Goal: Task Accomplishment & Management: Manage account settings

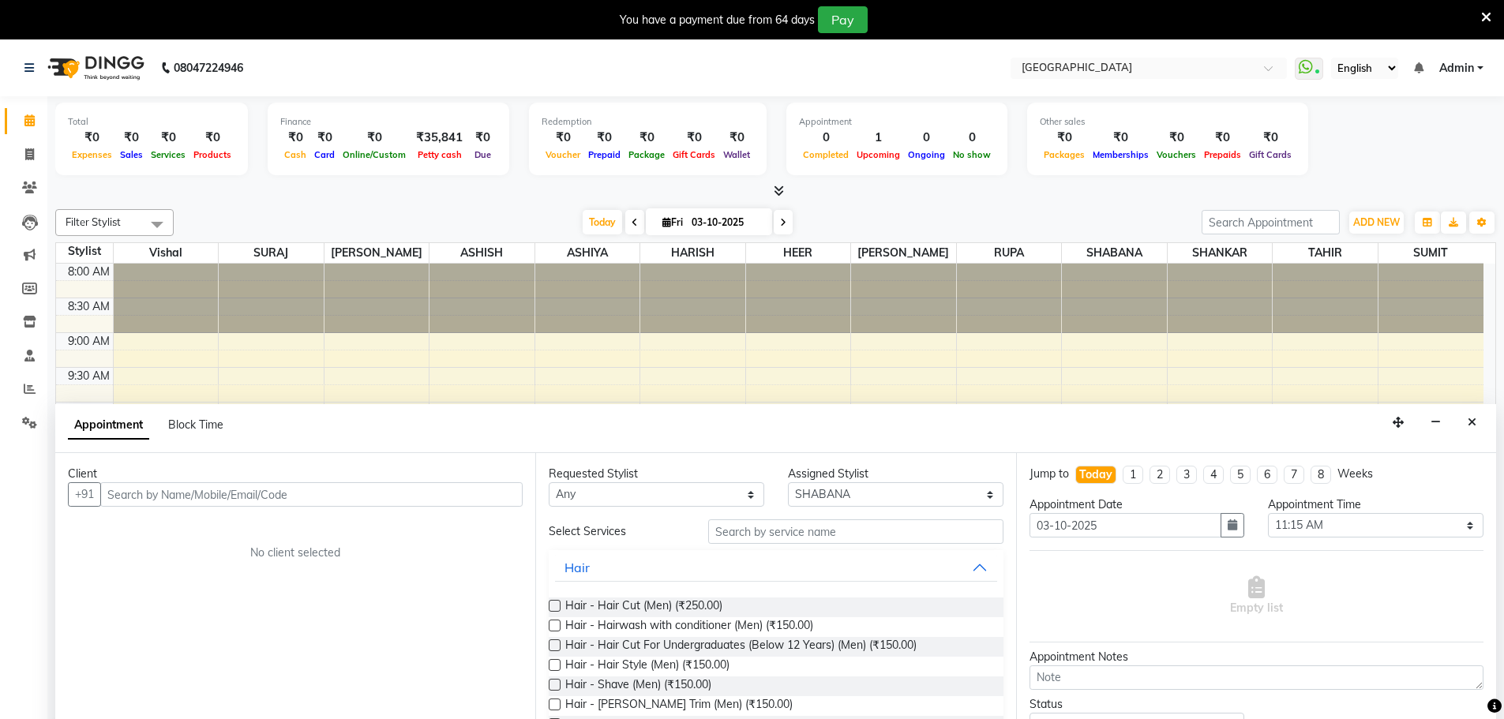
select select "78105"
select select "675"
select select "tentative"
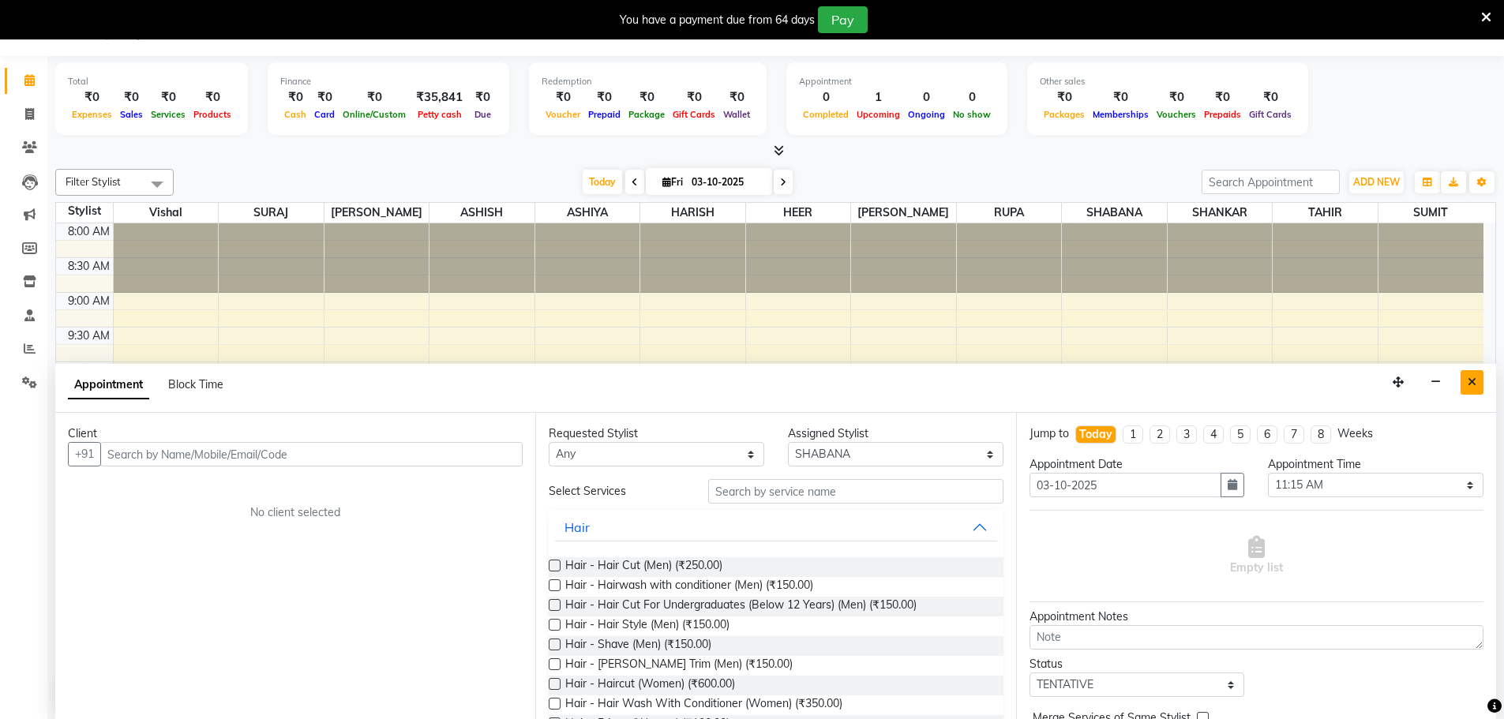
click at [1479, 387] on button "Close" at bounding box center [1472, 382] width 23 height 24
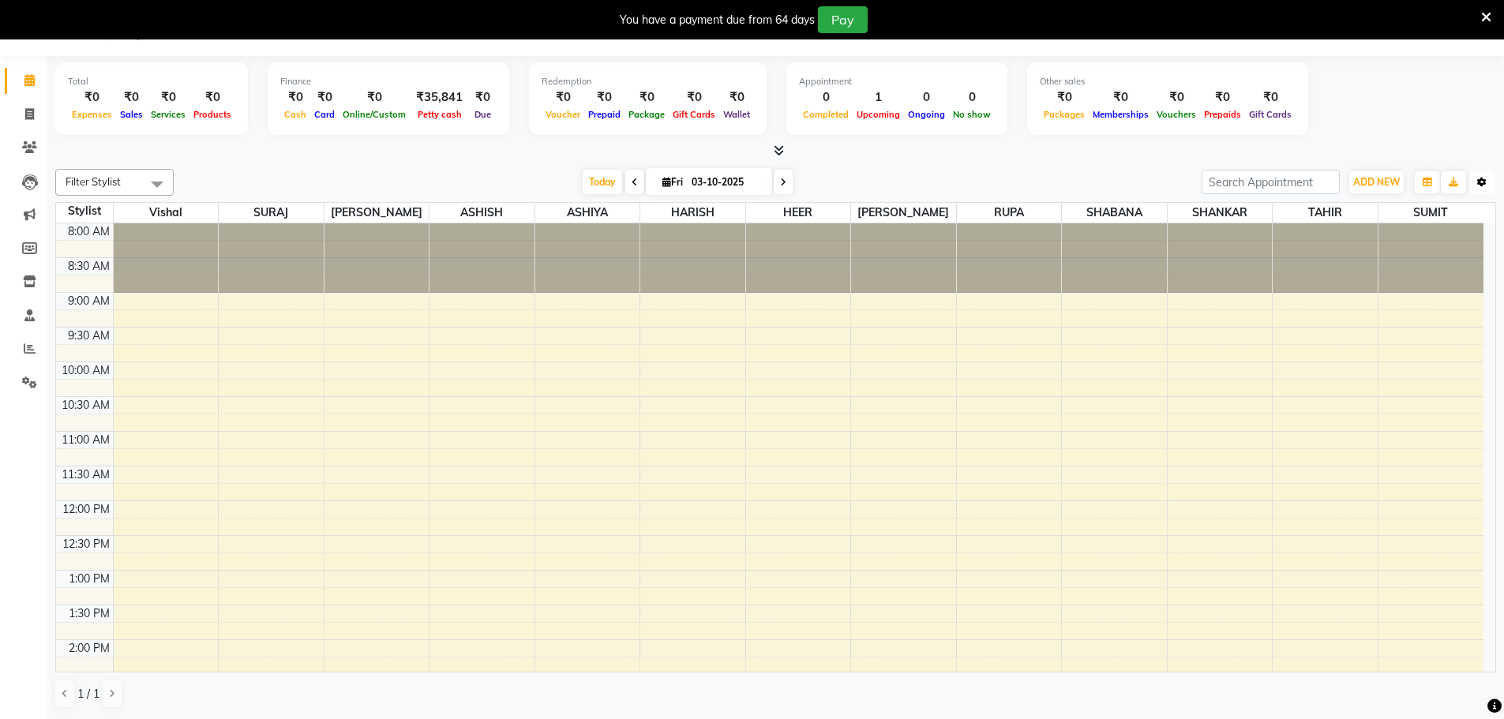
click at [1481, 182] on icon "button" at bounding box center [1482, 182] width 9 height 9
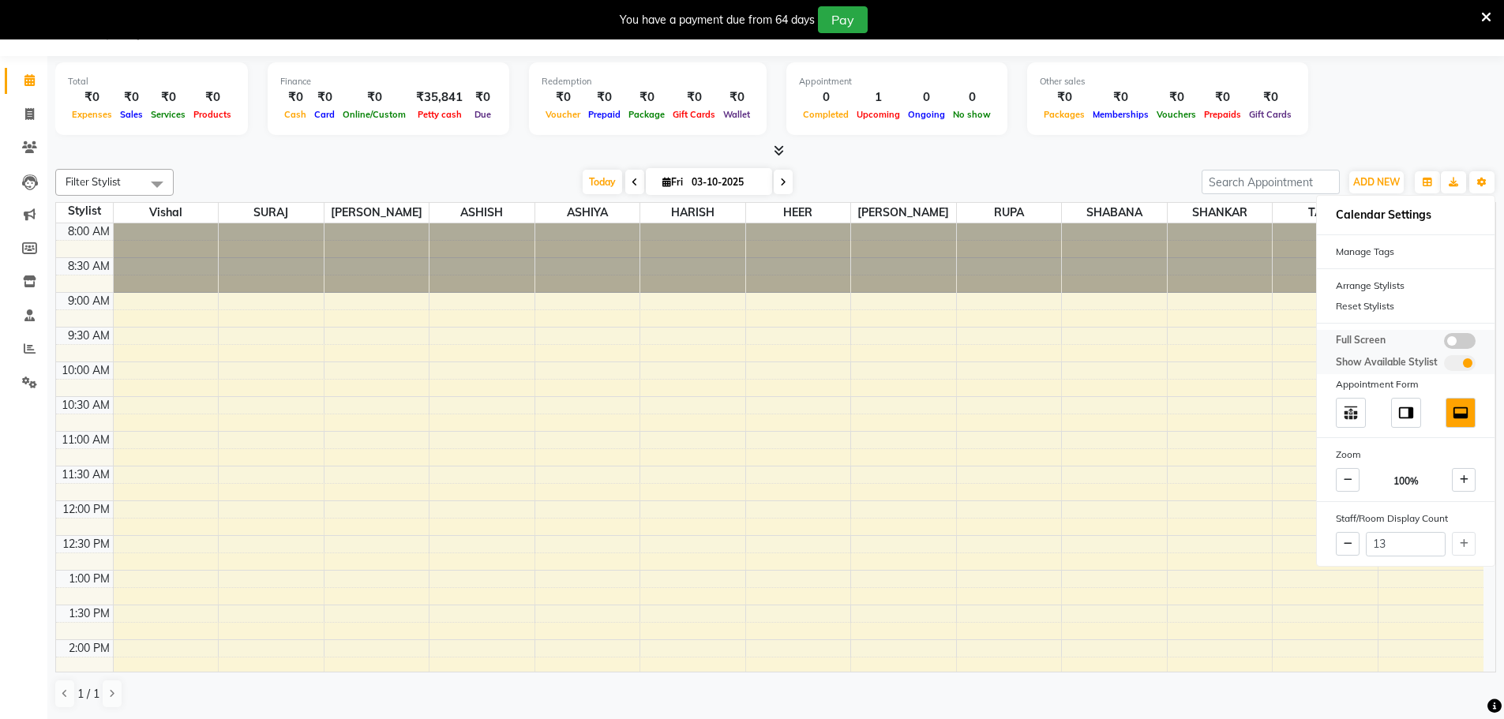
click at [1463, 343] on span at bounding box center [1460, 341] width 32 height 16
click at [1444, 344] on input "checkbox" at bounding box center [1444, 344] width 0 height 0
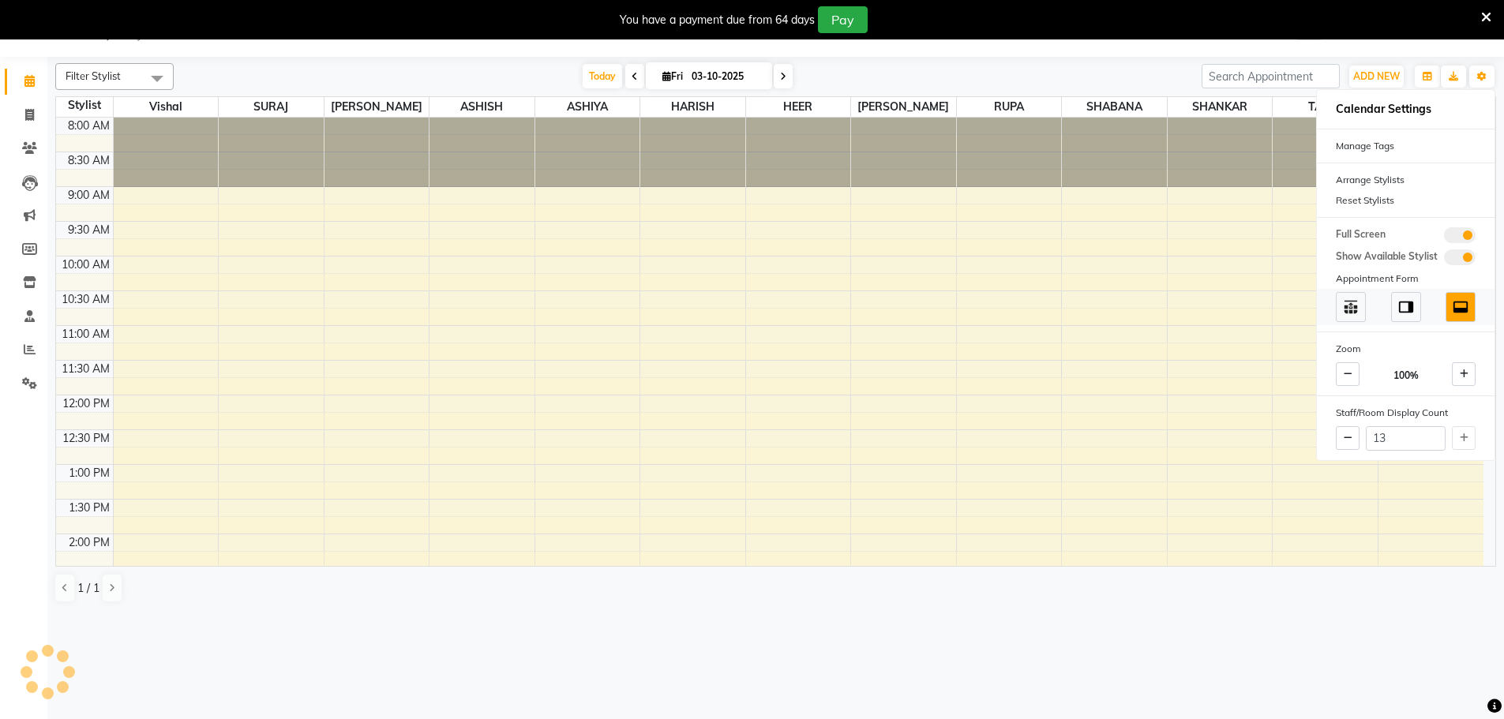
scroll to position [39, 0]
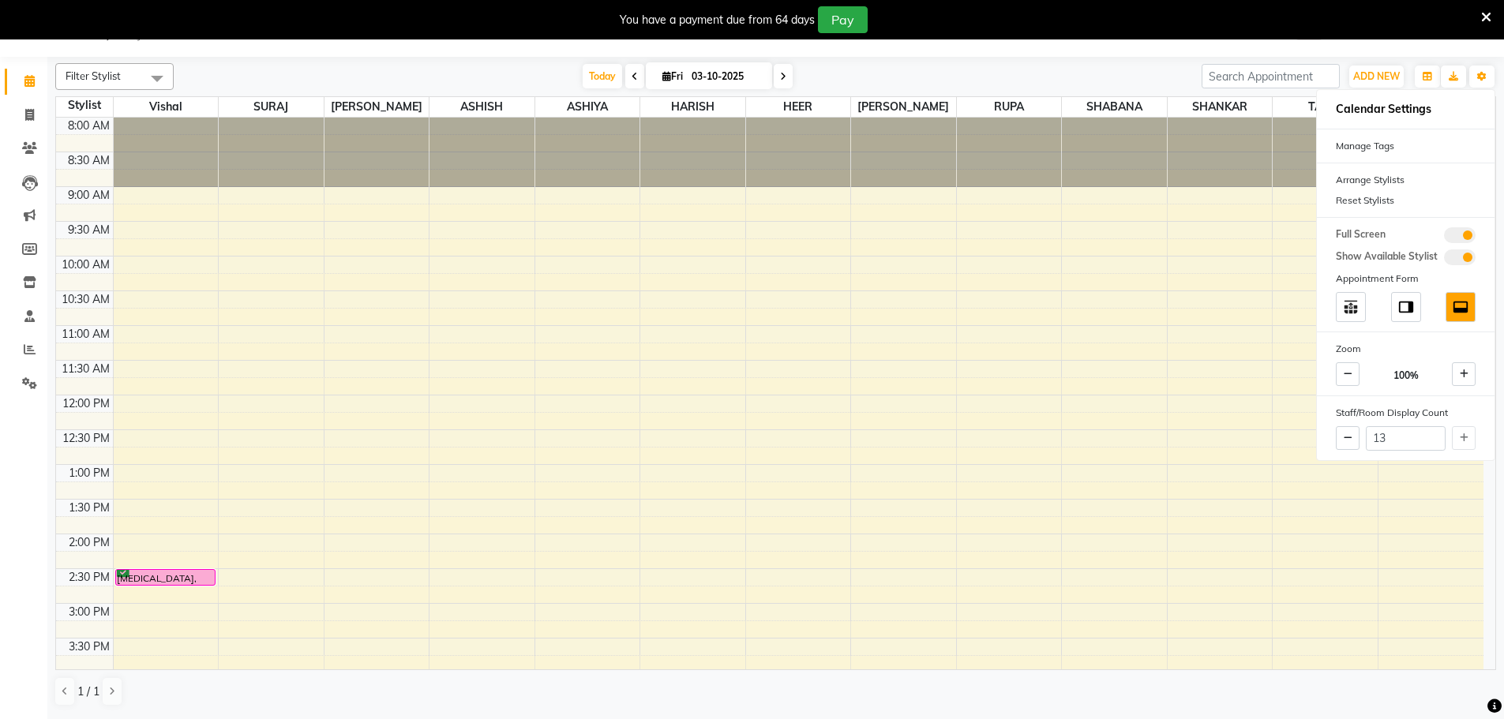
click at [1497, 19] on div "You have a payment due from 64 days Pay" at bounding box center [752, 19] width 1504 height 39
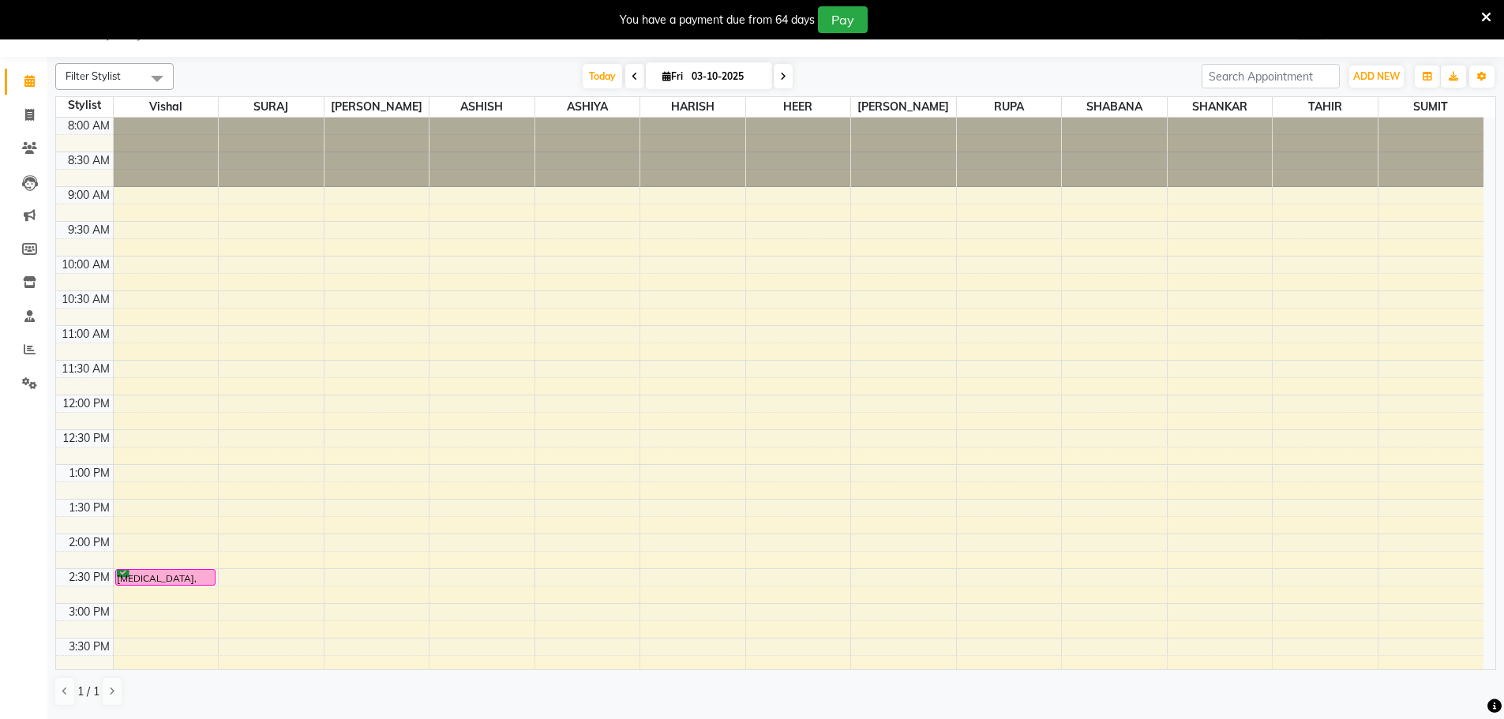
click at [1481, 22] on icon at bounding box center [1486, 17] width 10 height 14
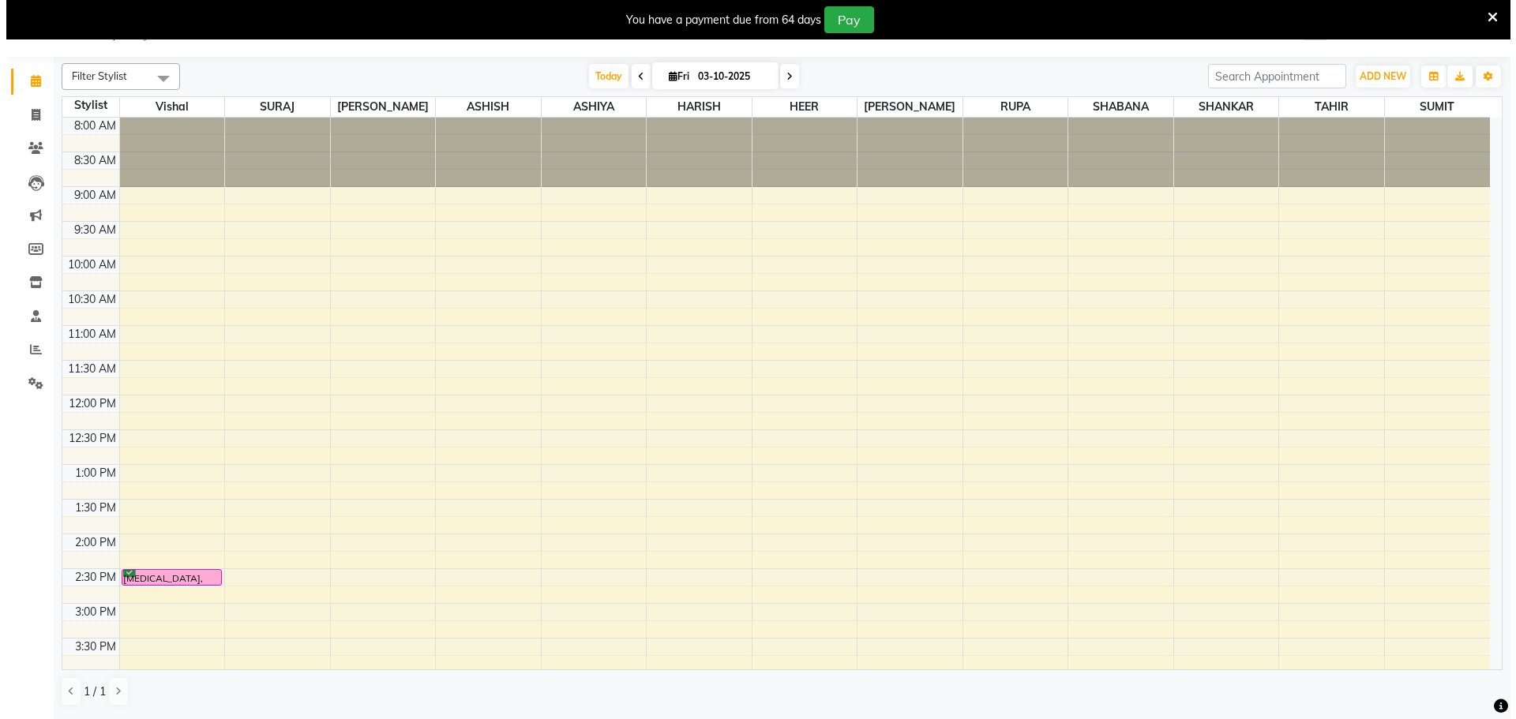
scroll to position [0, 0]
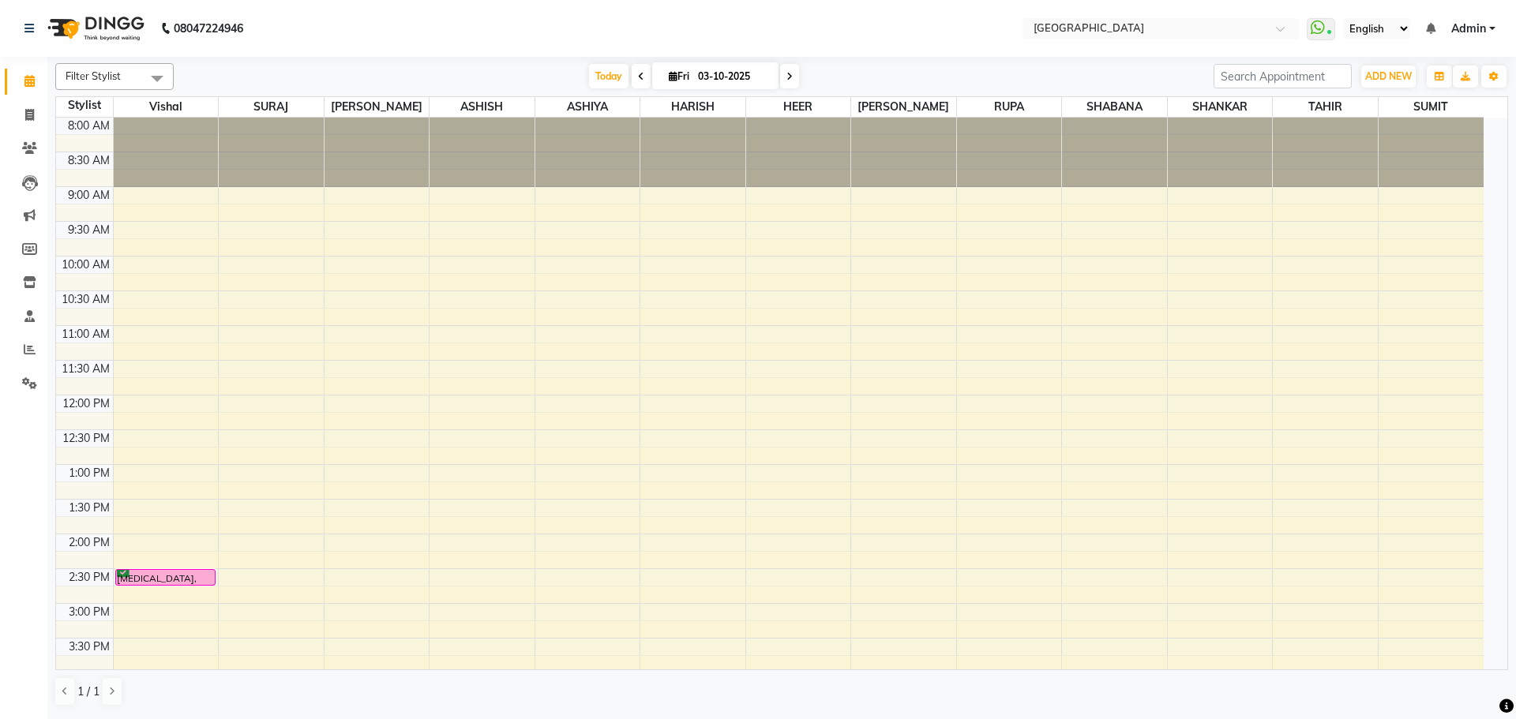
click at [1123, 325] on div "8:00 AM 8:30 AM 9:00 AM 9:30 AM 10:00 AM 10:30 AM 11:00 AM 11:30 AM 12:00 PM 12…" at bounding box center [770, 673] width 1428 height 1111
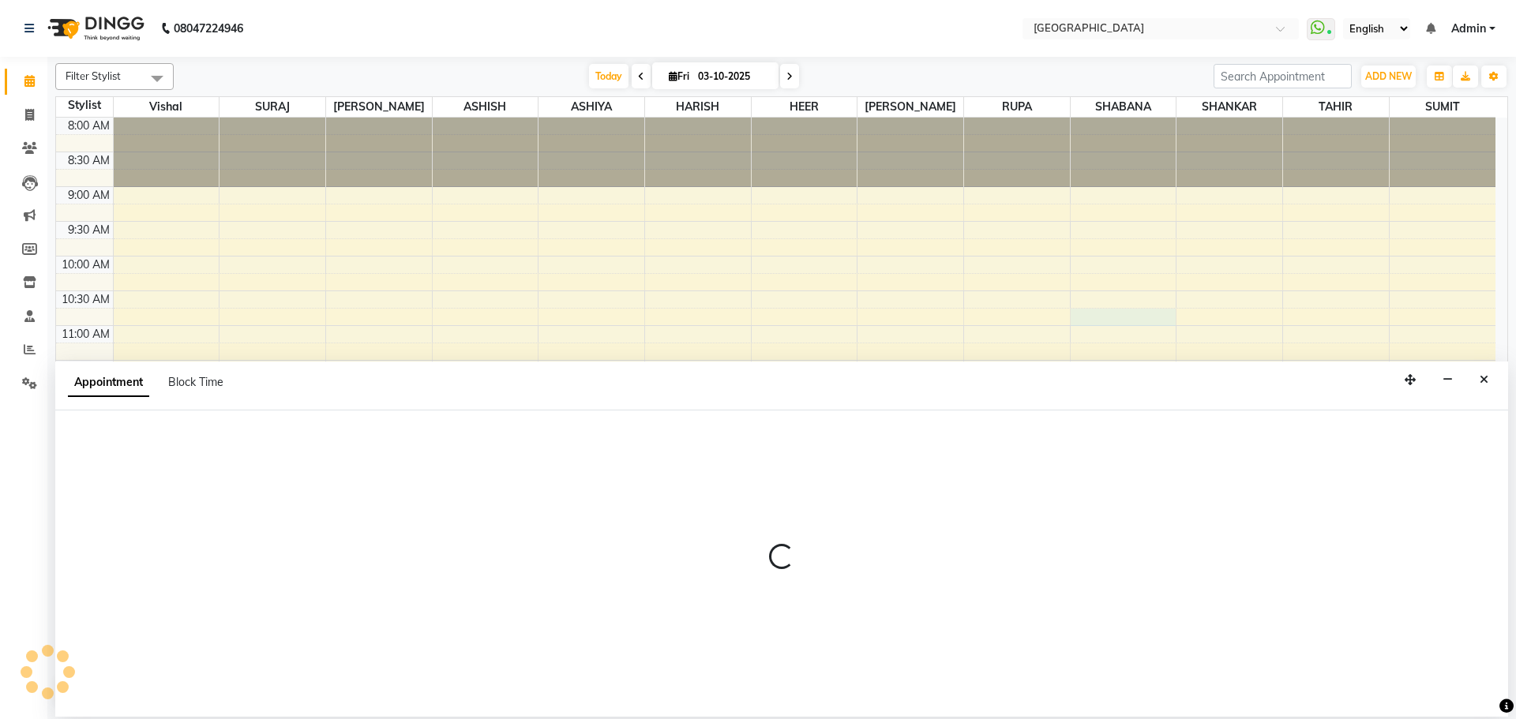
select select "78105"
select select "645"
select select "tentative"
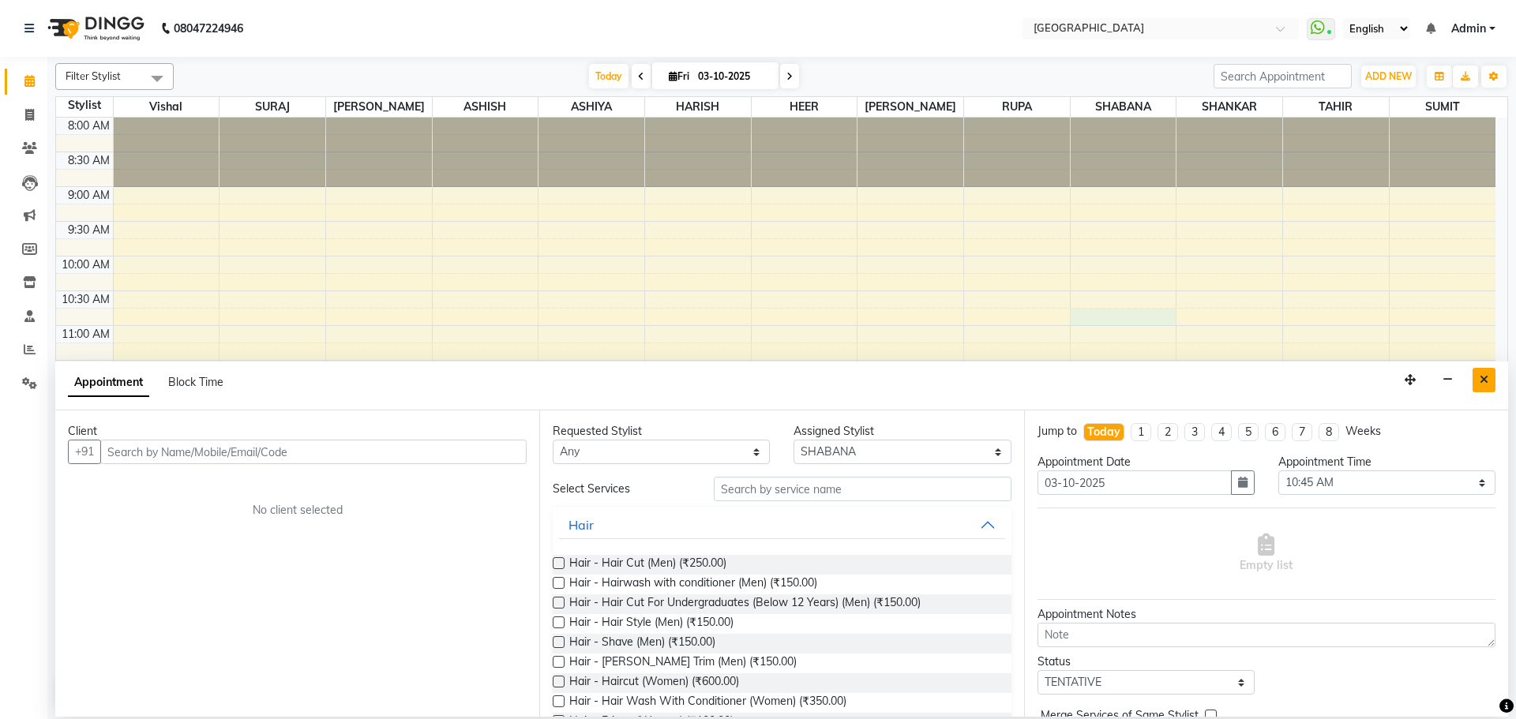
click at [1483, 378] on icon "Close" at bounding box center [1484, 379] width 9 height 11
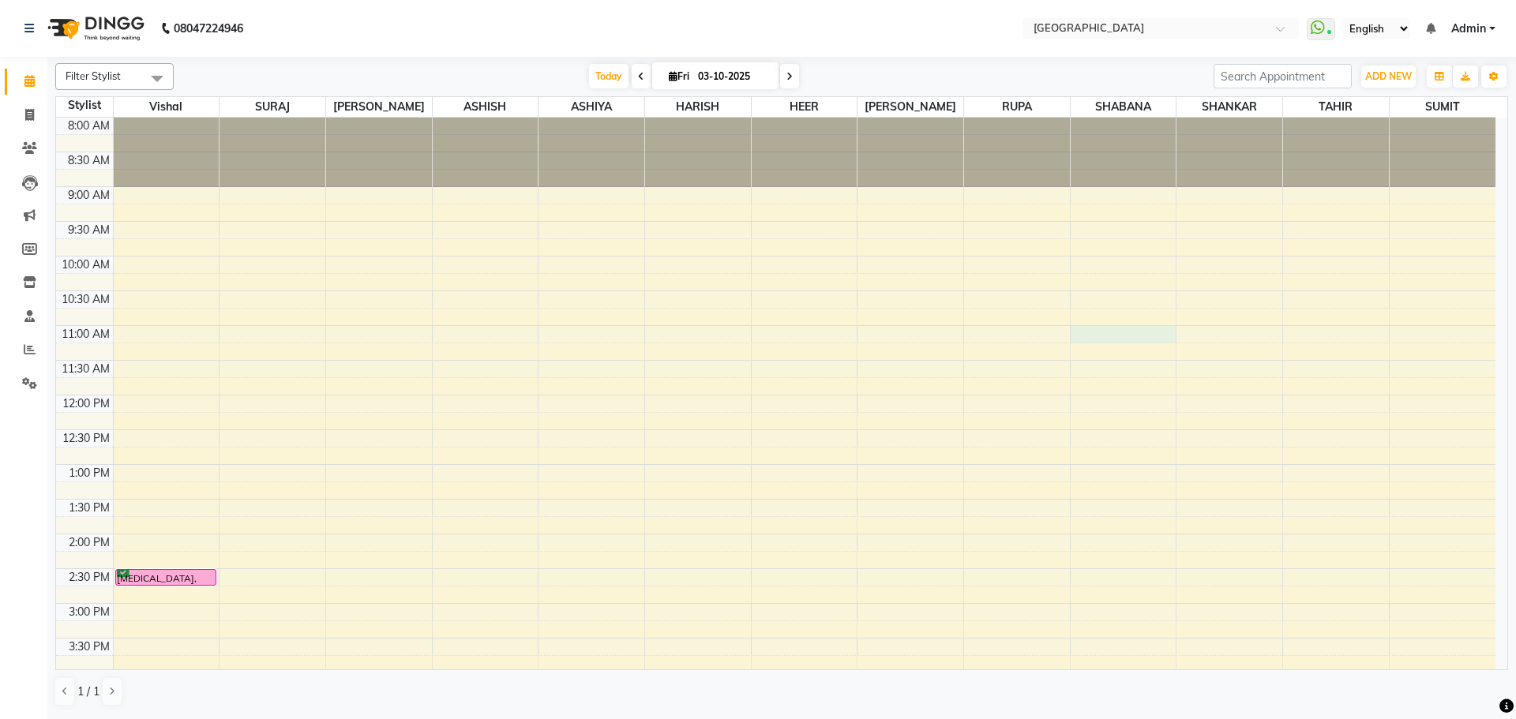
click at [1166, 336] on div "8:00 AM 8:30 AM 9:00 AM 9:30 AM 10:00 AM 10:30 AM 11:00 AM 11:30 AM 12:00 PM 12…" at bounding box center [776, 673] width 1440 height 1111
select select "78105"
select select "660"
select select "tentative"
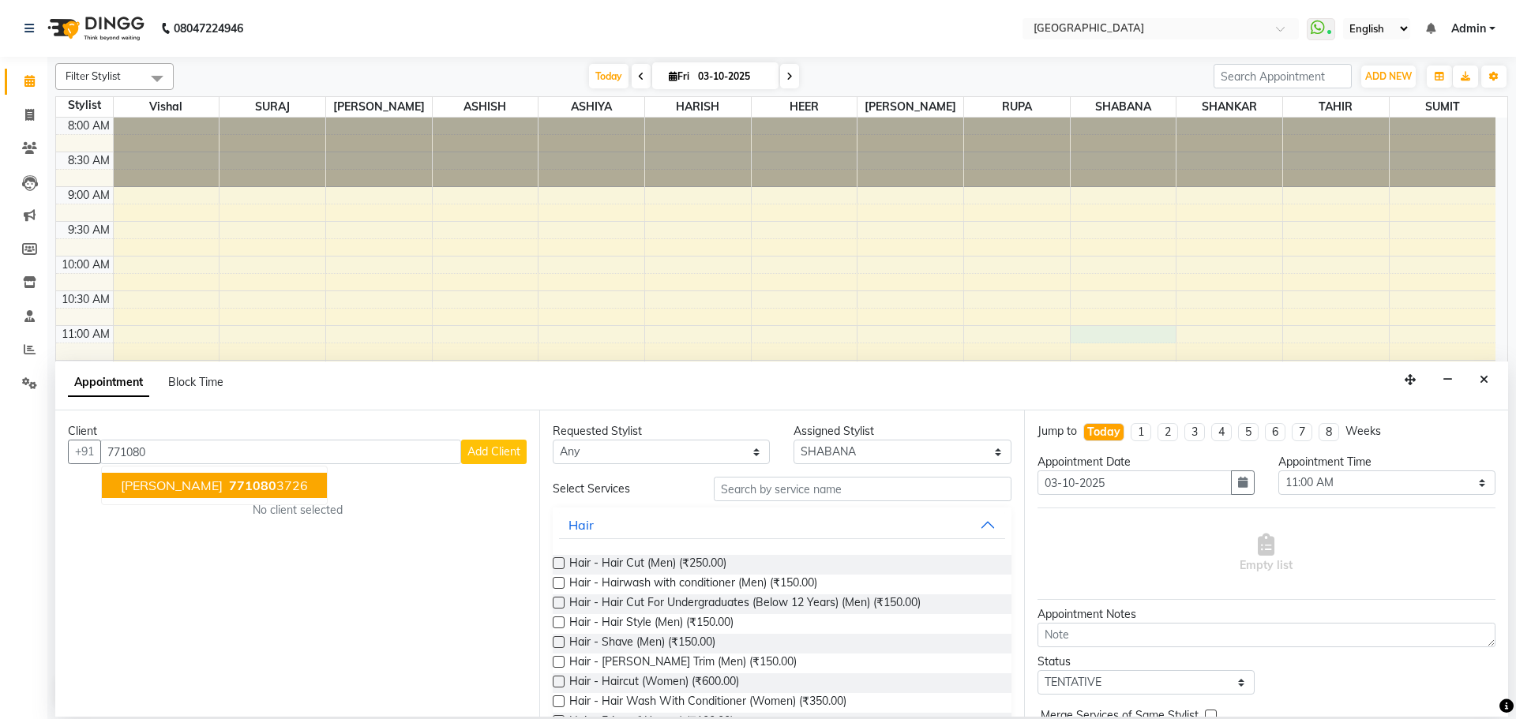
click at [229, 483] on span "771080" at bounding box center [252, 486] width 47 height 16
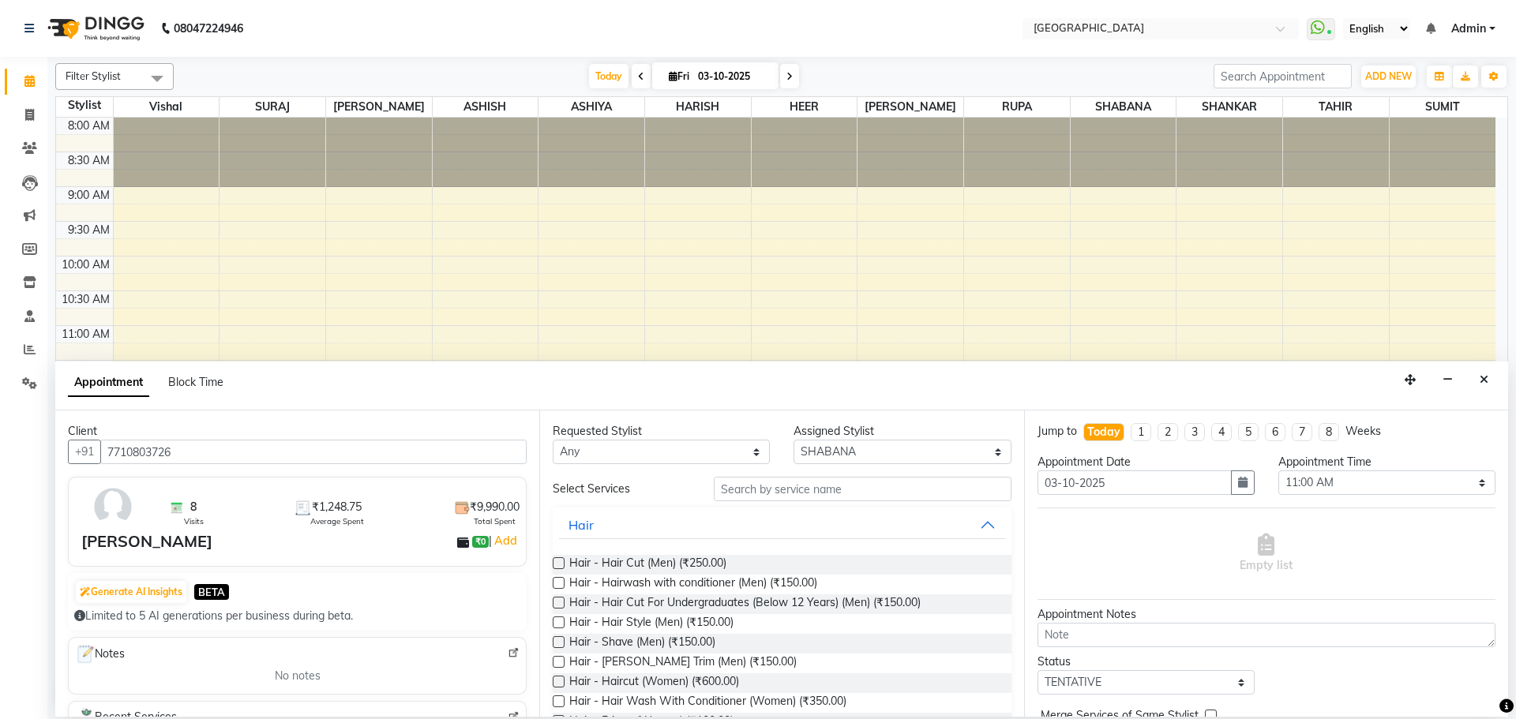
type input "7710803726"
click at [861, 483] on input "text" at bounding box center [863, 489] width 298 height 24
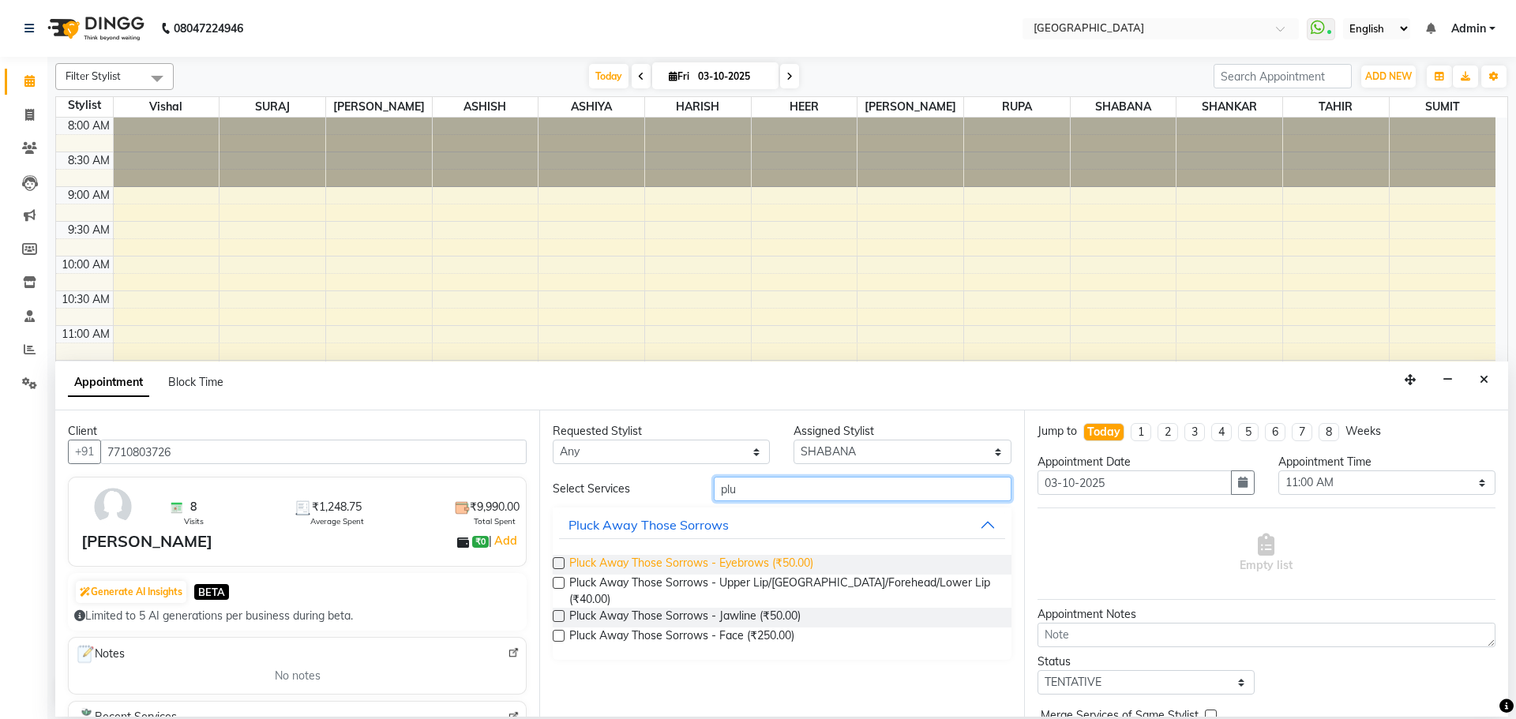
type input "plu"
click at [802, 565] on span "Pluck Away Those Sorrows - Eyebrows (₹50.00)" at bounding box center [691, 565] width 244 height 20
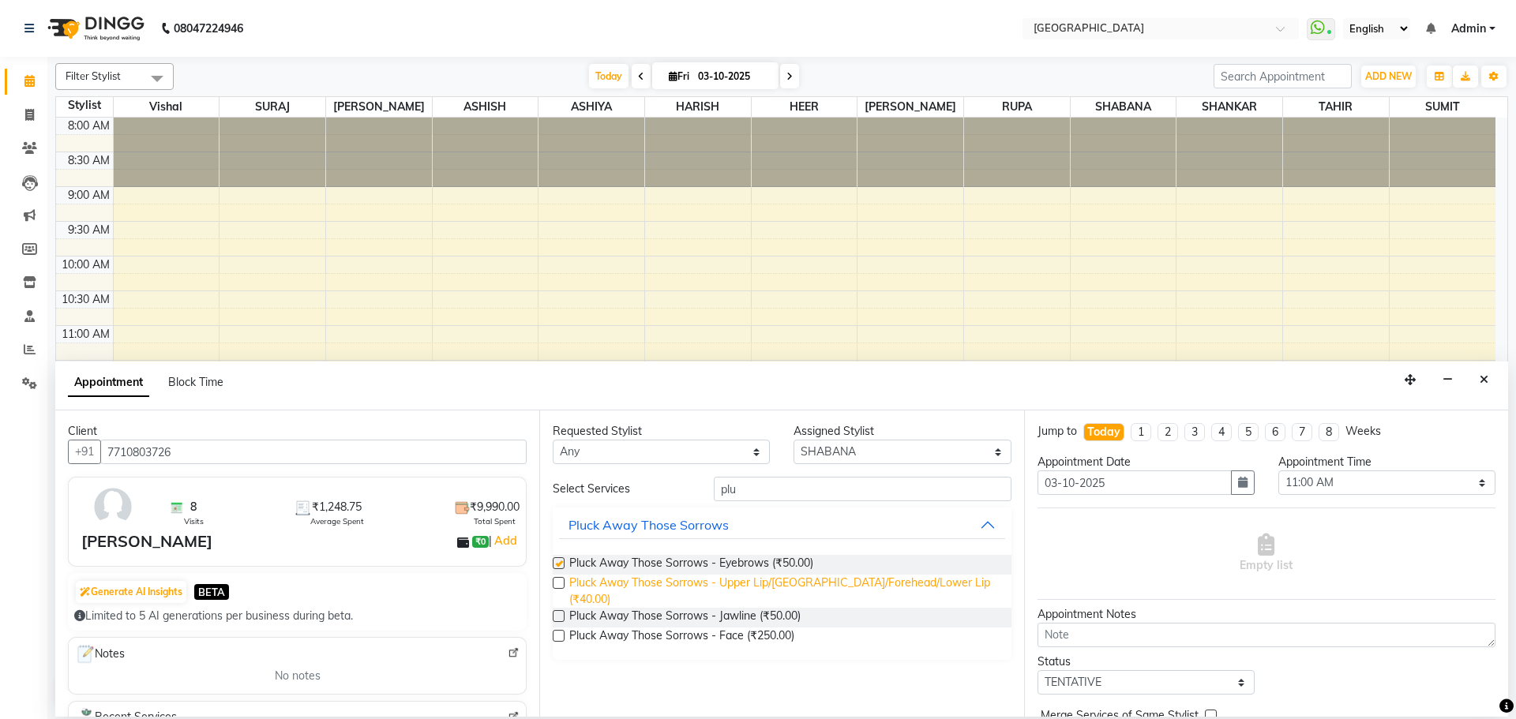
checkbox input "false"
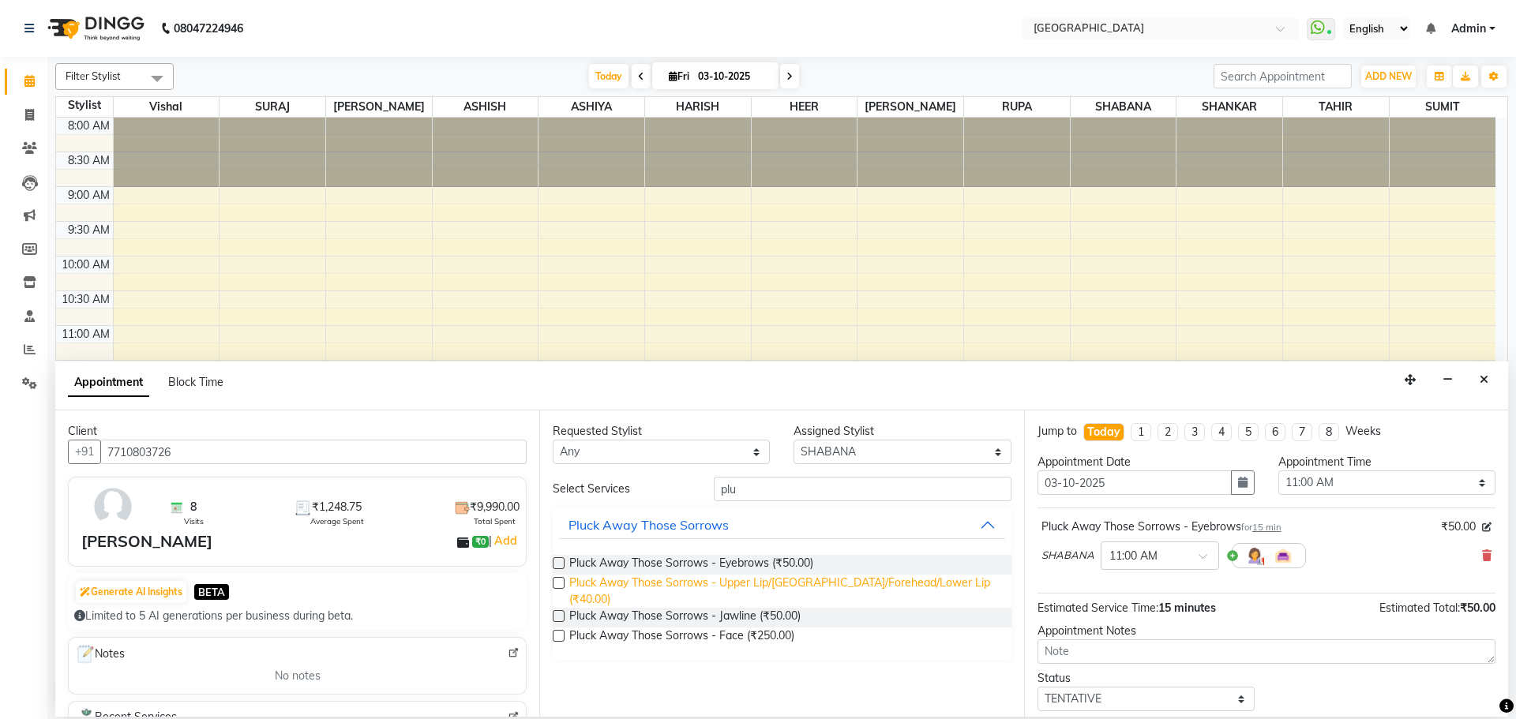
click at [802, 588] on span "Pluck Away Those Sorrows - Upper Lip/[GEOGRAPHIC_DATA]/Forehead/Lower Lip (₹40.…" at bounding box center [783, 591] width 429 height 33
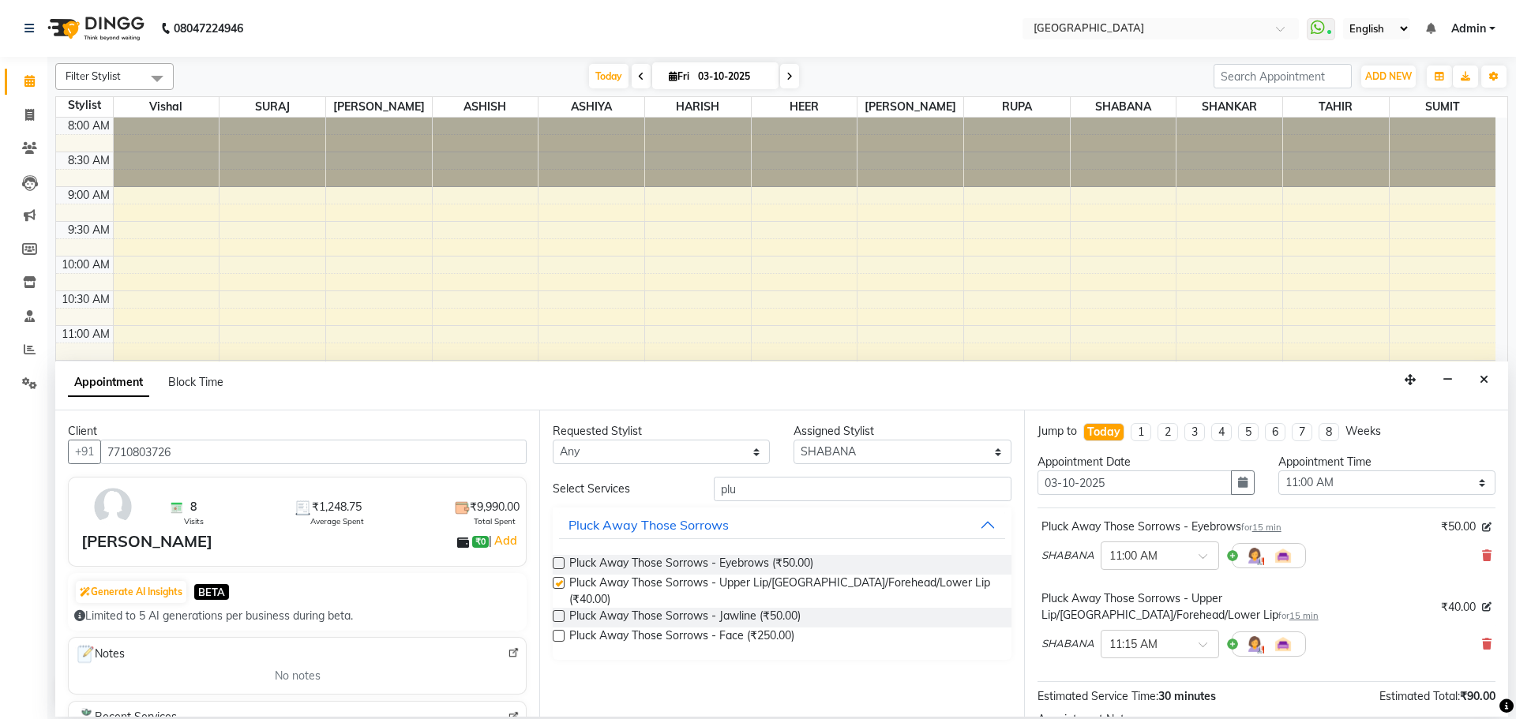
checkbox input "false"
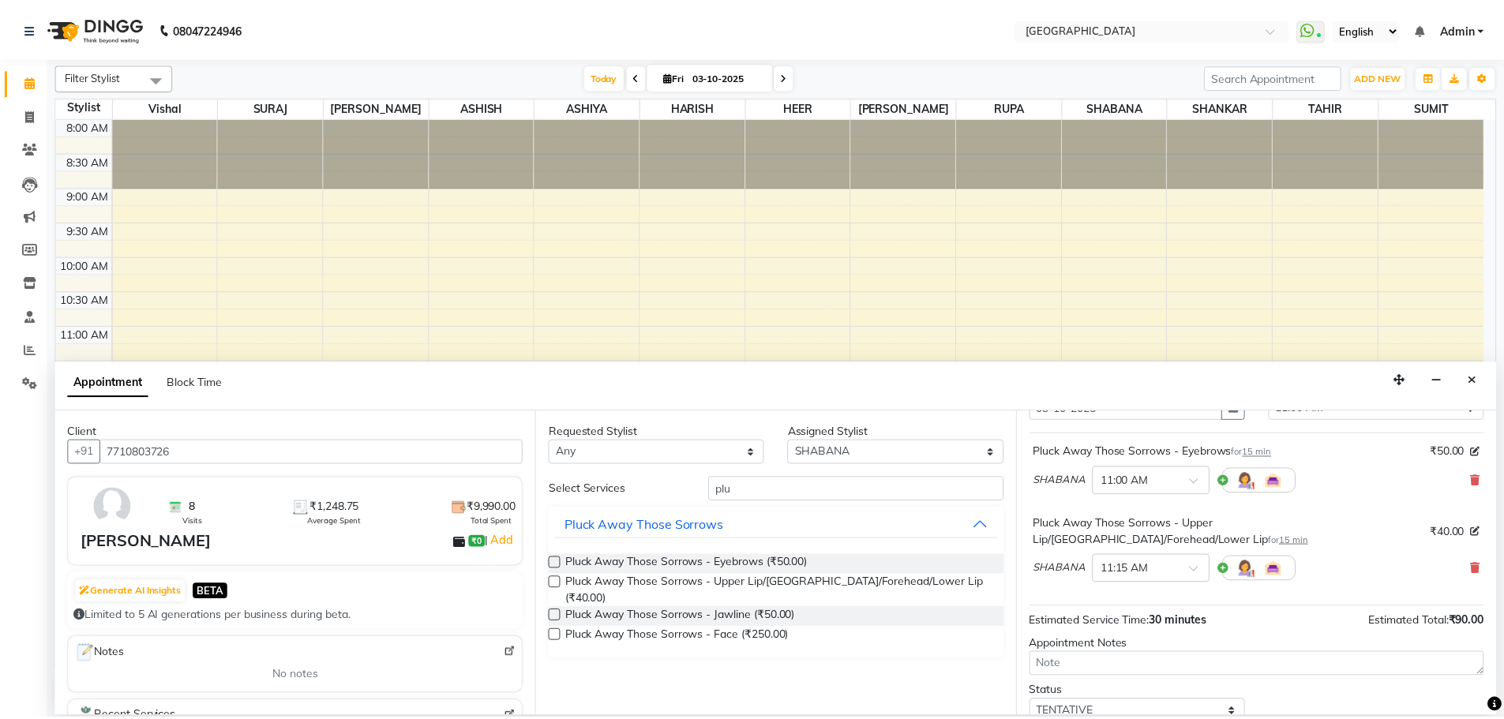
scroll to position [166, 0]
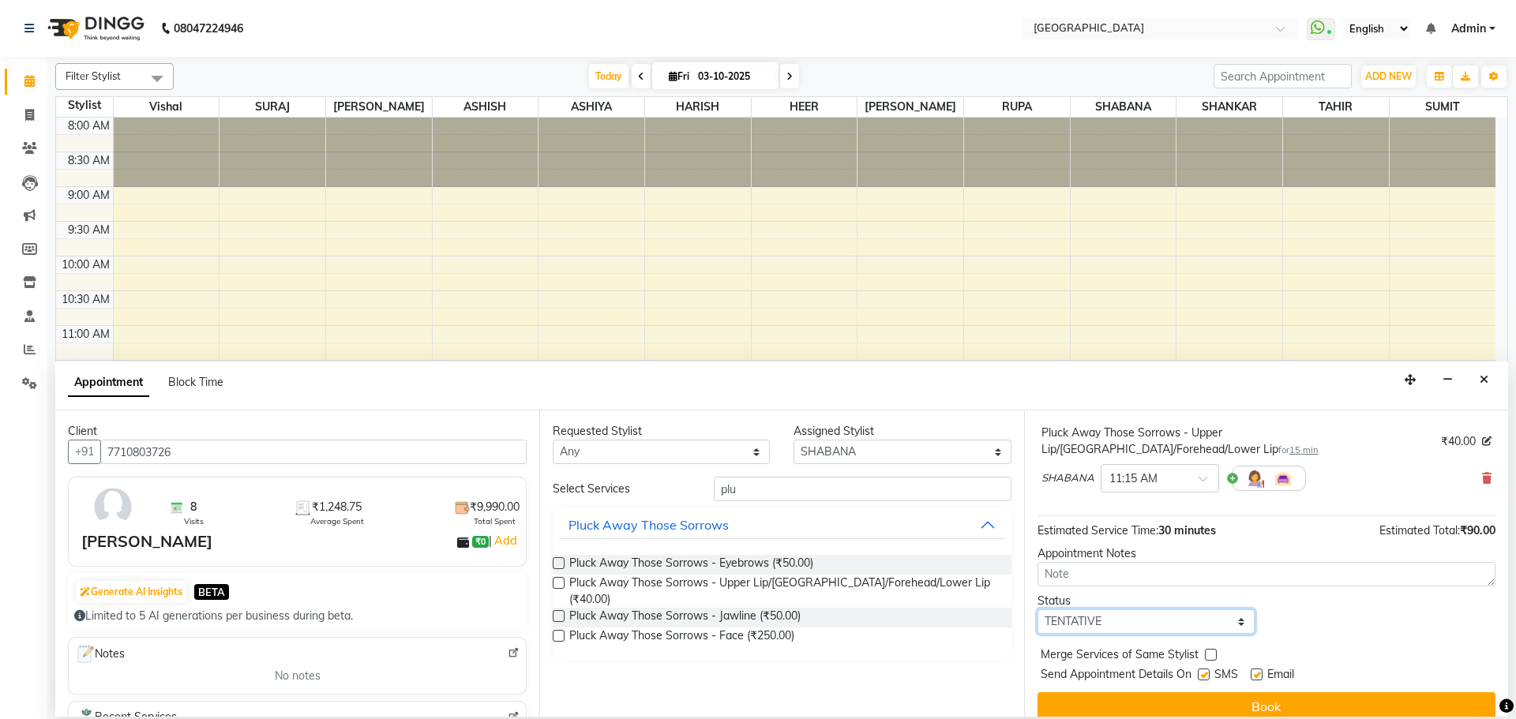
drag, startPoint x: 1175, startPoint y: 604, endPoint x: 1175, endPoint y: 594, distance: 10.3
click at [1175, 610] on select "Select TENTATIVE CONFIRM CHECK-IN UPCOMING" at bounding box center [1146, 622] width 217 height 24
select select "check-in"
click at [1038, 610] on select "Select TENTATIVE CONFIRM CHECK-IN UPCOMING" at bounding box center [1146, 622] width 217 height 24
drag, startPoint x: 1207, startPoint y: 637, endPoint x: 1209, endPoint y: 672, distance: 34.8
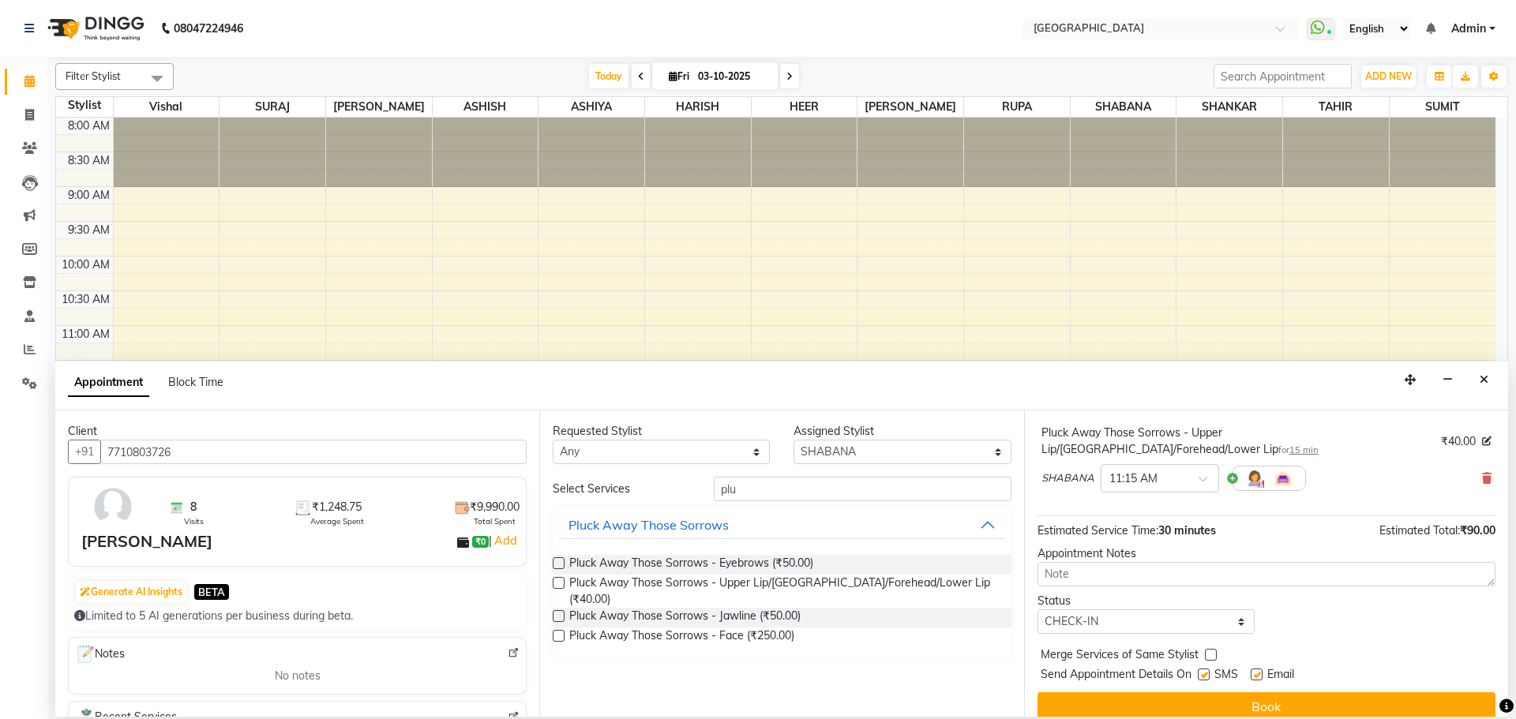
click at [1207, 649] on label at bounding box center [1211, 655] width 12 height 12
click at [1207, 652] on input "checkbox" at bounding box center [1210, 657] width 10 height 10
checkbox input "true"
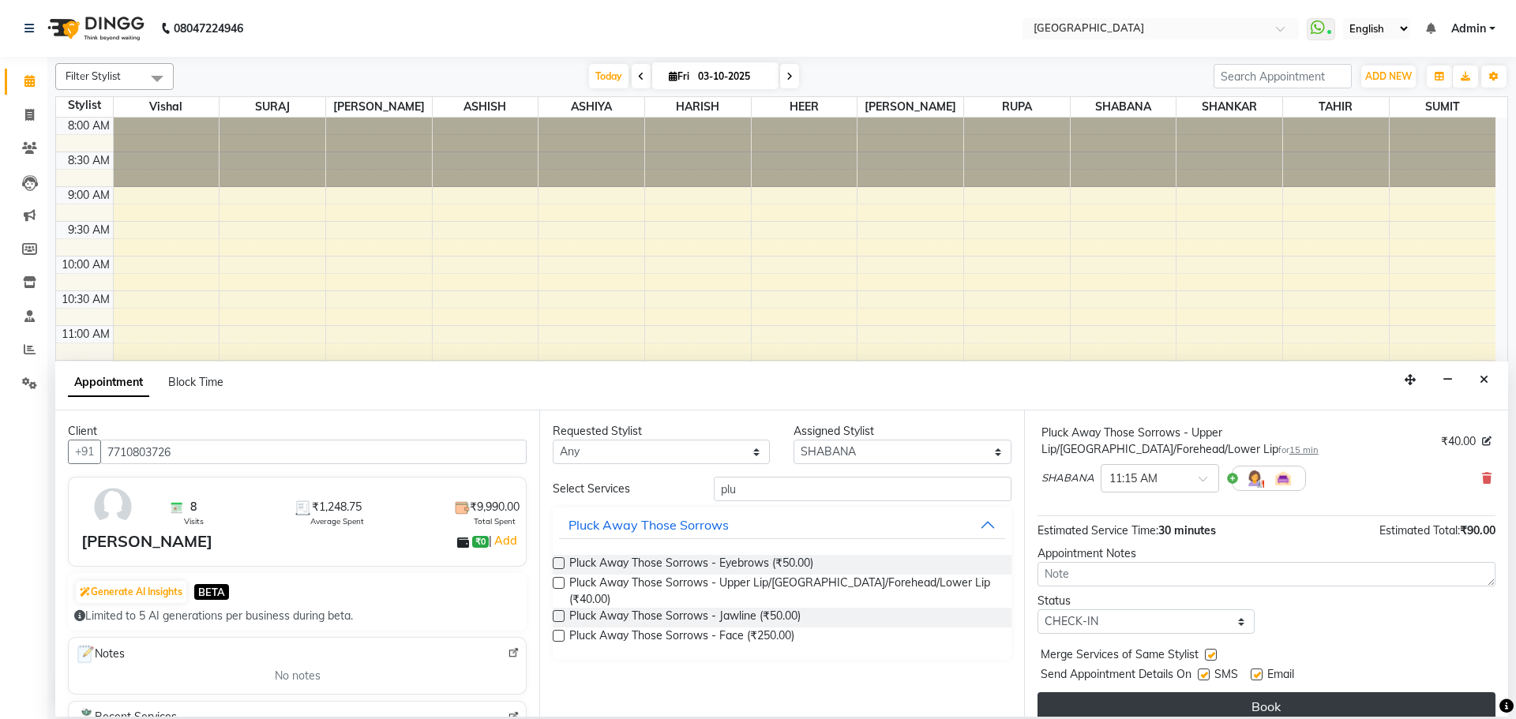
click at [1202, 693] on button "Book" at bounding box center [1267, 707] width 458 height 28
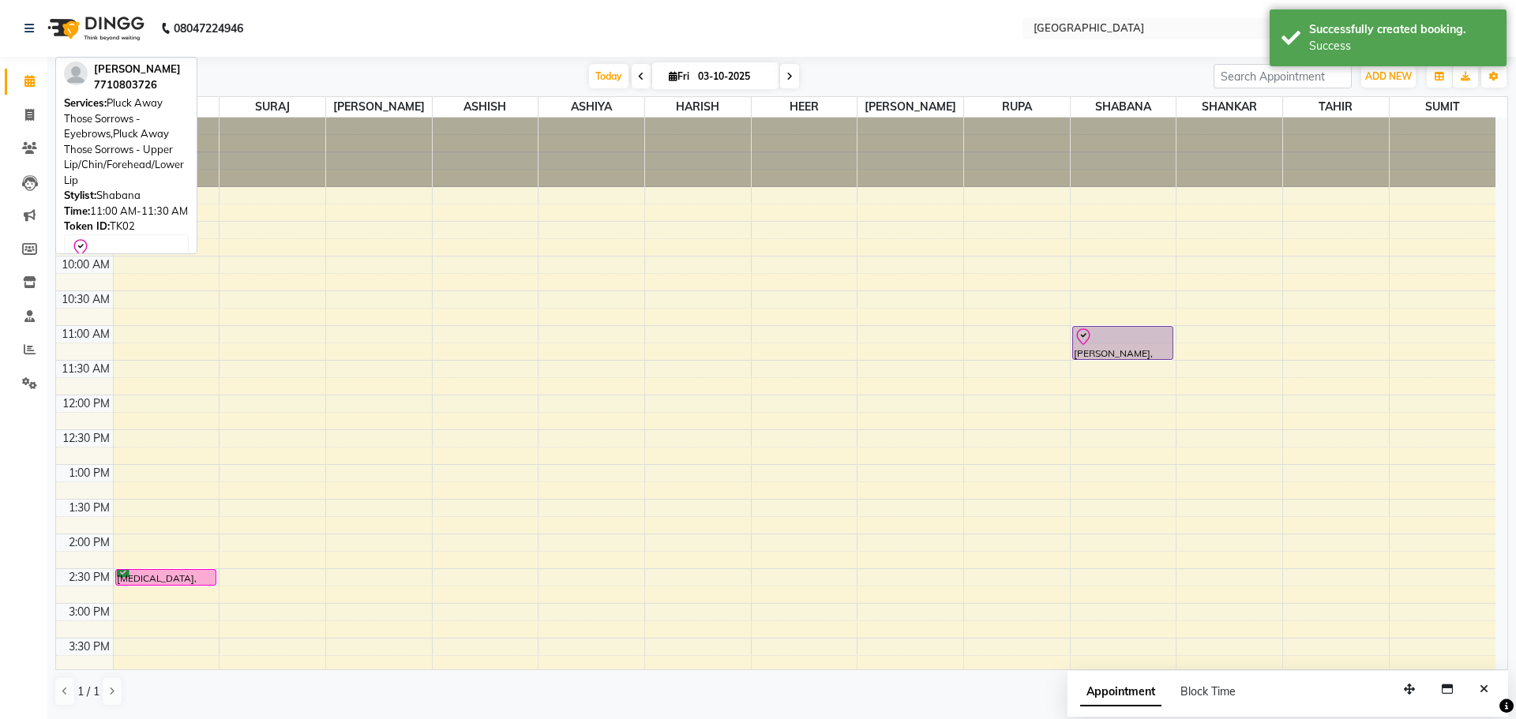
click at [1078, 344] on icon at bounding box center [1083, 337] width 19 height 19
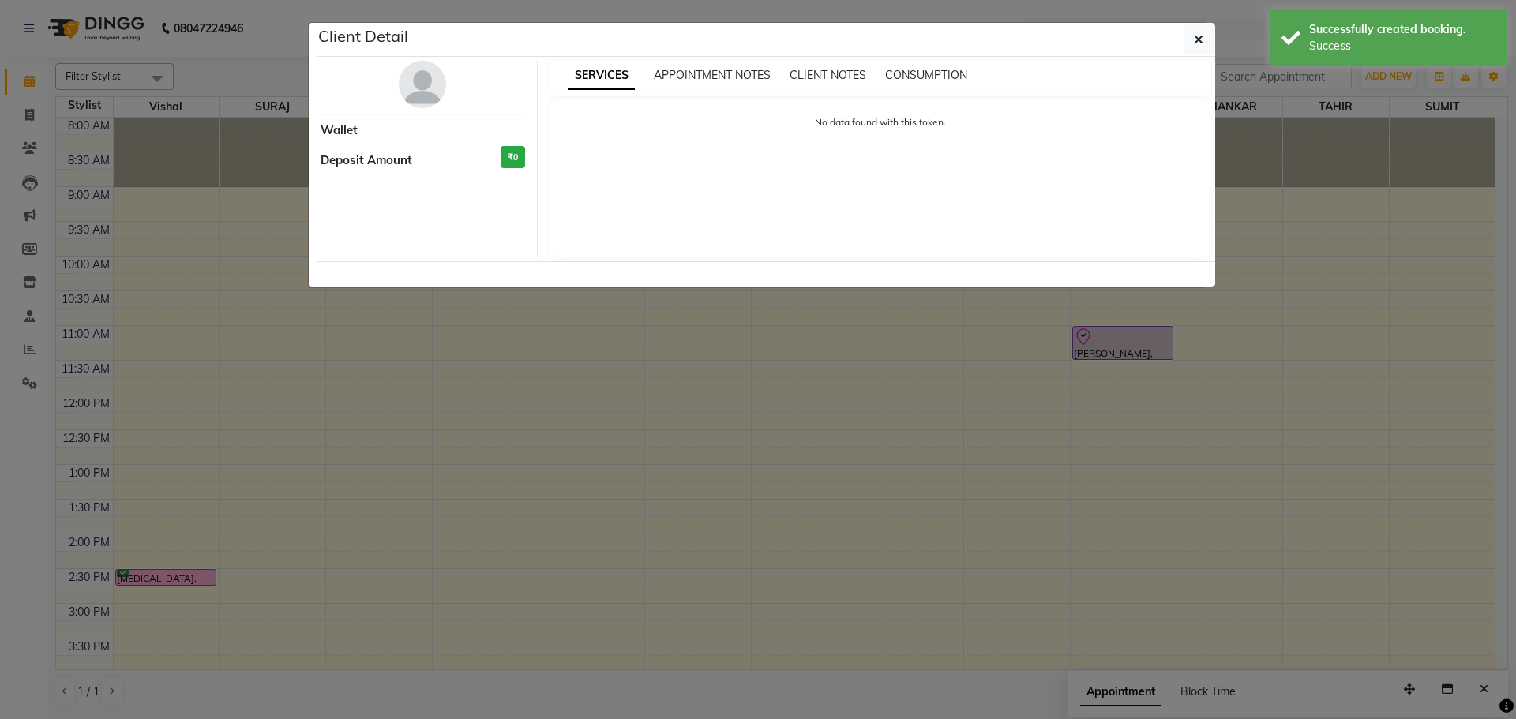
select select "8"
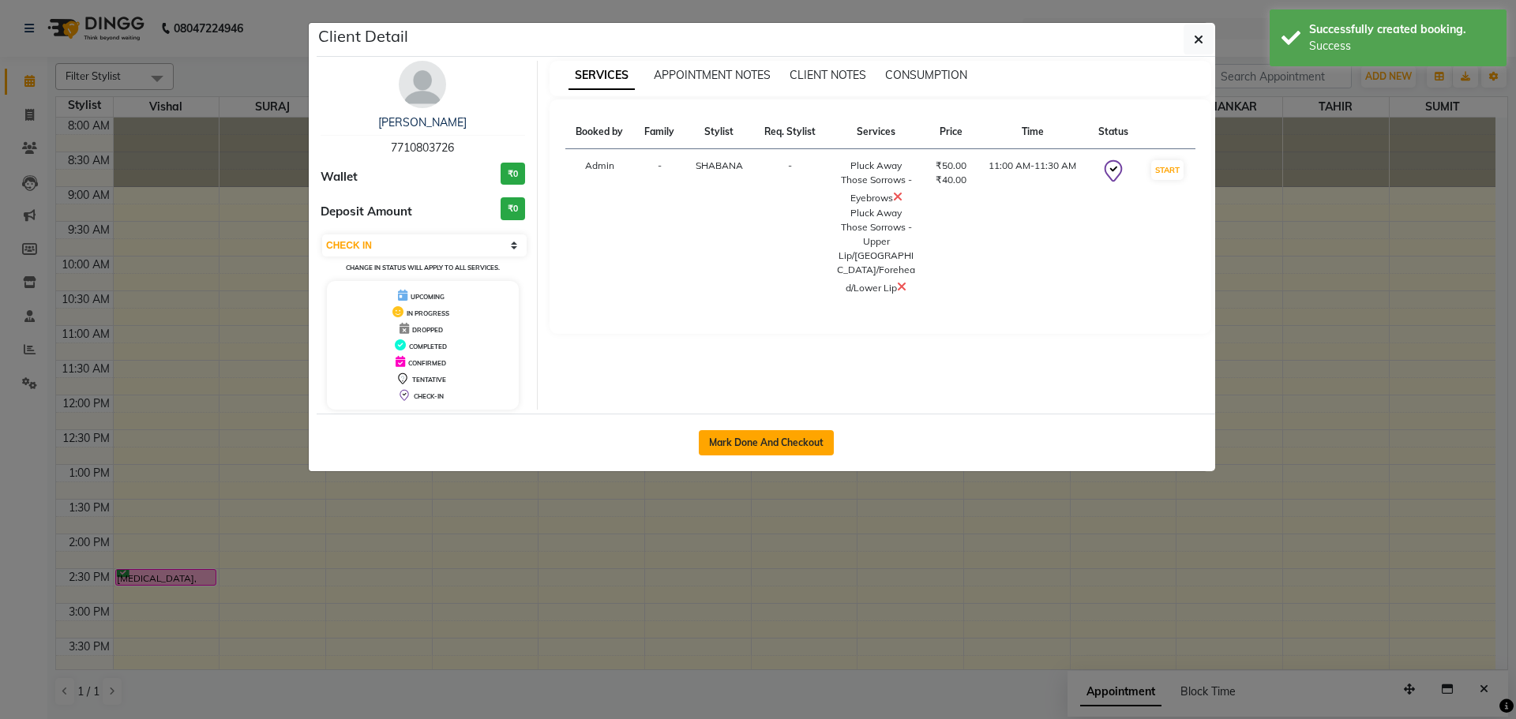
click at [726, 449] on button "Mark Done And Checkout" at bounding box center [766, 442] width 135 height 25
select select "service"
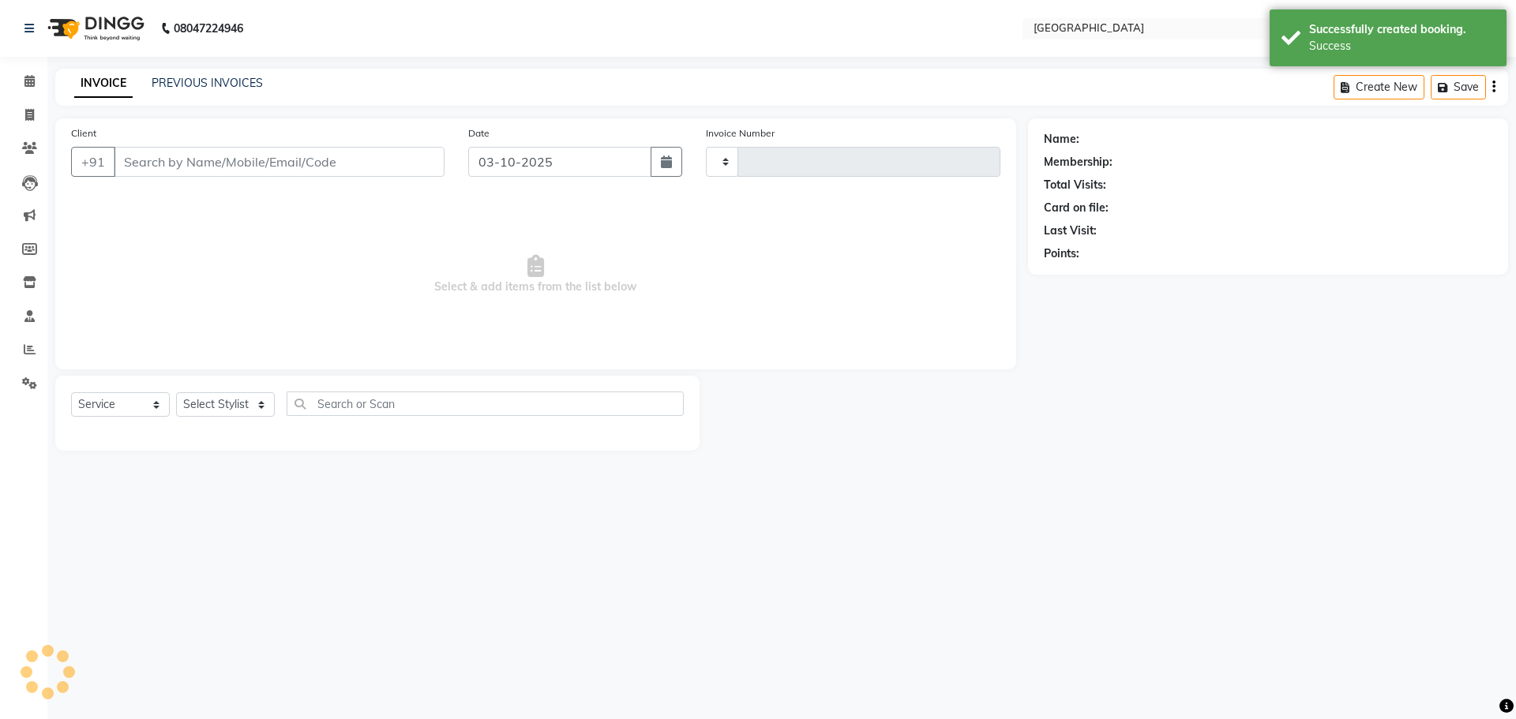
type input "5825"
select select "508"
type input "7710803726"
select select "78105"
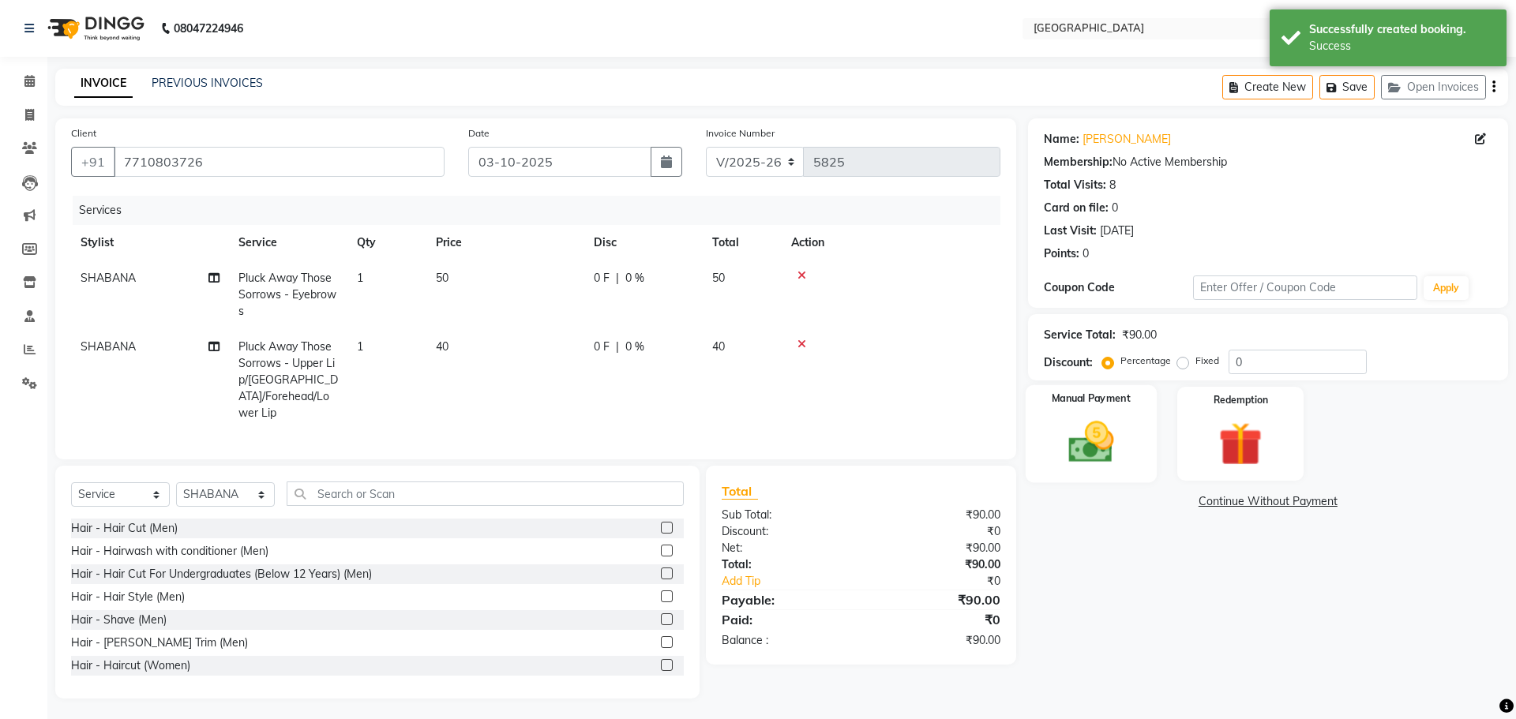
click at [1119, 446] on img at bounding box center [1090, 442] width 73 height 52
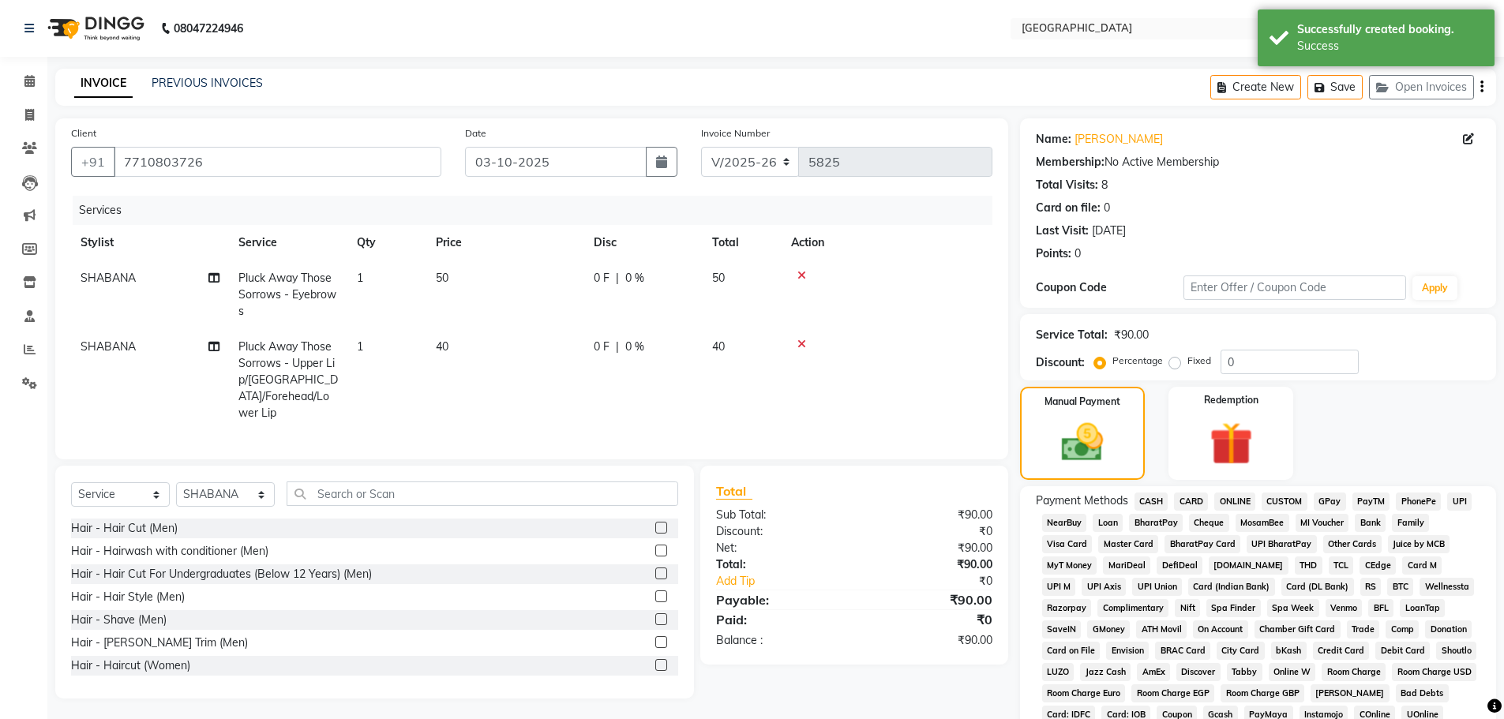
click at [1151, 504] on span "CASH" at bounding box center [1152, 502] width 34 height 18
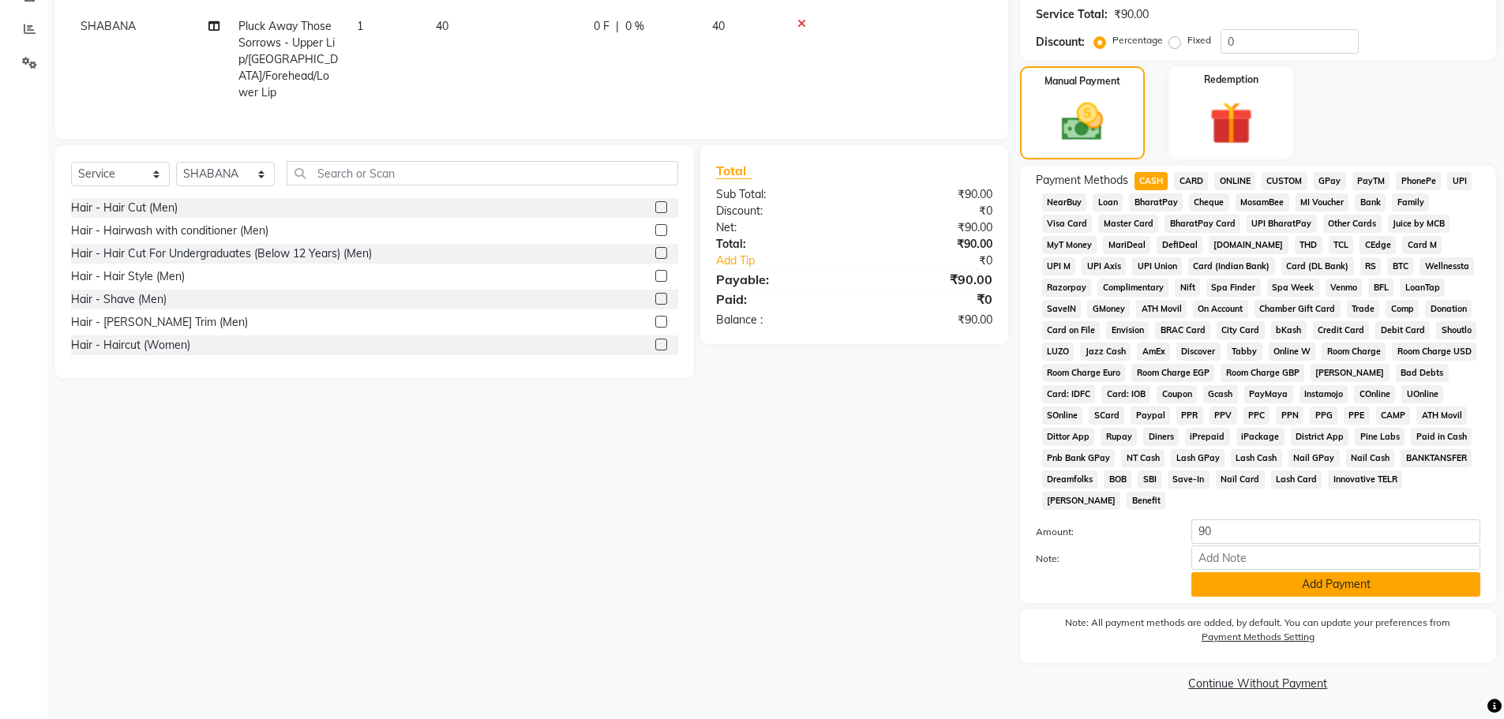
click at [1280, 589] on button "Add Payment" at bounding box center [1336, 585] width 289 height 24
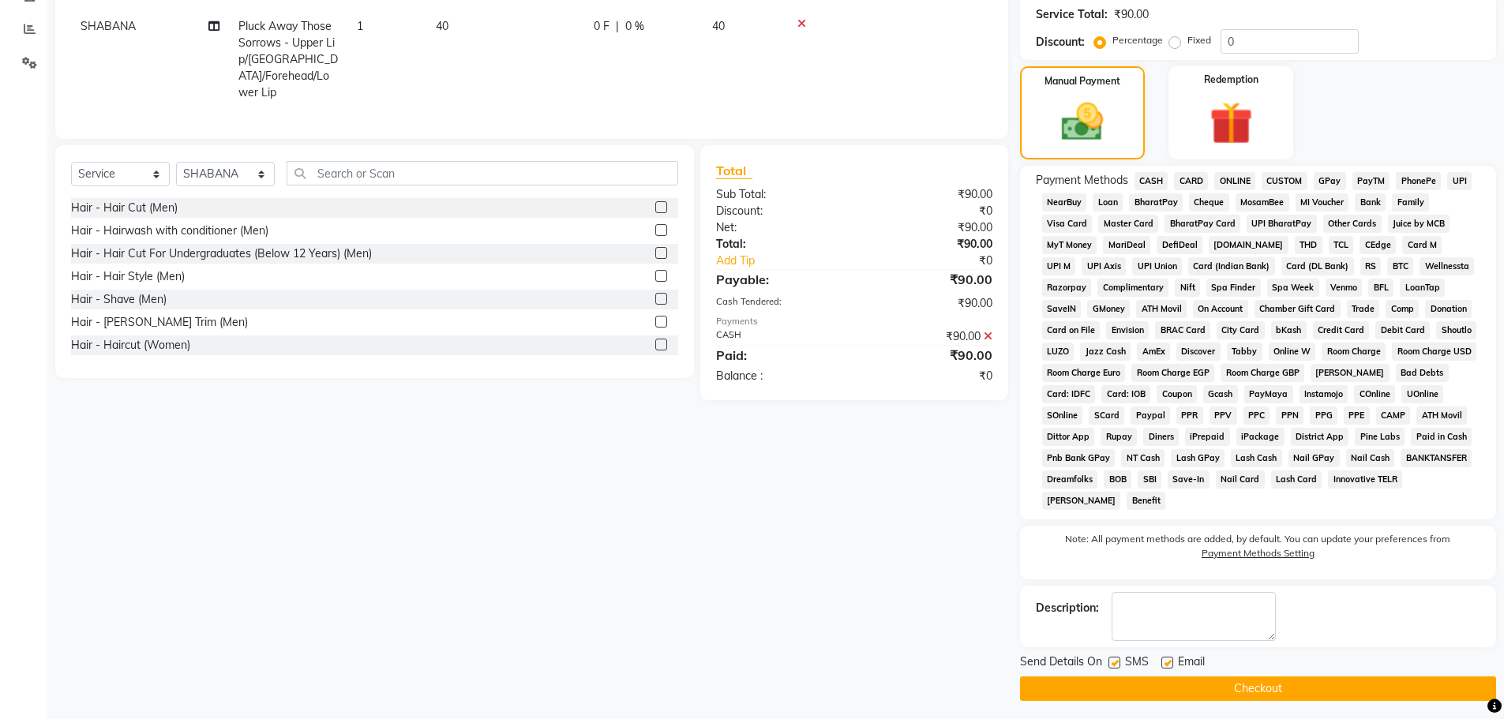
click at [1254, 686] on button "Checkout" at bounding box center [1258, 689] width 476 height 24
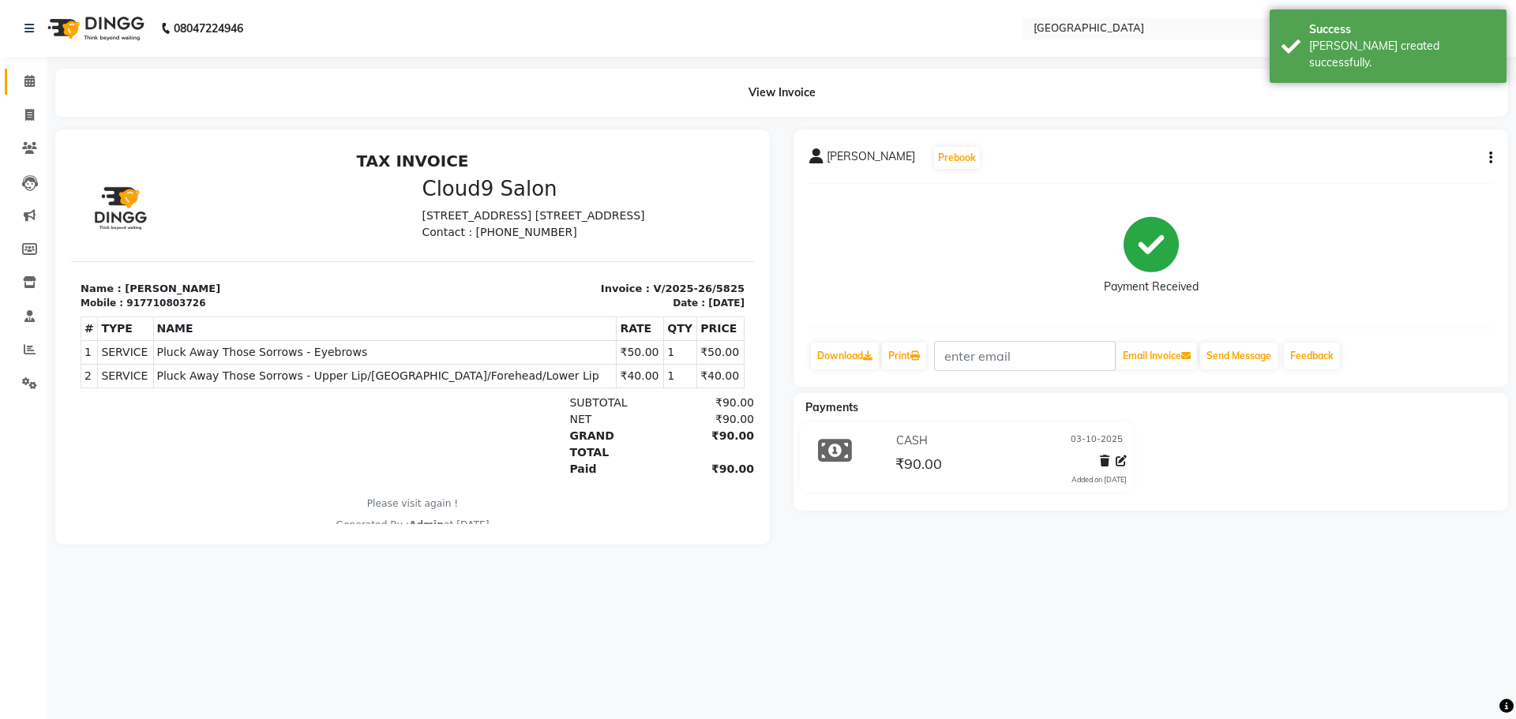
drag, startPoint x: 9, startPoint y: 74, endPoint x: 15, endPoint y: 99, distance: 25.3
click at [9, 74] on link "Calendar" at bounding box center [24, 82] width 38 height 26
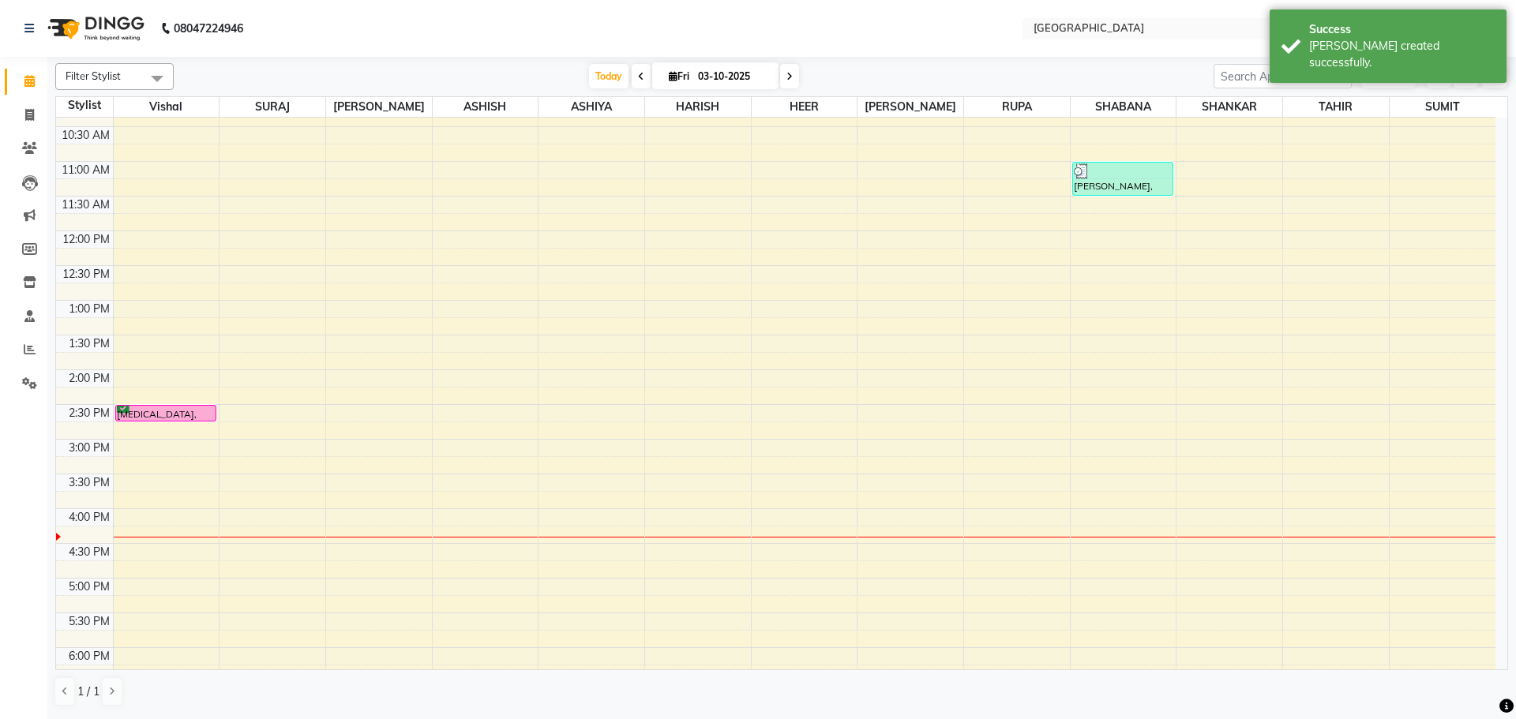
scroll to position [85, 0]
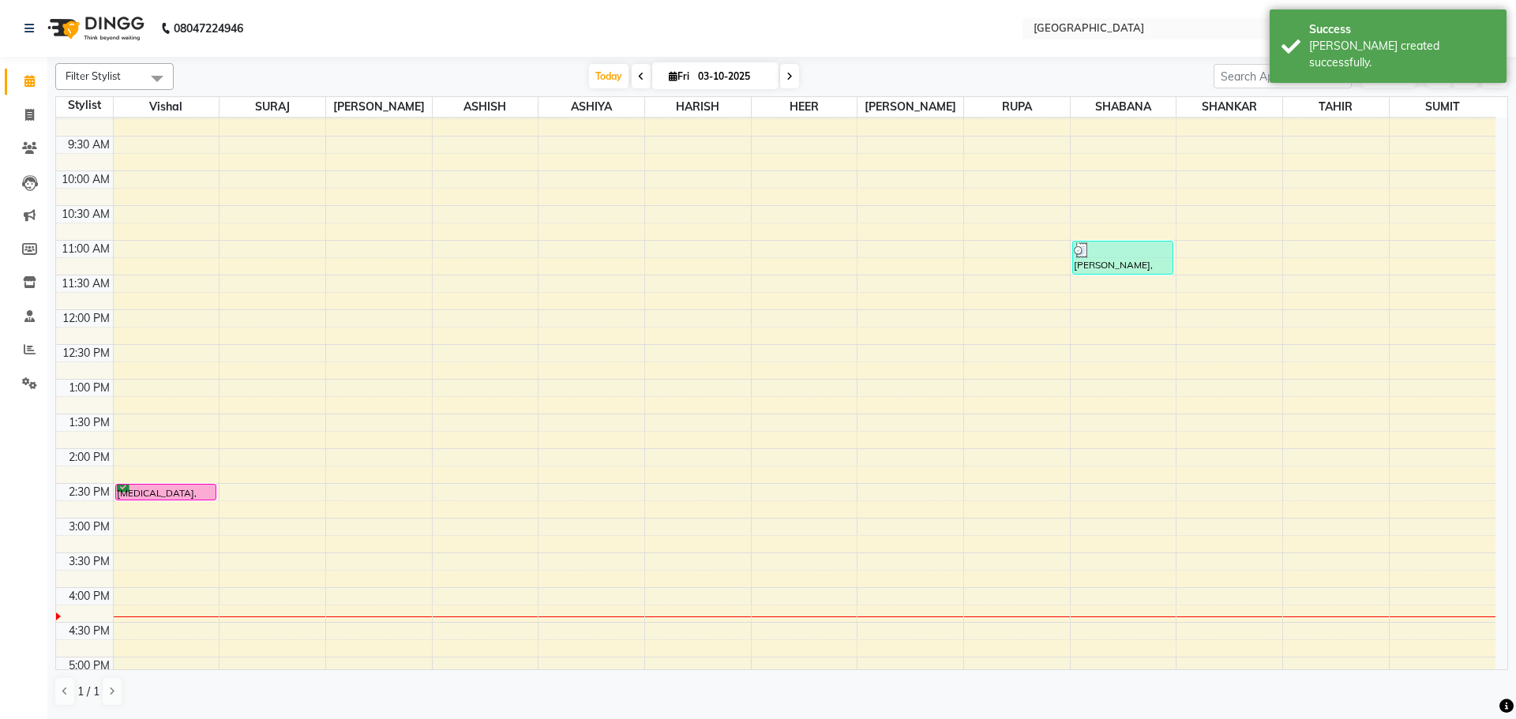
click at [181, 205] on div "8:00 AM 8:30 AM 9:00 AM 9:30 AM 10:00 AM 10:30 AM 11:00 AM 11:30 AM 12:00 PM 12…" at bounding box center [776, 587] width 1440 height 1111
select select "6520"
select select "tentative"
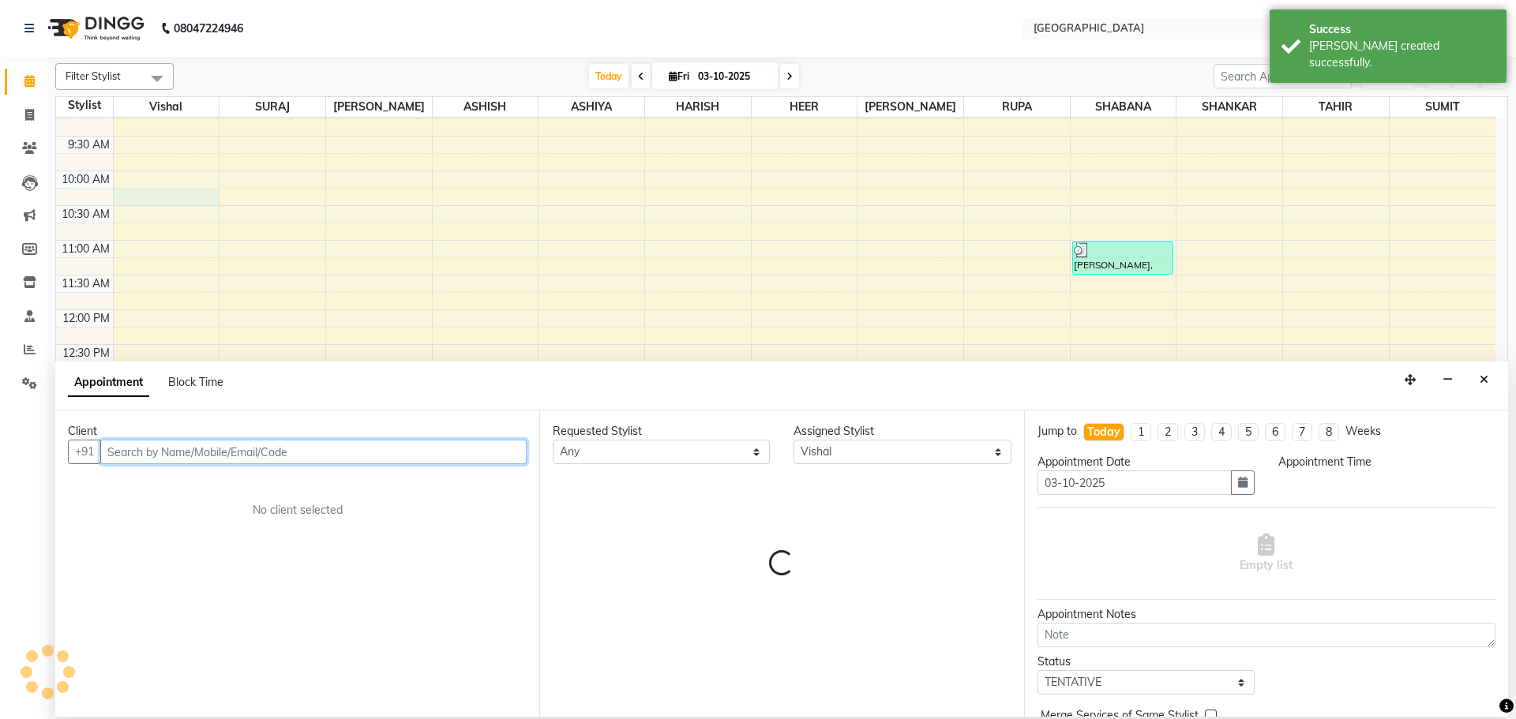
select select "615"
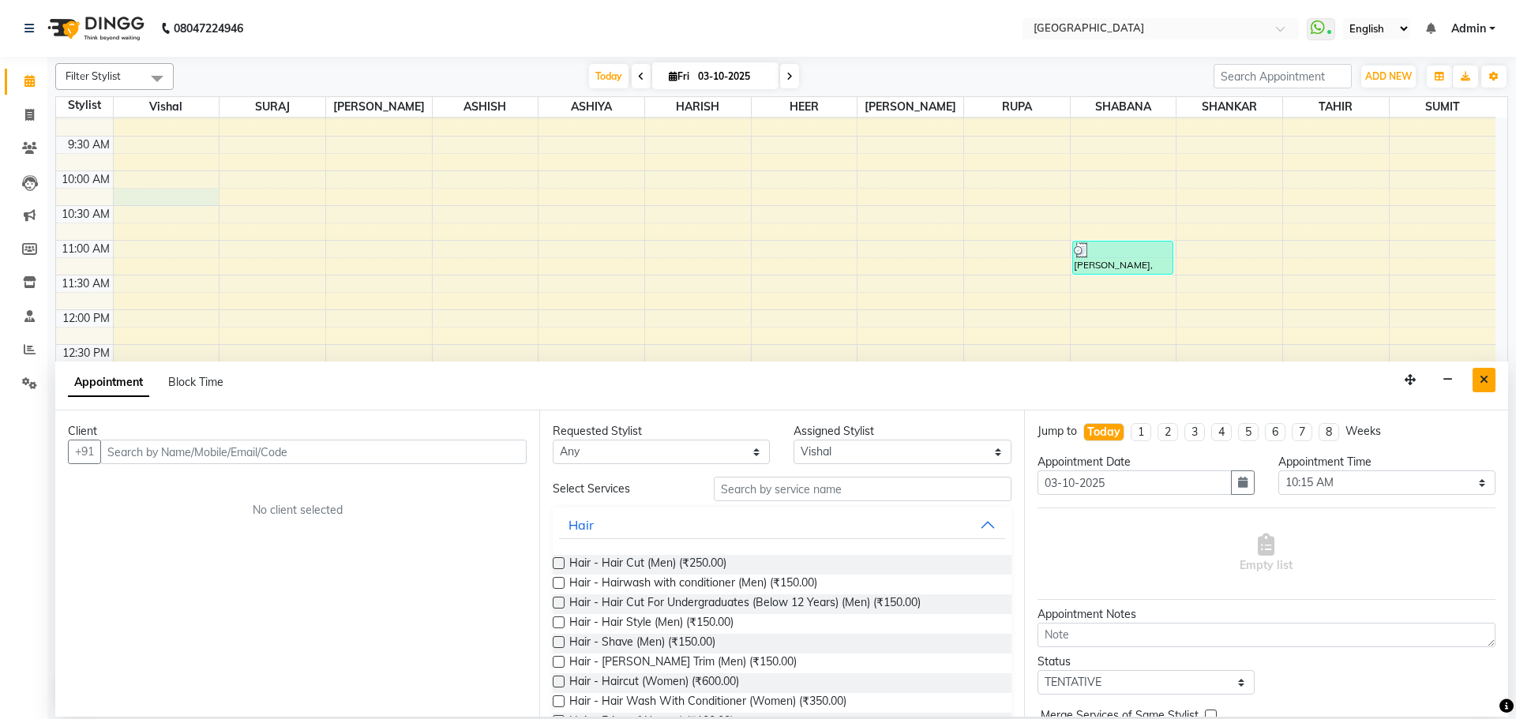
click at [1478, 376] on button "Close" at bounding box center [1484, 380] width 23 height 24
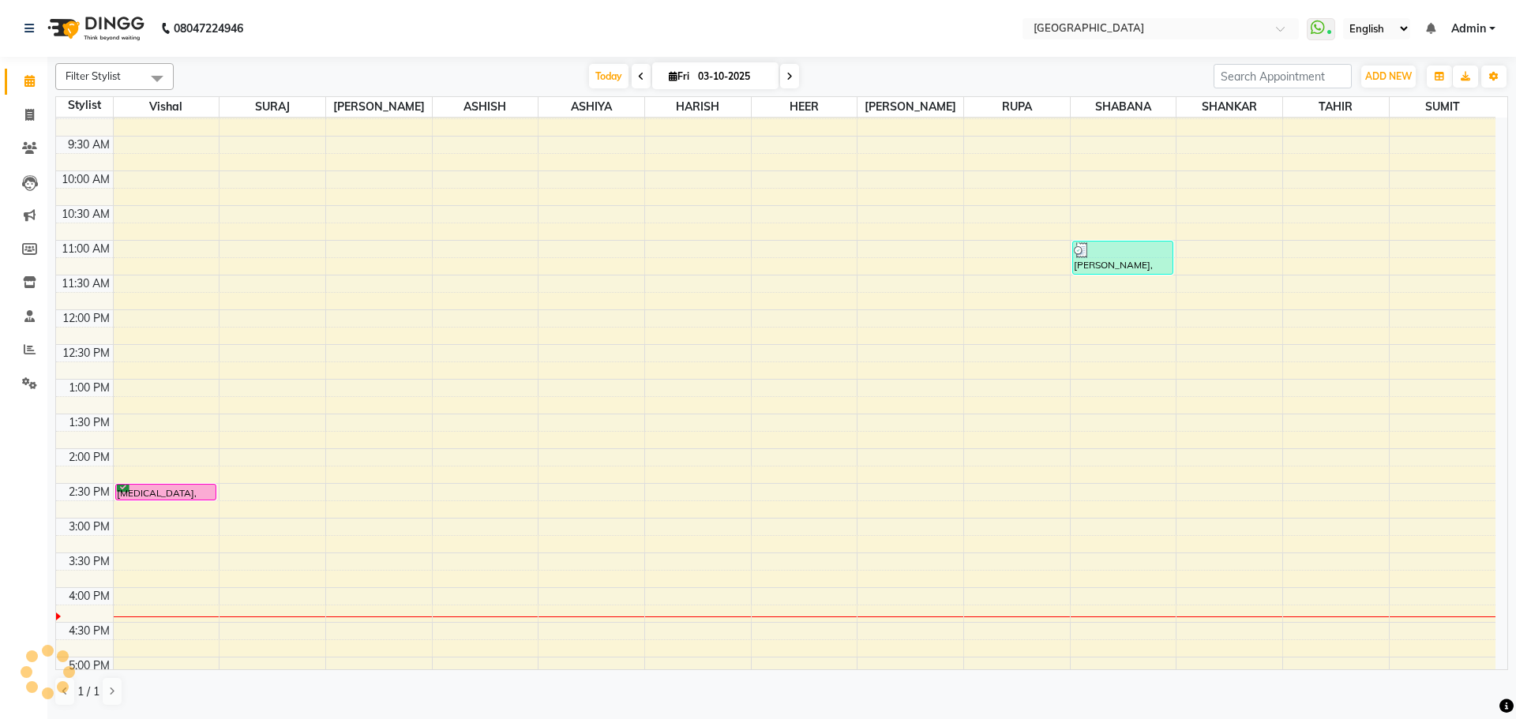
click at [152, 289] on div "8:00 AM 8:30 AM 9:00 AM 9:30 AM 10:00 AM 10:30 AM 11:00 AM 11:30 AM 12:00 PM 12…" at bounding box center [776, 587] width 1440 height 1111
select select "6520"
select select "690"
select select "tentative"
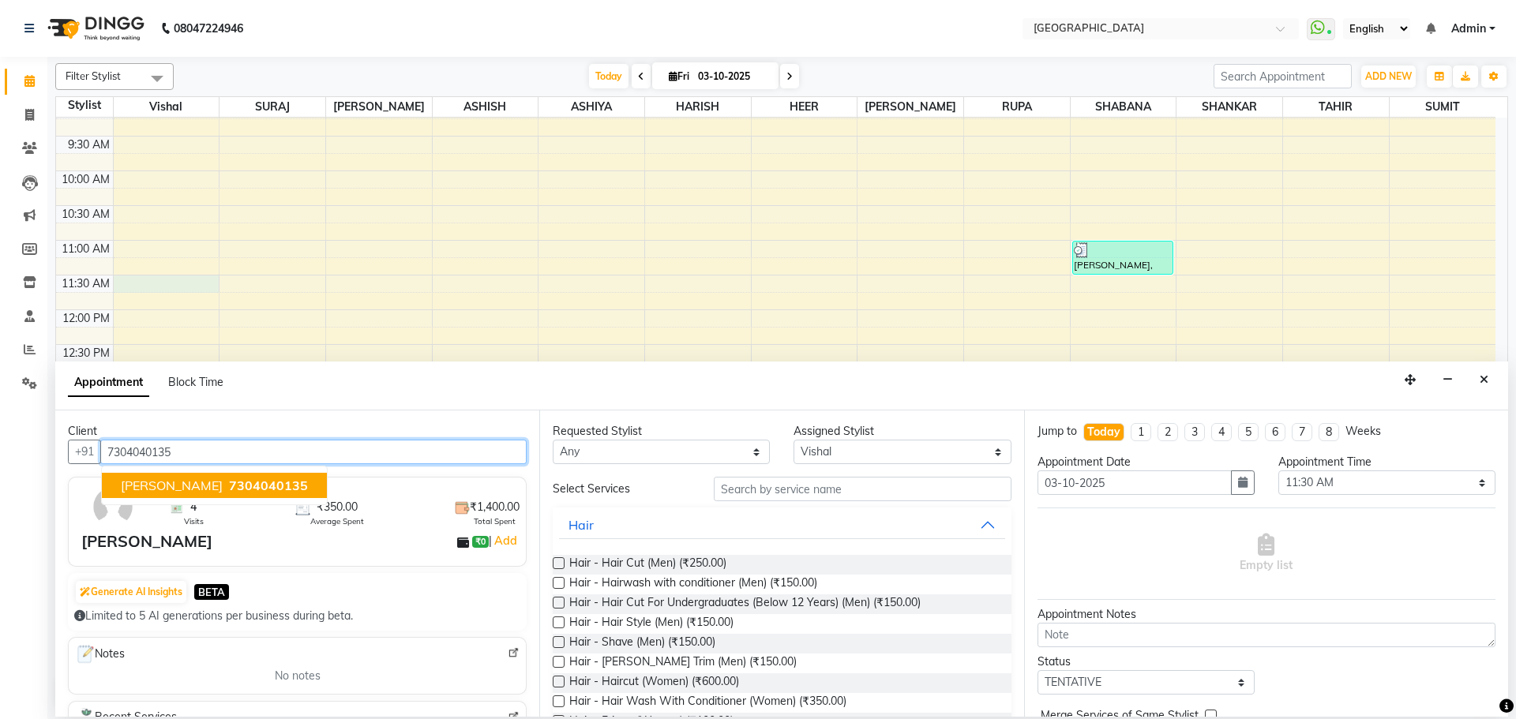
click at [241, 494] on button "[PERSON_NAME] 7304040135" at bounding box center [214, 485] width 225 height 25
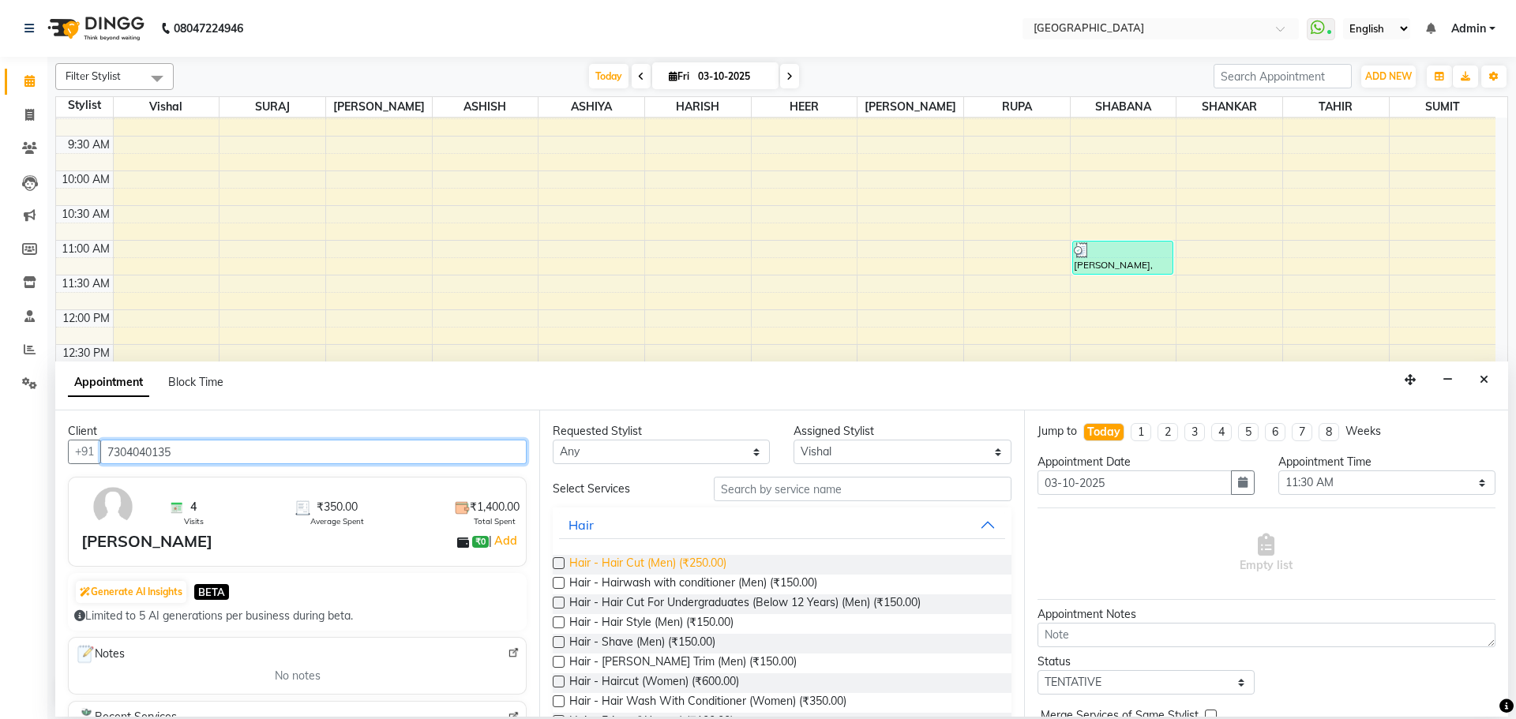
type input "7304040135"
click at [698, 572] on span "Hair - Hair Cut (Men) (₹250.00)" at bounding box center [647, 565] width 157 height 20
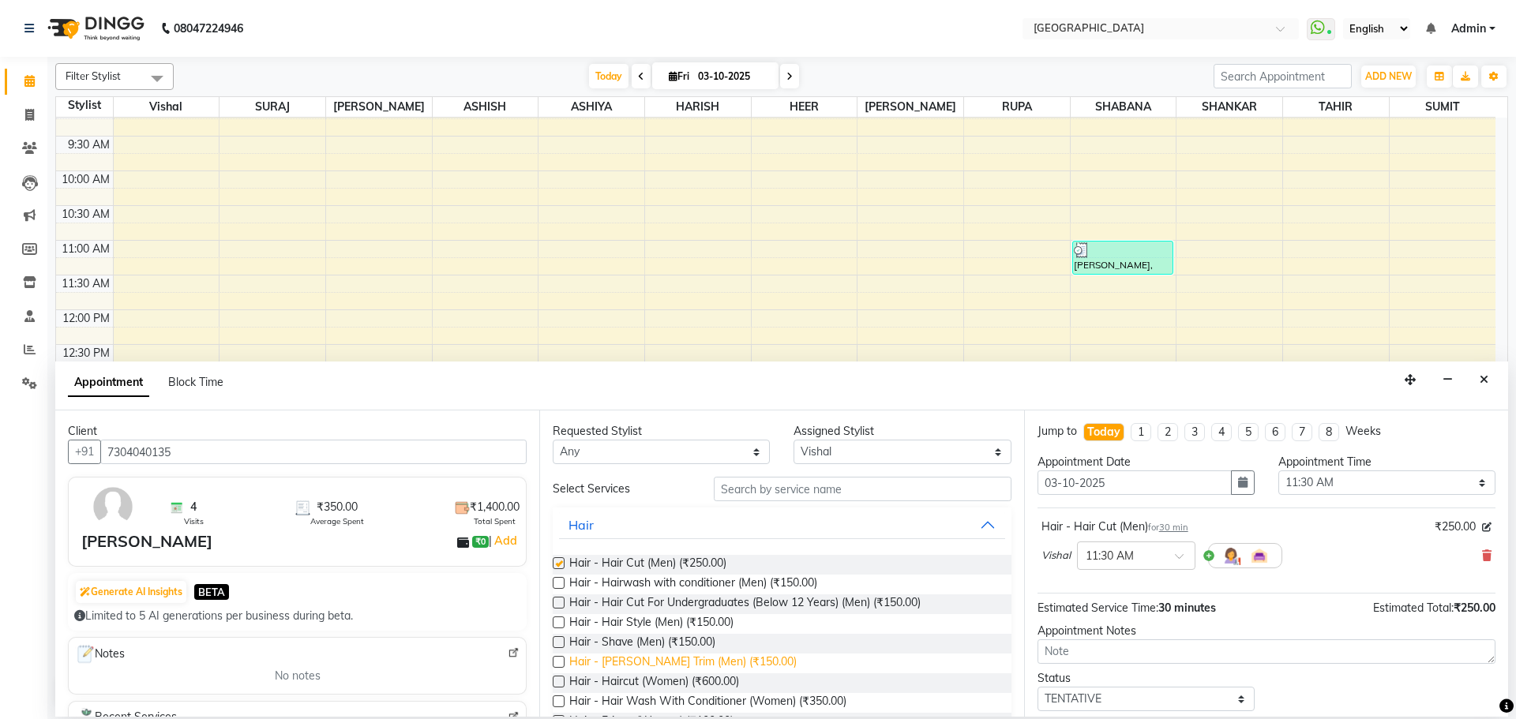
checkbox input "false"
click at [663, 667] on span "Hair - [PERSON_NAME] Trim (Men) (₹150.00)" at bounding box center [682, 664] width 227 height 20
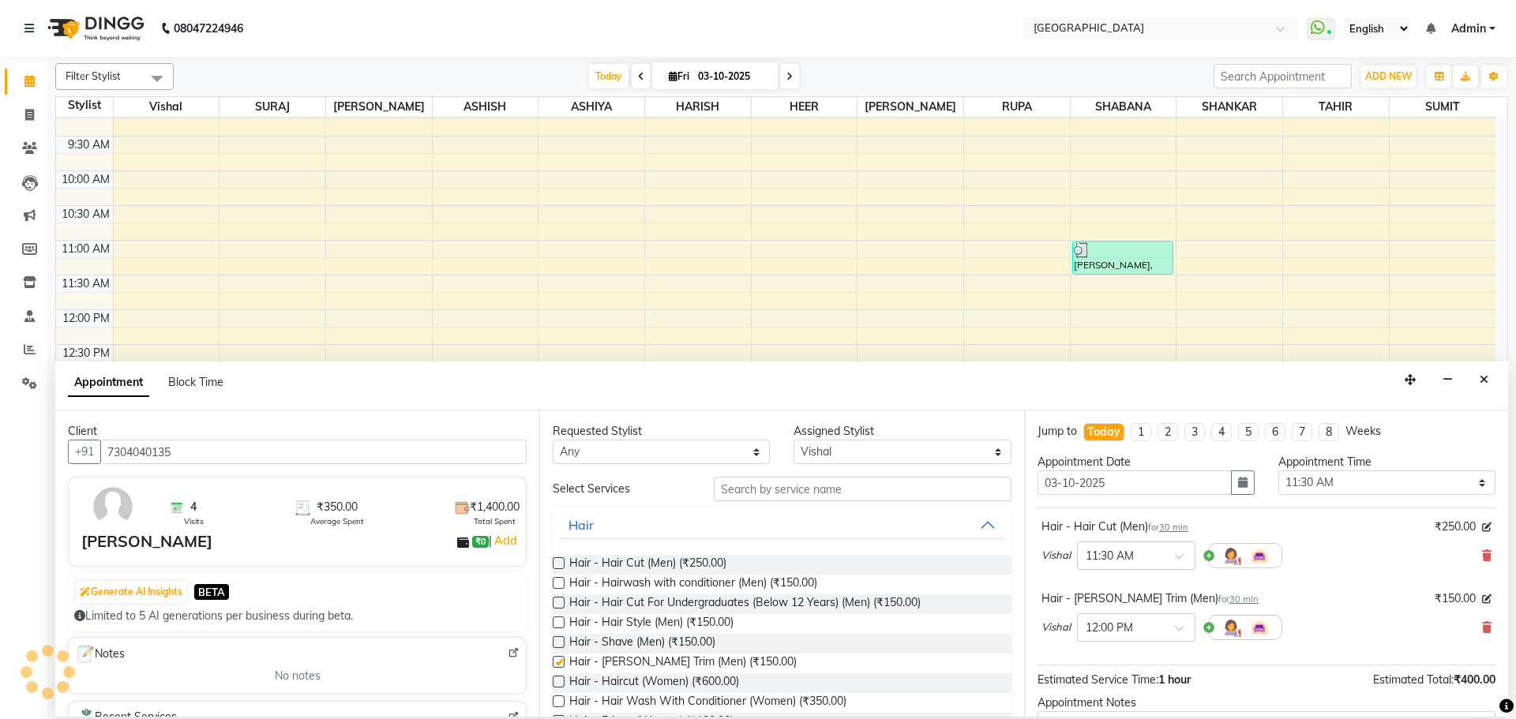
checkbox input "false"
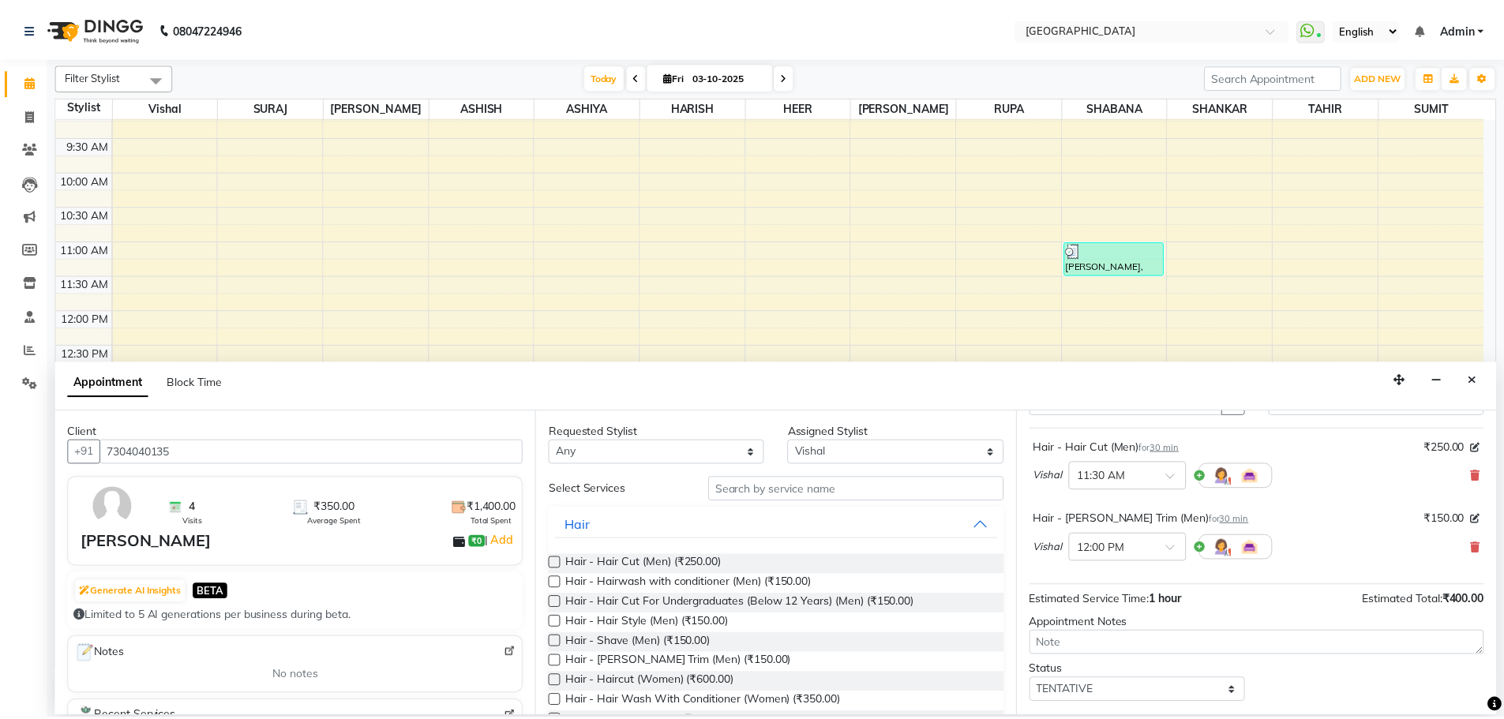
scroll to position [166, 0]
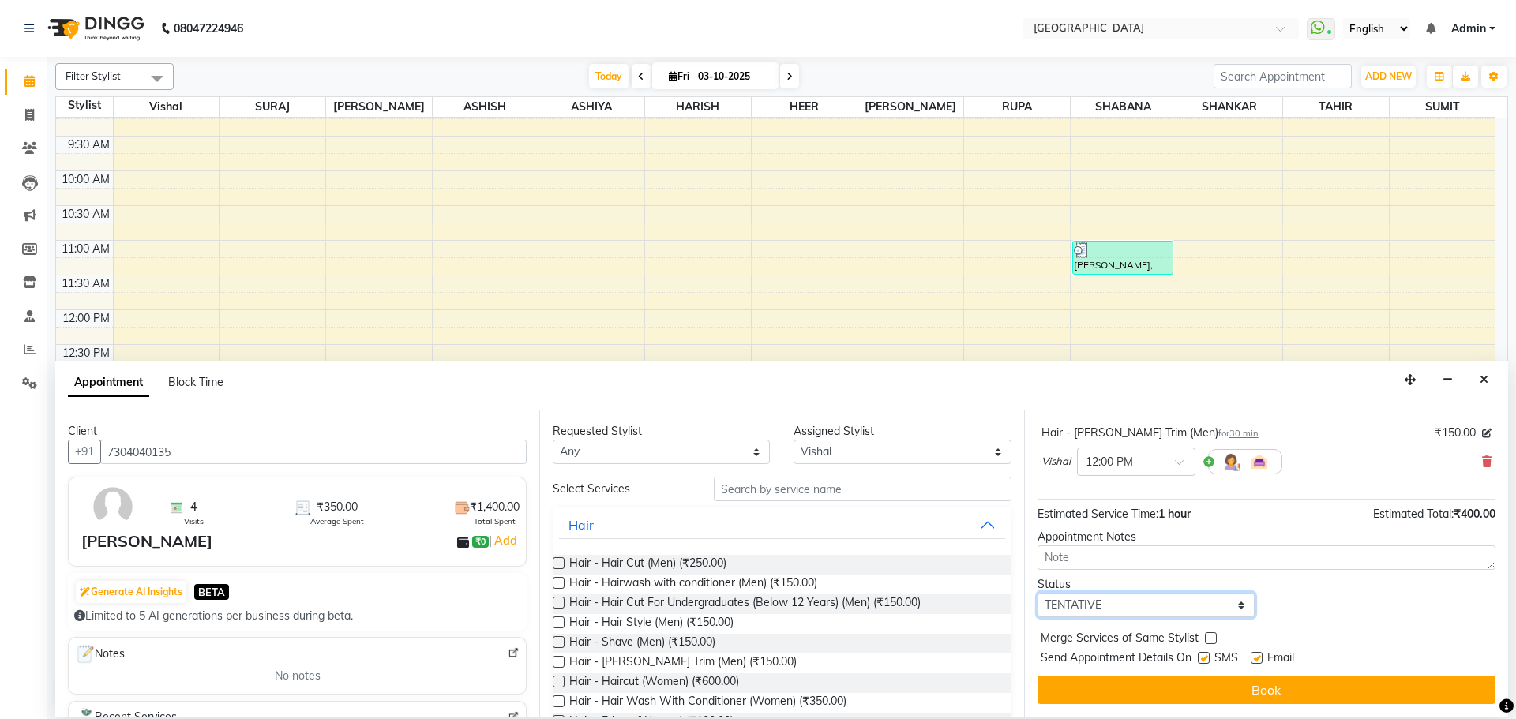
click at [1169, 601] on select "Select TENTATIVE CONFIRM CHECK-IN UPCOMING" at bounding box center [1146, 605] width 217 height 24
select select "check-in"
click at [1038, 593] on select "Select TENTATIVE CONFIRM CHECK-IN UPCOMING" at bounding box center [1146, 605] width 217 height 24
click at [1205, 640] on label at bounding box center [1211, 639] width 12 height 12
click at [1205, 640] on input "checkbox" at bounding box center [1210, 640] width 10 height 10
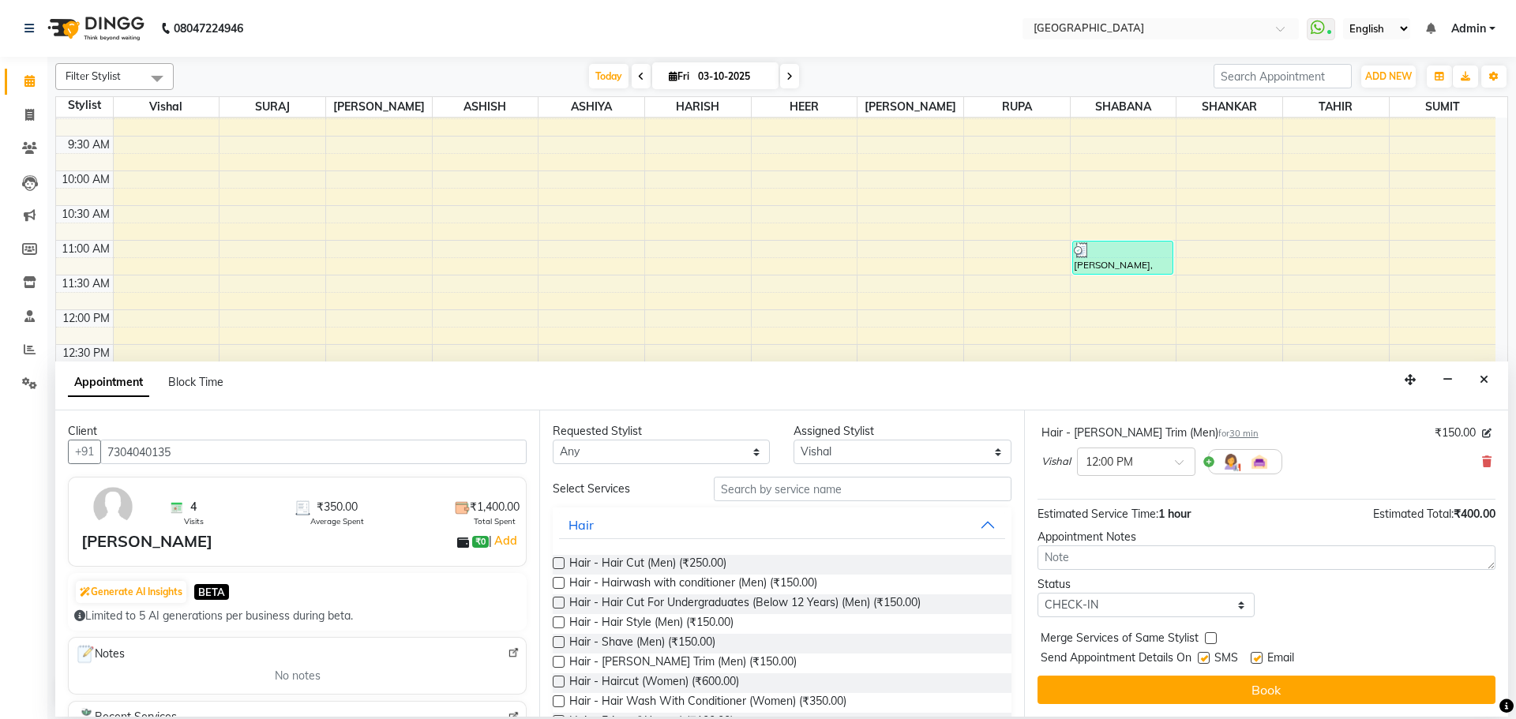
checkbox input "true"
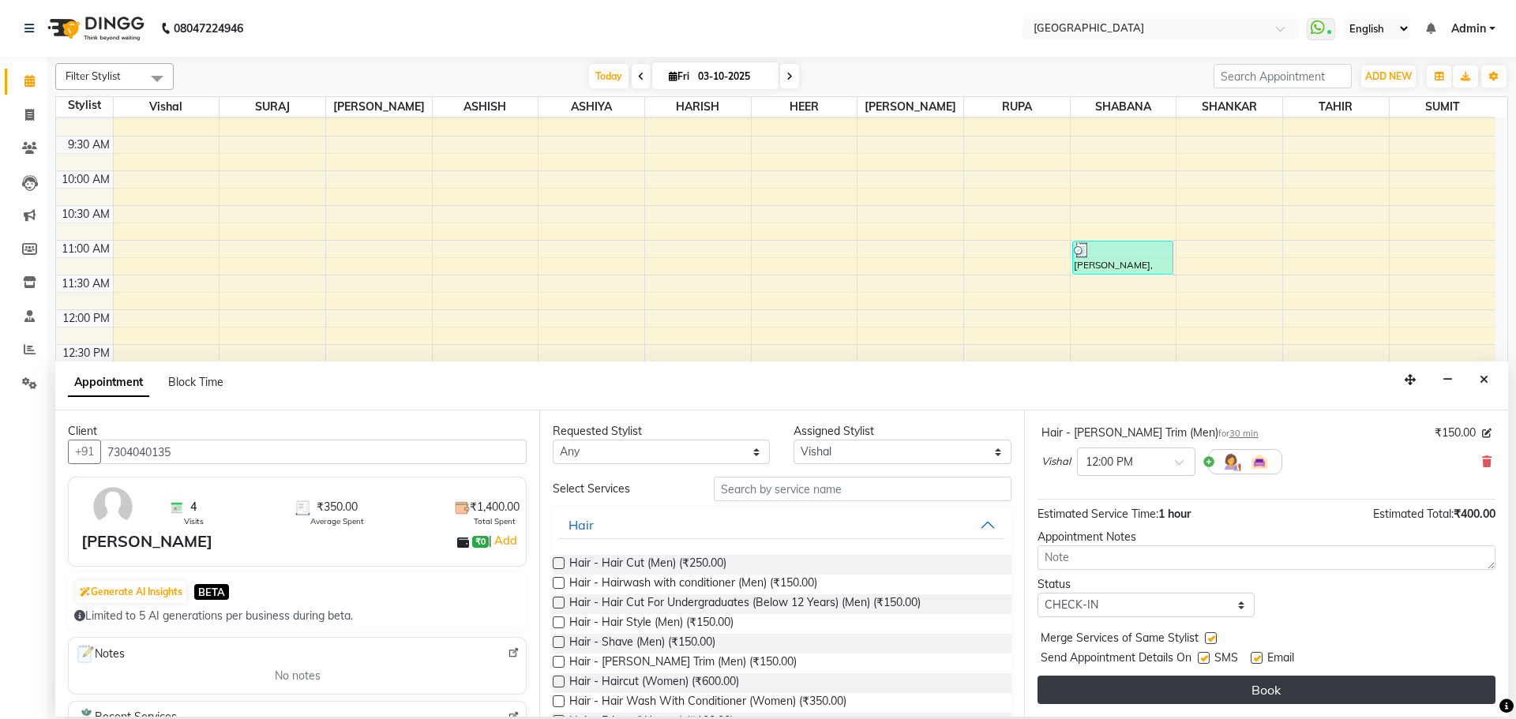
click at [1204, 676] on button "Book" at bounding box center [1267, 690] width 458 height 28
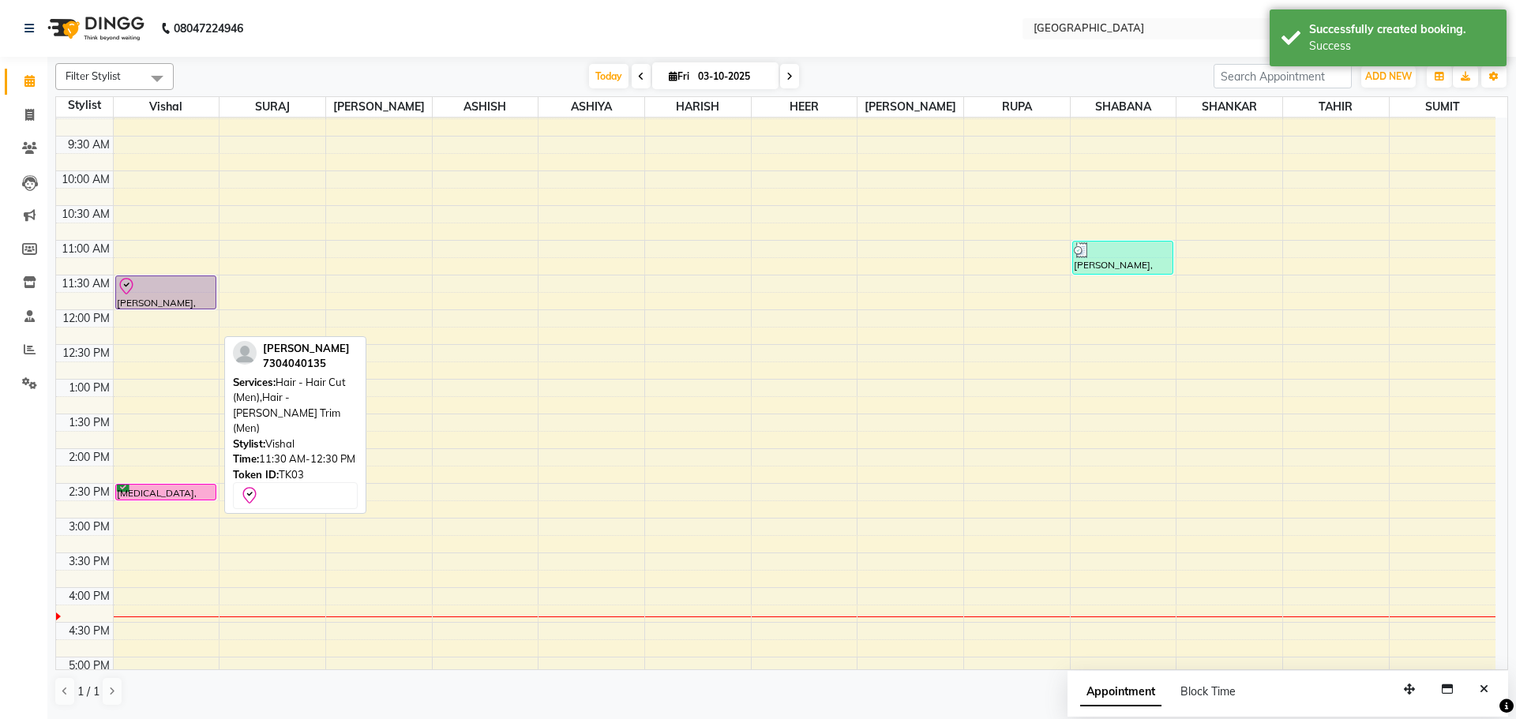
click at [167, 304] on div "[PERSON_NAME], TK03, 11:30 AM-12:30 PM, Hair - Hair Cut (Men),Hair - [PERSON_NA…" at bounding box center [167, 587] width 106 height 1111
click at [167, 303] on div "[PERSON_NAME], TK03, 11:30 AM-12:30 PM, Hair - Hair Cut (Men),Hair - [PERSON_NA…" at bounding box center [166, 292] width 100 height 32
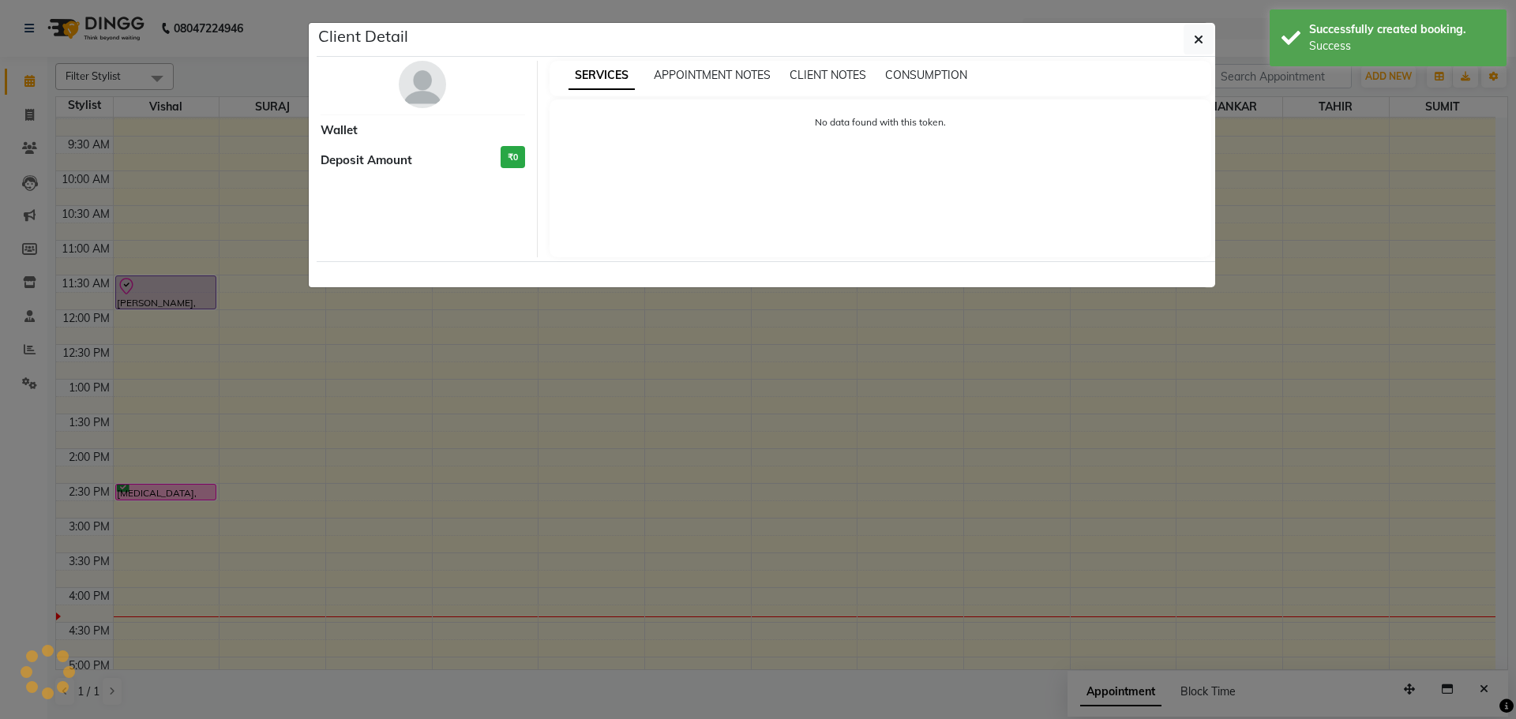
select select "8"
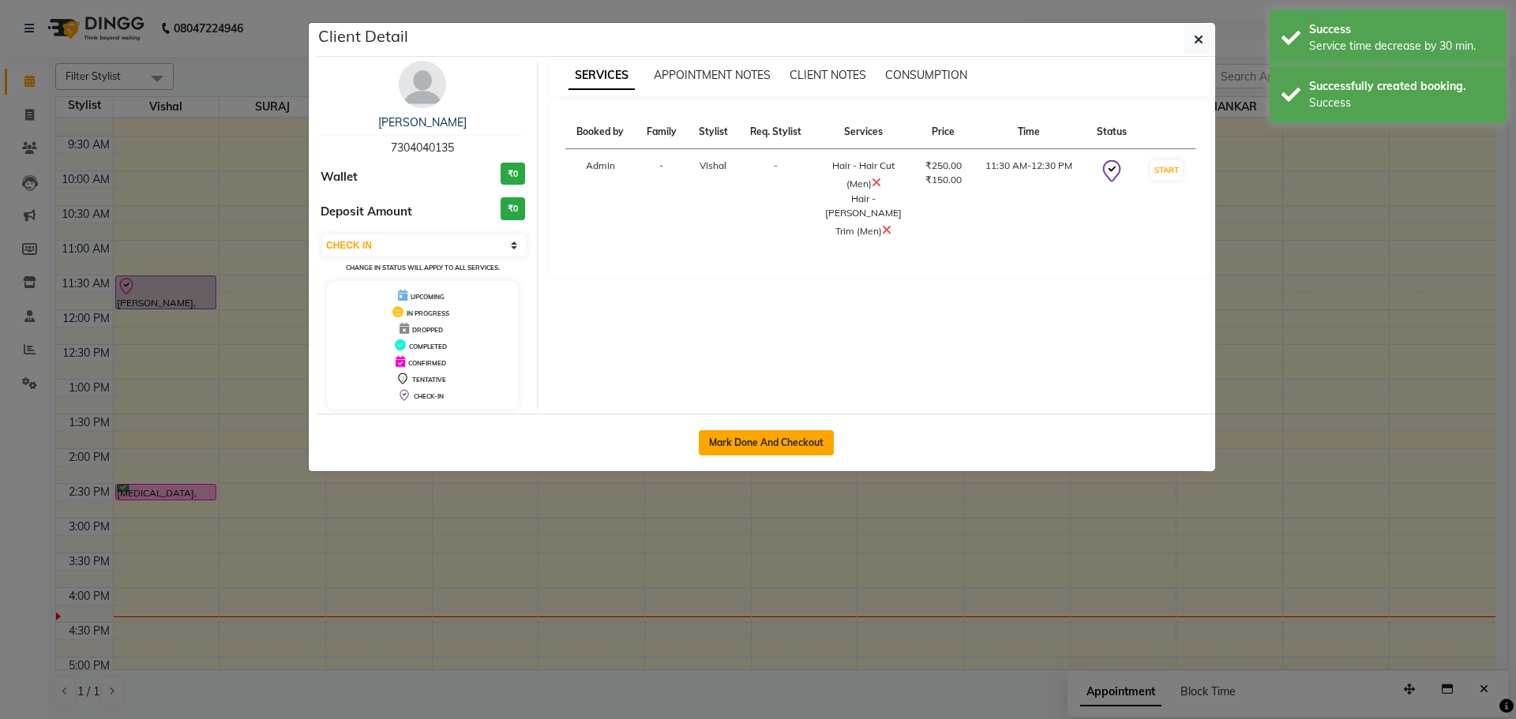
click at [777, 430] on button "Mark Done And Checkout" at bounding box center [766, 442] width 135 height 25
select select "service"
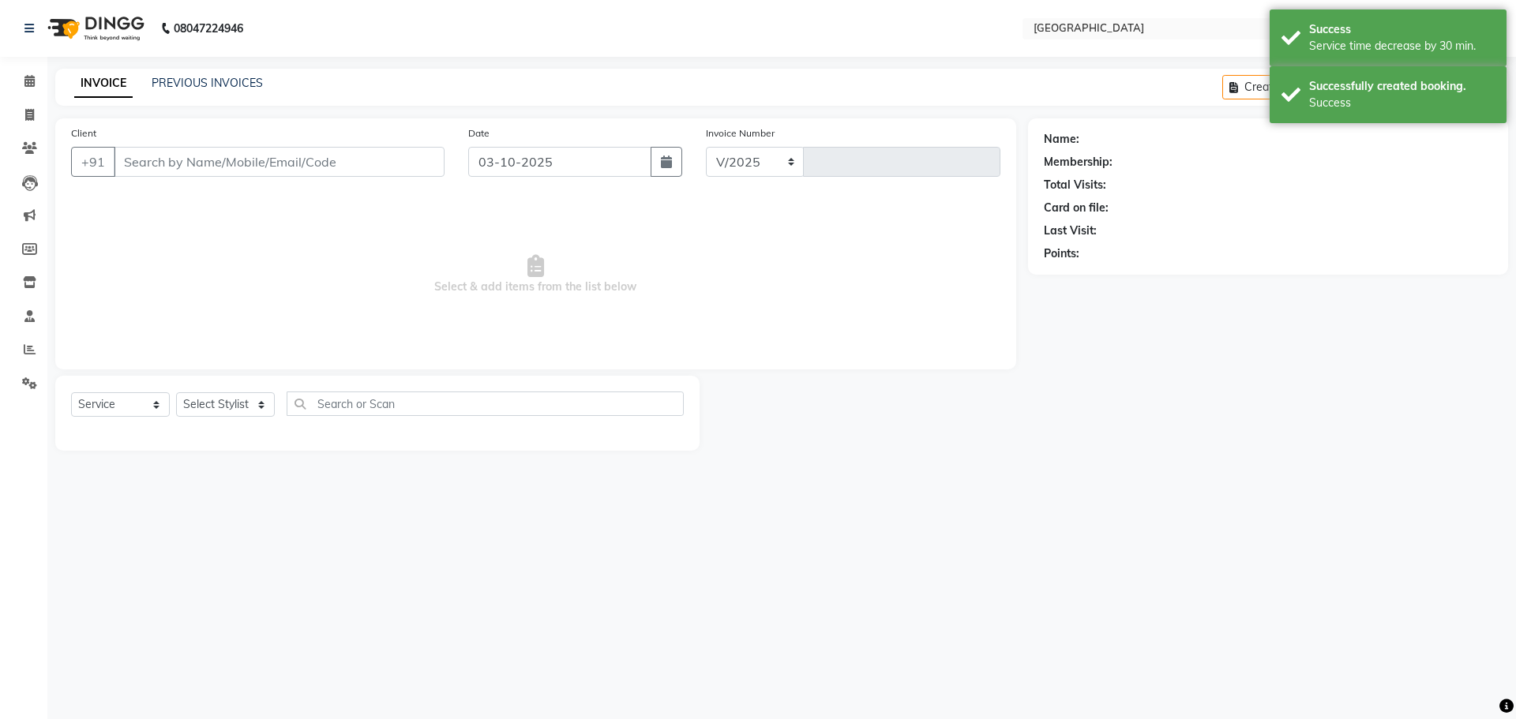
select select "508"
type input "5826"
type input "7304040135"
select select "6520"
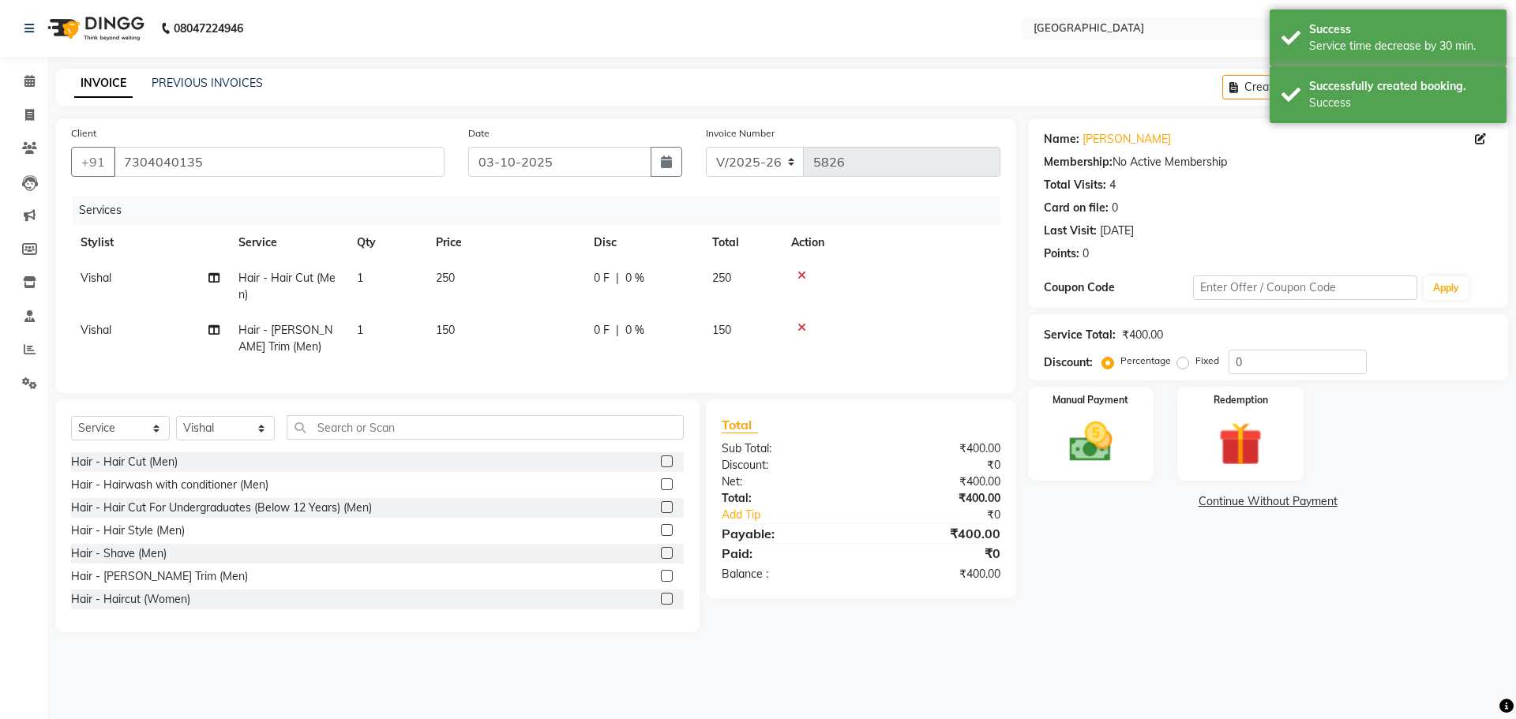
click at [726, 292] on td "250" at bounding box center [742, 287] width 79 height 52
select select "6520"
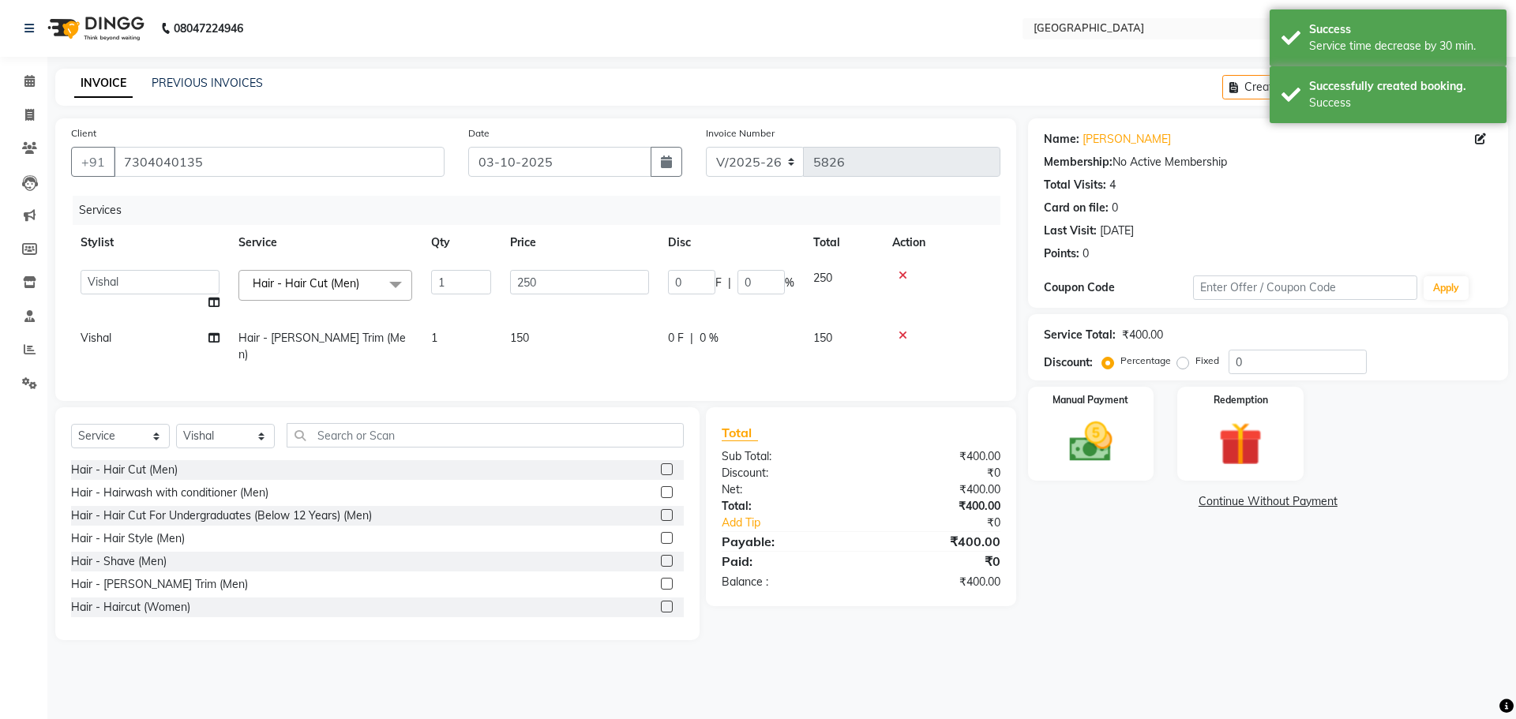
click at [755, 280] on input "0" at bounding box center [761, 282] width 47 height 24
type input "020"
click at [1142, 438] on div "Manual Payment" at bounding box center [1090, 433] width 131 height 97
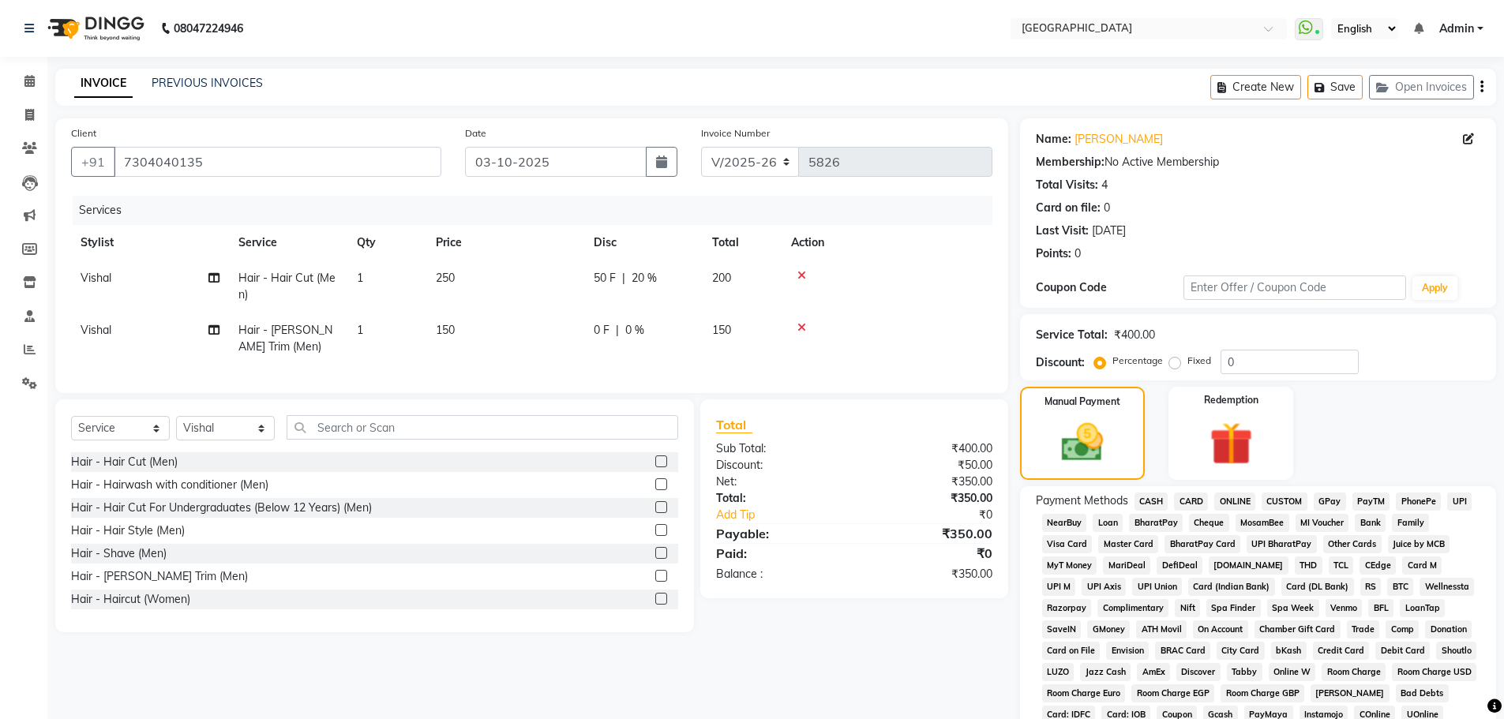
click at [1152, 502] on span "CASH" at bounding box center [1152, 502] width 34 height 18
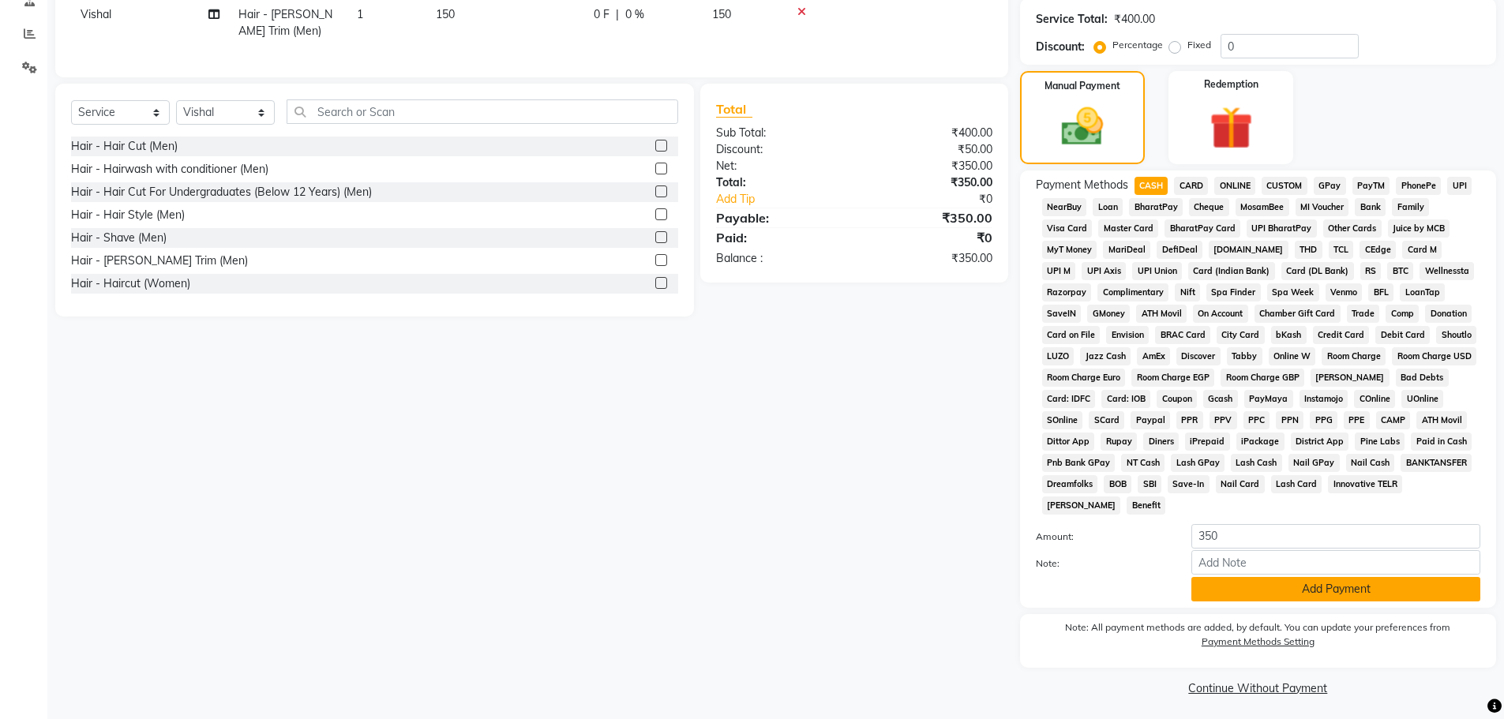
click at [1226, 595] on button "Add Payment" at bounding box center [1336, 589] width 289 height 24
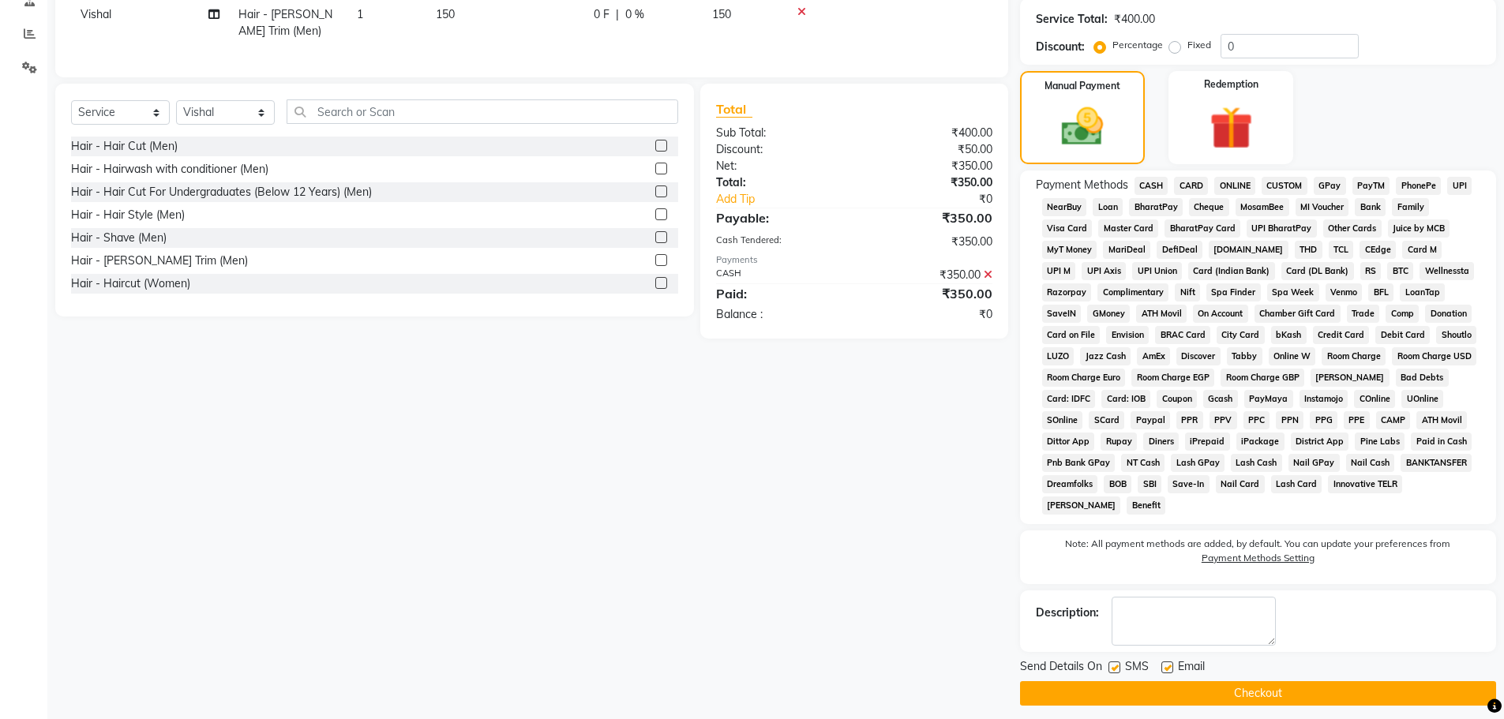
click at [1234, 682] on button "Checkout" at bounding box center [1258, 694] width 476 height 24
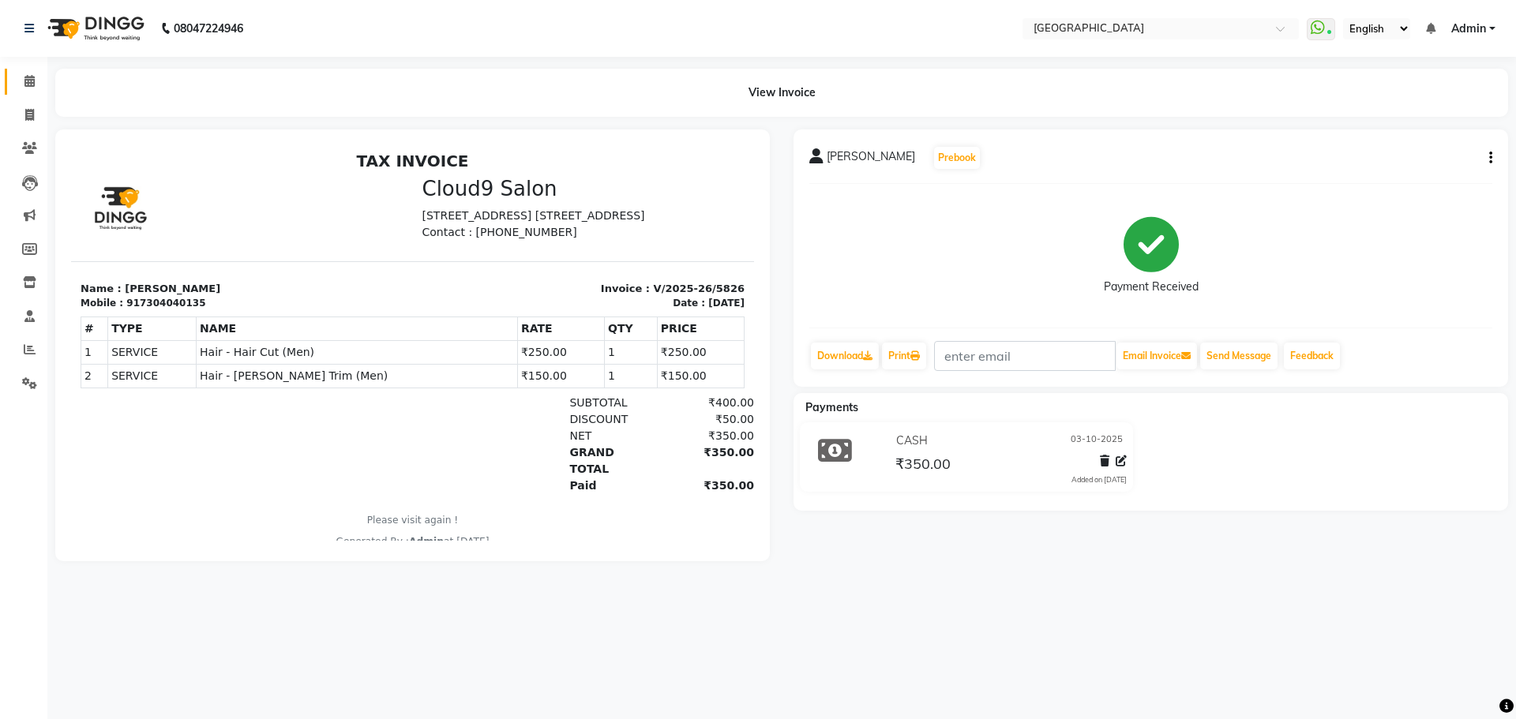
click at [20, 69] on link "Calendar" at bounding box center [24, 82] width 38 height 26
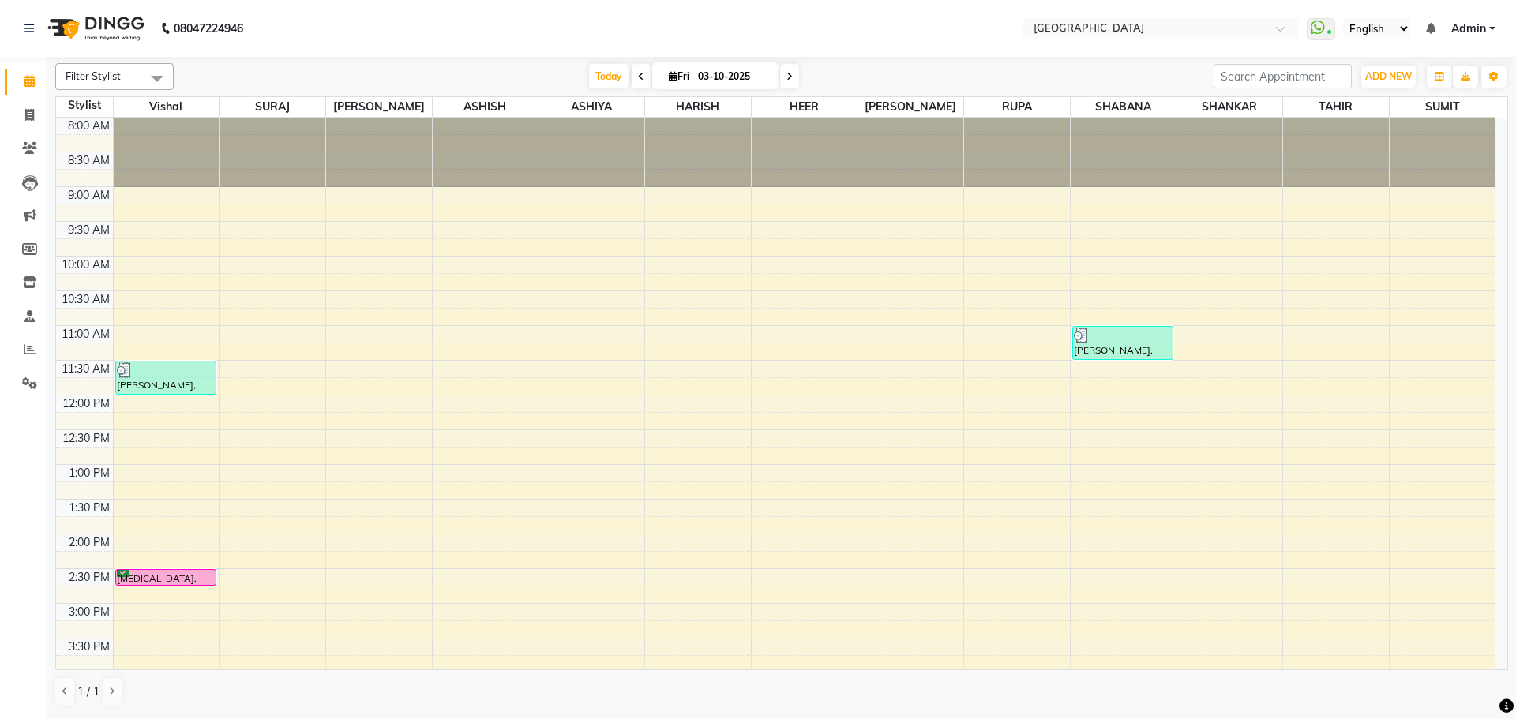
click at [296, 273] on div "8:00 AM 8:30 AM 9:00 AM 9:30 AM 10:00 AM 10:30 AM 11:00 AM 11:30 AM 12:00 PM 12…" at bounding box center [776, 673] width 1440 height 1111
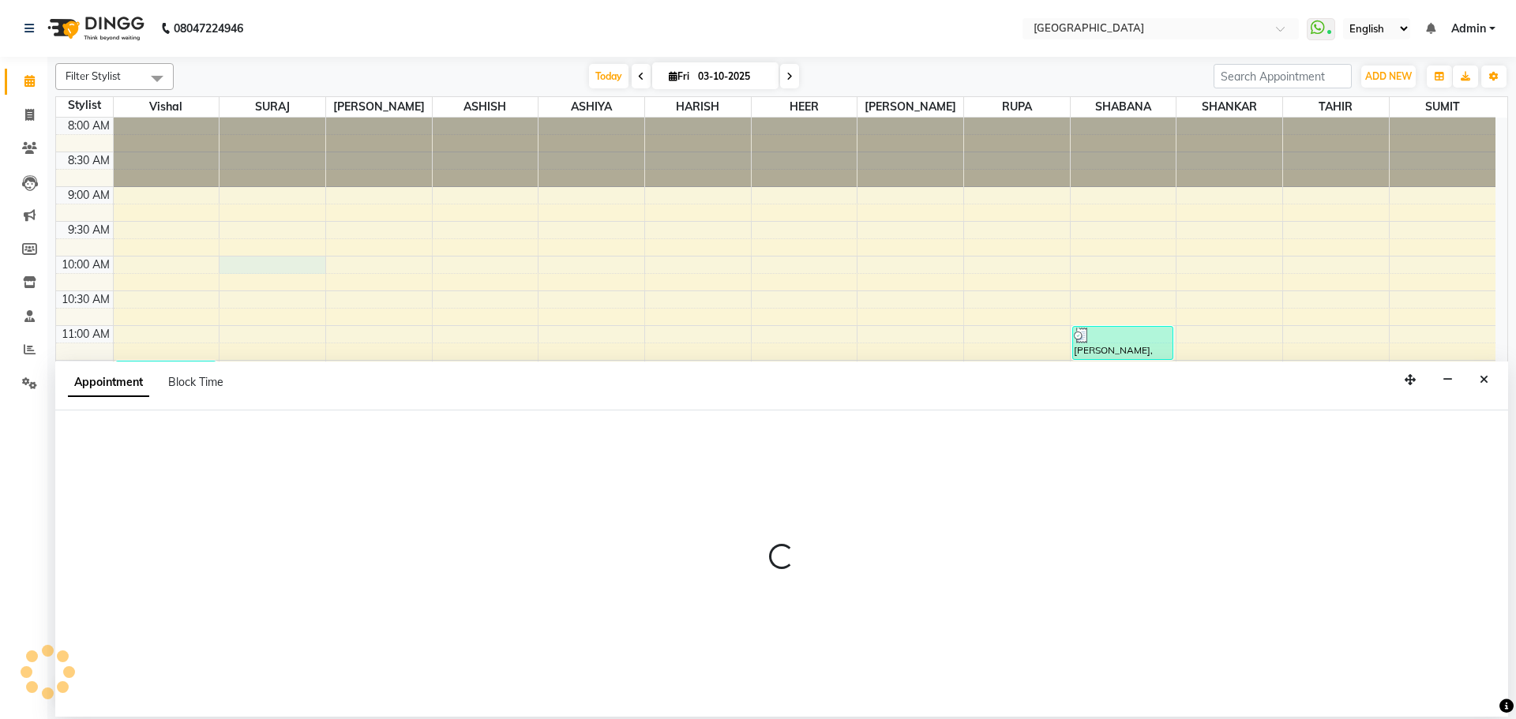
select select "72805"
select select "600"
select select "tentative"
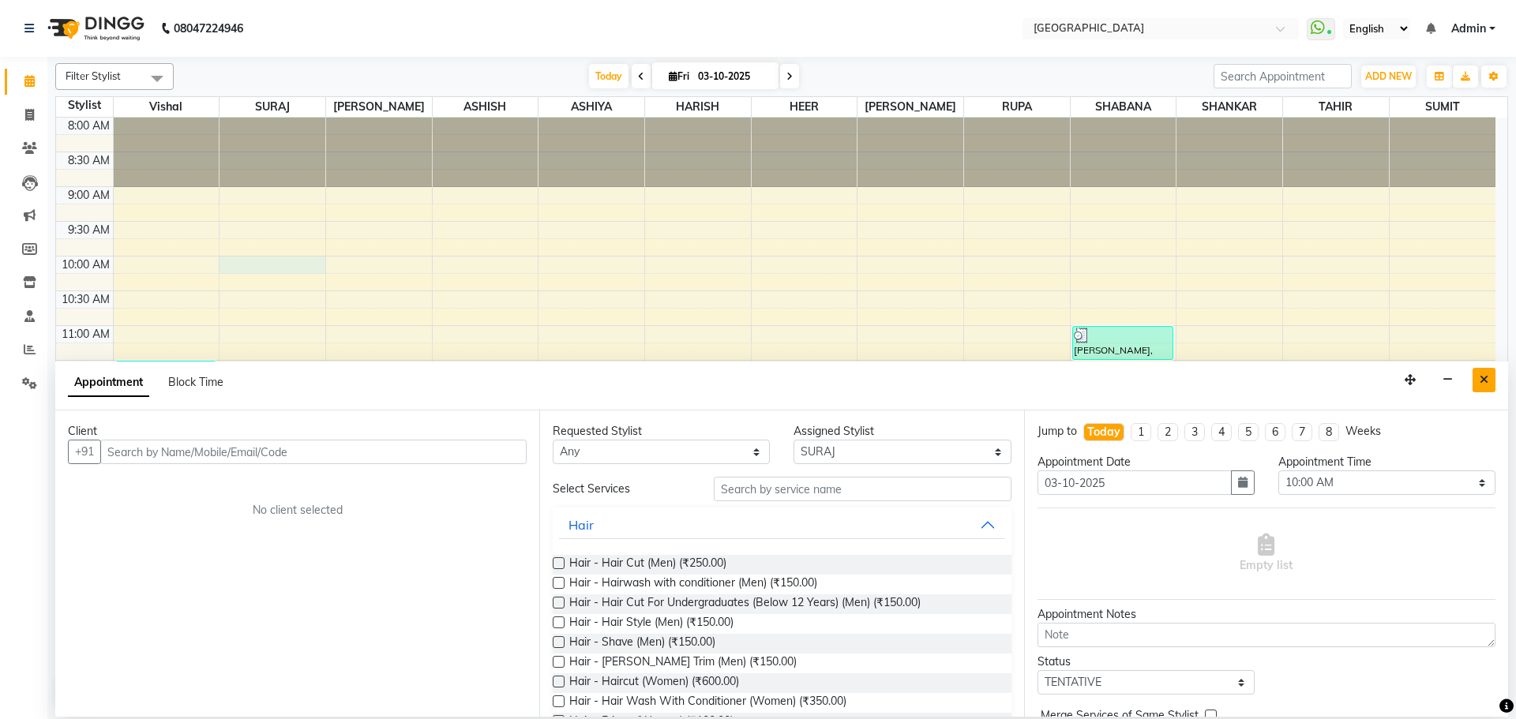
click at [1485, 381] on icon "Close" at bounding box center [1484, 379] width 9 height 11
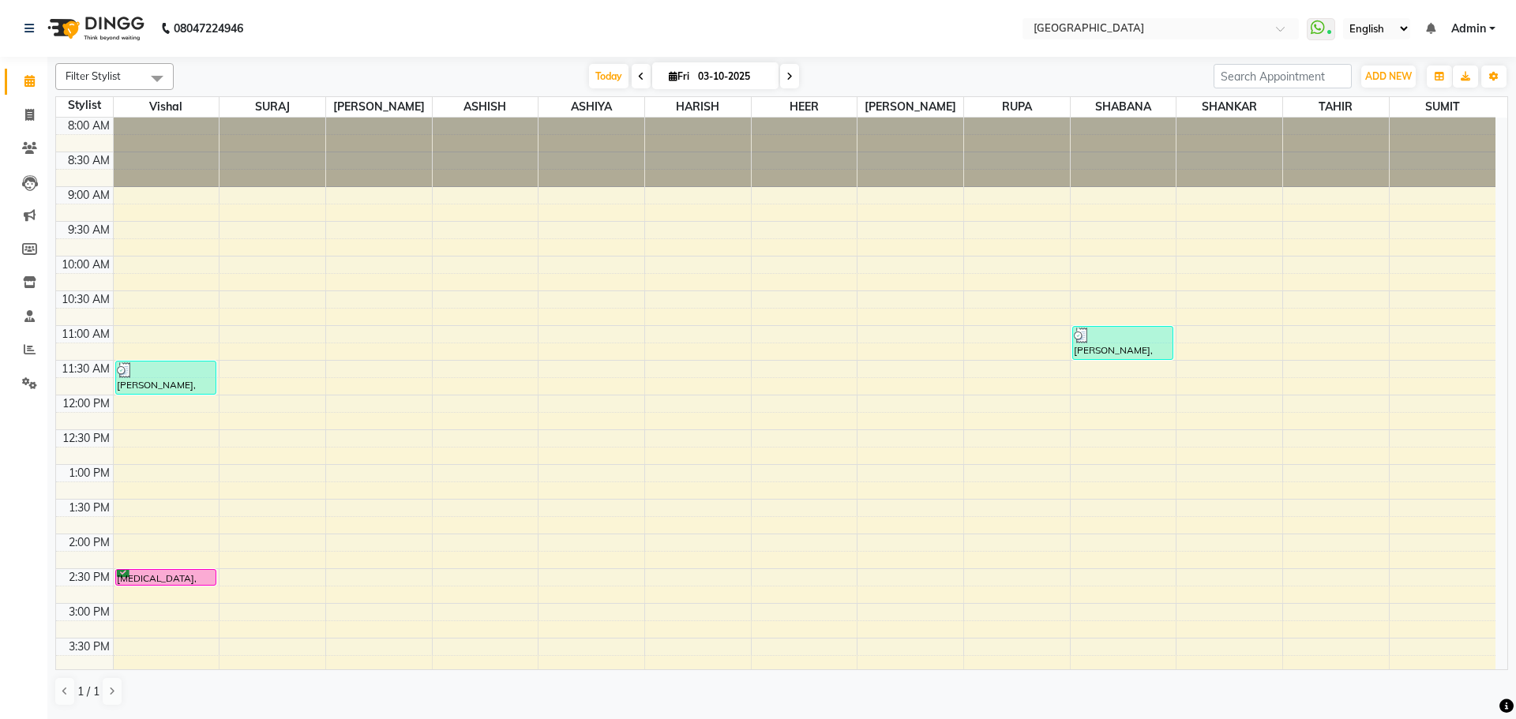
click at [271, 370] on div "8:00 AM 8:30 AM 9:00 AM 9:30 AM 10:00 AM 10:30 AM 11:00 AM 11:30 AM 12:00 PM 12…" at bounding box center [776, 673] width 1440 height 1111
select select "72805"
select select "690"
select select "tentative"
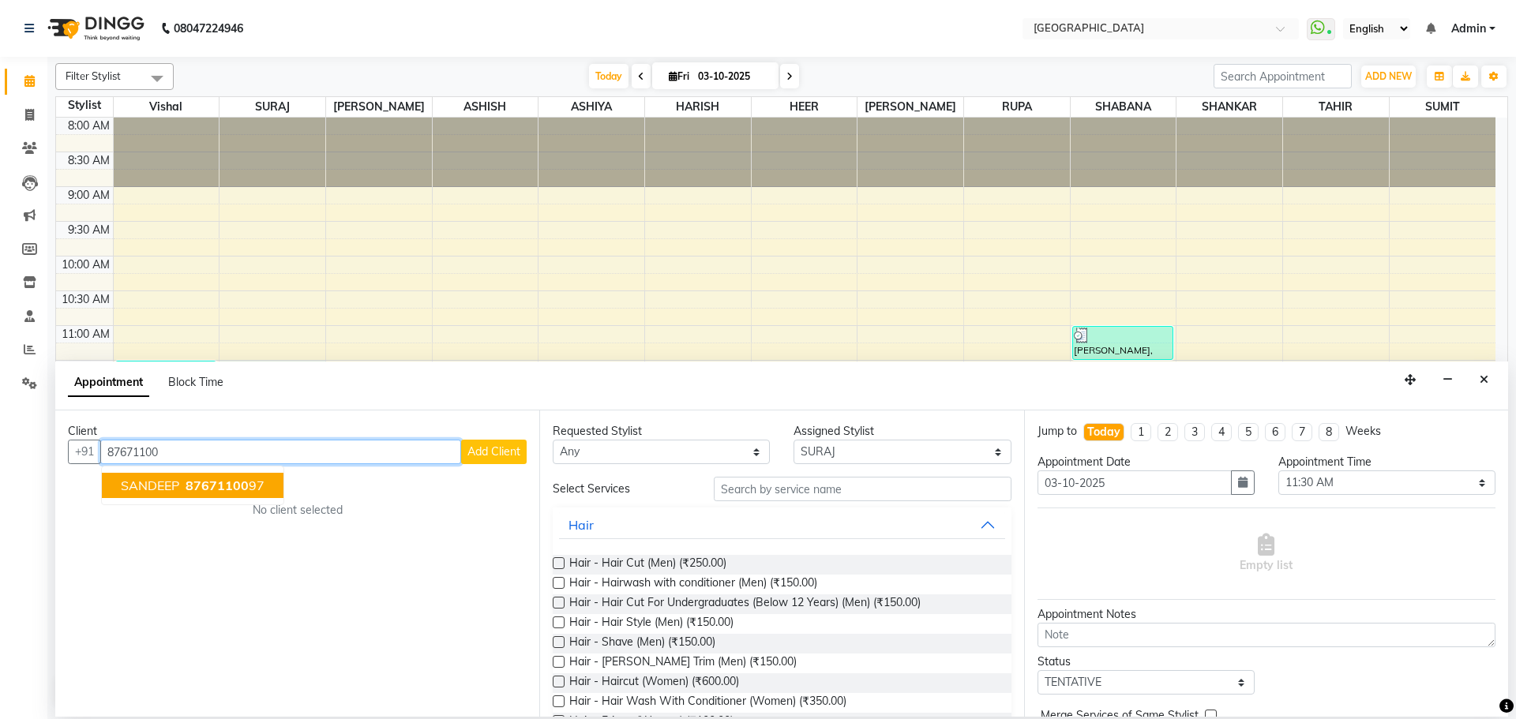
click at [227, 486] on span "87671100" at bounding box center [217, 486] width 63 height 16
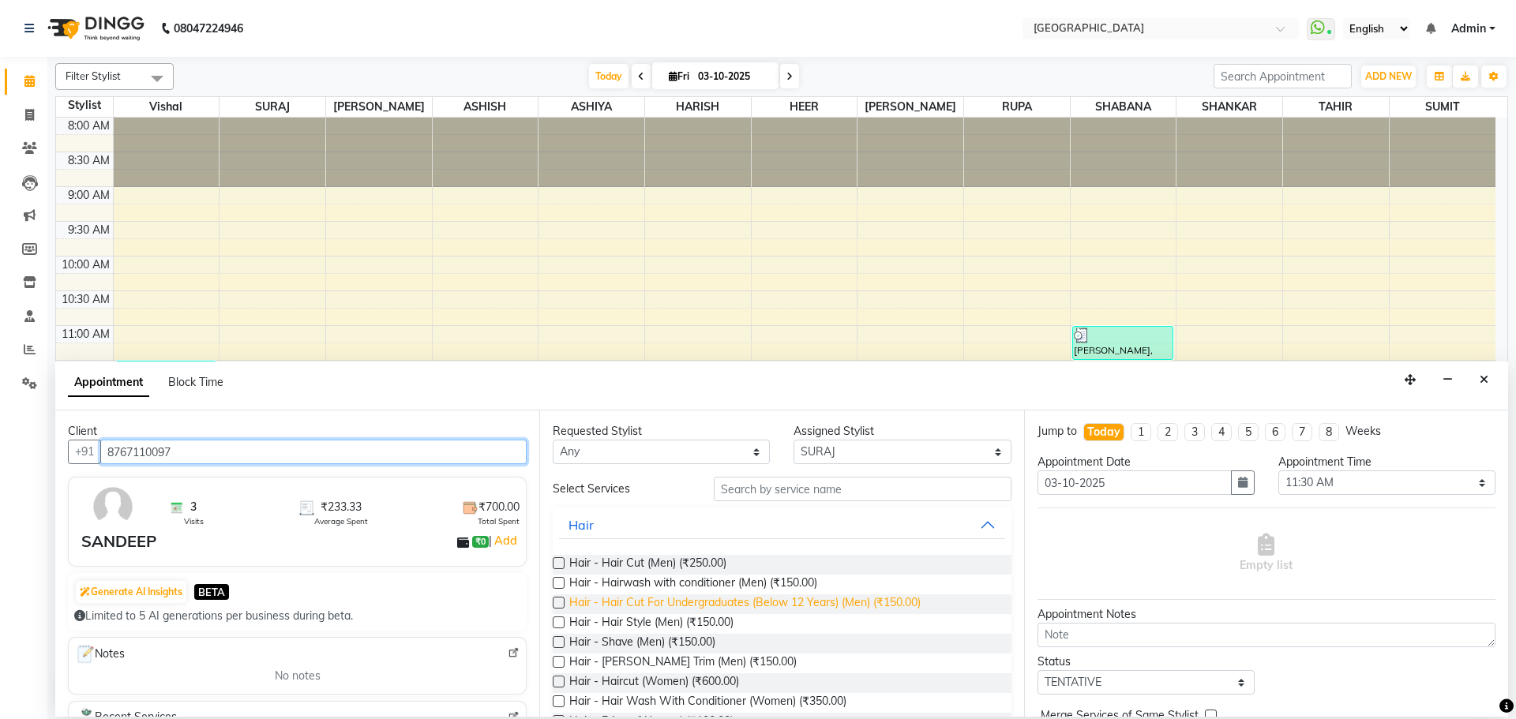
type input "8767110097"
click at [795, 600] on span "Hair - Hair Cut For Undergraduates (Below 12 Years) (Men) (₹150.00)" at bounding box center [744, 605] width 351 height 20
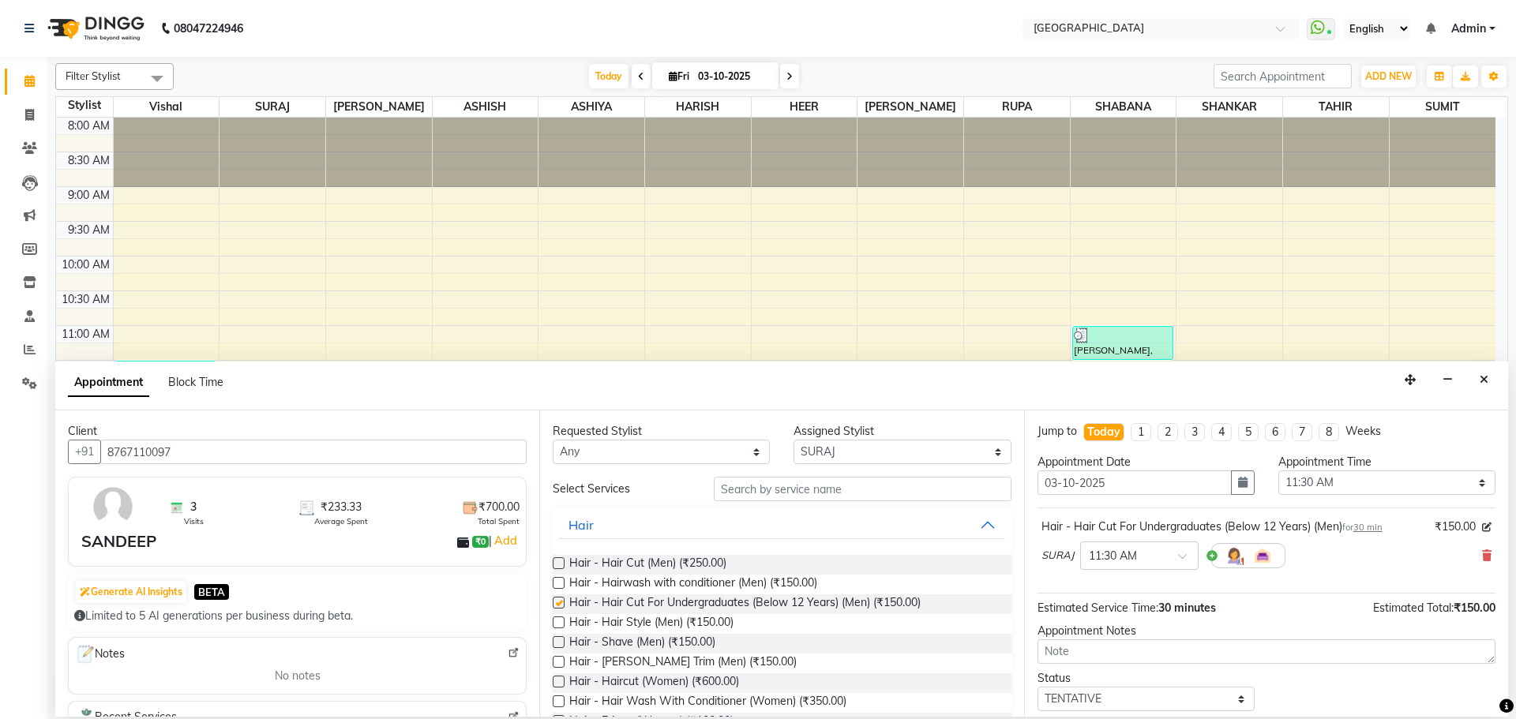
checkbox input "false"
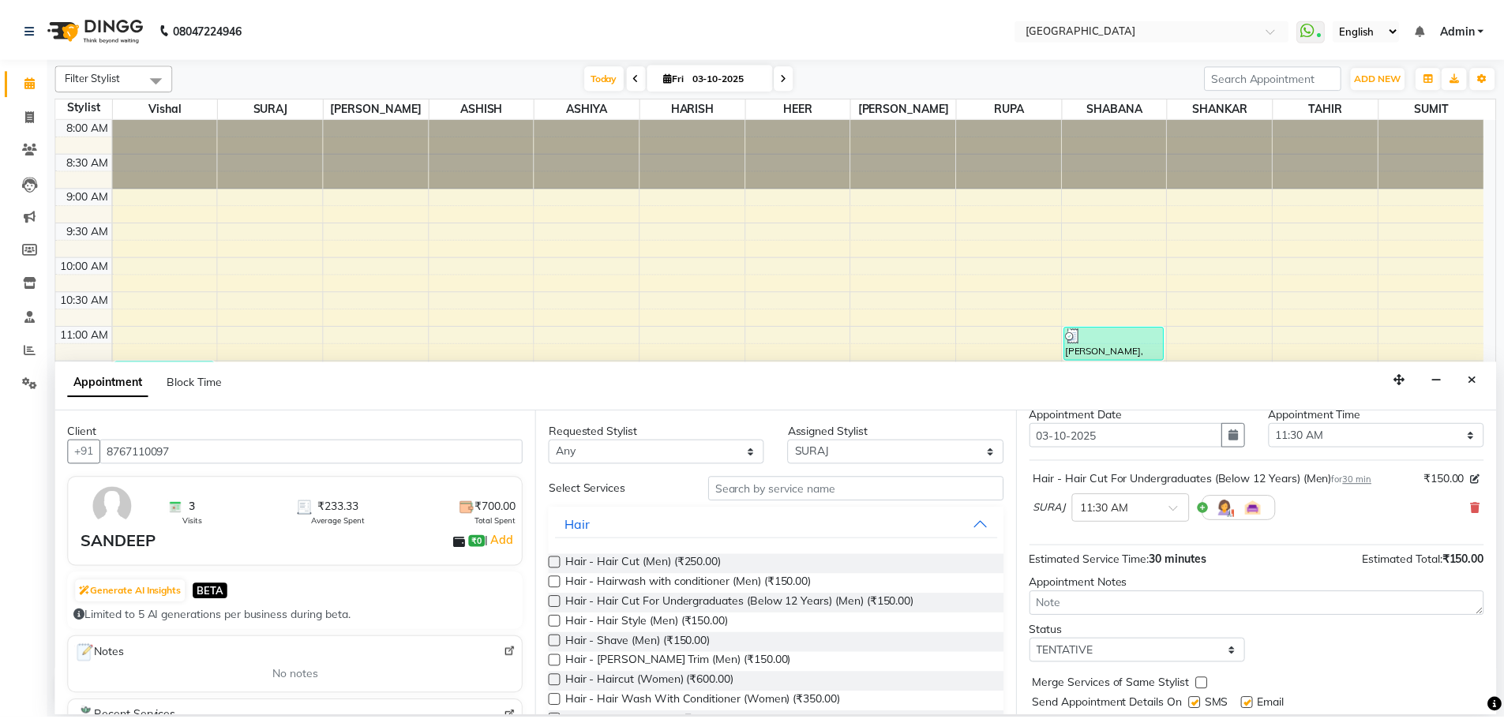
scroll to position [94, 0]
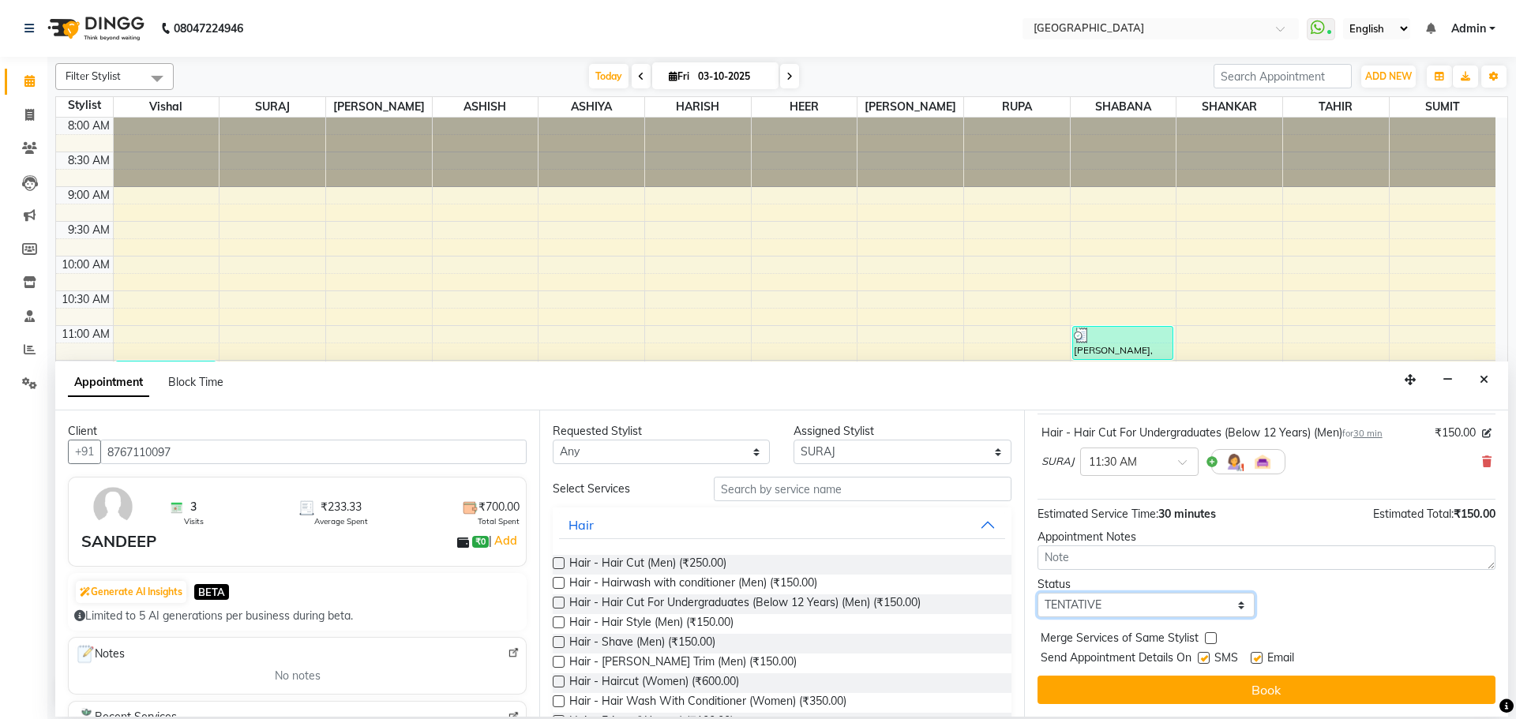
click at [1143, 596] on select "Select TENTATIVE CONFIRM CHECK-IN UPCOMING" at bounding box center [1146, 605] width 217 height 24
select select "upcoming"
click at [1038, 593] on select "Select TENTATIVE CONFIRM CHECK-IN UPCOMING" at bounding box center [1146, 605] width 217 height 24
click at [1211, 634] on label at bounding box center [1211, 639] width 12 height 12
click at [1211, 635] on input "checkbox" at bounding box center [1210, 640] width 10 height 10
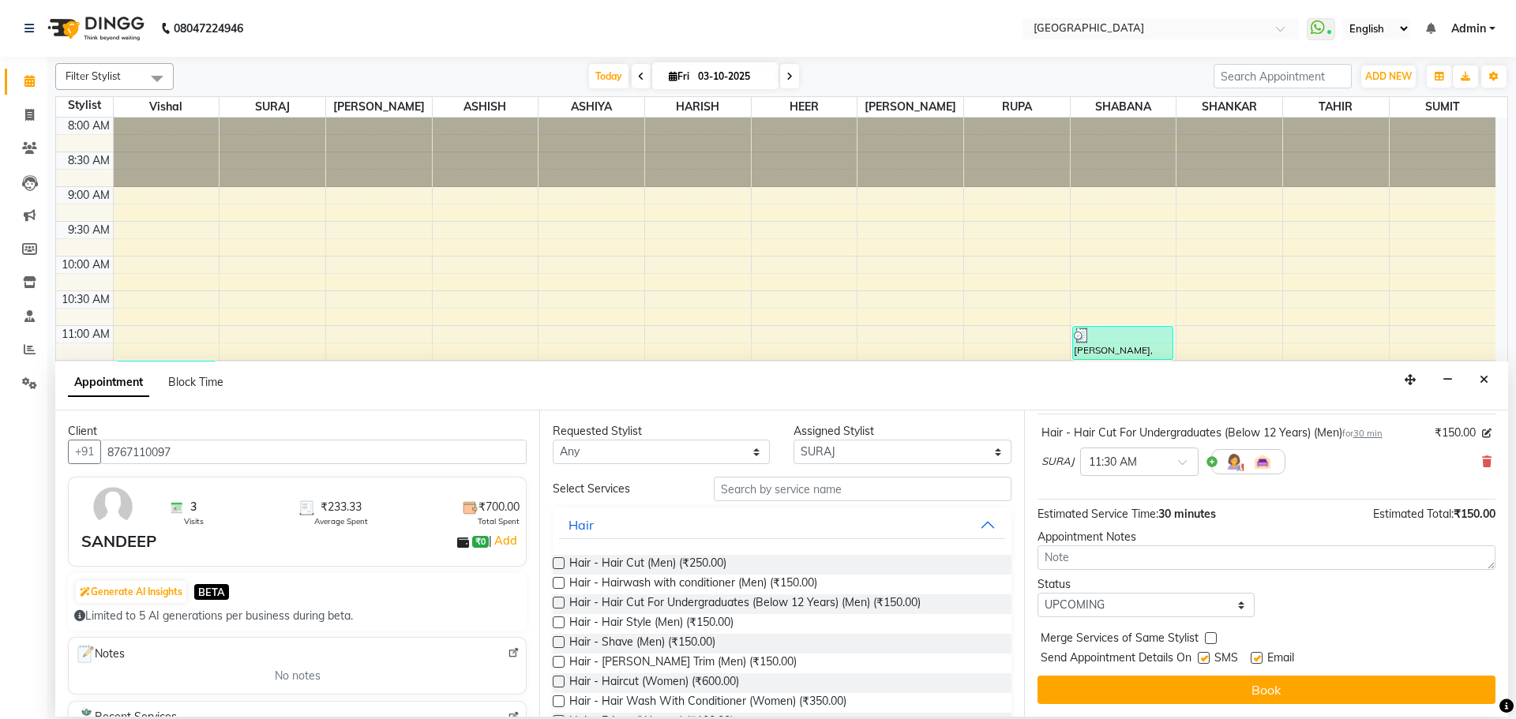
checkbox input "true"
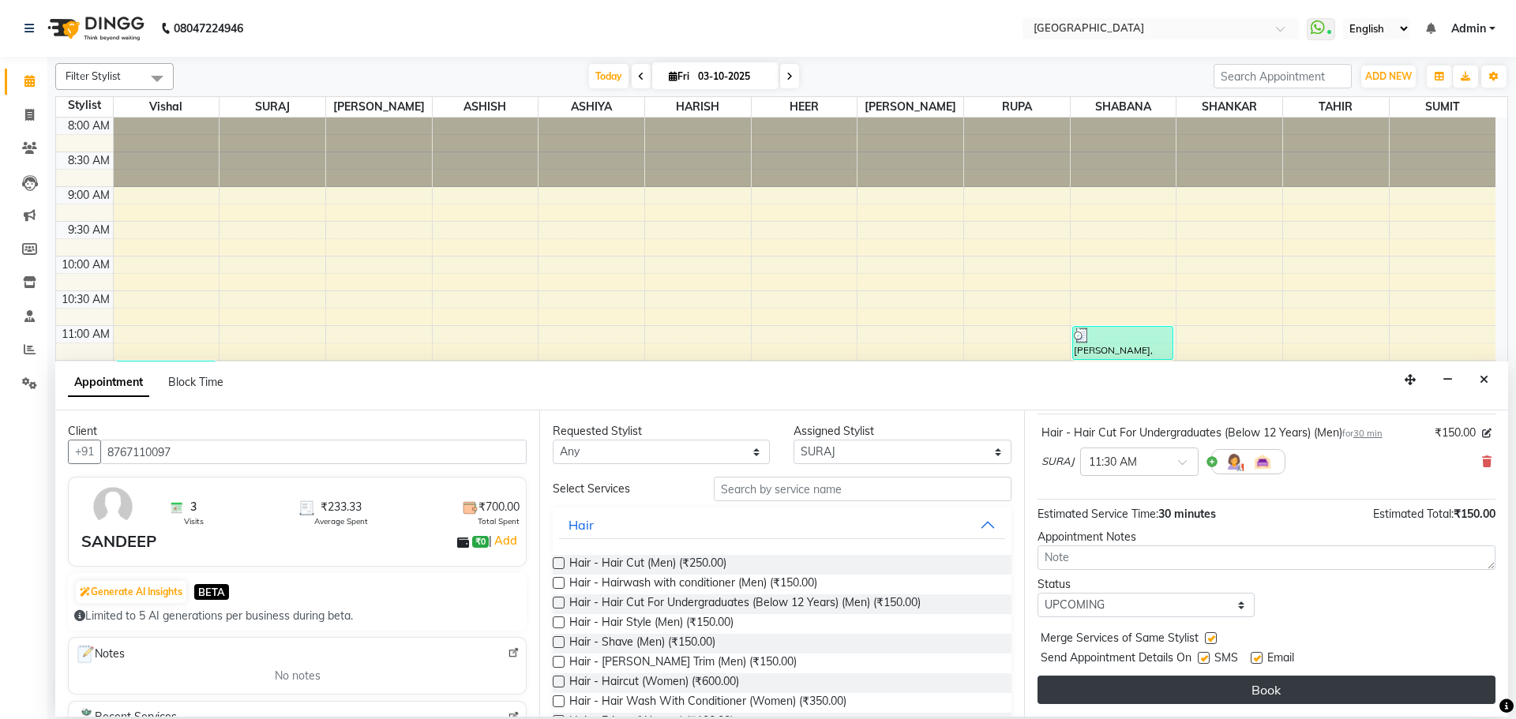
click at [1211, 679] on button "Book" at bounding box center [1267, 690] width 458 height 28
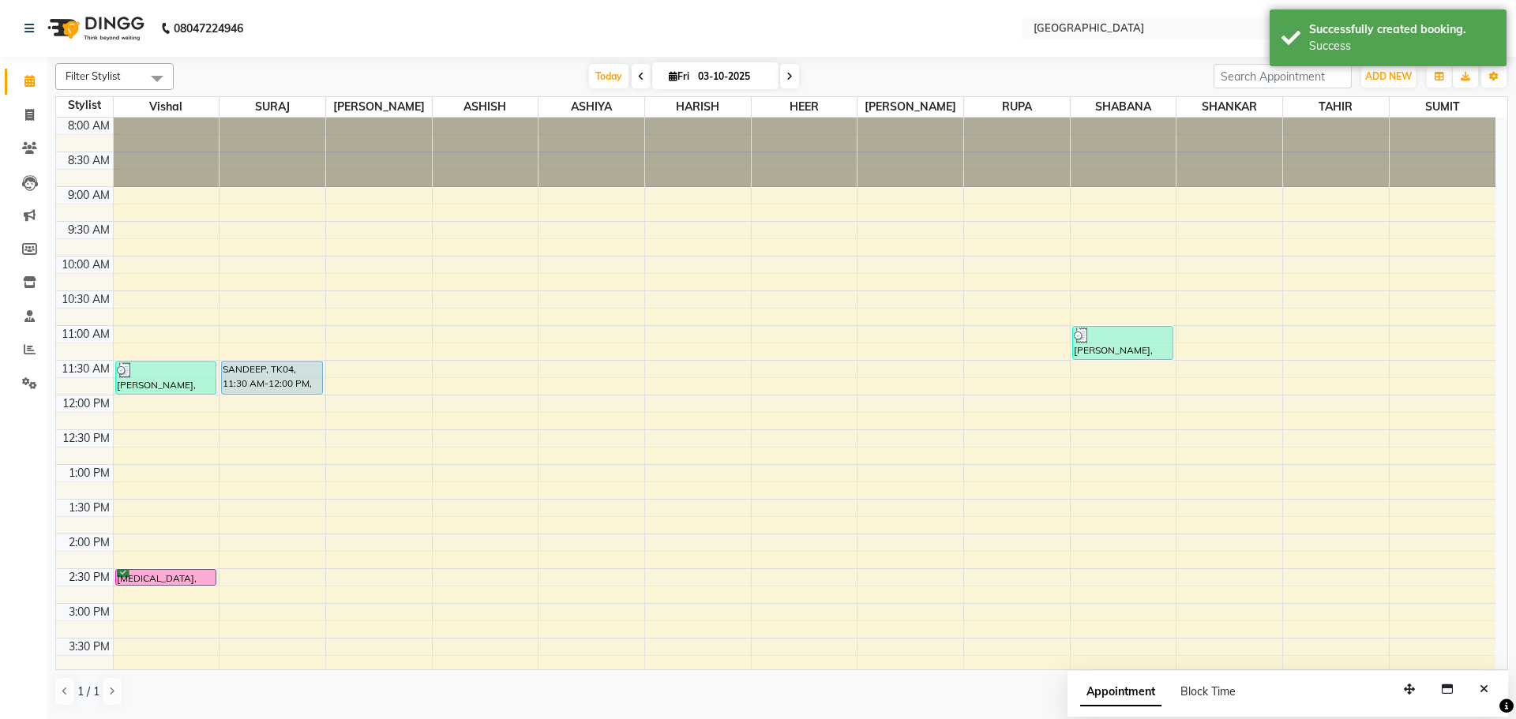
click at [300, 370] on div "SANDEEP, TK04, 11:30 AM-12:00 PM, Hair - Hair Cut For Undergraduates (Below 12 …" at bounding box center [272, 378] width 100 height 32
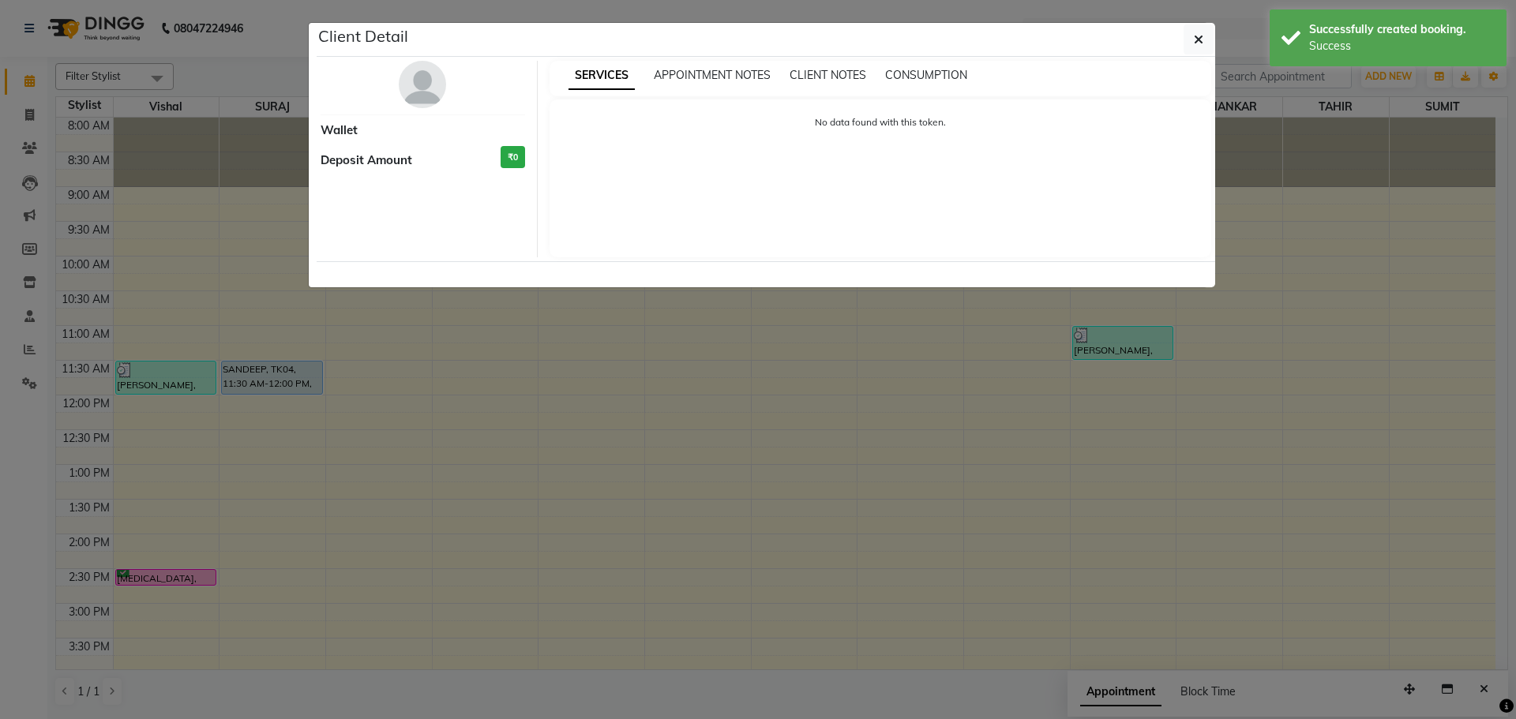
select select "5"
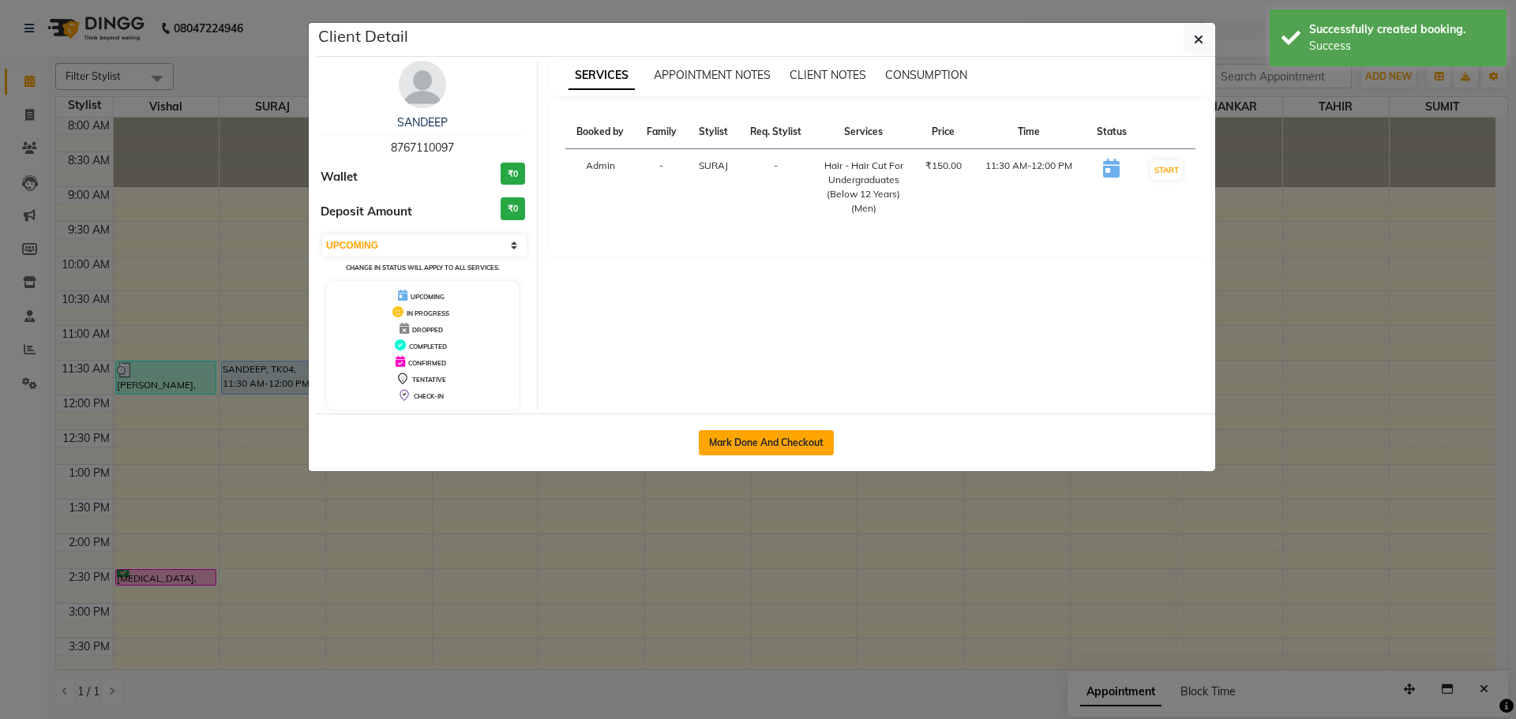
click at [763, 448] on button "Mark Done And Checkout" at bounding box center [766, 442] width 135 height 25
select select "service"
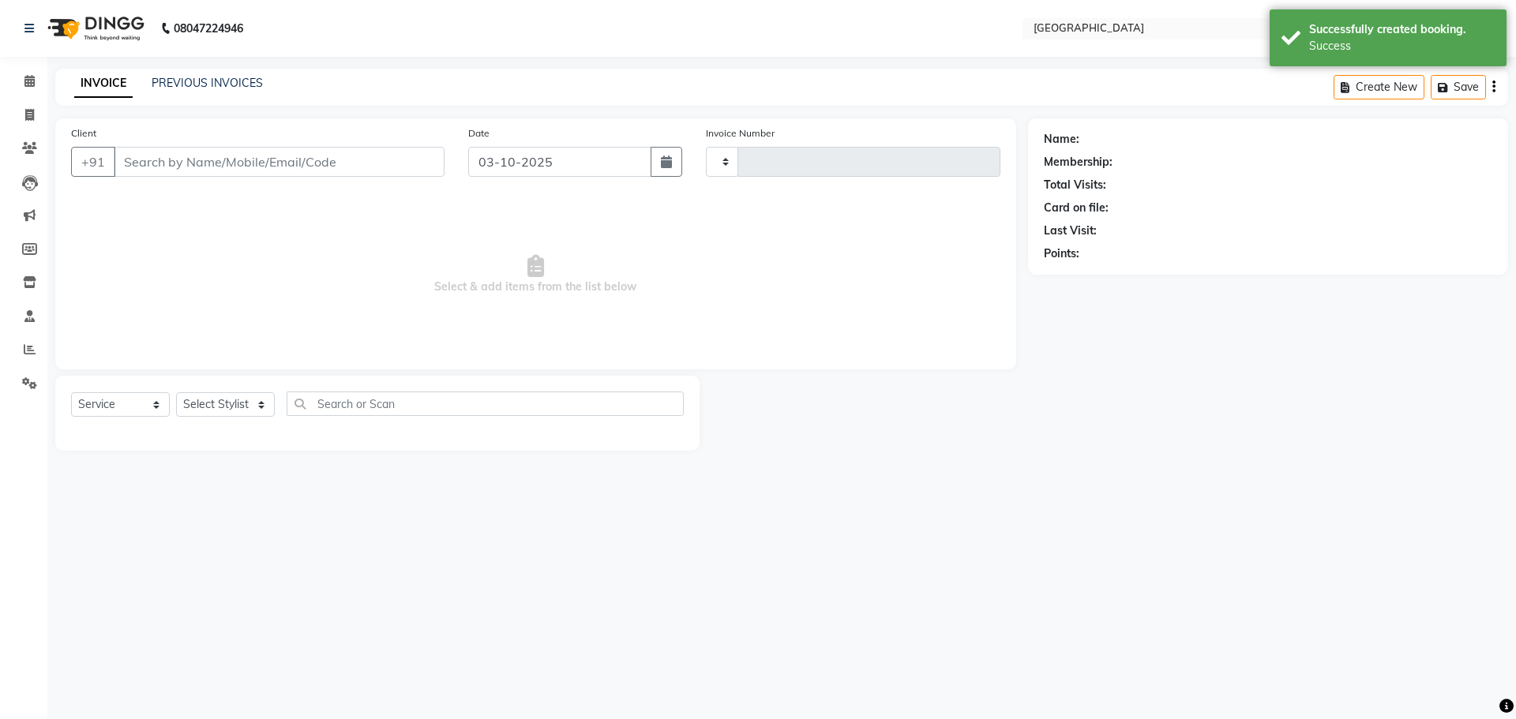
type input "5827"
select select "508"
type input "8767110097"
select select "72805"
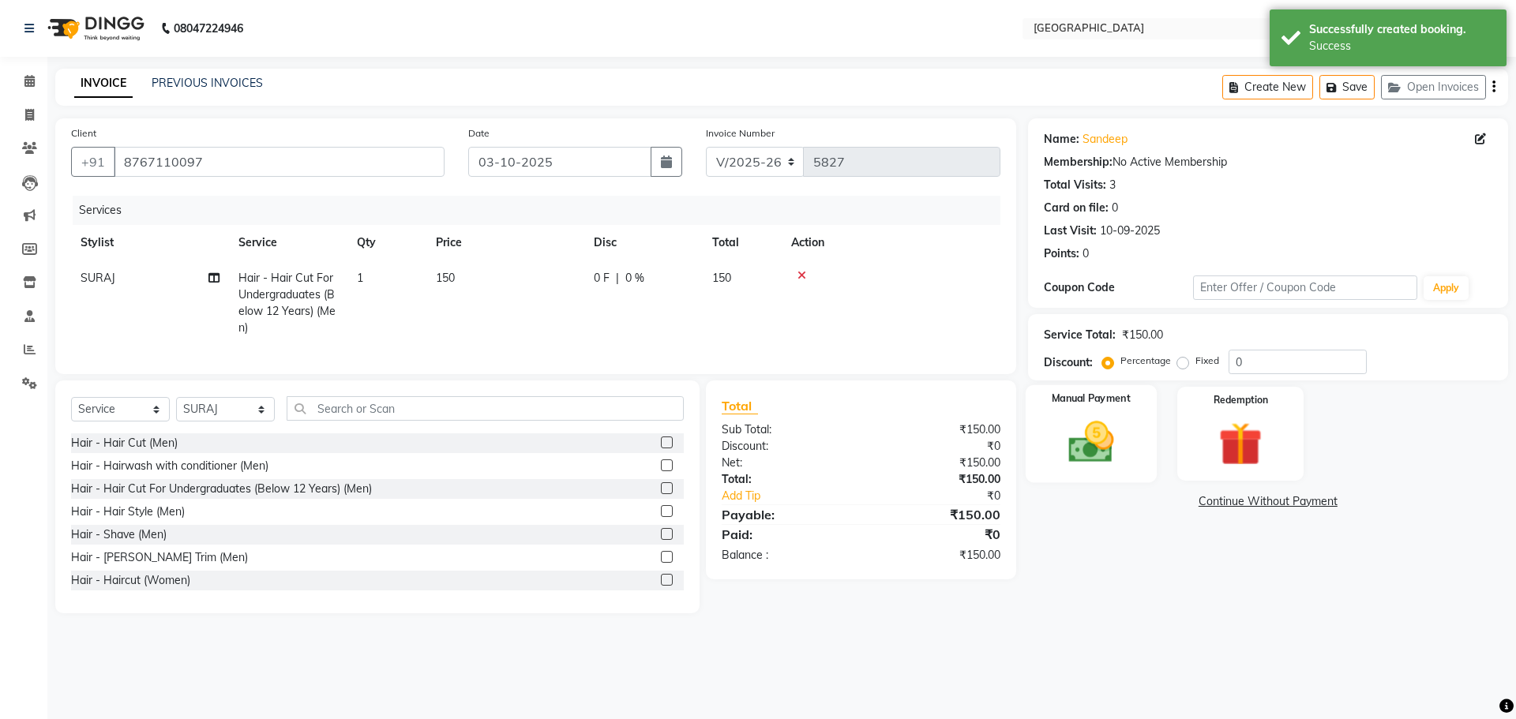
click at [1102, 438] on img at bounding box center [1090, 442] width 73 height 52
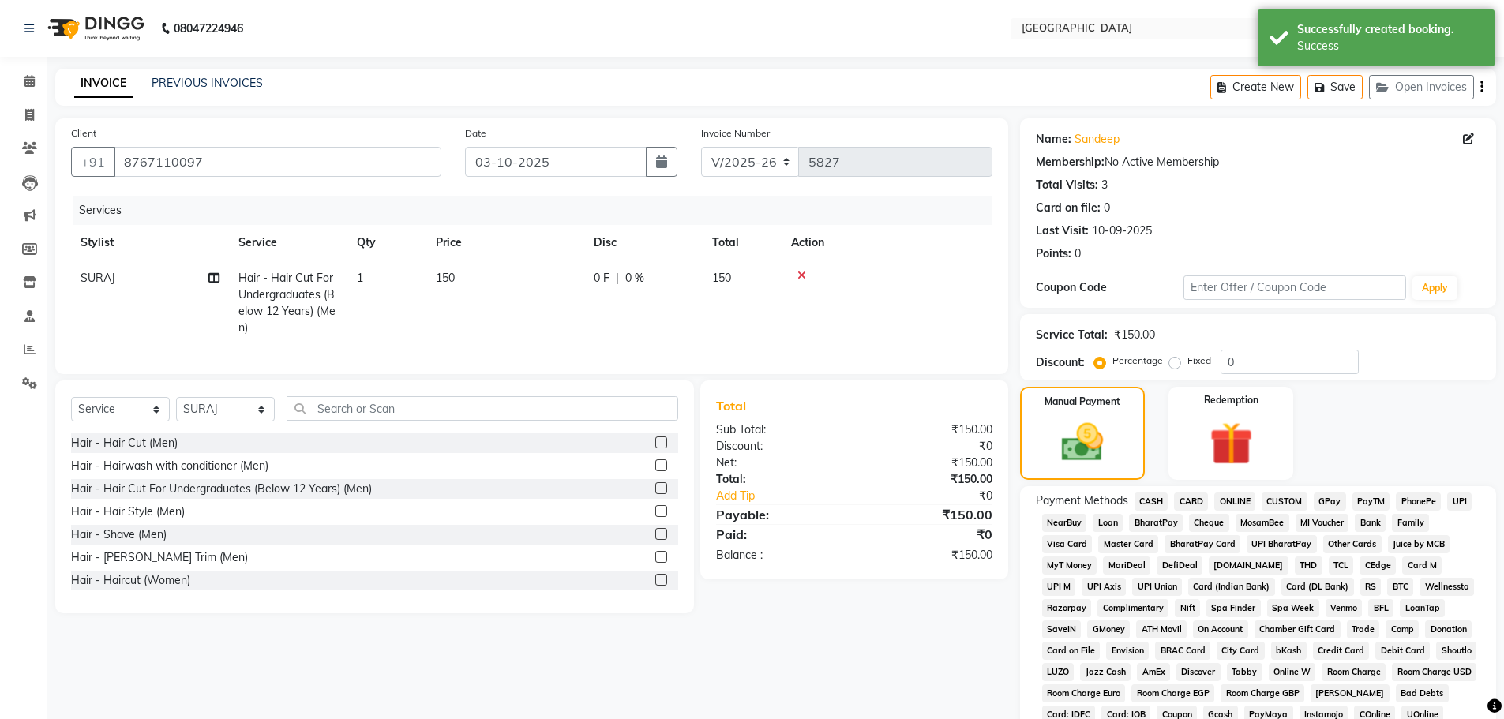
click at [1322, 501] on span "GPay" at bounding box center [1330, 502] width 32 height 18
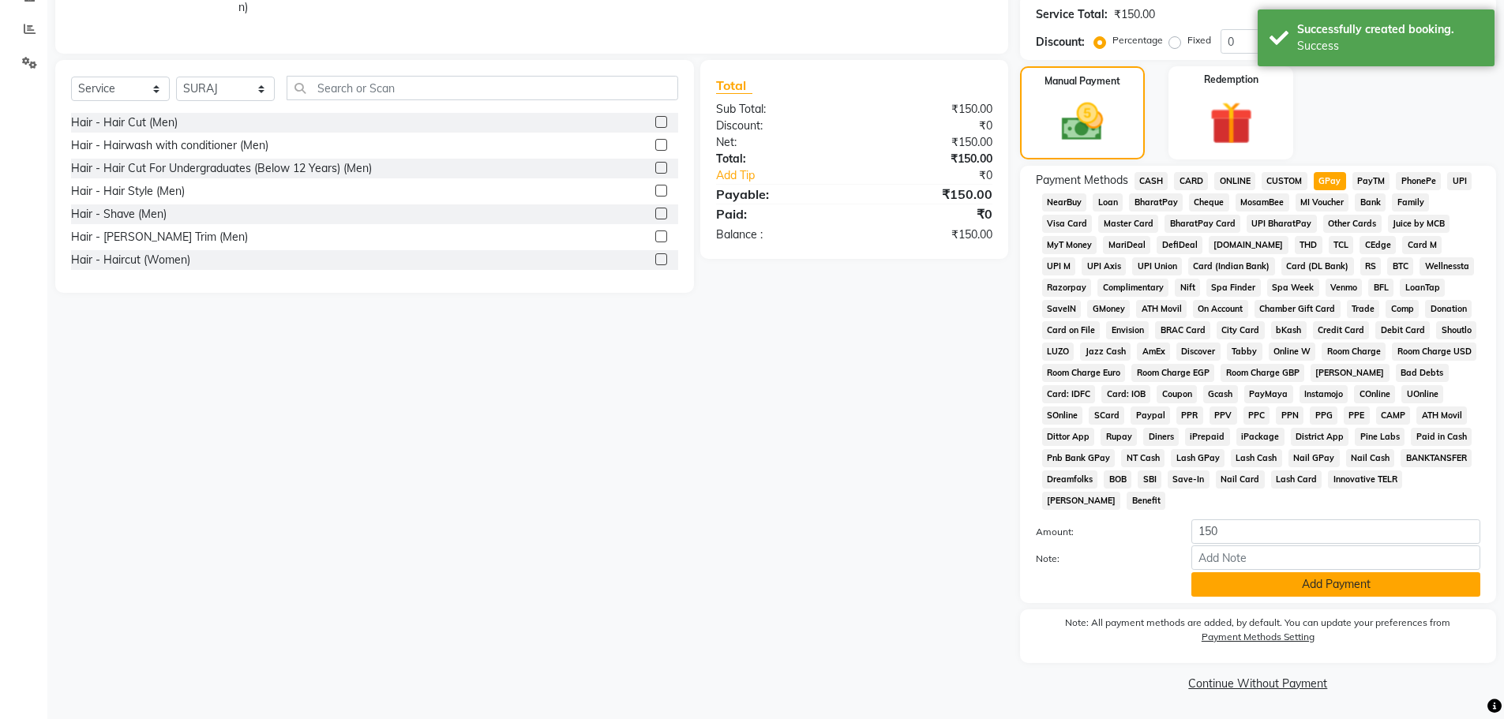
click at [1241, 590] on button "Add Payment" at bounding box center [1336, 585] width 289 height 24
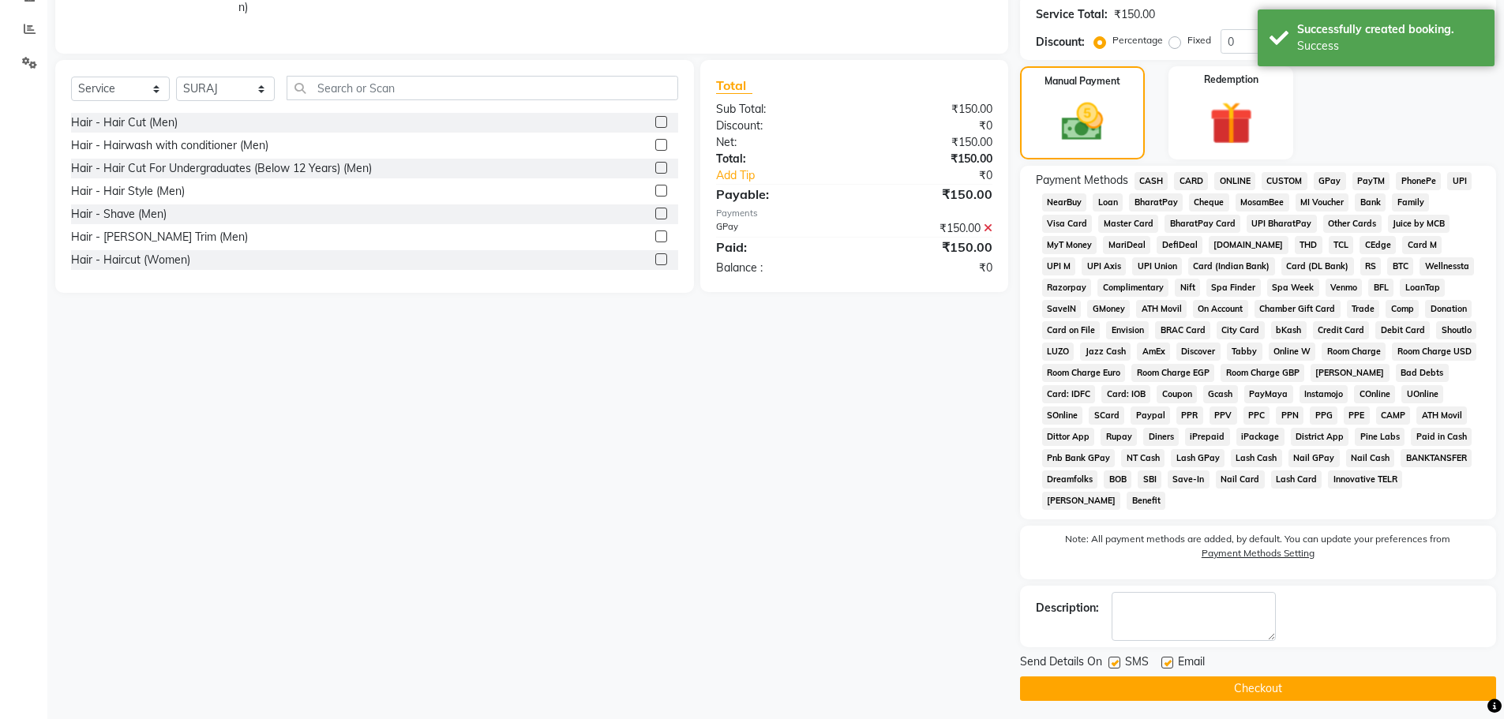
click at [1211, 692] on button "Checkout" at bounding box center [1258, 689] width 476 height 24
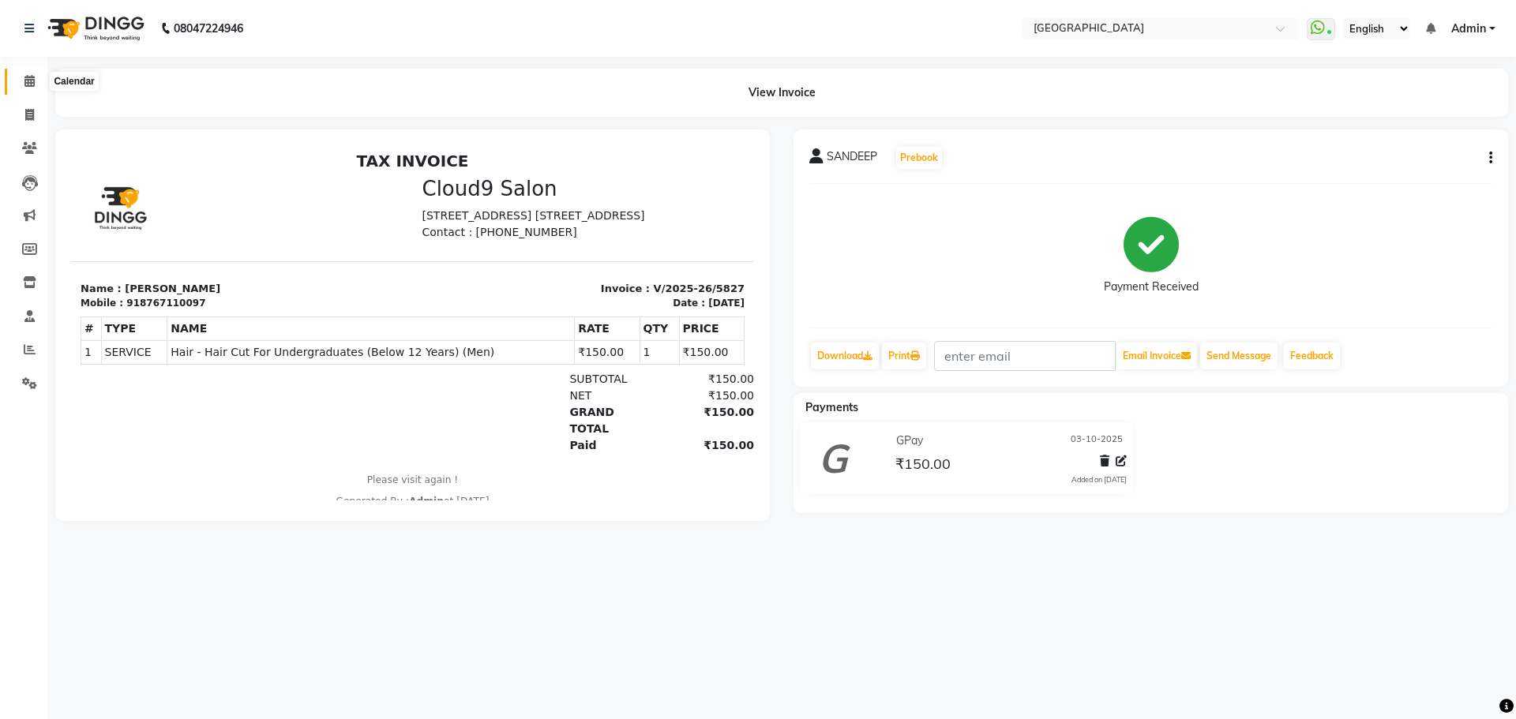
click at [29, 81] on icon at bounding box center [29, 81] width 10 height 12
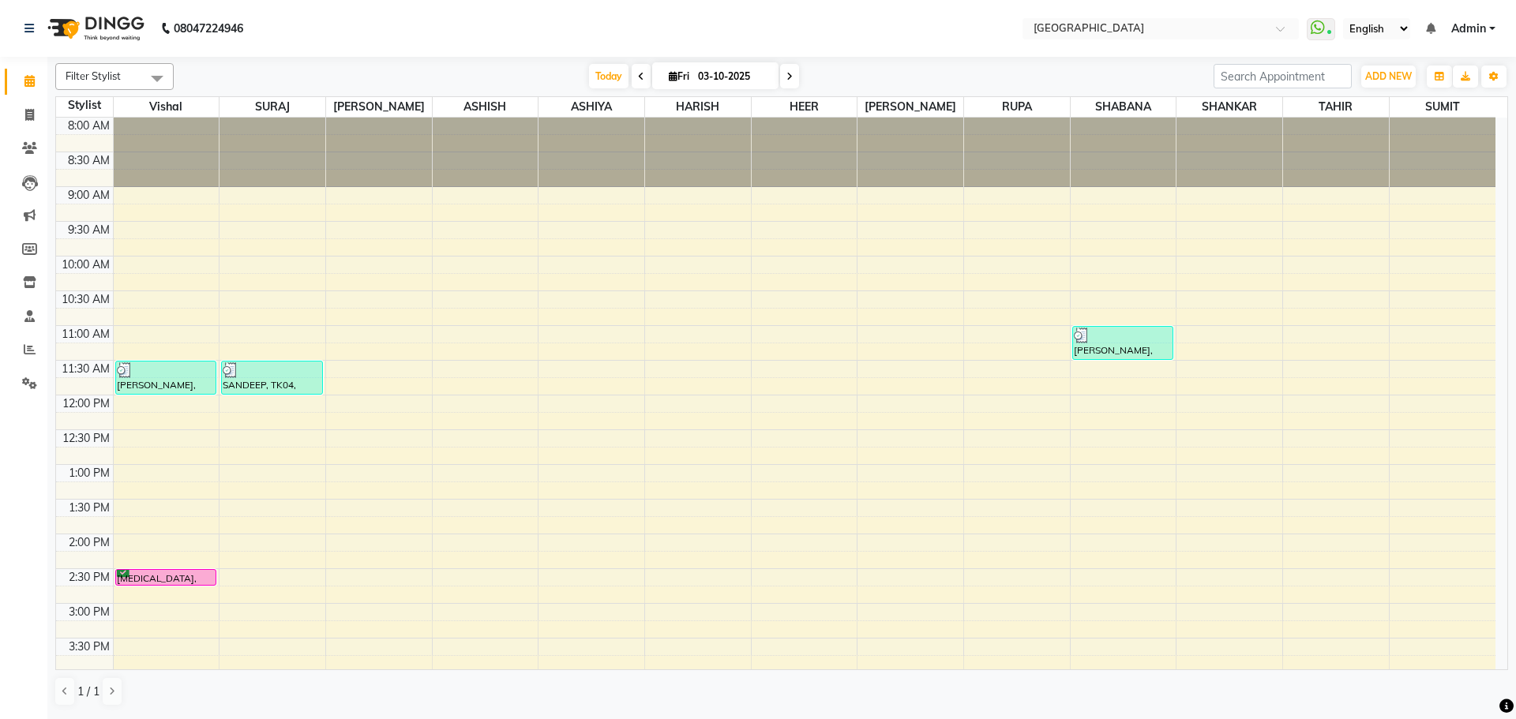
click at [1124, 385] on div "8:00 AM 8:30 AM 9:00 AM 9:30 AM 10:00 AM 10:30 AM 11:00 AM 11:30 AM 12:00 PM 12…" at bounding box center [776, 673] width 1440 height 1111
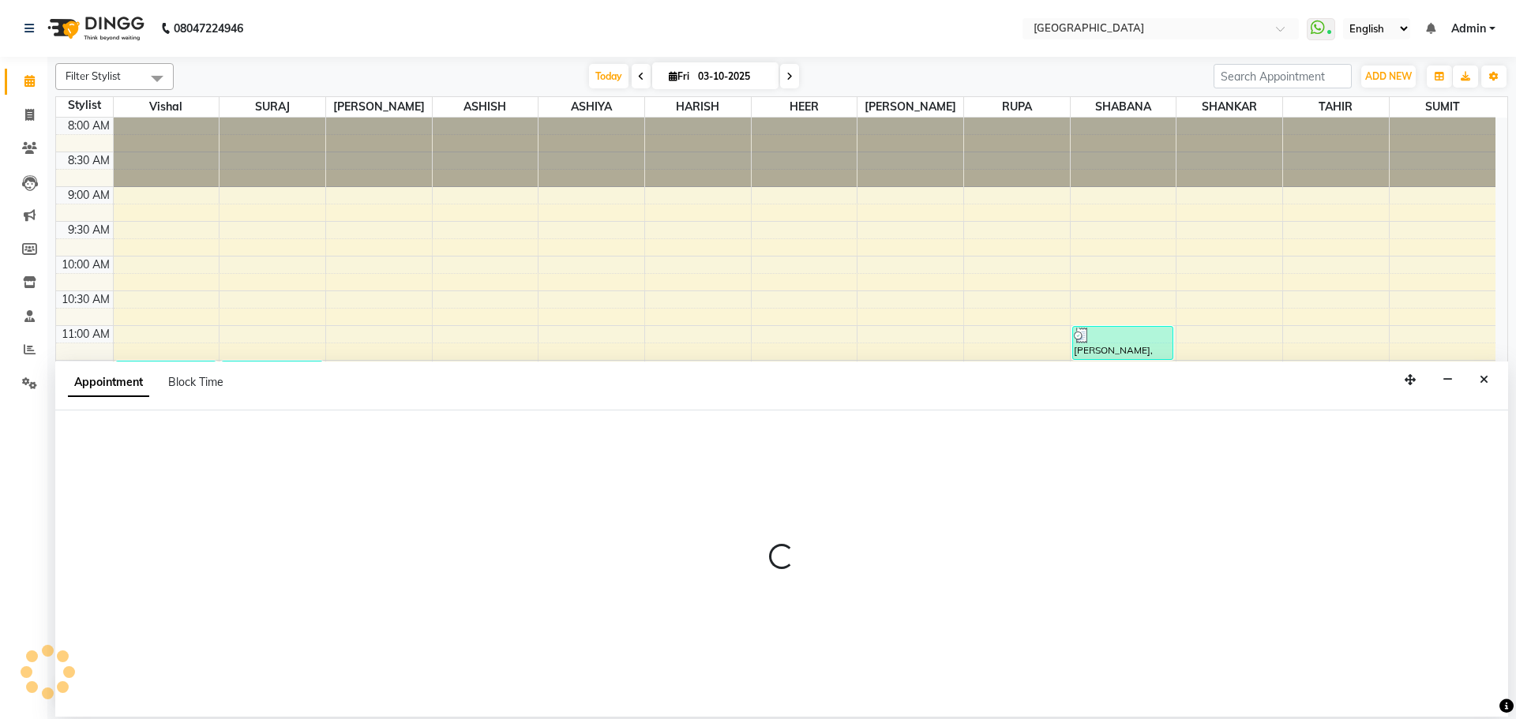
select select "78105"
select select "705"
select select "tentative"
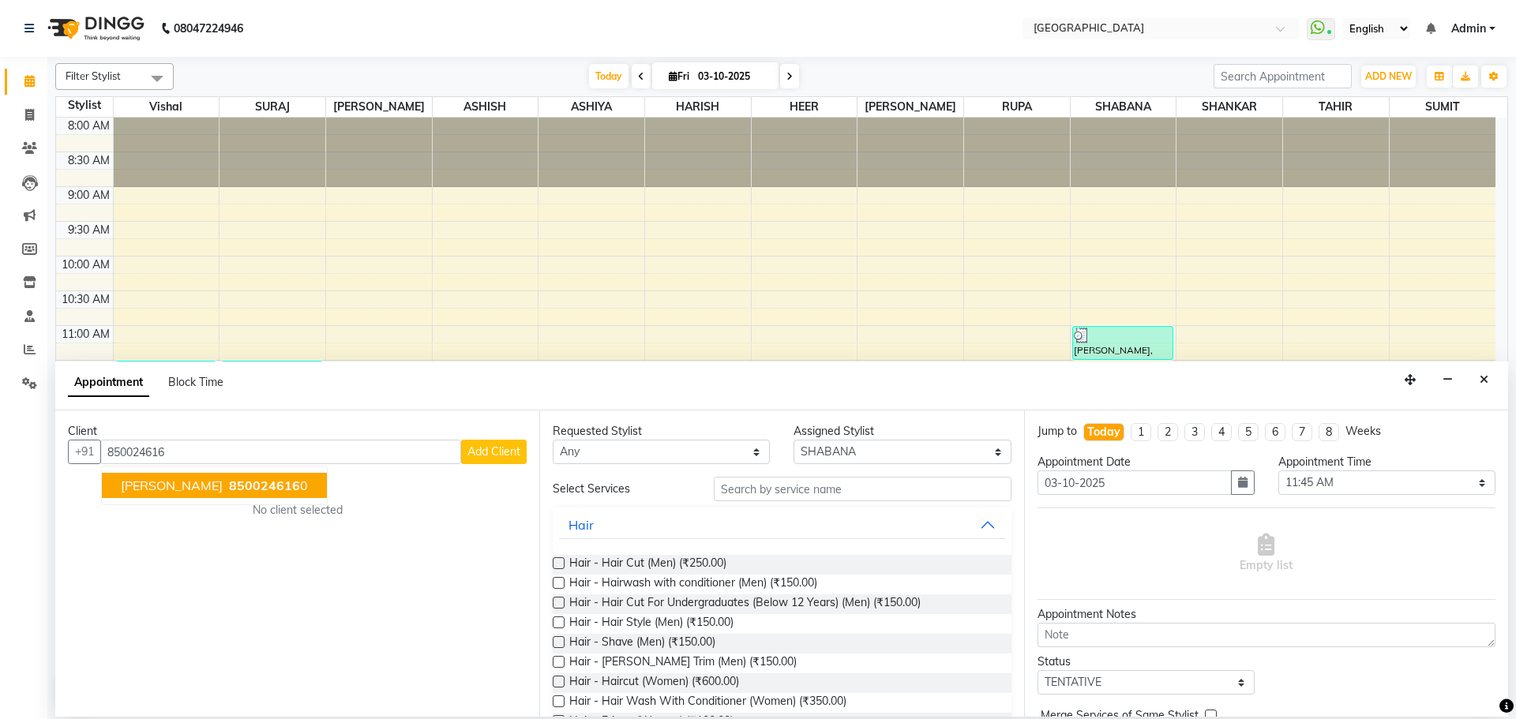
click at [231, 476] on button "[PERSON_NAME] 850024616 0" at bounding box center [214, 485] width 225 height 25
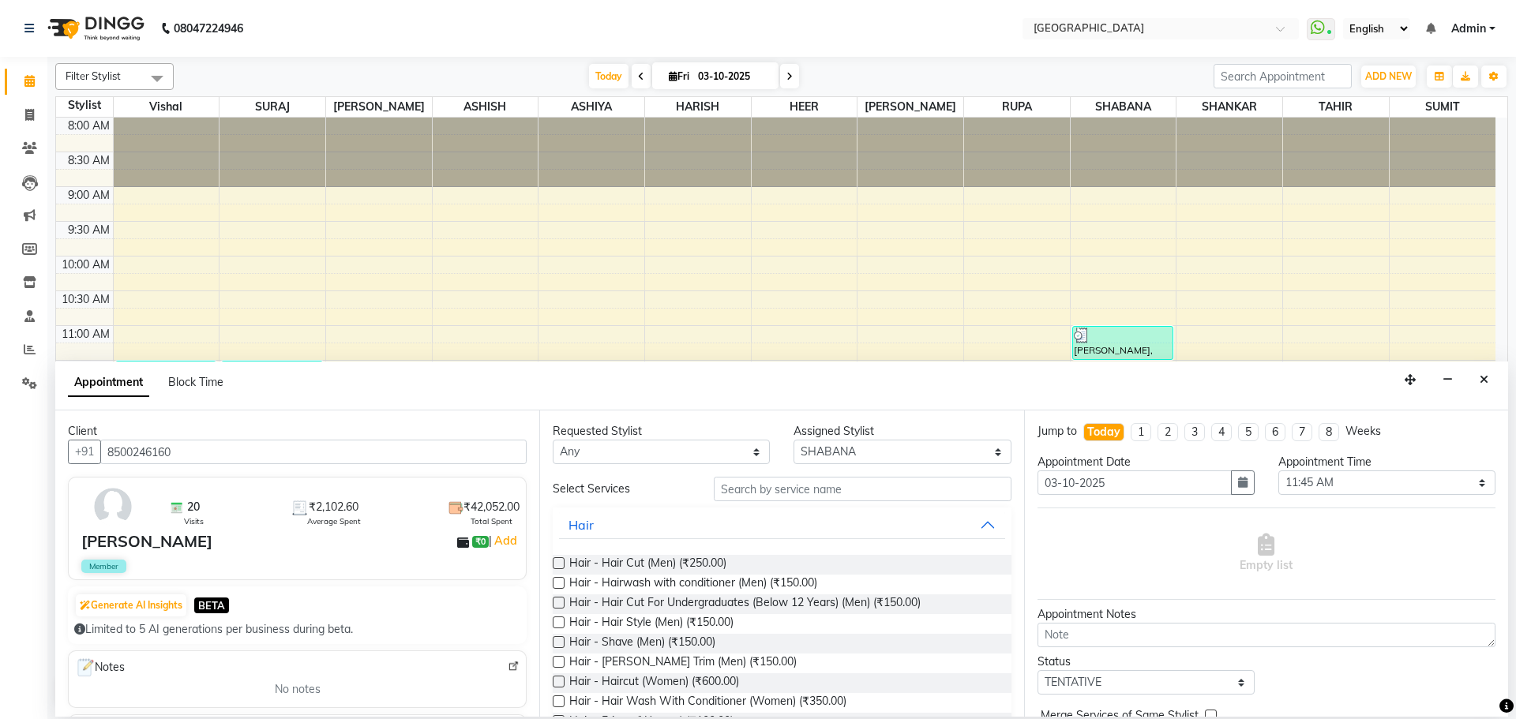
type input "8500246160"
click at [755, 493] on input "text" at bounding box center [863, 489] width 298 height 24
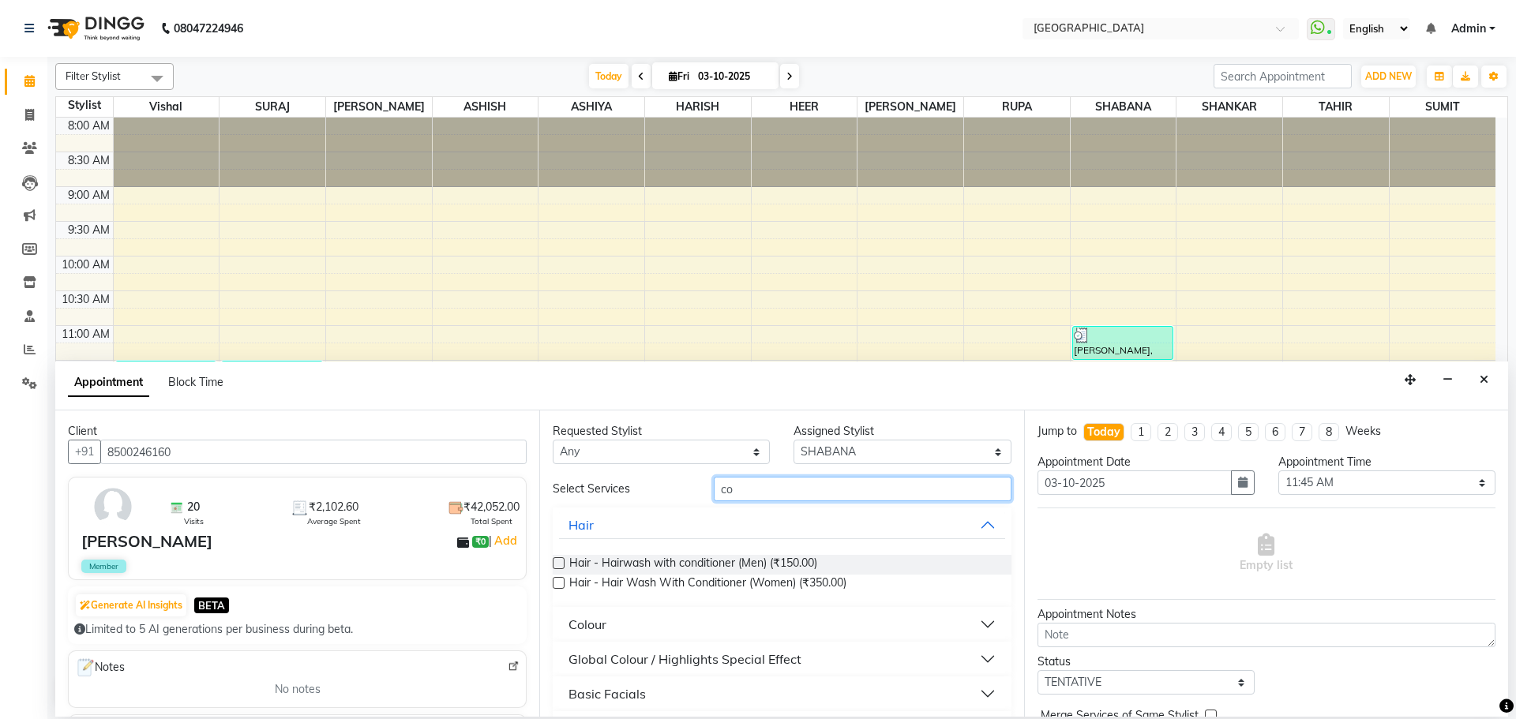
type input "c"
type input "glo"
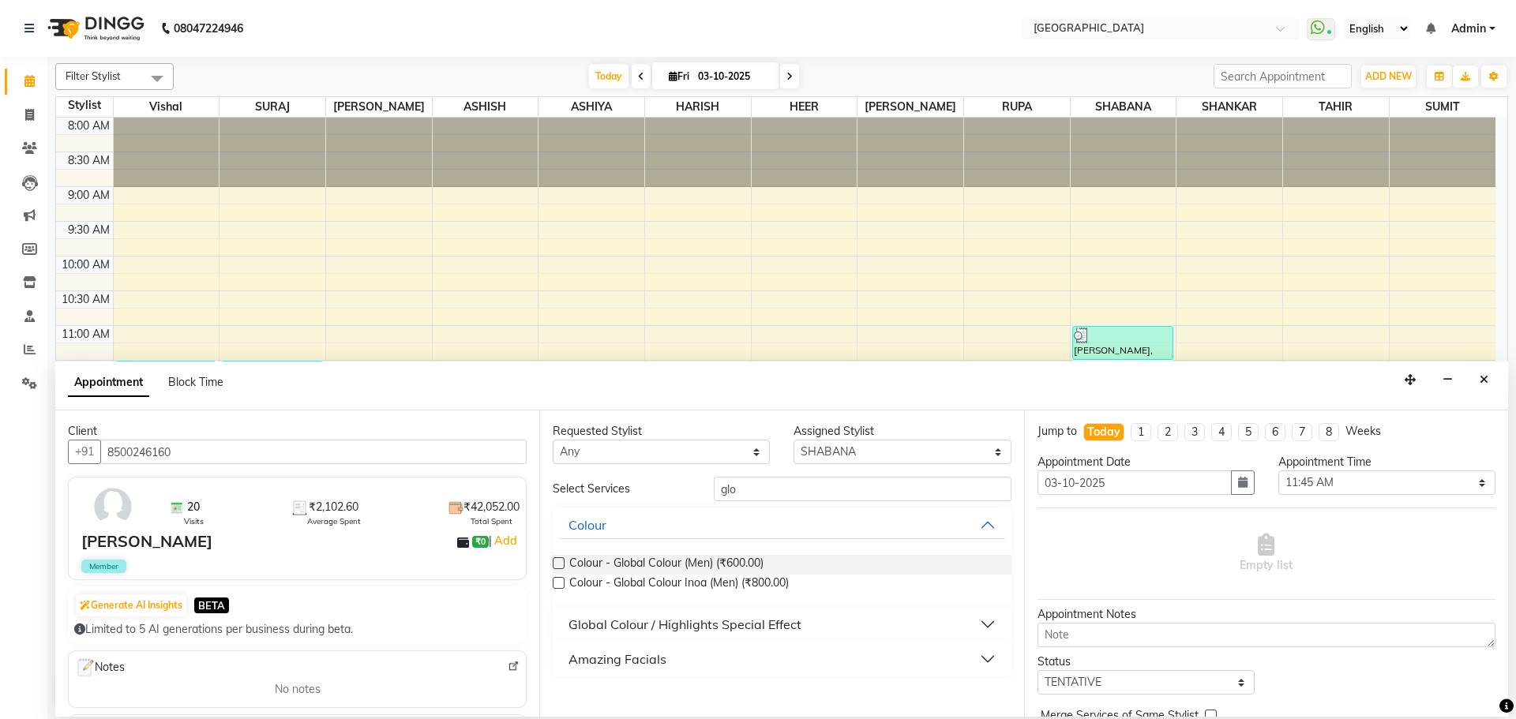
click at [828, 618] on button "Global Colour / Highlights Special Effect" at bounding box center [781, 624] width 445 height 28
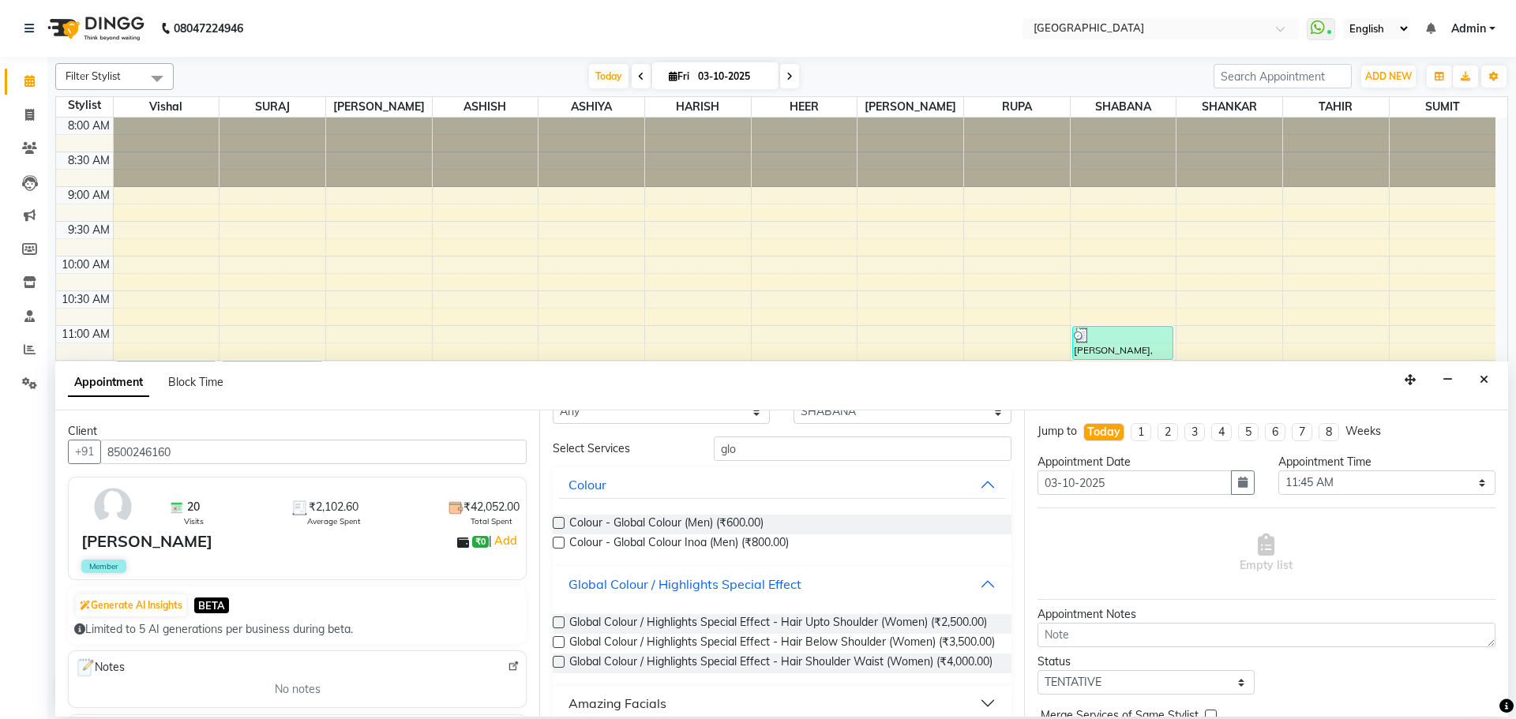
scroll to position [79, 0]
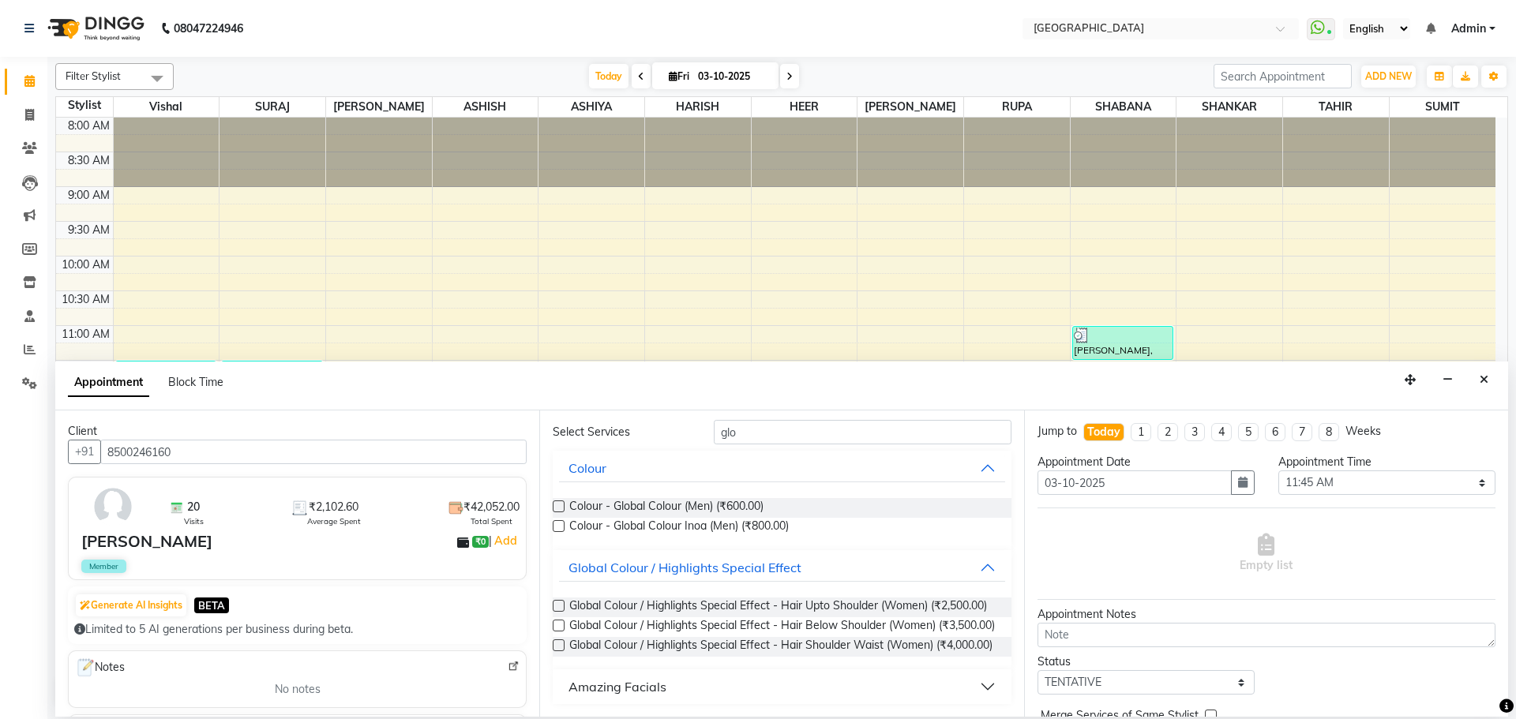
click at [554, 620] on label at bounding box center [559, 626] width 12 height 12
click at [554, 622] on input "checkbox" at bounding box center [558, 627] width 10 height 10
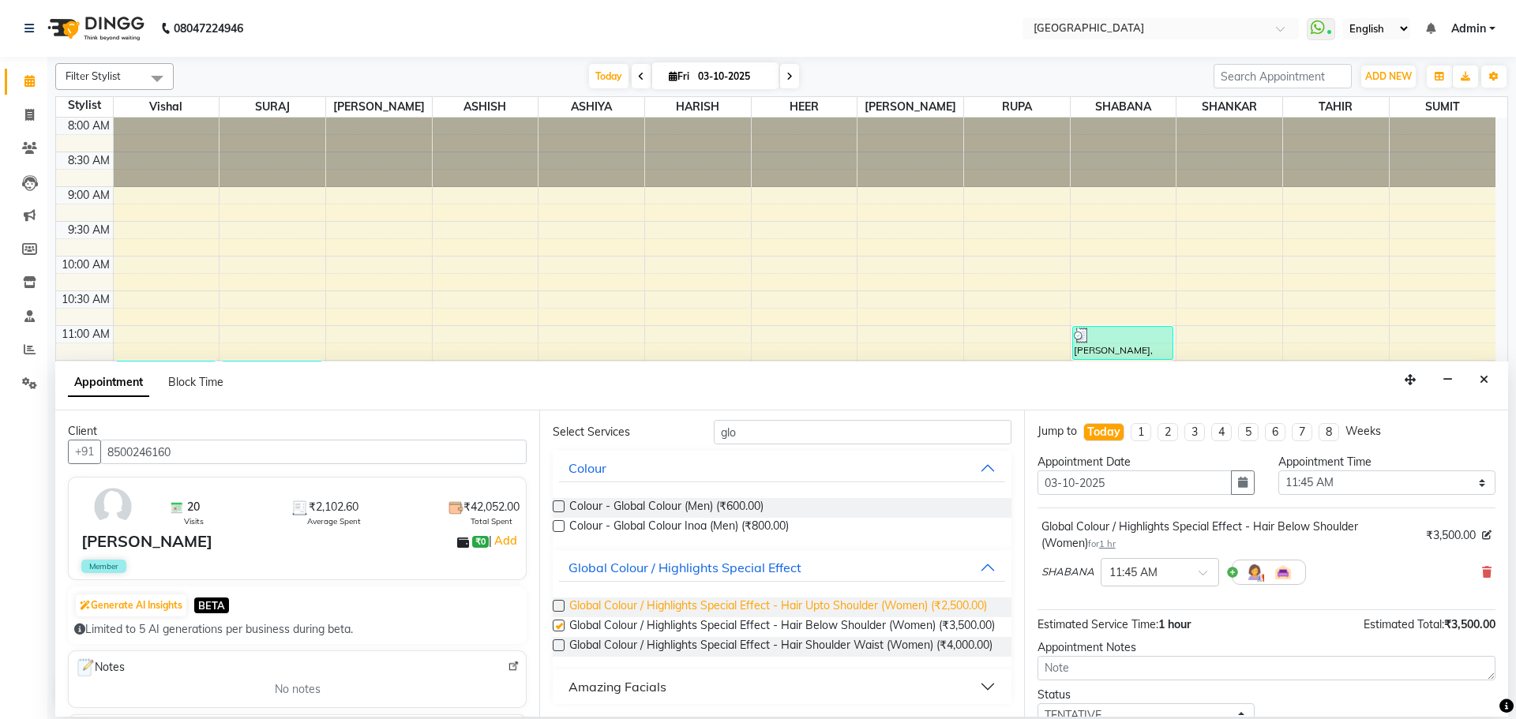
checkbox input "false"
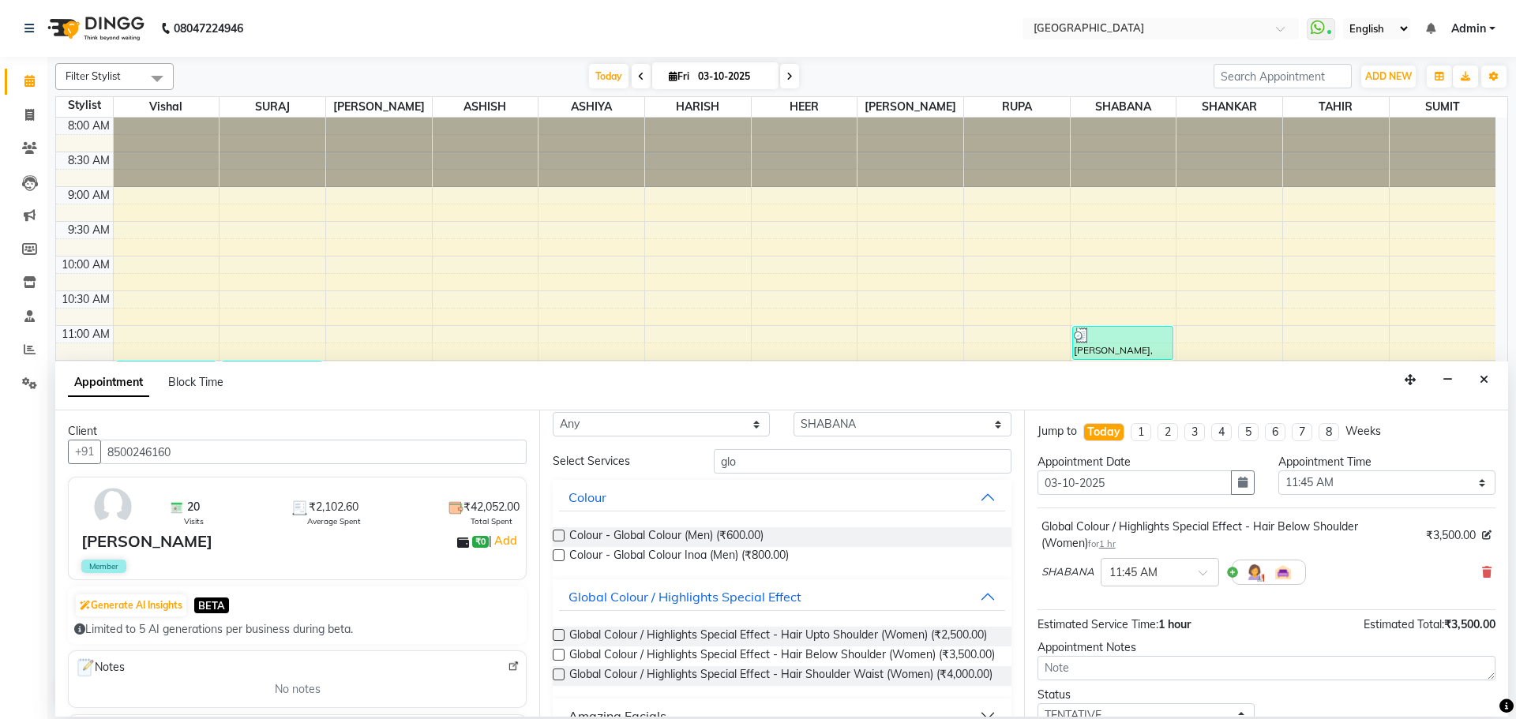
scroll to position [0, 0]
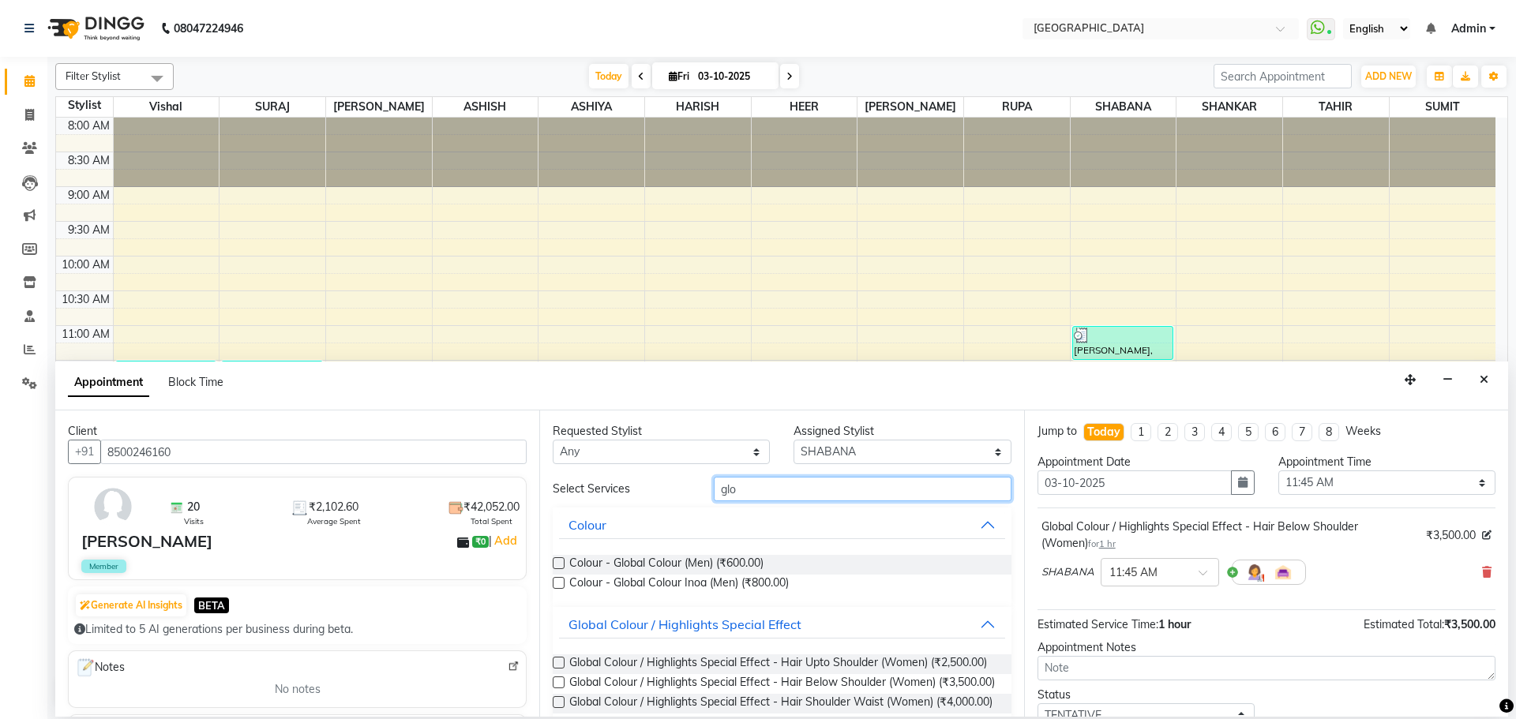
click at [843, 487] on input "glo" at bounding box center [863, 489] width 298 height 24
type input "g"
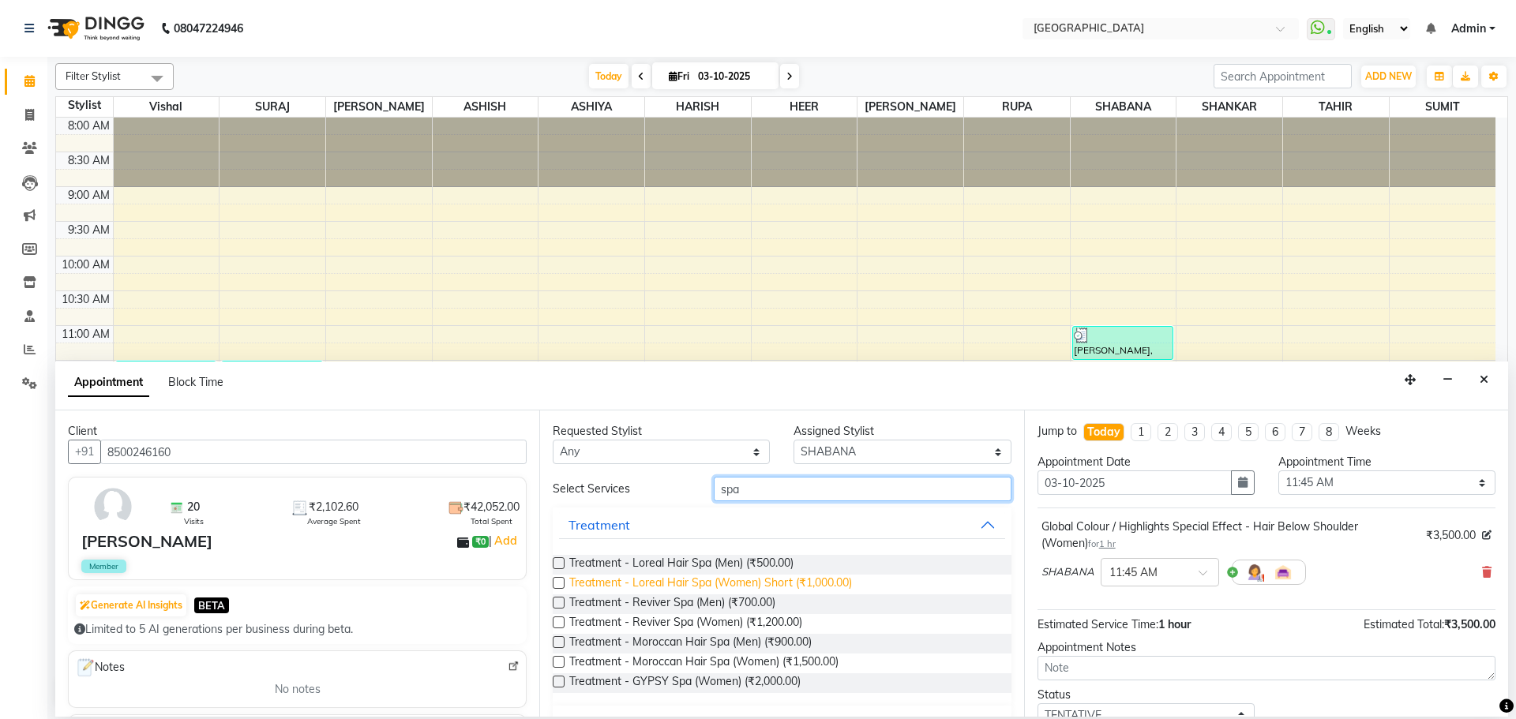
type input "spa"
click at [790, 590] on span "Treatment - Loreal Hair Spa (Women) Short (₹1,000.00)" at bounding box center [710, 585] width 283 height 20
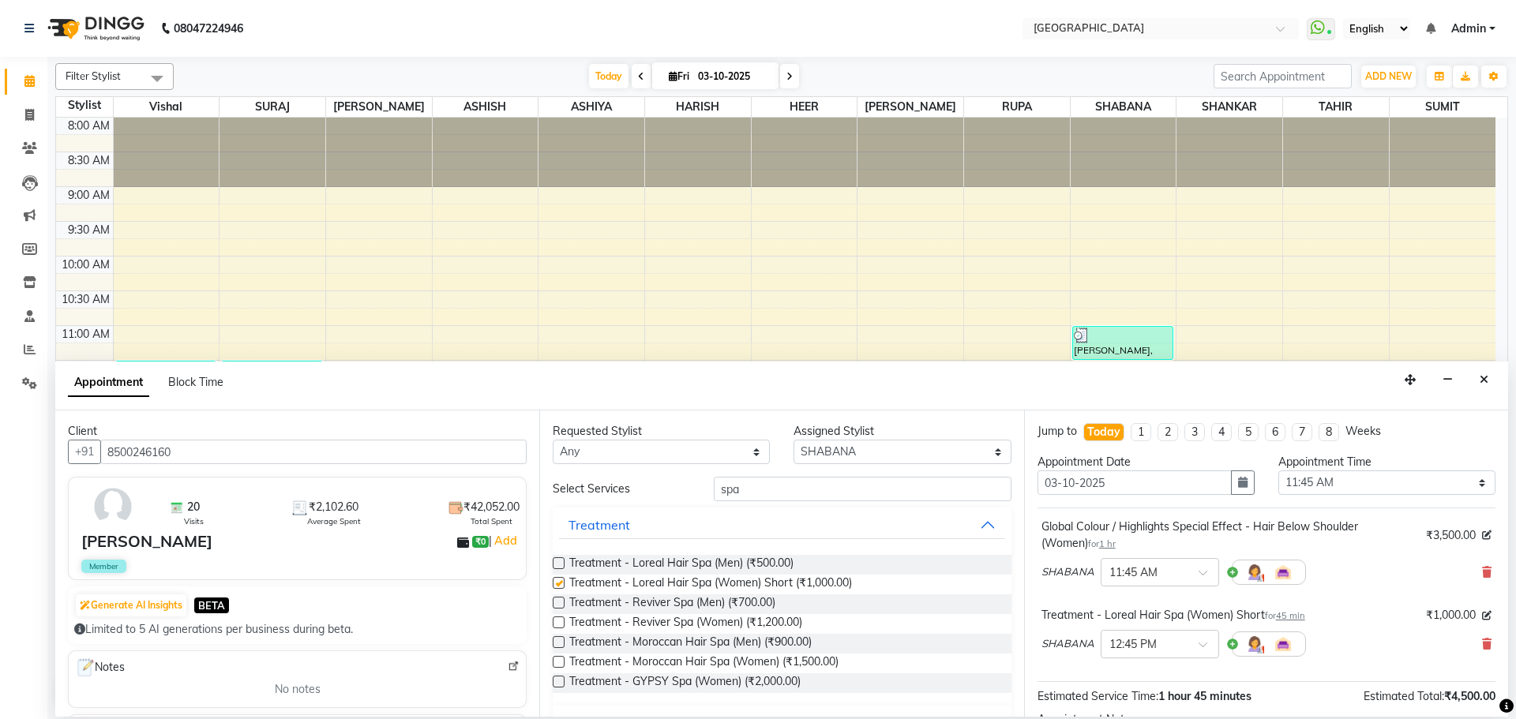
checkbox input "false"
click at [794, 497] on input "spa" at bounding box center [863, 489] width 298 height 24
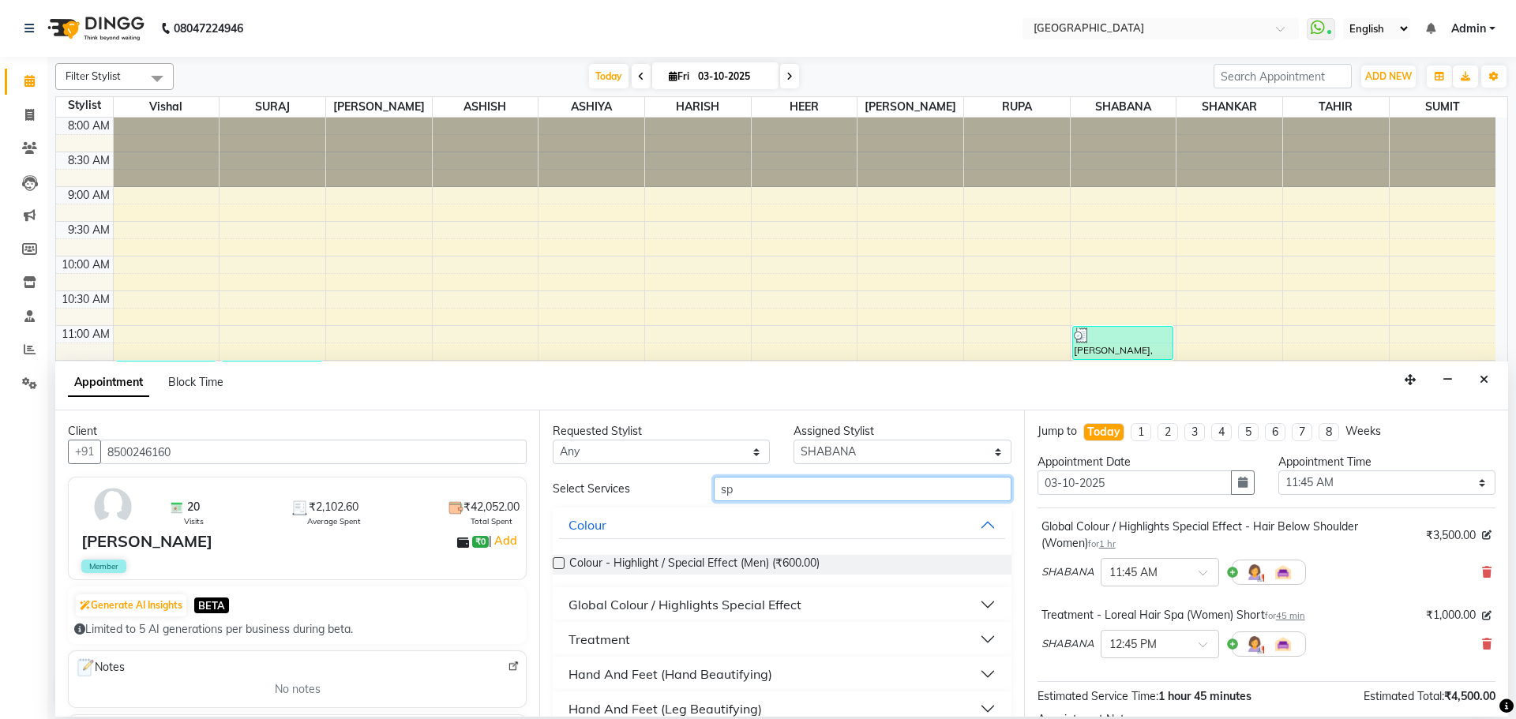
type input "s"
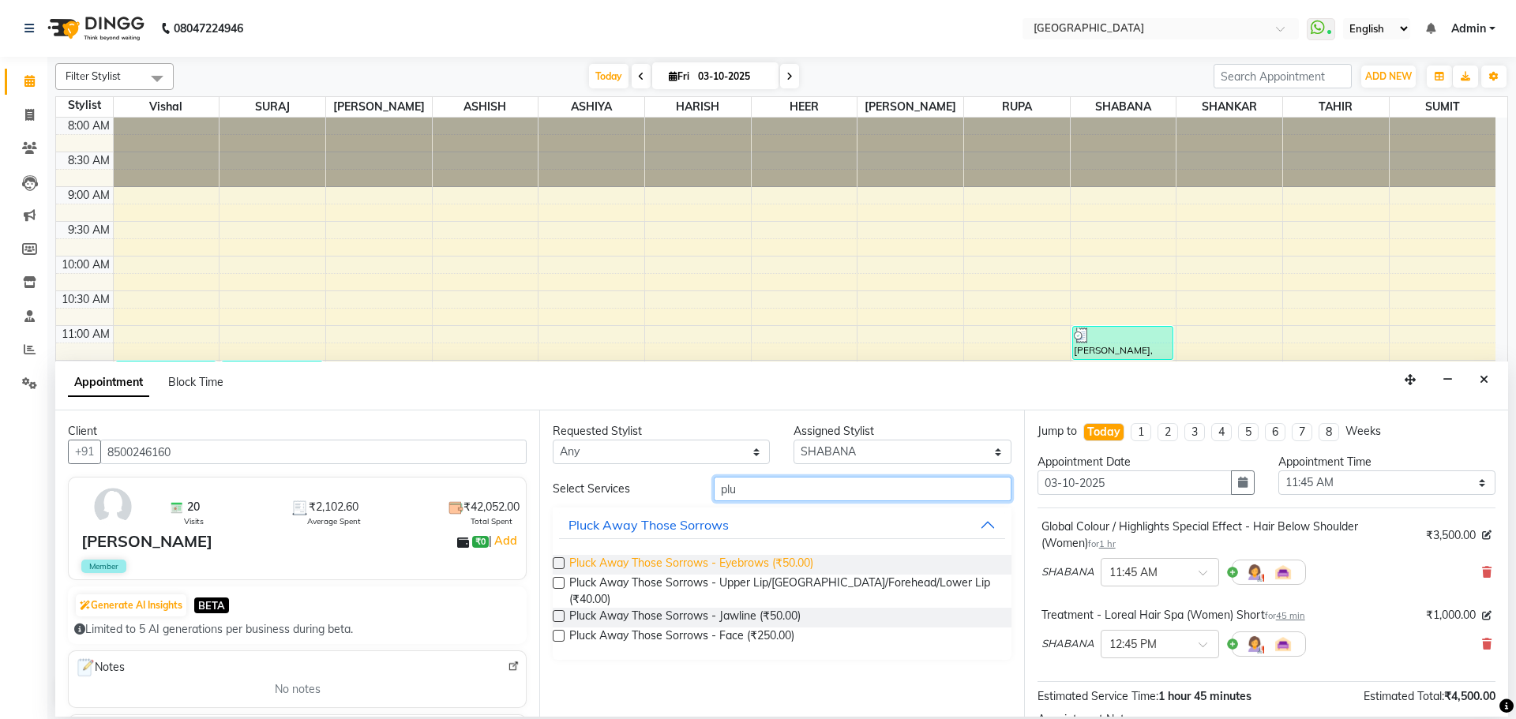
type input "plu"
click at [754, 558] on span "Pluck Away Those Sorrows - Eyebrows (₹50.00)" at bounding box center [691, 565] width 244 height 20
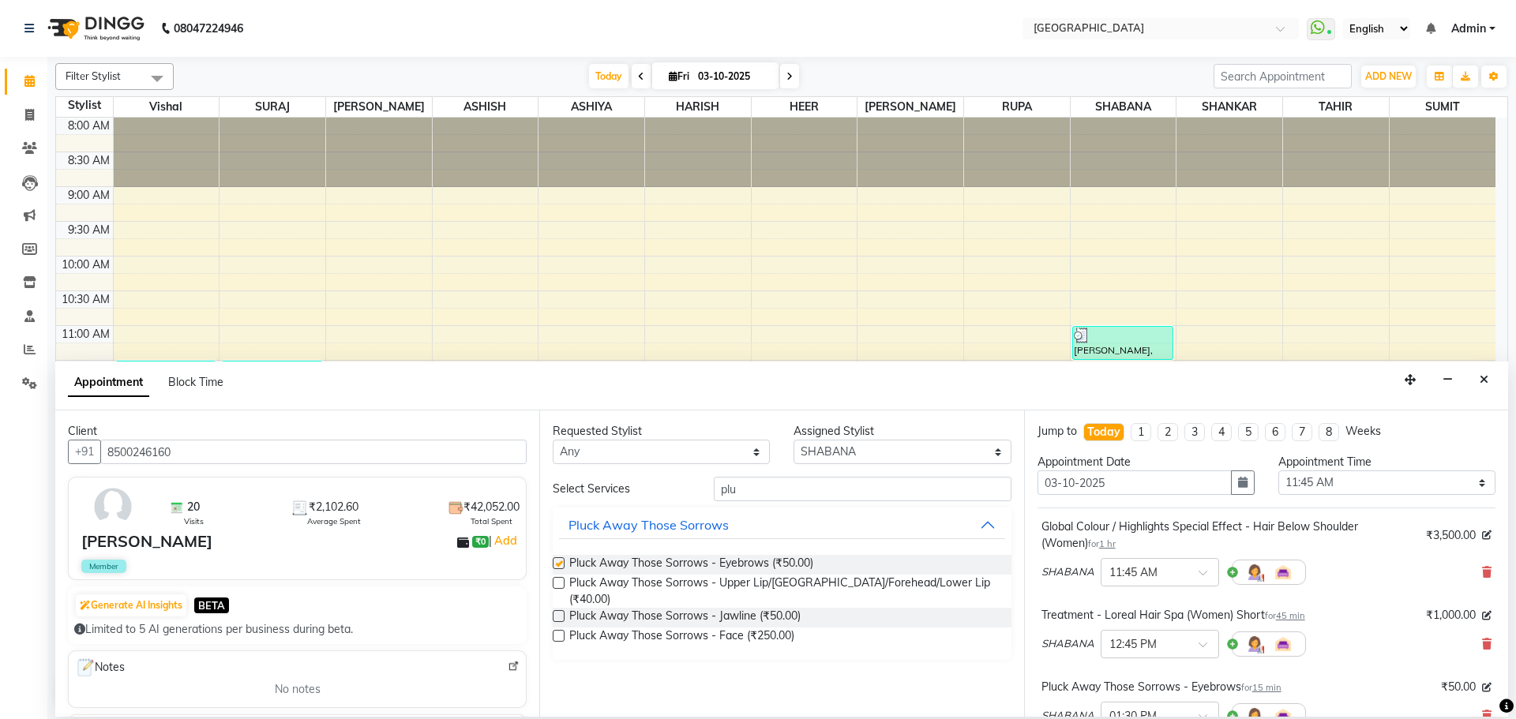
checkbox input "false"
click at [802, 484] on input "plu" at bounding box center [863, 489] width 298 height 24
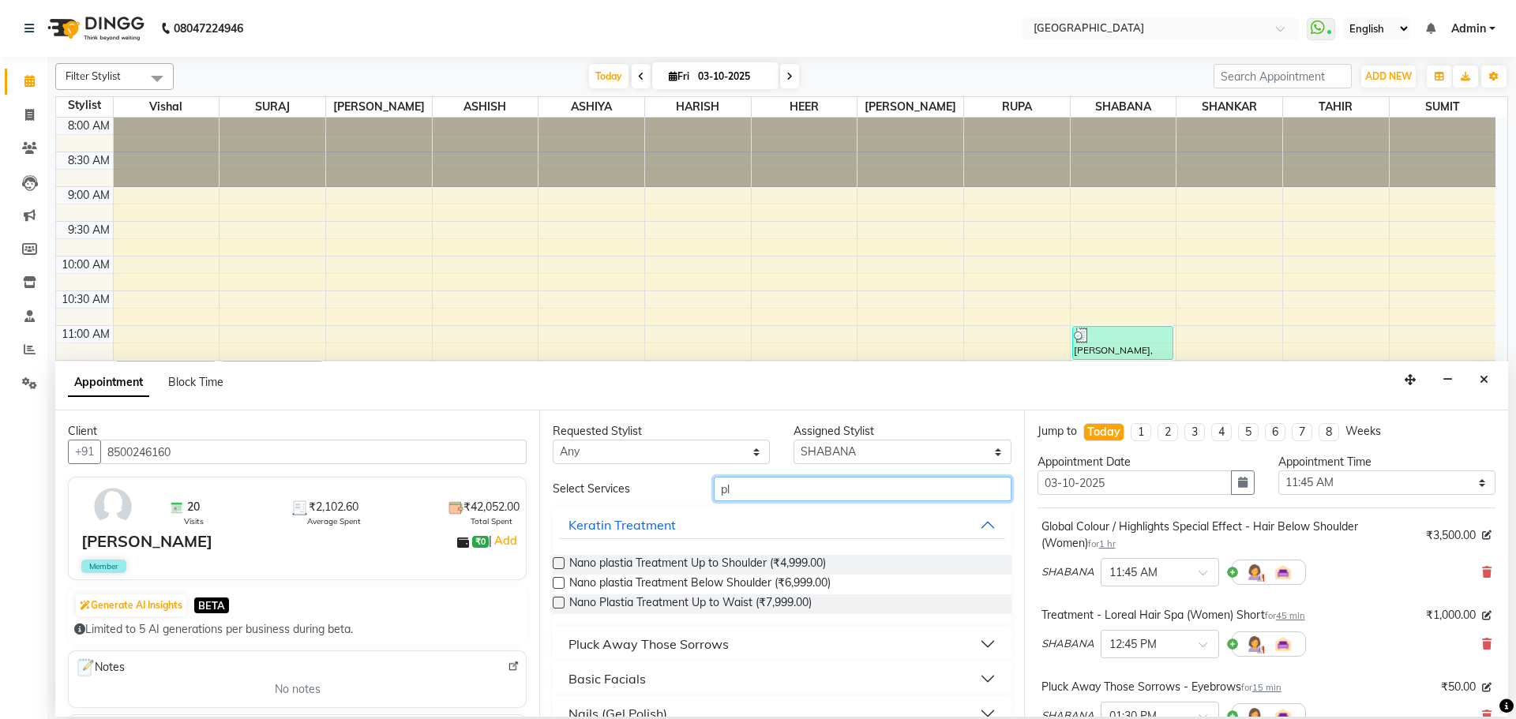
type input "p"
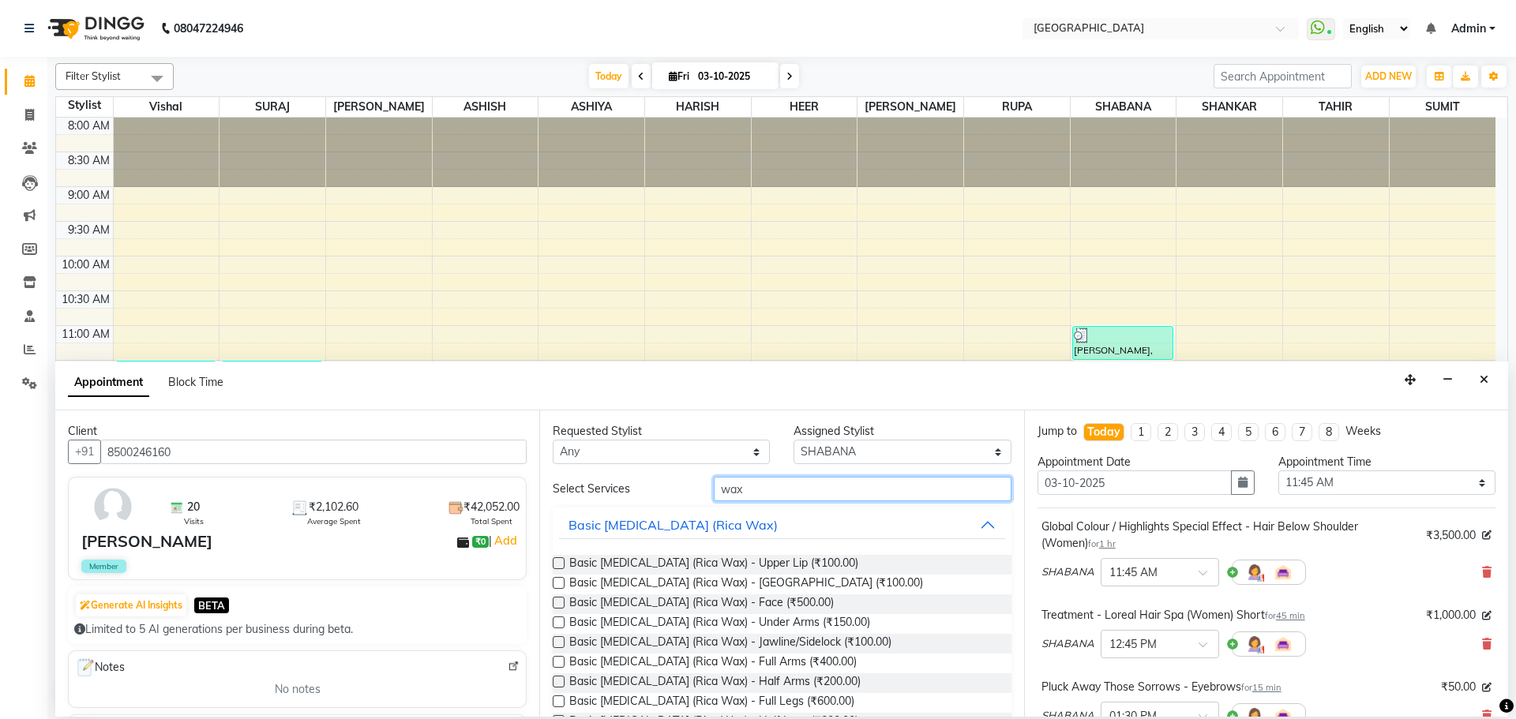
type input "wax"
click at [798, 546] on div "Basic [MEDICAL_DATA] (Rica Wax) - Upper Lip (₹100.00) Basic [MEDICAL_DATA] (Ric…" at bounding box center [782, 713] width 458 height 341
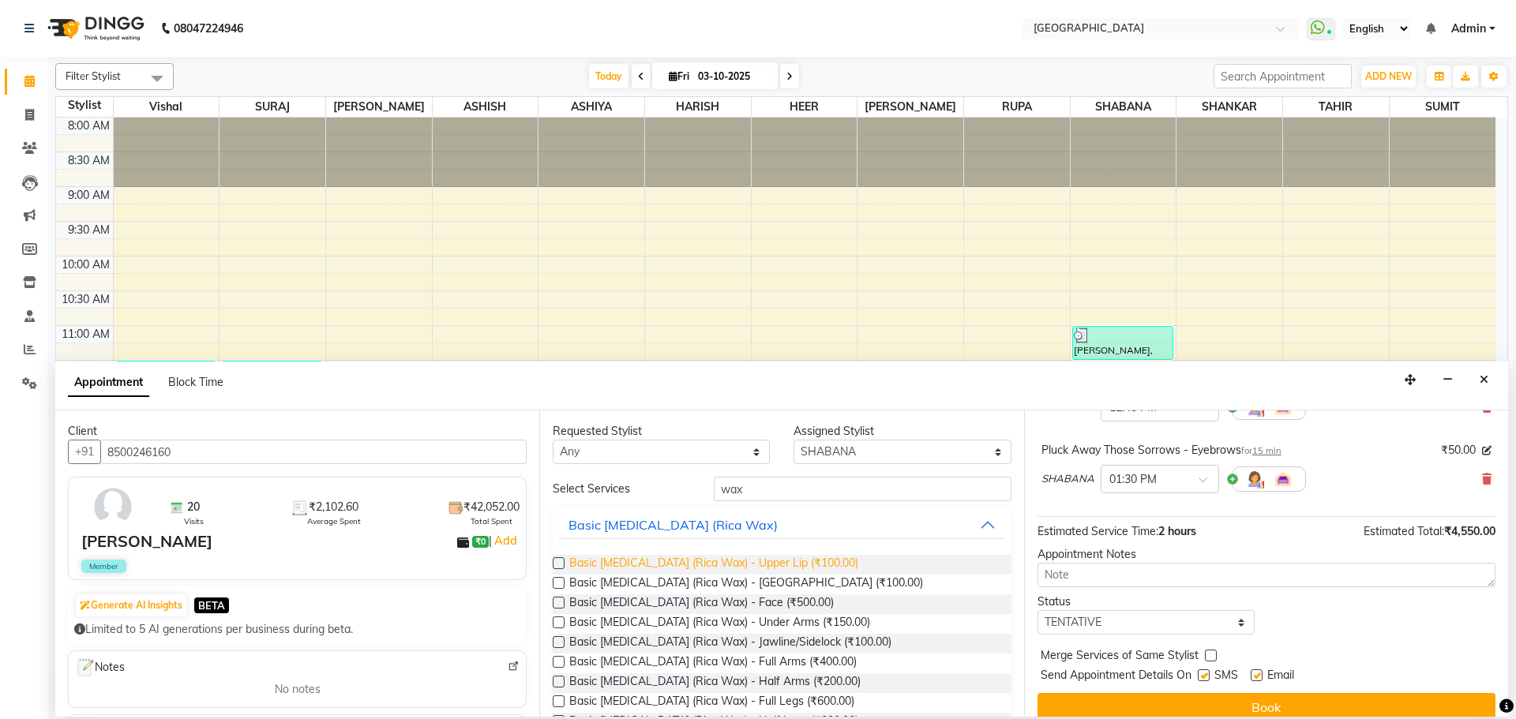
click at [776, 558] on span "Basic [MEDICAL_DATA] (Rica Wax) - Upper Lip (₹100.00)" at bounding box center [713, 565] width 289 height 20
checkbox input "false"
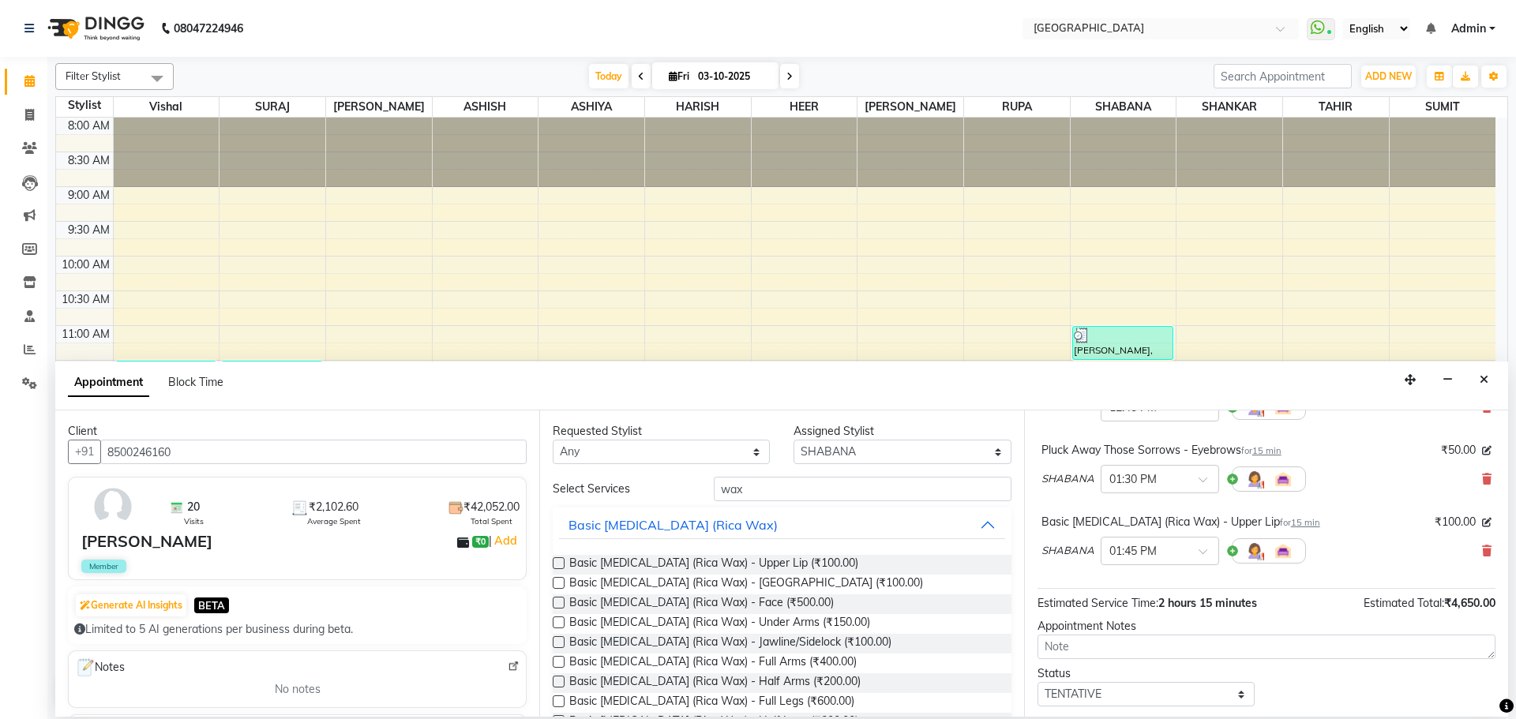
click at [867, 473] on div "Requested Stylist Any ASHISH ASHIYA HARISH [PERSON_NAME] [PERSON_NAME] [PERSON_…" at bounding box center [781, 564] width 484 height 306
click at [851, 495] on input "wax" at bounding box center [863, 489] width 298 height 24
type input "w"
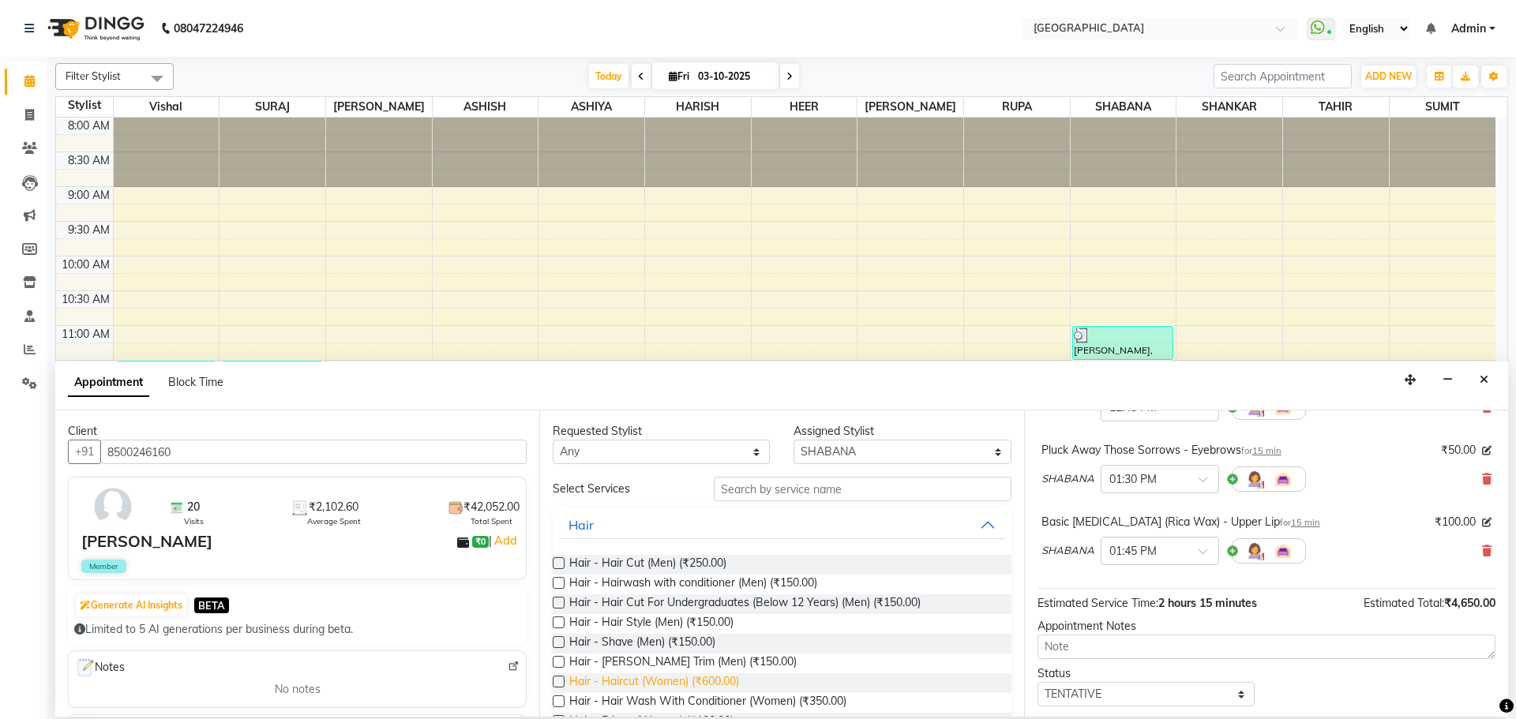
click at [730, 678] on span "Hair - Haircut (Women) (₹600.00)" at bounding box center [654, 684] width 170 height 20
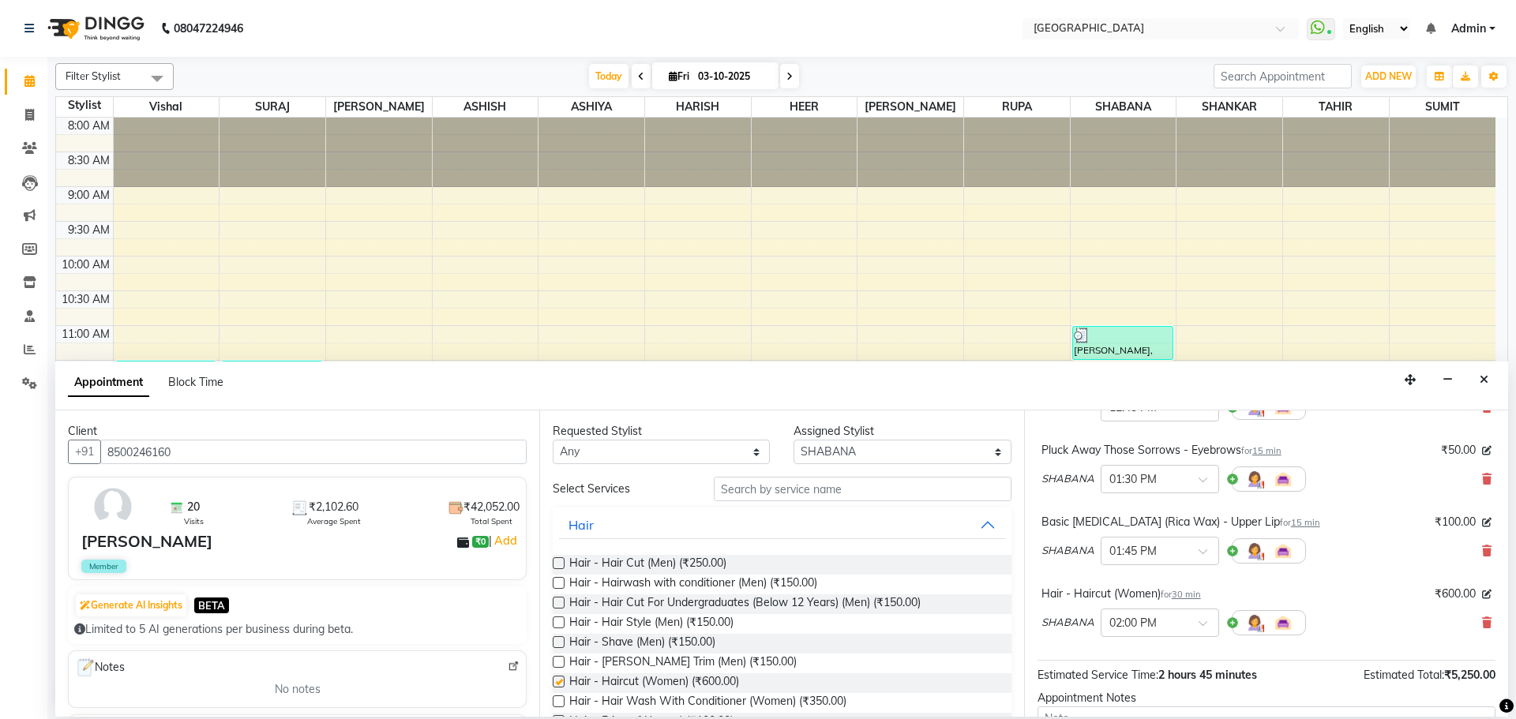
checkbox input "false"
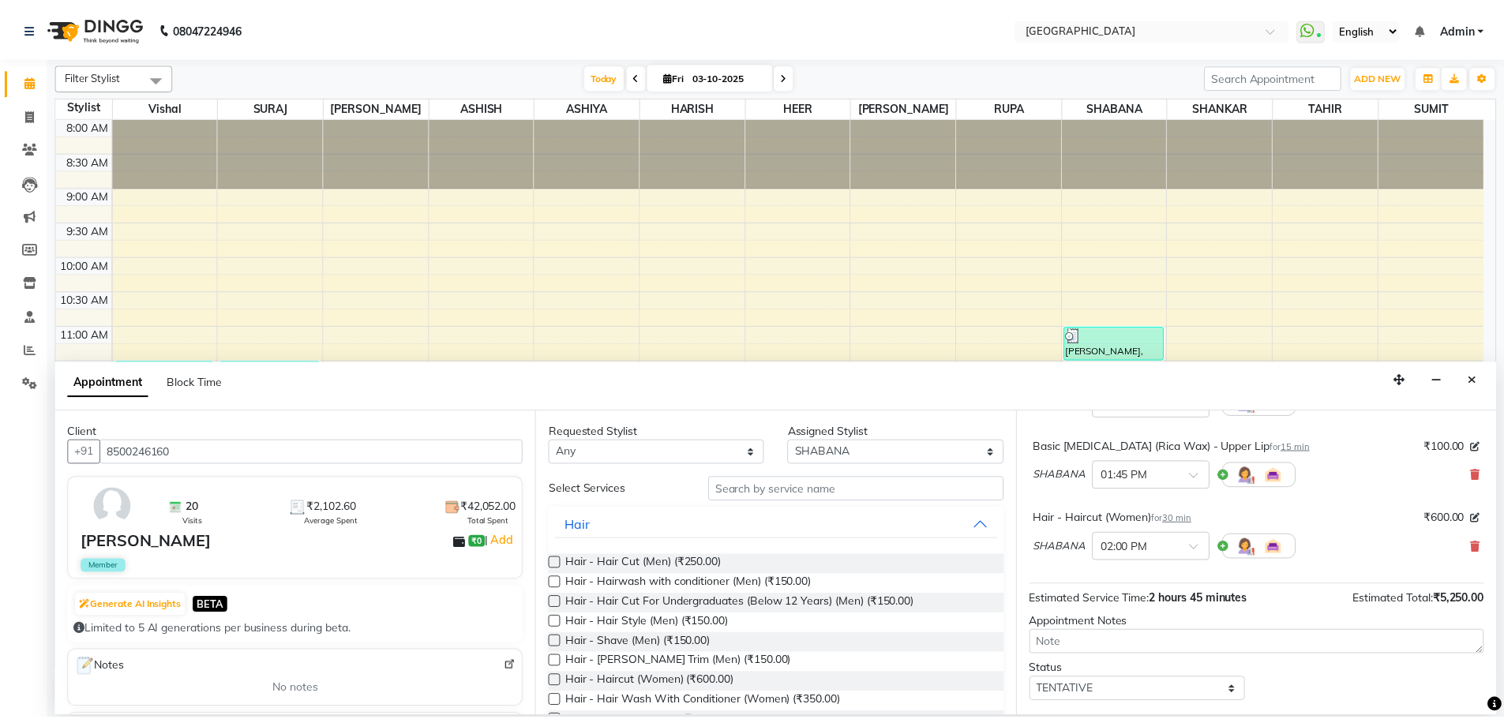
scroll to position [398, 0]
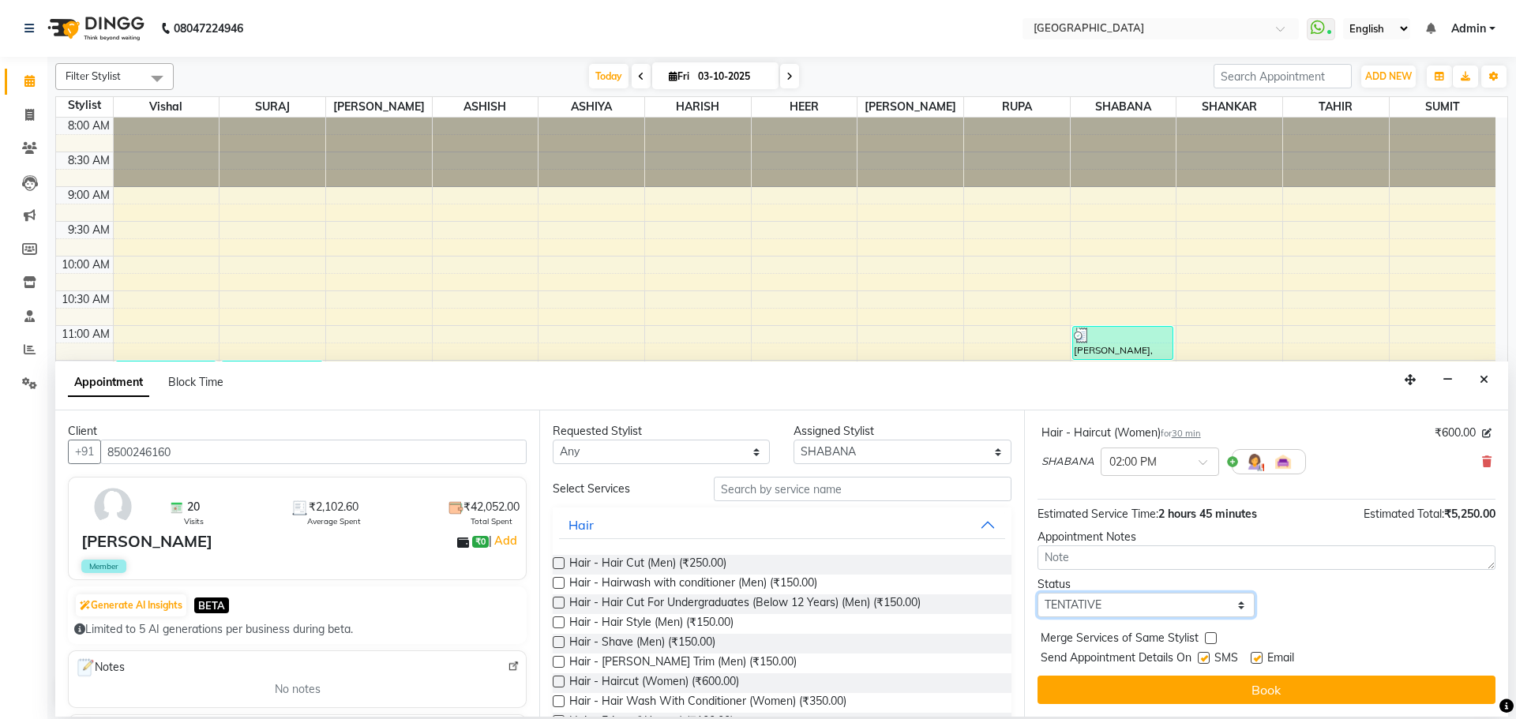
drag, startPoint x: 1170, startPoint y: 604, endPoint x: 1168, endPoint y: 594, distance: 10.5
click at [1170, 604] on select "Select TENTATIVE CONFIRM CHECK-IN UPCOMING" at bounding box center [1146, 605] width 217 height 24
select select "check-in"
click at [1038, 593] on select "Select TENTATIVE CONFIRM CHECK-IN UPCOMING" at bounding box center [1146, 605] width 217 height 24
click at [1209, 637] on label at bounding box center [1211, 639] width 12 height 12
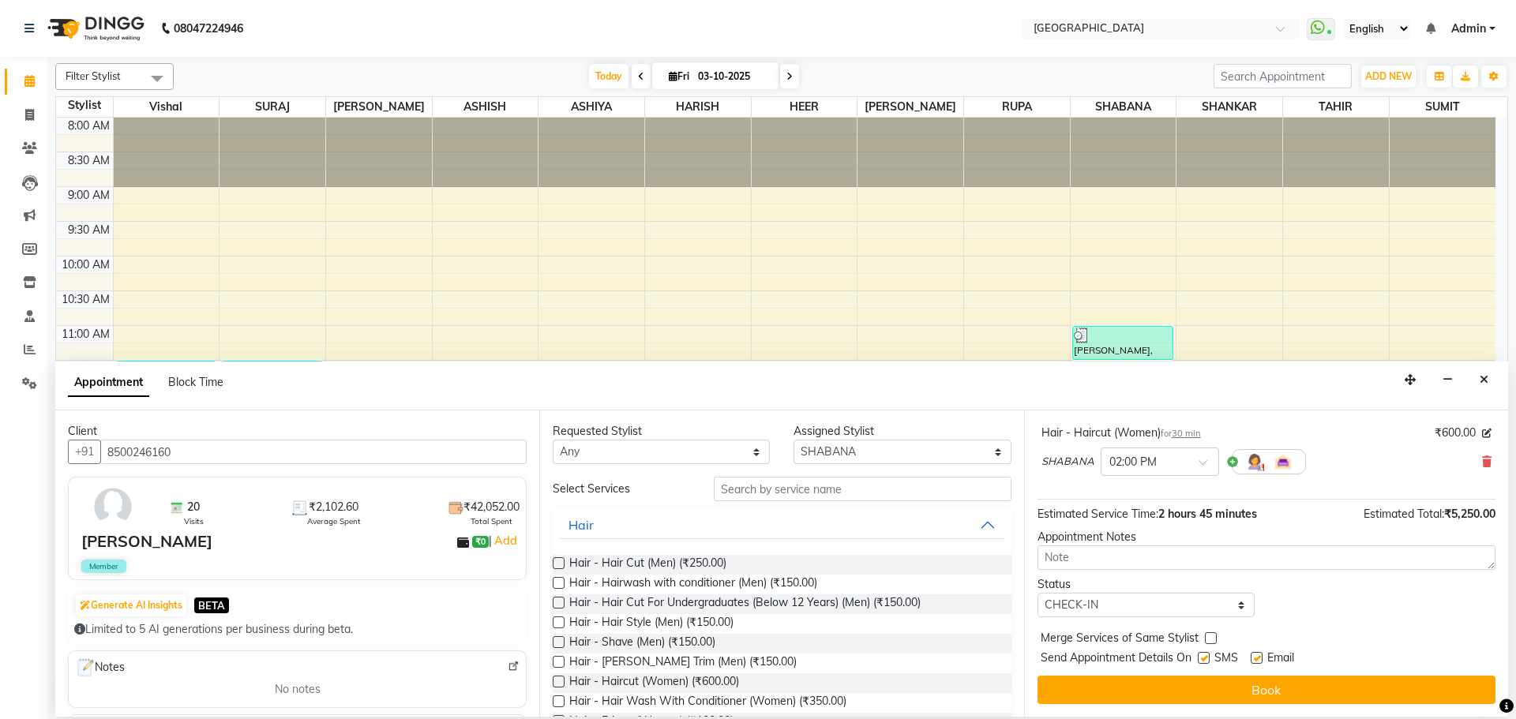
click at [1209, 637] on input "checkbox" at bounding box center [1210, 640] width 10 height 10
checkbox input "true"
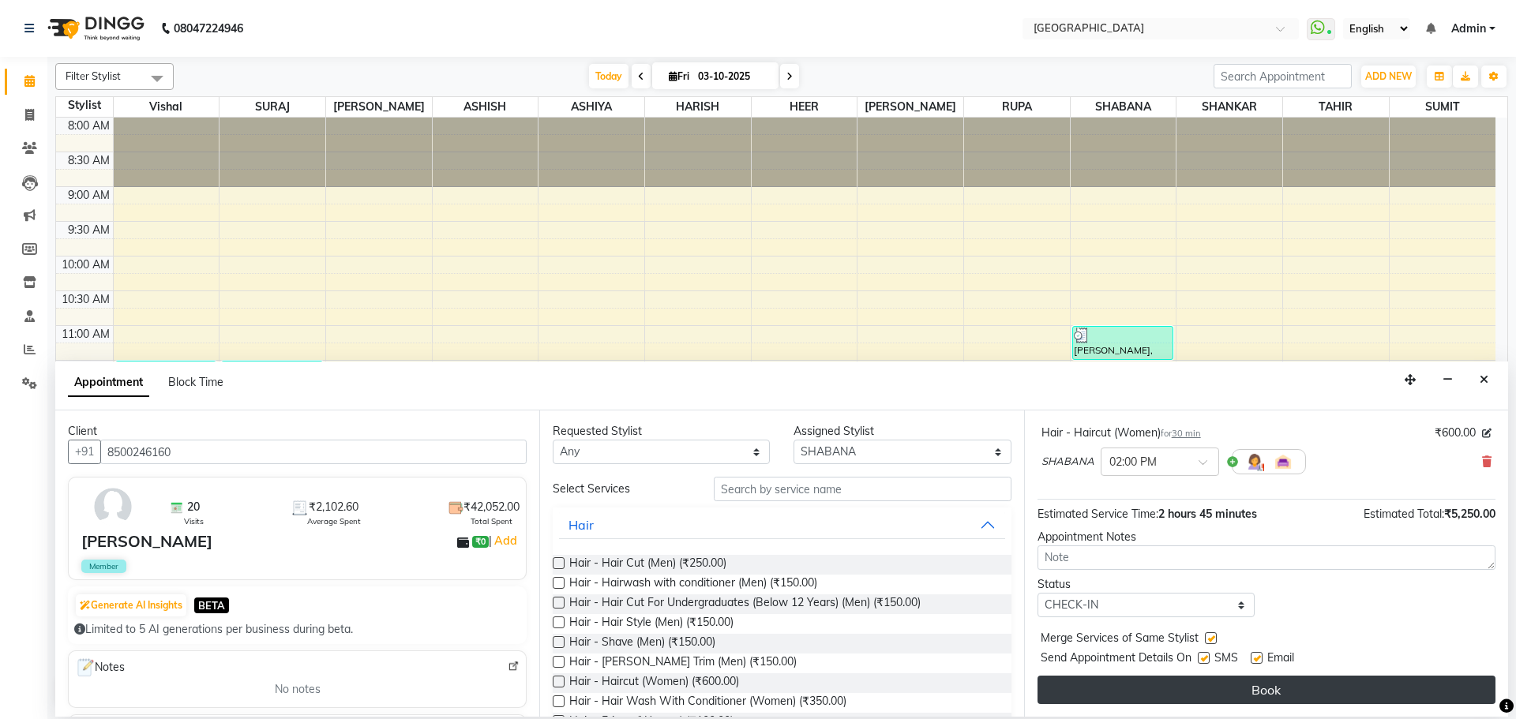
click at [1187, 682] on button "Book" at bounding box center [1267, 690] width 458 height 28
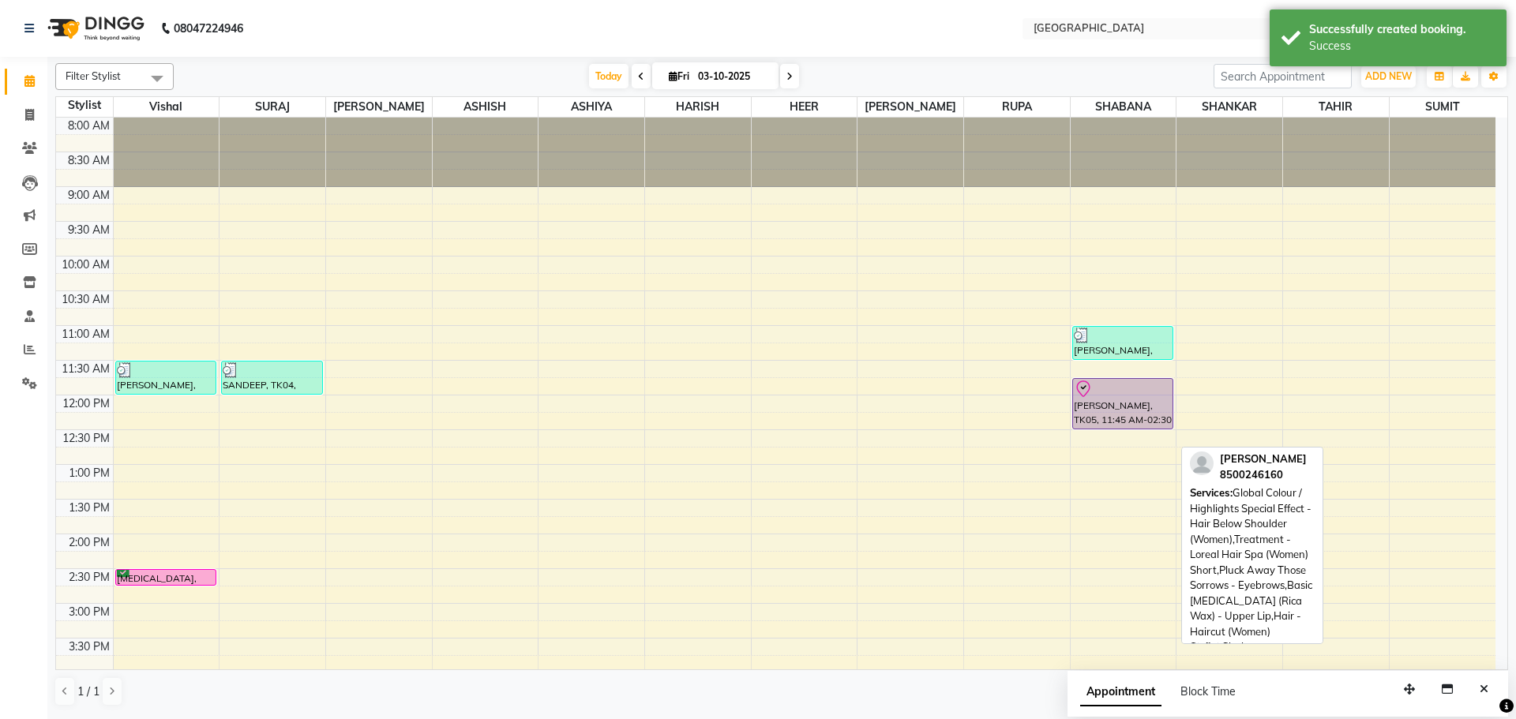
click at [1136, 427] on div "[PERSON_NAME], TK02, 11:00 AM-11:30 AM, Pluck Away Those Sorrows - Eyebrows,Plu…" at bounding box center [1124, 673] width 106 height 1111
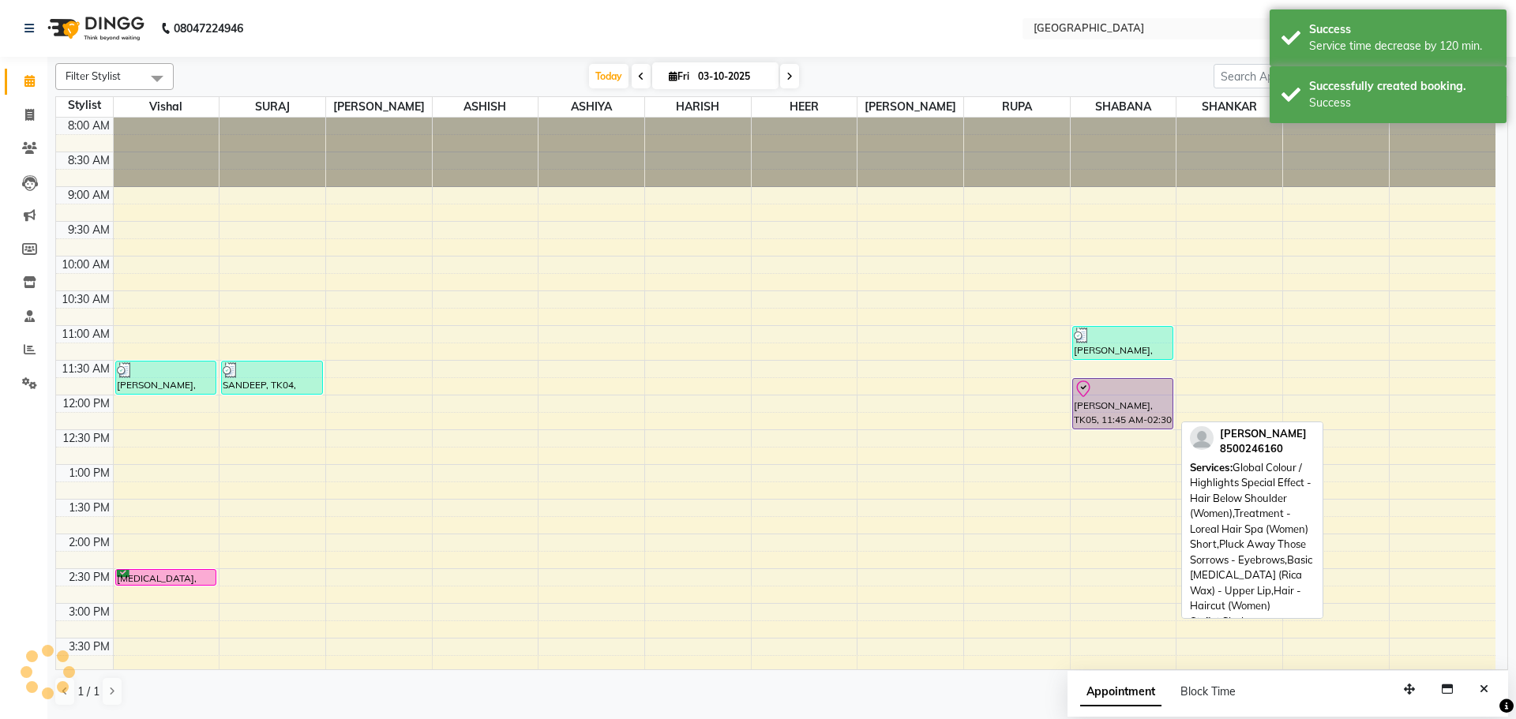
click at [1134, 415] on div "[PERSON_NAME], TK05, 11:45 AM-02:30 PM, Global Colour / Highlights Special Effe…" at bounding box center [1123, 404] width 100 height 50
select select "8"
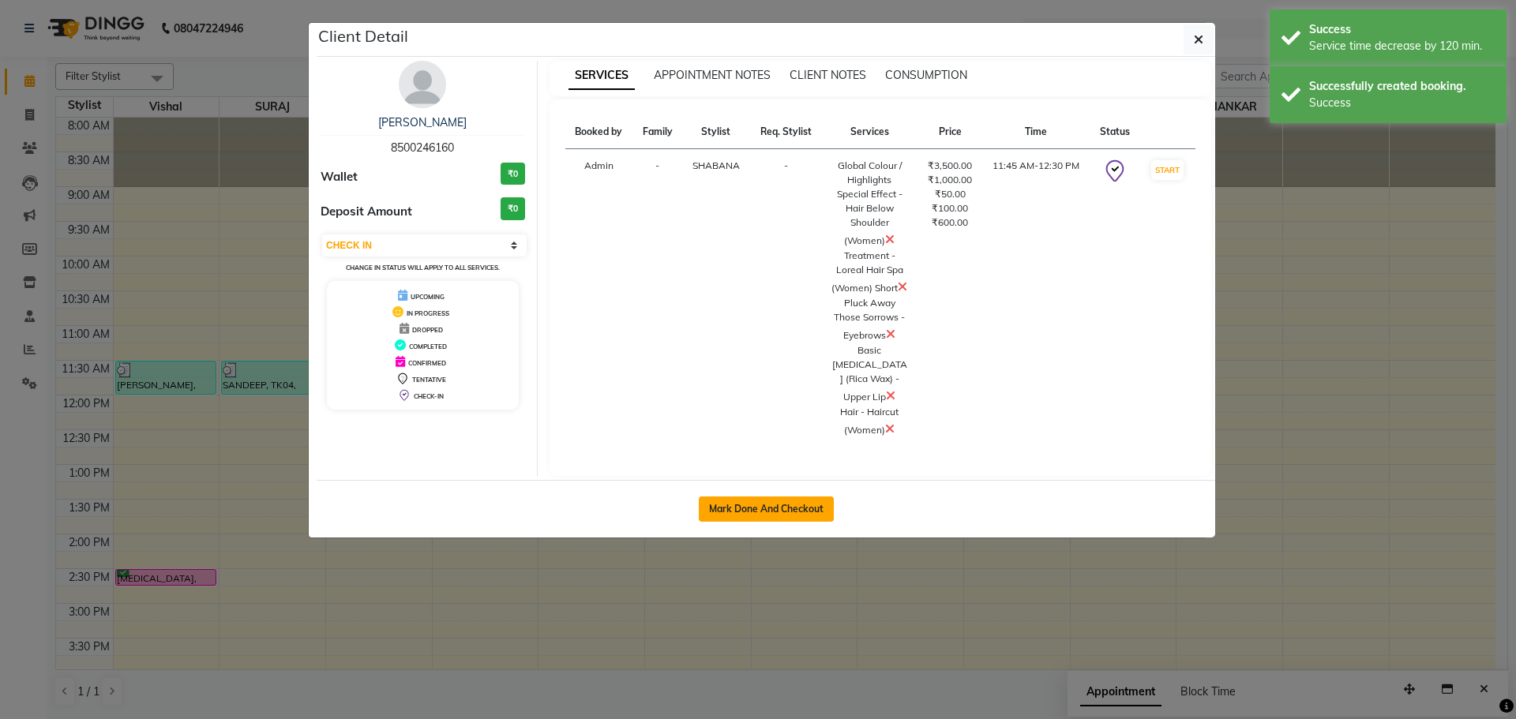
click at [730, 510] on button "Mark Done And Checkout" at bounding box center [766, 509] width 135 height 25
select select "service"
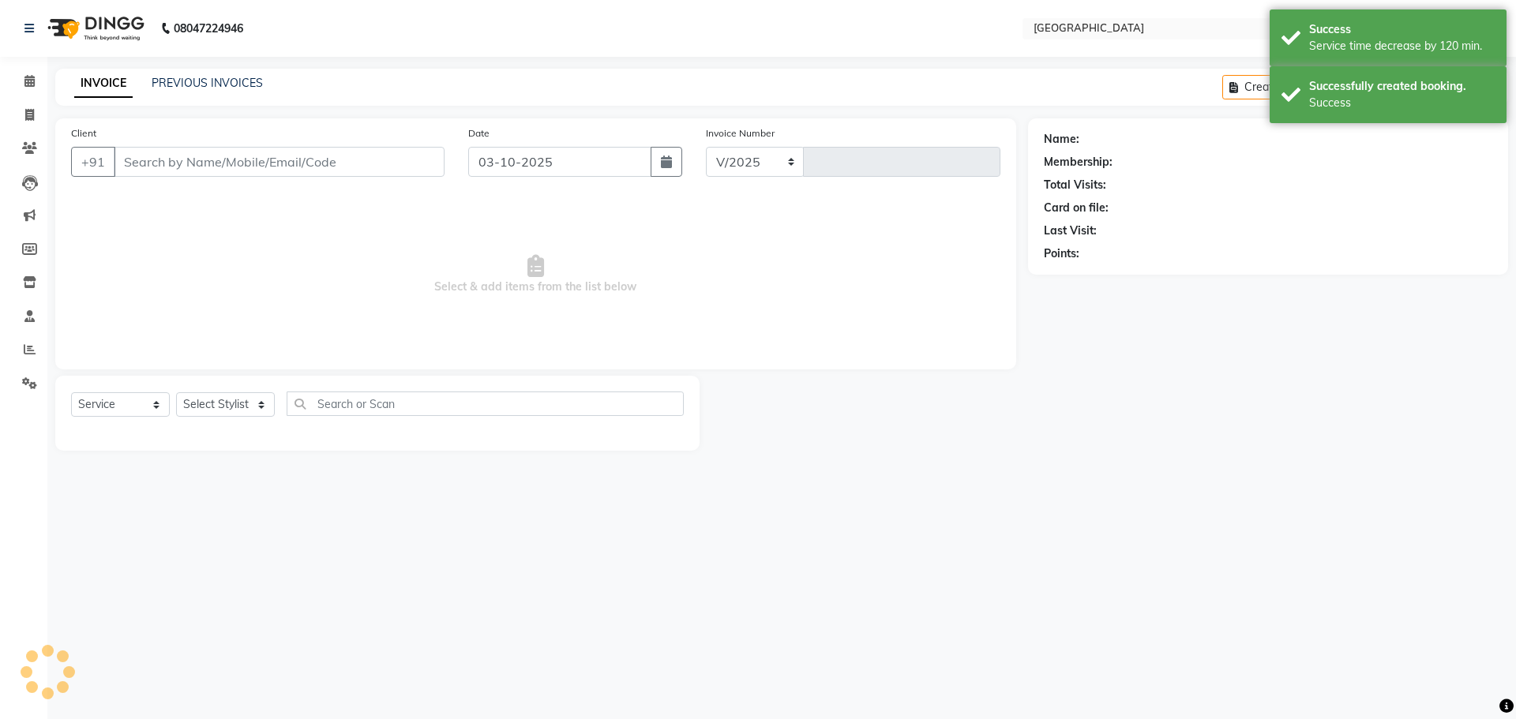
select select "508"
type input "5828"
type input "8500246160"
select select "78105"
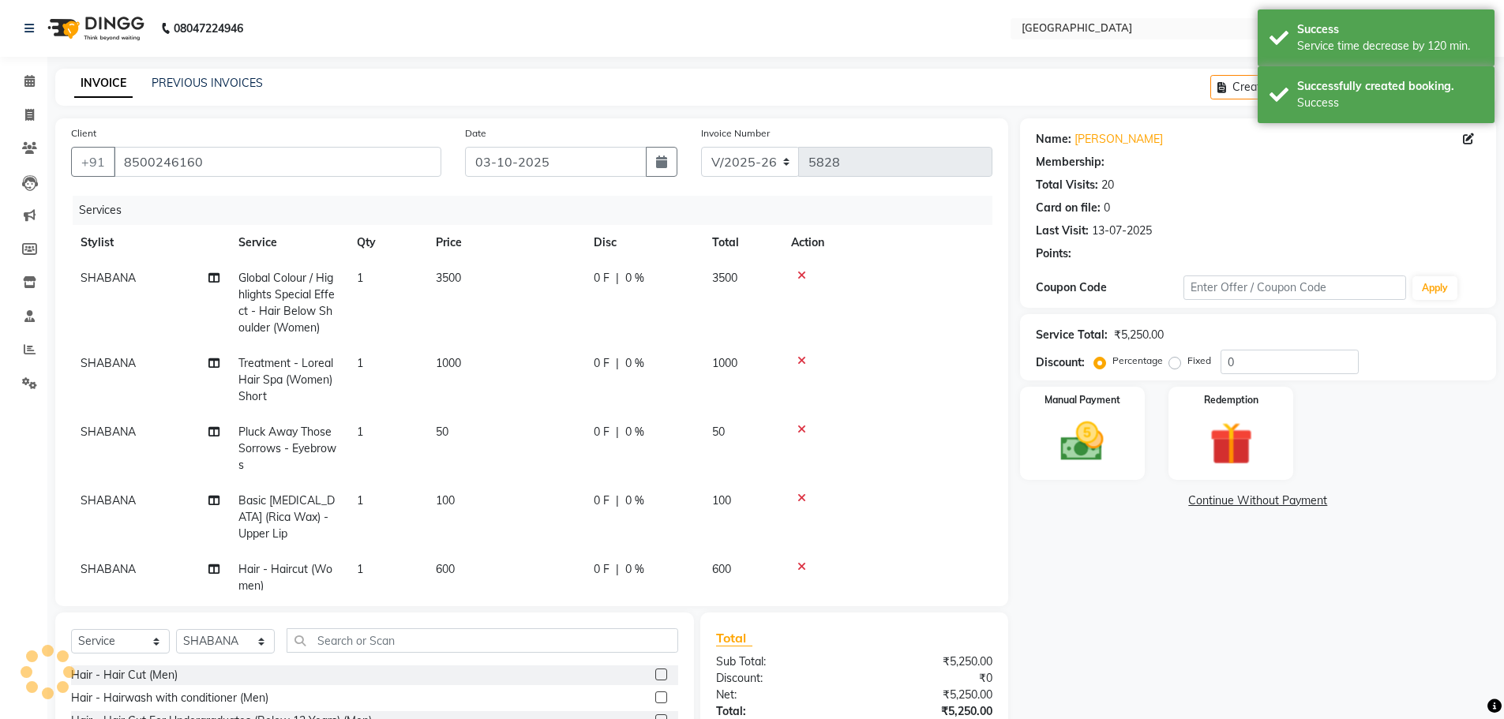
select select "1: Object"
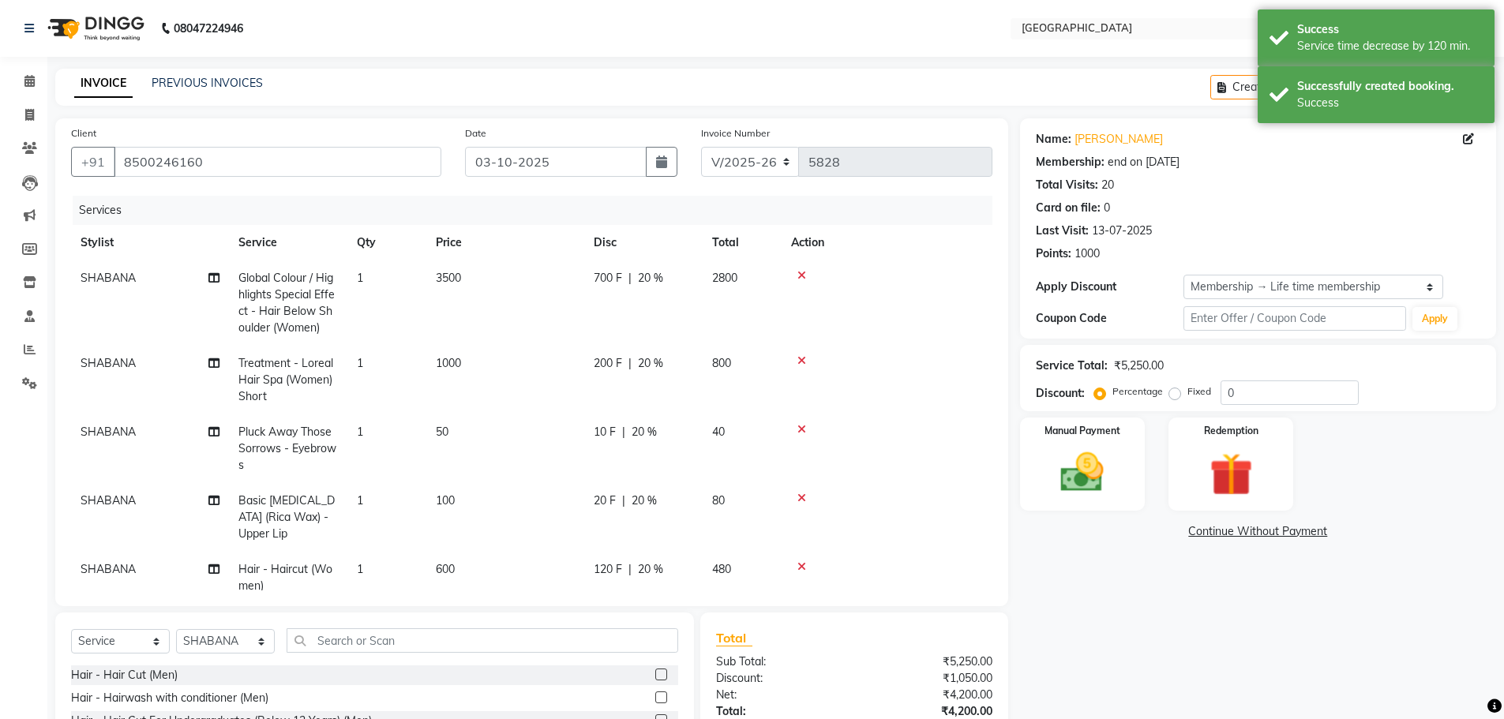
type input "20"
click at [93, 278] on span "SHABANA" at bounding box center [108, 278] width 55 height 14
select select "78105"
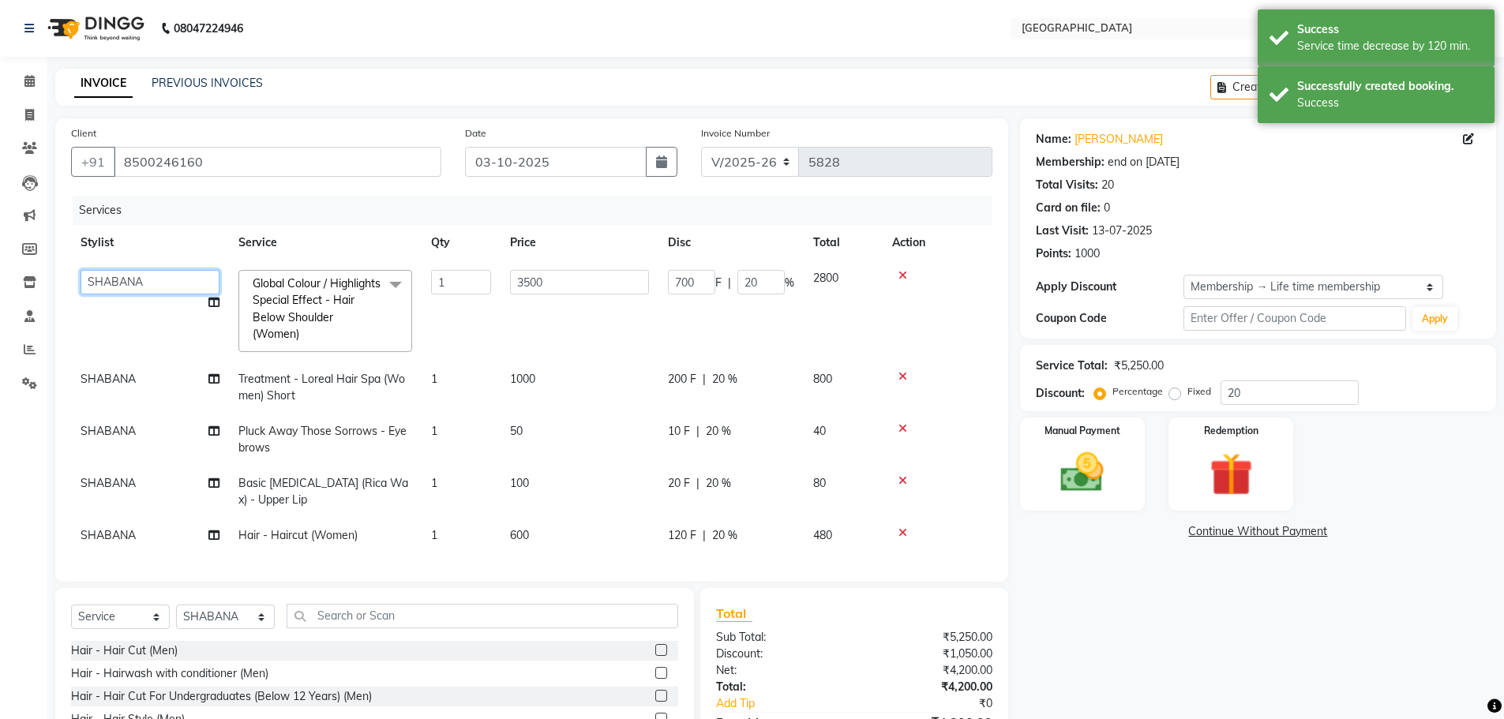
click at [105, 281] on select "[PERSON_NAME] ASHIYA [PERSON_NAME] [PERSON_NAME] [PERSON_NAME] [PERSON_NAME] [P…" at bounding box center [150, 282] width 139 height 24
select select "6520"
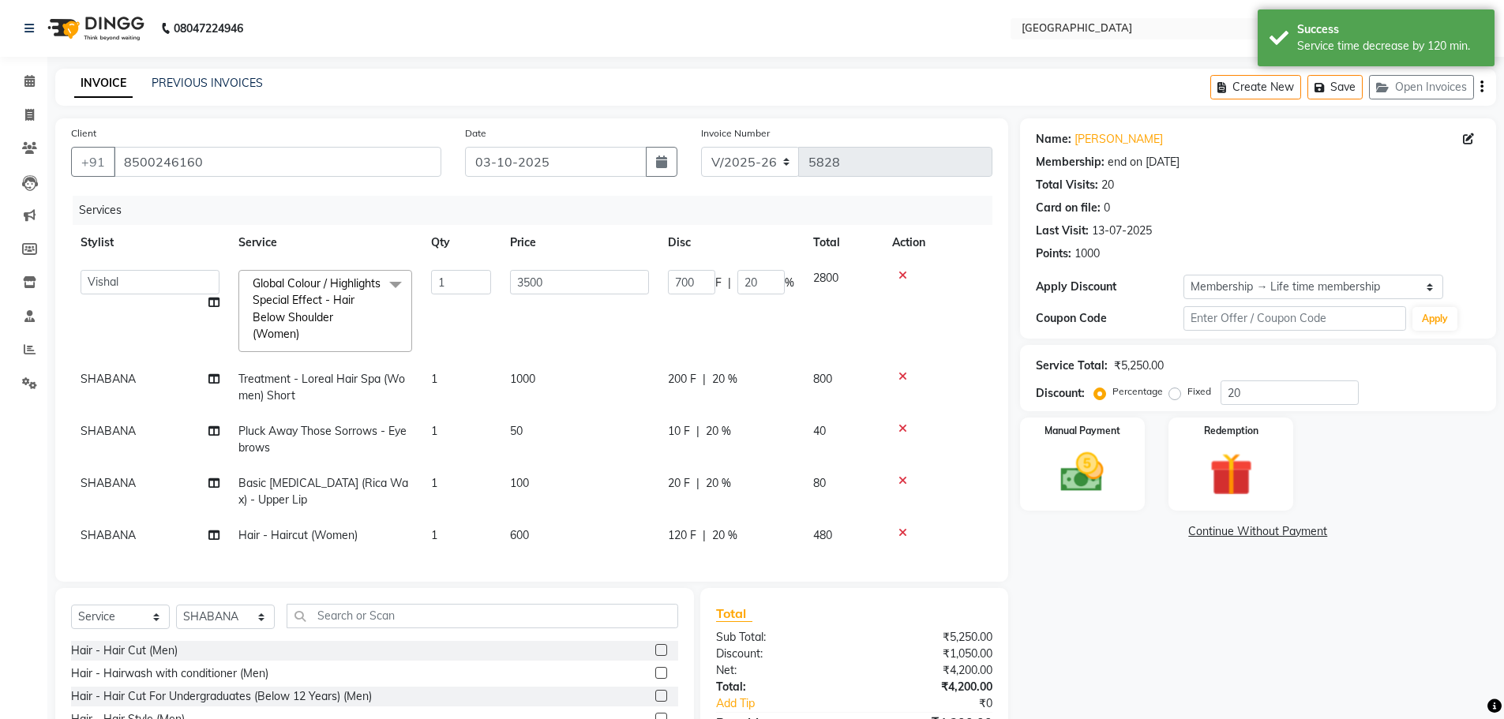
click at [637, 391] on td "1000" at bounding box center [580, 388] width 158 height 52
select select "78105"
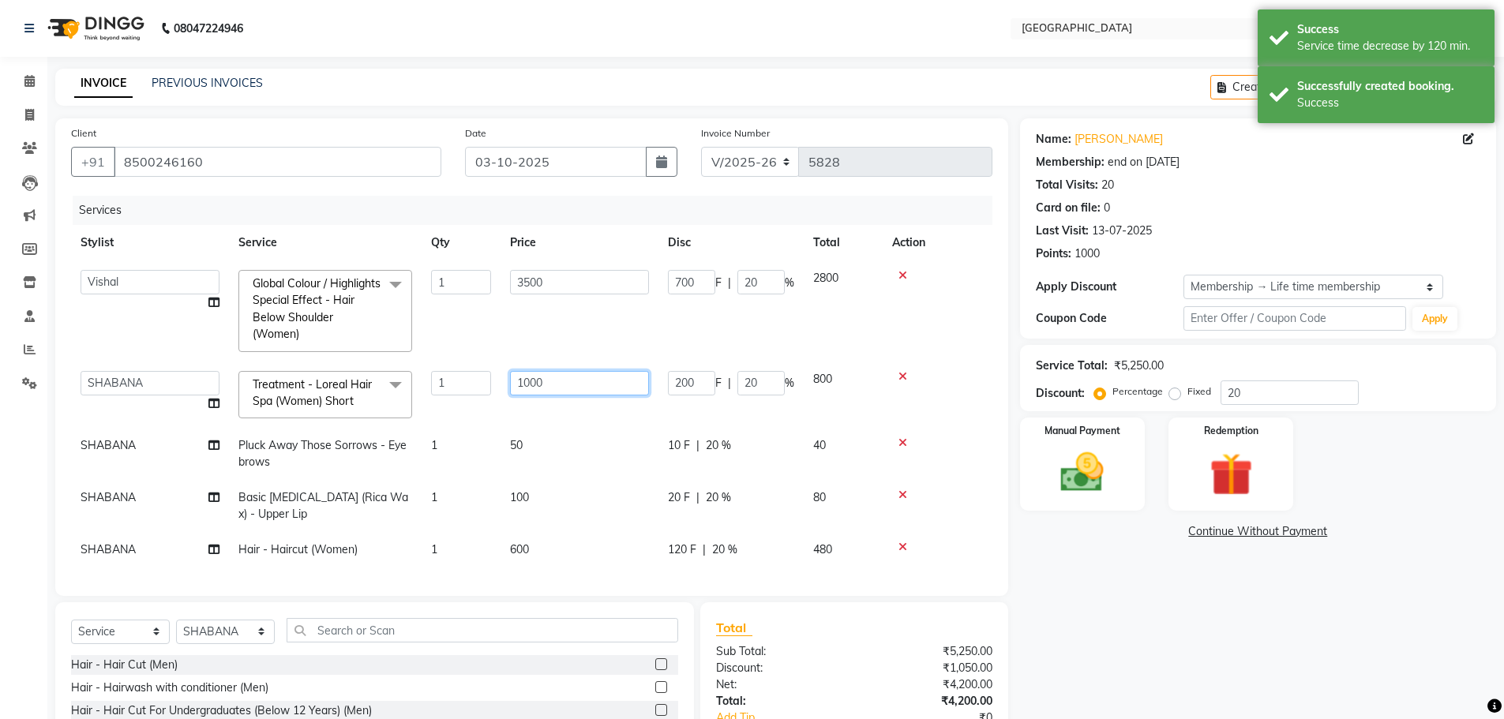
click at [583, 388] on input "1000" at bounding box center [579, 383] width 139 height 24
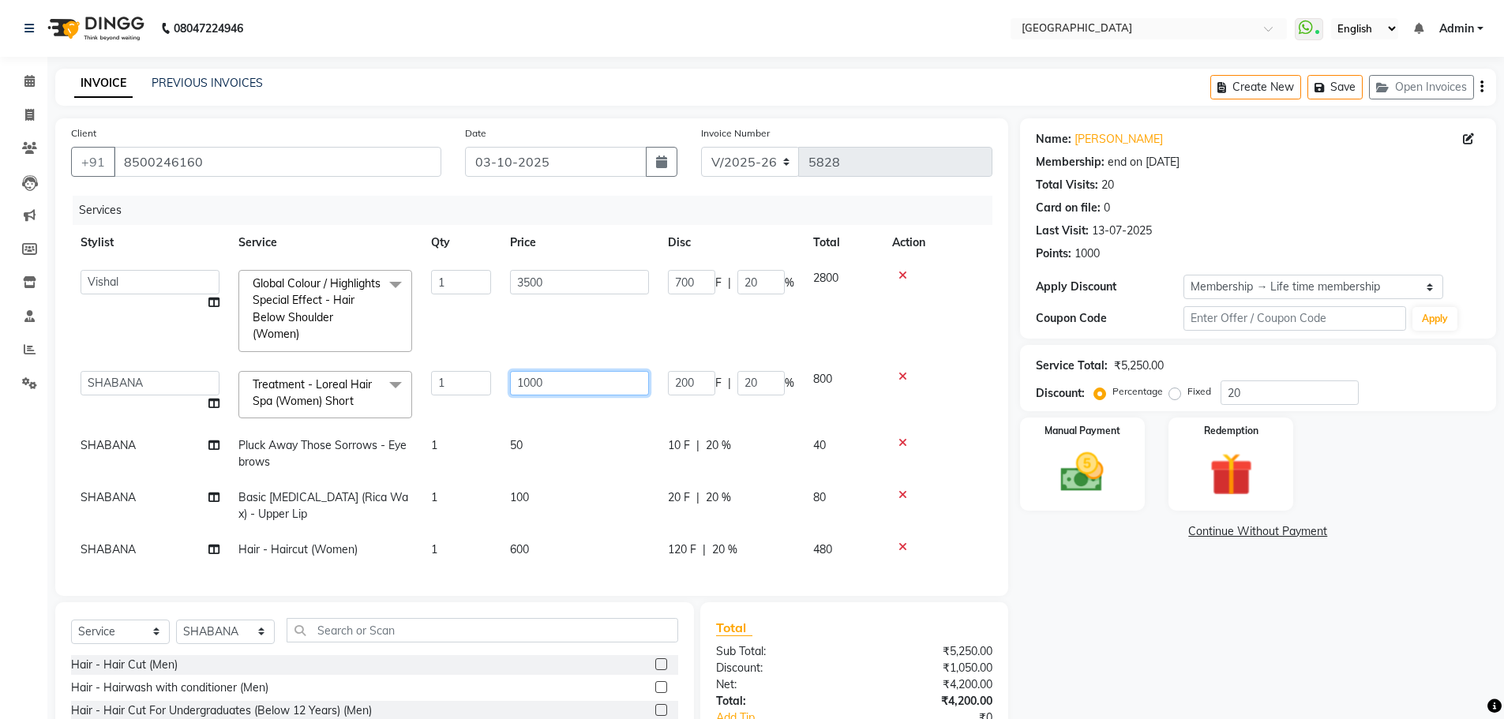
click at [532, 381] on input "1000" at bounding box center [579, 383] width 139 height 24
type input "1200"
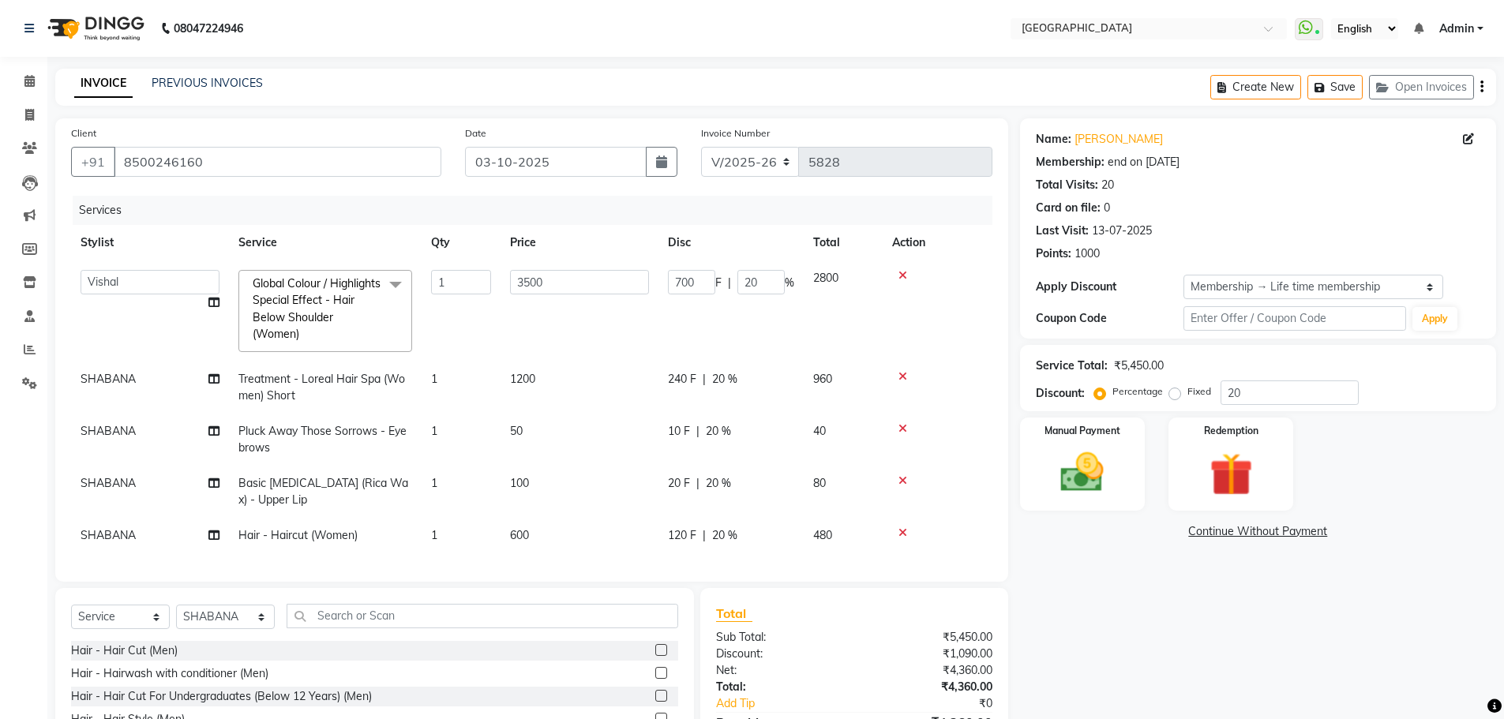
click at [1264, 659] on div "Name: [PERSON_NAME] Membership: end on [DATE] Total Visits: 20 Card on file: 0 …" at bounding box center [1264, 469] width 488 height 703
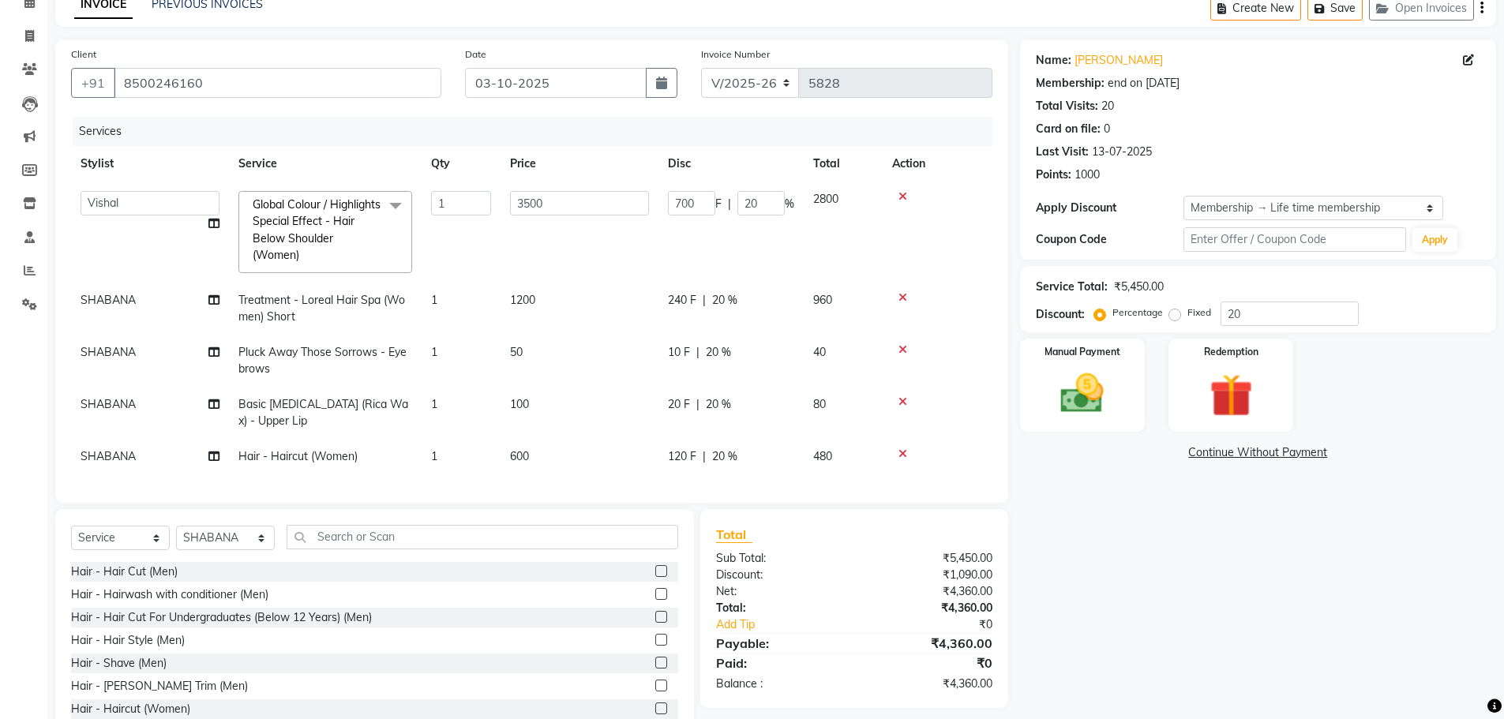
click at [137, 456] on td "SHABANA" at bounding box center [150, 457] width 158 height 36
select select "78105"
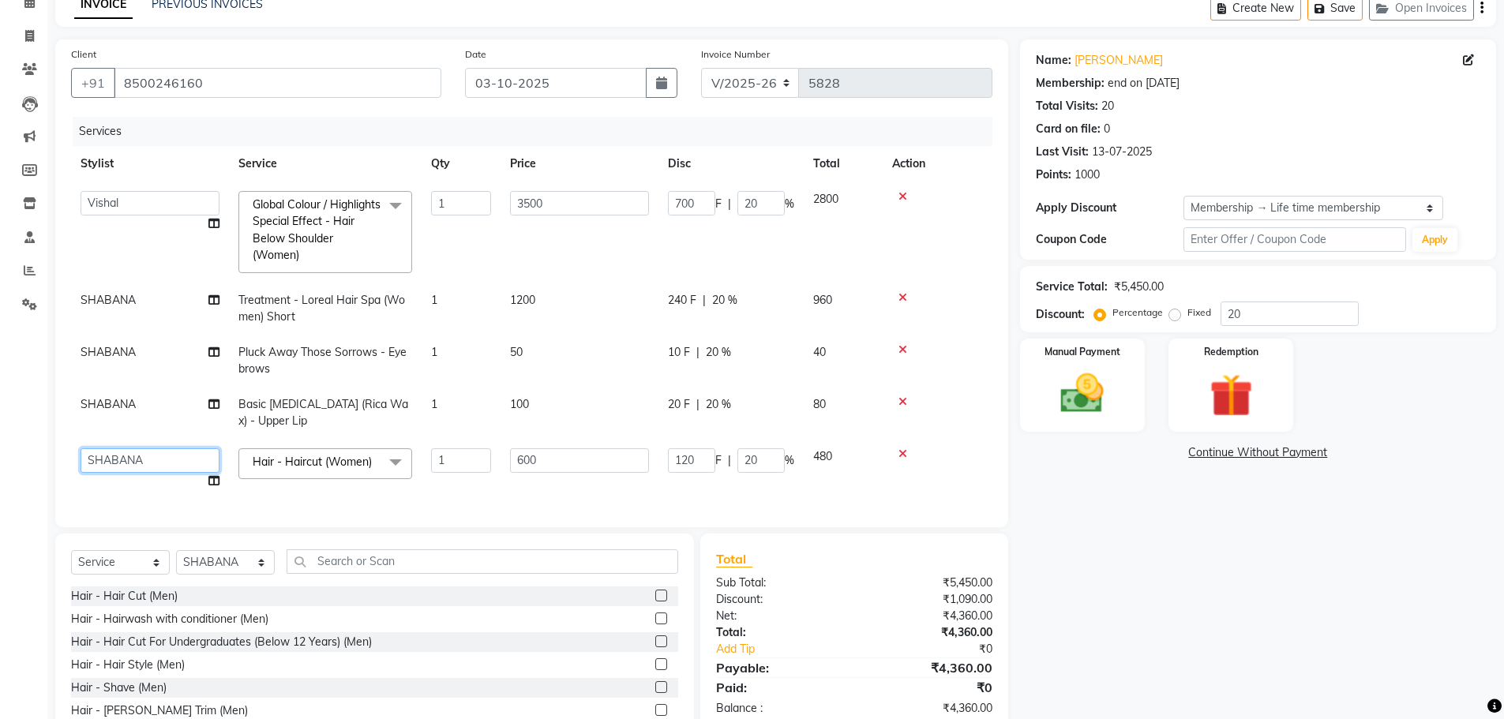
click at [115, 456] on select "[PERSON_NAME] ASHIYA [PERSON_NAME] [PERSON_NAME] [PERSON_NAME] [PERSON_NAME] [P…" at bounding box center [150, 461] width 139 height 24
select select "6520"
click at [1072, 395] on img at bounding box center [1082, 393] width 73 height 51
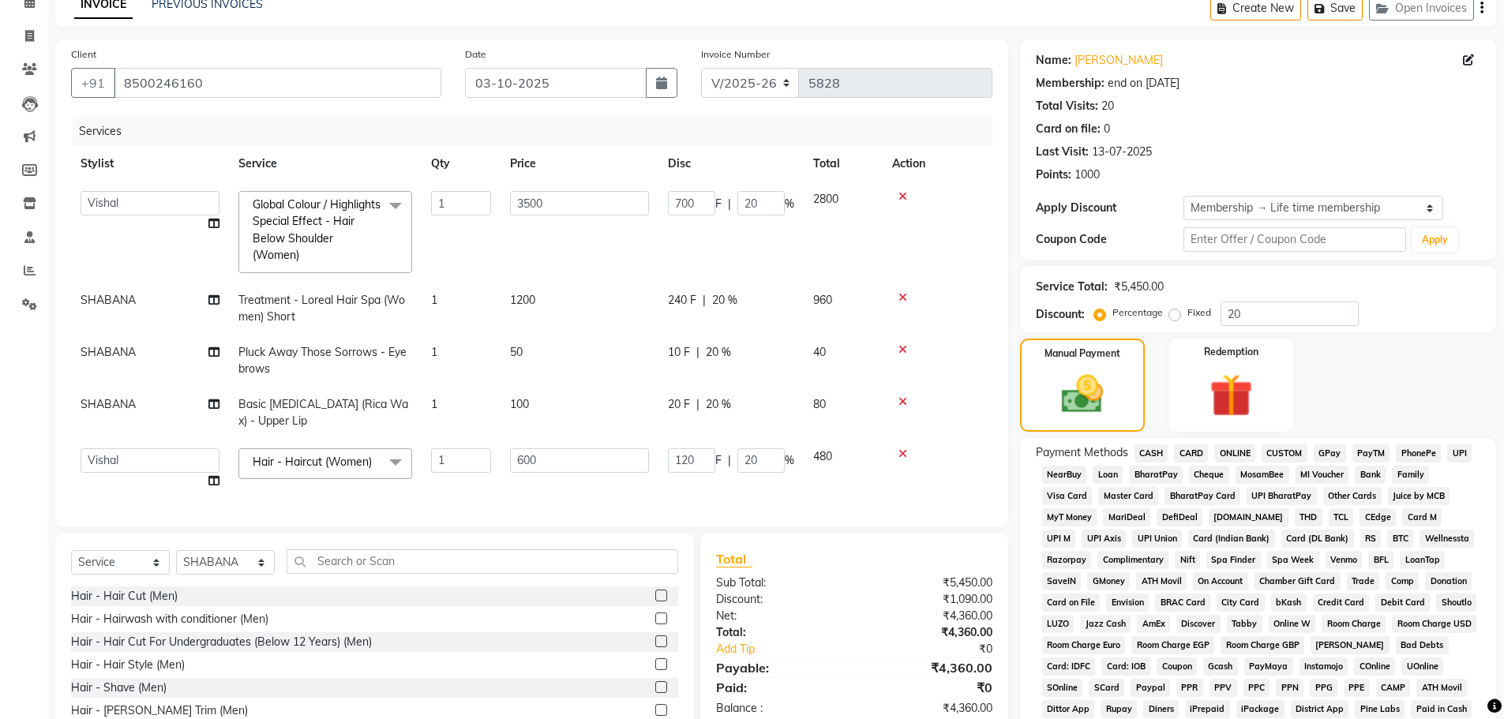
click at [1324, 446] on span "GPay" at bounding box center [1330, 454] width 32 height 18
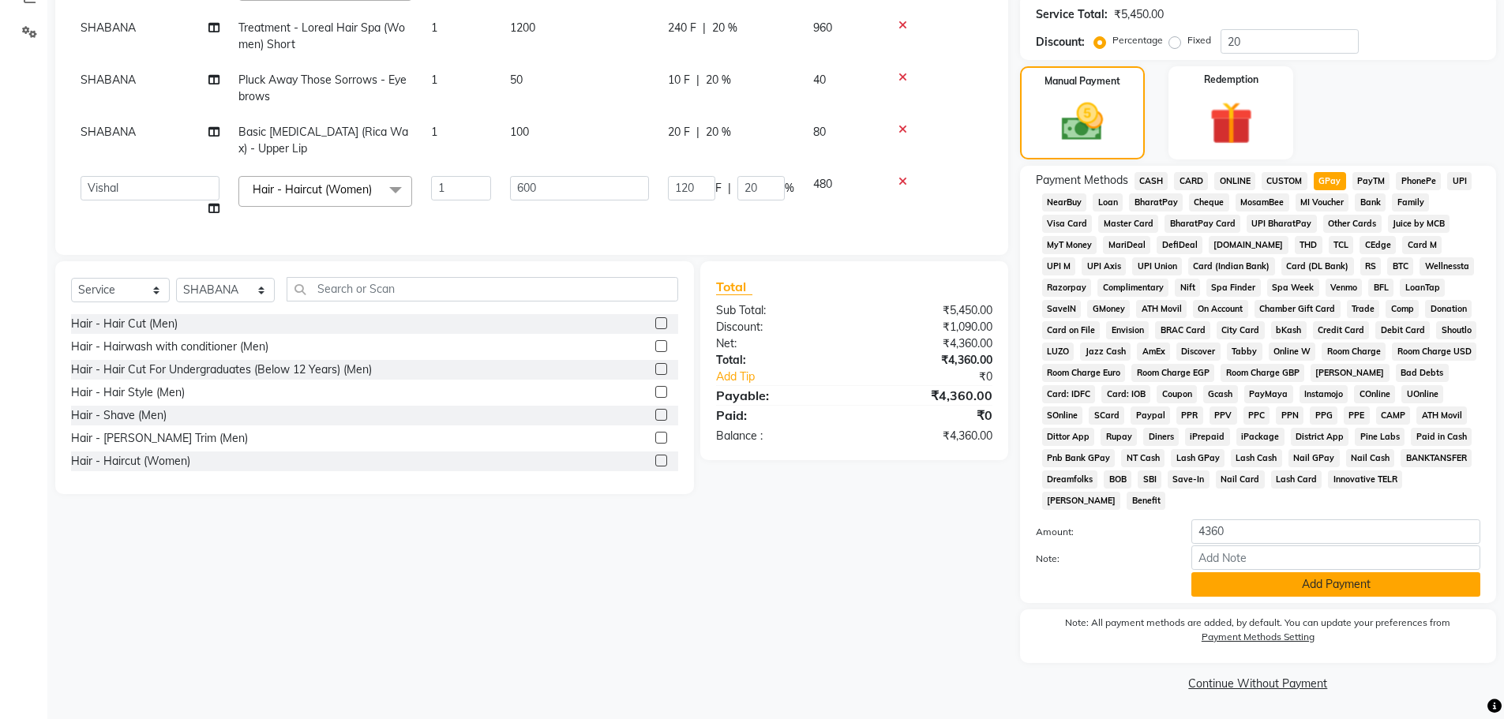
click at [1297, 592] on button "Add Payment" at bounding box center [1336, 585] width 289 height 24
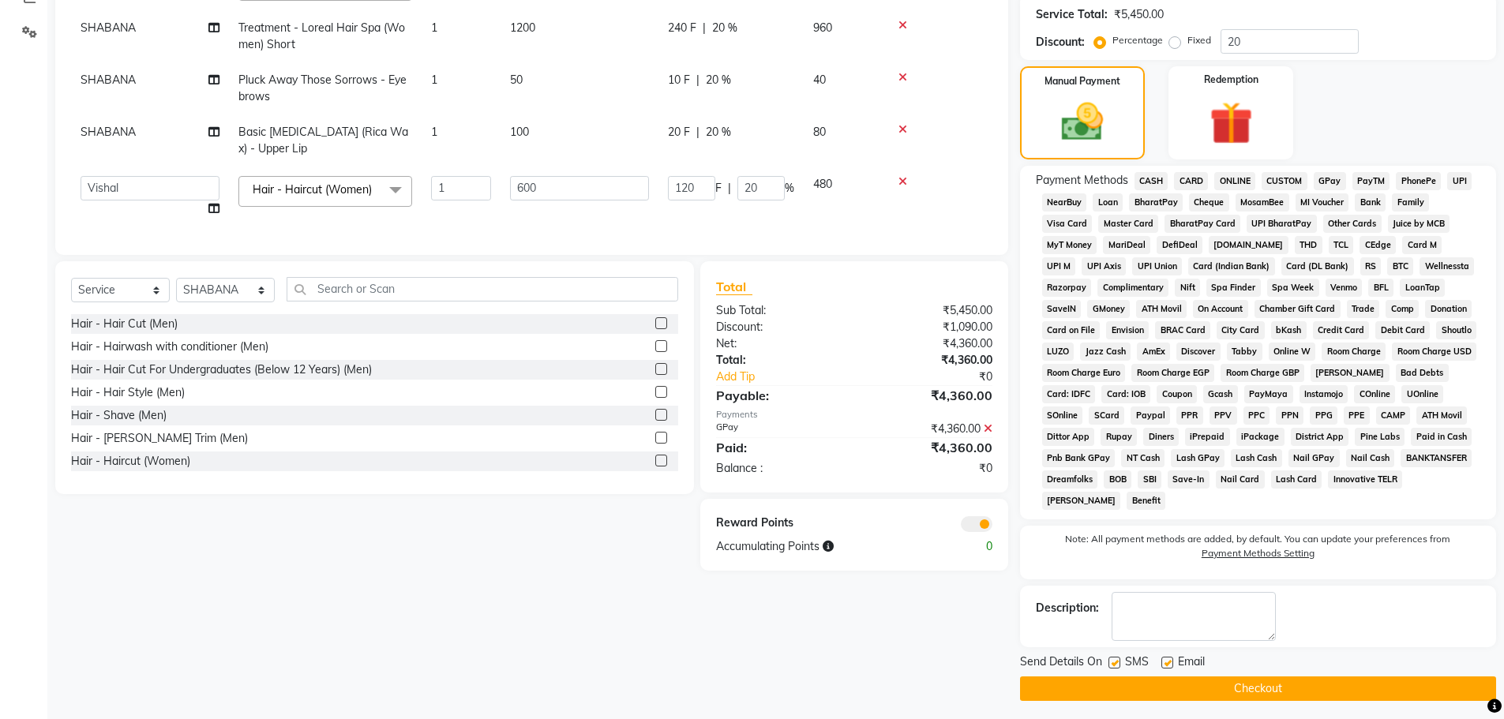
click at [1280, 686] on button "Checkout" at bounding box center [1258, 689] width 476 height 24
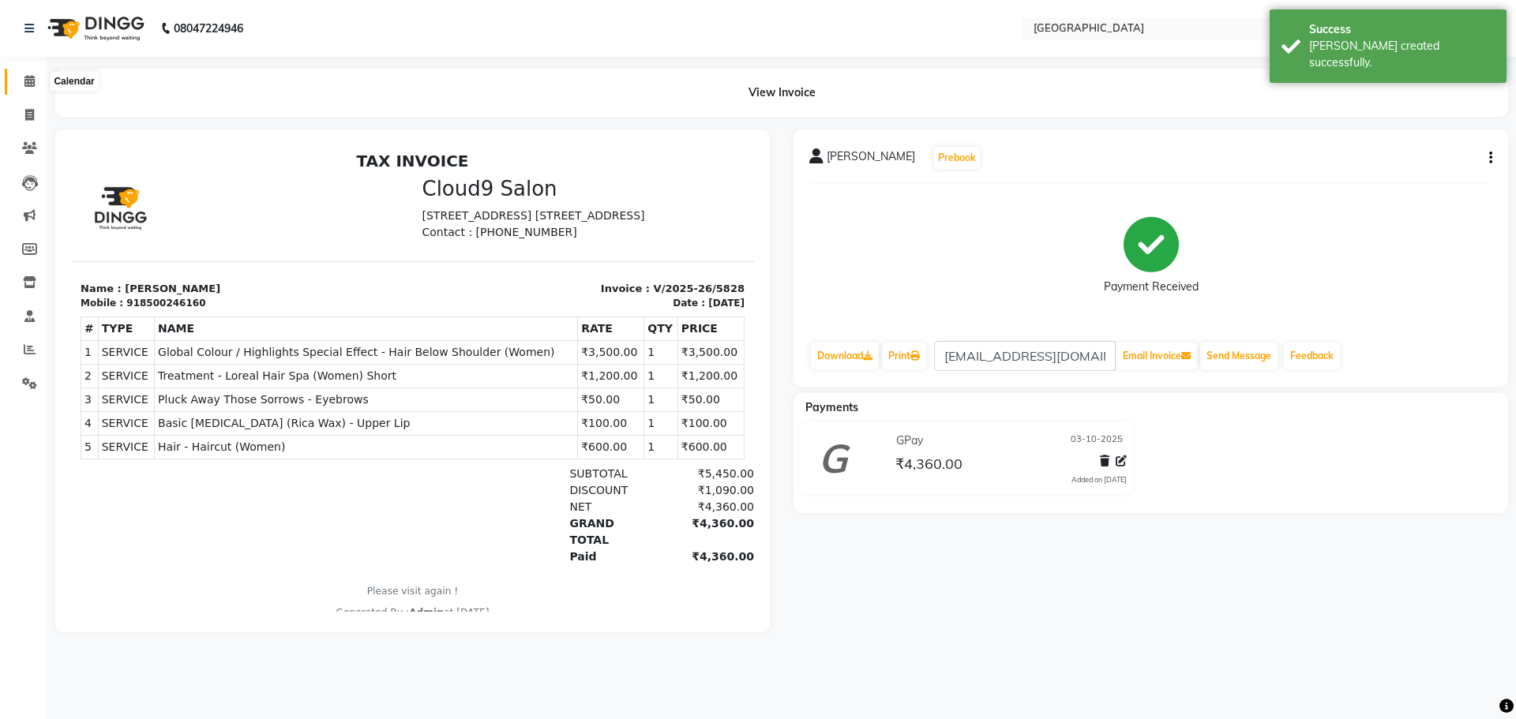
click at [39, 84] on span at bounding box center [30, 82] width 28 height 18
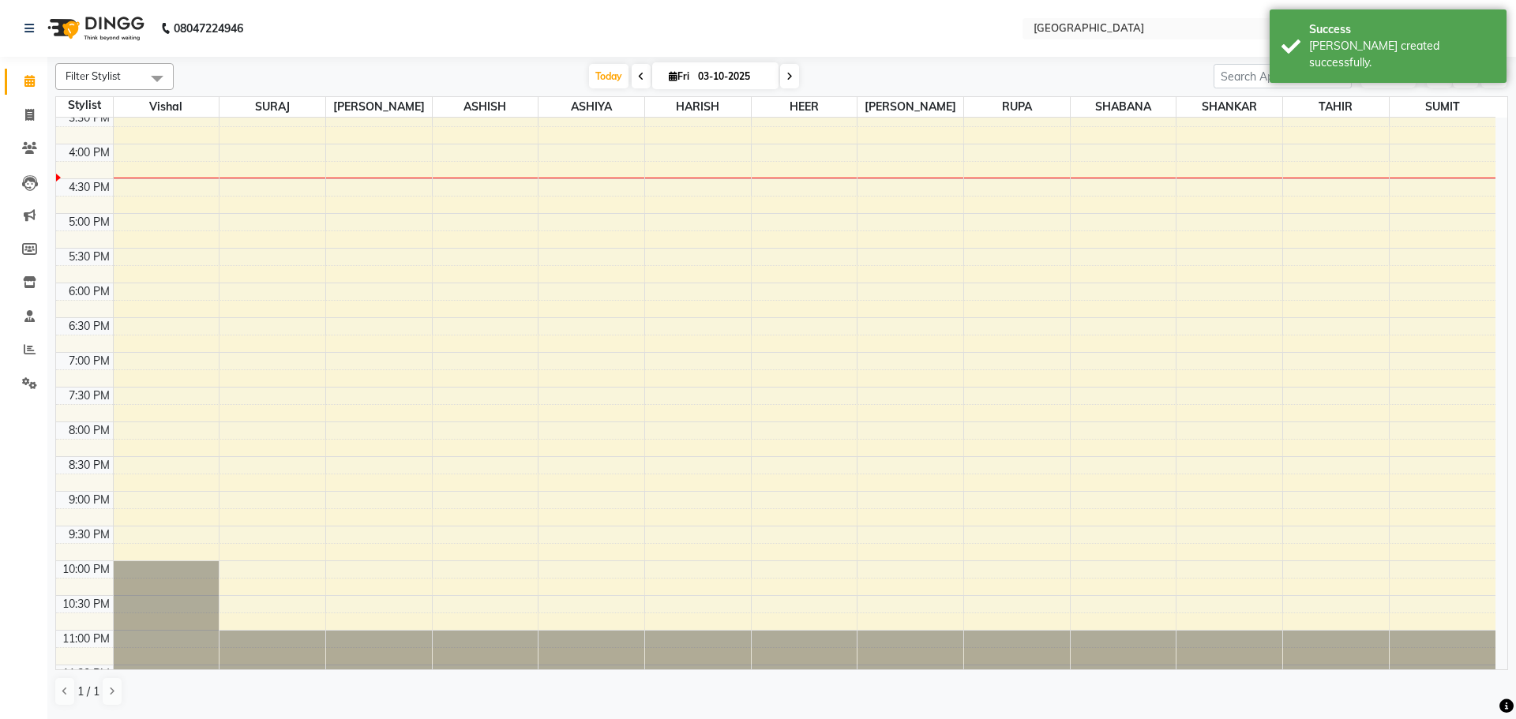
scroll to position [134, 0]
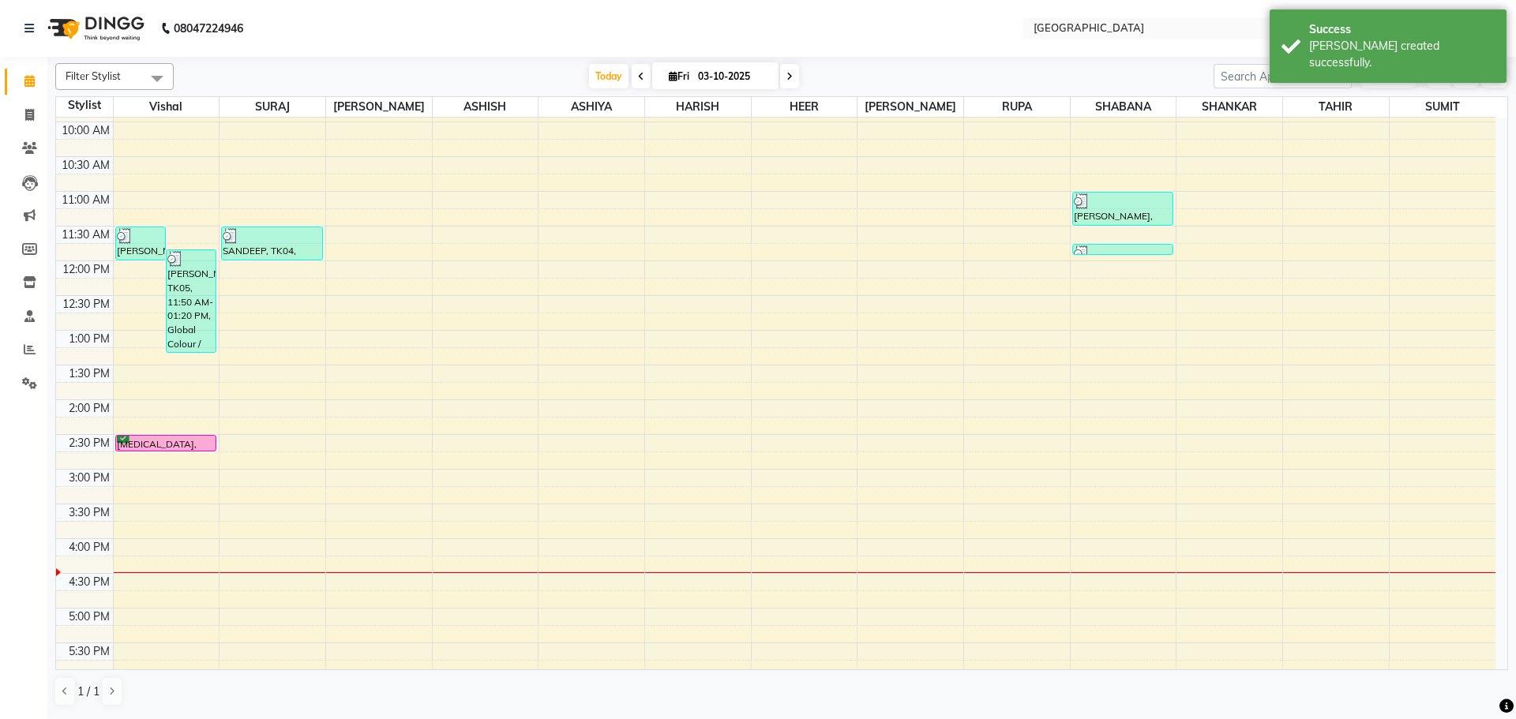
click at [365, 236] on div "8:00 AM 8:30 AM 9:00 AM 9:30 AM 10:00 AM 10:30 AM 11:00 AM 11:30 AM 12:00 PM 12…" at bounding box center [776, 538] width 1440 height 1111
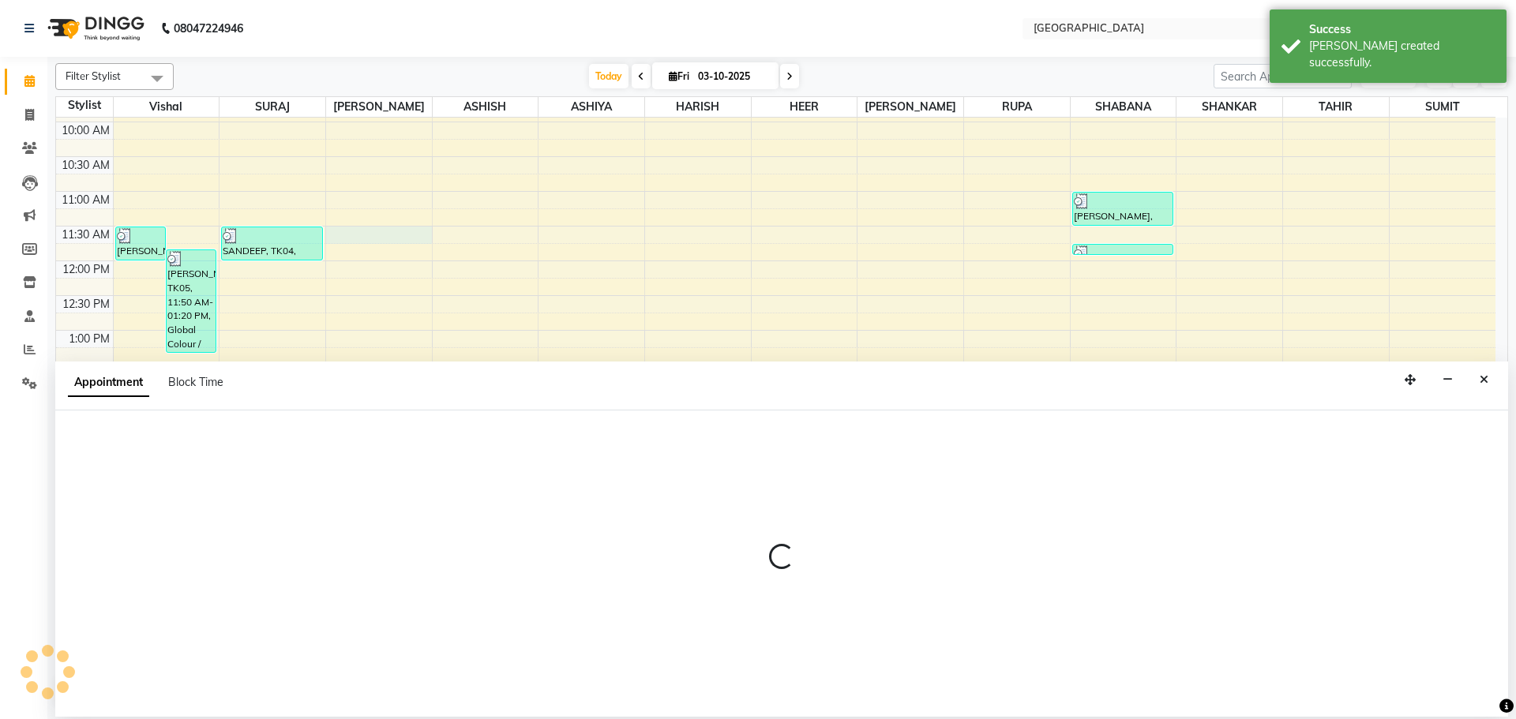
select select "70101"
select select "tentative"
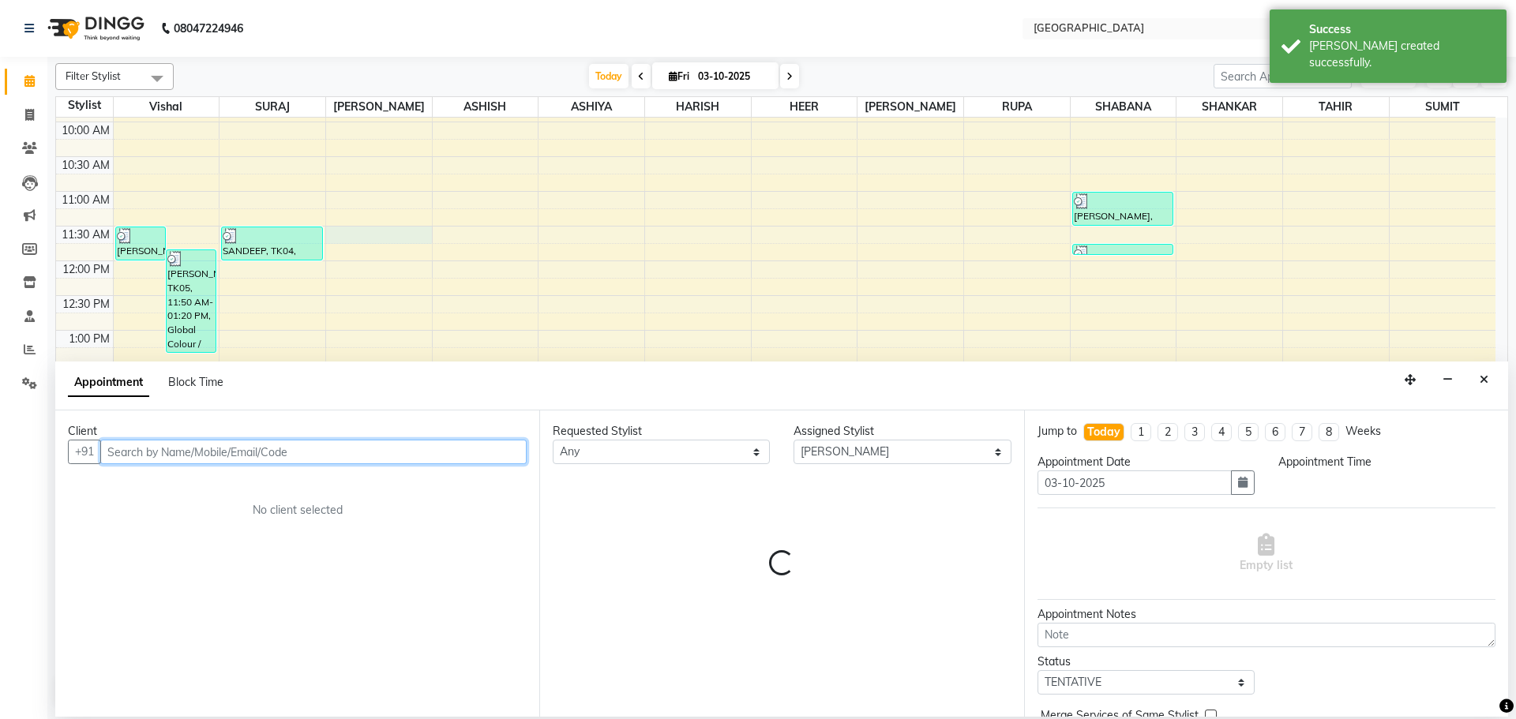
select select "690"
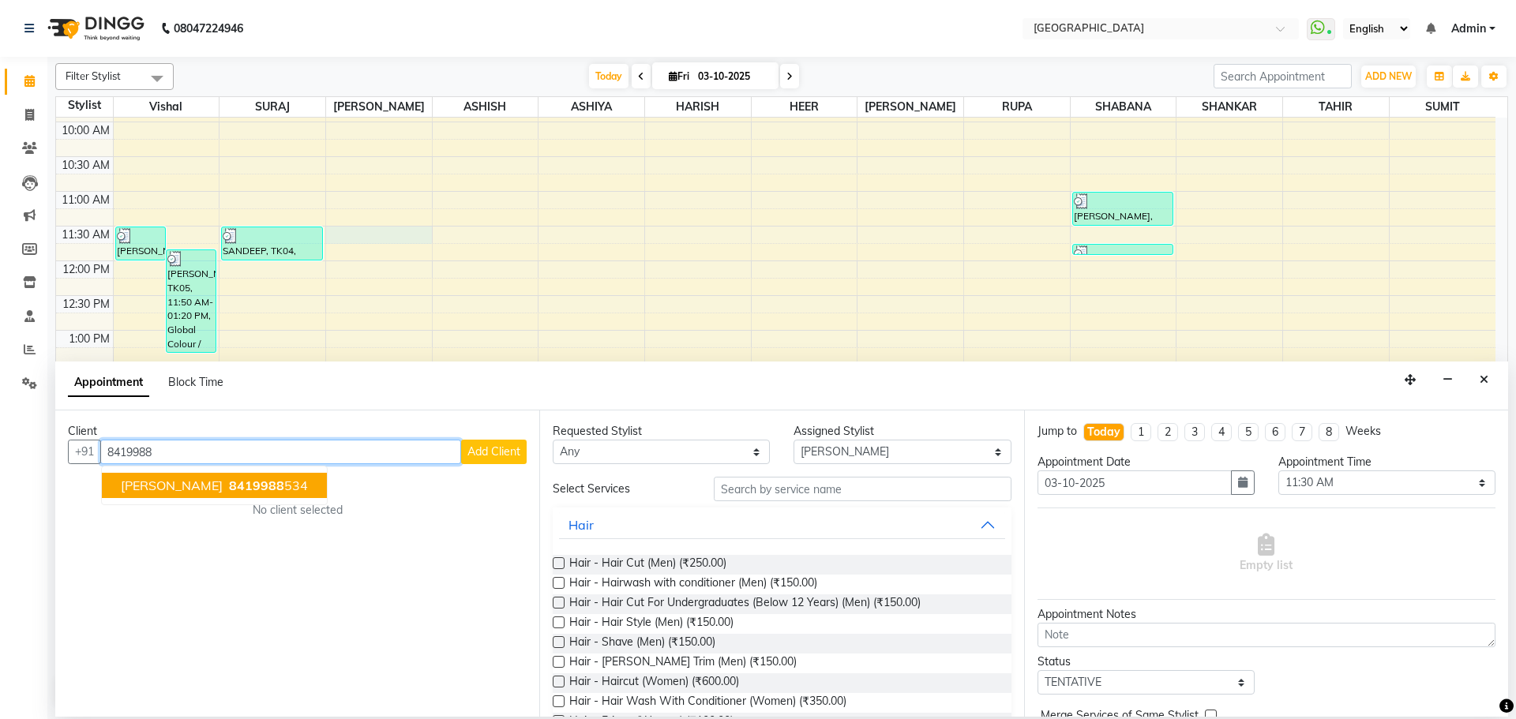
click at [243, 486] on span "8419988" at bounding box center [256, 486] width 55 height 16
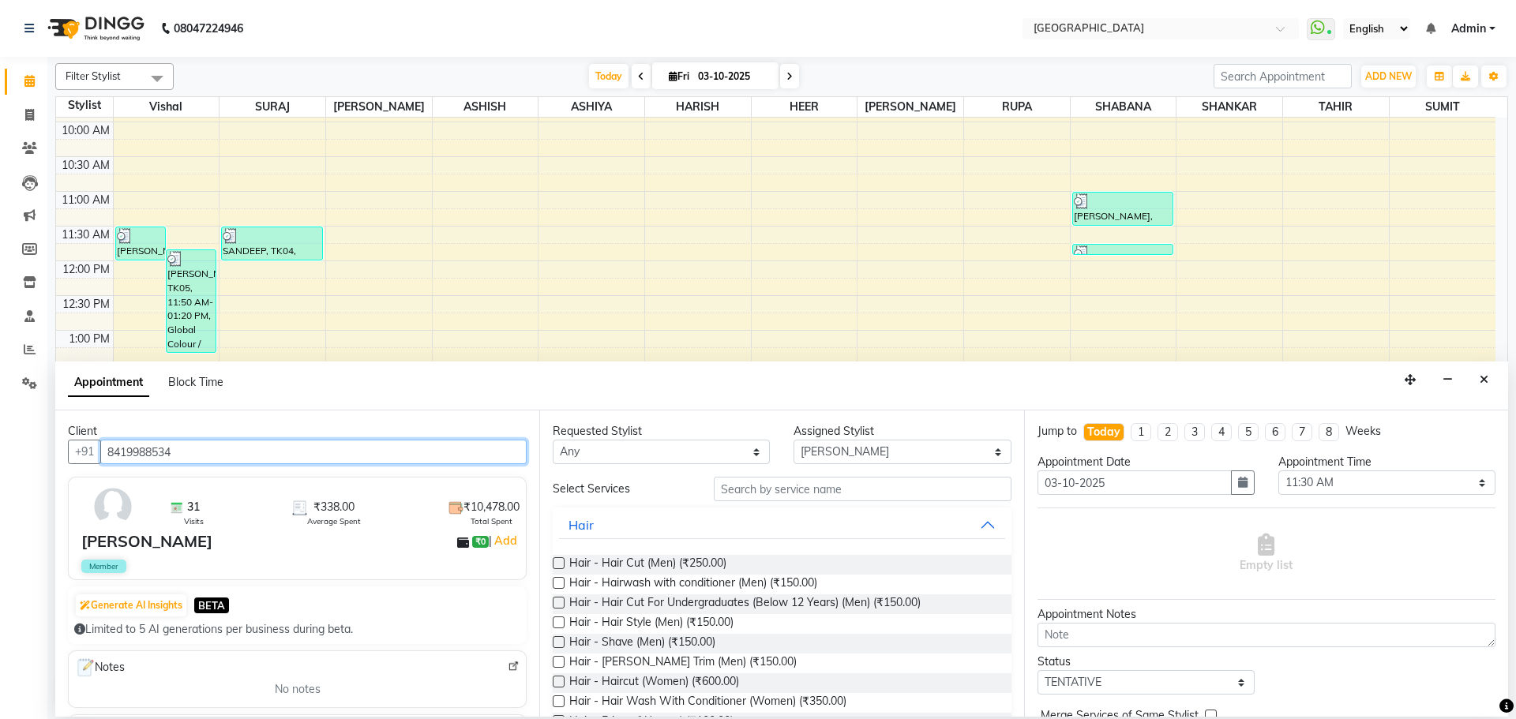
type input "8419988534"
click at [734, 486] on input "text" at bounding box center [863, 489] width 298 height 24
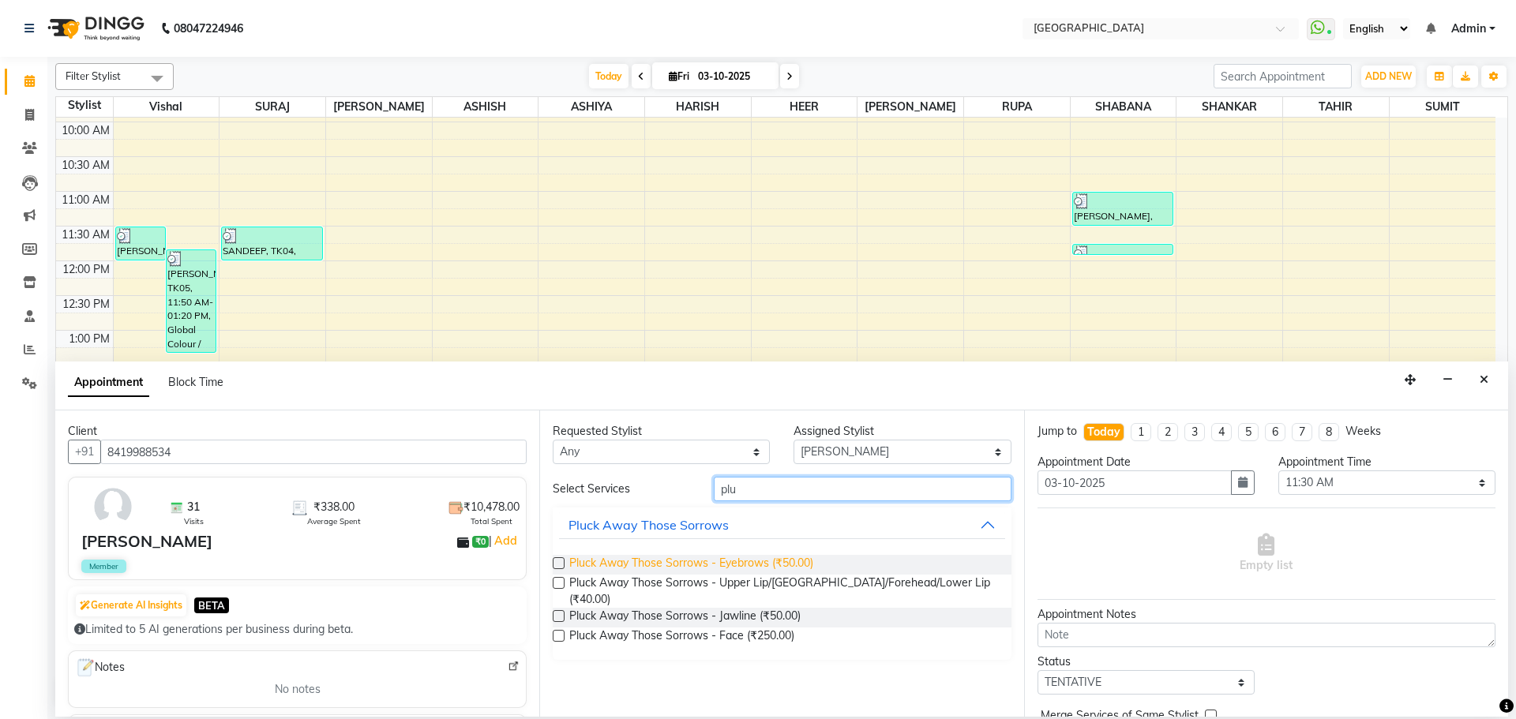
type input "plu"
click at [766, 568] on span "Pluck Away Those Sorrows - Eyebrows (₹50.00)" at bounding box center [691, 565] width 244 height 20
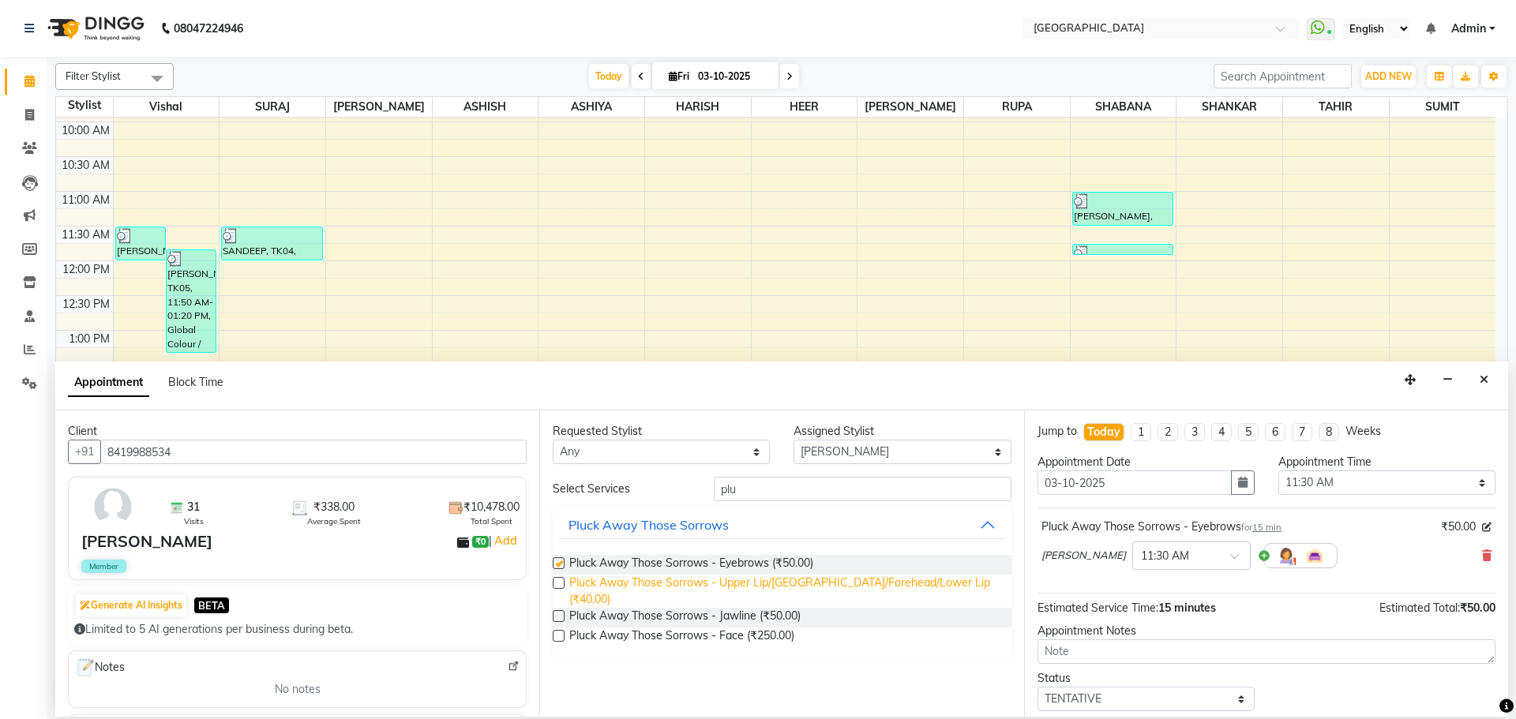
checkbox input "false"
click at [832, 585] on span "Pluck Away Those Sorrows - Upper Lip/[GEOGRAPHIC_DATA]/Forehead/Lower Lip (₹40.…" at bounding box center [783, 591] width 429 height 33
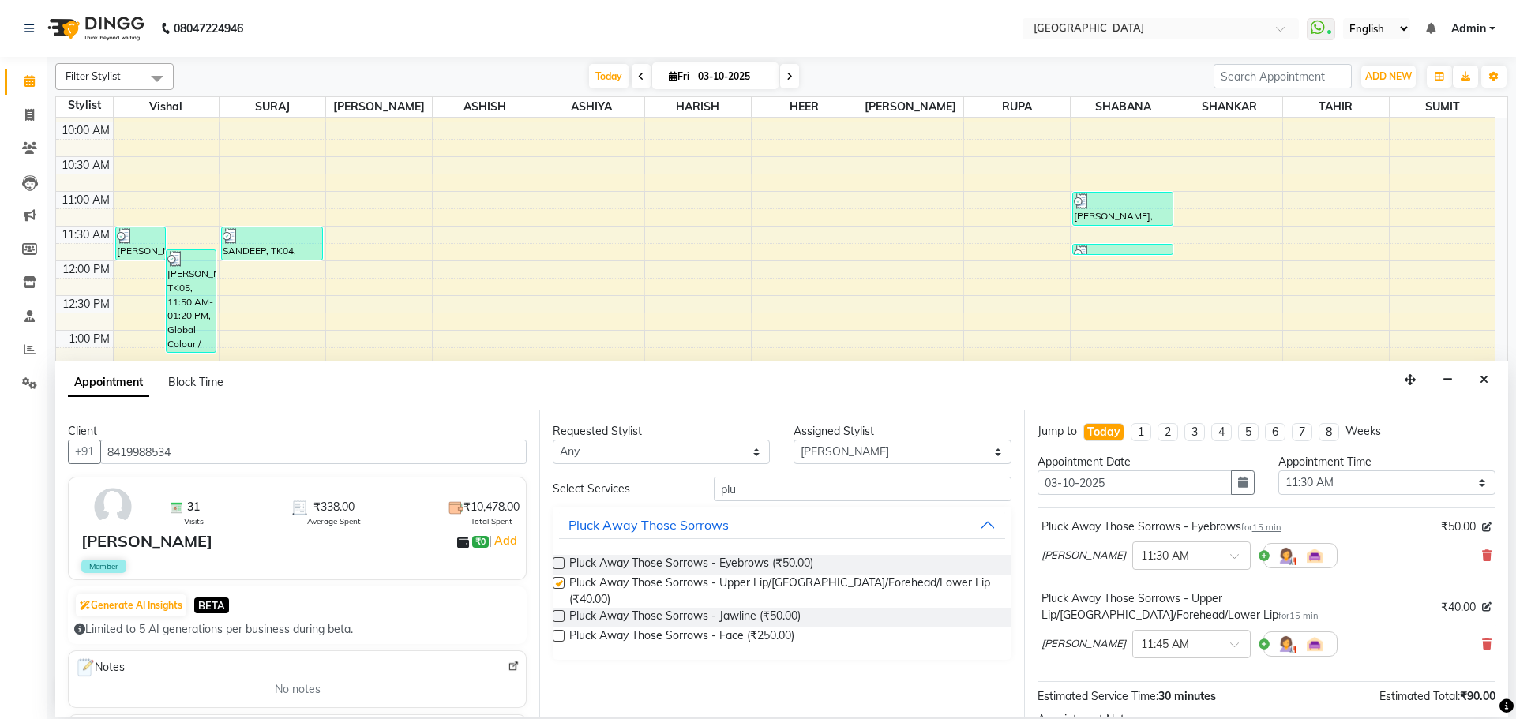
checkbox input "false"
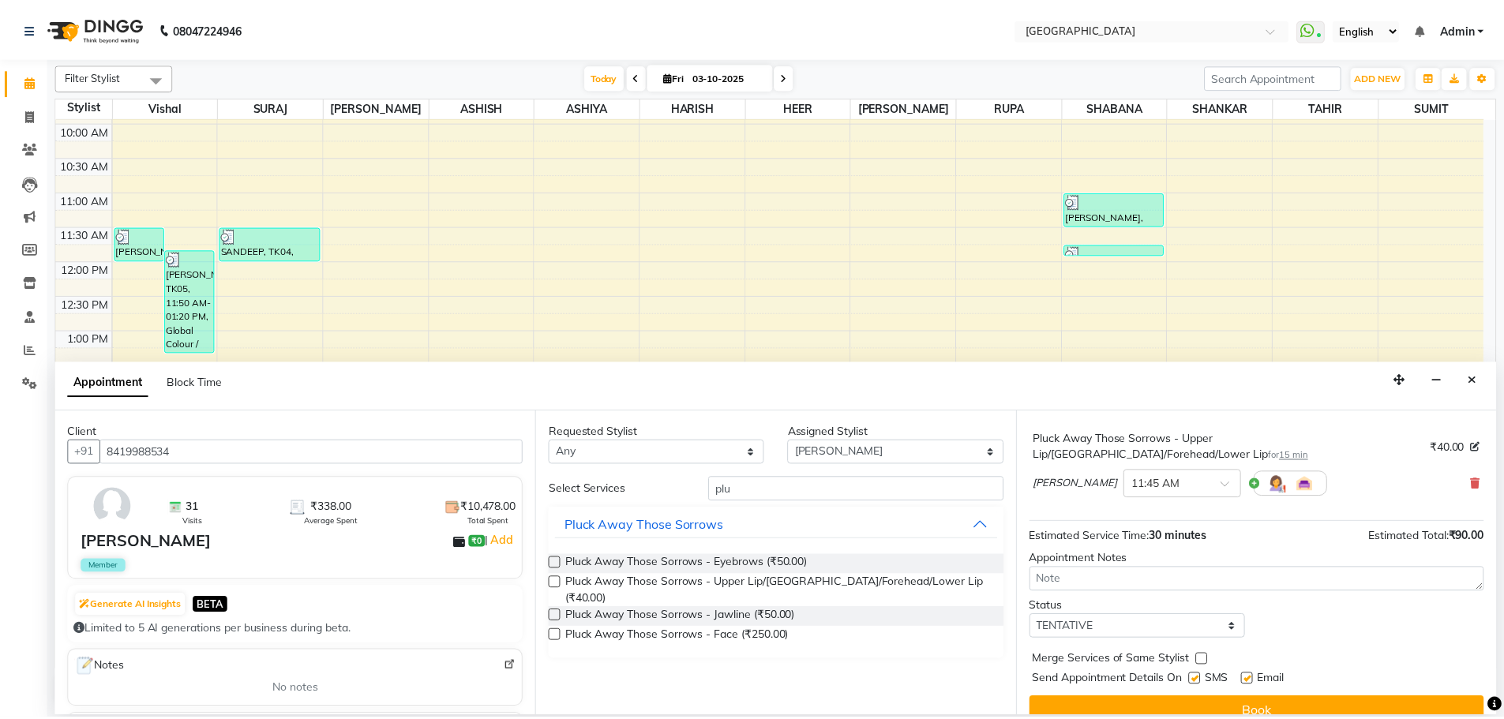
scroll to position [166, 0]
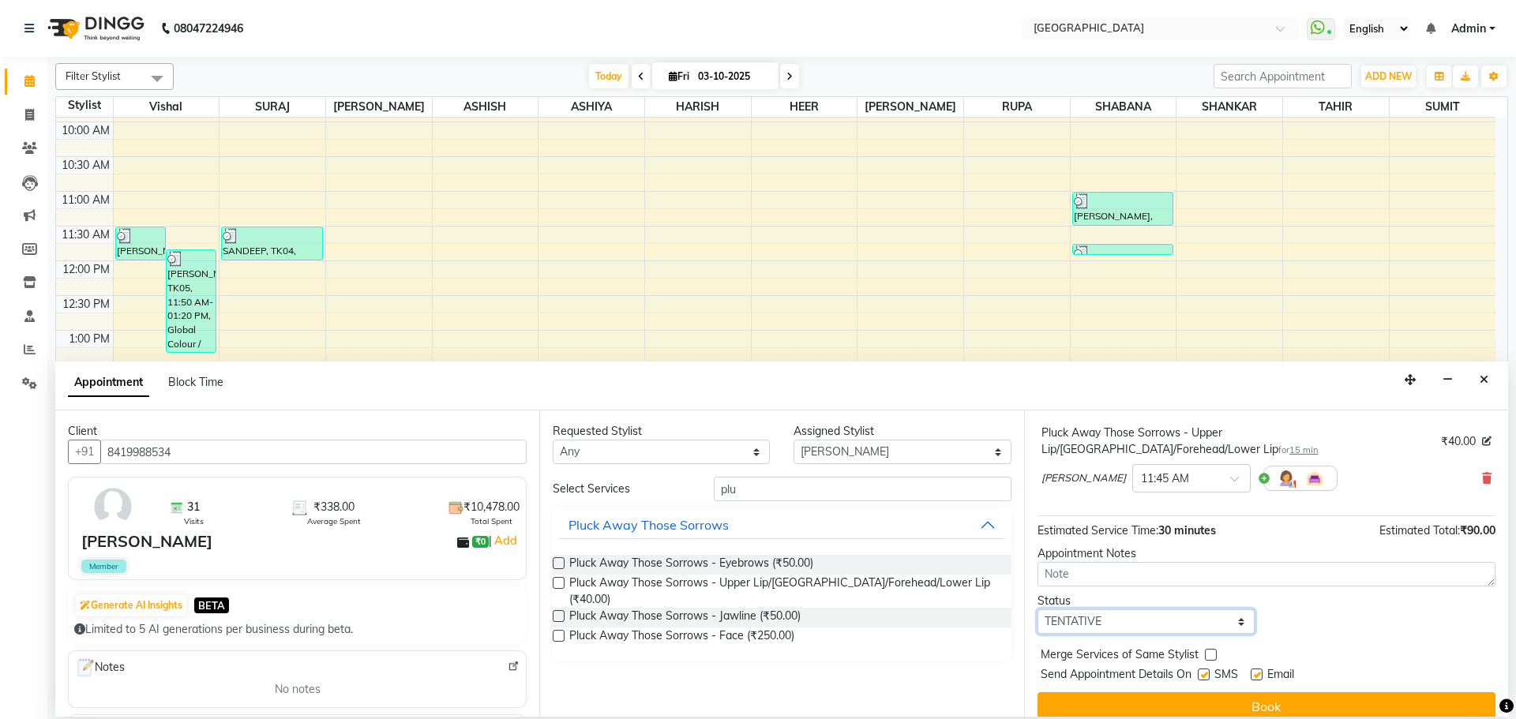
drag, startPoint x: 1094, startPoint y: 607, endPoint x: 1094, endPoint y: 594, distance: 13.4
click at [1094, 610] on select "Select TENTATIVE CONFIRM CHECK-IN UPCOMING" at bounding box center [1146, 622] width 217 height 24
select select "check-in"
click at [1038, 610] on select "Select TENTATIVE CONFIRM CHECK-IN UPCOMING" at bounding box center [1146, 622] width 217 height 24
click at [1211, 649] on label at bounding box center [1211, 655] width 12 height 12
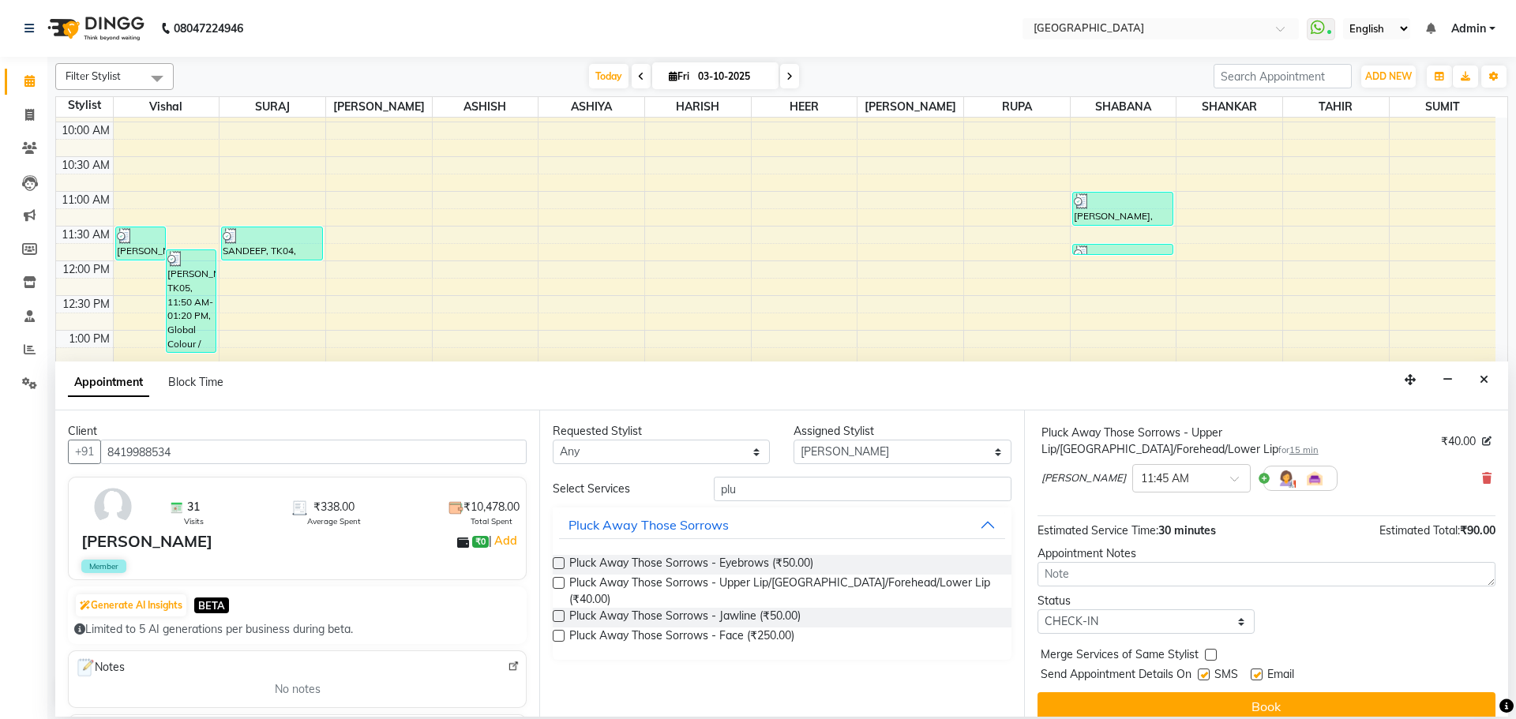
click at [1211, 652] on input "checkbox" at bounding box center [1210, 657] width 10 height 10
checkbox input "true"
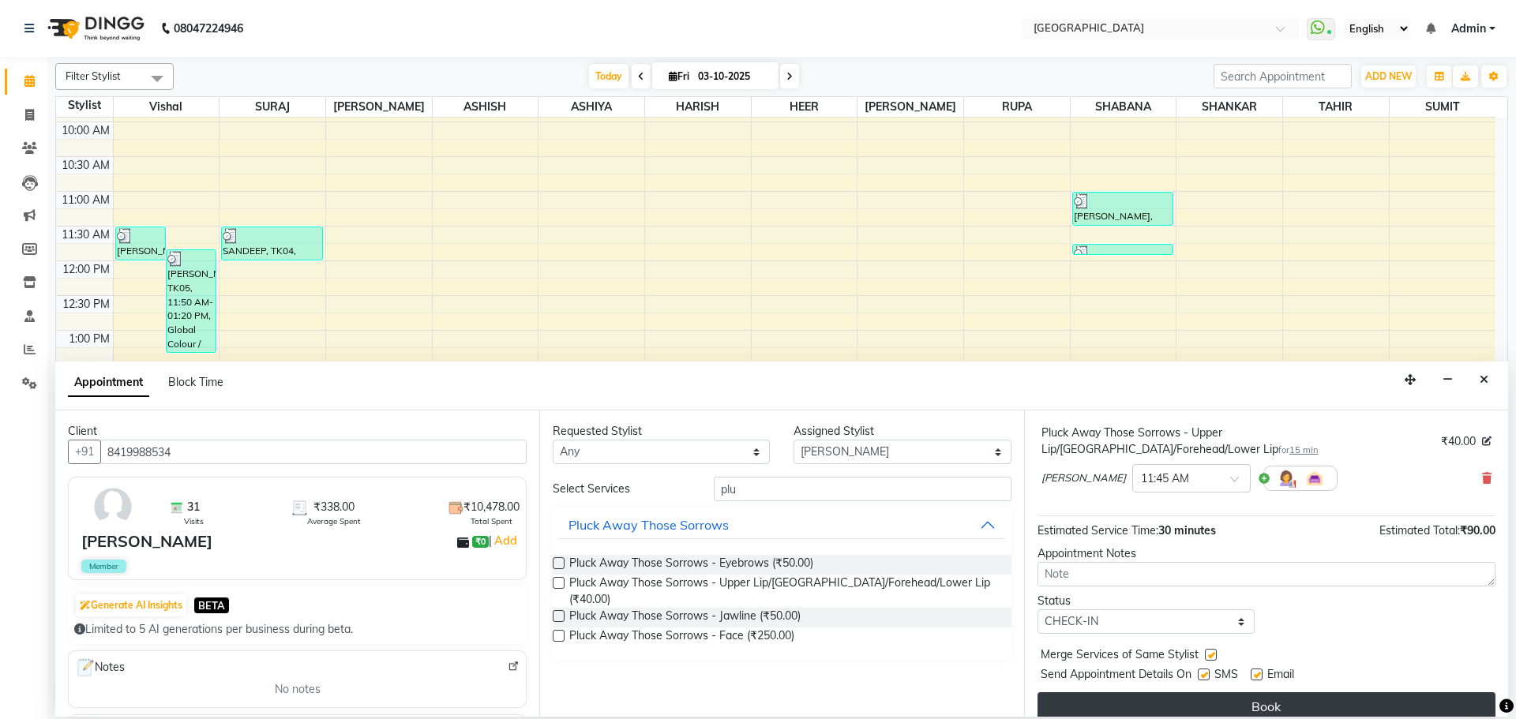
click at [1204, 697] on button "Book" at bounding box center [1267, 707] width 458 height 28
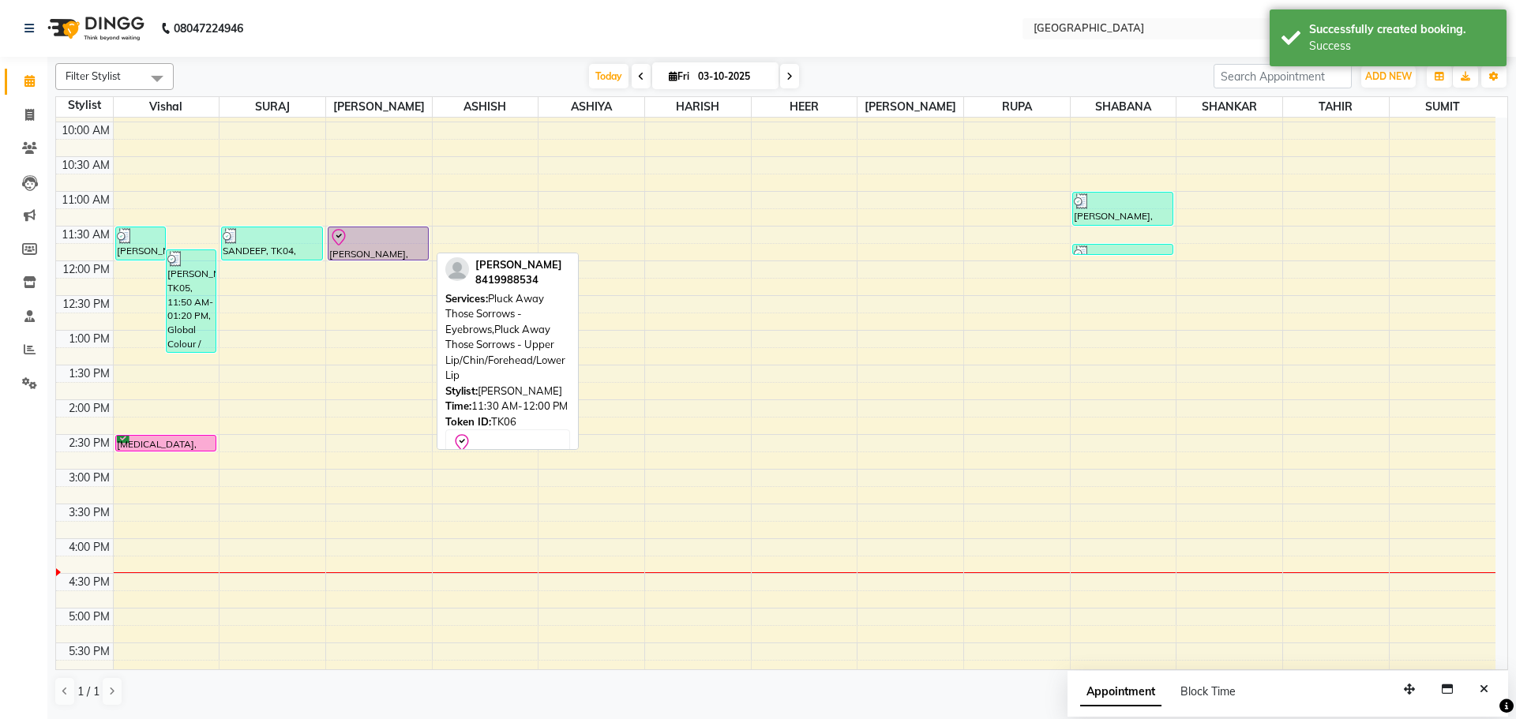
click at [374, 242] on div at bounding box center [378, 237] width 98 height 19
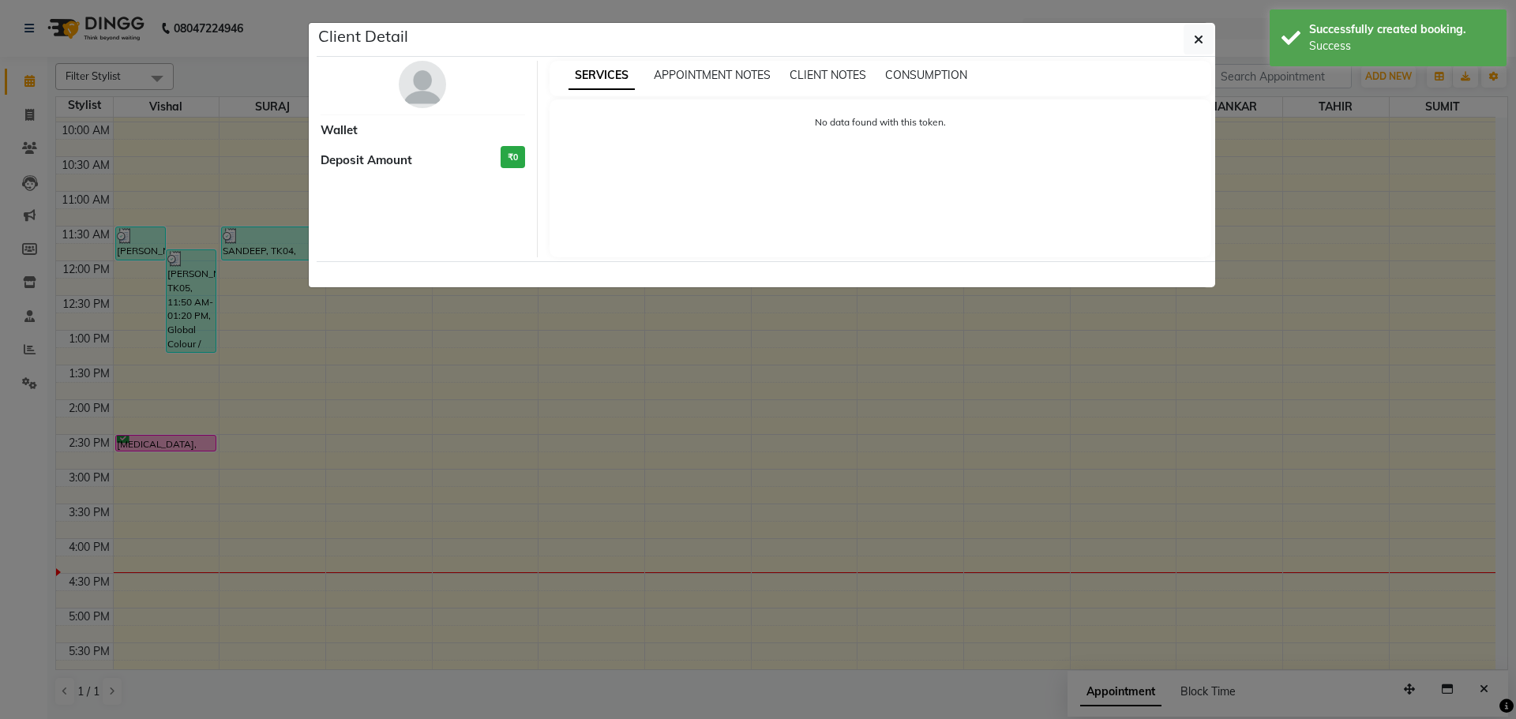
select select "8"
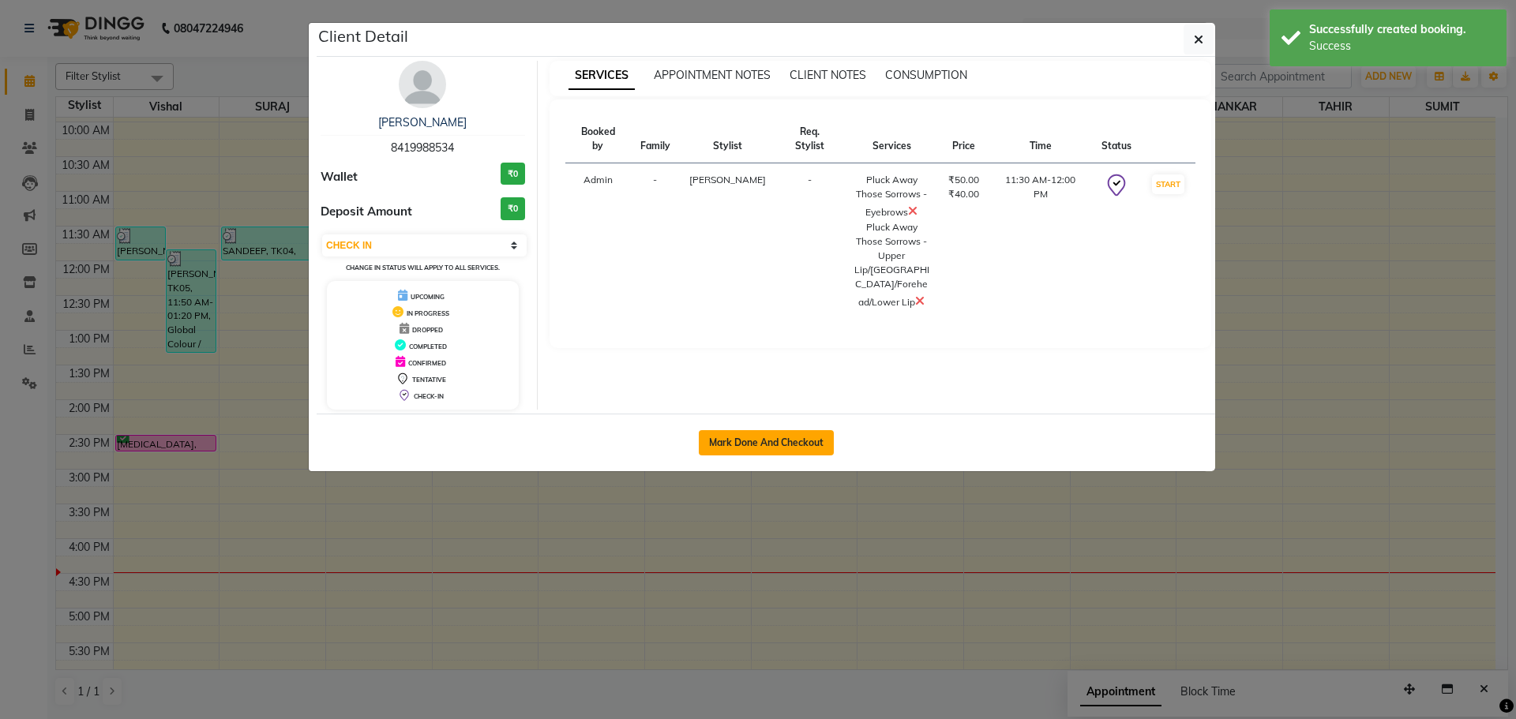
click at [783, 438] on button "Mark Done And Checkout" at bounding box center [766, 442] width 135 height 25
select select "service"
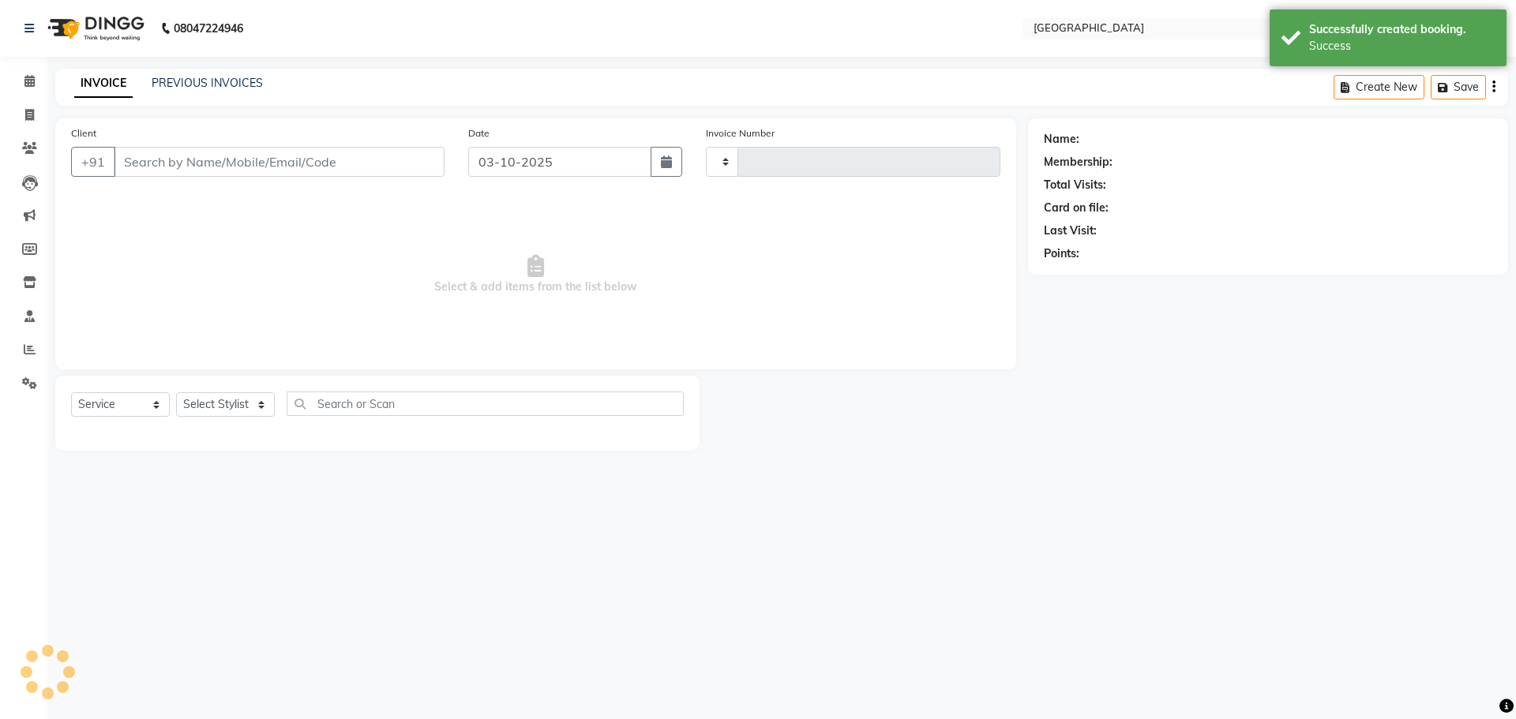
type input "5829"
select select "508"
type input "8419988534"
select select "70101"
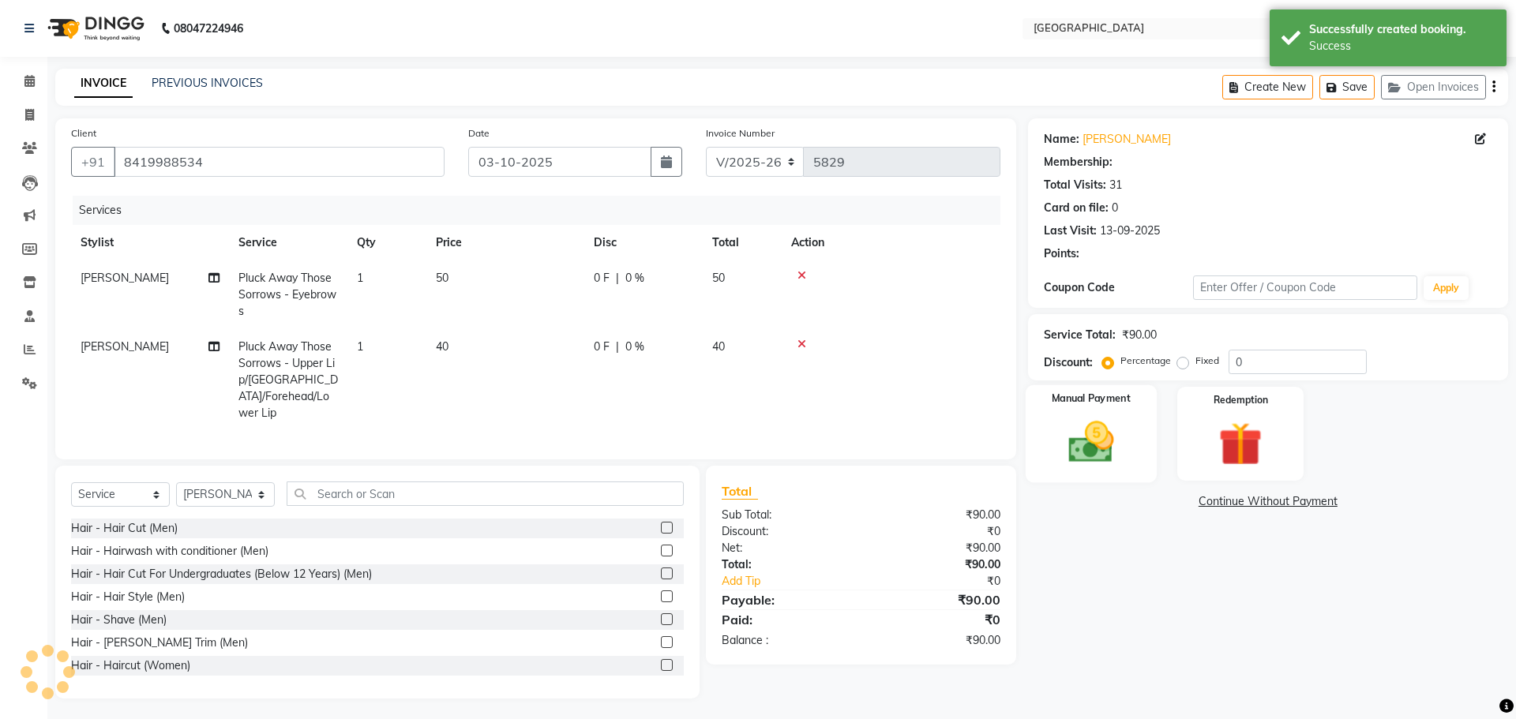
select select "1: Object"
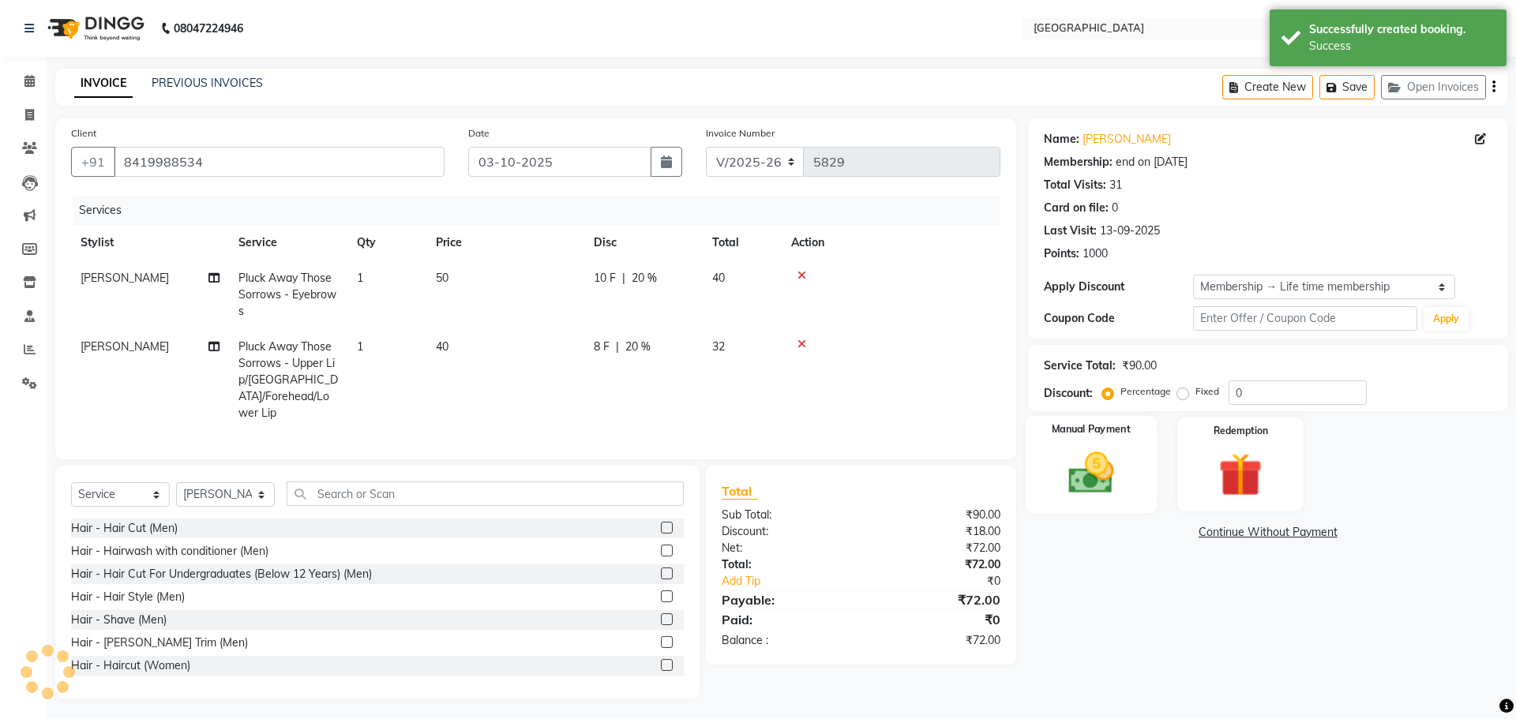
type input "20"
click at [1084, 496] on img at bounding box center [1090, 473] width 73 height 52
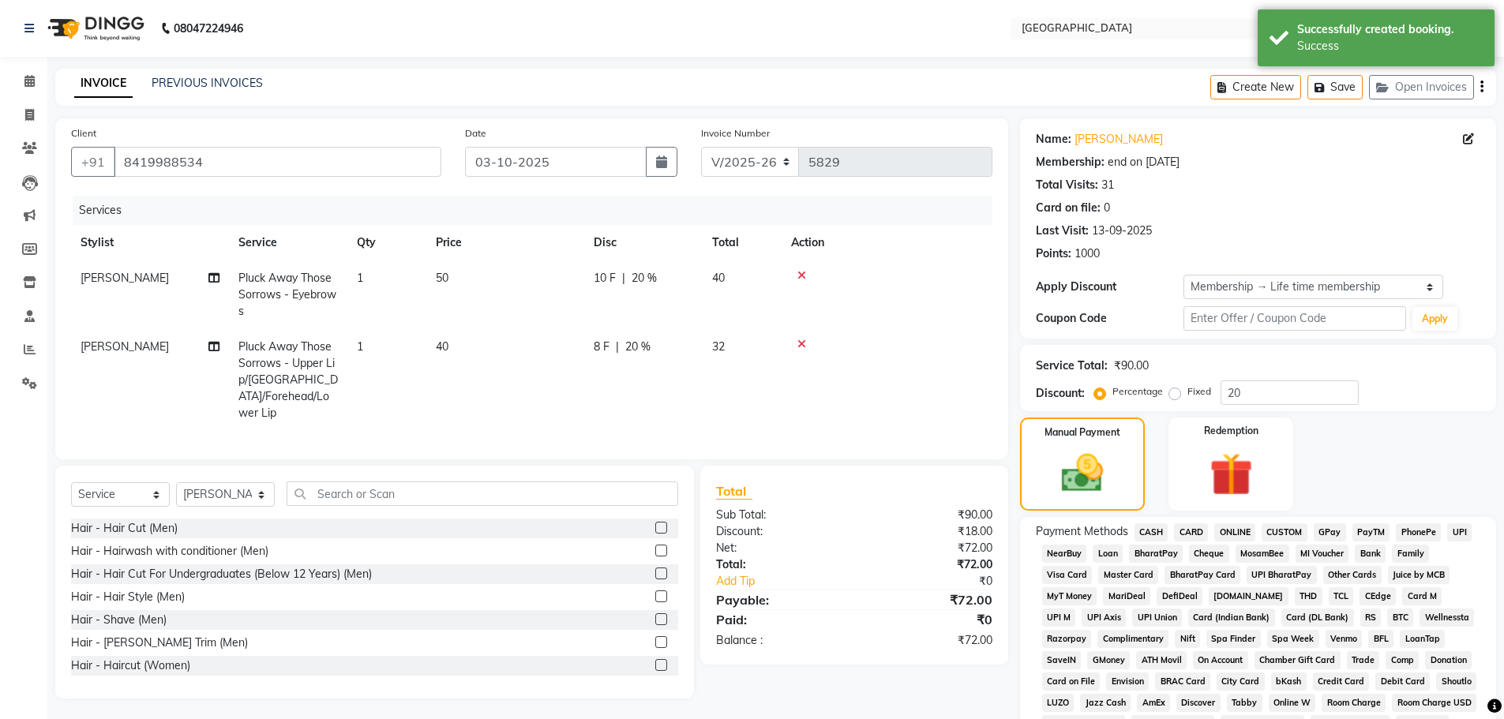
click at [1331, 534] on span "GPay" at bounding box center [1330, 533] width 32 height 18
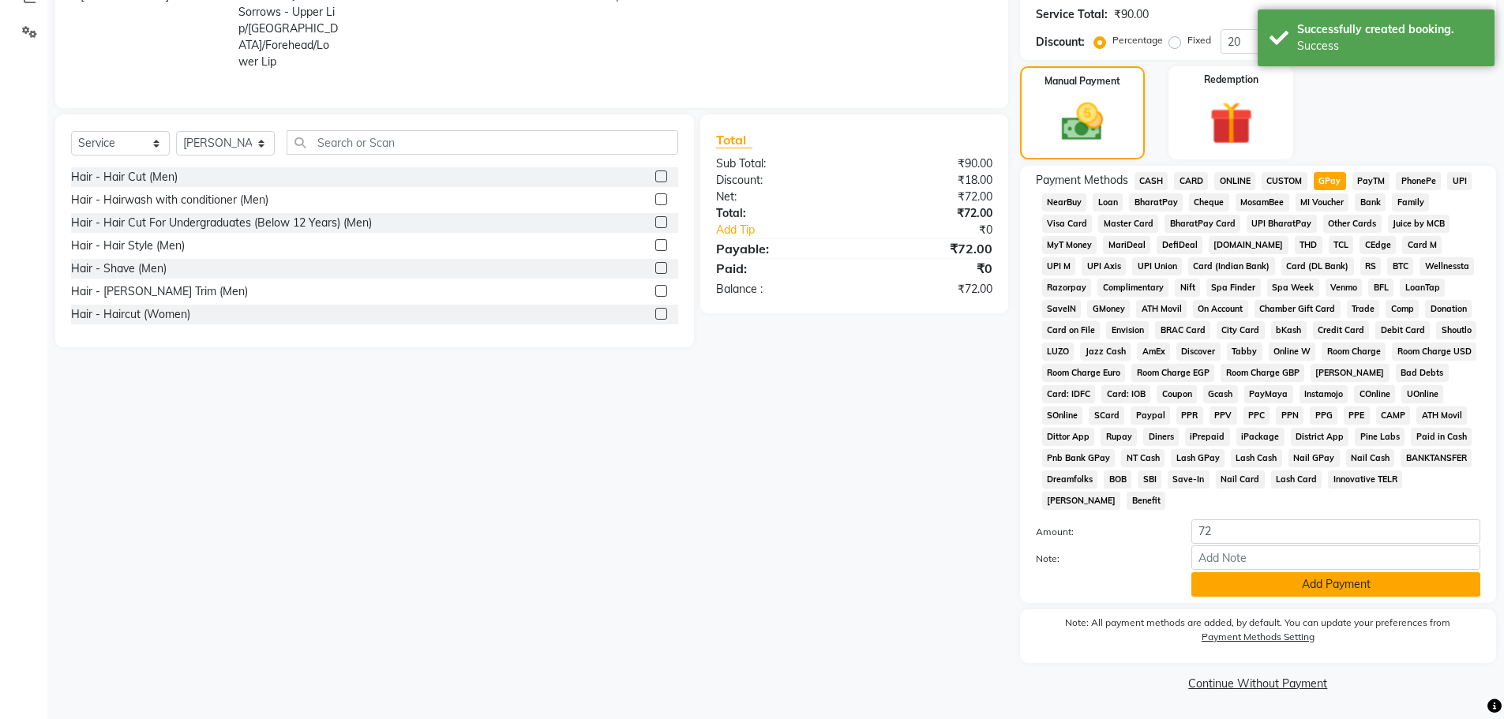
click at [1324, 591] on button "Add Payment" at bounding box center [1336, 585] width 289 height 24
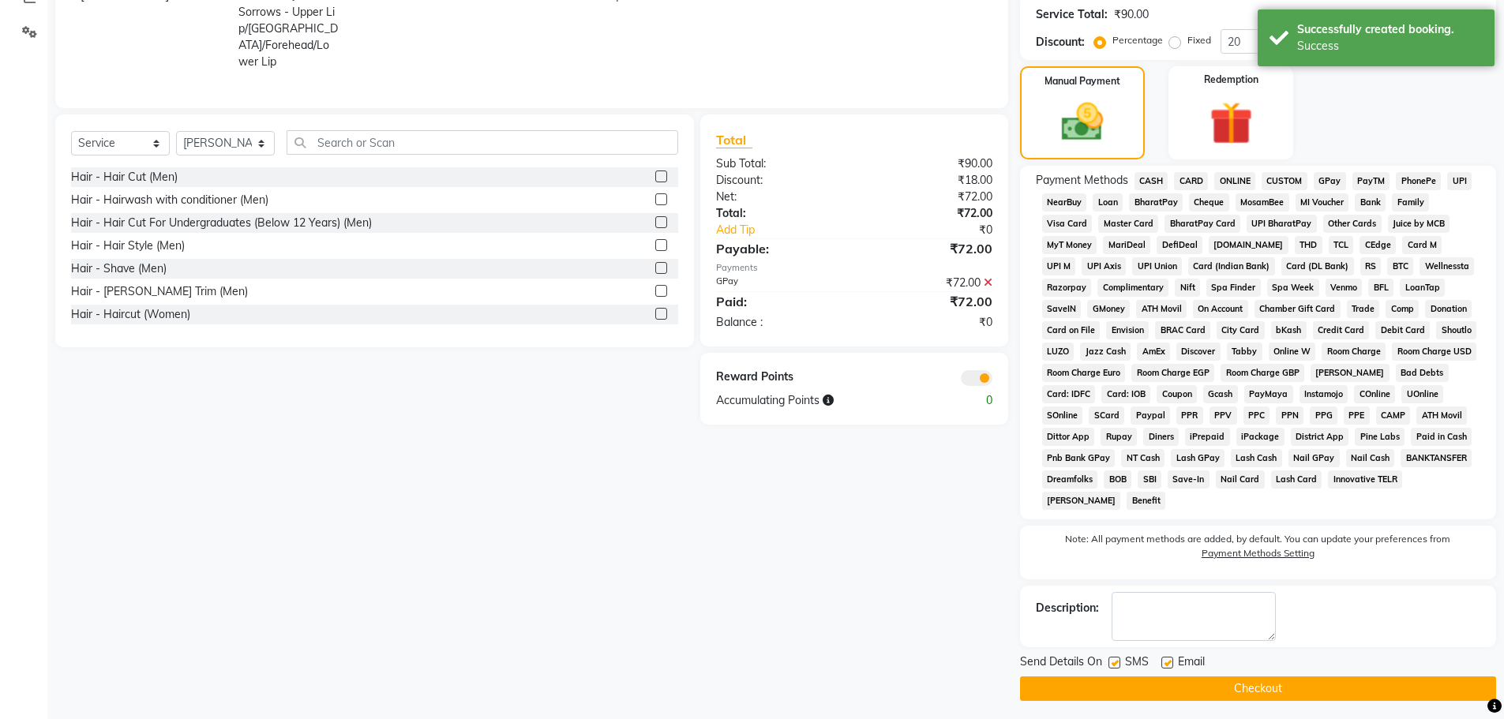
drag, startPoint x: 1305, startPoint y: 689, endPoint x: 1296, endPoint y: 689, distance: 9.5
click at [1305, 689] on button "Checkout" at bounding box center [1258, 689] width 476 height 24
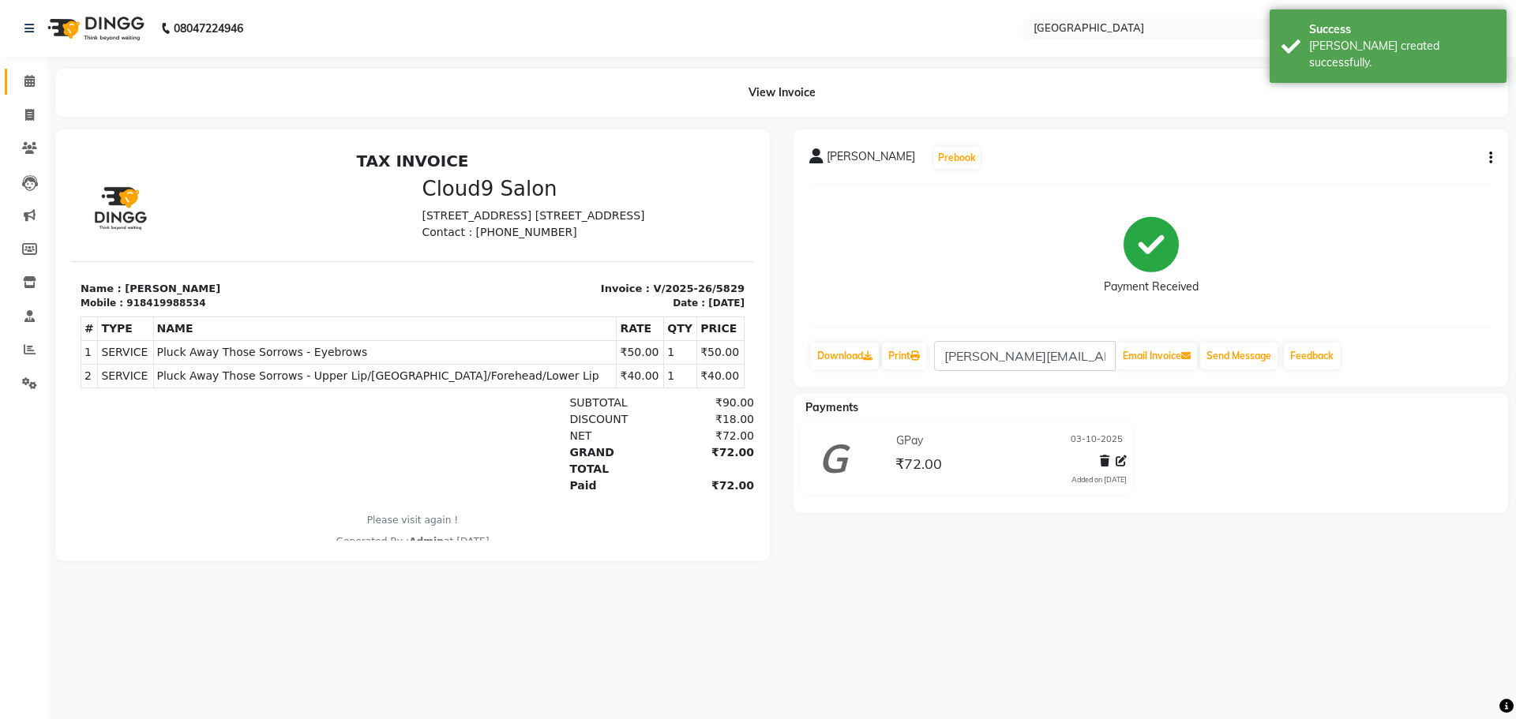
drag, startPoint x: 13, startPoint y: 78, endPoint x: 17, endPoint y: 86, distance: 9.2
click at [13, 78] on link "Calendar" at bounding box center [24, 82] width 38 height 26
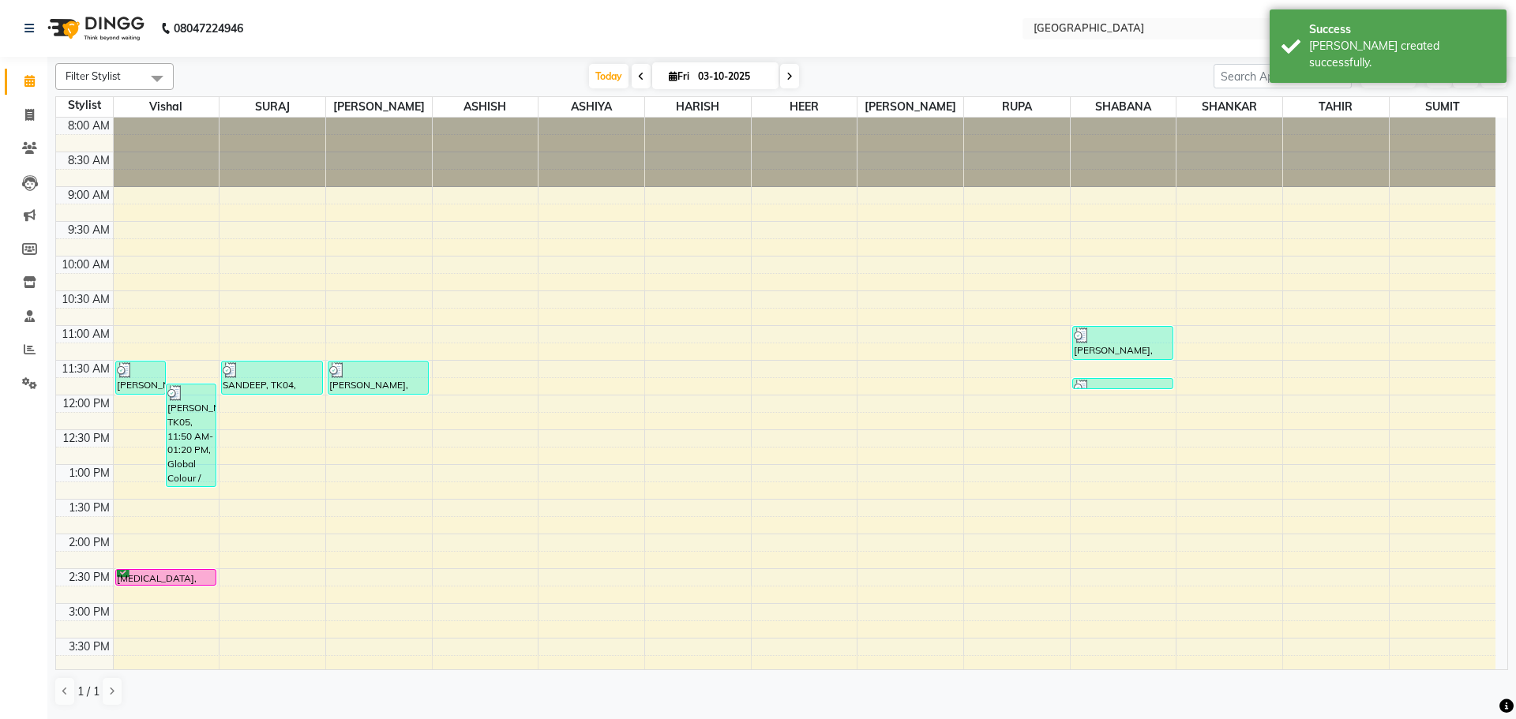
click at [1140, 445] on div "8:00 AM 8:30 AM 9:00 AM 9:30 AM 10:00 AM 10:30 AM 11:00 AM 11:30 AM 12:00 PM 12…" at bounding box center [776, 673] width 1440 height 1111
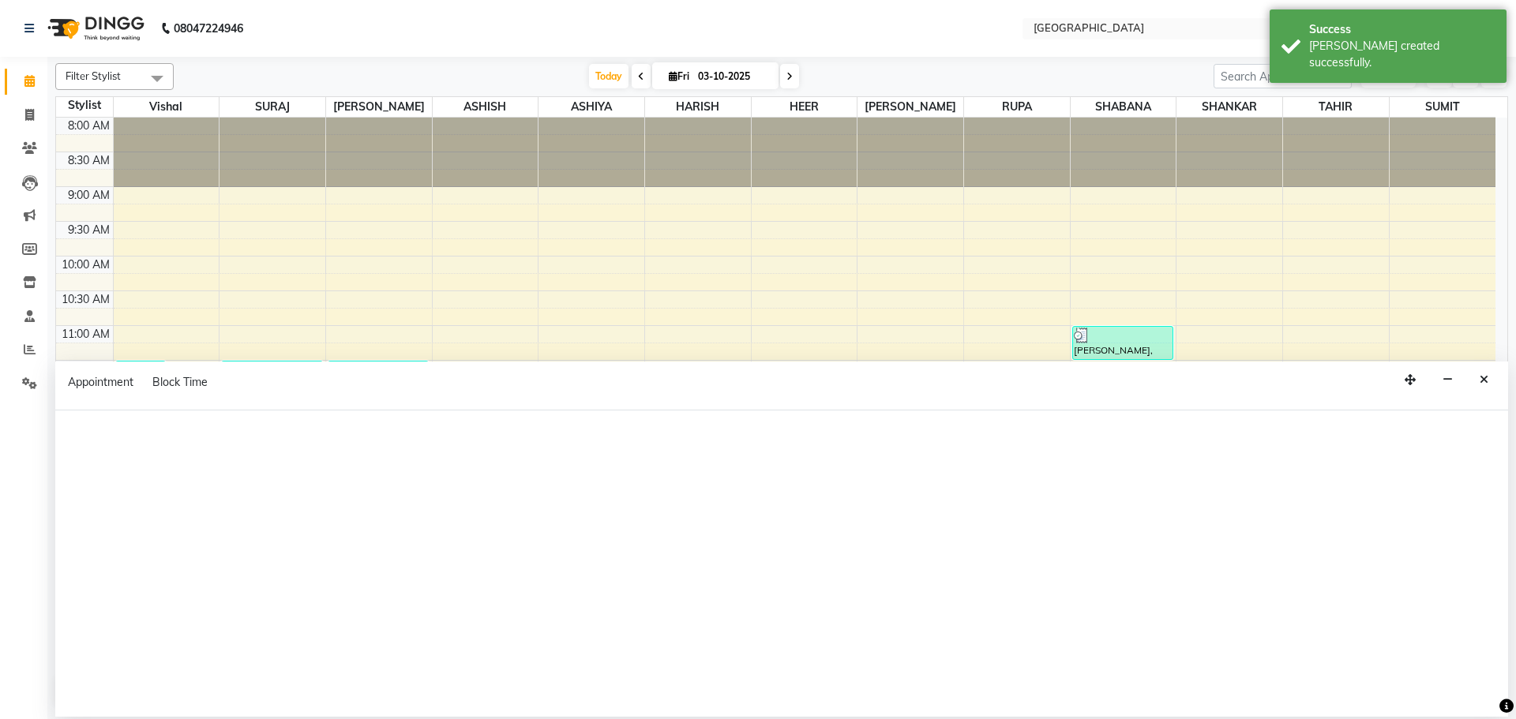
select select "78105"
select select "750"
select select "tentative"
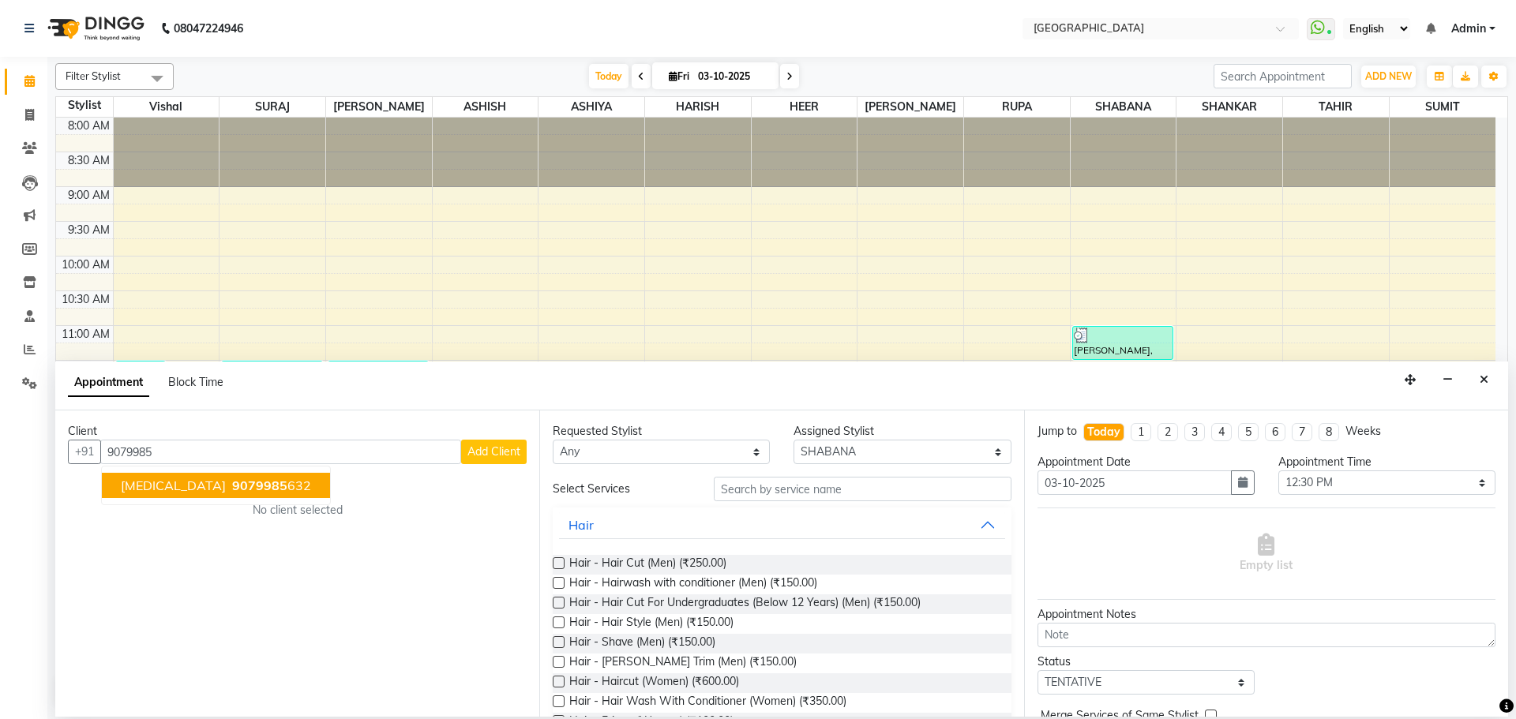
click at [232, 489] on span "9079985" at bounding box center [259, 486] width 55 height 16
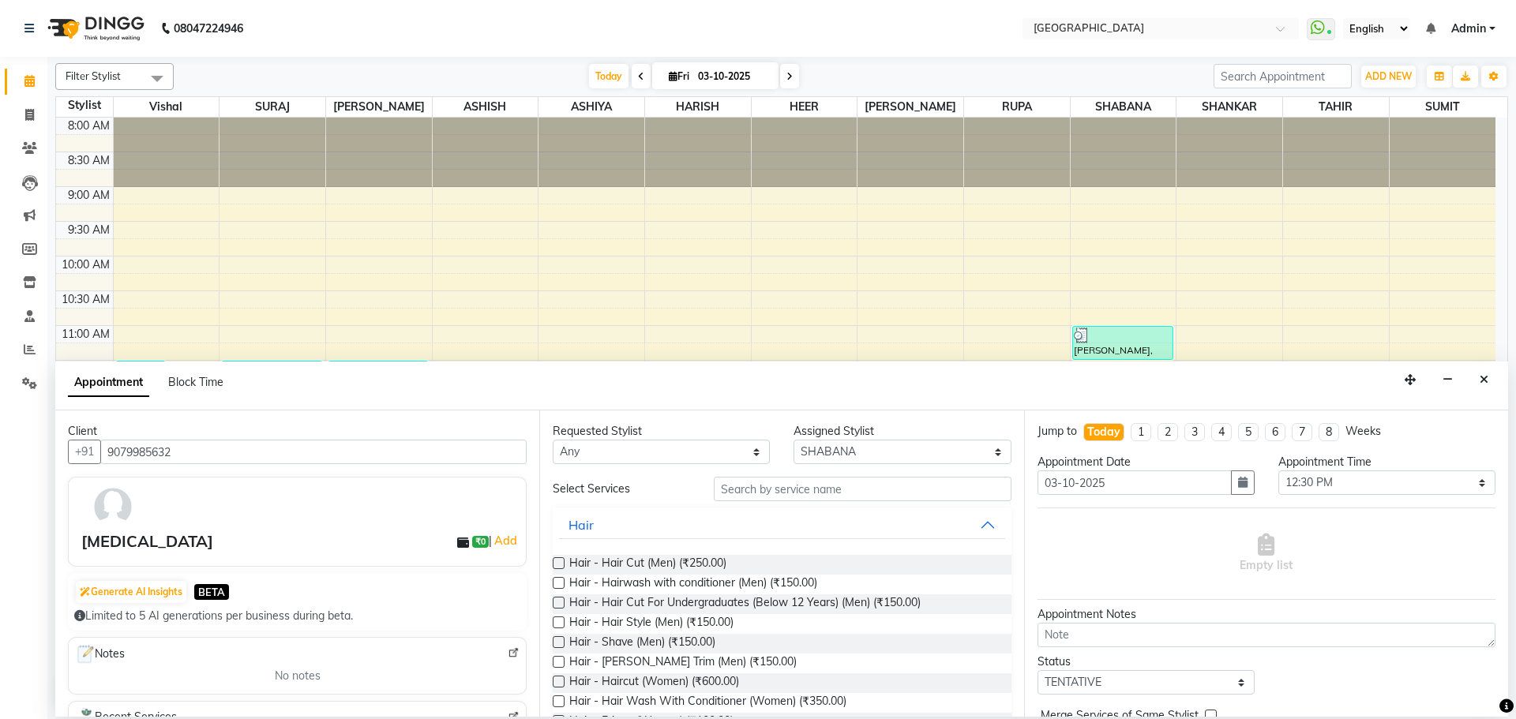
type input "9079985632"
click at [865, 489] on input "text" at bounding box center [863, 489] width 298 height 24
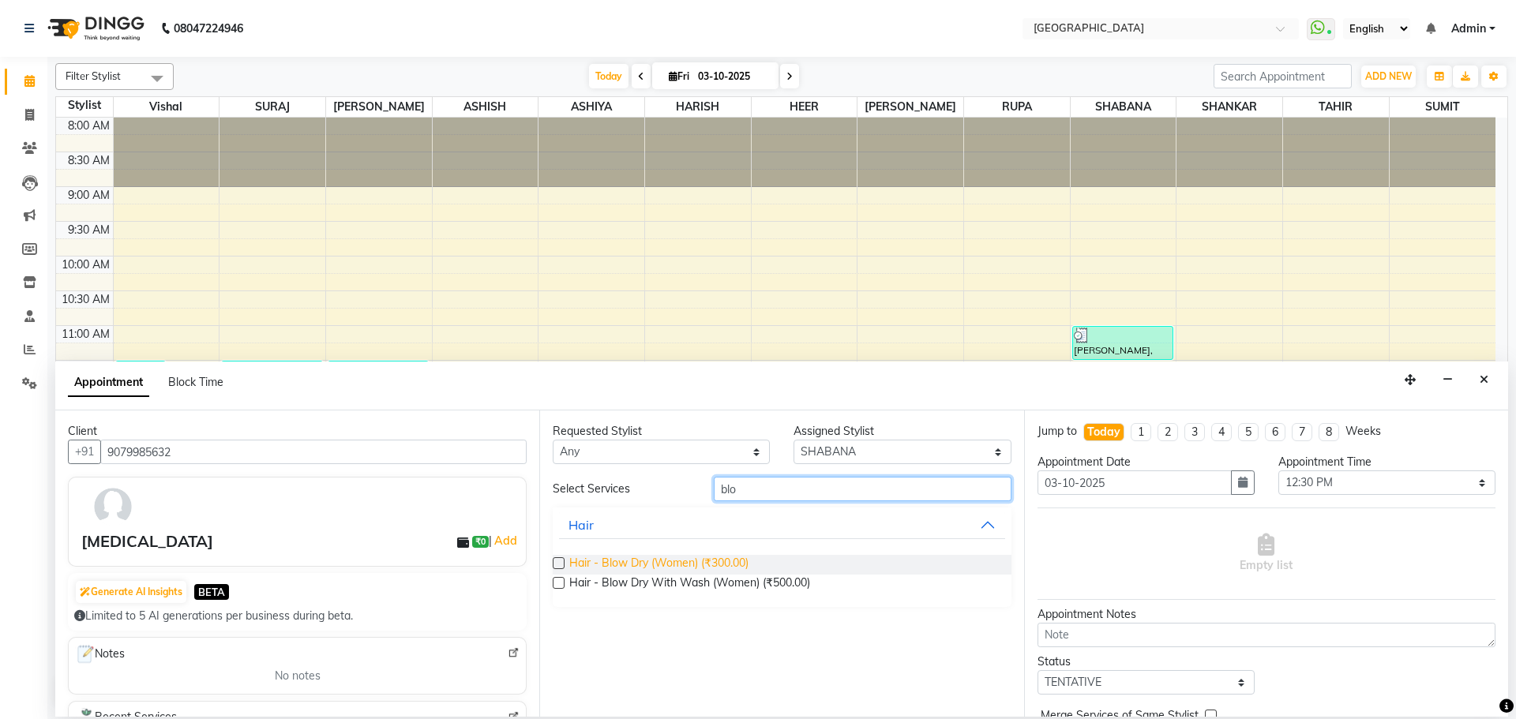
type input "blo"
click at [716, 561] on span "Hair - Blow Dry (Women) (₹300.00)" at bounding box center [658, 565] width 179 height 20
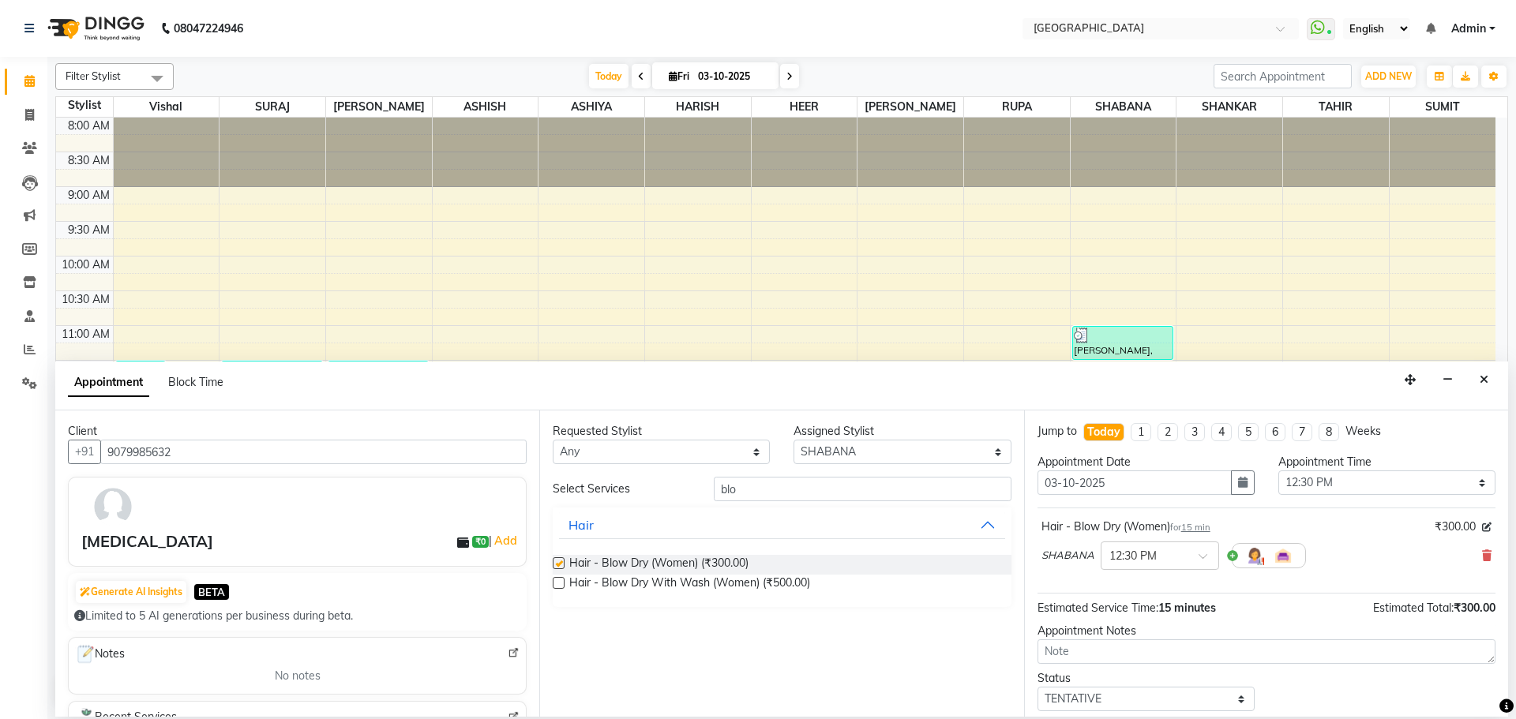
checkbox input "false"
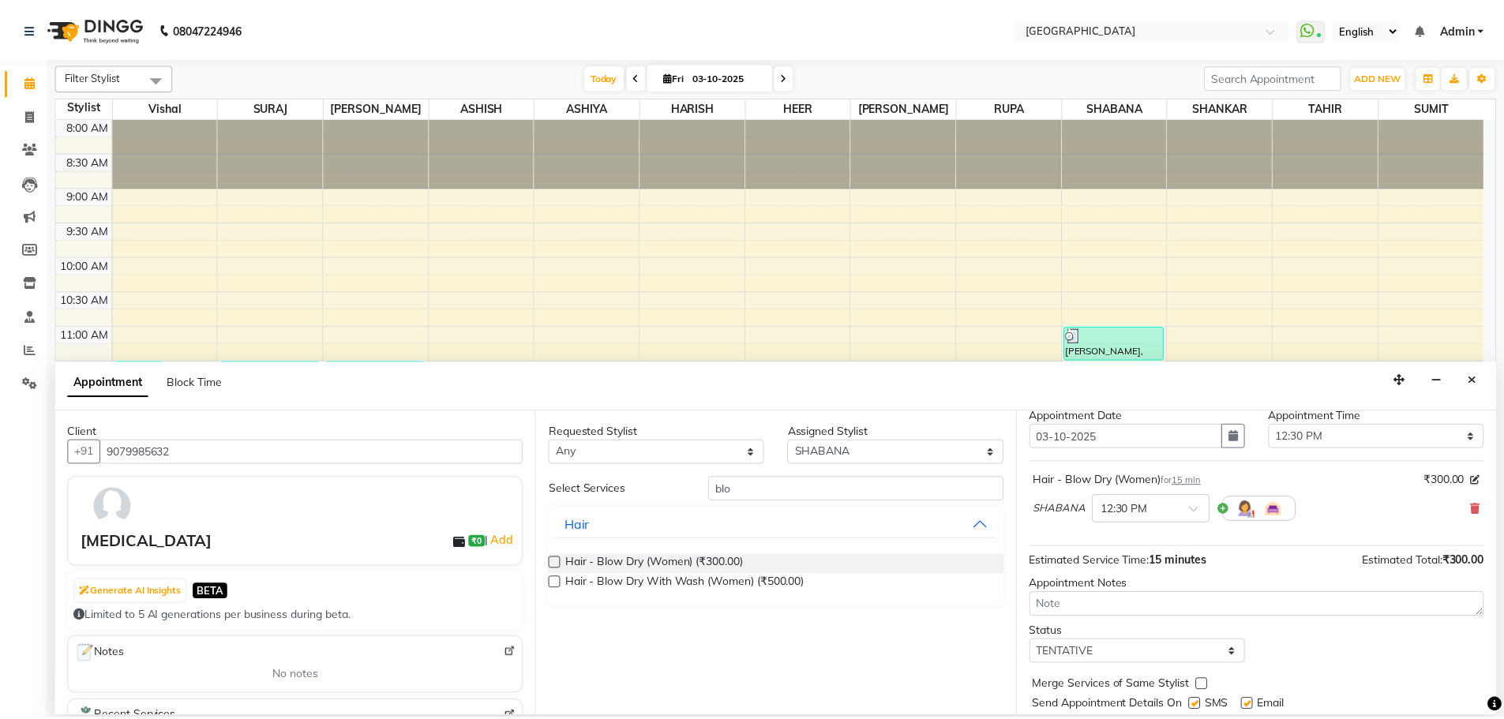
scroll to position [94, 0]
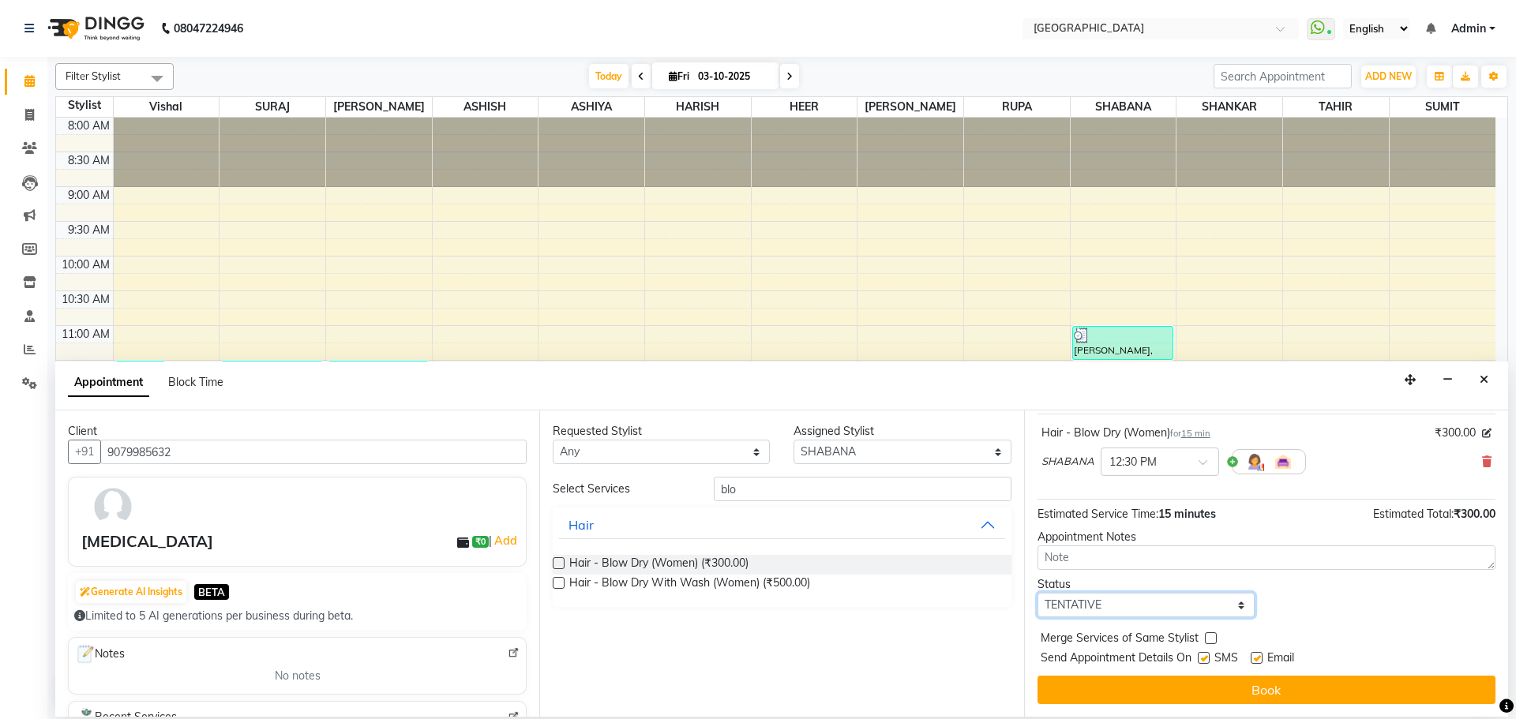
click at [1204, 610] on select "Select TENTATIVE CONFIRM CHECK-IN UPCOMING" at bounding box center [1146, 605] width 217 height 24
select select "check-in"
click at [1038, 593] on select "Select TENTATIVE CONFIRM CHECK-IN UPCOMING" at bounding box center [1146, 605] width 217 height 24
click at [1211, 635] on label at bounding box center [1211, 639] width 12 height 12
click at [1211, 635] on input "checkbox" at bounding box center [1210, 640] width 10 height 10
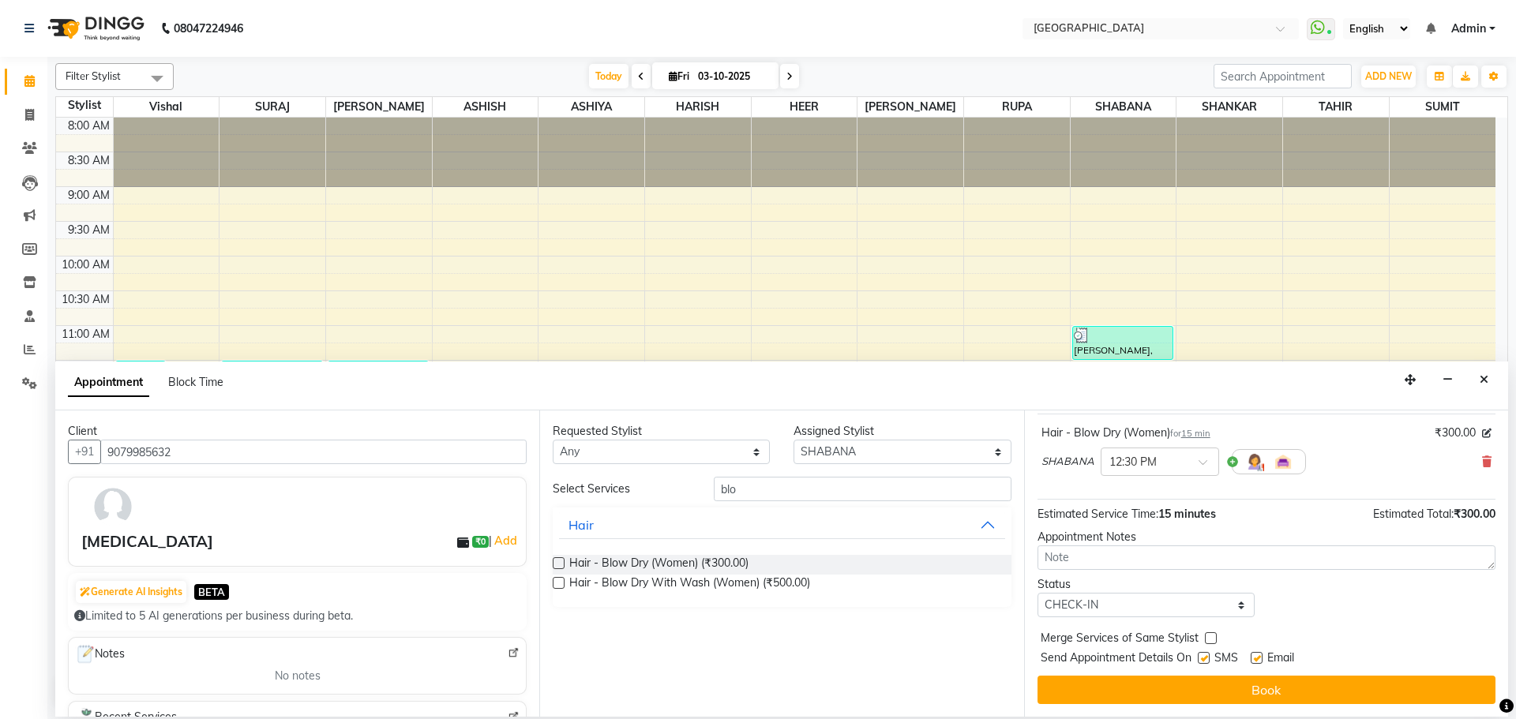
checkbox input "true"
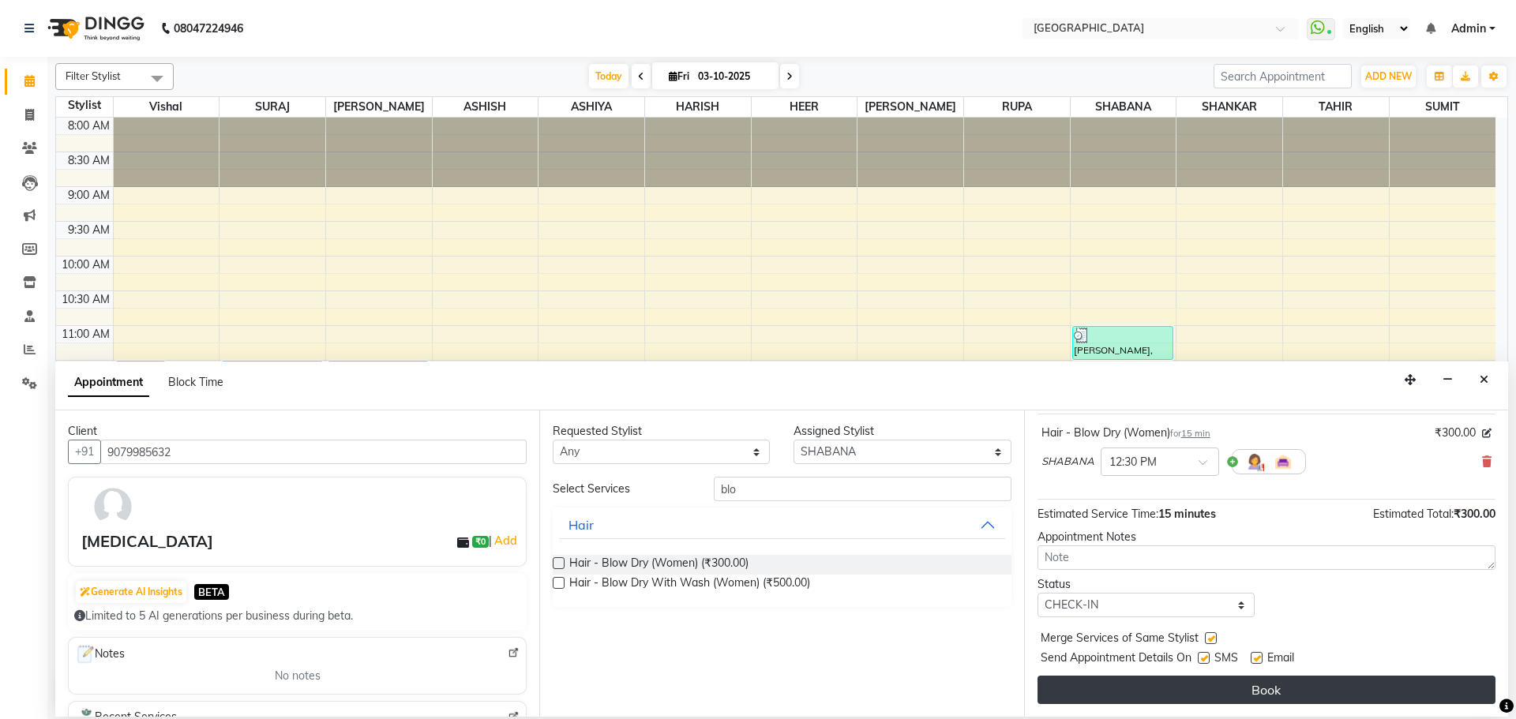
click at [1174, 697] on button "Book" at bounding box center [1267, 690] width 458 height 28
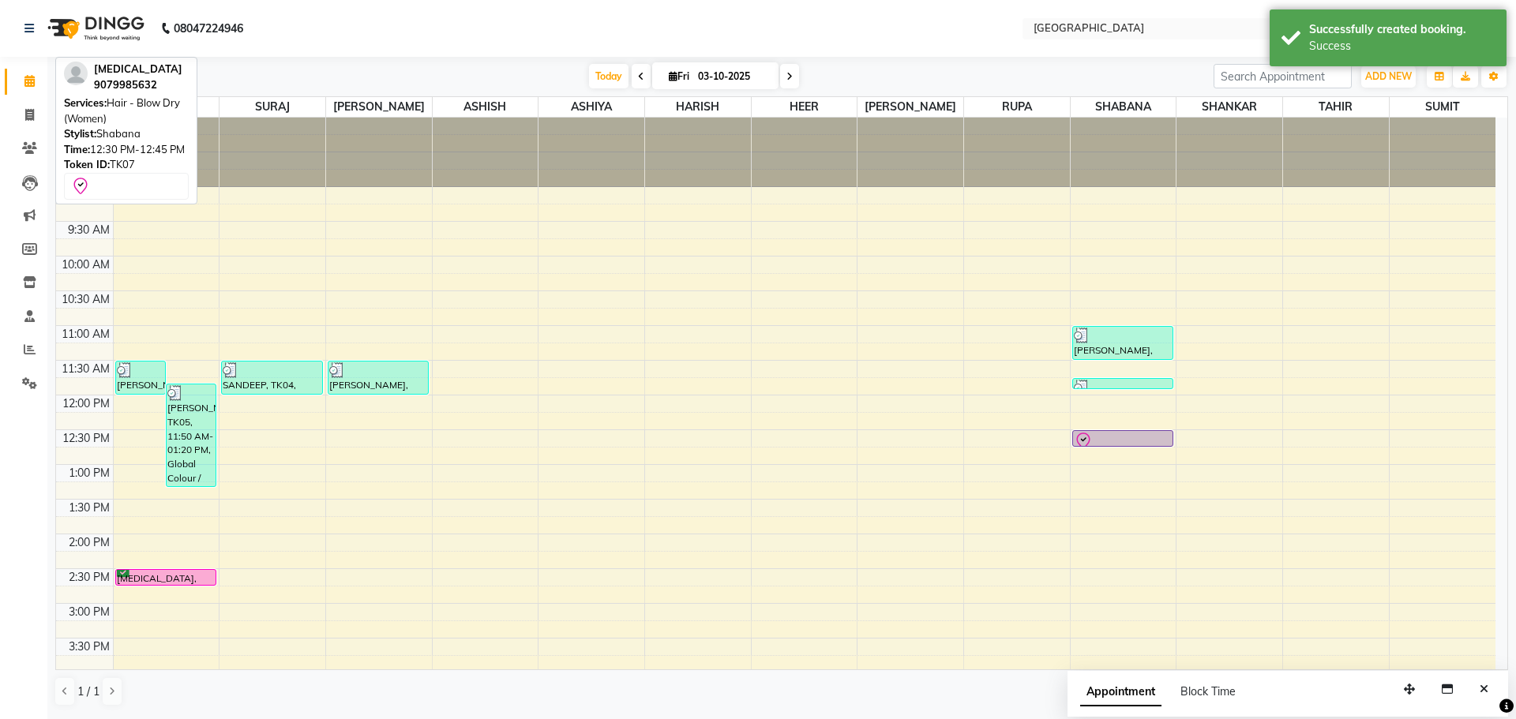
click at [1162, 445] on div at bounding box center [1123, 446] width 100 height 6
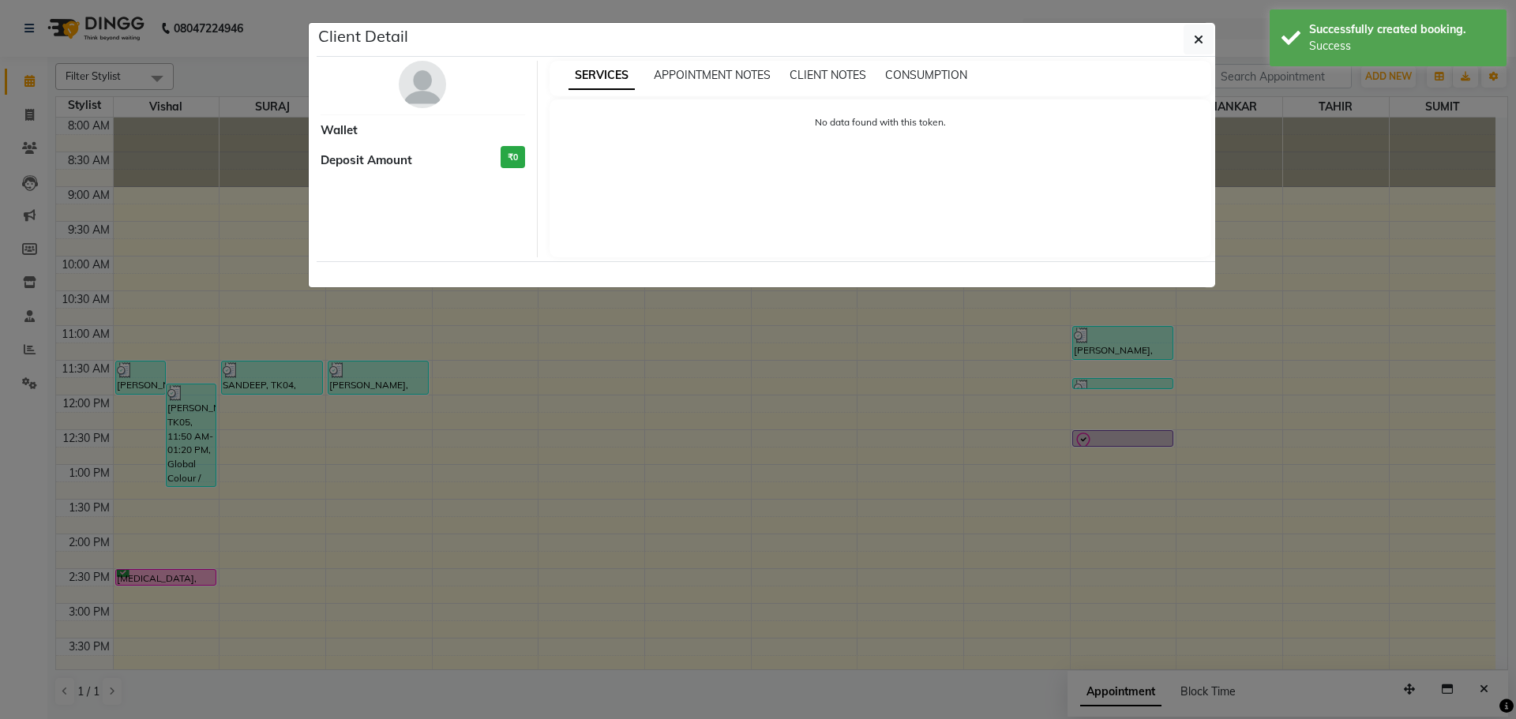
select select "8"
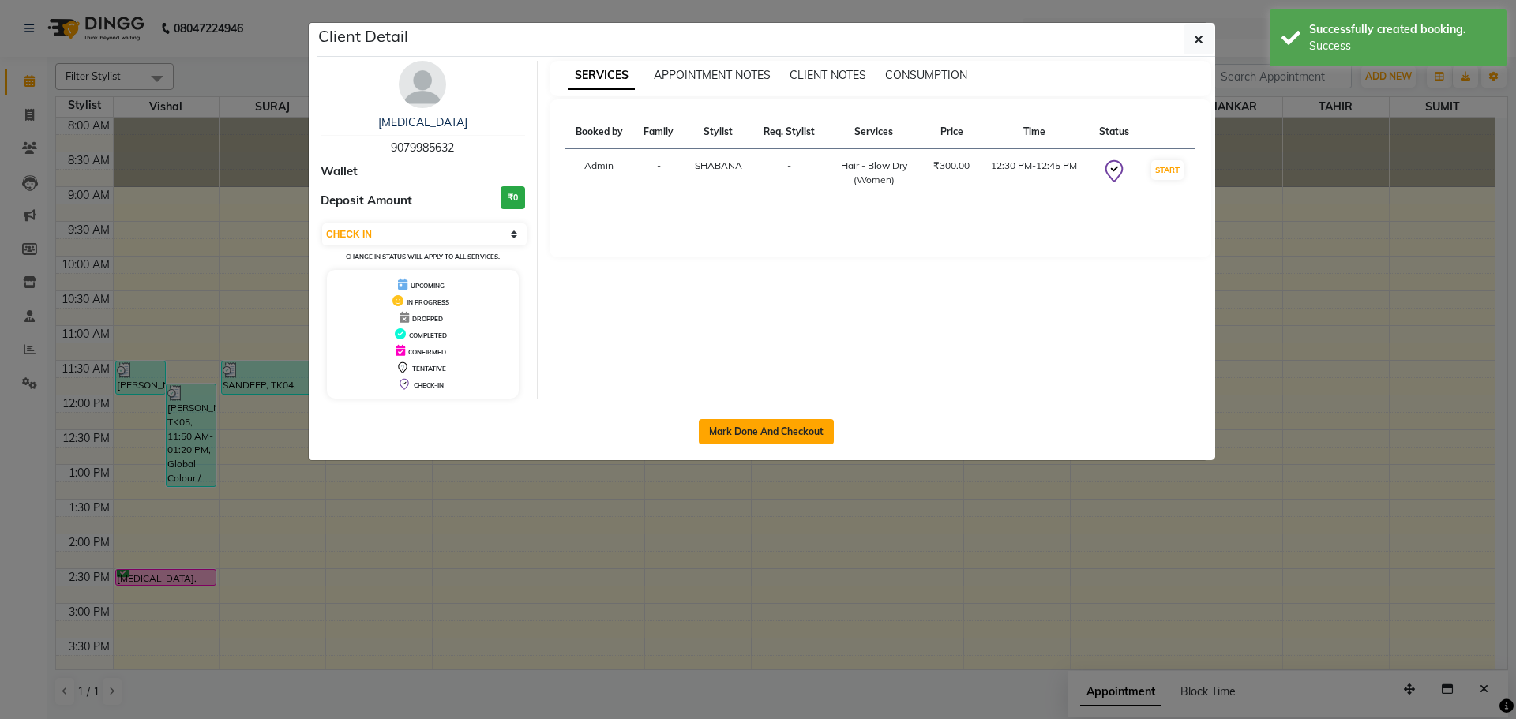
click at [774, 433] on button "Mark Done And Checkout" at bounding box center [766, 431] width 135 height 25
select select "service"
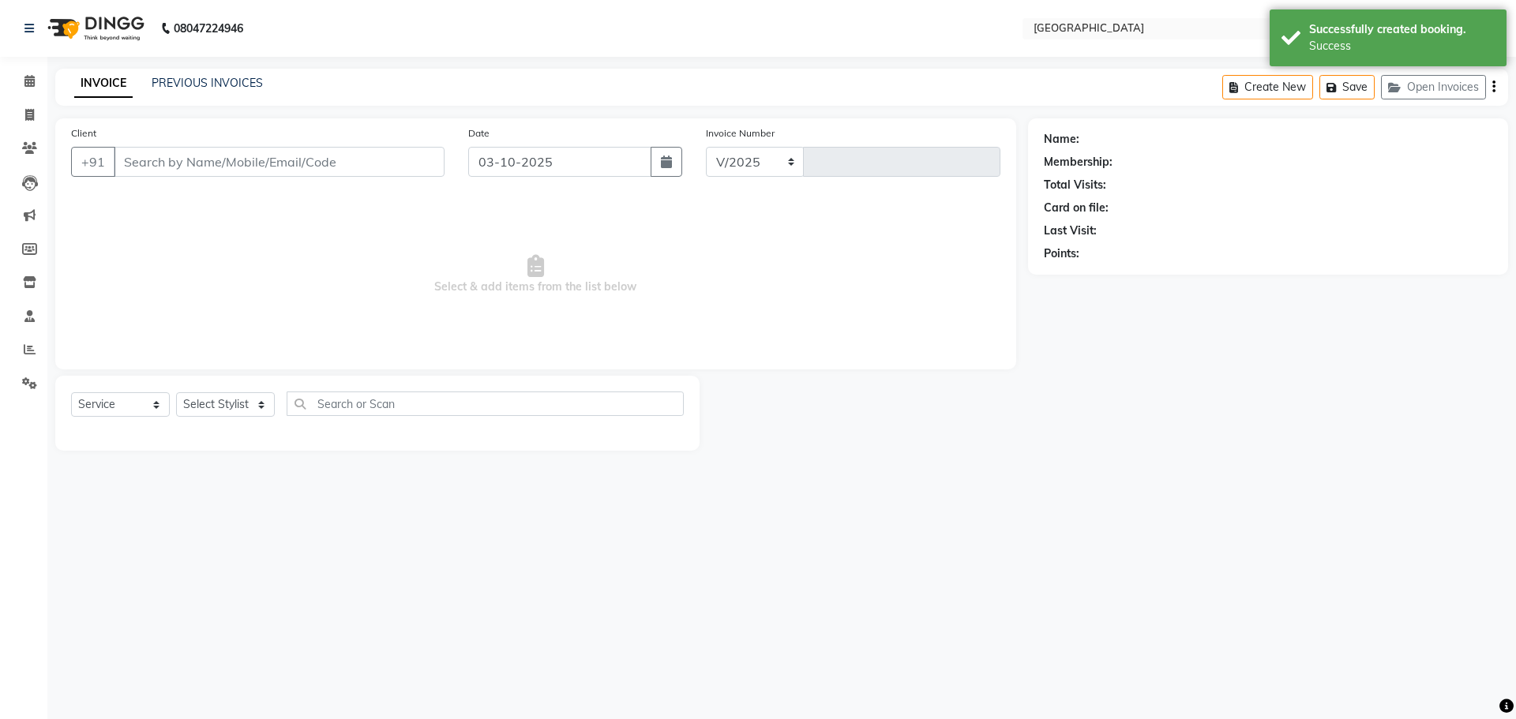
select select "508"
type input "5830"
type input "9079985632"
select select "78105"
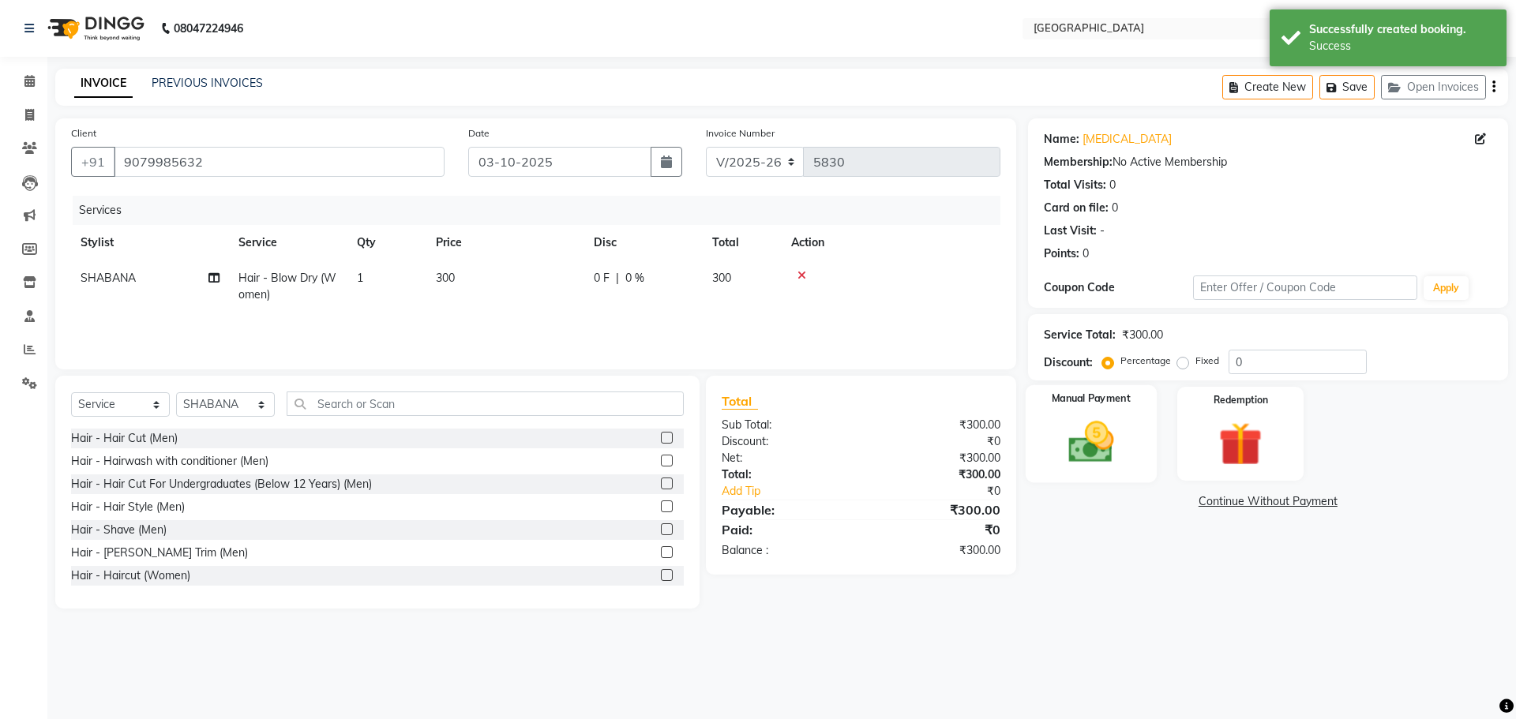
click at [1103, 466] on img at bounding box center [1090, 442] width 73 height 52
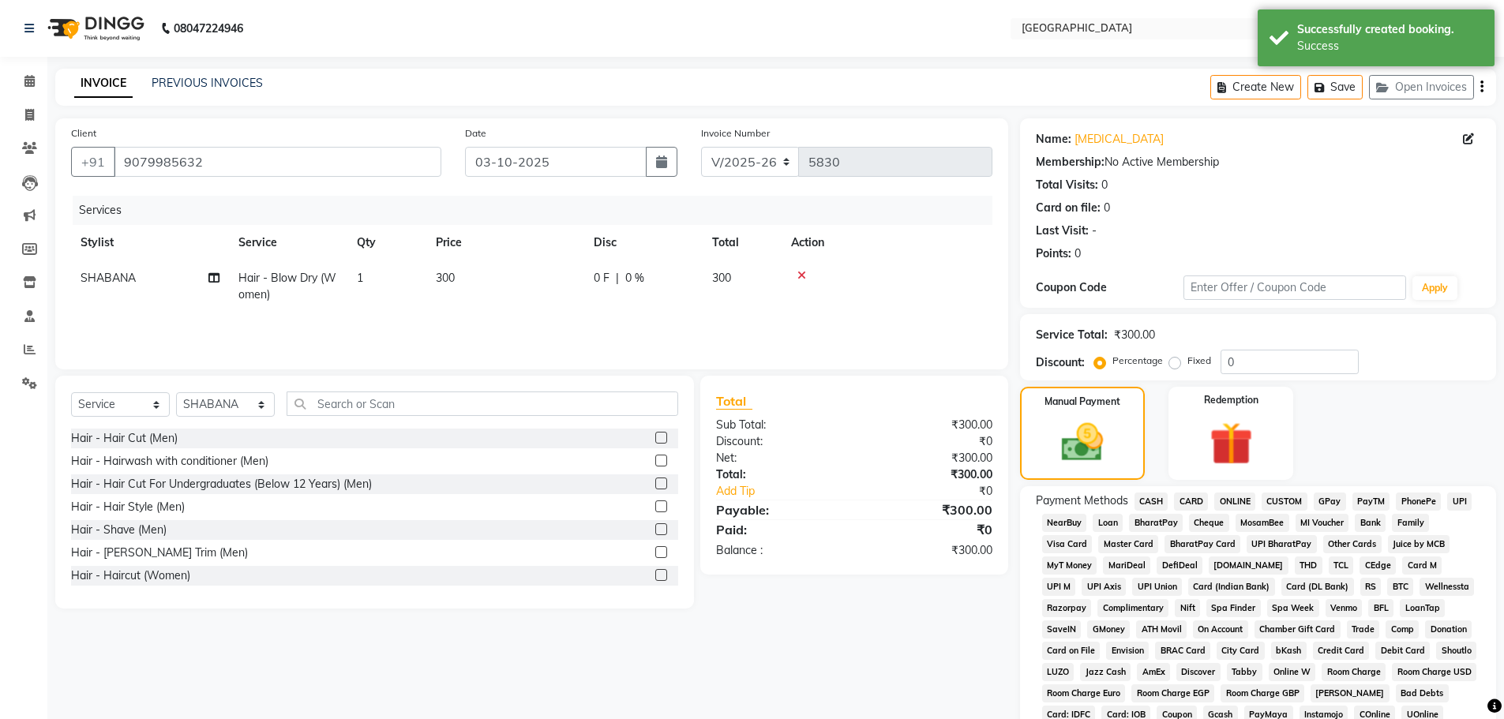
click at [1329, 501] on span "GPay" at bounding box center [1330, 502] width 32 height 18
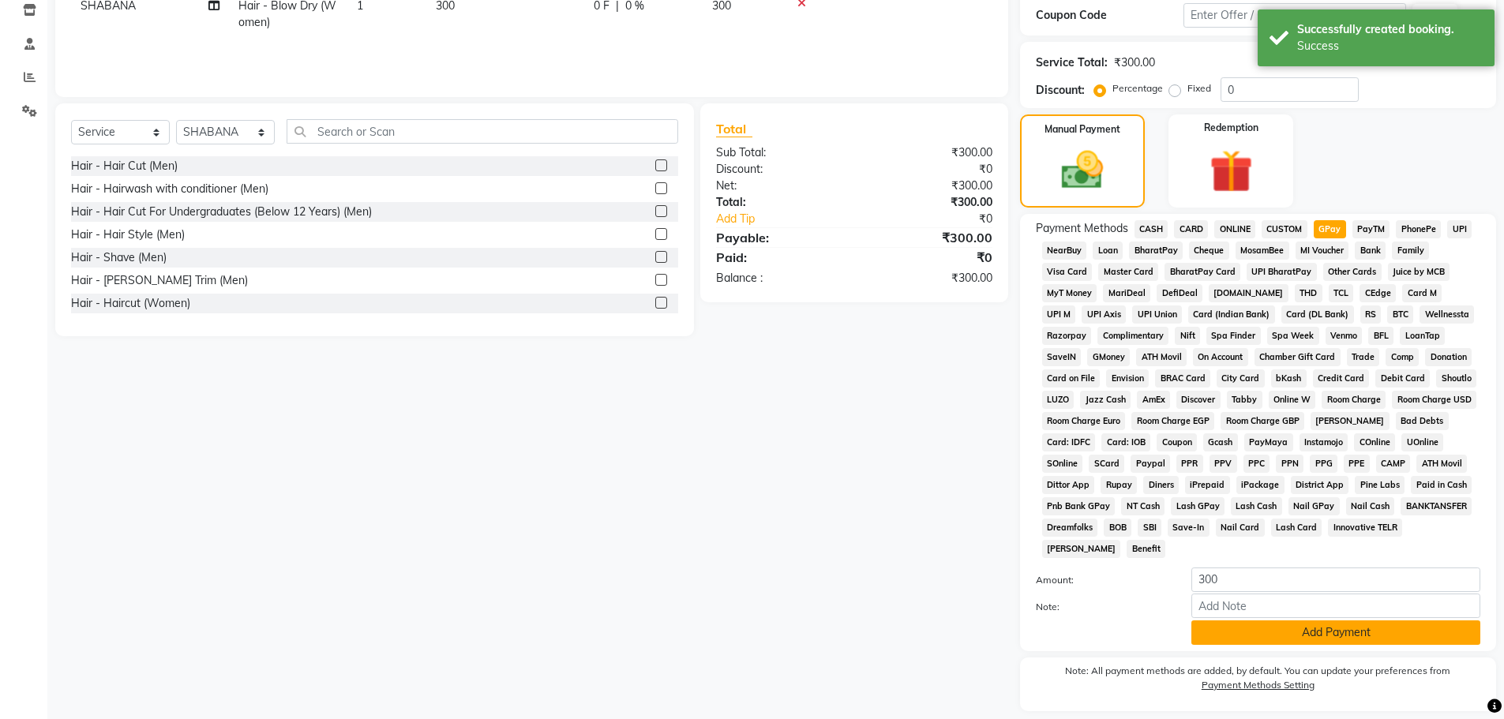
scroll to position [321, 0]
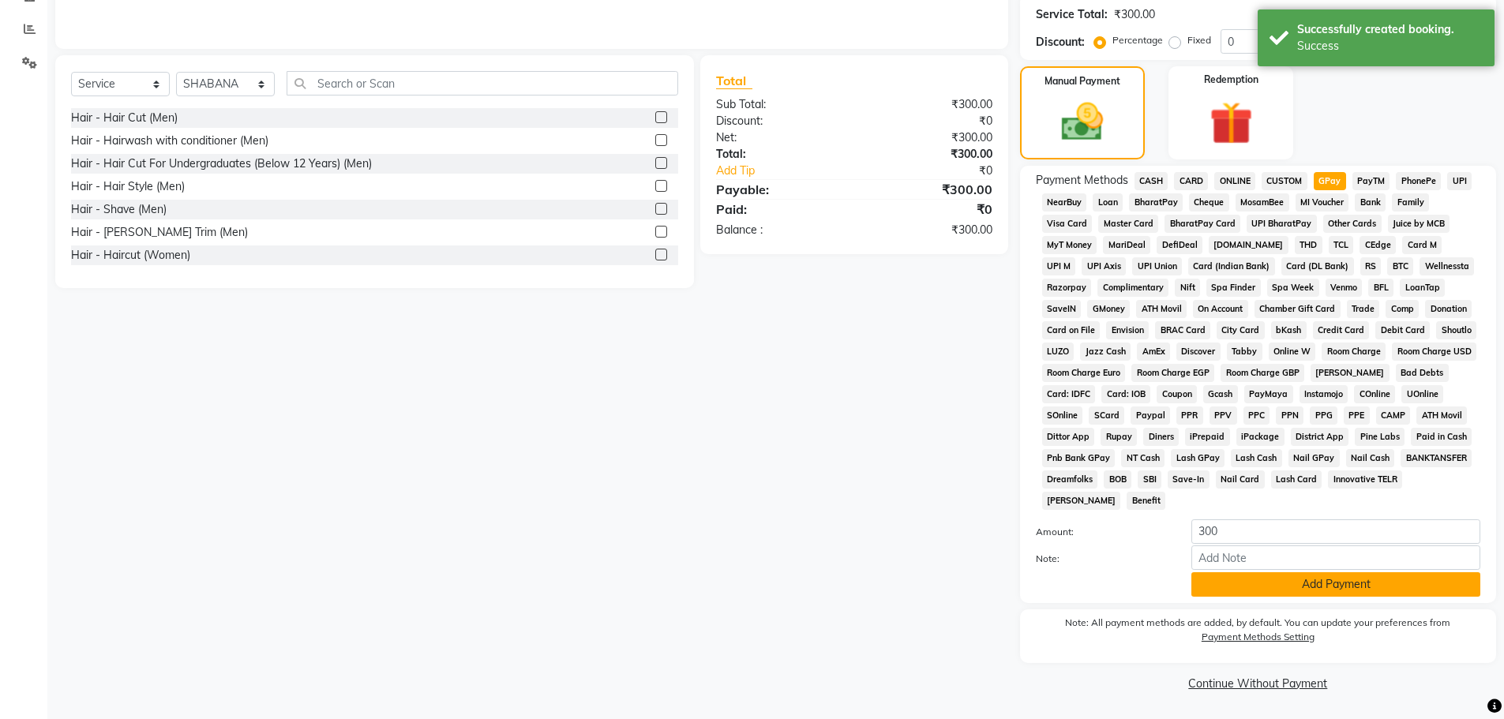
click at [1237, 591] on button "Add Payment" at bounding box center [1336, 585] width 289 height 24
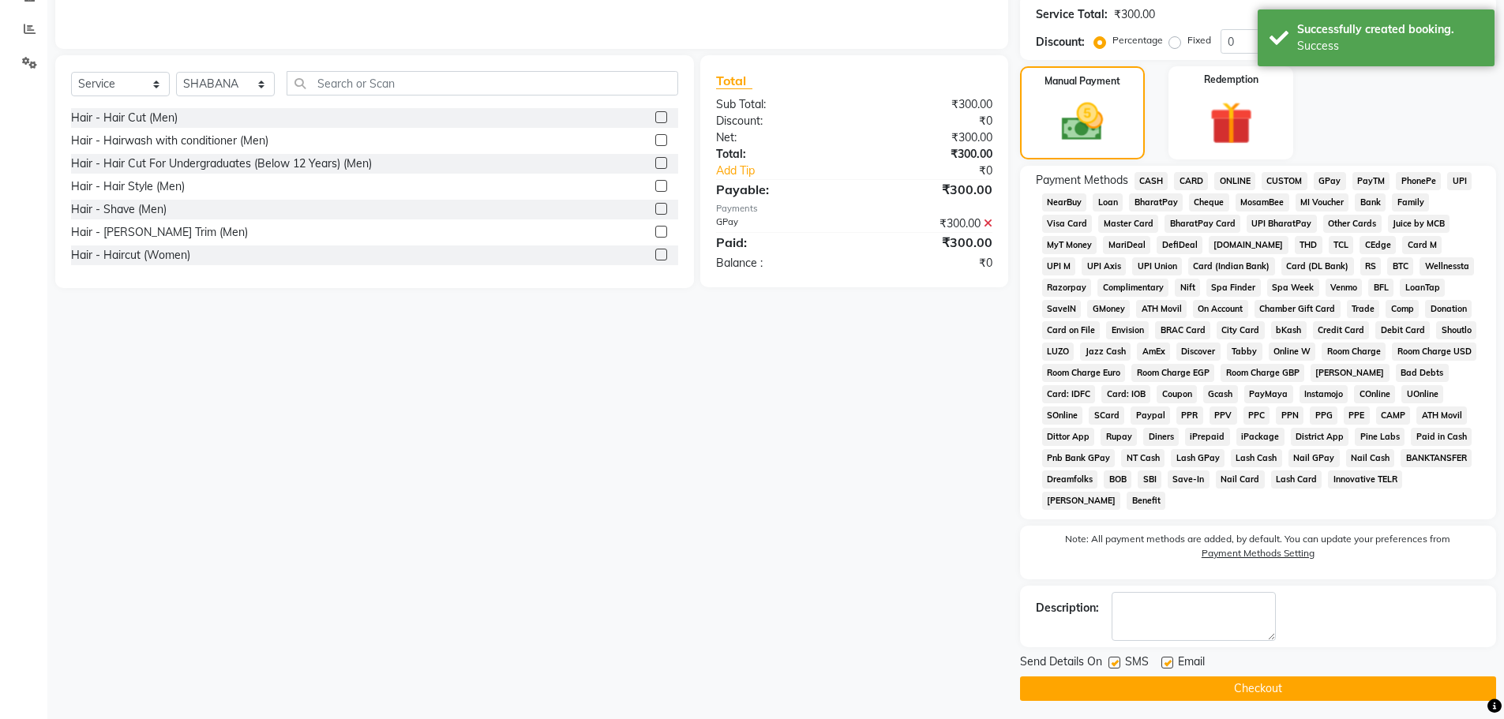
click at [1196, 691] on button "Checkout" at bounding box center [1258, 689] width 476 height 24
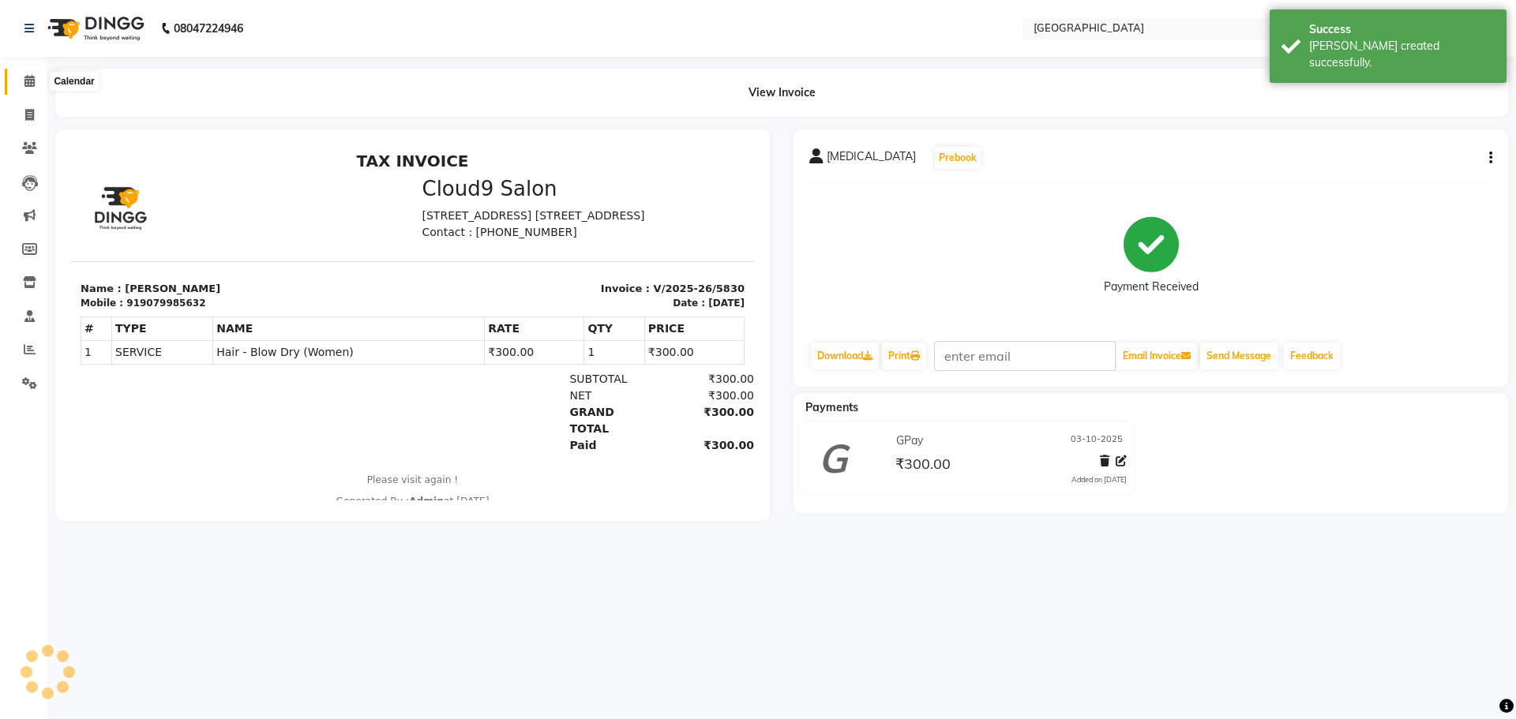
click at [17, 80] on span at bounding box center [30, 82] width 28 height 18
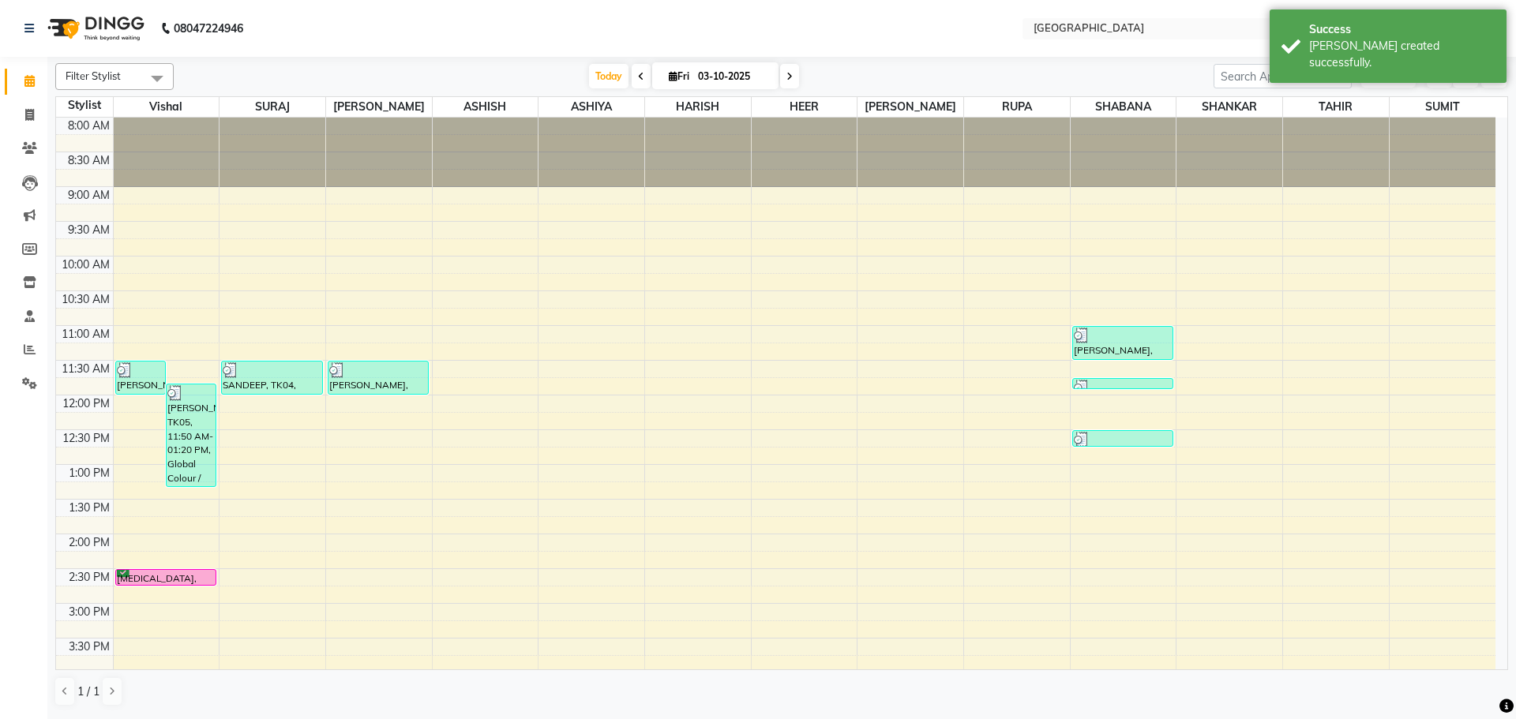
click at [258, 427] on div "8:00 AM 8:30 AM 9:00 AM 9:30 AM 10:00 AM 10:30 AM 11:00 AM 11:30 AM 12:00 PM 12…" at bounding box center [776, 673] width 1440 height 1111
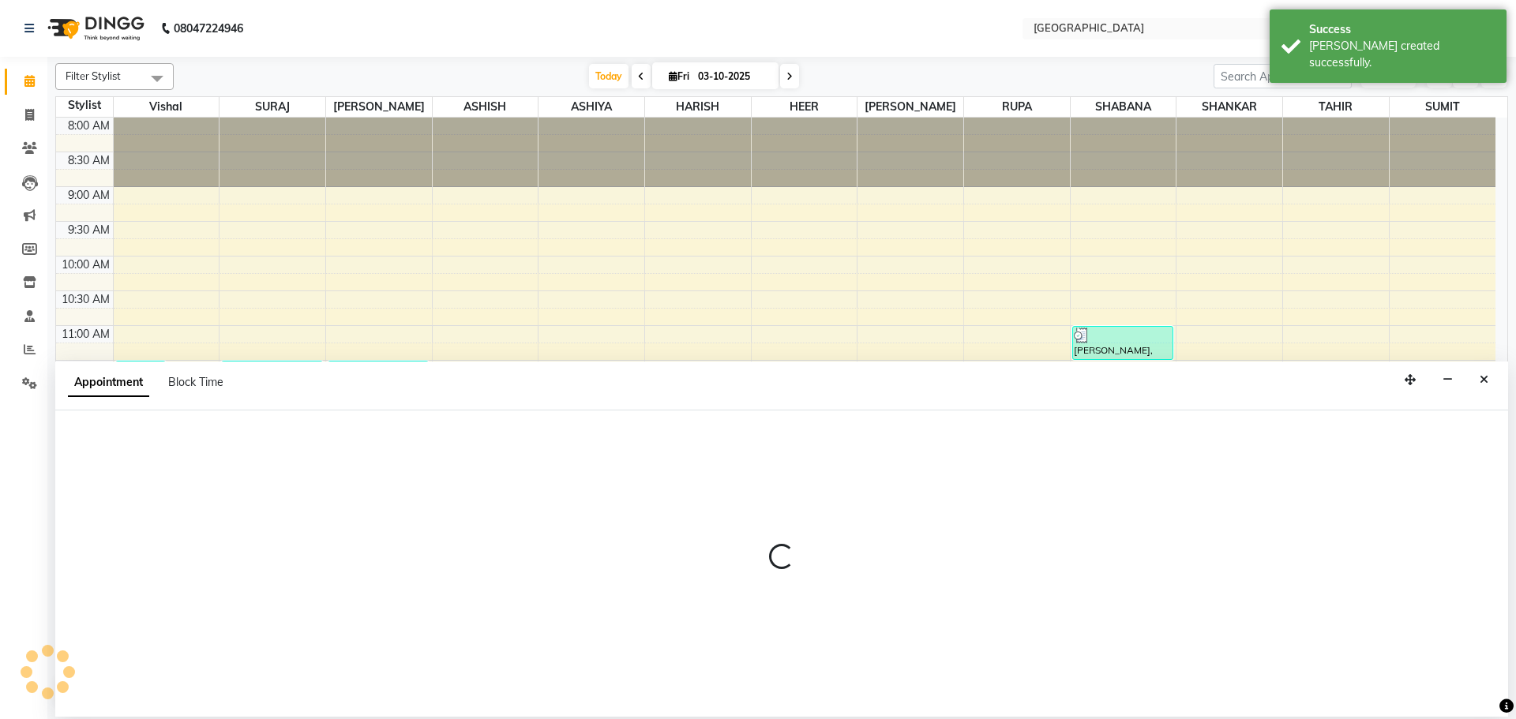
select select "72805"
select select "735"
select select "tentative"
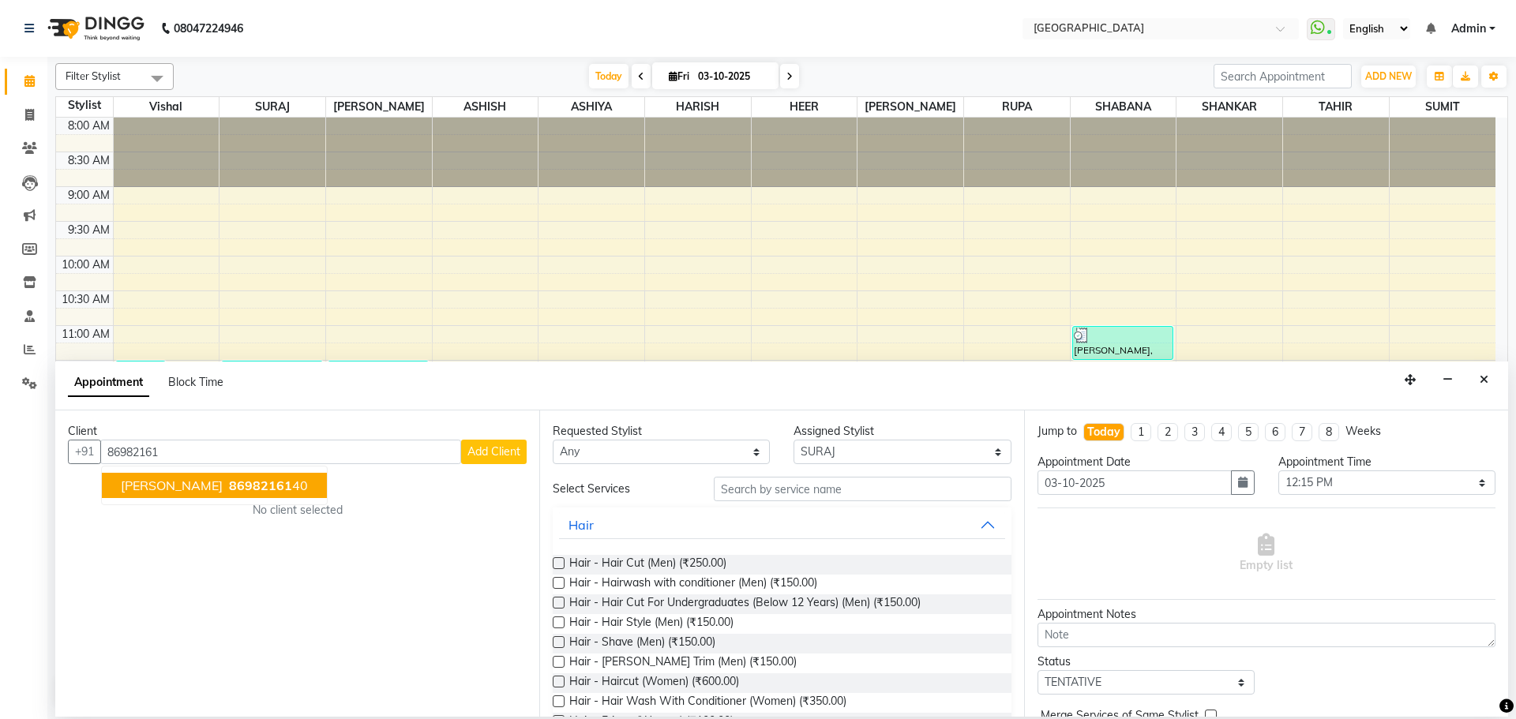
click at [229, 486] on span "86982161" at bounding box center [260, 486] width 63 height 16
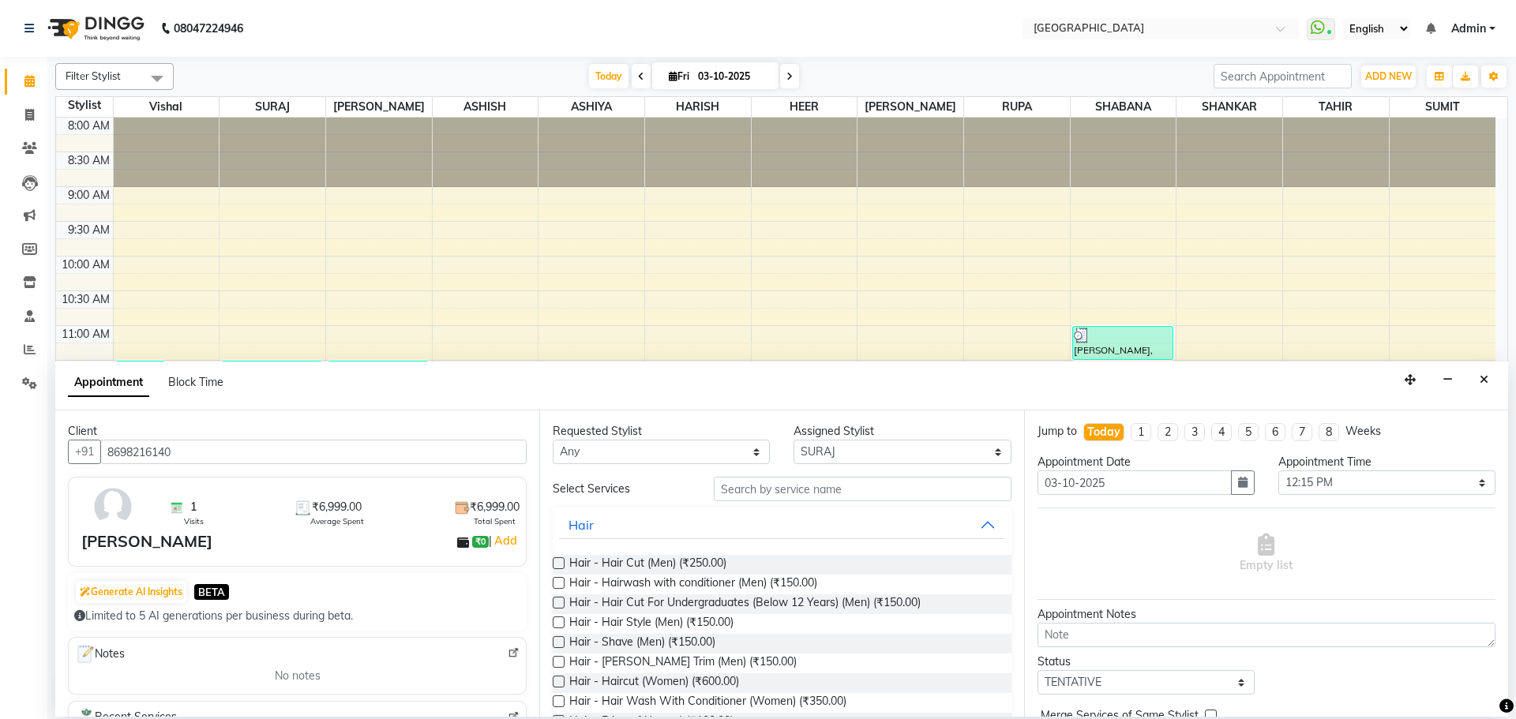
type input "8698216140"
click at [868, 486] on input "text" at bounding box center [863, 489] width 298 height 24
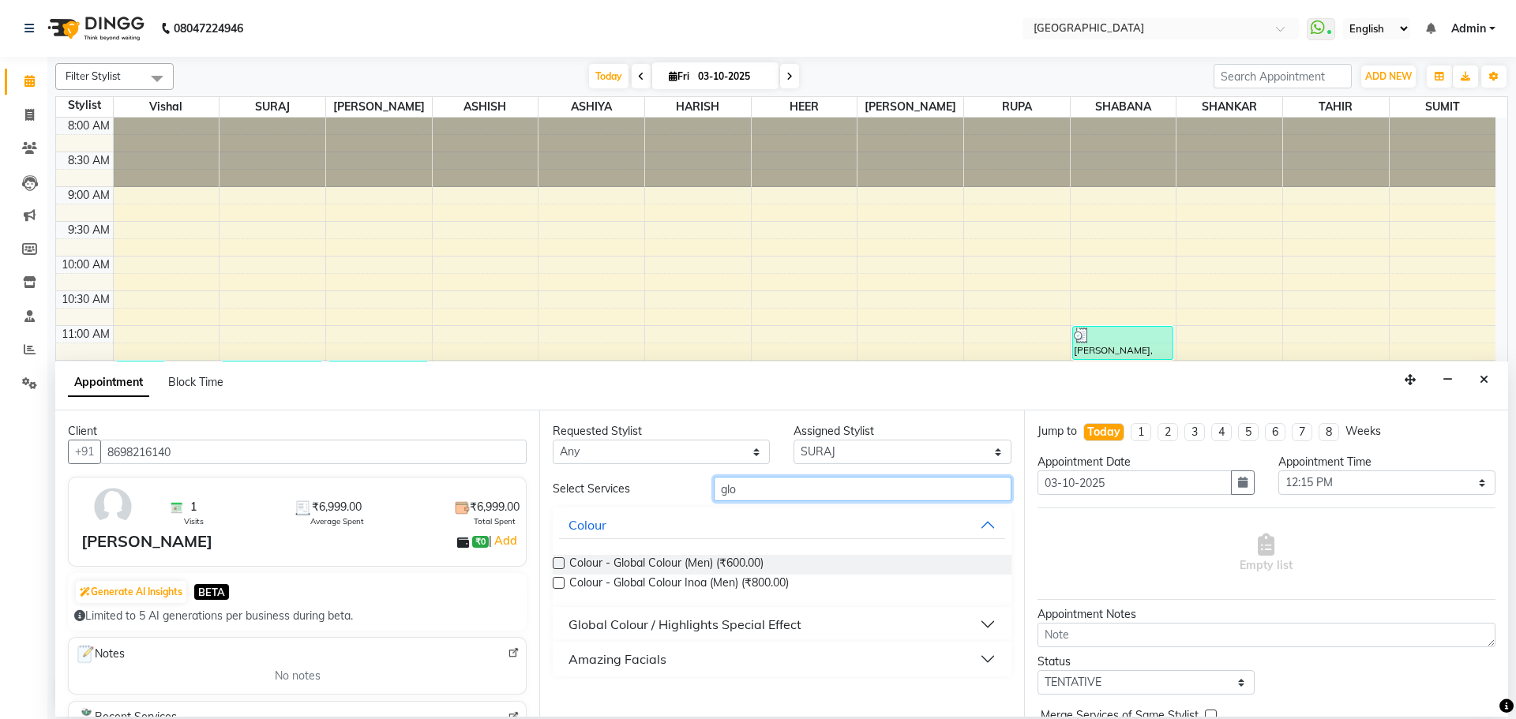
type input "glo"
click at [788, 631] on div "Global Colour / Highlights Special Effect" at bounding box center [685, 624] width 233 height 19
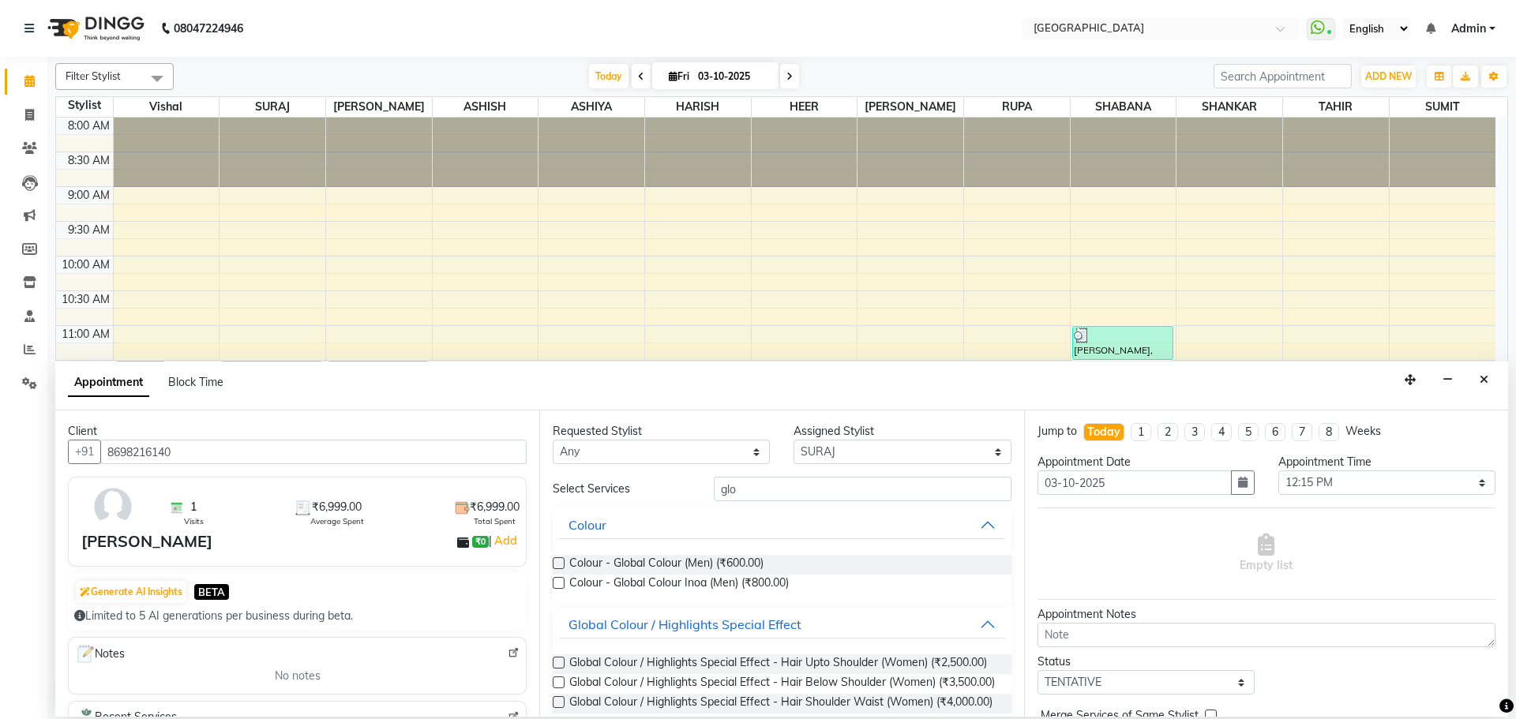
click at [565, 689] on label at bounding box center [559, 683] width 12 height 12
click at [563, 689] on input "checkbox" at bounding box center [558, 684] width 10 height 10
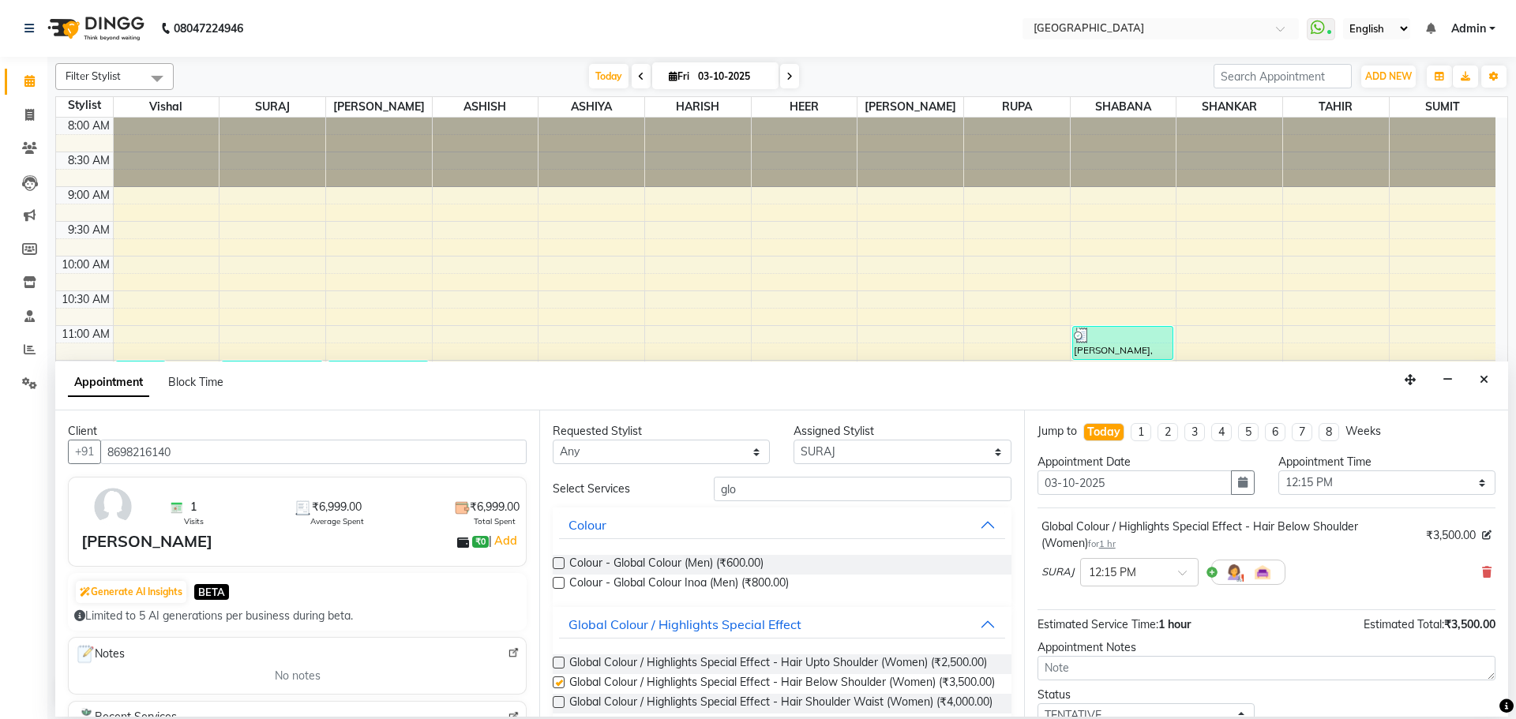
checkbox input "false"
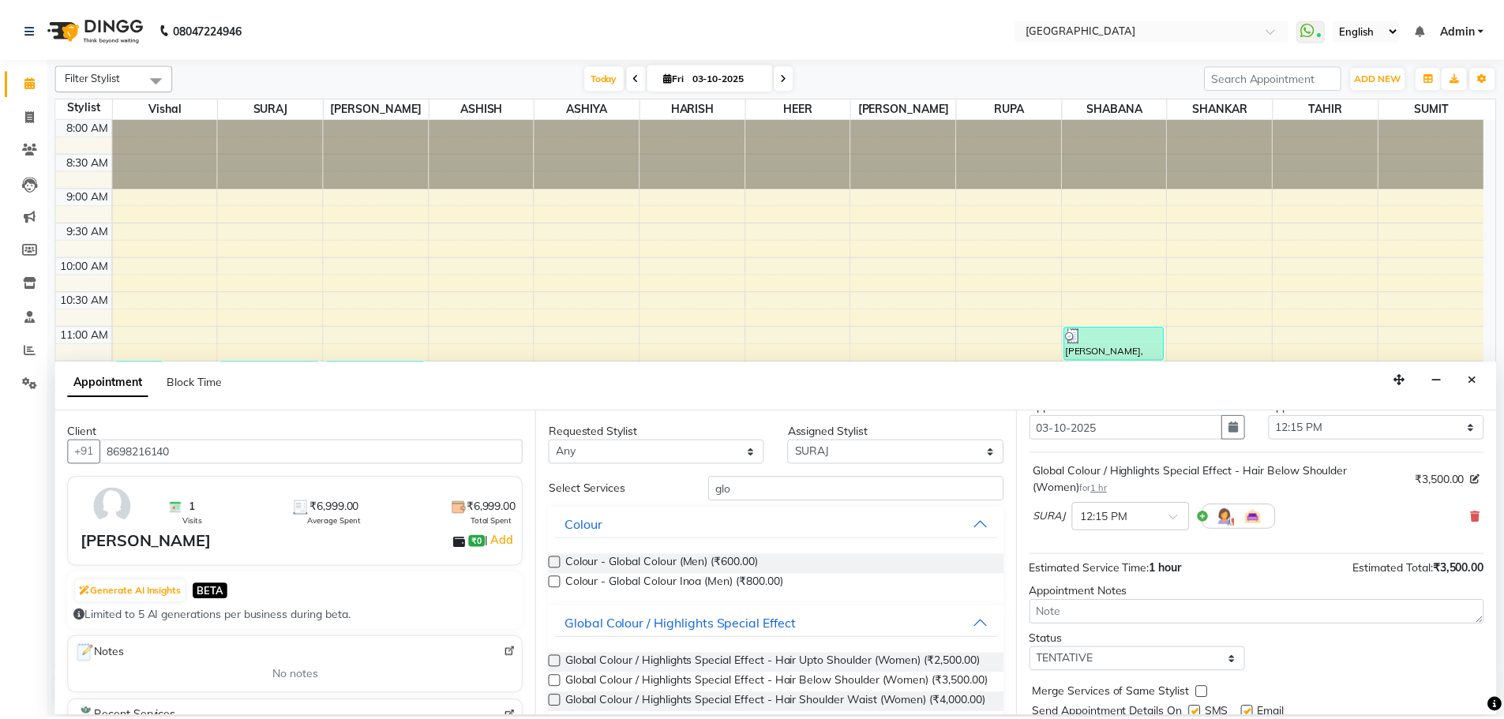
scroll to position [111, 0]
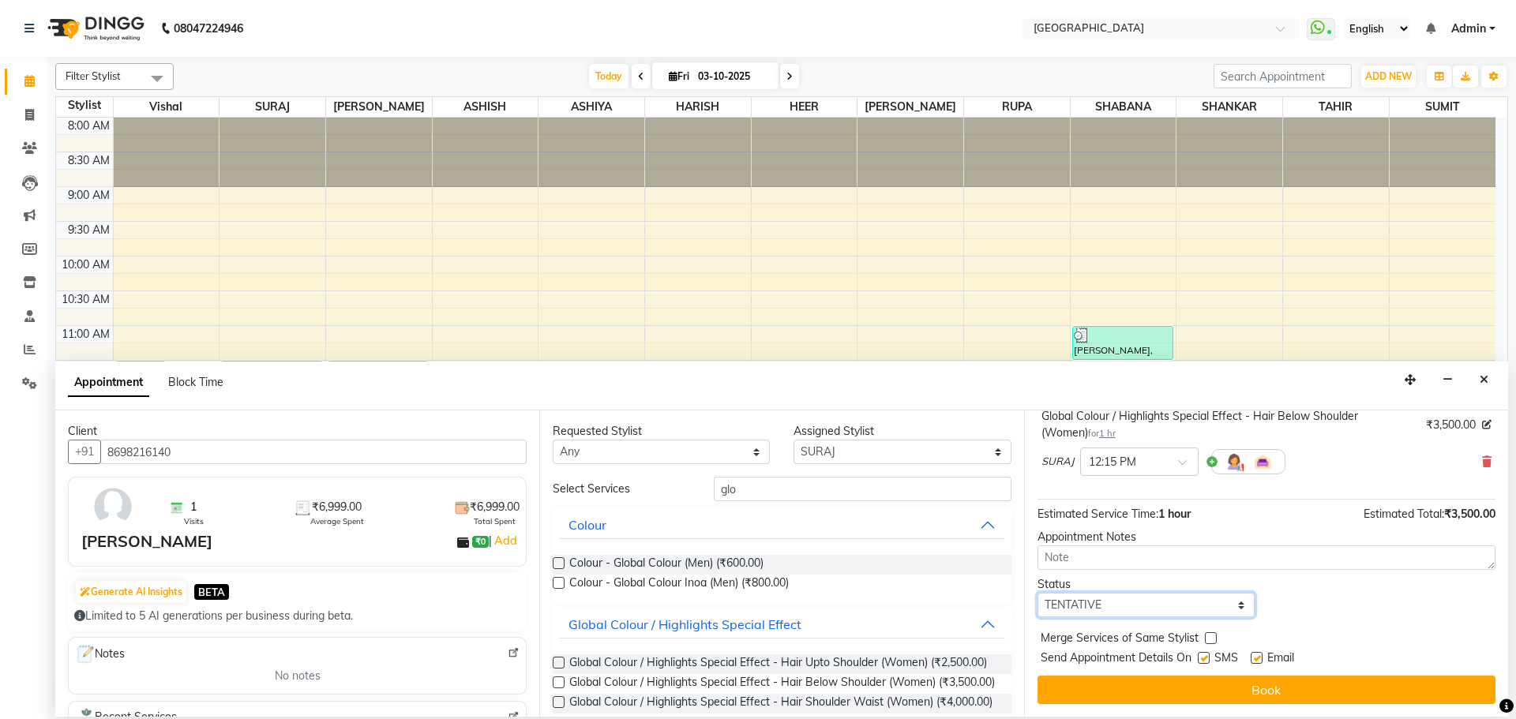
click at [1229, 598] on select "Select TENTATIVE CONFIRM CHECK-IN UPCOMING" at bounding box center [1146, 605] width 217 height 24
select select "check-in"
click at [1038, 593] on select "Select TENTATIVE CONFIRM CHECK-IN UPCOMING" at bounding box center [1146, 605] width 217 height 24
click at [1205, 640] on label at bounding box center [1211, 639] width 12 height 12
click at [1205, 640] on input "checkbox" at bounding box center [1210, 640] width 10 height 10
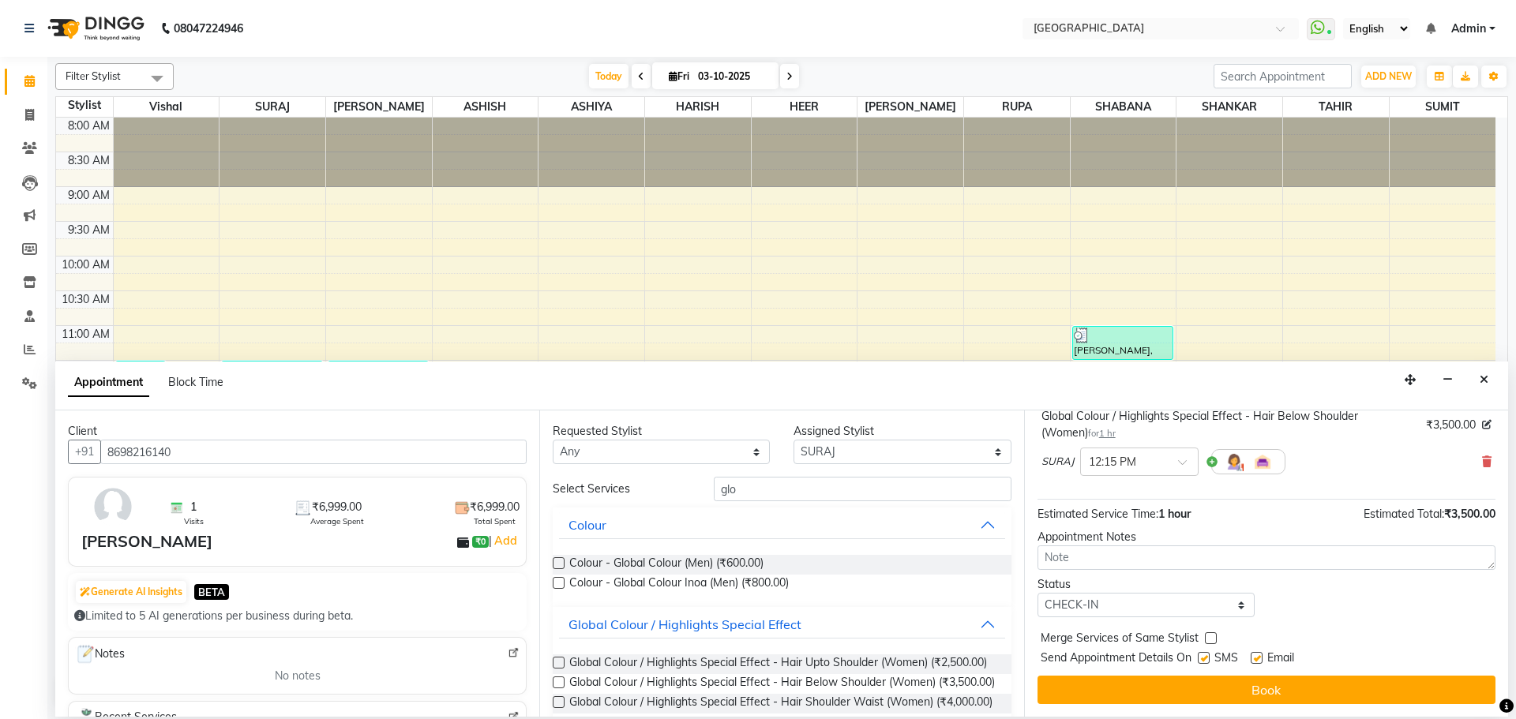
checkbox input "true"
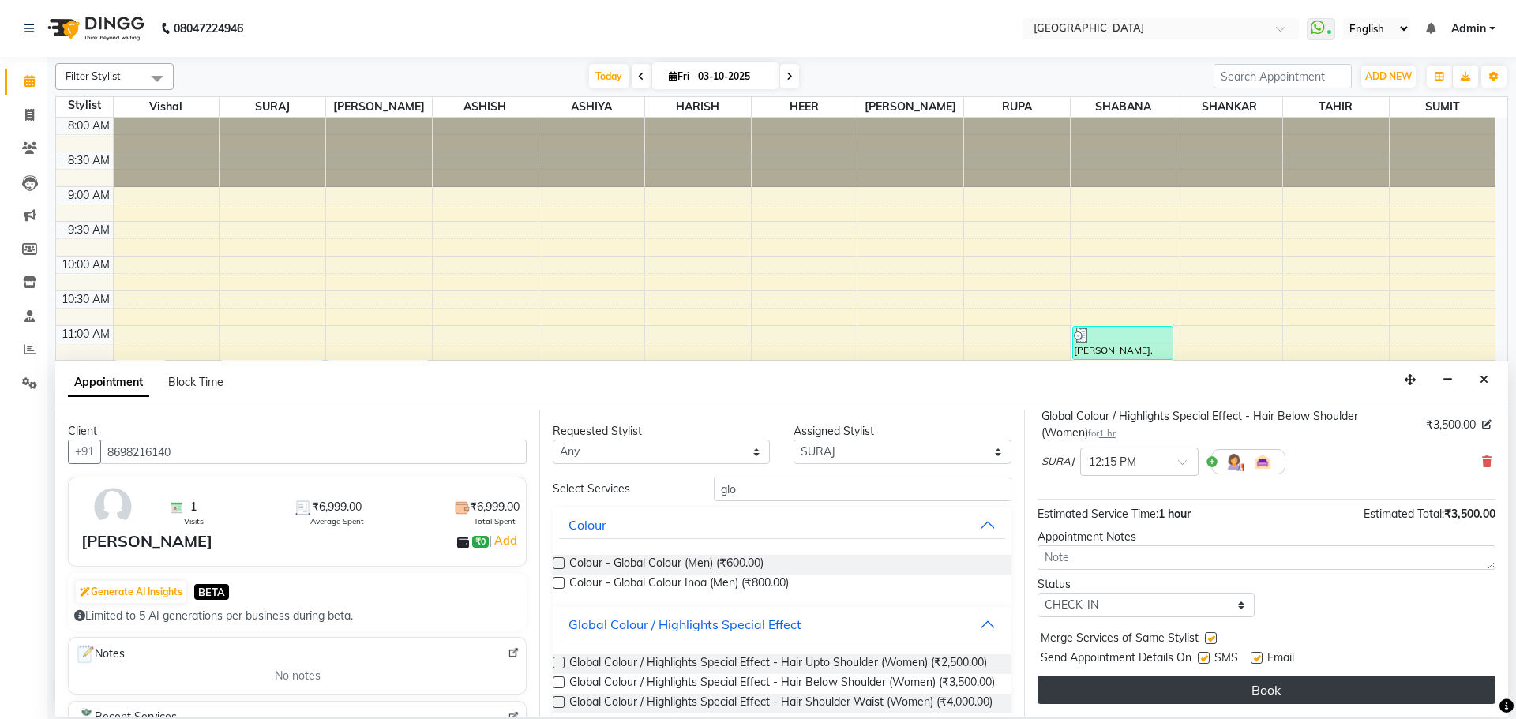
click at [1196, 682] on button "Book" at bounding box center [1267, 690] width 458 height 28
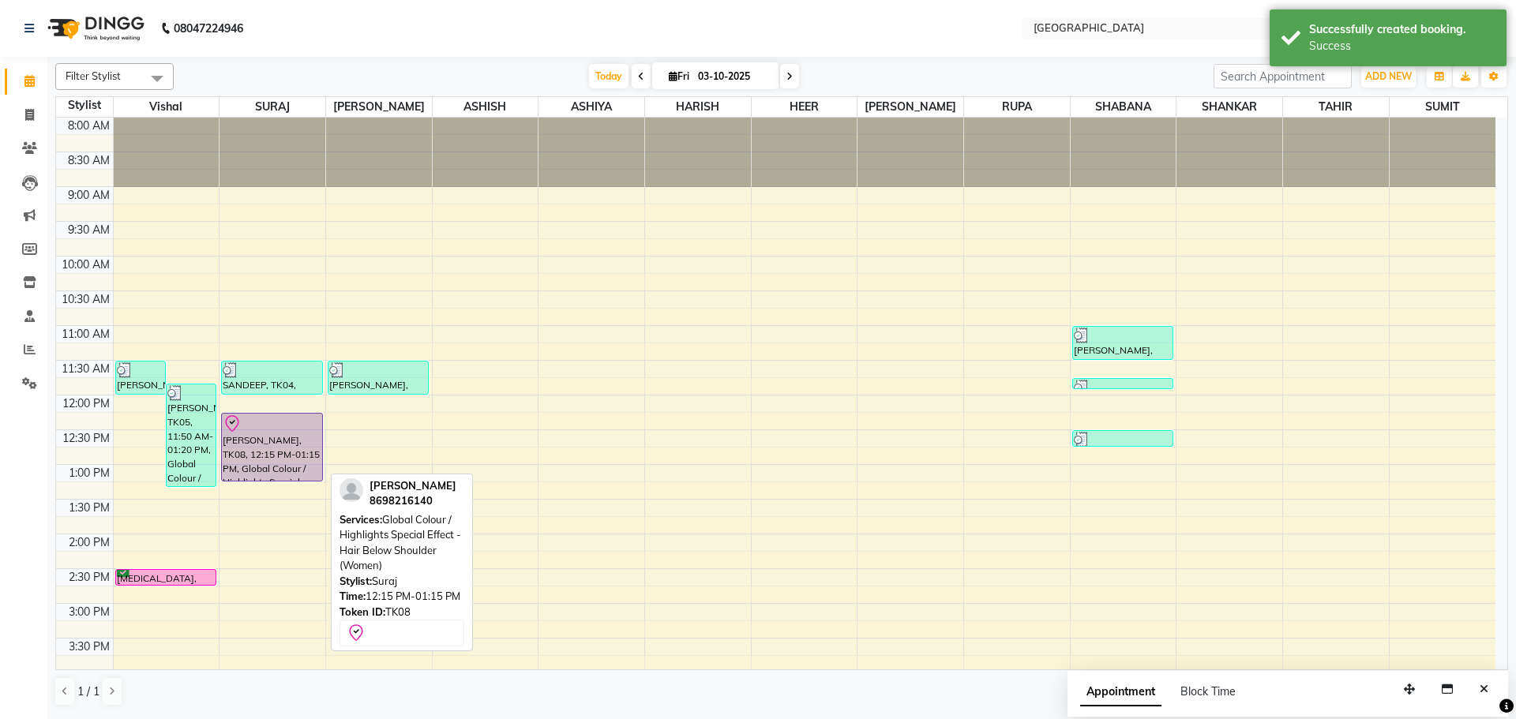
click at [302, 455] on div "[PERSON_NAME], TK08, 12:15 PM-01:15 PM, Global Colour / Highlights Special Effe…" at bounding box center [272, 447] width 100 height 67
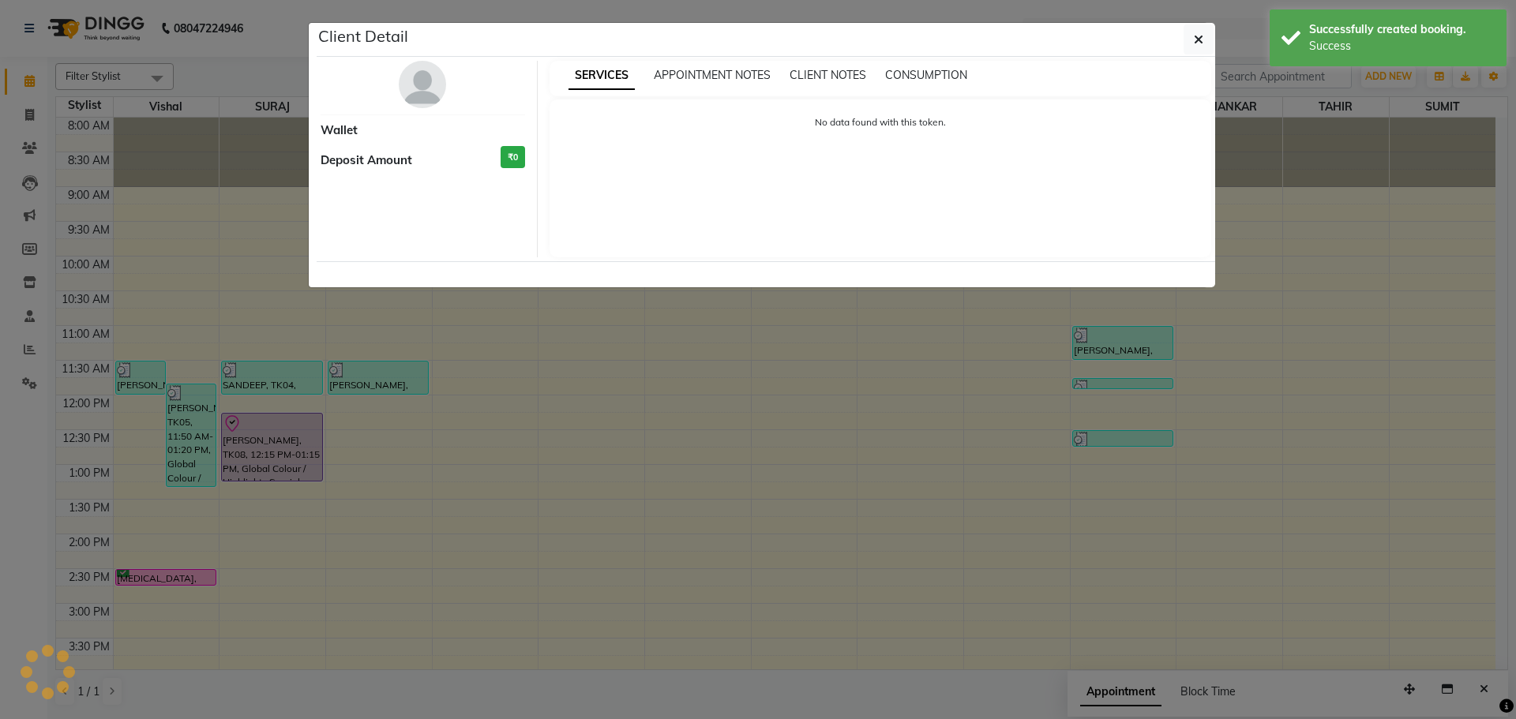
select select "8"
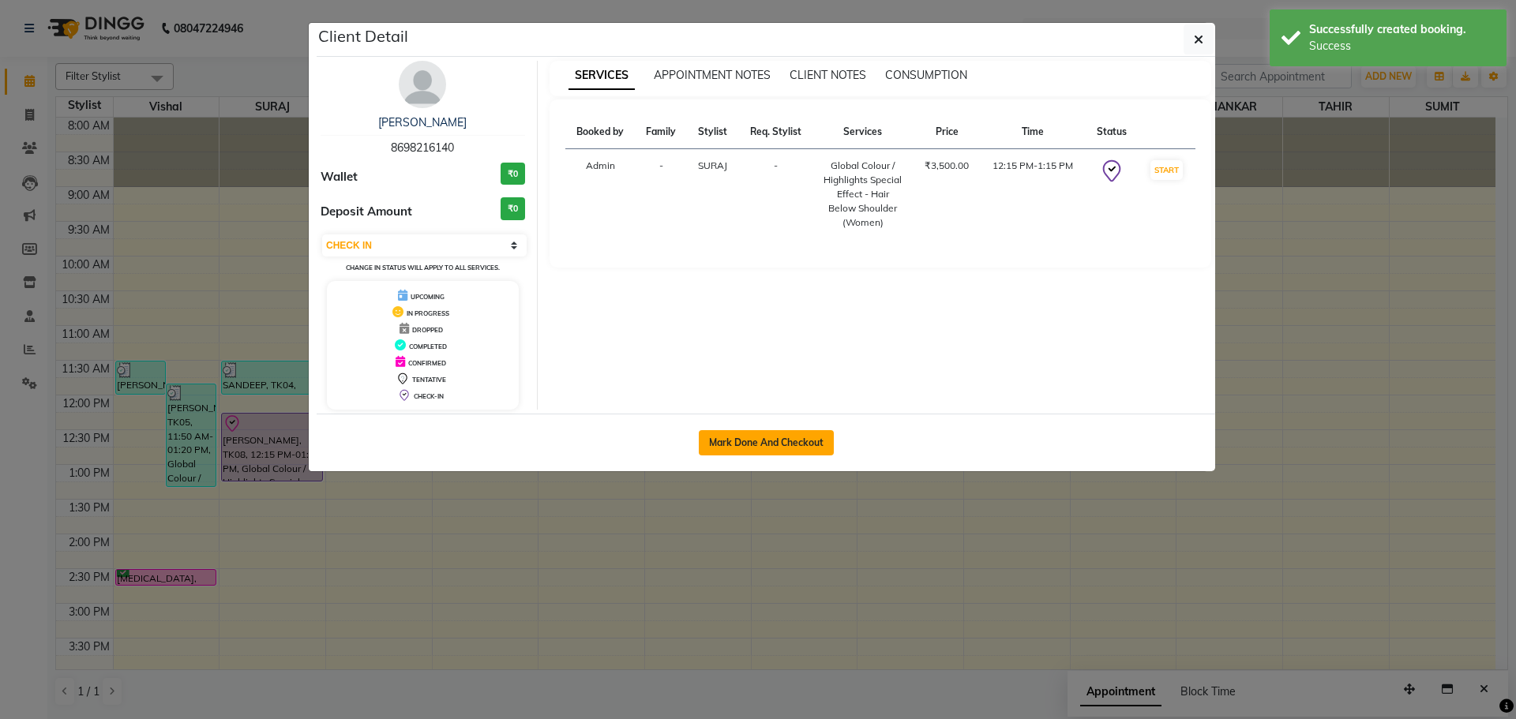
click at [794, 435] on button "Mark Done And Checkout" at bounding box center [766, 442] width 135 height 25
select select "service"
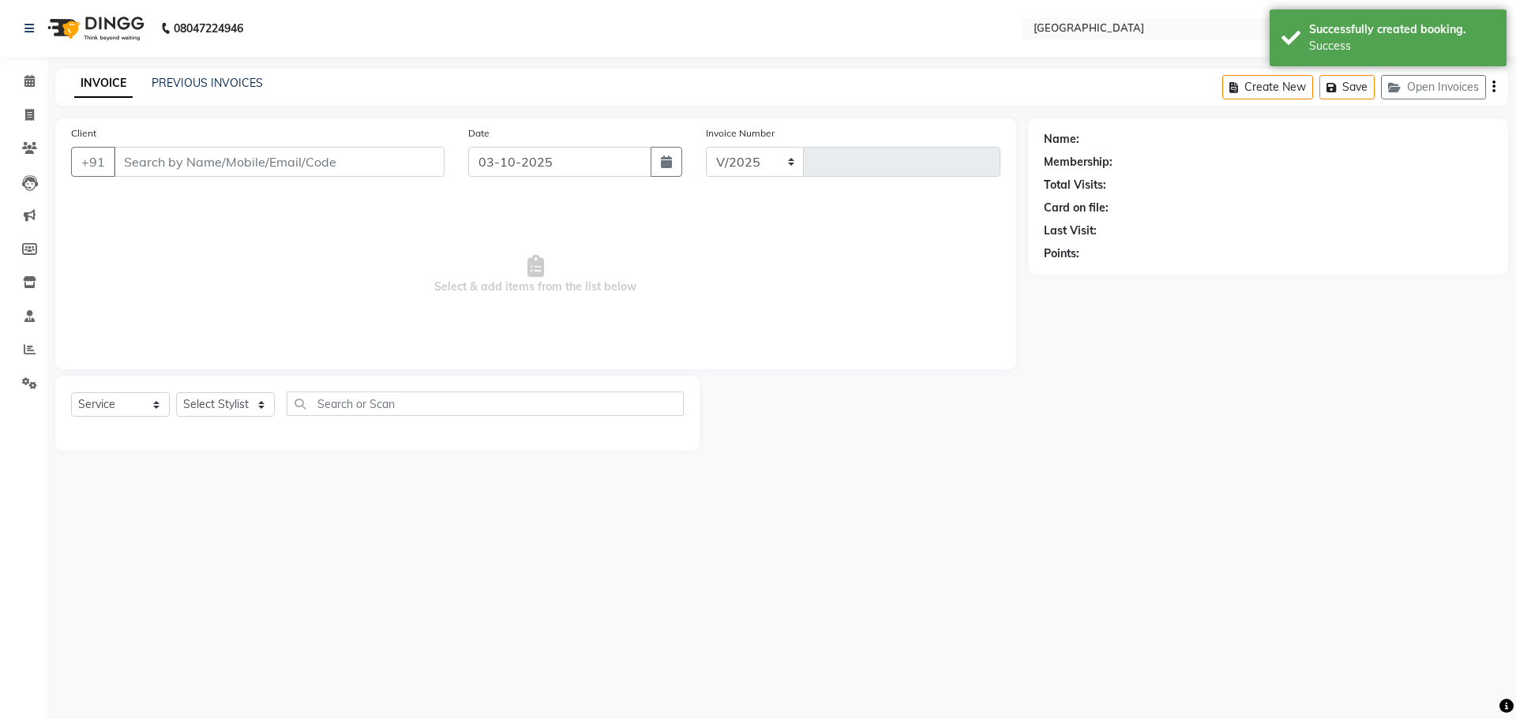
select select "508"
type input "5831"
type input "8698216140"
select select "72805"
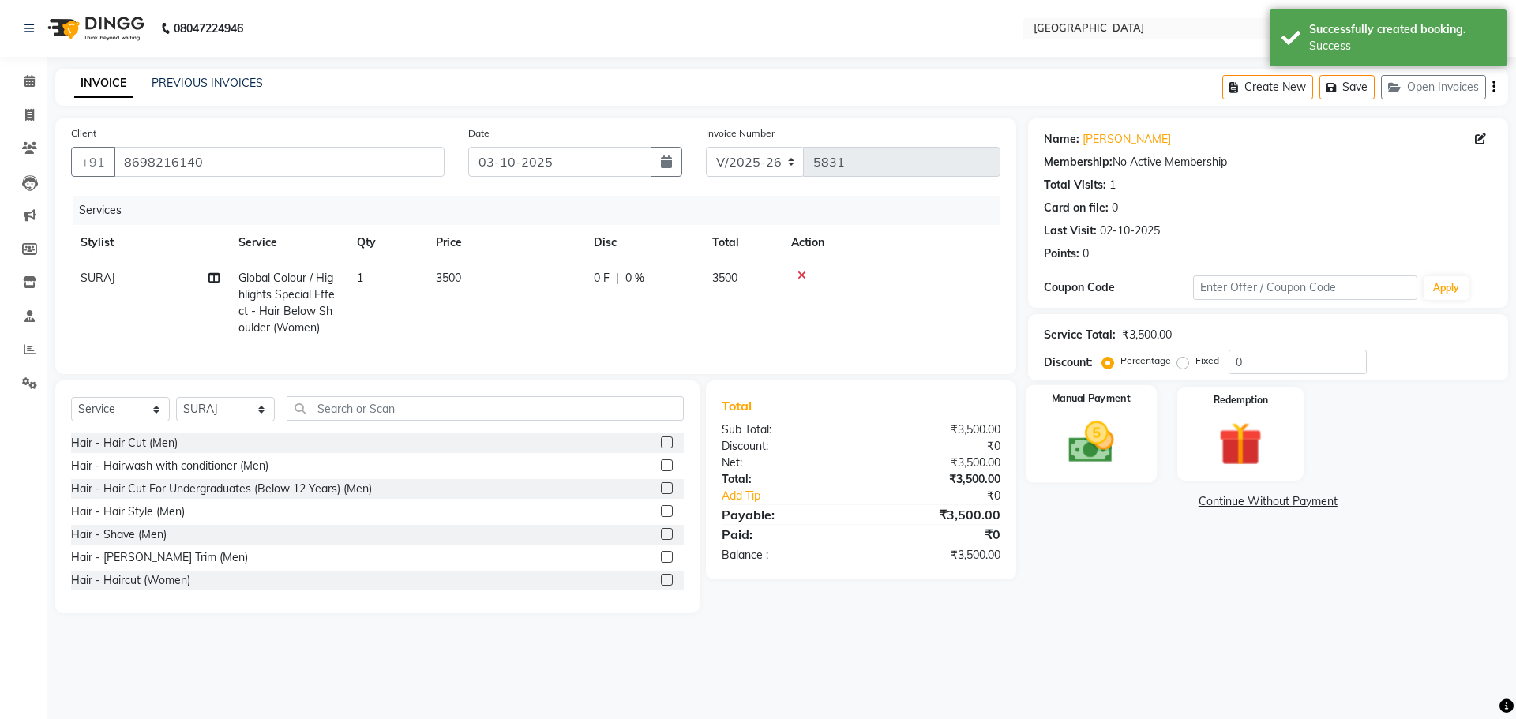
click at [1114, 453] on img at bounding box center [1090, 442] width 73 height 52
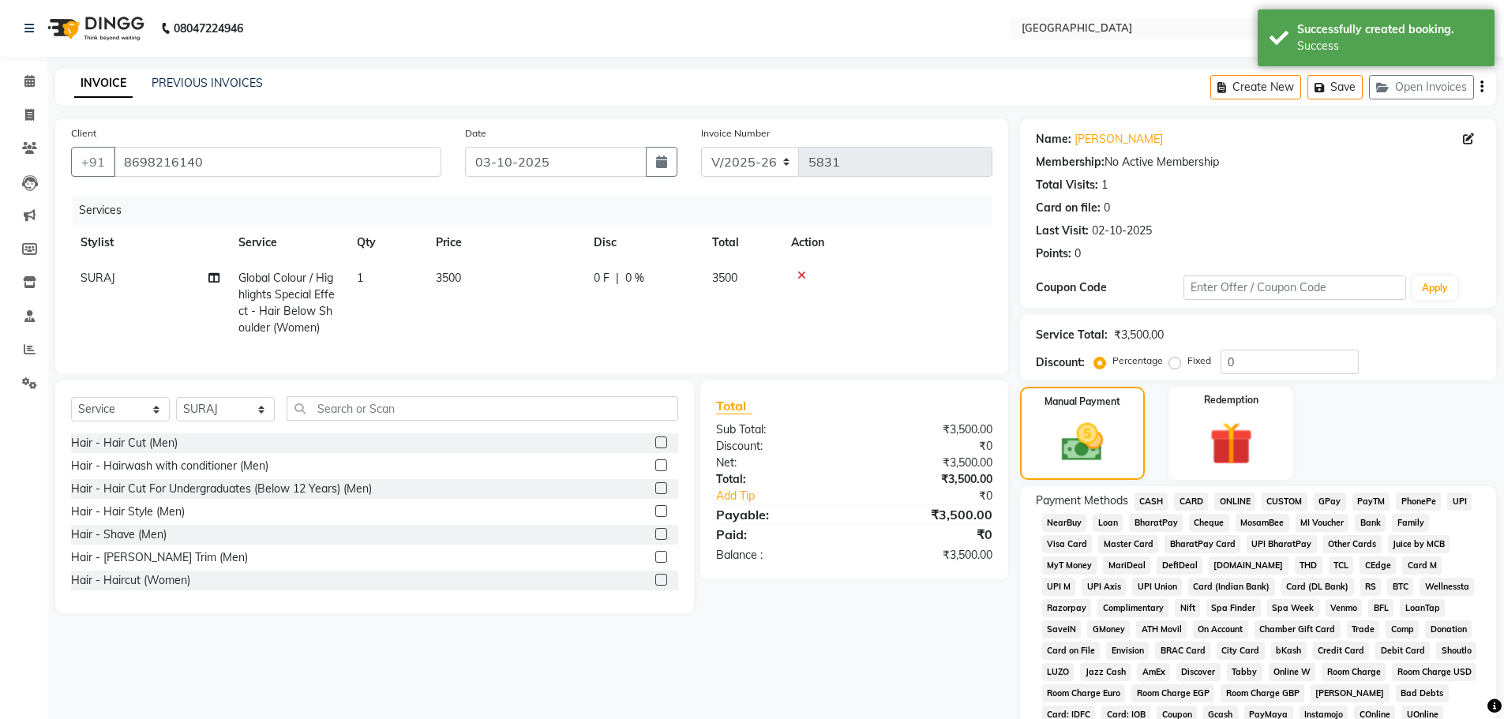
click at [1323, 498] on span "GPay" at bounding box center [1330, 502] width 32 height 18
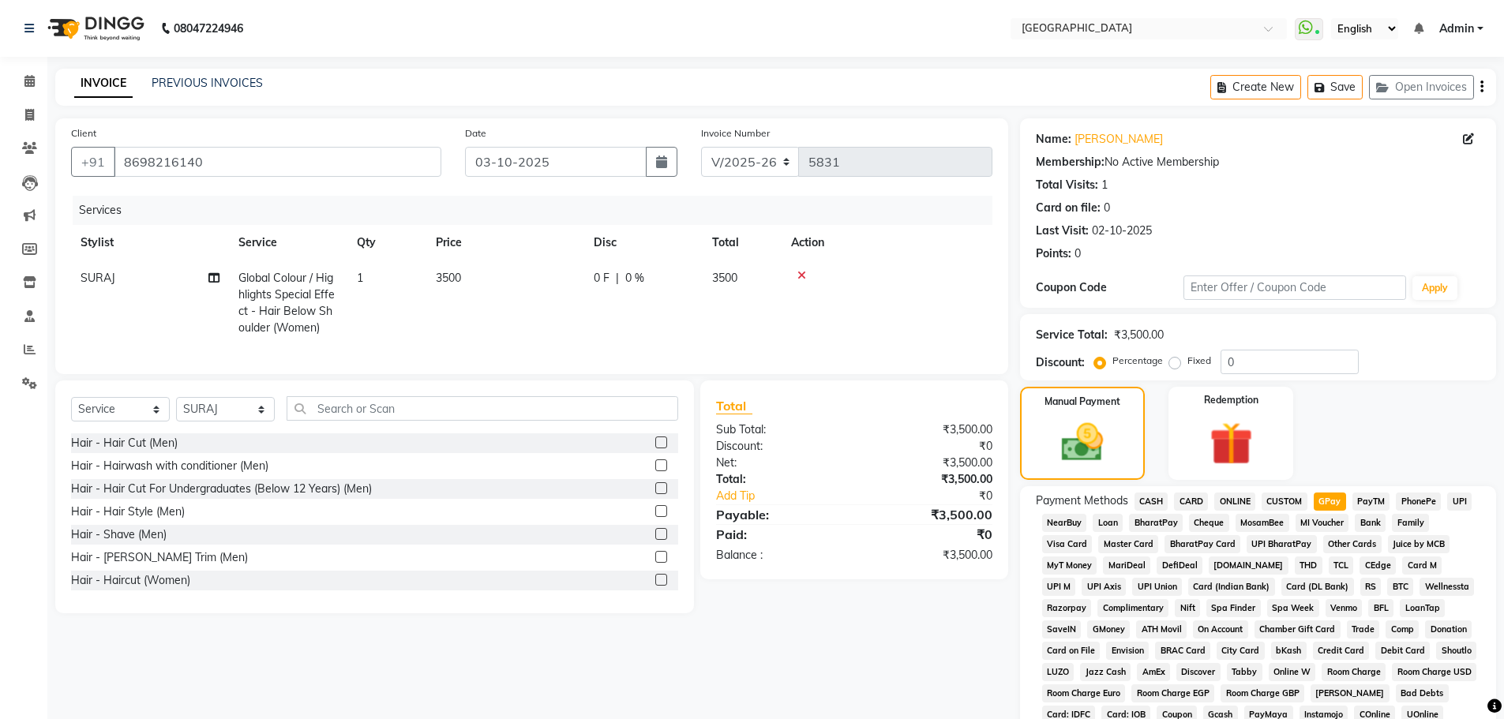
scroll to position [316, 0]
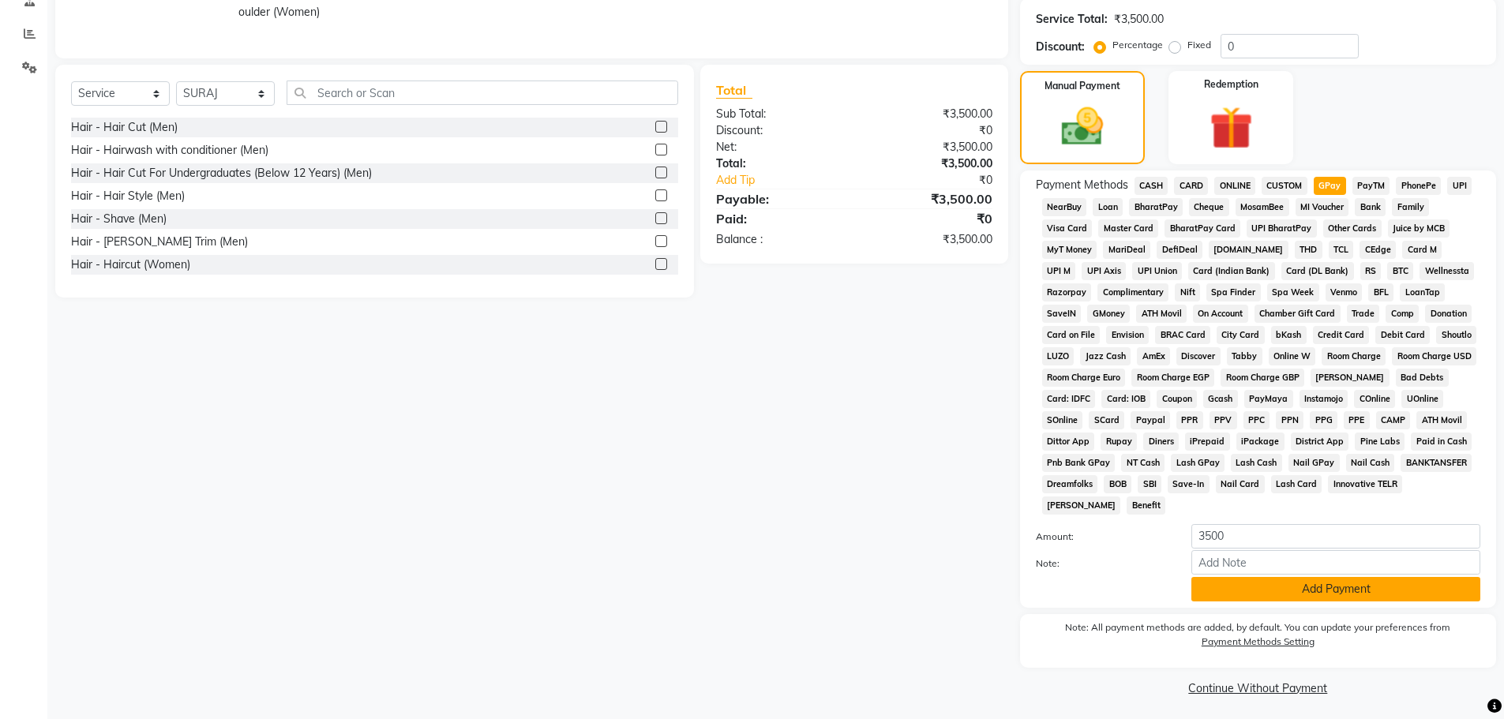
click at [1304, 587] on button "Add Payment" at bounding box center [1336, 589] width 289 height 24
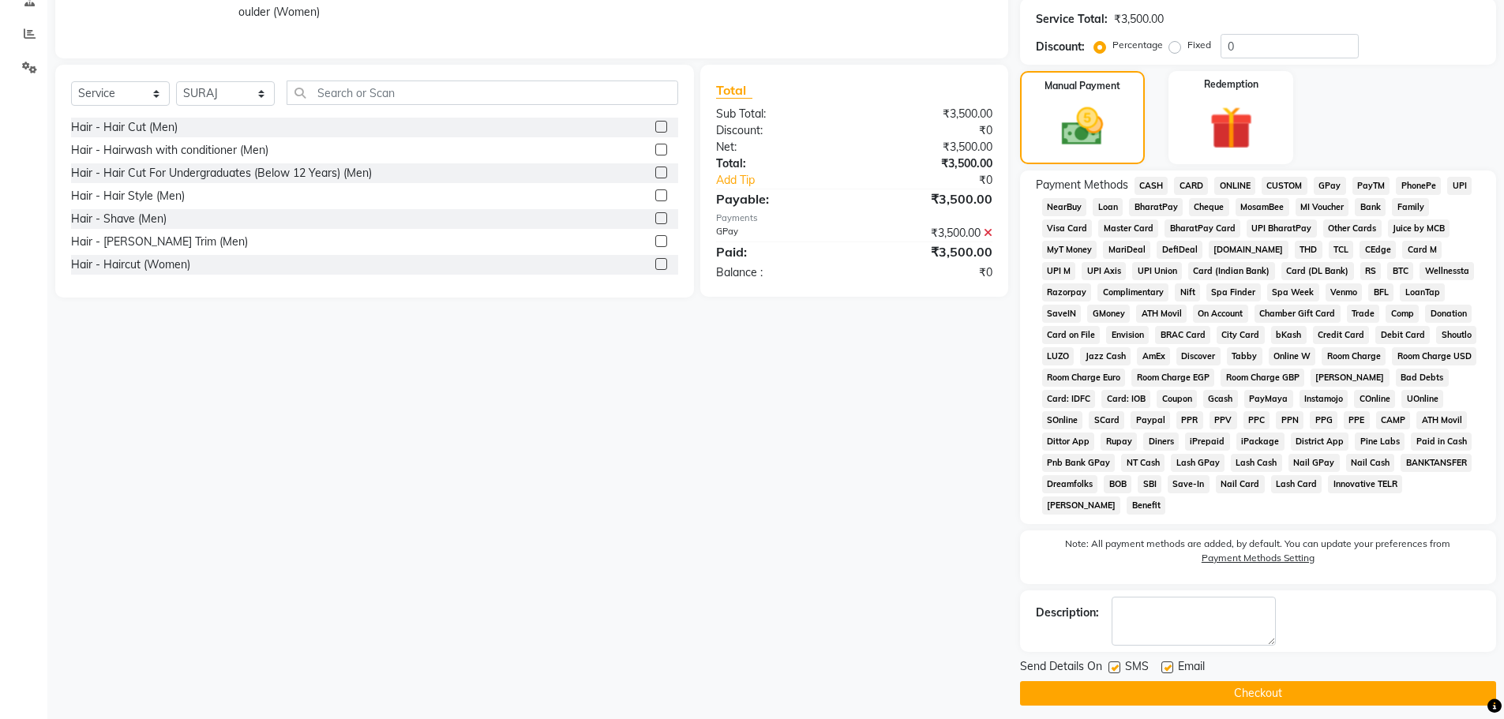
click at [1302, 694] on button "Checkout" at bounding box center [1258, 694] width 476 height 24
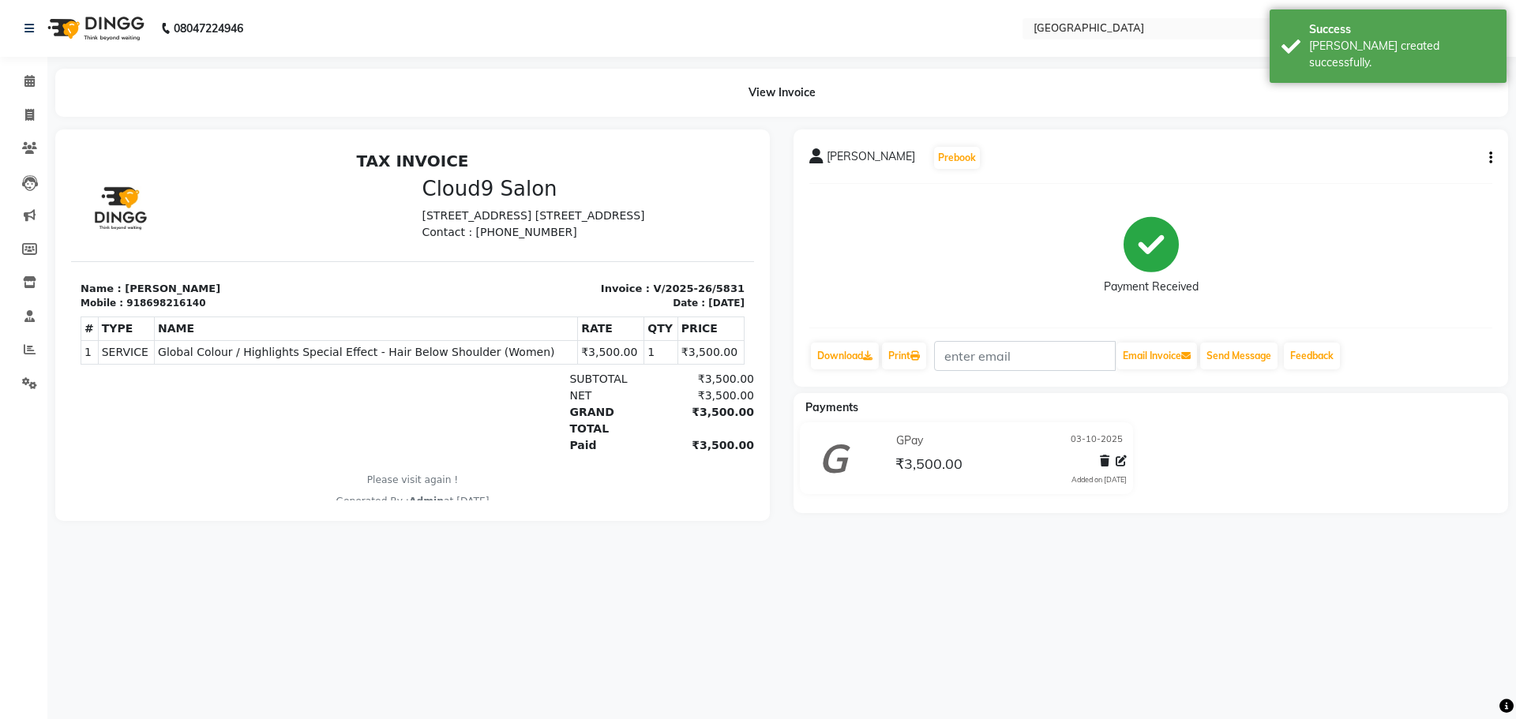
click at [1495, 164] on div "[PERSON_NAME] Prebook Payment Received Download Print Email Invoice Send Messag…" at bounding box center [1151, 258] width 715 height 257
click at [1490, 159] on icon "button" at bounding box center [1490, 158] width 3 height 1
drag, startPoint x: 1437, startPoint y: 160, endPoint x: 1385, endPoint y: 144, distance: 54.7
click at [1443, 152] on div "Edit Item Staff" at bounding box center [1412, 158] width 108 height 20
select select "72805"
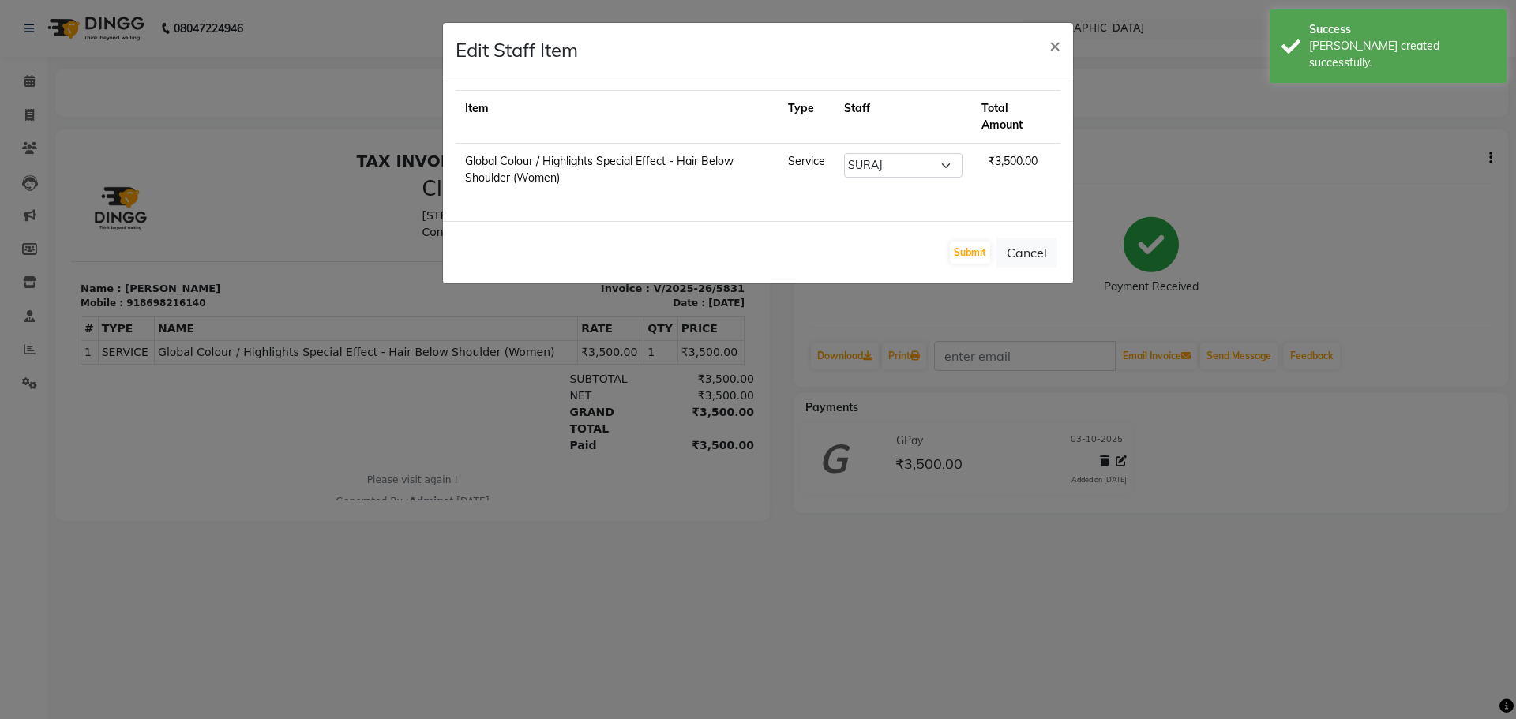
drag, startPoint x: 1435, startPoint y: 207, endPoint x: 1445, endPoint y: 187, distance: 22.3
click at [1438, 207] on ngb-modal-window "Edit Staff Item × Item Type Staff Total Amount Global Colour / Highlights Speci…" at bounding box center [758, 359] width 1516 height 719
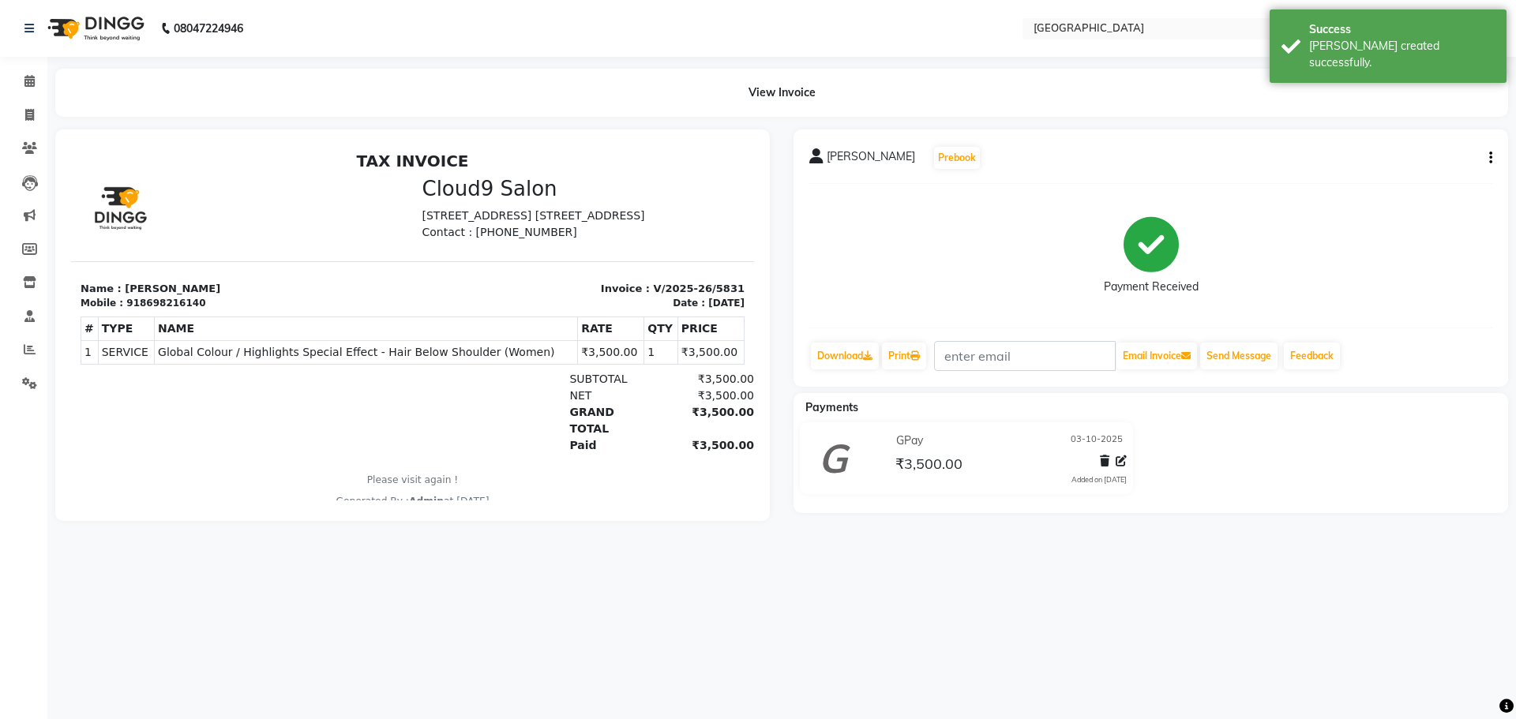
click at [1493, 160] on div "[PERSON_NAME] Prebook Payment Received Download Print Email Invoice Send Messag…" at bounding box center [1151, 258] width 715 height 257
click at [1493, 154] on div "[PERSON_NAME] Prebook Payment Received Download Print Email Invoice Send Messag…" at bounding box center [1151, 258] width 715 height 257
click at [1486, 153] on button "button" at bounding box center [1487, 158] width 9 height 17
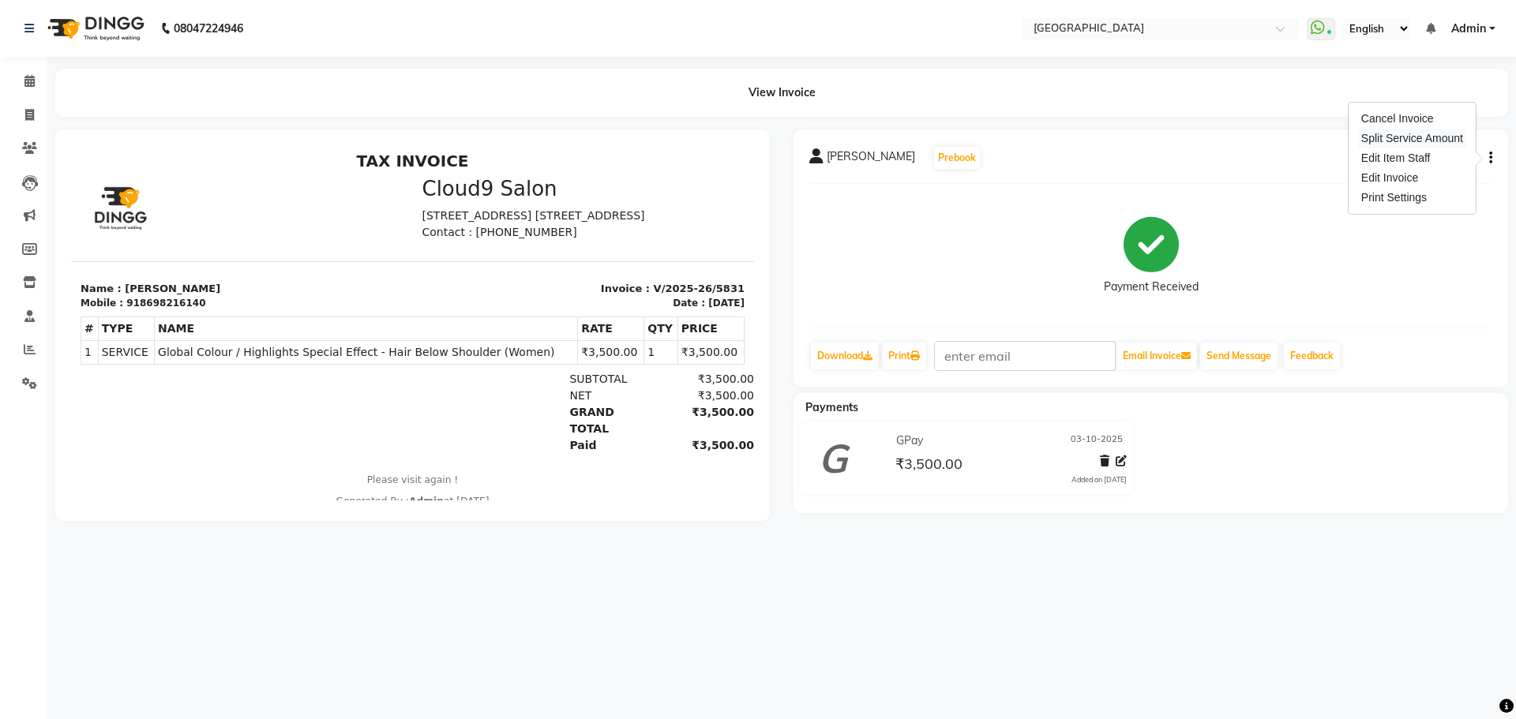
click at [1444, 143] on div "Split Service Amount" at bounding box center [1412, 139] width 108 height 20
select select "72805"
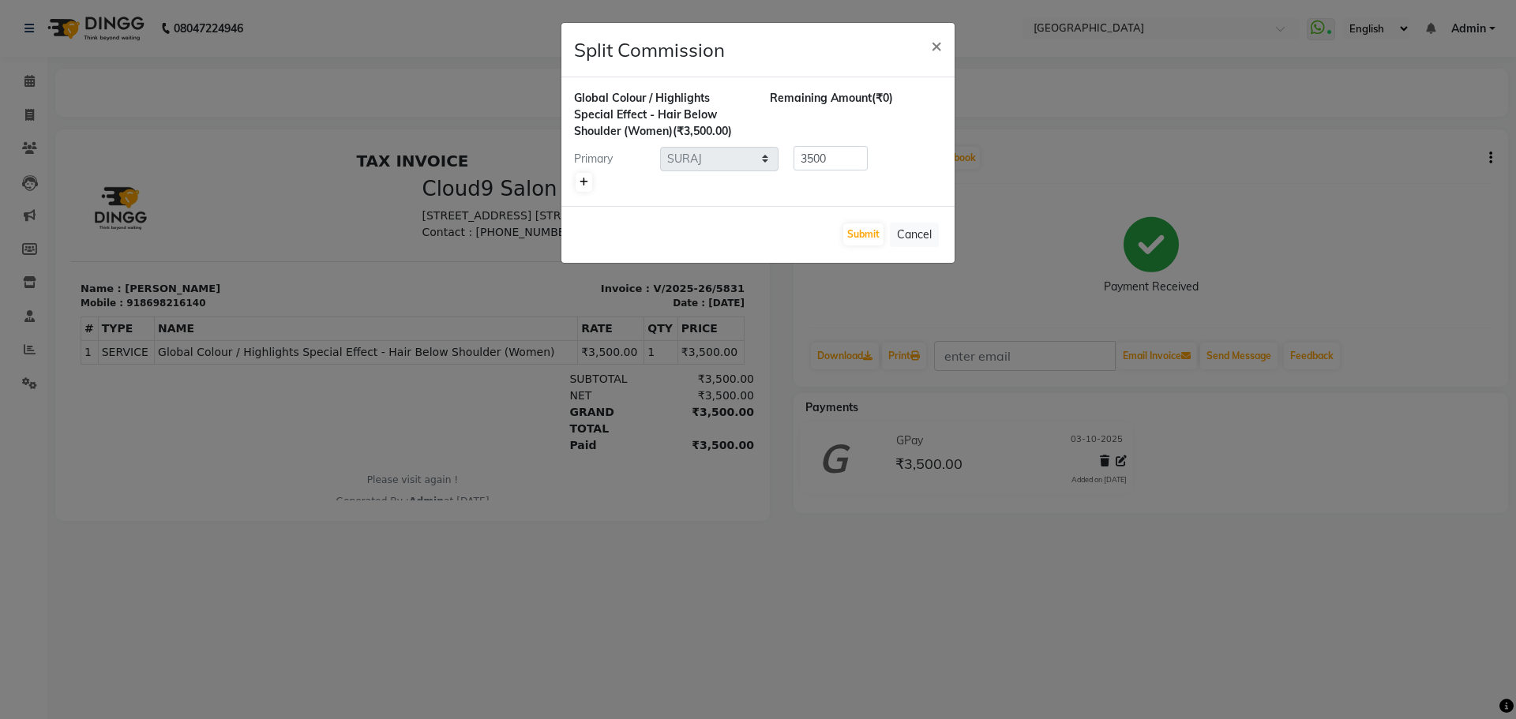
click at [585, 181] on icon at bounding box center [584, 182] width 9 height 9
type input "1750"
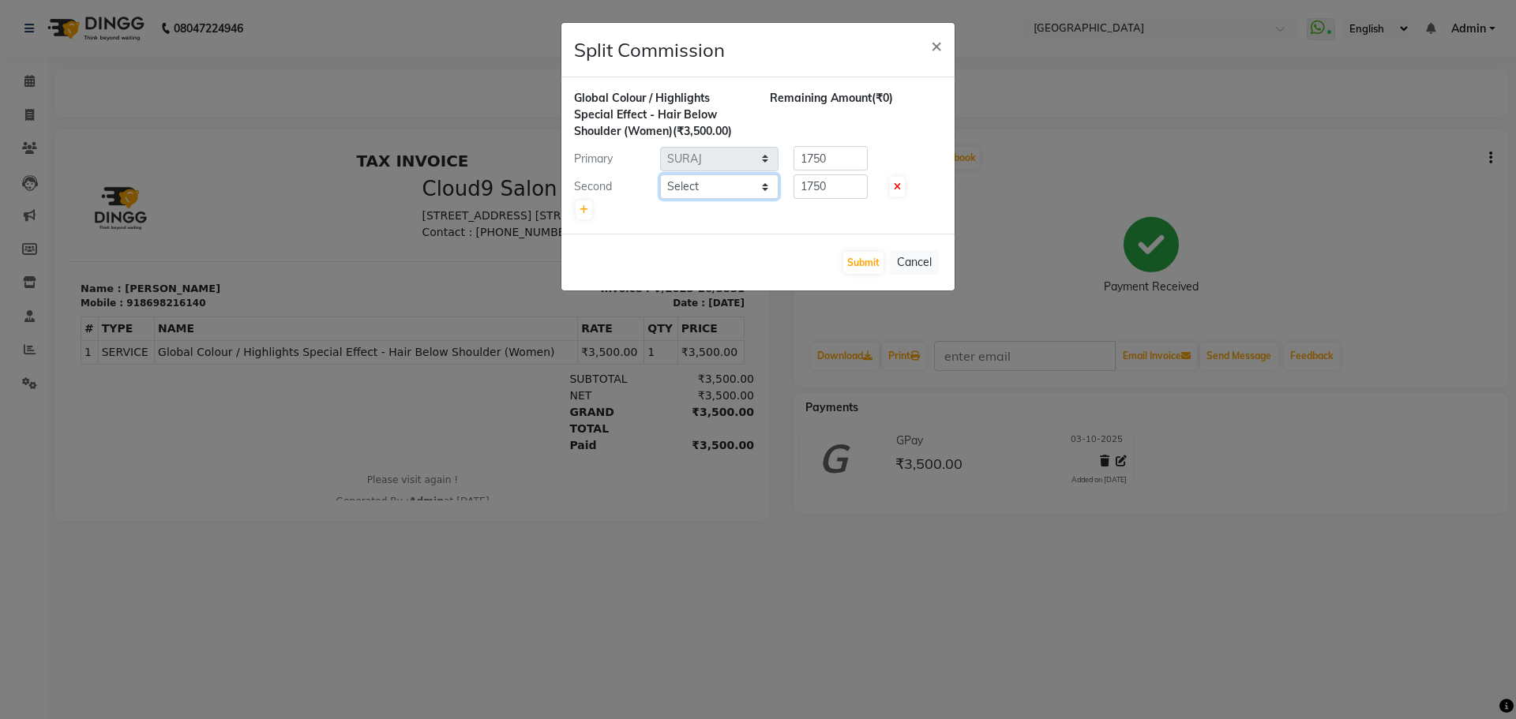
click at [739, 181] on select "Select [PERSON_NAME] ASHIYA [PERSON_NAME] [PERSON_NAME] [PERSON_NAME] [PERSON_N…" at bounding box center [719, 187] width 118 height 24
select select "70101"
click at [660, 175] on select "Select [PERSON_NAME] ASHIYA [PERSON_NAME] [PERSON_NAME] [PERSON_NAME] [PERSON_N…" at bounding box center [719, 187] width 118 height 24
click at [873, 261] on button "Submit" at bounding box center [863, 263] width 40 height 22
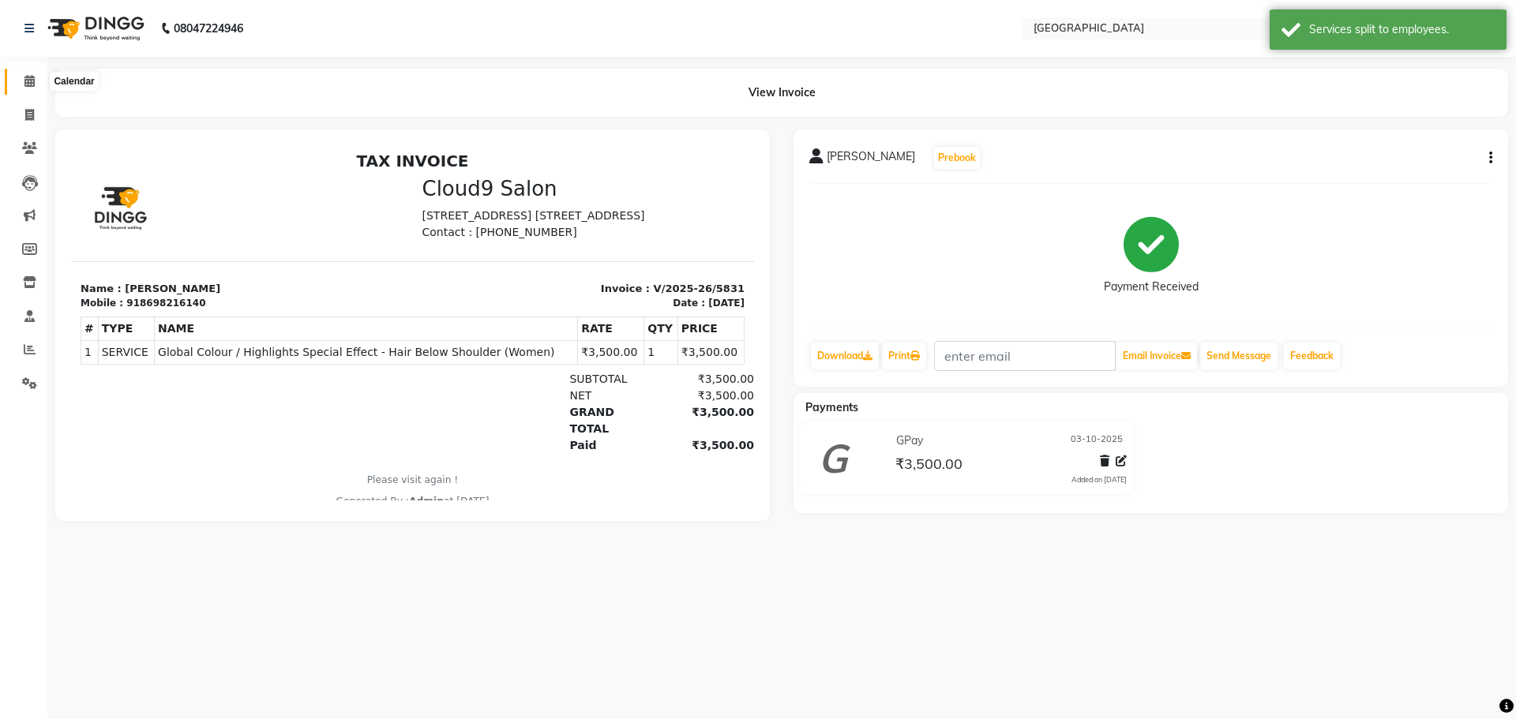
click at [31, 85] on icon at bounding box center [29, 81] width 10 height 12
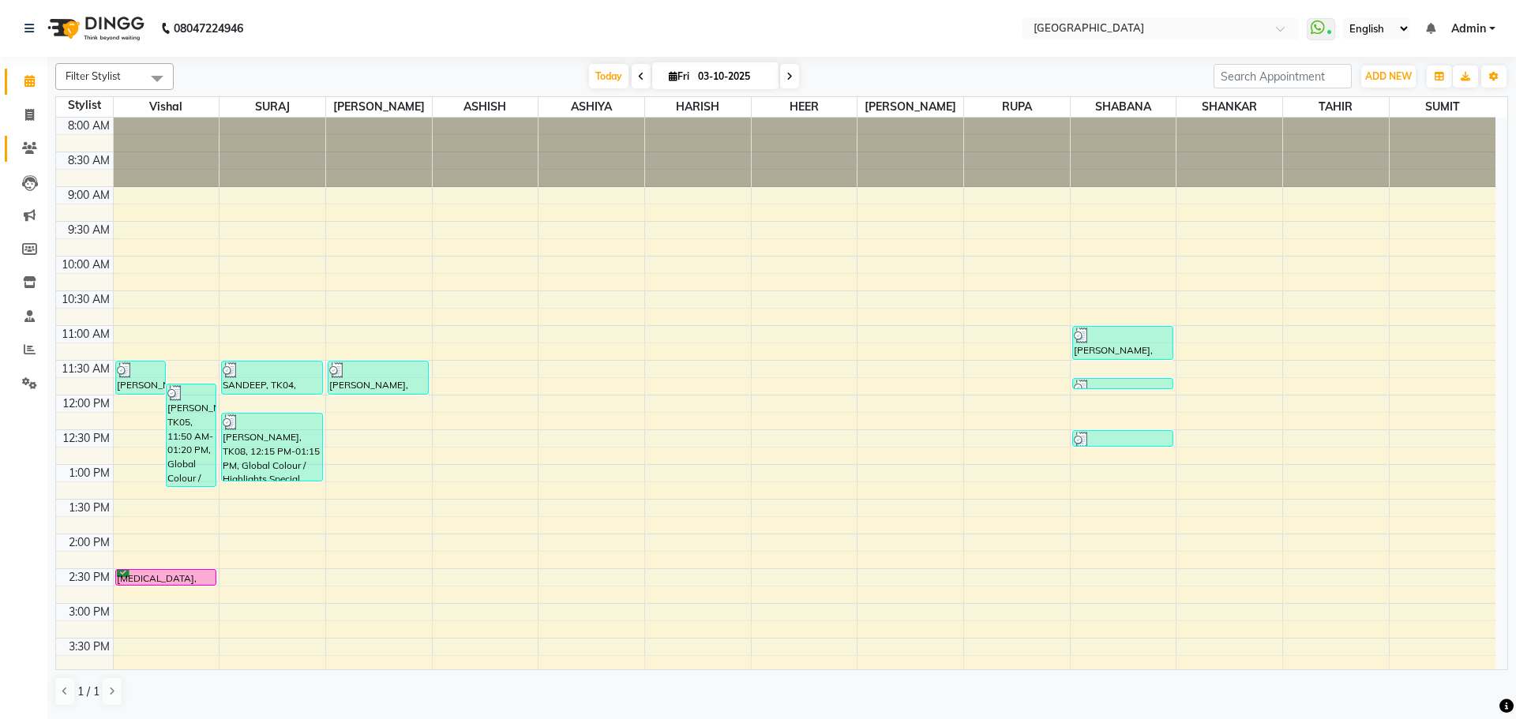
drag, startPoint x: 13, startPoint y: 145, endPoint x: 43, endPoint y: 145, distance: 30.0
click at [14, 145] on link "Clients" at bounding box center [24, 149] width 38 height 26
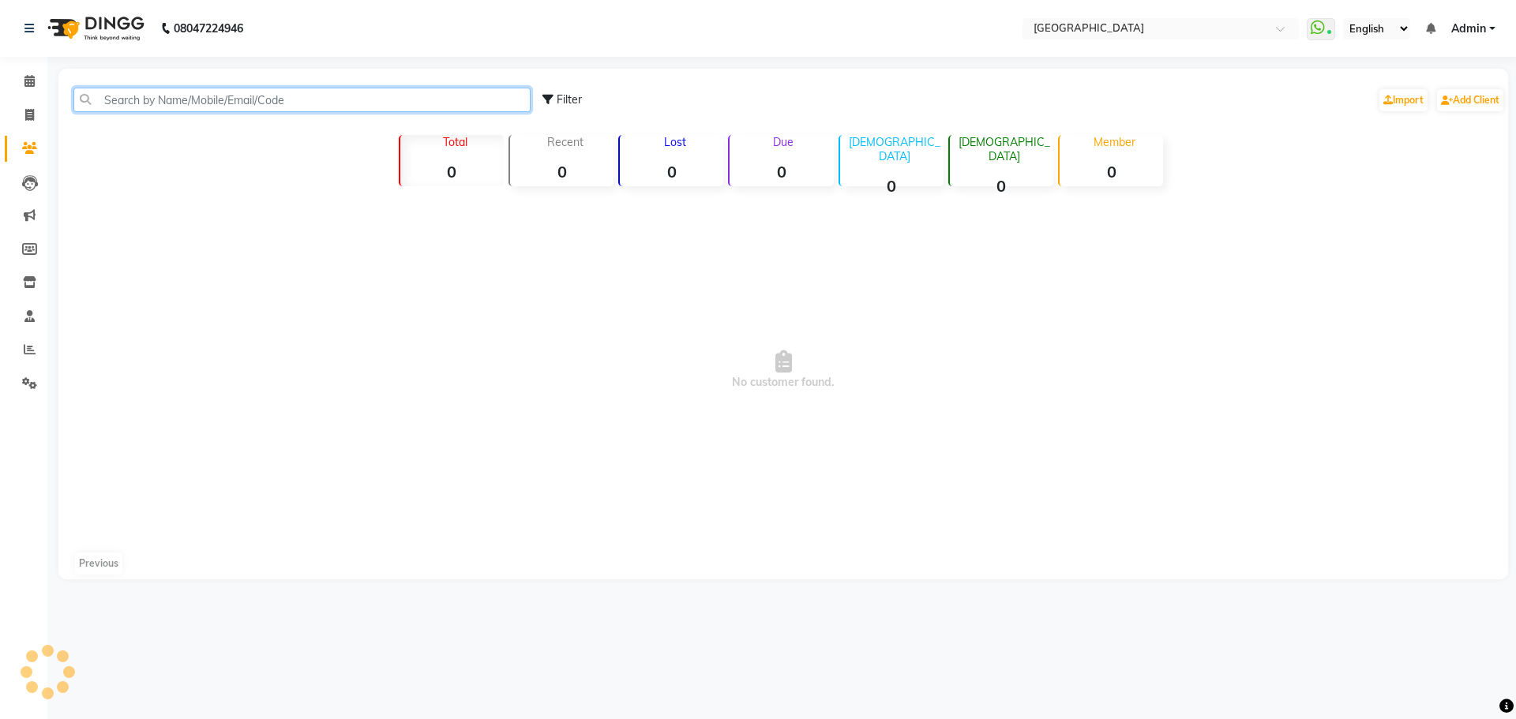
click at [423, 101] on input "text" at bounding box center [301, 100] width 457 height 24
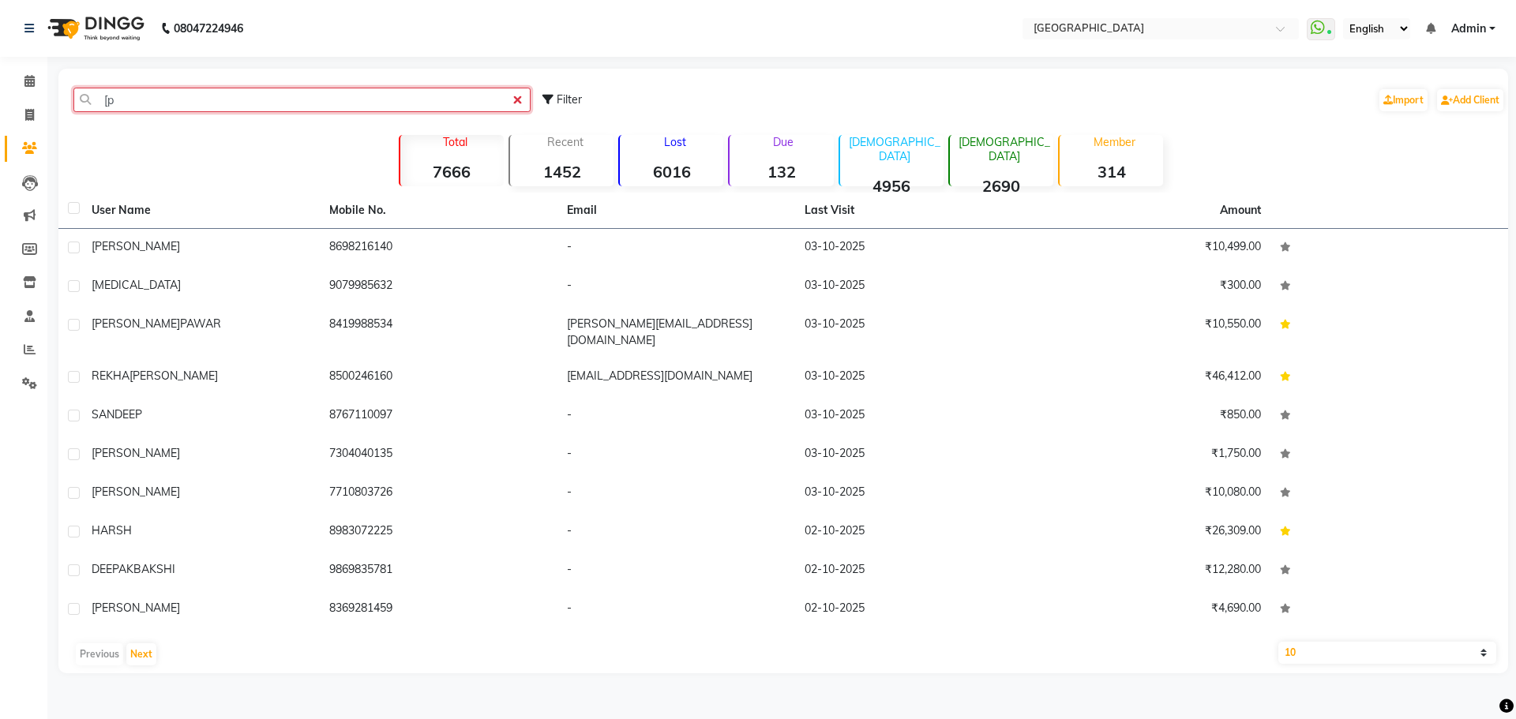
type input "["
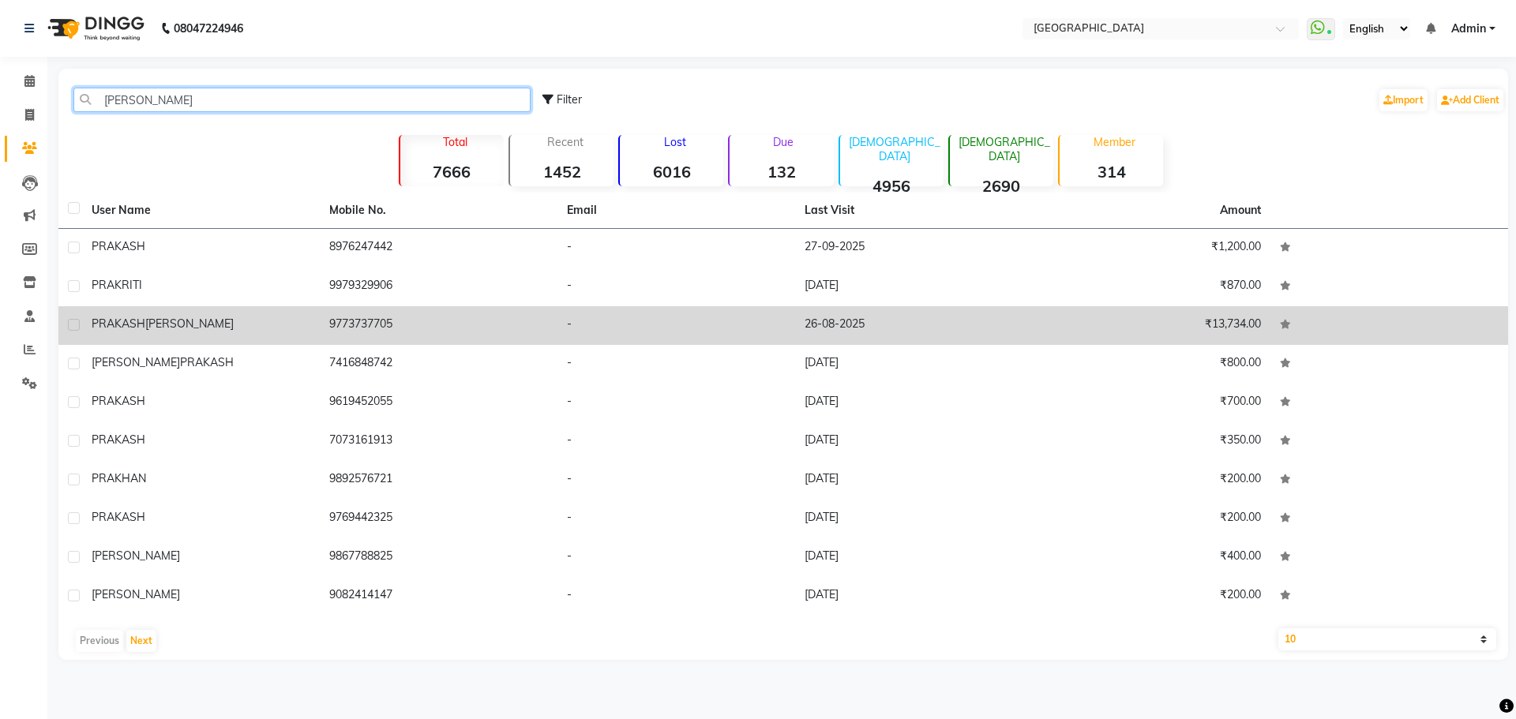
type input "[PERSON_NAME]"
click at [277, 318] on div "[PERSON_NAME]" at bounding box center [201, 324] width 219 height 17
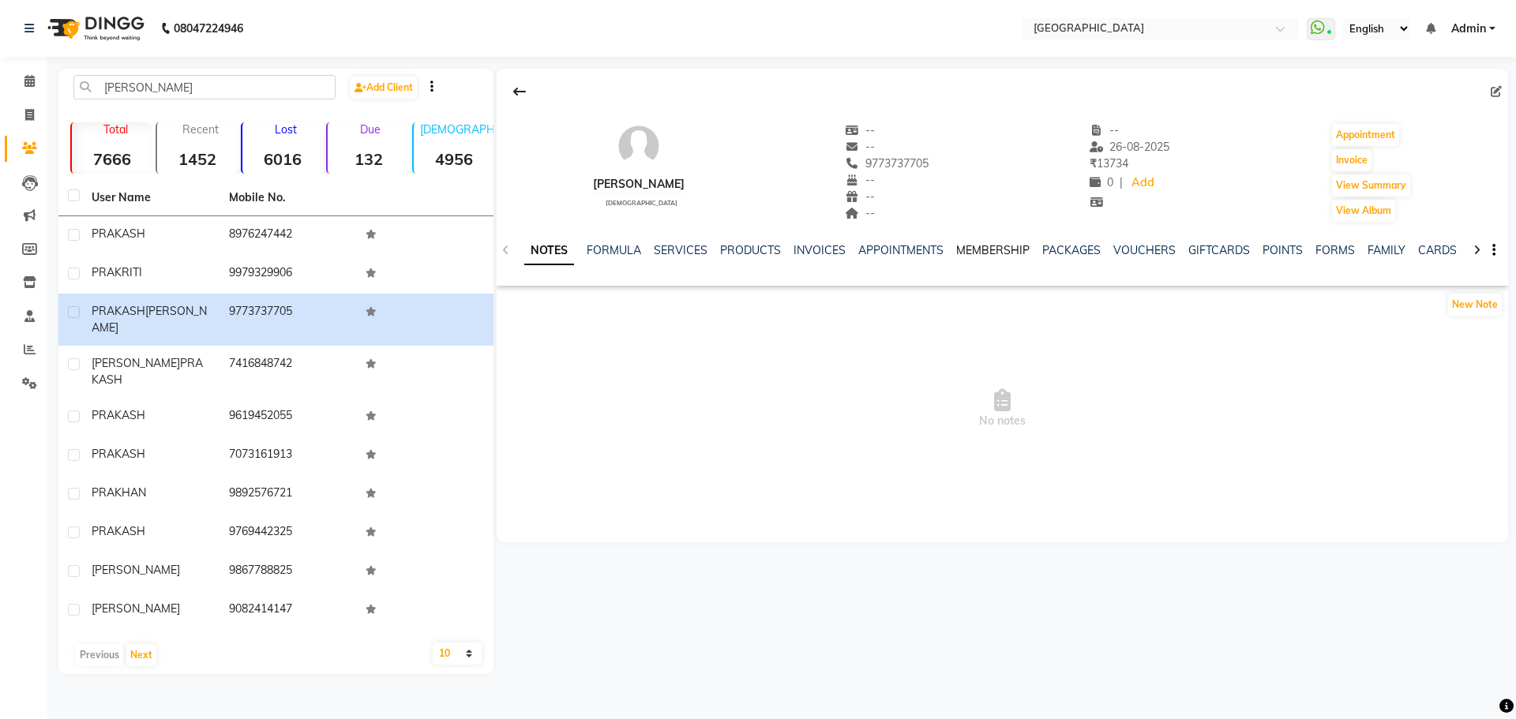
click at [1000, 248] on link "MEMBERSHIP" at bounding box center [992, 250] width 73 height 14
click at [608, 247] on link "SERVICES" at bounding box center [603, 250] width 54 height 14
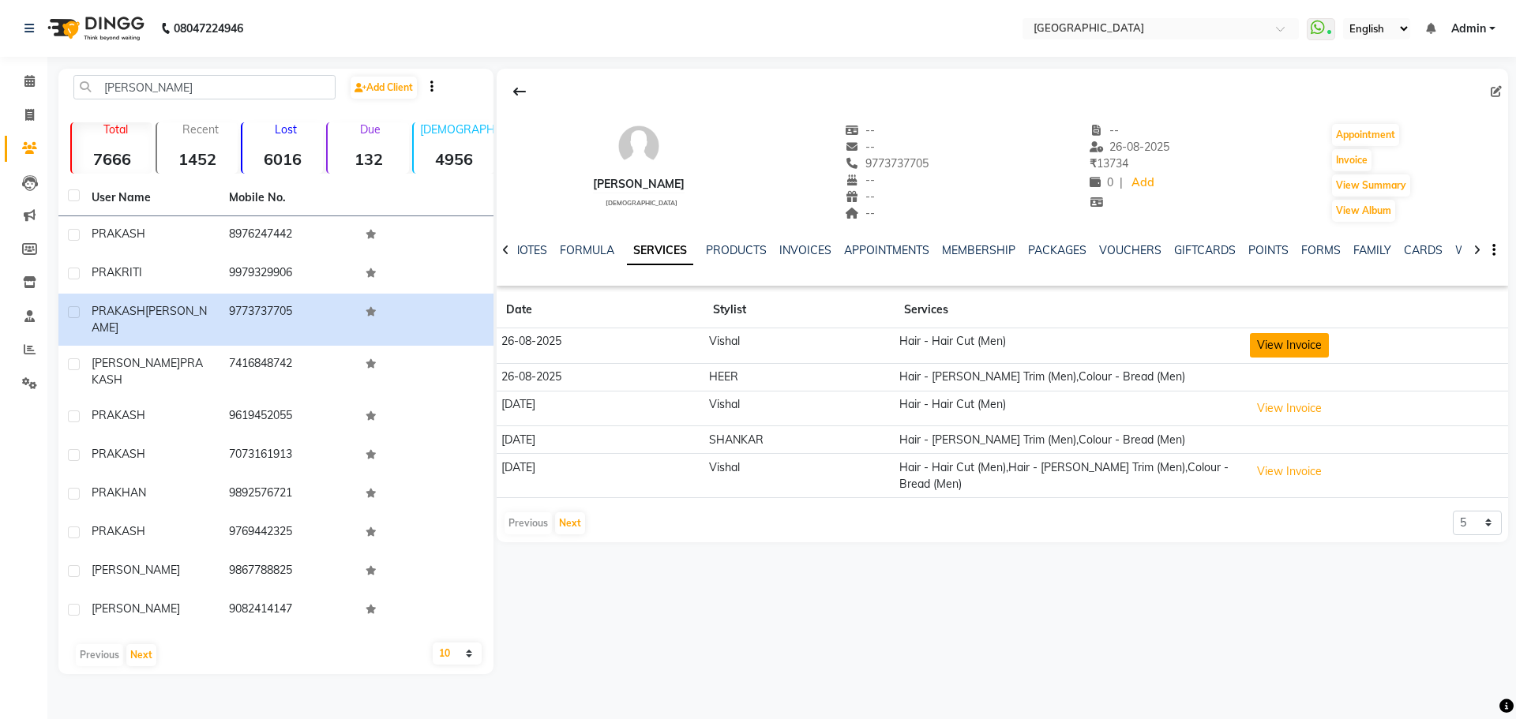
click at [1318, 352] on button "View Invoice" at bounding box center [1289, 345] width 79 height 24
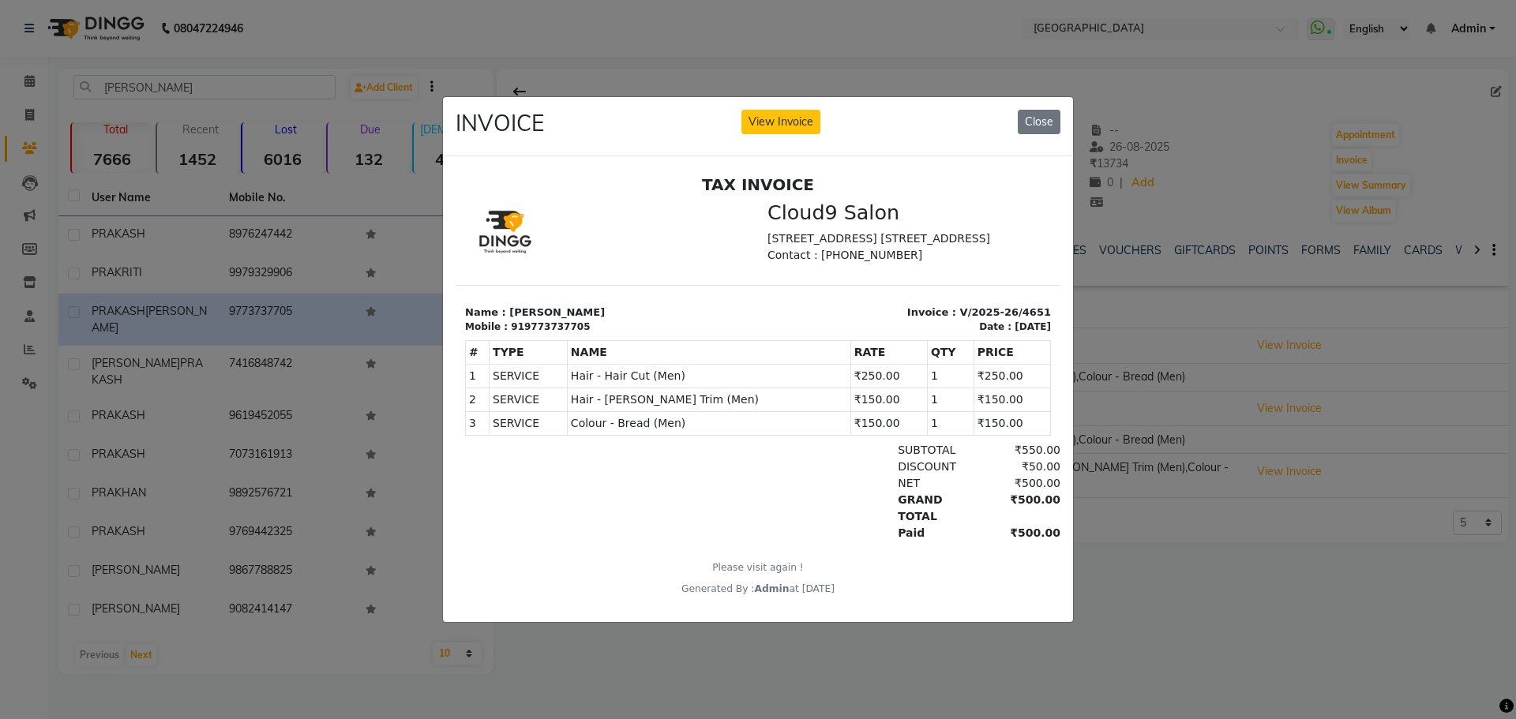
click at [1095, 612] on ngb-modal-window "INVOICE View Invoice Close" at bounding box center [758, 359] width 1516 height 719
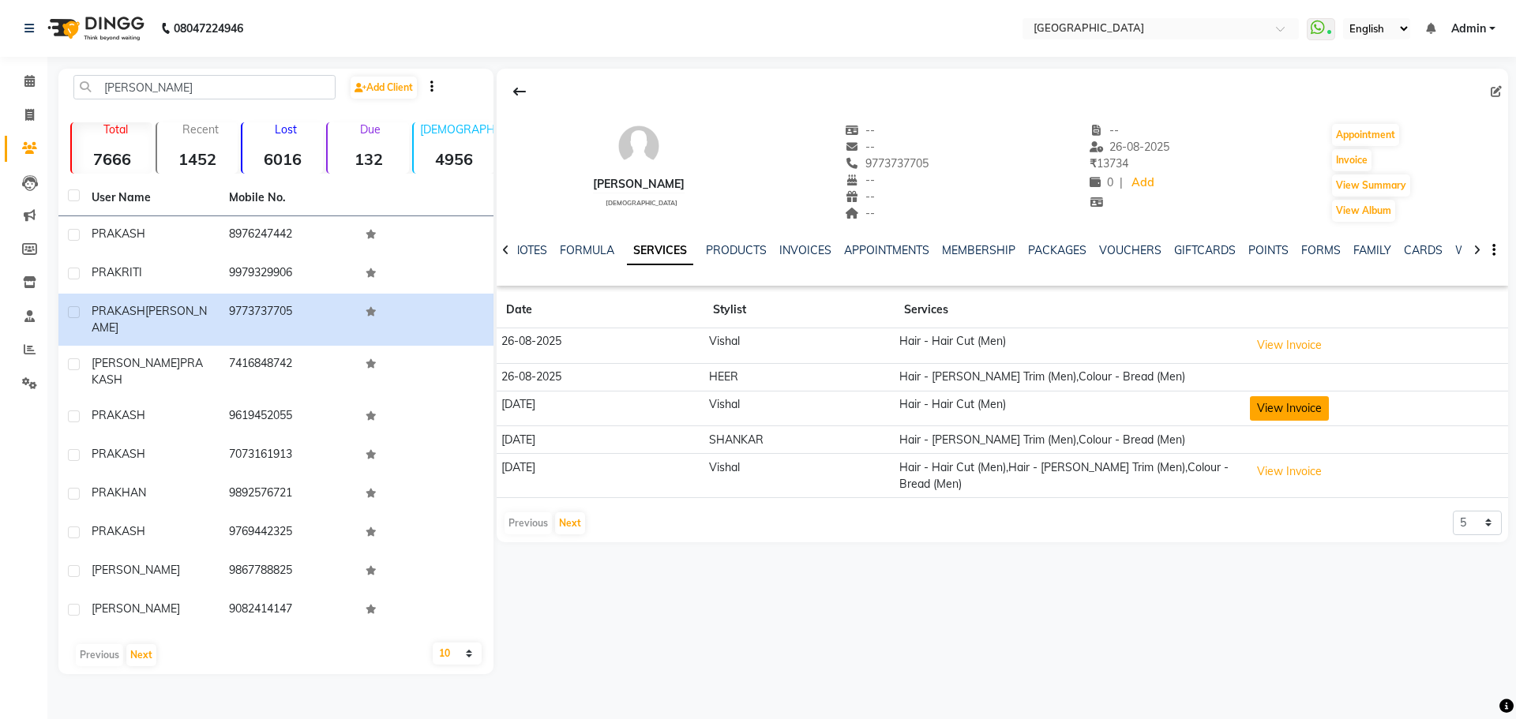
click at [1270, 412] on button "View Invoice" at bounding box center [1289, 408] width 79 height 24
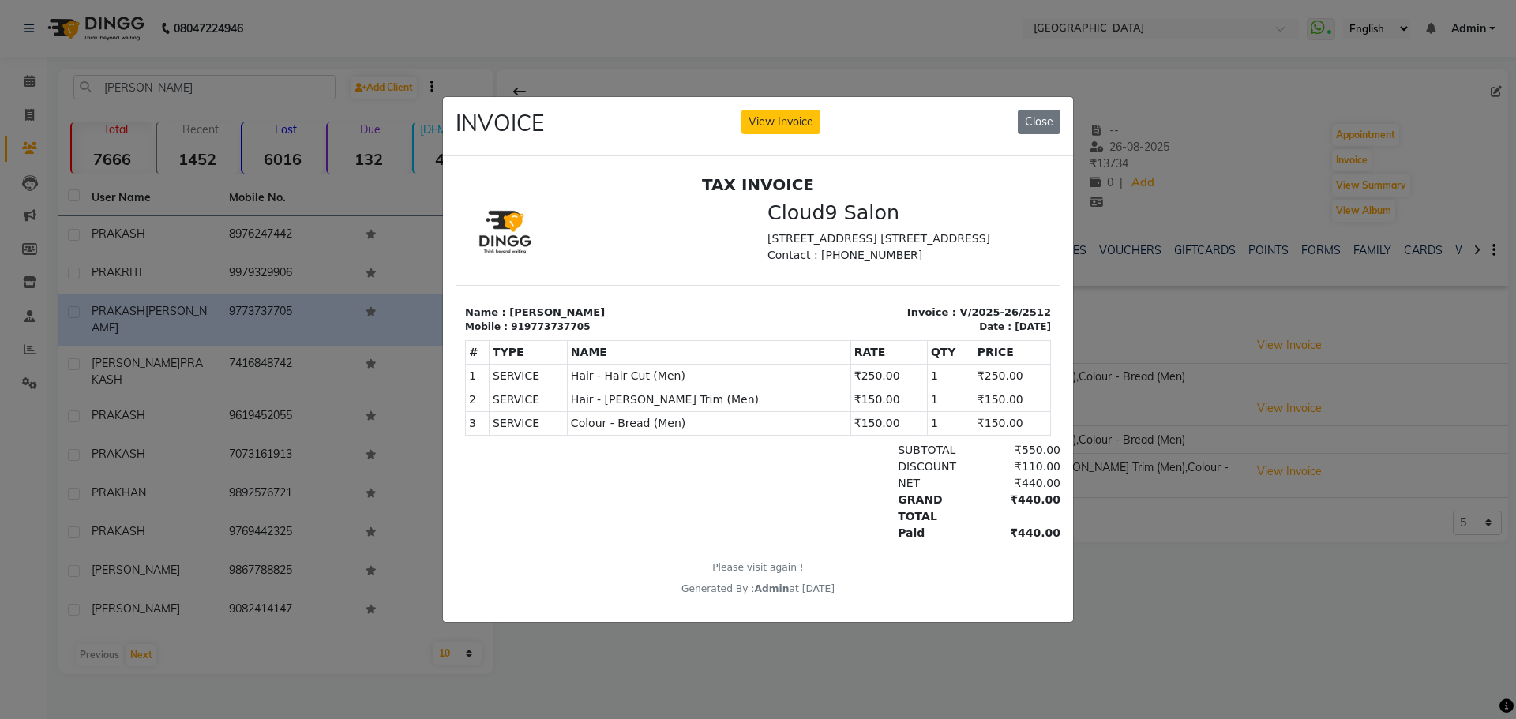
click at [952, 651] on ngb-modal-window "INVOICE View Invoice Close" at bounding box center [758, 359] width 1516 height 719
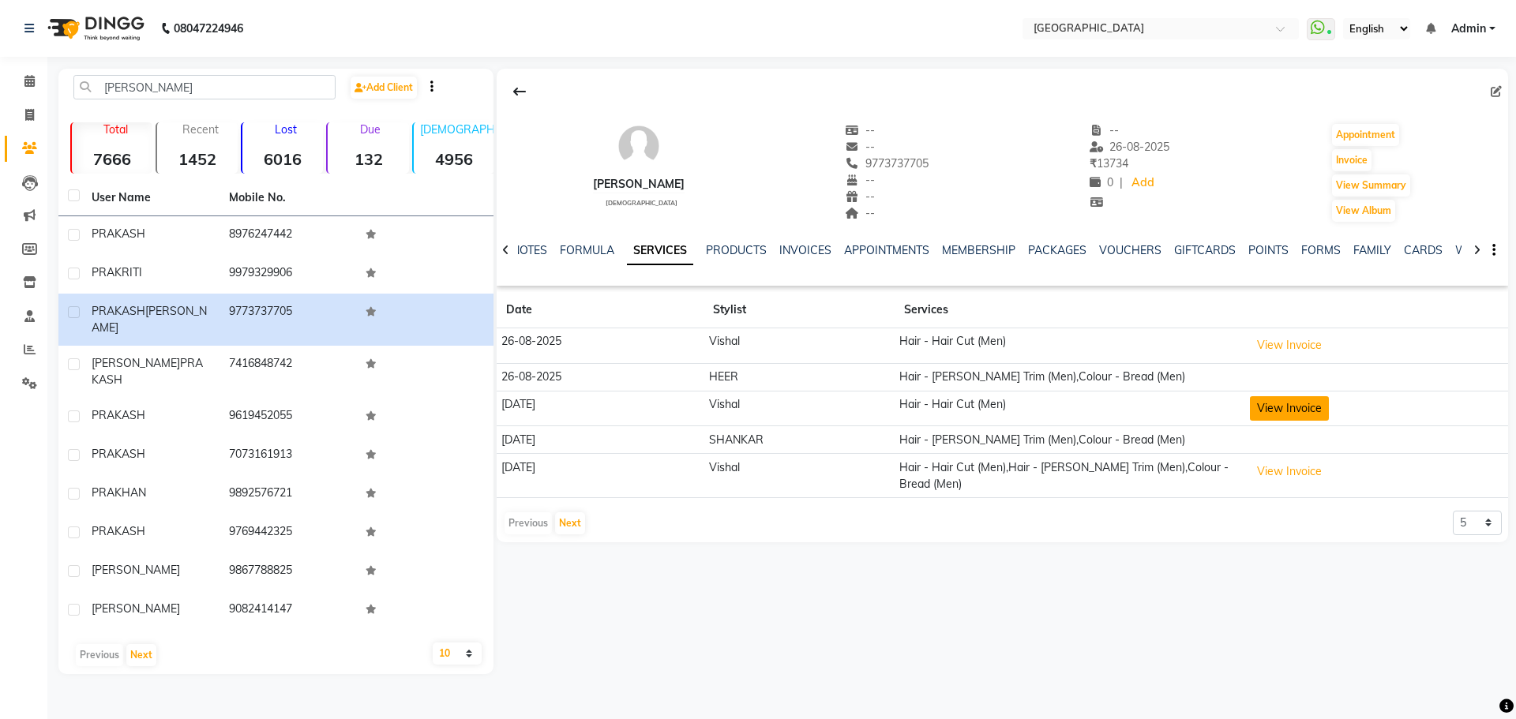
click at [1319, 405] on button "View Invoice" at bounding box center [1289, 408] width 79 height 24
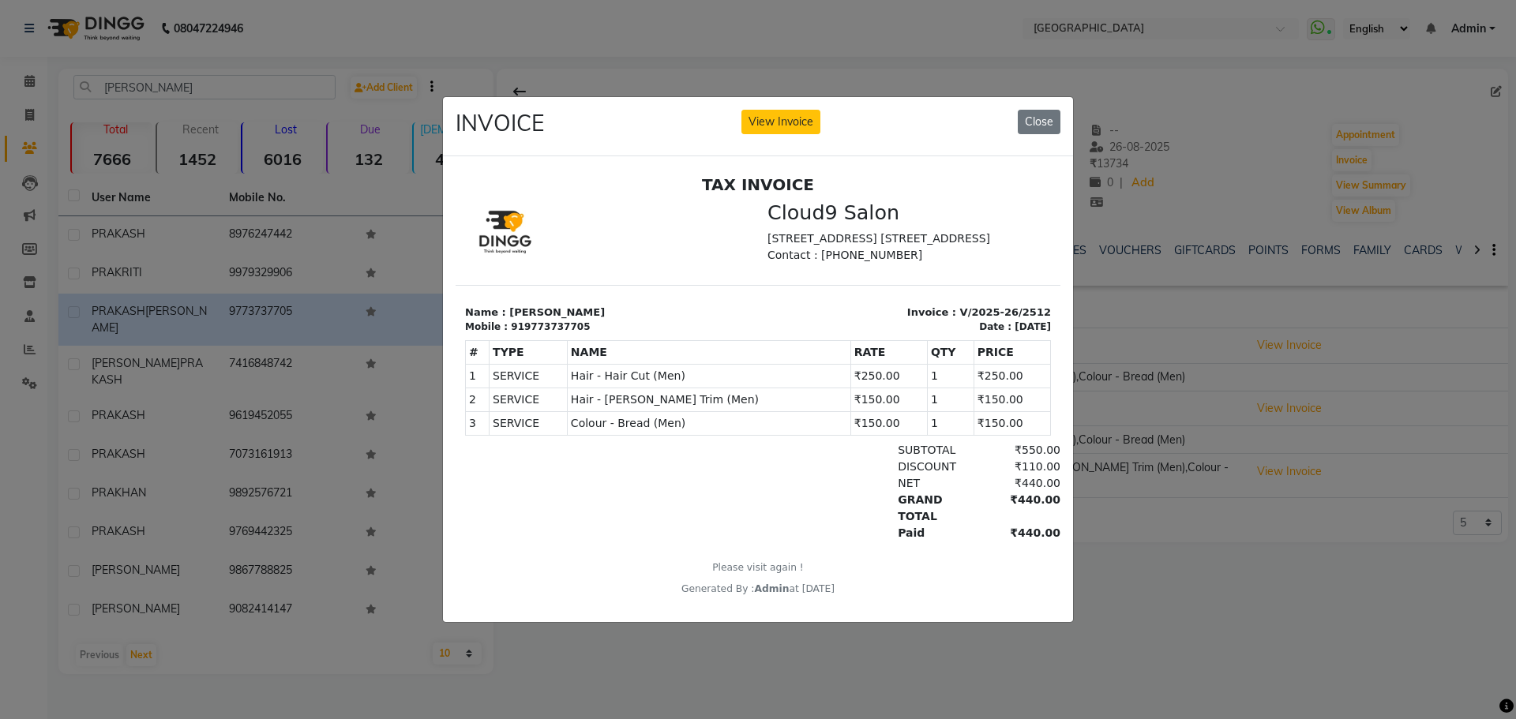
click at [1038, 678] on ngb-modal-window "INVOICE View Invoice Close" at bounding box center [758, 359] width 1516 height 719
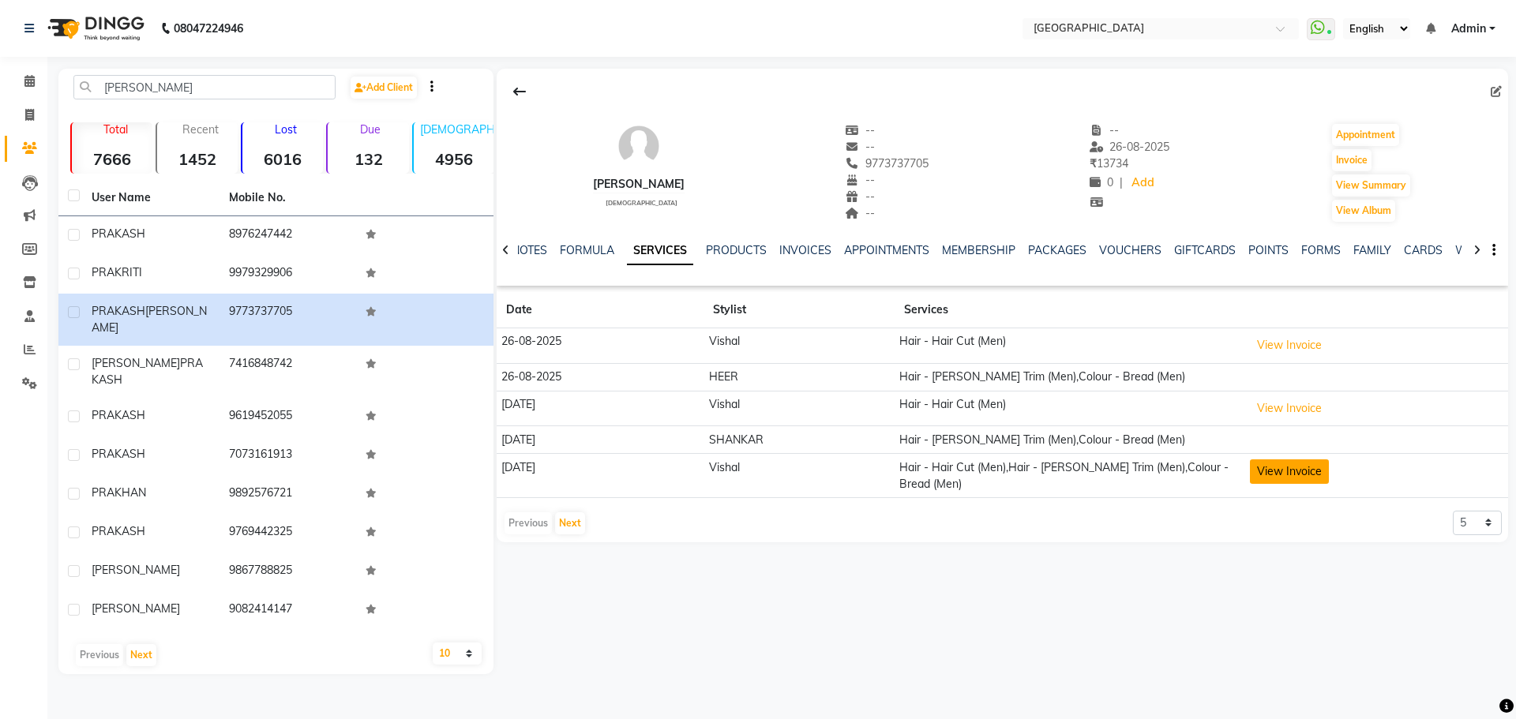
click at [1299, 475] on button "View Invoice" at bounding box center [1289, 472] width 79 height 24
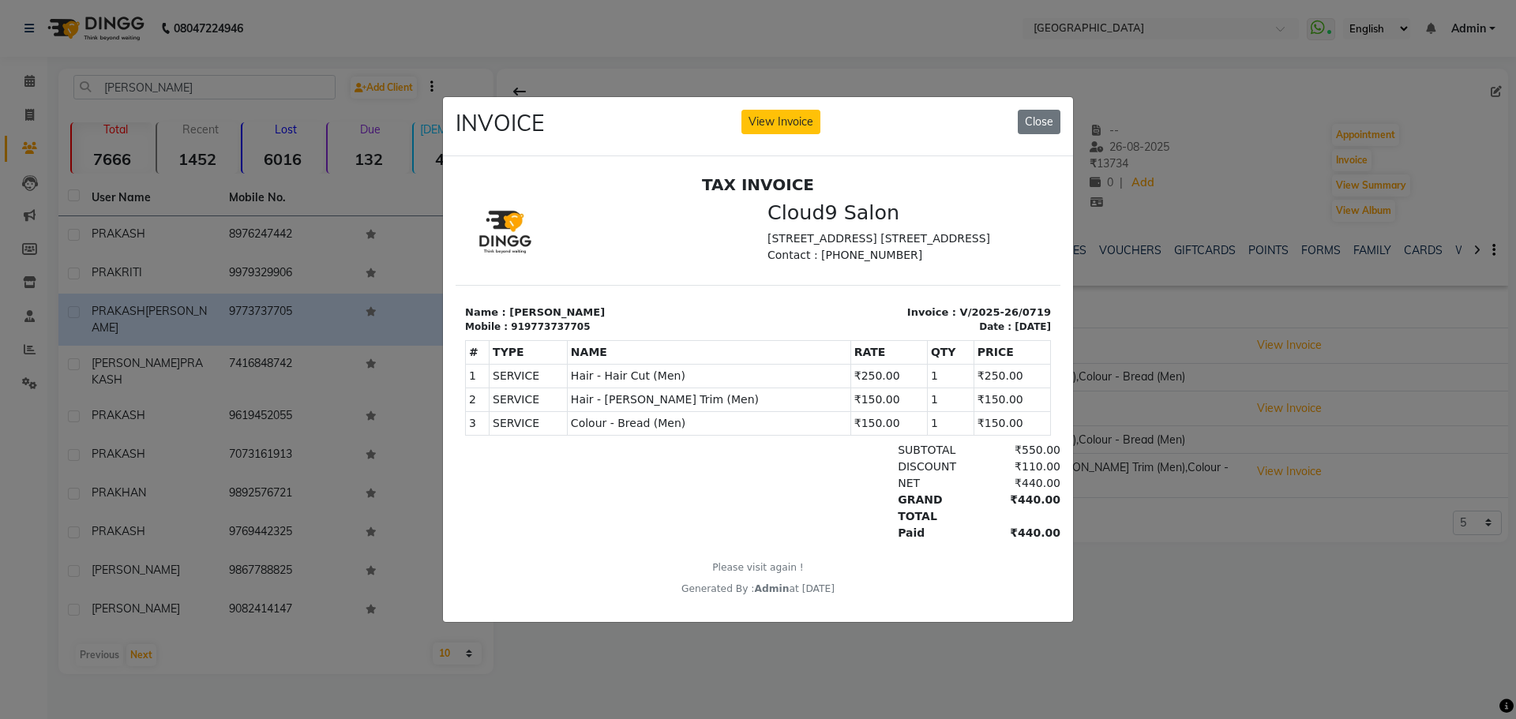
click at [803, 704] on ngb-modal-window "INVOICE View Invoice Close" at bounding box center [758, 359] width 1516 height 719
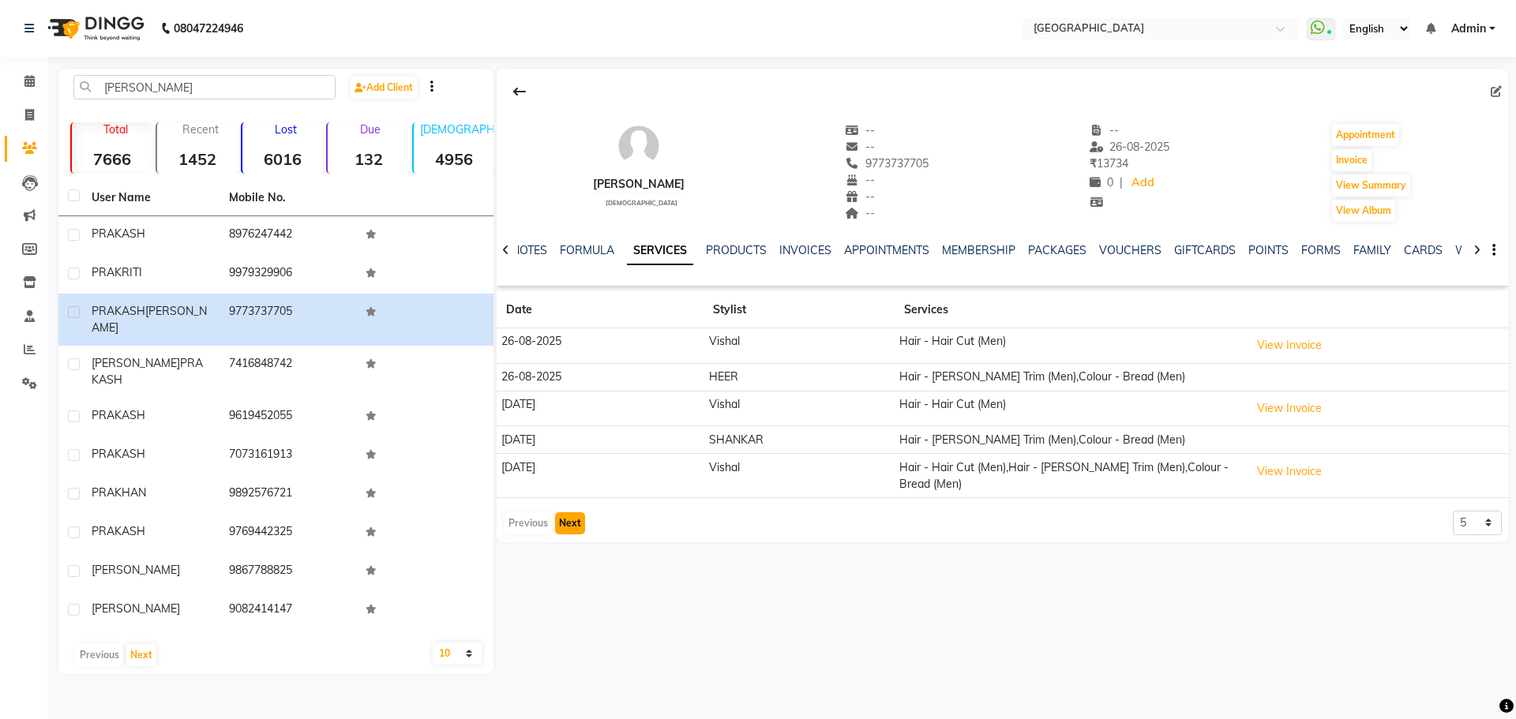
click at [573, 515] on button "Next" at bounding box center [570, 524] width 30 height 22
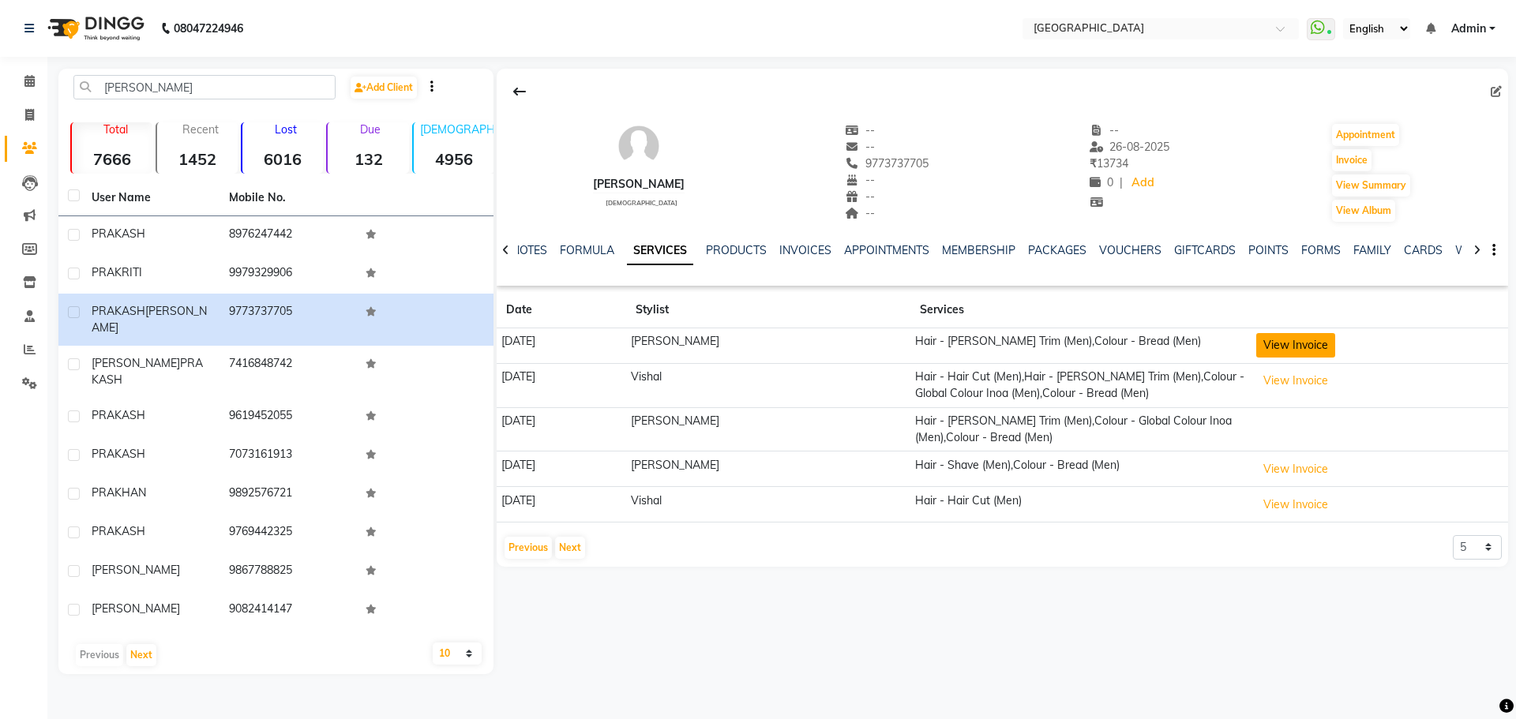
click at [1260, 340] on button "View Invoice" at bounding box center [1295, 345] width 79 height 24
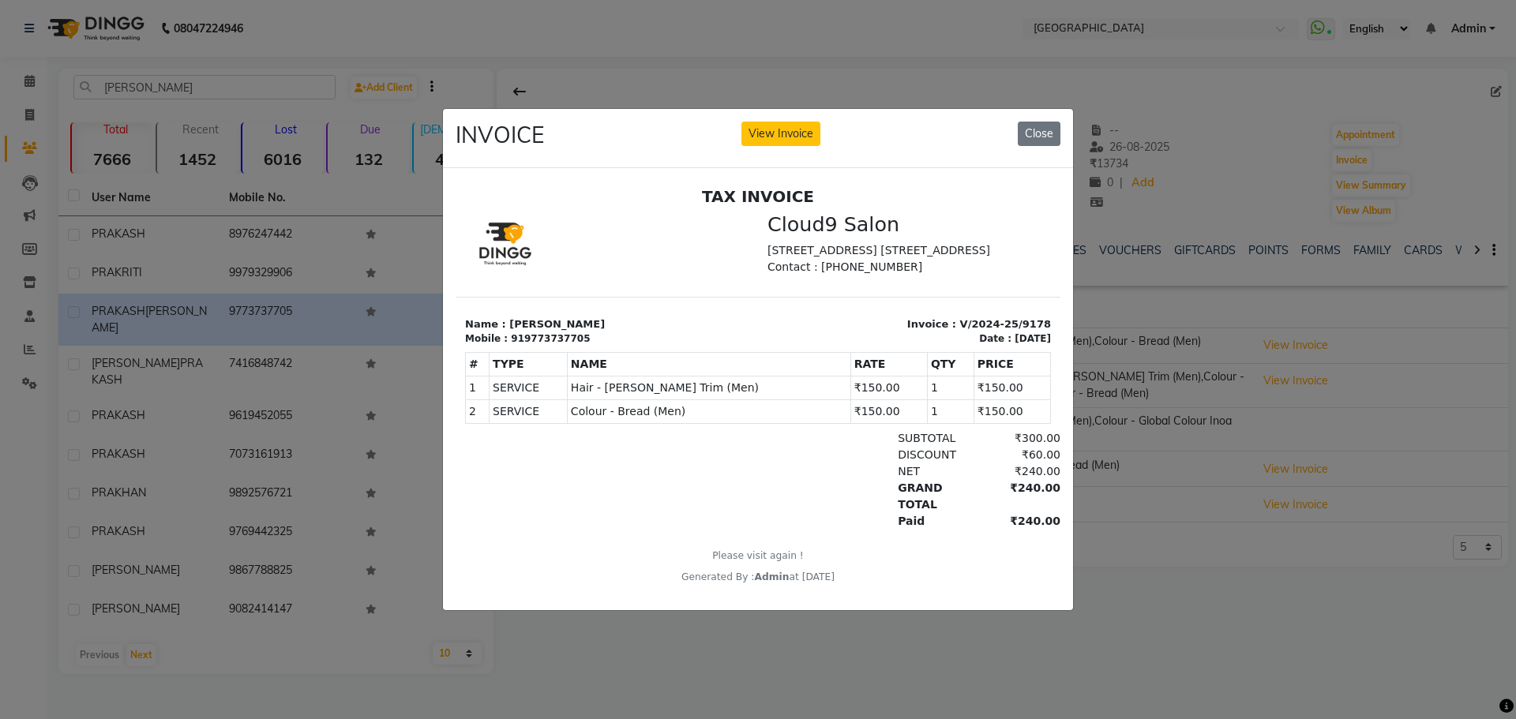
click at [787, 674] on ngb-modal-window "INVOICE View Invoice Close" at bounding box center [758, 359] width 1516 height 719
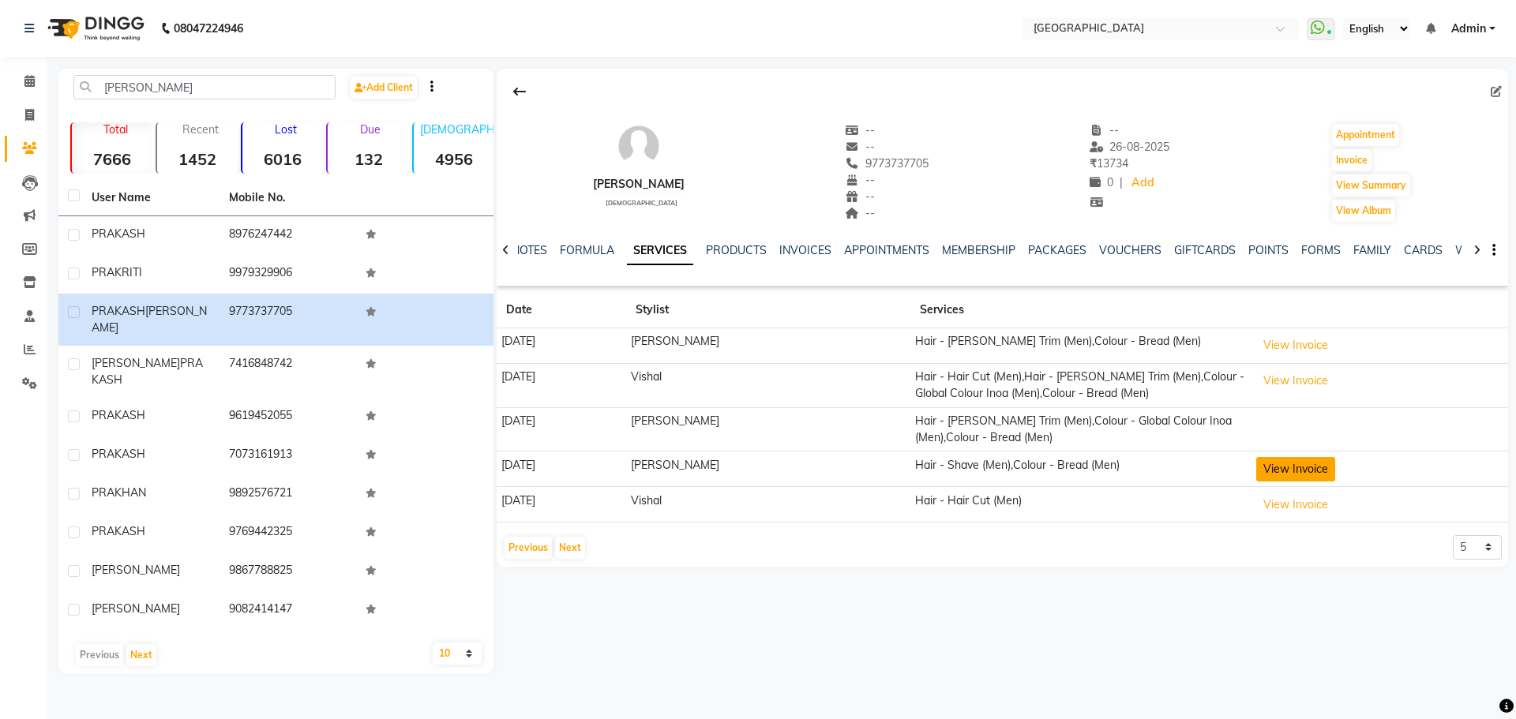
click at [1267, 460] on button "View Invoice" at bounding box center [1295, 469] width 79 height 24
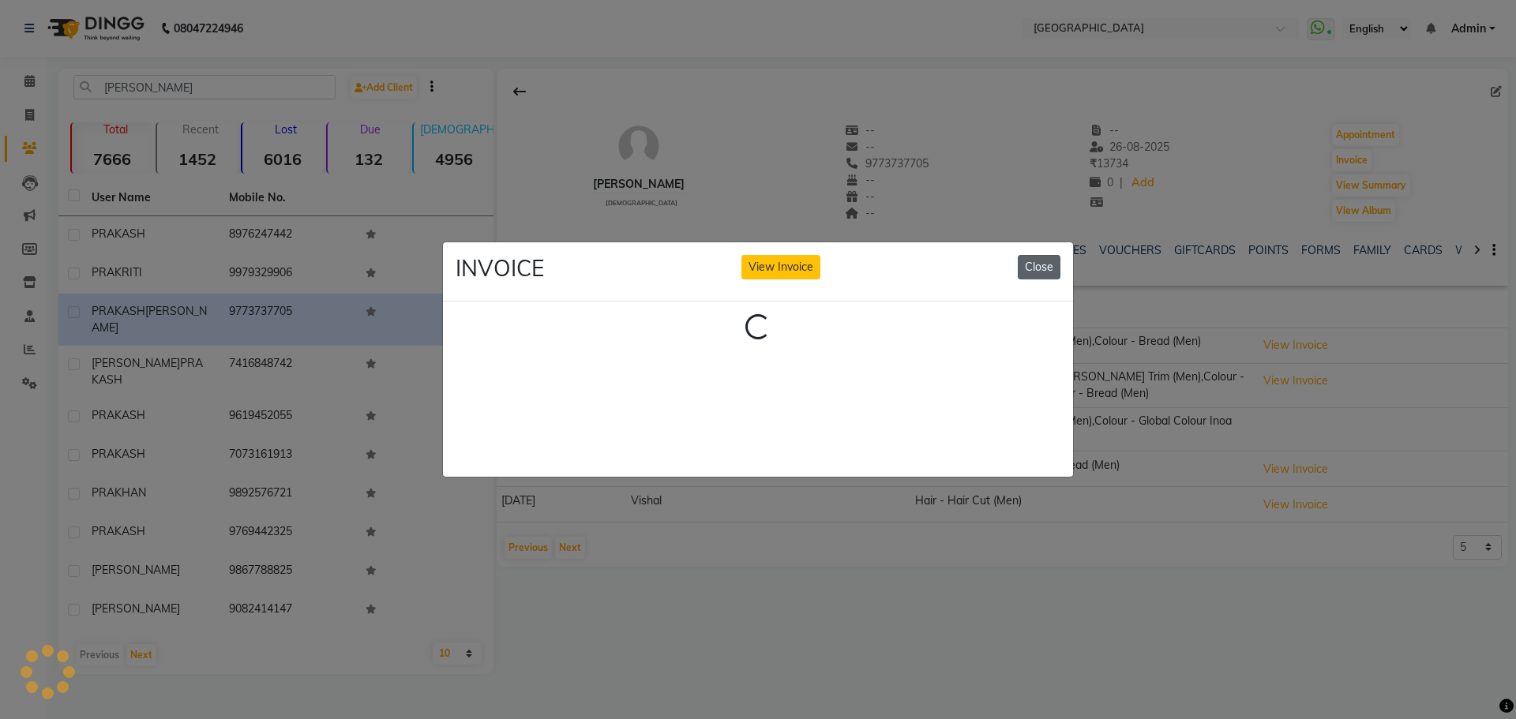
click at [1031, 267] on button "Close" at bounding box center [1039, 267] width 43 height 24
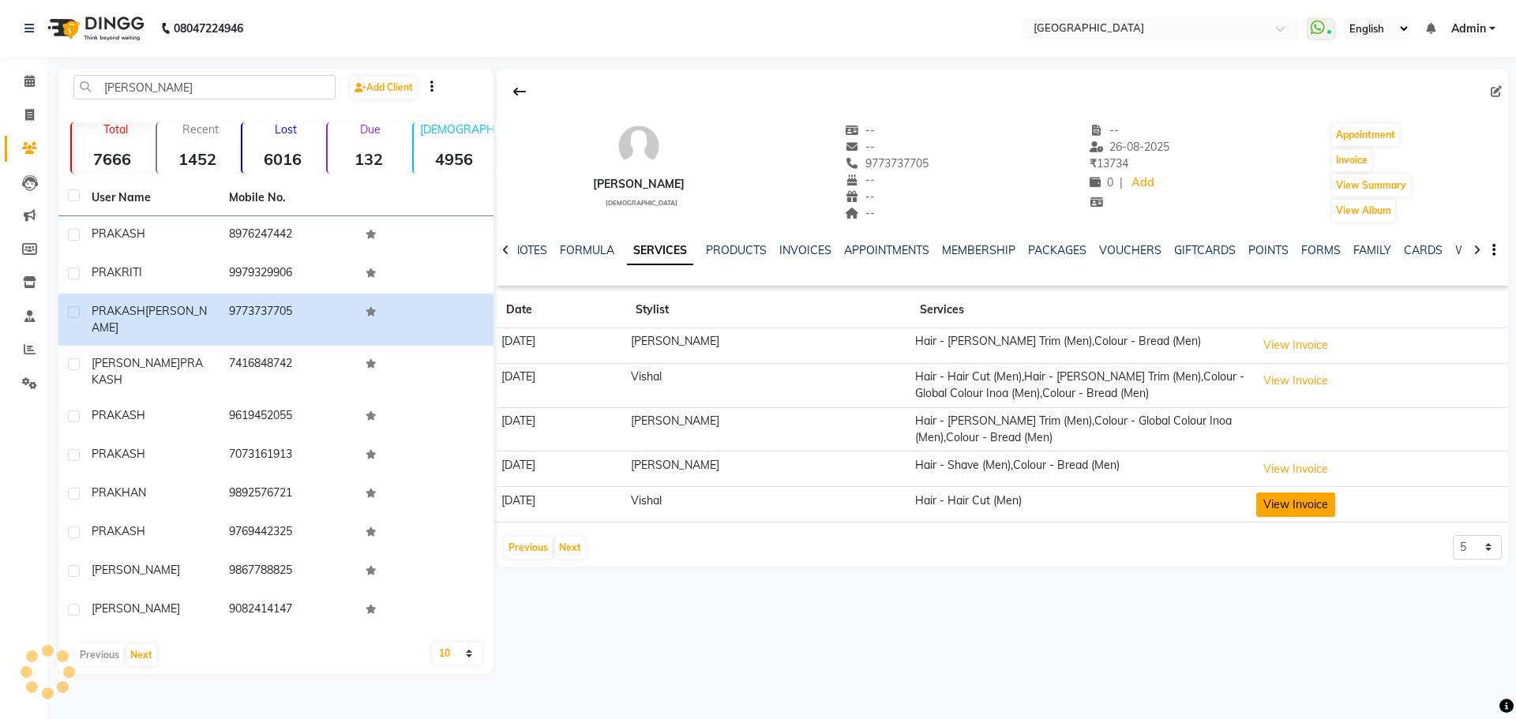
click at [1290, 502] on button "View Invoice" at bounding box center [1295, 505] width 79 height 24
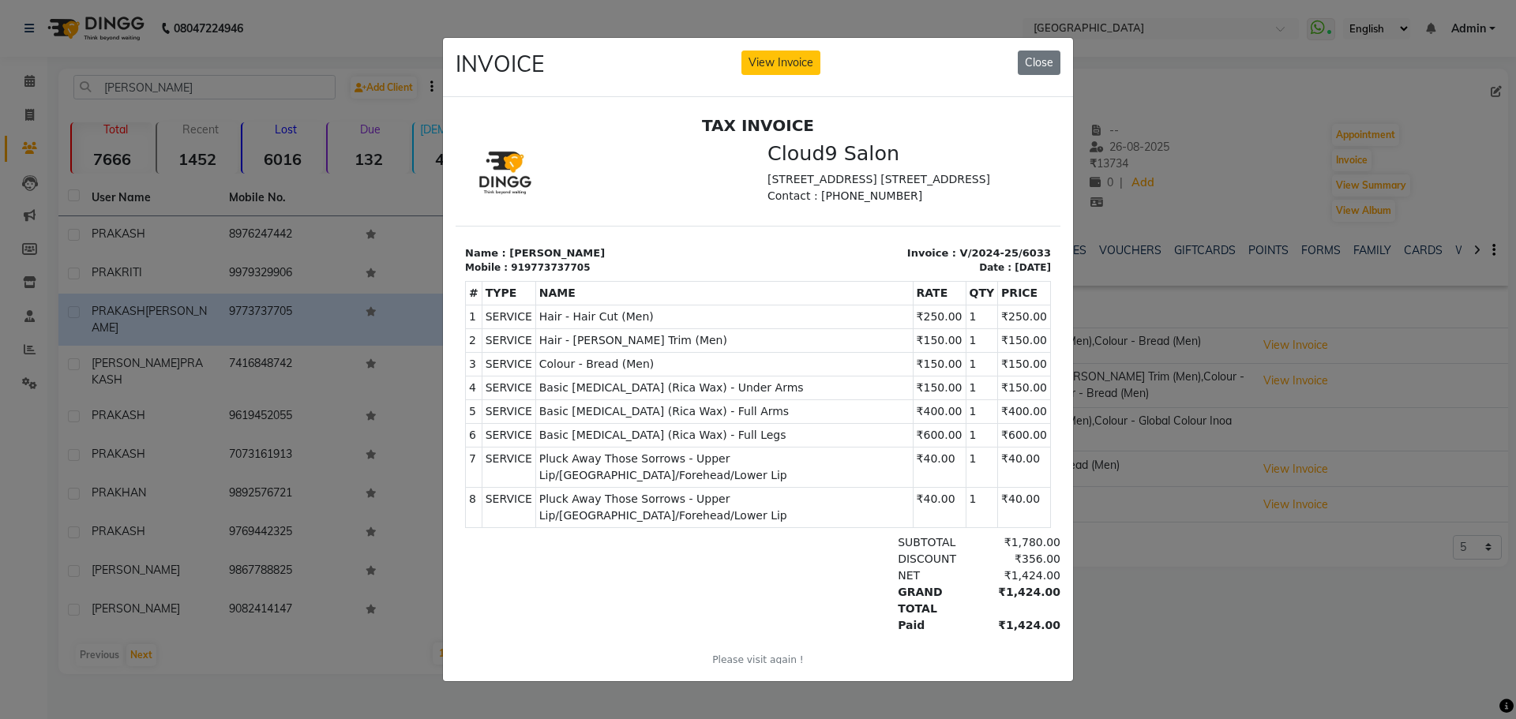
click at [1143, 667] on ngb-modal-window "INVOICE View Invoice Close" at bounding box center [758, 359] width 1516 height 719
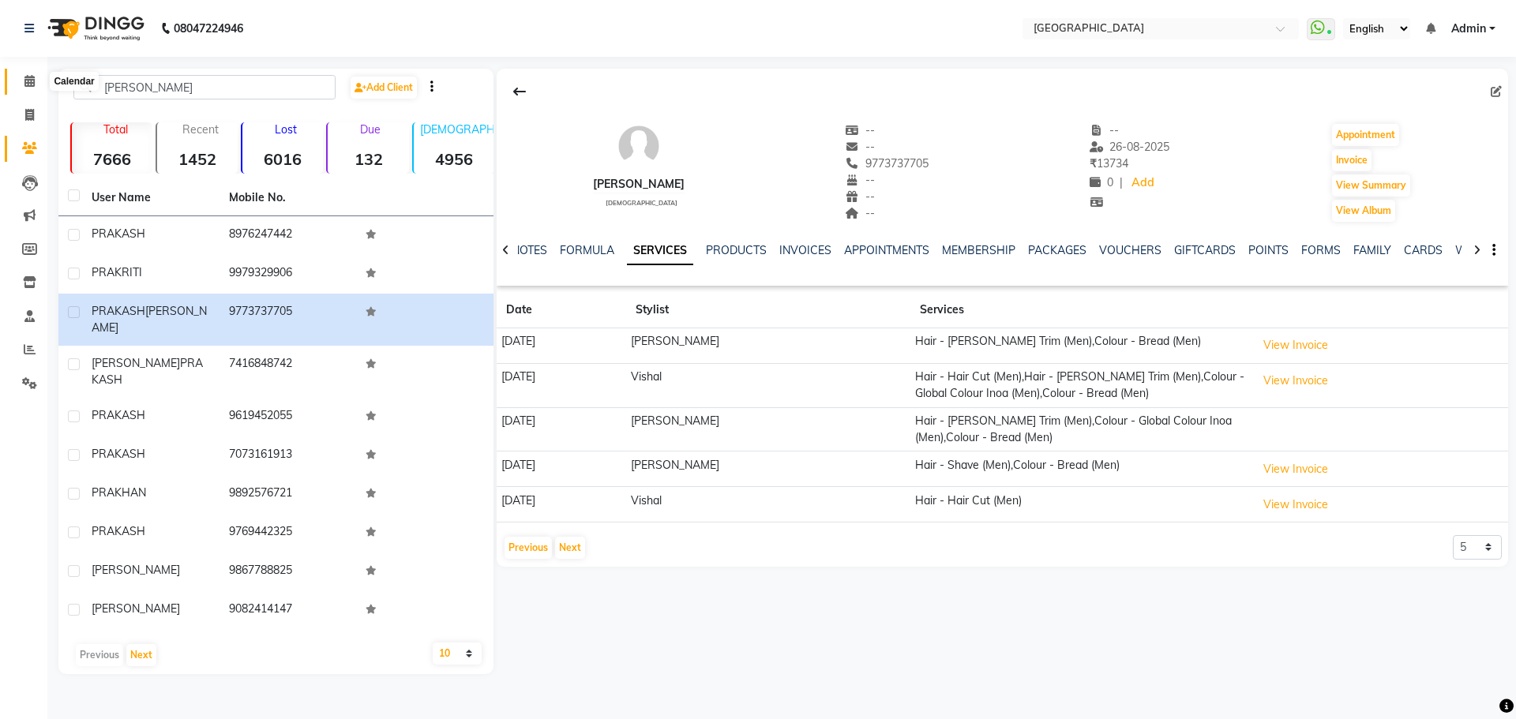
click at [33, 81] on icon at bounding box center [29, 81] width 10 height 12
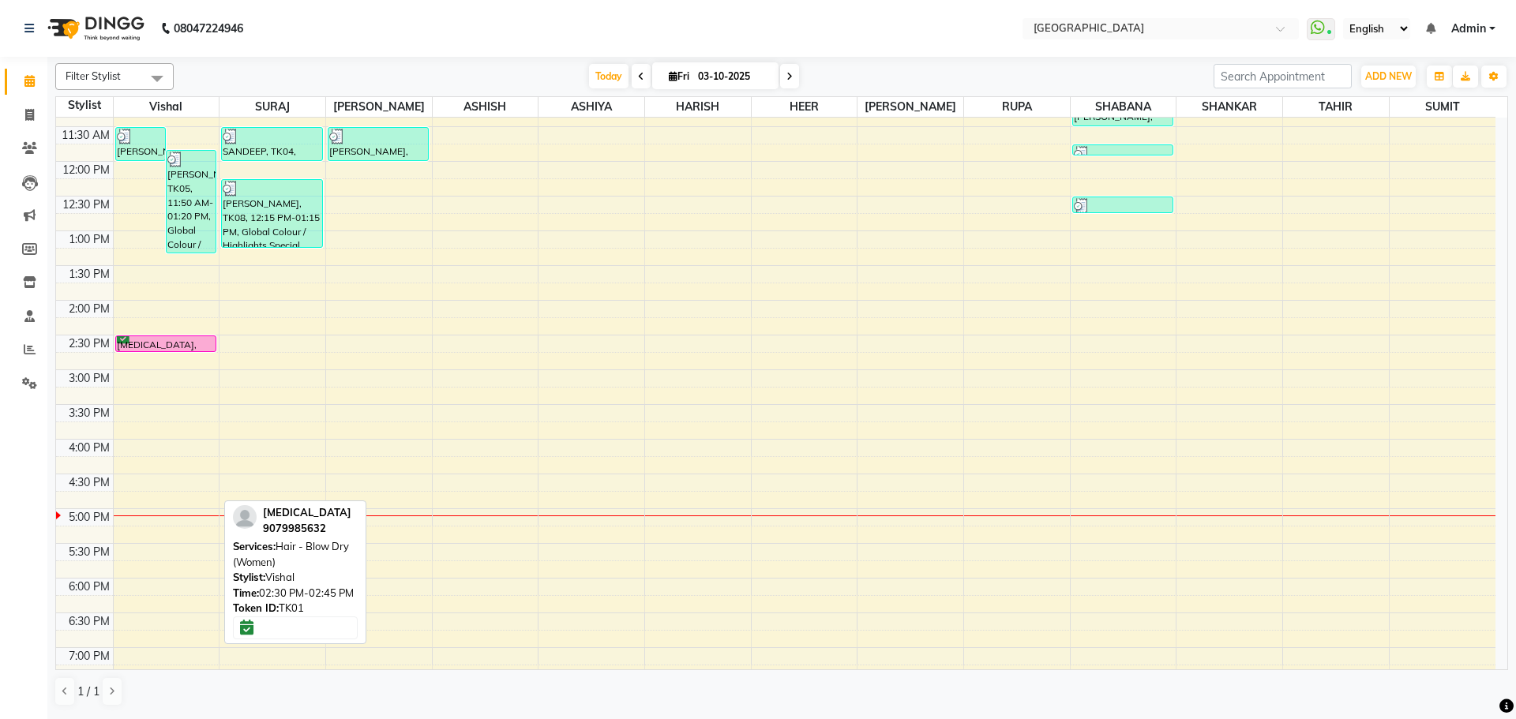
scroll to position [237, 0]
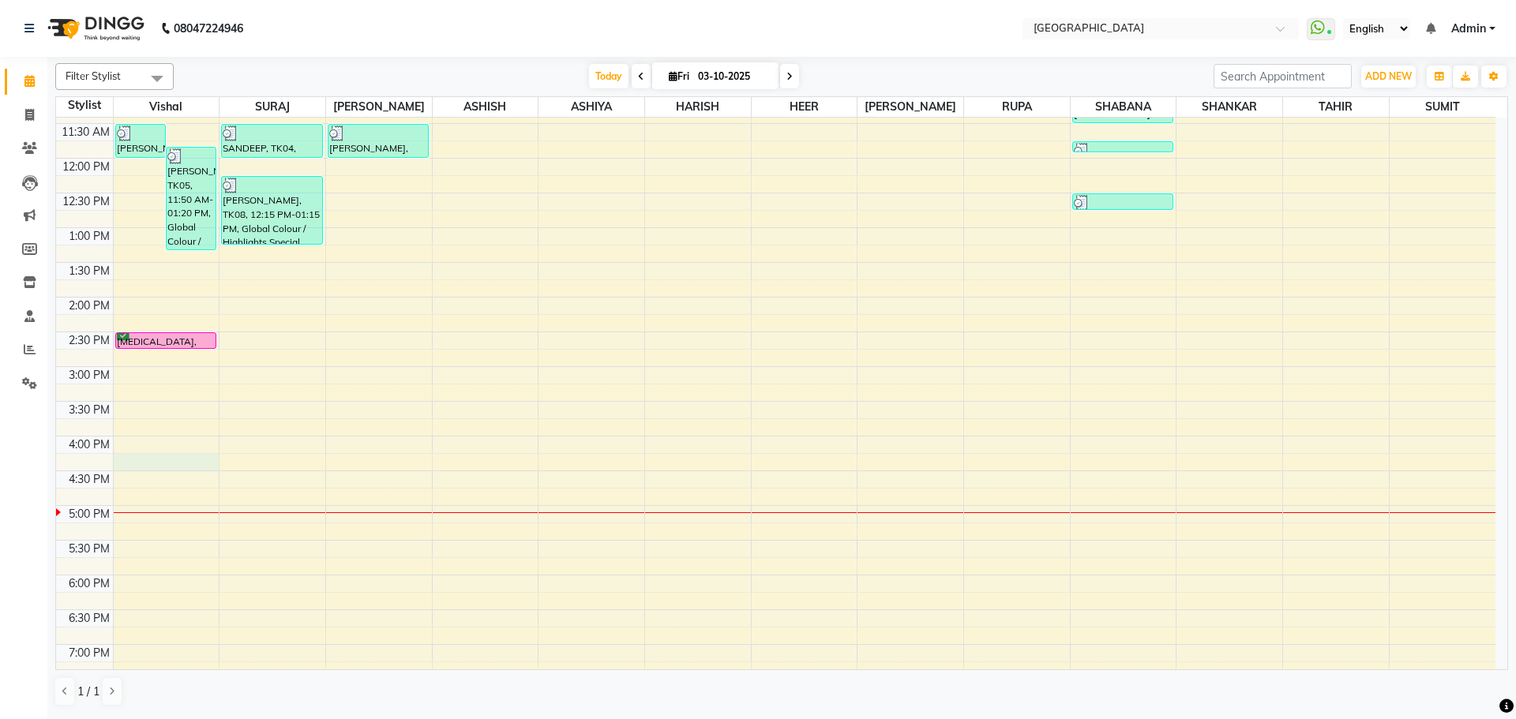
click at [162, 460] on div "8:00 AM 8:30 AM 9:00 AM 9:30 AM 10:00 AM 10:30 AM 11:00 AM 11:30 AM 12:00 PM 12…" at bounding box center [776, 436] width 1440 height 1111
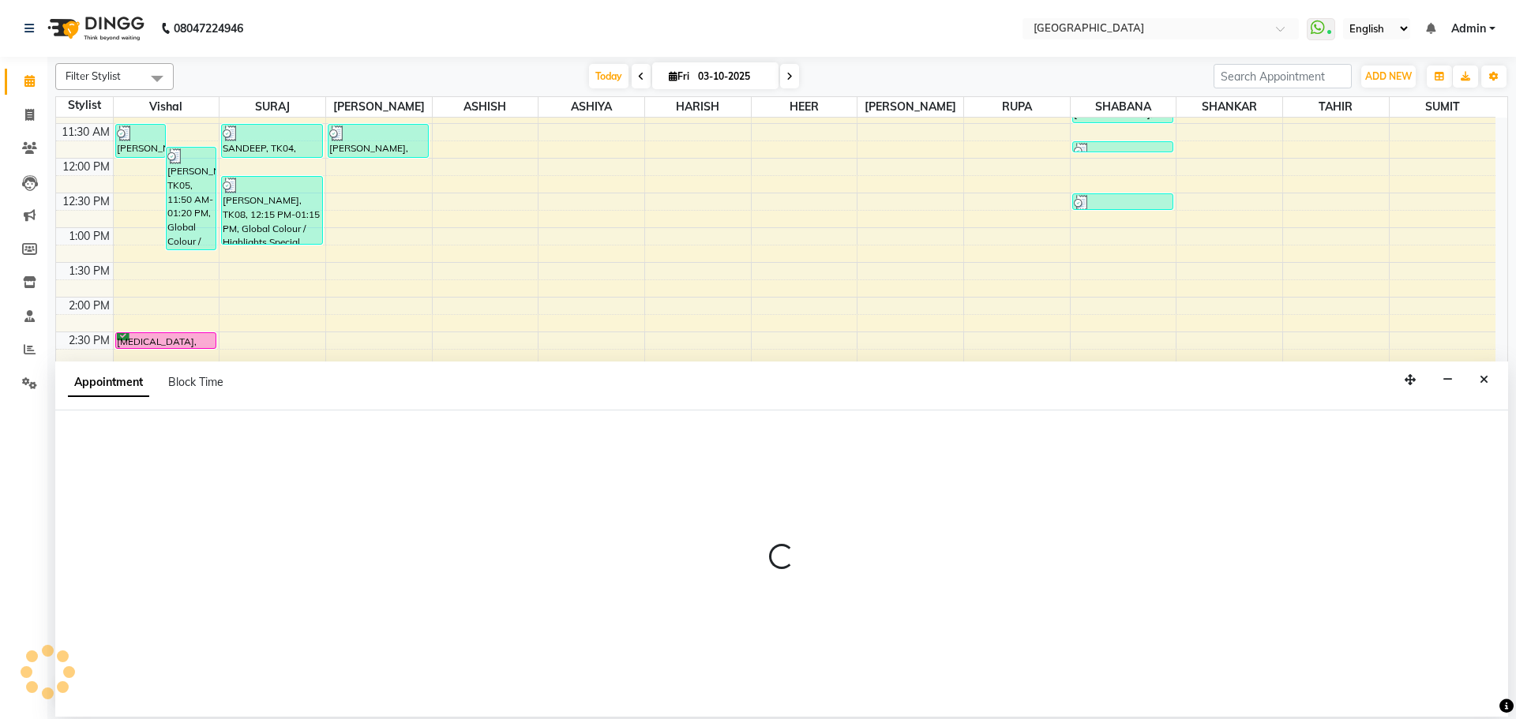
select select "6520"
select select "975"
select select "tentative"
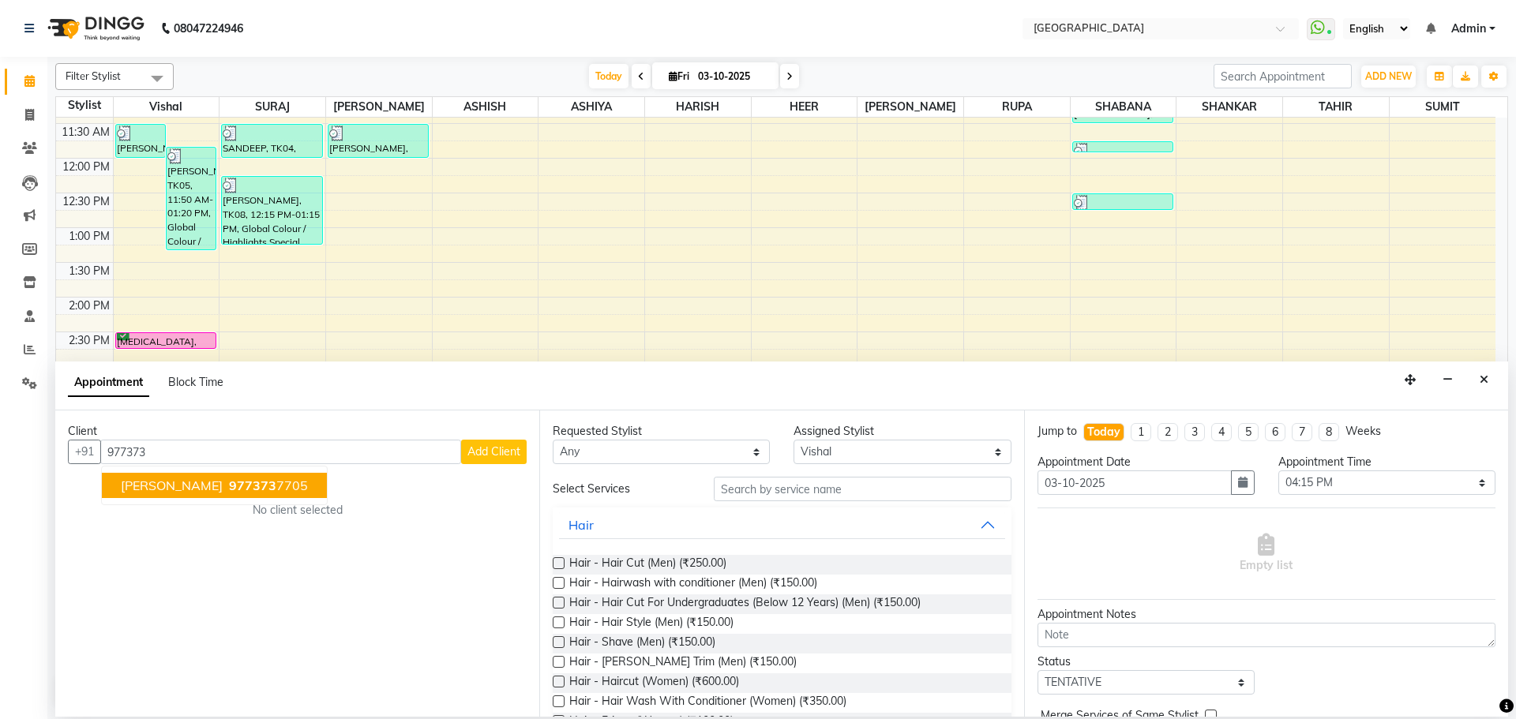
click at [321, 499] on ngb-typeahead-window "[PERSON_NAME] 977373 7705" at bounding box center [214, 485] width 227 height 39
click at [308, 487] on ngb-highlight "977373 7705" at bounding box center [267, 486] width 82 height 16
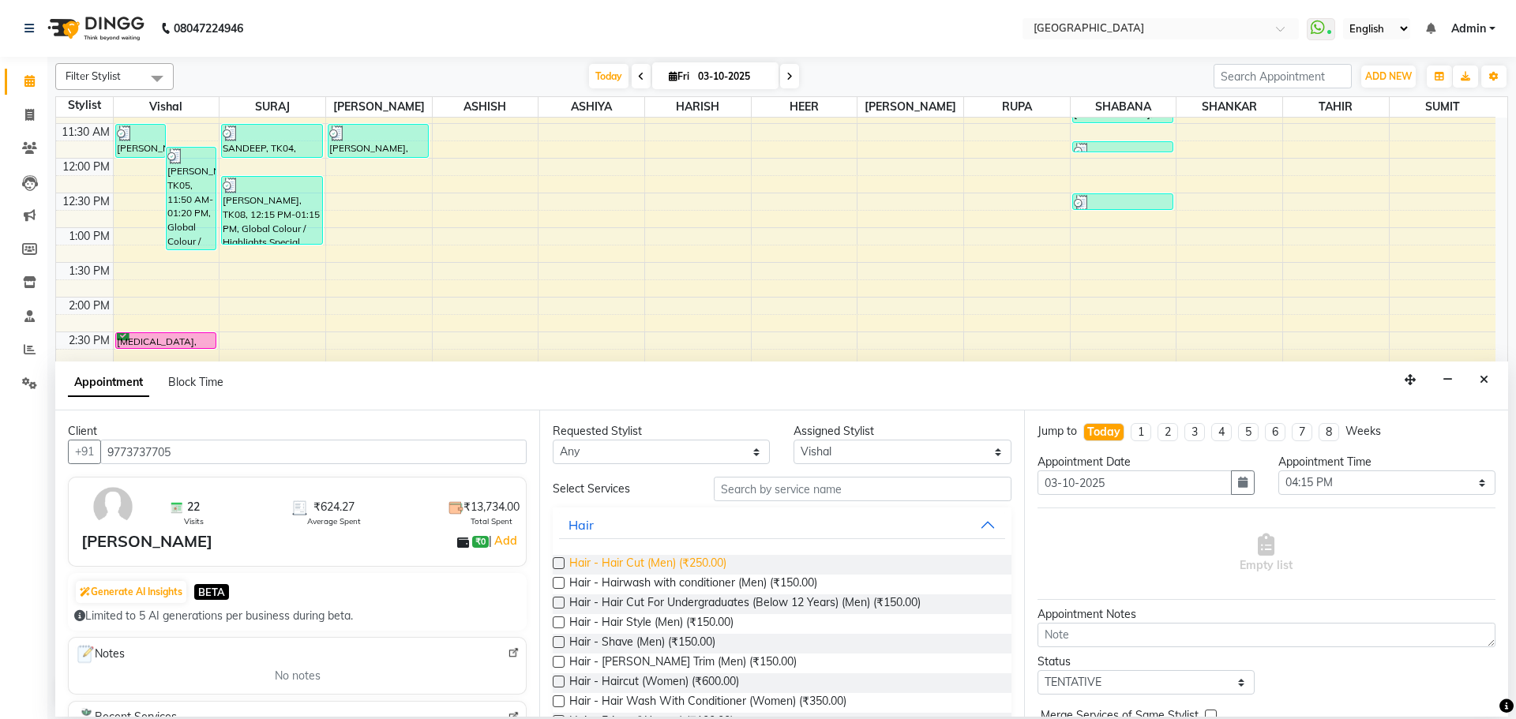
type input "9773737705"
click at [706, 563] on span "Hair - Hair Cut (Men) (₹250.00)" at bounding box center [647, 565] width 157 height 20
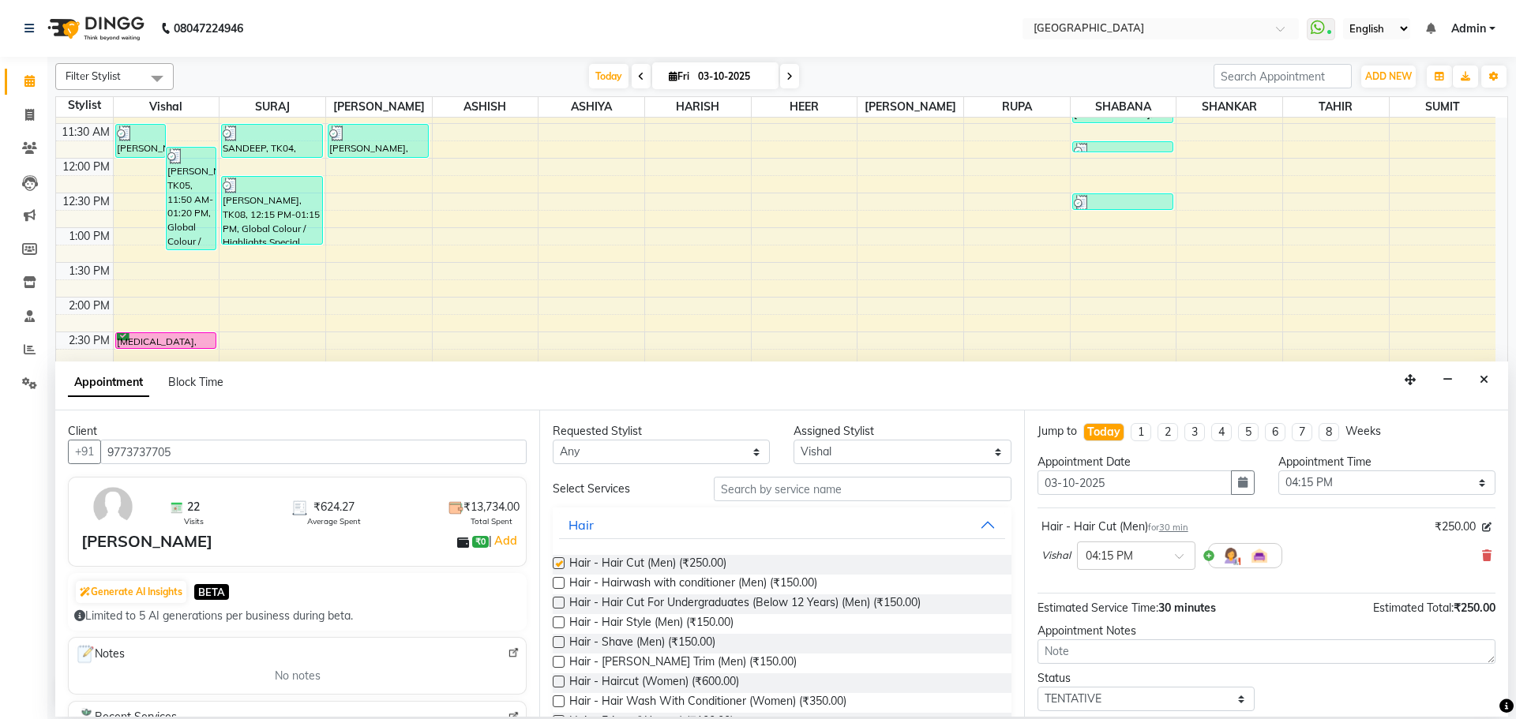
checkbox input "false"
click at [642, 670] on span "Hair - [PERSON_NAME] Trim (Men) (₹150.00)" at bounding box center [682, 664] width 227 height 20
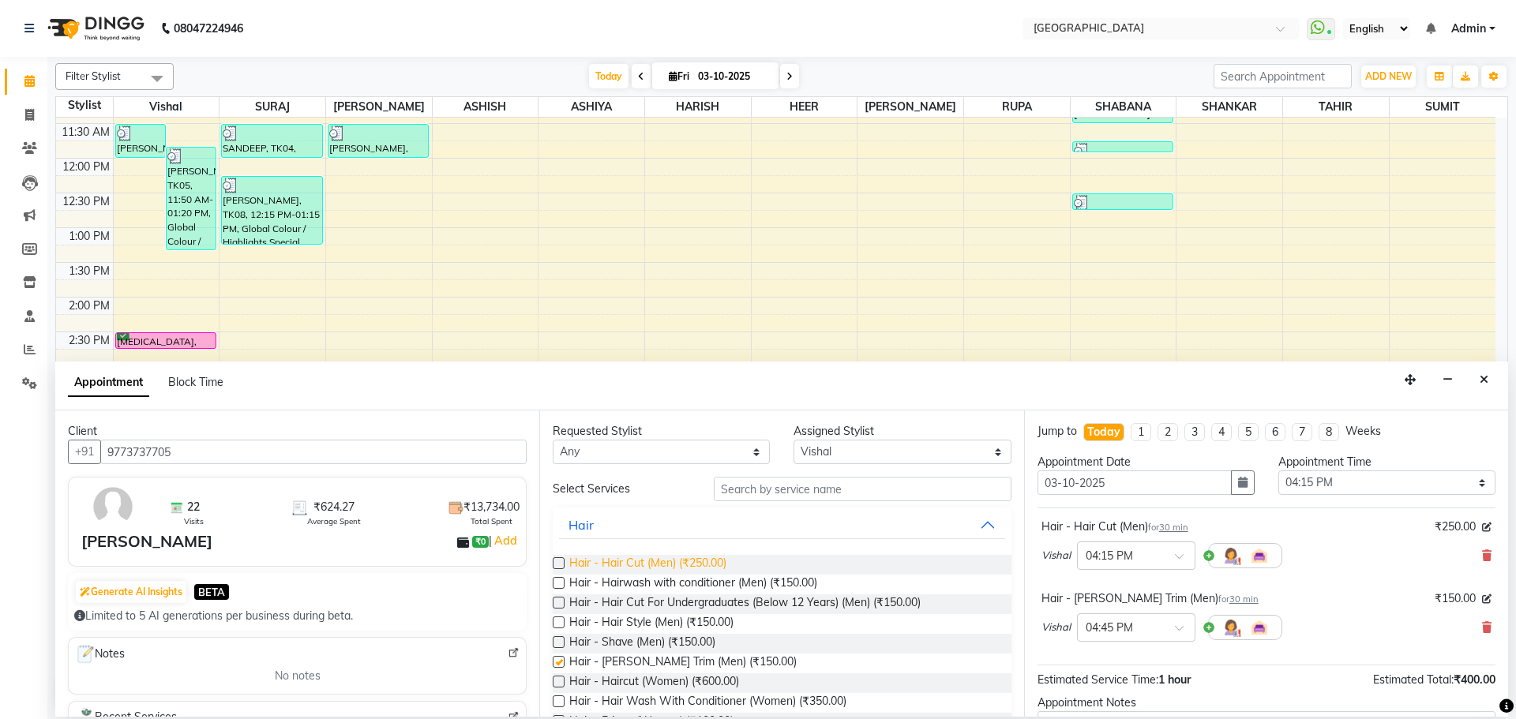
checkbox input "false"
click at [850, 494] on input "text" at bounding box center [863, 489] width 298 height 24
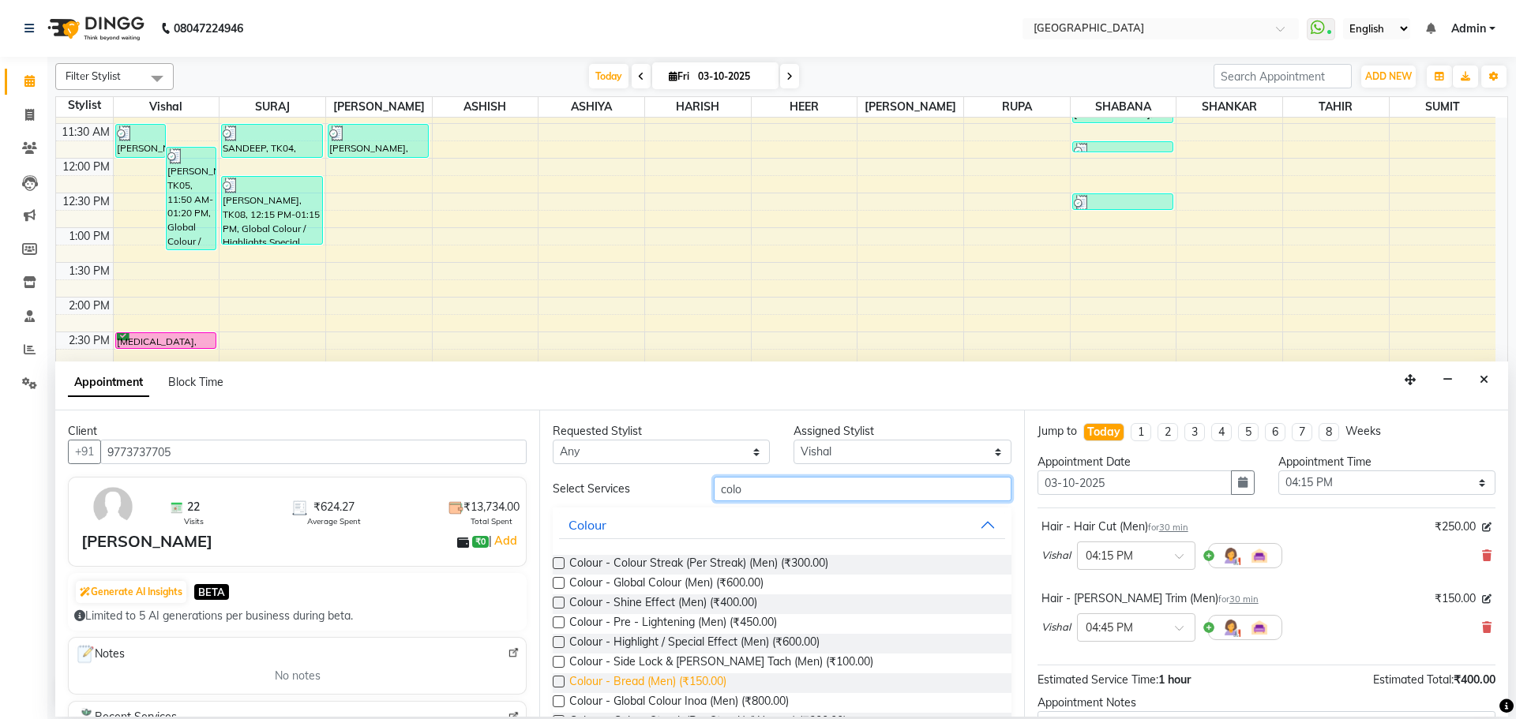
type input "colo"
click at [693, 680] on span "Colour - Bread (Men) (₹150.00)" at bounding box center [647, 684] width 157 height 20
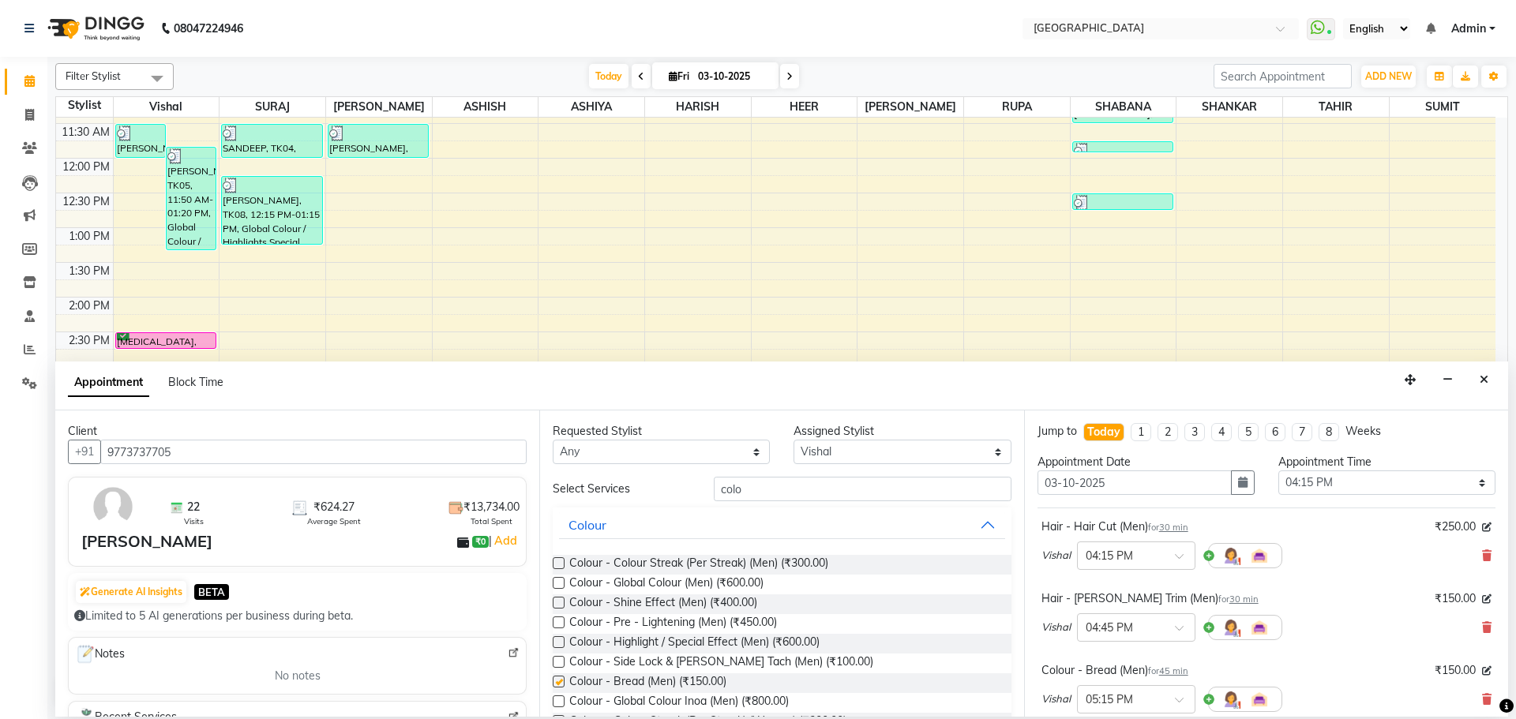
checkbox input "false"
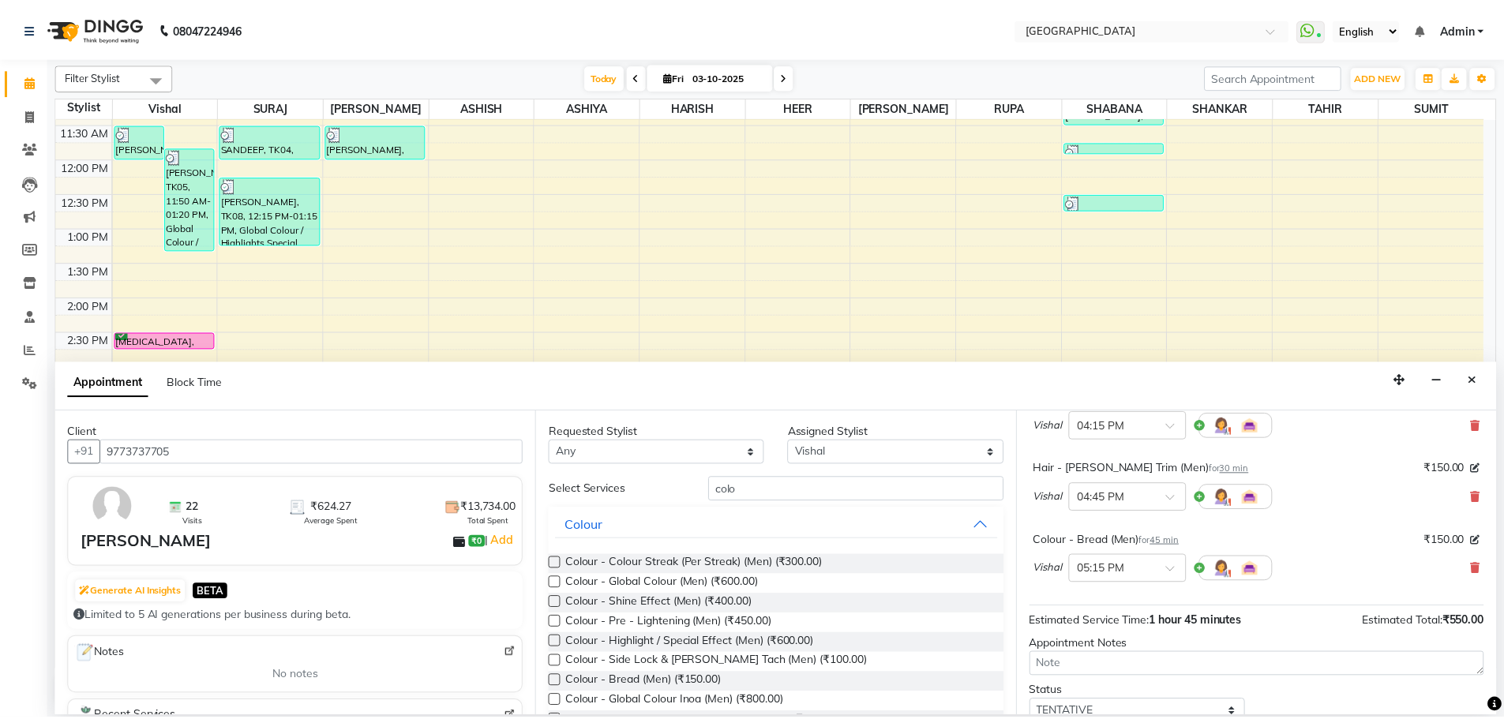
scroll to position [238, 0]
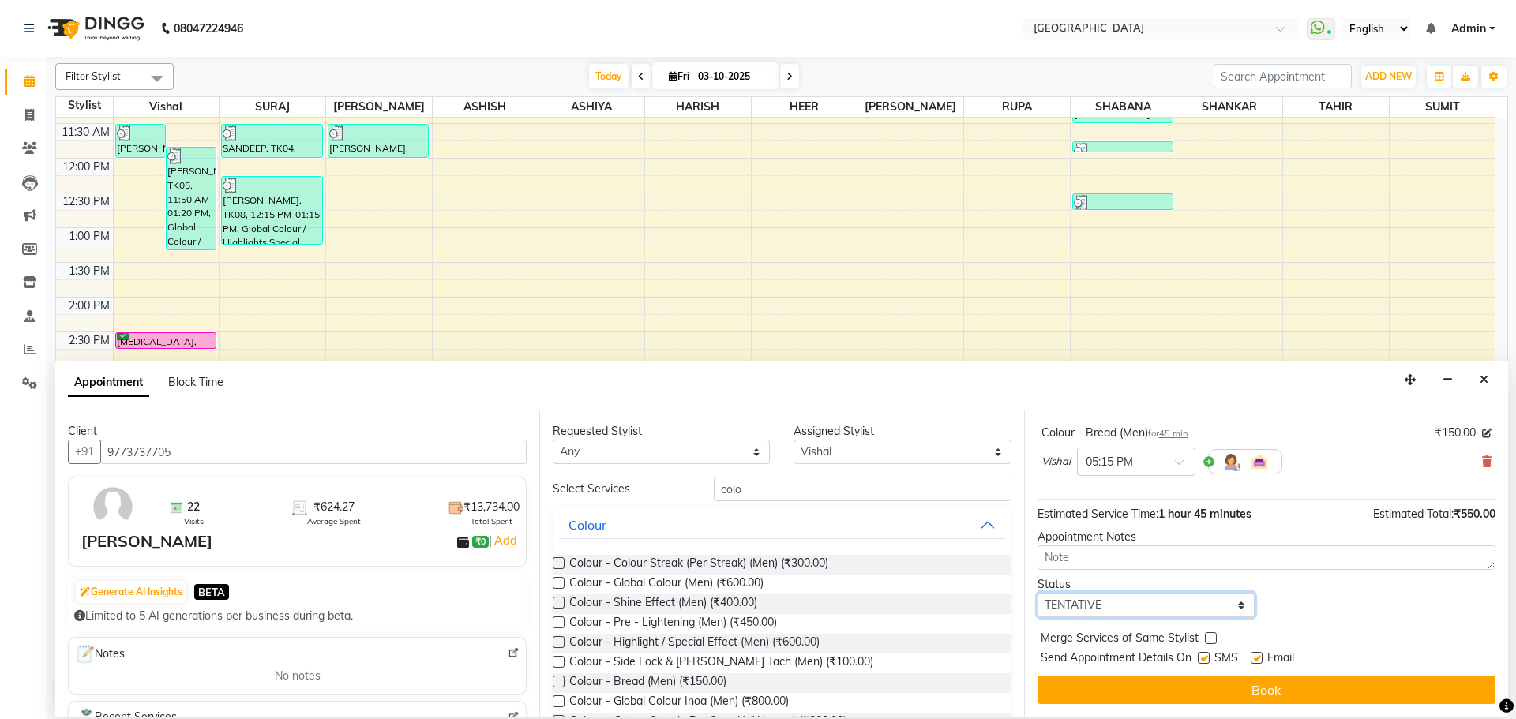
click at [1147, 606] on select "Select TENTATIVE CONFIRM CHECK-IN UPCOMING" at bounding box center [1146, 605] width 217 height 24
select select "check-in"
click at [1038, 593] on select "Select TENTATIVE CONFIRM CHECK-IN UPCOMING" at bounding box center [1146, 605] width 217 height 24
click at [1204, 632] on div "Merge Services of Same Stylist" at bounding box center [1267, 640] width 458 height 20
click at [1206, 640] on label at bounding box center [1211, 639] width 12 height 12
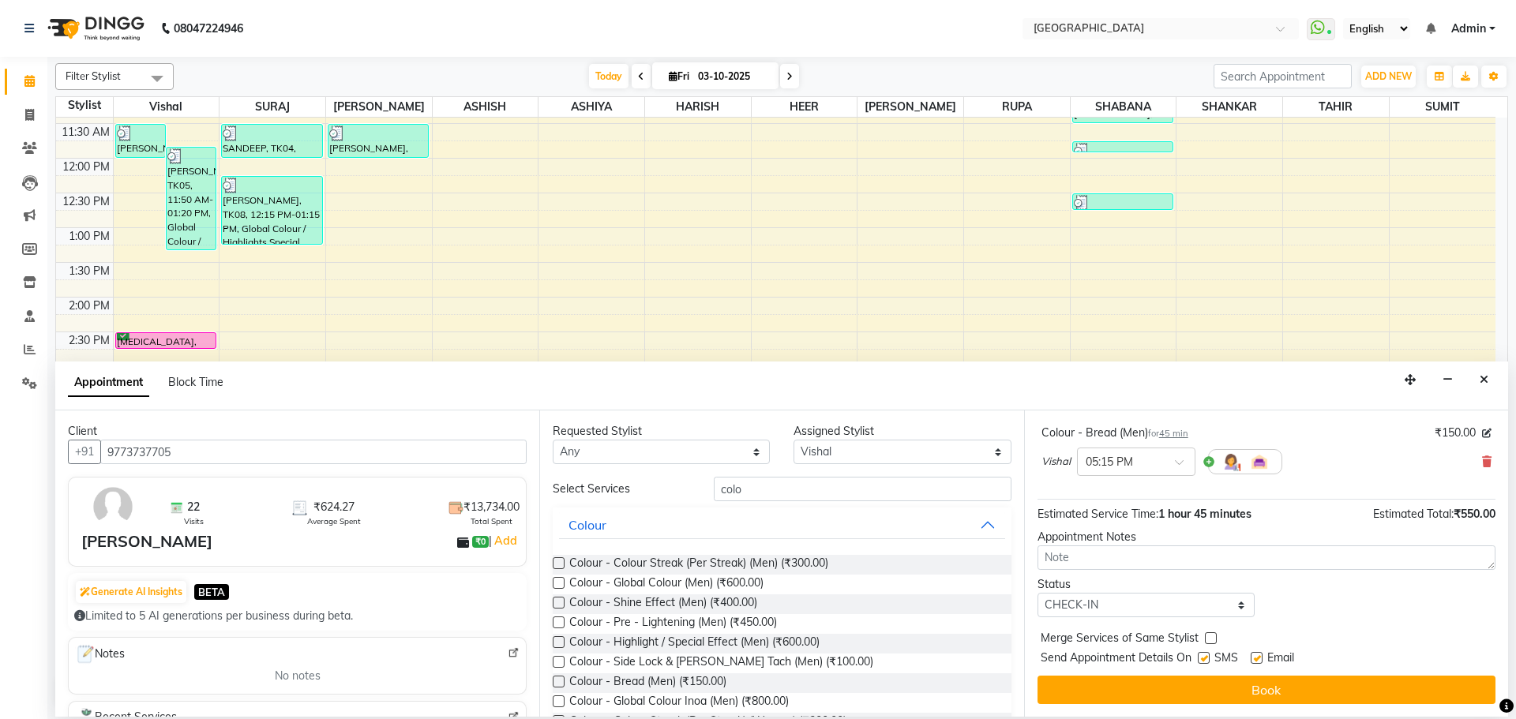
click at [1206, 640] on input "checkbox" at bounding box center [1210, 640] width 10 height 10
checkbox input "true"
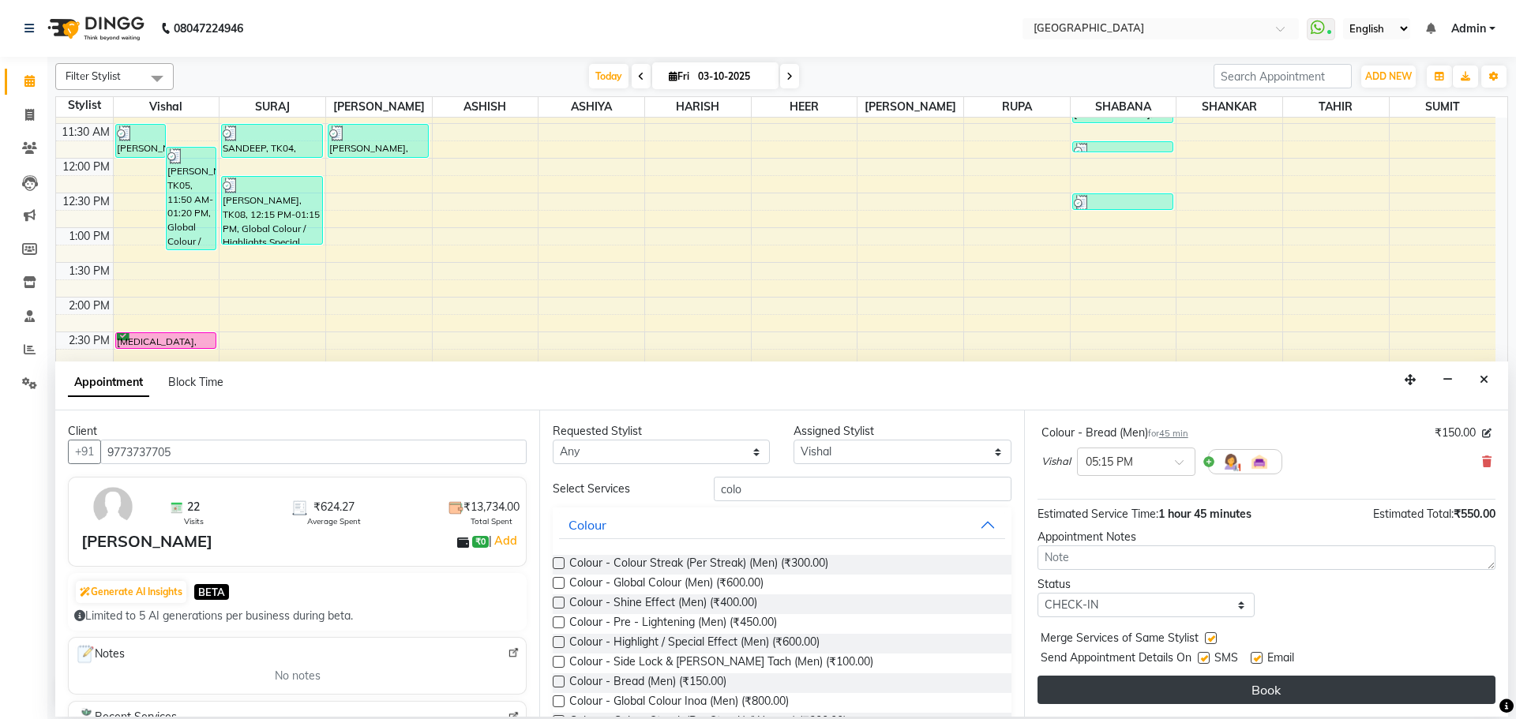
click at [1190, 690] on button "Book" at bounding box center [1267, 690] width 458 height 28
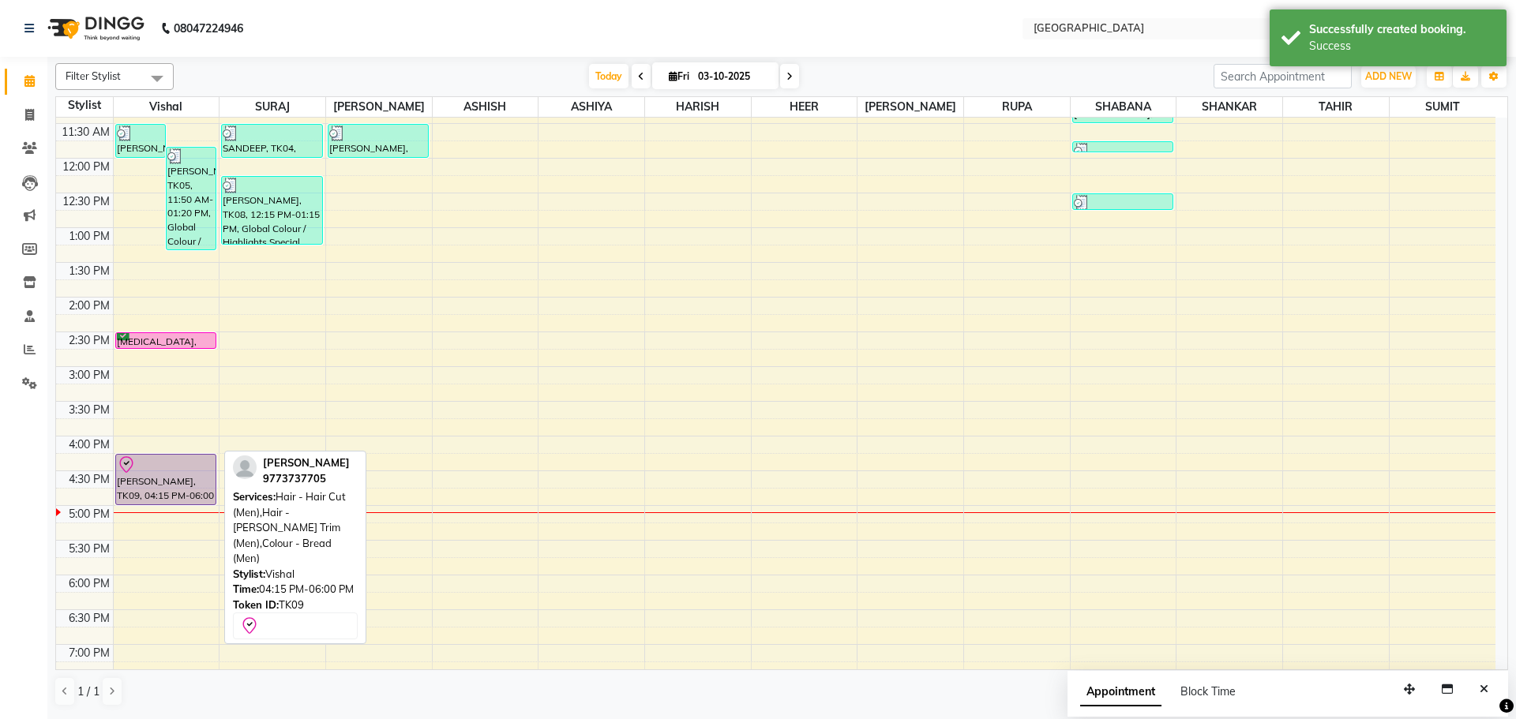
drag, startPoint x: 158, startPoint y: 574, endPoint x: 186, endPoint y: 496, distance: 83.2
click at [186, 496] on div "[PERSON_NAME], TK03, 11:30 AM-12:00 PM, Hair - Hair Cut (Men),Hair - [PERSON_NA…" at bounding box center [167, 436] width 106 height 1111
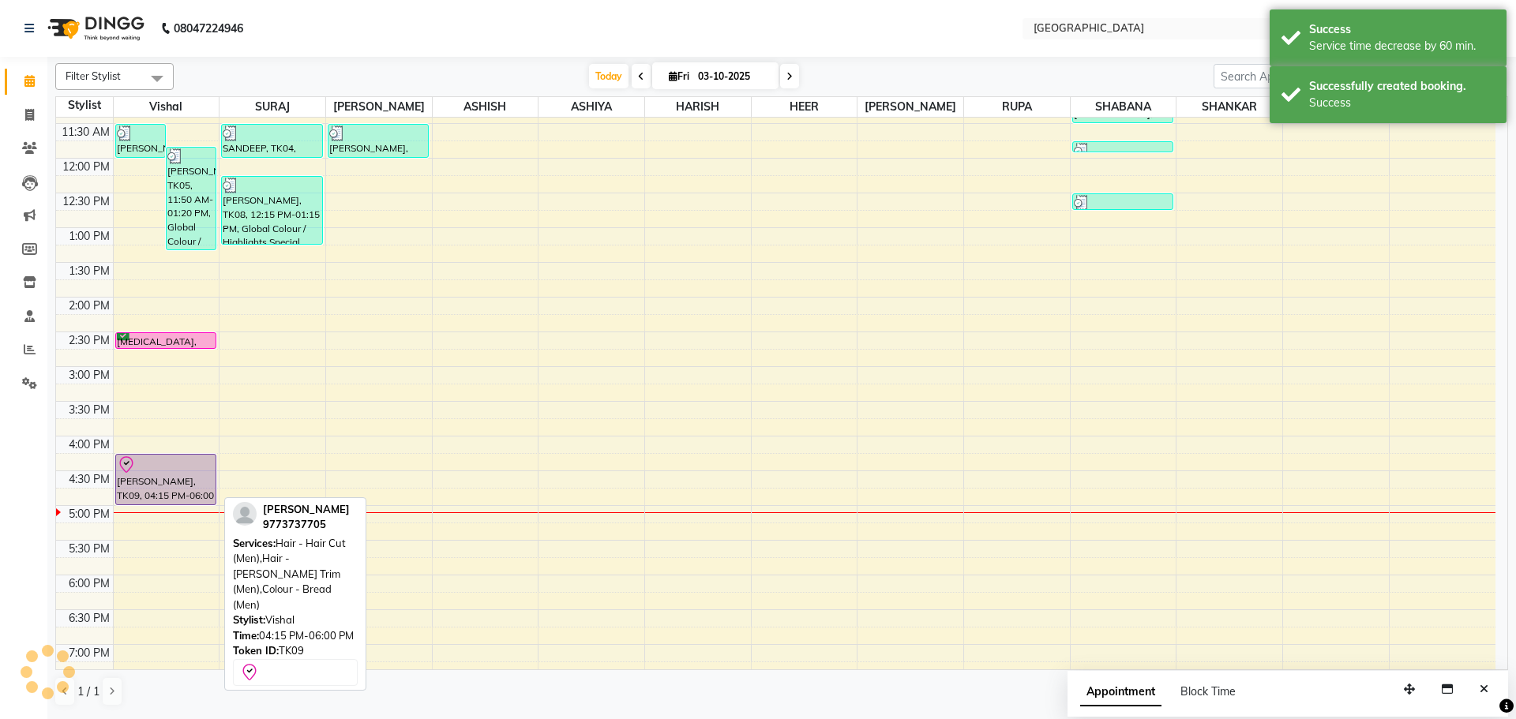
click at [186, 480] on div "[PERSON_NAME], TK09, 04:15 PM-06:00 PM, Hair - Hair Cut (Men),Hair - [PERSON_NA…" at bounding box center [166, 480] width 100 height 50
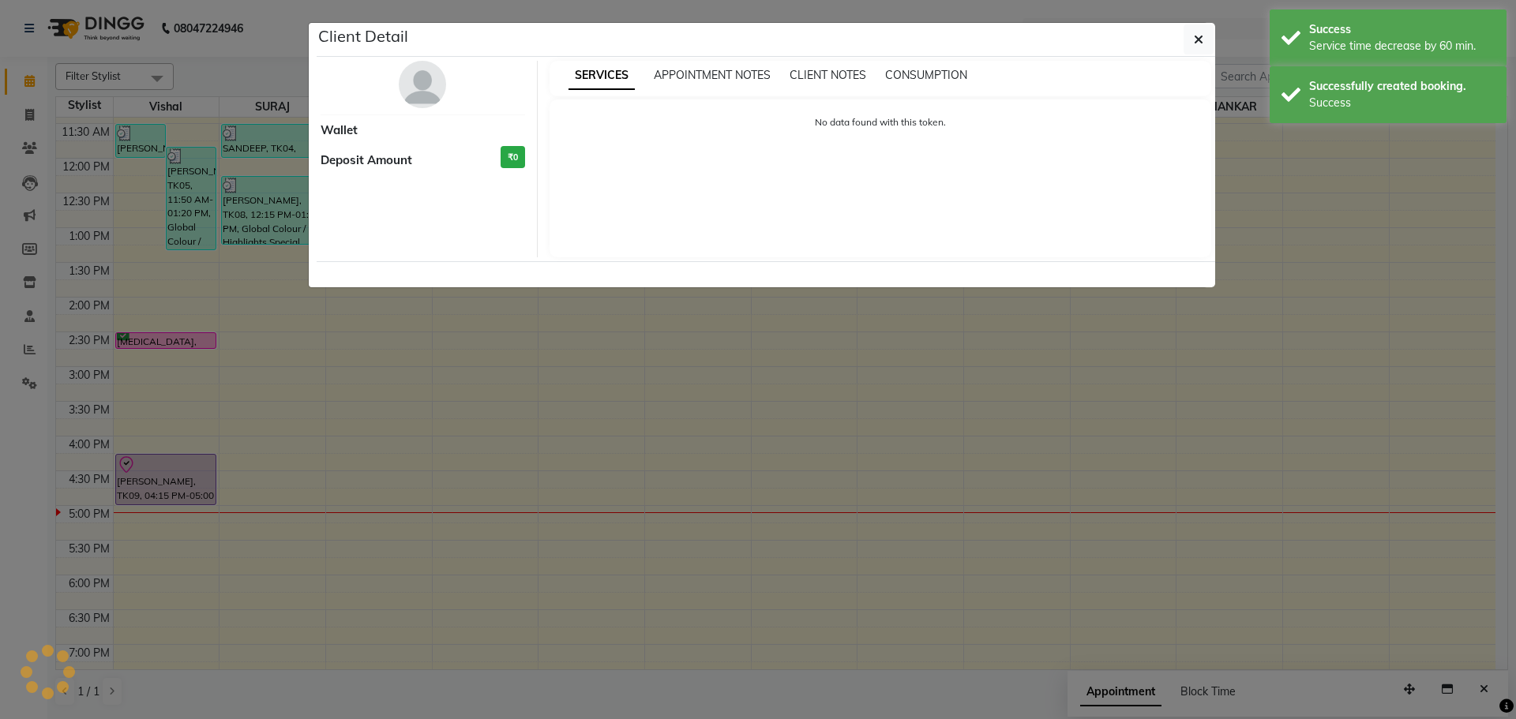
select select "8"
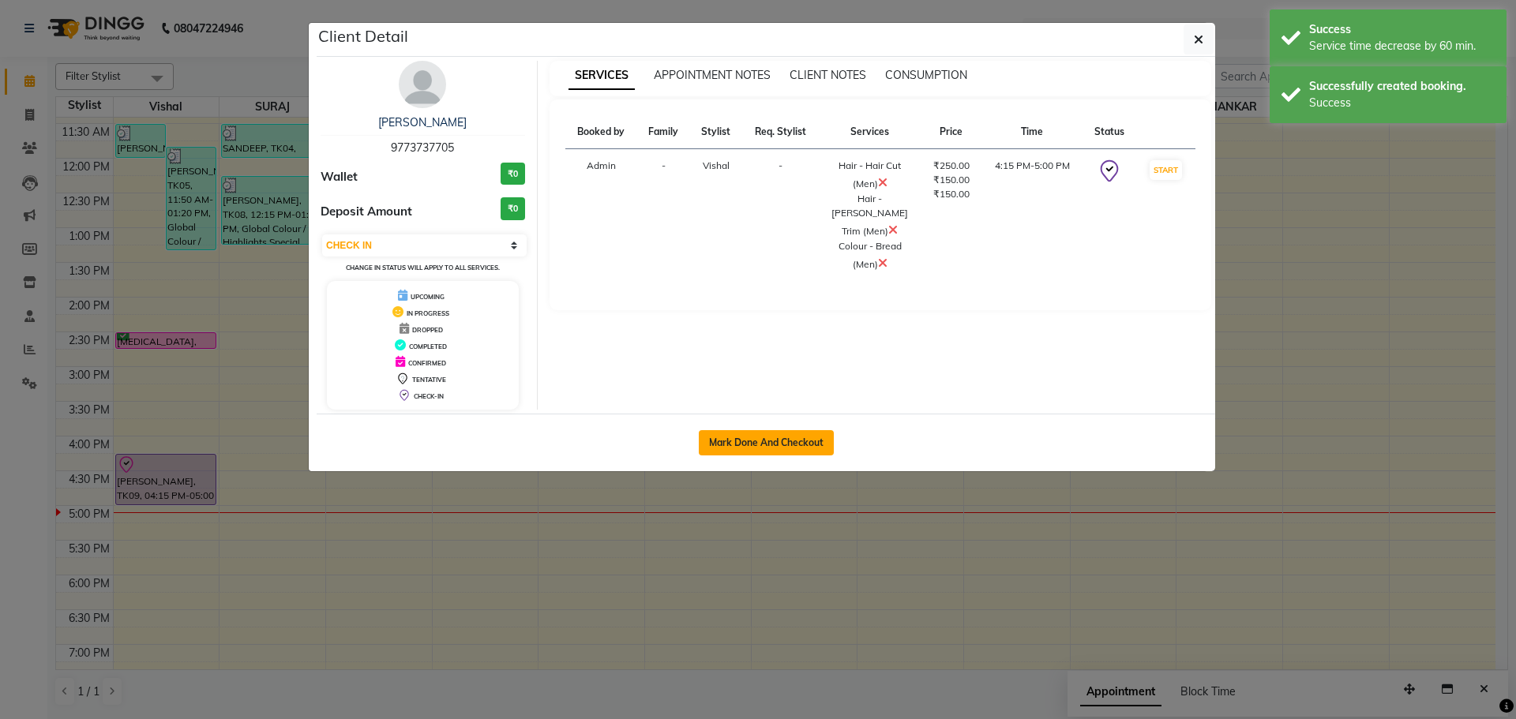
click at [753, 439] on button "Mark Done And Checkout" at bounding box center [766, 442] width 135 height 25
select select "service"
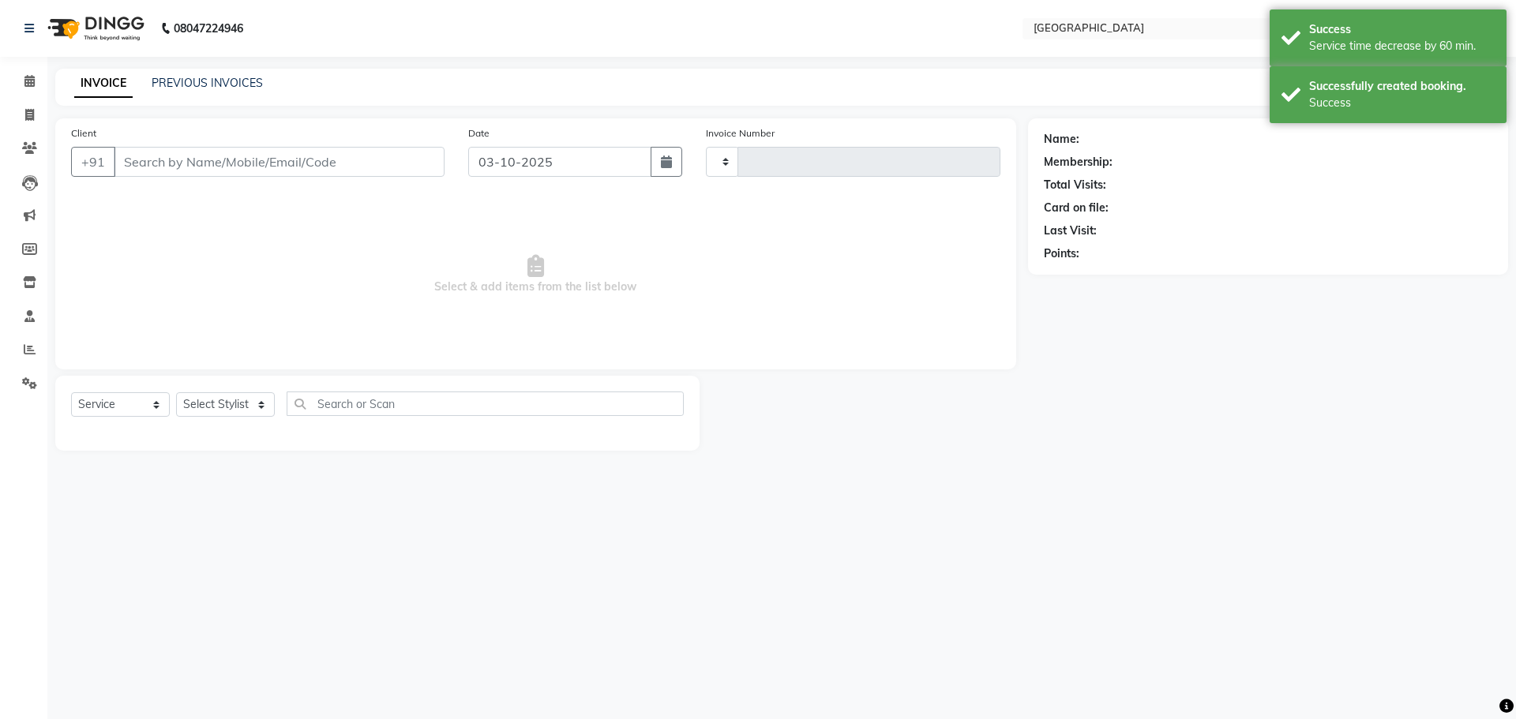
type input "5832"
select select "508"
type input "9773737705"
select select "6520"
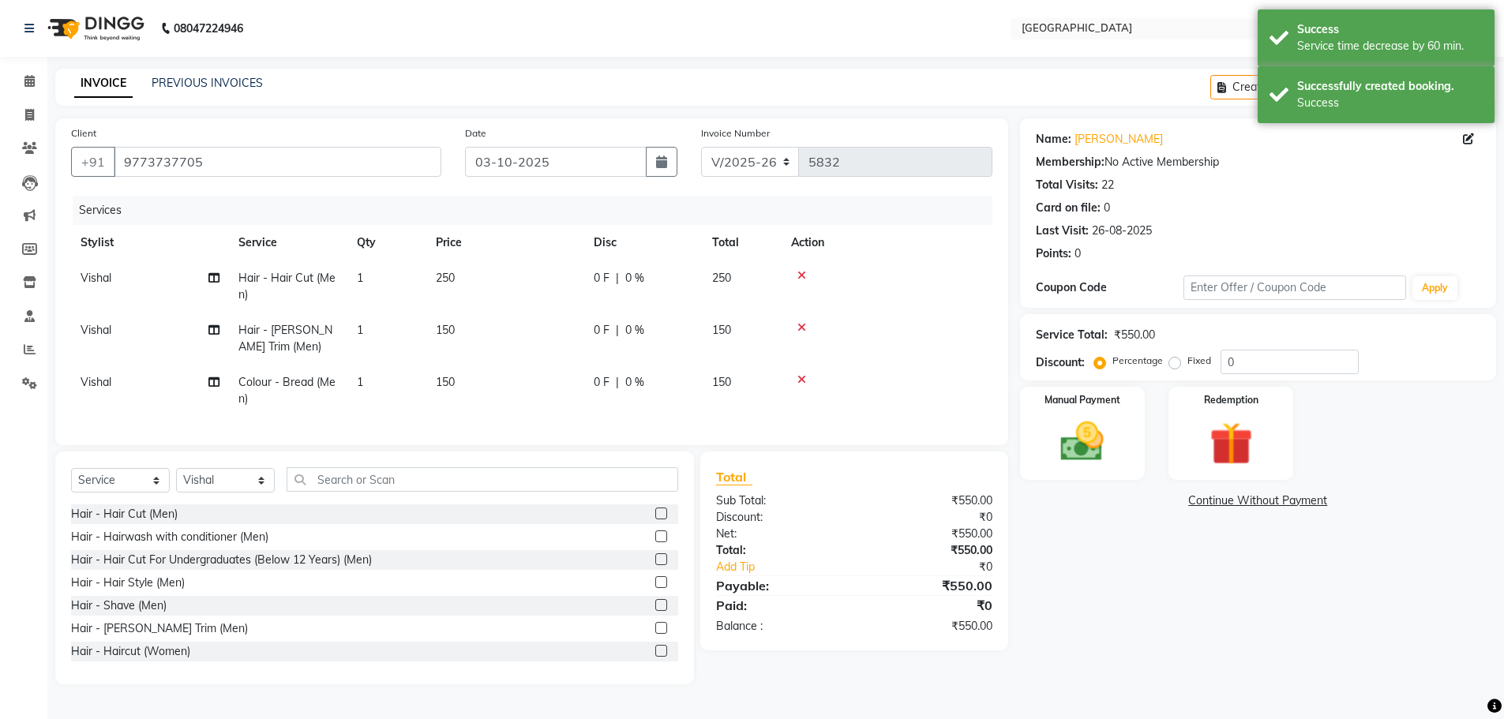
click at [103, 323] on span "Vishal" at bounding box center [96, 330] width 31 height 14
select select "6520"
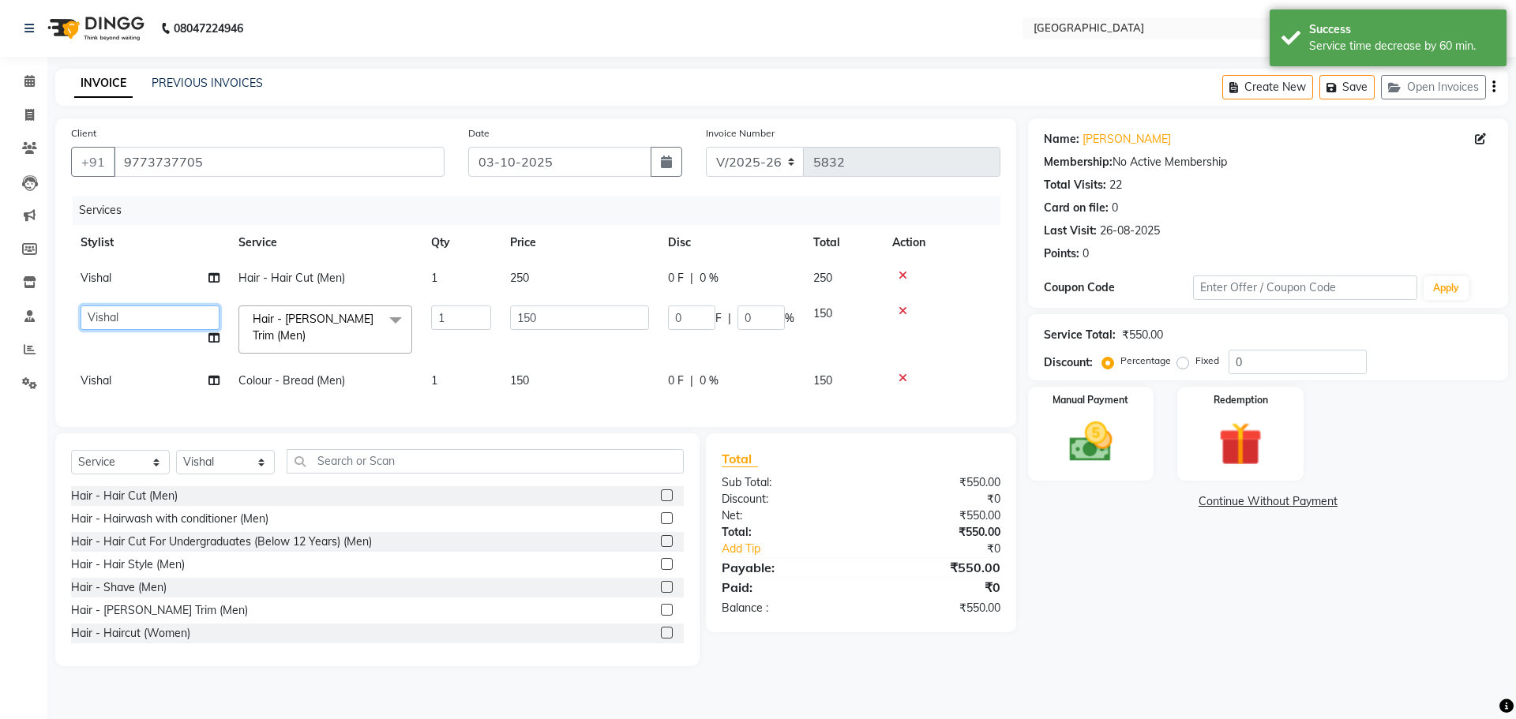
click at [150, 318] on select "[PERSON_NAME] ASHIYA [PERSON_NAME] [PERSON_NAME] [PERSON_NAME] [PERSON_NAME] [P…" at bounding box center [150, 318] width 139 height 24
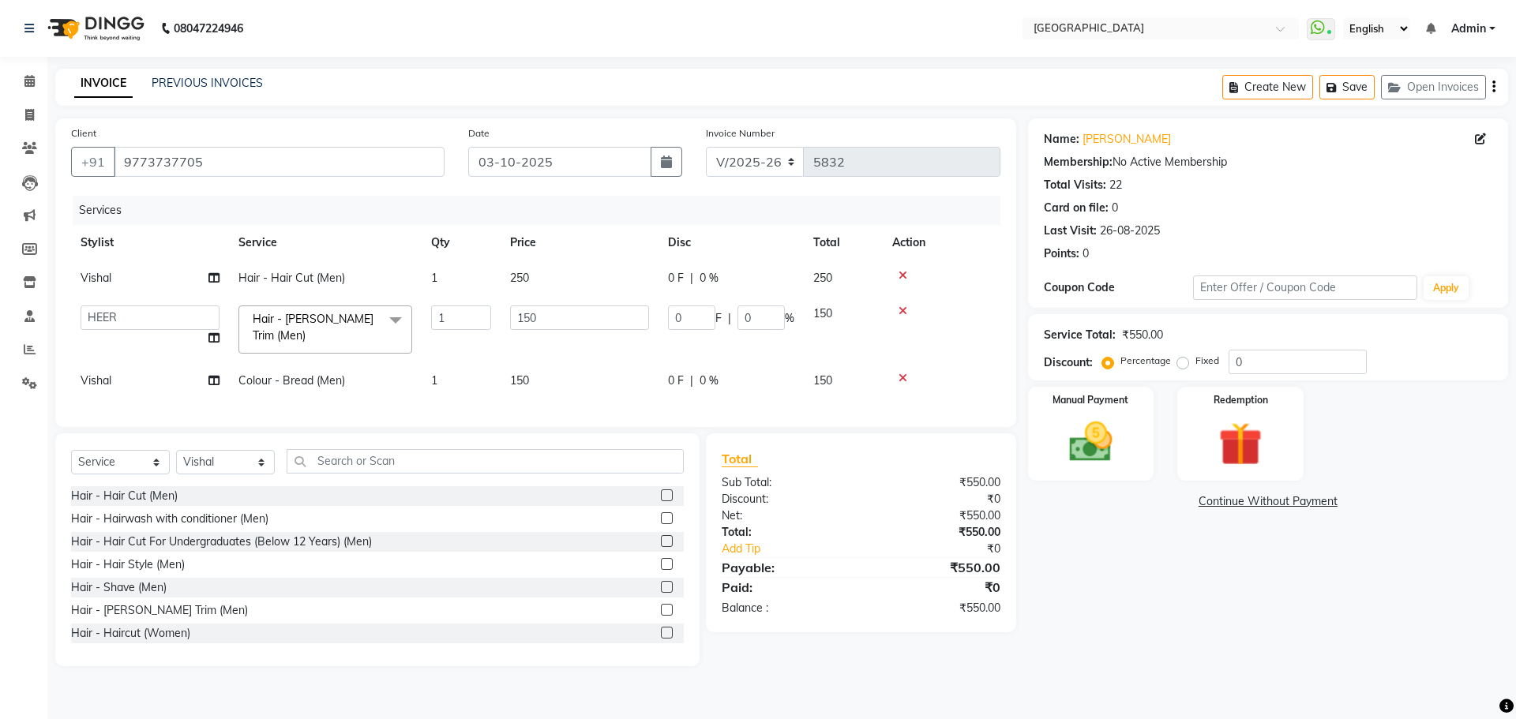
select select "83705"
click at [118, 376] on td "Vishal" at bounding box center [150, 381] width 158 height 36
select select "6520"
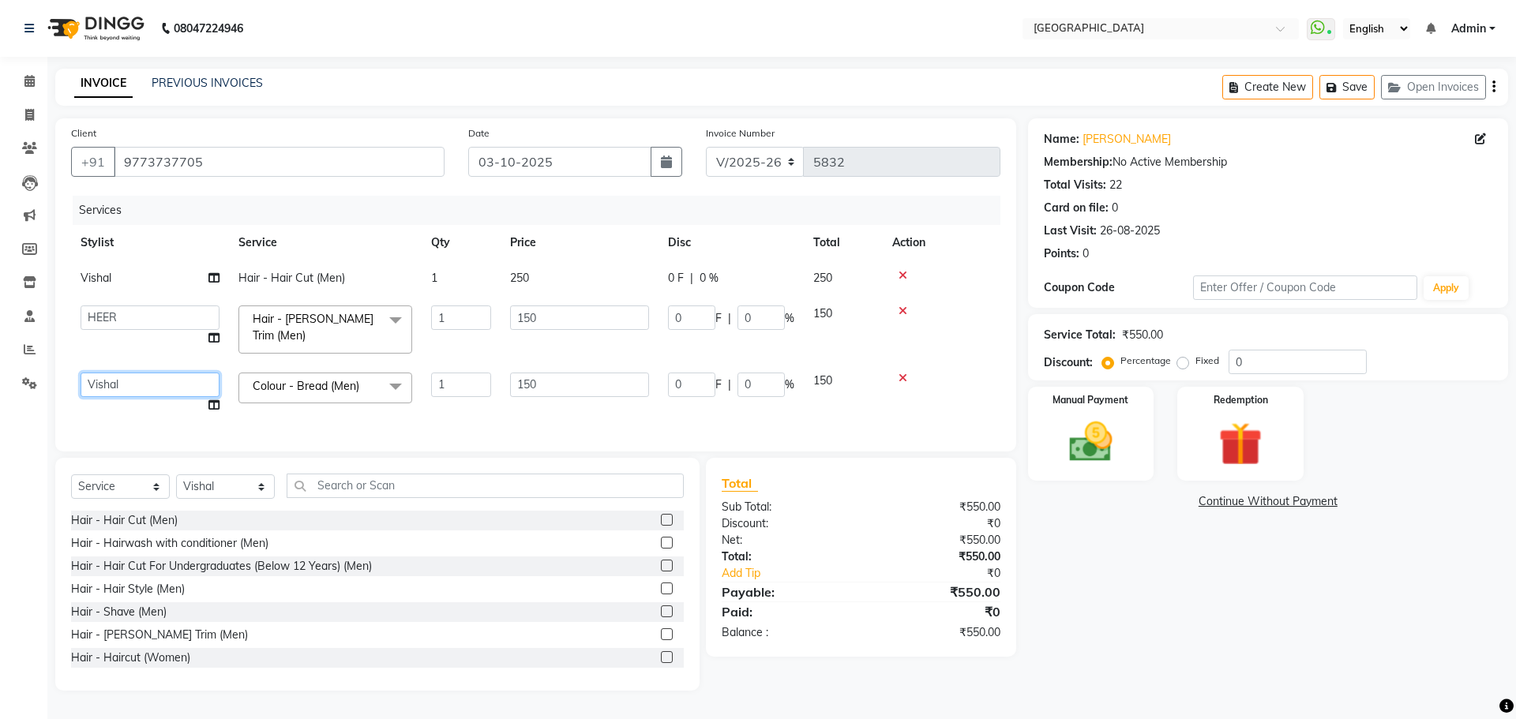
click at [119, 376] on select "[PERSON_NAME] ASHIYA [PERSON_NAME] [PERSON_NAME] [PERSON_NAME] [PERSON_NAME] [P…" at bounding box center [150, 385] width 139 height 24
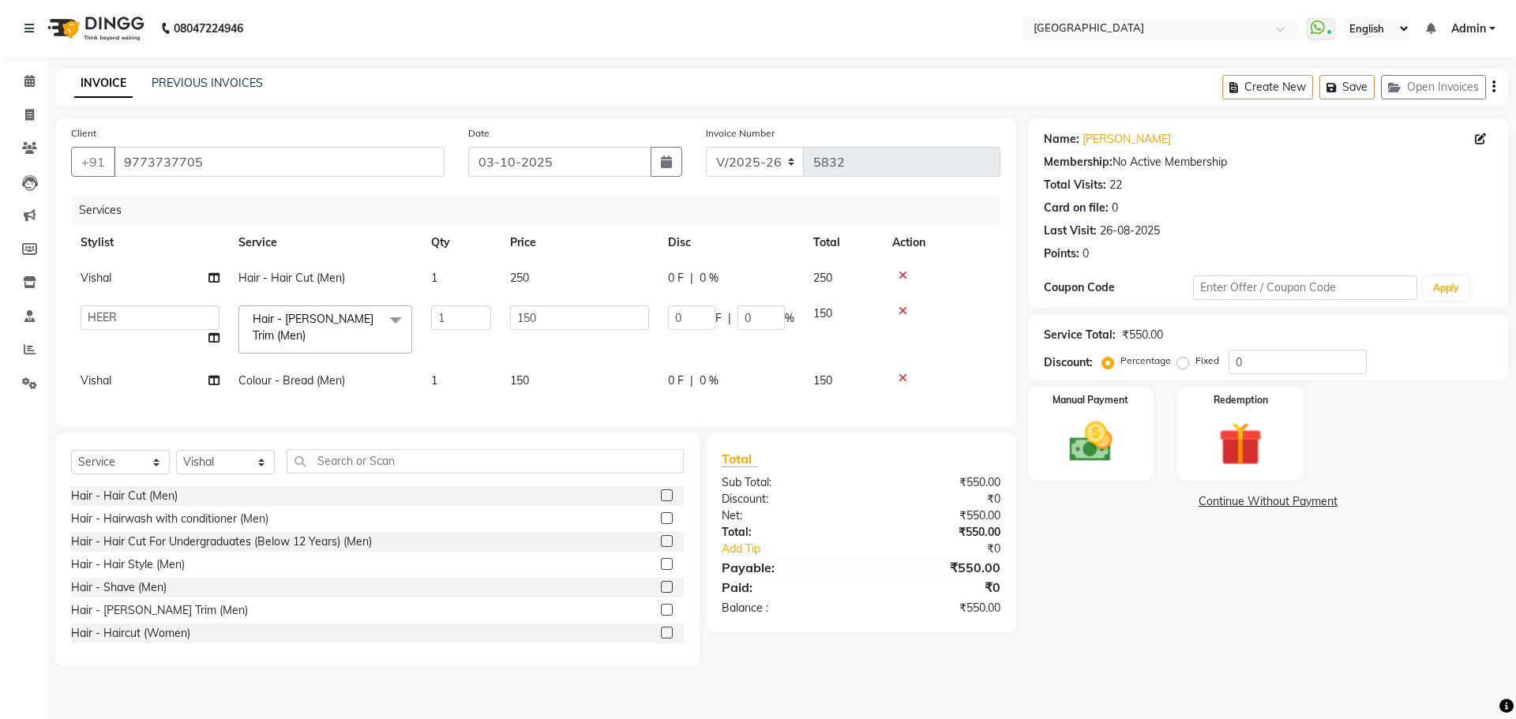
click at [221, 573] on div "Hair - Hair Cut (Men) Hair - Hairwash with conditioner (Men) Hair - Hair Cut Fo…" at bounding box center [377, 565] width 613 height 158
click at [120, 369] on td "Vishal" at bounding box center [150, 381] width 158 height 36
select select "6520"
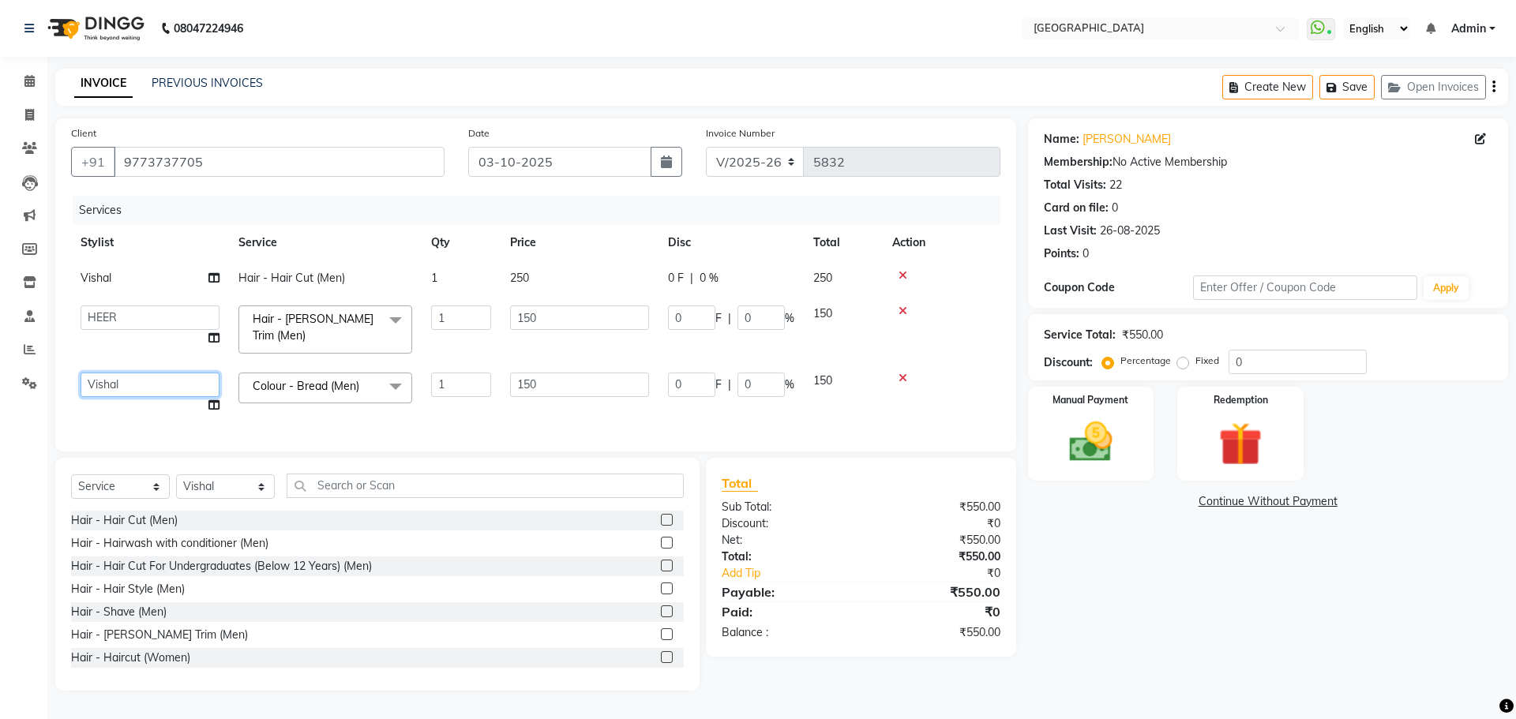
click at [118, 382] on select "[PERSON_NAME] ASHIYA [PERSON_NAME] [PERSON_NAME] [PERSON_NAME] [PERSON_NAME] [P…" at bounding box center [150, 385] width 139 height 24
select select "89692"
click at [1231, 365] on input "0" at bounding box center [1298, 362] width 138 height 24
type input "20"
type input "30"
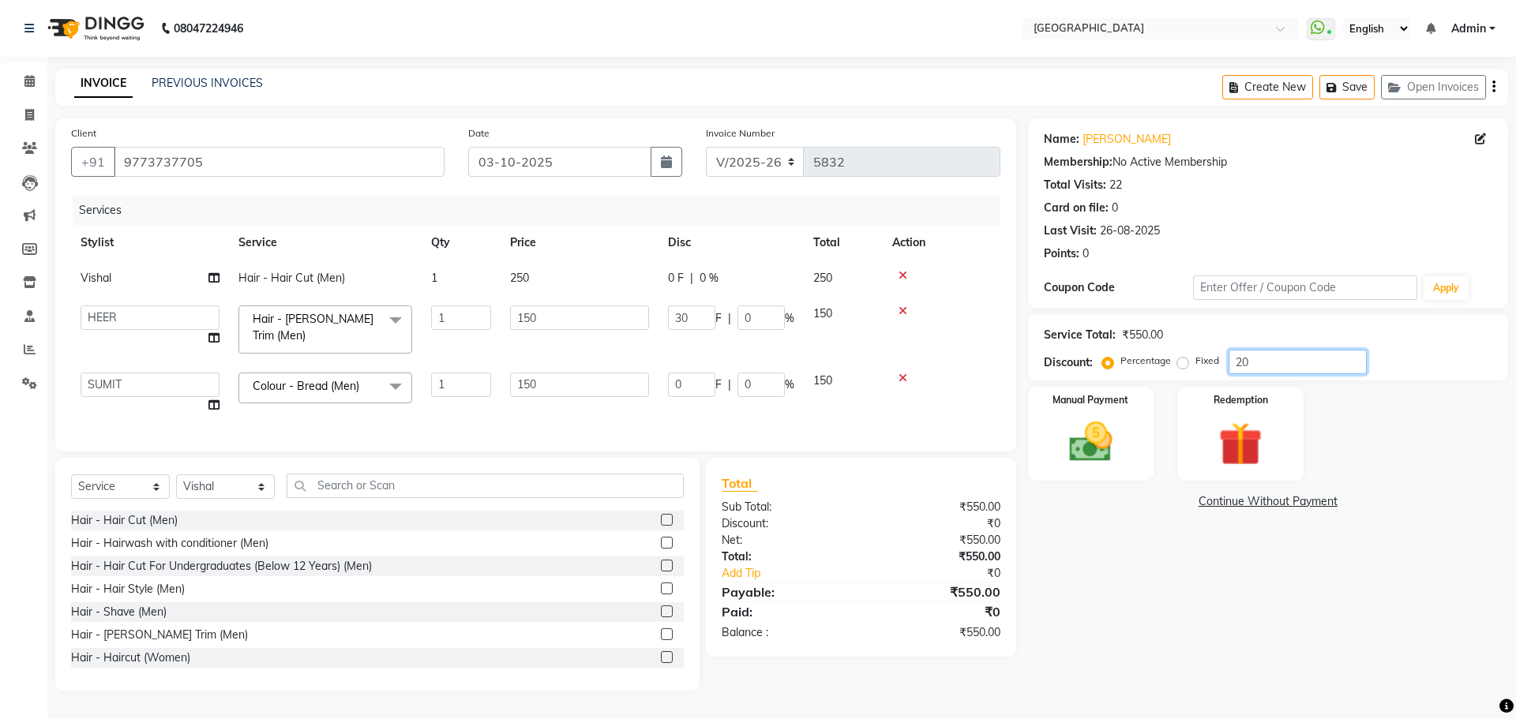
type input "20"
type input "30"
type input "20"
click at [1117, 444] on img at bounding box center [1090, 442] width 73 height 52
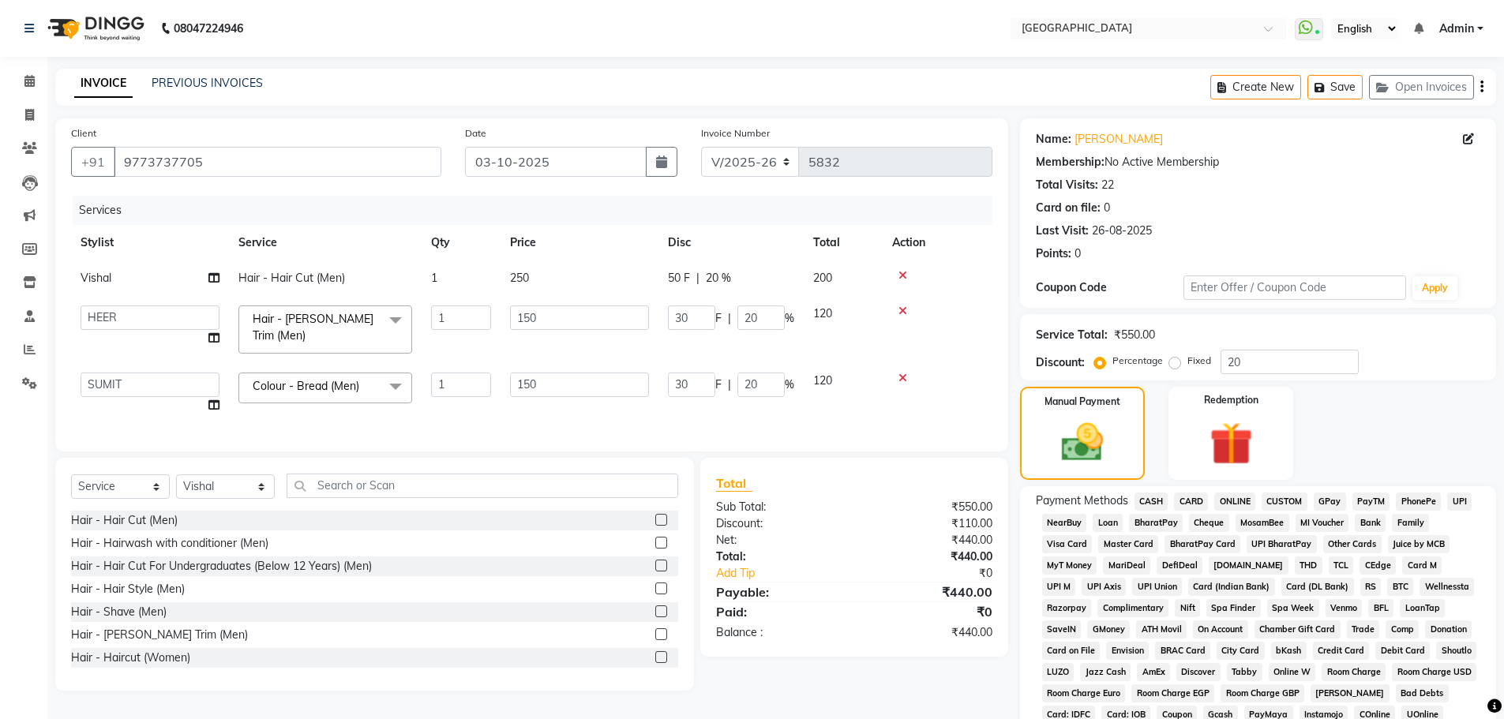
click at [1149, 498] on span "CASH" at bounding box center [1152, 502] width 34 height 18
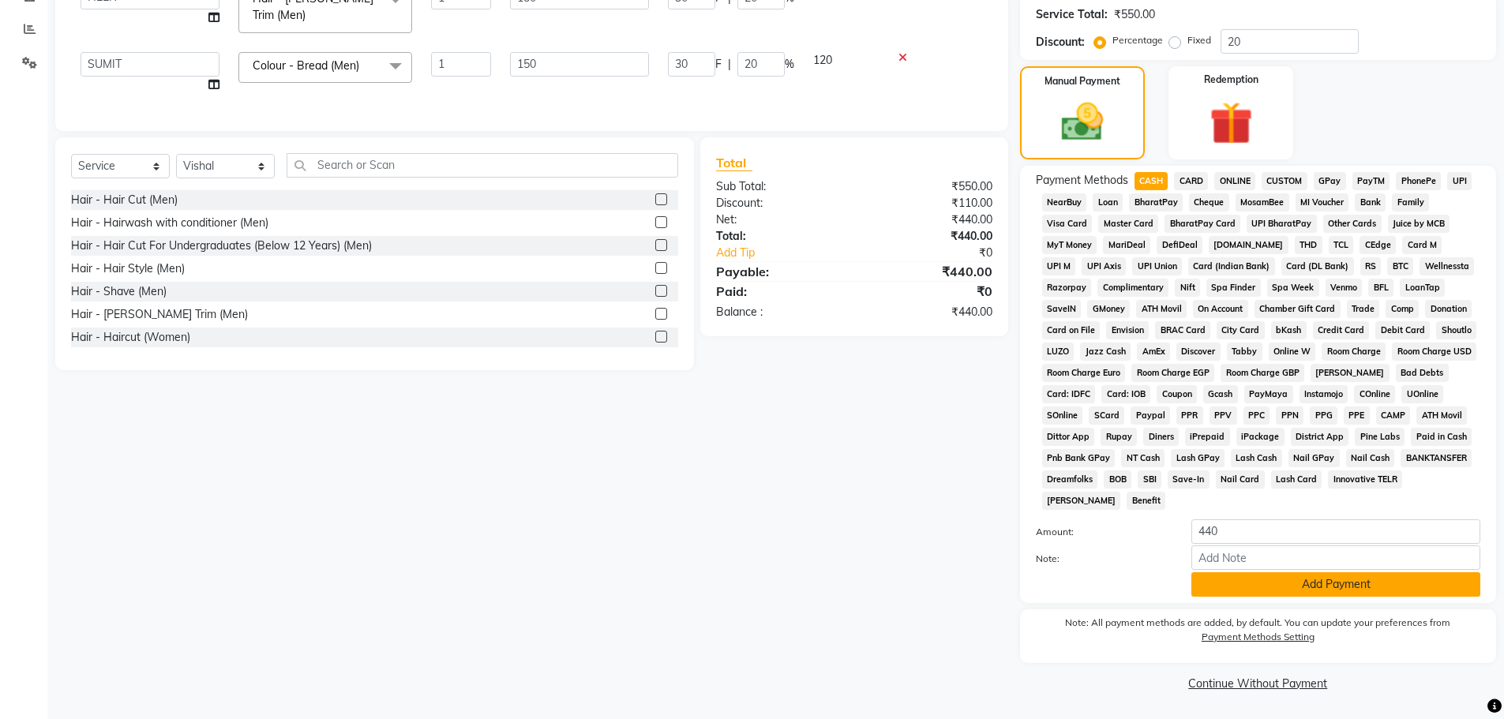
click at [1237, 590] on button "Add Payment" at bounding box center [1336, 585] width 289 height 24
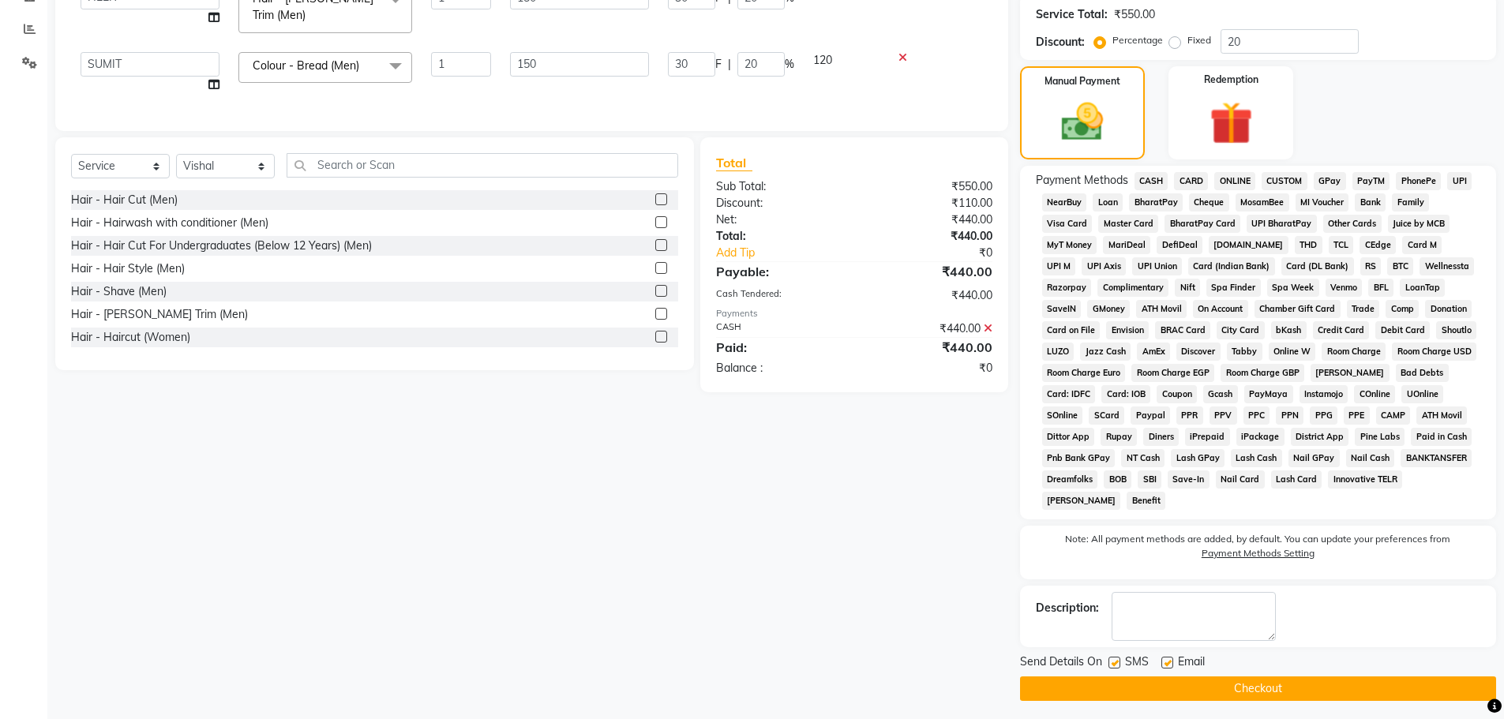
click at [1255, 697] on button "Checkout" at bounding box center [1258, 689] width 476 height 24
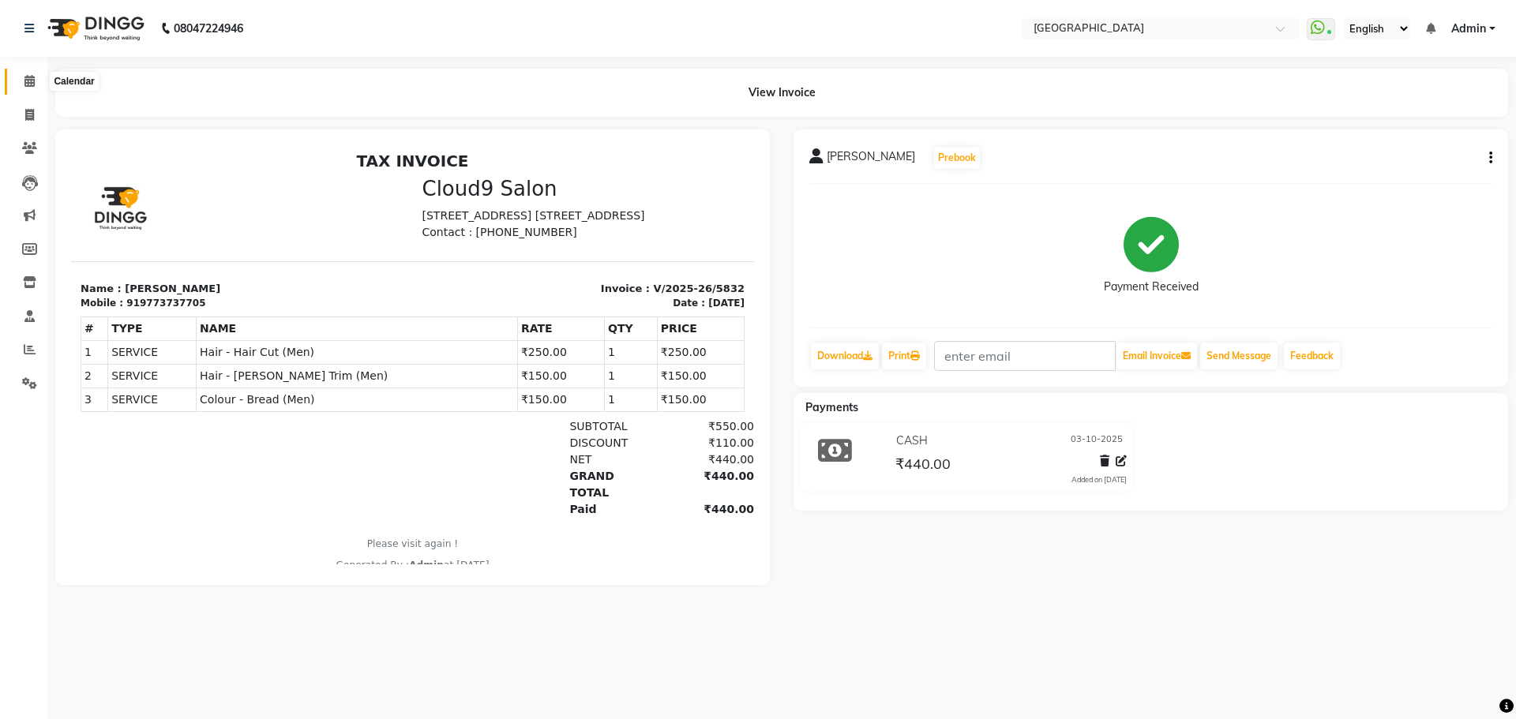
click at [32, 75] on icon at bounding box center [29, 81] width 10 height 12
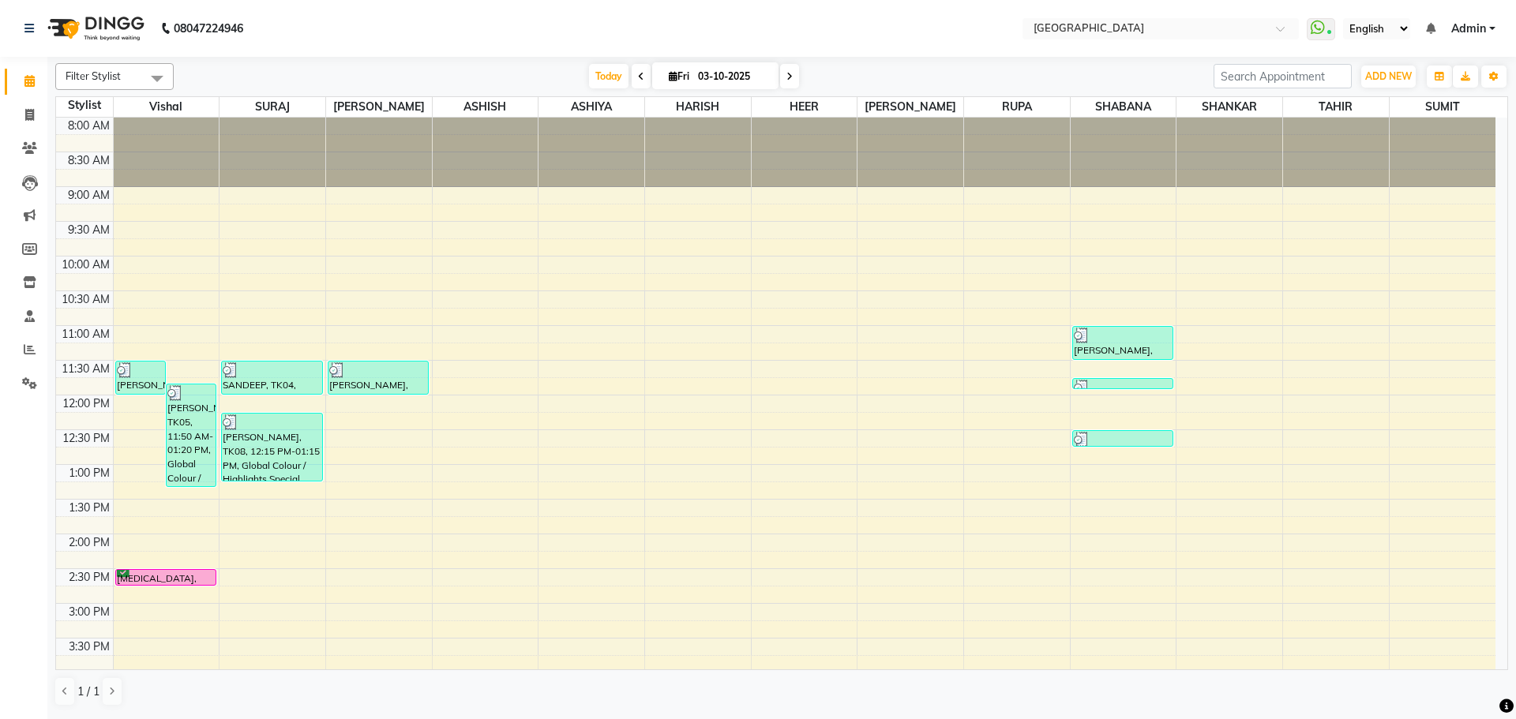
click at [1350, 361] on div "8:00 AM 8:30 AM 9:00 AM 9:30 AM 10:00 AM 10:30 AM 11:00 AM 11:30 AM 12:00 PM 12…" at bounding box center [776, 673] width 1440 height 1111
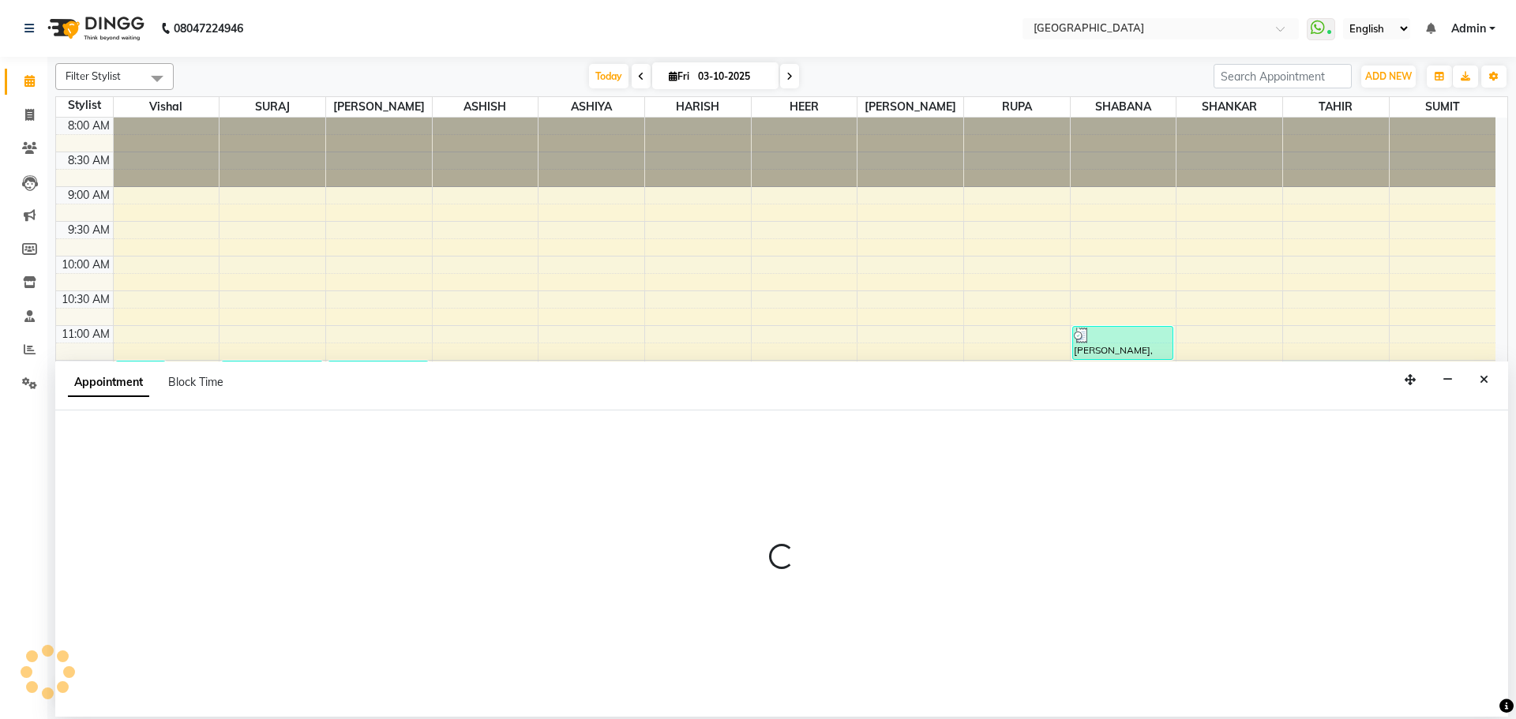
select select "42424"
select select "690"
select select "tentative"
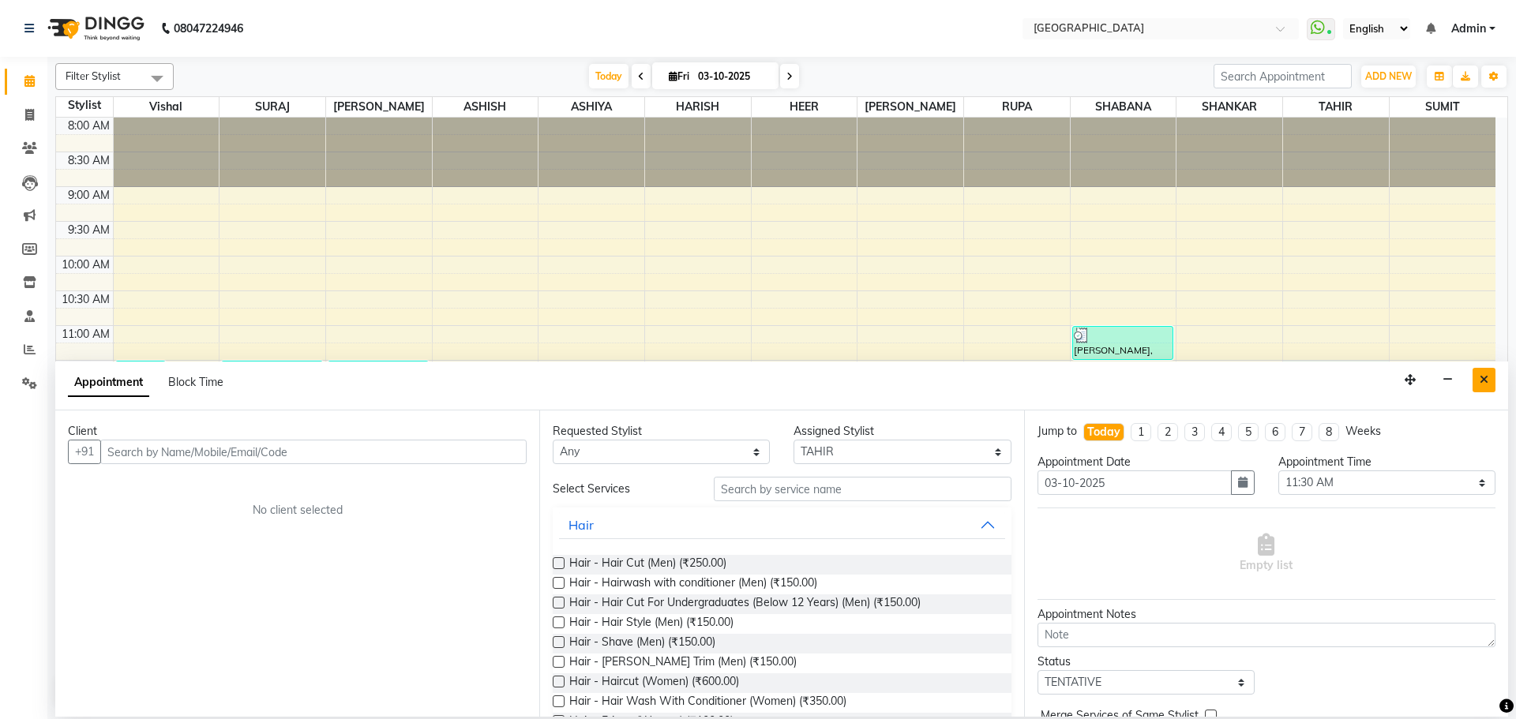
click at [1487, 384] on icon "Close" at bounding box center [1484, 379] width 9 height 11
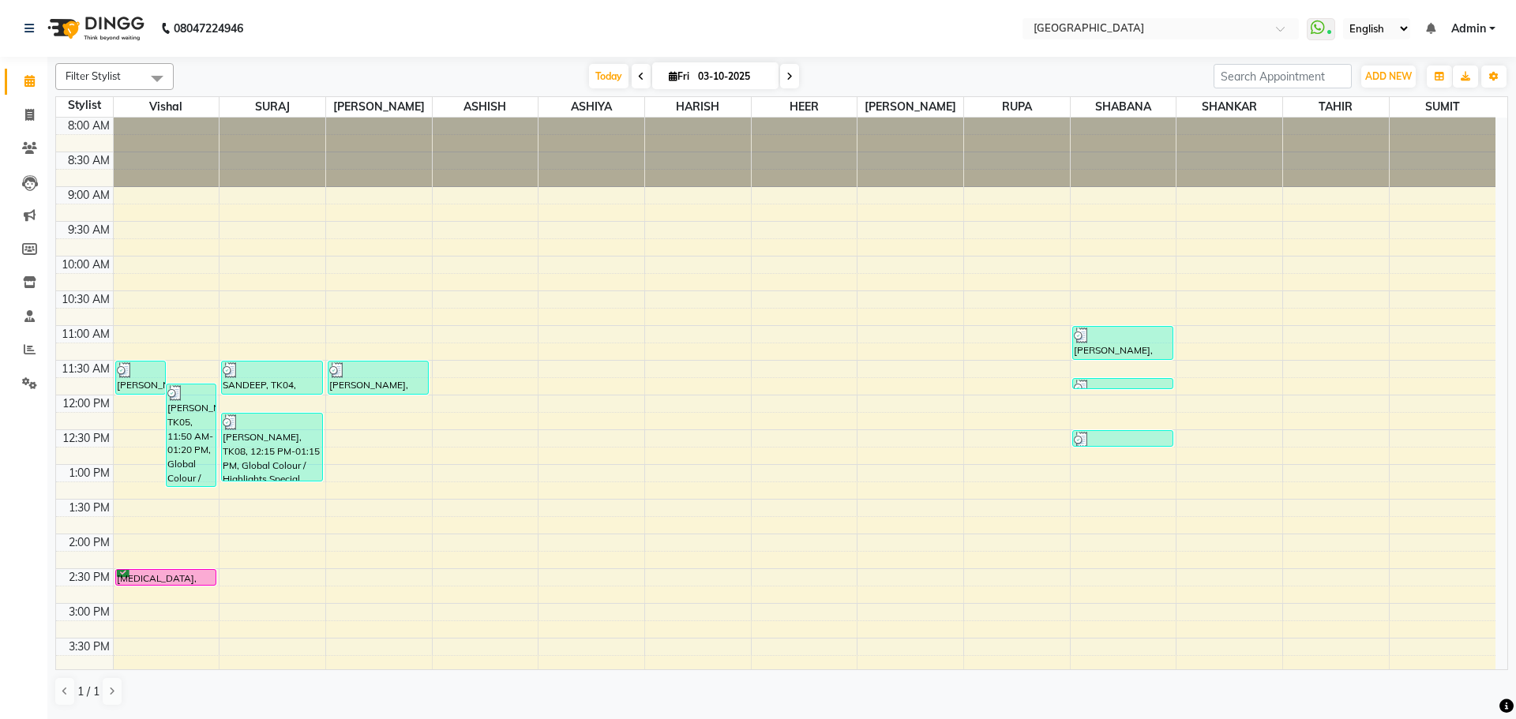
click at [1343, 356] on div "8:00 AM 8:30 AM 9:00 AM 9:30 AM 10:00 AM 10:30 AM 11:00 AM 11:30 AM 12:00 PM 12…" at bounding box center [776, 673] width 1440 height 1111
select select "42424"
select select "tentative"
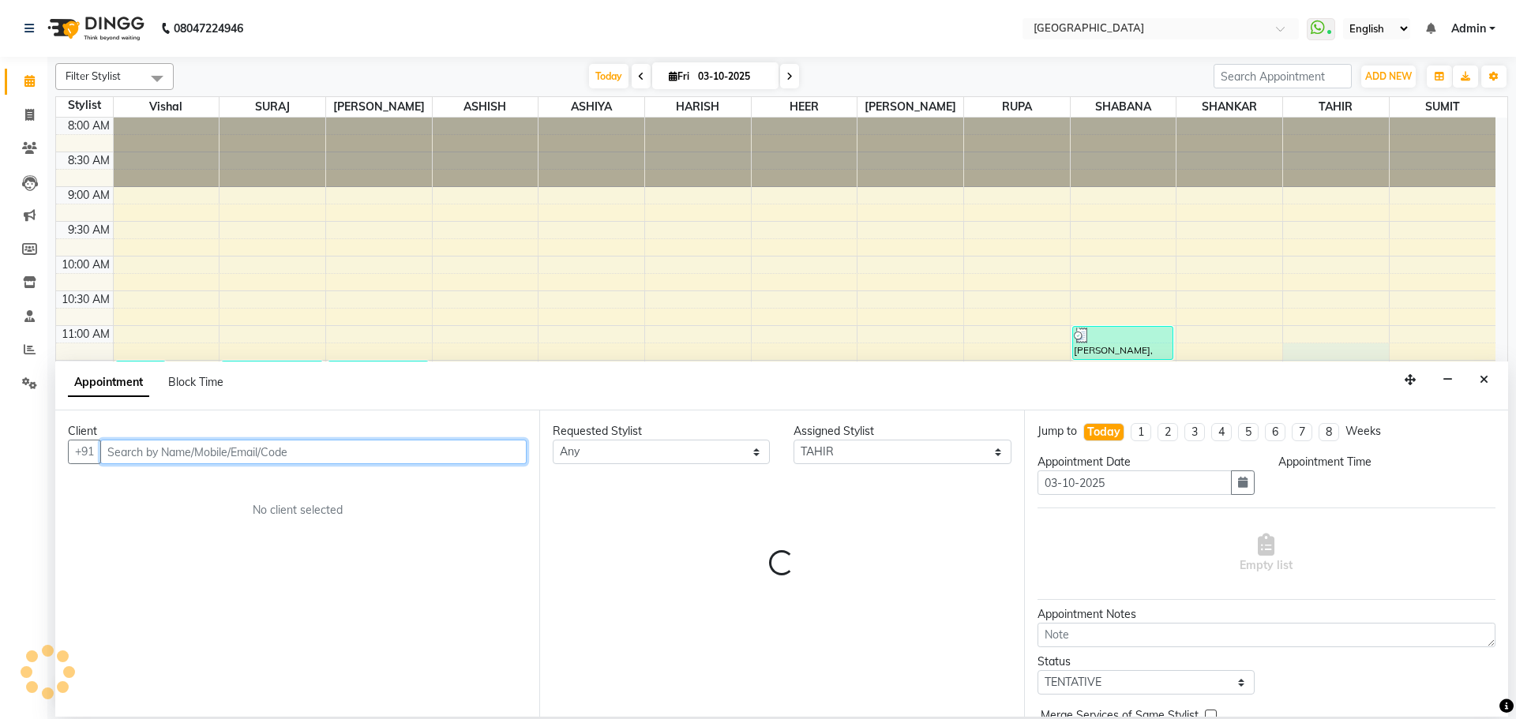
select select "675"
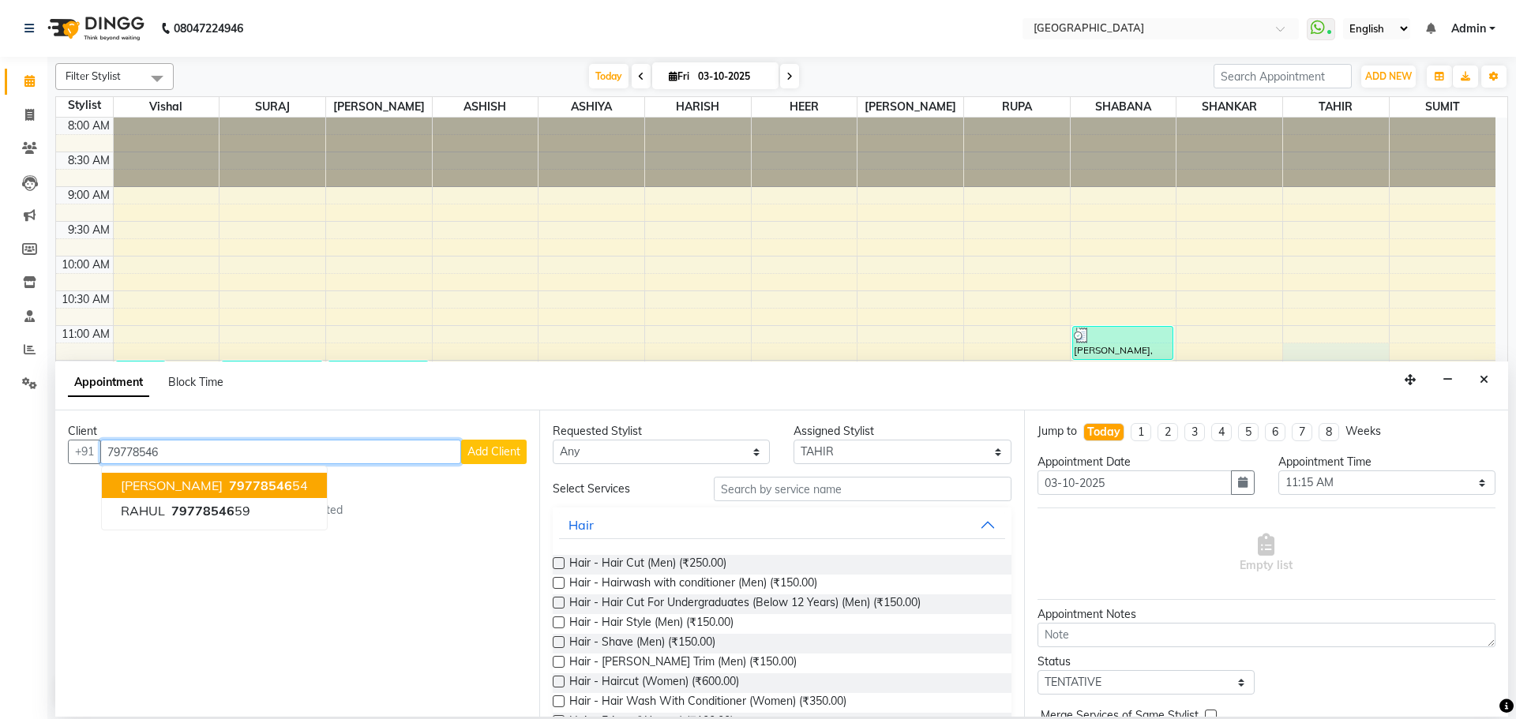
click at [238, 495] on button "[PERSON_NAME] 79778546 54" at bounding box center [214, 485] width 225 height 25
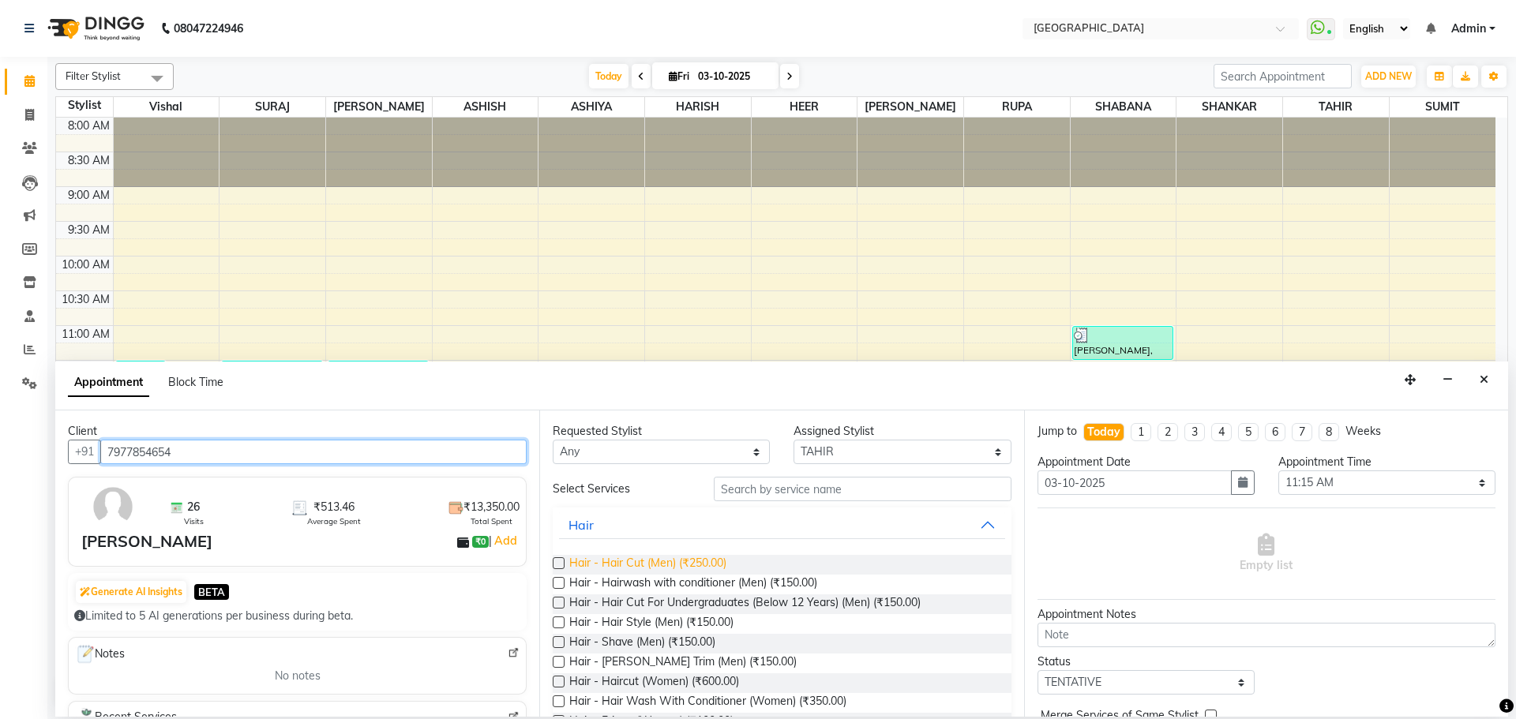
type input "7977854654"
click at [667, 569] on span "Hair - Hair Cut (Men) (₹250.00)" at bounding box center [647, 565] width 157 height 20
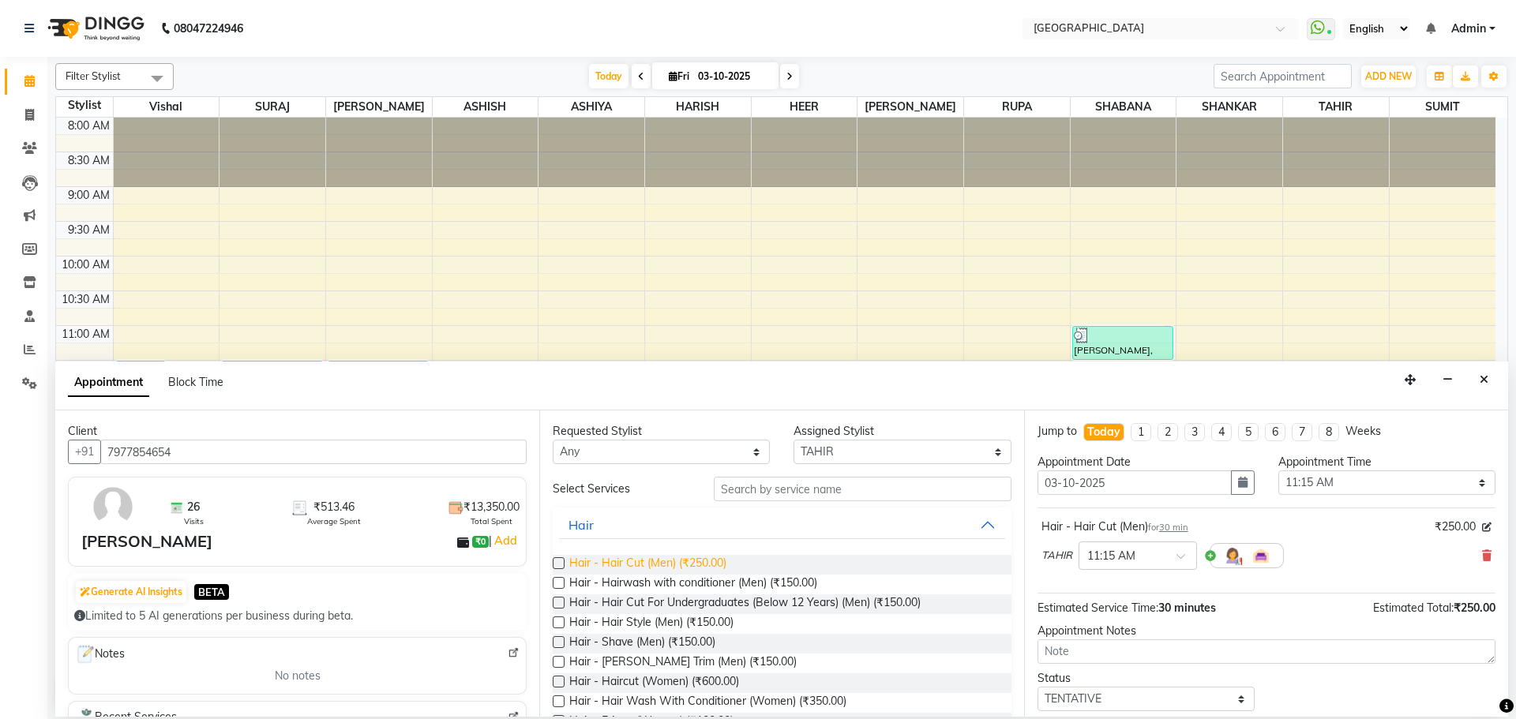
click at [670, 571] on span "Hair - Hair Cut (Men) (₹250.00)" at bounding box center [647, 565] width 157 height 20
checkbox input "false"
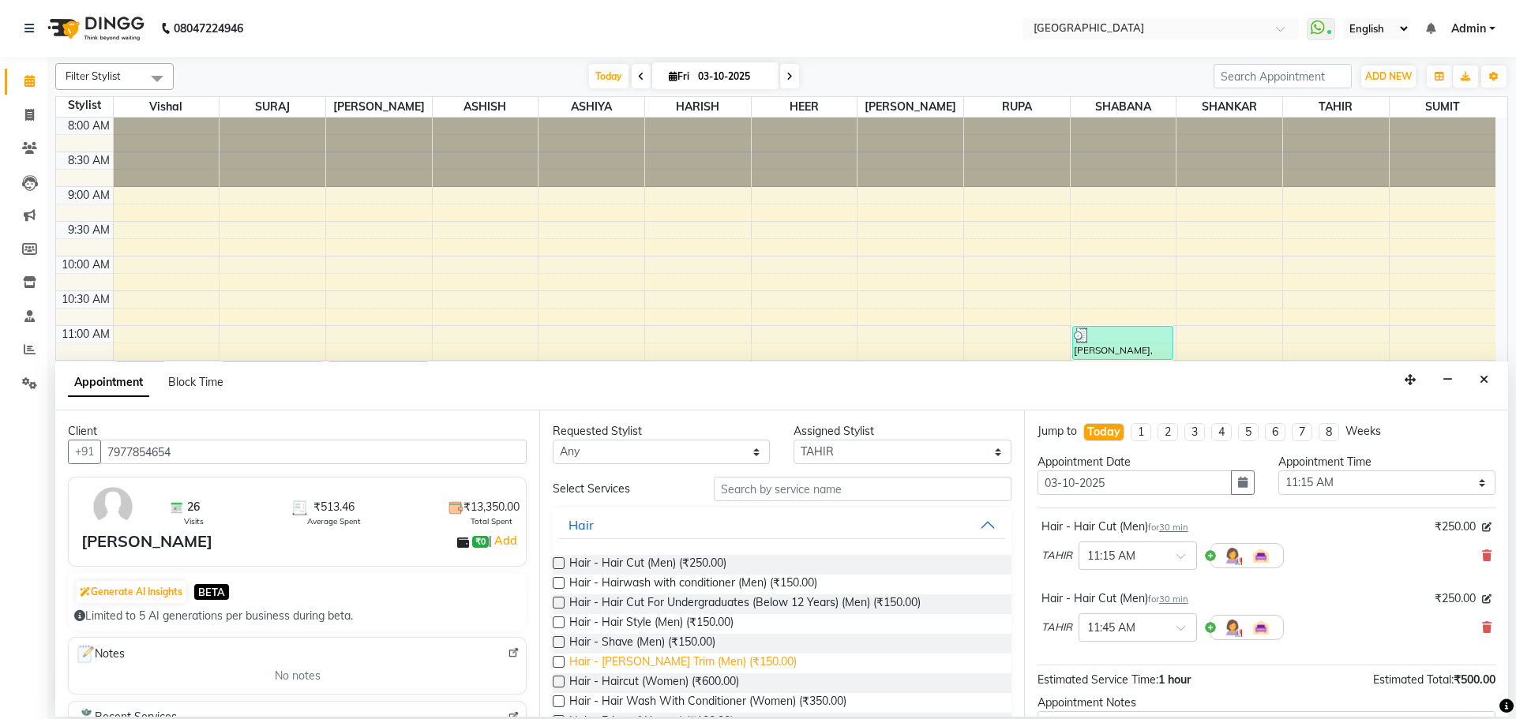
click at [716, 670] on span "Hair - [PERSON_NAME] Trim (Men) (₹150.00)" at bounding box center [682, 664] width 227 height 20
click at [718, 666] on span "Hair - [PERSON_NAME] Trim (Men) (₹150.00)" at bounding box center [682, 664] width 227 height 20
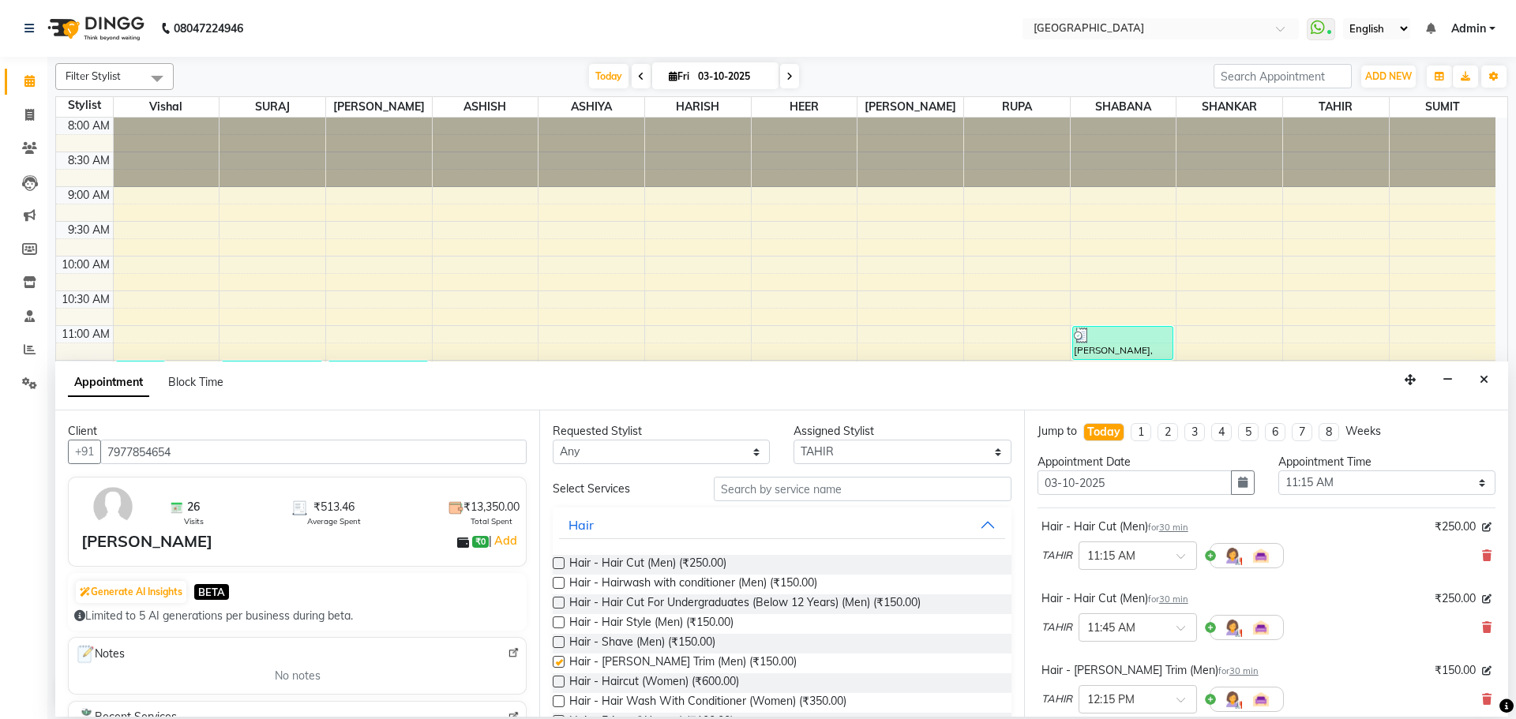
checkbox input "false"
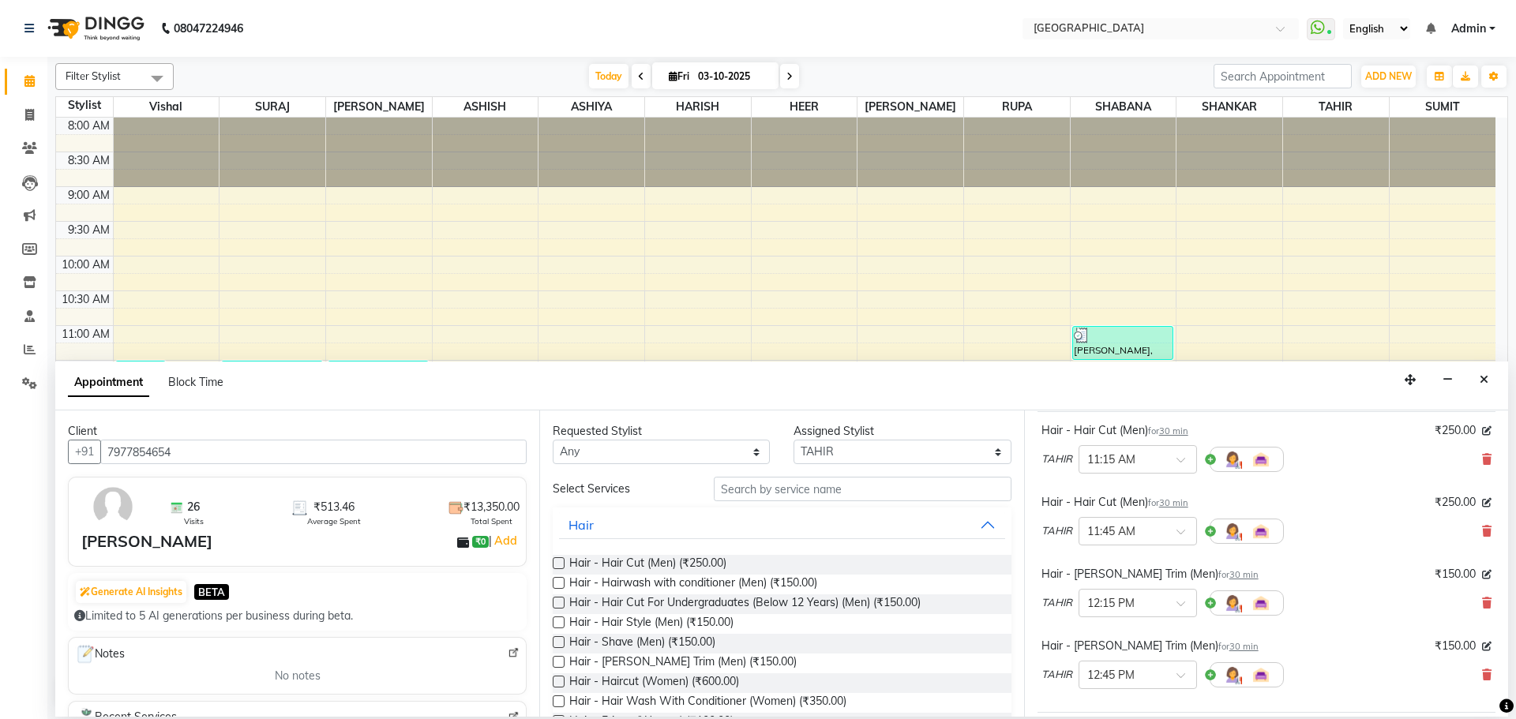
scroll to position [310, 0]
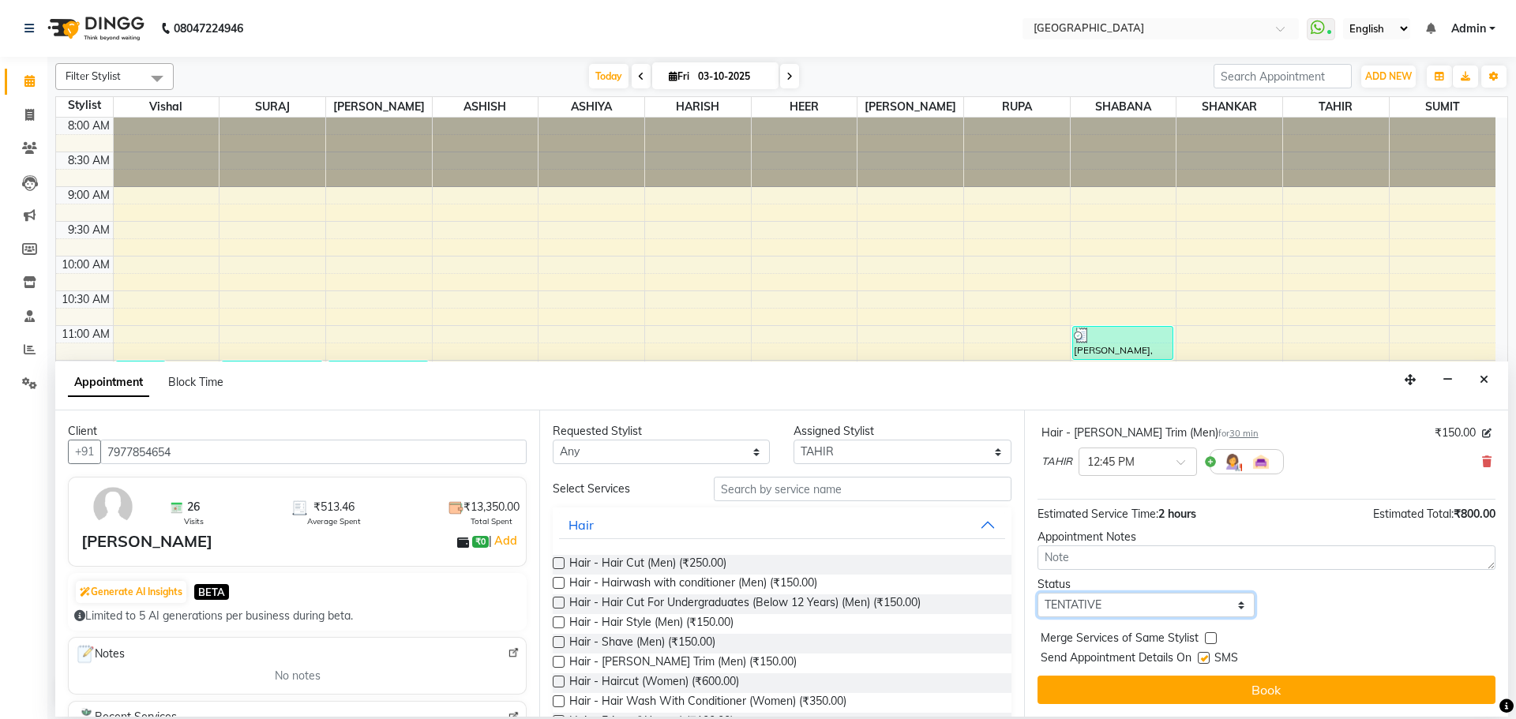
drag, startPoint x: 1128, startPoint y: 604, endPoint x: 1128, endPoint y: 594, distance: 10.3
click at [1129, 604] on select "Select TENTATIVE CONFIRM CHECK-IN UPCOMING" at bounding box center [1146, 605] width 217 height 24
select select "check-in"
click at [1038, 593] on select "Select TENTATIVE CONFIRM CHECK-IN UPCOMING" at bounding box center [1146, 605] width 217 height 24
click at [1212, 637] on label at bounding box center [1211, 639] width 12 height 12
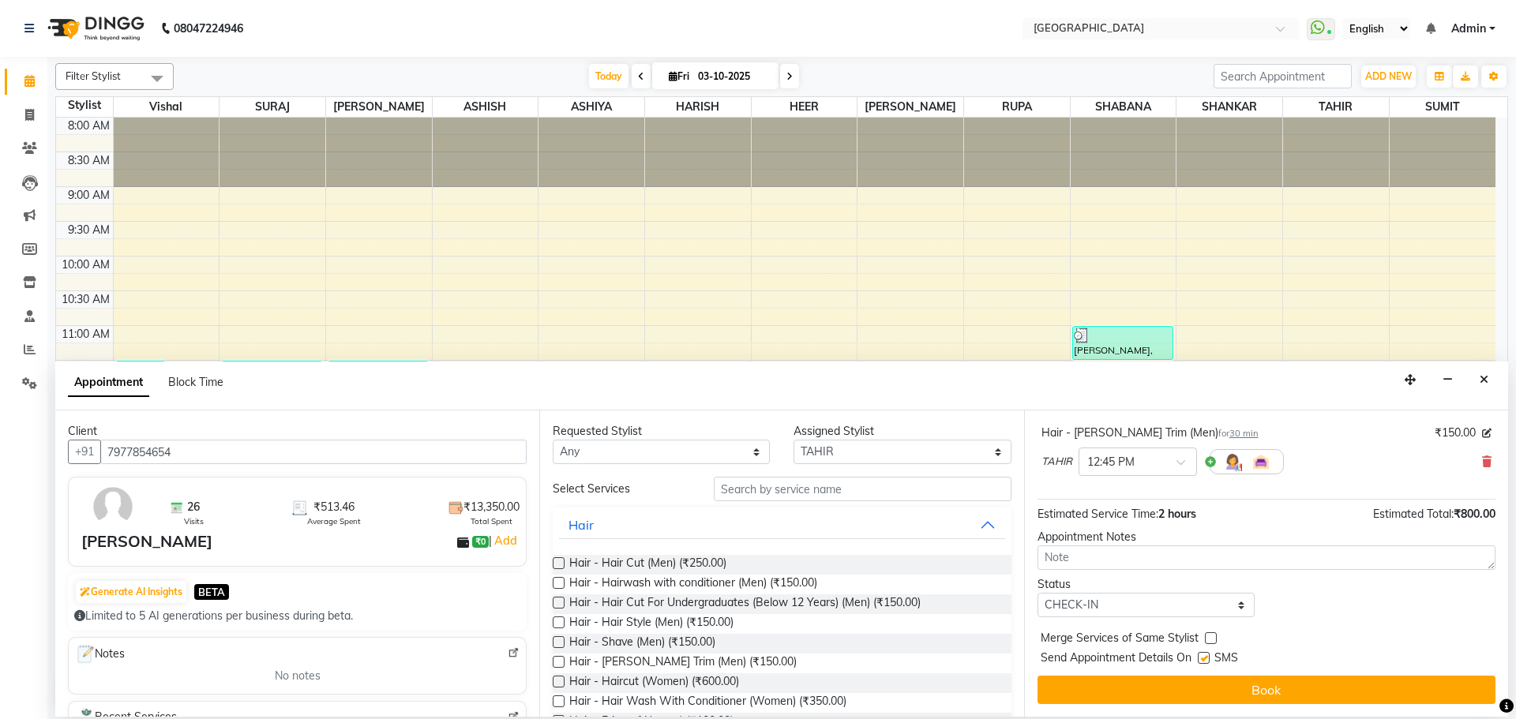
click at [1212, 637] on input "checkbox" at bounding box center [1210, 640] width 10 height 10
checkbox input "true"
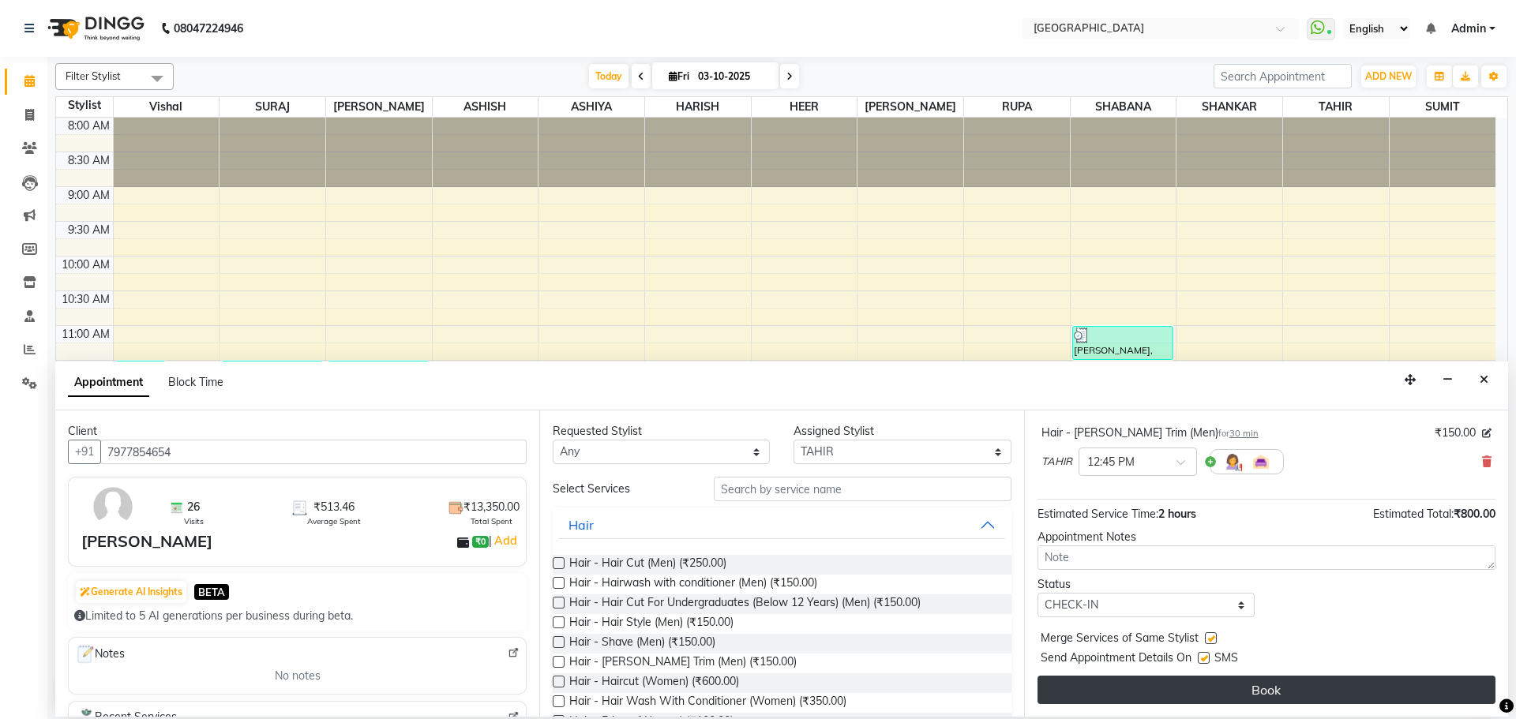
click at [1191, 689] on button "Book" at bounding box center [1267, 690] width 458 height 28
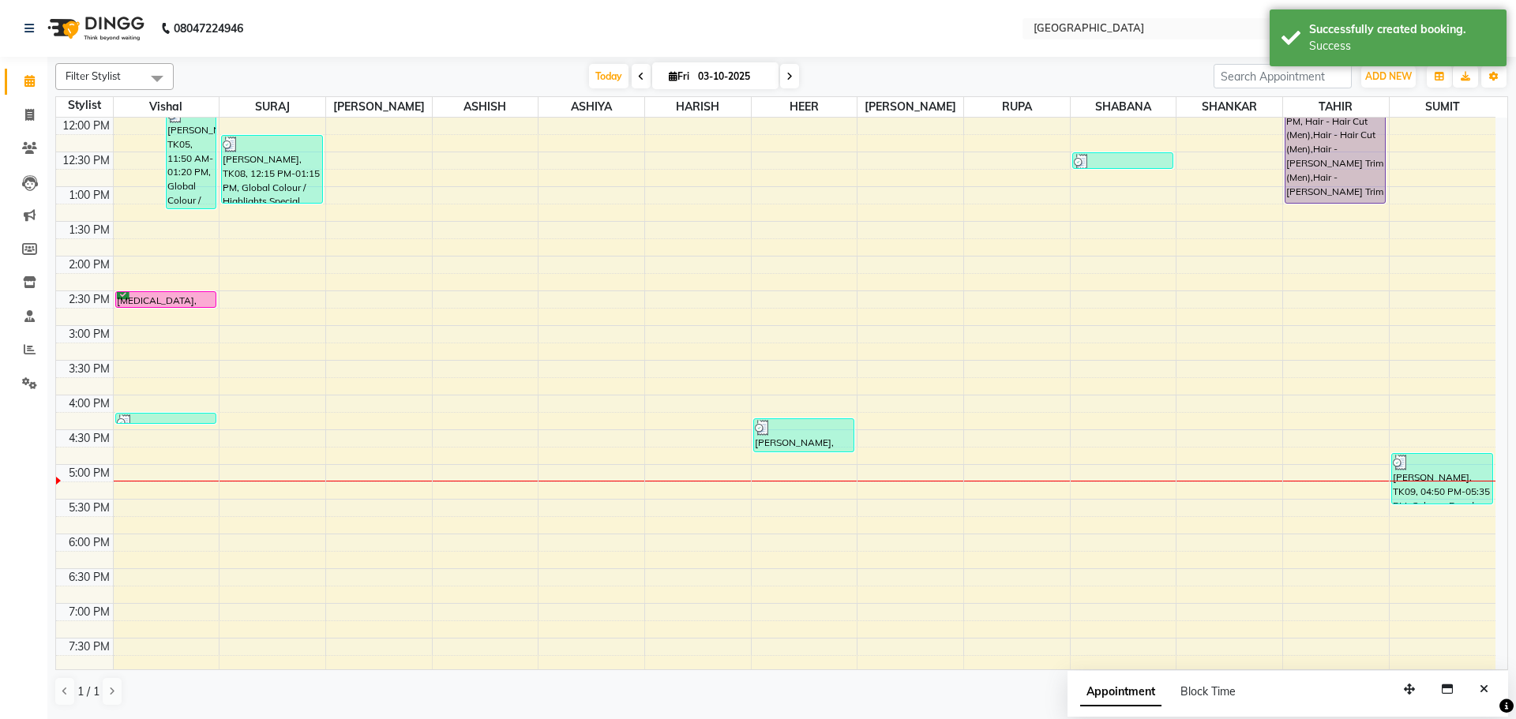
scroll to position [316, 0]
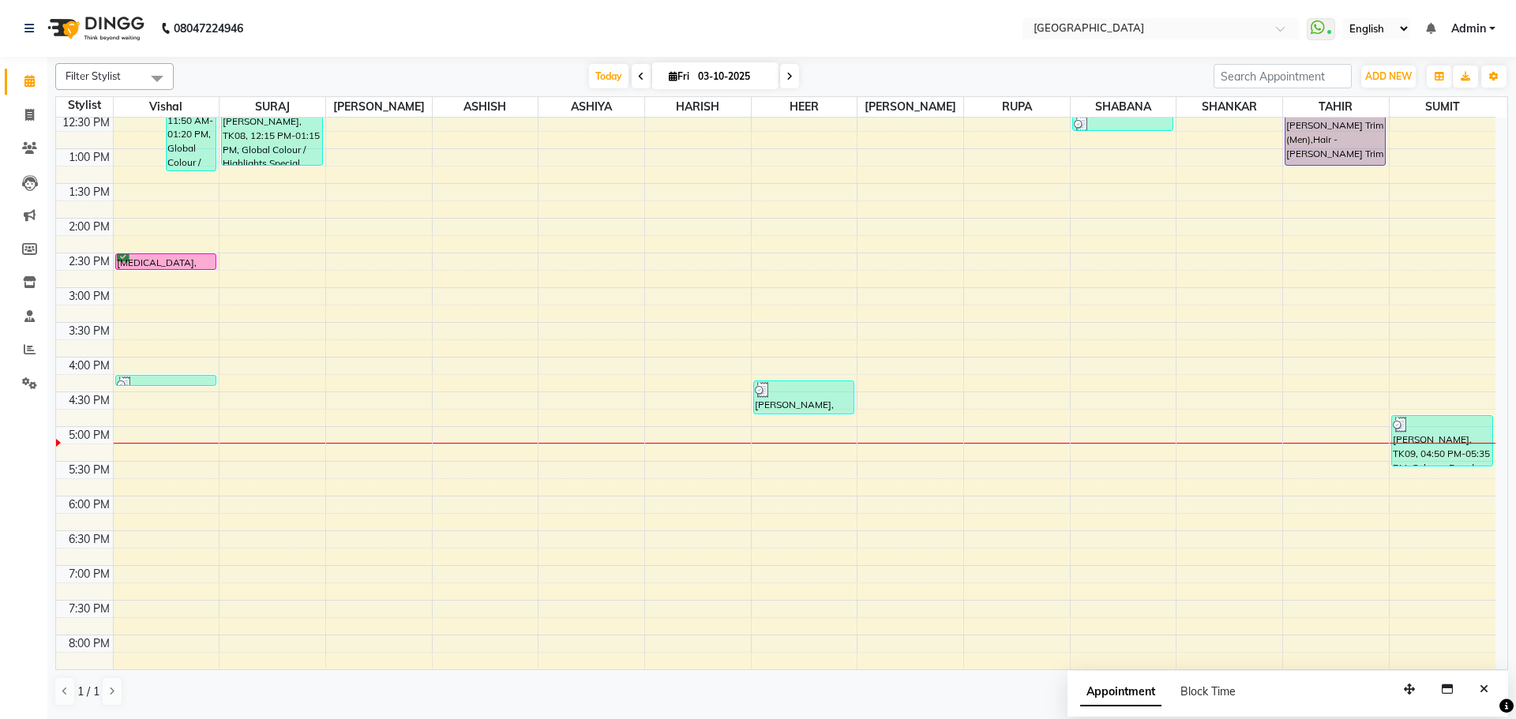
click at [787, 80] on icon at bounding box center [790, 76] width 6 height 9
type input "04-10-2025"
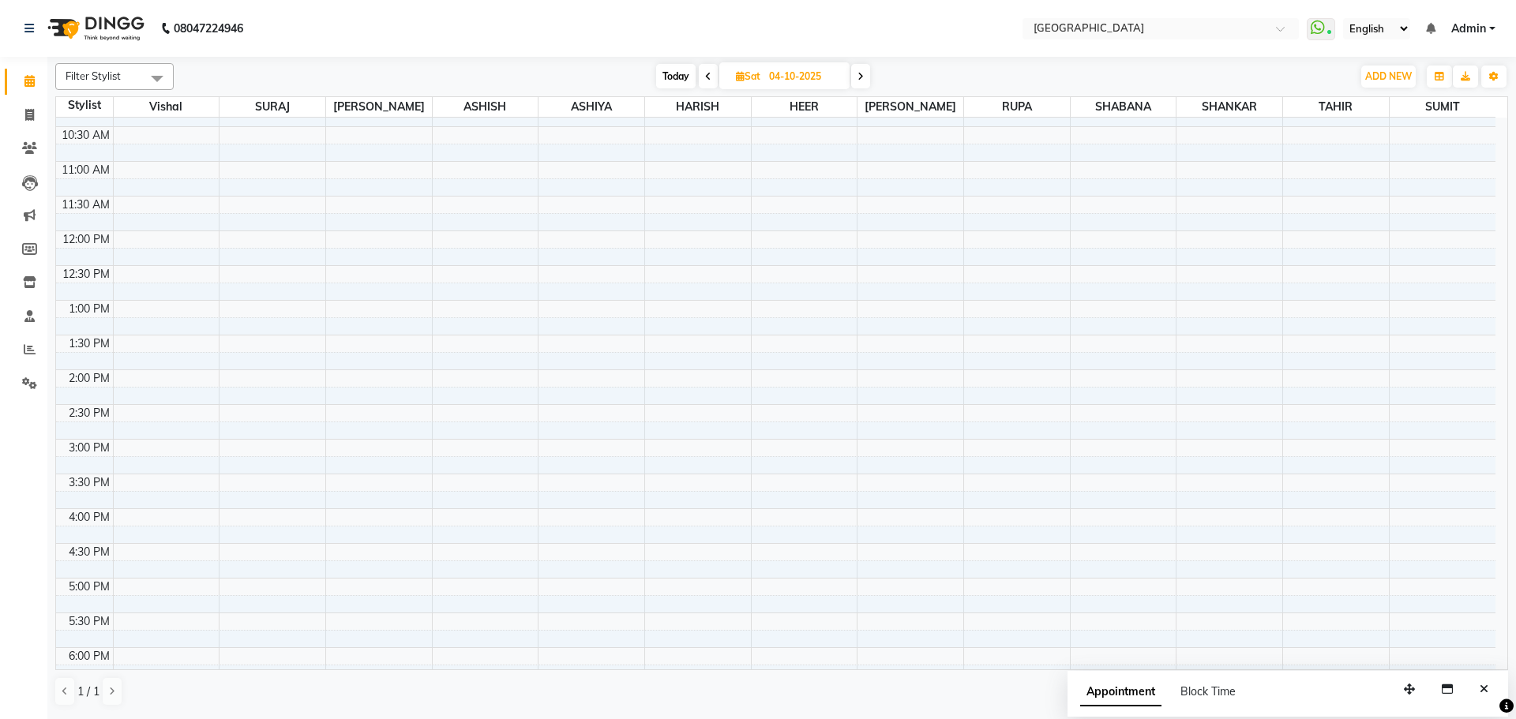
scroll to position [243, 0]
click at [174, 441] on div "8:00 AM 8:30 AM 9:00 AM 9:30 AM 10:00 AM 10:30 AM 11:00 AM 11:30 AM 12:00 PM 12…" at bounding box center [776, 429] width 1440 height 1111
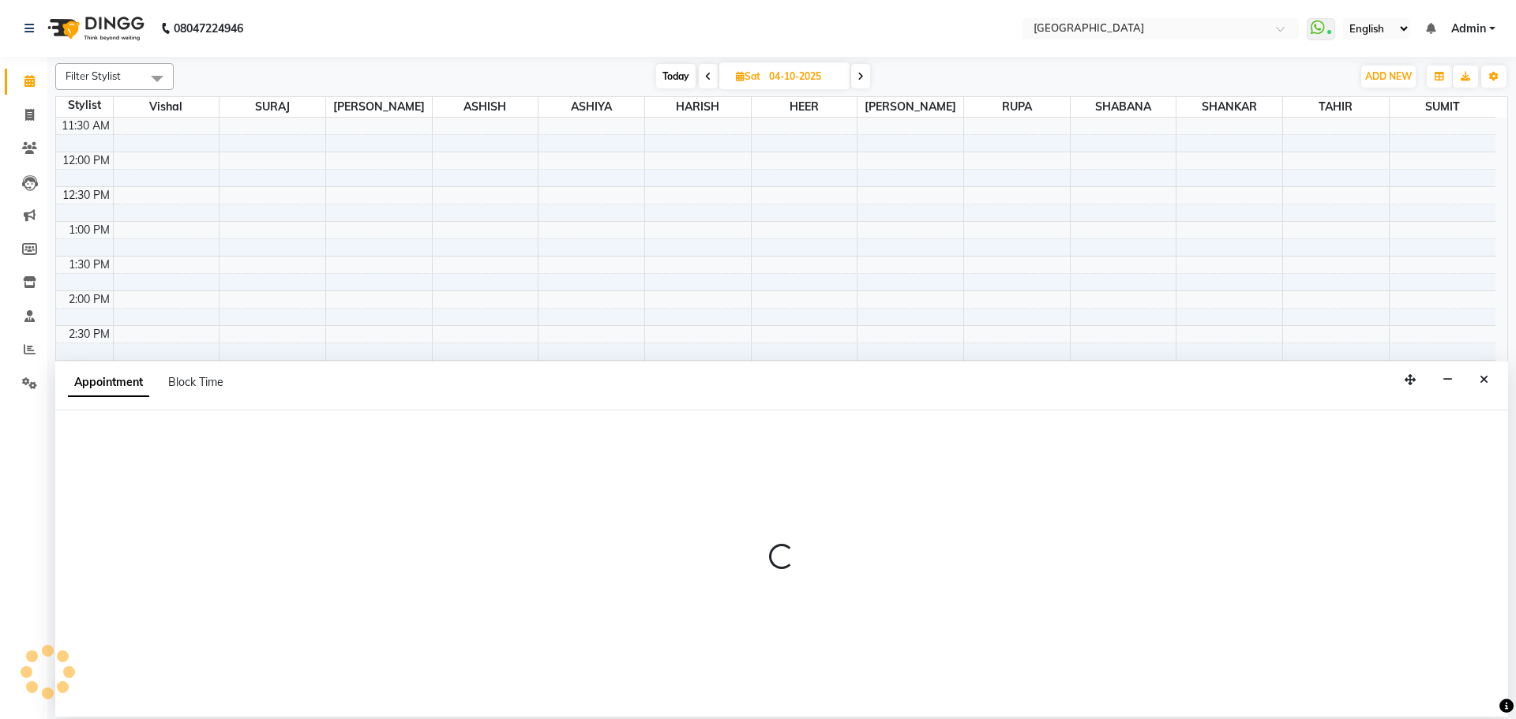
select select "6520"
select select "960"
select select "tentative"
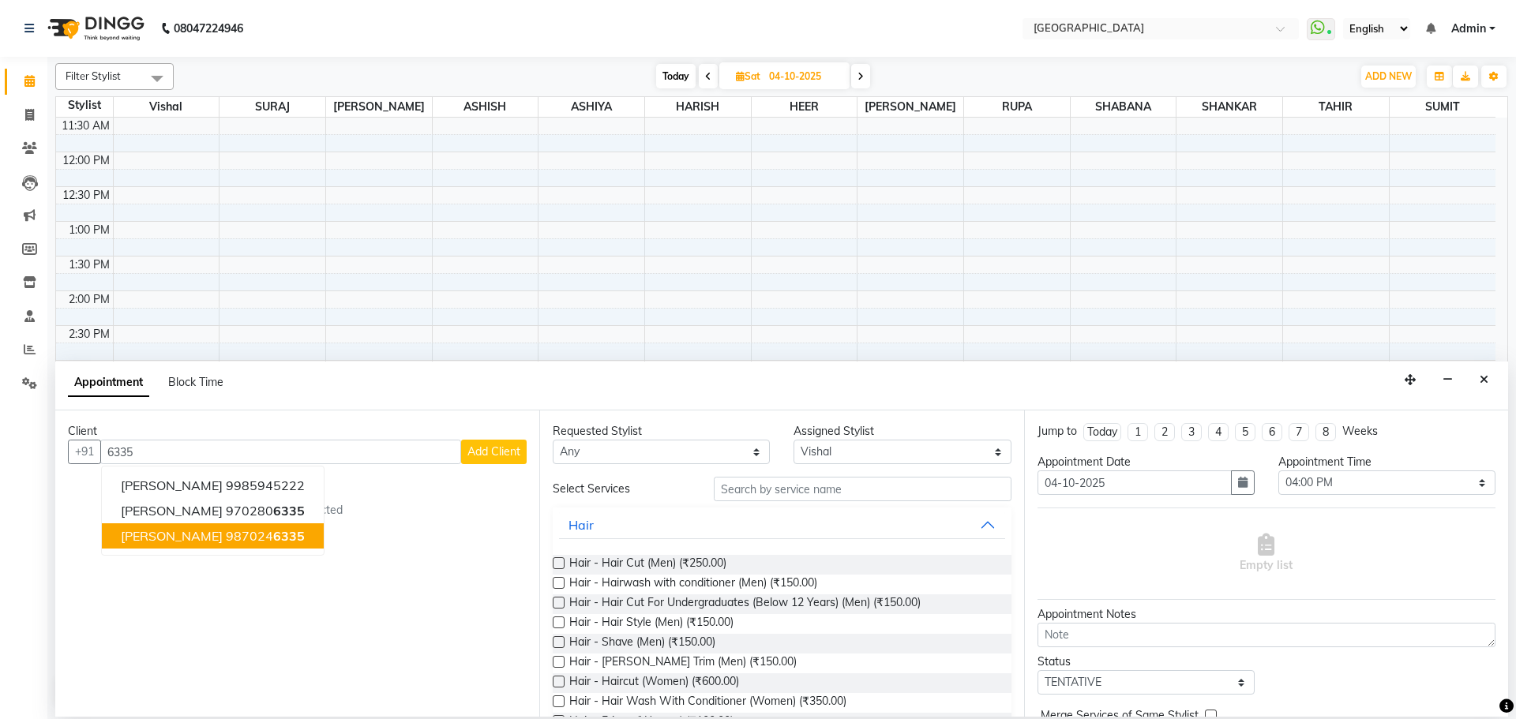
click at [207, 543] on span "[PERSON_NAME]" at bounding box center [172, 536] width 102 height 16
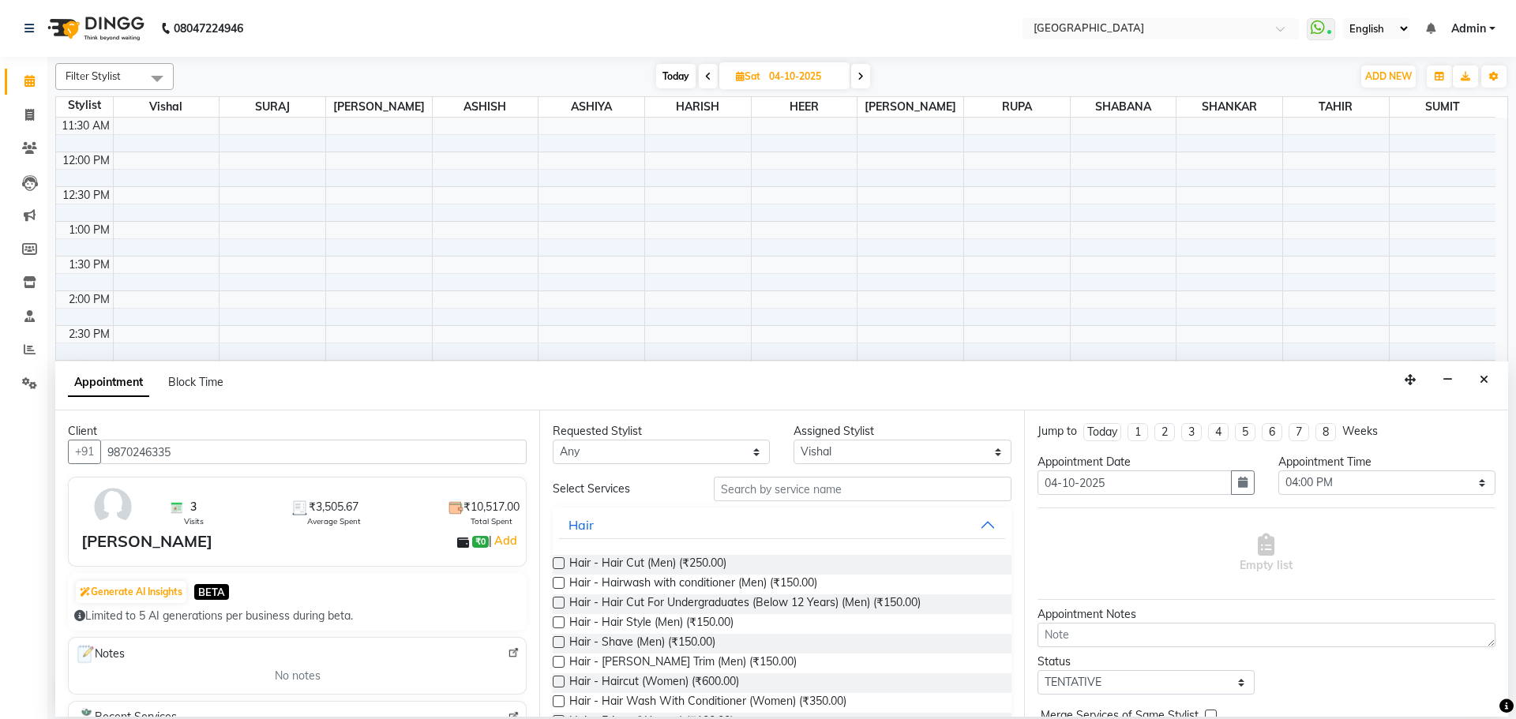
type input "9870246335"
click at [764, 490] on input "text" at bounding box center [863, 489] width 298 height 24
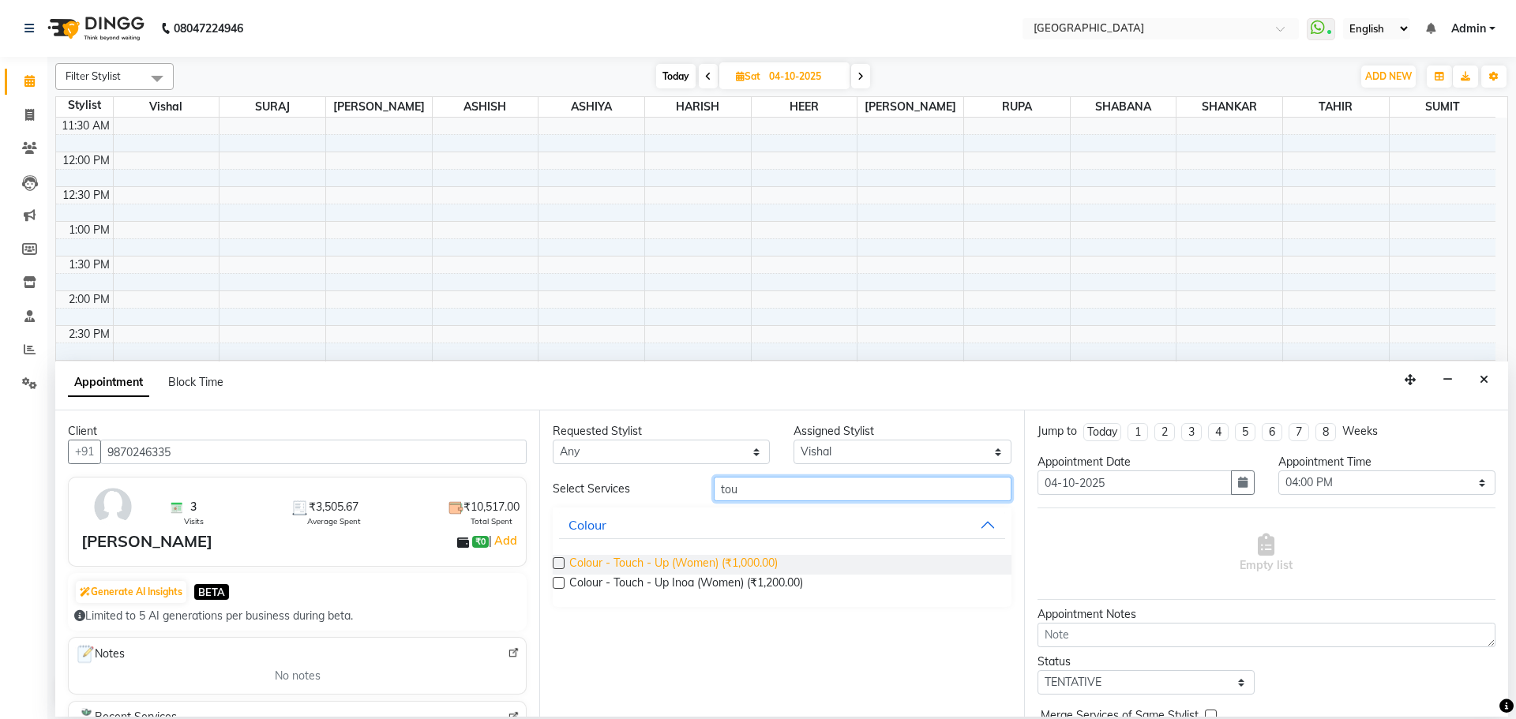
type input "tou"
click at [748, 562] on span "Colour - Touch - Up (Women) (₹1,000.00)" at bounding box center [673, 565] width 208 height 20
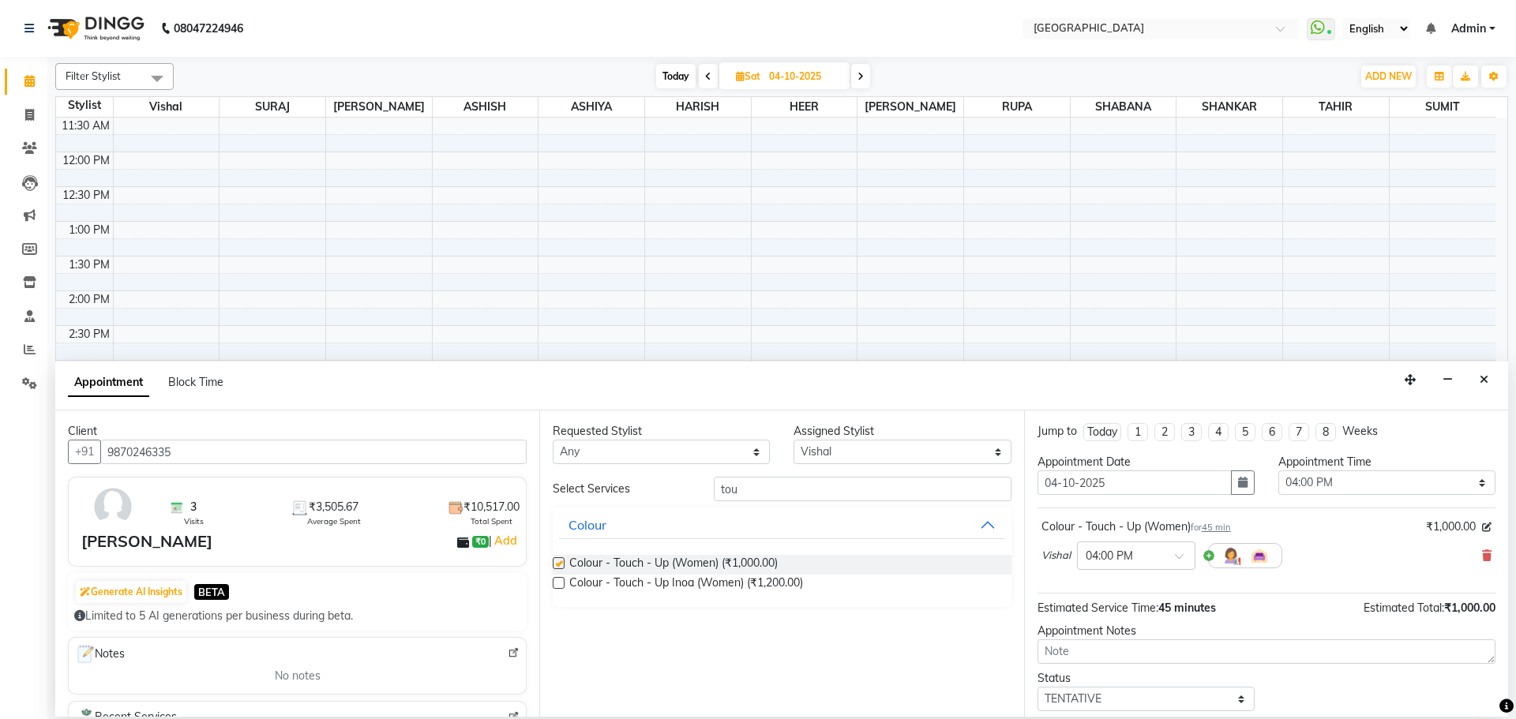
checkbox input "false"
click at [802, 475] on div "Requested Stylist Any ASHISH [PERSON_NAME] [PERSON_NAME] [PERSON_NAME] [PERSON_…" at bounding box center [781, 564] width 484 height 306
click at [802, 492] on input "tou" at bounding box center [863, 489] width 298 height 24
type input "t"
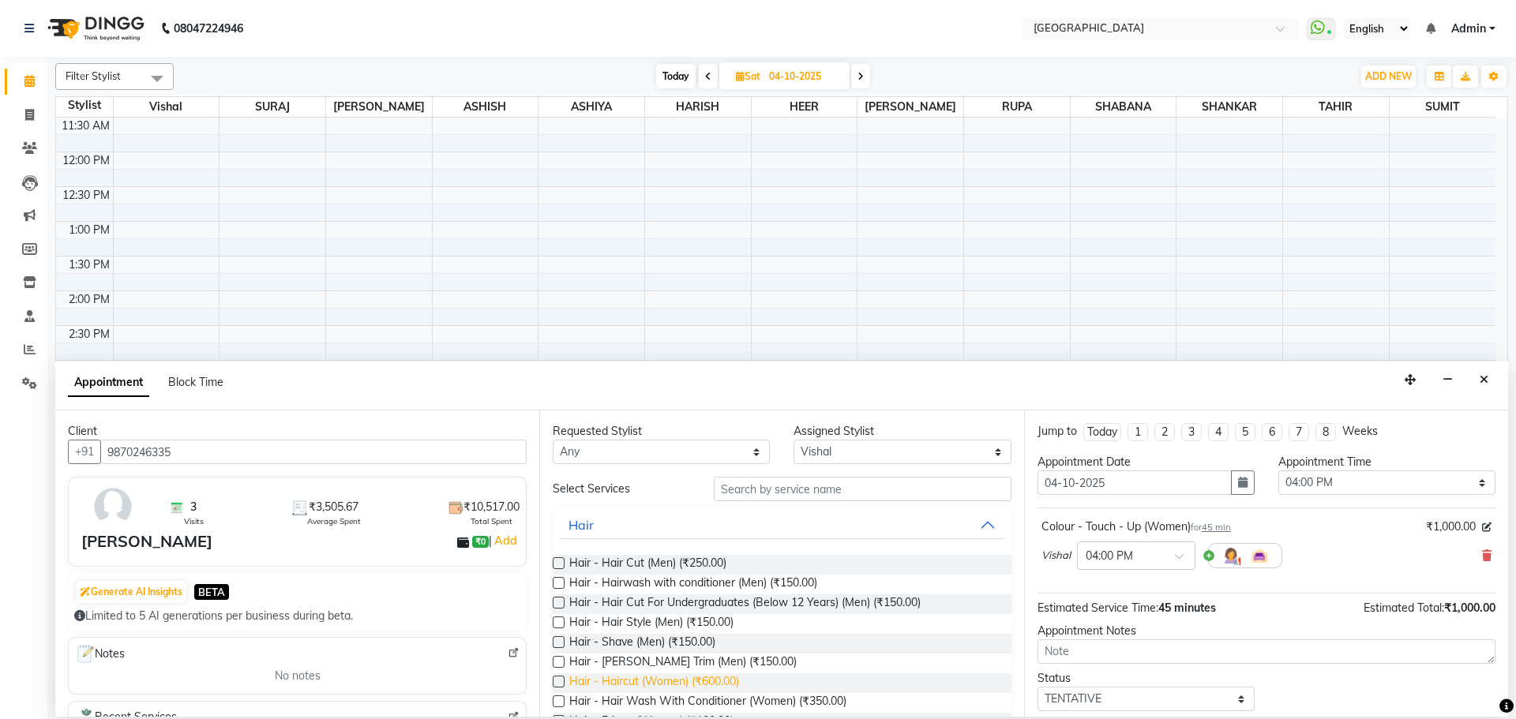
click at [679, 681] on span "Hair - Haircut (Women) (₹600.00)" at bounding box center [654, 684] width 170 height 20
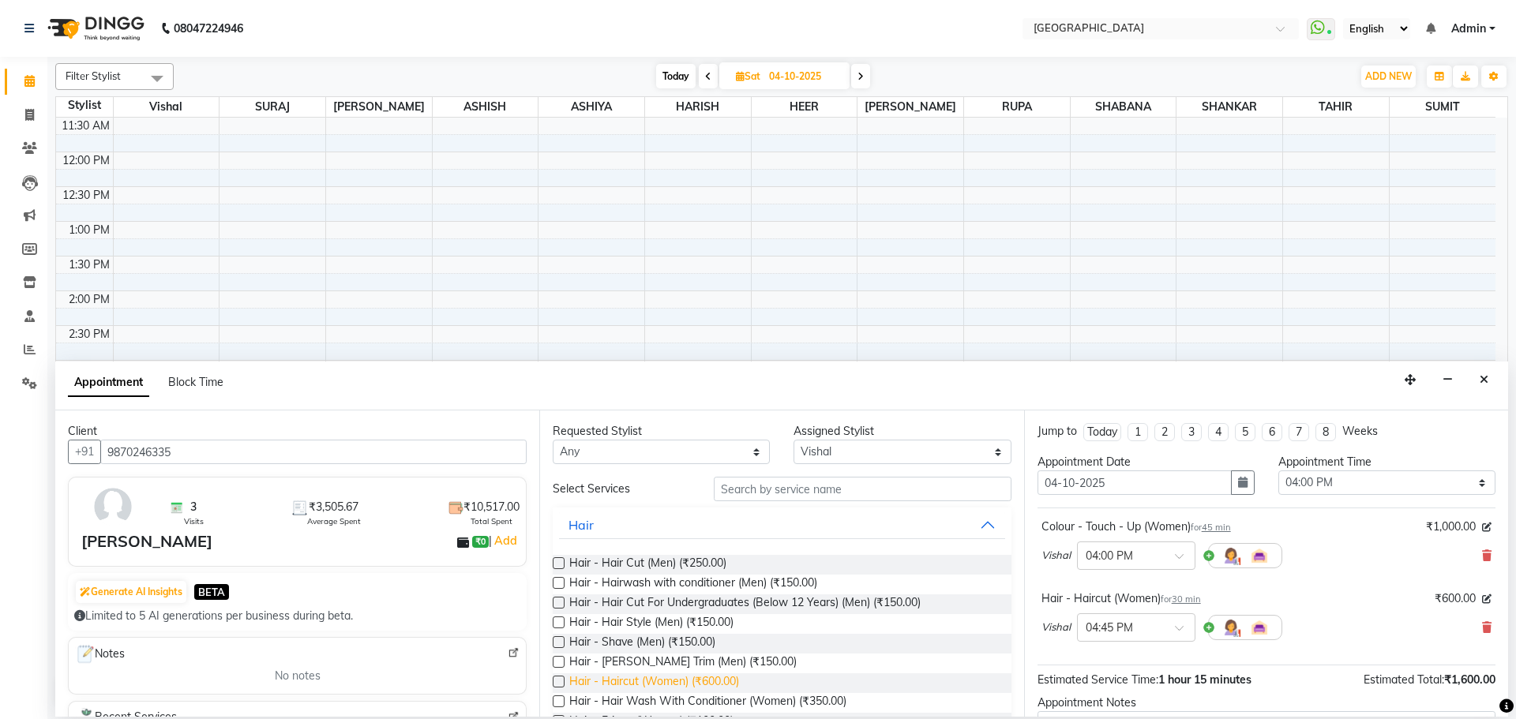
click at [679, 680] on span "Hair - Haircut (Women) (₹600.00)" at bounding box center [654, 684] width 170 height 20
checkbox input "false"
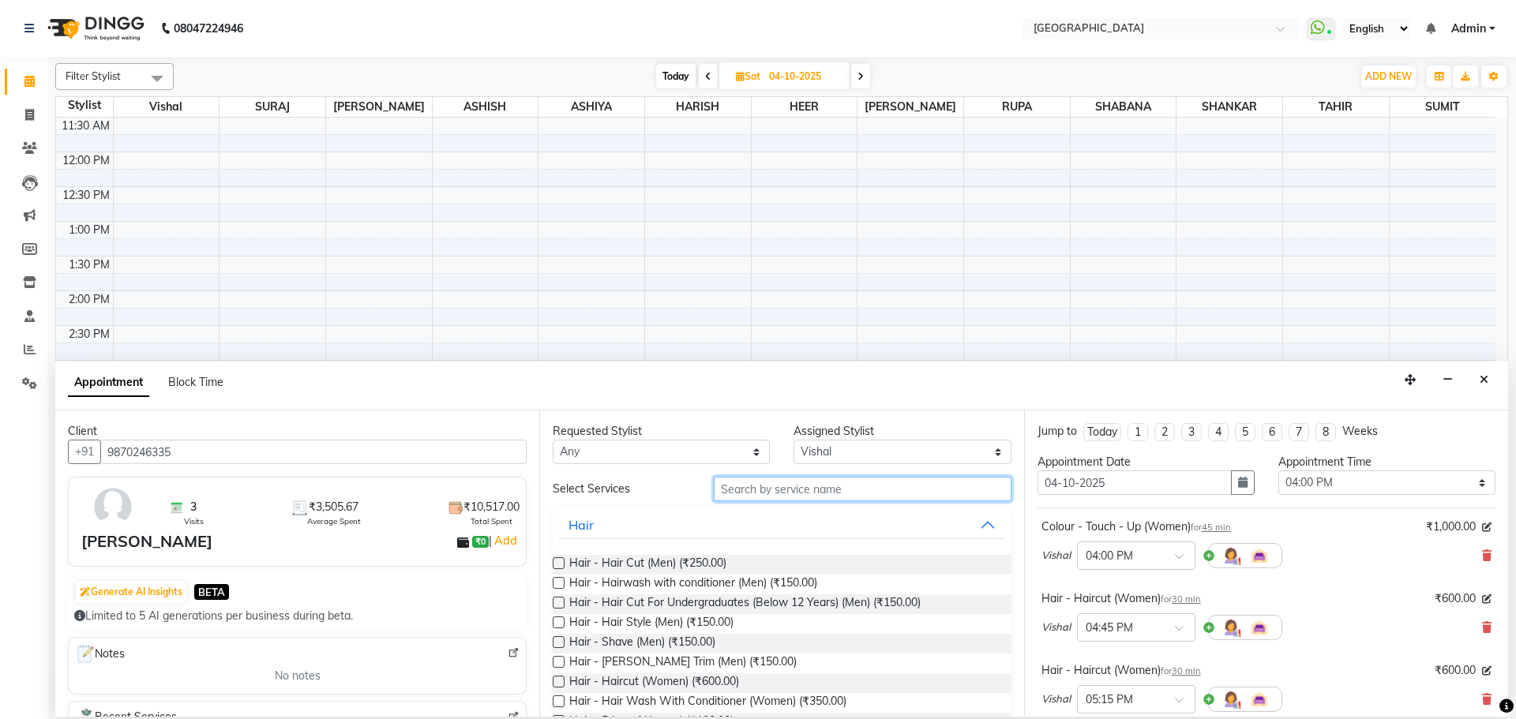
click at [858, 494] on input "text" at bounding box center [863, 489] width 298 height 24
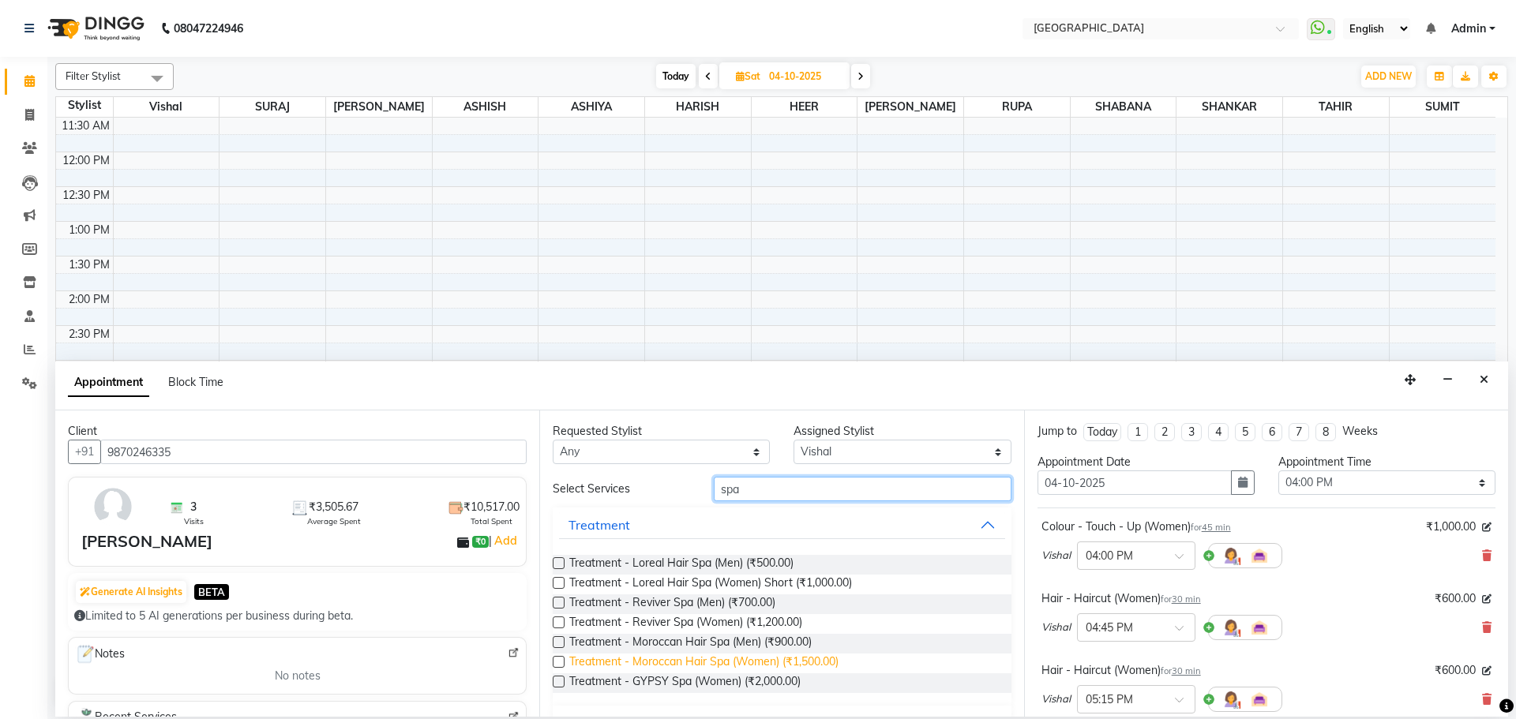
type input "spa"
click at [718, 668] on span "Treatment - Moroccan Hair Spa (Women) (₹1,500.00)" at bounding box center [703, 664] width 269 height 20
checkbox input "false"
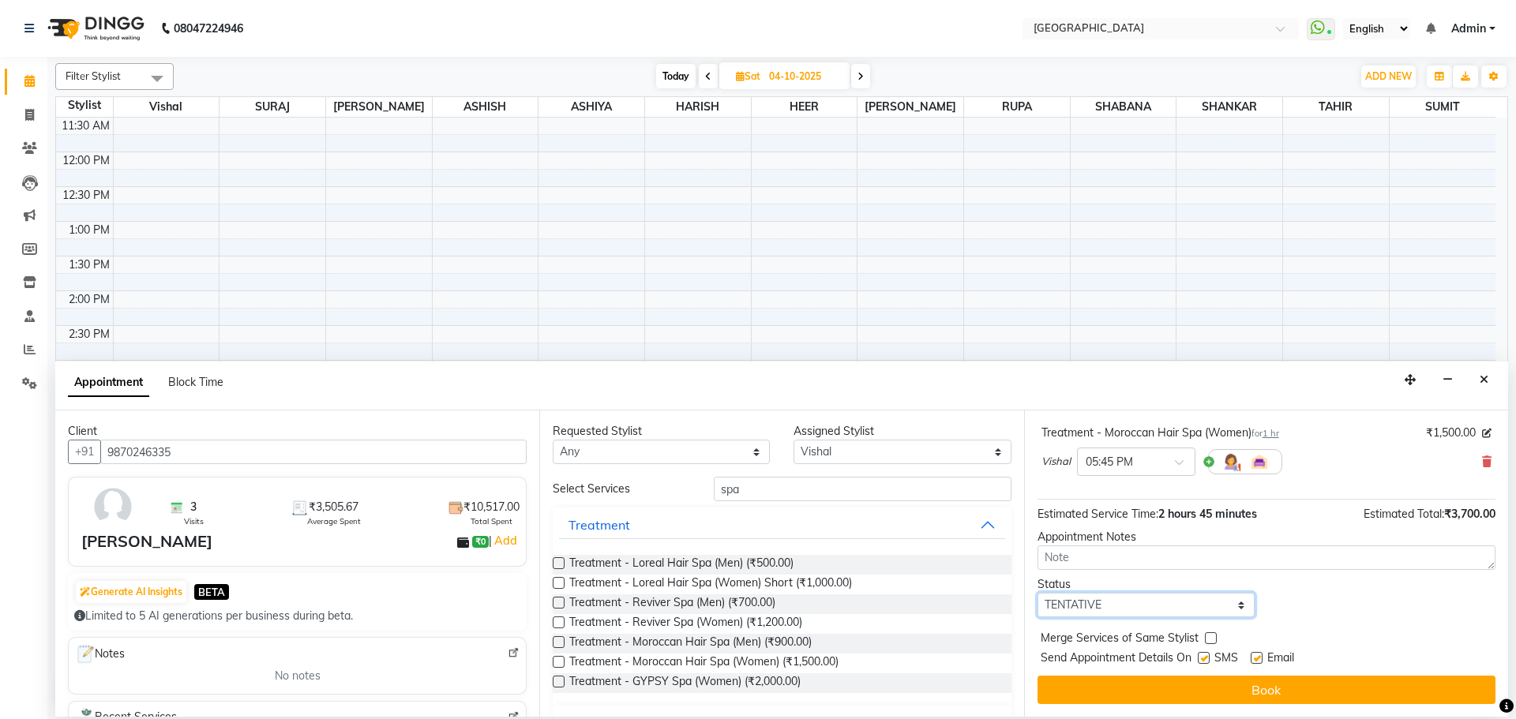
click at [1150, 602] on select "Select TENTATIVE CONFIRM UPCOMING" at bounding box center [1146, 605] width 217 height 24
select select "confirm booking"
click at [1038, 593] on select "Select TENTATIVE CONFIRM UPCOMING" at bounding box center [1146, 605] width 217 height 24
click at [1207, 641] on label at bounding box center [1211, 639] width 12 height 12
click at [1207, 641] on input "checkbox" at bounding box center [1210, 640] width 10 height 10
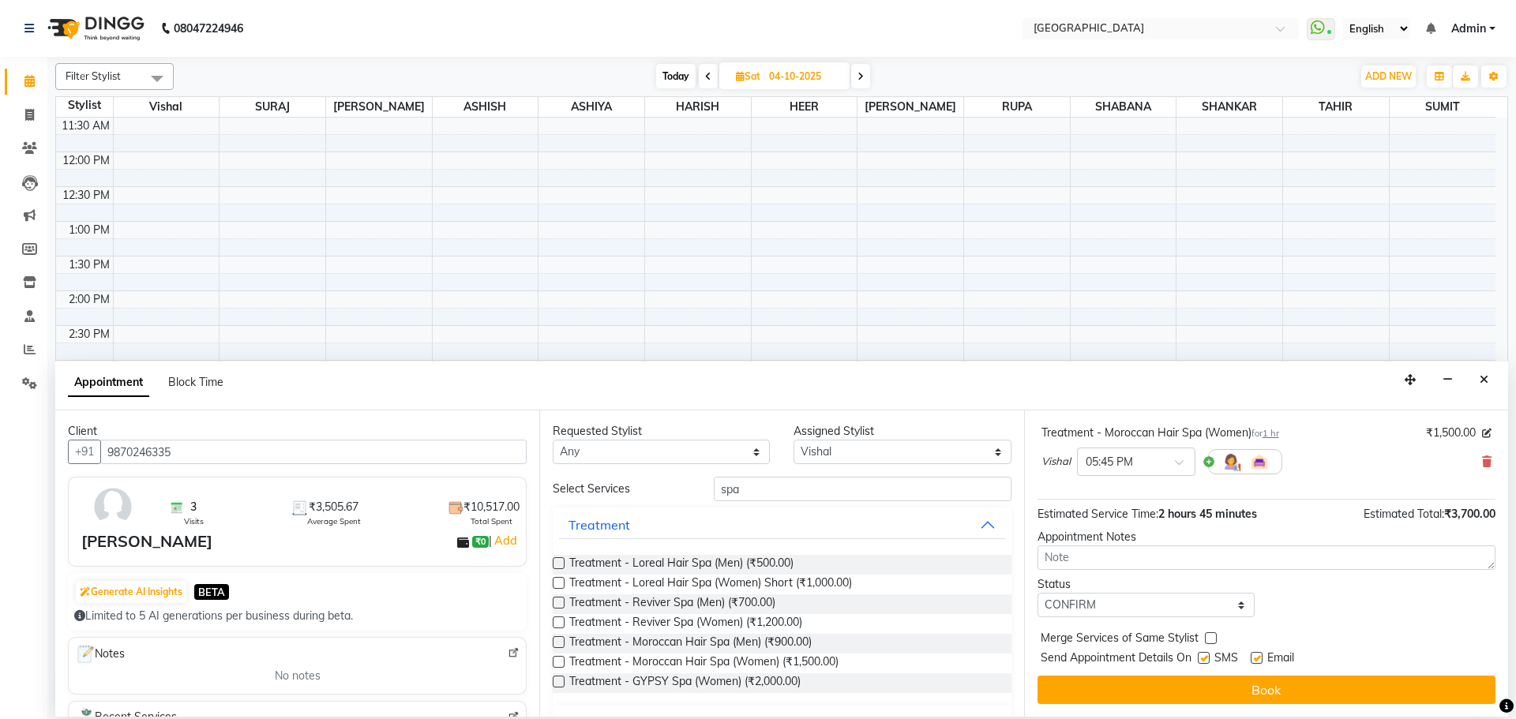
checkbox input "true"
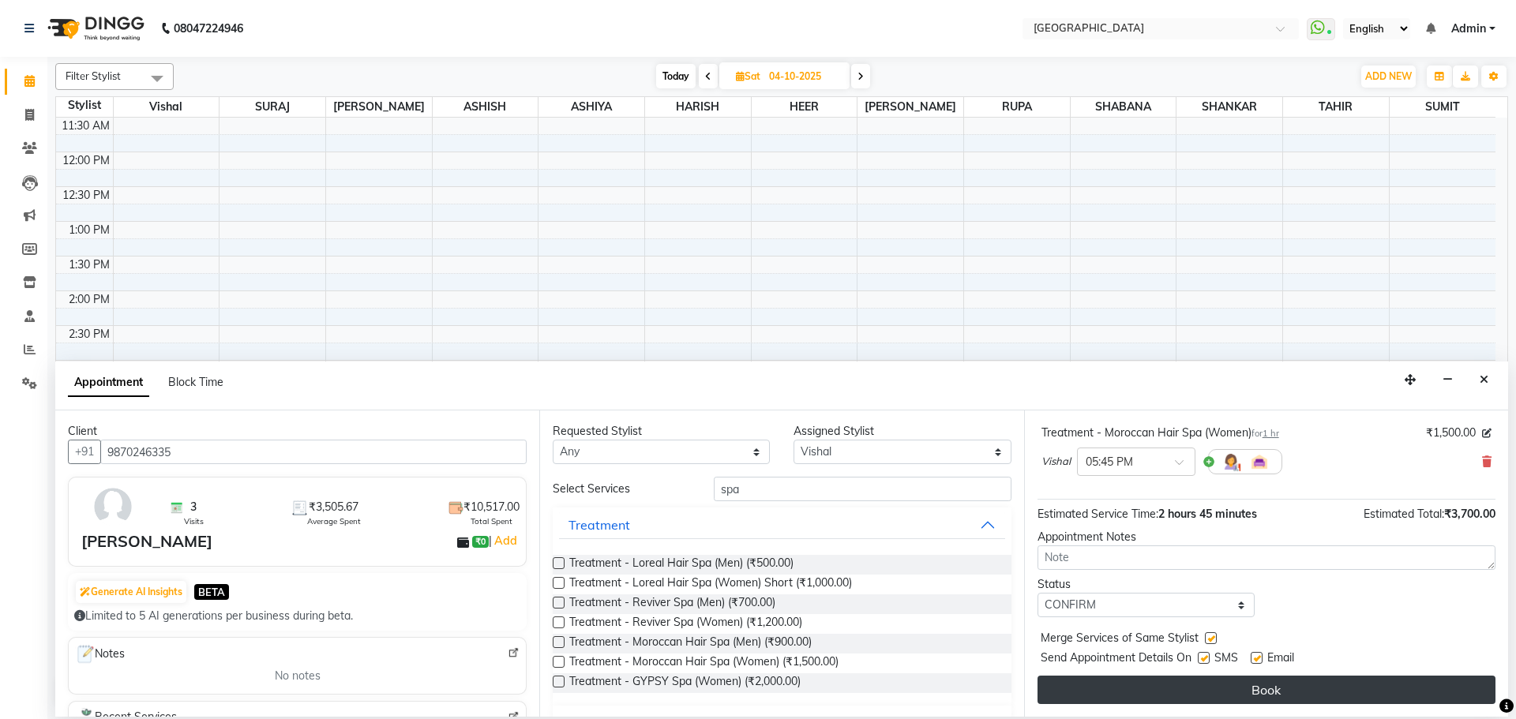
click at [1208, 689] on button "Book" at bounding box center [1267, 690] width 458 height 28
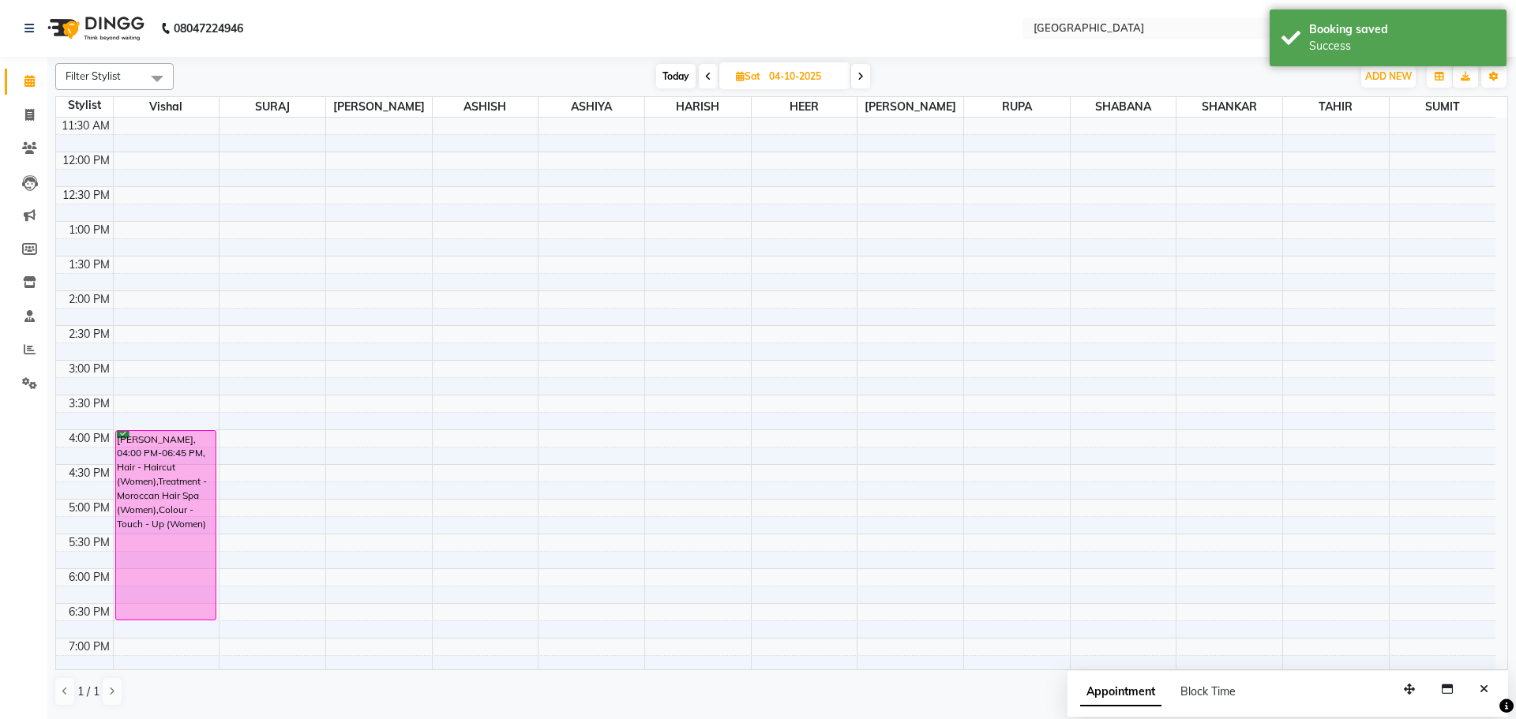
click at [684, 77] on span "Today" at bounding box center [675, 76] width 39 height 24
type input "03-10-2025"
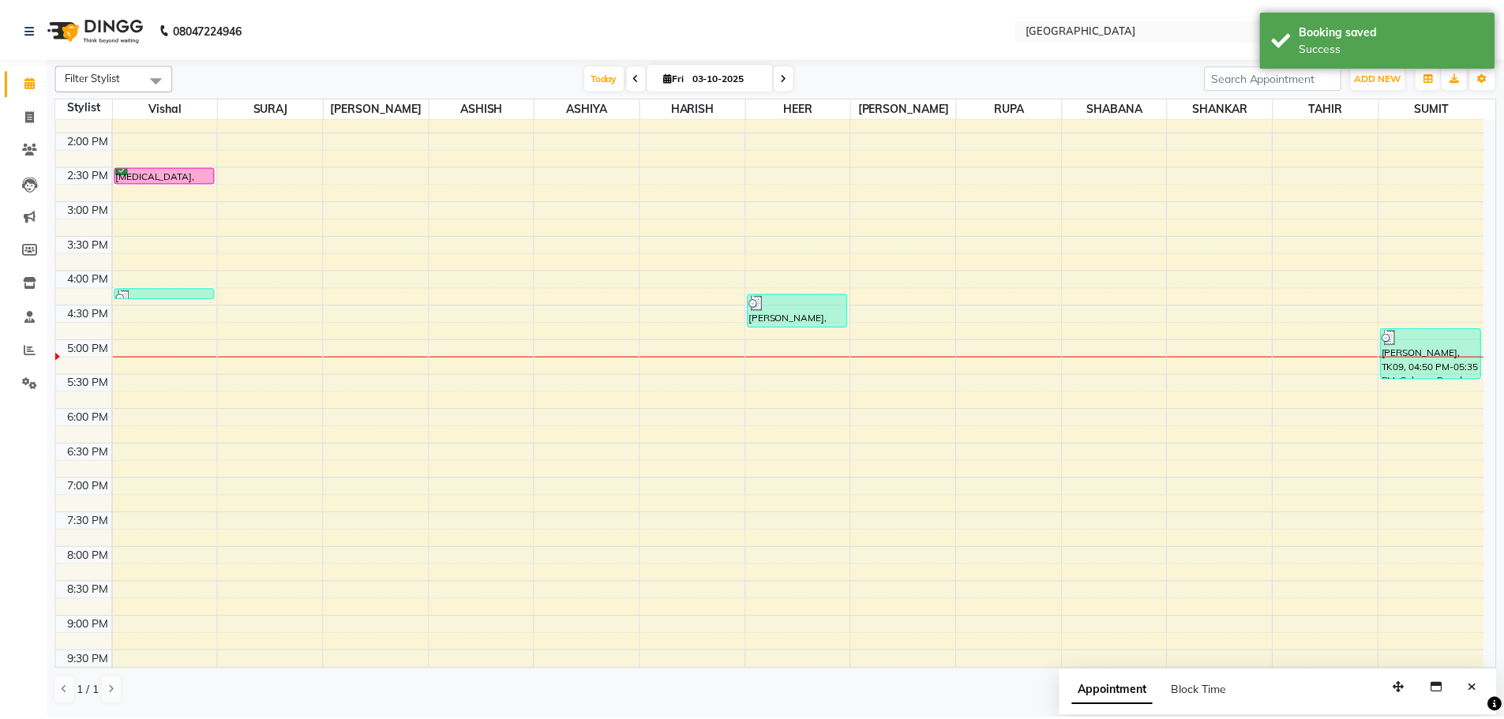
scroll to position [85, 0]
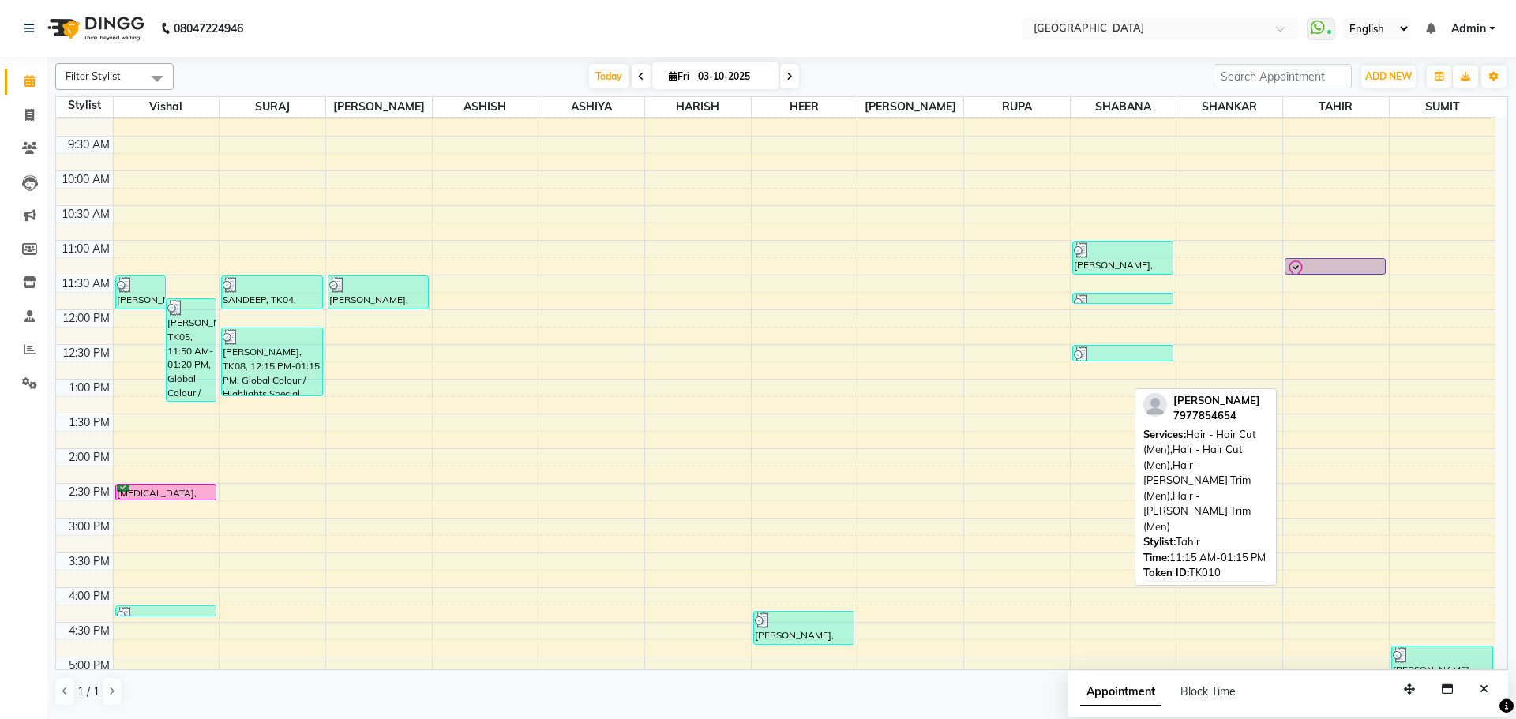
drag, startPoint x: 1332, startPoint y: 394, endPoint x: 1331, endPoint y: 269, distance: 124.8
click at [1331, 269] on div "[PERSON_NAME], TK10, 11:15 AM-01:15 PM, Hair - Hair Cut (Men),Hair - Hair Cut (…" at bounding box center [1336, 587] width 106 height 1111
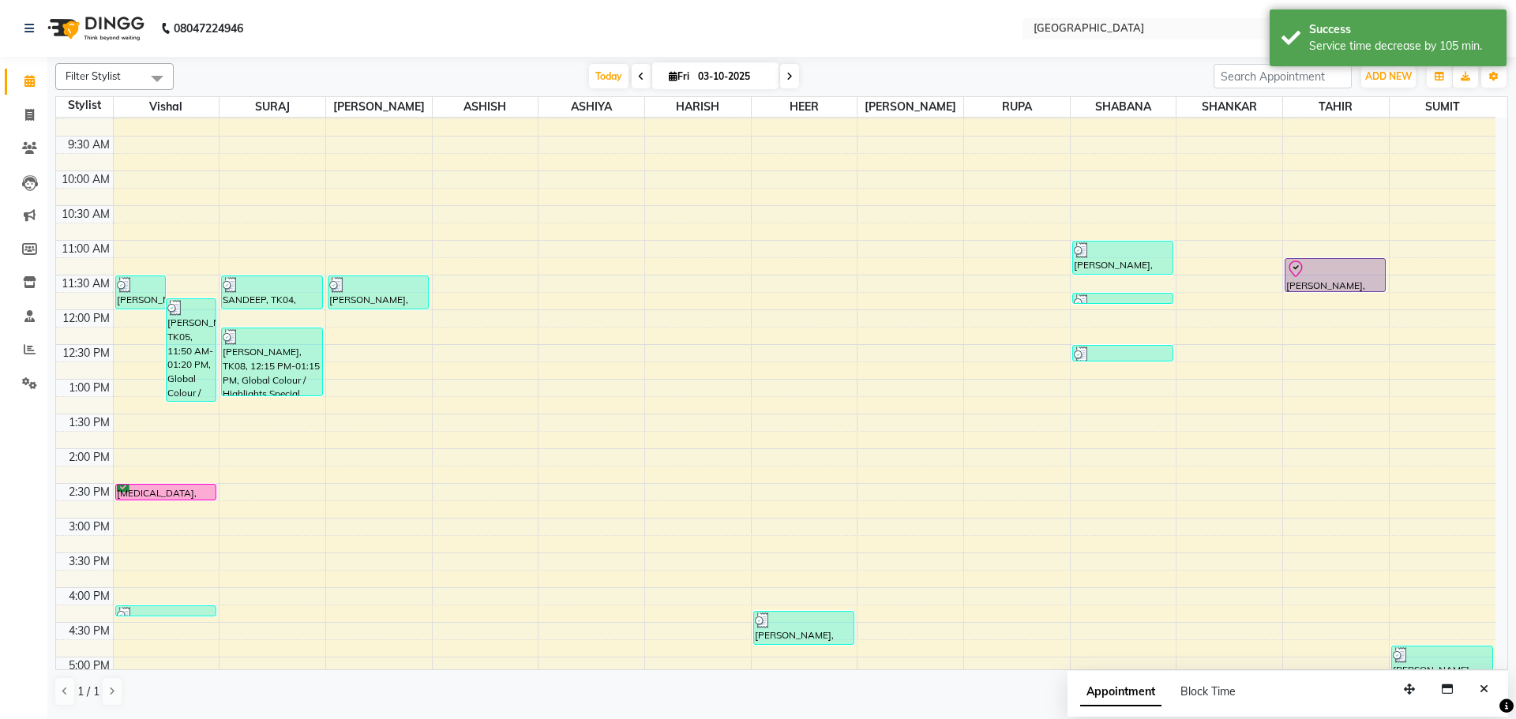
click at [1328, 287] on div "[PERSON_NAME], TK10, 11:15 AM-11:30 AM, Hair - Hair Cut (Men),Hair - Hair Cut (…" at bounding box center [1336, 587] width 106 height 1111
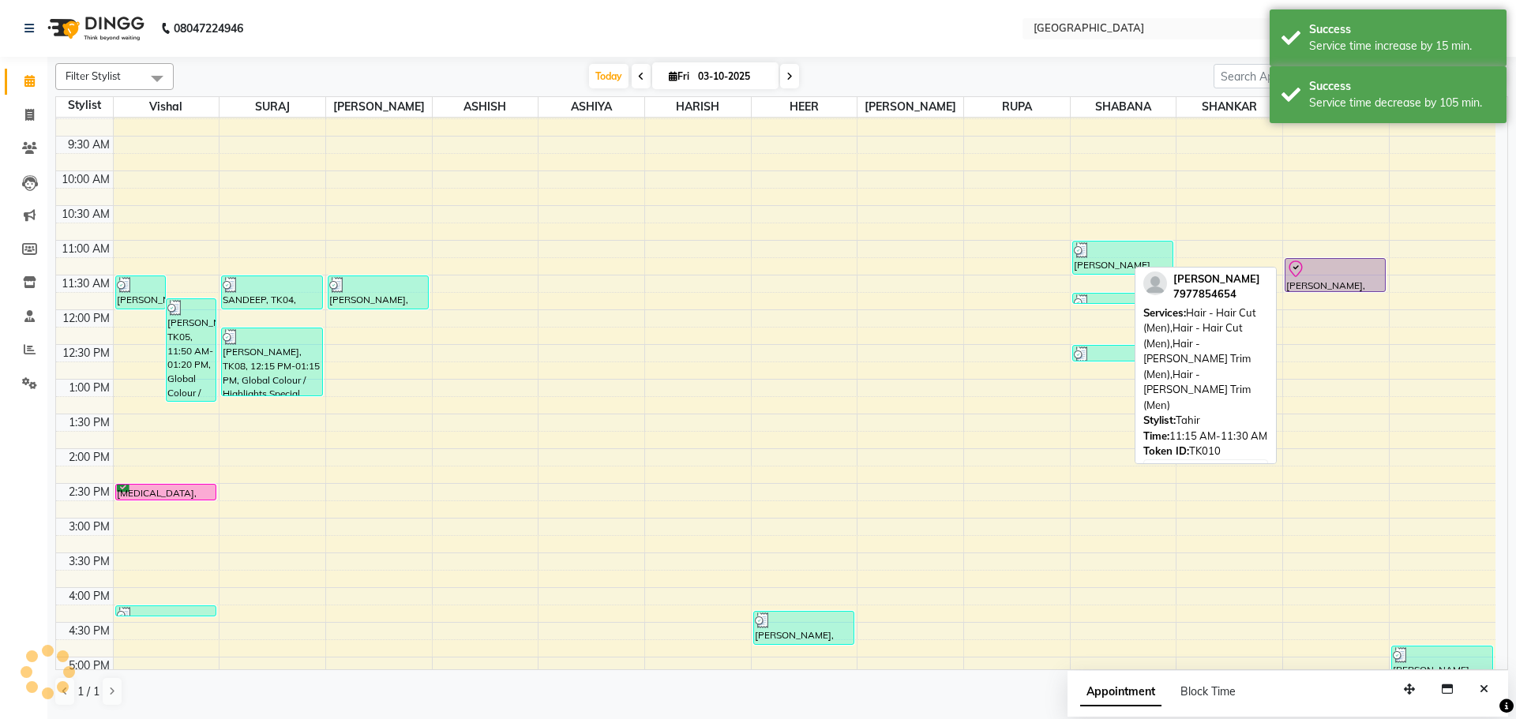
click at [1328, 284] on div "[PERSON_NAME], TK10, 11:15 AM-11:30 AM, Hair - Hair Cut (Men),Hair - Hair Cut (…" at bounding box center [1336, 275] width 100 height 32
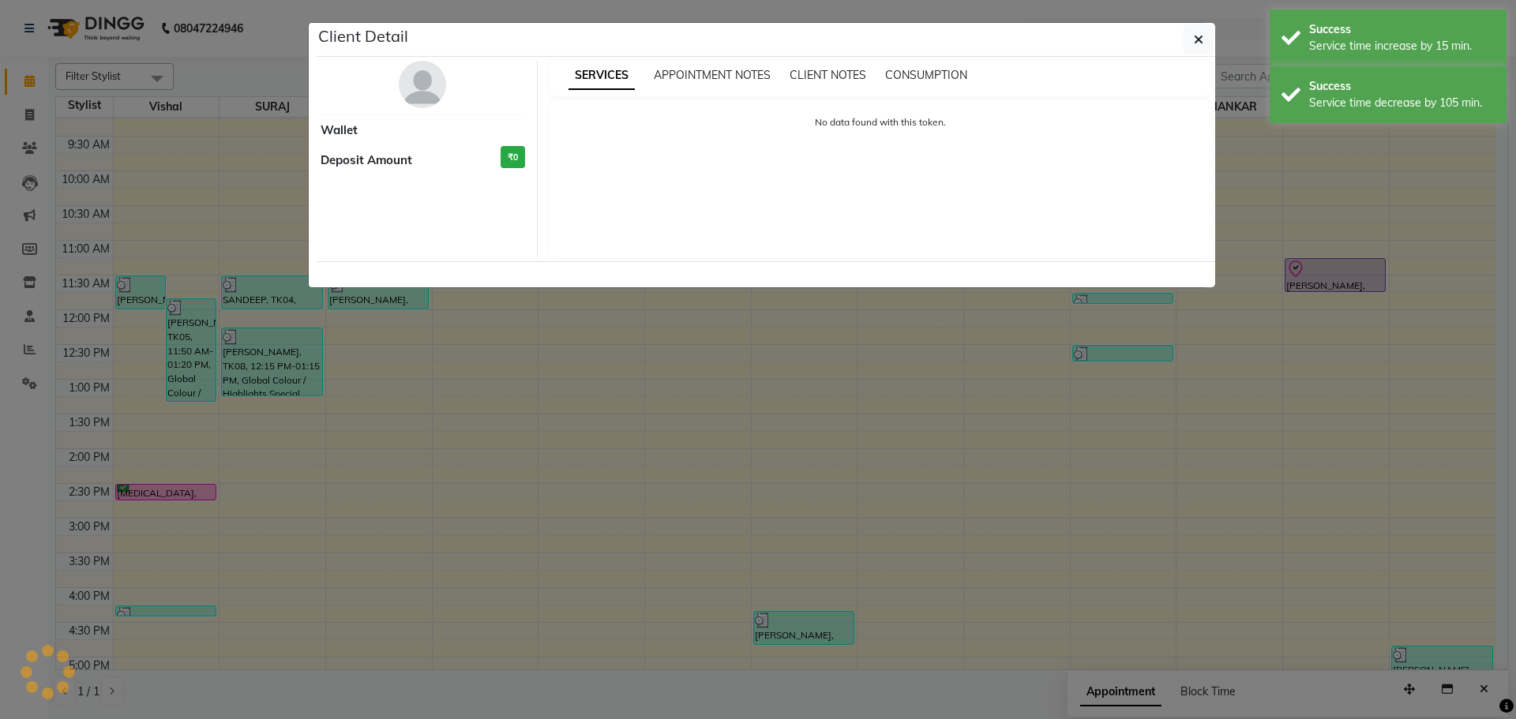
select select "8"
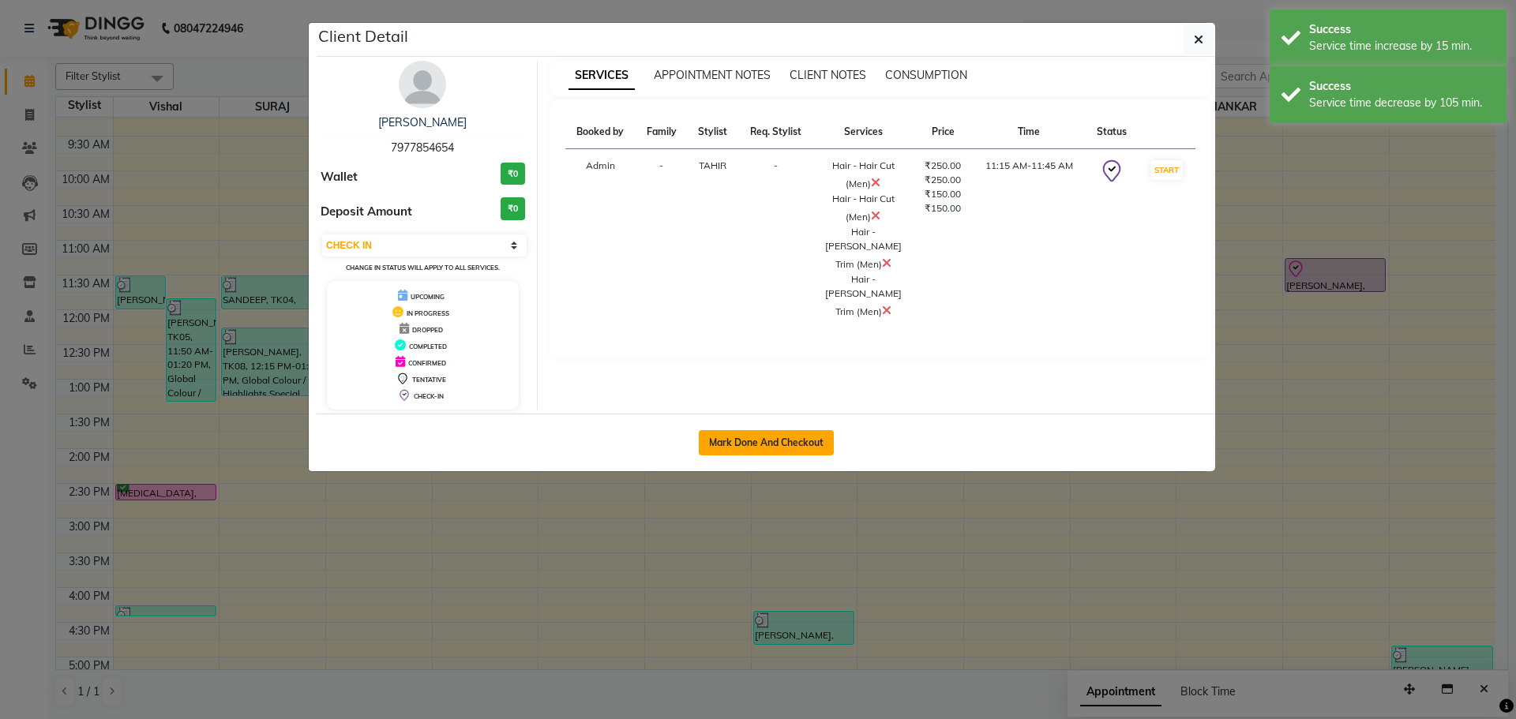
click at [733, 438] on button "Mark Done And Checkout" at bounding box center [766, 442] width 135 height 25
select select "service"
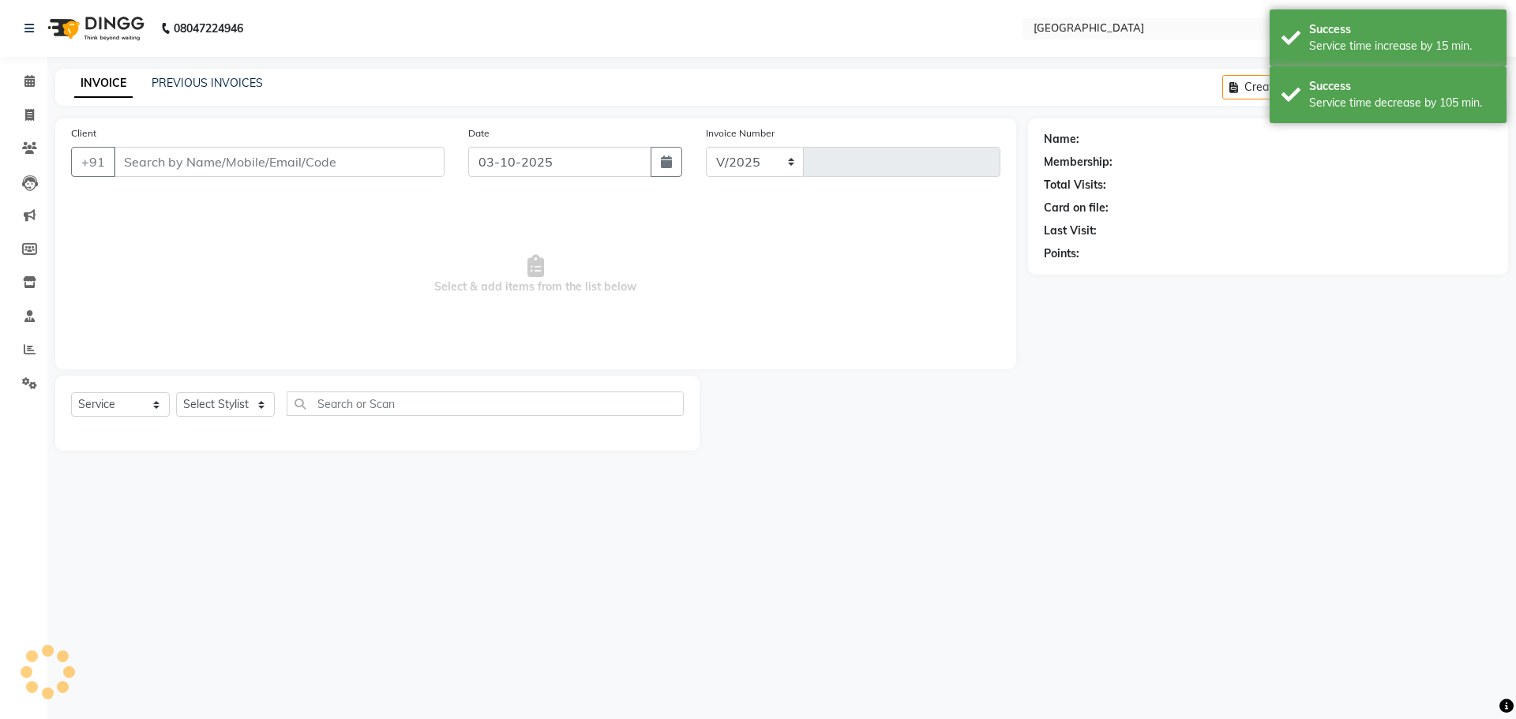
select select "508"
type input "5833"
type input "7977854654"
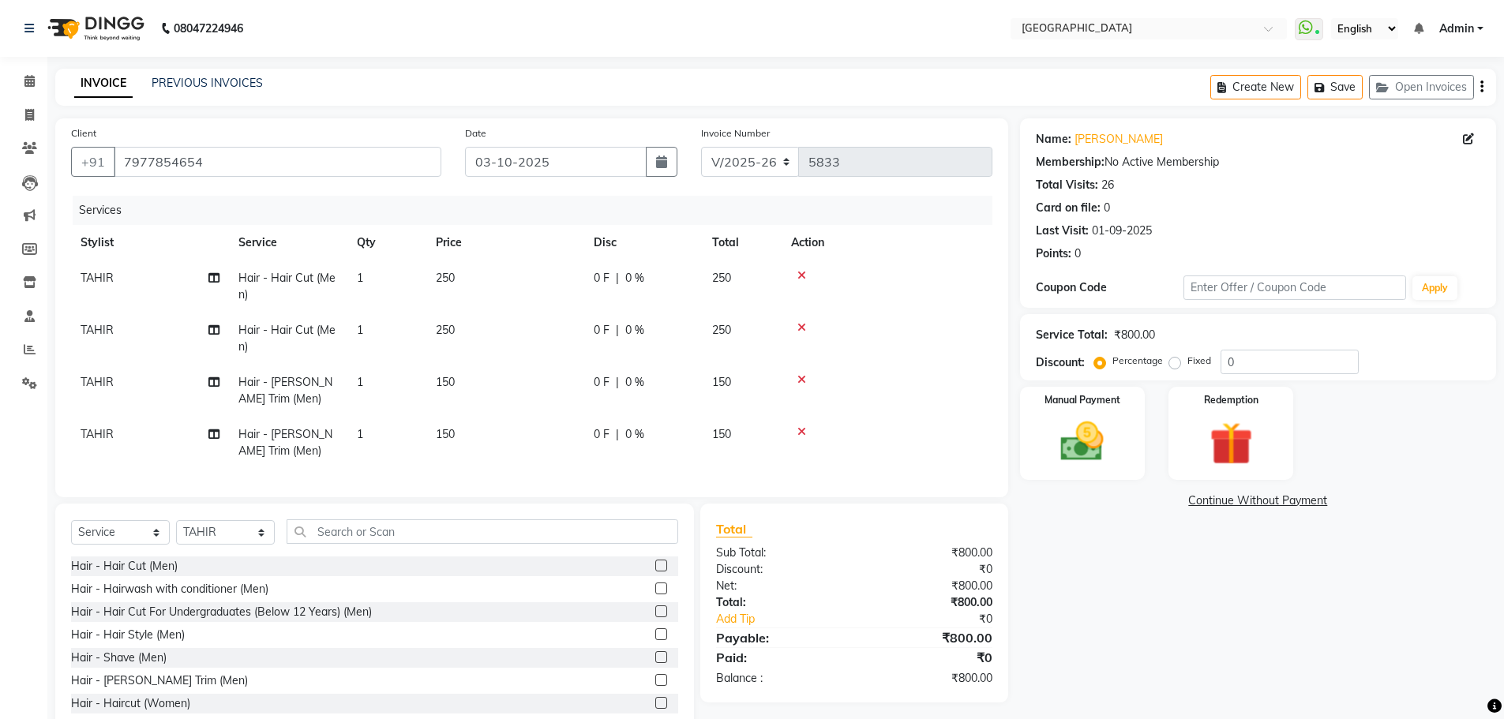
click at [524, 287] on td "250" at bounding box center [505, 287] width 158 height 52
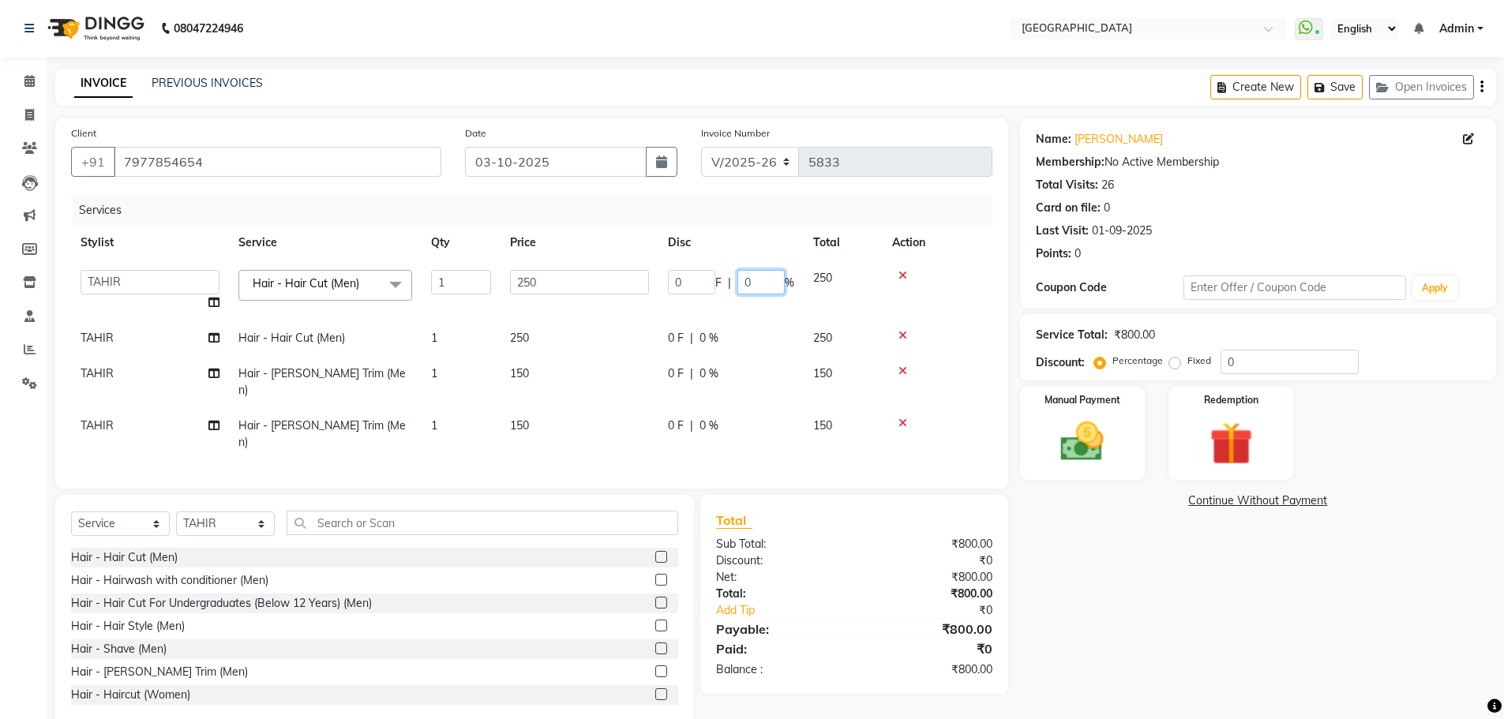
click at [741, 276] on input "0" at bounding box center [761, 282] width 47 height 24
click at [719, 333] on tr "TAHIR Hair - Hair Cut (Men) 1 250 0 F | 0 % 250" at bounding box center [532, 339] width 922 height 36
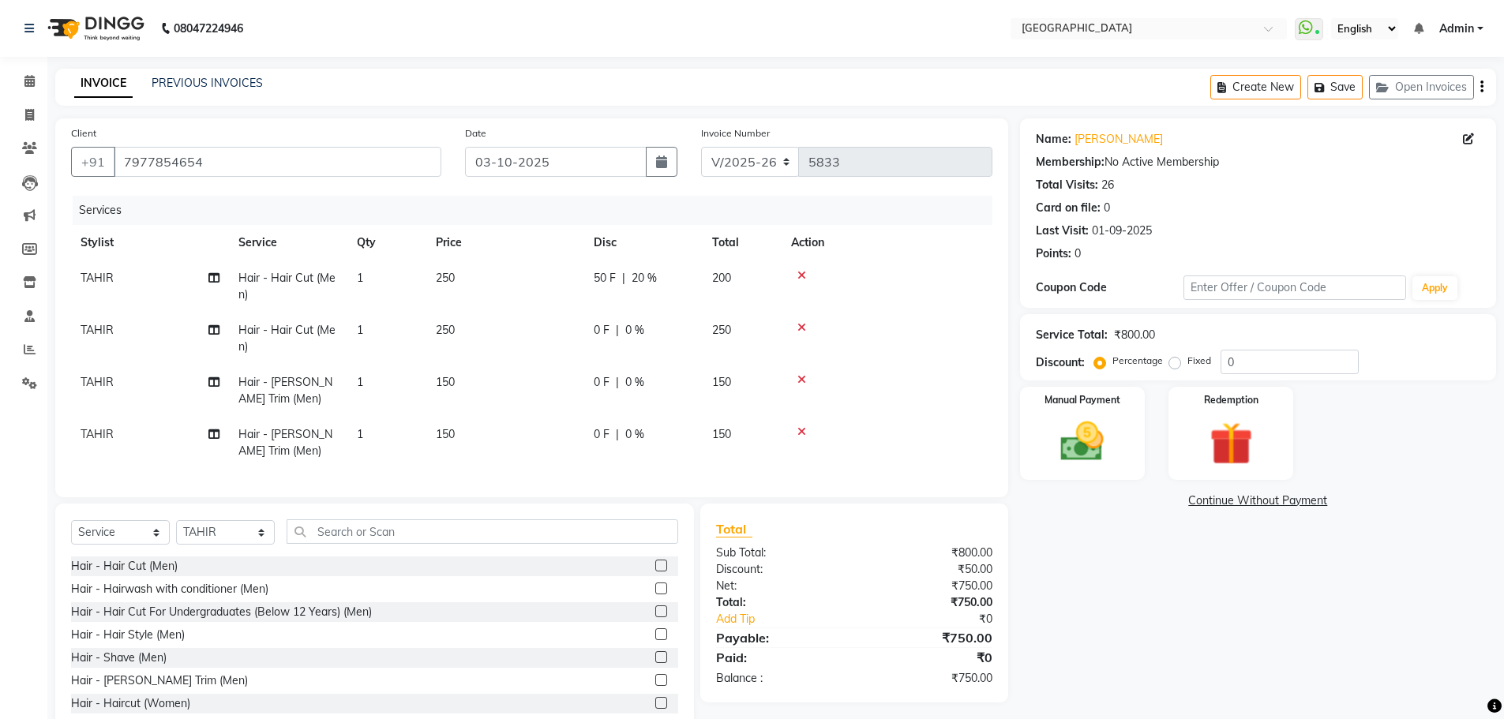
click at [714, 329] on span "250" at bounding box center [721, 330] width 19 height 14
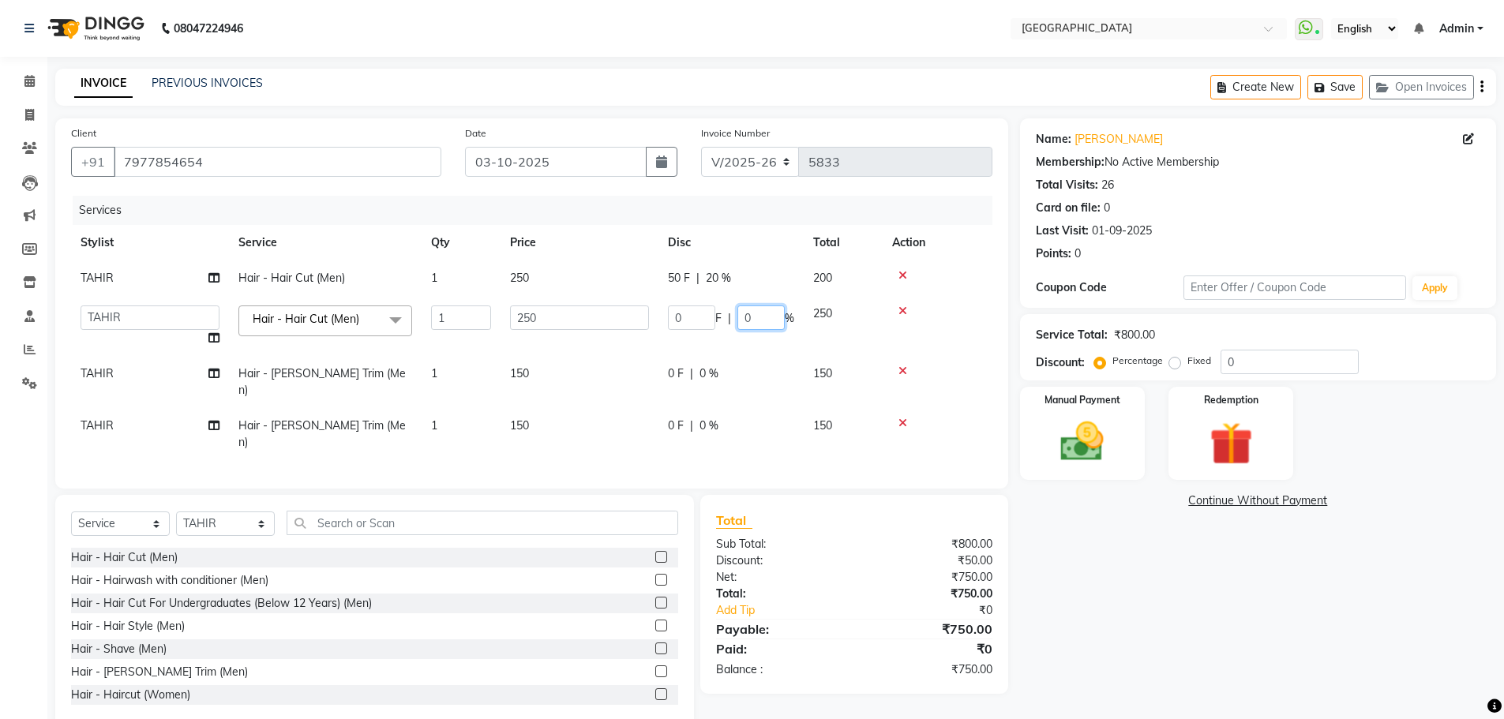
click at [745, 312] on input "0" at bounding box center [761, 318] width 47 height 24
click at [1106, 562] on div "Name: [PERSON_NAME] Membership: No Active Membership Total Visits: 26 Card on f…" at bounding box center [1264, 423] width 488 height 610
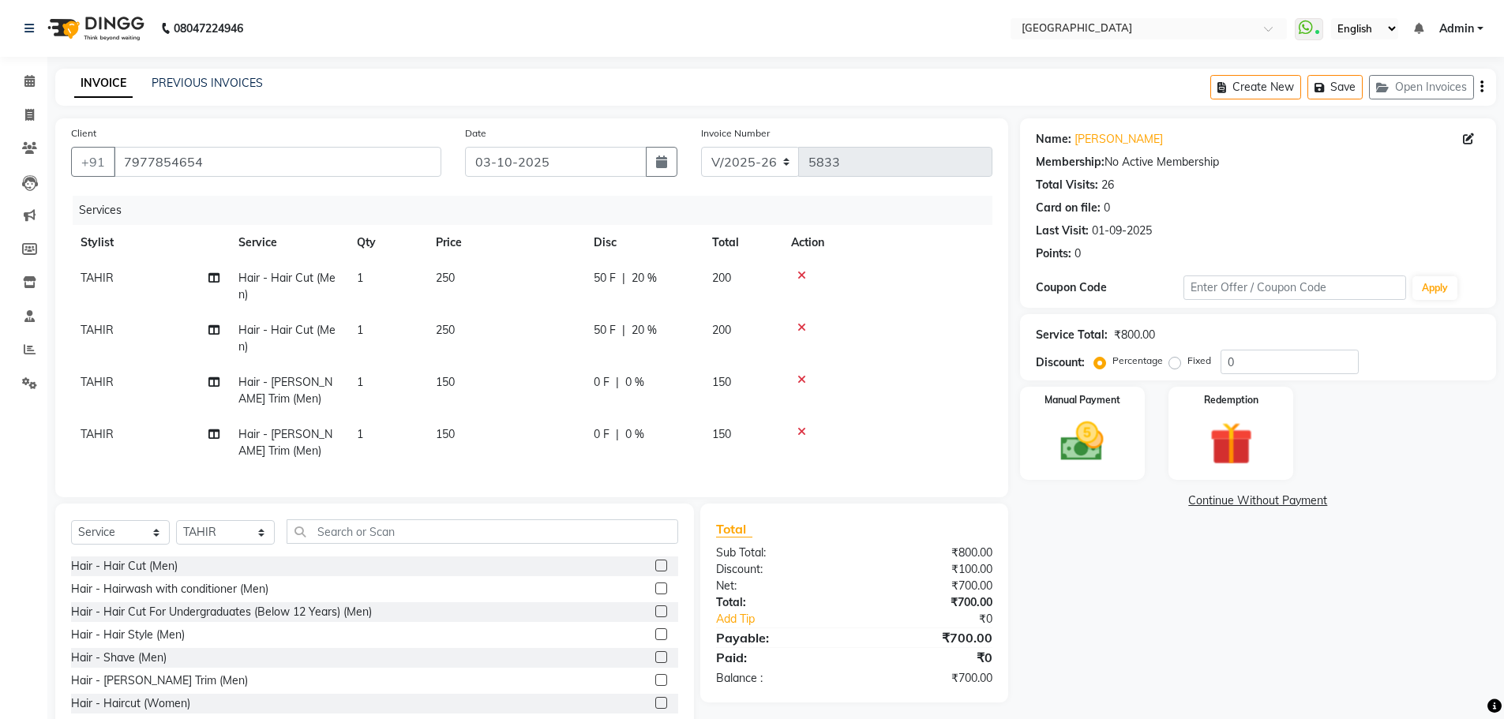
click at [140, 333] on td "TAHIR" at bounding box center [150, 339] width 158 height 52
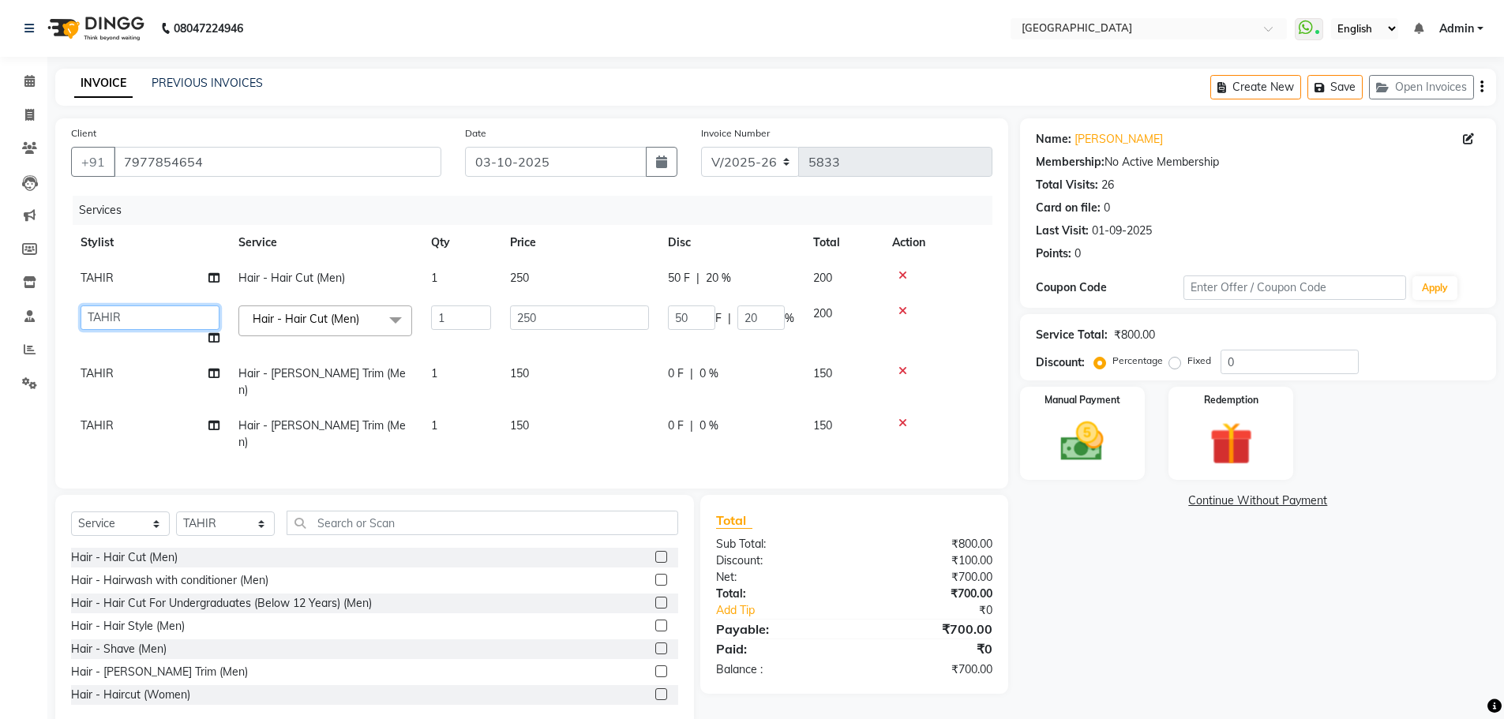
click at [144, 318] on select "[PERSON_NAME] ASHIYA [PERSON_NAME] [PERSON_NAME] [PERSON_NAME] [PERSON_NAME] [P…" at bounding box center [150, 318] width 139 height 24
click at [118, 372] on td "TAHIR" at bounding box center [150, 382] width 158 height 52
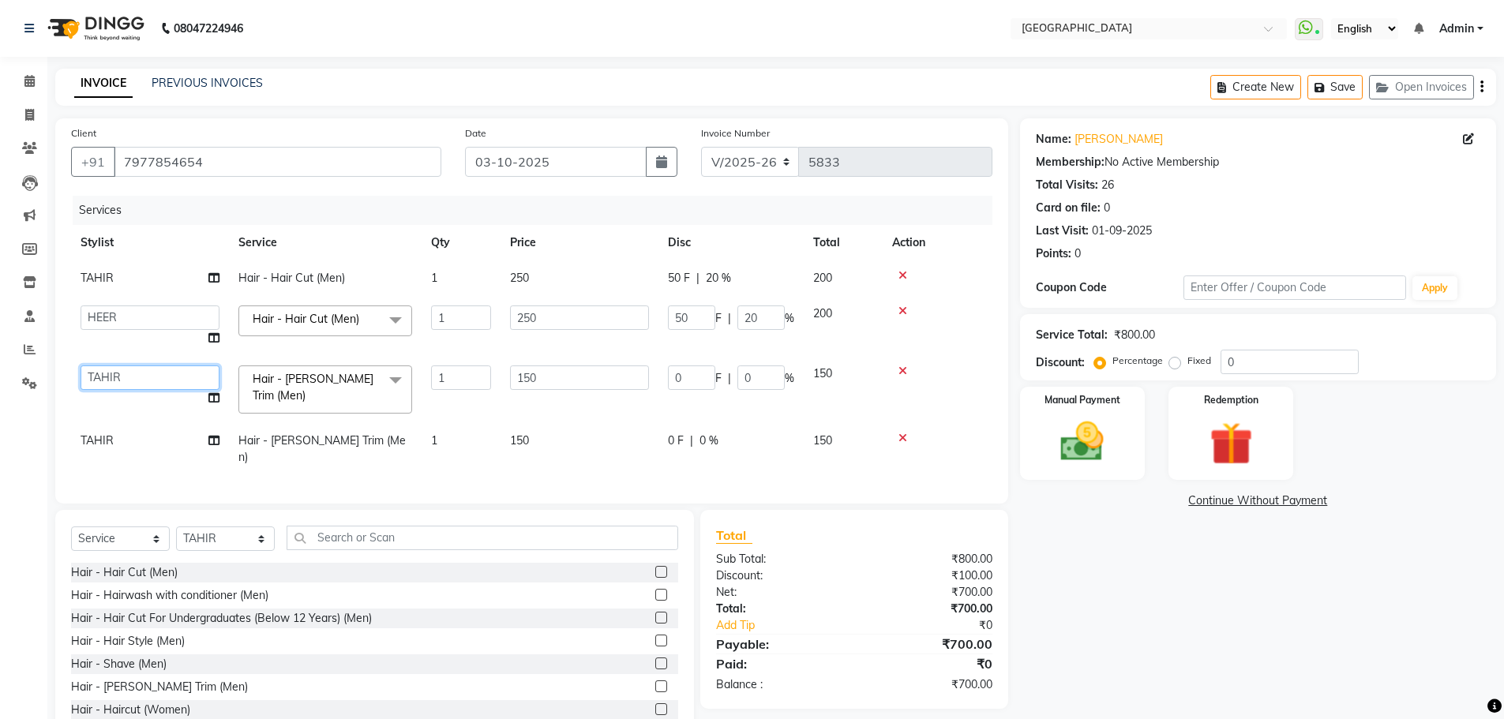
drag, startPoint x: 118, startPoint y: 372, endPoint x: 113, endPoint y: 387, distance: 16.0
click at [118, 372] on select "[PERSON_NAME] ASHIYA [PERSON_NAME] [PERSON_NAME] [PERSON_NAME] [PERSON_NAME] [P…" at bounding box center [150, 378] width 139 height 24
click at [1119, 441] on img at bounding box center [1082, 441] width 73 height 51
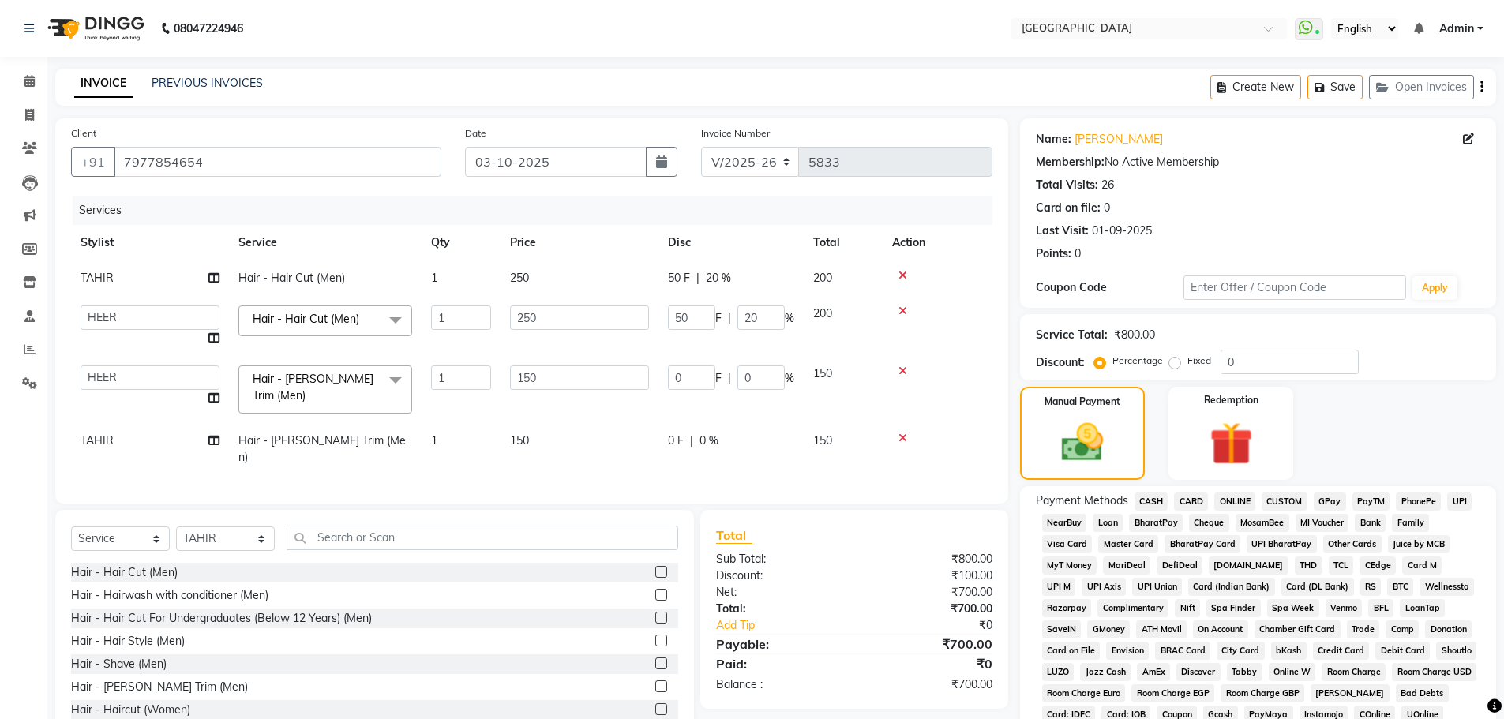
click at [1331, 505] on span "GPay" at bounding box center [1330, 502] width 32 height 18
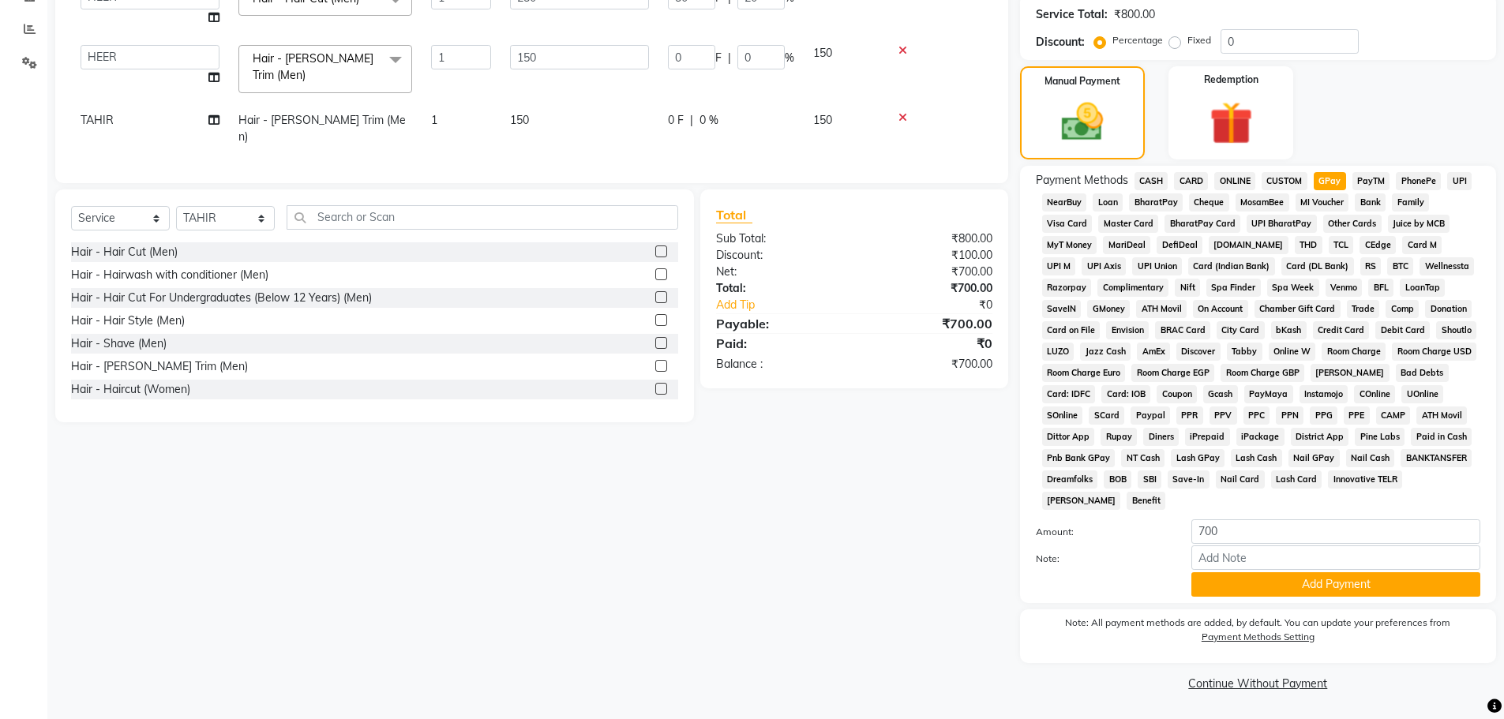
click at [1271, 599] on div "Payment Methods CASH CARD ONLINE CUSTOM GPay PayTM PhonePe UPI NearBuy Loan Bha…" at bounding box center [1258, 384] width 476 height 437
click at [1291, 591] on button "Add Payment" at bounding box center [1336, 585] width 289 height 24
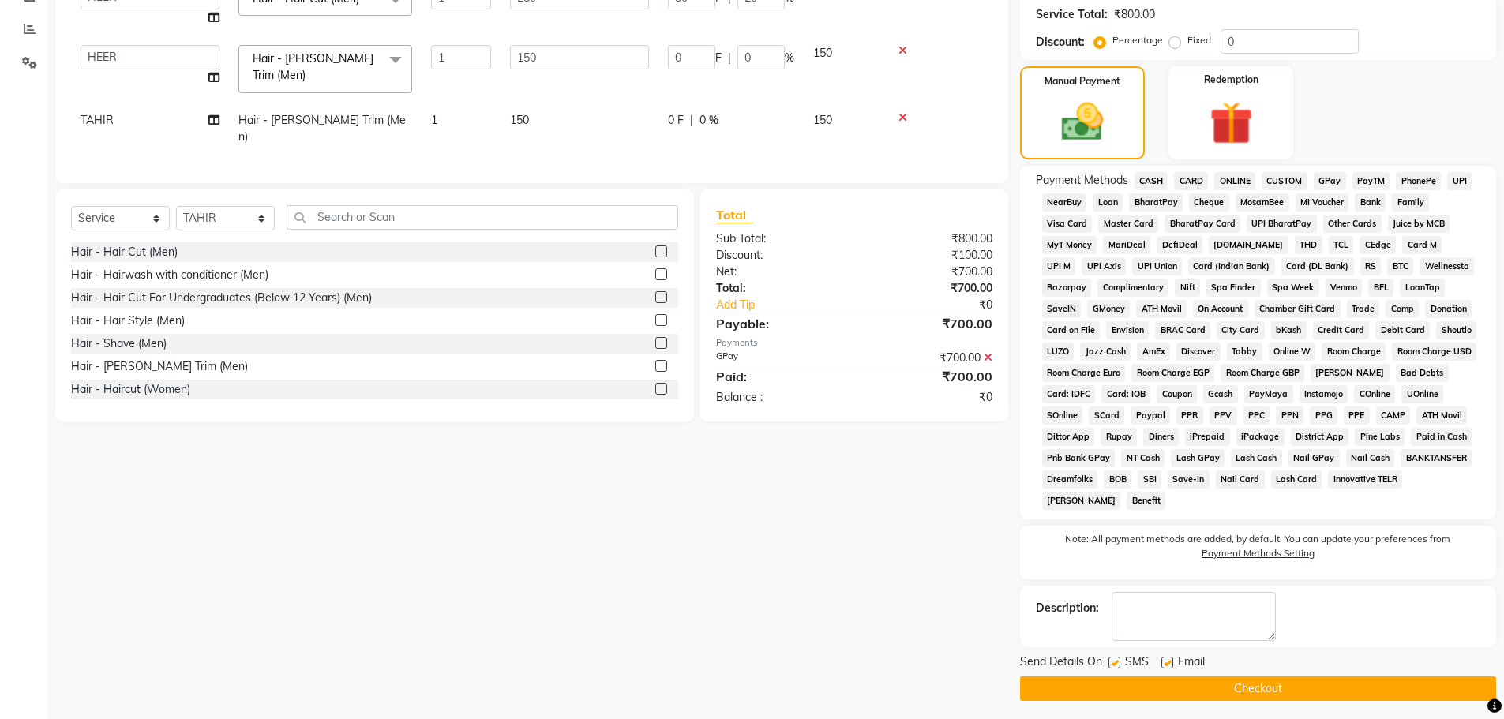
click at [1212, 687] on button "Checkout" at bounding box center [1258, 689] width 476 height 24
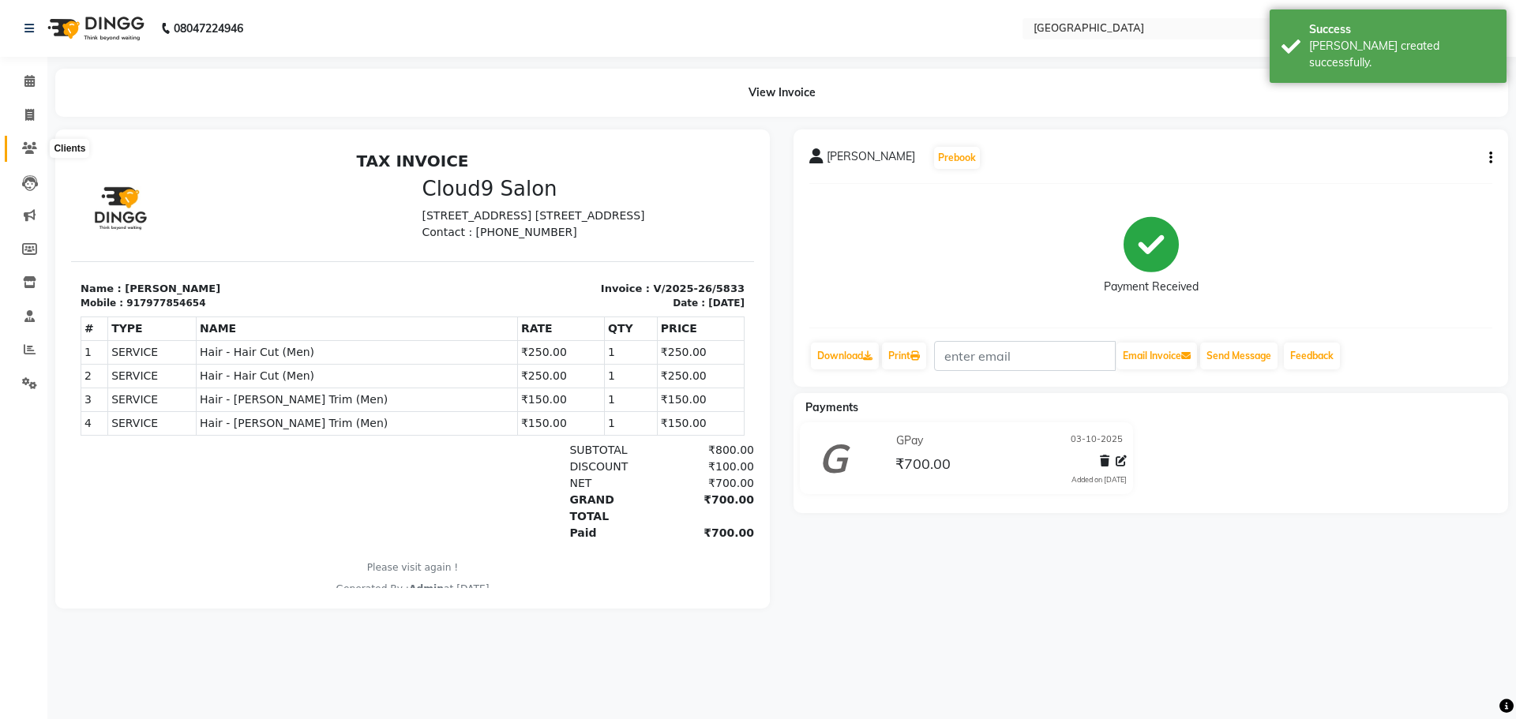
drag, startPoint x: 24, startPoint y: 148, endPoint x: 39, endPoint y: 143, distance: 15.0
click at [24, 148] on icon at bounding box center [29, 148] width 15 height 12
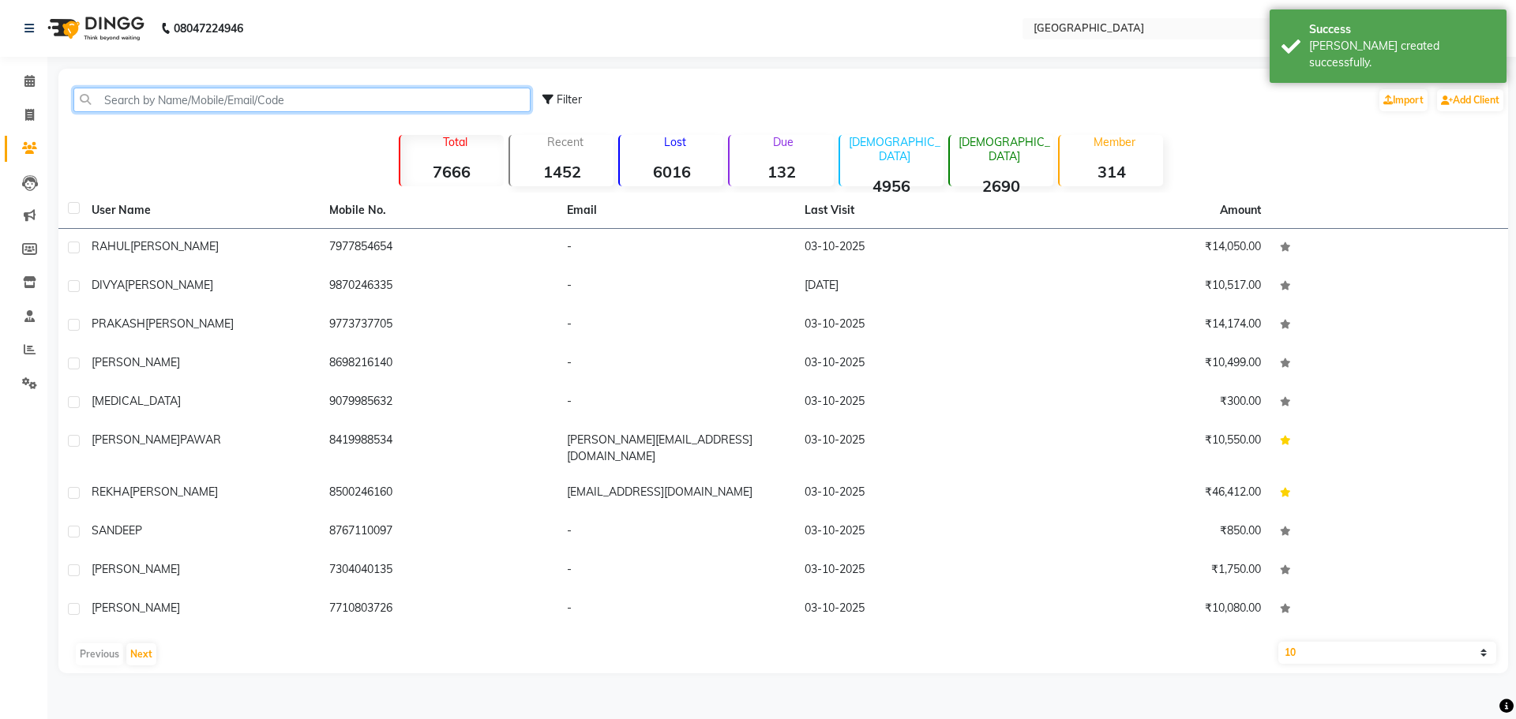
click at [236, 104] on input "text" at bounding box center [301, 100] width 457 height 24
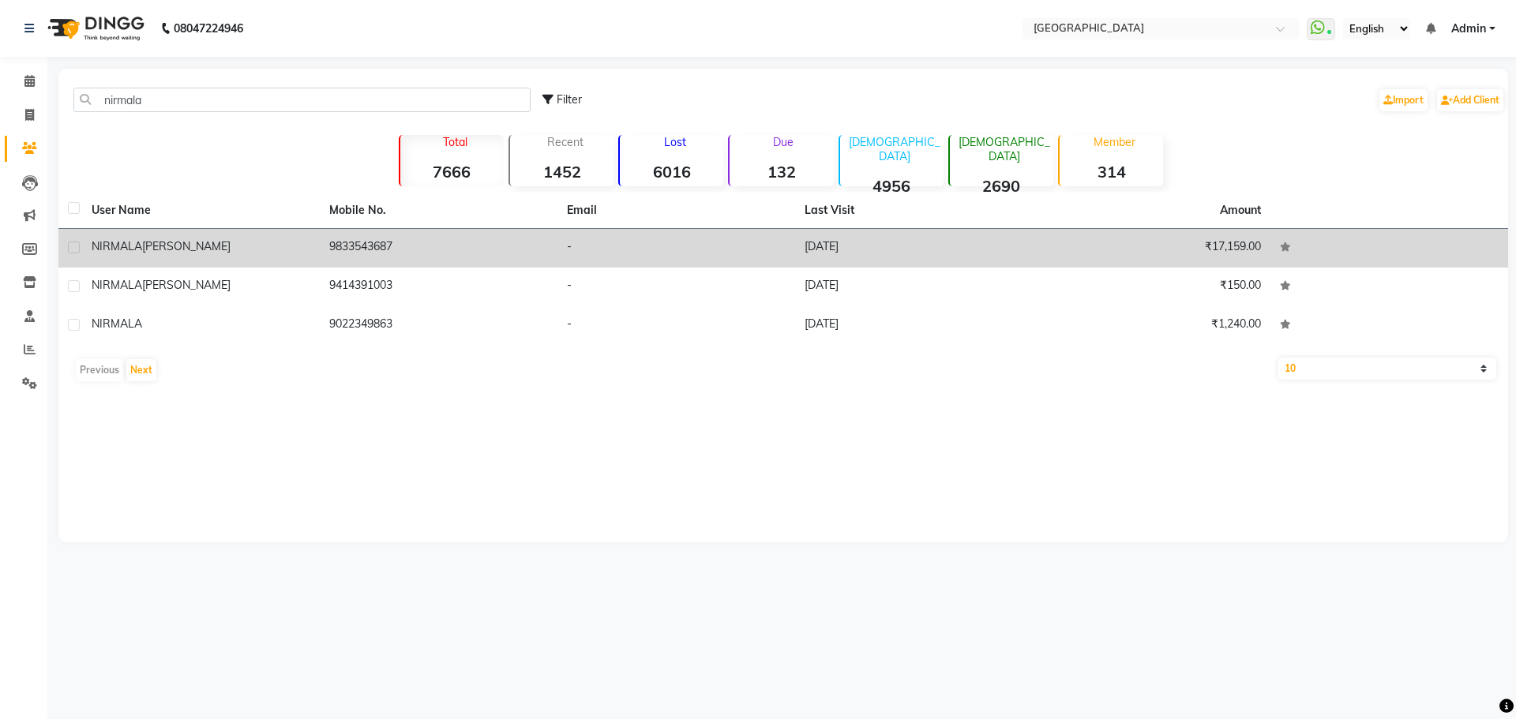
click at [415, 245] on td "9833543687" at bounding box center [439, 248] width 238 height 39
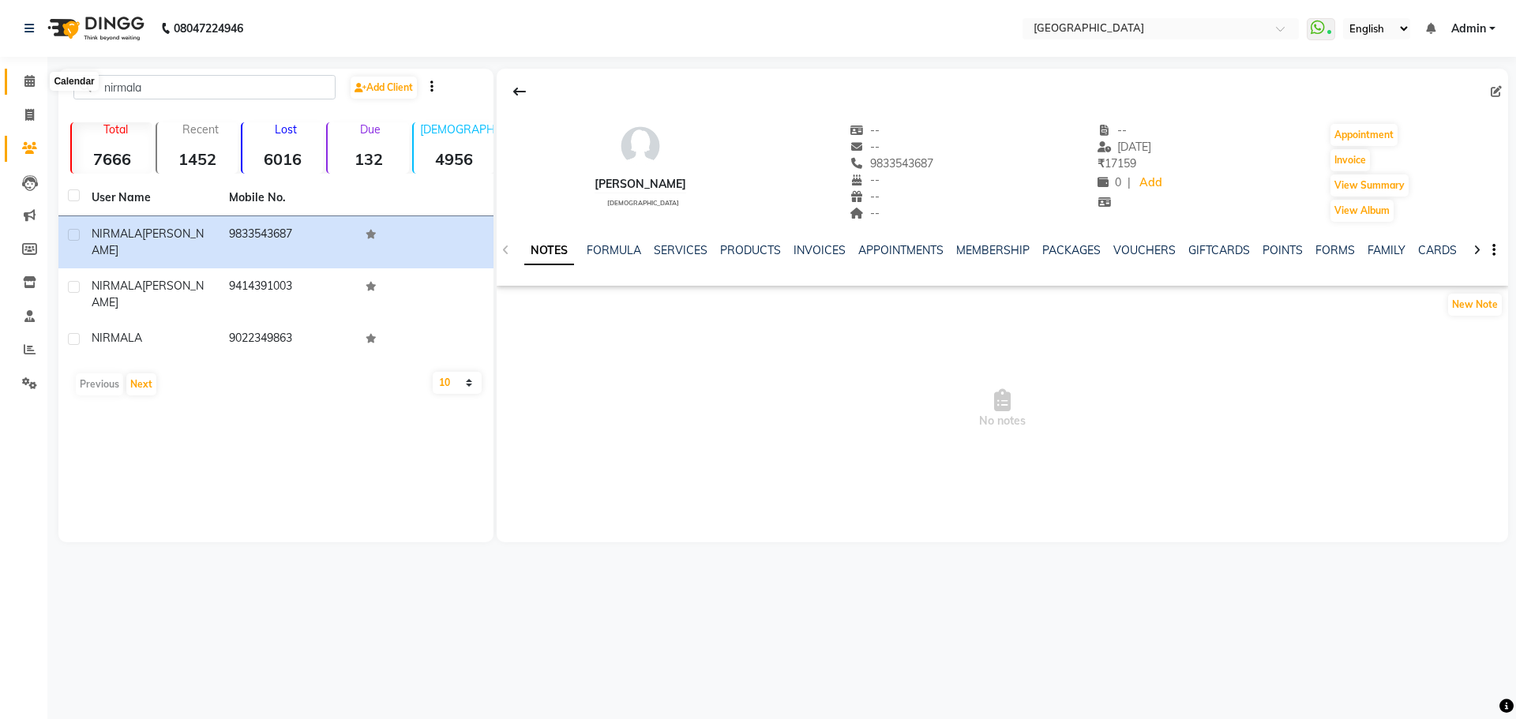
click at [31, 73] on span at bounding box center [30, 82] width 28 height 18
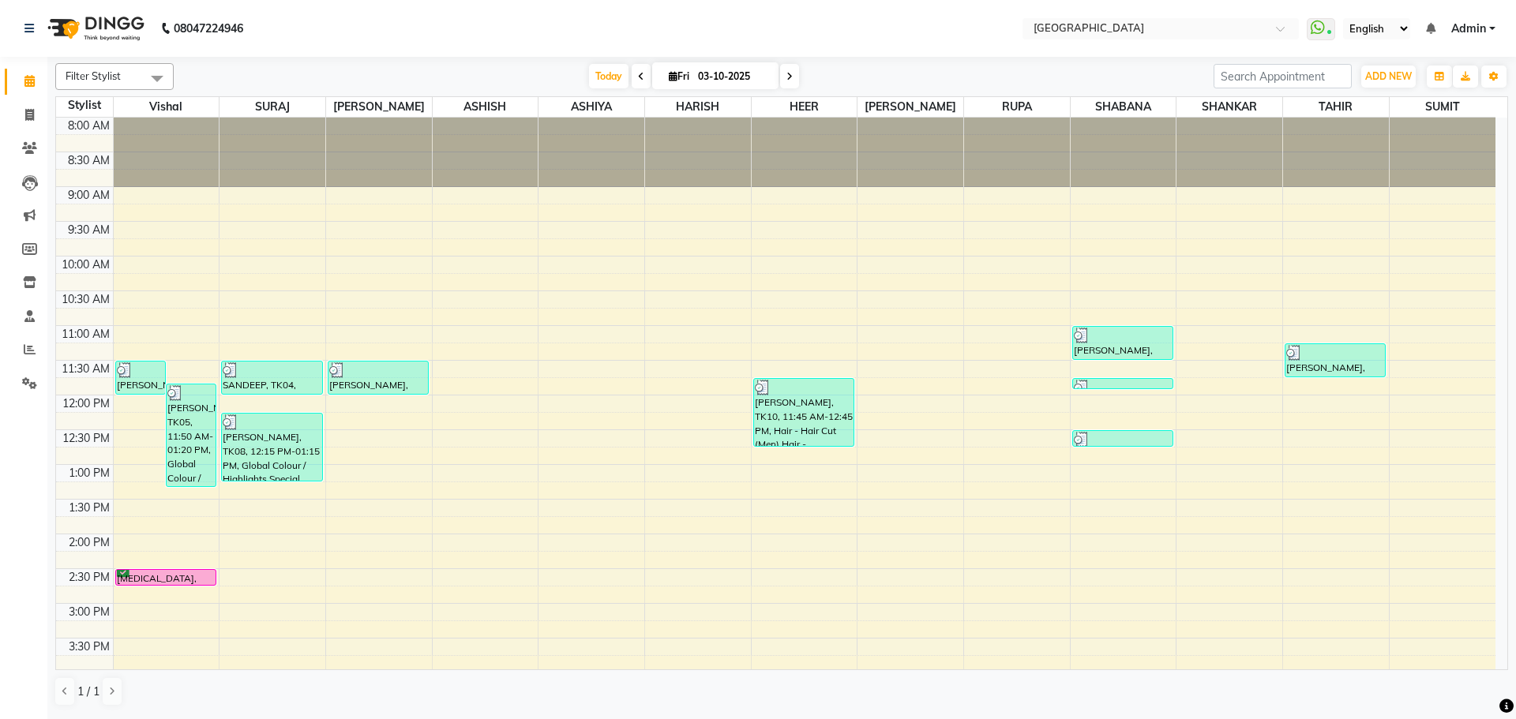
click at [787, 330] on div "8:00 AM 8:30 AM 9:00 AM 9:30 AM 10:00 AM 10:30 AM 11:00 AM 11:30 AM 12:00 PM 12…" at bounding box center [776, 673] width 1440 height 1111
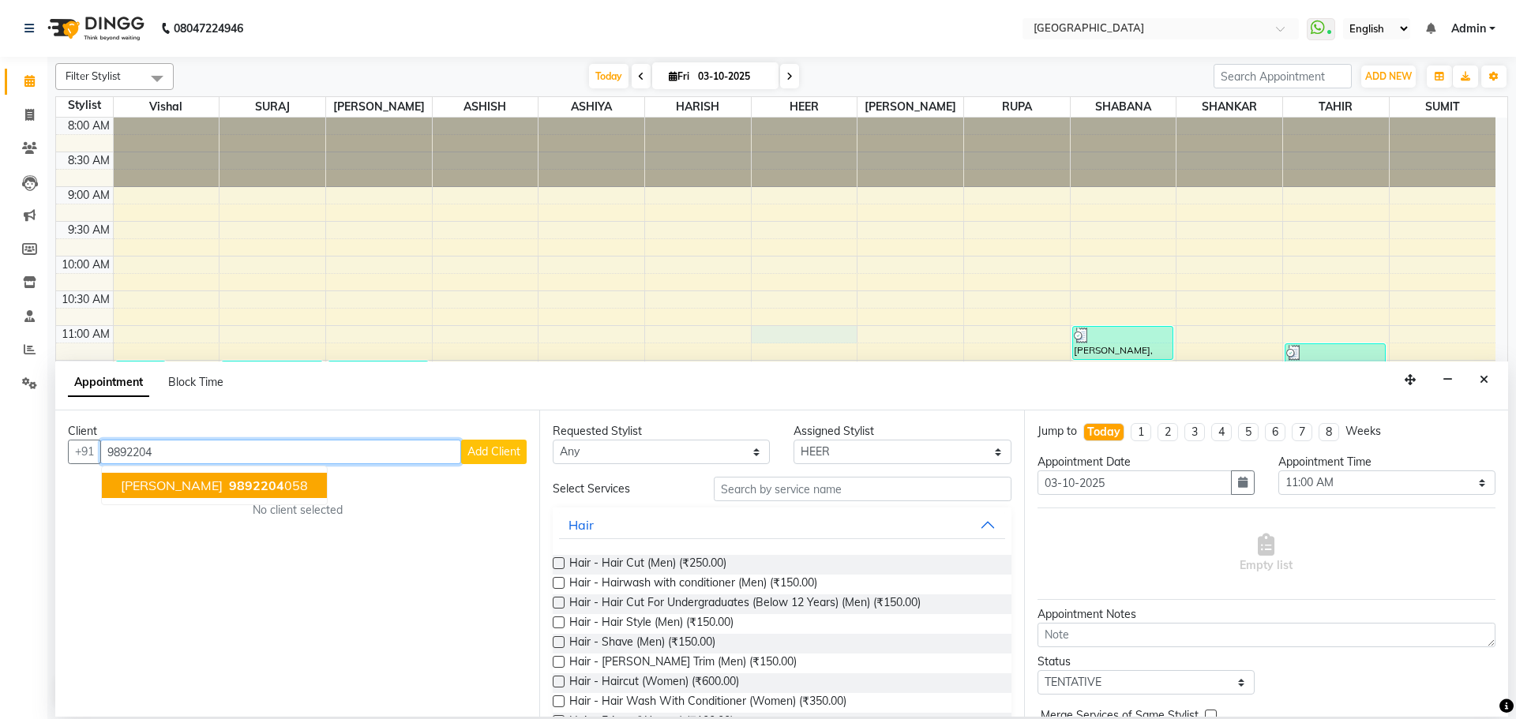
click at [229, 486] on span "9892204" at bounding box center [256, 486] width 55 height 16
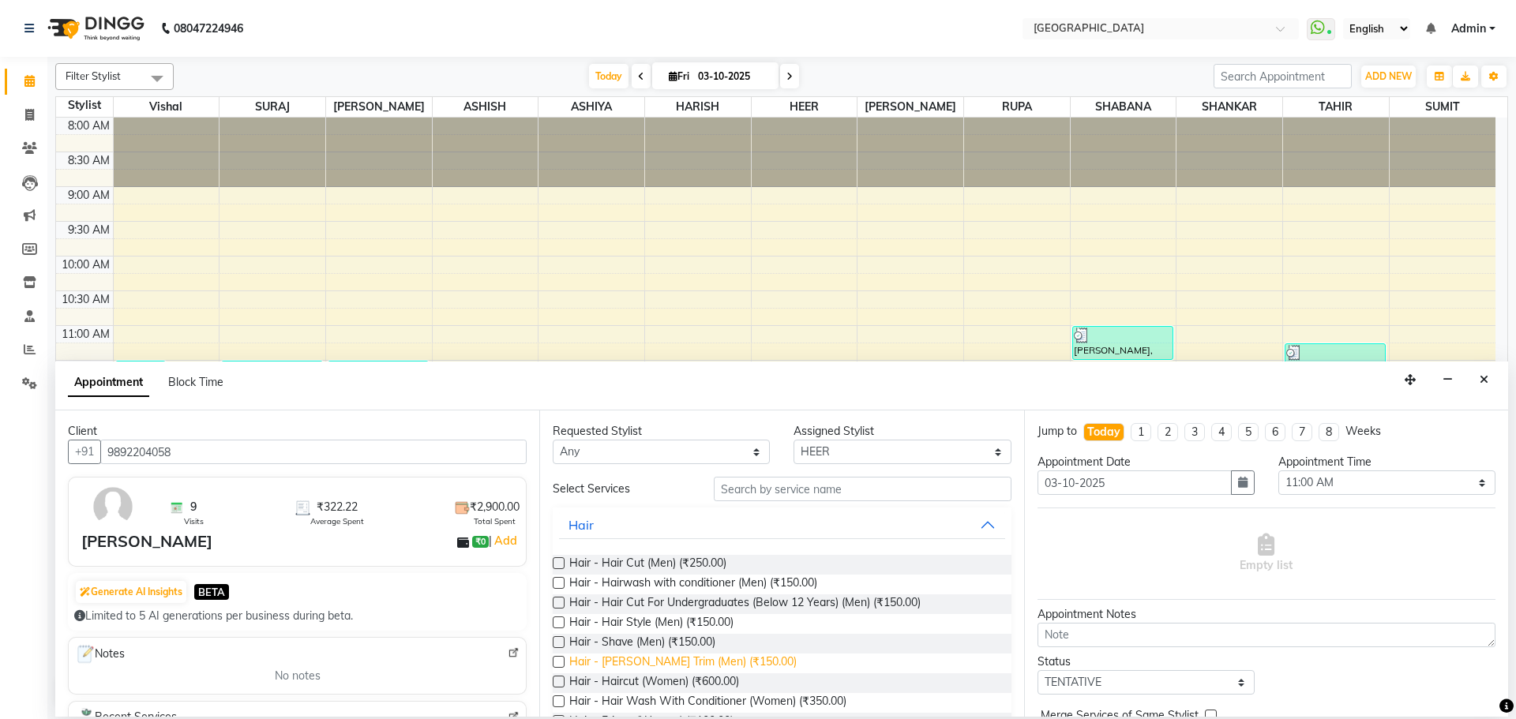
click at [722, 661] on span "Hair - [PERSON_NAME] Trim (Men) (₹150.00)" at bounding box center [682, 664] width 227 height 20
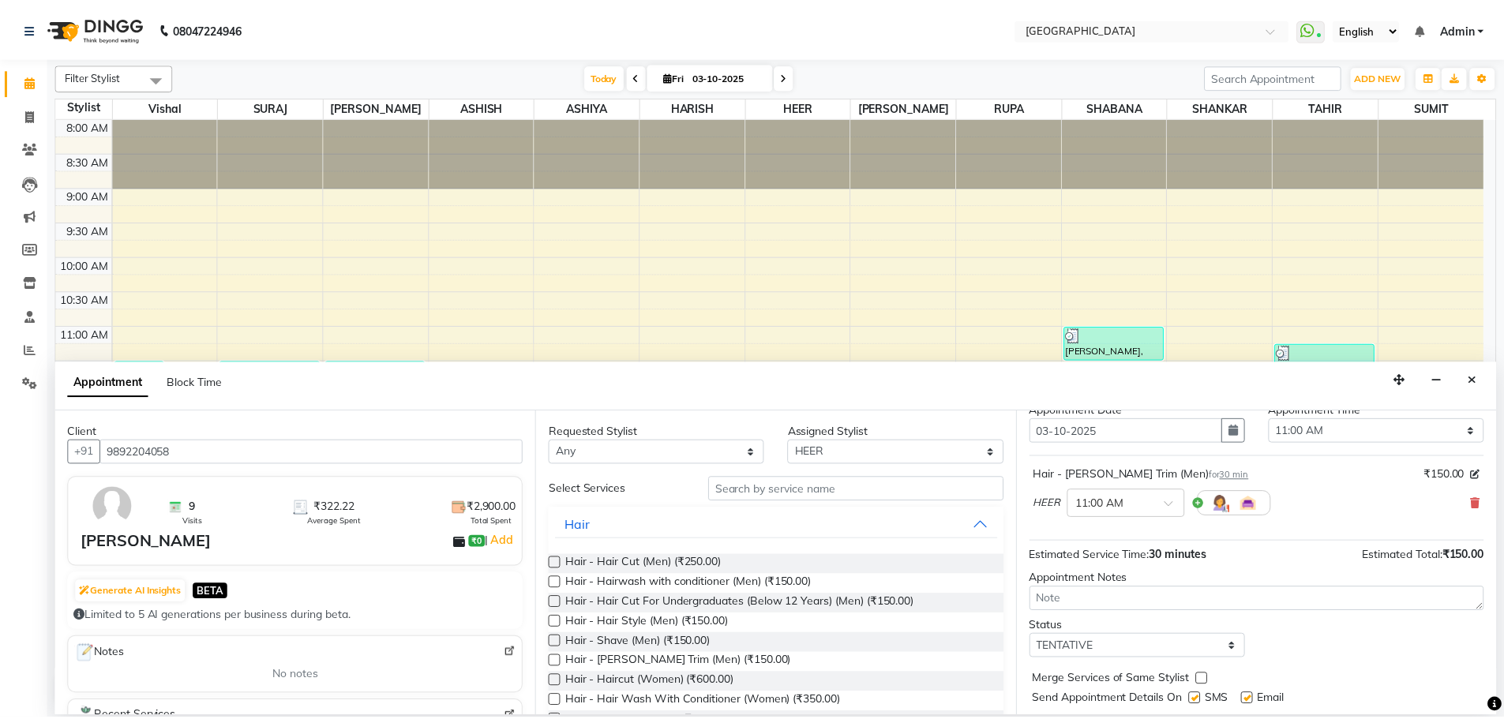
scroll to position [94, 0]
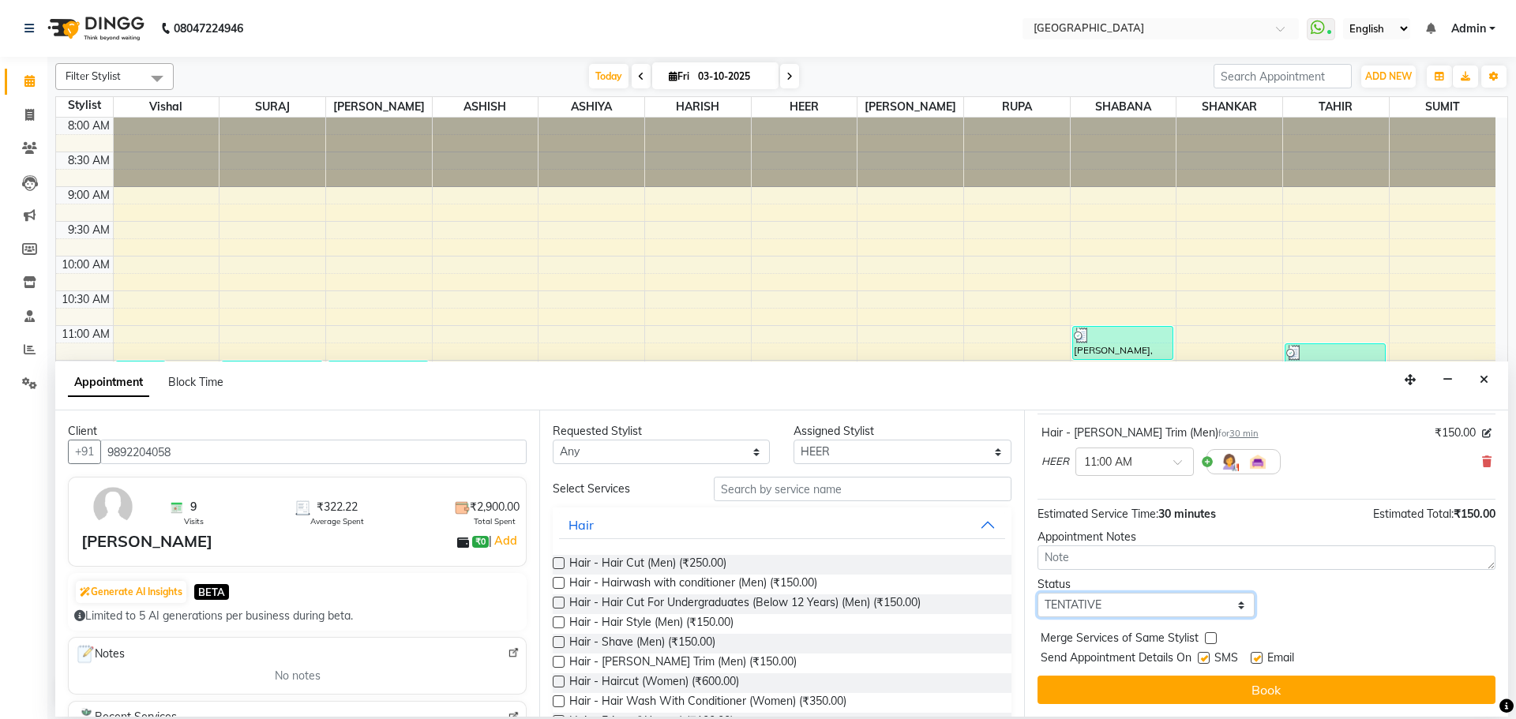
drag, startPoint x: 1141, startPoint y: 607, endPoint x: 1141, endPoint y: 595, distance: 12.6
click at [1141, 607] on select "Select TENTATIVE CONFIRM CHECK-IN UPCOMING" at bounding box center [1146, 605] width 217 height 24
click at [1038, 593] on select "Select TENTATIVE CONFIRM CHECK-IN UPCOMING" at bounding box center [1146, 605] width 217 height 24
click at [1213, 640] on label at bounding box center [1211, 639] width 12 height 12
click at [1213, 640] on input "checkbox" at bounding box center [1210, 640] width 10 height 10
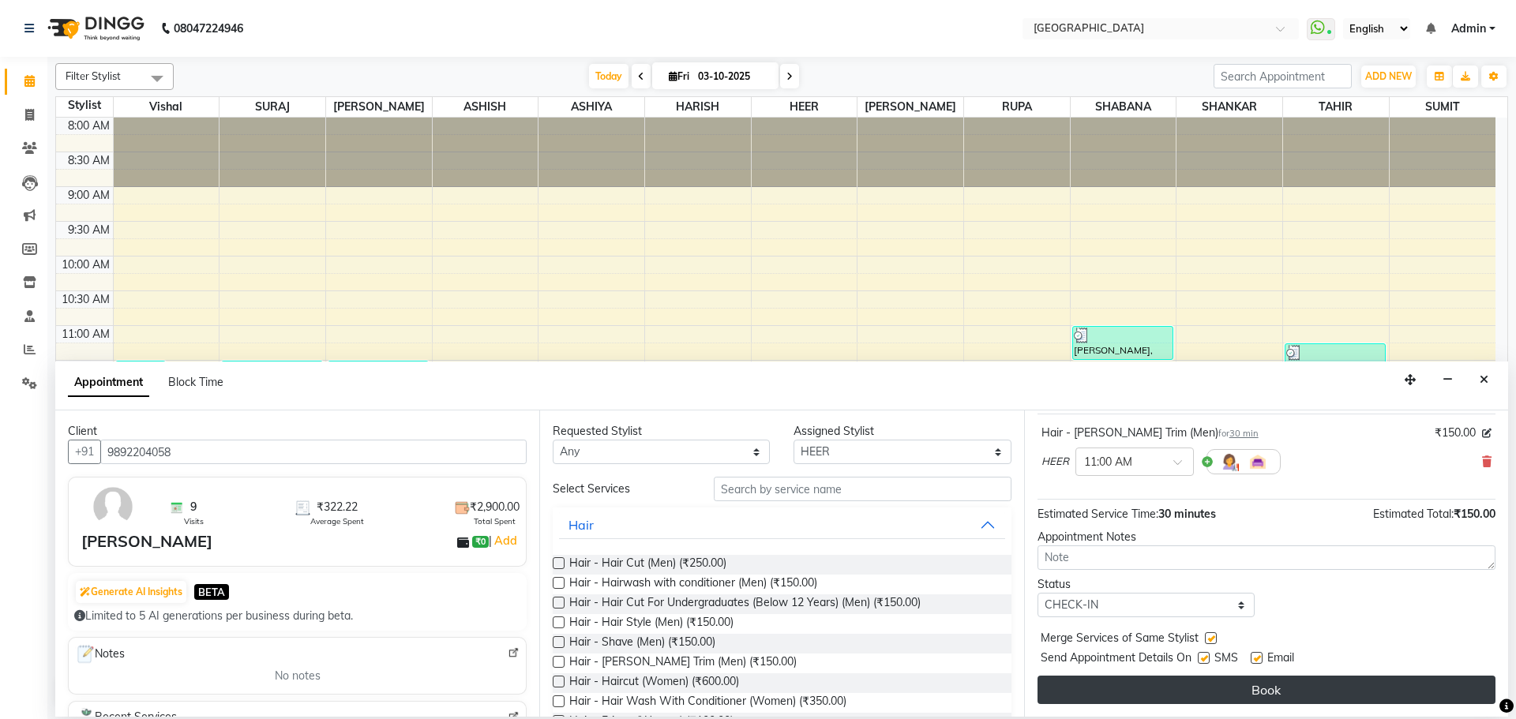
click at [1199, 693] on button "Book" at bounding box center [1267, 690] width 458 height 28
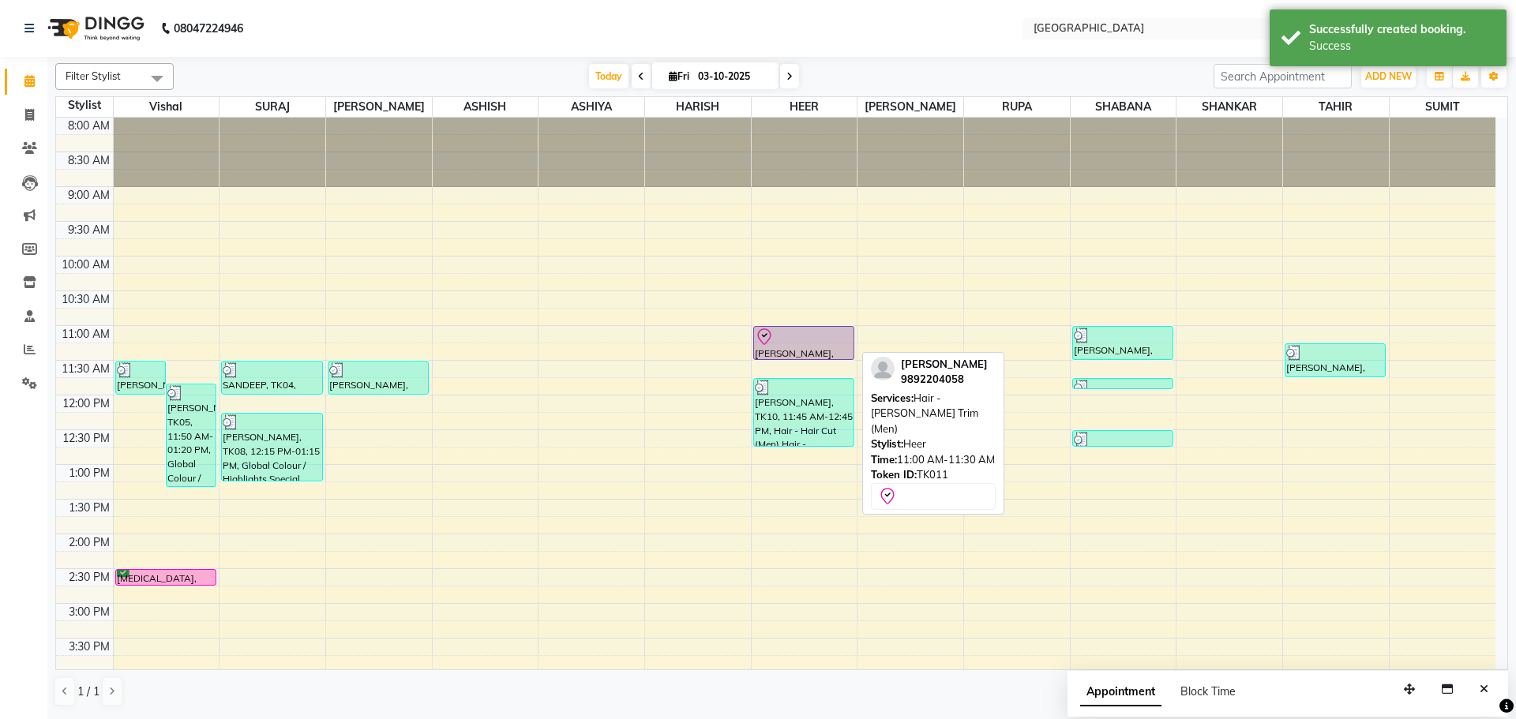
click at [798, 340] on div at bounding box center [804, 337] width 98 height 19
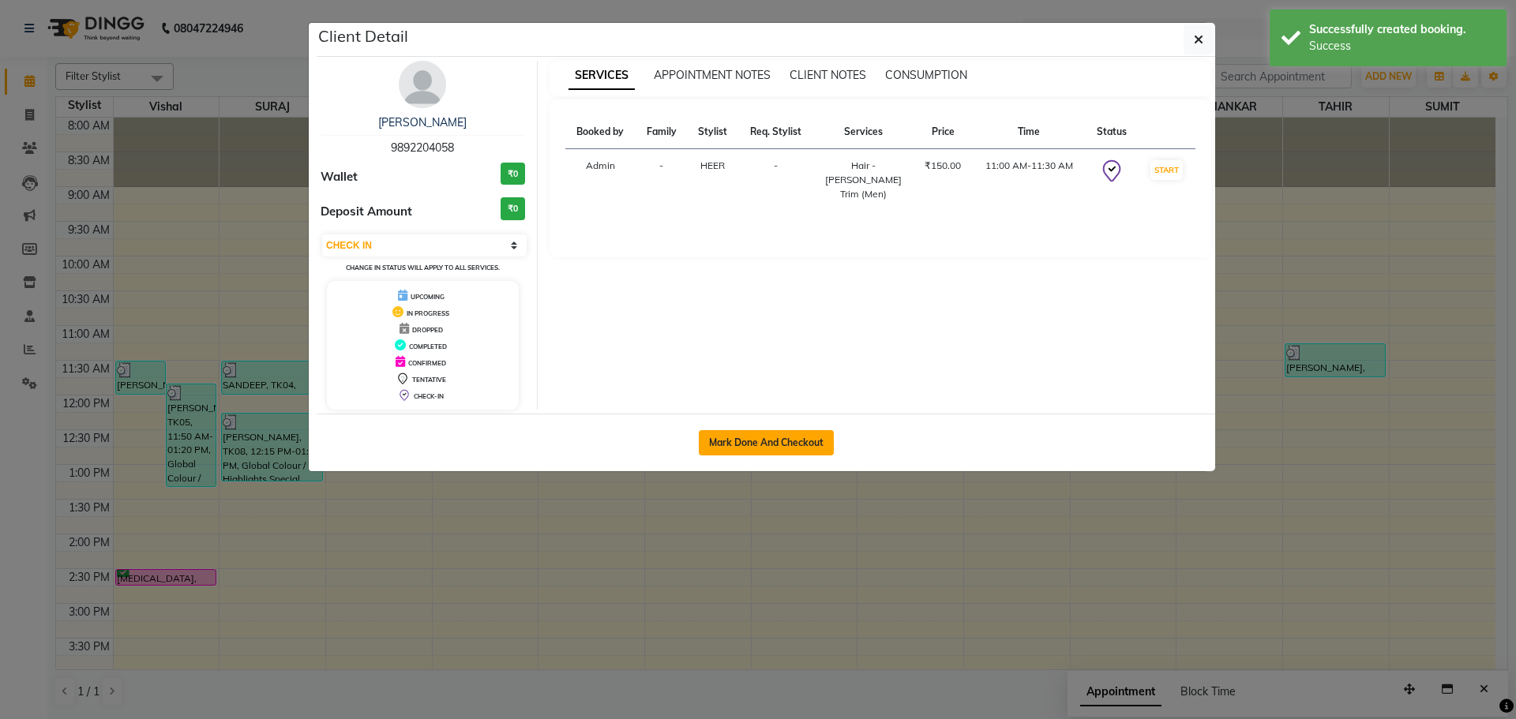
click at [753, 444] on button "Mark Done And Checkout" at bounding box center [766, 442] width 135 height 25
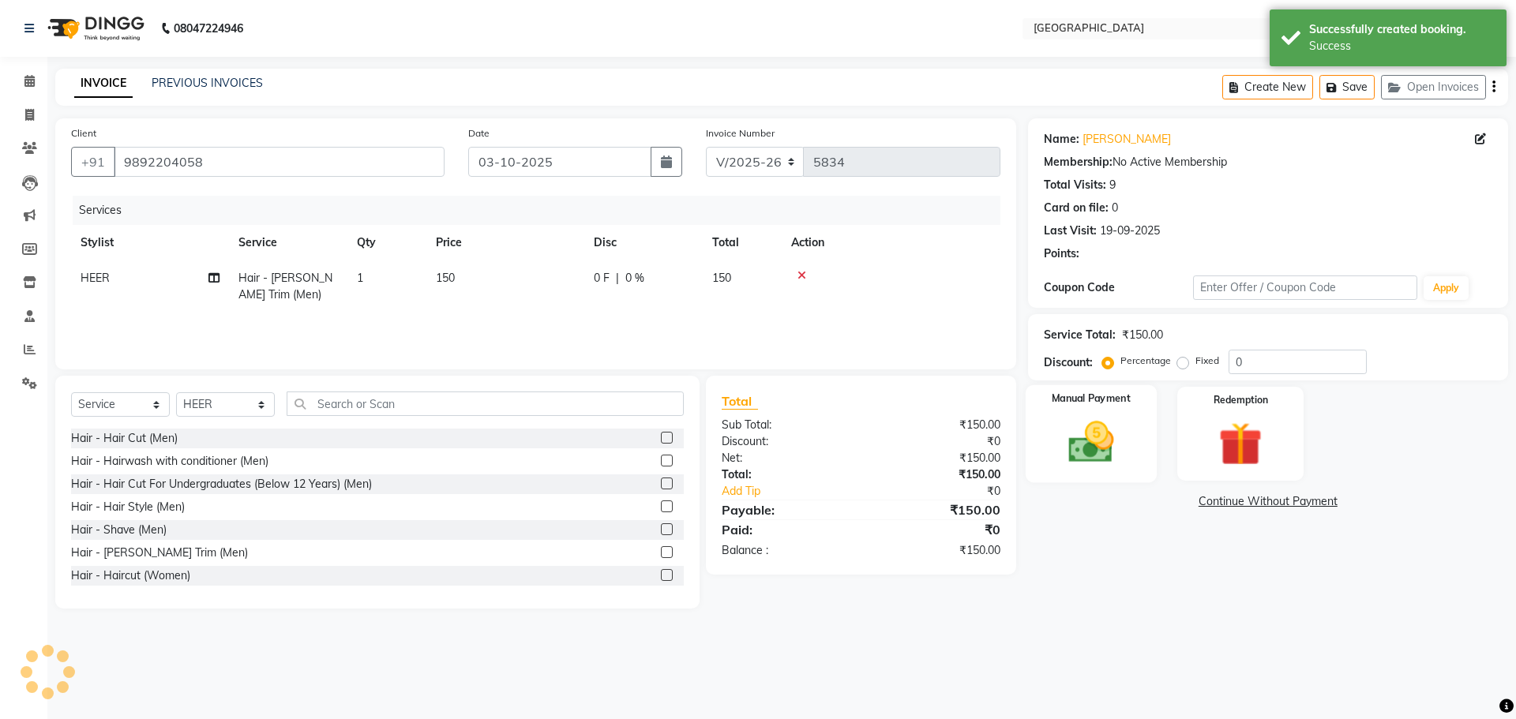
click at [1121, 452] on img at bounding box center [1090, 442] width 73 height 52
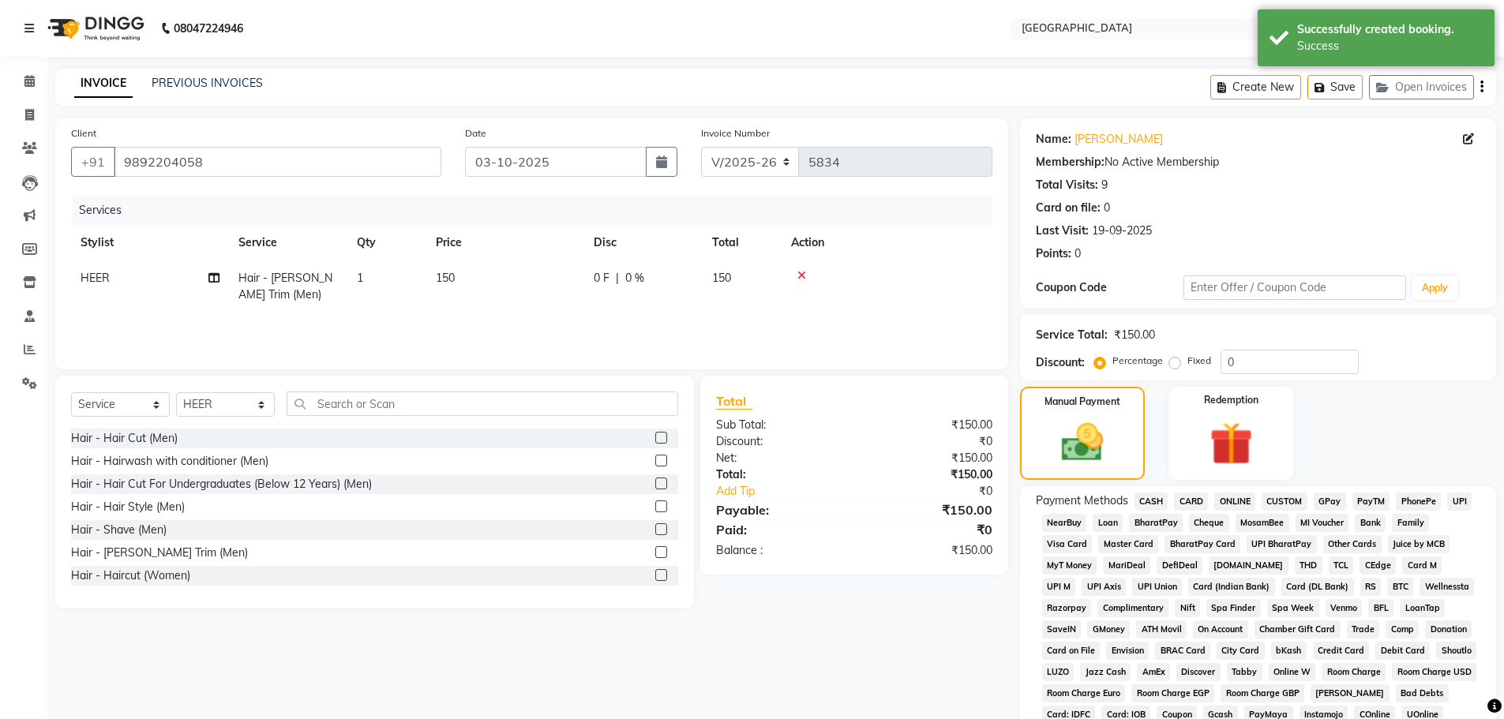
click at [1309, 500] on div "GPay" at bounding box center [1327, 503] width 39 height 21
click at [1326, 501] on span "GPay" at bounding box center [1330, 502] width 32 height 18
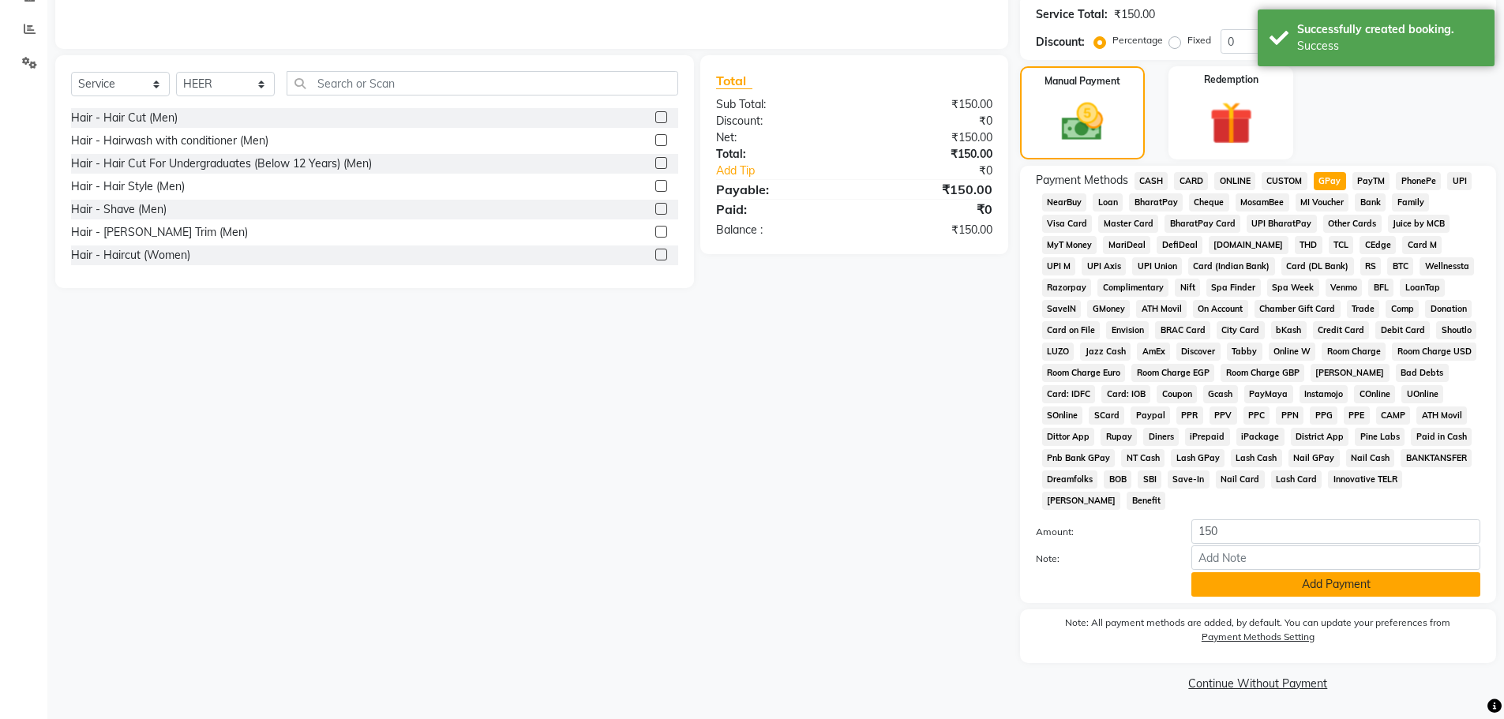
click at [1275, 588] on button "Add Payment" at bounding box center [1336, 585] width 289 height 24
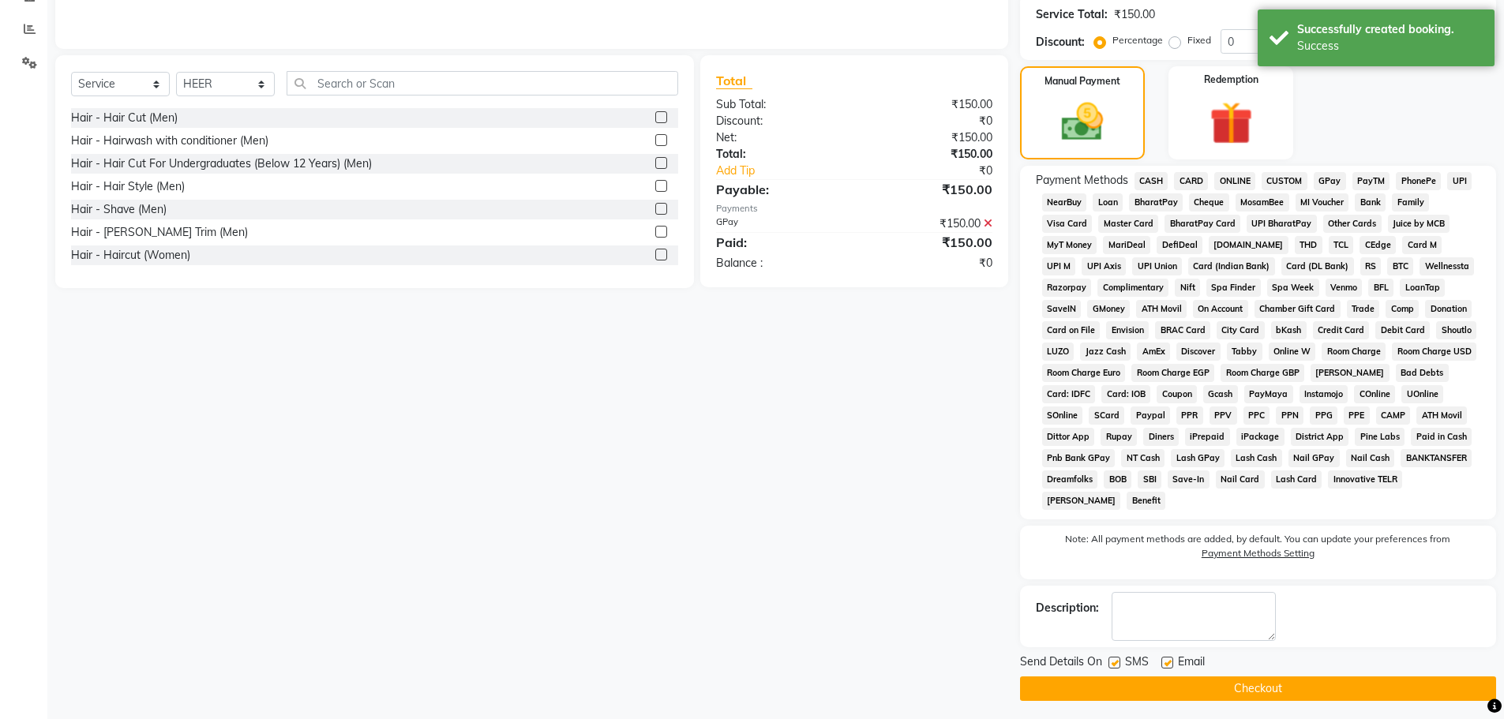
click at [1256, 687] on button "Checkout" at bounding box center [1258, 689] width 476 height 24
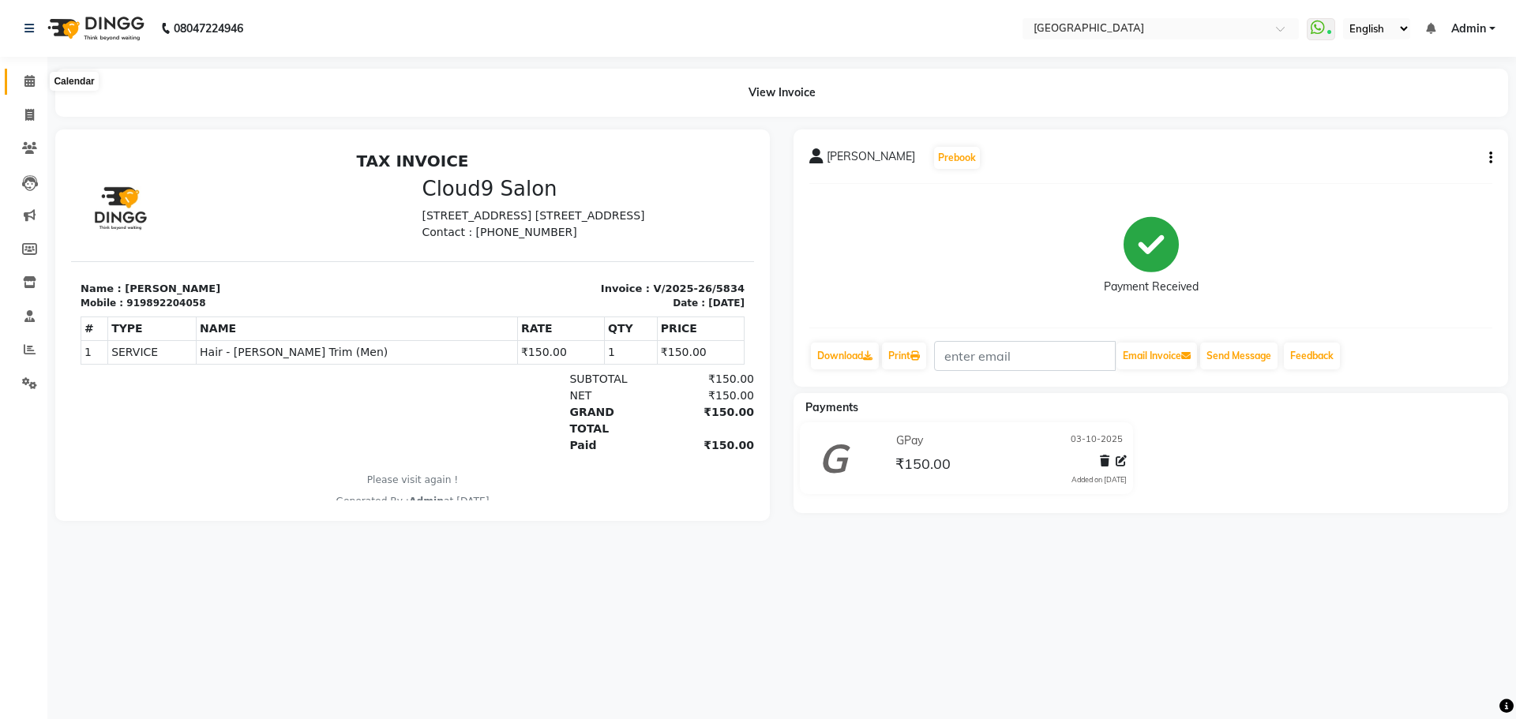
click at [20, 79] on span at bounding box center [30, 82] width 28 height 18
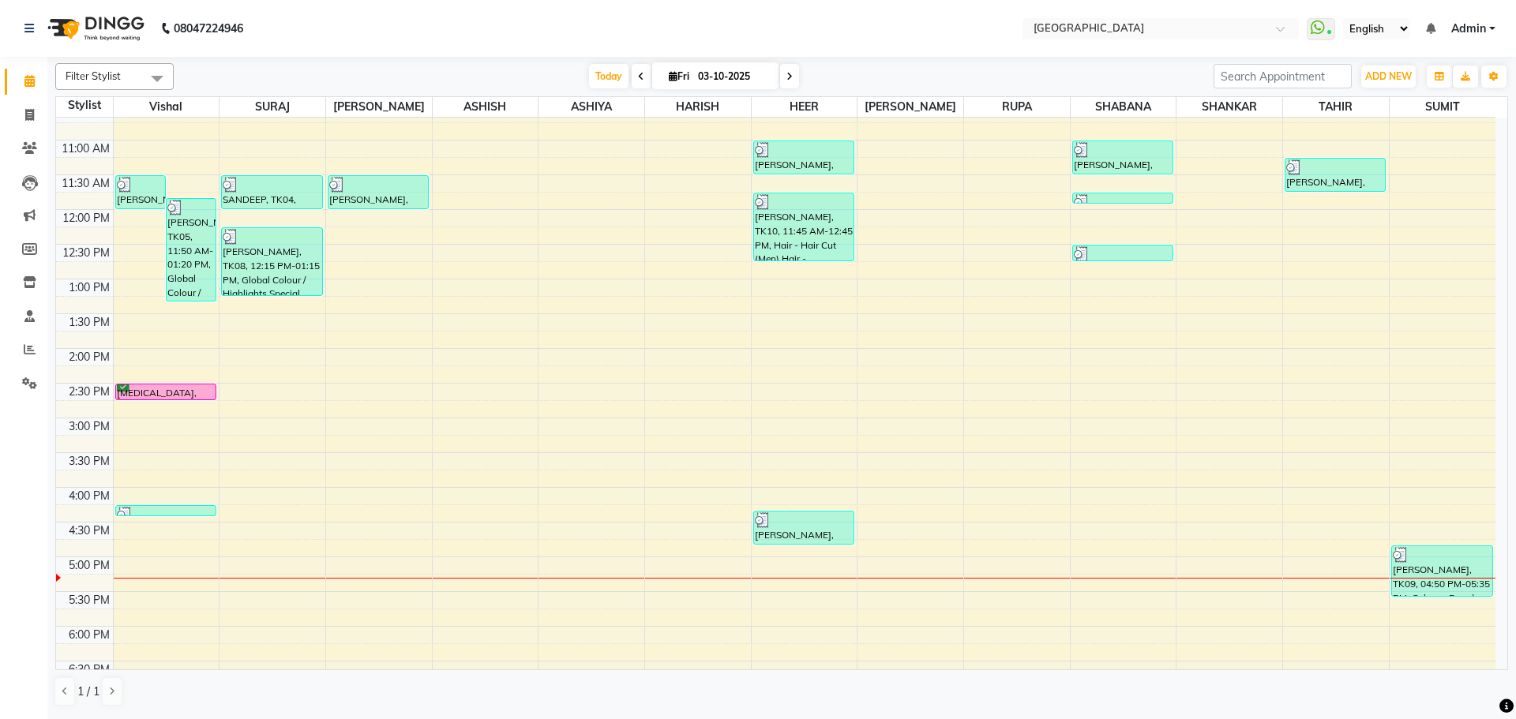
scroll to position [55, 0]
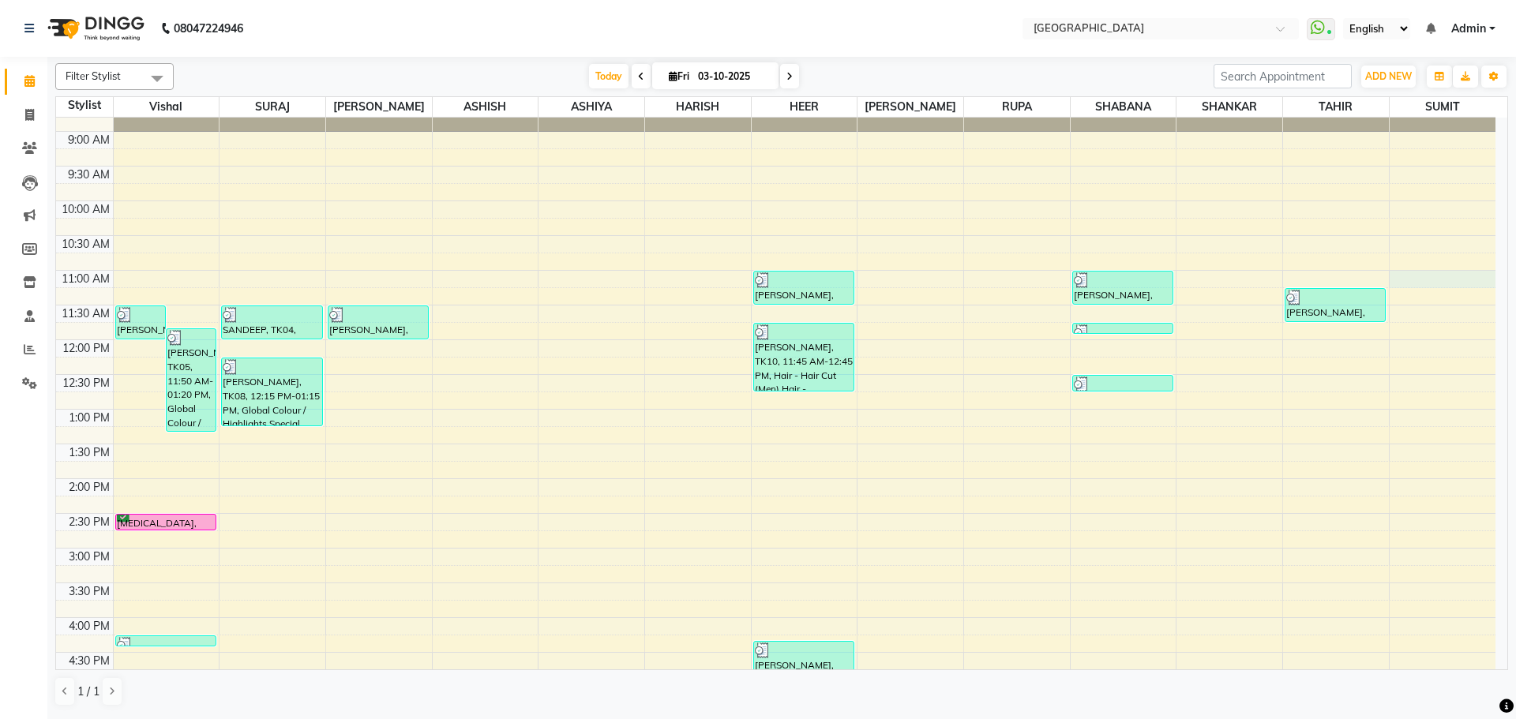
click at [1455, 285] on div "8:00 AM 8:30 AM 9:00 AM 9:30 AM 10:00 AM 10:30 AM 11:00 AM 11:30 AM 12:00 PM 12…" at bounding box center [776, 617] width 1440 height 1111
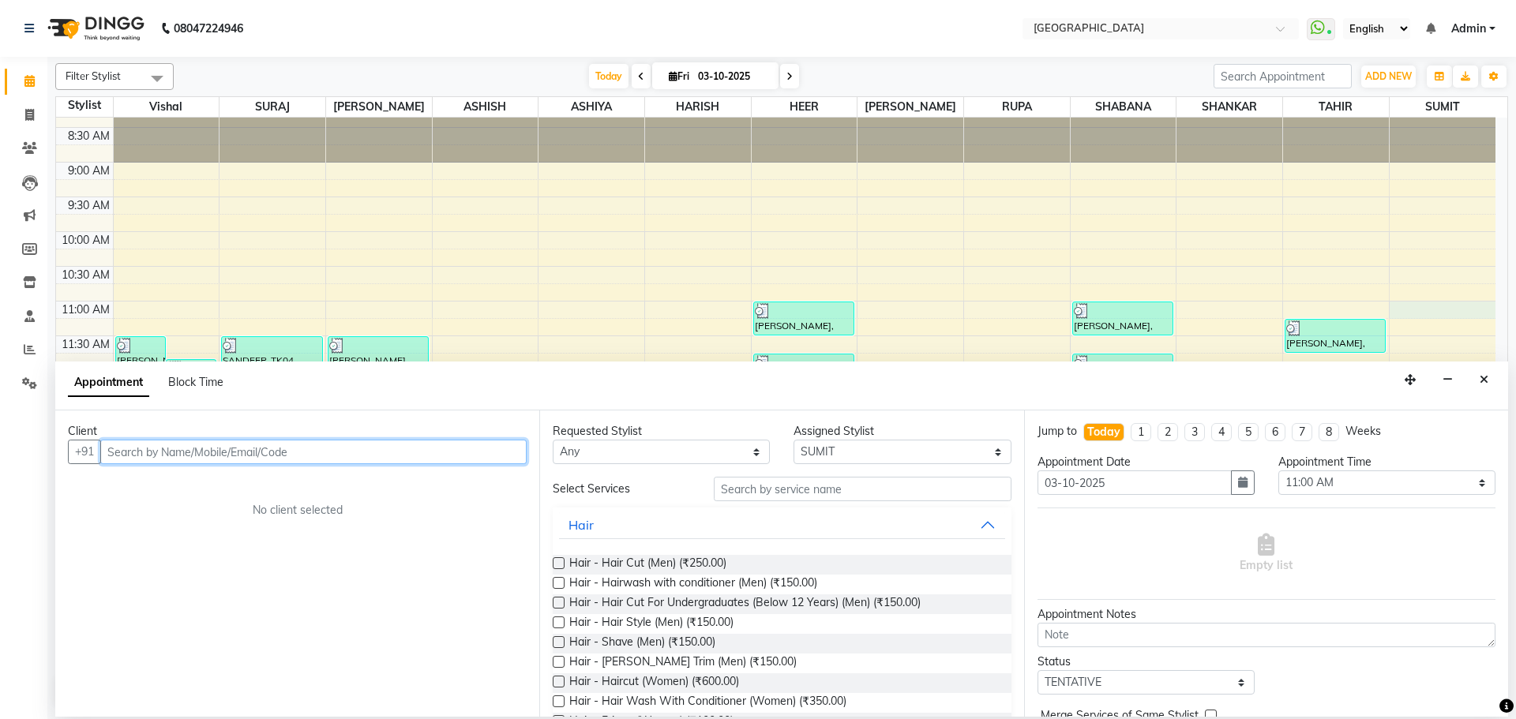
scroll to position [0, 0]
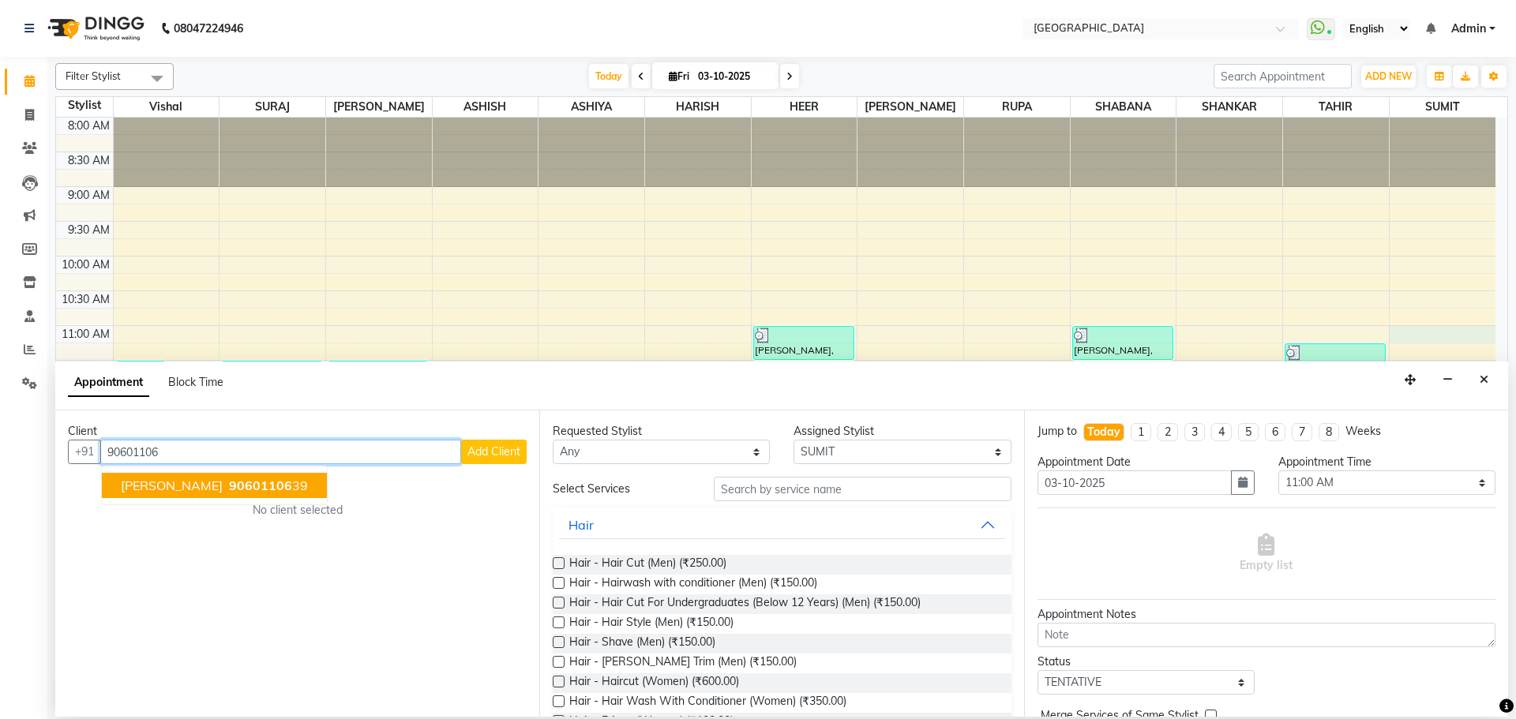
click at [148, 485] on span "[PERSON_NAME]" at bounding box center [172, 486] width 102 height 16
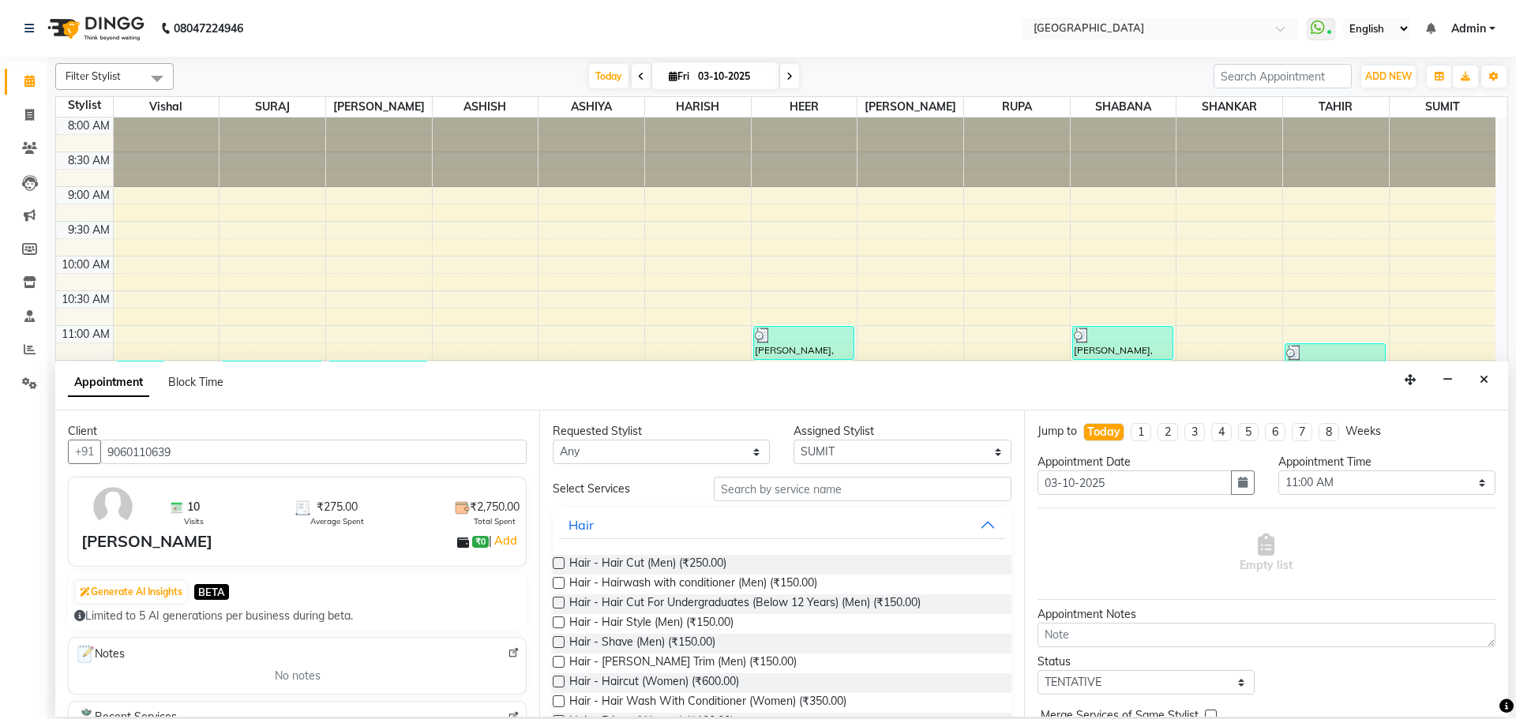
click at [690, 564] on span "Hair - Hair Cut (Men) (₹250.00)" at bounding box center [647, 565] width 157 height 20
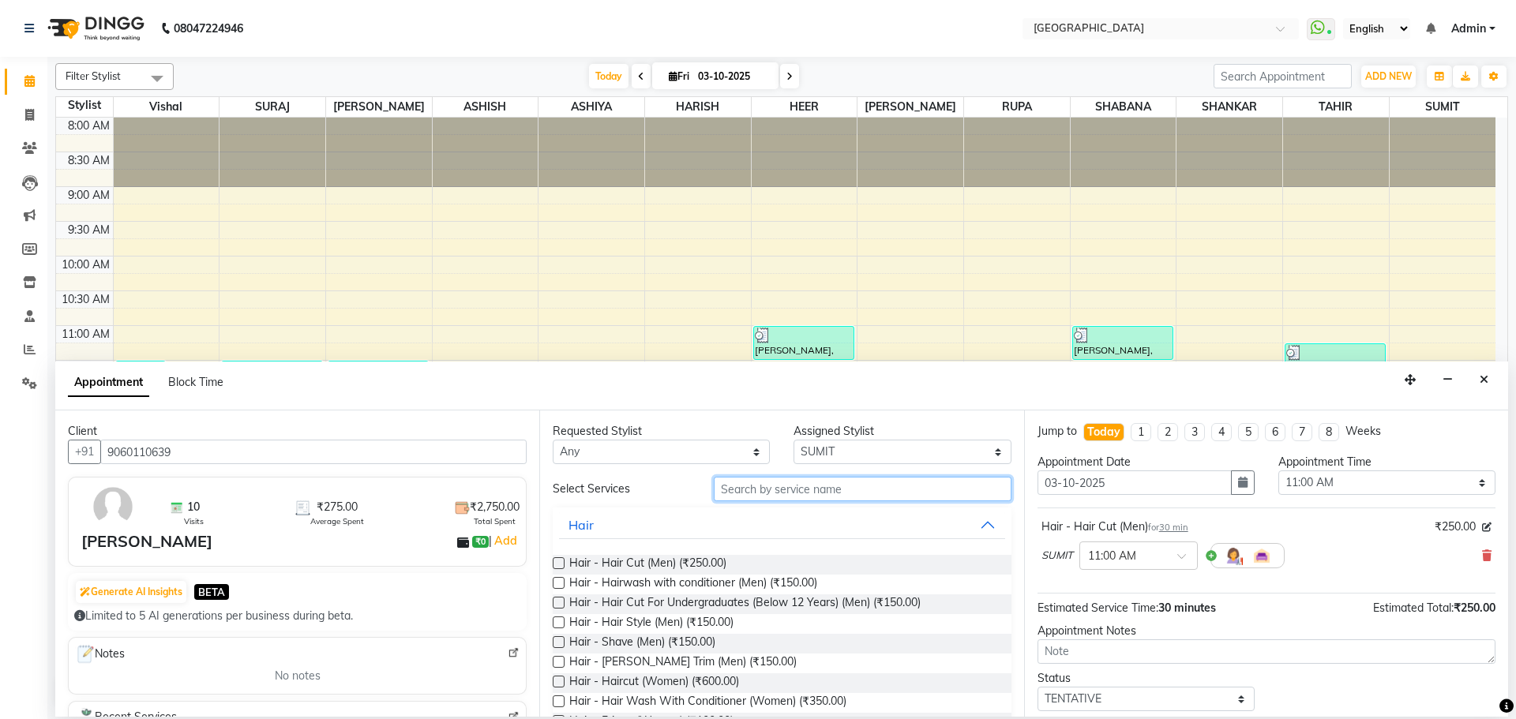
click at [779, 494] on input "text" at bounding box center [863, 489] width 298 height 24
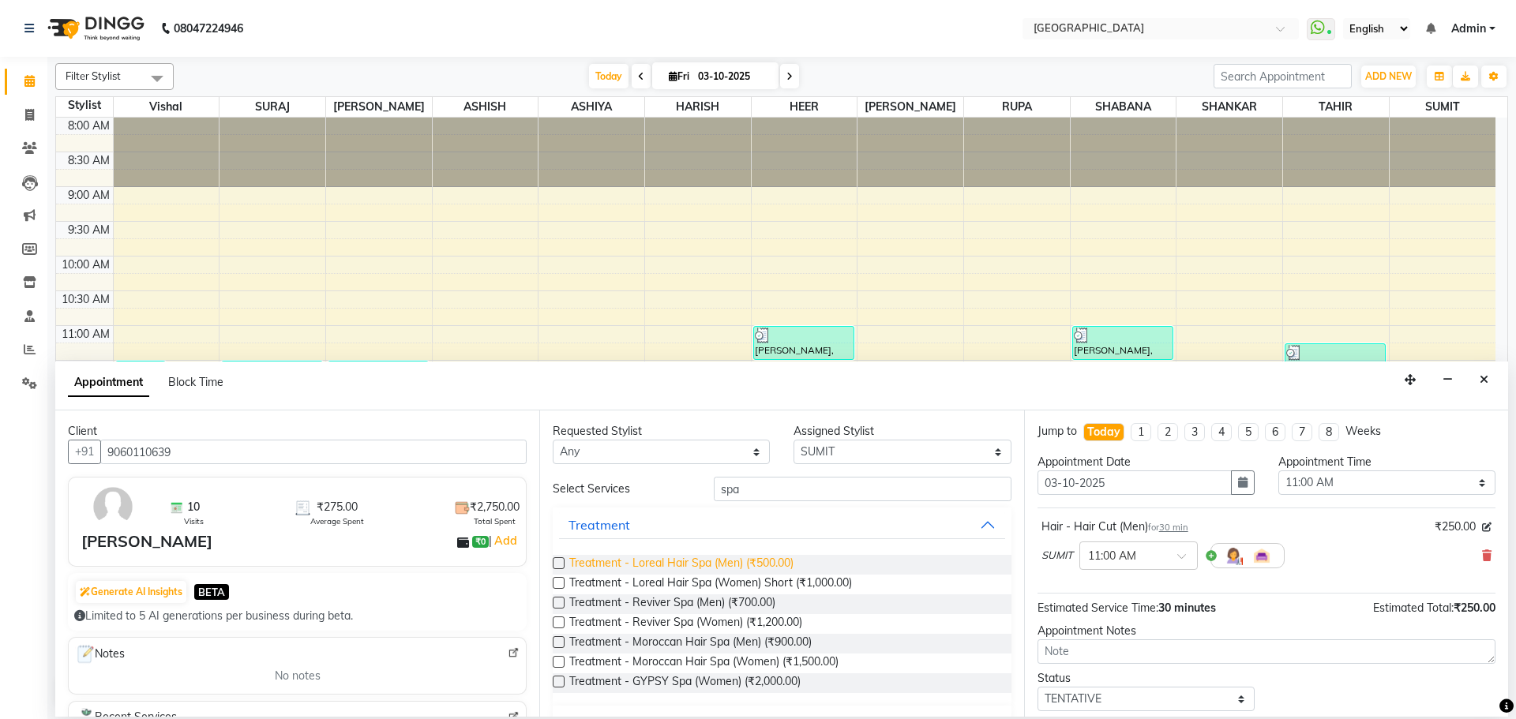
click at [777, 558] on span "Treatment - Loreal Hair Spa (Men) (₹500.00)" at bounding box center [681, 565] width 224 height 20
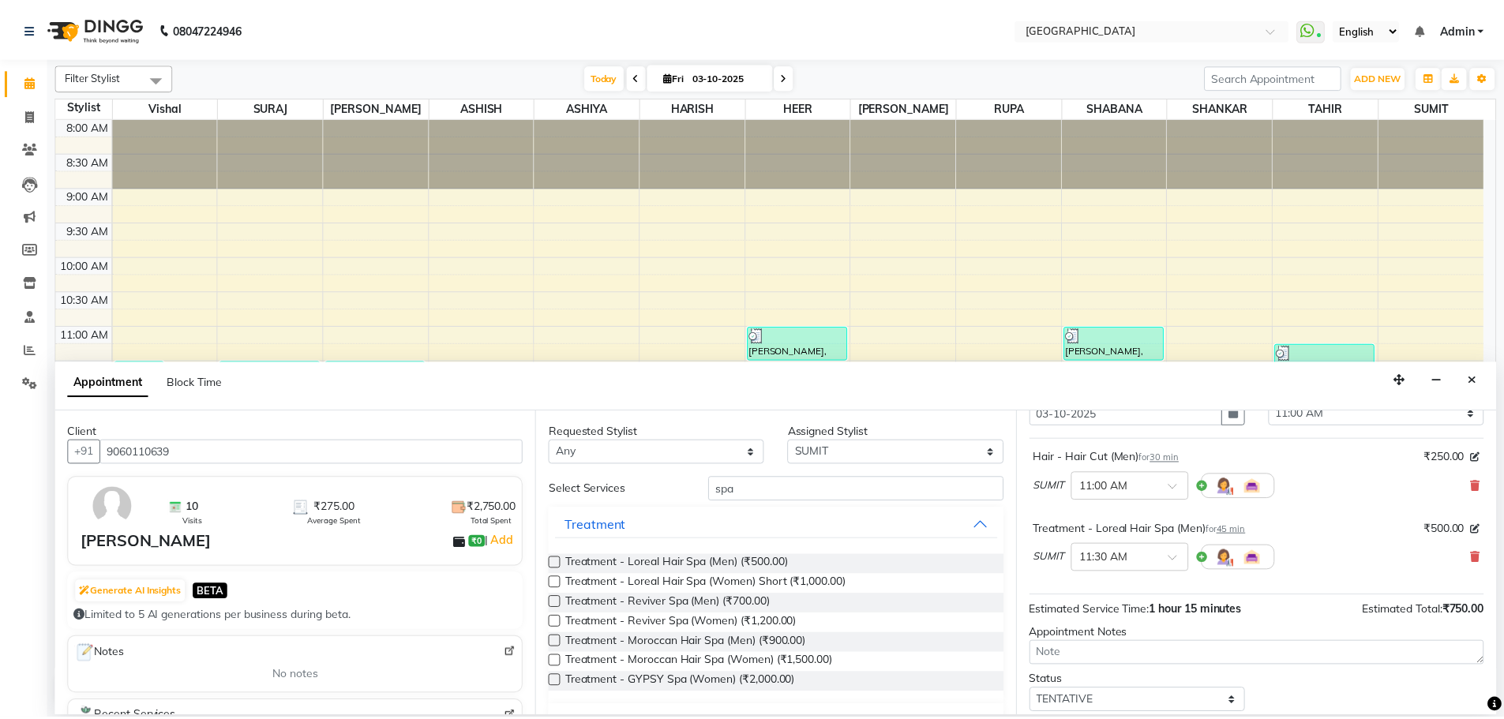
scroll to position [166, 0]
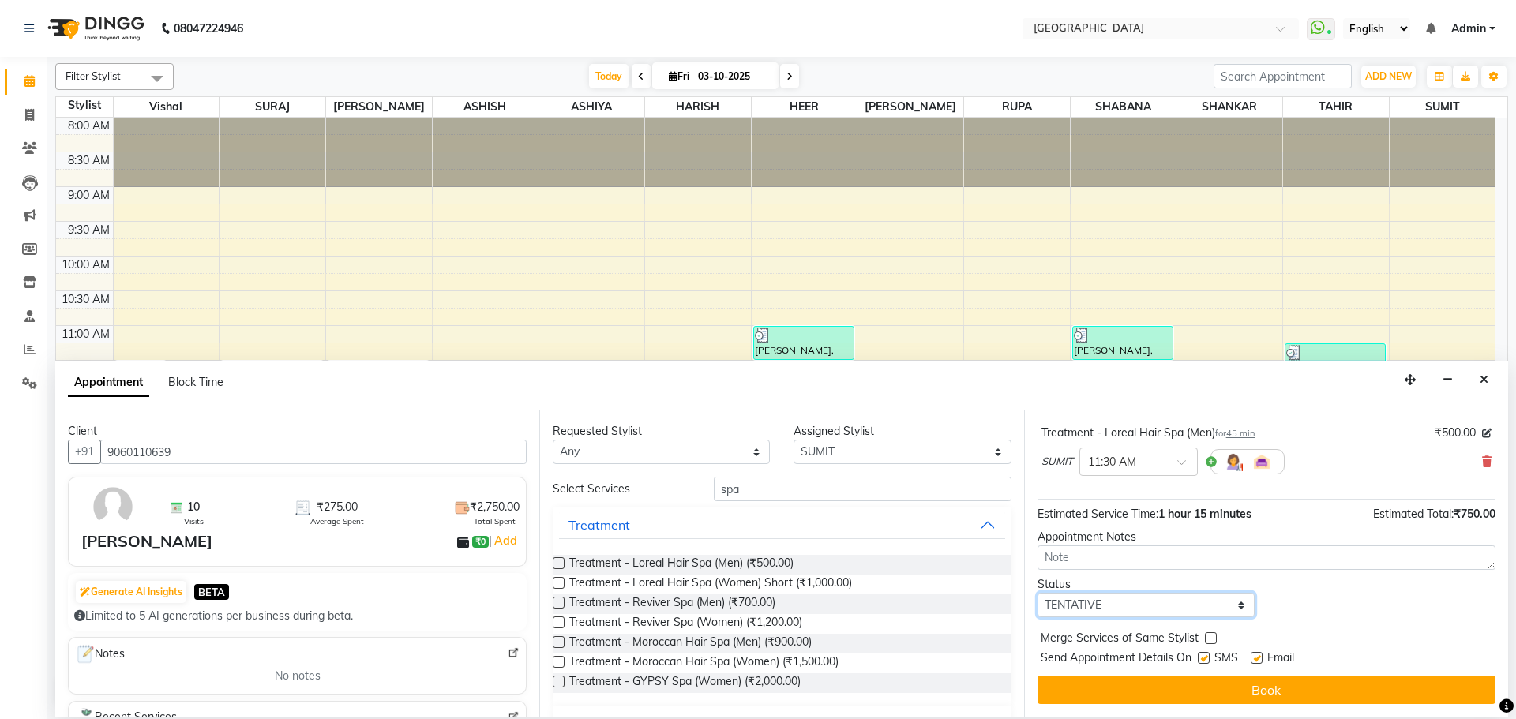
drag, startPoint x: 1181, startPoint y: 613, endPoint x: 1181, endPoint y: 593, distance: 19.7
click at [1181, 613] on select "Select TENTATIVE CONFIRM CHECK-IN UPCOMING" at bounding box center [1146, 605] width 217 height 24
click at [1038, 593] on select "Select TENTATIVE CONFIRM CHECK-IN UPCOMING" at bounding box center [1146, 605] width 217 height 24
click at [1210, 636] on label at bounding box center [1211, 639] width 12 height 12
click at [1210, 636] on input "checkbox" at bounding box center [1210, 640] width 10 height 10
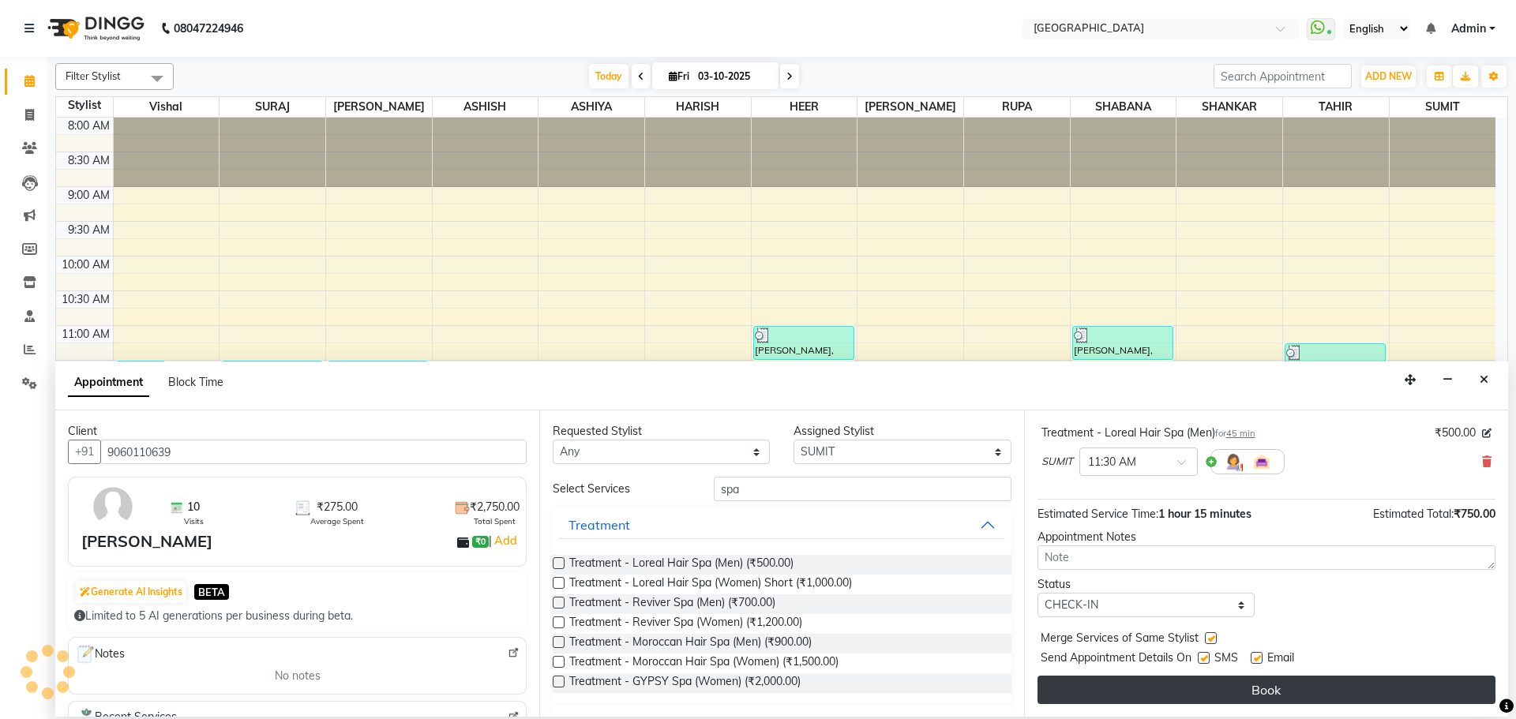
click at [1202, 693] on button "Book" at bounding box center [1267, 690] width 458 height 28
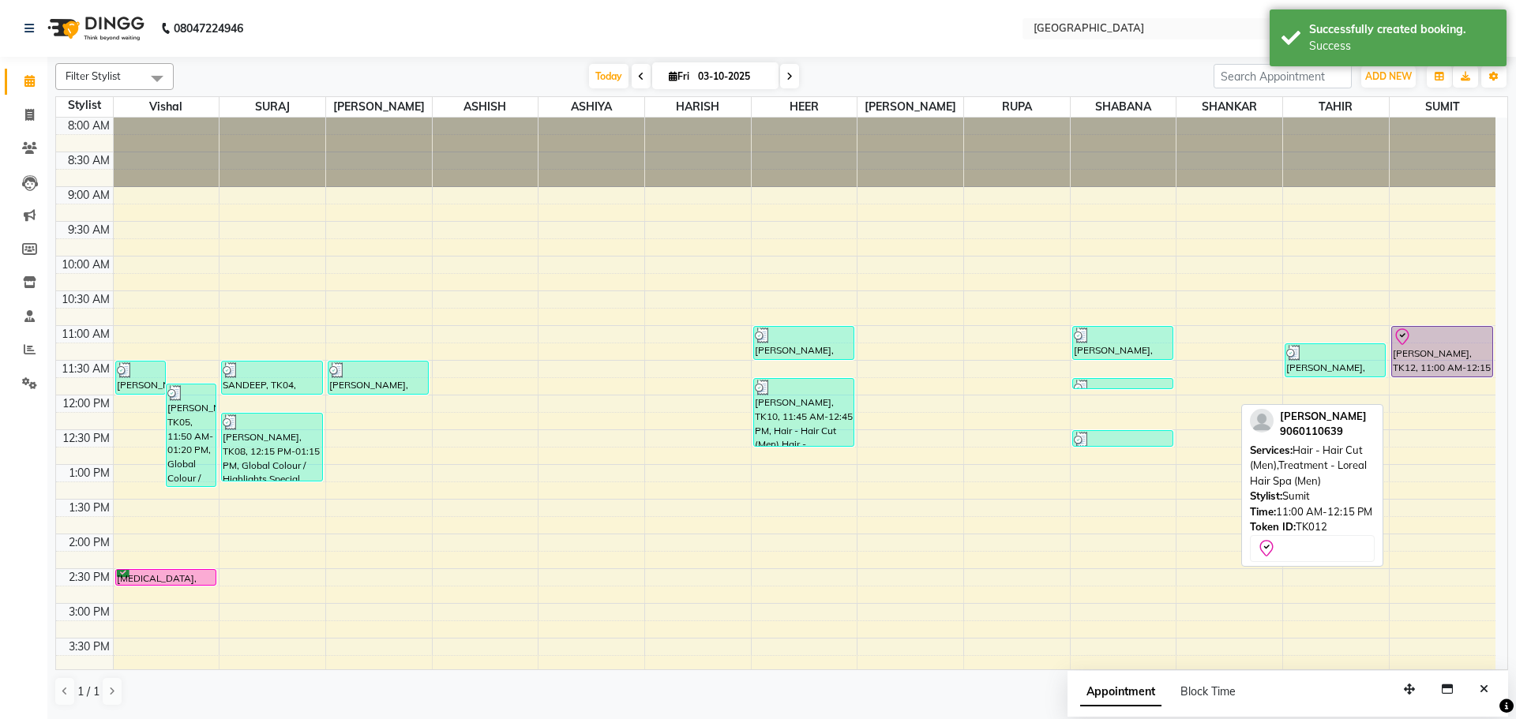
click at [1445, 374] on div "[PERSON_NAME], TK12, 11:00 AM-12:15 PM, Hair - Hair Cut (Men),Treatment - Lorea…" at bounding box center [1443, 673] width 106 height 1111
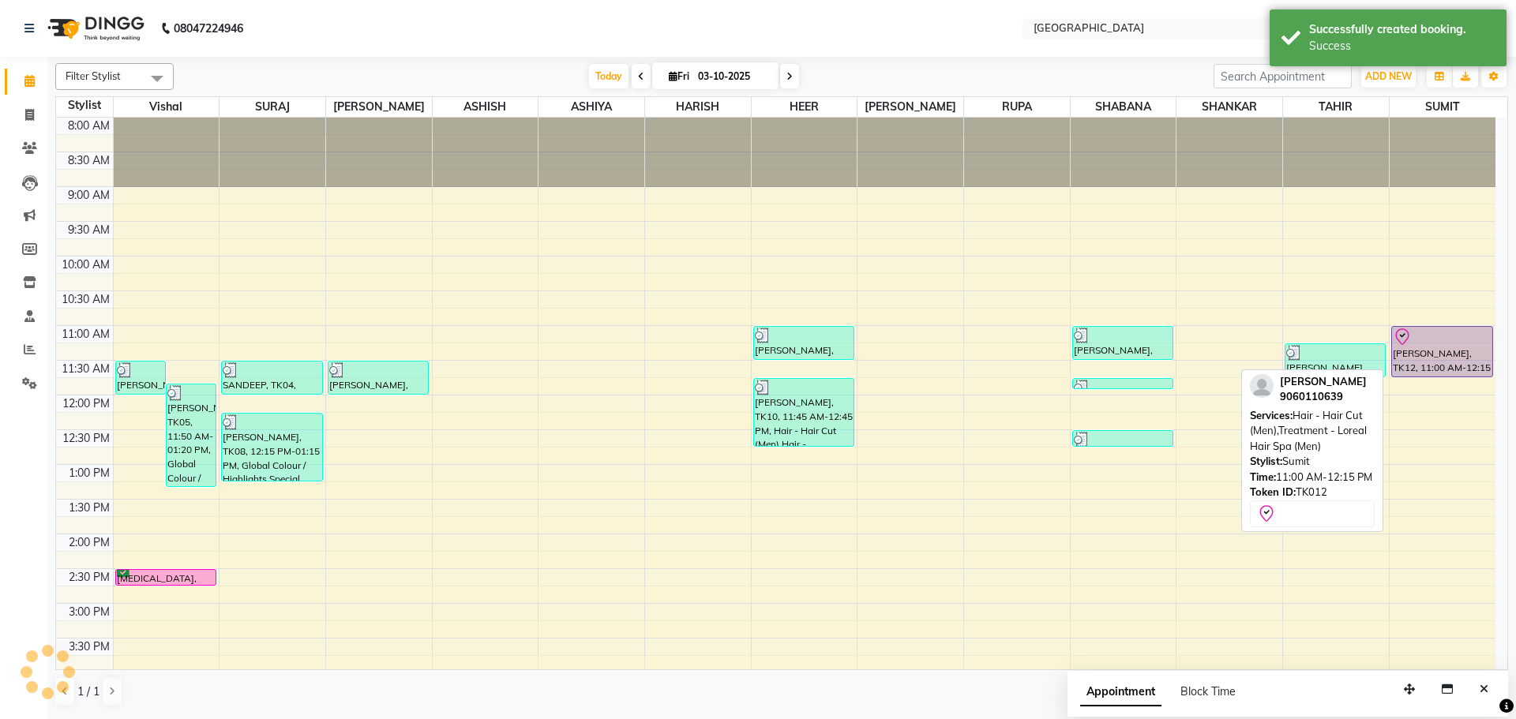
click at [1450, 362] on div "[PERSON_NAME], TK12, 11:00 AM-12:15 PM, Hair - Hair Cut (Men),Treatment - Lorea…" at bounding box center [1442, 352] width 100 height 50
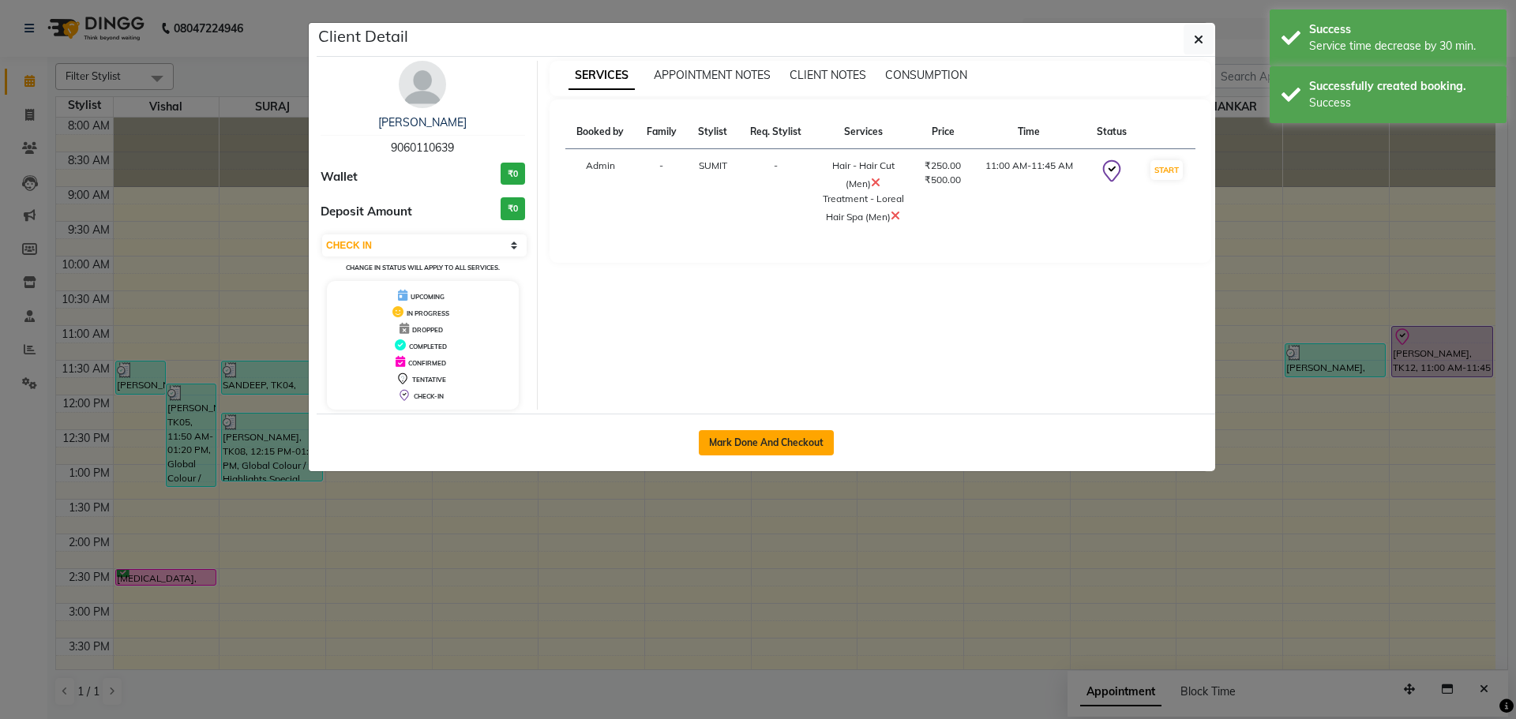
click at [794, 438] on button "Mark Done And Checkout" at bounding box center [766, 442] width 135 height 25
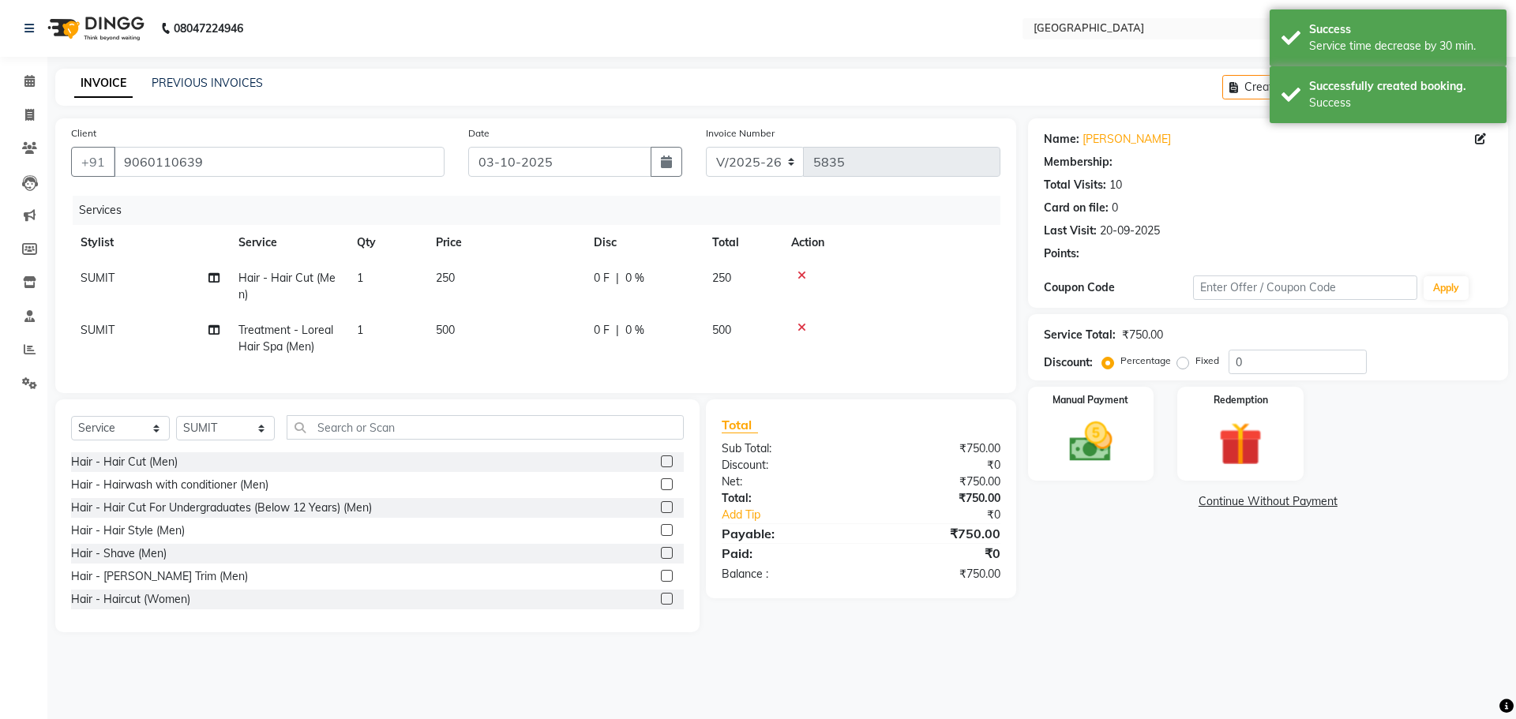
click at [729, 267] on td "250" at bounding box center [742, 287] width 79 height 52
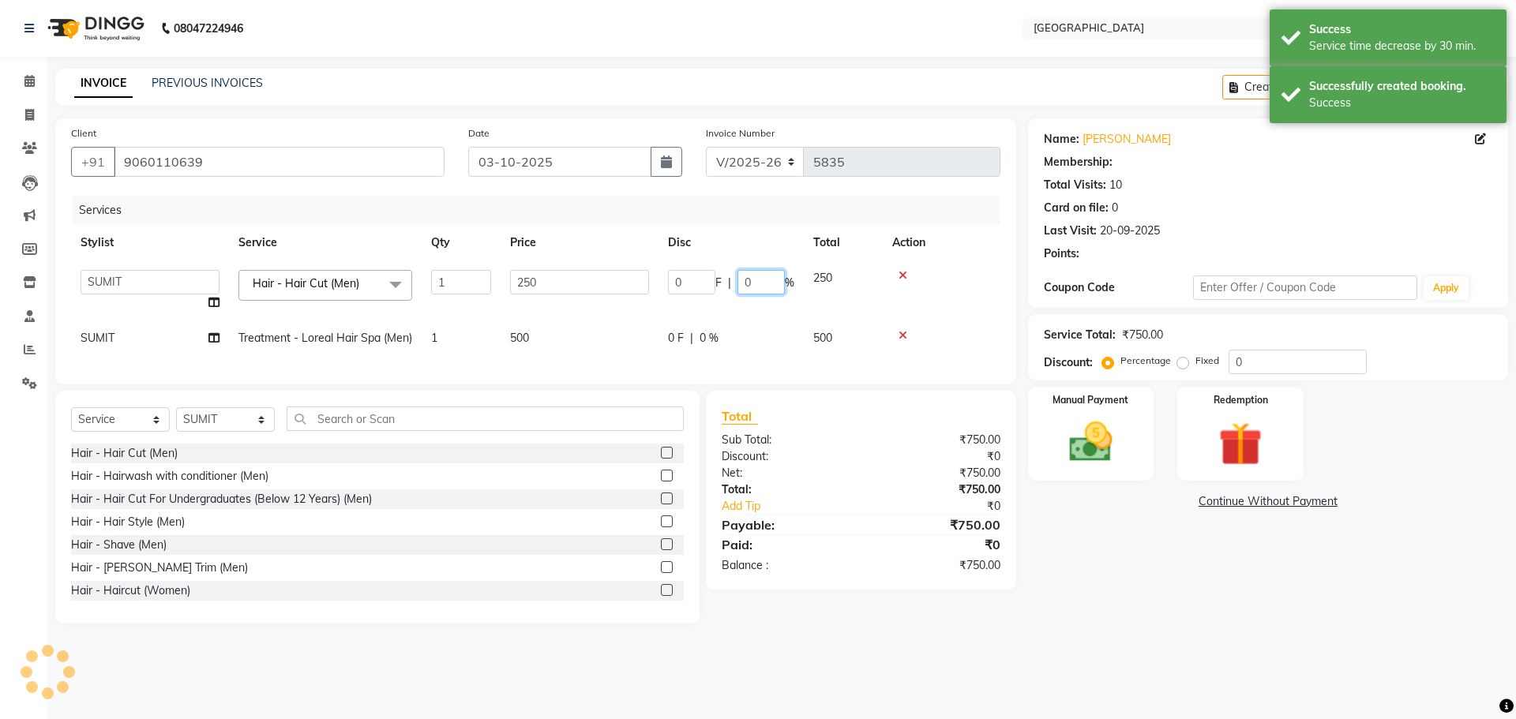
click at [744, 283] on input "0" at bounding box center [761, 282] width 47 height 24
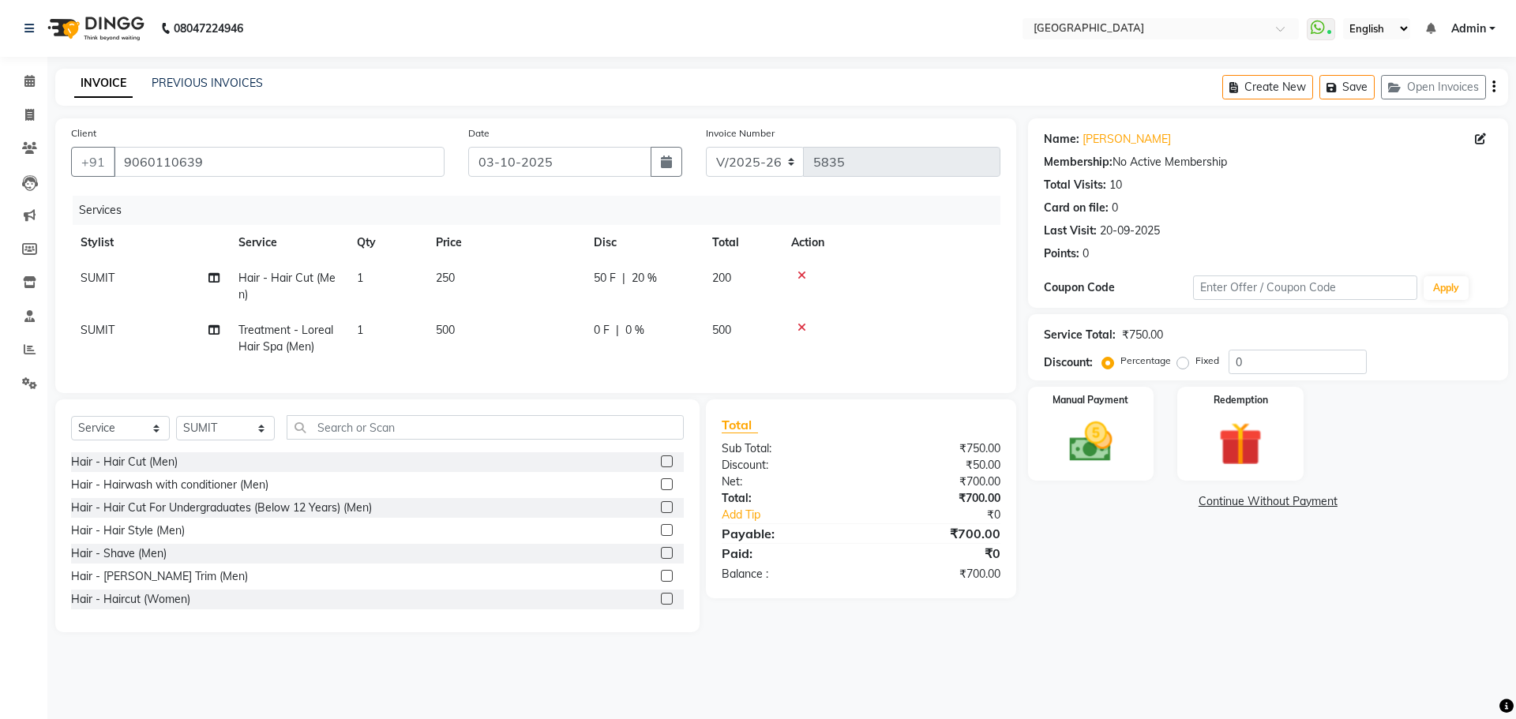
click at [179, 276] on td "SUMIT" at bounding box center [150, 287] width 158 height 52
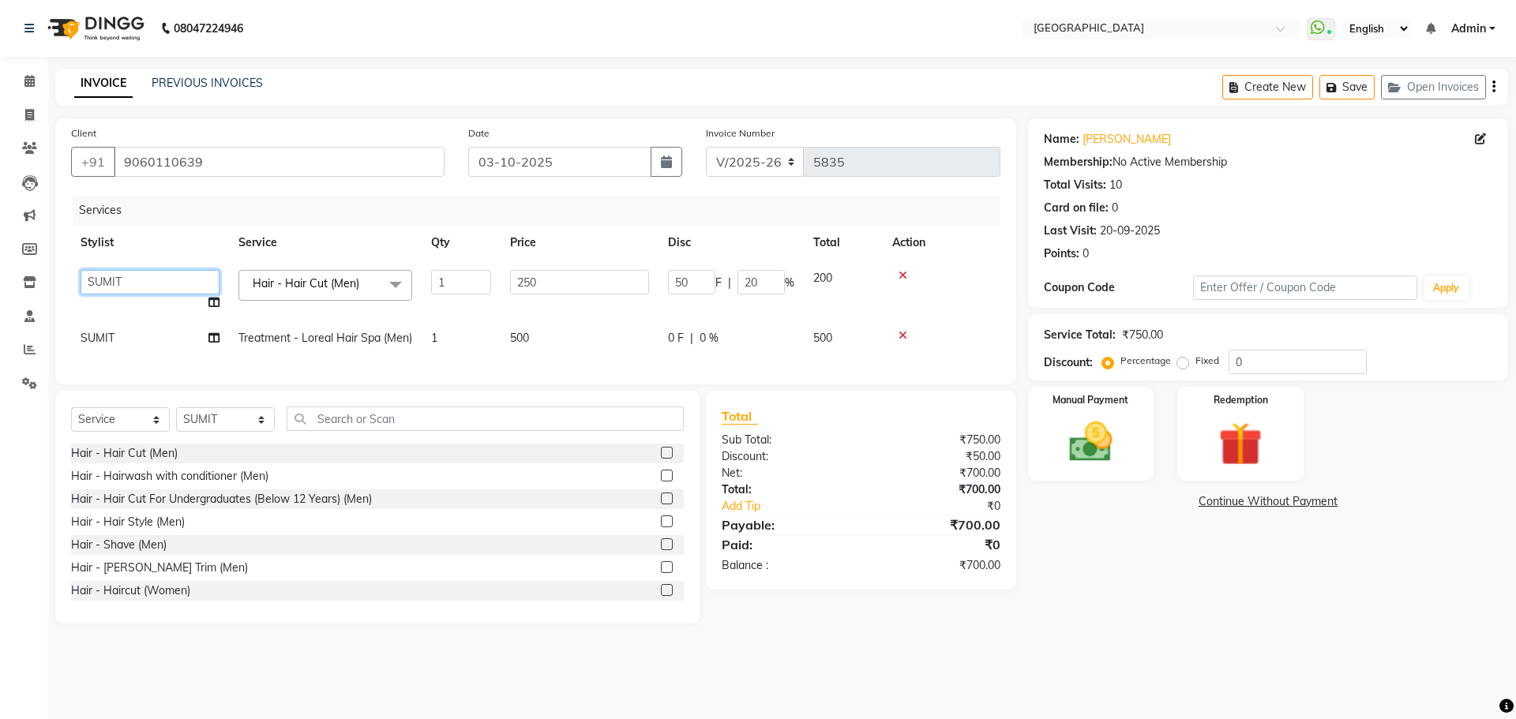
click at [153, 275] on select "[PERSON_NAME] ASHIYA [PERSON_NAME] [PERSON_NAME] [PERSON_NAME] [PERSON_NAME] [P…" at bounding box center [150, 282] width 139 height 24
click at [1083, 430] on img at bounding box center [1090, 442] width 73 height 52
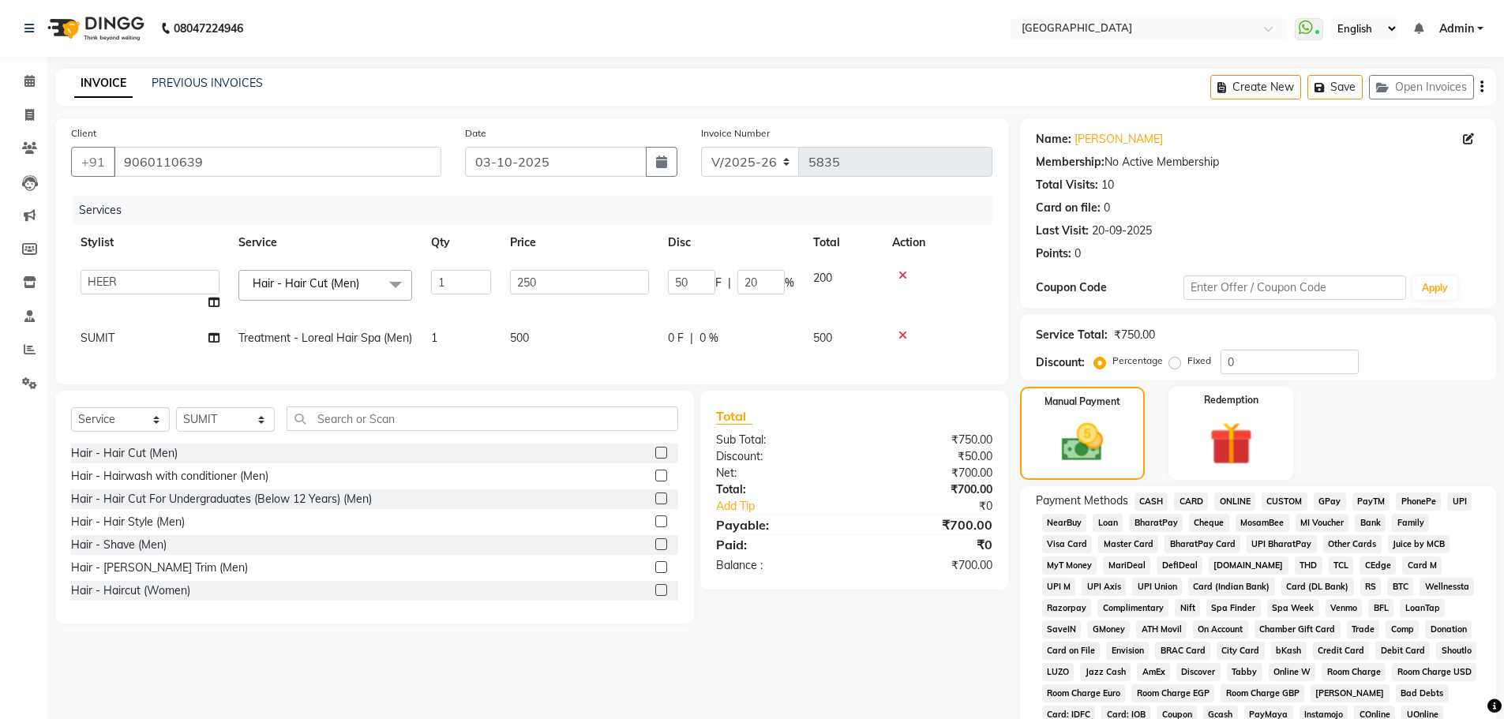
click at [1335, 490] on div "Payment Methods CASH CARD ONLINE CUSTOM GPay PayTM PhonePe UPI NearBuy Loan Bha…" at bounding box center [1258, 663] width 476 height 354
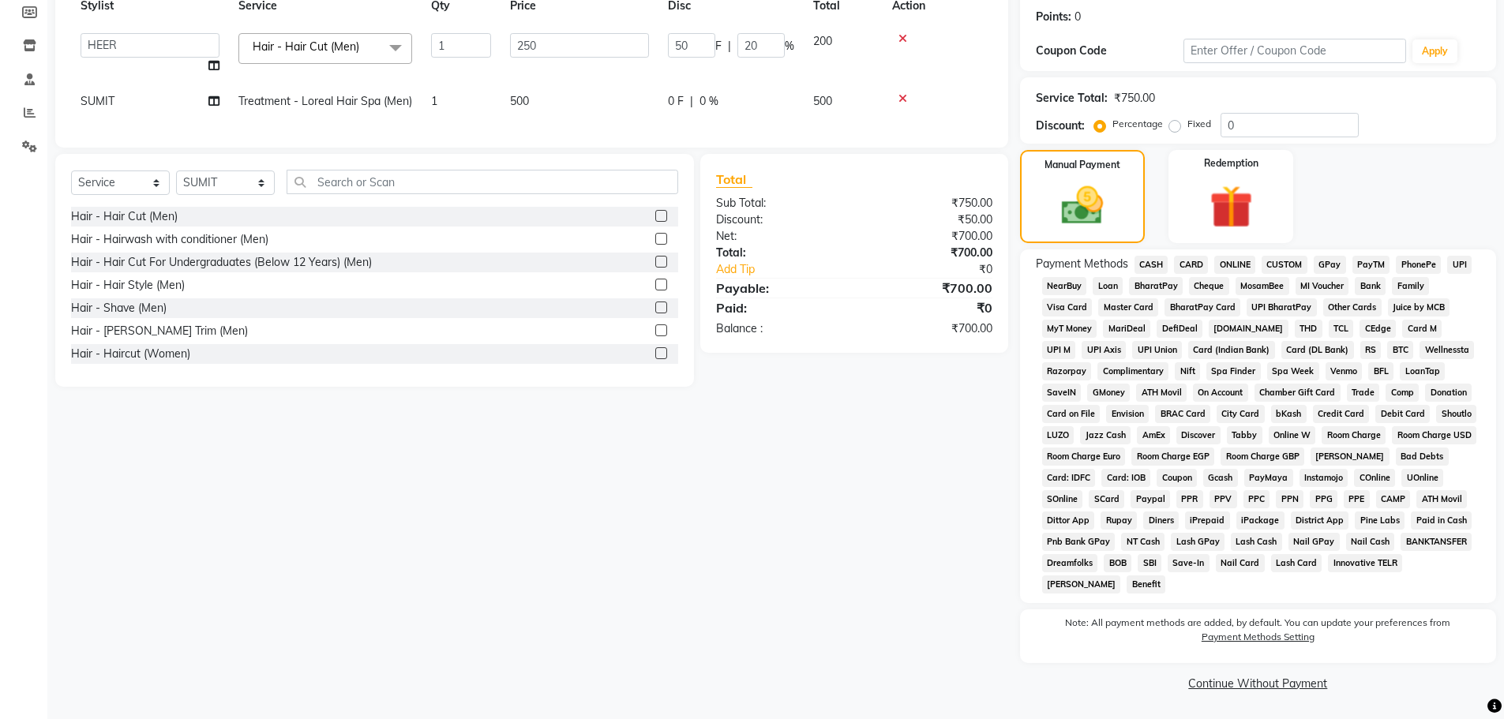
click at [1329, 269] on span "GPay" at bounding box center [1330, 265] width 32 height 18
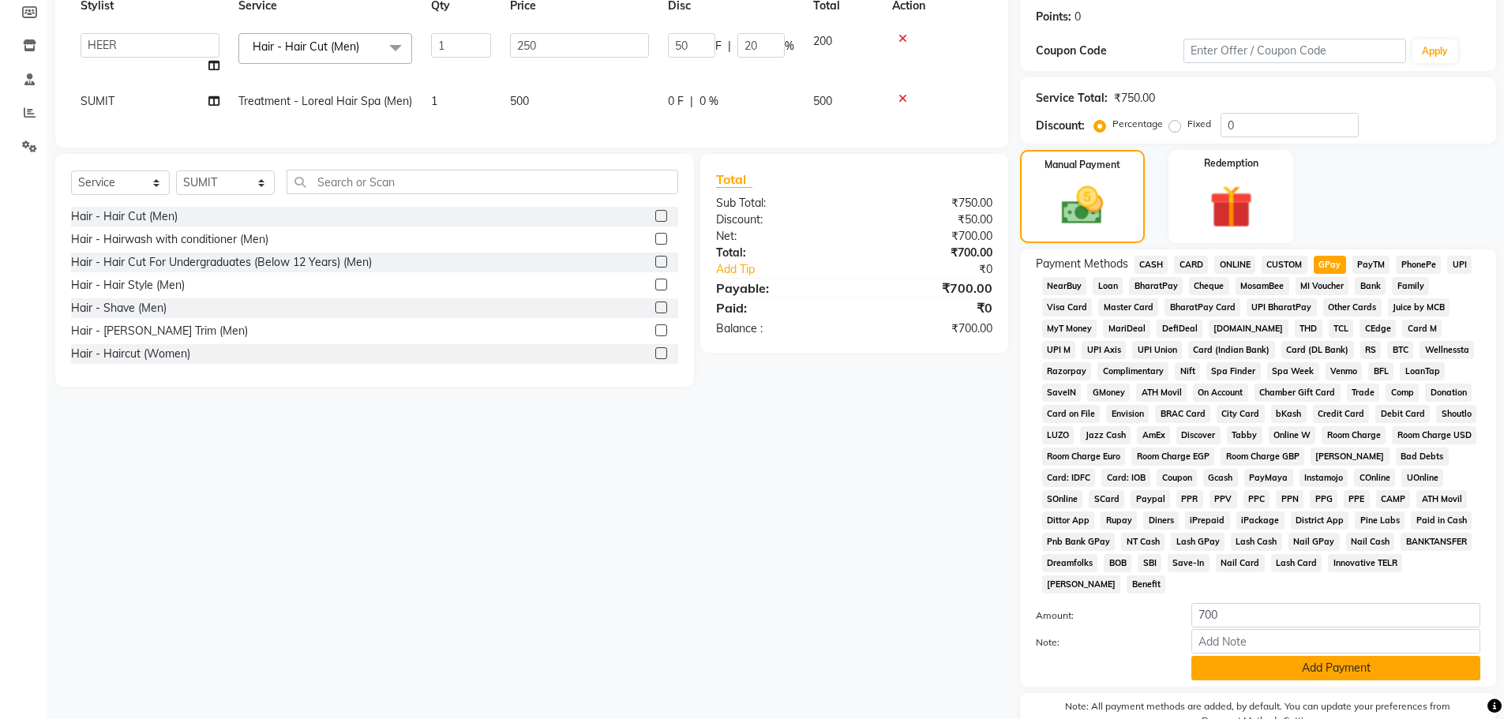
click at [1275, 667] on button "Add Payment" at bounding box center [1336, 668] width 289 height 24
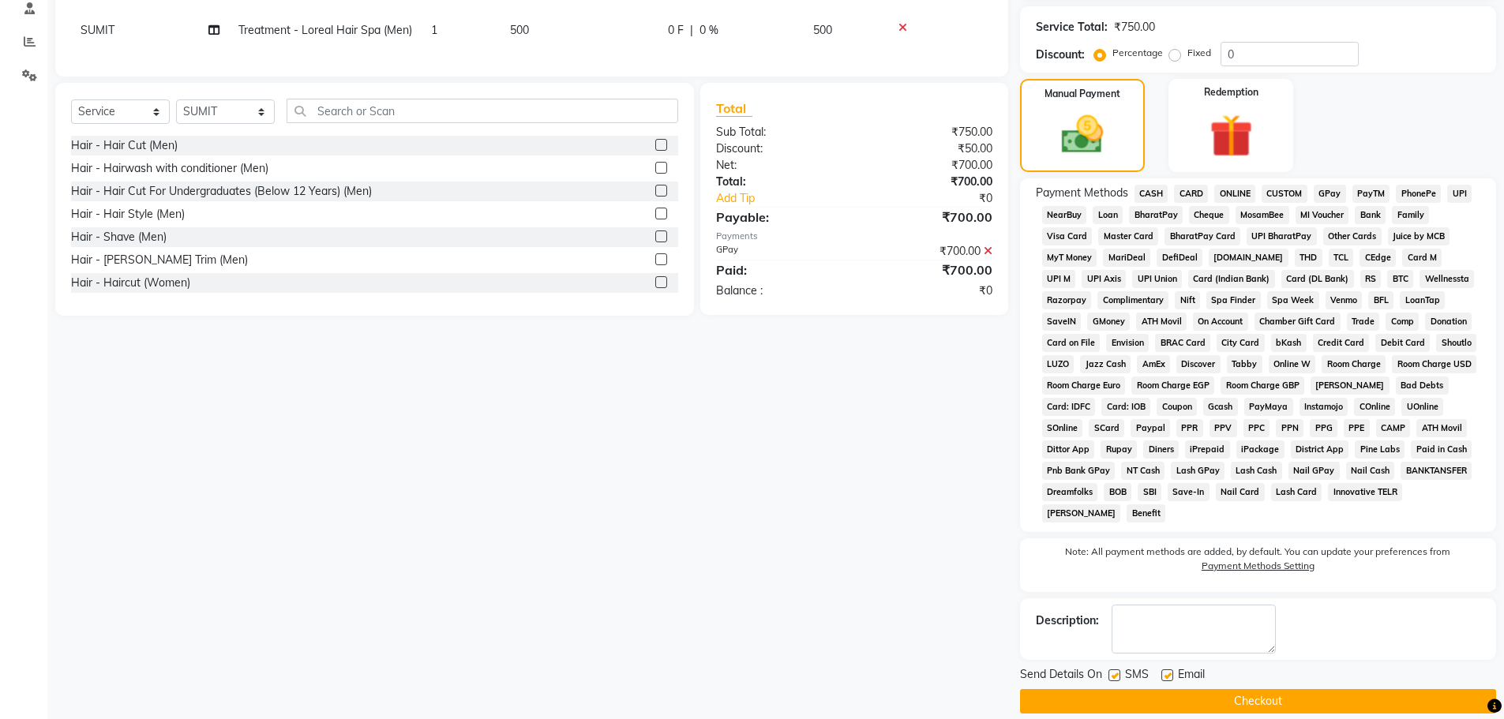
scroll to position [326, 0]
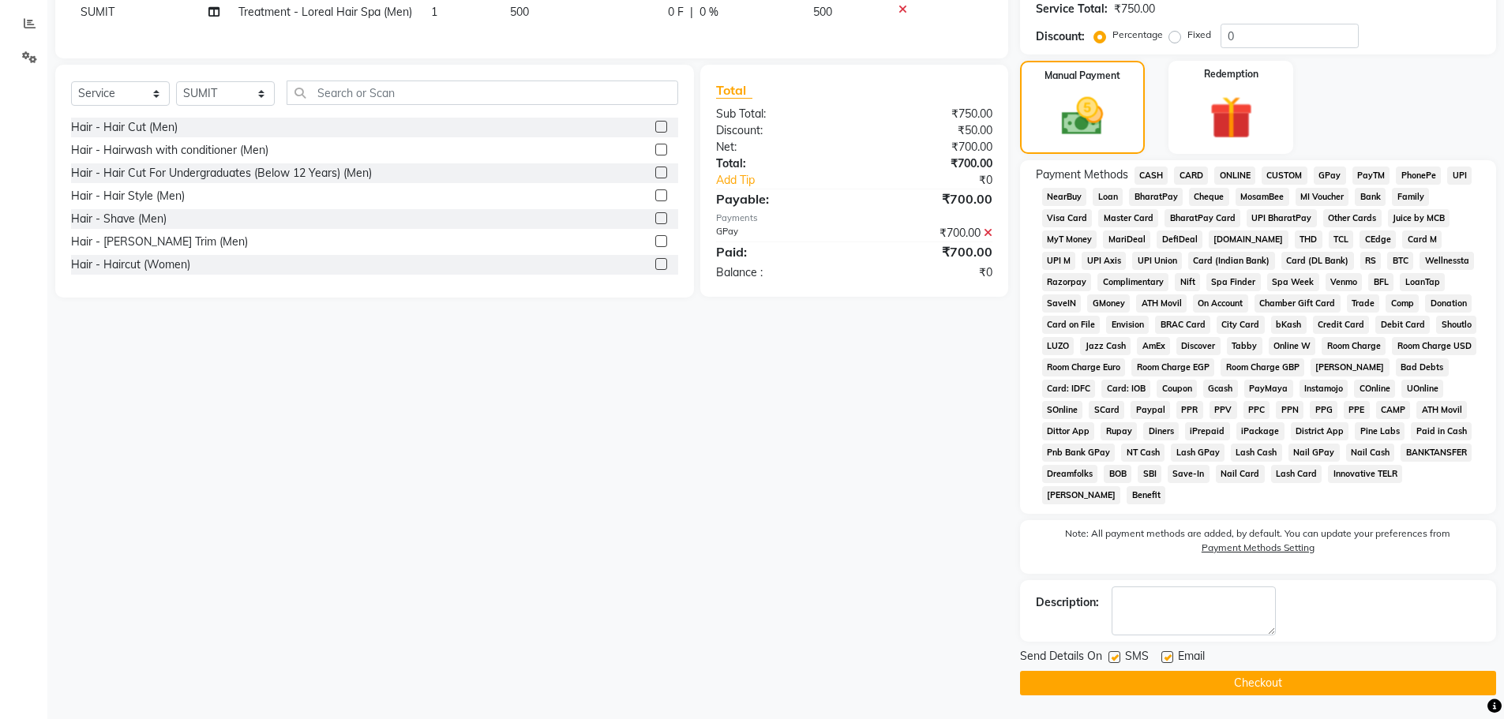
click at [1274, 683] on button "Checkout" at bounding box center [1258, 683] width 476 height 24
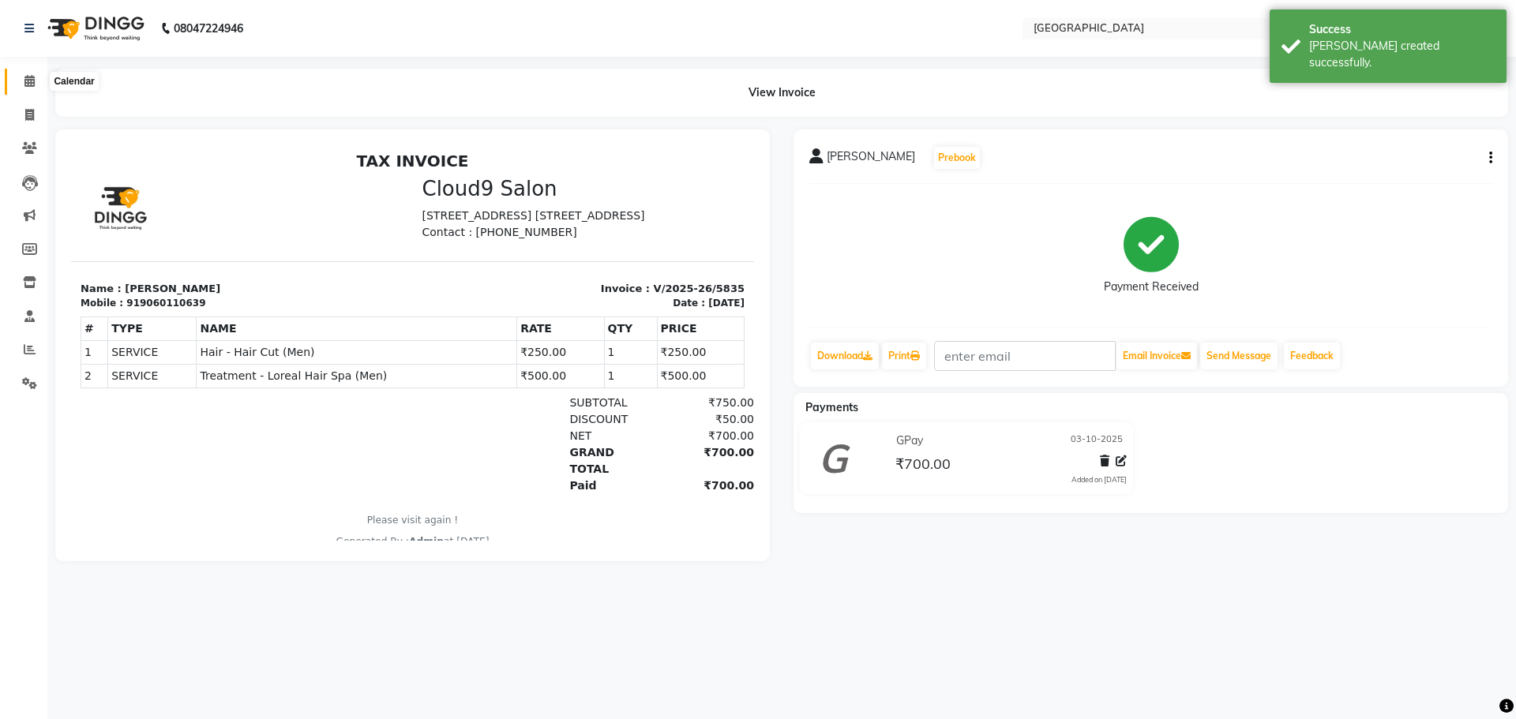
click at [37, 77] on span at bounding box center [30, 82] width 28 height 18
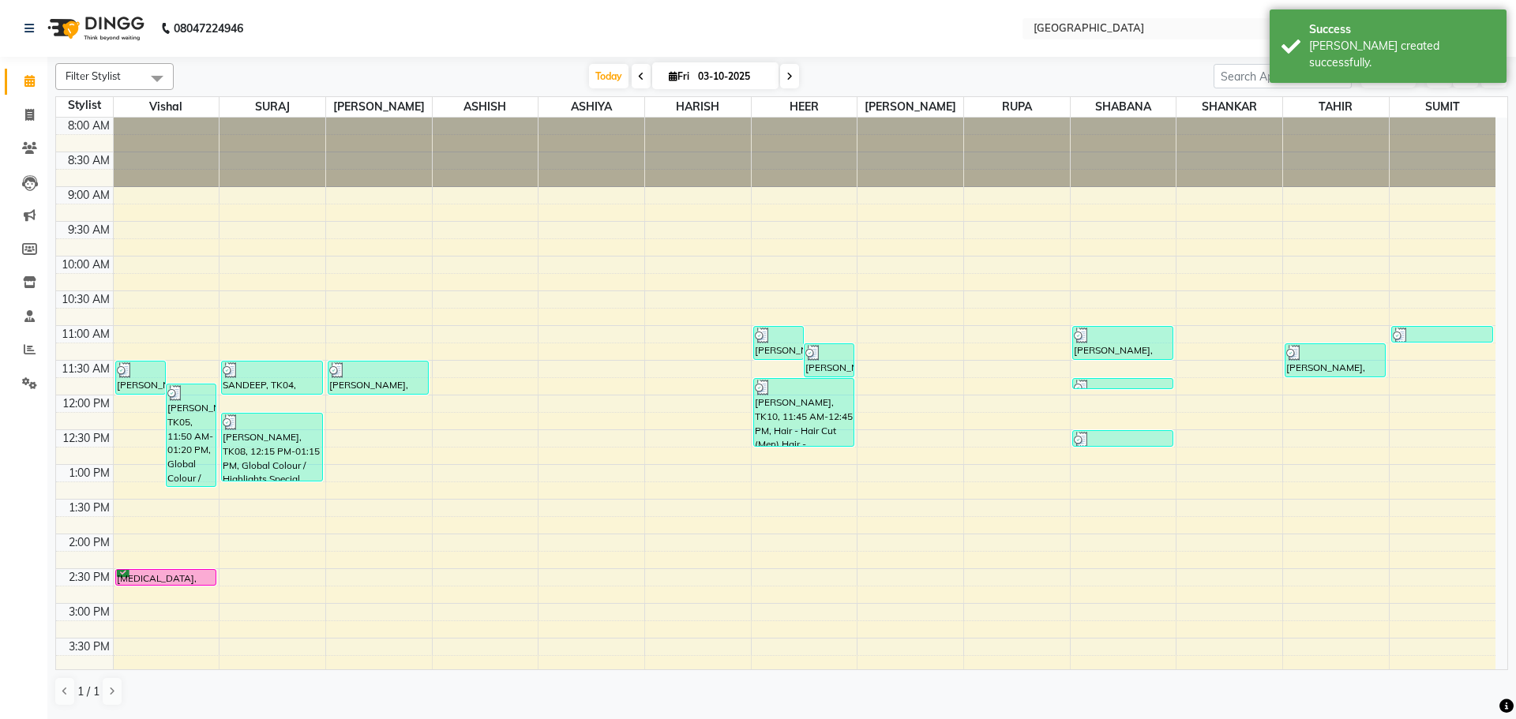
click at [1339, 384] on div "8:00 AM 8:30 AM 9:00 AM 9:30 AM 10:00 AM 10:30 AM 11:00 AM 11:30 AM 12:00 PM 12…" at bounding box center [776, 673] width 1440 height 1111
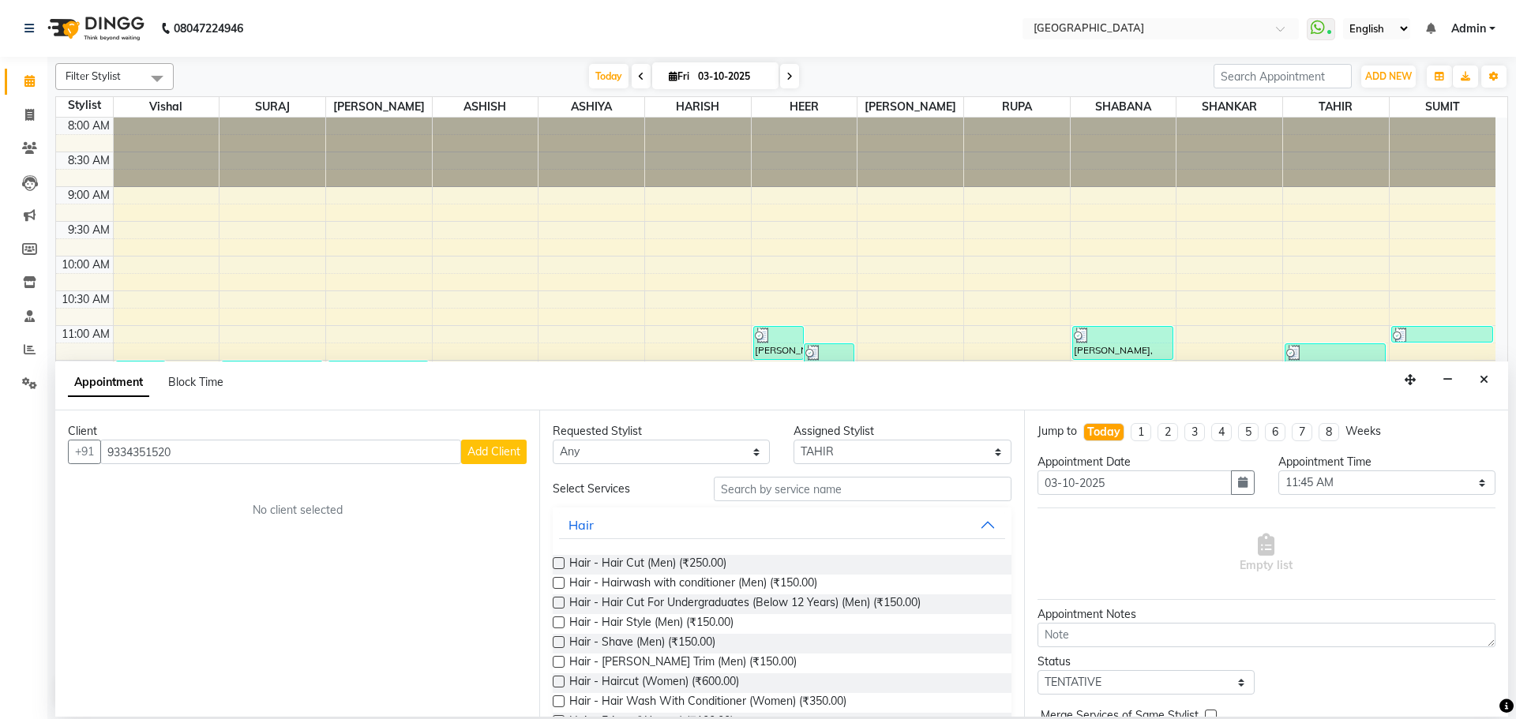
click at [513, 449] on span "Add Client" at bounding box center [494, 452] width 53 height 14
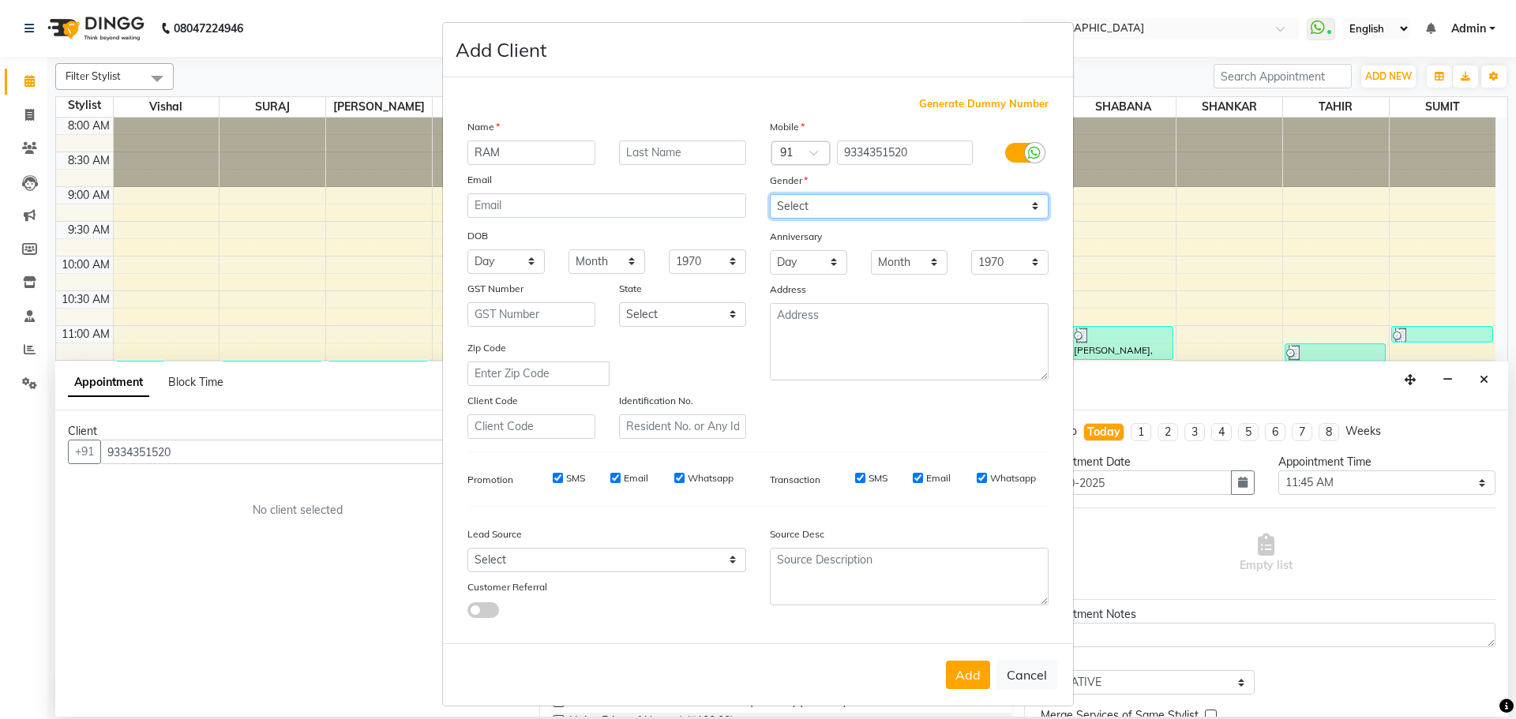
click at [859, 207] on select "Select [DEMOGRAPHIC_DATA] [DEMOGRAPHIC_DATA] Other Prefer Not To Say" at bounding box center [909, 206] width 279 height 24
click at [770, 194] on select "Select [DEMOGRAPHIC_DATA] [DEMOGRAPHIC_DATA] Other Prefer Not To Say" at bounding box center [909, 206] width 279 height 24
drag, startPoint x: 965, startPoint y: 686, endPoint x: 937, endPoint y: 616, distance: 75.5
click at [966, 683] on button "Add" at bounding box center [968, 675] width 44 height 28
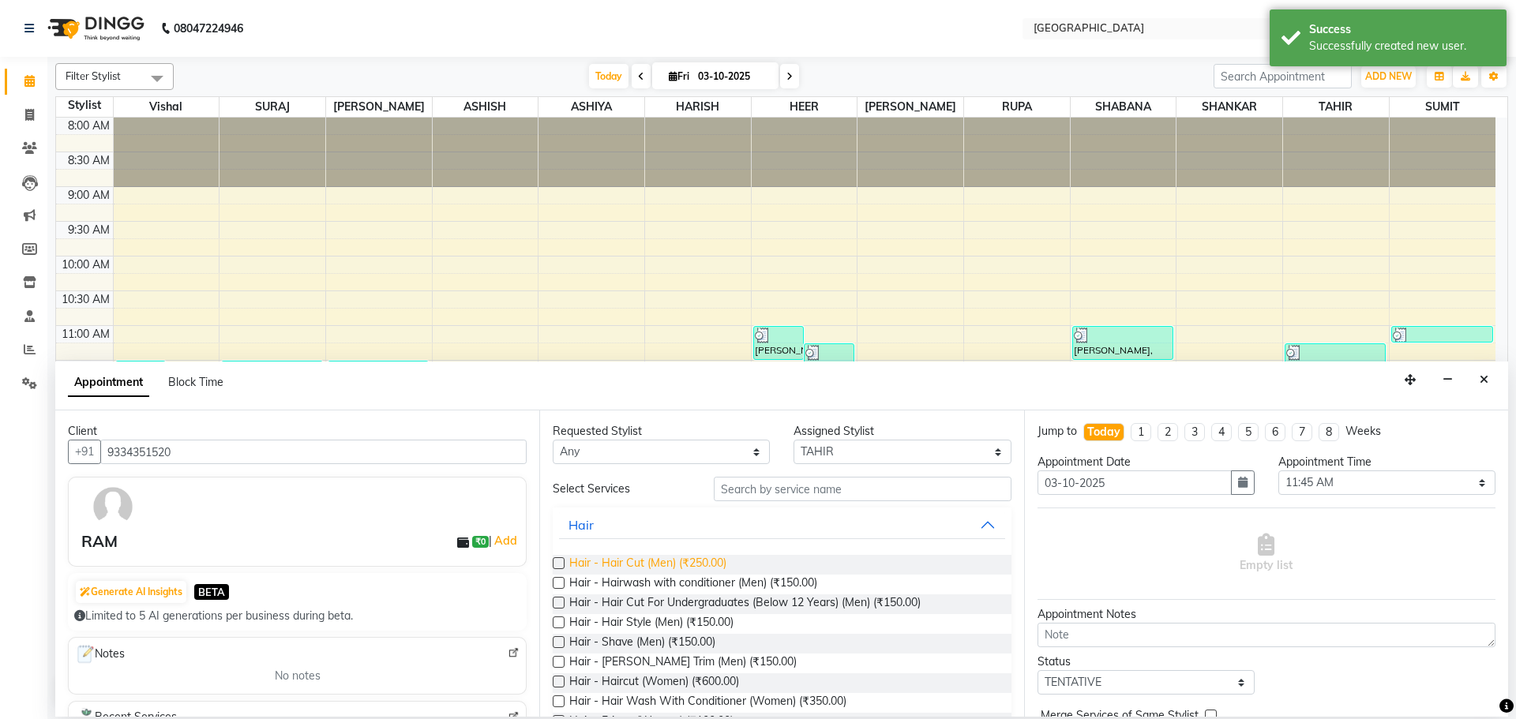
click at [700, 559] on span "Hair - Hair Cut (Men) (₹250.00)" at bounding box center [647, 565] width 157 height 20
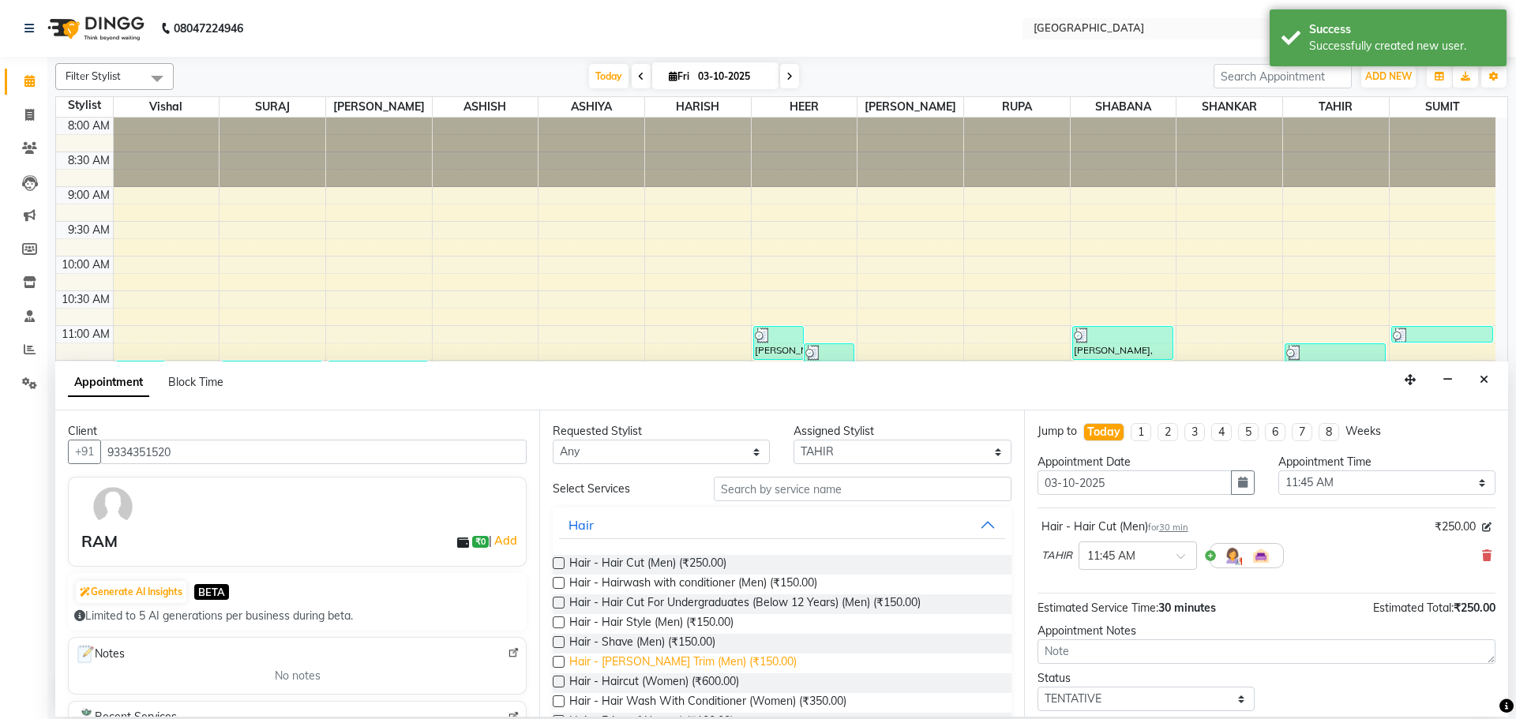
click at [652, 670] on span "Hair - [PERSON_NAME] Trim (Men) (₹150.00)" at bounding box center [682, 664] width 227 height 20
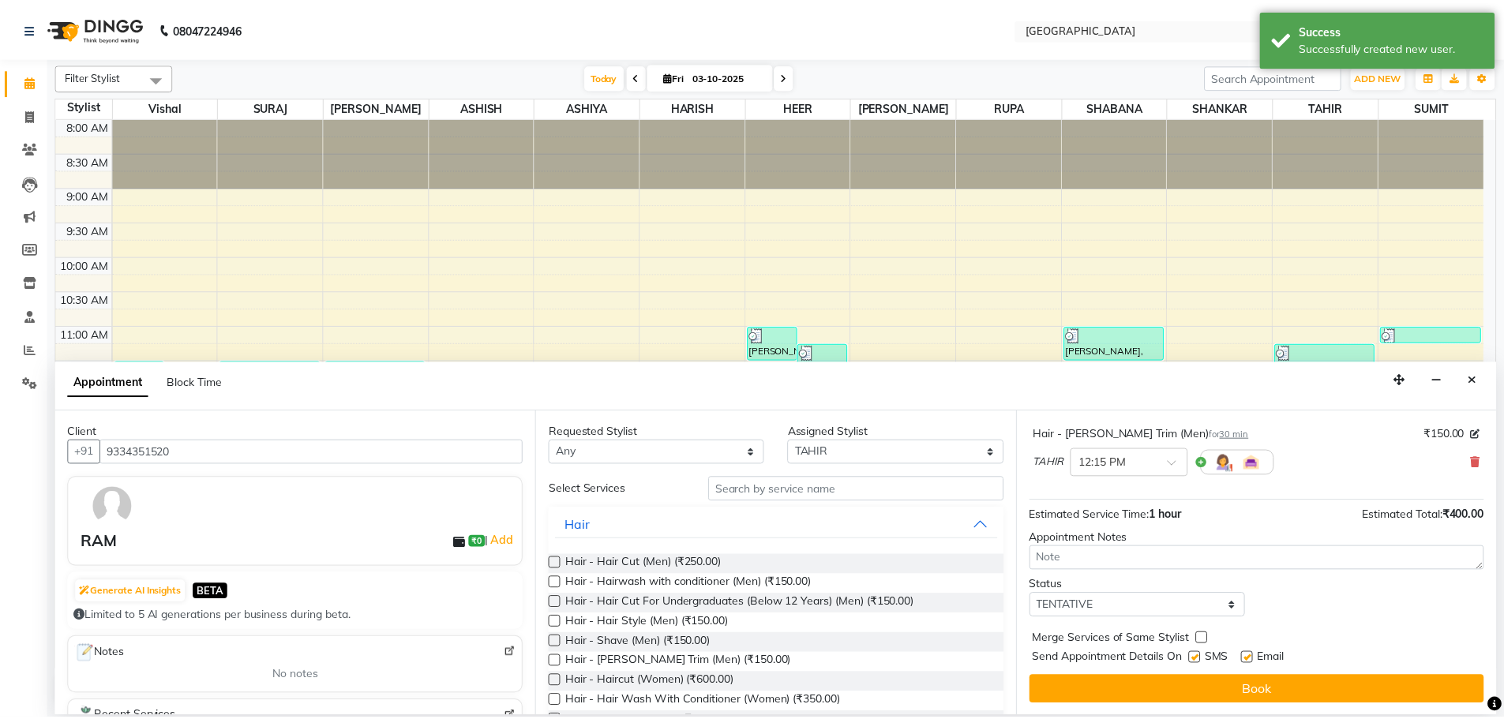
scroll to position [166, 0]
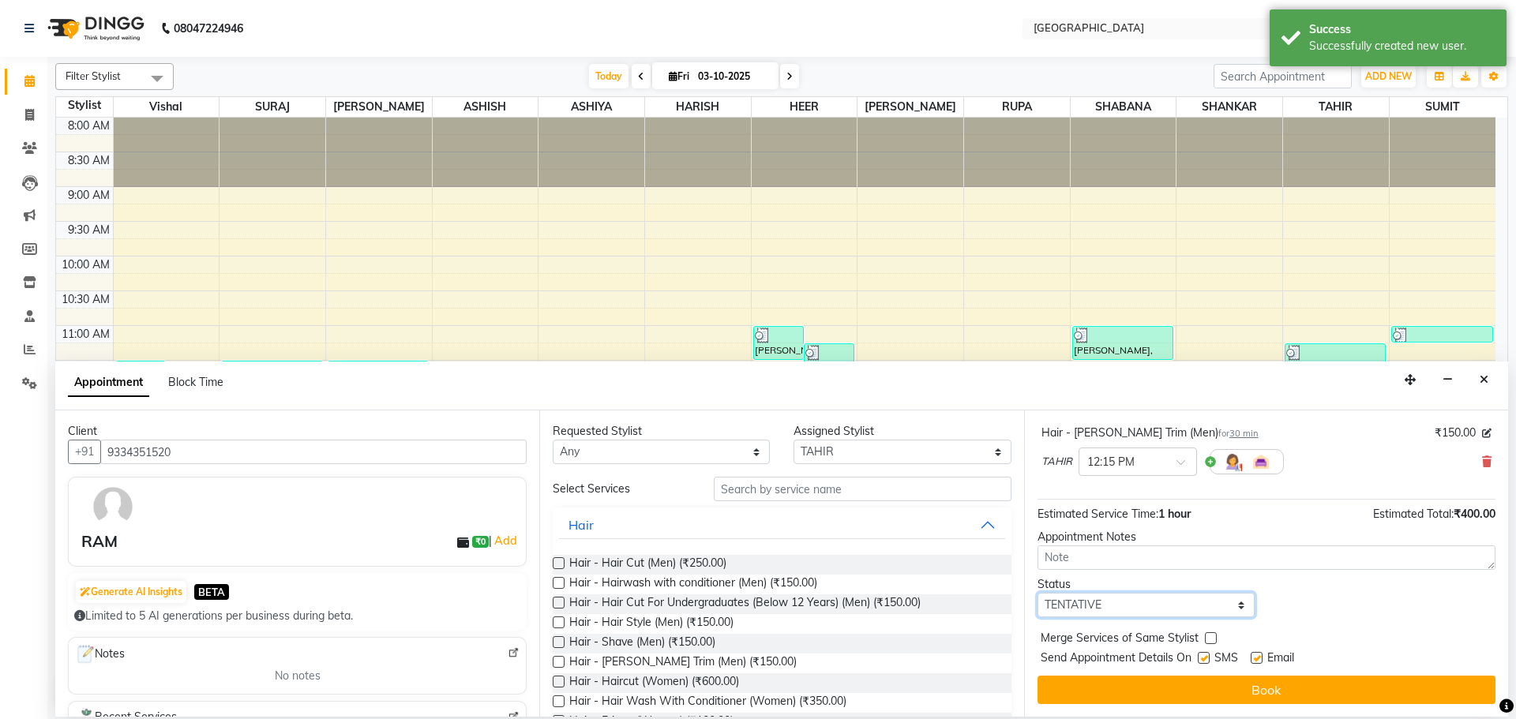
click at [1108, 601] on select "Select TENTATIVE CONFIRM CHECK-IN UPCOMING" at bounding box center [1146, 605] width 217 height 24
click at [1038, 593] on select "Select TENTATIVE CONFIRM CHECK-IN UPCOMING" at bounding box center [1146, 605] width 217 height 24
click at [1206, 642] on label at bounding box center [1211, 639] width 12 height 12
click at [1206, 642] on input "checkbox" at bounding box center [1210, 640] width 10 height 10
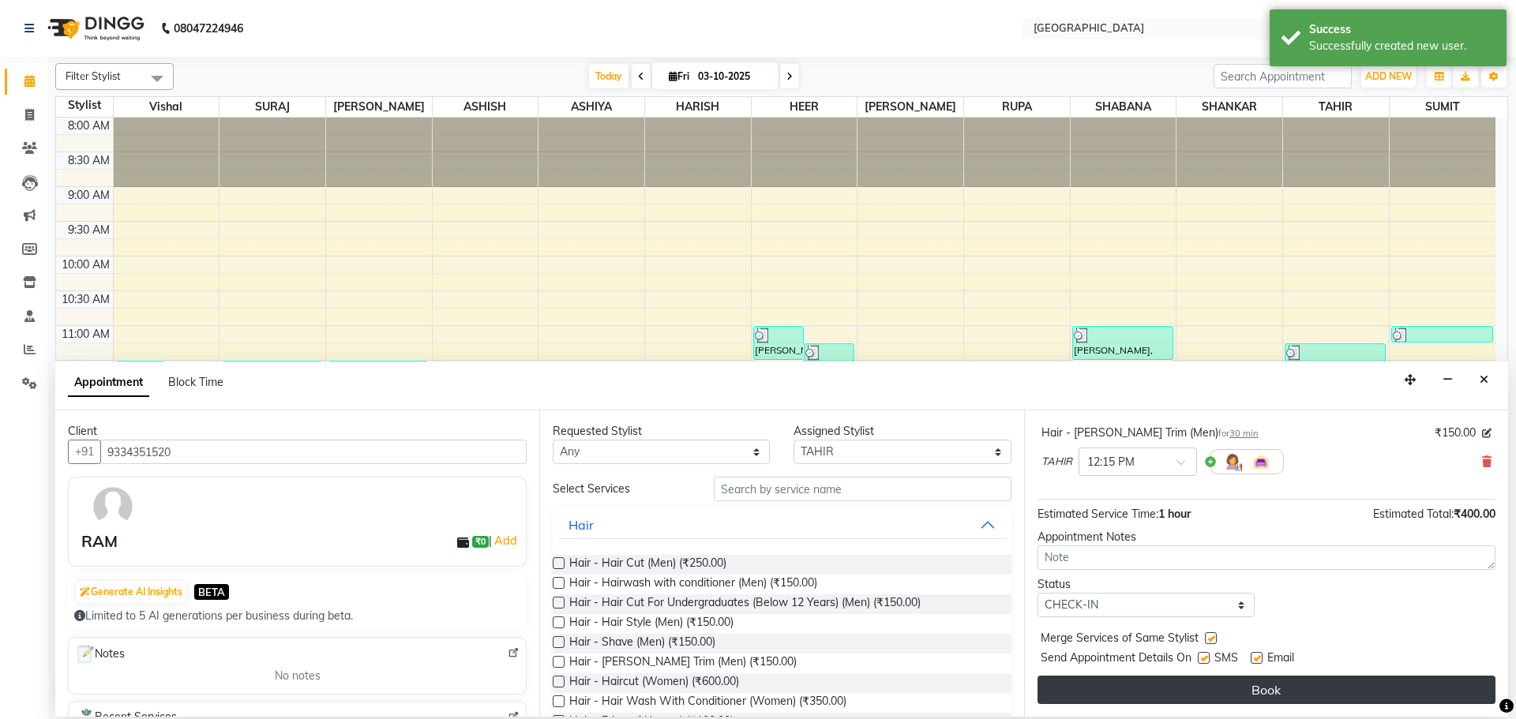
click at [1184, 692] on button "Book" at bounding box center [1267, 690] width 458 height 28
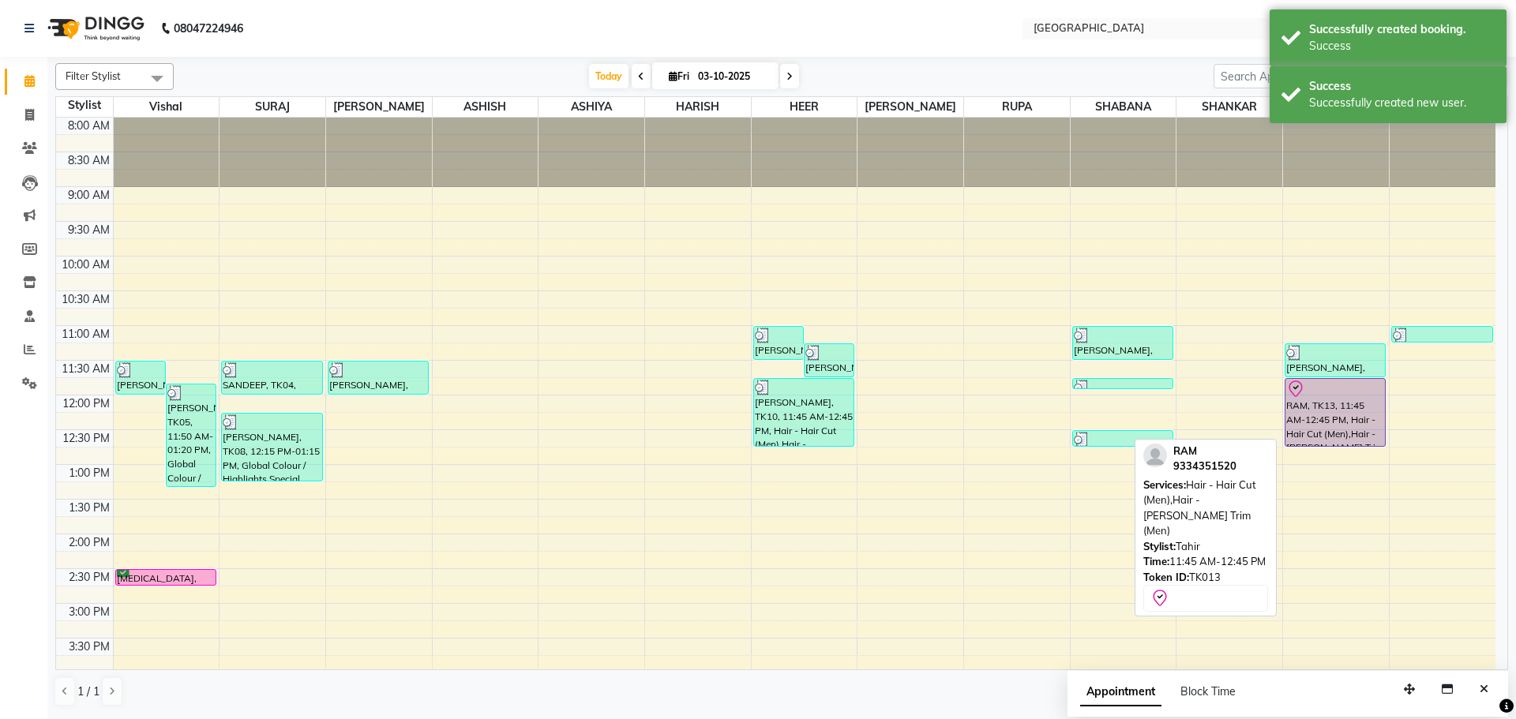
click at [1320, 448] on div at bounding box center [1336, 446] width 100 height 6
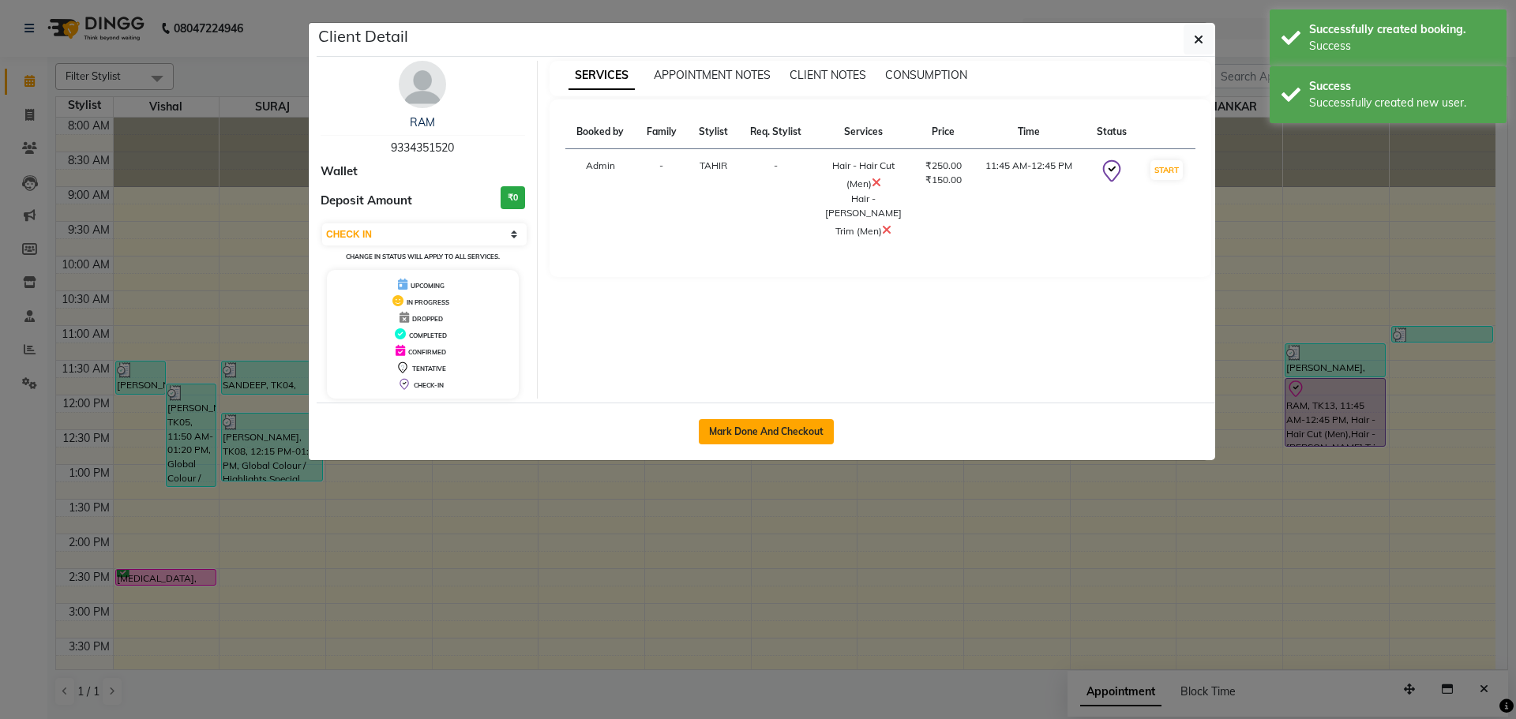
click at [806, 434] on button "Mark Done And Checkout" at bounding box center [766, 431] width 135 height 25
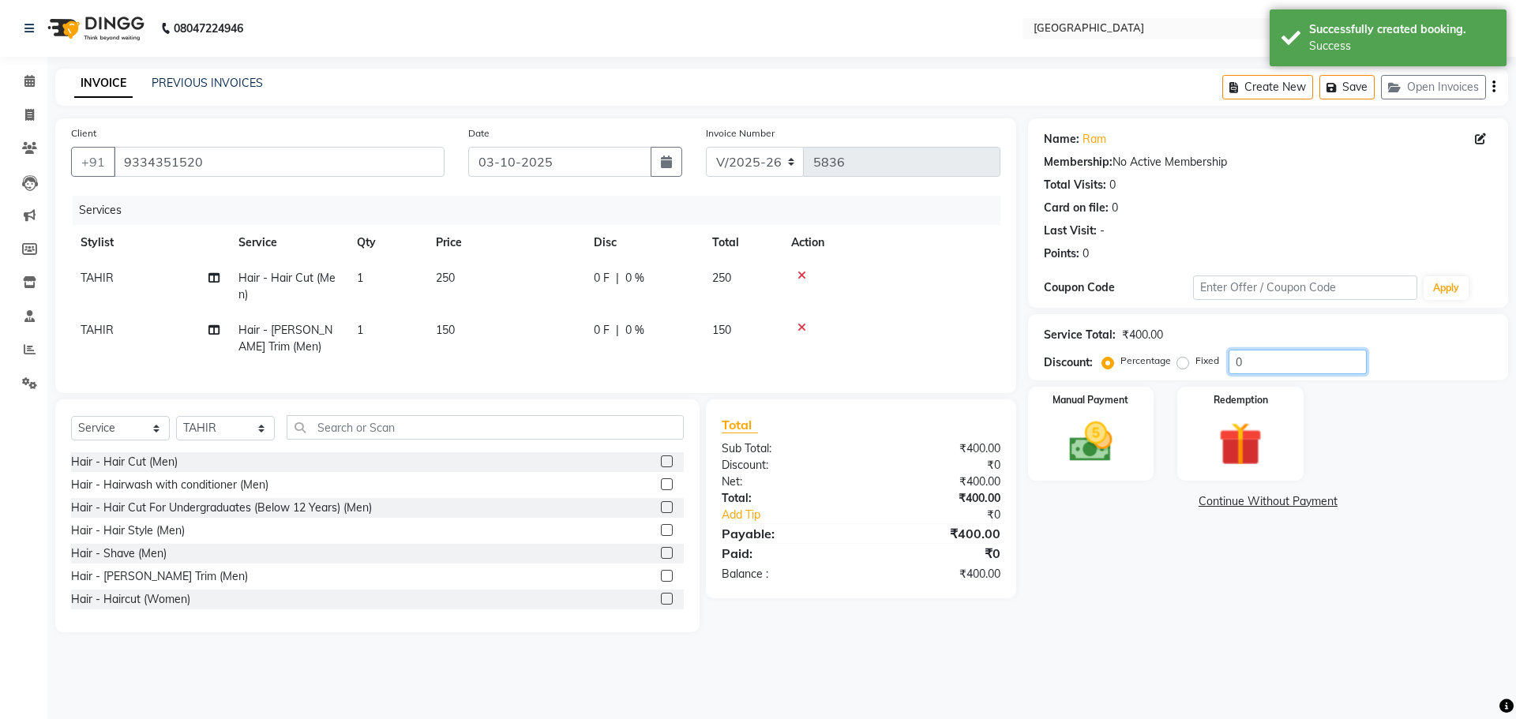
click at [1230, 355] on input "0" at bounding box center [1298, 362] width 138 height 24
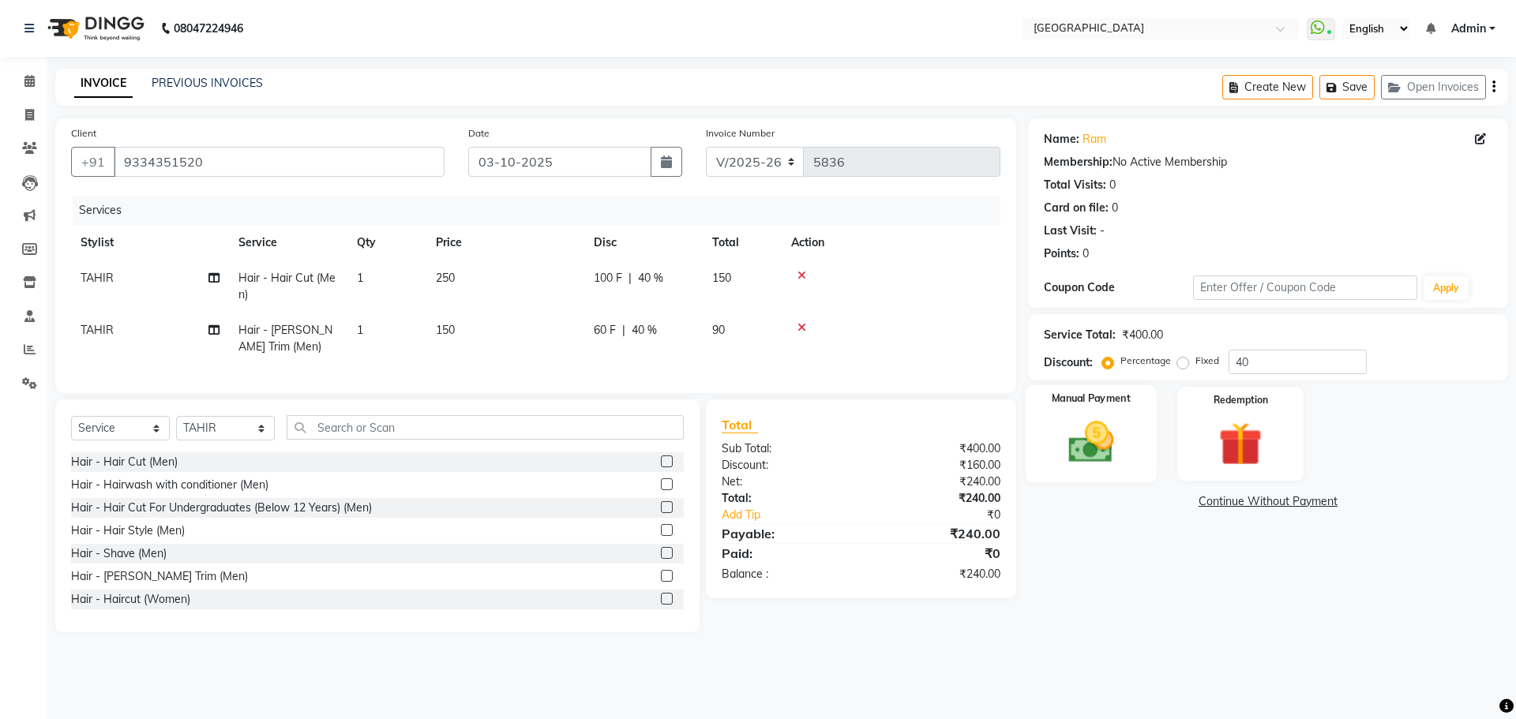
click at [1125, 437] on img at bounding box center [1090, 442] width 73 height 52
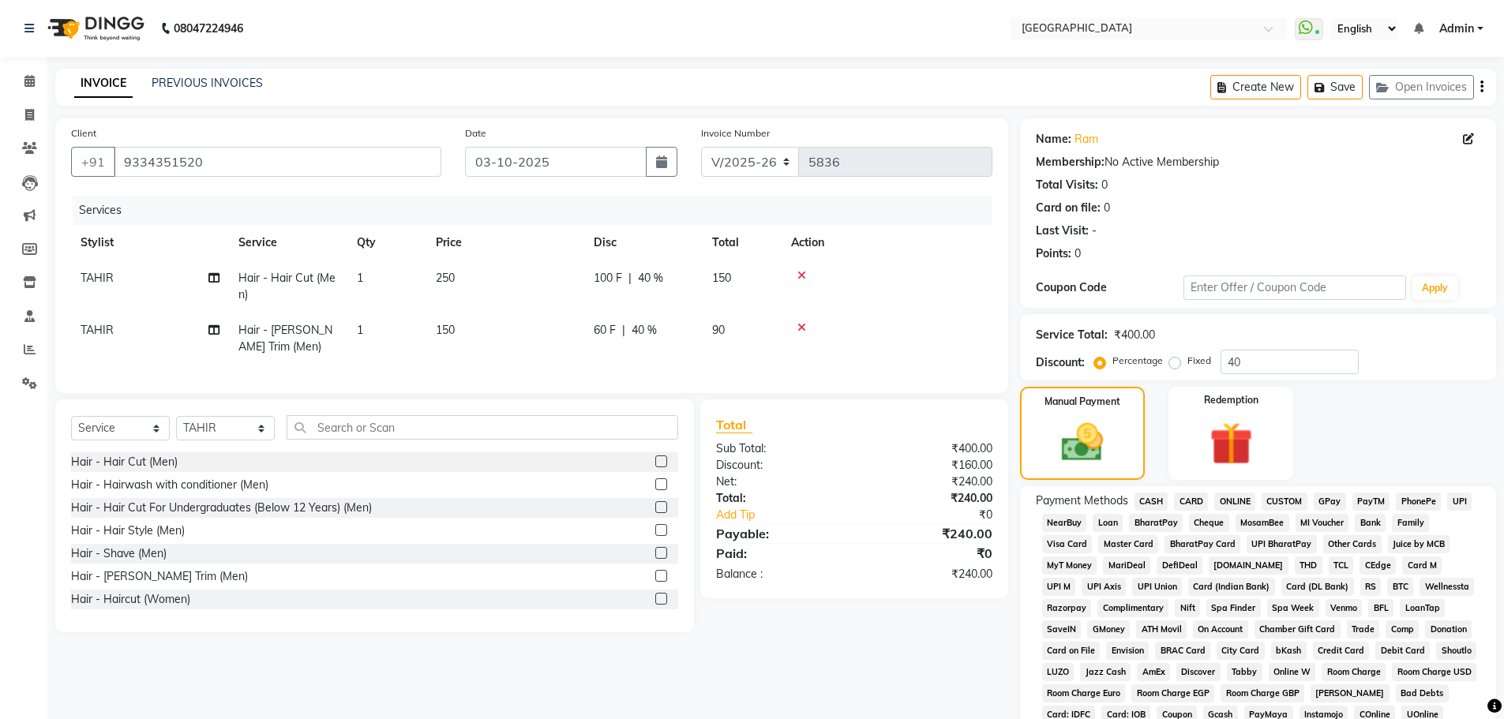
click at [1333, 494] on span "GPay" at bounding box center [1330, 502] width 32 height 18
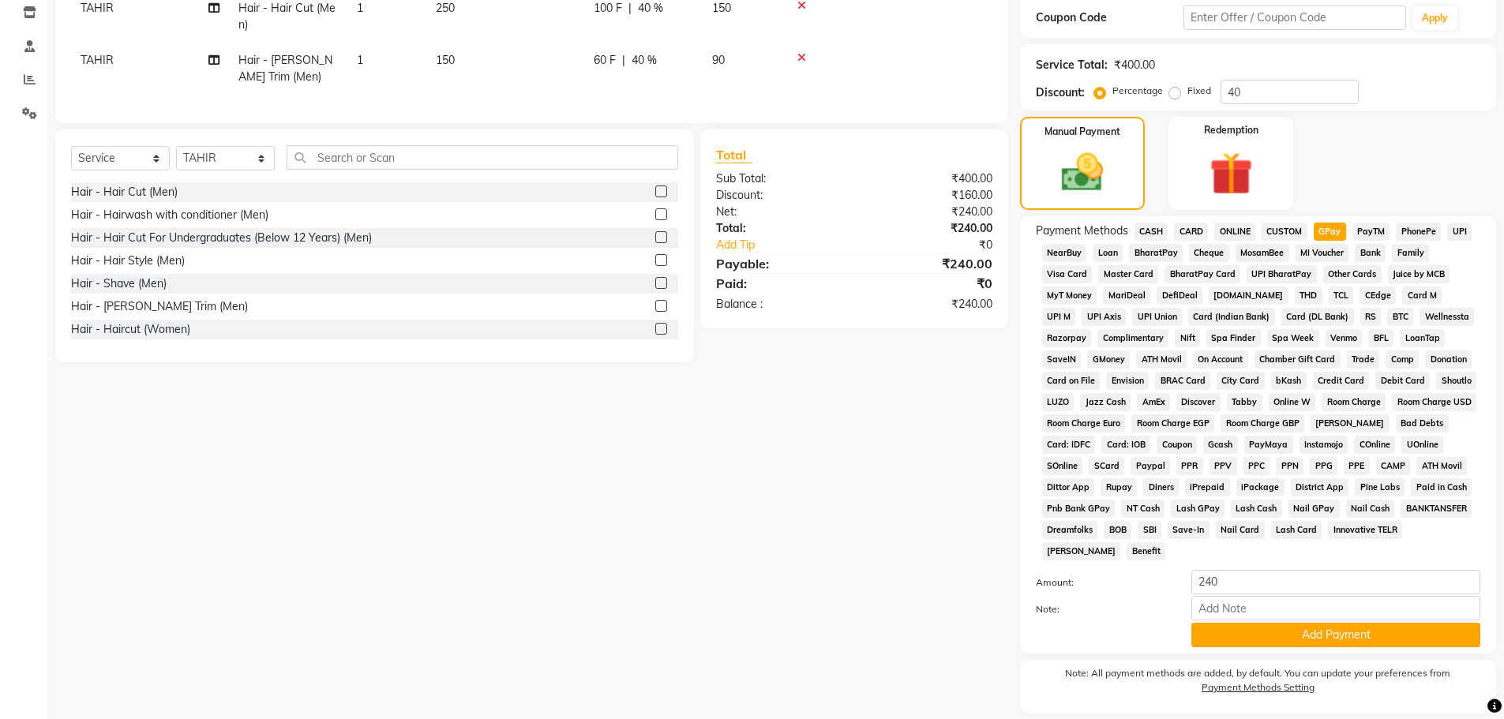
scroll to position [321, 0]
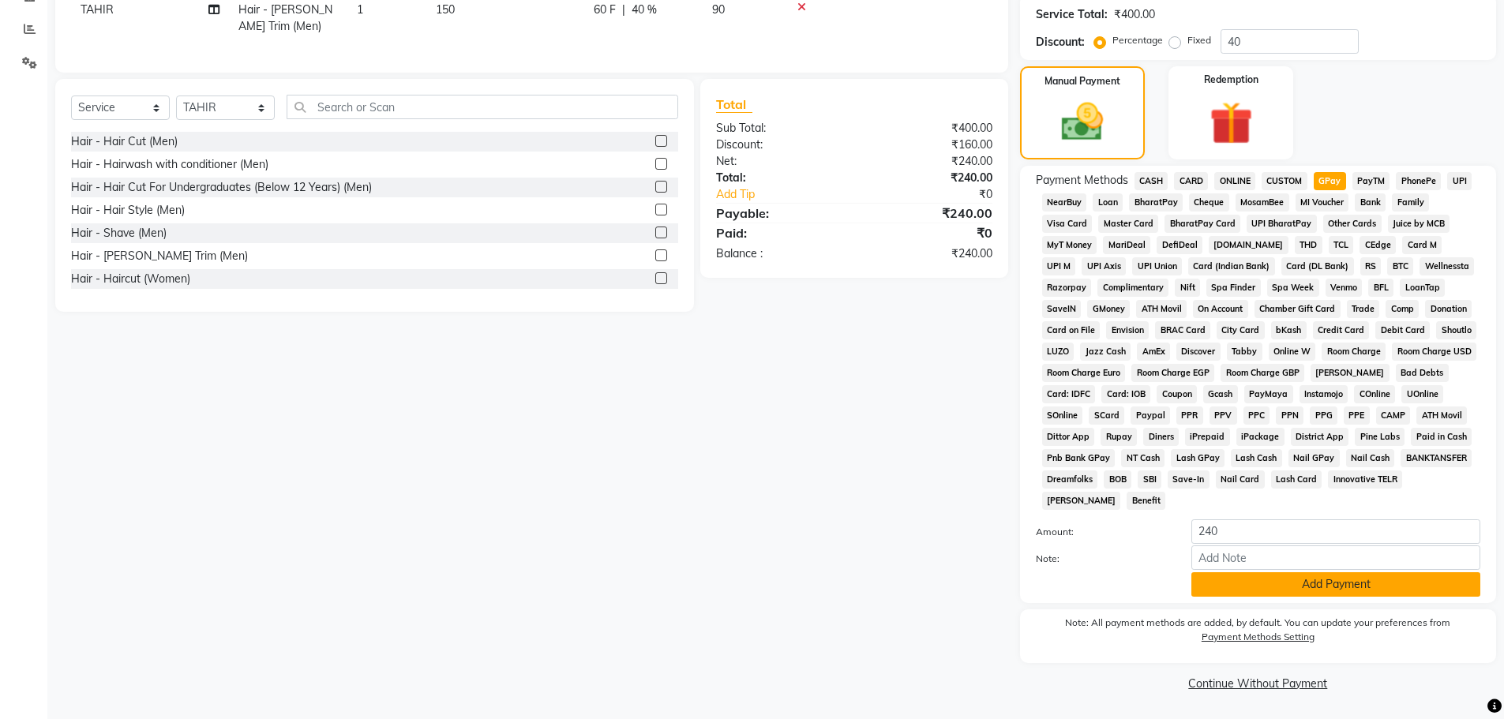
click at [1311, 594] on button "Add Payment" at bounding box center [1336, 585] width 289 height 24
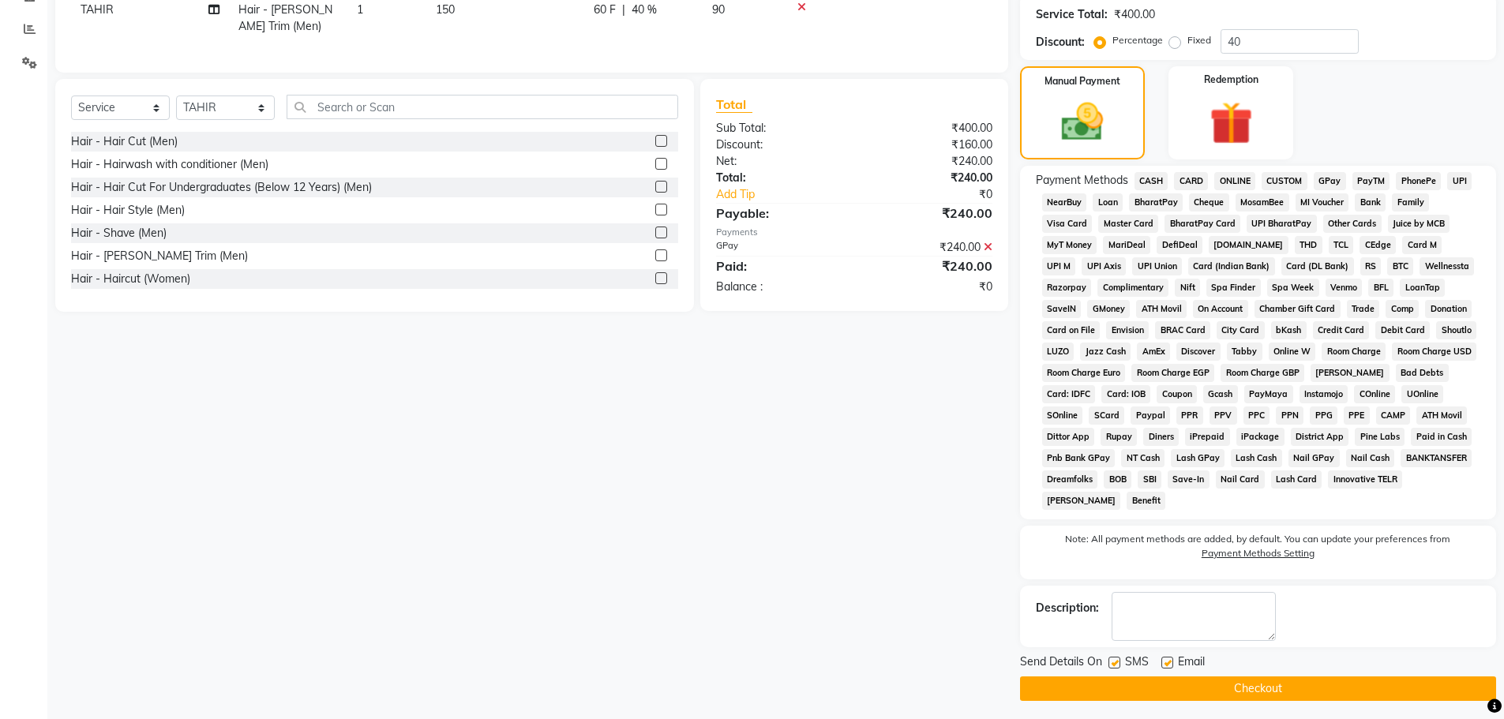
drag, startPoint x: 1305, startPoint y: 685, endPoint x: 1314, endPoint y: 701, distance: 19.1
click at [1305, 684] on button "Checkout" at bounding box center [1258, 689] width 476 height 24
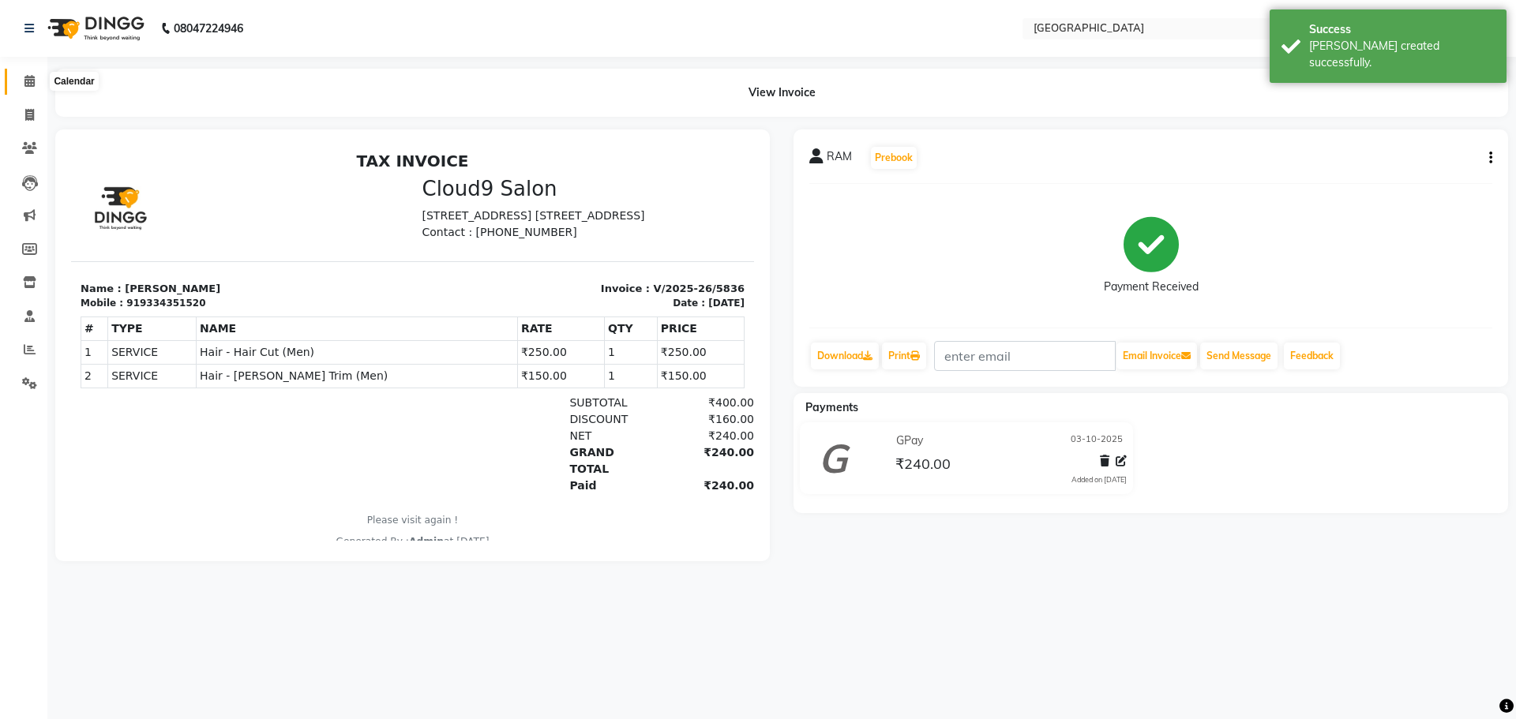
click at [27, 81] on icon at bounding box center [29, 81] width 10 height 12
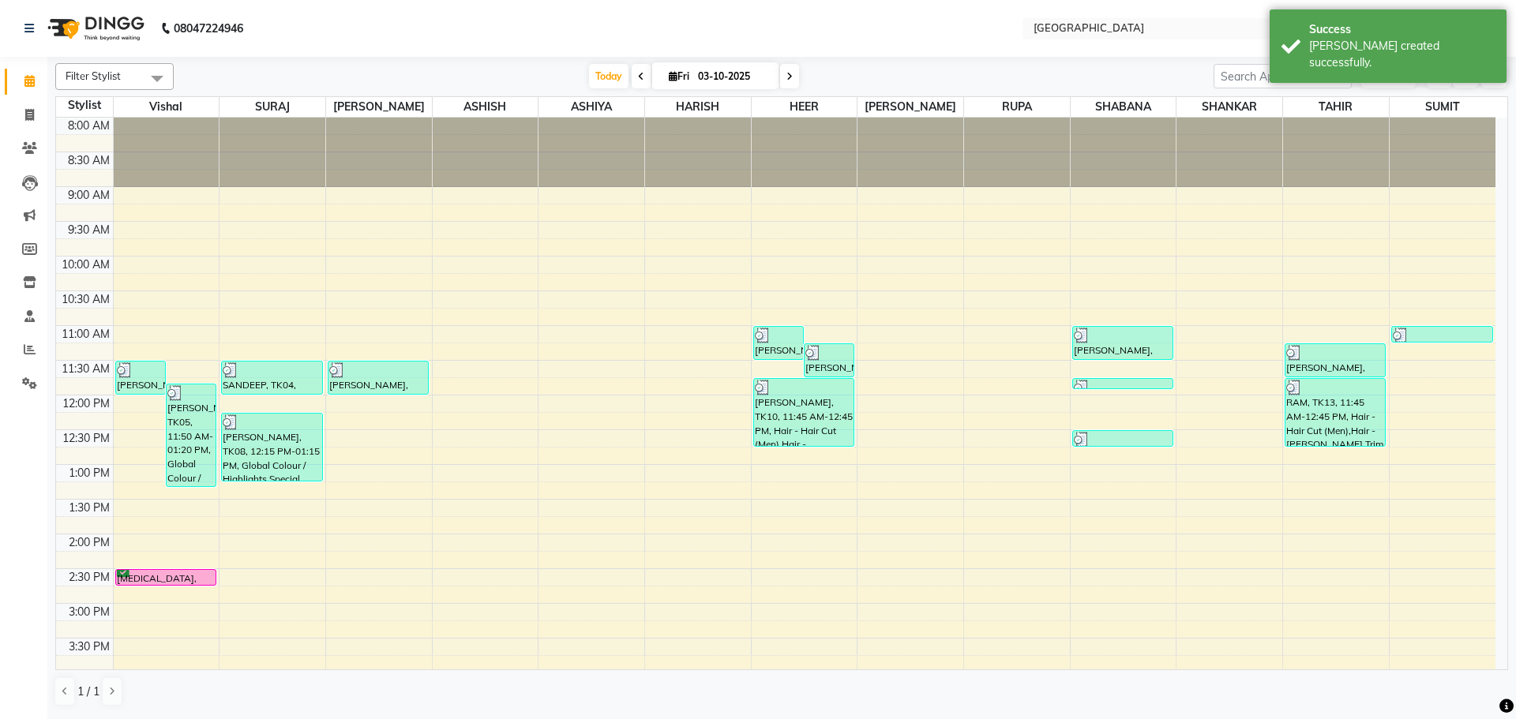
click at [787, 449] on div "8:00 AM 8:30 AM 9:00 AM 9:30 AM 10:00 AM 10:30 AM 11:00 AM 11:30 AM 12:00 PM 12…" at bounding box center [776, 673] width 1440 height 1111
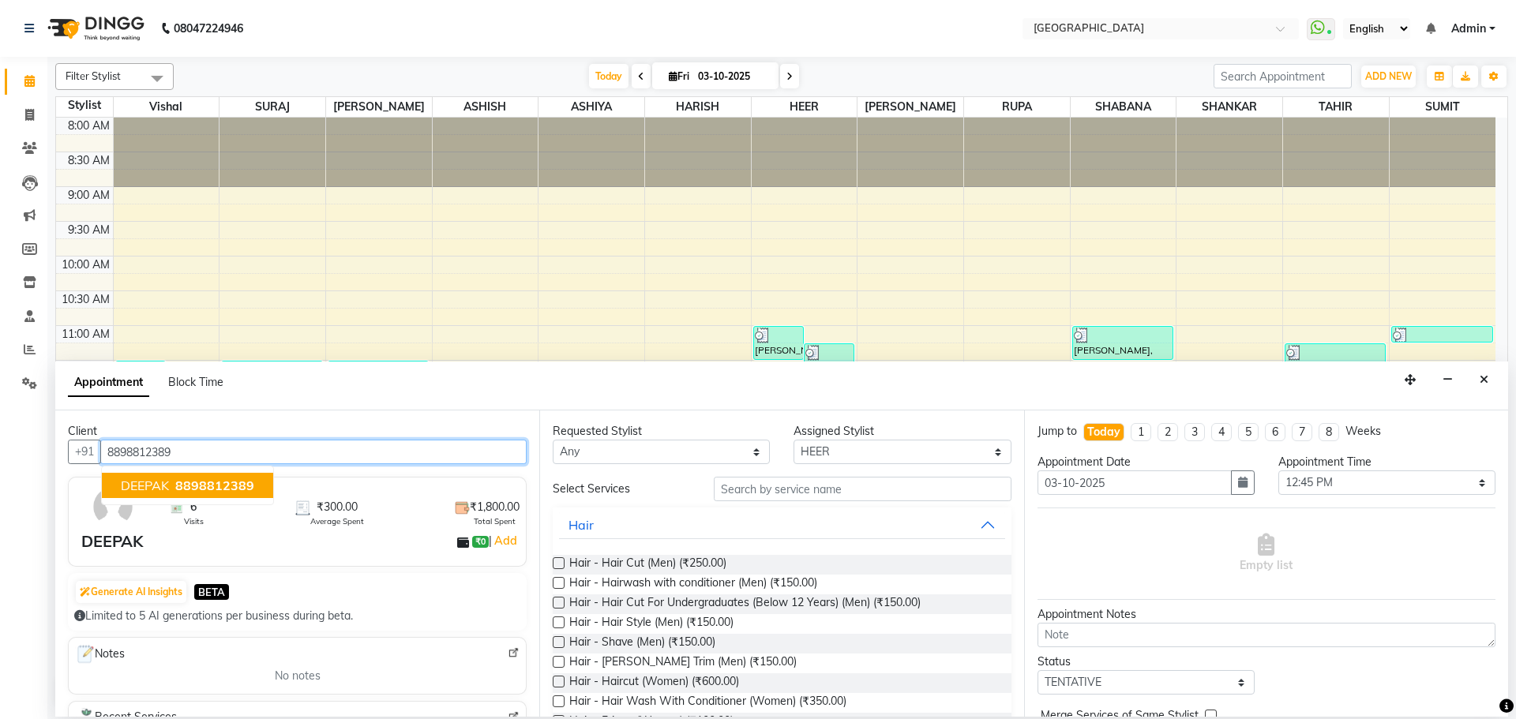
click at [238, 488] on span "8898812389" at bounding box center [214, 486] width 79 height 16
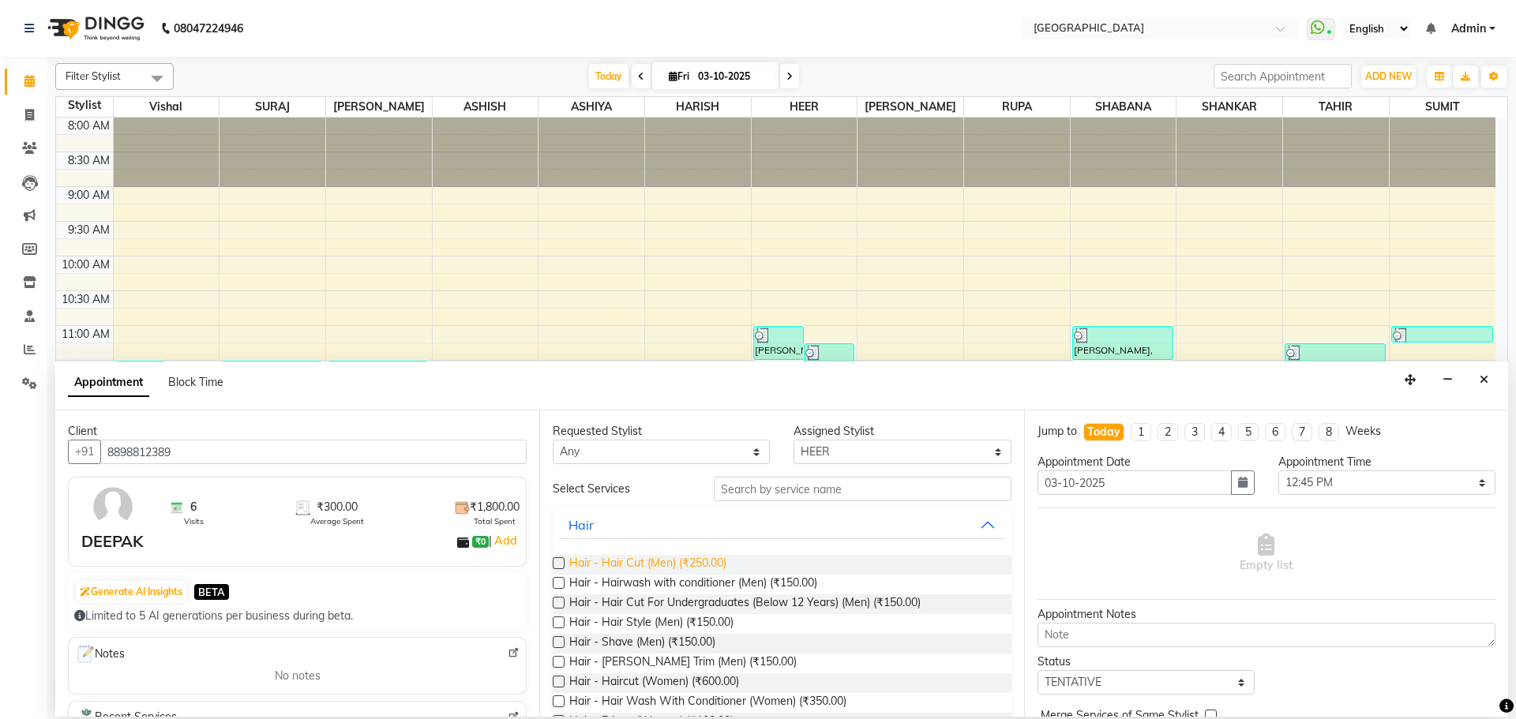
click at [692, 560] on span "Hair - Hair Cut (Men) (₹250.00)" at bounding box center [647, 565] width 157 height 20
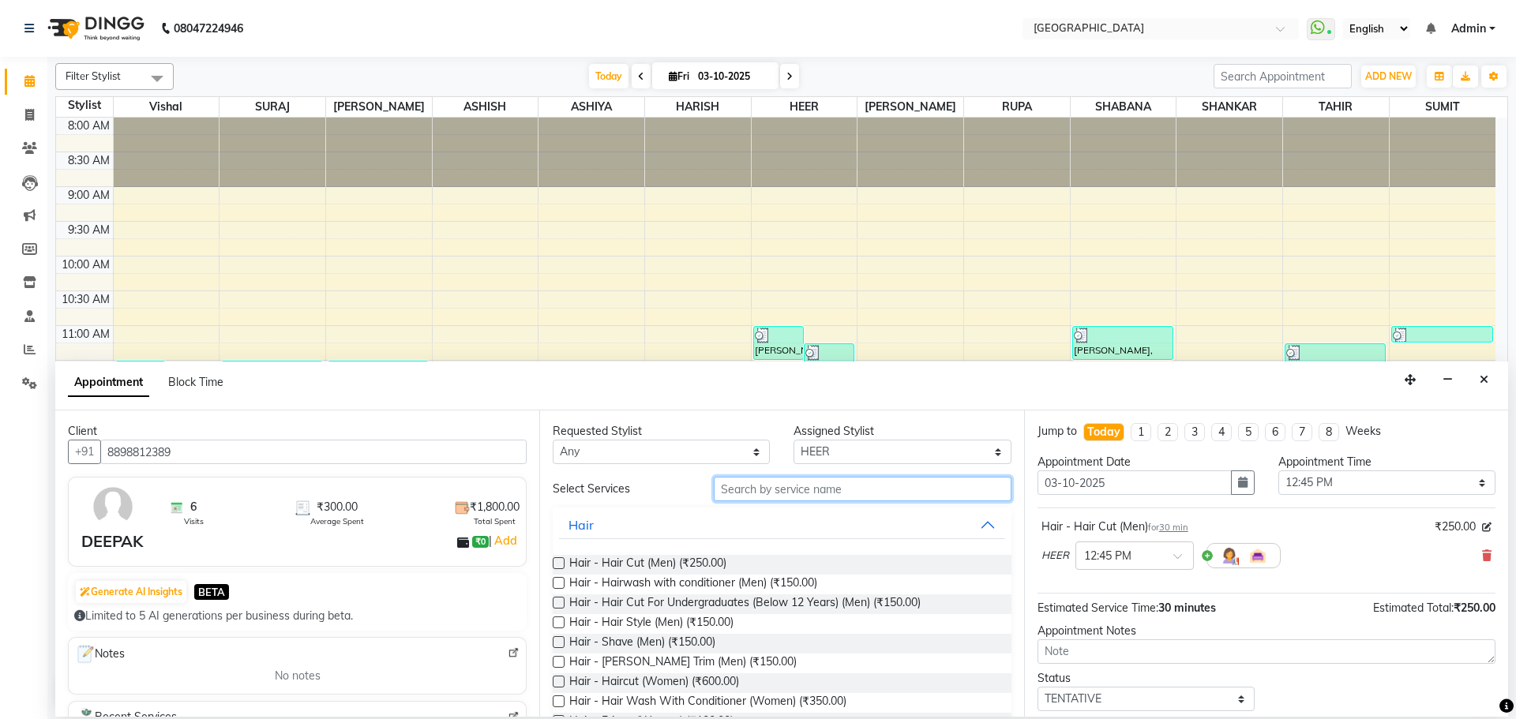
click at [806, 478] on input "text" at bounding box center [863, 489] width 298 height 24
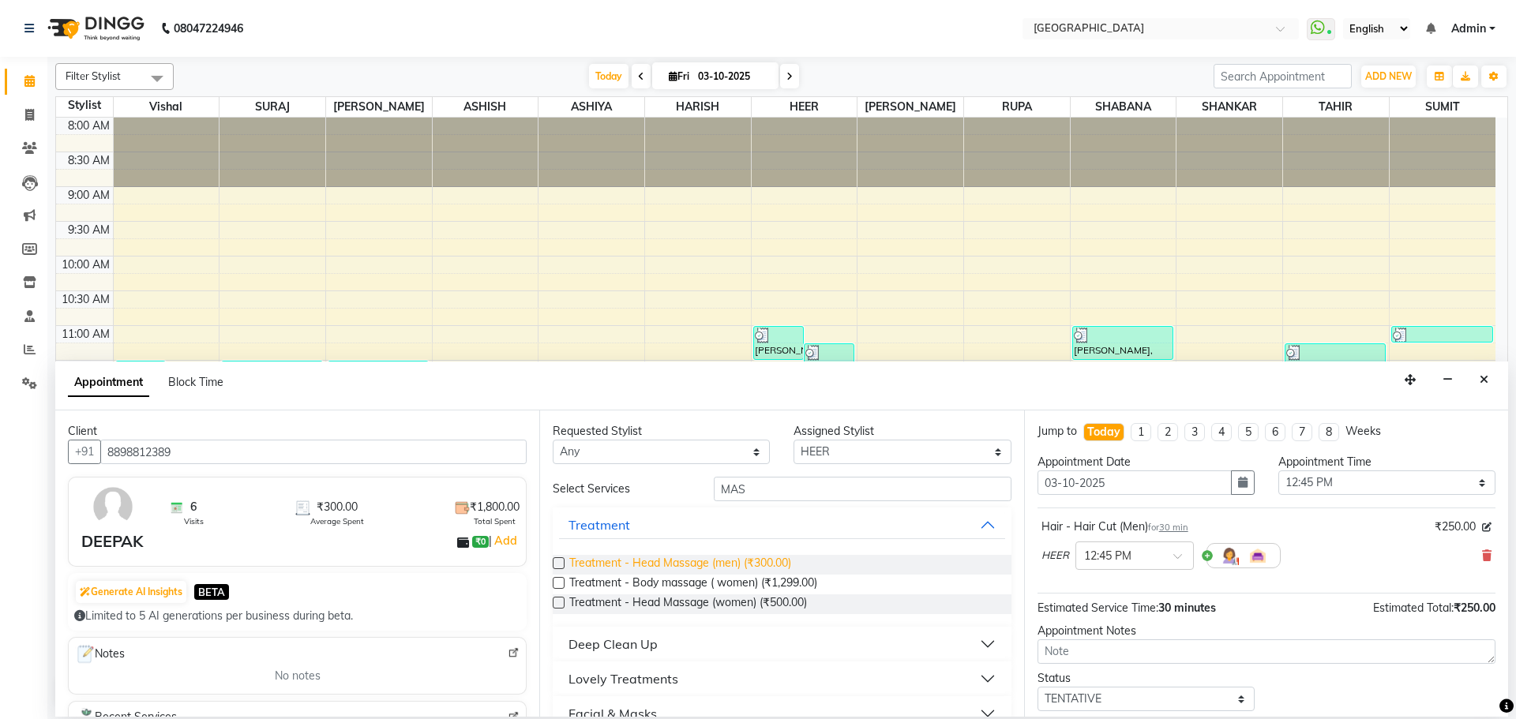
click at [782, 565] on span "Treatment - Head Massage (men) (₹300.00)" at bounding box center [680, 565] width 222 height 20
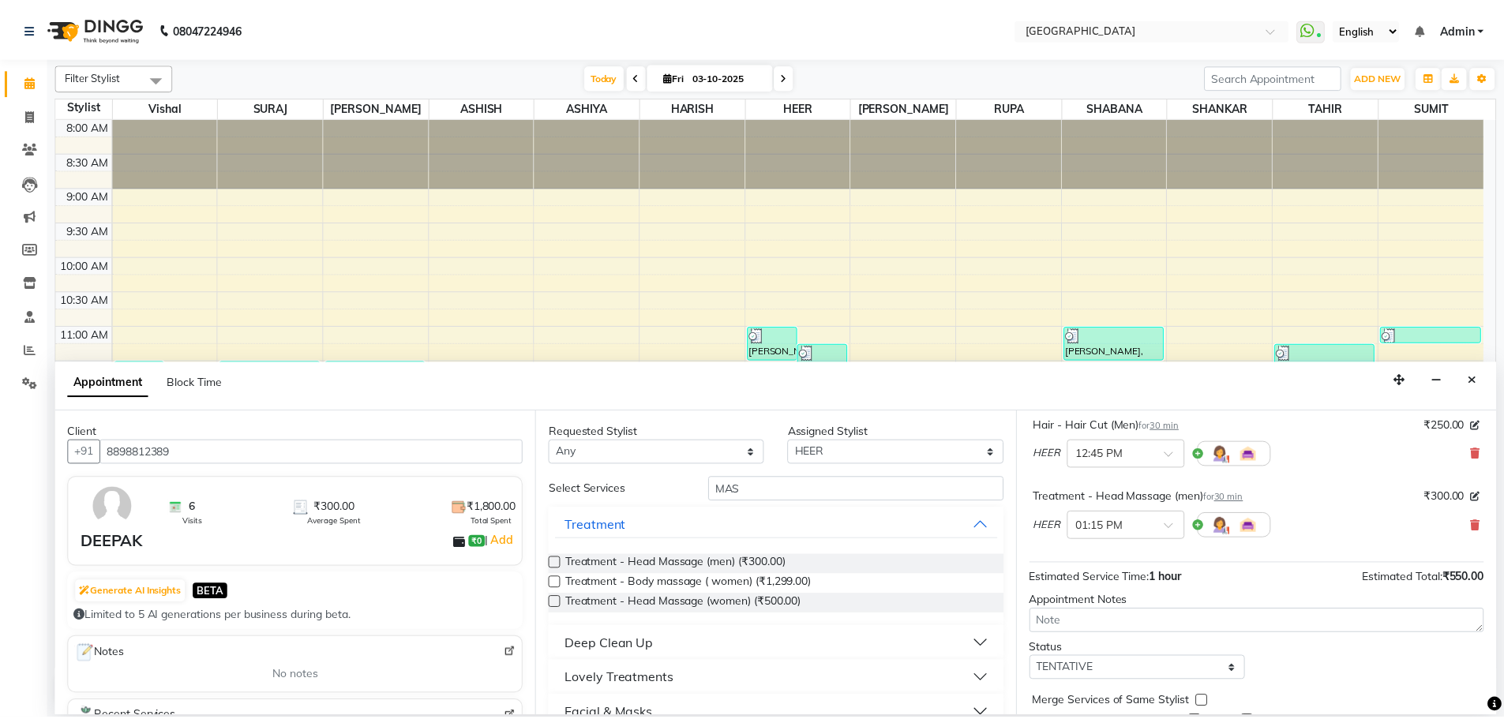
scroll to position [158, 0]
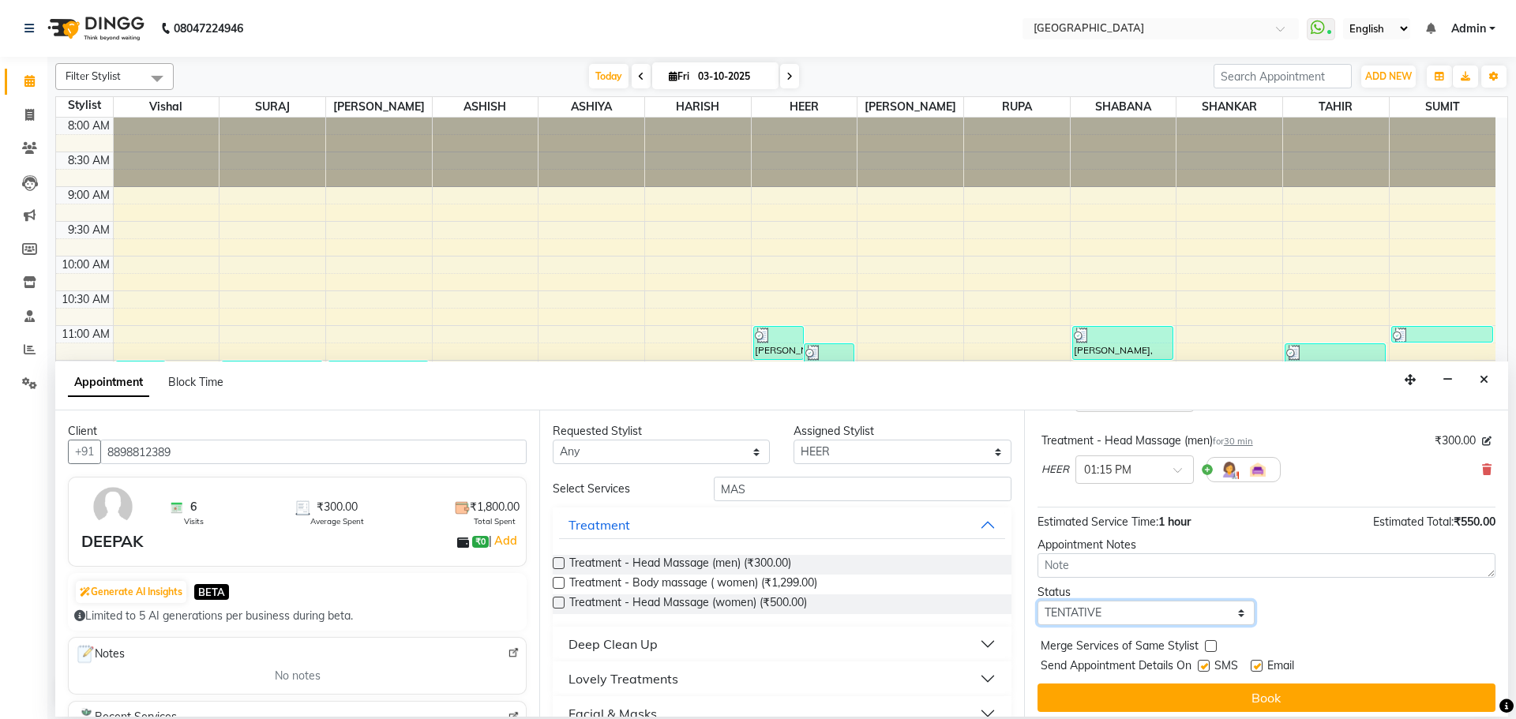
click at [1178, 610] on select "Select TENTATIVE CONFIRM CHECK-IN UPCOMING" at bounding box center [1146, 613] width 217 height 24
click at [1038, 601] on select "Select TENTATIVE CONFIRM CHECK-IN UPCOMING" at bounding box center [1146, 613] width 217 height 24
click at [1211, 640] on label at bounding box center [1211, 646] width 12 height 12
click at [1211, 643] on input "checkbox" at bounding box center [1210, 648] width 10 height 10
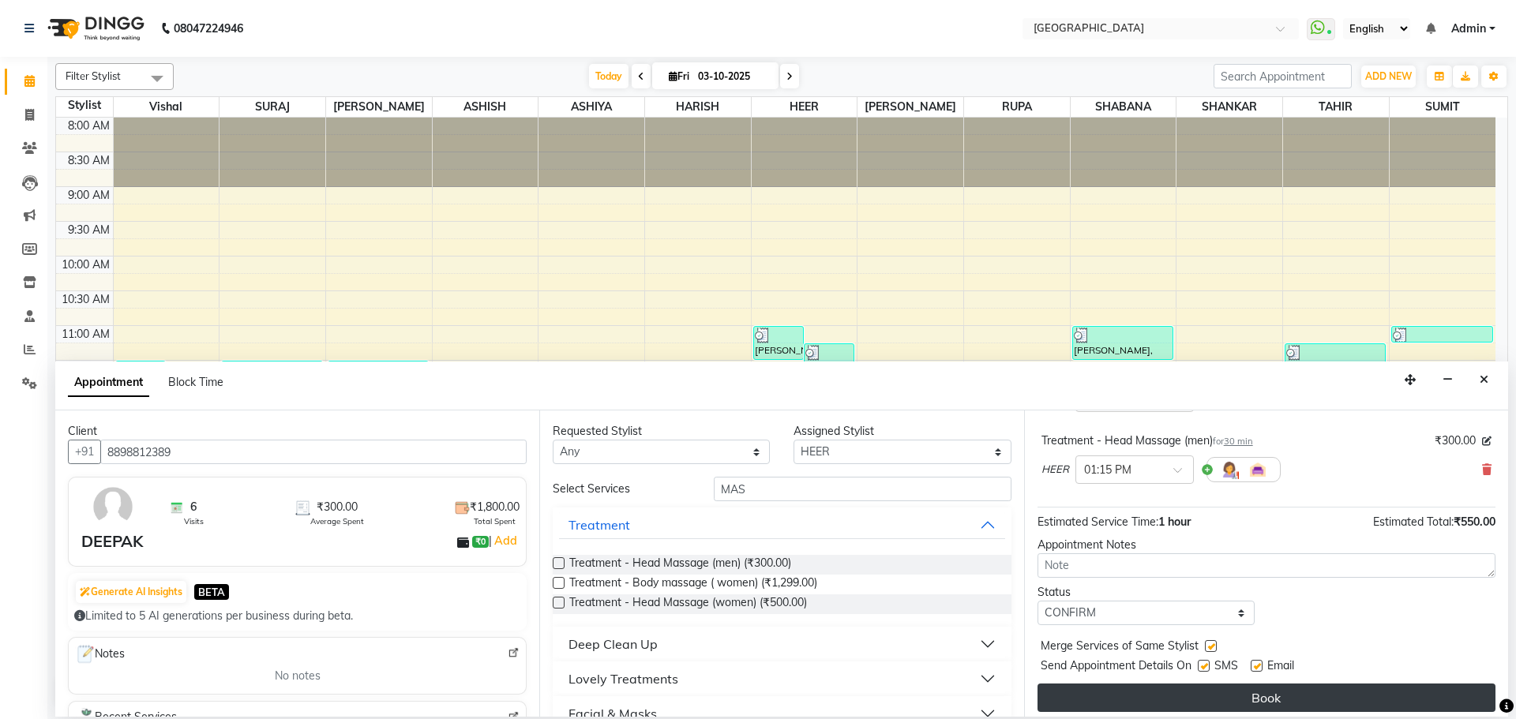
click at [1199, 699] on button "Book" at bounding box center [1267, 698] width 458 height 28
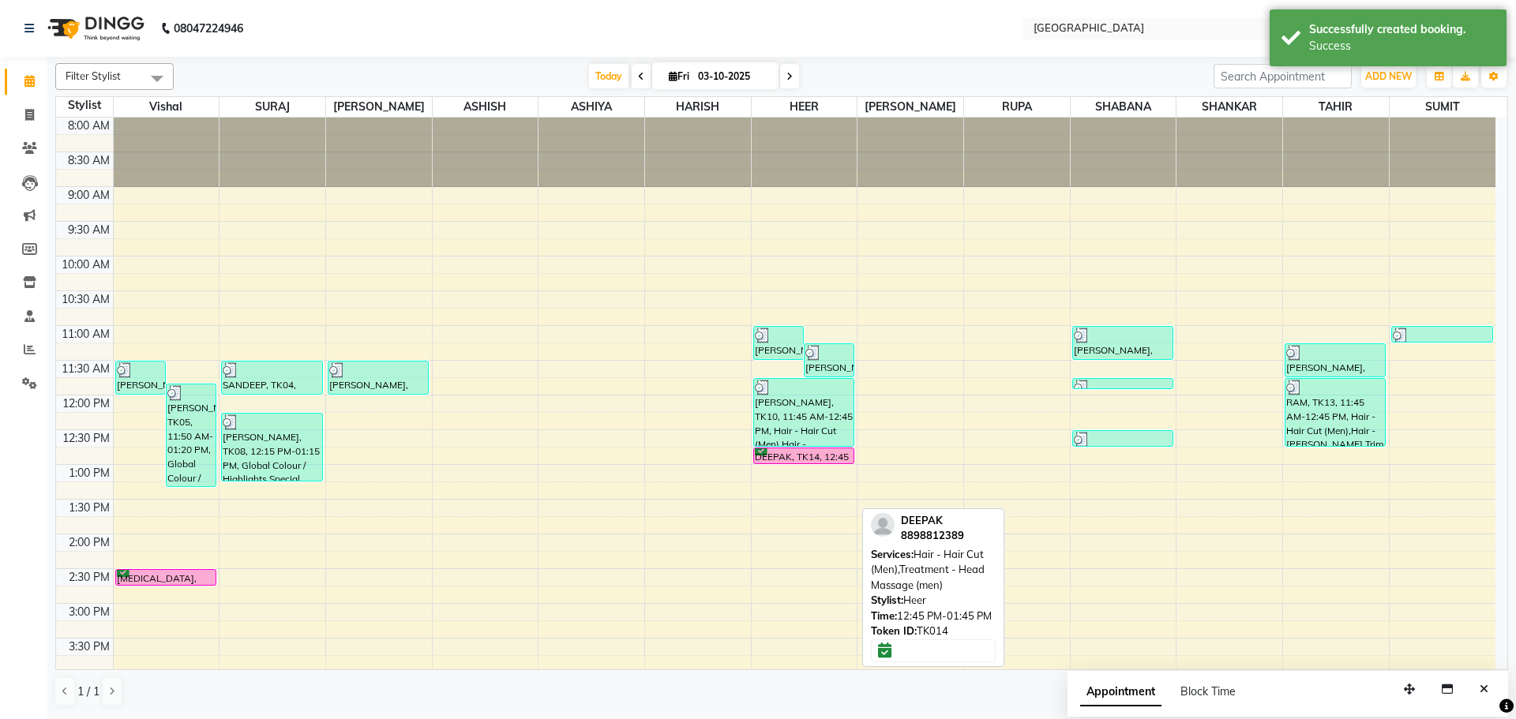
drag, startPoint x: 791, startPoint y: 515, endPoint x: 809, endPoint y: 455, distance: 62.7
click at [809, 455] on div "RAJESH, TK11, 11:00 AM-11:30 AM, Hair - [PERSON_NAME] Trim (Men) [PERSON_NAME],…" at bounding box center [805, 673] width 106 height 1111
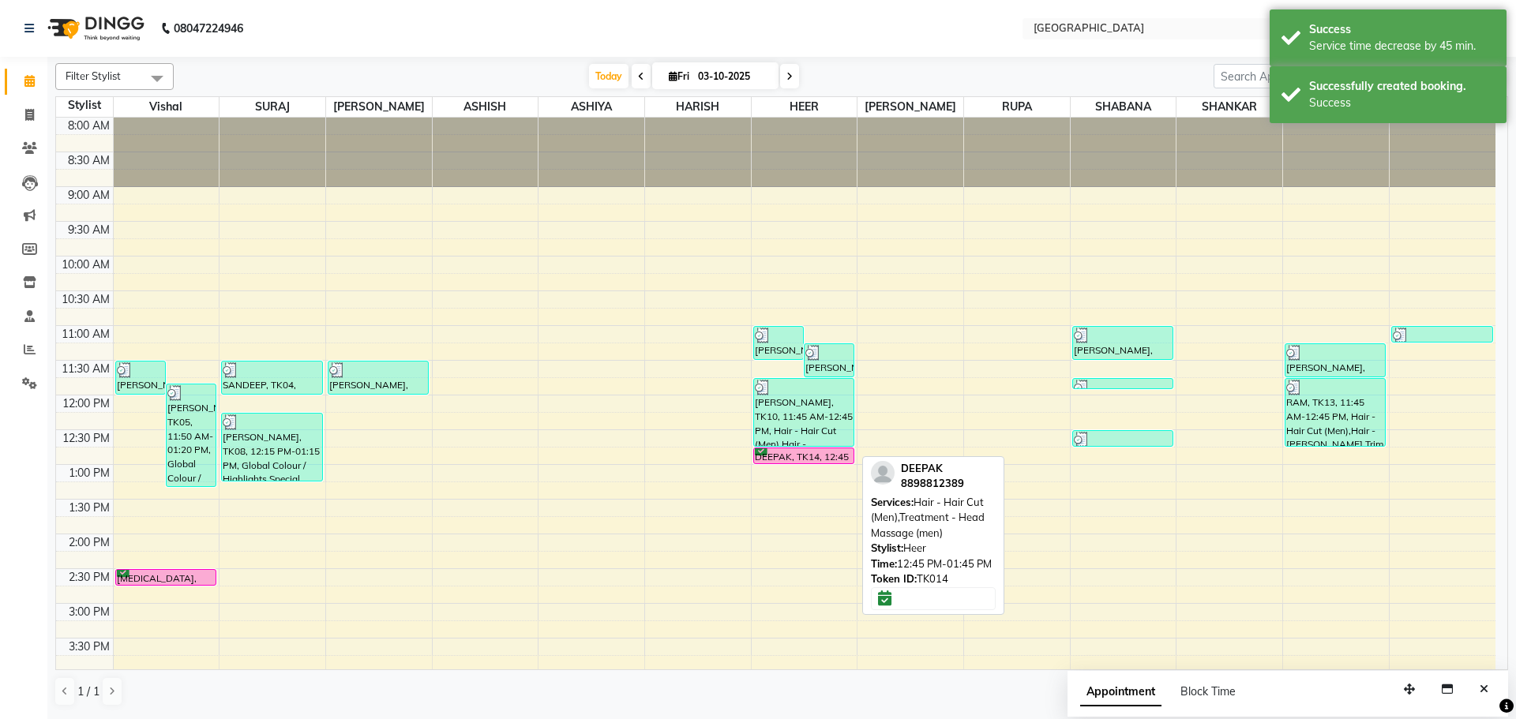
drag, startPoint x: 800, startPoint y: 466, endPoint x: 800, endPoint y: 479, distance: 13.4
click at [800, 479] on div "8:00 AM 8:30 AM 9:00 AM 9:30 AM 10:00 AM 10:30 AM 11:00 AM 11:30 AM 12:00 PM 12…" at bounding box center [776, 673] width 1440 height 1111
click at [801, 472] on div "RAJESH, TK11, 11:00 AM-11:30 AM, Hair - [PERSON_NAME] Trim (Men) [PERSON_NAME],…" at bounding box center [805, 673] width 106 height 1111
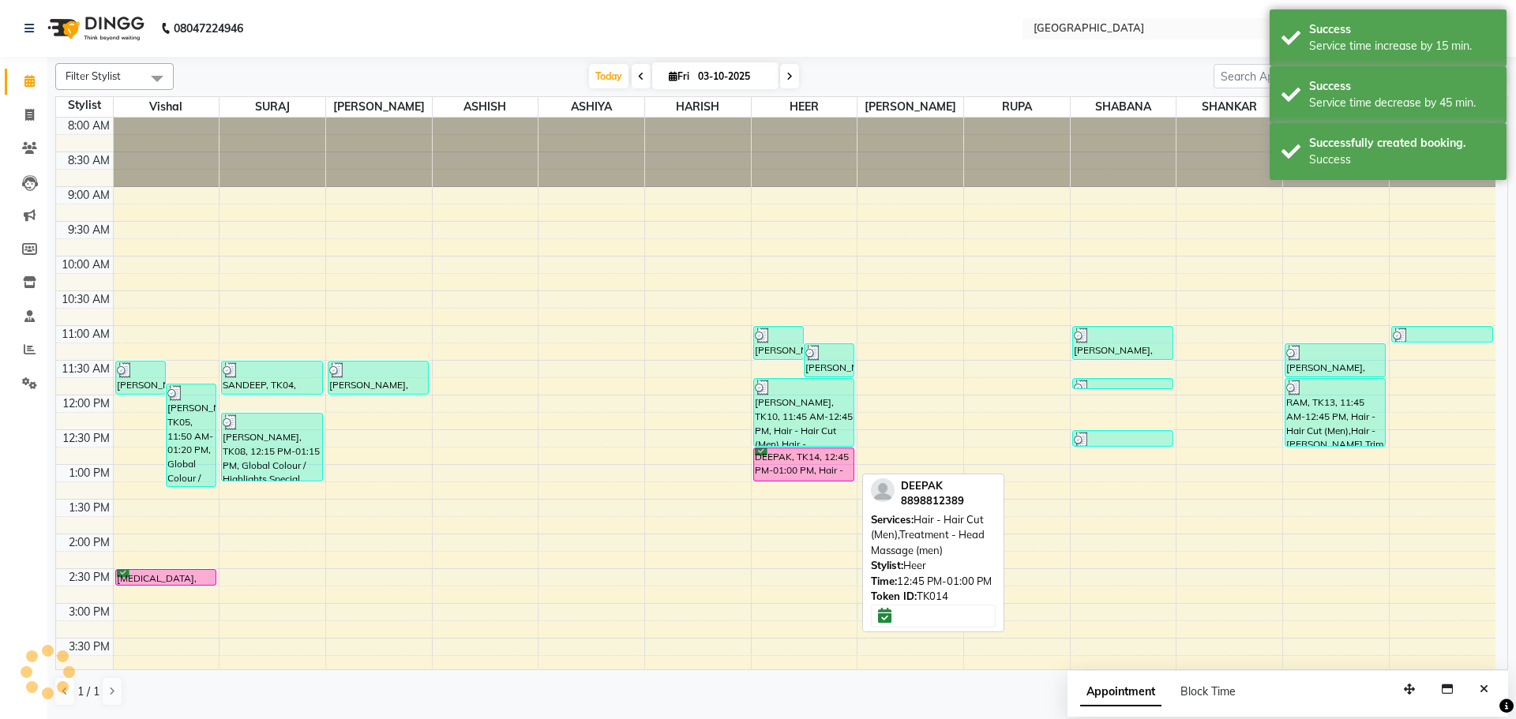
click at [800, 464] on div "DEEPAK, TK14, 12:45 PM-01:00 PM, Hair - Hair Cut (Men),Treatment - Head Massage…" at bounding box center [804, 465] width 100 height 32
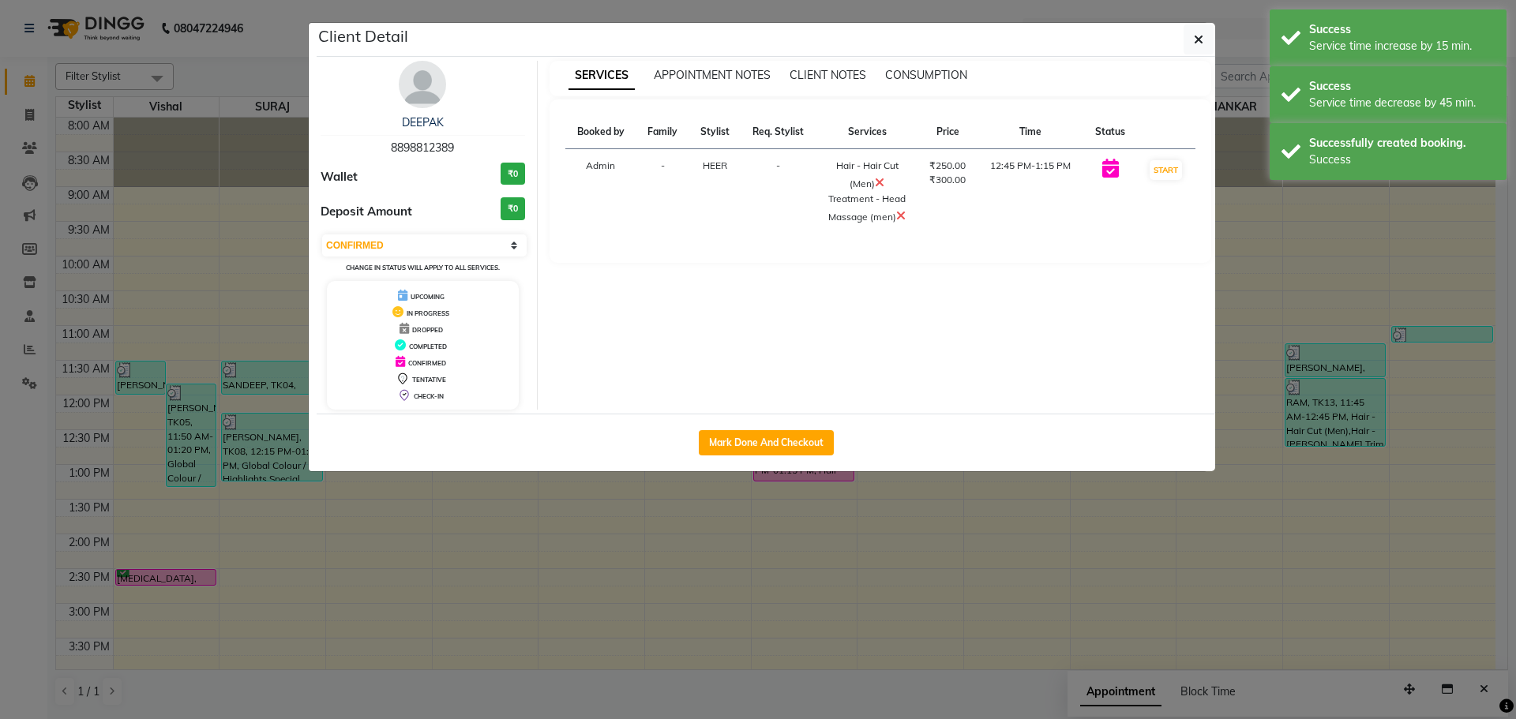
click at [816, 435] on button "Mark Done And Checkout" at bounding box center [766, 442] width 135 height 25
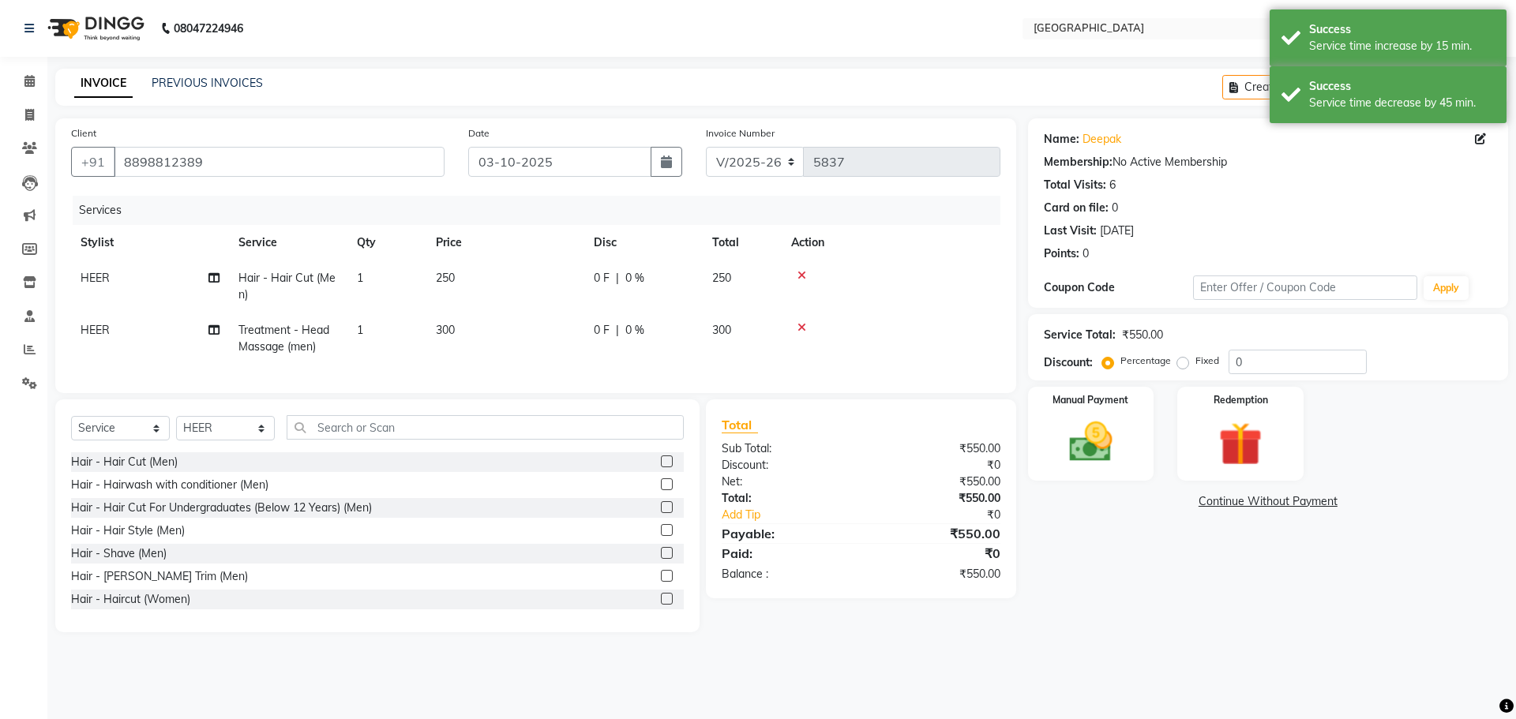
click at [670, 281] on div "0 F | 0 %" at bounding box center [644, 278] width 100 height 17
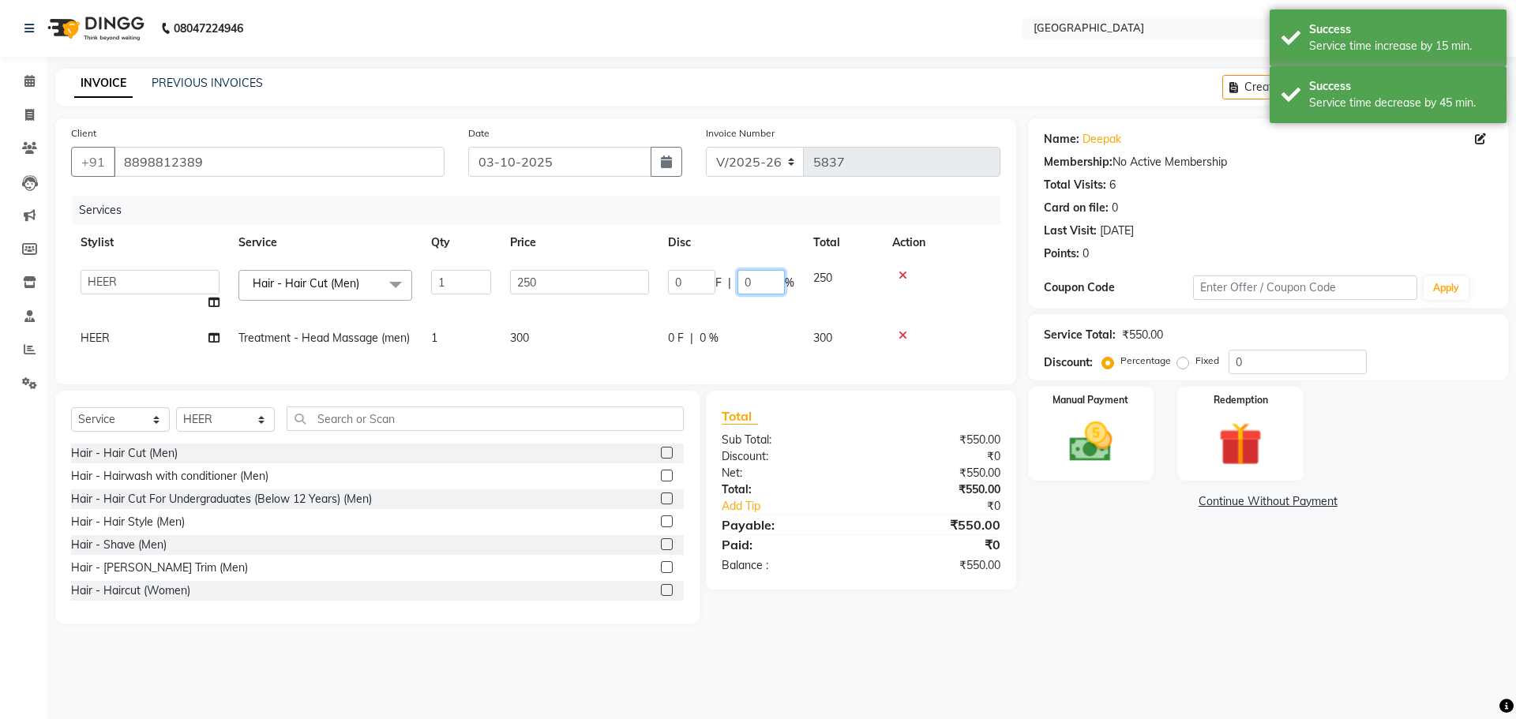
click at [738, 286] on input "0" at bounding box center [761, 282] width 47 height 24
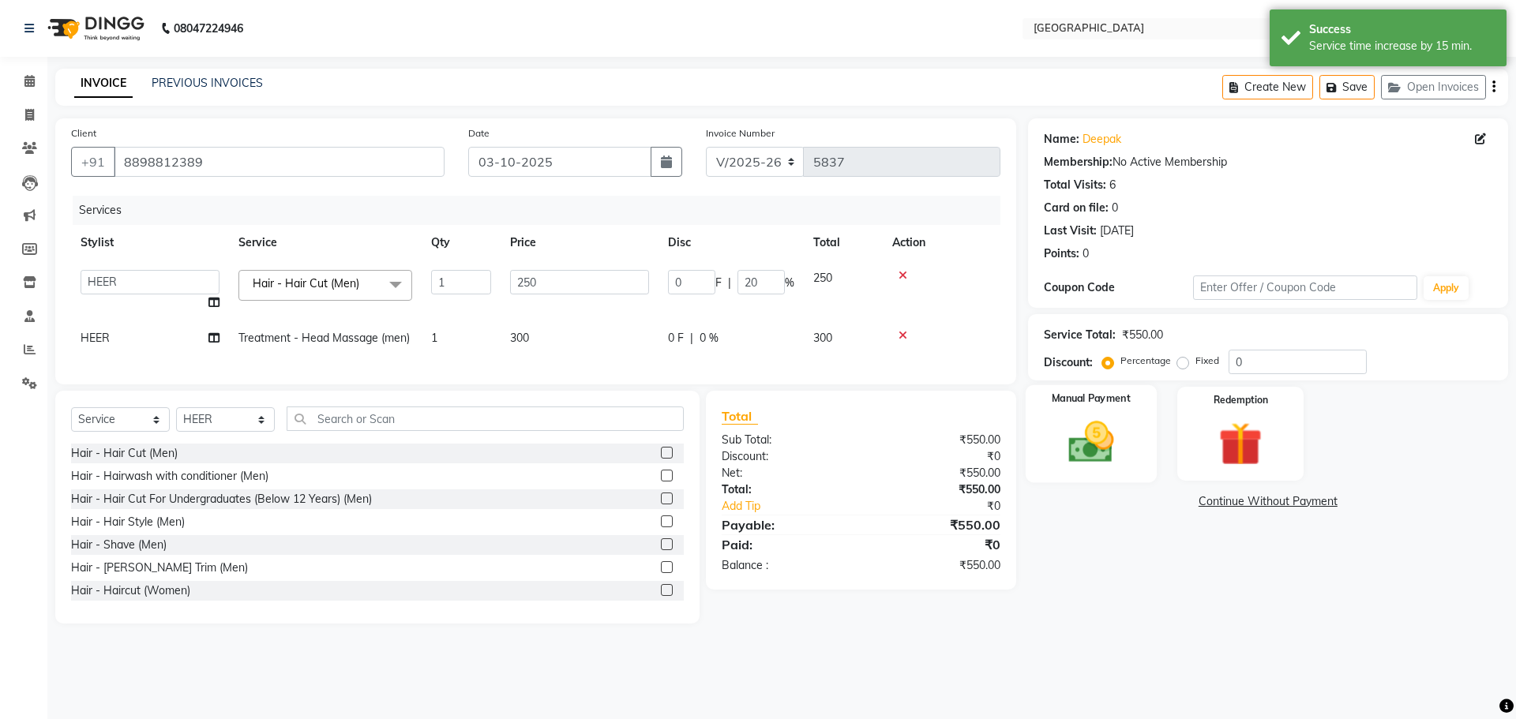
click at [1095, 435] on img at bounding box center [1090, 442] width 73 height 52
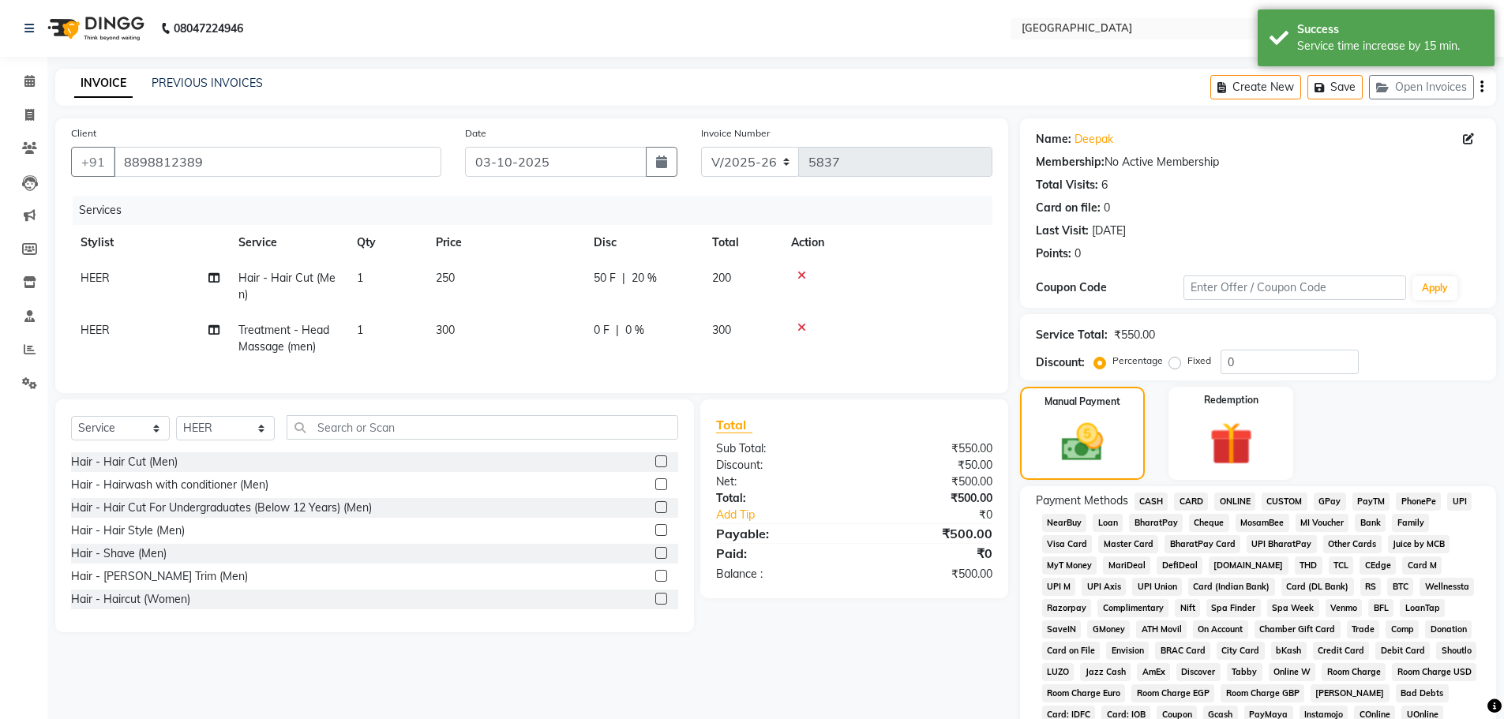
click at [1334, 507] on span "GPay" at bounding box center [1330, 502] width 32 height 18
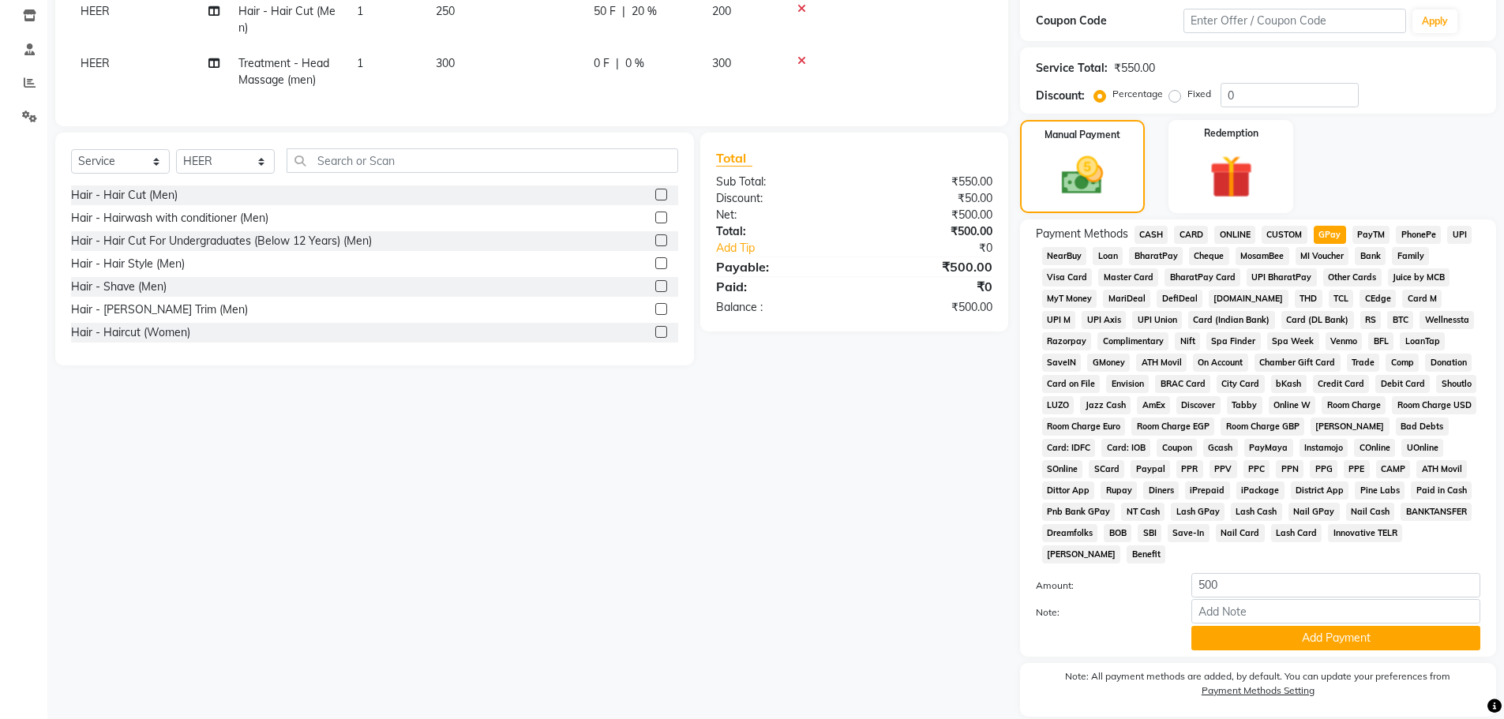
scroll to position [321, 0]
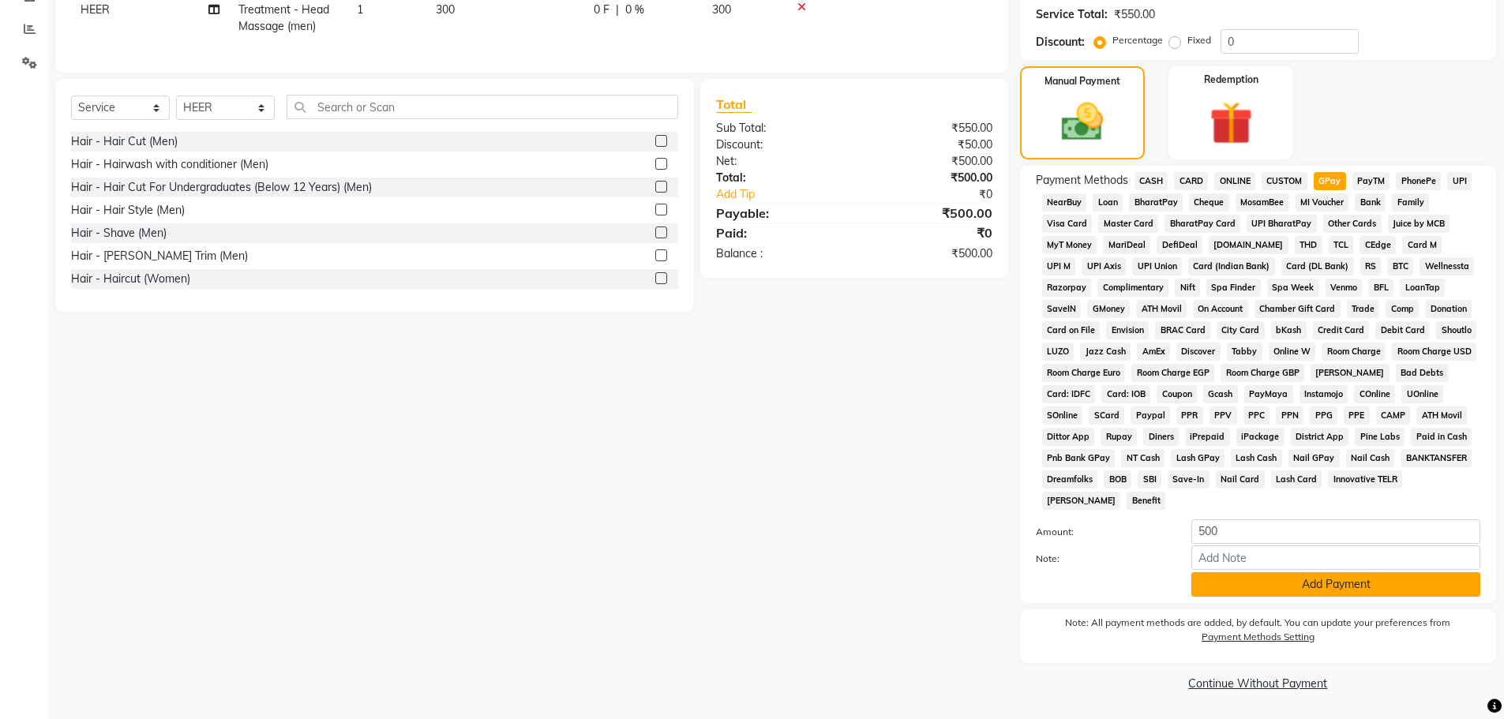
click at [1320, 581] on button "Add Payment" at bounding box center [1336, 585] width 289 height 24
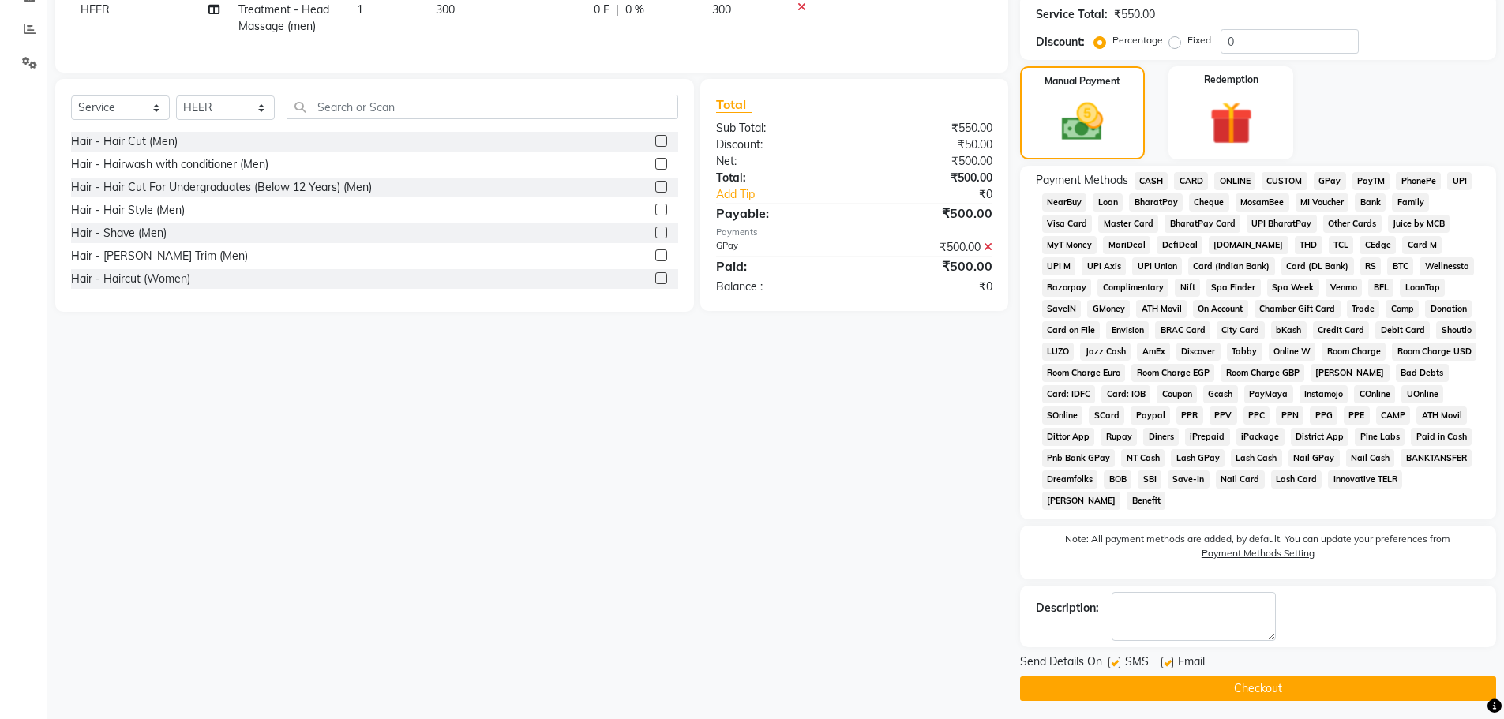
click at [1264, 700] on button "Checkout" at bounding box center [1258, 689] width 476 height 24
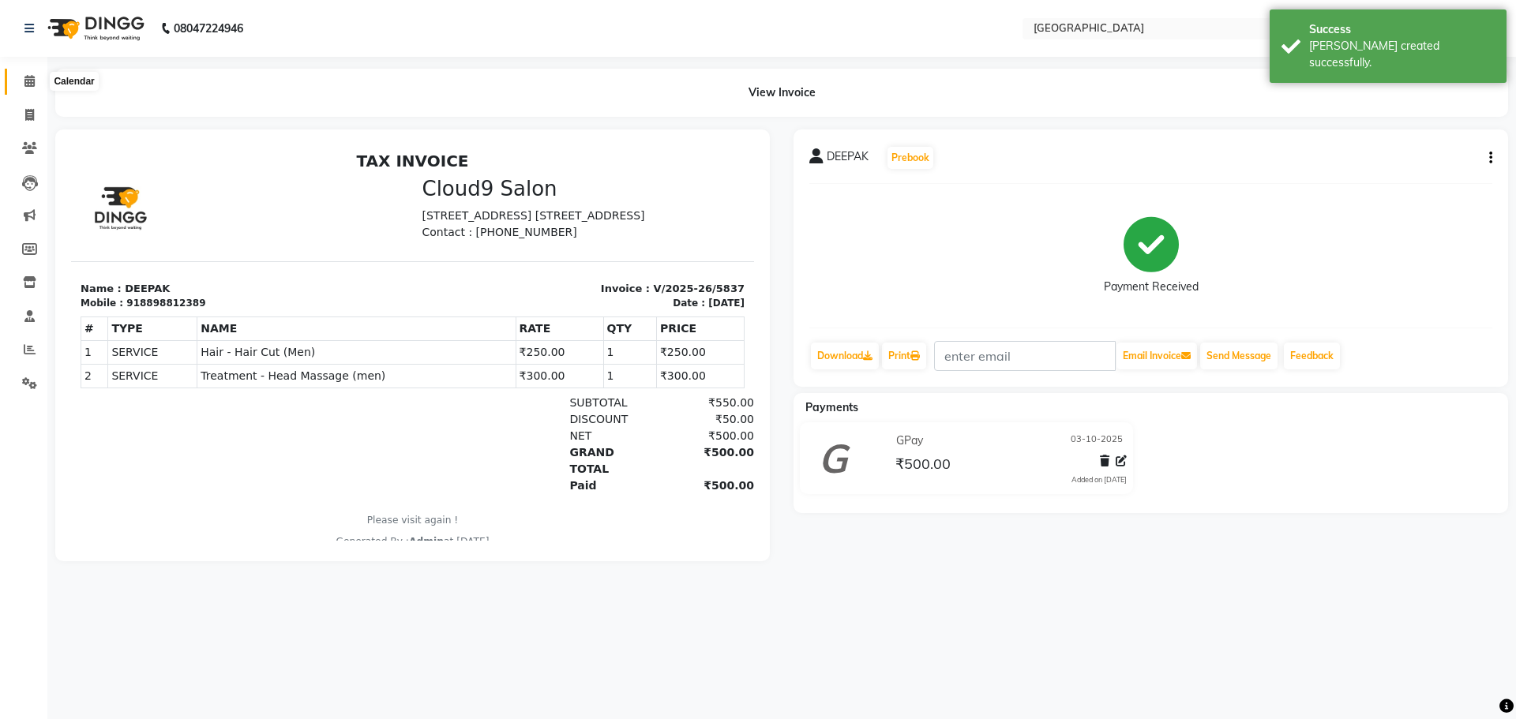
drag, startPoint x: 20, startPoint y: 78, endPoint x: 35, endPoint y: 51, distance: 30.8
click at [20, 78] on span at bounding box center [30, 82] width 28 height 18
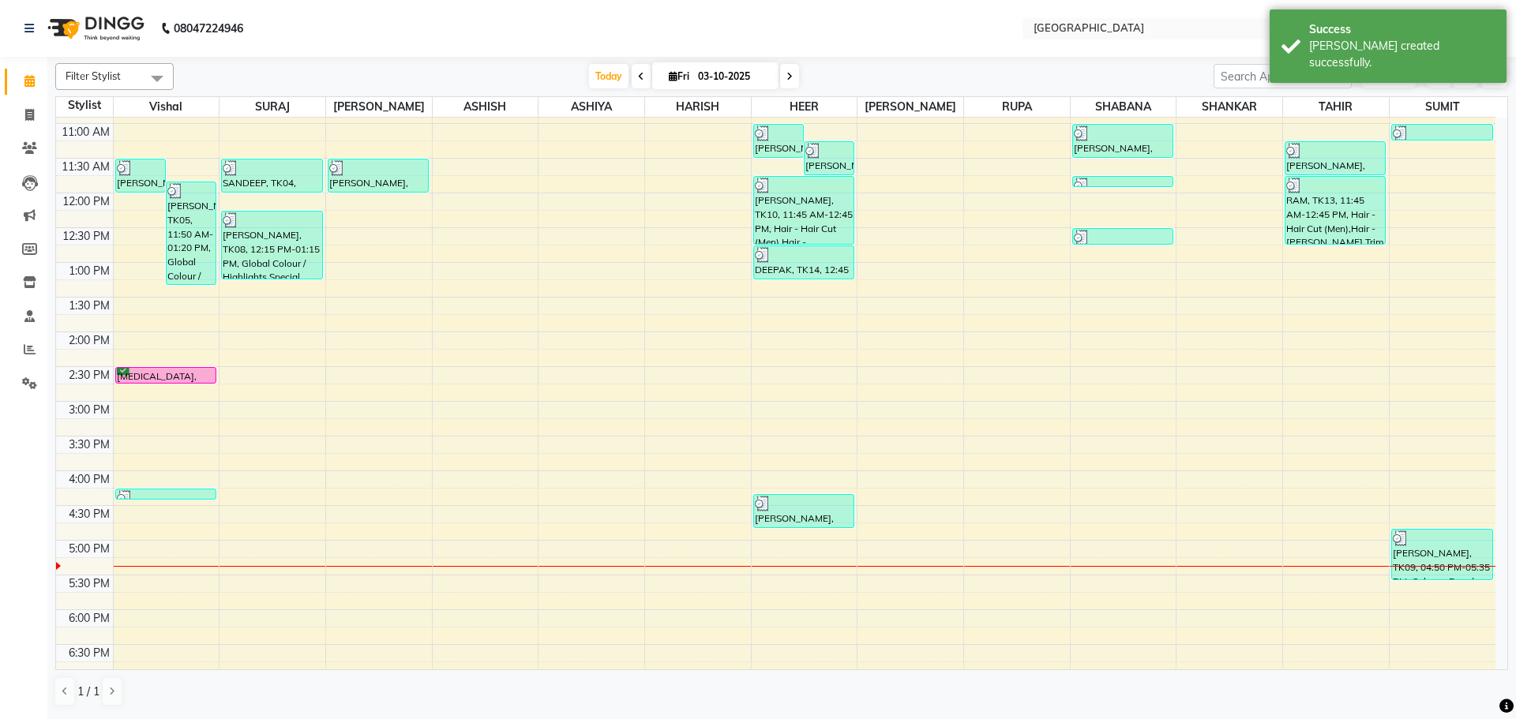
scroll to position [237, 0]
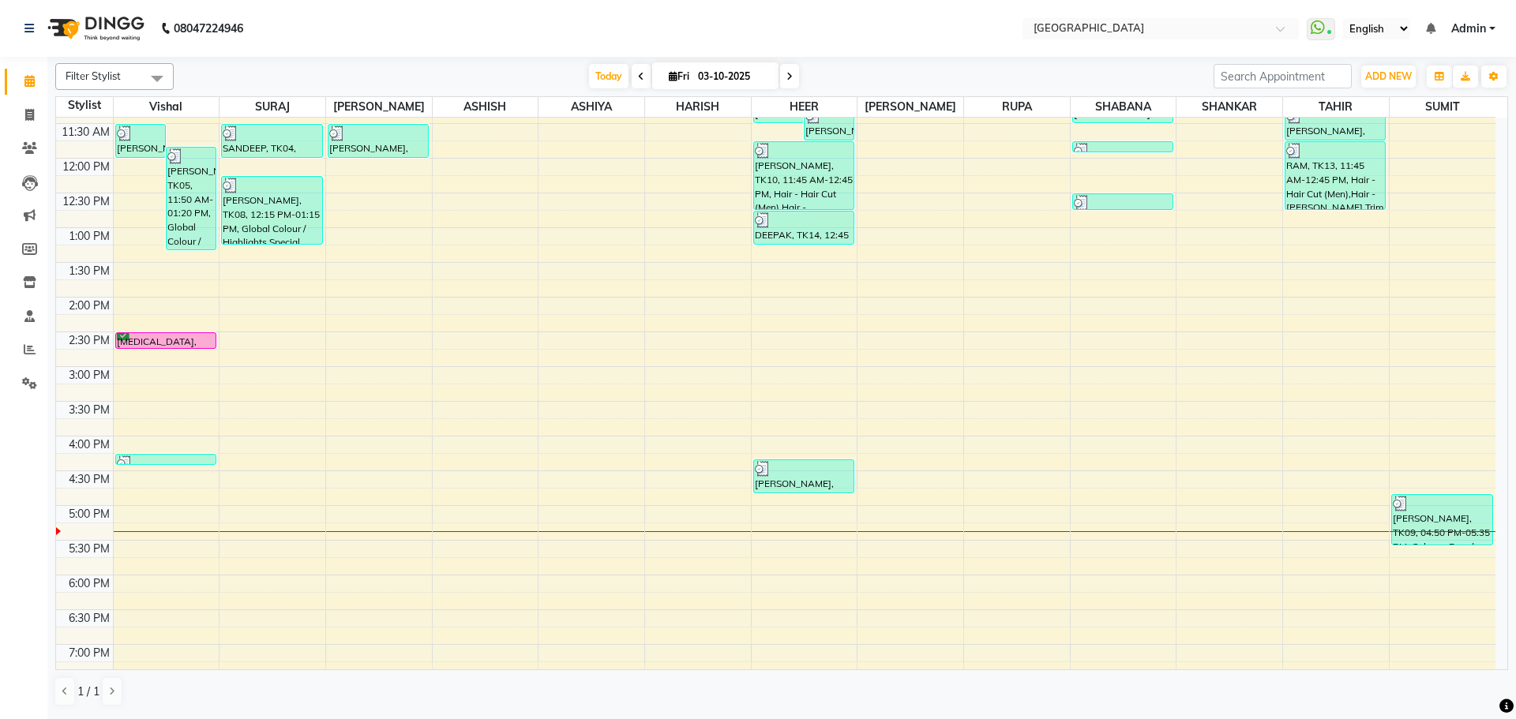
click at [394, 474] on div "8:00 AM 8:30 AM 9:00 AM 9:30 AM 10:00 AM 10:30 AM 11:00 AM 11:30 AM 12:00 PM 12…" at bounding box center [776, 436] width 1440 height 1111
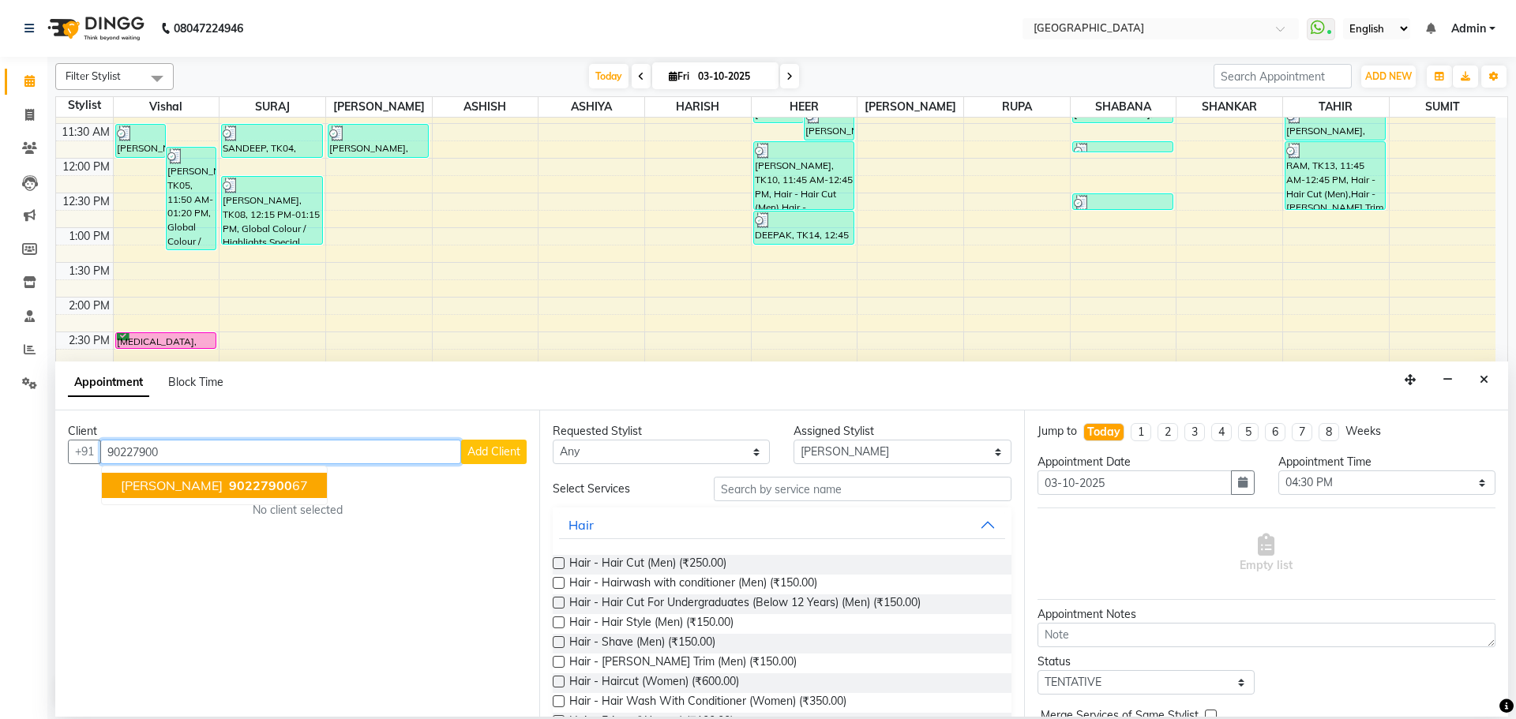
click at [243, 478] on span "90227900" at bounding box center [260, 486] width 63 height 16
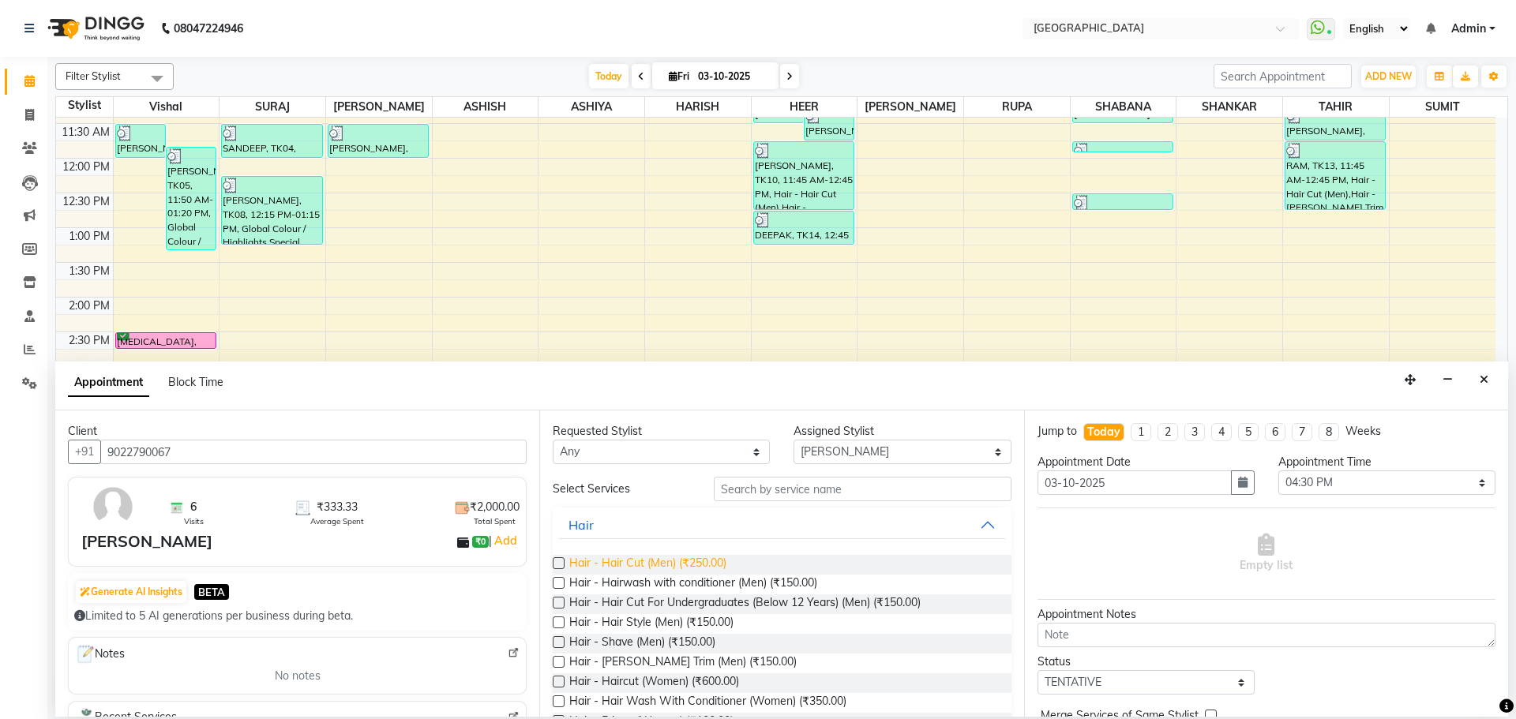
click at [677, 568] on span "Hair - Hair Cut (Men) (₹250.00)" at bounding box center [647, 565] width 157 height 20
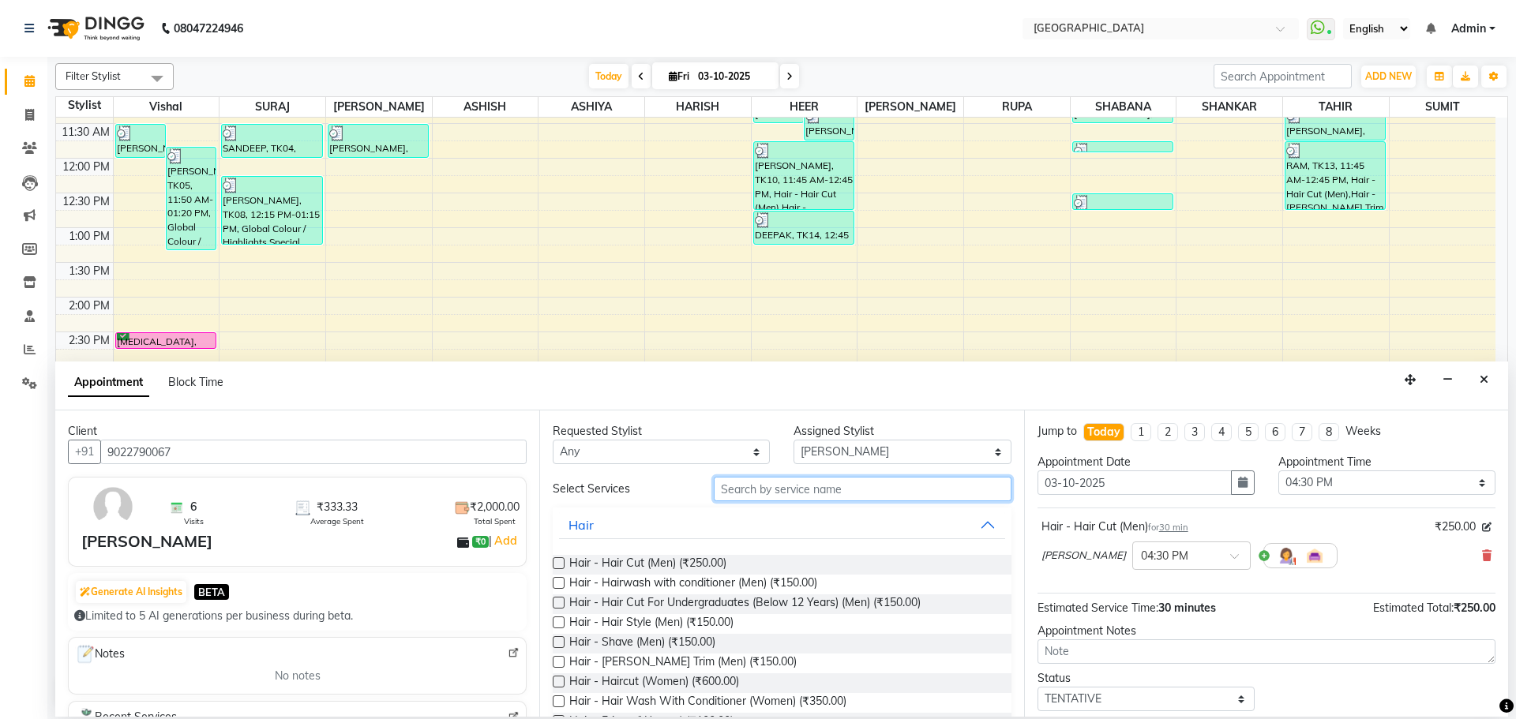
click at [828, 498] on input "text" at bounding box center [863, 489] width 298 height 24
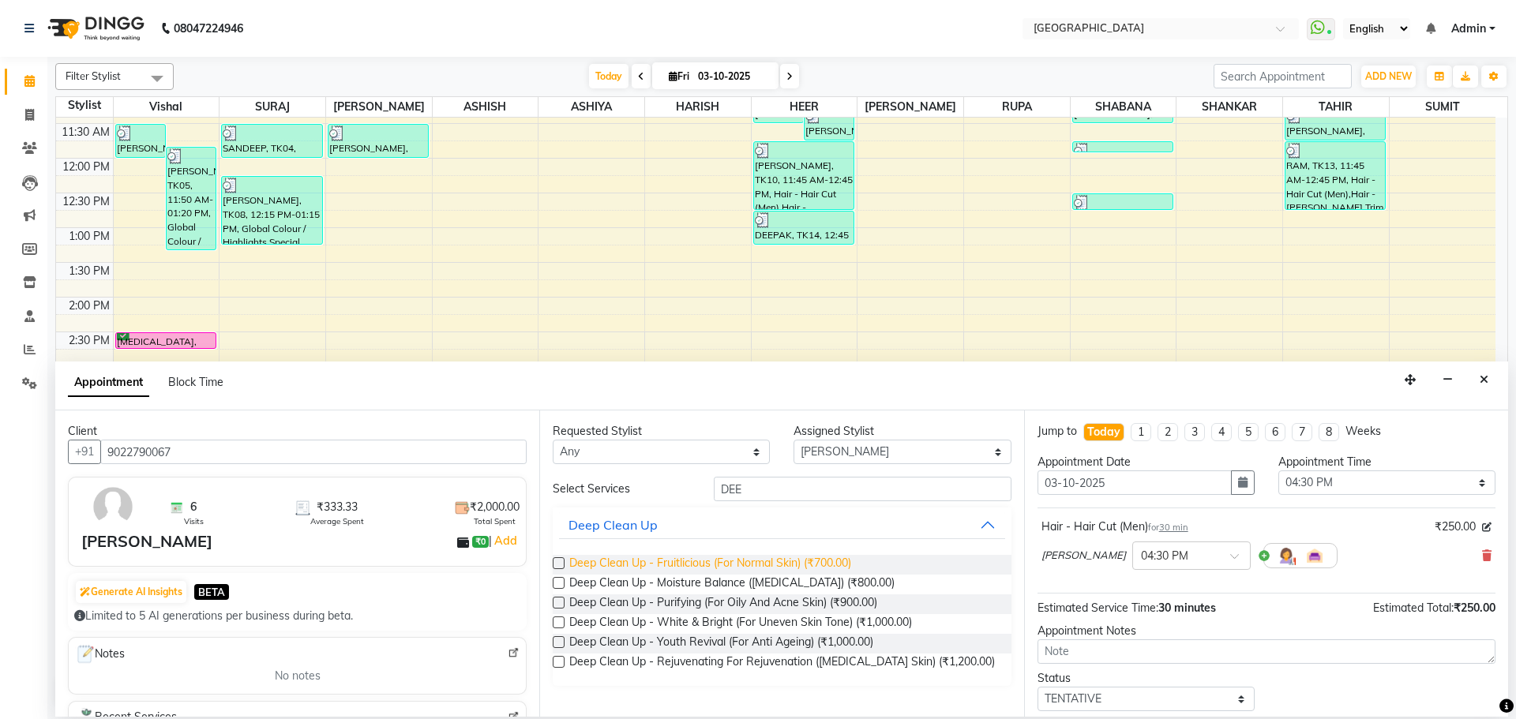
click at [821, 565] on span "Deep Clean Up - Fruitlicious (For Normal Skin) (₹700.00)" at bounding box center [710, 565] width 282 height 20
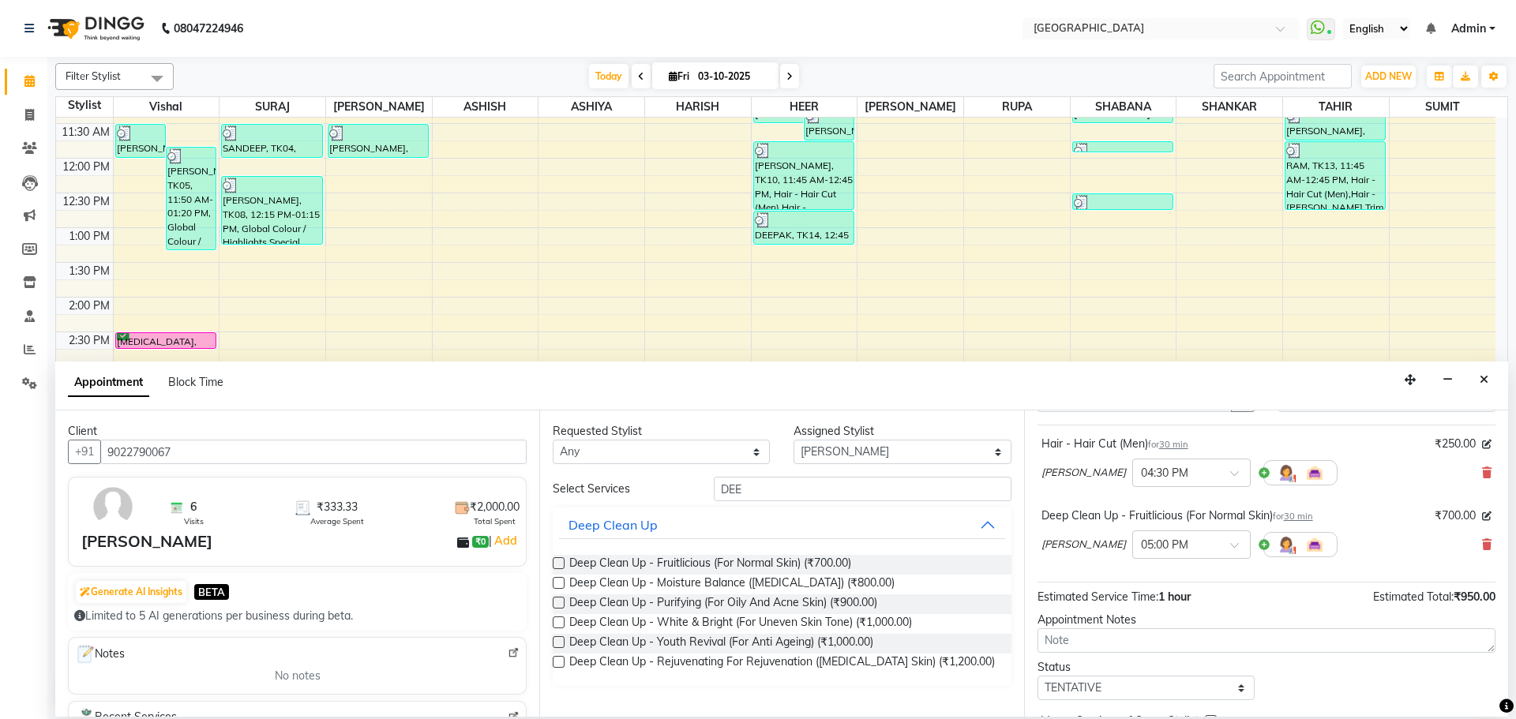
scroll to position [166, 0]
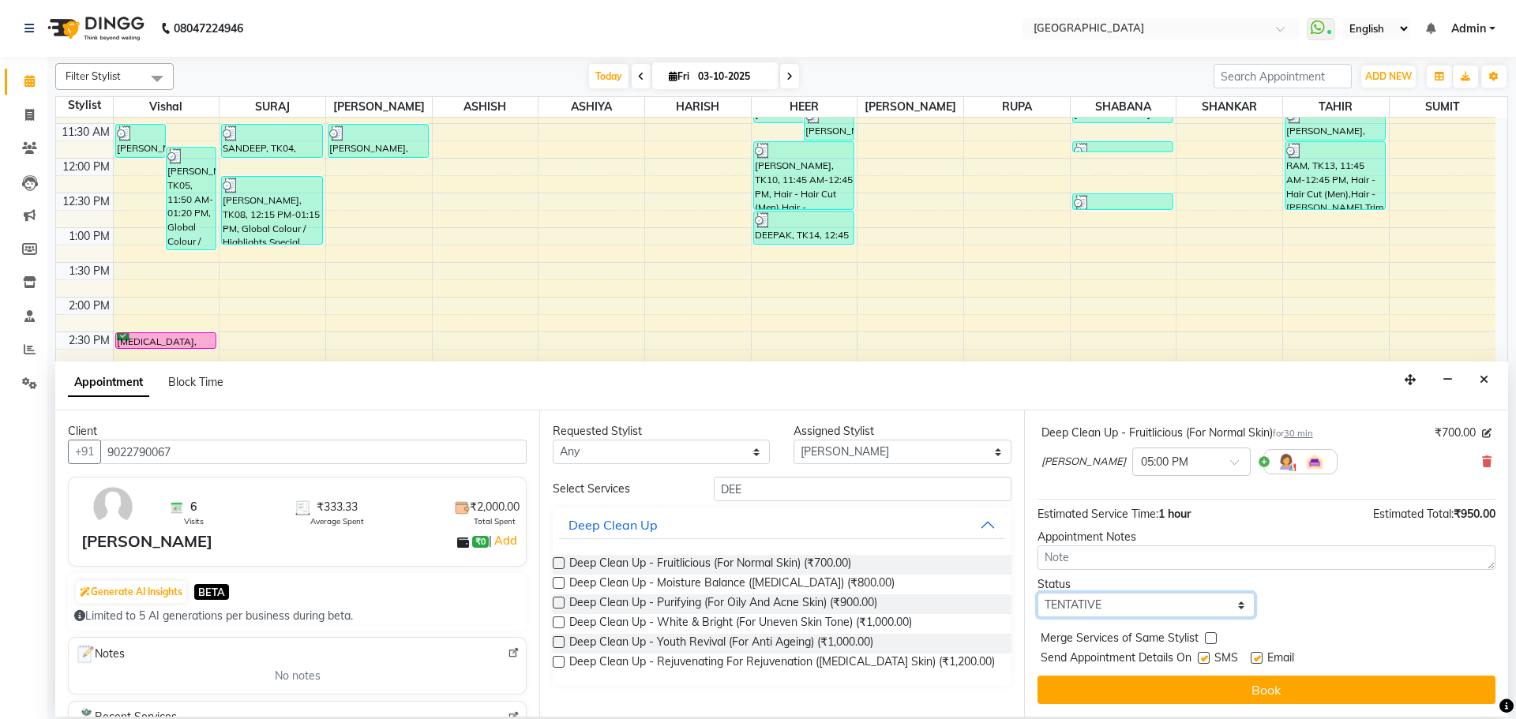
click at [1165, 610] on select "Select TENTATIVE CONFIRM CHECK-IN UPCOMING" at bounding box center [1146, 605] width 217 height 24
click at [1038, 593] on select "Select TENTATIVE CONFIRM CHECK-IN UPCOMING" at bounding box center [1146, 605] width 217 height 24
click at [1207, 637] on label at bounding box center [1211, 639] width 12 height 12
click at [1207, 637] on input "checkbox" at bounding box center [1210, 640] width 10 height 10
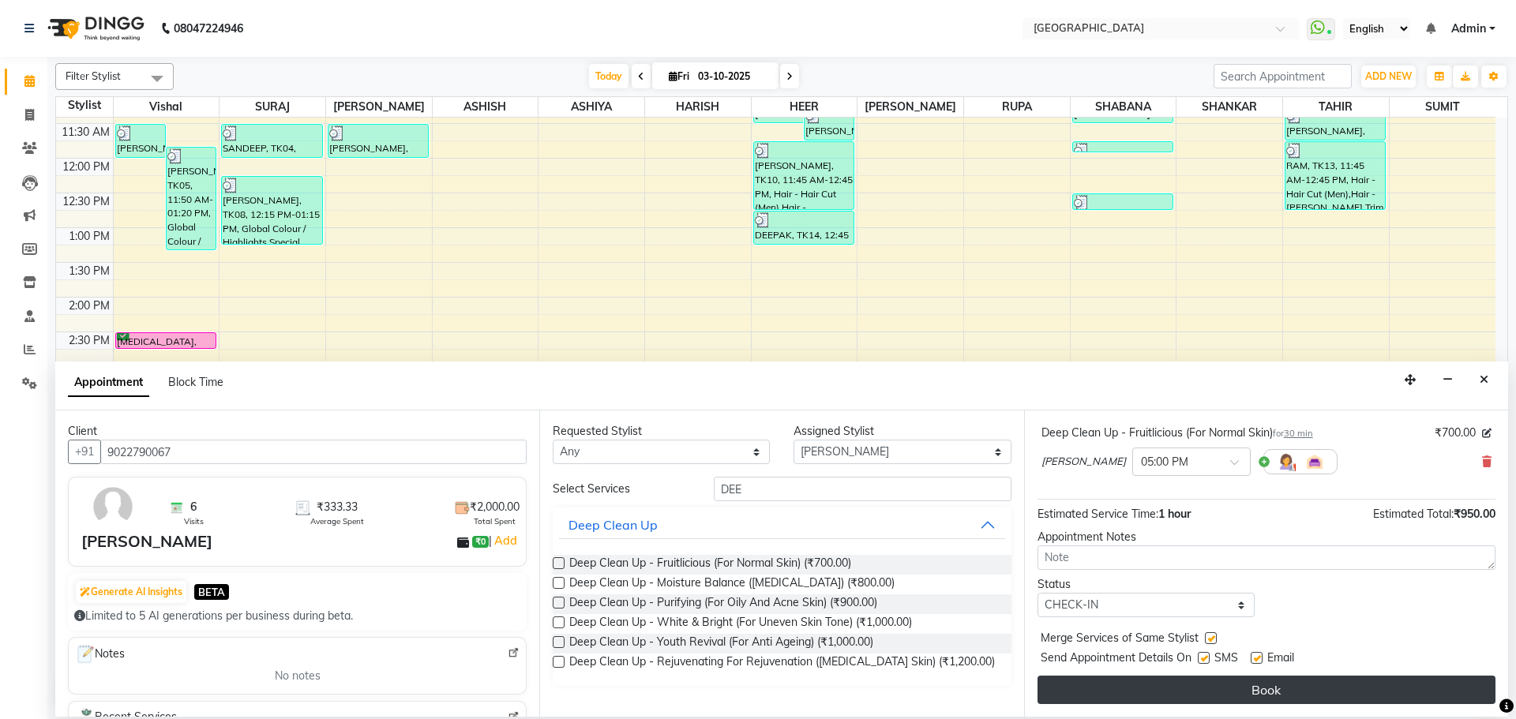
click at [1168, 684] on button "Book" at bounding box center [1267, 690] width 458 height 28
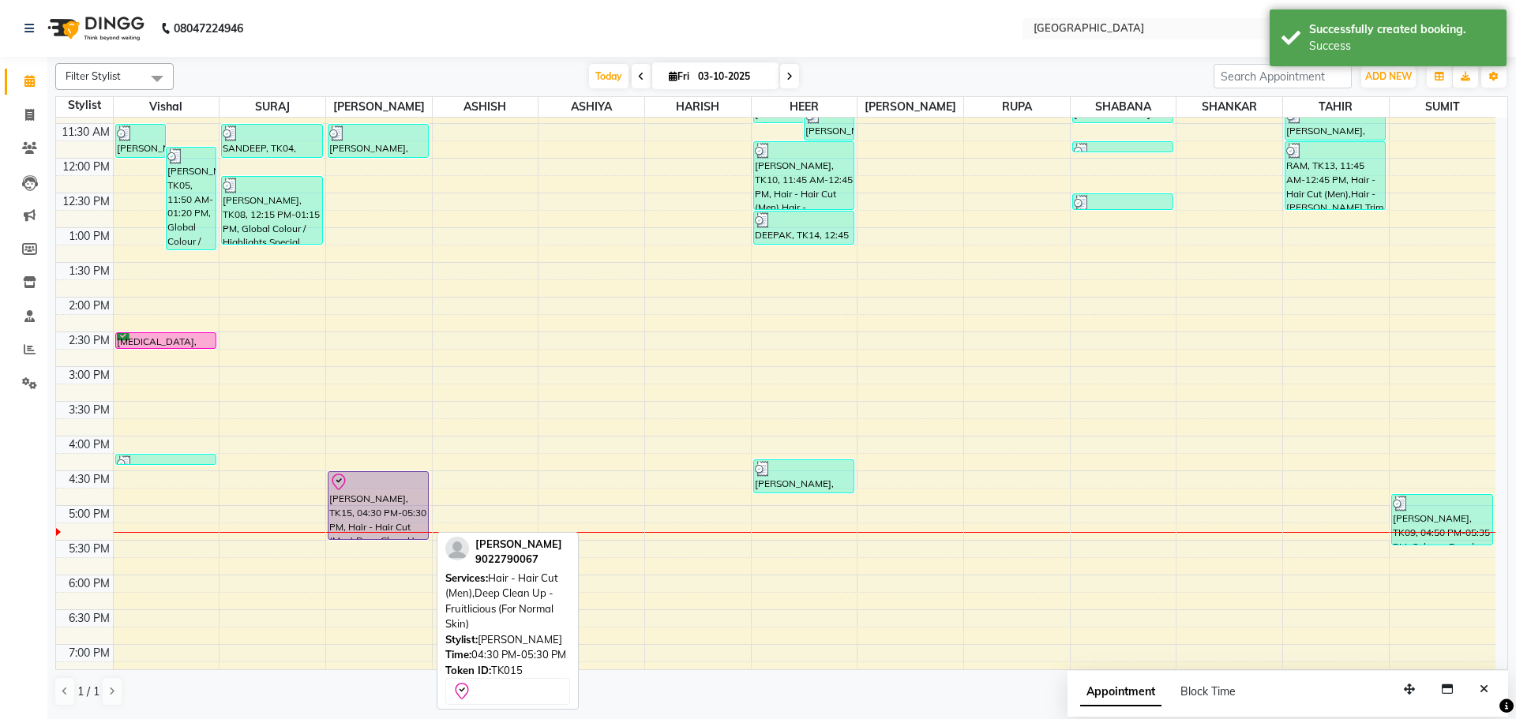
click at [358, 484] on div "[PERSON_NAME], TK06, 11:30 AM-12:00 PM, Pluck Away Those Sorrows - Eyebrows,Plu…" at bounding box center [379, 436] width 106 height 1111
click at [364, 501] on div "[PERSON_NAME], TK15, 04:30 PM-05:30 PM, Hair - Hair Cut (Men),Deep Clean Up - F…" at bounding box center [379, 505] width 100 height 67
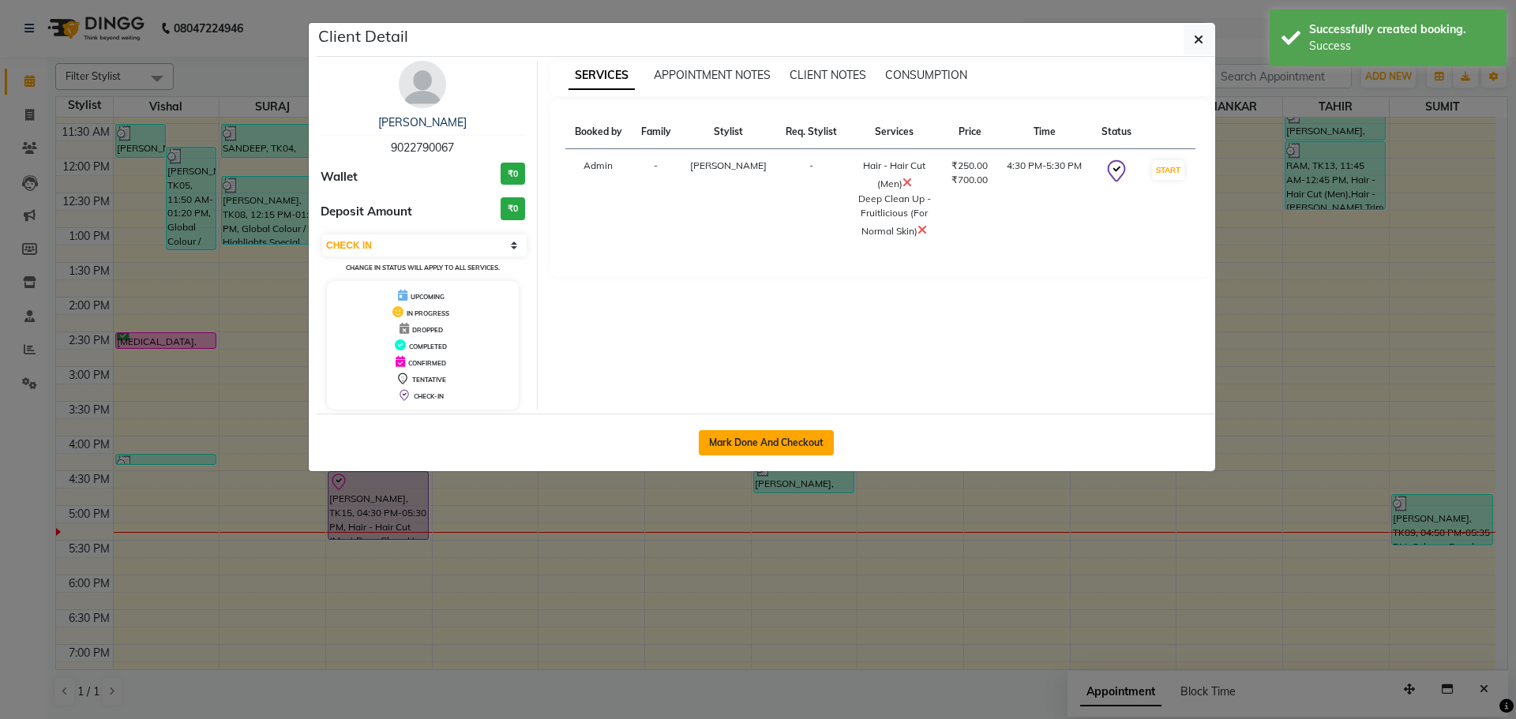
click at [722, 441] on button "Mark Done And Checkout" at bounding box center [766, 442] width 135 height 25
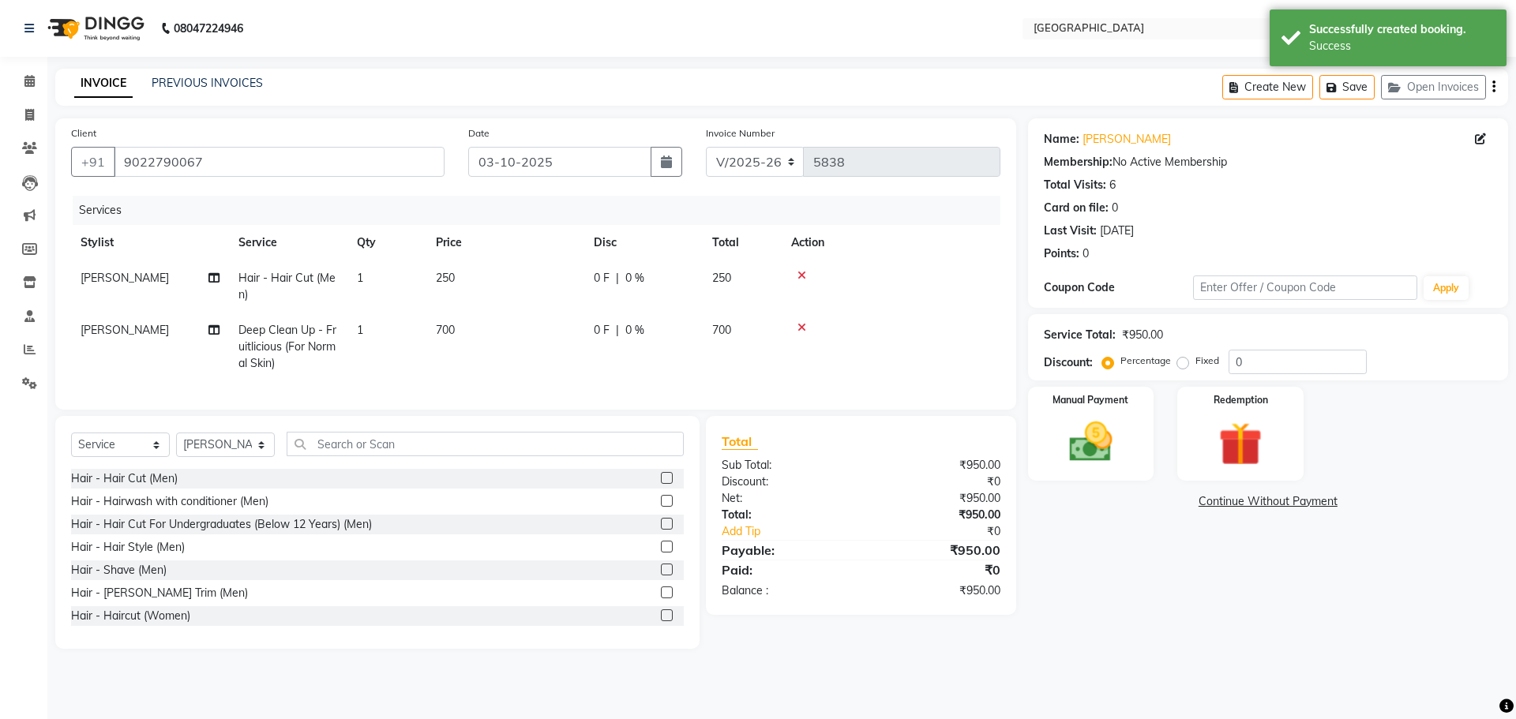
click at [728, 275] on span "250" at bounding box center [721, 278] width 19 height 14
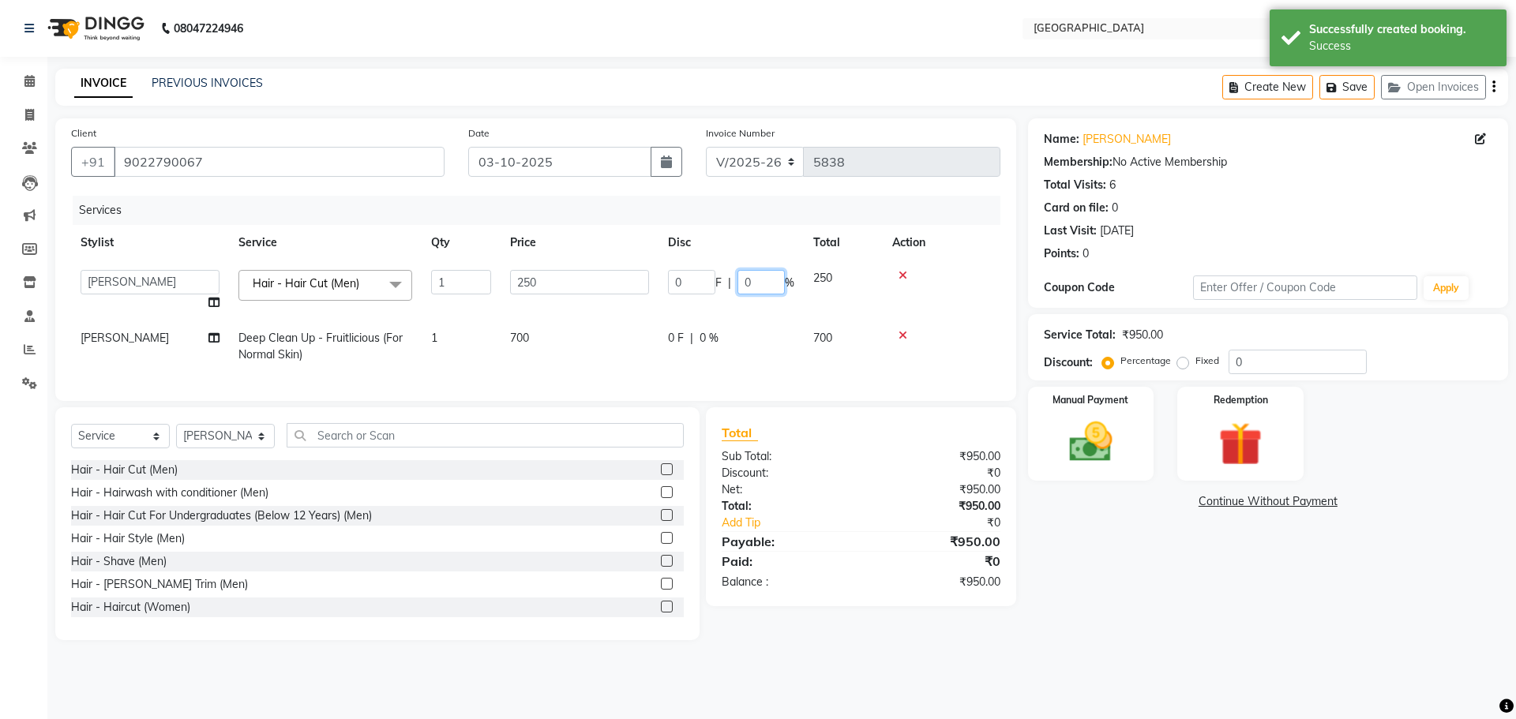
click at [747, 281] on input "0" at bounding box center [761, 282] width 47 height 24
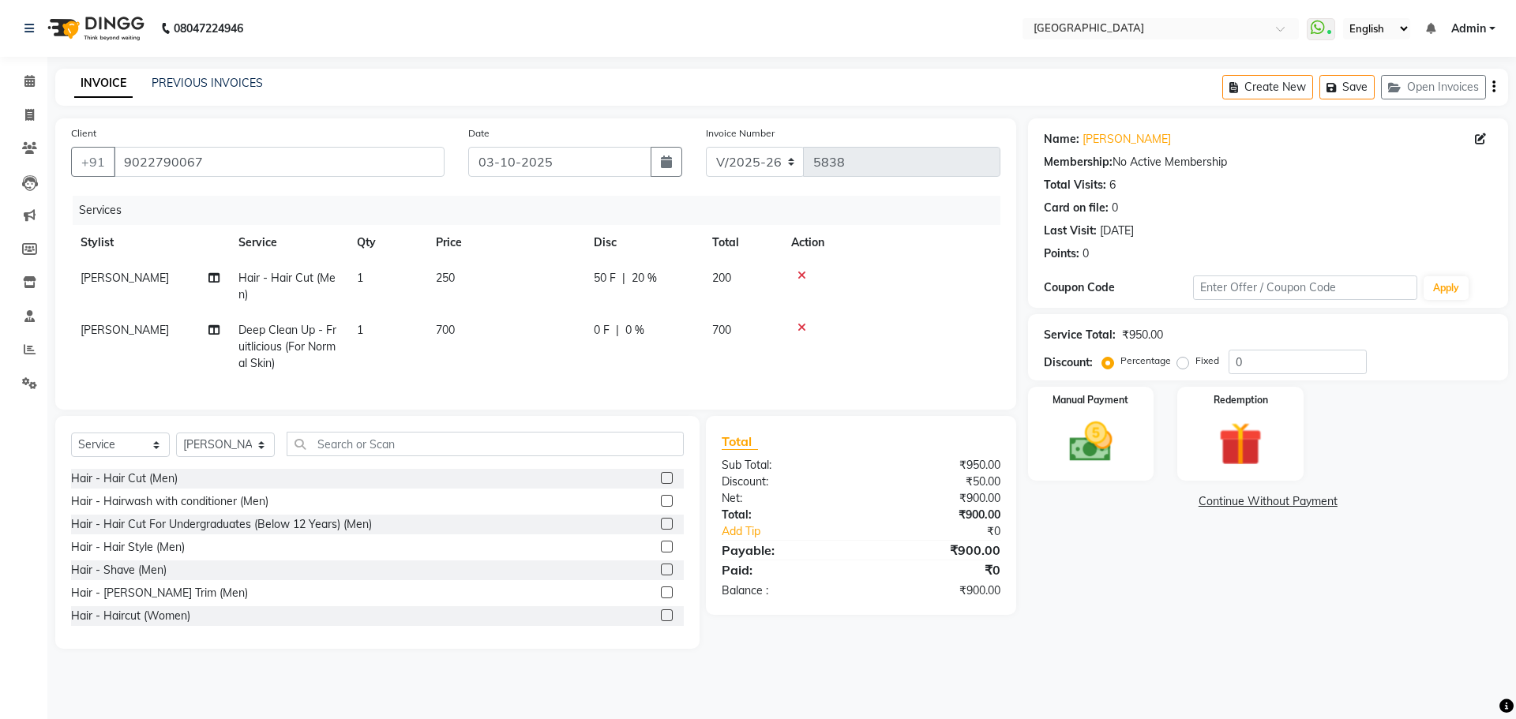
click at [201, 277] on td "[PERSON_NAME]" at bounding box center [150, 287] width 158 height 52
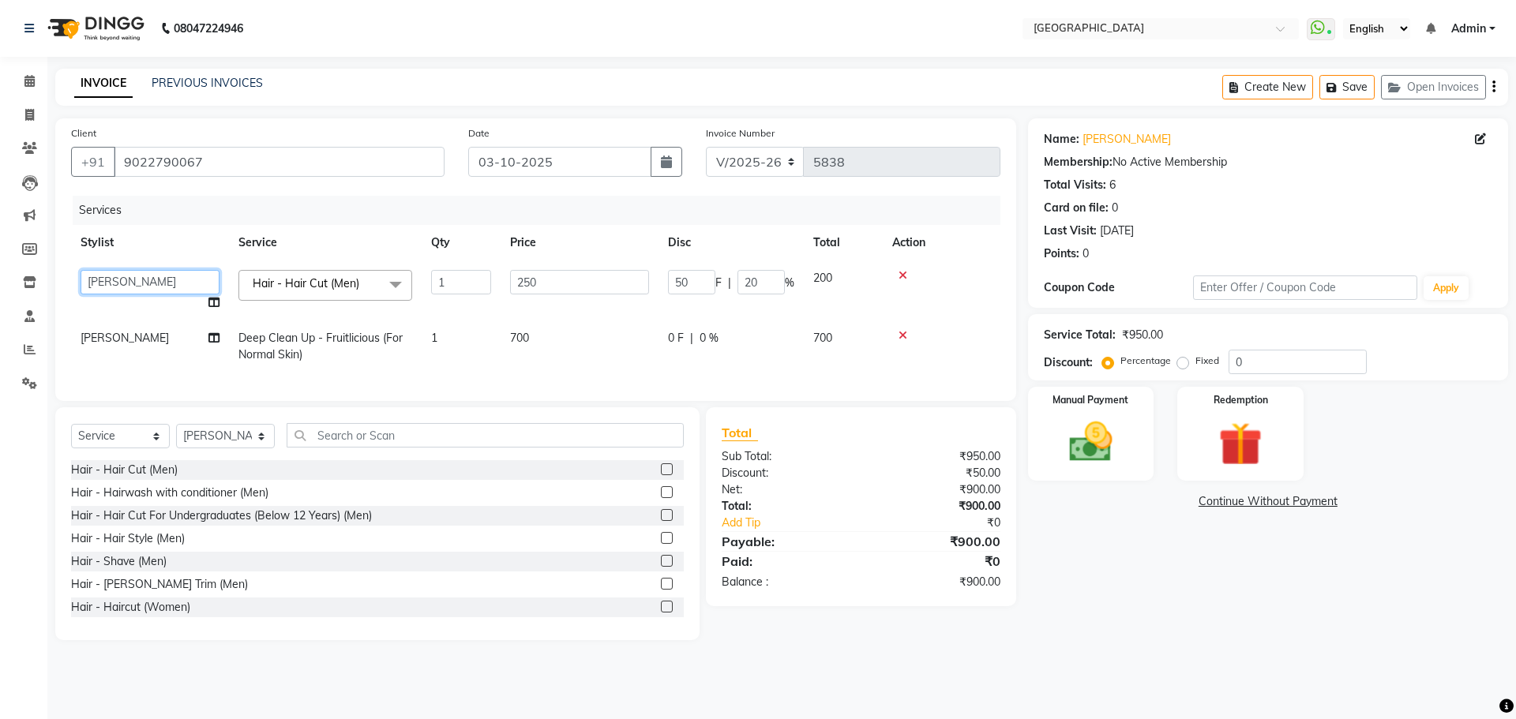
drag, startPoint x: 201, startPoint y: 277, endPoint x: 125, endPoint y: 284, distance: 76.1
click at [125, 276] on select "[PERSON_NAME] ASHIYA [PERSON_NAME] [PERSON_NAME] [PERSON_NAME] [PERSON_NAME] [P…" at bounding box center [150, 282] width 139 height 24
click at [24, 84] on span at bounding box center [30, 82] width 28 height 18
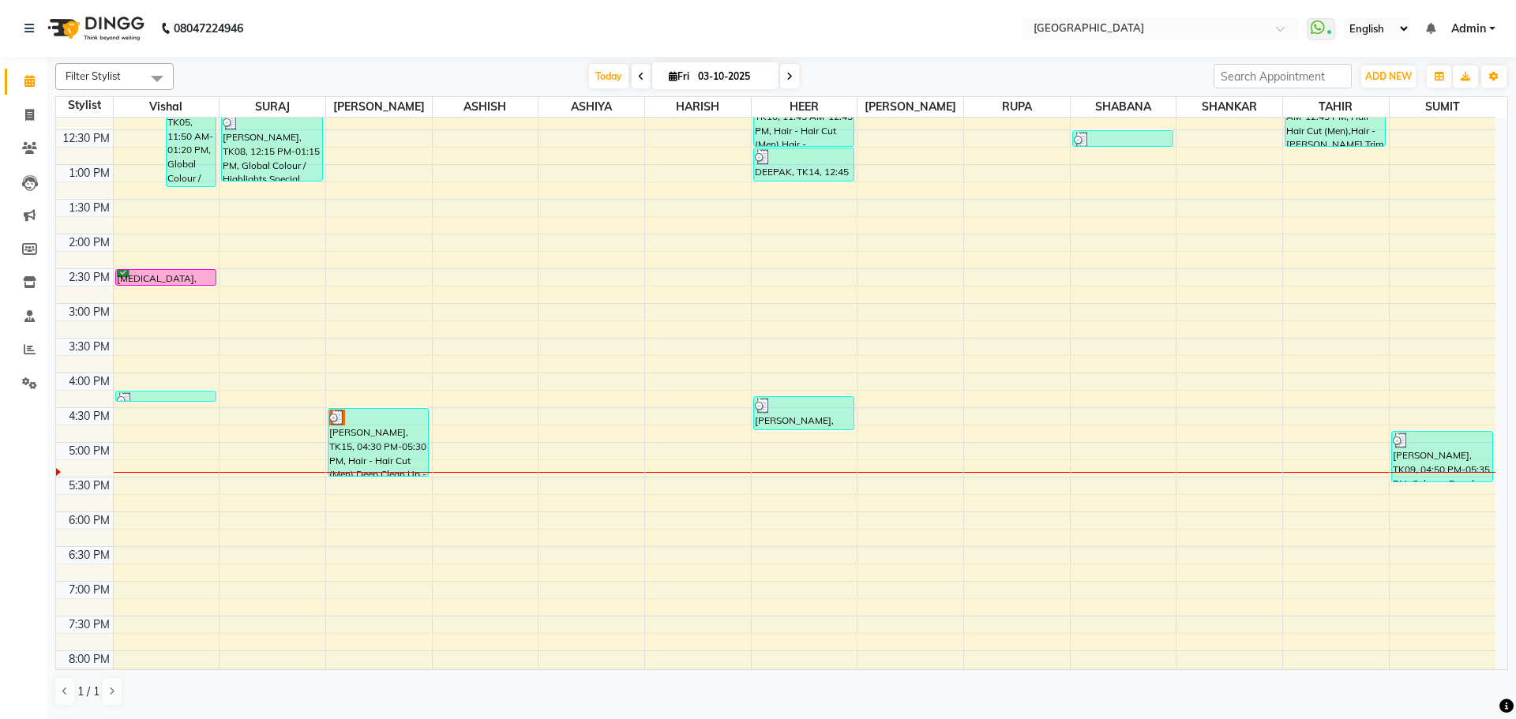
scroll to position [79, 0]
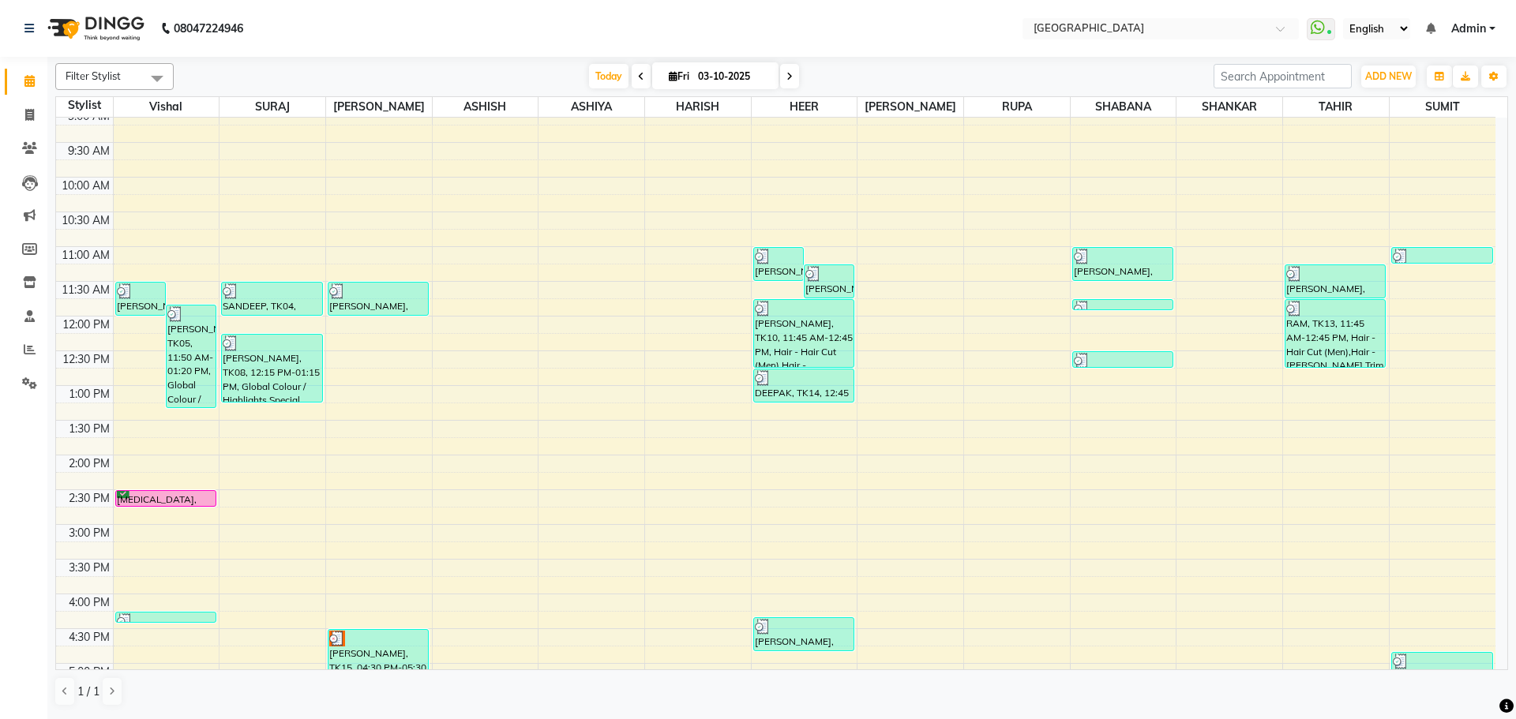
click at [794, 412] on div "8:00 AM 8:30 AM 9:00 AM 9:30 AM 10:00 AM 10:30 AM 11:00 AM 11:30 AM 12:00 PM 12…" at bounding box center [776, 594] width 1440 height 1111
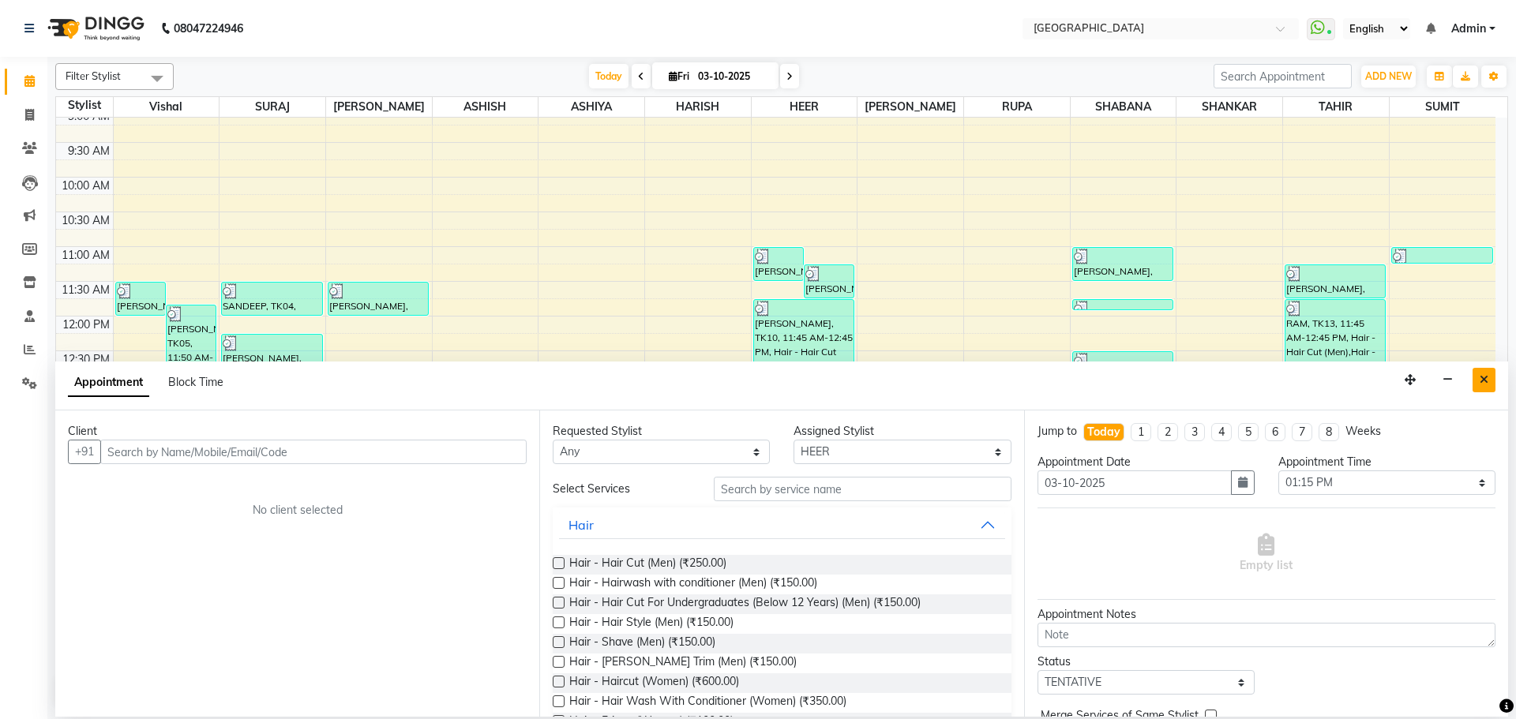
click at [1481, 381] on icon "Close" at bounding box center [1484, 379] width 9 height 11
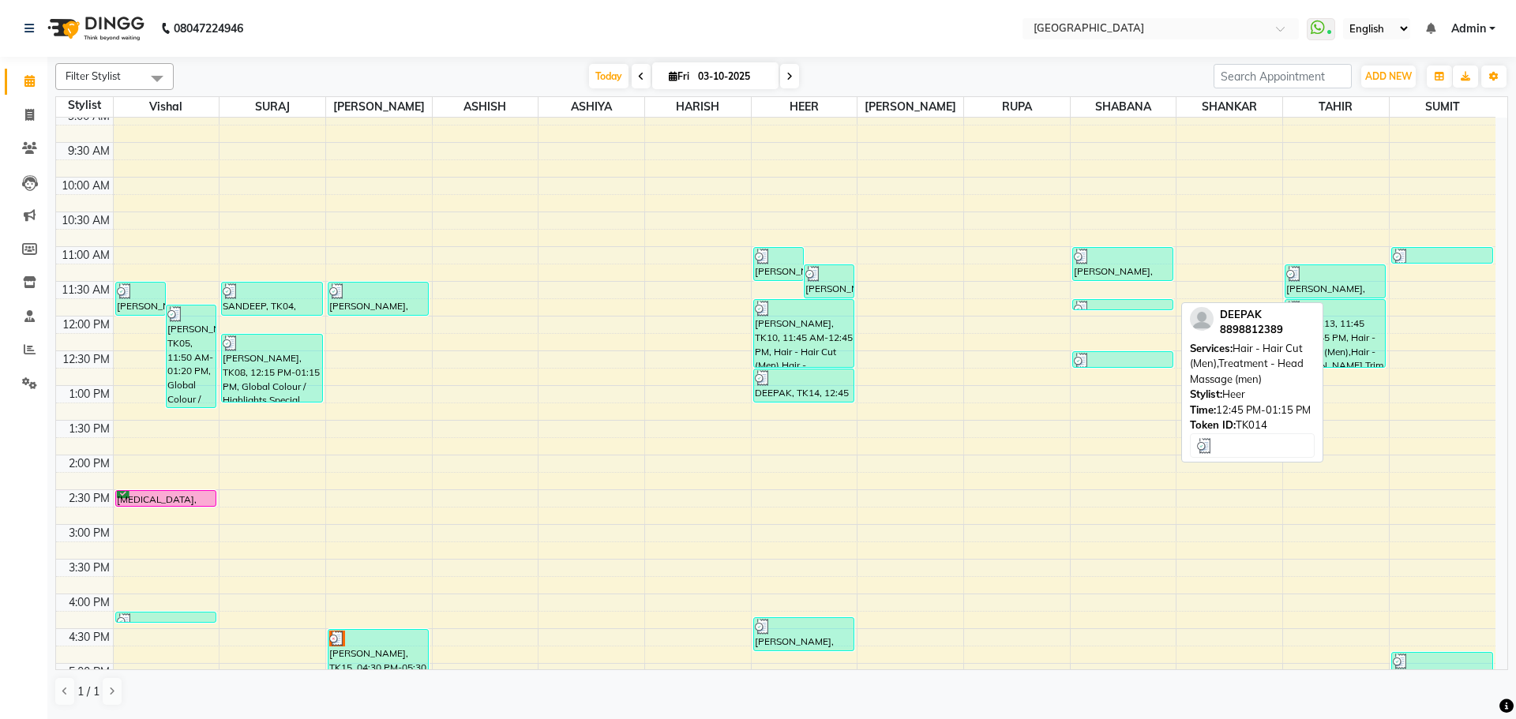
click at [831, 380] on div at bounding box center [804, 378] width 98 height 16
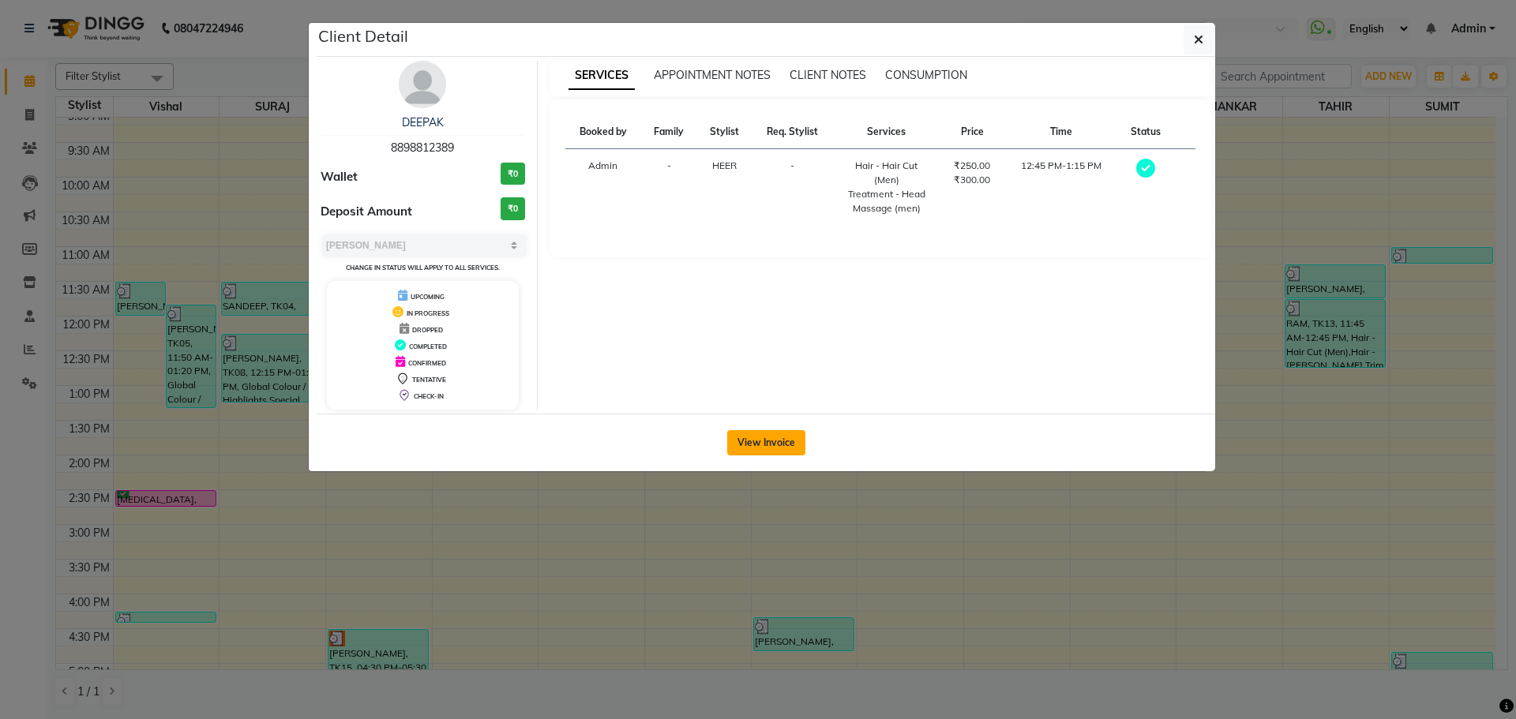
click at [784, 441] on button "View Invoice" at bounding box center [766, 442] width 78 height 25
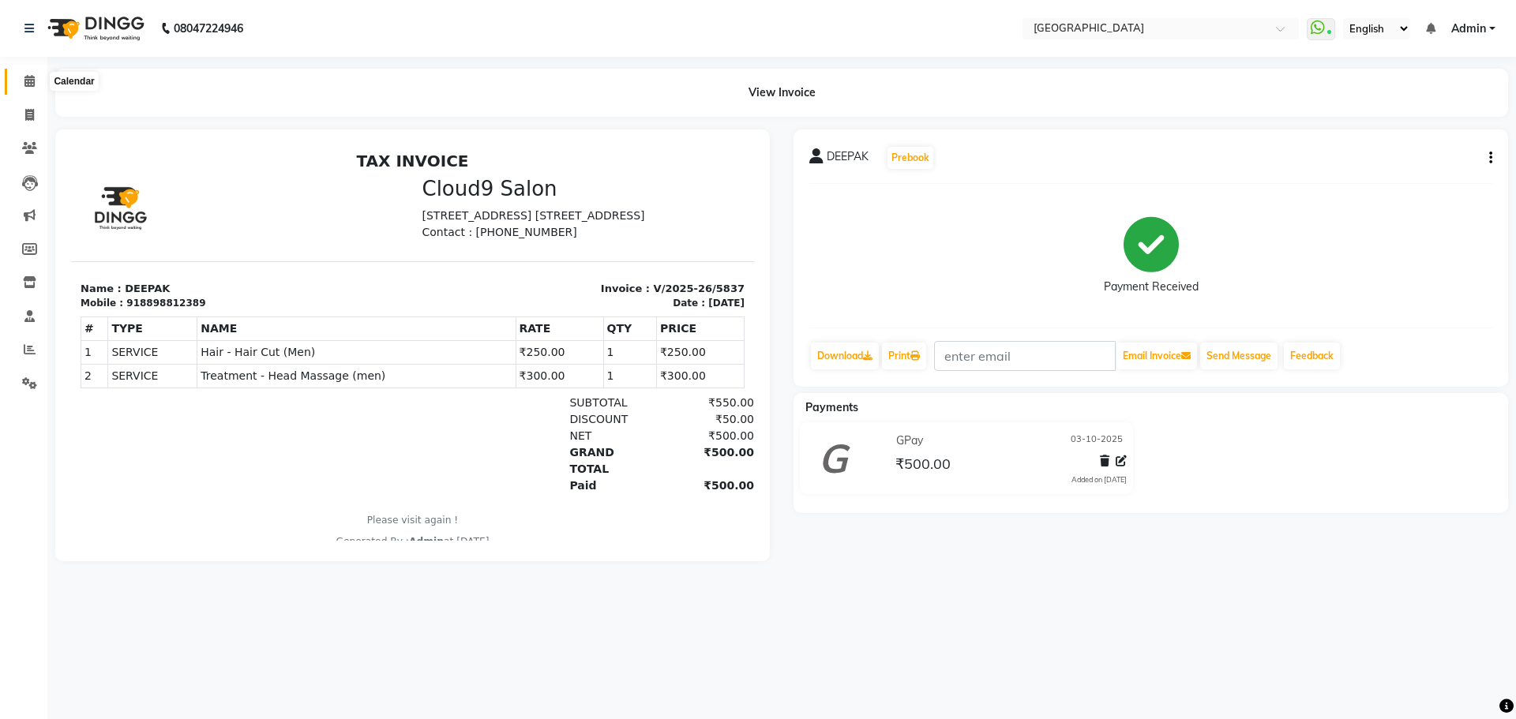
drag, startPoint x: 31, startPoint y: 86, endPoint x: 39, endPoint y: 73, distance: 14.9
click at [31, 86] on icon at bounding box center [29, 81] width 10 height 12
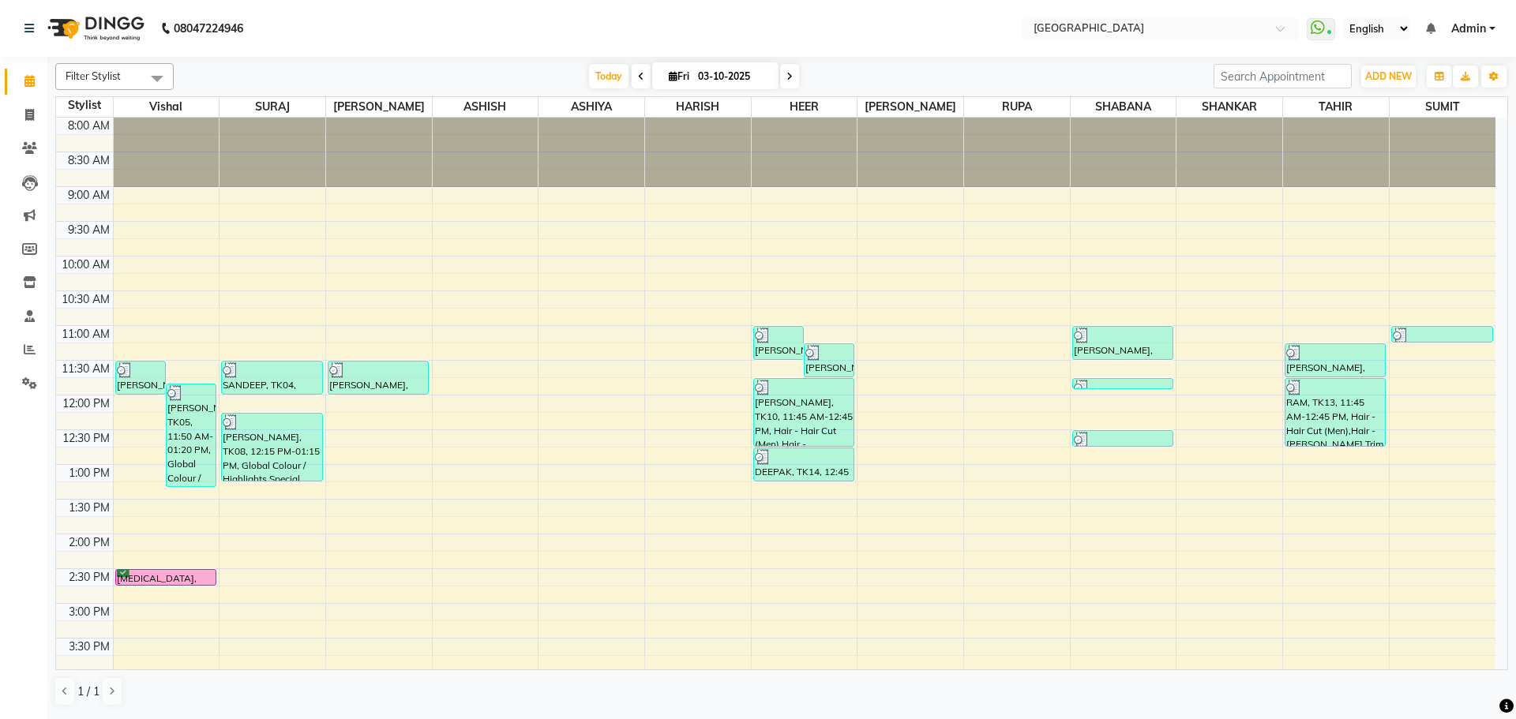
click at [1338, 455] on div "8:00 AM 8:30 AM 9:00 AM 9:30 AM 10:00 AM 10:30 AM 11:00 AM 11:30 AM 12:00 PM 12…" at bounding box center [776, 673] width 1440 height 1111
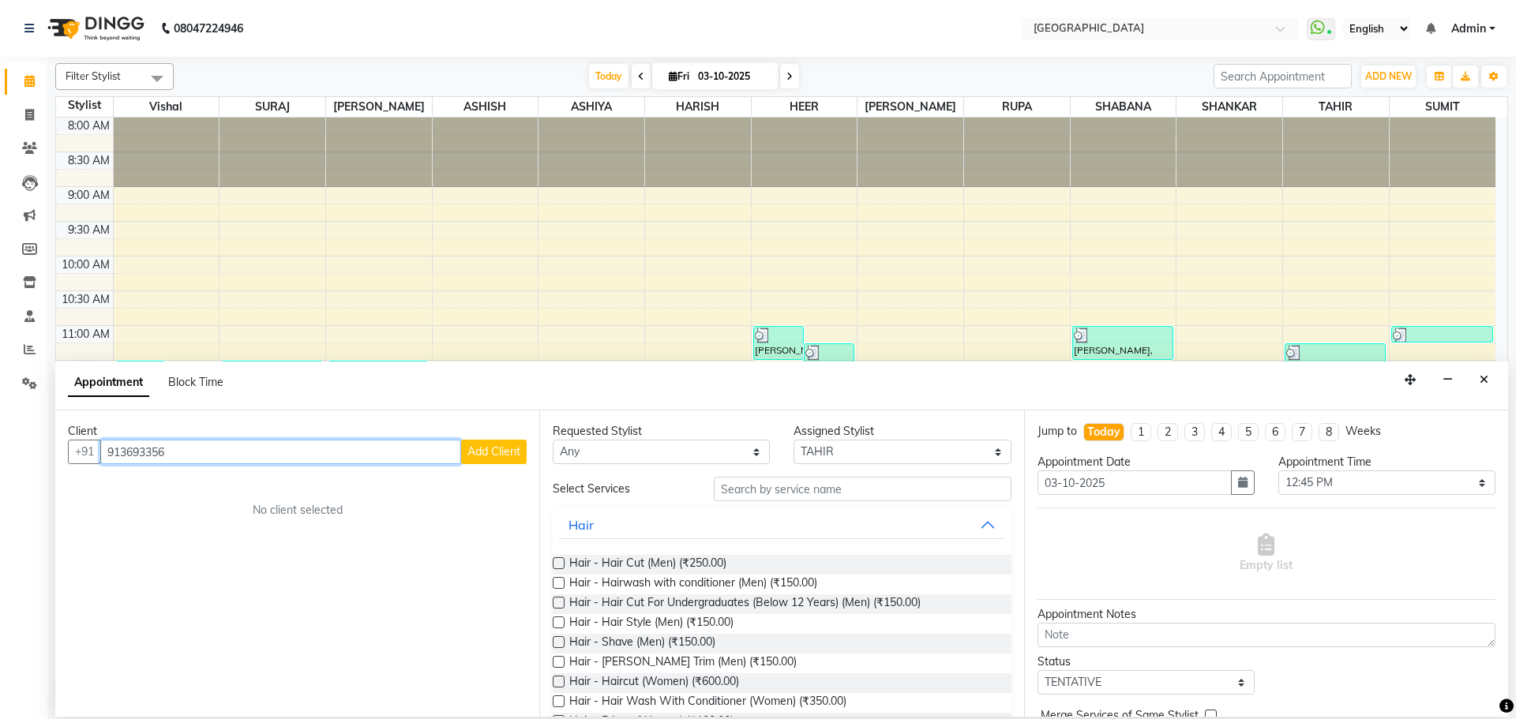
click at [456, 450] on input "913693356" at bounding box center [280, 452] width 361 height 24
click at [480, 447] on span "Add Client" at bounding box center [494, 452] width 53 height 14
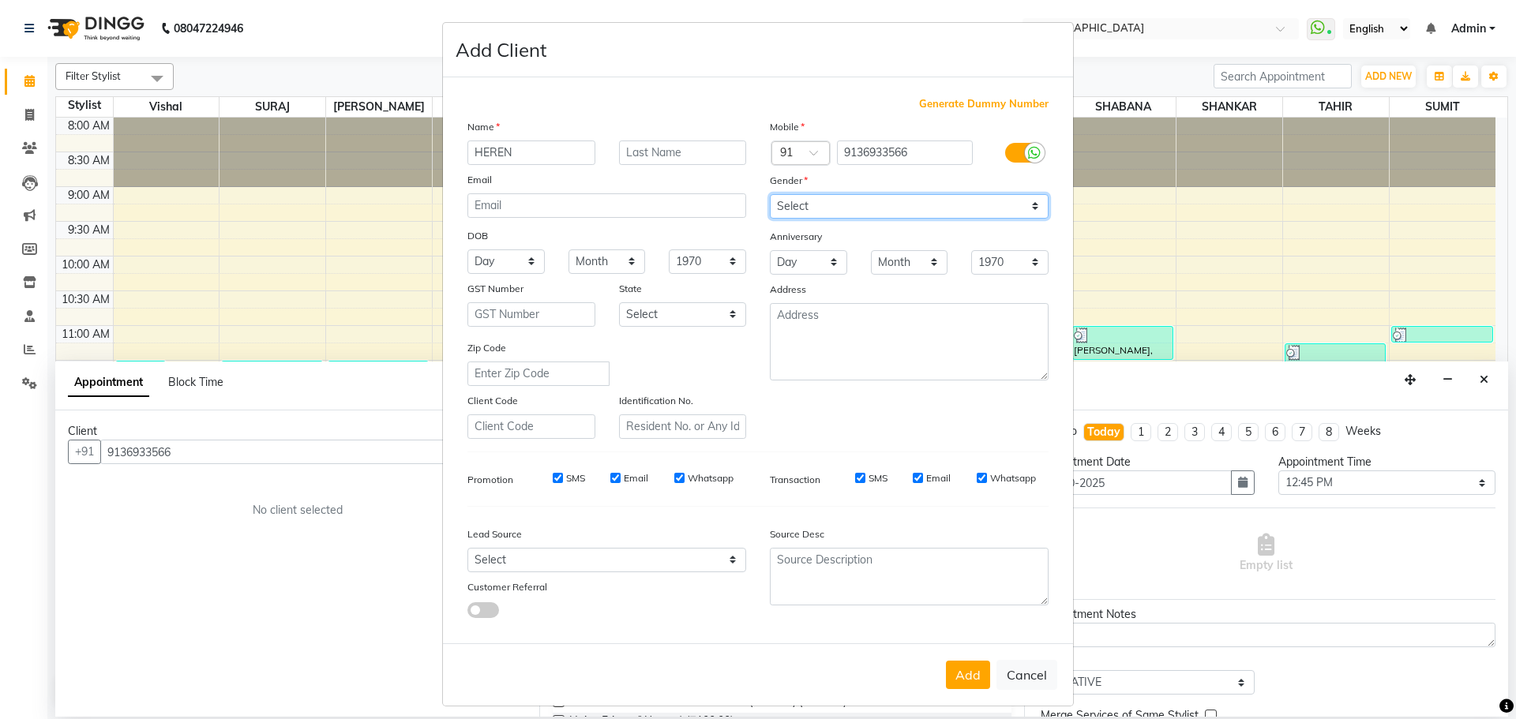
click at [785, 202] on select "Select [DEMOGRAPHIC_DATA] [DEMOGRAPHIC_DATA] Other Prefer Not To Say" at bounding box center [909, 206] width 279 height 24
click at [770, 194] on select "Select [DEMOGRAPHIC_DATA] [DEMOGRAPHIC_DATA] Other Prefer Not To Say" at bounding box center [909, 206] width 279 height 24
click at [956, 666] on button "Add" at bounding box center [968, 675] width 44 height 28
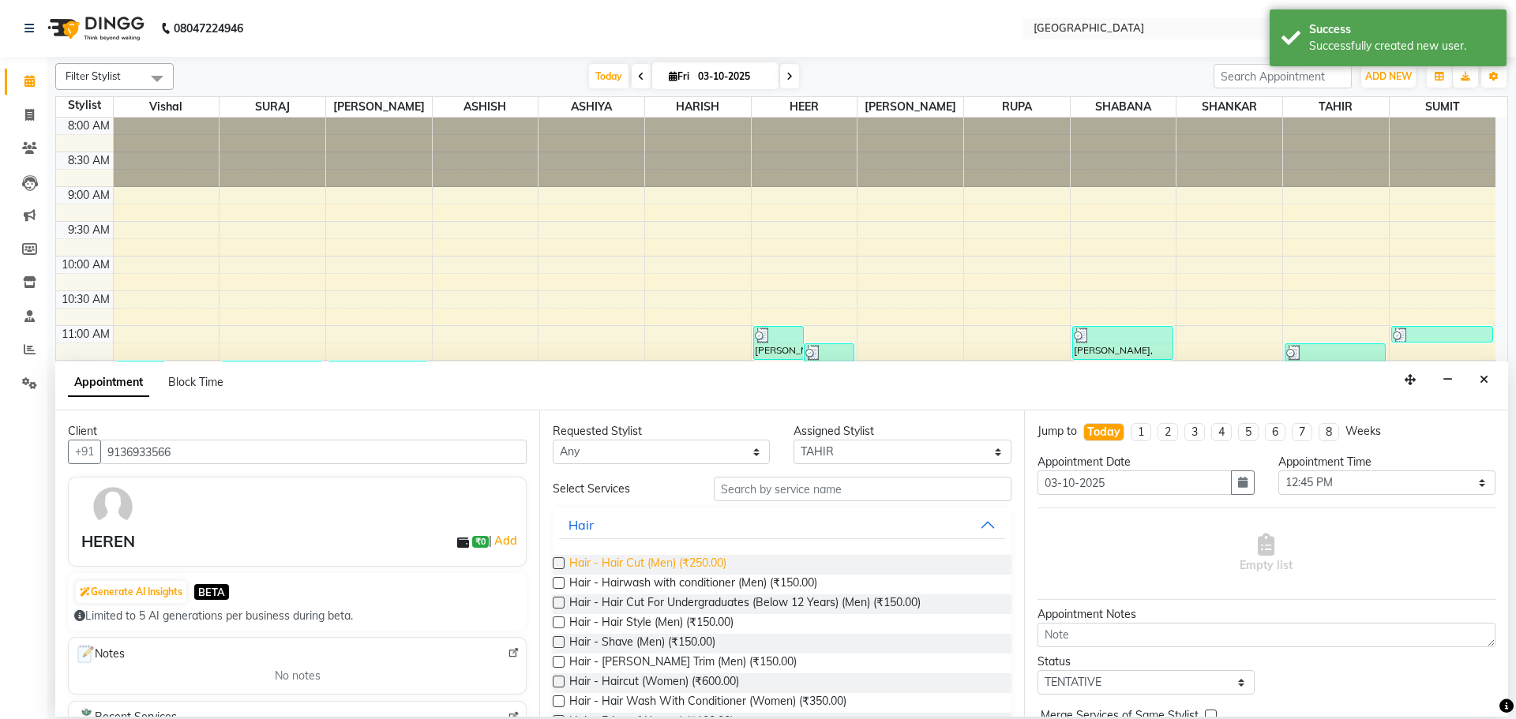
click at [656, 555] on span "Hair - Hair Cut (Men) (₹250.00)" at bounding box center [647, 565] width 157 height 20
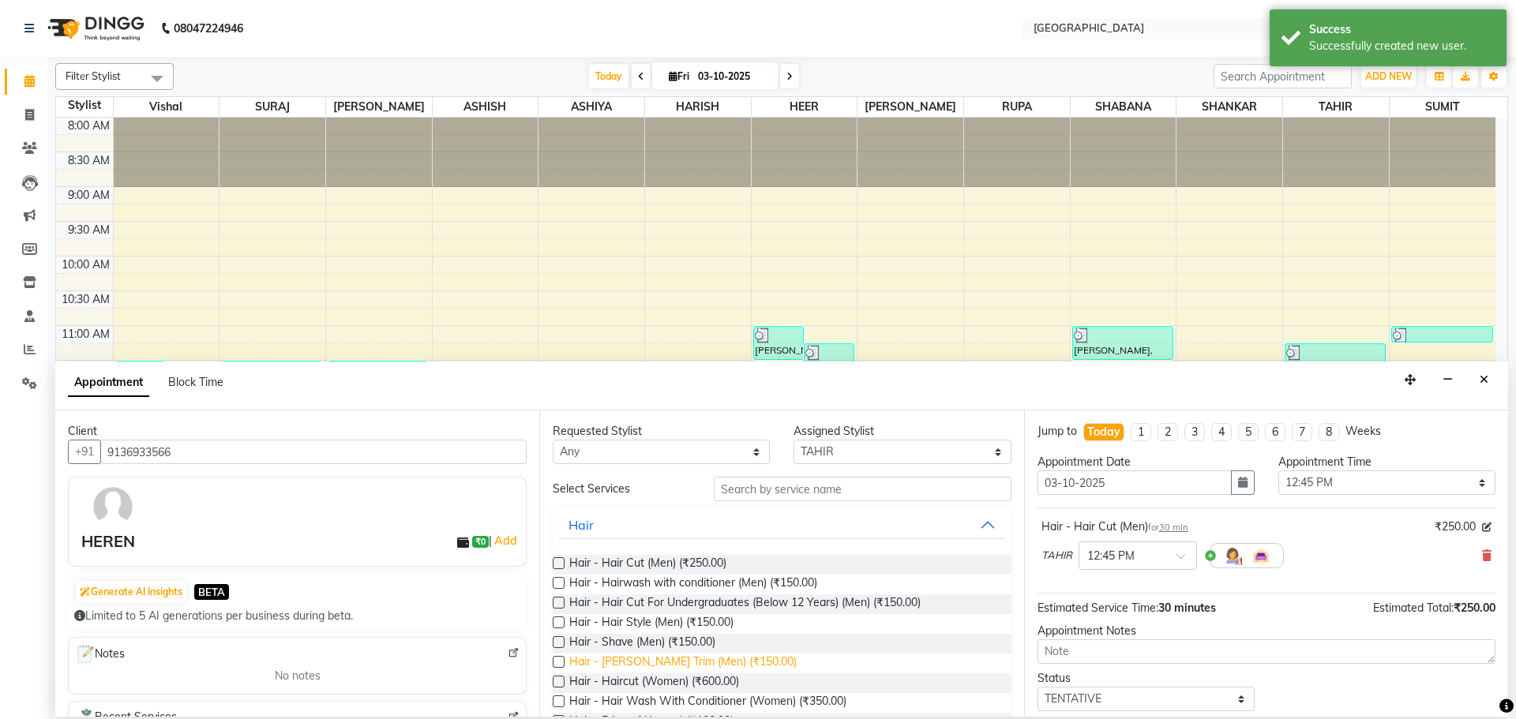
click at [676, 670] on span "Hair - [PERSON_NAME] Trim (Men) (₹150.00)" at bounding box center [682, 664] width 227 height 20
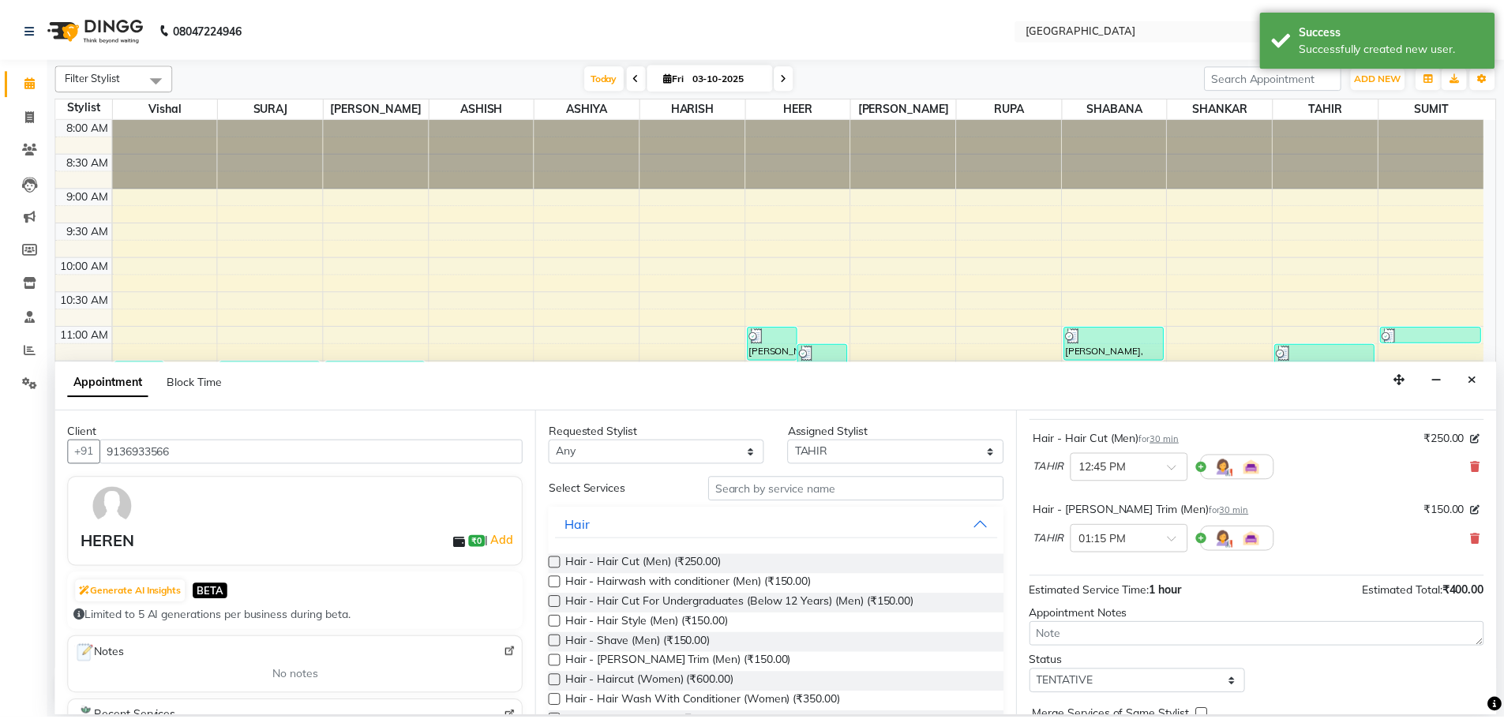
scroll to position [166, 0]
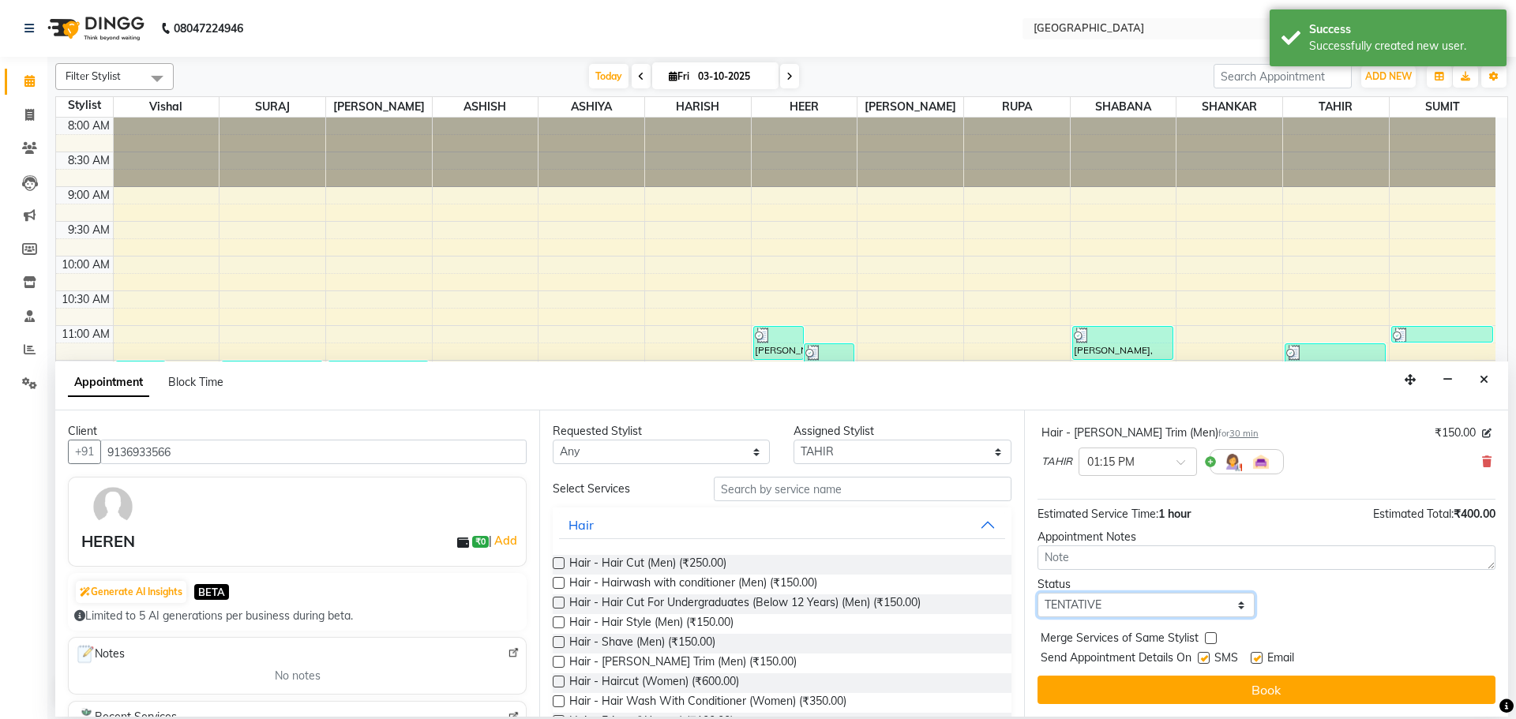
click at [1159, 603] on select "Select TENTATIVE CONFIRM CHECK-IN UPCOMING" at bounding box center [1146, 605] width 217 height 24
click at [1038, 593] on select "Select TENTATIVE CONFIRM CHECK-IN UPCOMING" at bounding box center [1146, 605] width 217 height 24
click at [1205, 638] on label at bounding box center [1211, 639] width 12 height 12
click at [1205, 638] on input "checkbox" at bounding box center [1210, 640] width 10 height 10
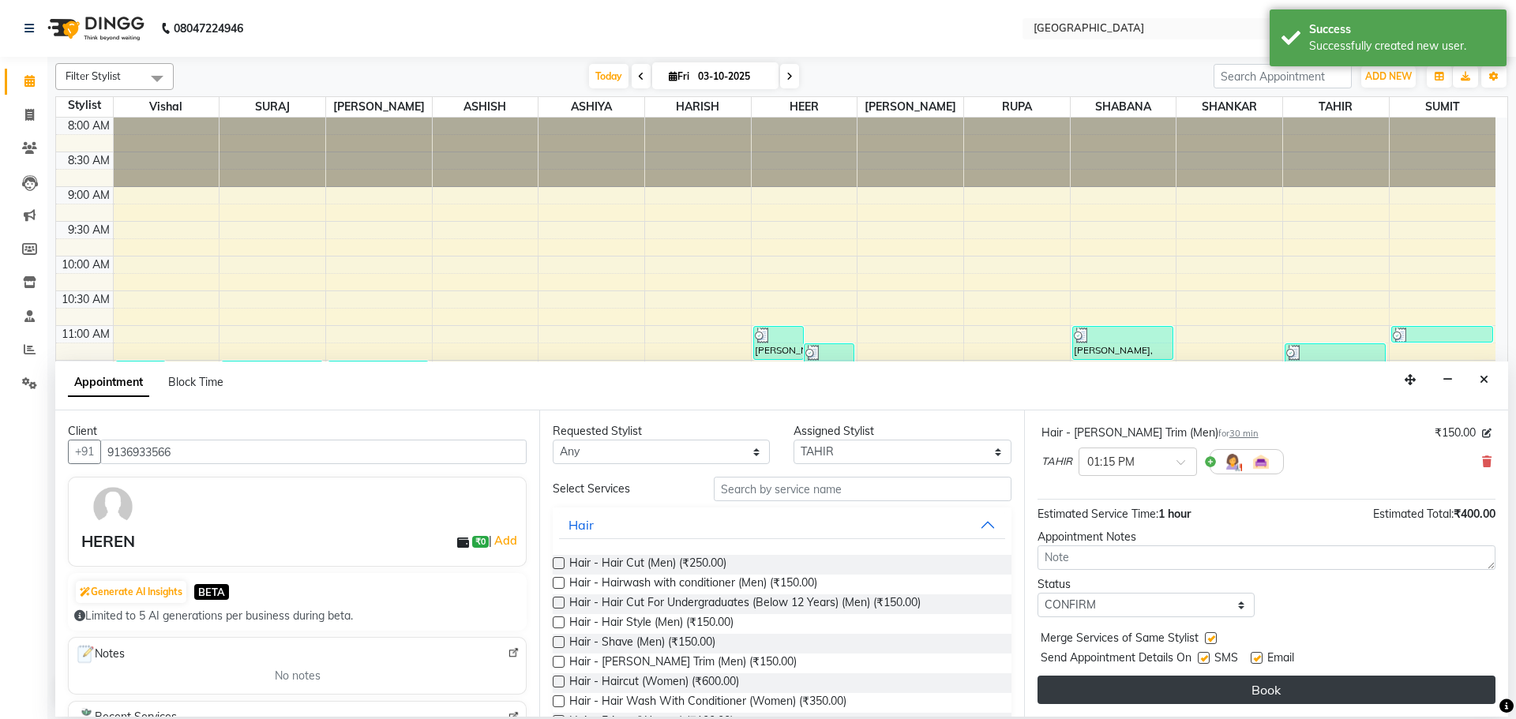
click at [1204, 687] on button "Book" at bounding box center [1267, 690] width 458 height 28
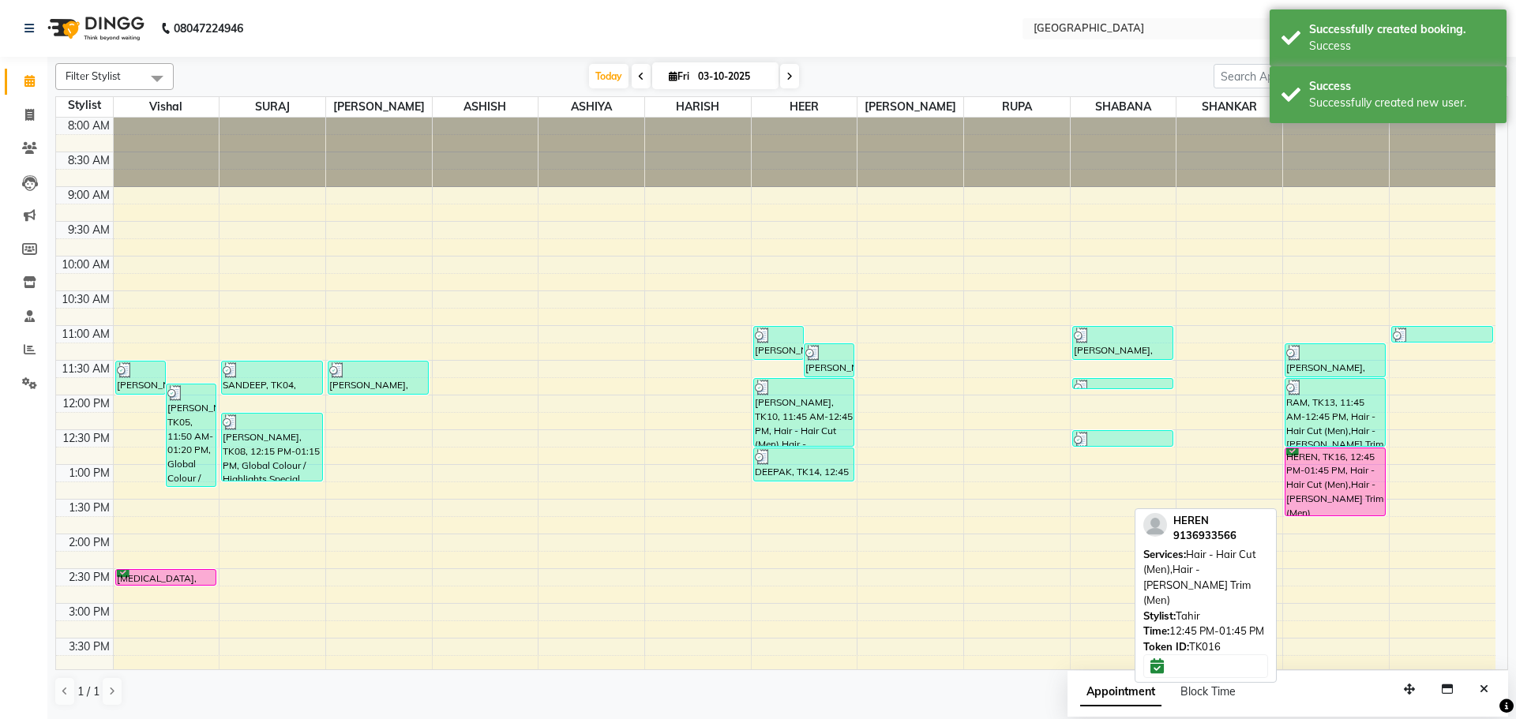
click at [1316, 471] on div "HEREN, TK16, 12:45 PM-01:45 PM, Hair - Hair Cut (Men),Hair - [PERSON_NAME] Trim…" at bounding box center [1336, 482] width 100 height 67
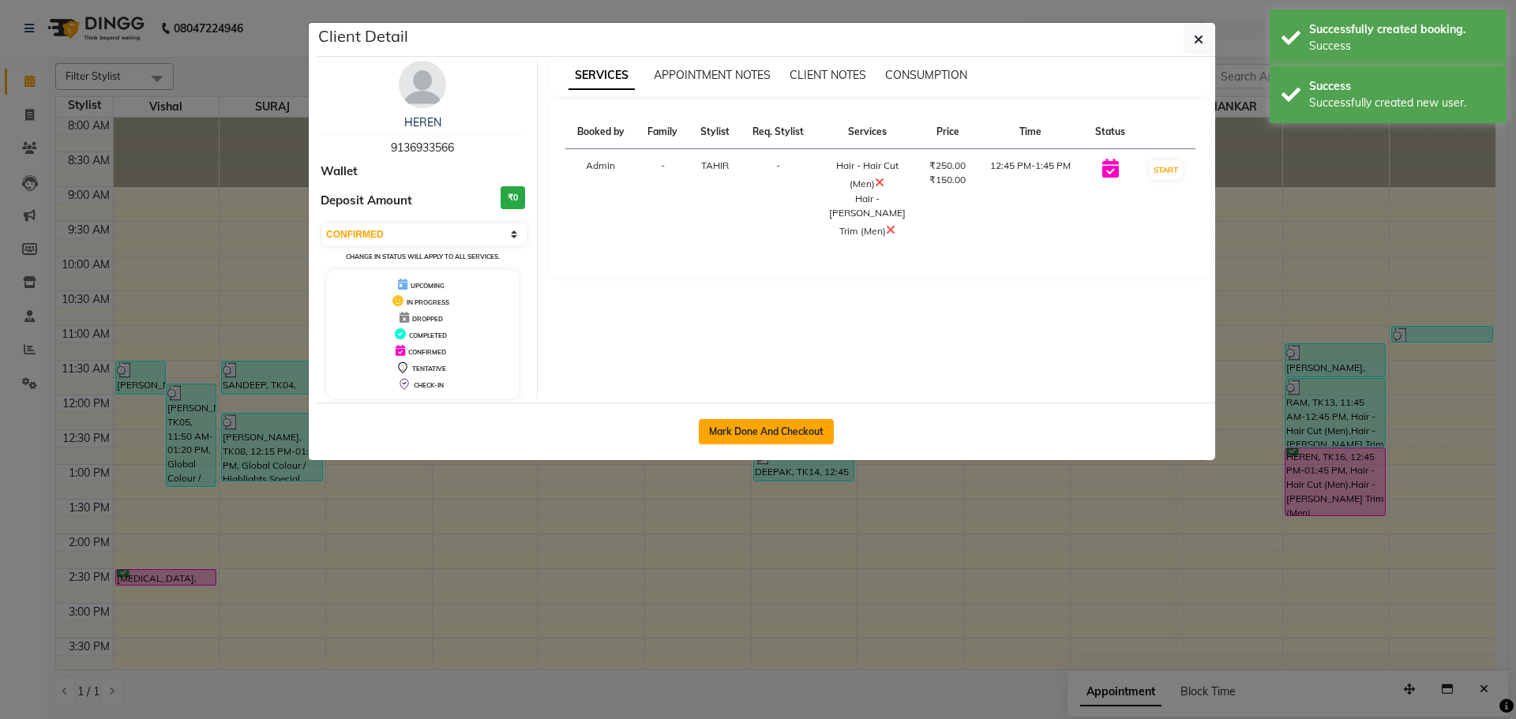
click at [747, 442] on button "Mark Done And Checkout" at bounding box center [766, 431] width 135 height 25
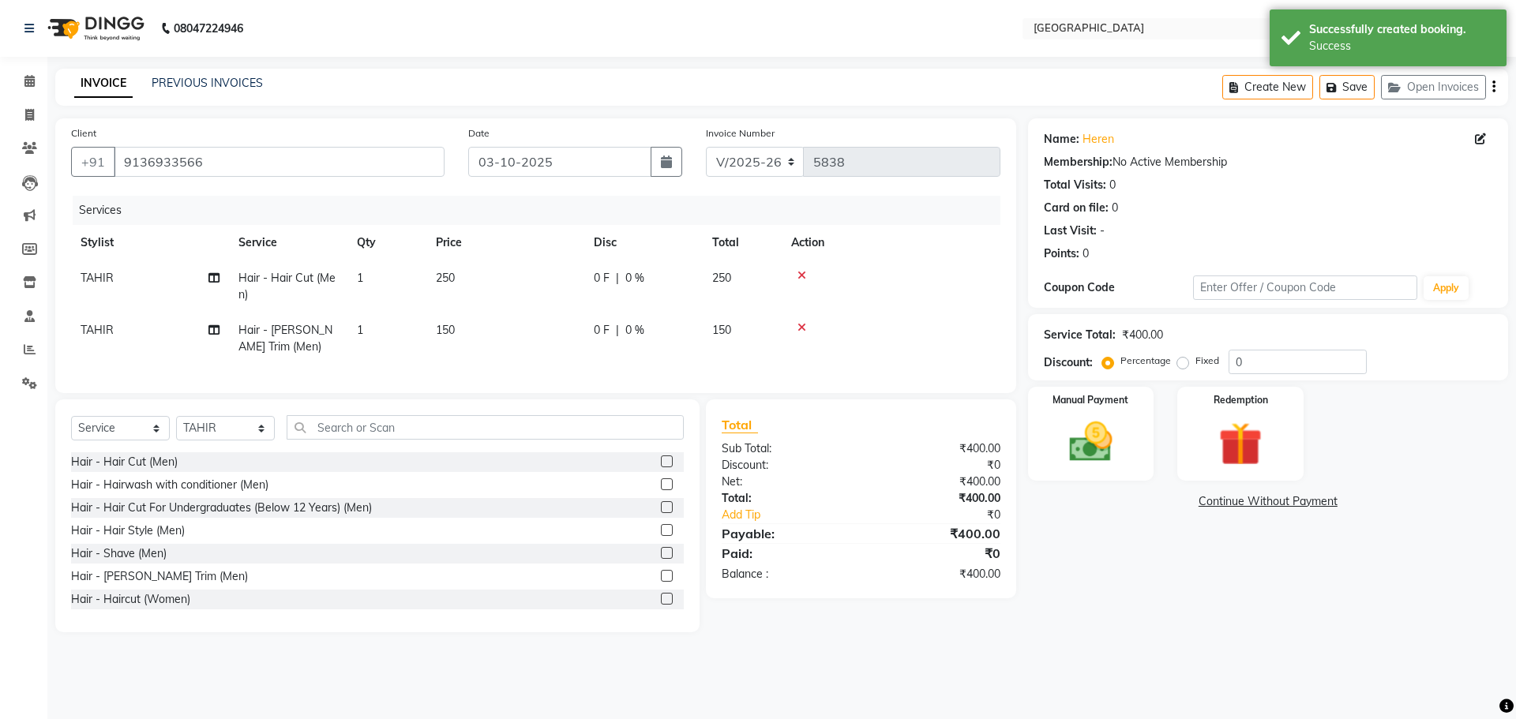
click at [715, 286] on td "250" at bounding box center [742, 287] width 79 height 52
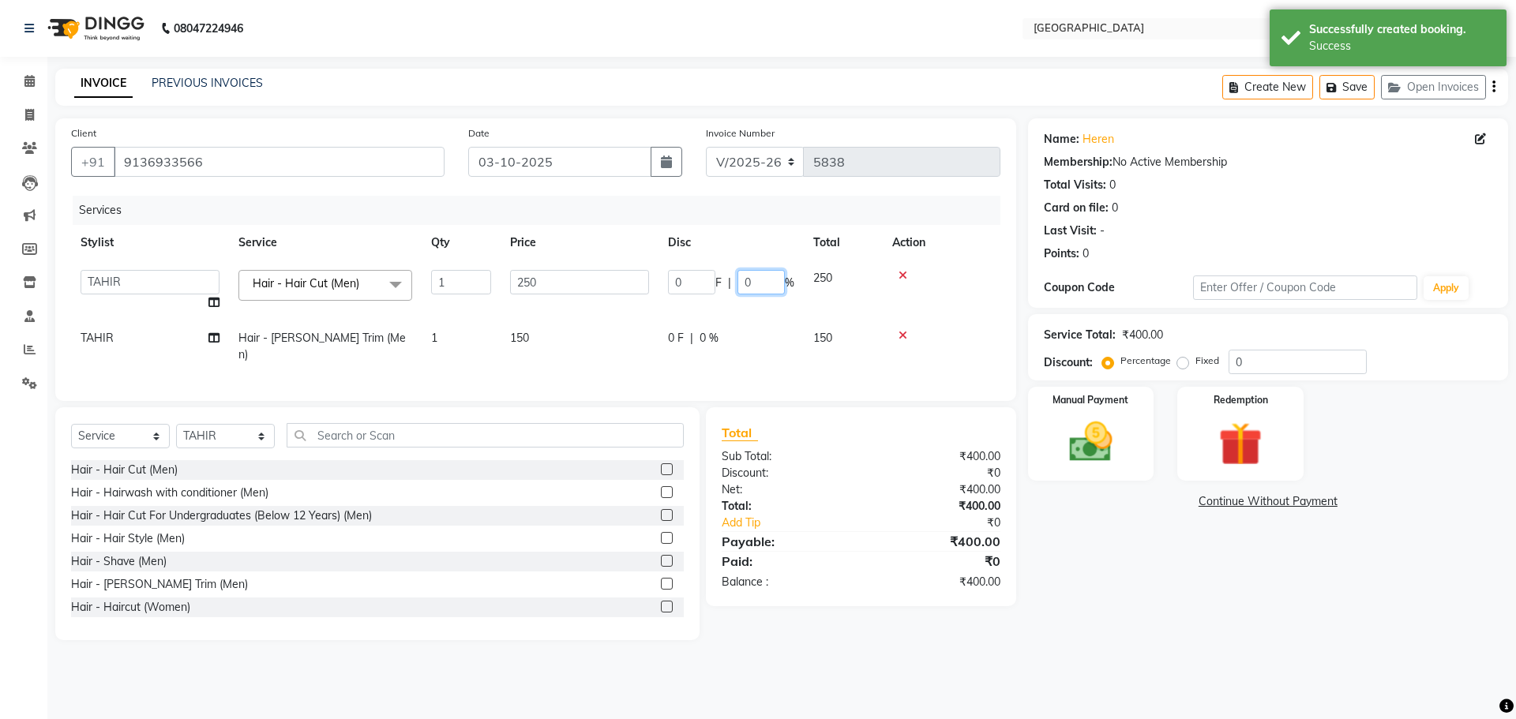
click at [744, 279] on input "0" at bounding box center [761, 282] width 47 height 24
click at [1080, 427] on img at bounding box center [1090, 442] width 73 height 52
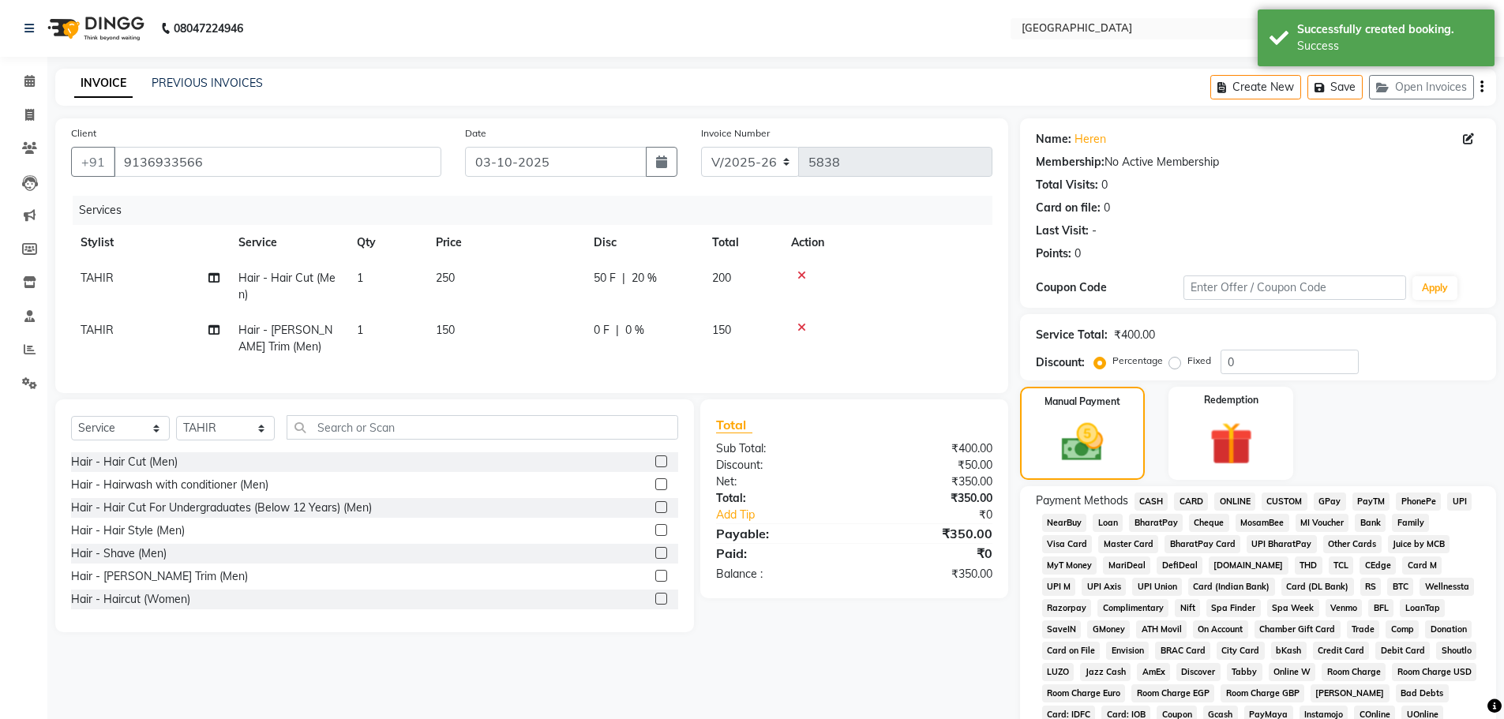
click at [1336, 500] on span "GPay" at bounding box center [1330, 502] width 32 height 18
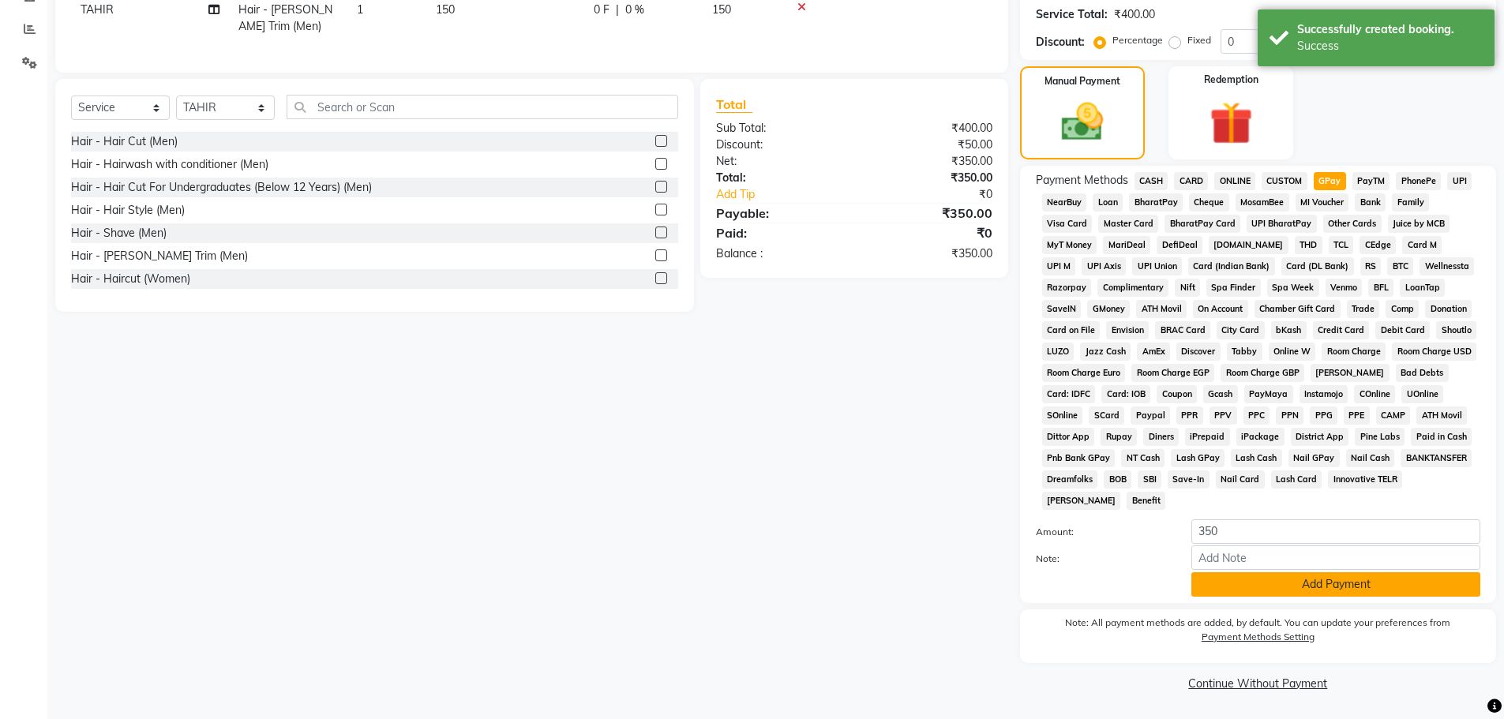
click at [1287, 592] on button "Add Payment" at bounding box center [1336, 585] width 289 height 24
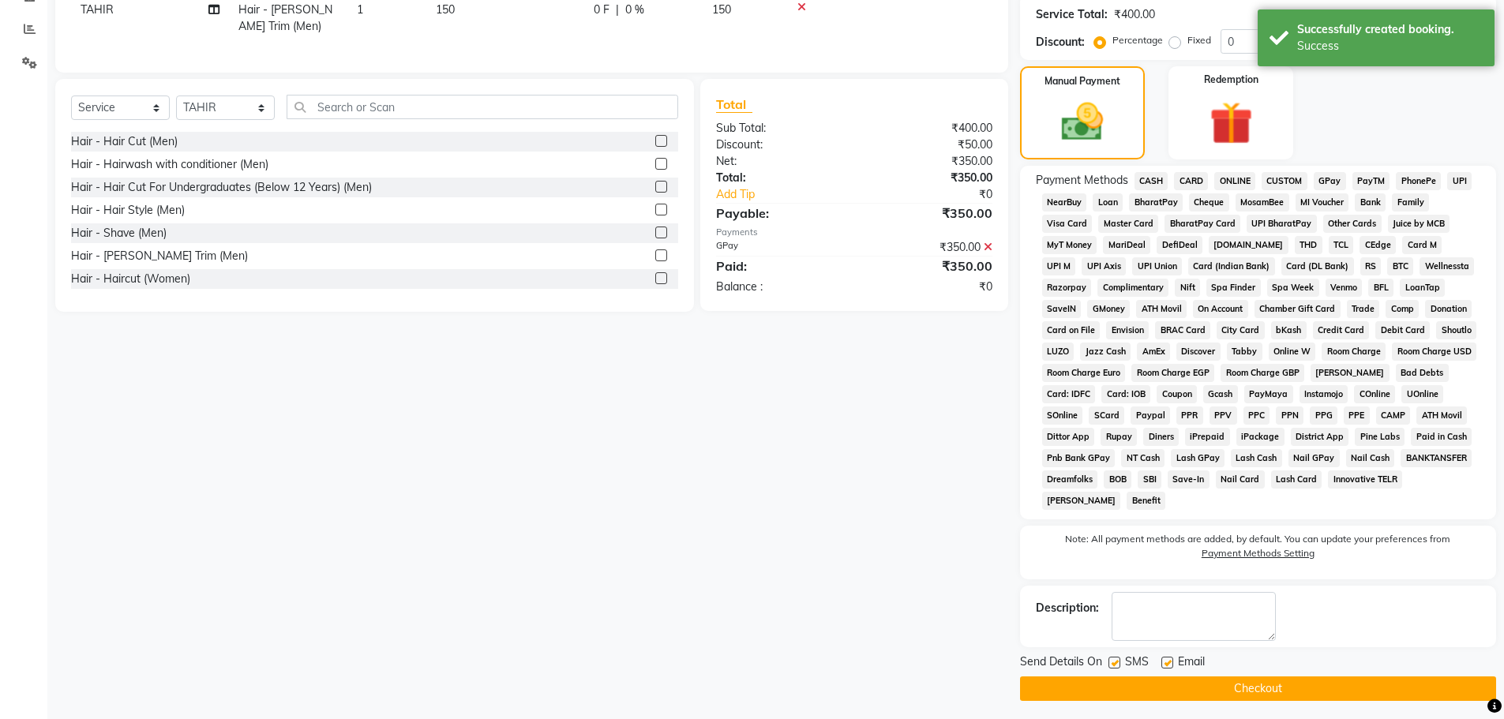
click at [1279, 679] on button "Checkout" at bounding box center [1258, 689] width 476 height 24
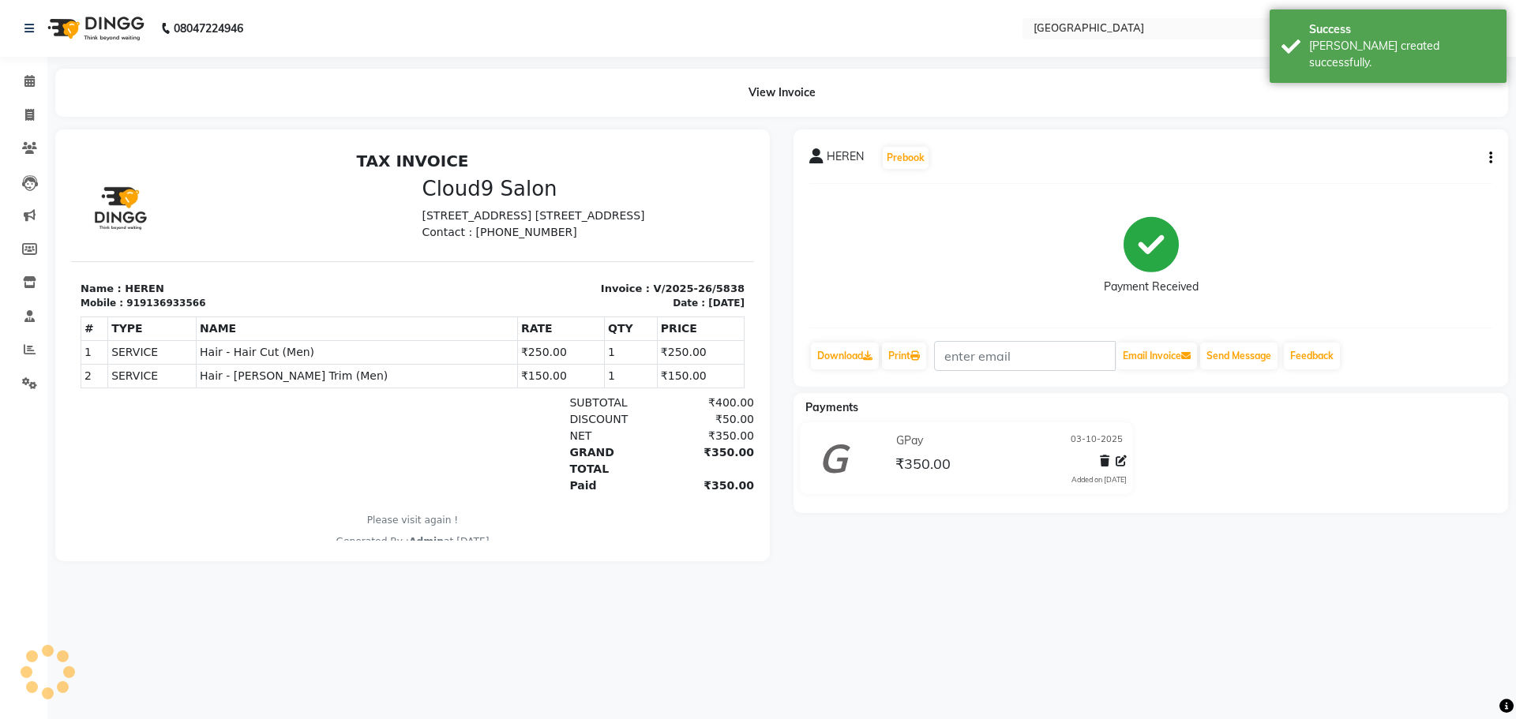
click at [28, 96] on li "Calendar" at bounding box center [23, 82] width 47 height 34
click at [29, 79] on icon at bounding box center [29, 81] width 10 height 12
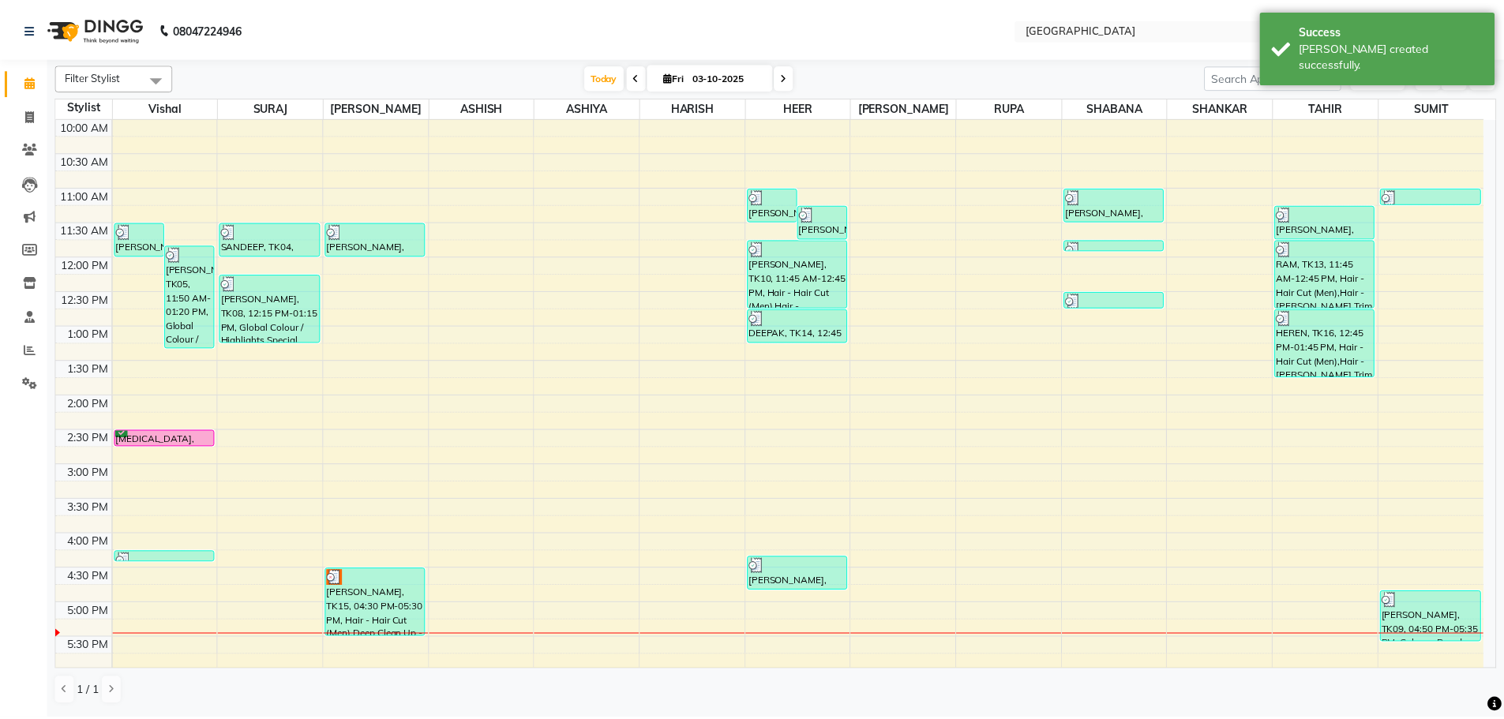
scroll to position [237, 0]
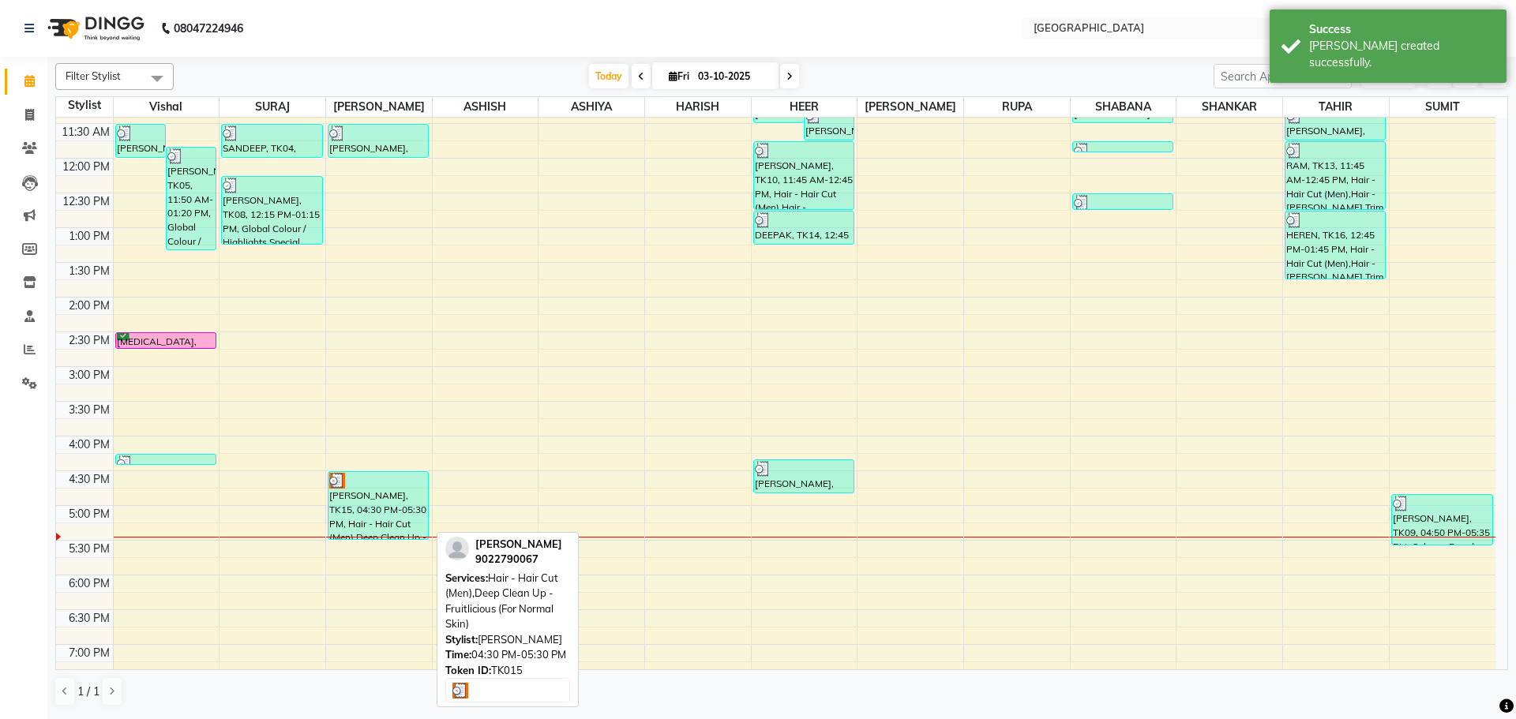
click at [343, 483] on img at bounding box center [337, 481] width 16 height 16
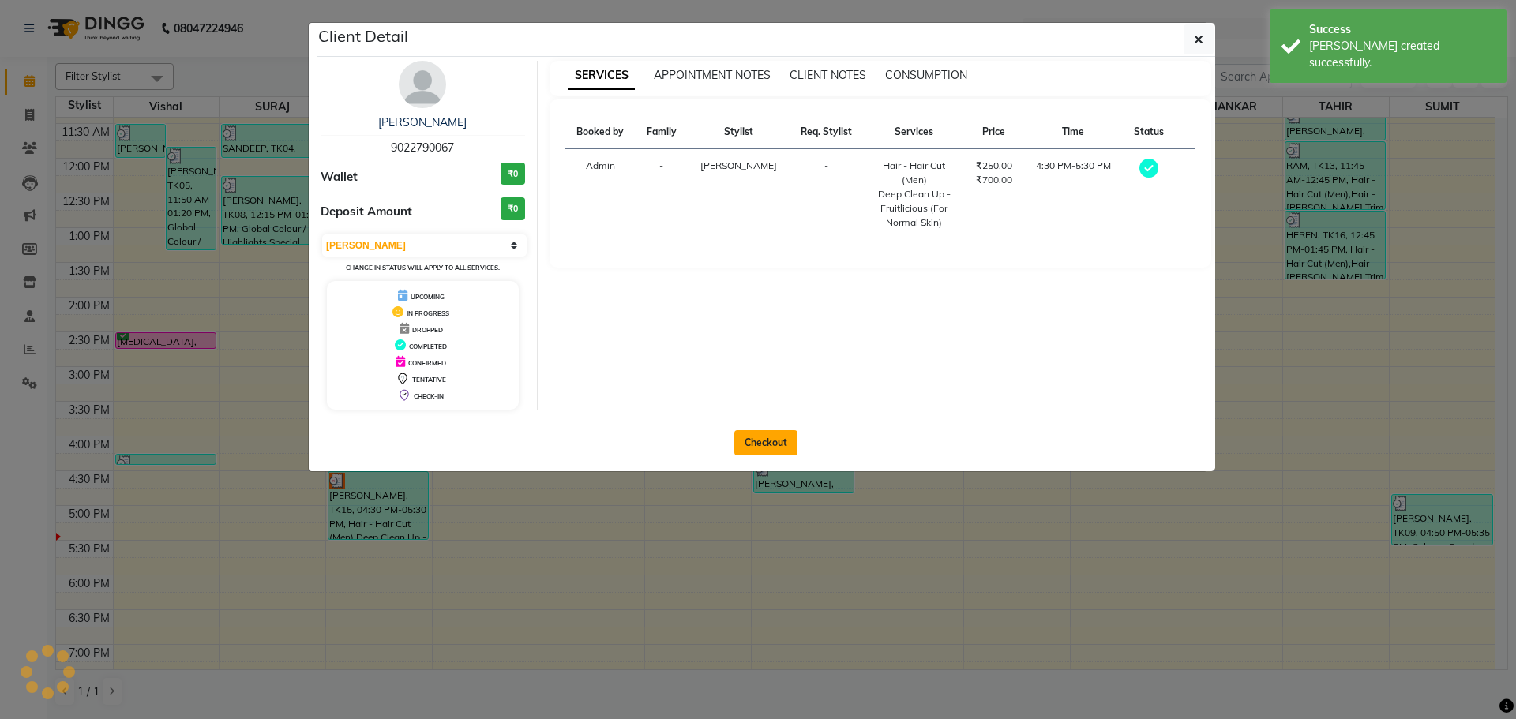
click at [788, 447] on button "Checkout" at bounding box center [765, 442] width 63 height 25
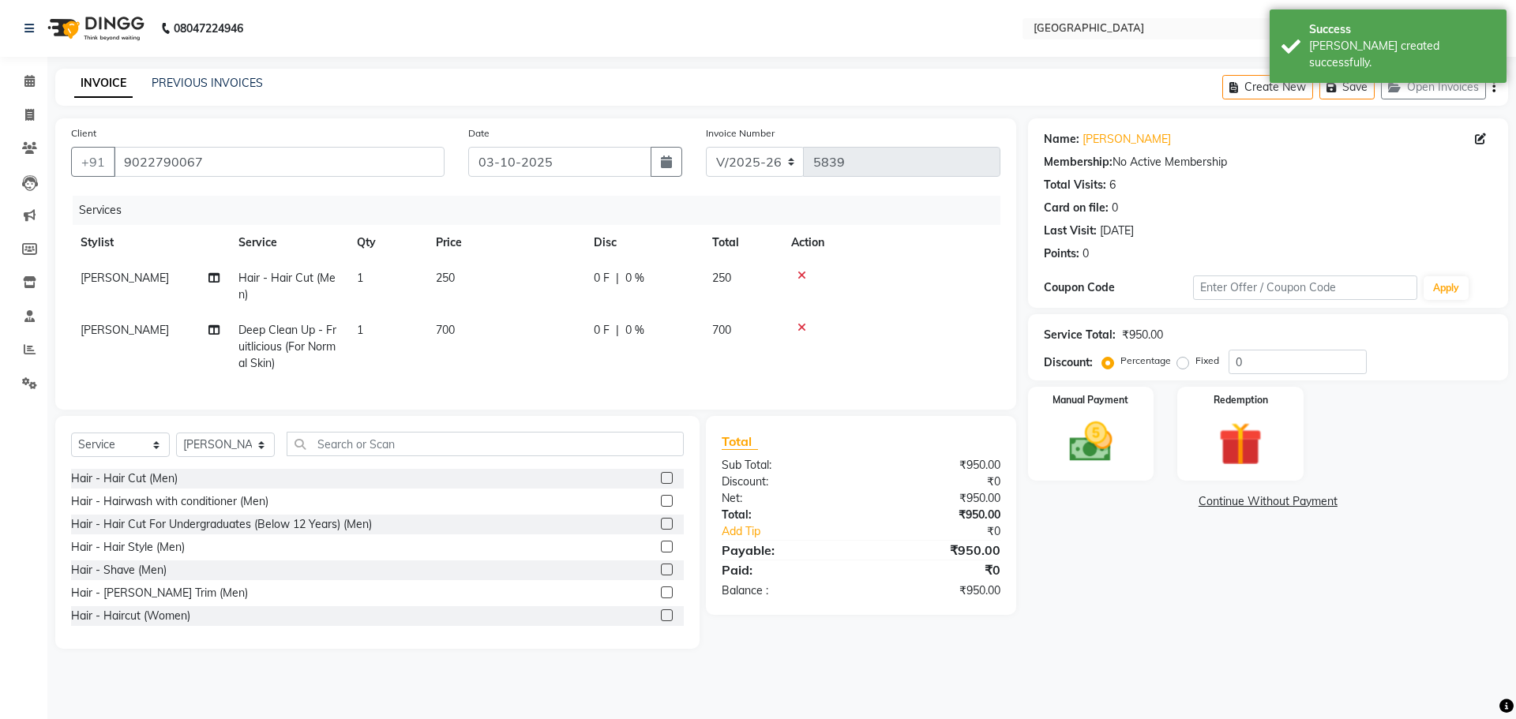
click at [752, 287] on td "250" at bounding box center [742, 287] width 79 height 52
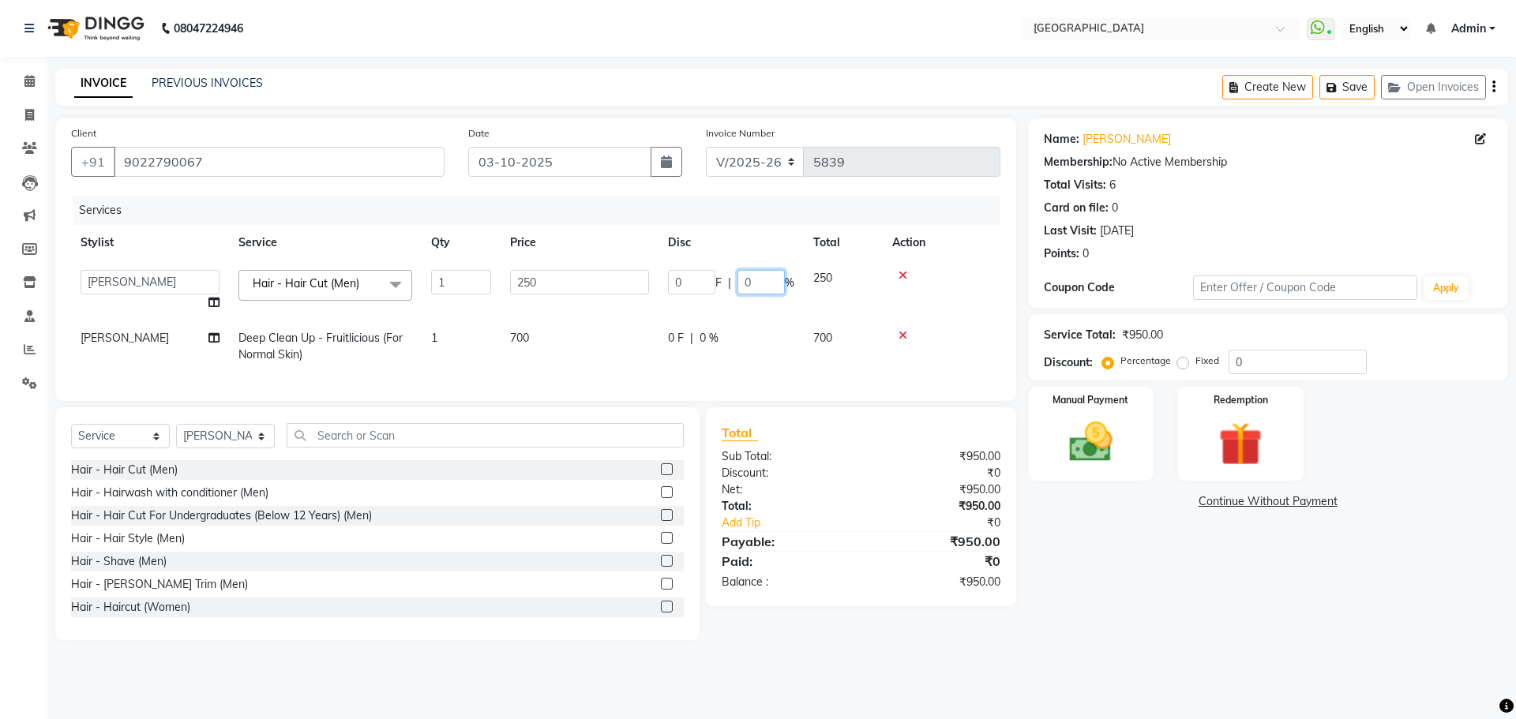
click at [741, 278] on input "0" at bounding box center [761, 282] width 47 height 24
click at [1140, 610] on div "Name: [PERSON_NAME] Membership: No Active Membership Total Visits: 6 Card on fi…" at bounding box center [1274, 379] width 492 height 522
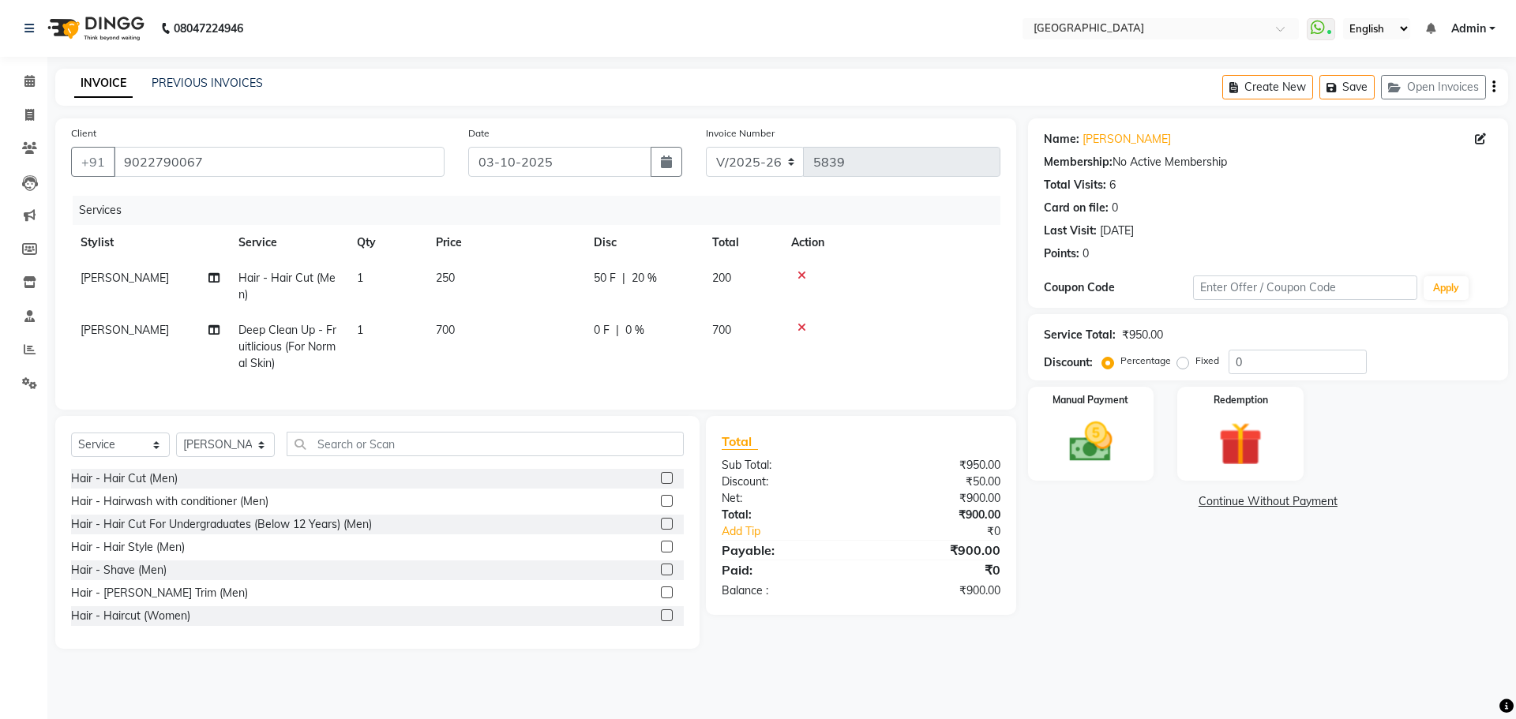
click at [155, 280] on td "[PERSON_NAME]" at bounding box center [150, 287] width 158 height 52
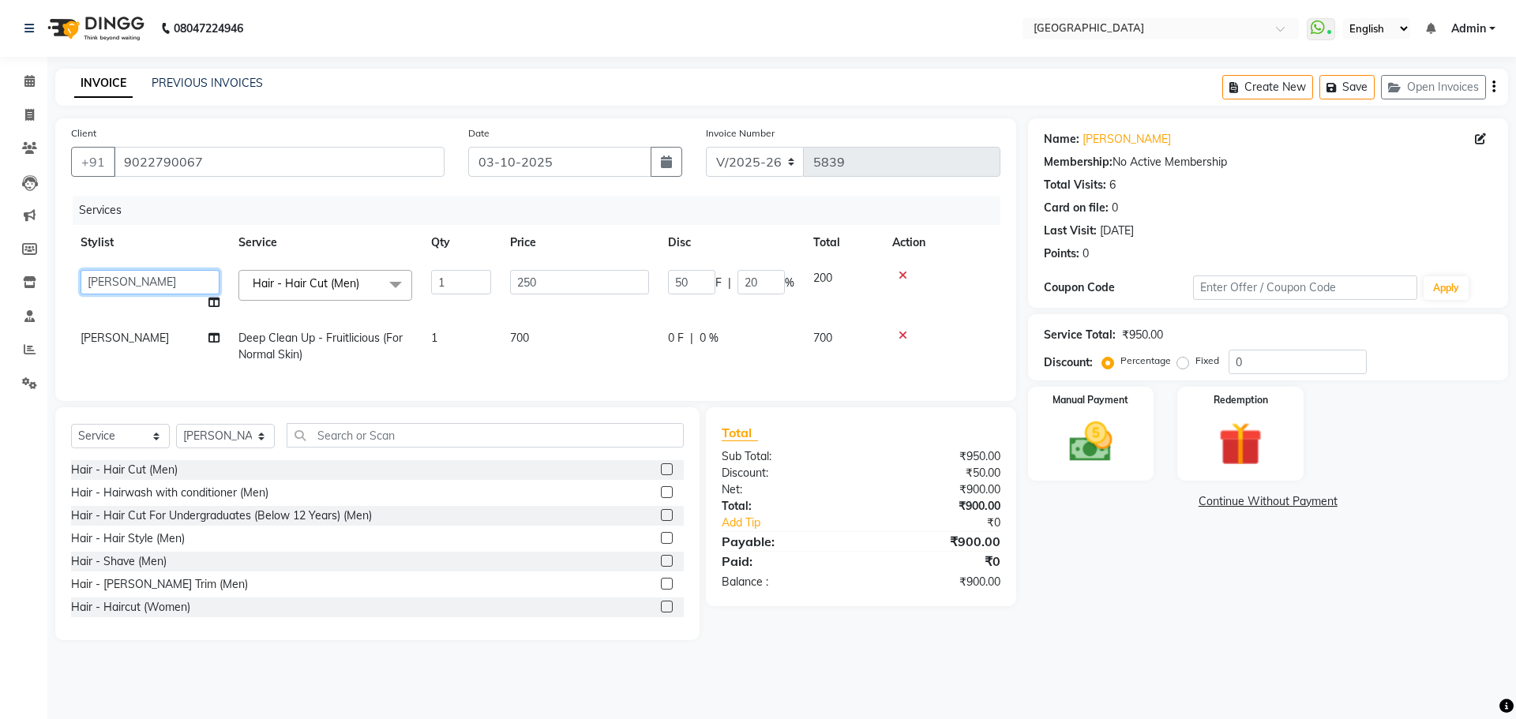
click at [163, 280] on select "[PERSON_NAME] ASHIYA [PERSON_NAME] [PERSON_NAME] [PERSON_NAME] [PERSON_NAME] [P…" at bounding box center [150, 282] width 139 height 24
click at [1111, 468] on img at bounding box center [1090, 442] width 73 height 52
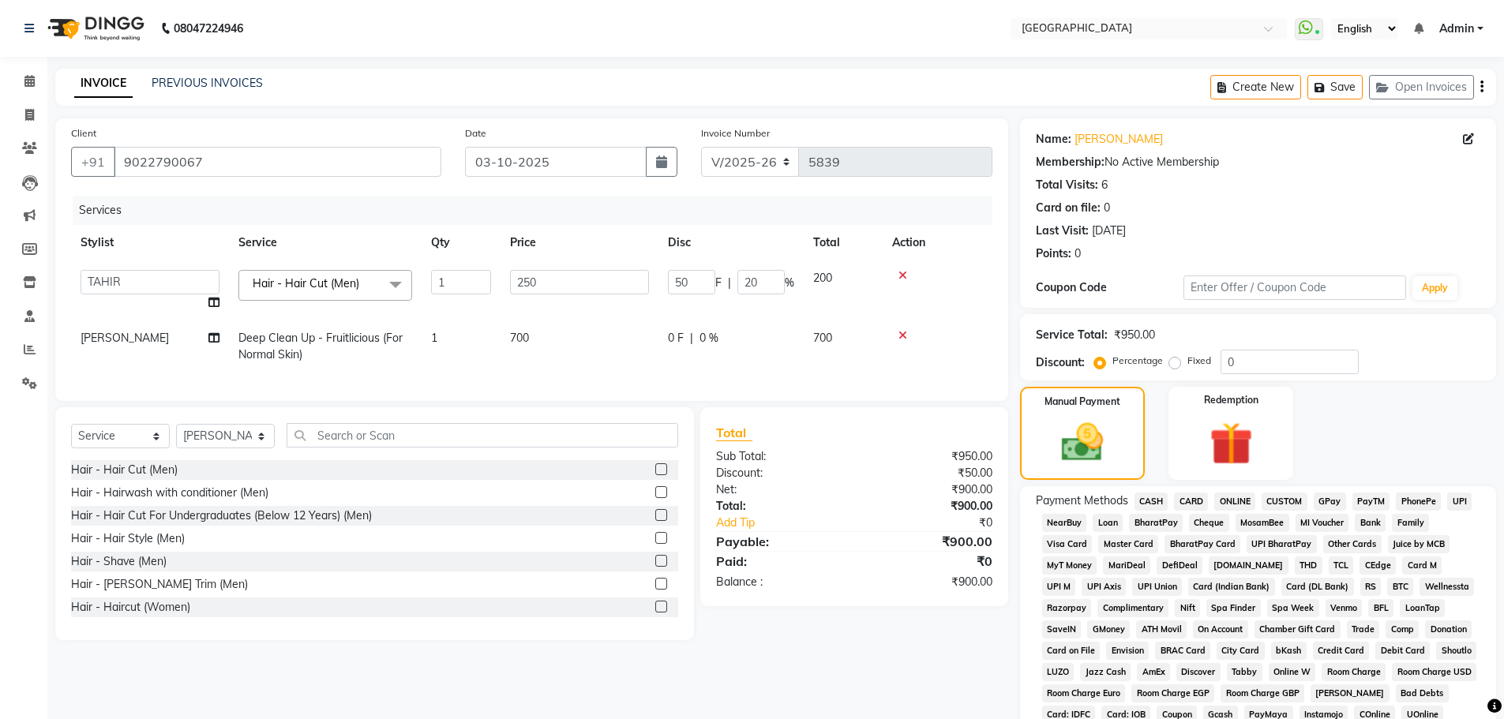
click at [1330, 498] on span "GPay" at bounding box center [1330, 502] width 32 height 18
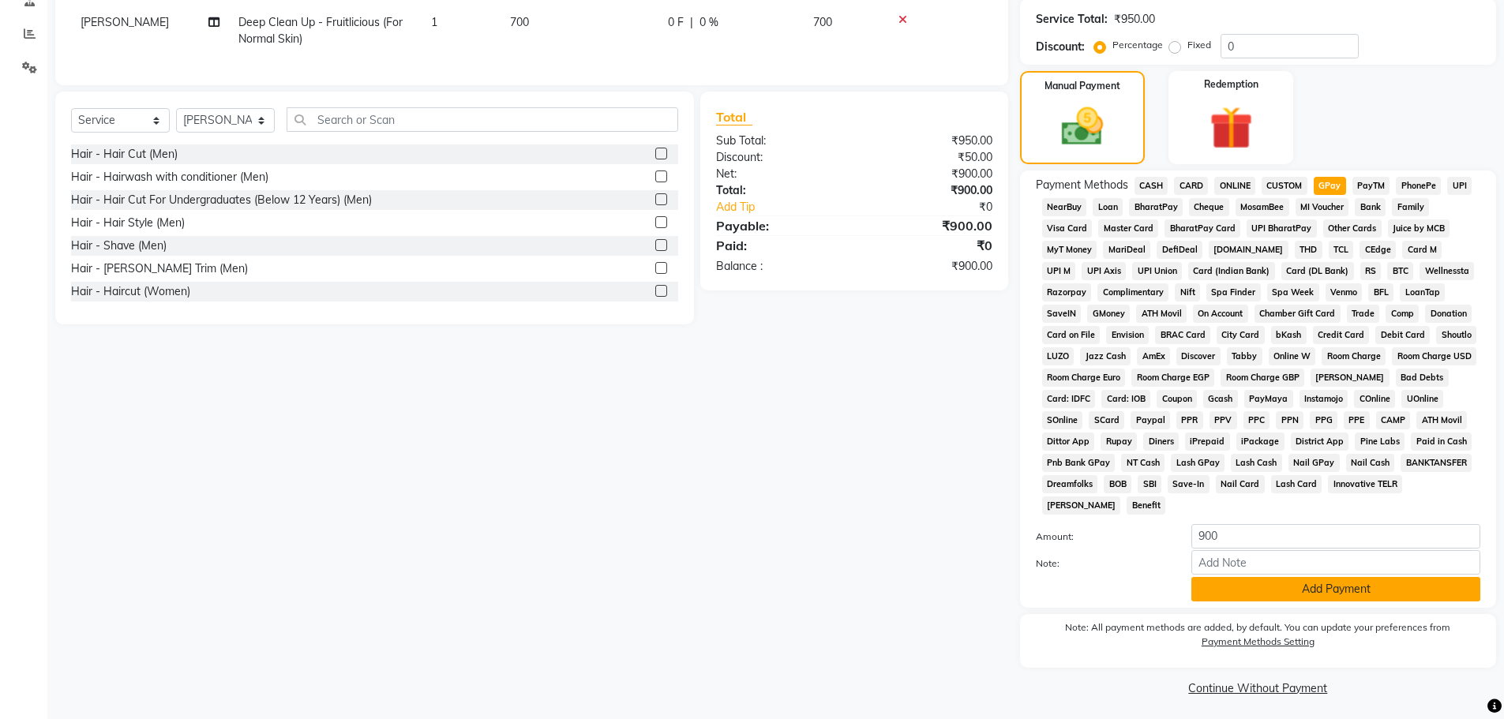
click at [1241, 595] on button "Add Payment" at bounding box center [1336, 589] width 289 height 24
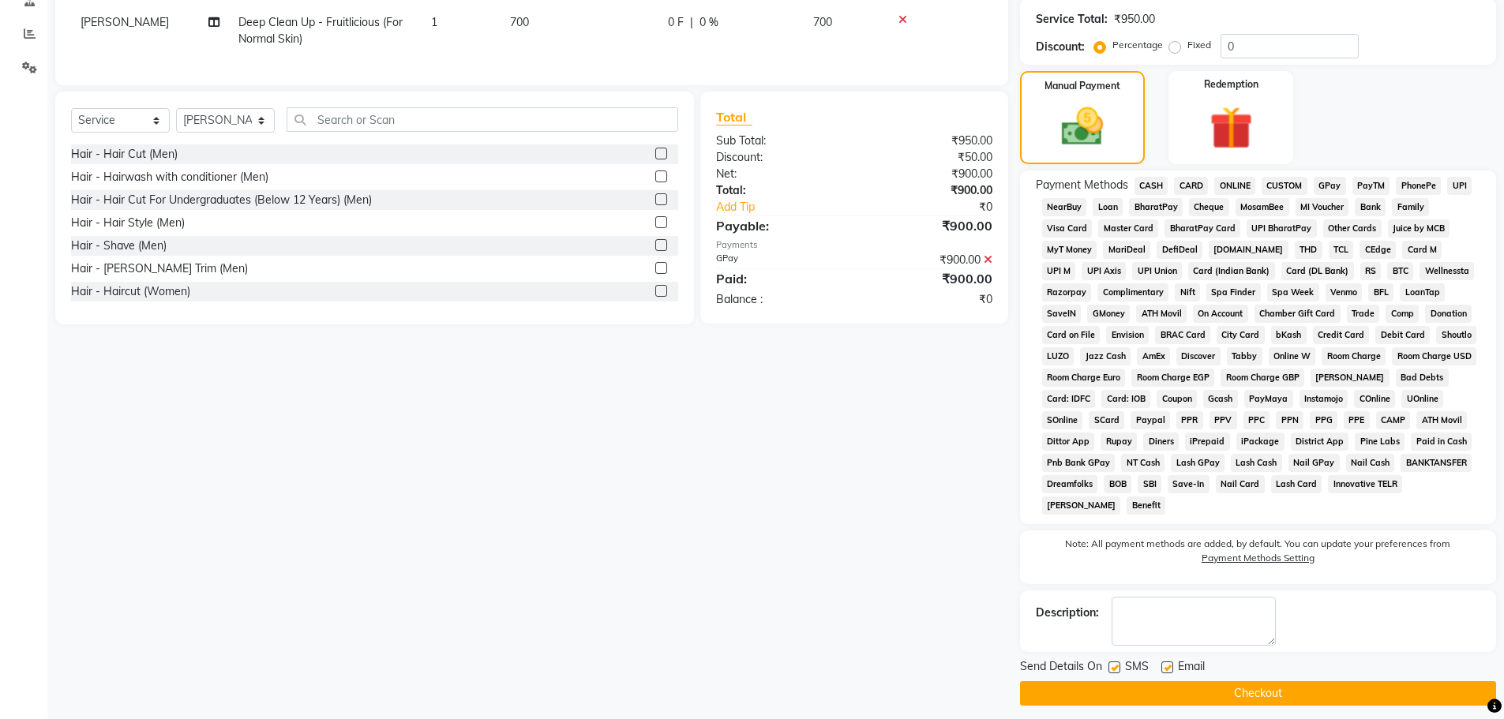
drag, startPoint x: 1210, startPoint y: 688, endPoint x: 737, endPoint y: 403, distance: 552.3
click at [1209, 689] on button "Checkout" at bounding box center [1258, 694] width 476 height 24
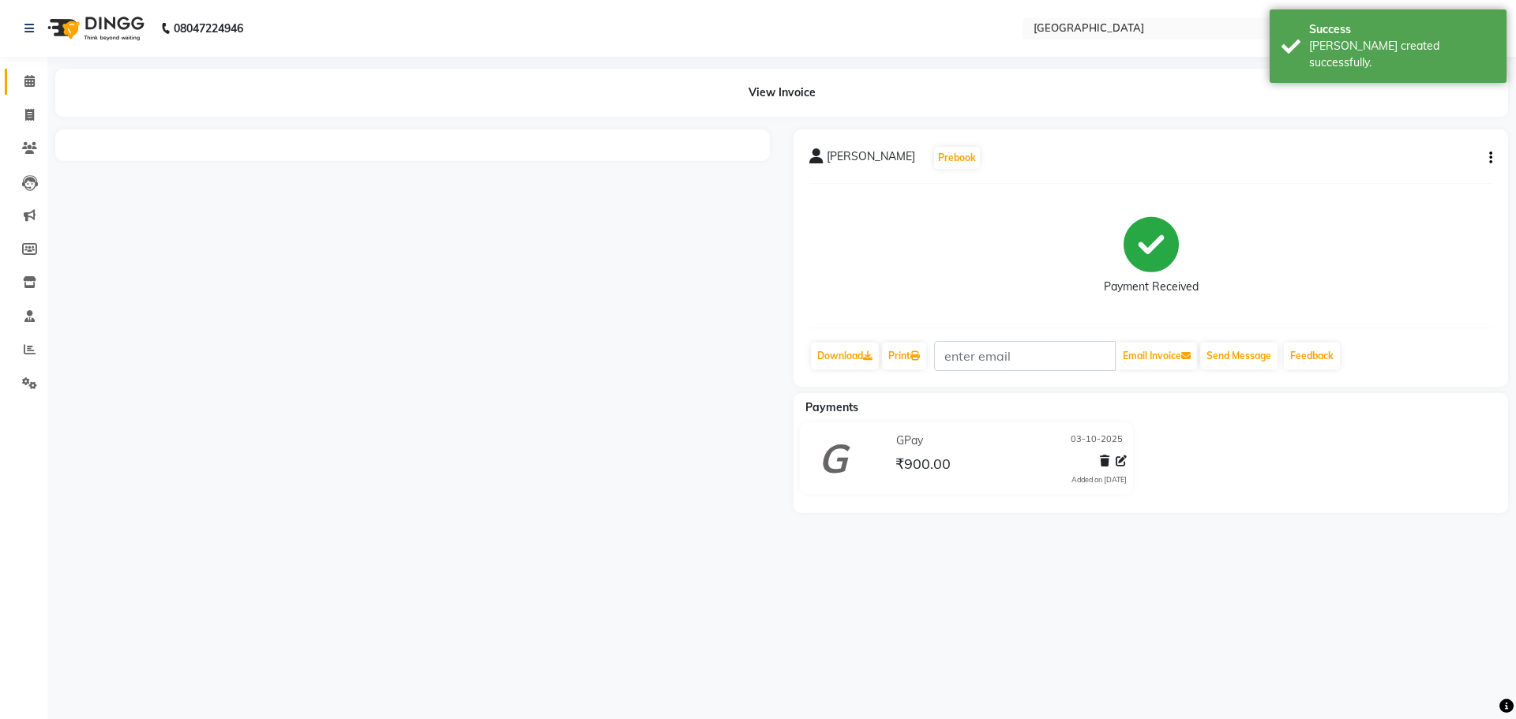
click at [39, 92] on link "Calendar" at bounding box center [24, 82] width 38 height 26
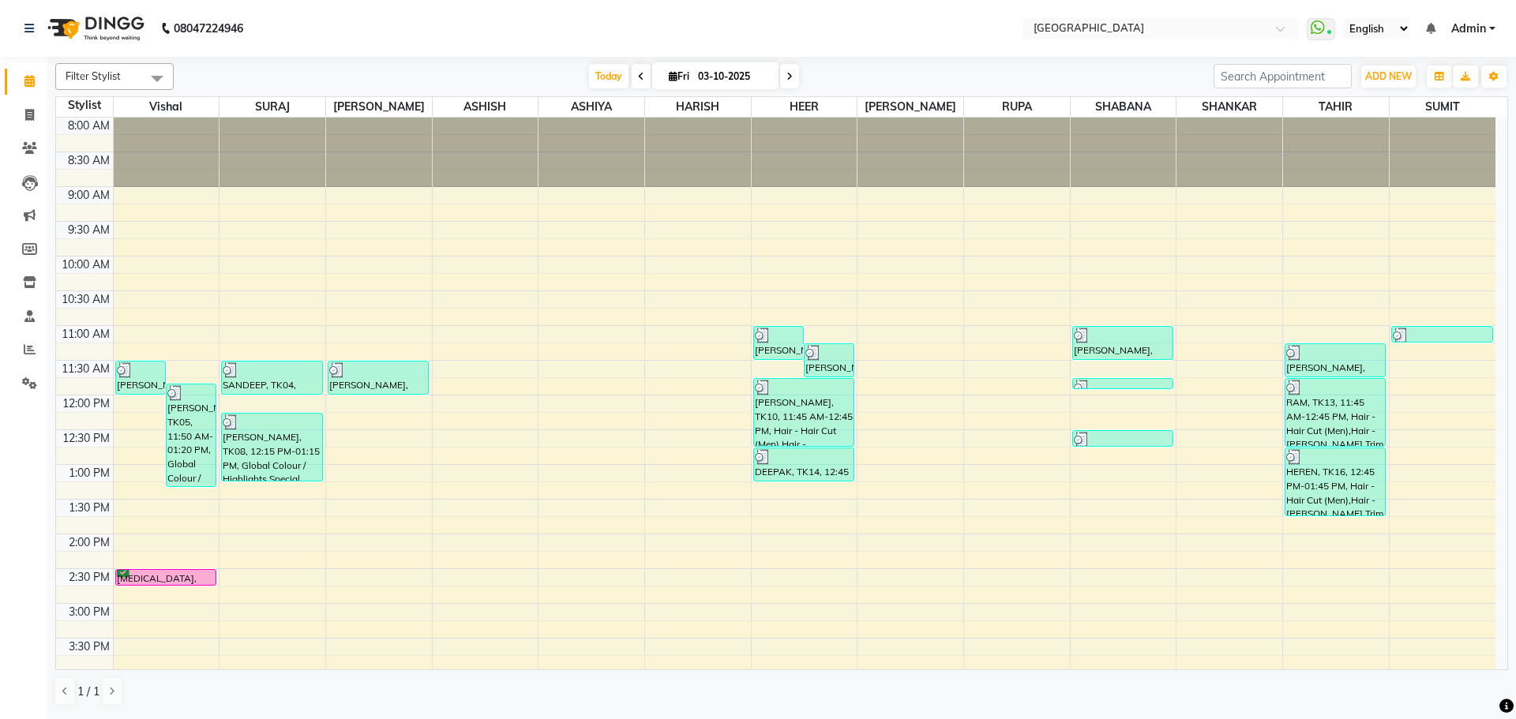
click at [1429, 375] on div "8:00 AM 8:30 AM 9:00 AM 9:30 AM 10:00 AM 10:30 AM 11:00 AM 11:30 AM 12:00 PM 12…" at bounding box center [776, 673] width 1440 height 1111
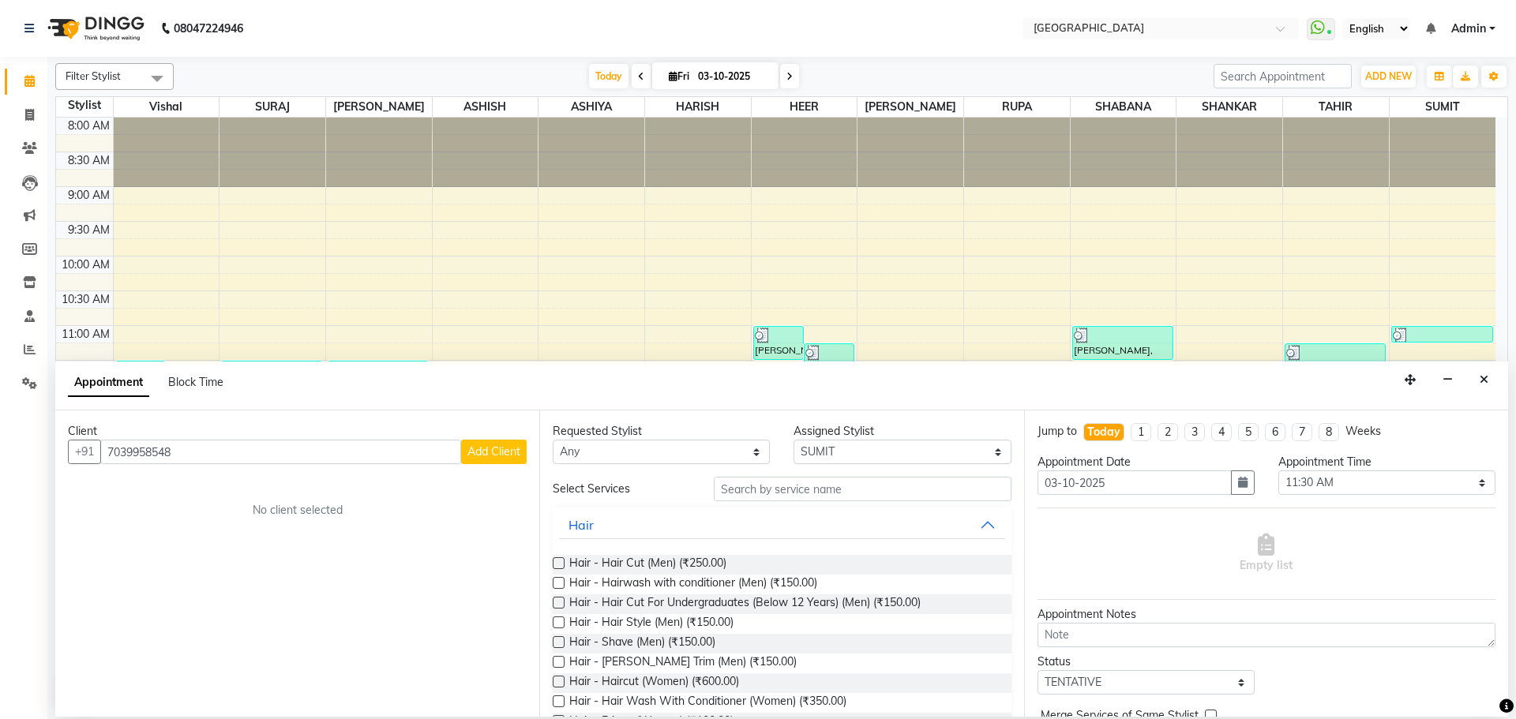
click at [490, 449] on span "Add Client" at bounding box center [494, 452] width 53 height 14
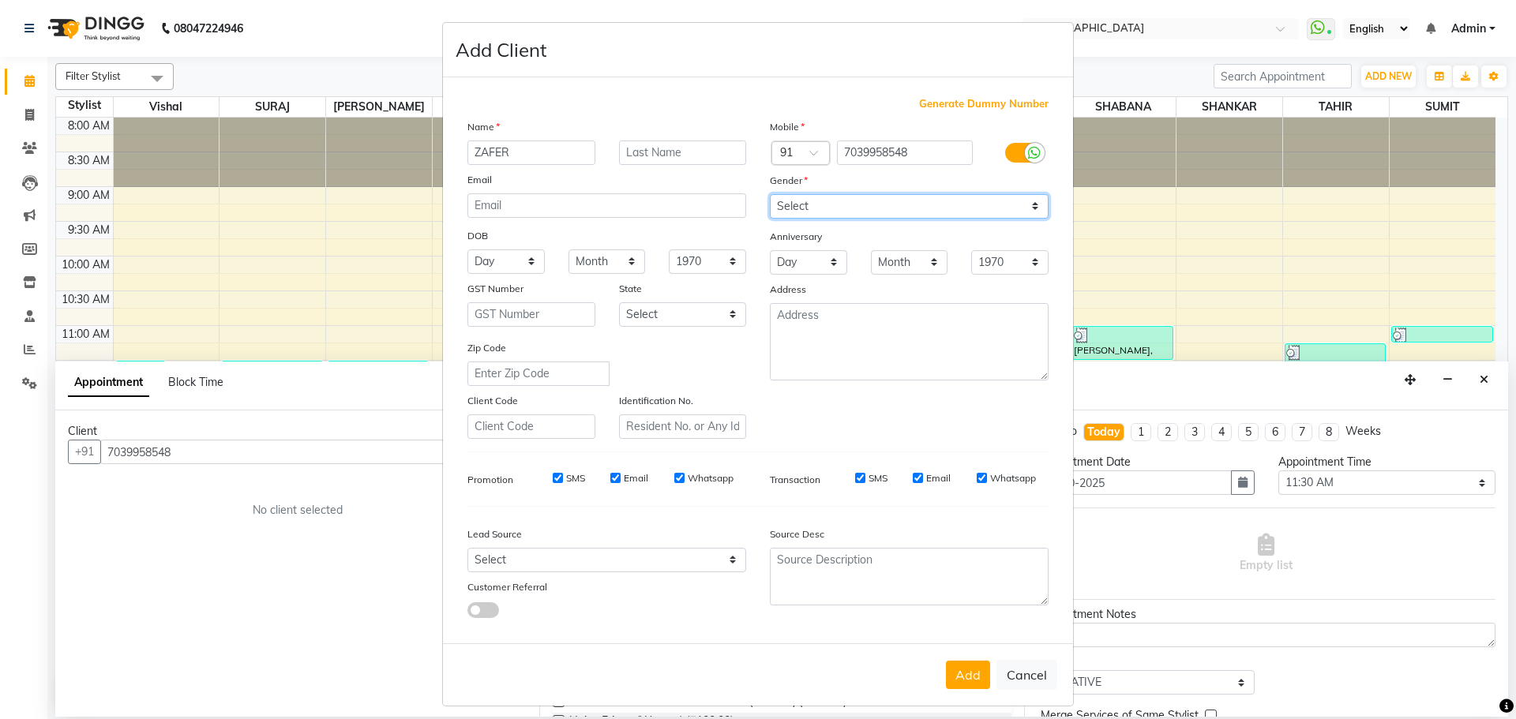
click at [815, 209] on select "Select [DEMOGRAPHIC_DATA] [DEMOGRAPHIC_DATA] Other Prefer Not To Say" at bounding box center [909, 206] width 279 height 24
click at [770, 194] on select "Select [DEMOGRAPHIC_DATA] [DEMOGRAPHIC_DATA] Other Prefer Not To Say" at bounding box center [909, 206] width 279 height 24
click at [957, 671] on button "Add" at bounding box center [968, 675] width 44 height 28
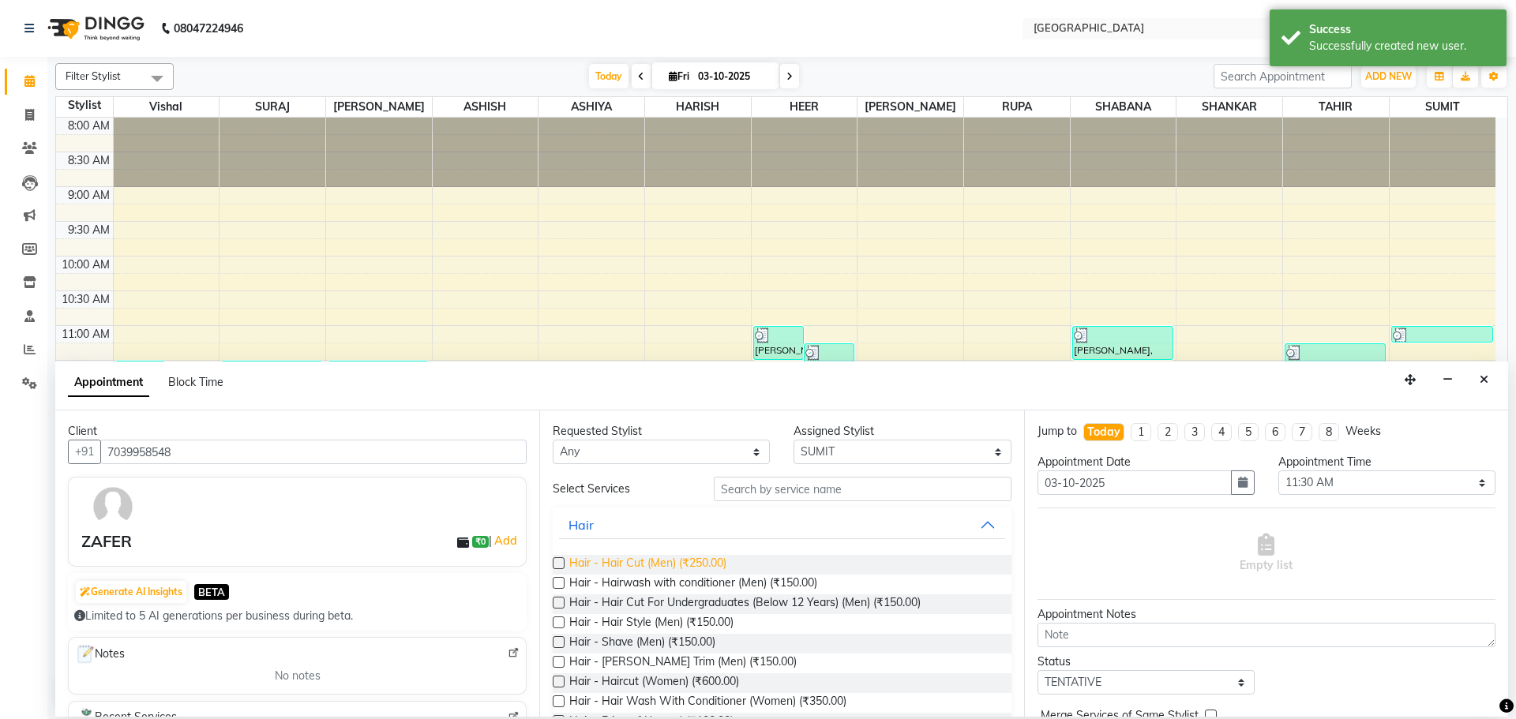
click at [704, 565] on span "Hair - Hair Cut (Men) (₹250.00)" at bounding box center [647, 565] width 157 height 20
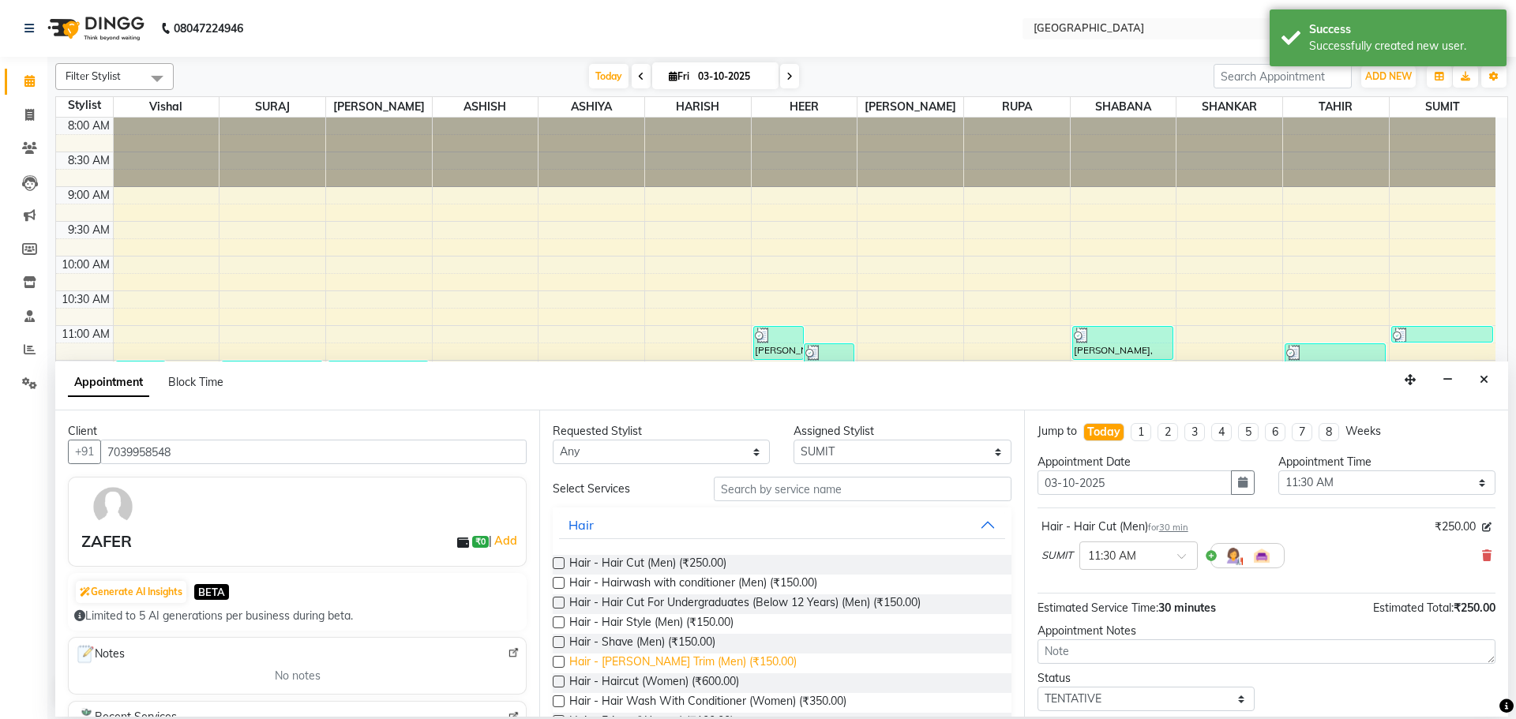
click at [712, 668] on span "Hair - [PERSON_NAME] Trim (Men) (₹150.00)" at bounding box center [682, 664] width 227 height 20
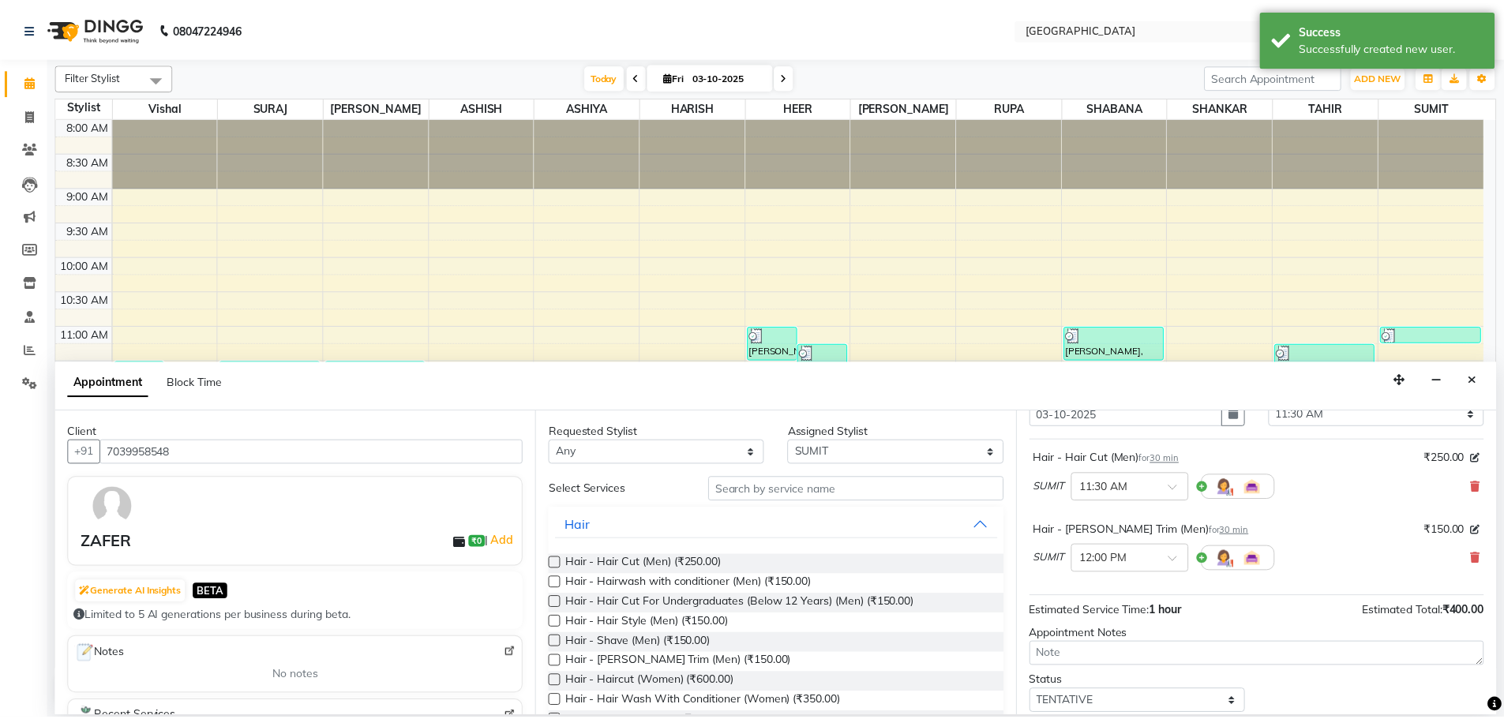
scroll to position [166, 0]
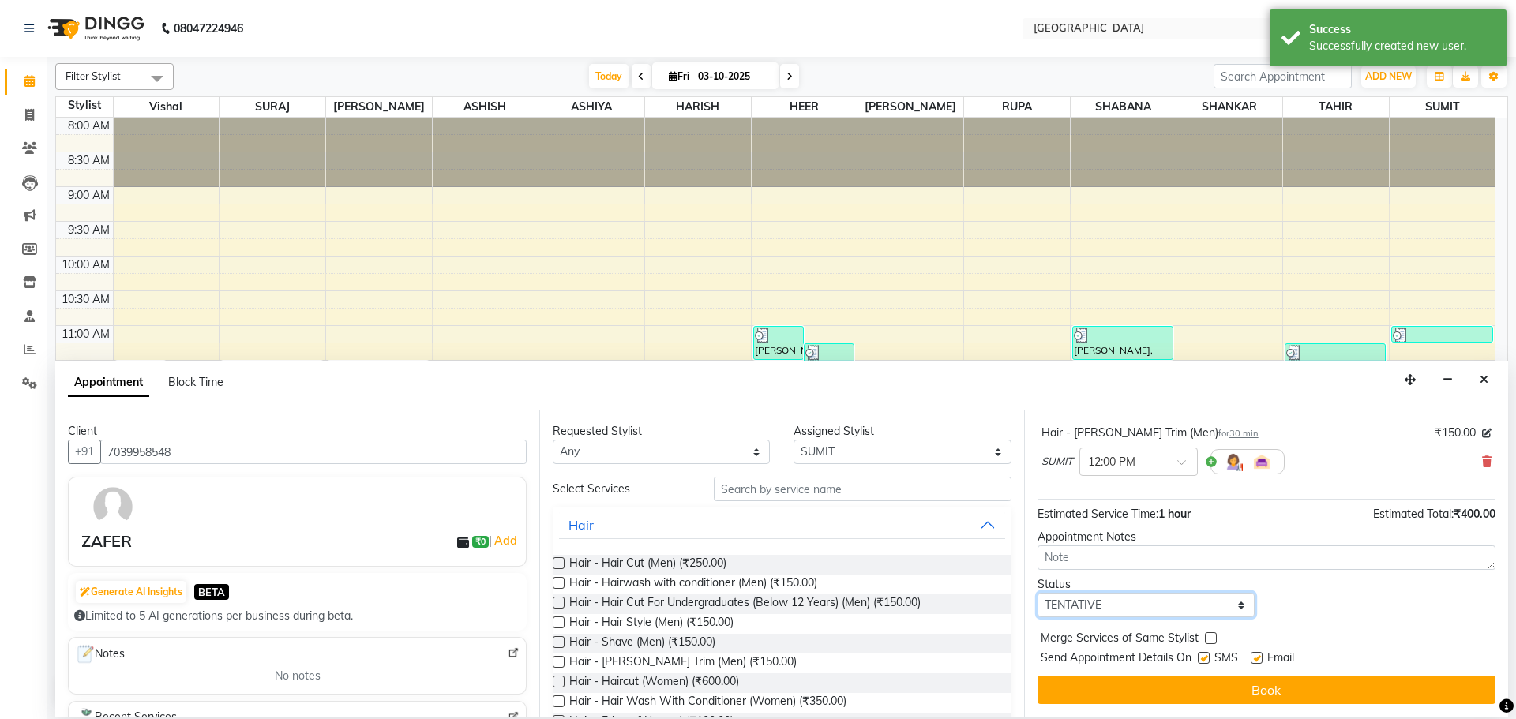
drag, startPoint x: 1176, startPoint y: 607, endPoint x: 1177, endPoint y: 594, distance: 13.4
click at [1176, 607] on select "Select TENTATIVE CONFIRM CHECK-IN UPCOMING" at bounding box center [1146, 605] width 217 height 24
click at [1038, 593] on select "Select TENTATIVE CONFIRM CHECK-IN UPCOMING" at bounding box center [1146, 605] width 217 height 24
click at [1208, 637] on label at bounding box center [1211, 639] width 12 height 12
click at [1208, 637] on input "checkbox" at bounding box center [1210, 640] width 10 height 10
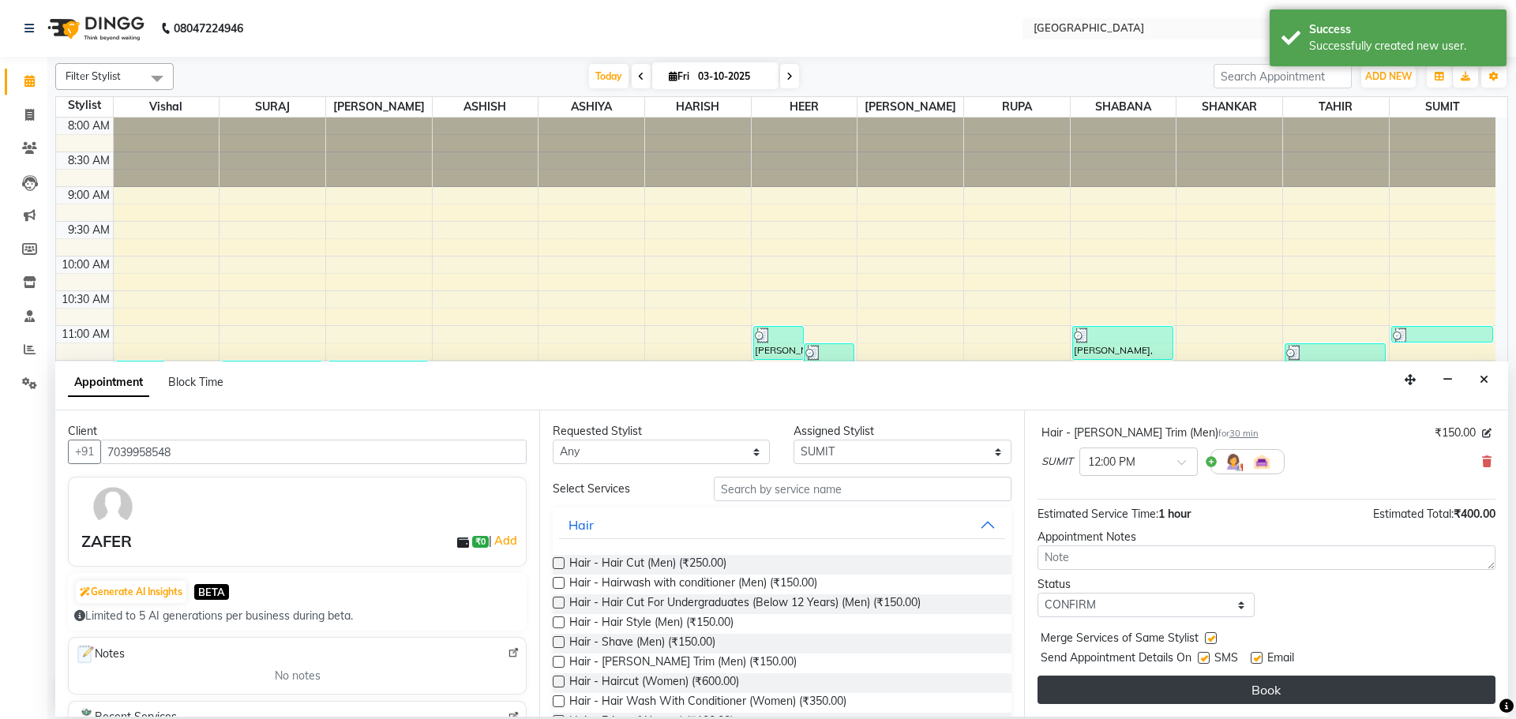
click at [1204, 685] on button "Book" at bounding box center [1267, 690] width 458 height 28
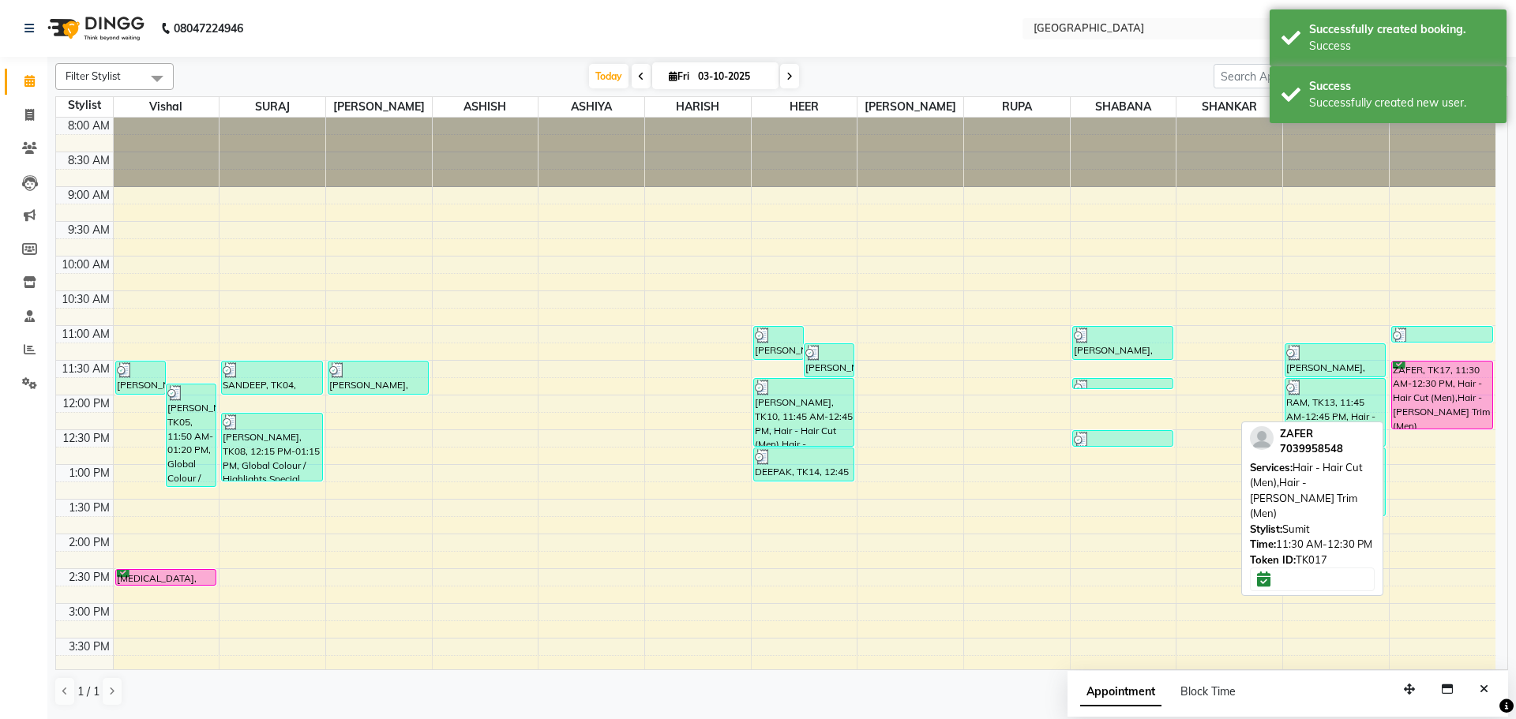
click at [1424, 405] on div "ZAFER, TK17, 11:30 AM-12:30 PM, Hair - Hair Cut (Men),Hair - [PERSON_NAME] Trim…" at bounding box center [1442, 395] width 100 height 67
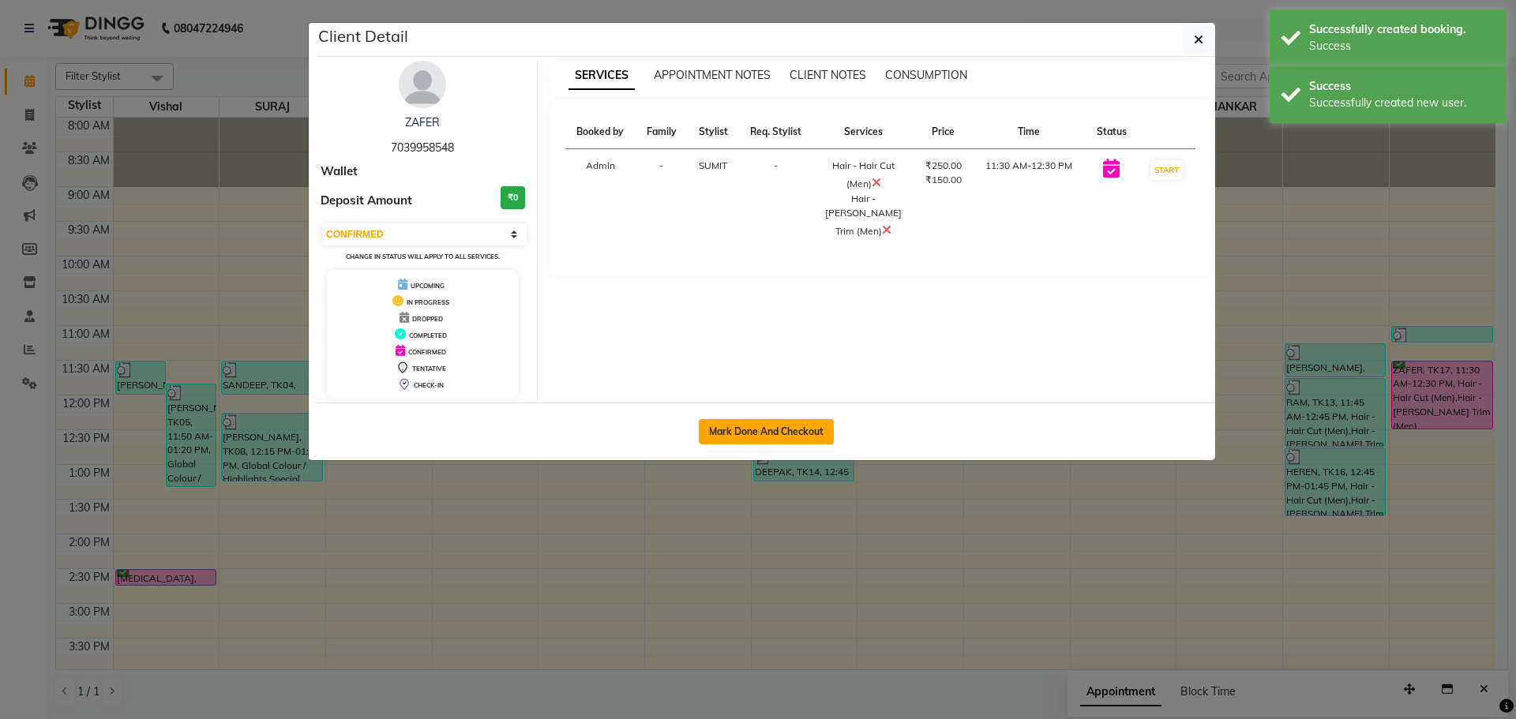
click at [821, 421] on button "Mark Done And Checkout" at bounding box center [766, 431] width 135 height 25
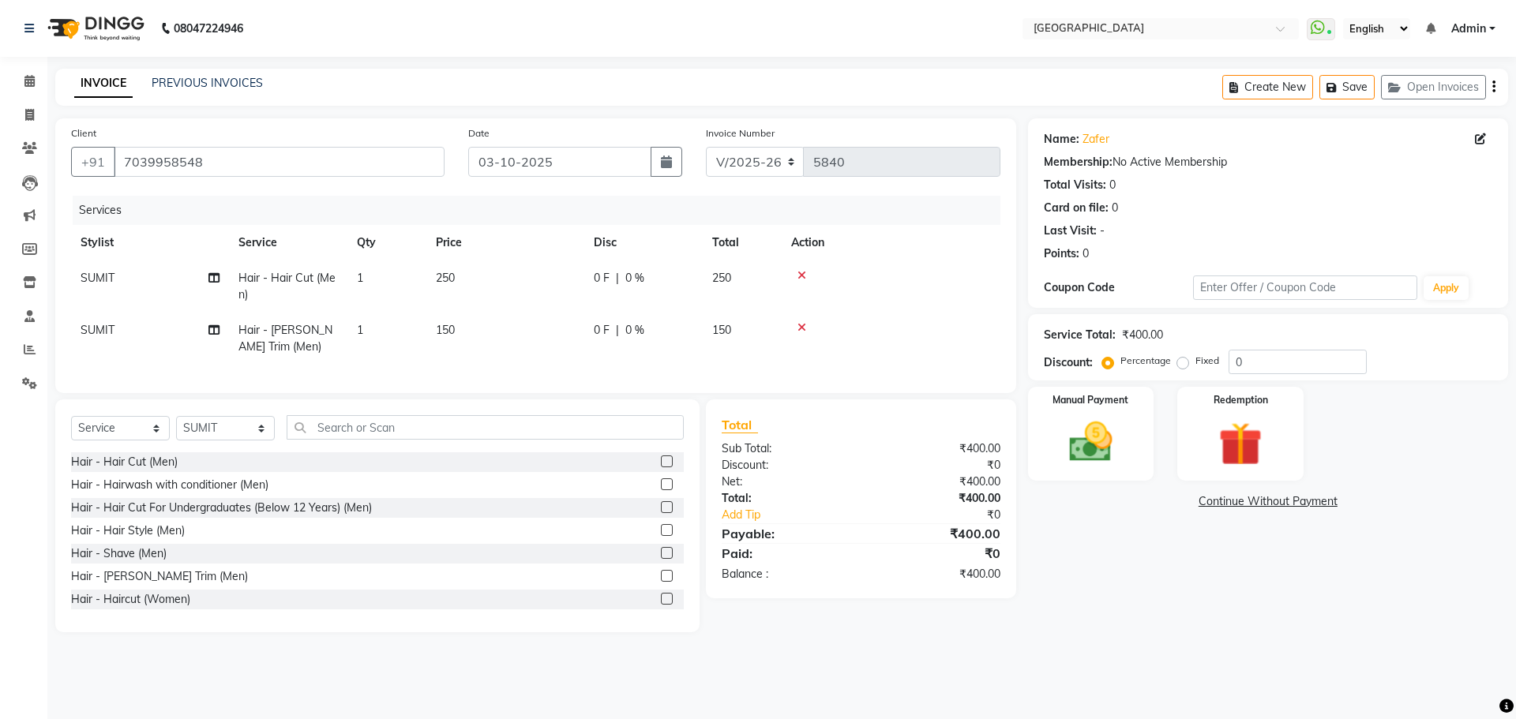
click at [773, 272] on td "250" at bounding box center [742, 287] width 79 height 52
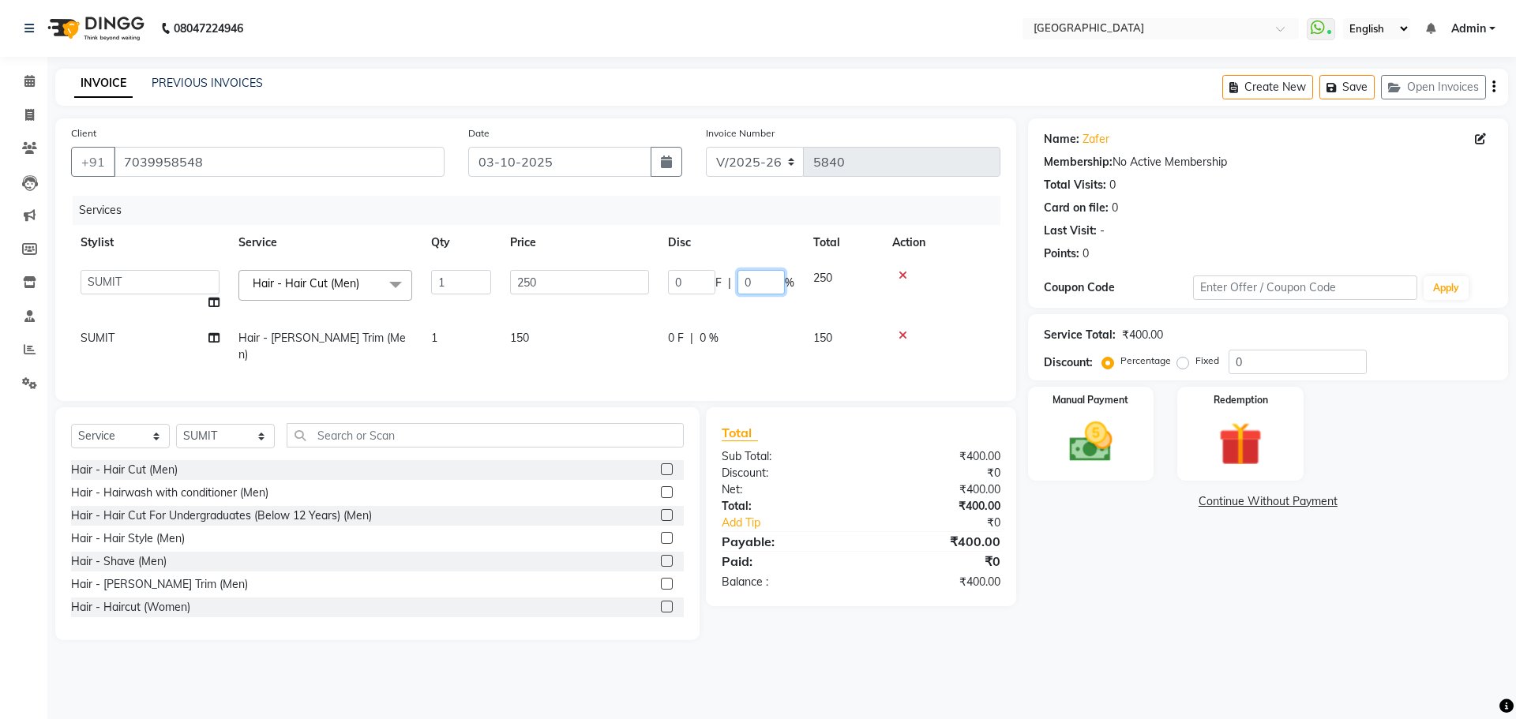
click at [738, 279] on input "0" at bounding box center [761, 282] width 47 height 24
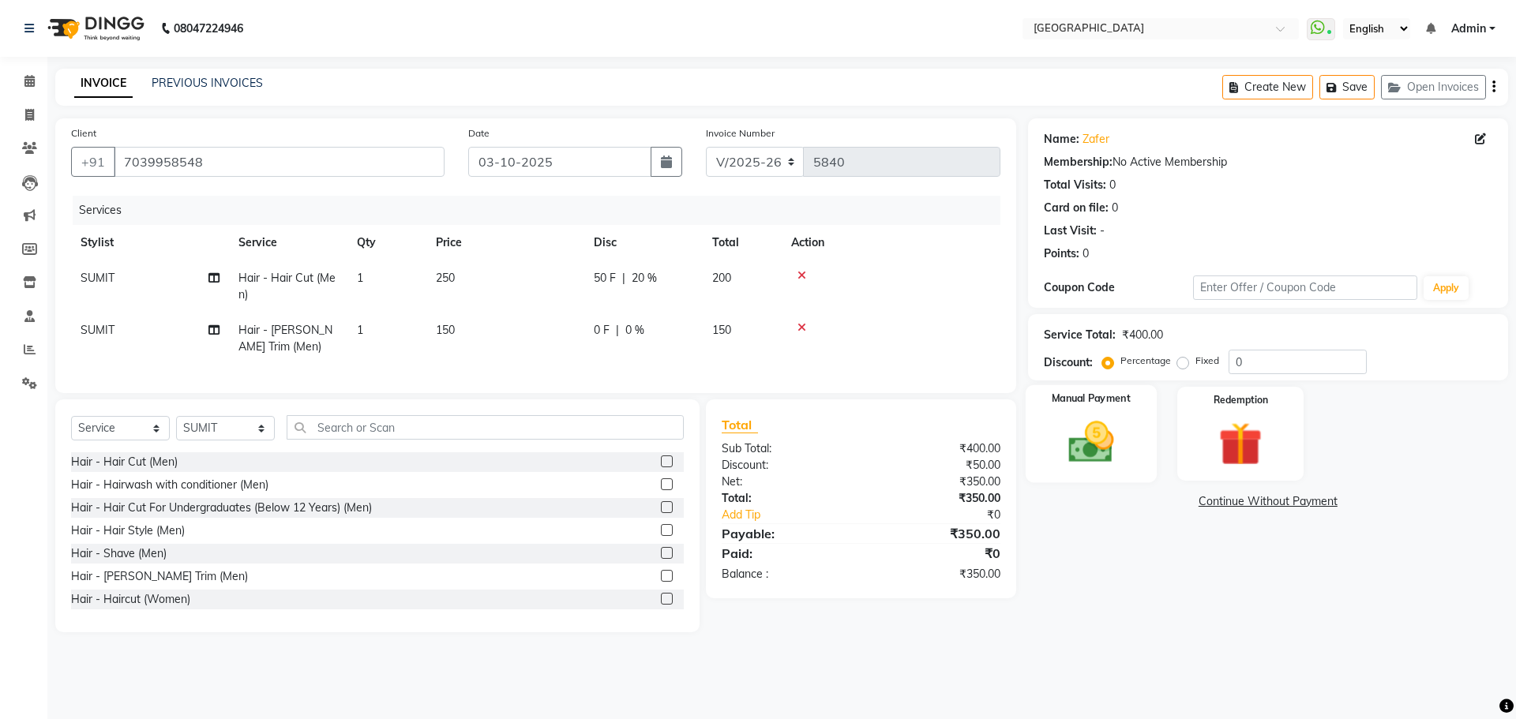
click at [1092, 462] on img at bounding box center [1090, 442] width 73 height 52
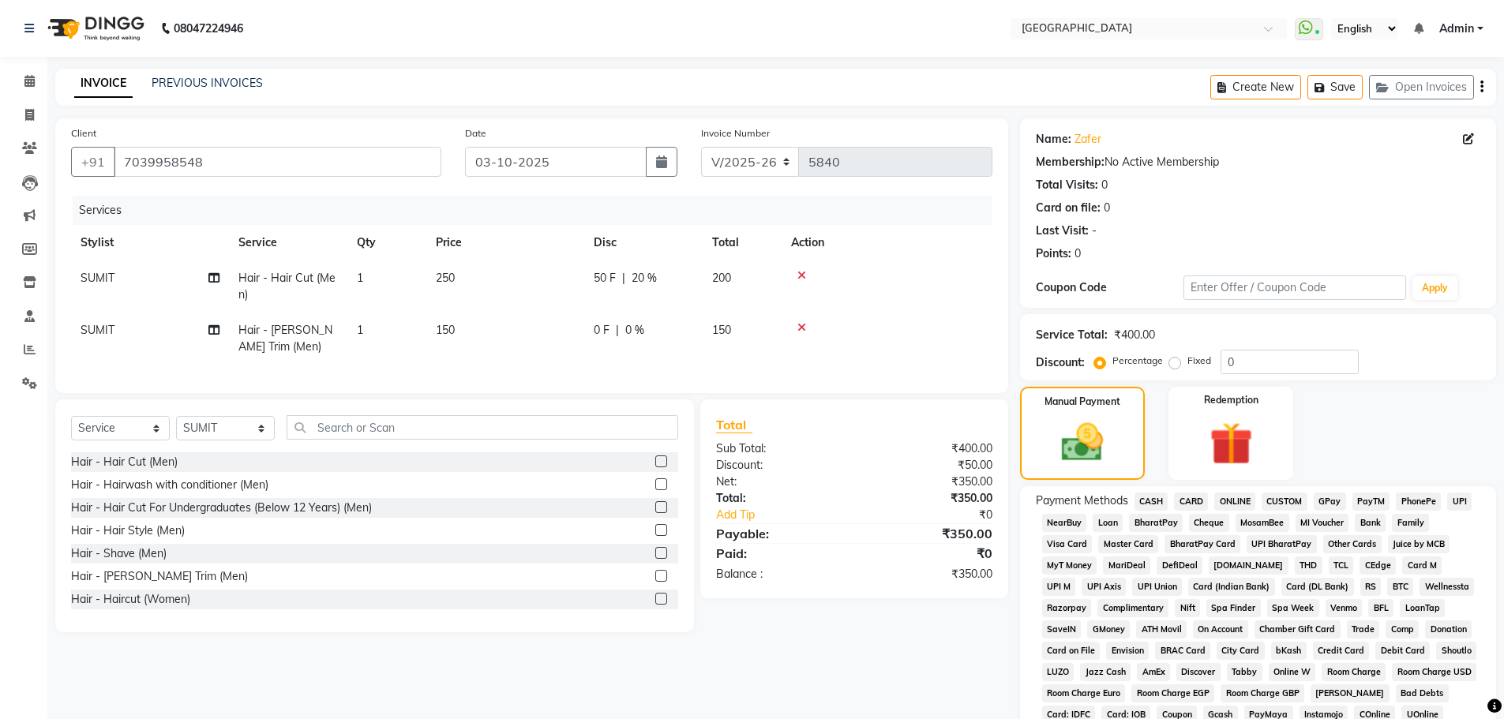
click at [1335, 498] on span "GPay" at bounding box center [1330, 502] width 32 height 18
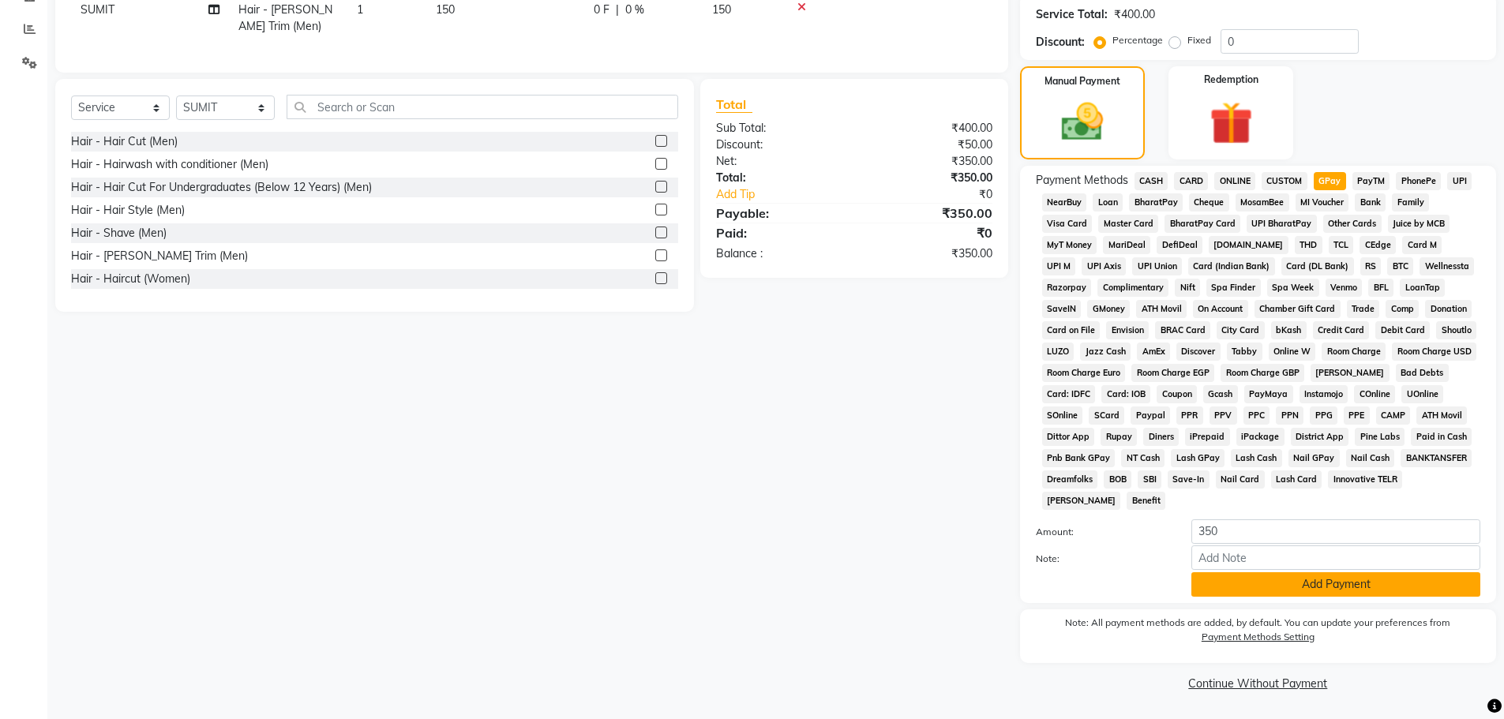
click at [1322, 576] on button "Add Payment" at bounding box center [1336, 585] width 289 height 24
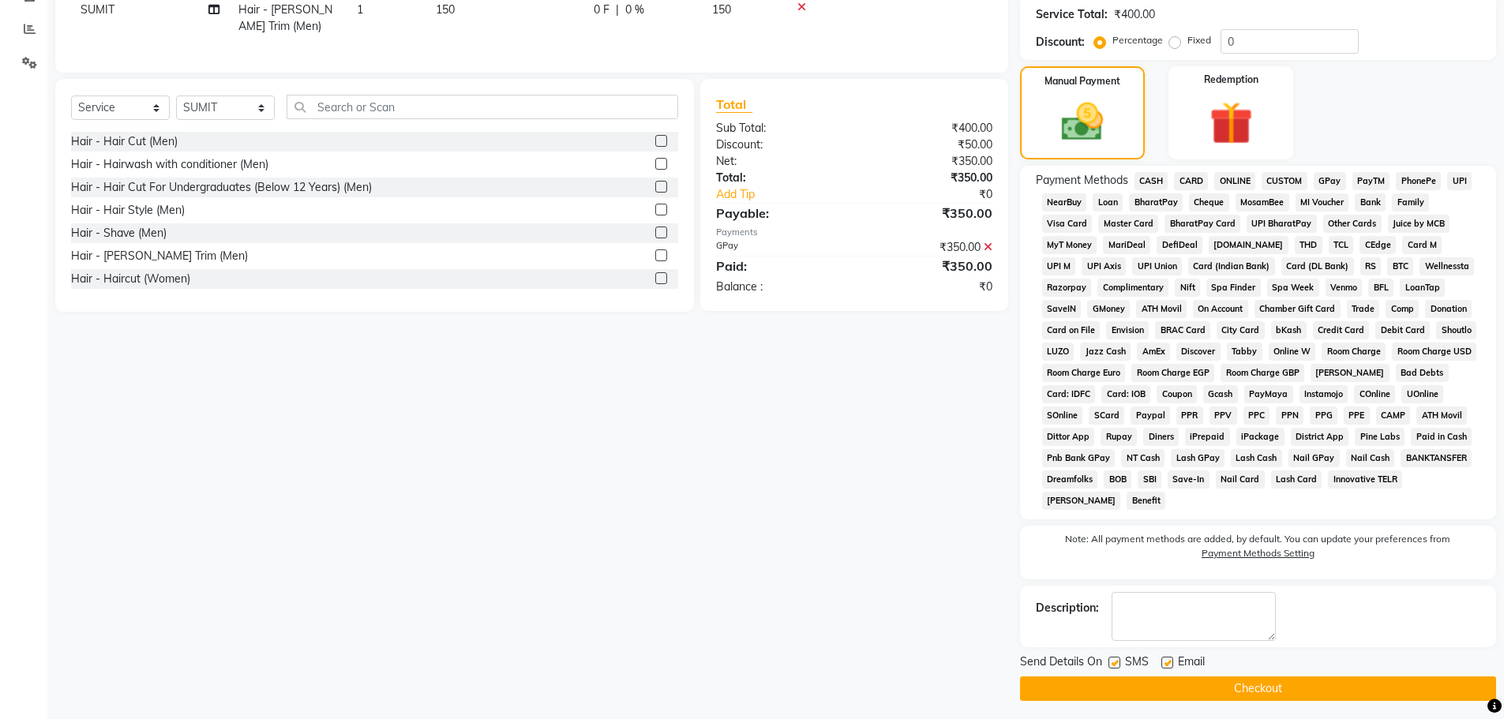
click at [1307, 682] on button "Checkout" at bounding box center [1258, 689] width 476 height 24
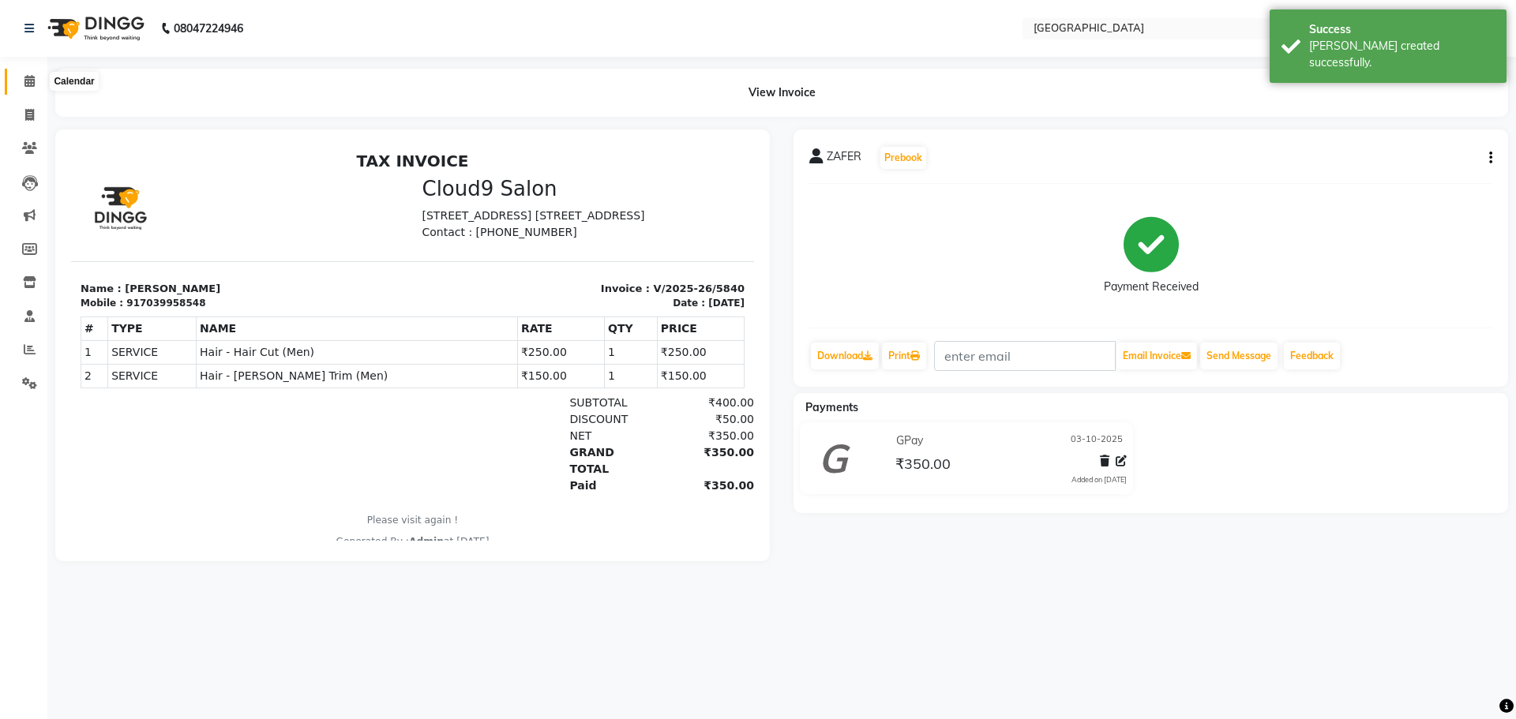
click at [30, 73] on span at bounding box center [30, 82] width 28 height 18
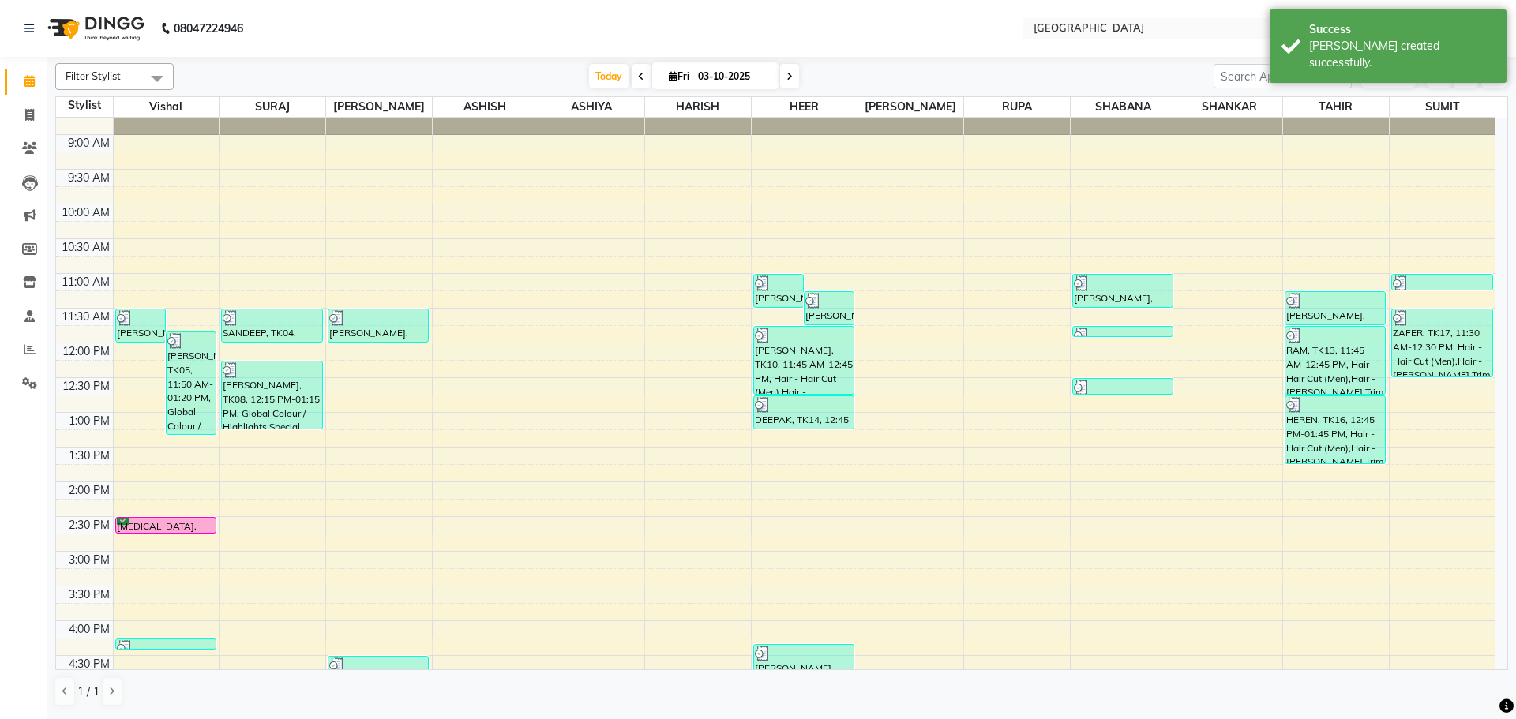
scroll to position [79, 0]
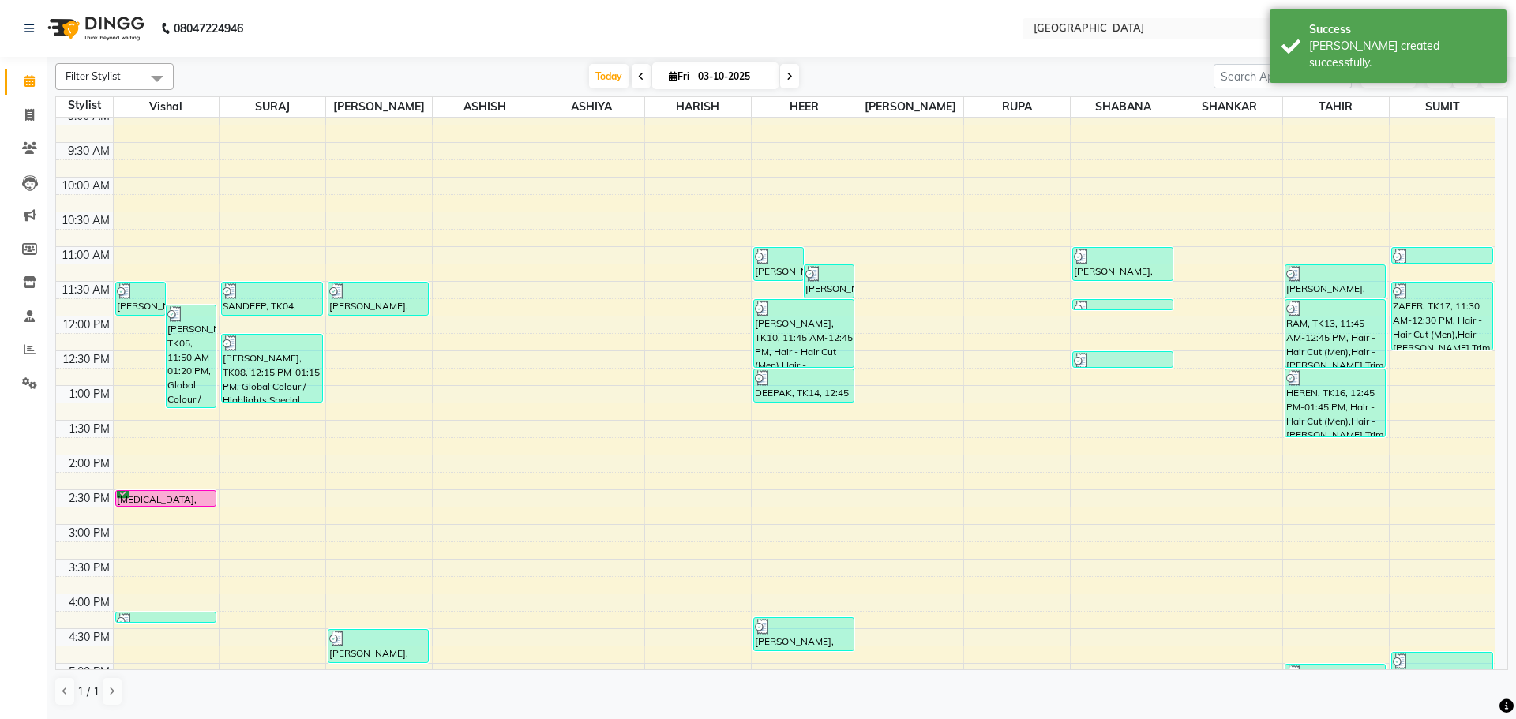
click at [1350, 445] on div "8:00 AM 8:30 AM 9:00 AM 9:30 AM 10:00 AM 10:30 AM 11:00 AM 11:30 AM 12:00 PM 12…" at bounding box center [776, 594] width 1440 height 1111
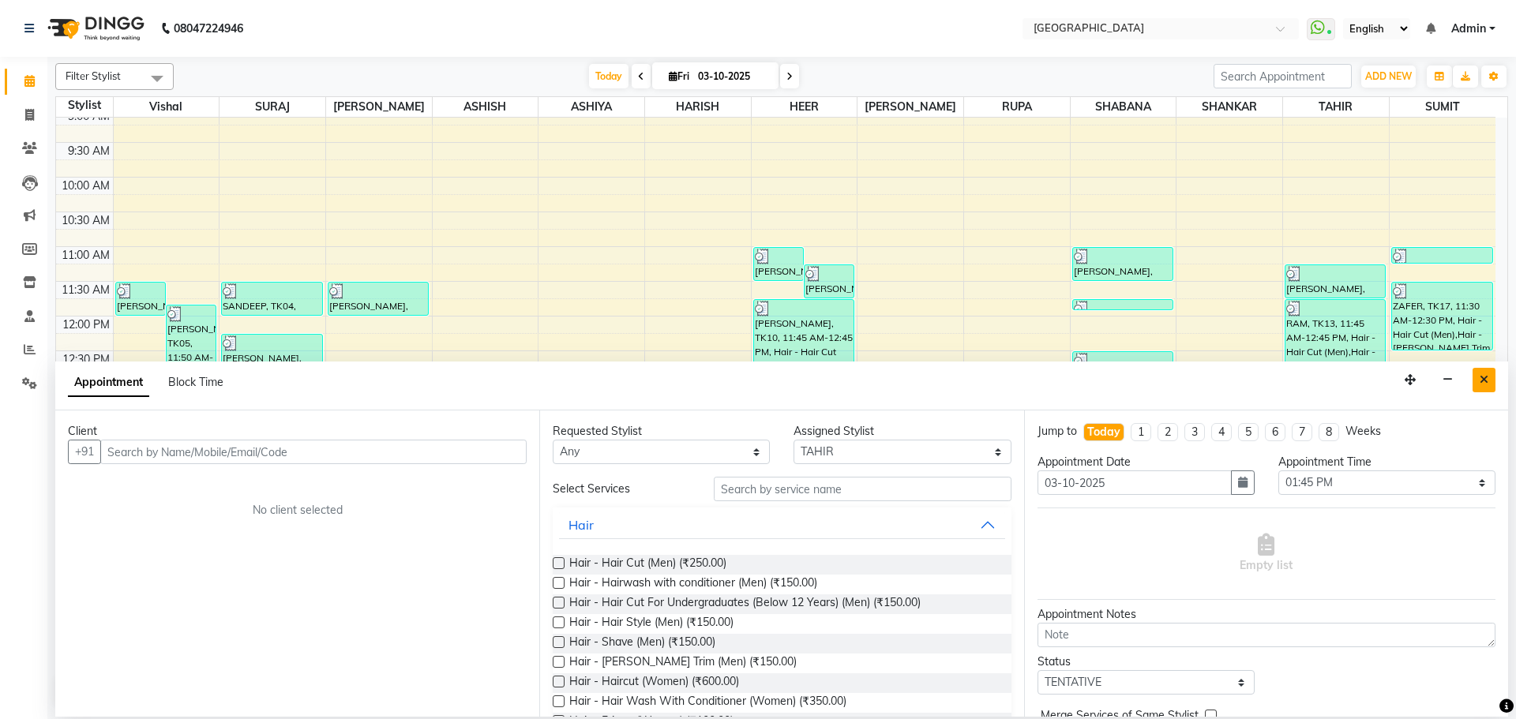
drag, startPoint x: 1485, startPoint y: 378, endPoint x: 1474, endPoint y: 370, distance: 14.1
click at [1486, 377] on icon "Close" at bounding box center [1484, 379] width 9 height 11
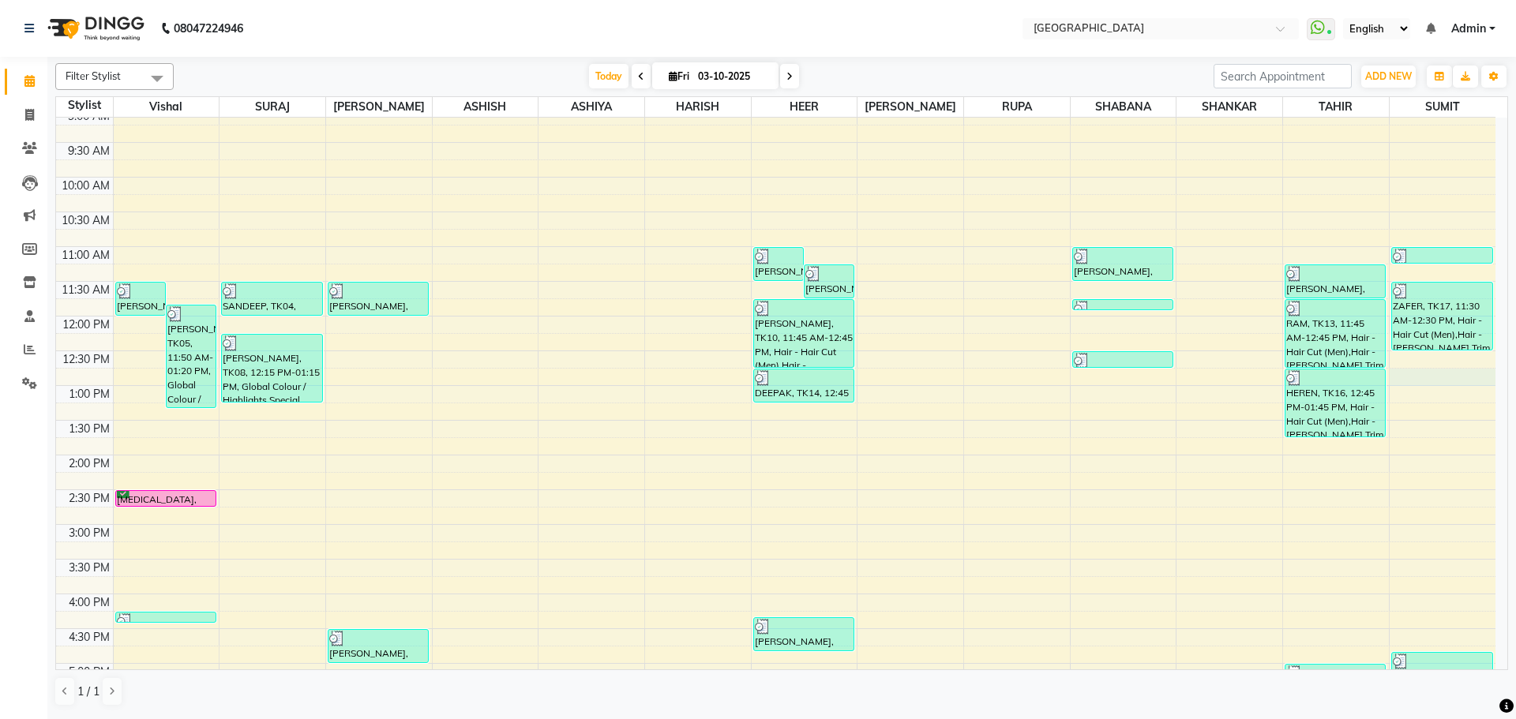
click at [1436, 375] on div "8:00 AM 8:30 AM 9:00 AM 9:30 AM 10:00 AM 10:30 AM 11:00 AM 11:30 AM 12:00 PM 12…" at bounding box center [776, 594] width 1440 height 1111
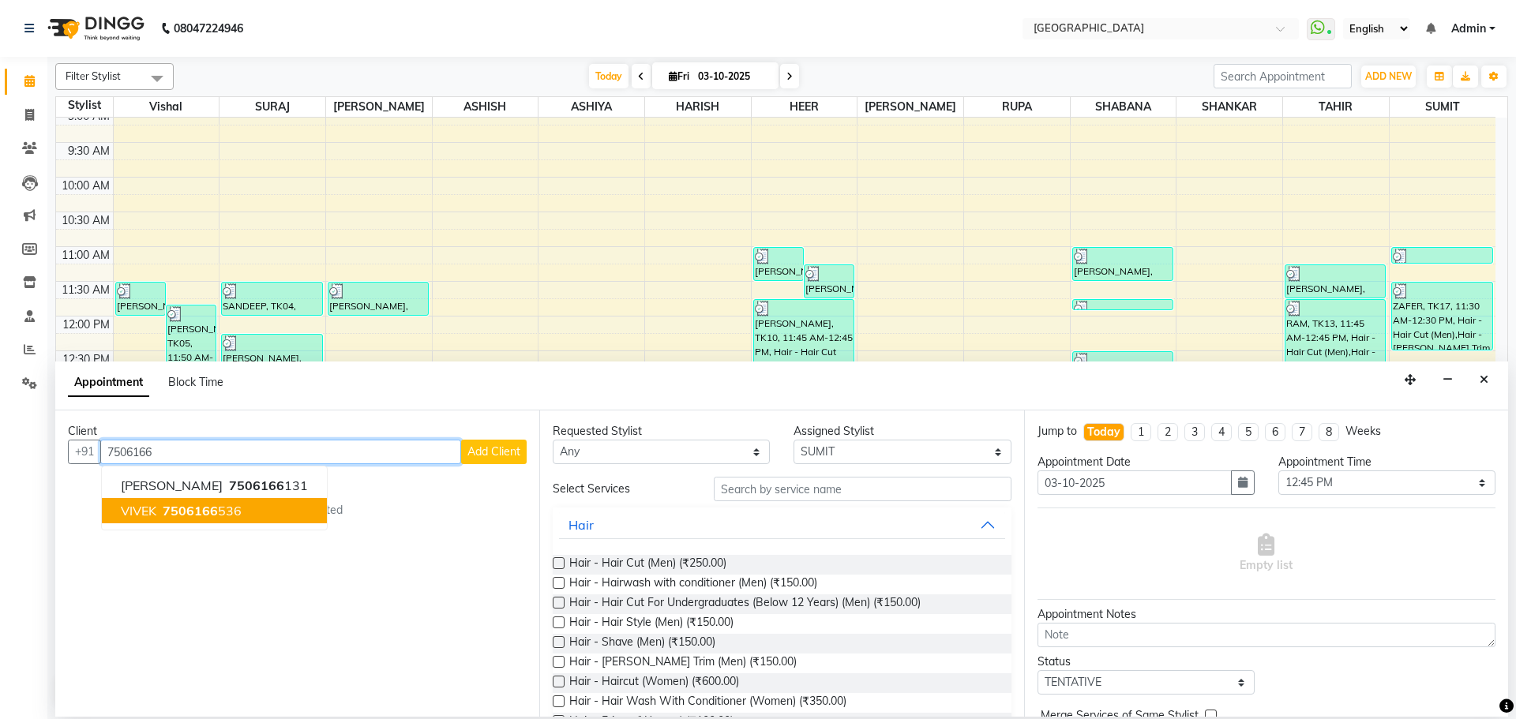
click at [208, 512] on span "7506166" at bounding box center [190, 511] width 55 height 16
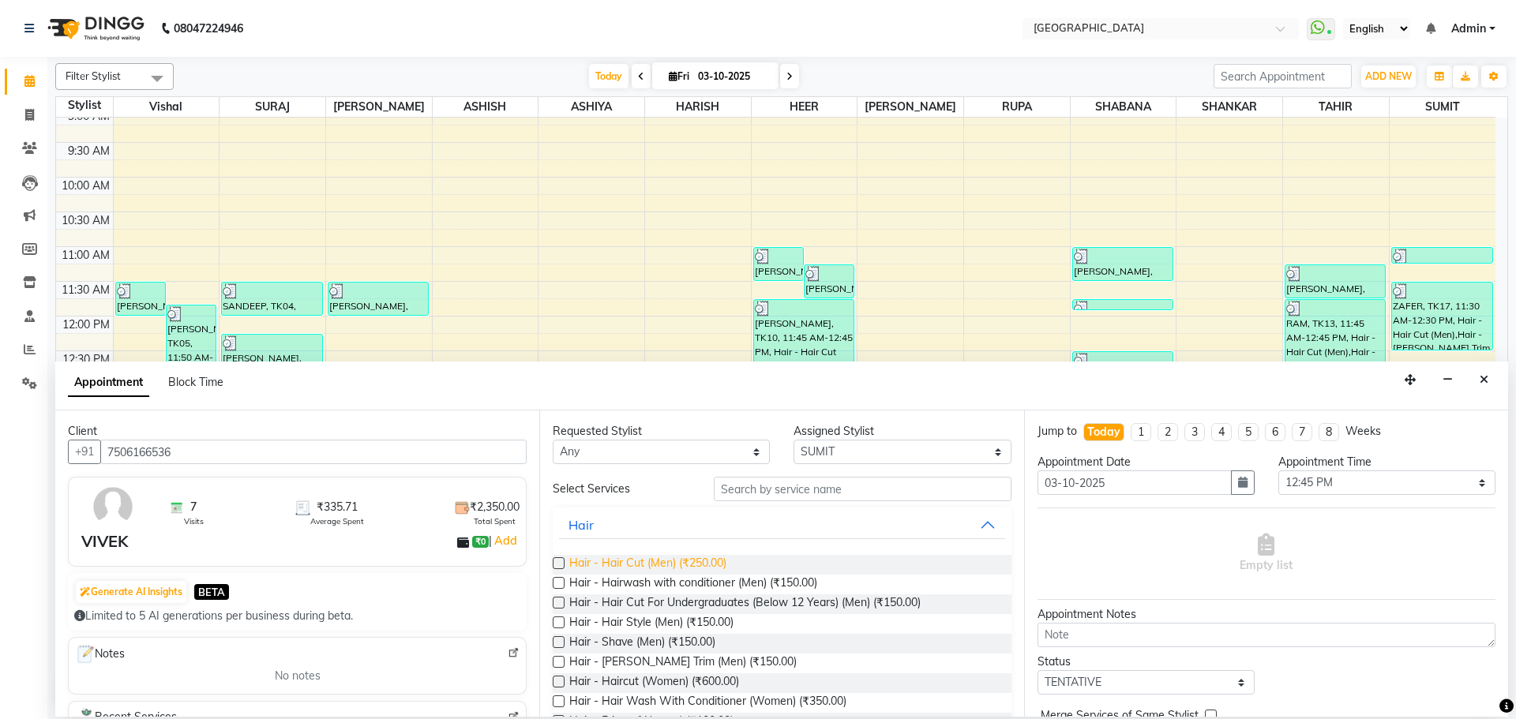
click at [644, 560] on span "Hair - Hair Cut (Men) (₹250.00)" at bounding box center [647, 565] width 157 height 20
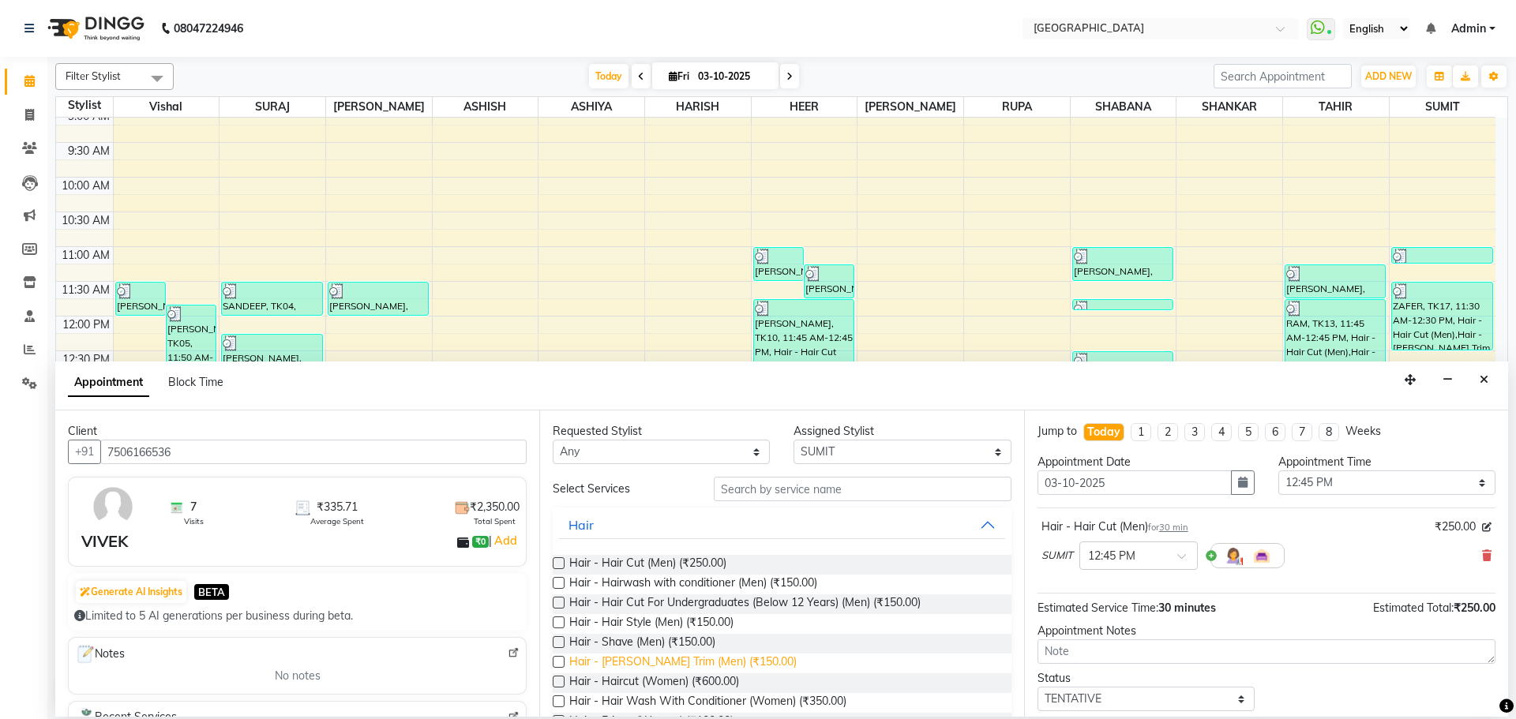
click at [656, 662] on span "Hair - [PERSON_NAME] Trim (Men) (₹150.00)" at bounding box center [682, 664] width 227 height 20
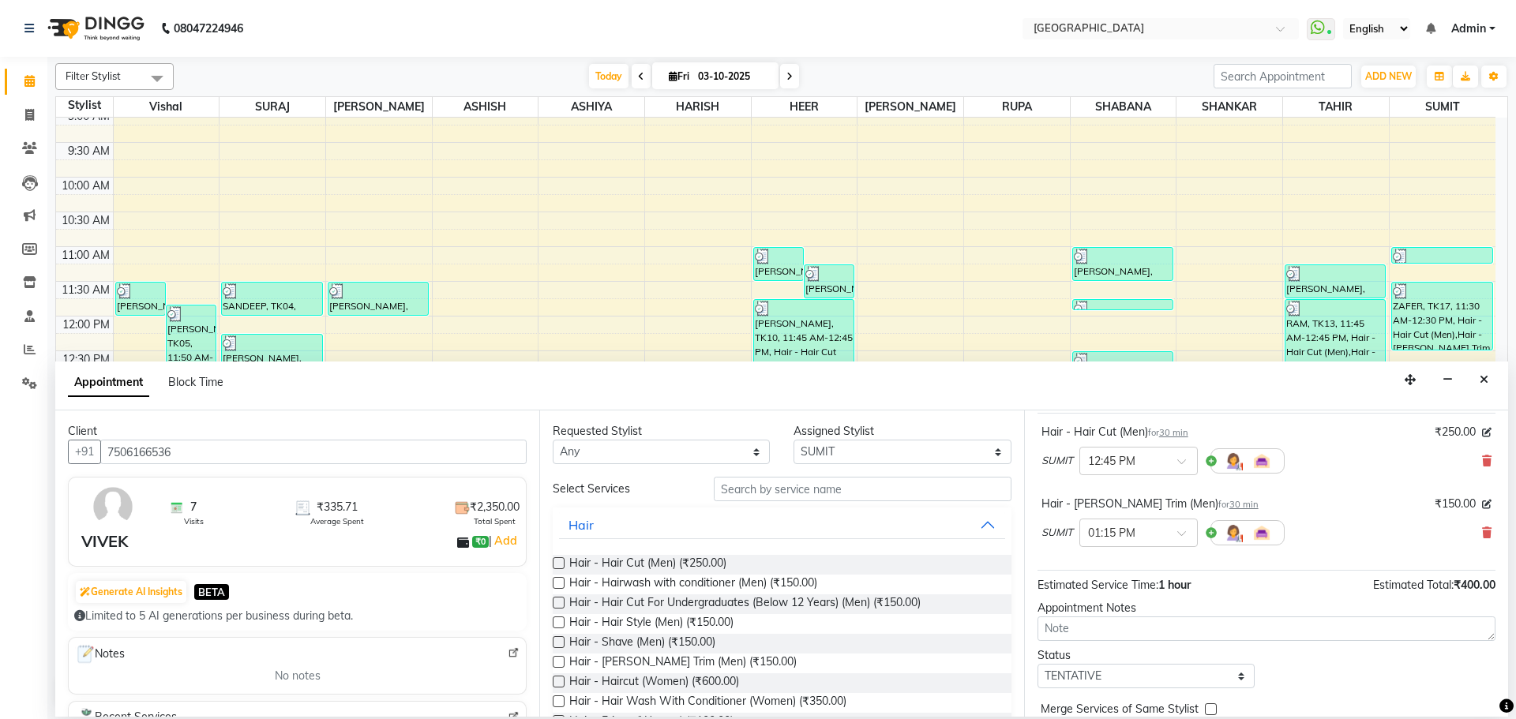
scroll to position [166, 0]
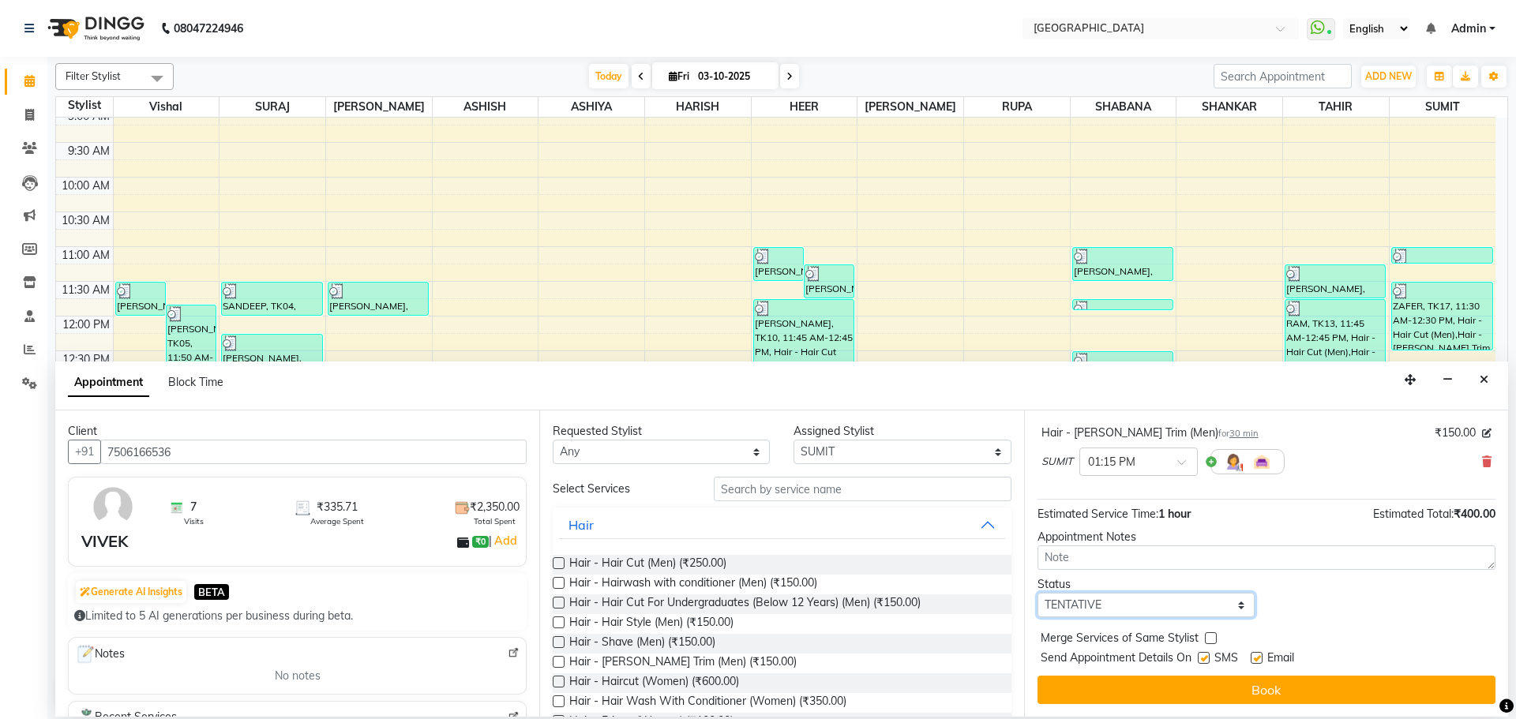
click at [1138, 604] on select "Select TENTATIVE CONFIRM CHECK-IN UPCOMING" at bounding box center [1146, 605] width 217 height 24
click at [1038, 593] on select "Select TENTATIVE CONFIRM CHECK-IN UPCOMING" at bounding box center [1146, 605] width 217 height 24
click at [698, 557] on span "Hair - Hair Cut (Men) (₹250.00)" at bounding box center [647, 565] width 157 height 20
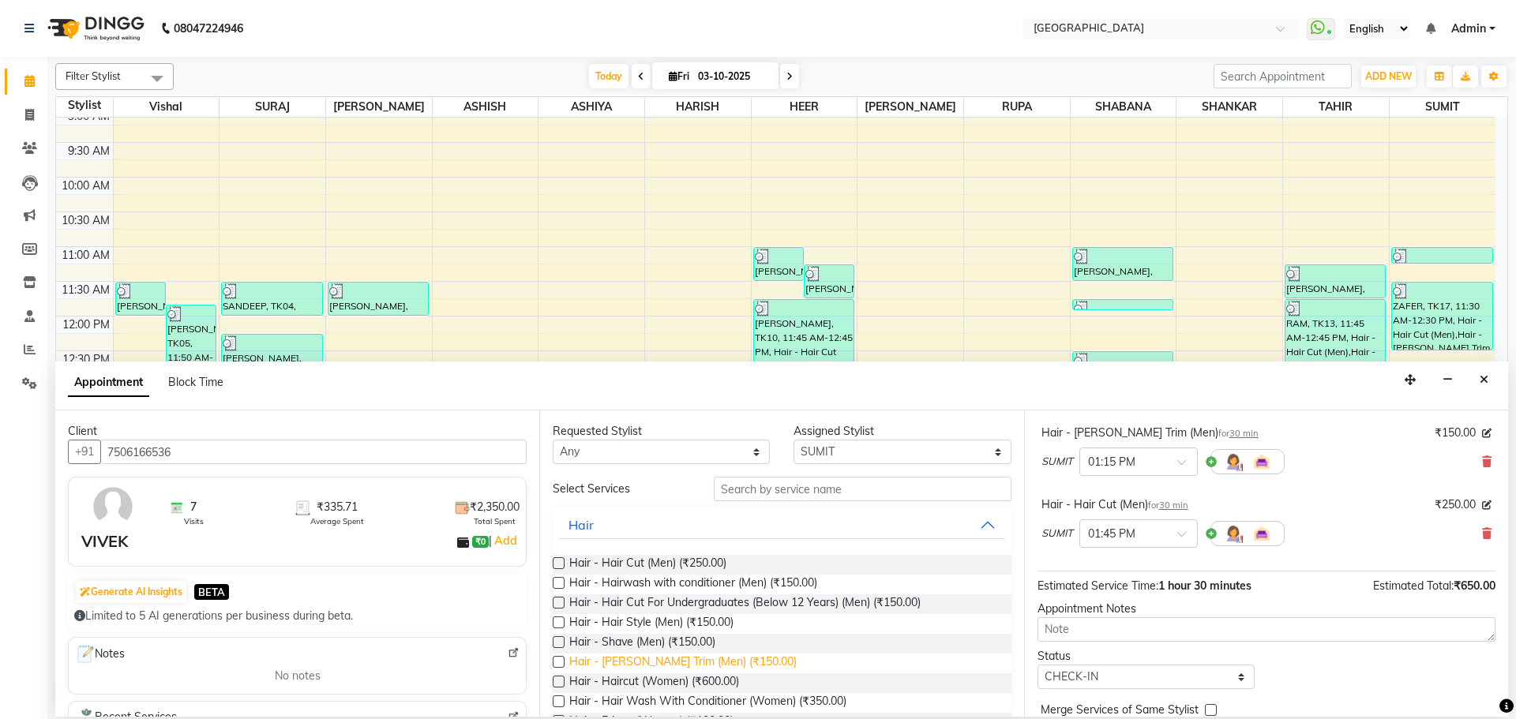
click at [685, 667] on span "Hair - [PERSON_NAME] Trim (Men) (₹150.00)" at bounding box center [682, 664] width 227 height 20
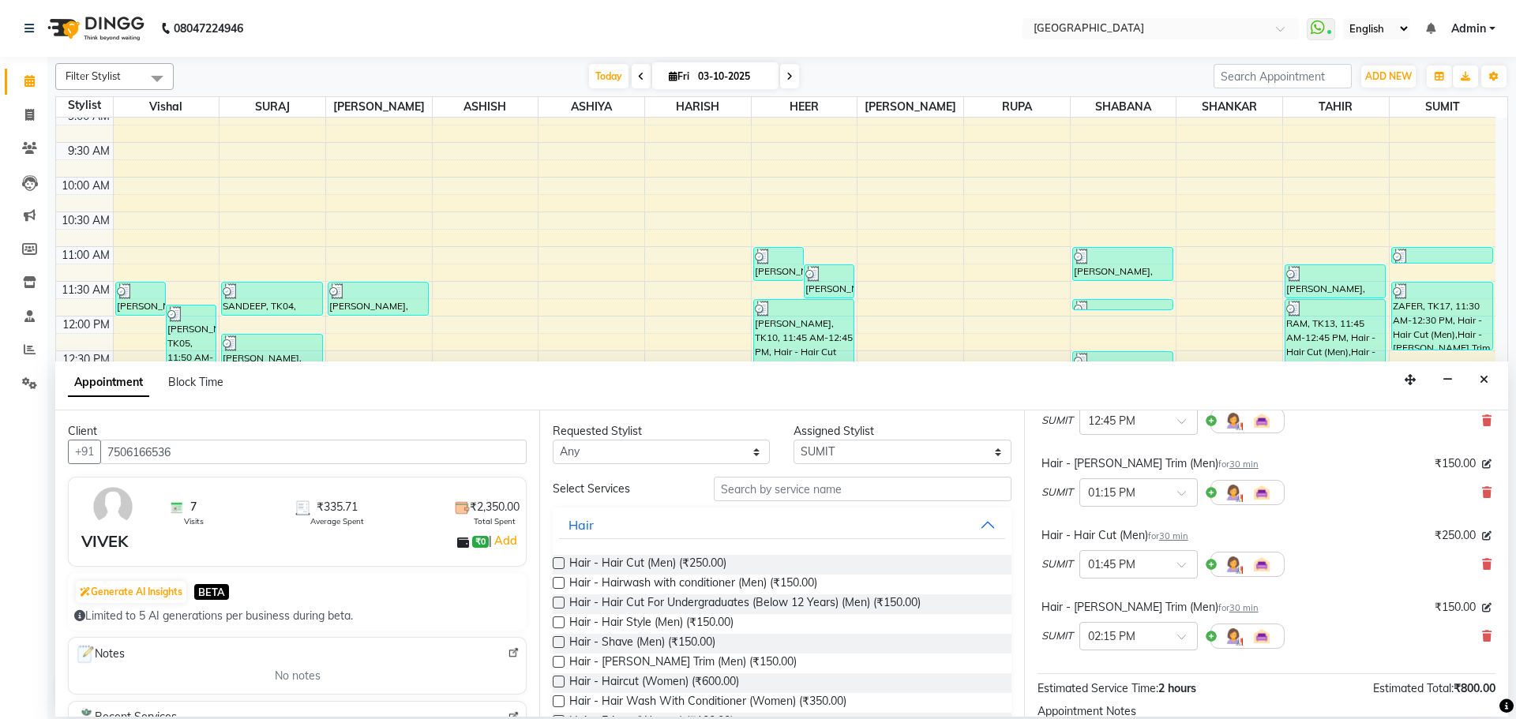
scroll to position [0, 0]
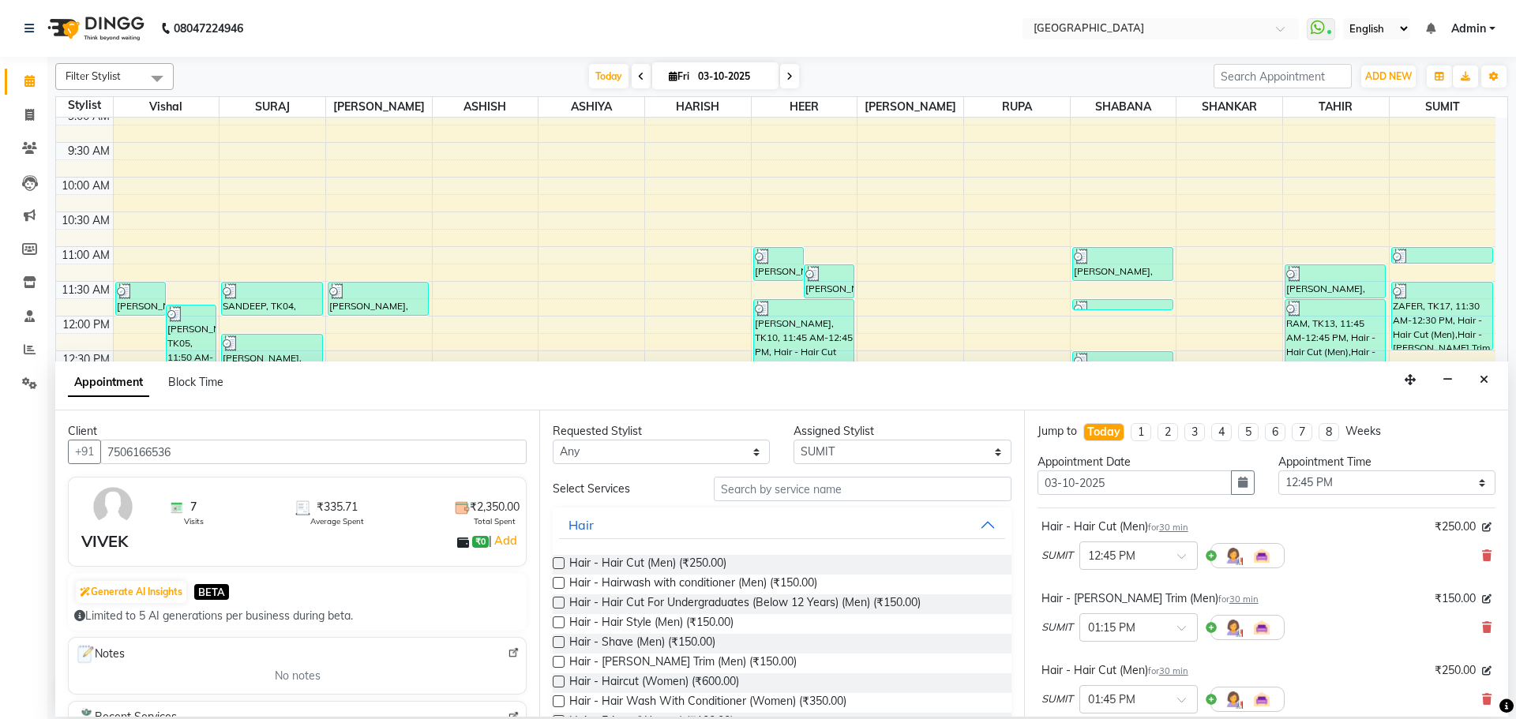
drag, startPoint x: 1474, startPoint y: 632, endPoint x: 1495, endPoint y: 578, distance: 57.5
click at [1482, 633] on span at bounding box center [1486, 628] width 9 height 17
click at [1482, 552] on icon at bounding box center [1486, 555] width 9 height 11
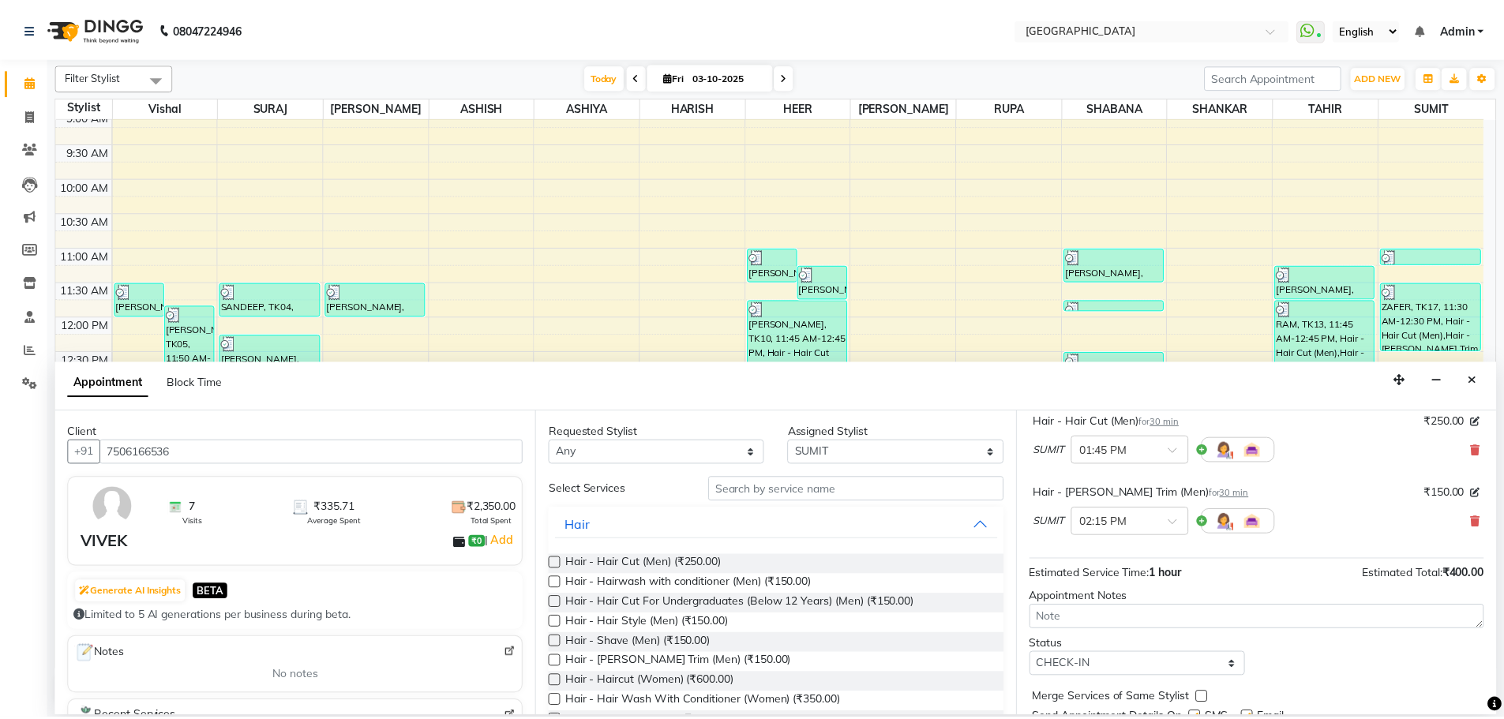
scroll to position [166, 0]
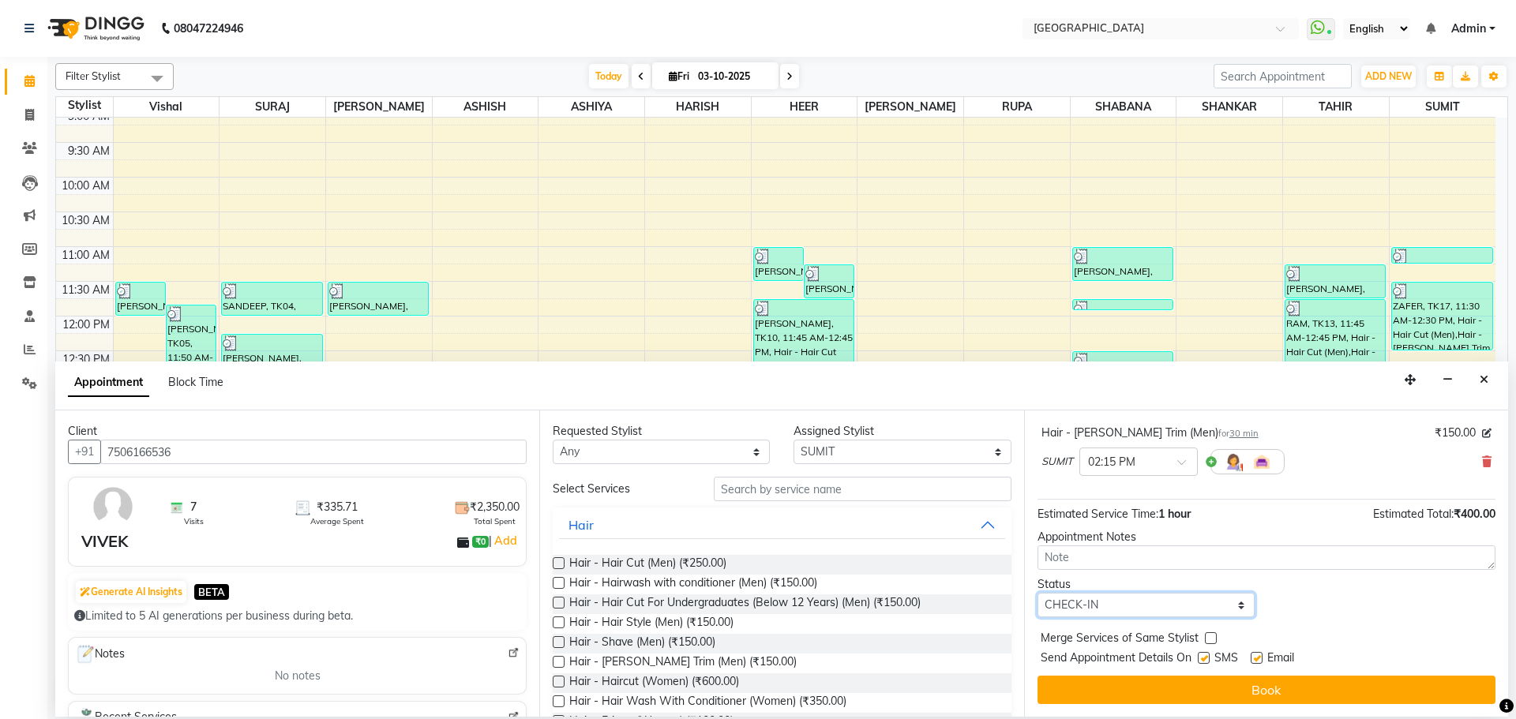
drag, startPoint x: 1207, startPoint y: 609, endPoint x: 1176, endPoint y: 594, distance: 34.3
click at [1207, 609] on select "Select TENTATIVE CONFIRM CHECK-IN UPCOMING" at bounding box center [1146, 605] width 217 height 24
click at [1038, 593] on select "Select TENTATIVE CONFIRM CHECK-IN UPCOMING" at bounding box center [1146, 605] width 217 height 24
click at [1207, 638] on label at bounding box center [1211, 639] width 12 height 12
click at [1207, 638] on input "checkbox" at bounding box center [1210, 640] width 10 height 10
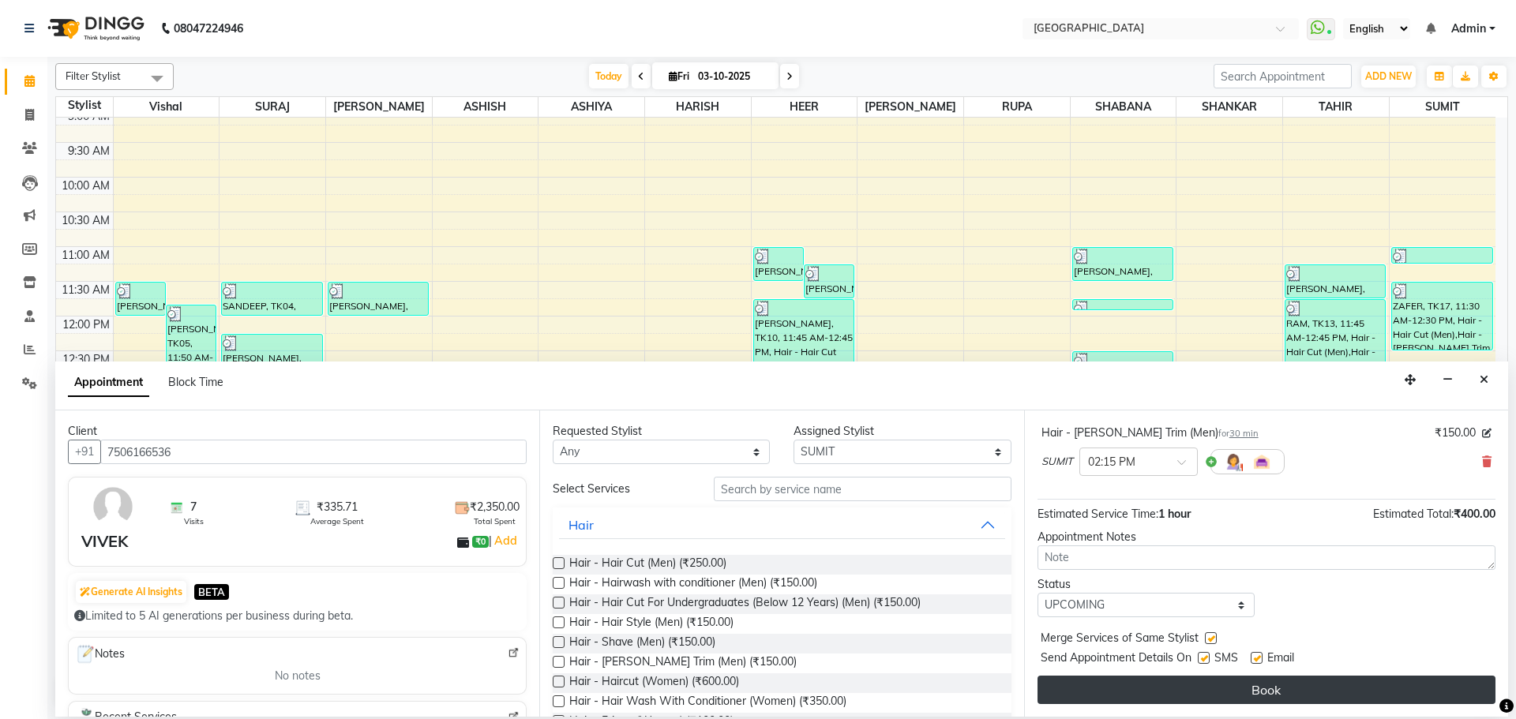
click at [1207, 678] on button "Book" at bounding box center [1267, 690] width 458 height 28
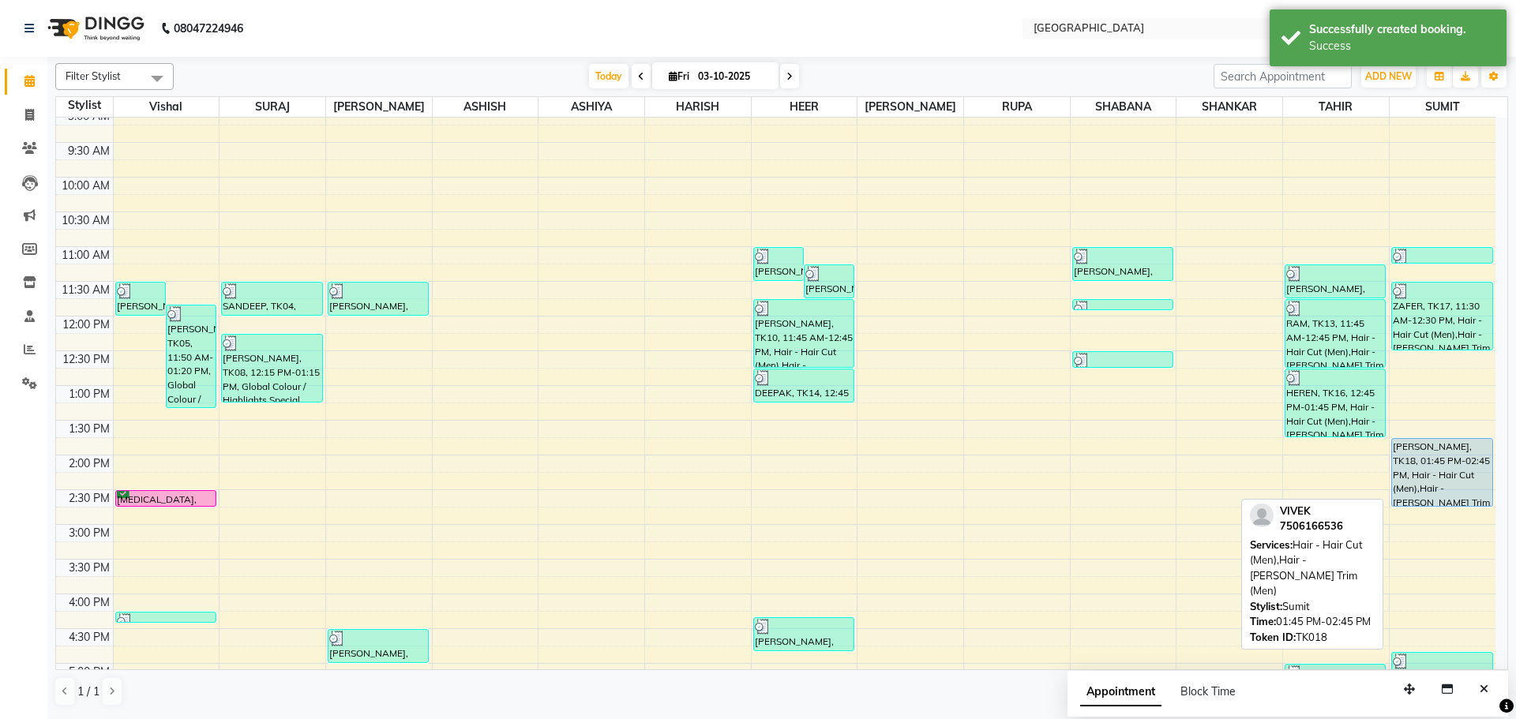
click at [1478, 483] on div "[PERSON_NAME], TK18, 01:45 PM-02:45 PM, Hair - Hair Cut (Men),Hair - [PERSON_NA…" at bounding box center [1442, 472] width 100 height 67
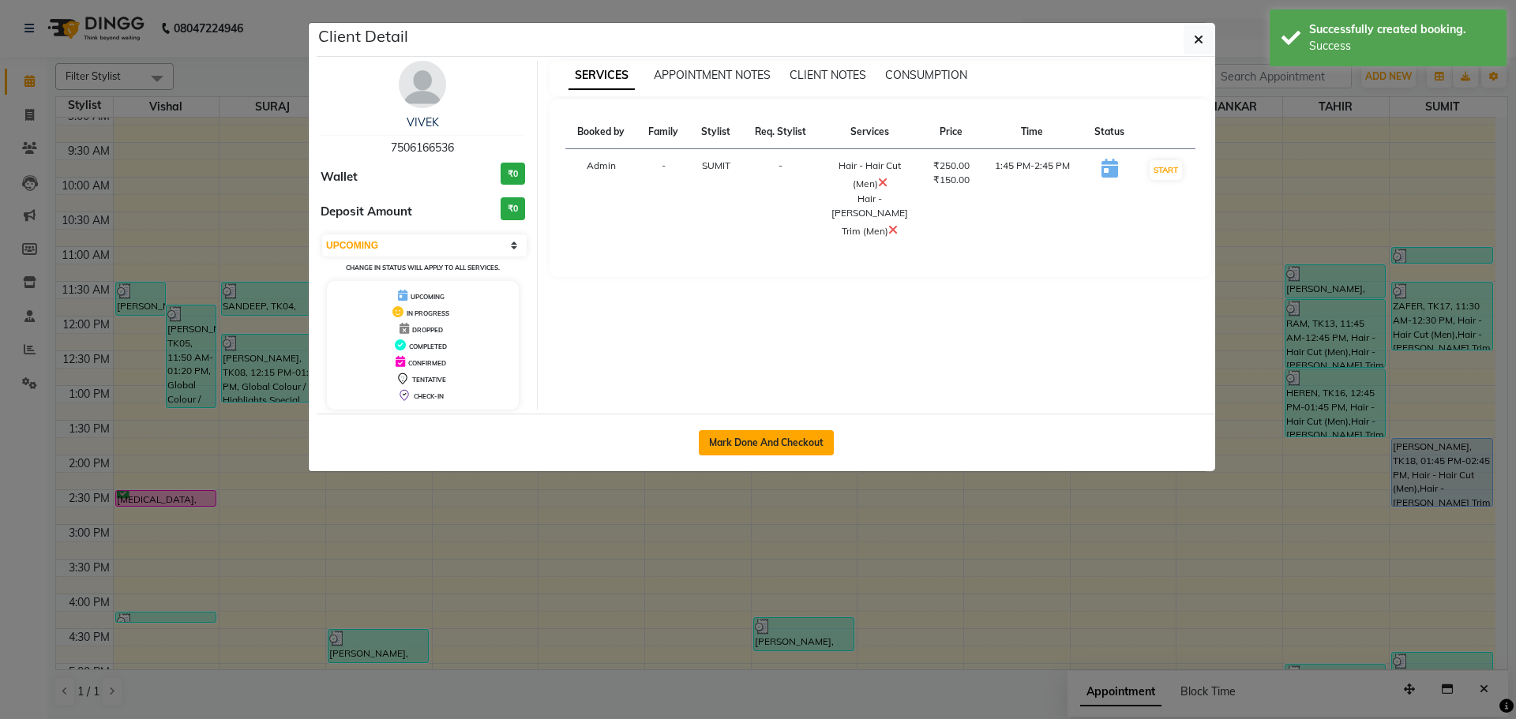
click at [756, 441] on button "Mark Done And Checkout" at bounding box center [766, 442] width 135 height 25
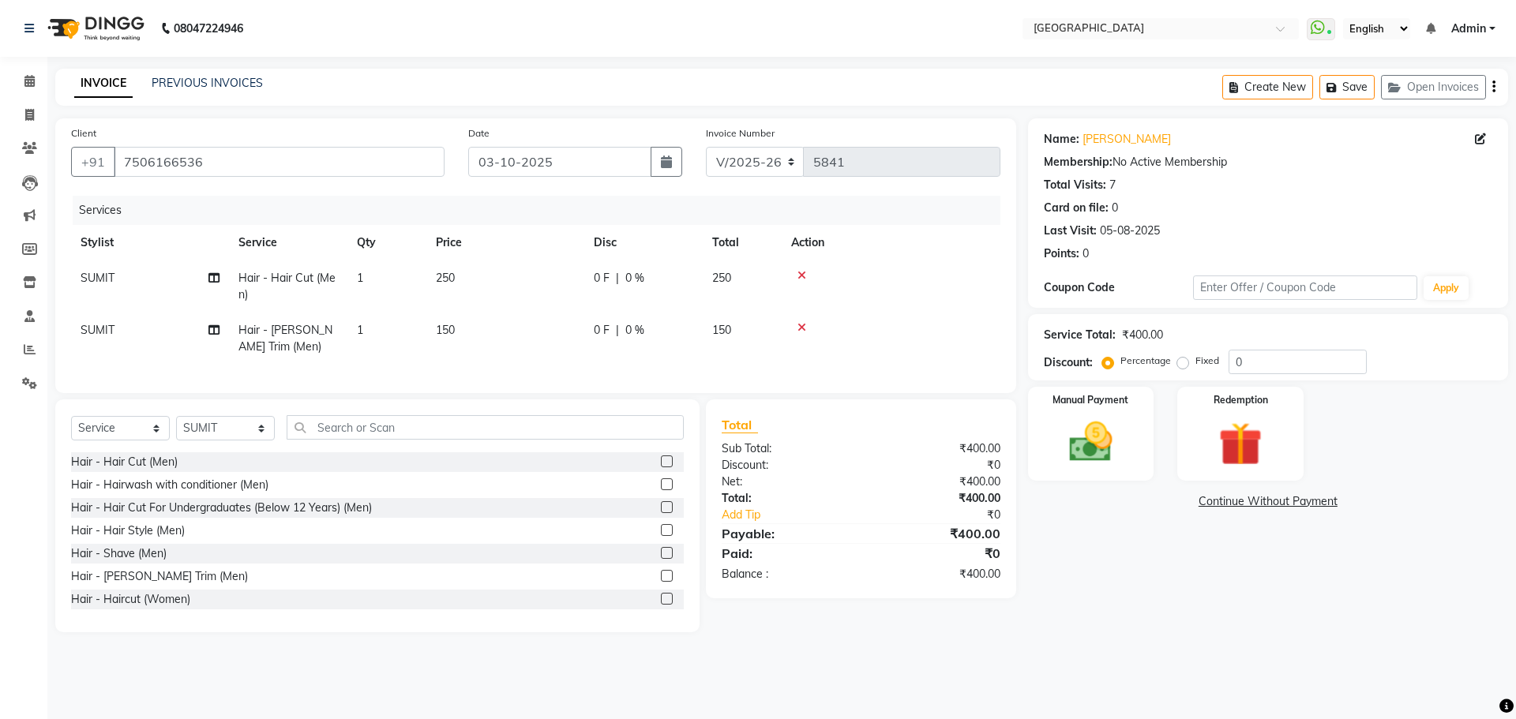
click at [746, 269] on td "250" at bounding box center [742, 287] width 79 height 52
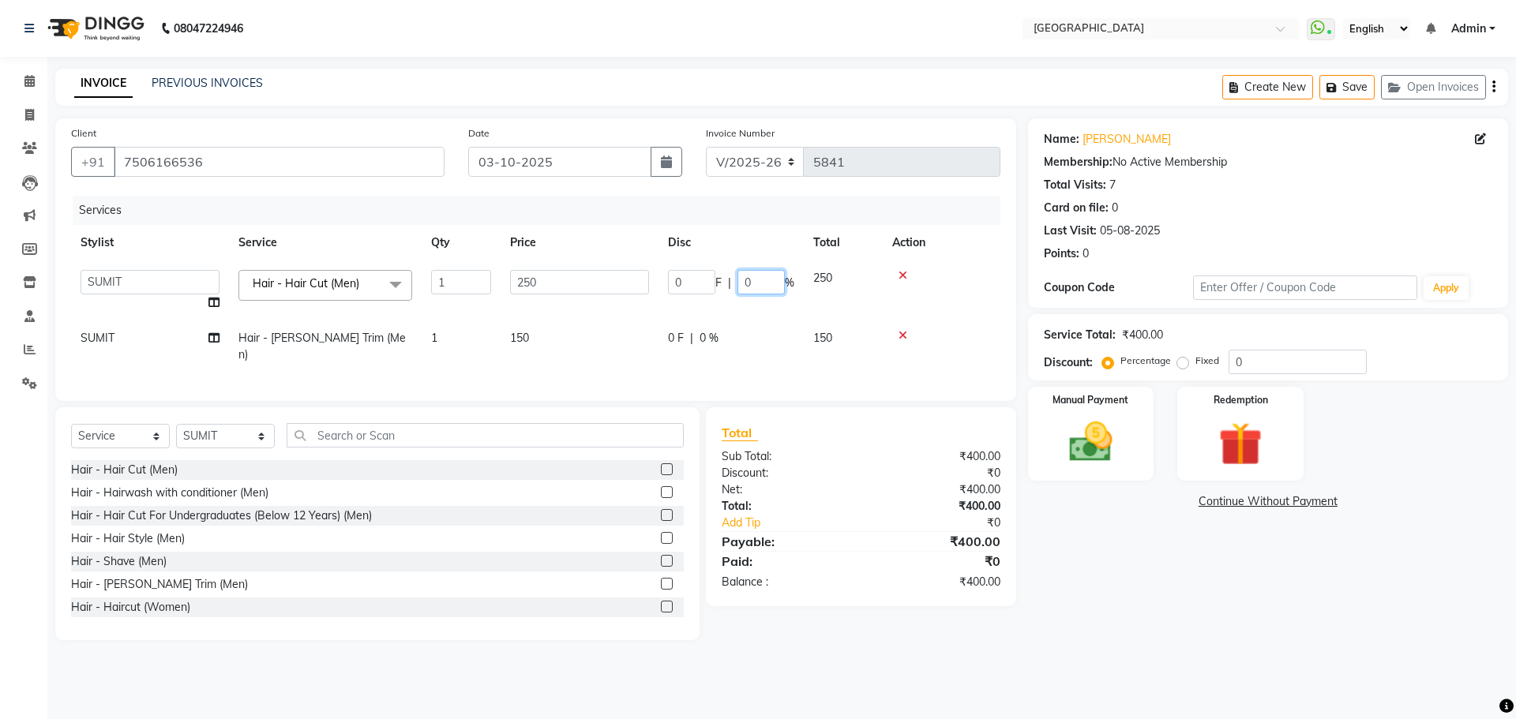
click at [745, 284] on input "0" at bounding box center [761, 282] width 47 height 24
click at [1128, 426] on div "Manual Payment" at bounding box center [1090, 433] width 131 height 97
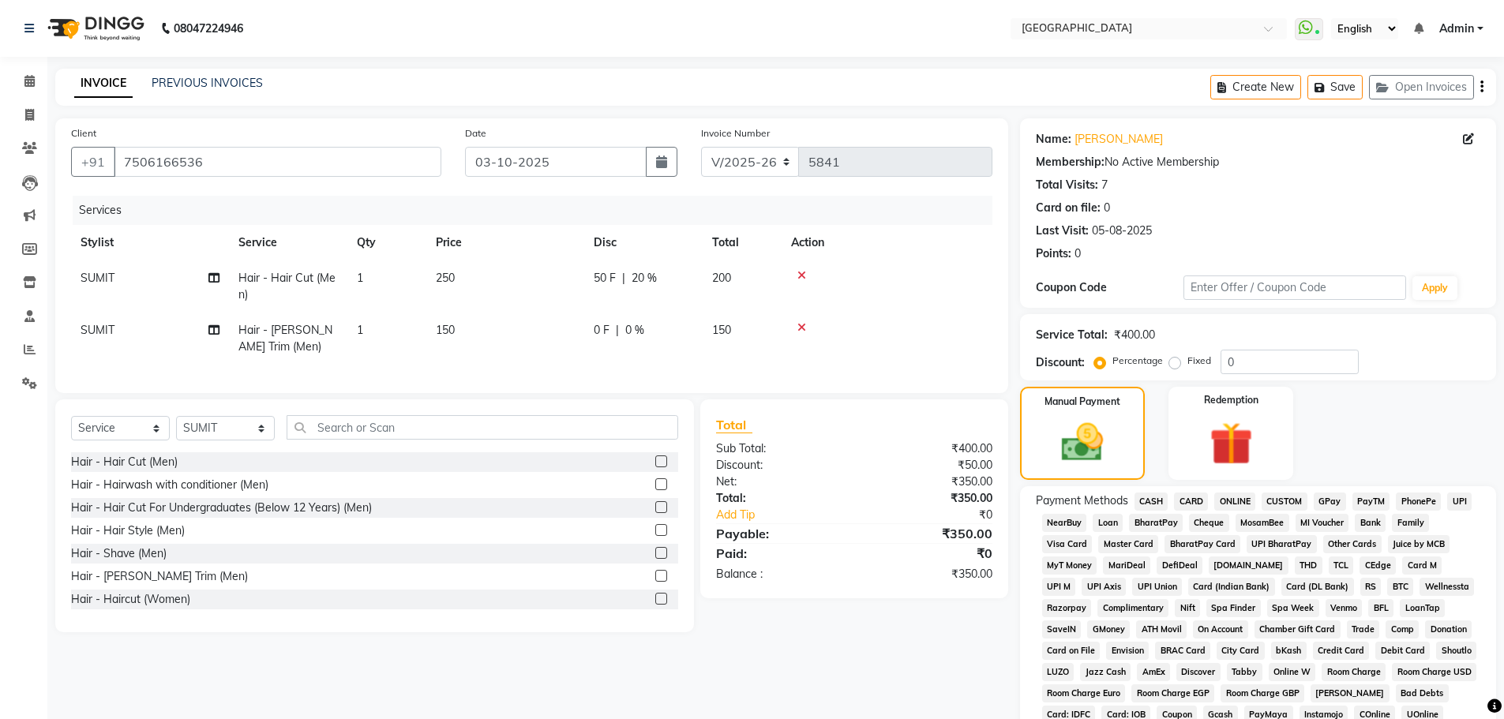
click at [1341, 501] on span "GPay" at bounding box center [1330, 502] width 32 height 18
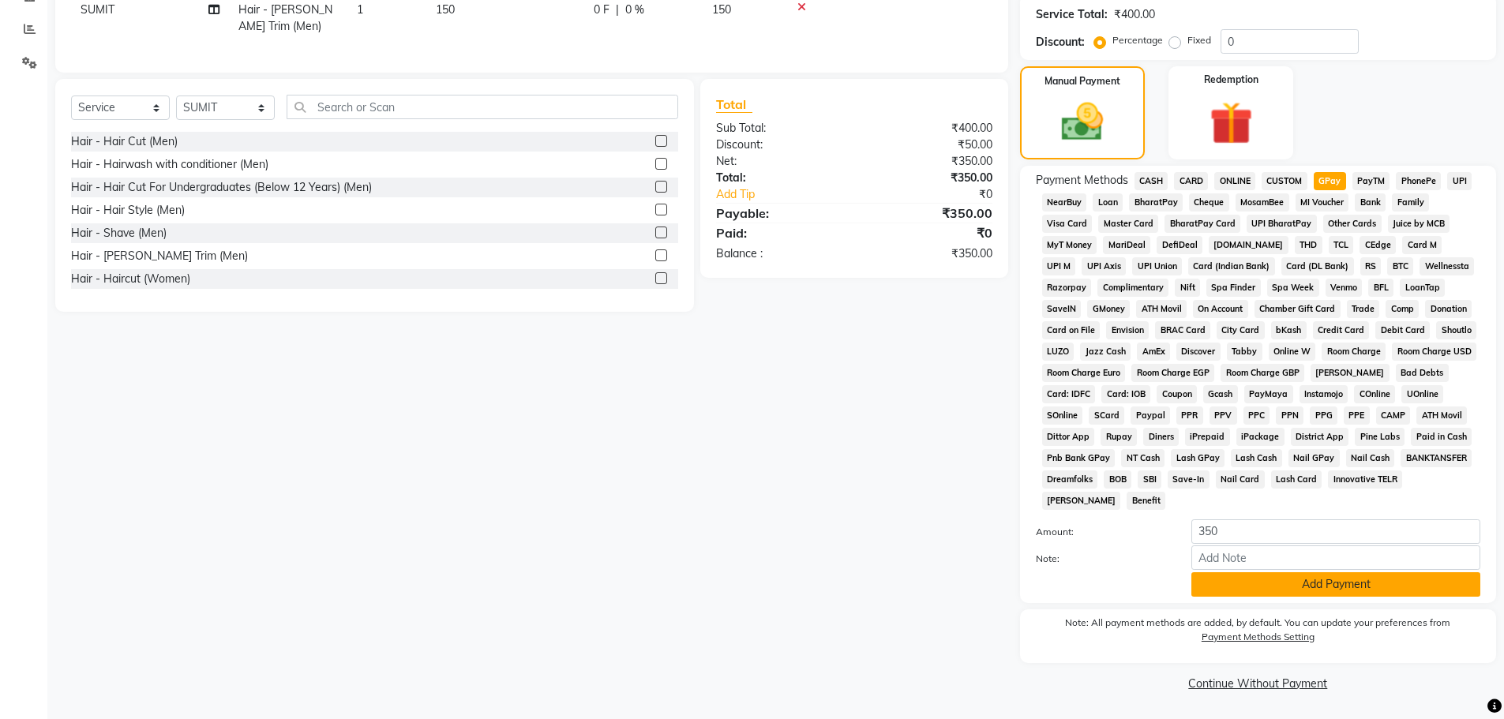
click at [1247, 588] on button "Add Payment" at bounding box center [1336, 585] width 289 height 24
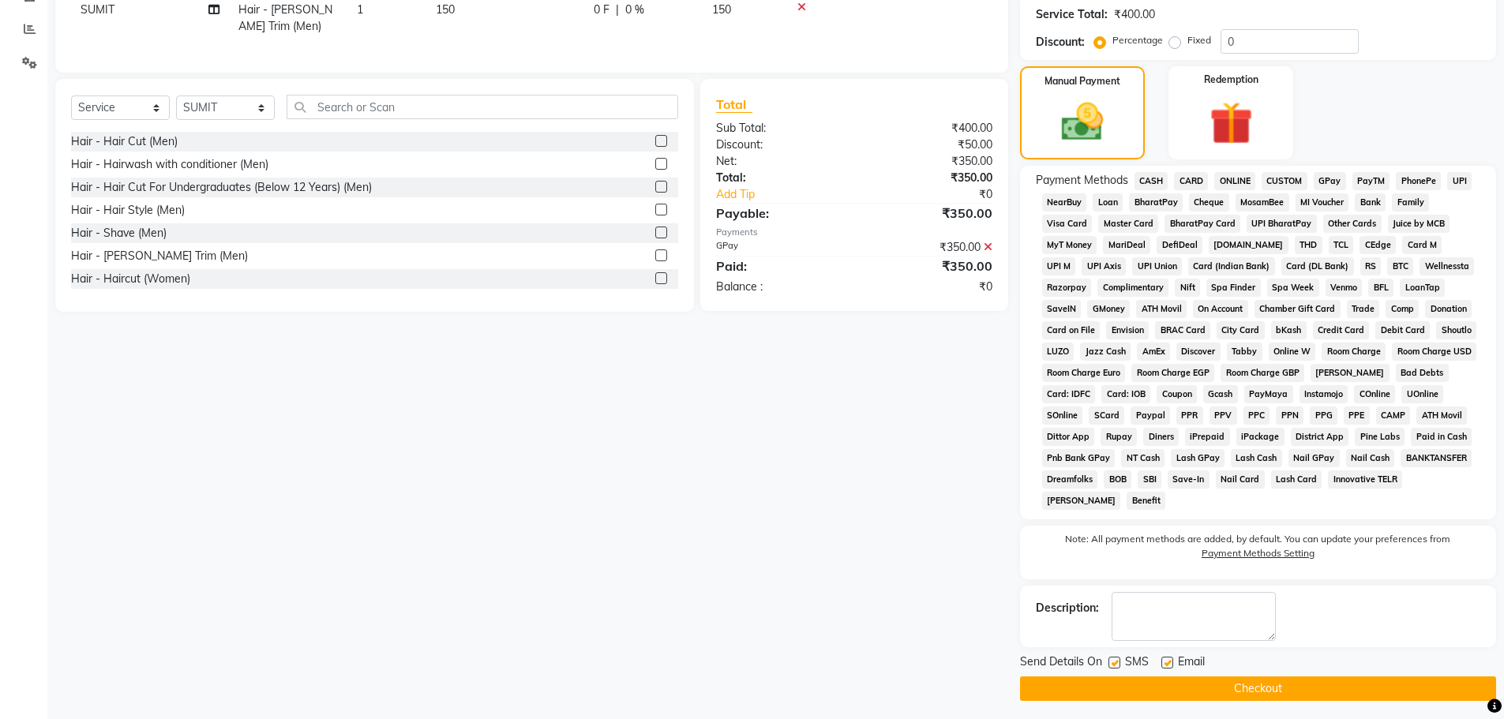
click at [1237, 697] on button "Checkout" at bounding box center [1258, 689] width 476 height 24
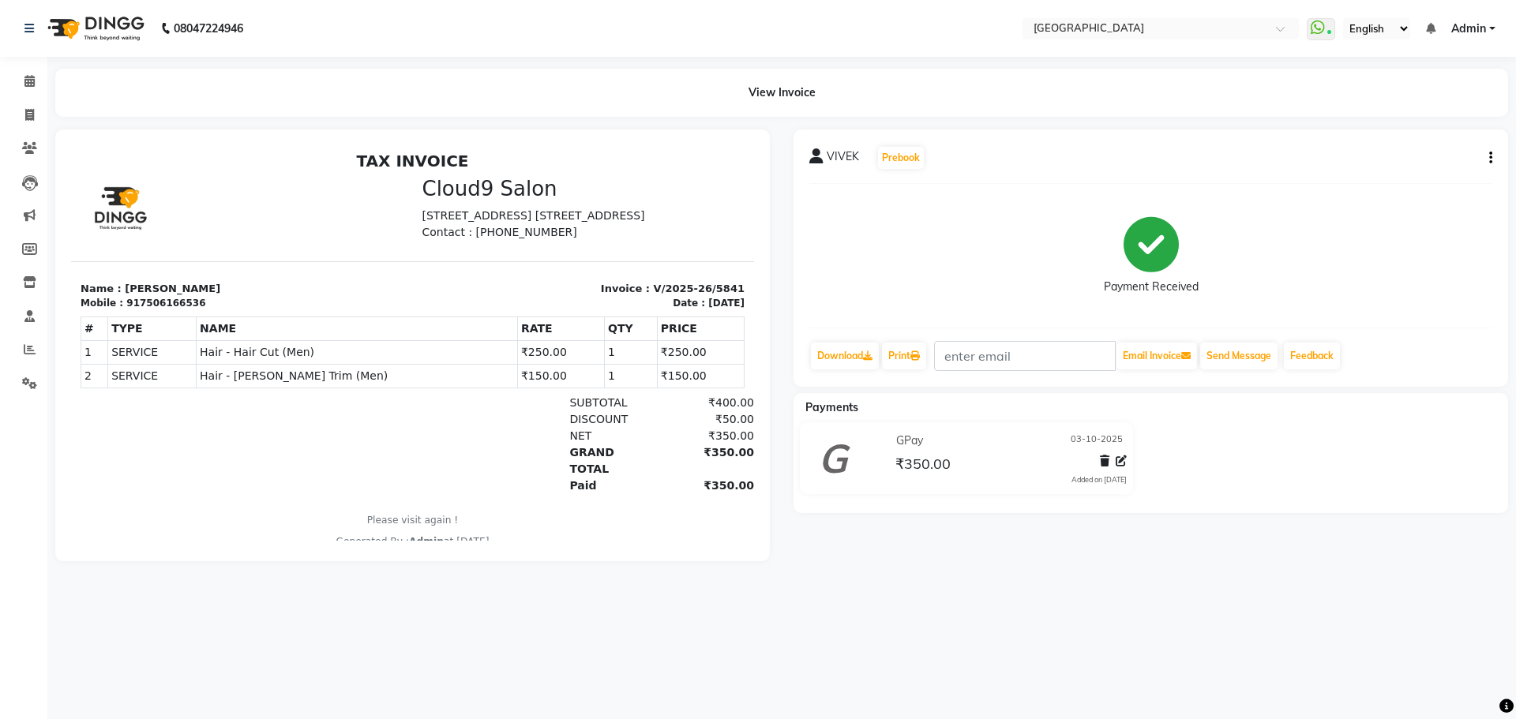
click at [1485, 159] on button "button" at bounding box center [1487, 158] width 9 height 17
click at [1422, 165] on div "Edit Item Staff" at bounding box center [1412, 158] width 108 height 20
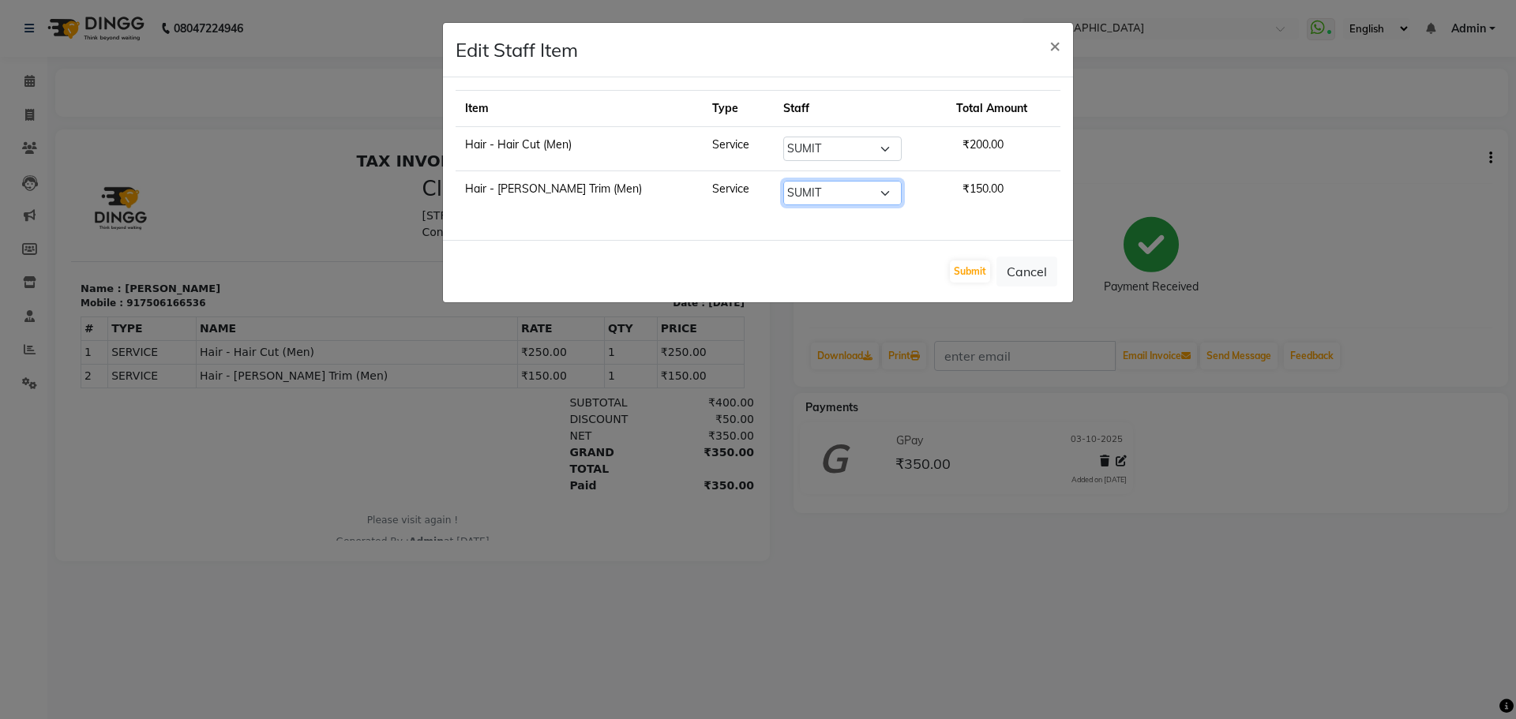
click at [795, 187] on select "Select [PERSON_NAME] ASHIYA [PERSON_NAME] [PERSON_NAME] [PERSON_NAME] [PERSON_N…" at bounding box center [842, 193] width 118 height 24
click at [799, 145] on select "Select [PERSON_NAME] ASHIYA [PERSON_NAME] [PERSON_NAME] [PERSON_NAME] [PERSON_N…" at bounding box center [842, 149] width 118 height 24
click at [800, 145] on select "Select [PERSON_NAME] ASHIYA [PERSON_NAME] [PERSON_NAME] [PERSON_NAME] [PERSON_N…" at bounding box center [842, 149] width 118 height 24
click at [783, 137] on select "Select [PERSON_NAME] ASHIYA [PERSON_NAME] [PERSON_NAME] [PERSON_NAME] [PERSON_N…" at bounding box center [842, 149] width 118 height 24
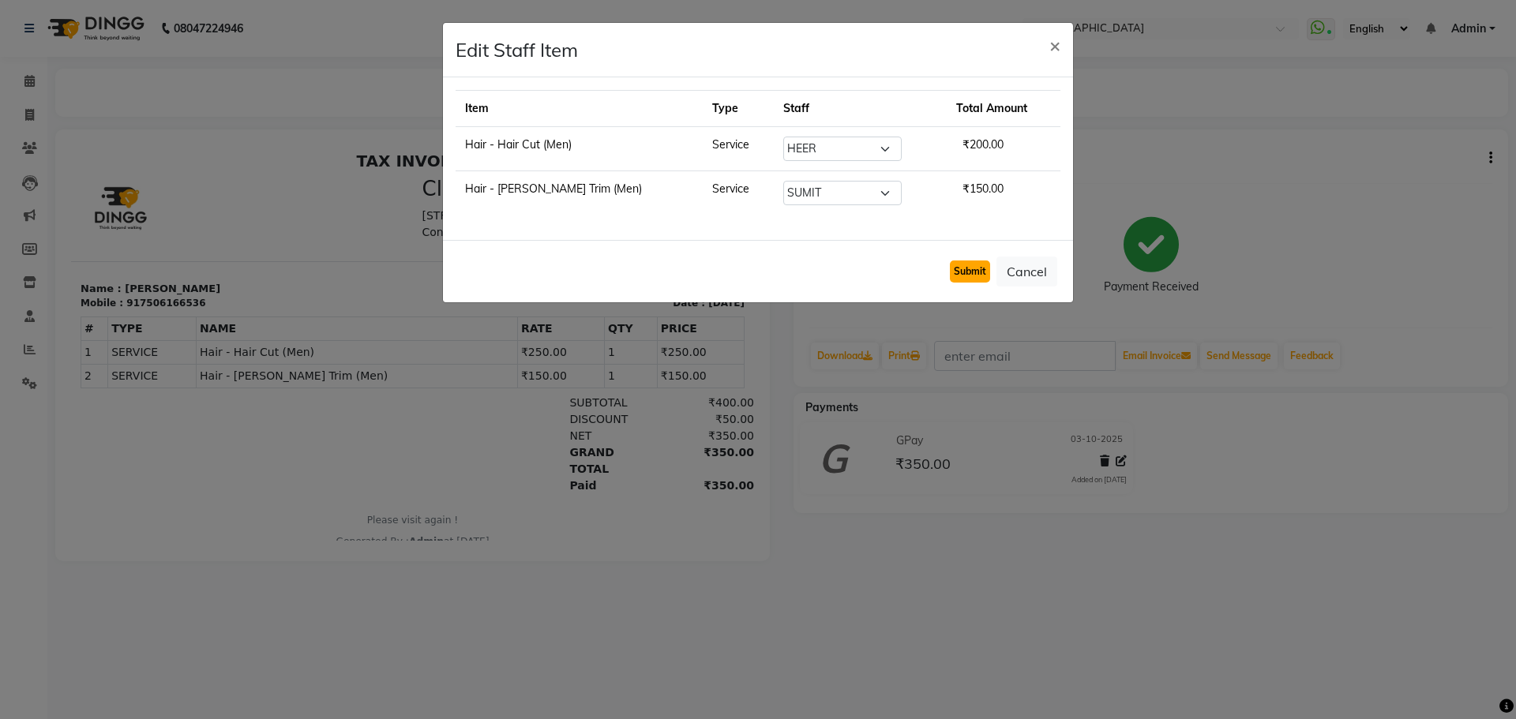
click at [970, 273] on button "Submit" at bounding box center [970, 272] width 40 height 22
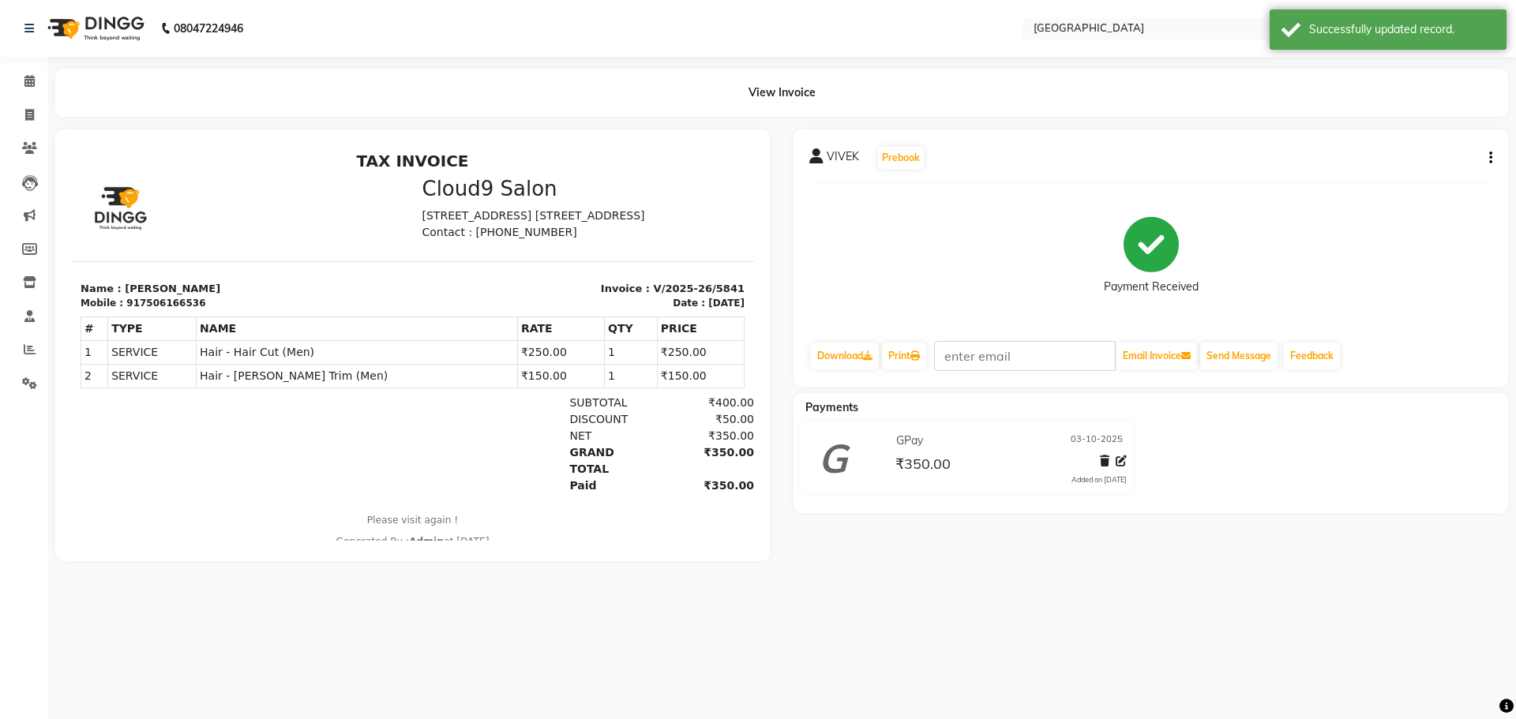
click at [31, 68] on li "Calendar" at bounding box center [23, 82] width 47 height 34
click at [32, 73] on span at bounding box center [30, 82] width 28 height 18
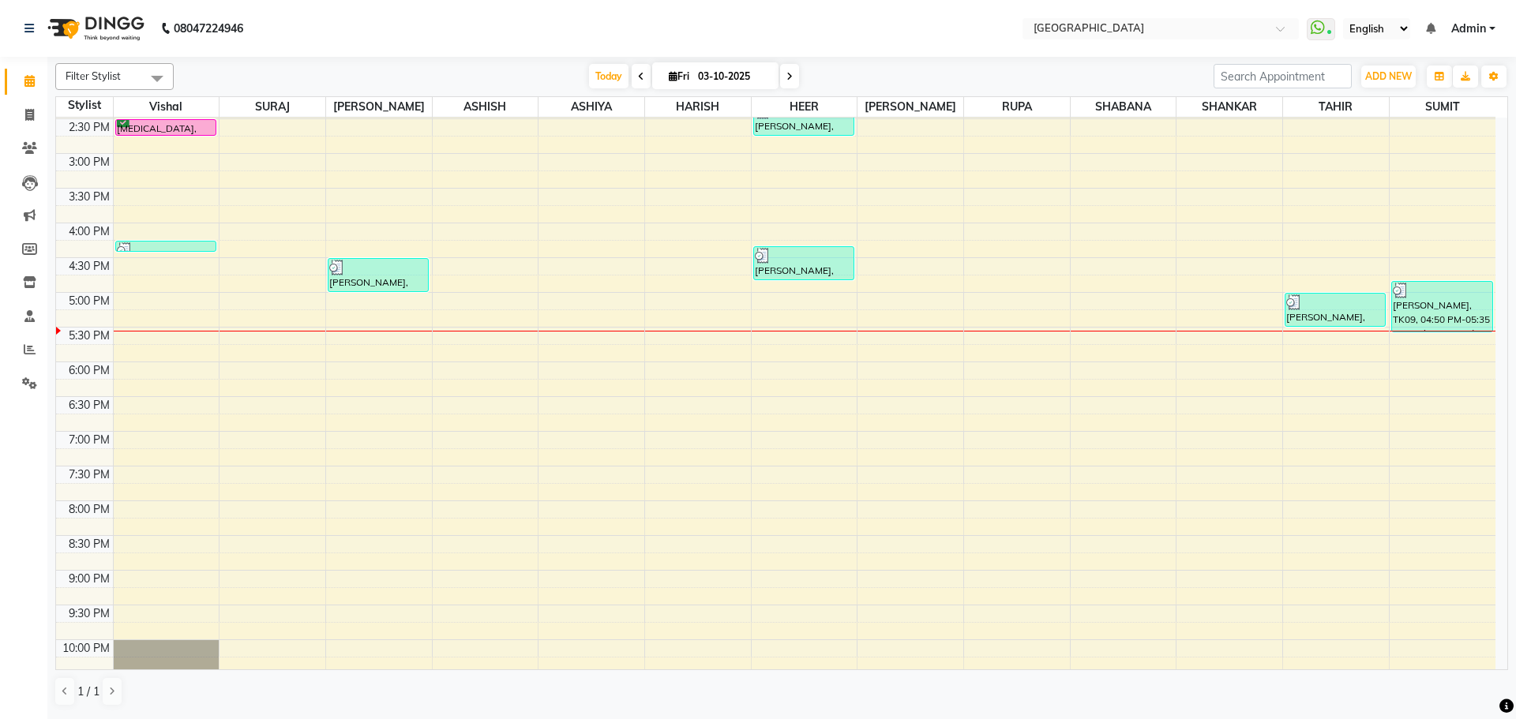
scroll to position [213, 0]
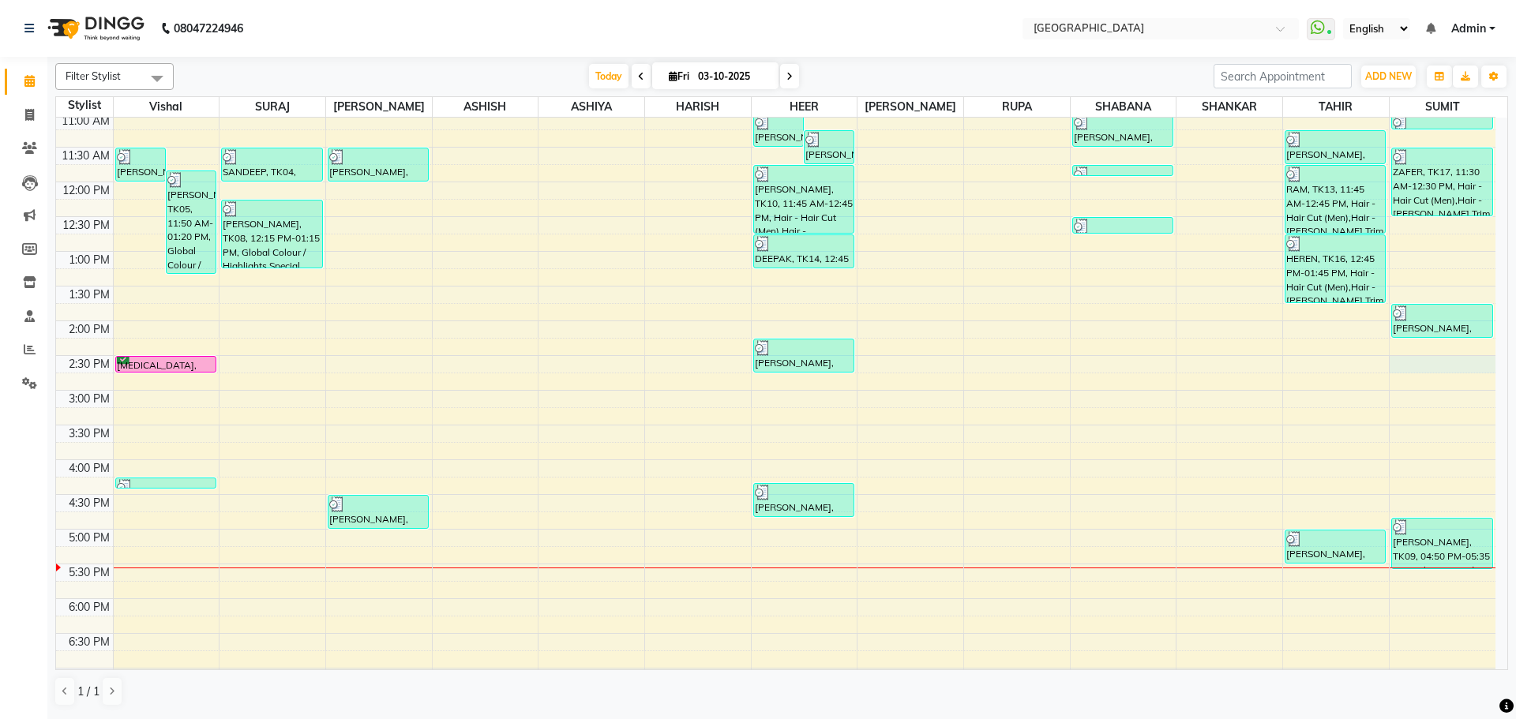
click at [1435, 366] on div "8:00 AM 8:30 AM 9:00 AM 9:30 AM 10:00 AM 10:30 AM 11:00 AM 11:30 AM 12:00 PM 12…" at bounding box center [776, 459] width 1440 height 1111
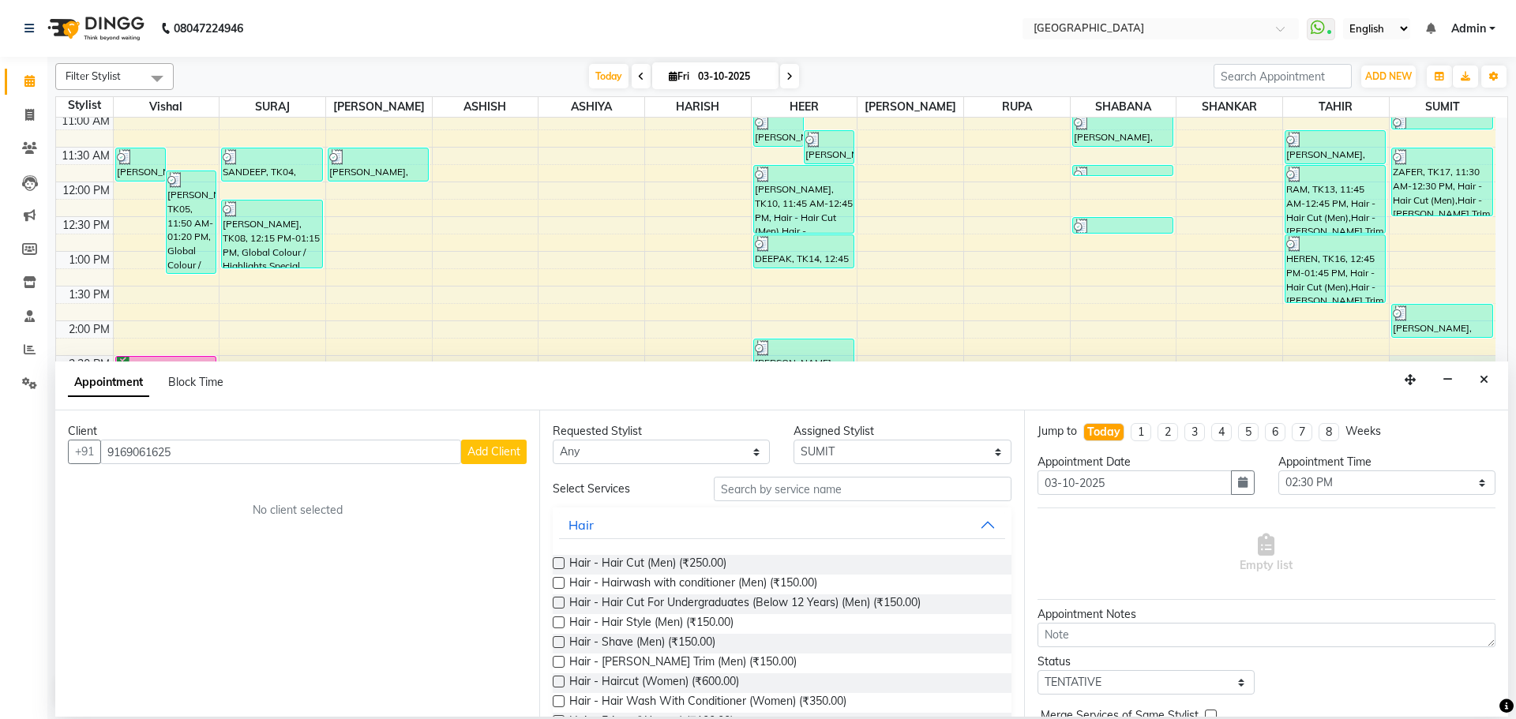
click at [126, 457] on input "9169061625" at bounding box center [280, 452] width 361 height 24
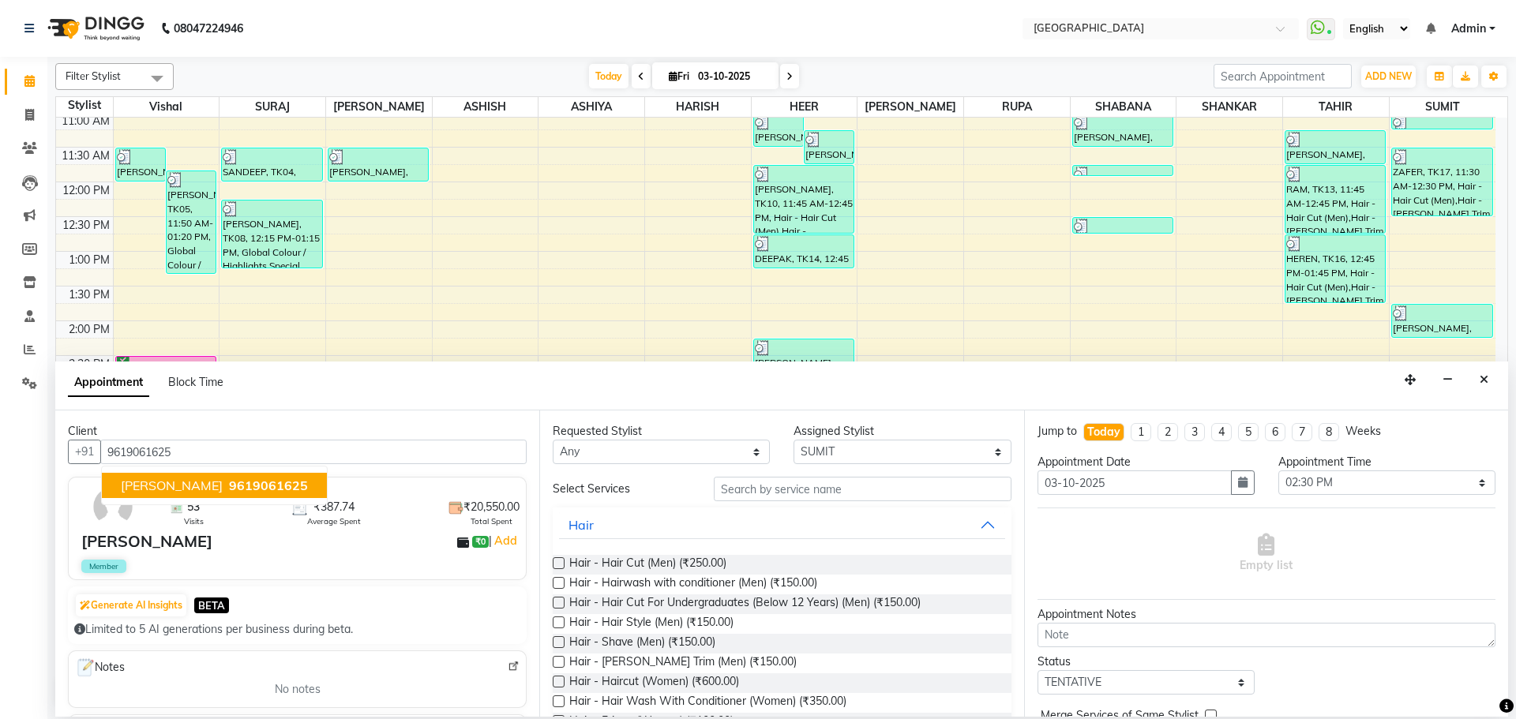
click at [169, 491] on span "[PERSON_NAME]" at bounding box center [172, 486] width 102 height 16
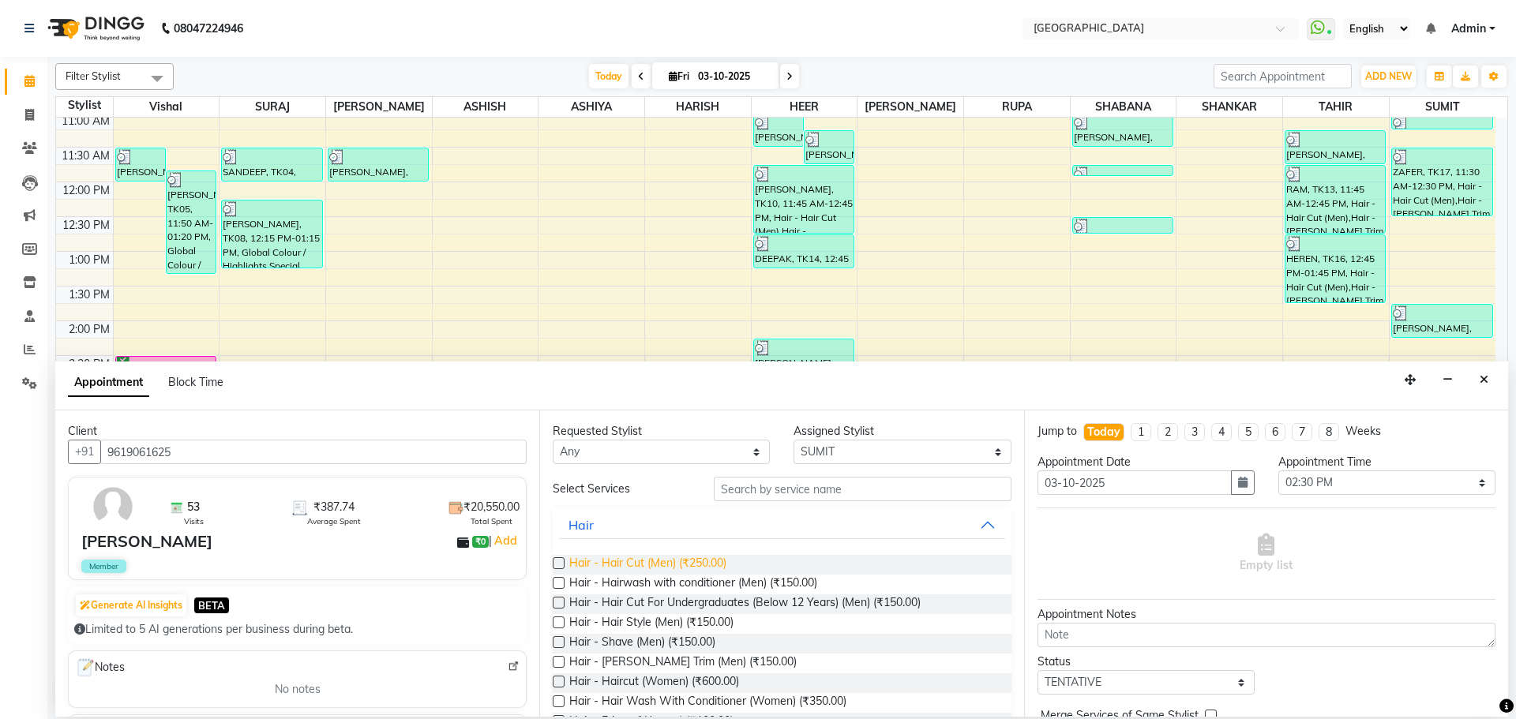
click at [697, 560] on span "Hair - Hair Cut (Men) (₹250.00)" at bounding box center [647, 565] width 157 height 20
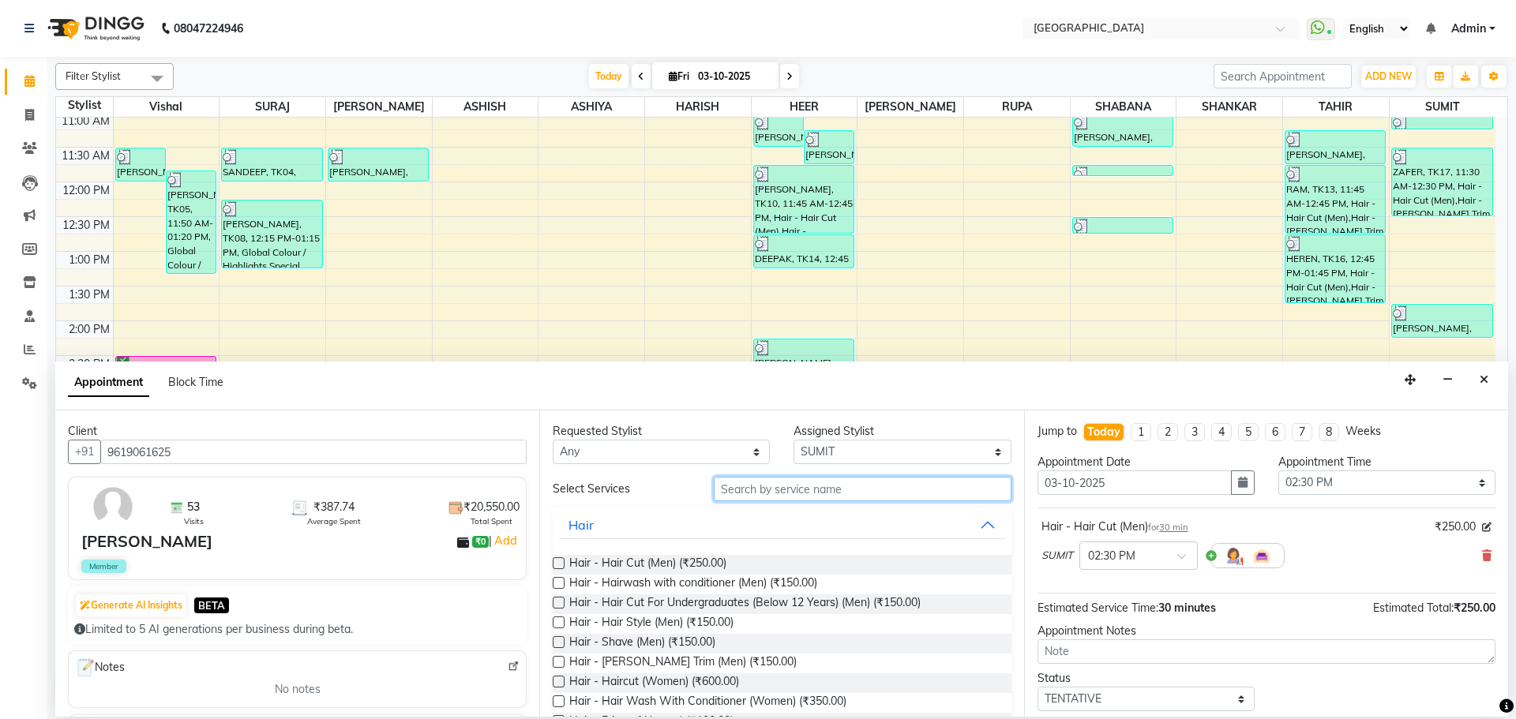
click at [771, 492] on input "text" at bounding box center [863, 489] width 298 height 24
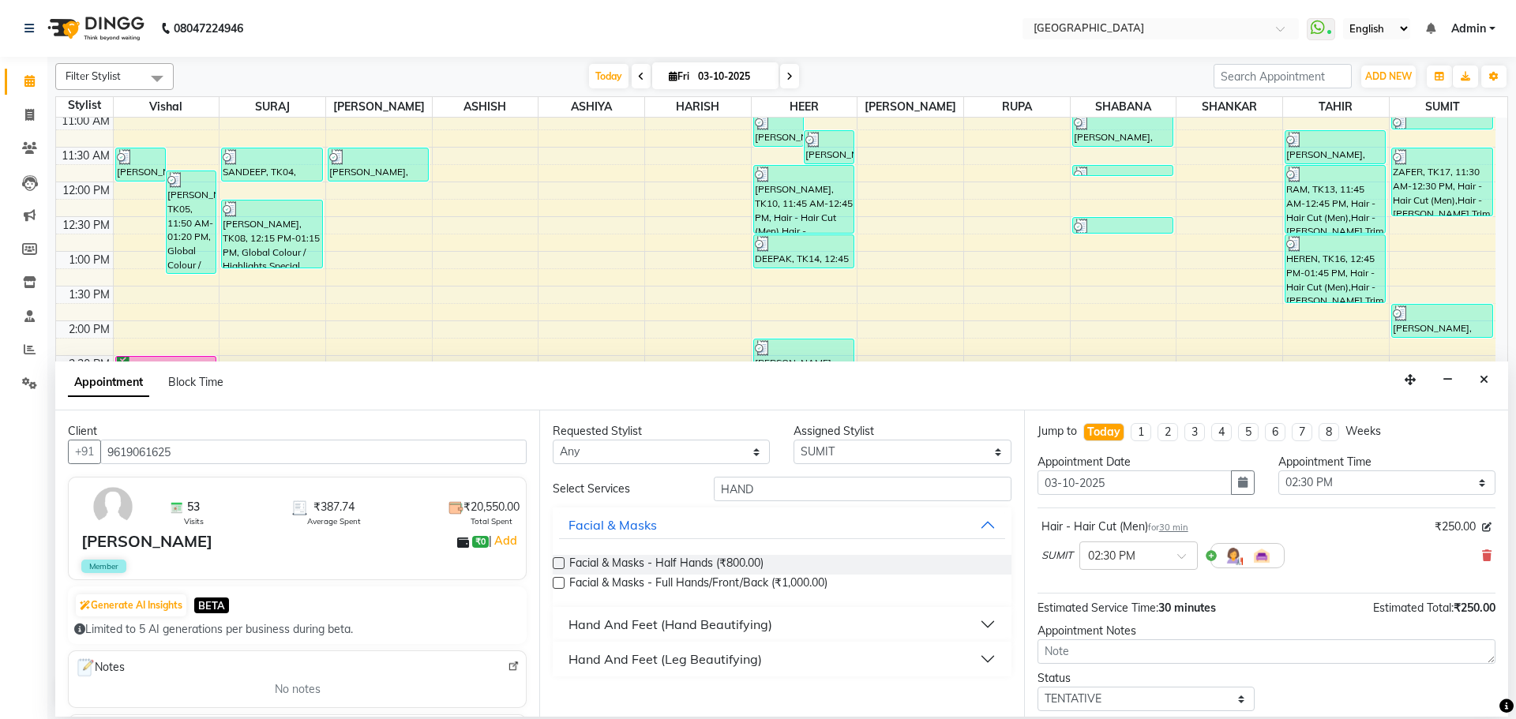
click at [850, 624] on button "Hand And Feet (Hand Beautifying)" at bounding box center [781, 624] width 445 height 28
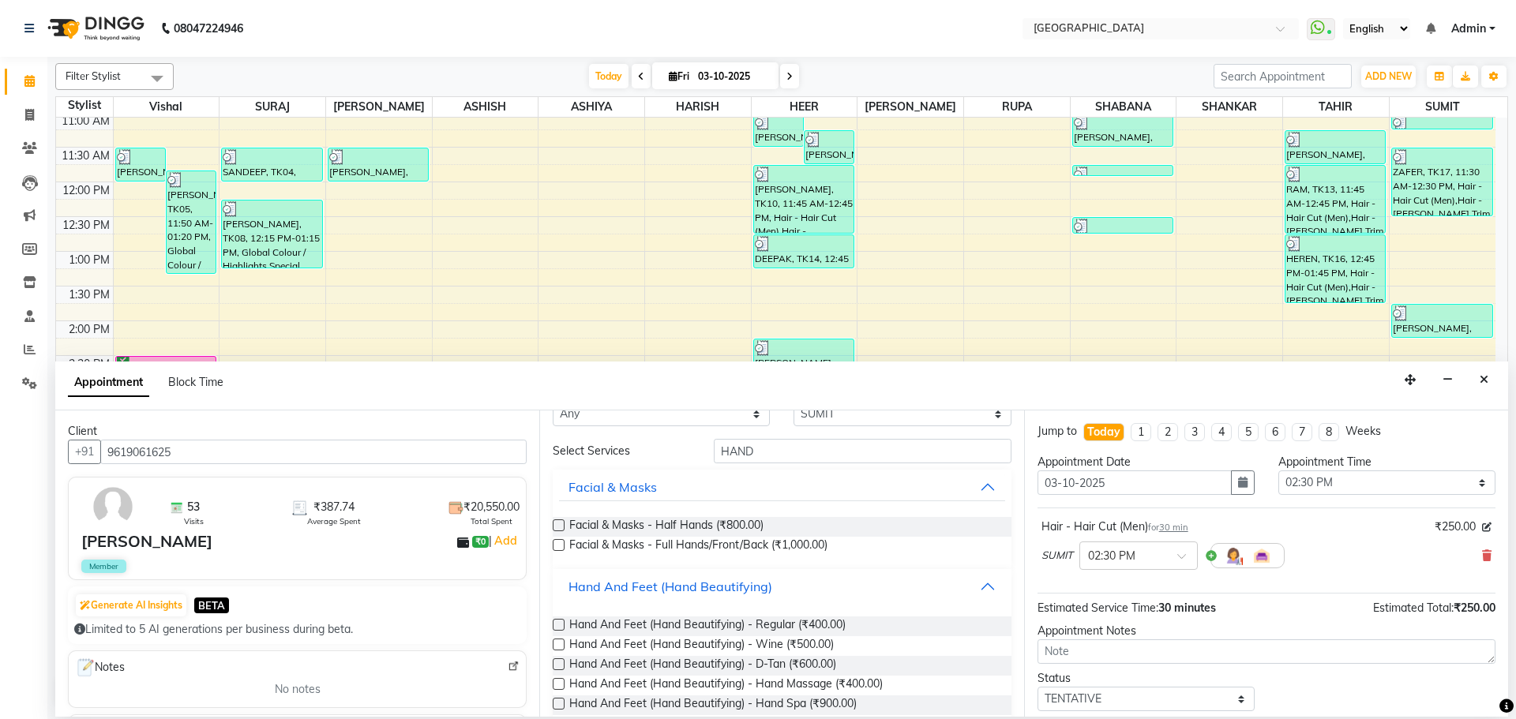
scroll to position [96, 0]
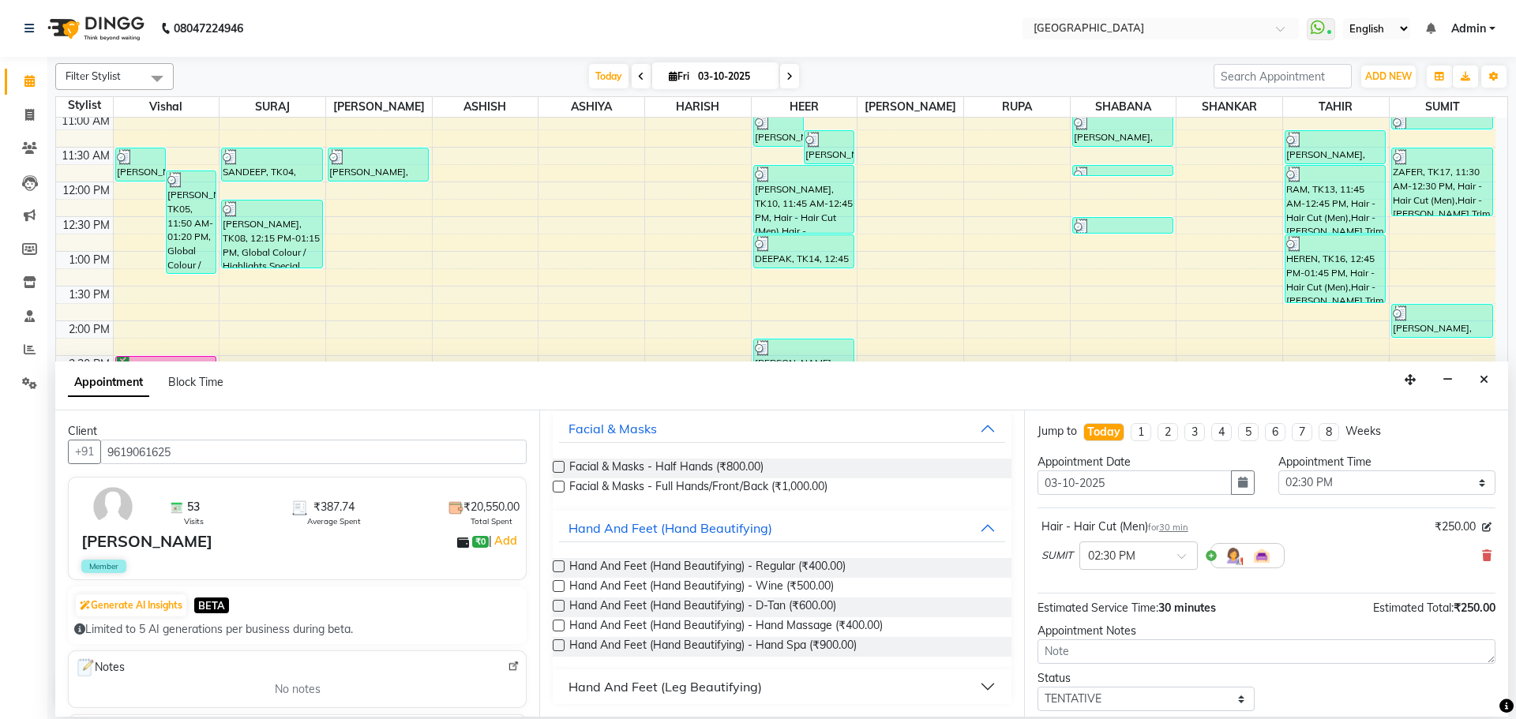
click at [728, 686] on div "Hand And Feet (Leg Beautifying)" at bounding box center [665, 687] width 193 height 19
click at [753, 562] on span "Hand And Feet (Hand Beautifying) - Regular (₹400.00)" at bounding box center [707, 568] width 276 height 20
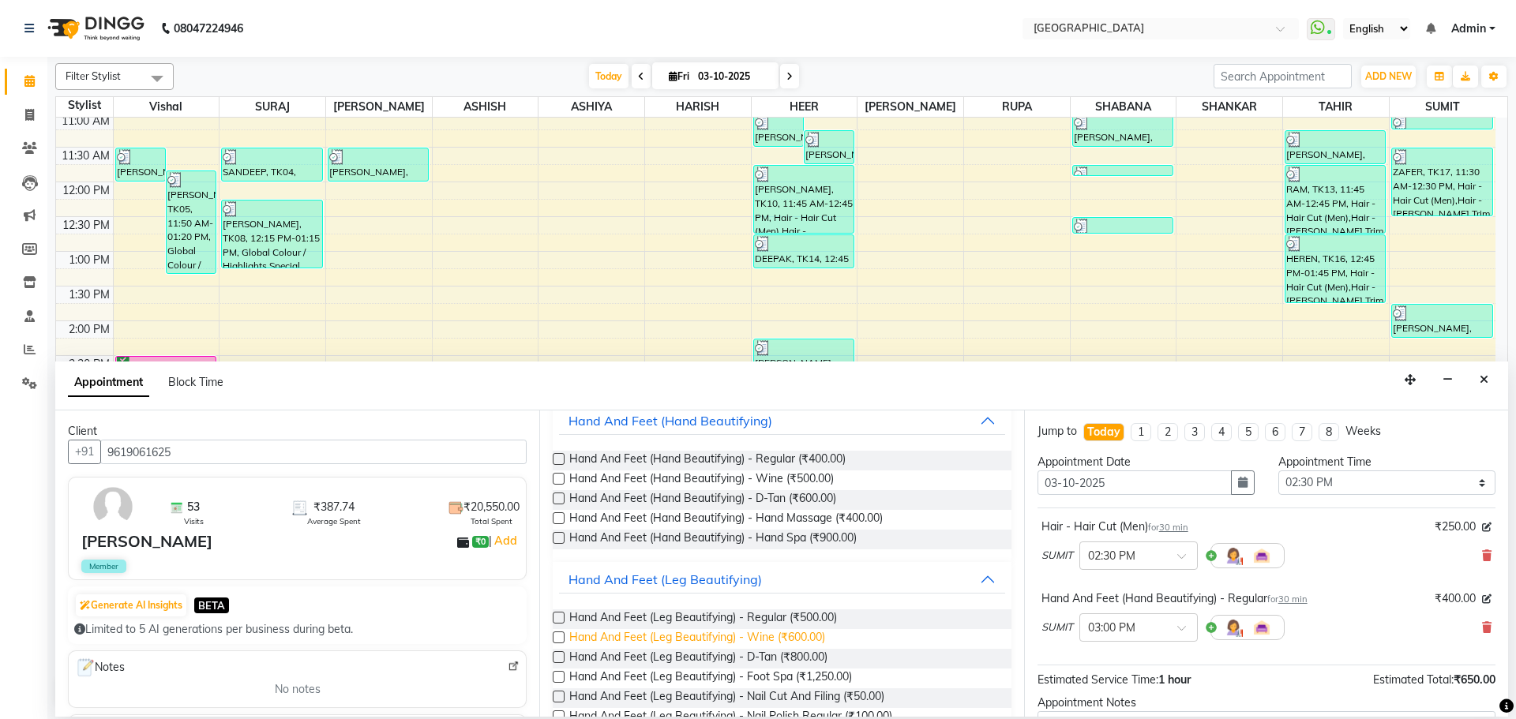
scroll to position [280, 0]
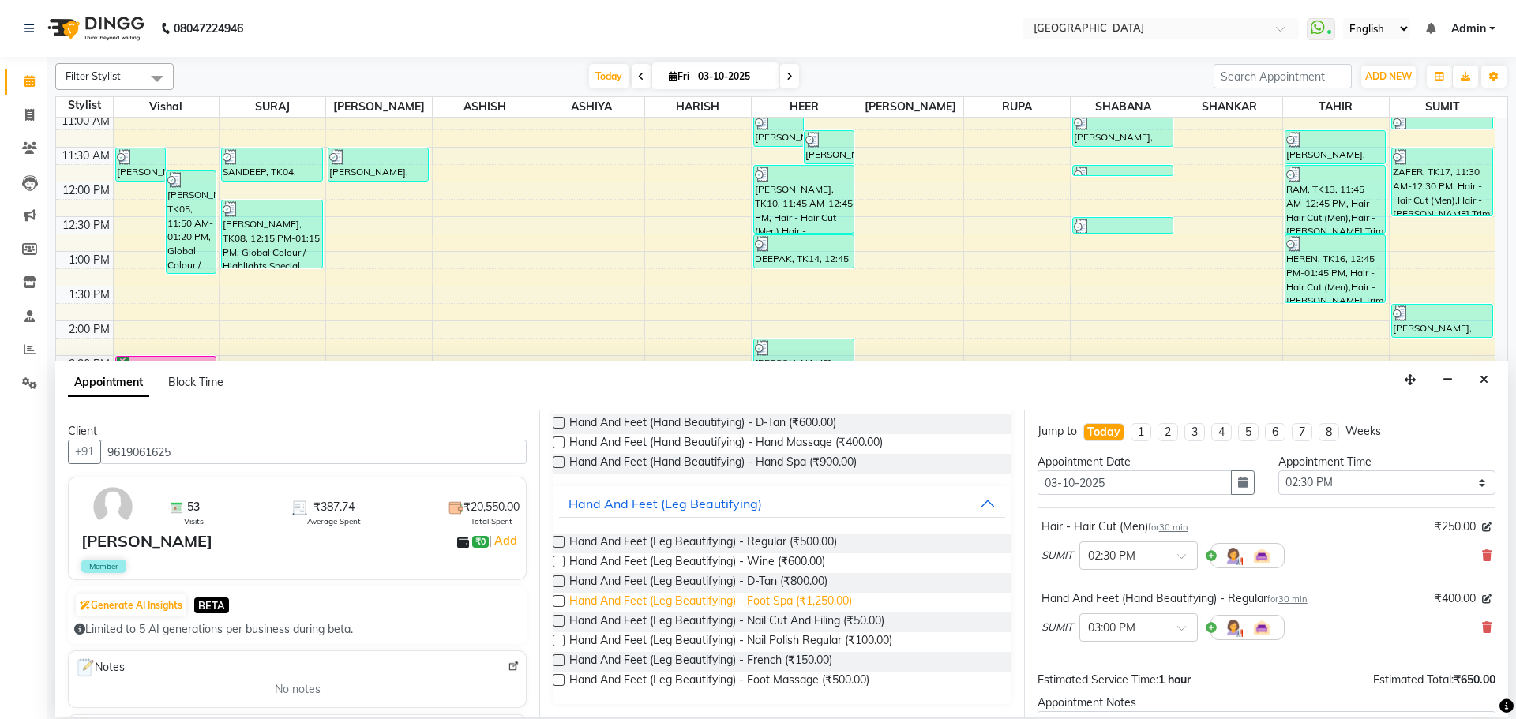
click at [796, 598] on span "Hand And Feet (Leg Beautifying) - Foot Spa (₹1,250.00)" at bounding box center [710, 603] width 283 height 20
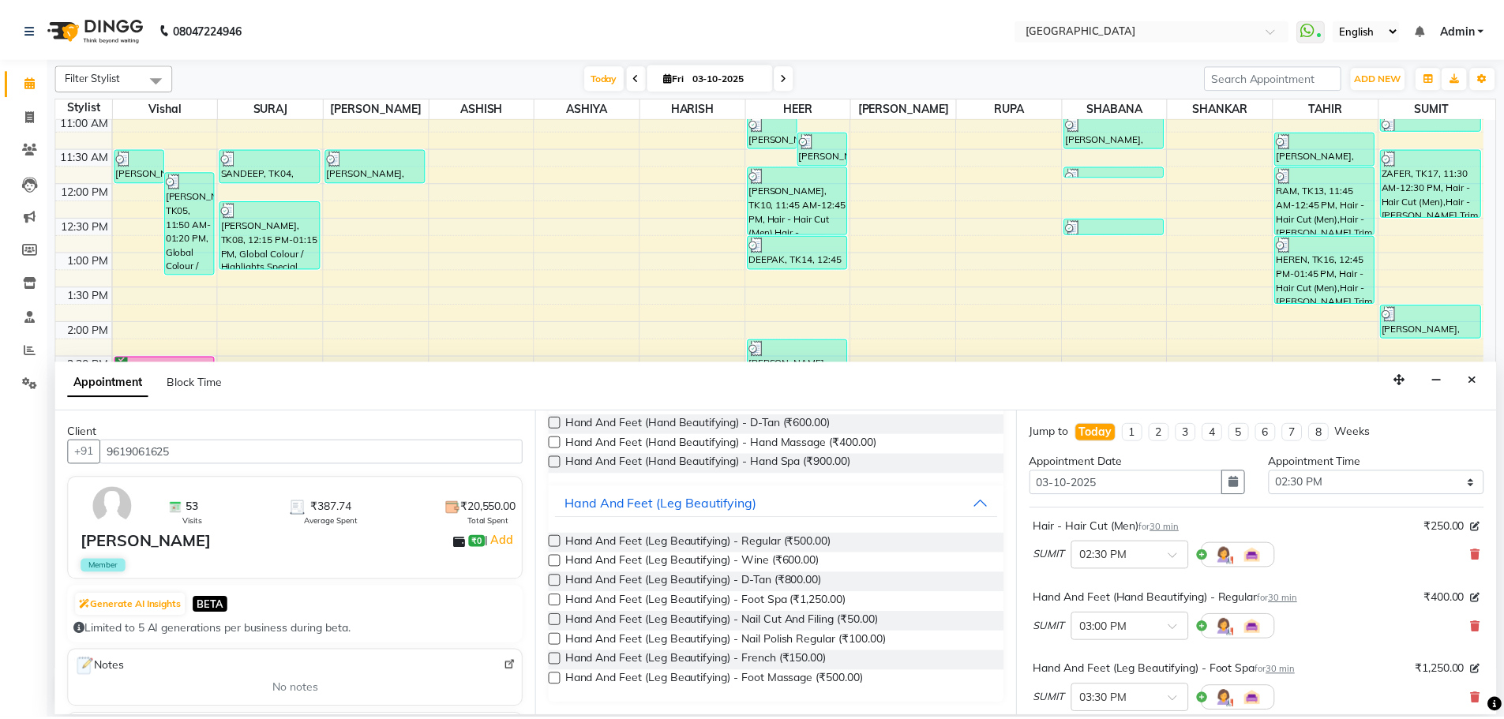
scroll to position [238, 0]
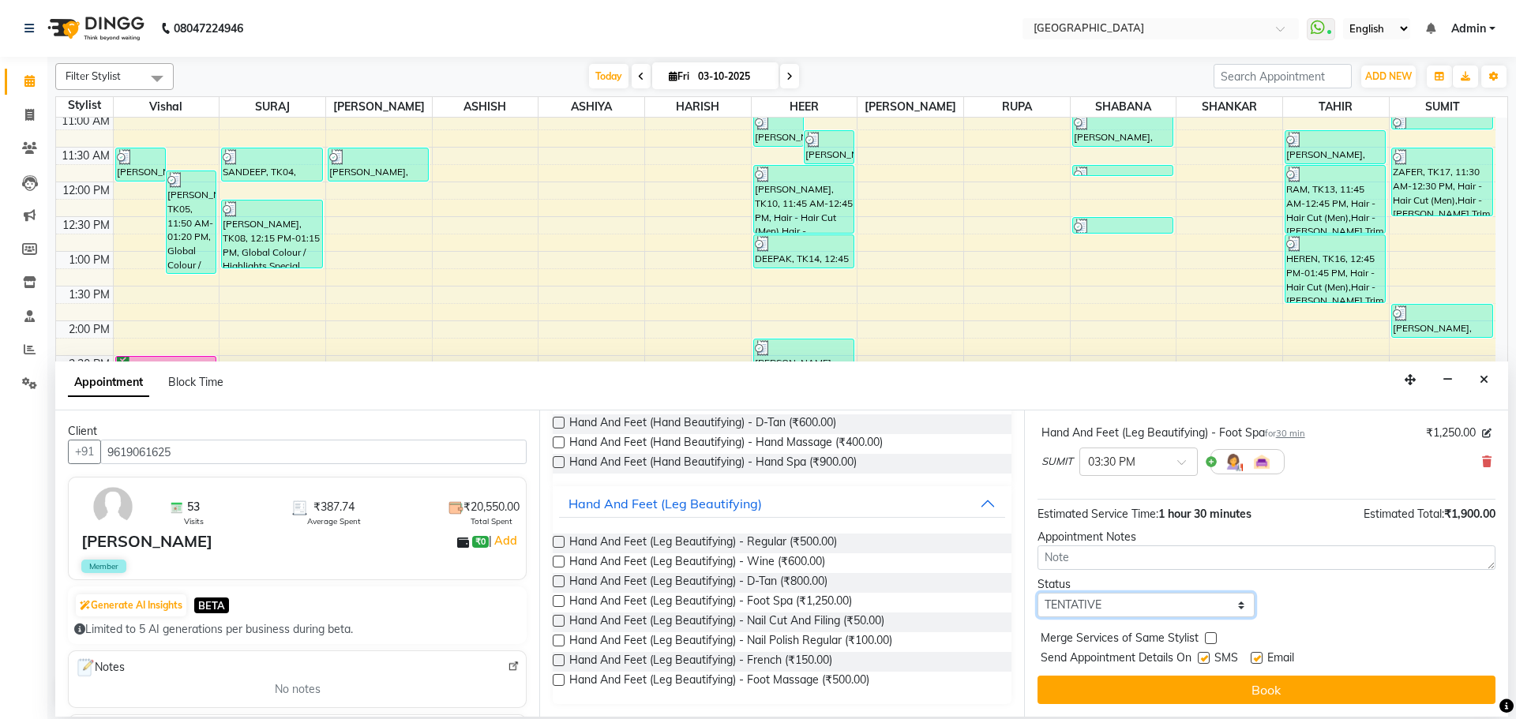
drag, startPoint x: 1185, startPoint y: 610, endPoint x: 1185, endPoint y: 597, distance: 13.4
click at [1185, 610] on select "Select TENTATIVE CONFIRM CHECK-IN UPCOMING" at bounding box center [1146, 605] width 217 height 24
click at [1038, 593] on select "Select TENTATIVE CONFIRM CHECK-IN UPCOMING" at bounding box center [1146, 605] width 217 height 24
click at [1213, 639] on label at bounding box center [1211, 639] width 12 height 12
click at [1213, 639] on input "checkbox" at bounding box center [1210, 640] width 10 height 10
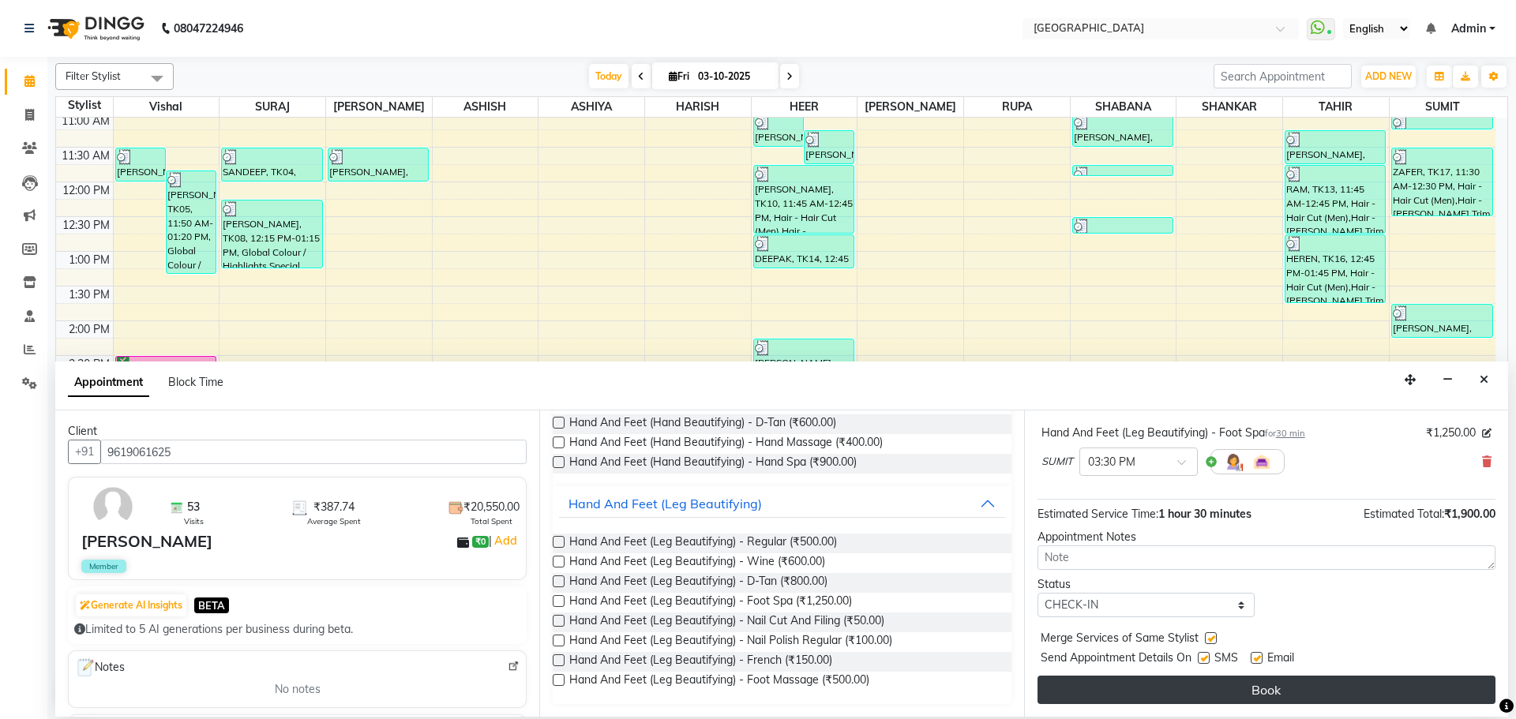
click at [1208, 686] on button "Book" at bounding box center [1267, 690] width 458 height 28
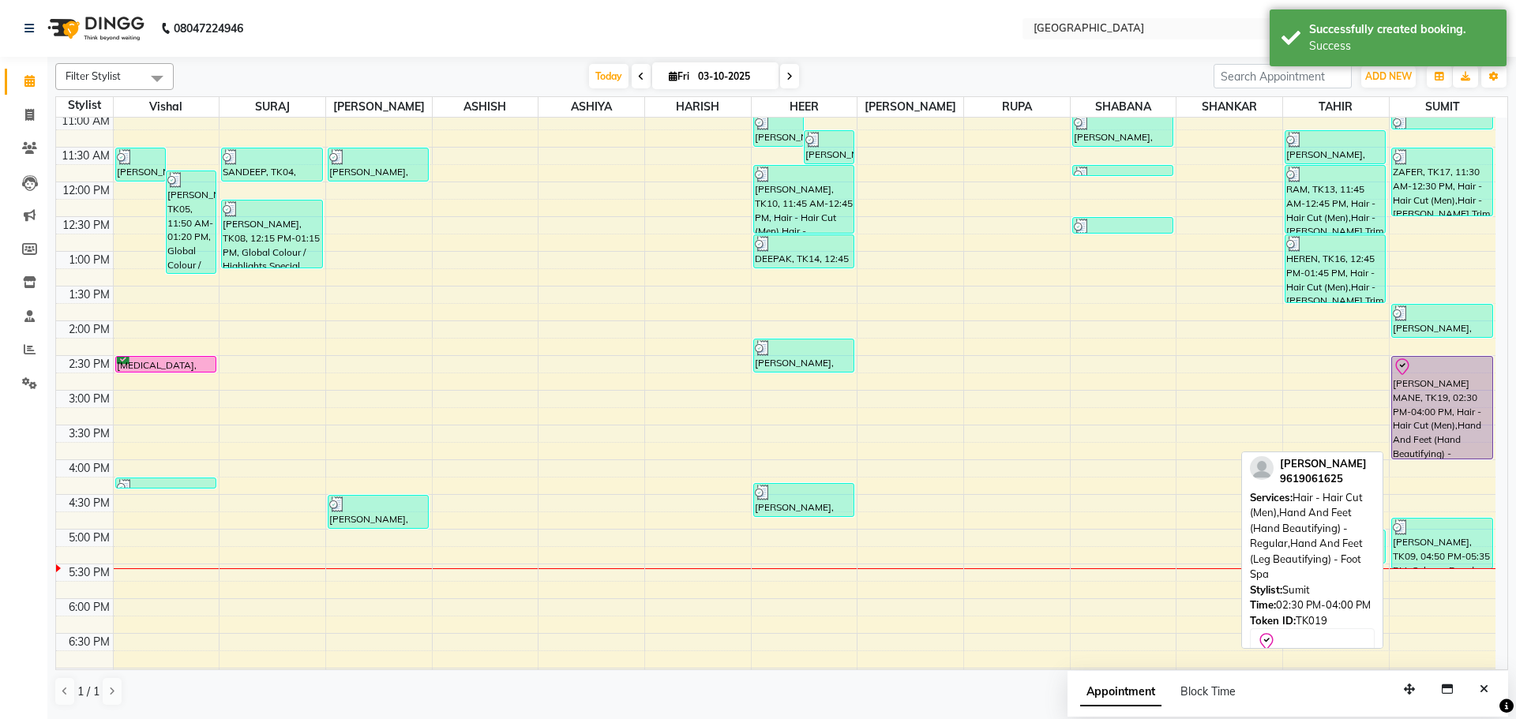
click at [1416, 421] on div "[PERSON_NAME] MANE, TK19, 02:30 PM-04:00 PM, Hair - Hair Cut (Men),Hand And Fee…" at bounding box center [1442, 408] width 100 height 102
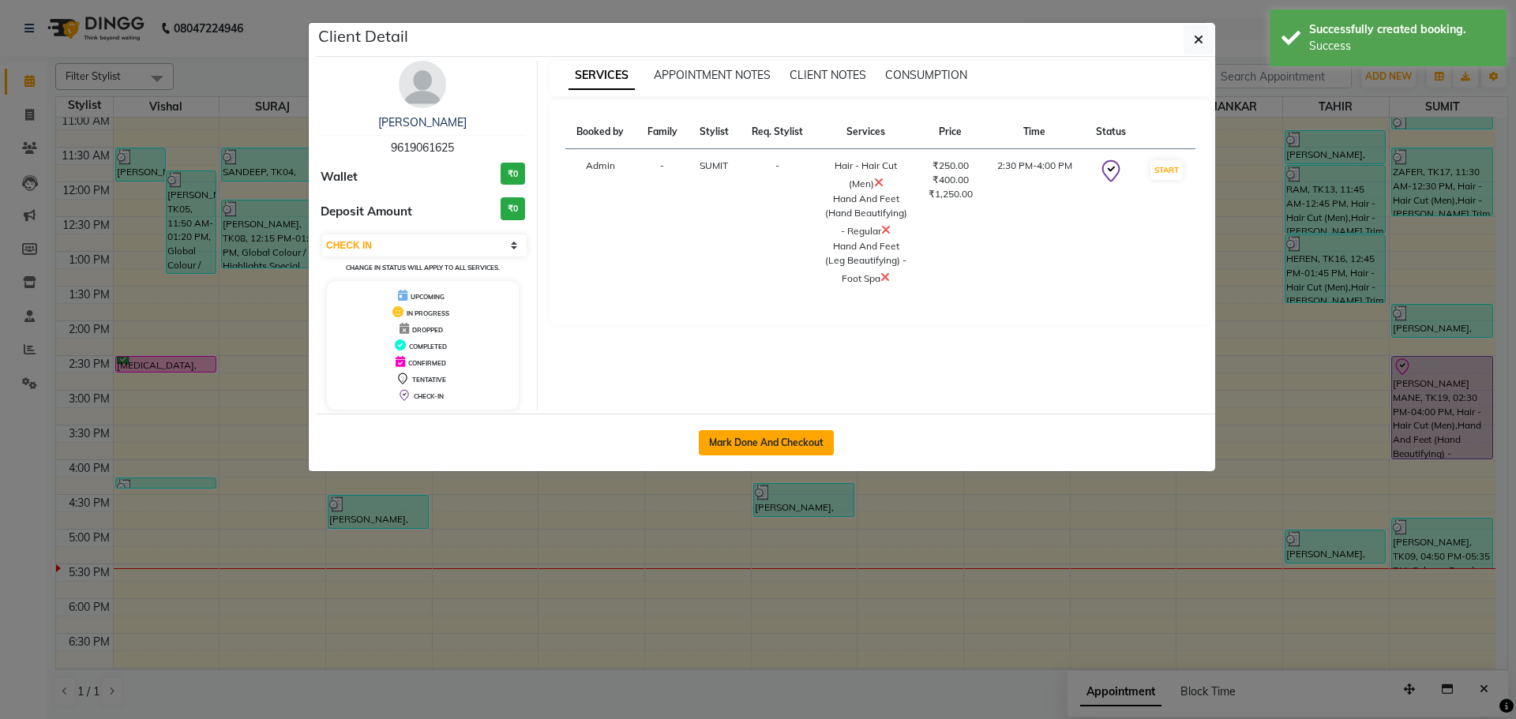
click at [808, 446] on button "Mark Done And Checkout" at bounding box center [766, 442] width 135 height 25
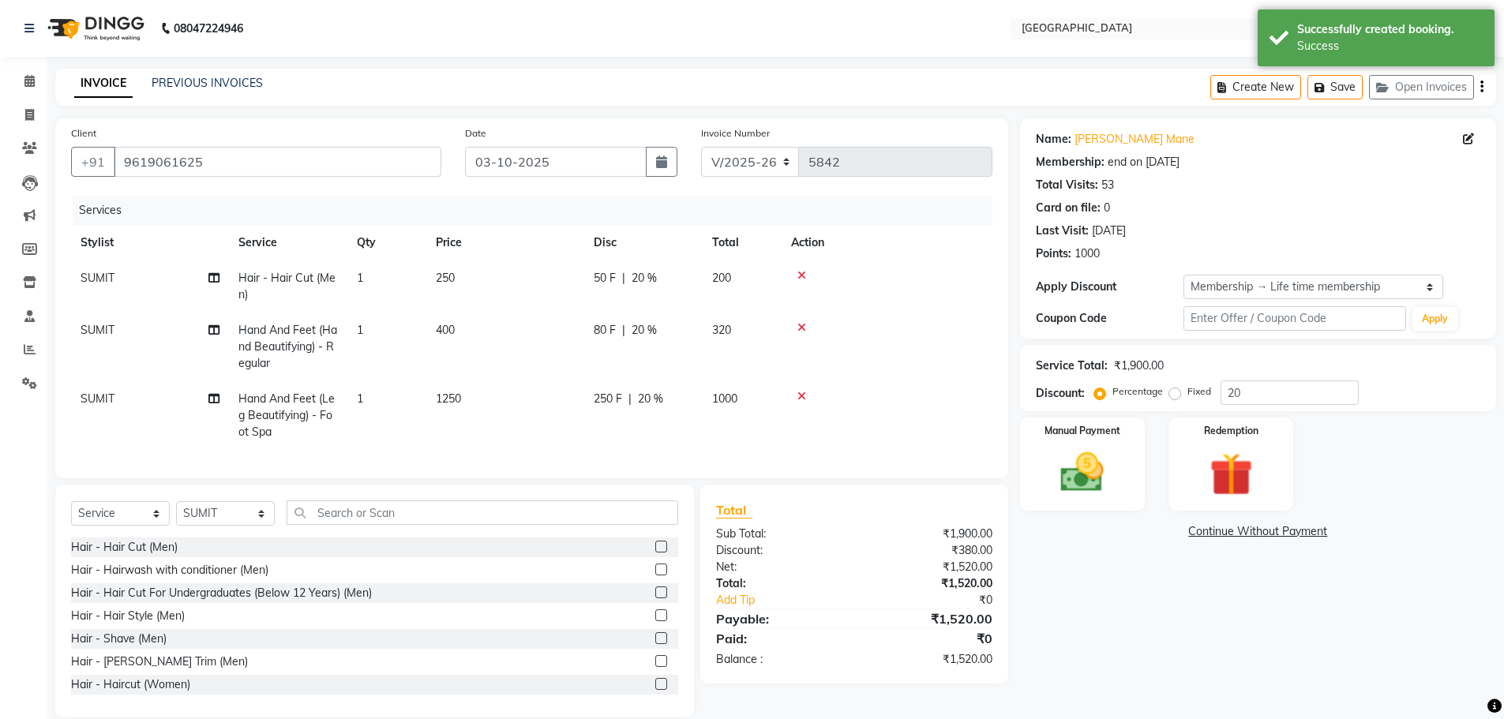
click at [136, 338] on td "SUMIT" at bounding box center [150, 347] width 158 height 69
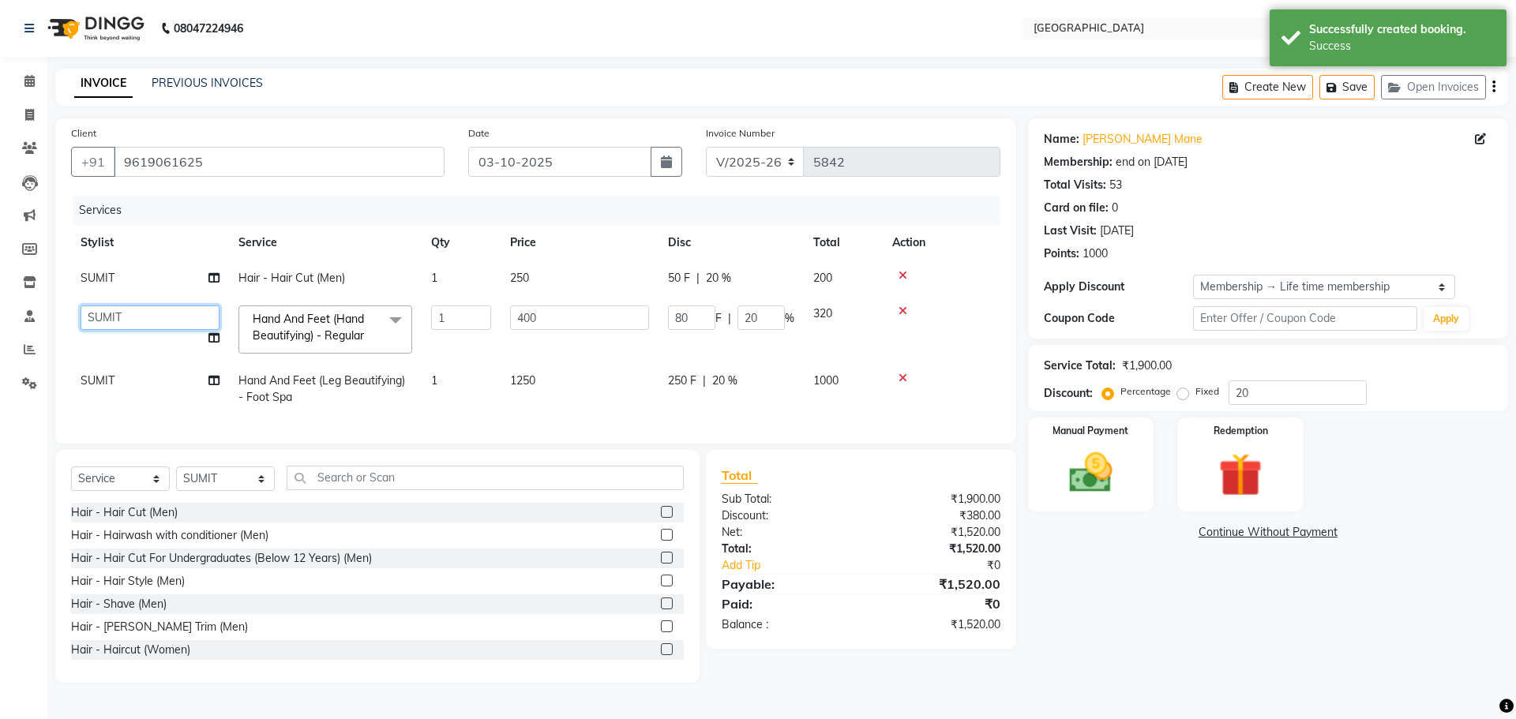
click at [140, 325] on select "[PERSON_NAME] ASHIYA [PERSON_NAME] [PERSON_NAME] [PERSON_NAME] [PERSON_NAME] [P…" at bounding box center [150, 318] width 139 height 24
click at [143, 375] on td "SUMIT" at bounding box center [150, 389] width 158 height 52
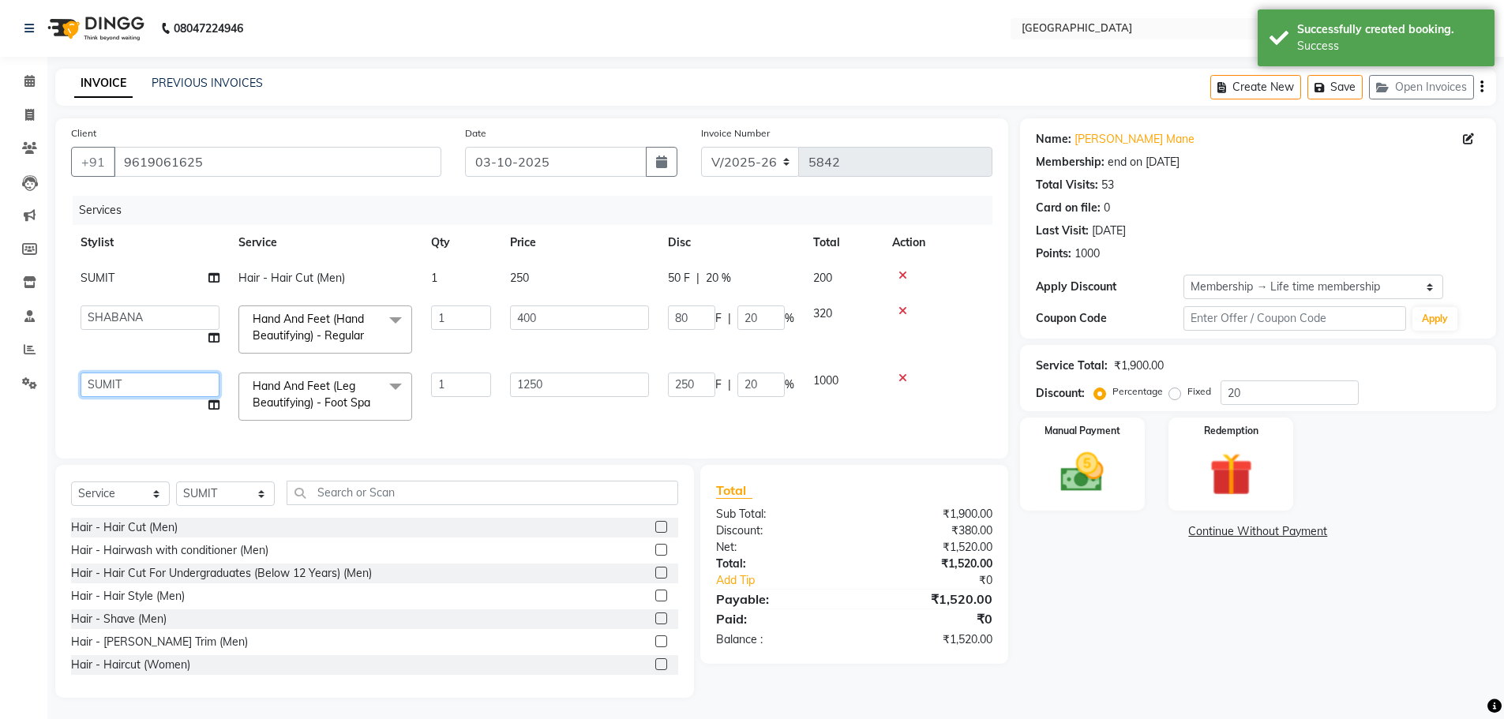
click at [144, 388] on select "[PERSON_NAME] ASHIYA [PERSON_NAME] [PERSON_NAME] [PERSON_NAME] [PERSON_NAME] [P…" at bounding box center [150, 385] width 139 height 24
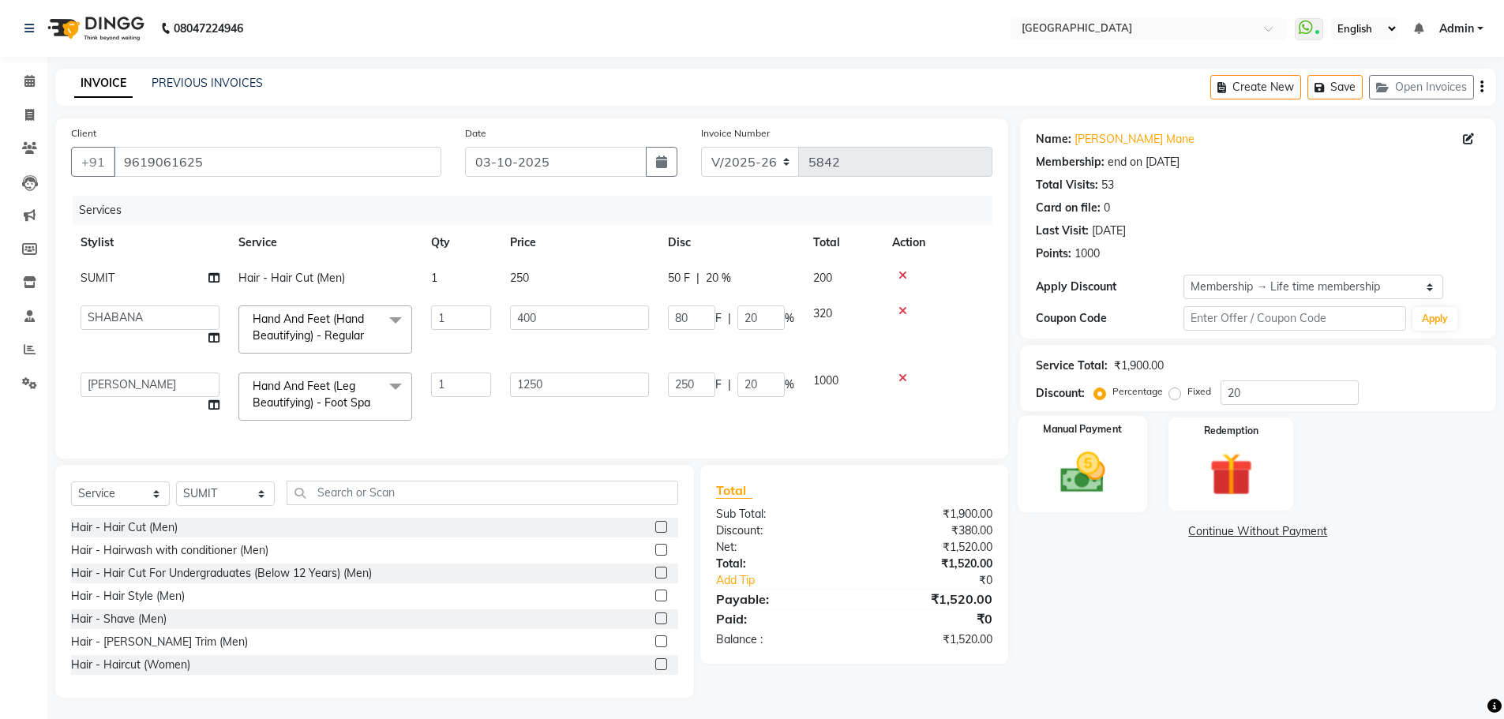
click at [1110, 478] on img at bounding box center [1082, 472] width 73 height 51
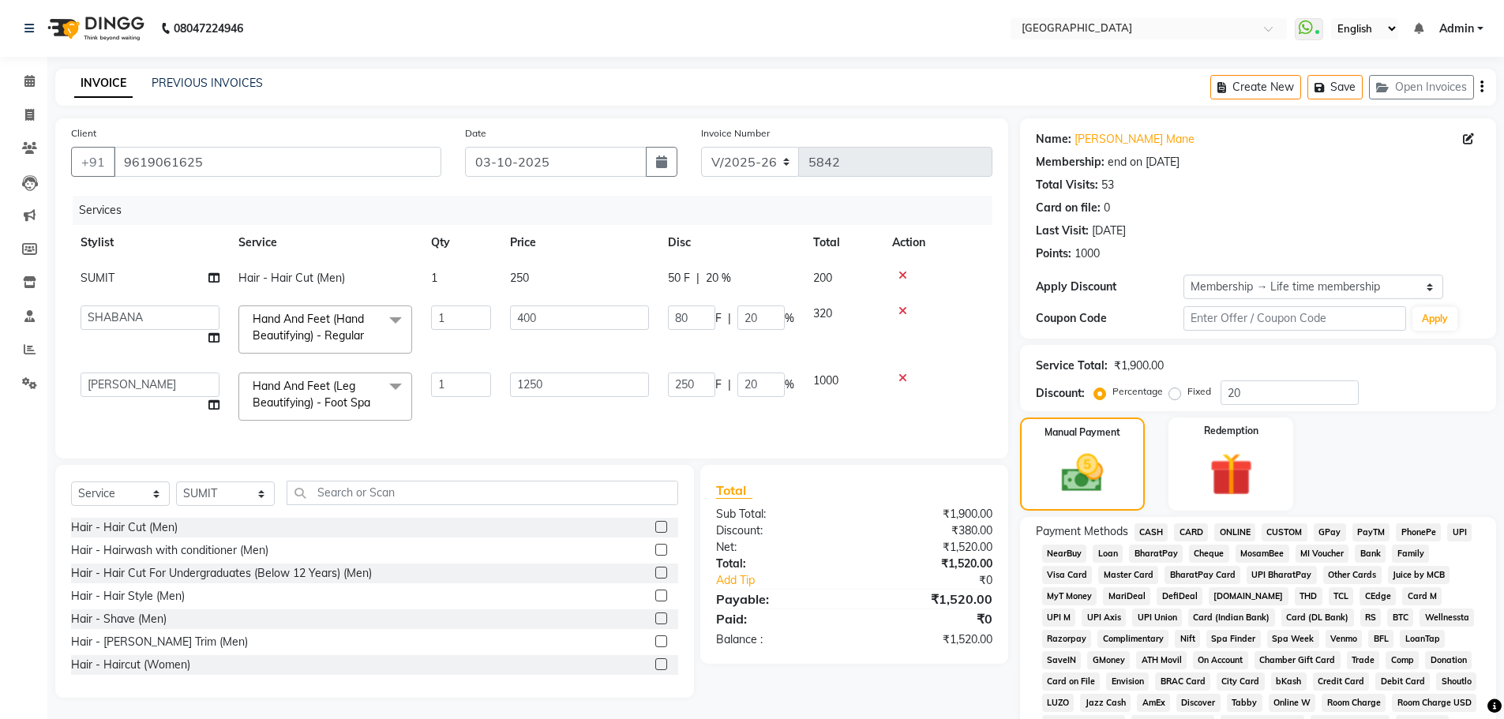
click at [1328, 539] on span "GPay" at bounding box center [1330, 533] width 32 height 18
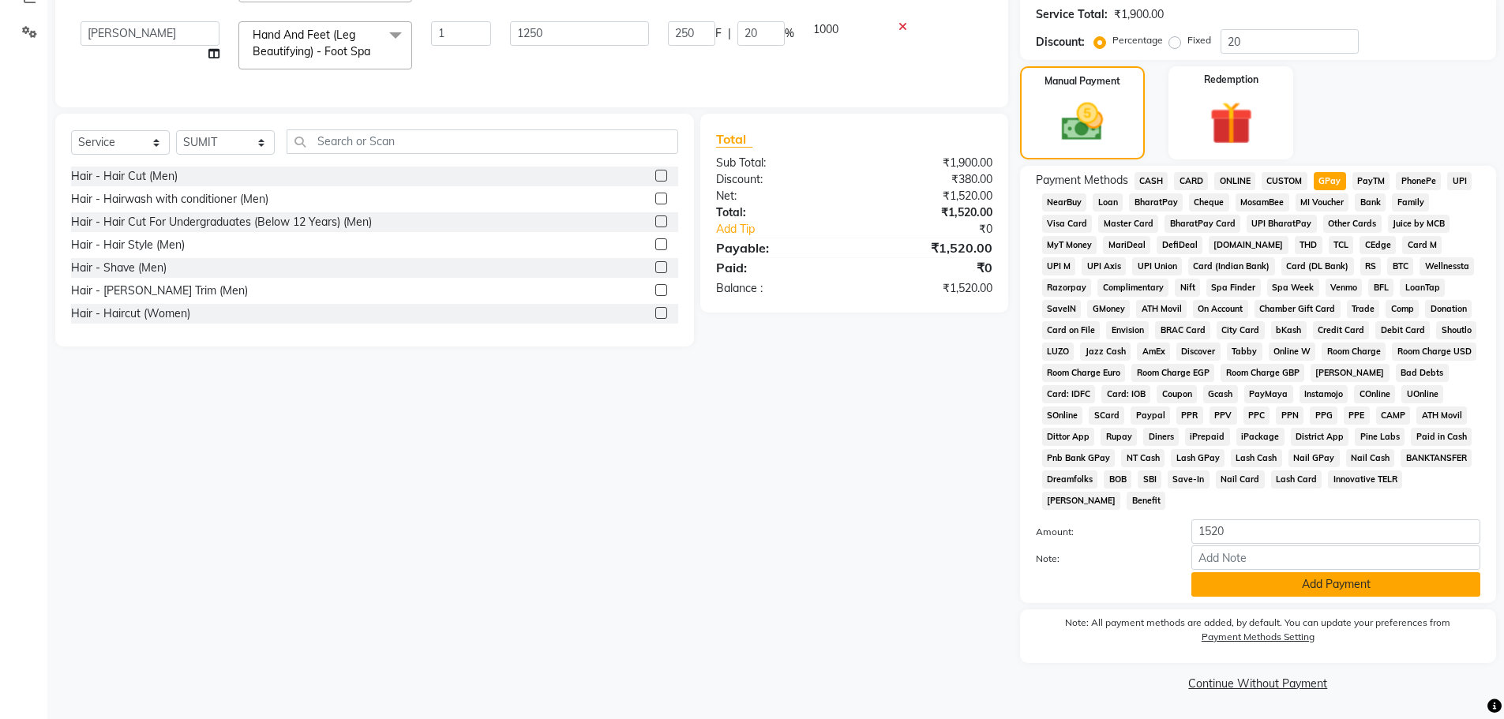
click at [1300, 589] on button "Add Payment" at bounding box center [1336, 585] width 289 height 24
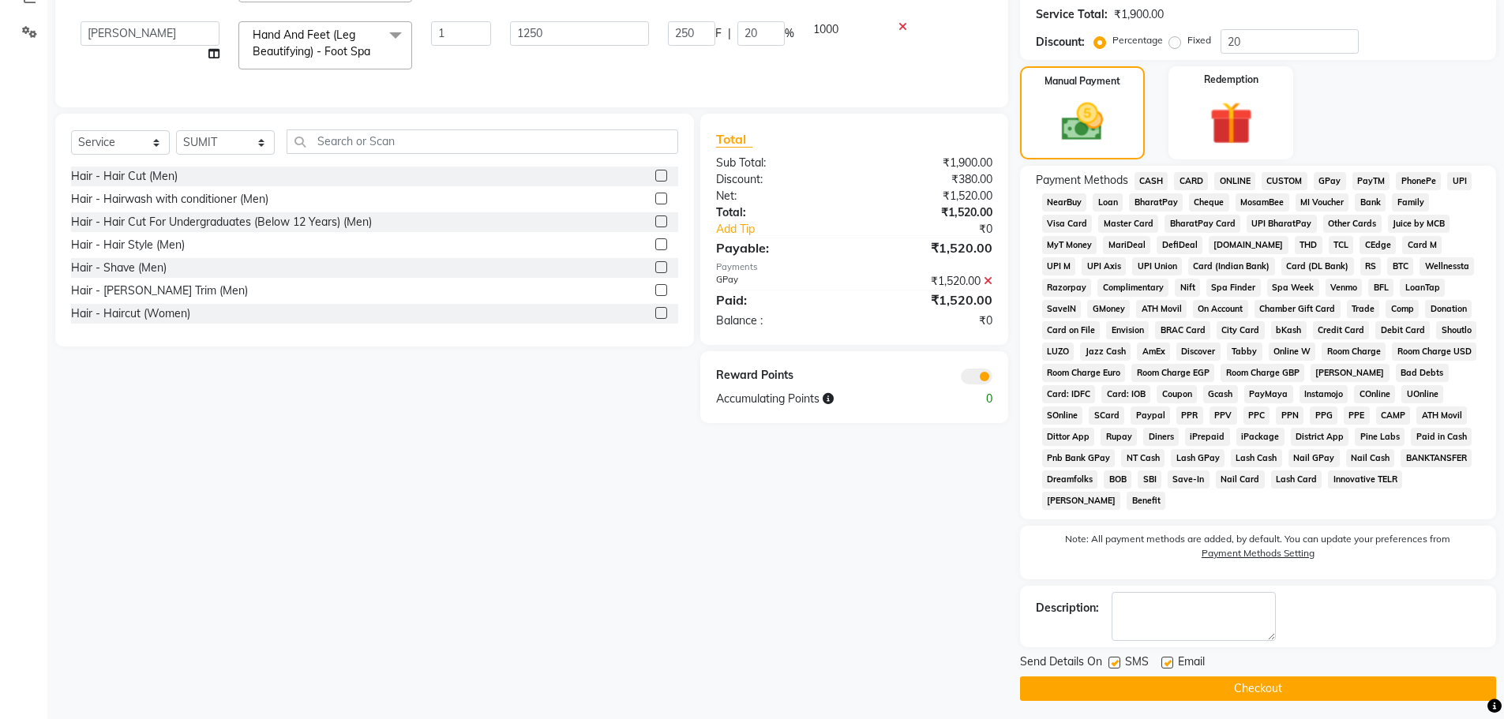
click at [1252, 683] on button "Checkout" at bounding box center [1258, 689] width 476 height 24
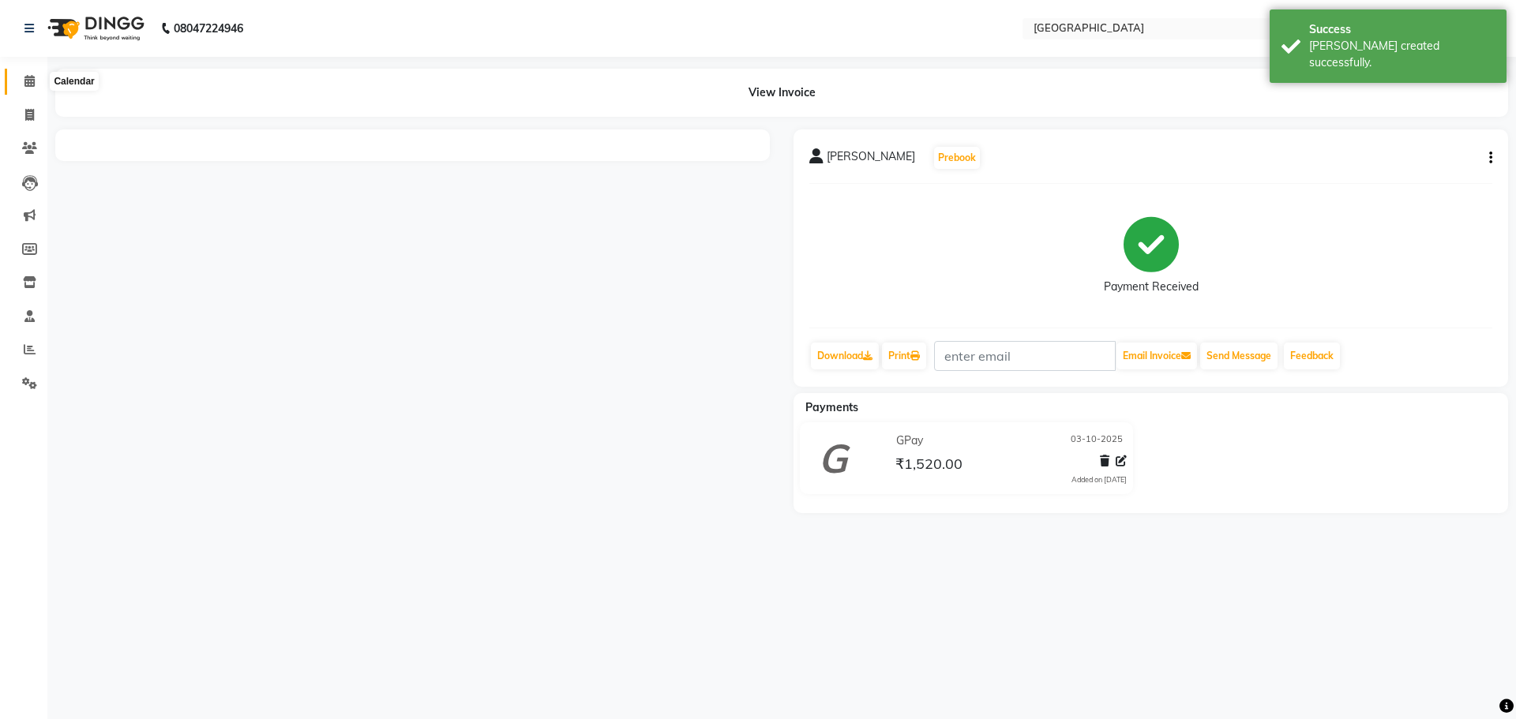
click at [25, 85] on icon at bounding box center [29, 81] width 10 height 12
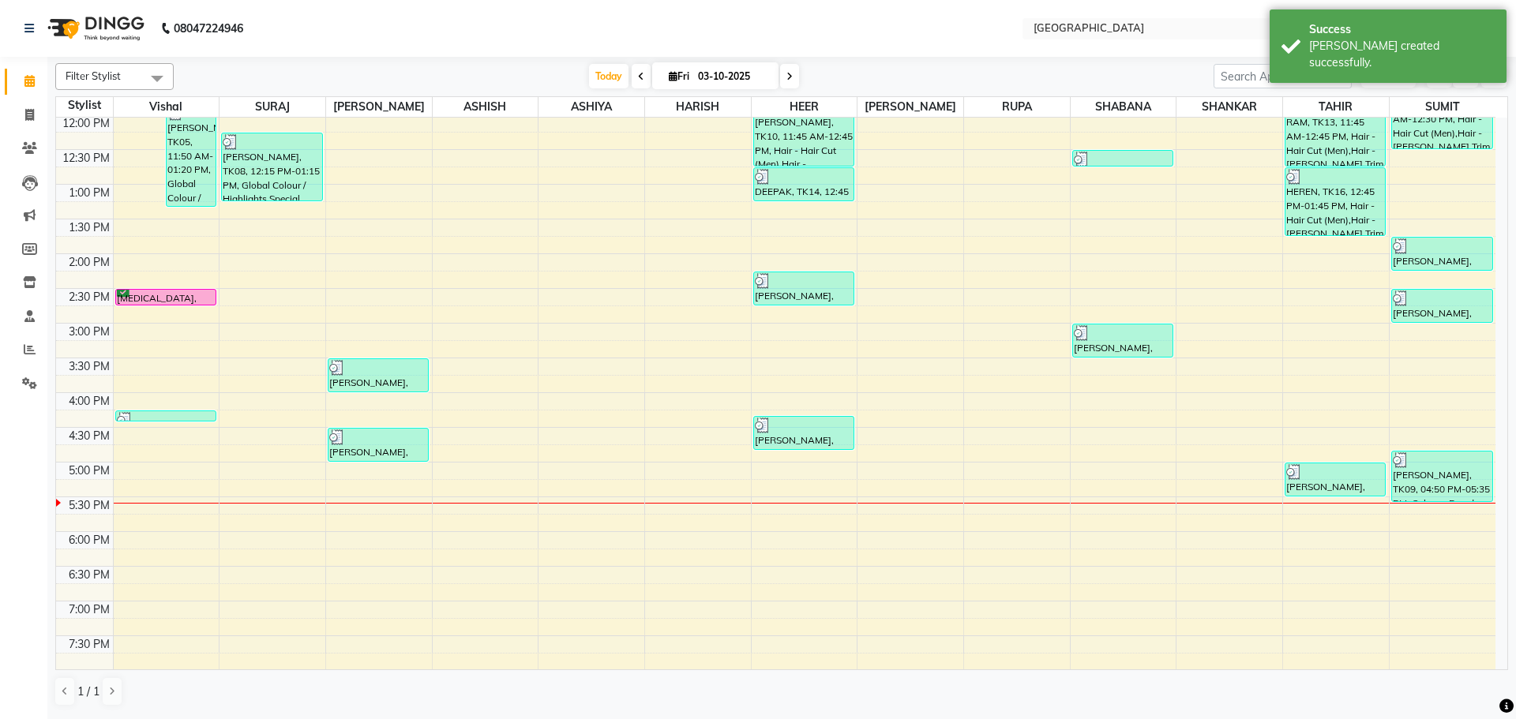
scroll to position [316, 0]
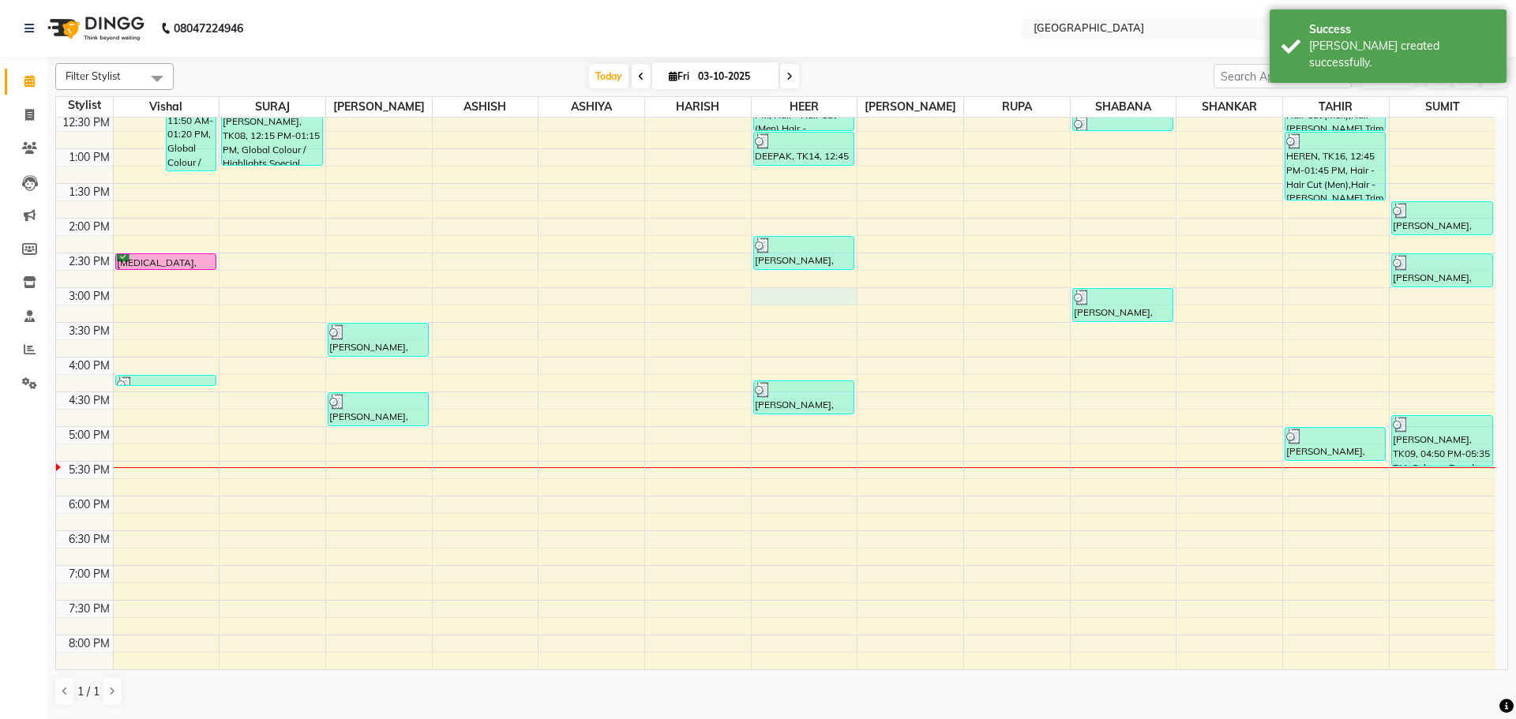
click at [794, 295] on div "8:00 AM 8:30 AM 9:00 AM 9:30 AM 10:00 AM 10:30 AM 11:00 AM 11:30 AM 12:00 PM 12…" at bounding box center [776, 357] width 1440 height 1111
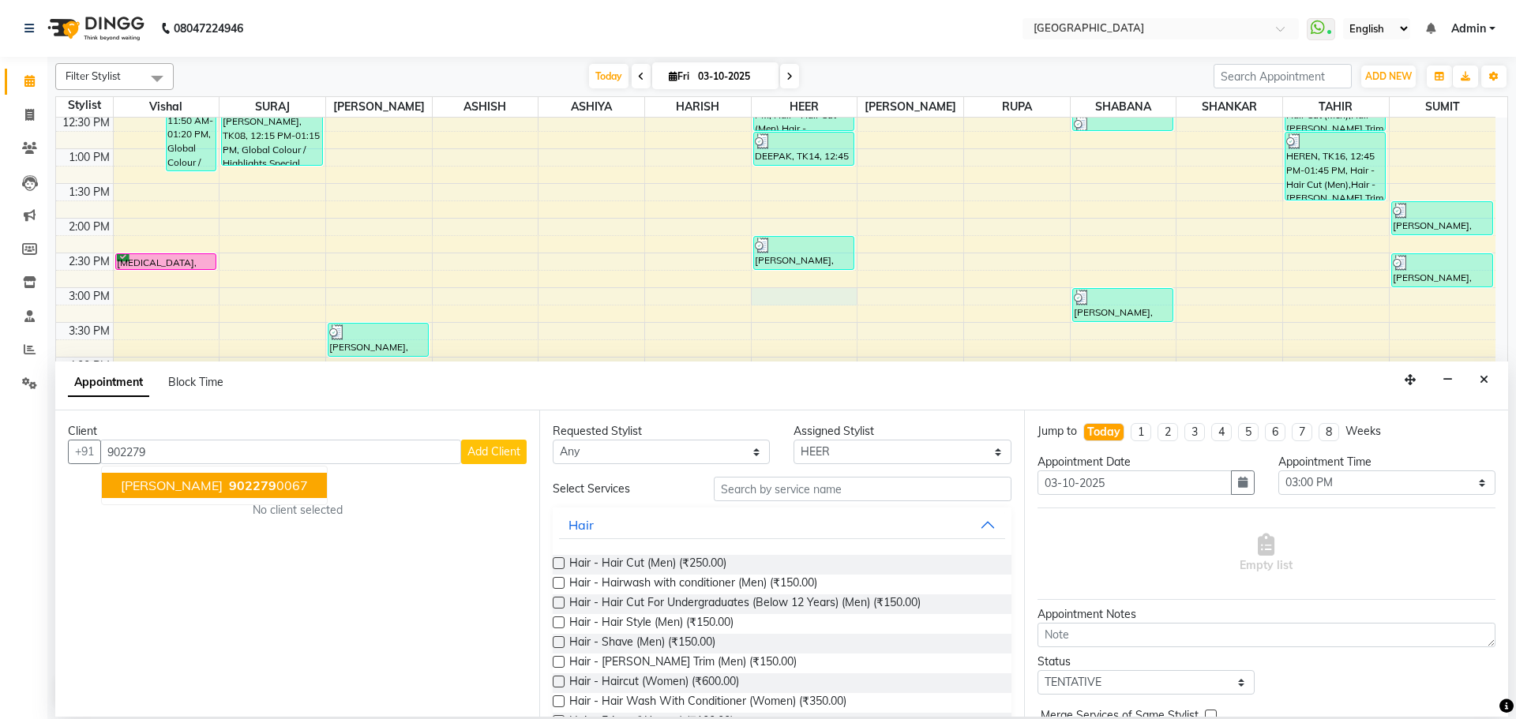
click at [256, 486] on ngb-highlight "902279 0067" at bounding box center [267, 486] width 82 height 16
click at [238, 483] on span "98335436" at bounding box center [260, 486] width 63 height 16
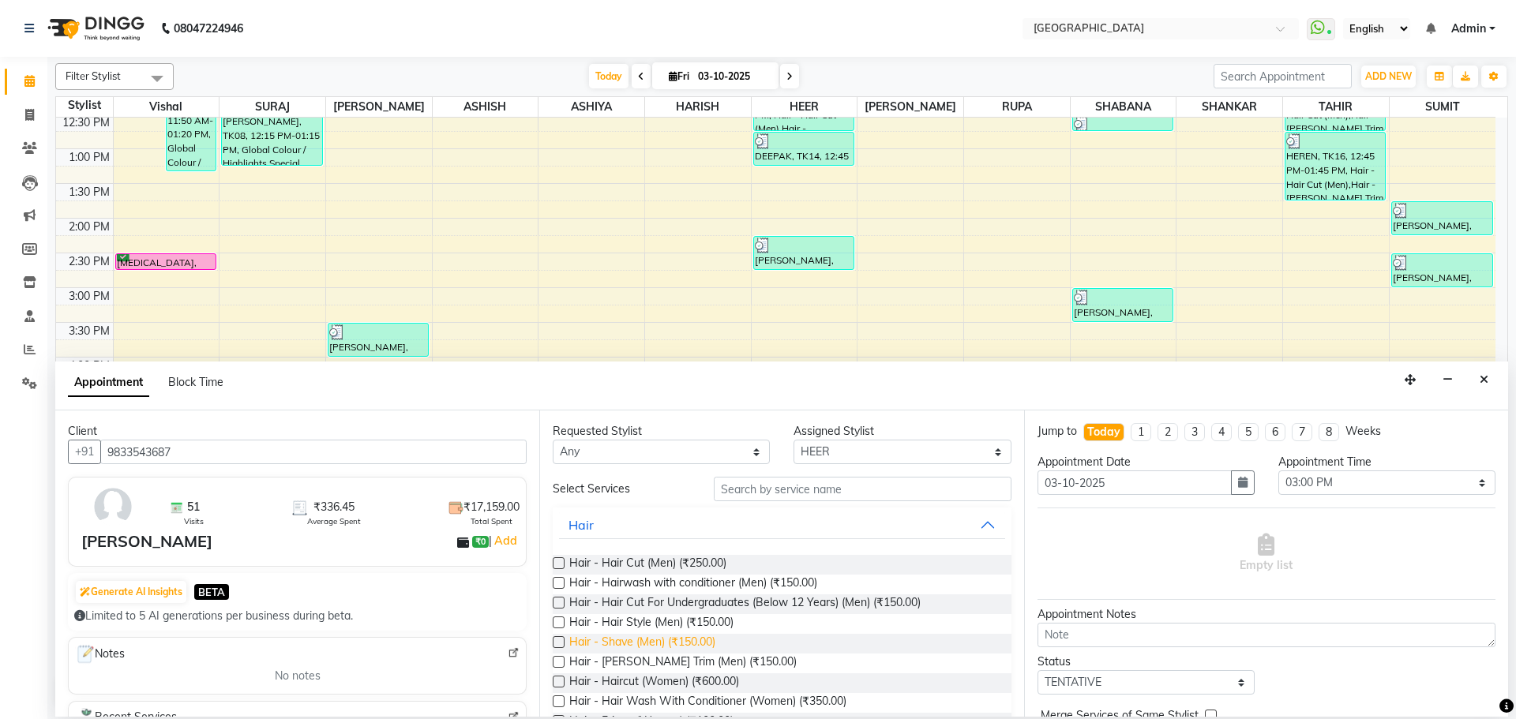
click at [662, 645] on span "Hair - Shave (Men) (₹150.00)" at bounding box center [642, 644] width 146 height 20
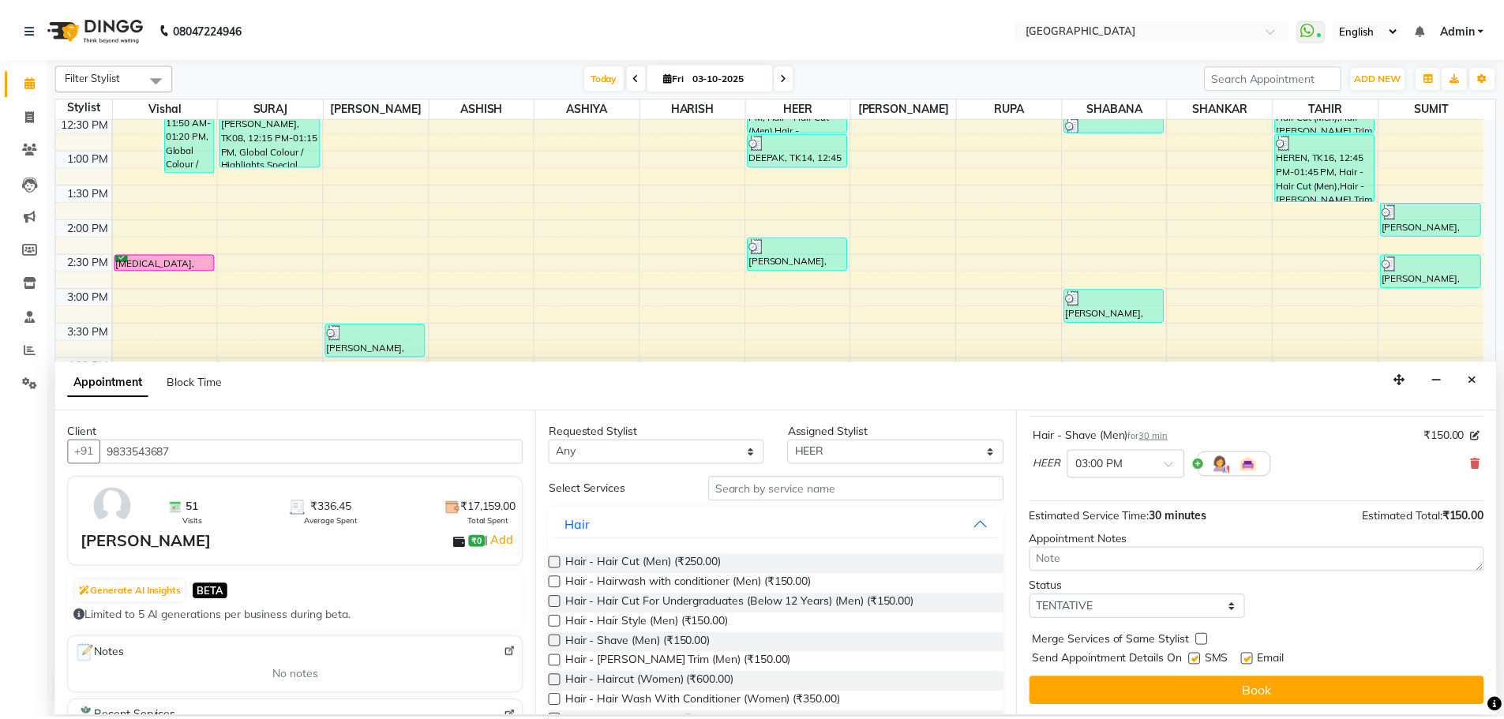
scroll to position [94, 0]
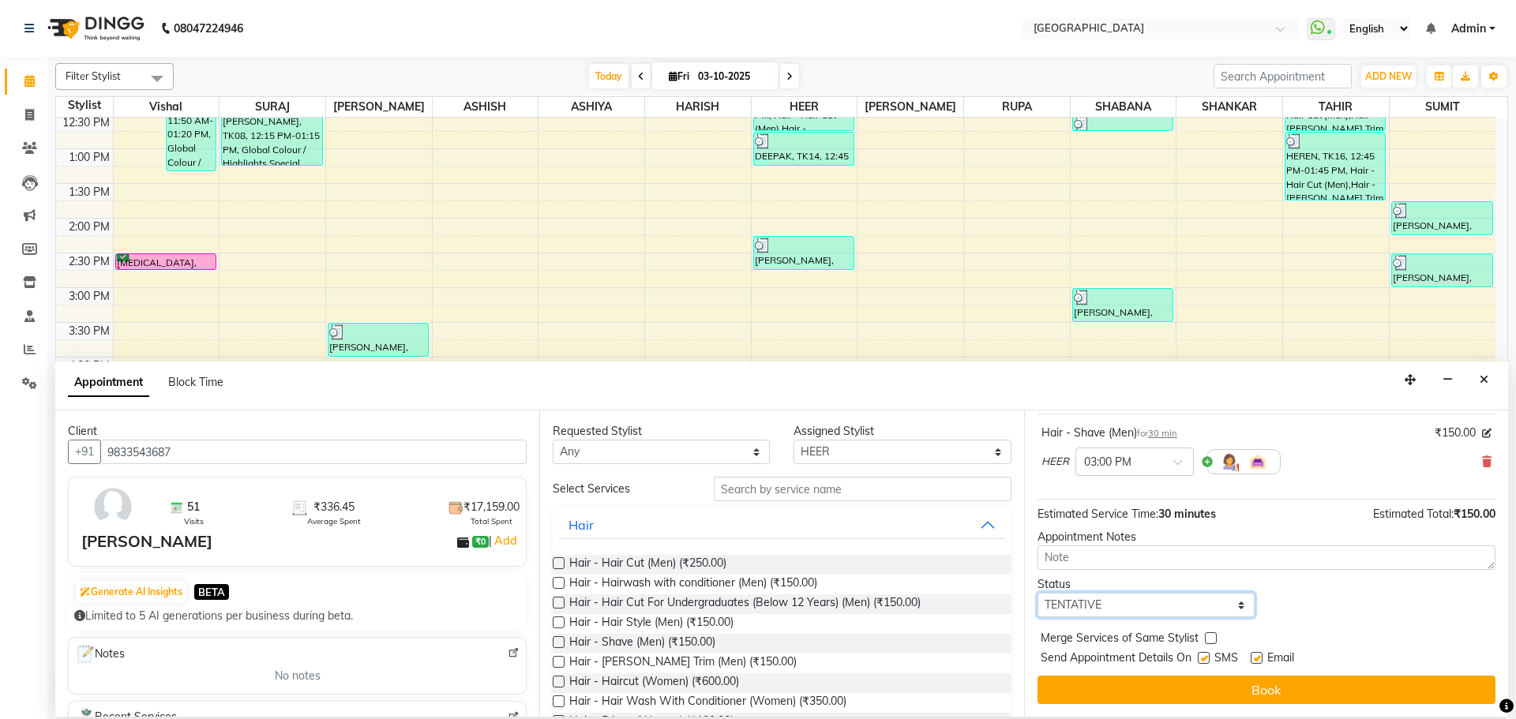
drag, startPoint x: 1159, startPoint y: 612, endPoint x: 1159, endPoint y: 593, distance: 19.0
click at [1159, 612] on select "Select TENTATIVE CONFIRM CHECK-IN UPCOMING" at bounding box center [1146, 605] width 217 height 24
click at [1038, 593] on select "Select TENTATIVE CONFIRM CHECK-IN UPCOMING" at bounding box center [1146, 605] width 217 height 24
click at [1208, 639] on label at bounding box center [1211, 639] width 12 height 12
click at [1208, 639] on input "checkbox" at bounding box center [1210, 640] width 10 height 10
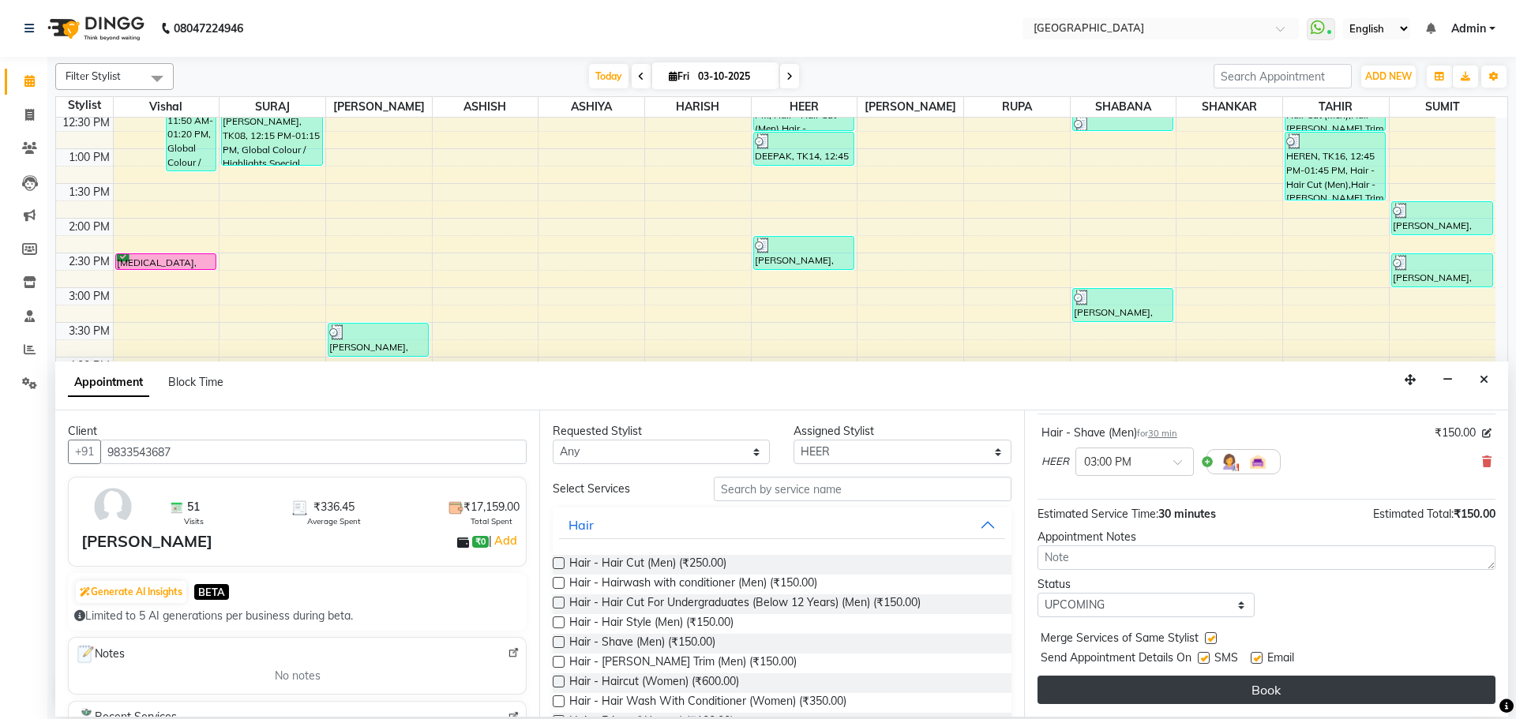
click at [1201, 680] on button "Book" at bounding box center [1267, 690] width 458 height 28
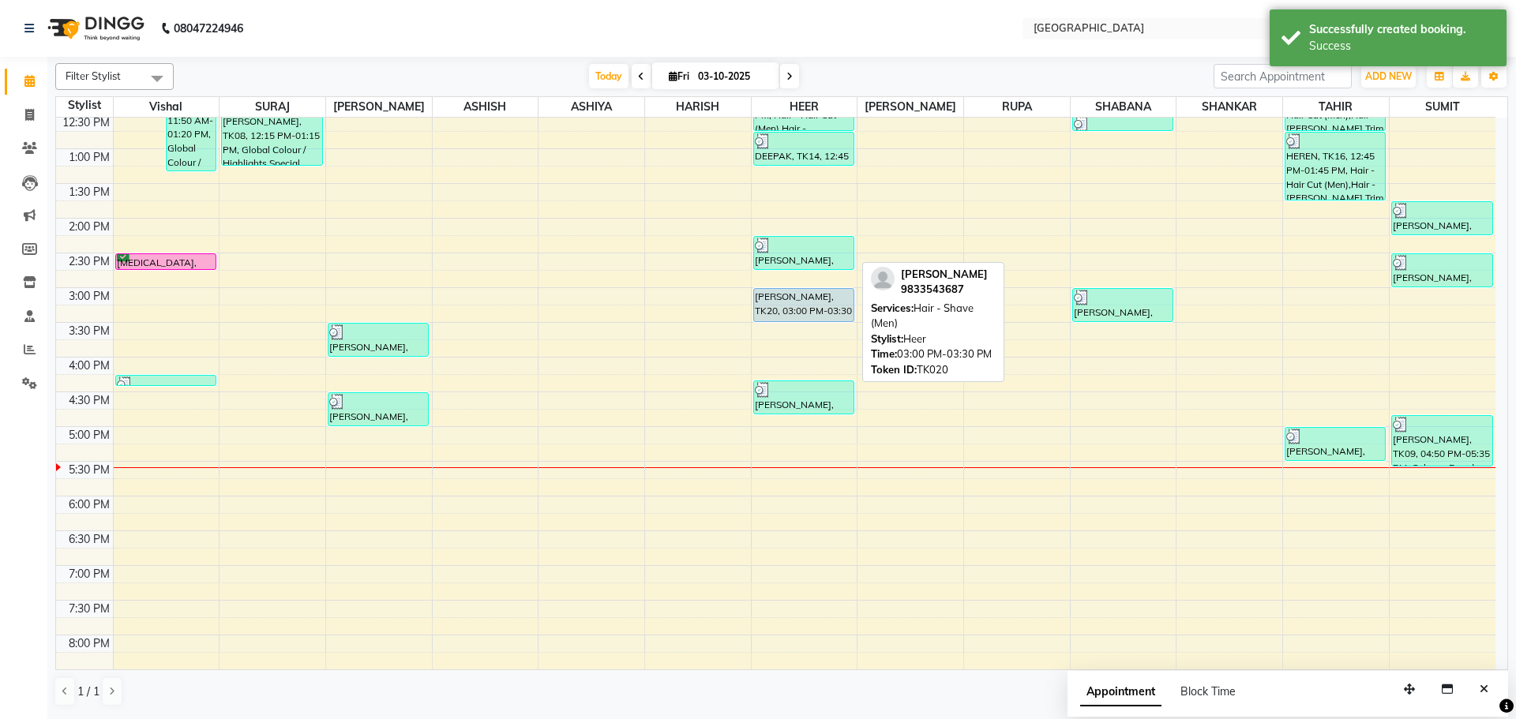
click at [779, 299] on div "[PERSON_NAME], TK20, 03:00 PM-03:30 PM, Hair - Shave (Men)" at bounding box center [804, 305] width 100 height 32
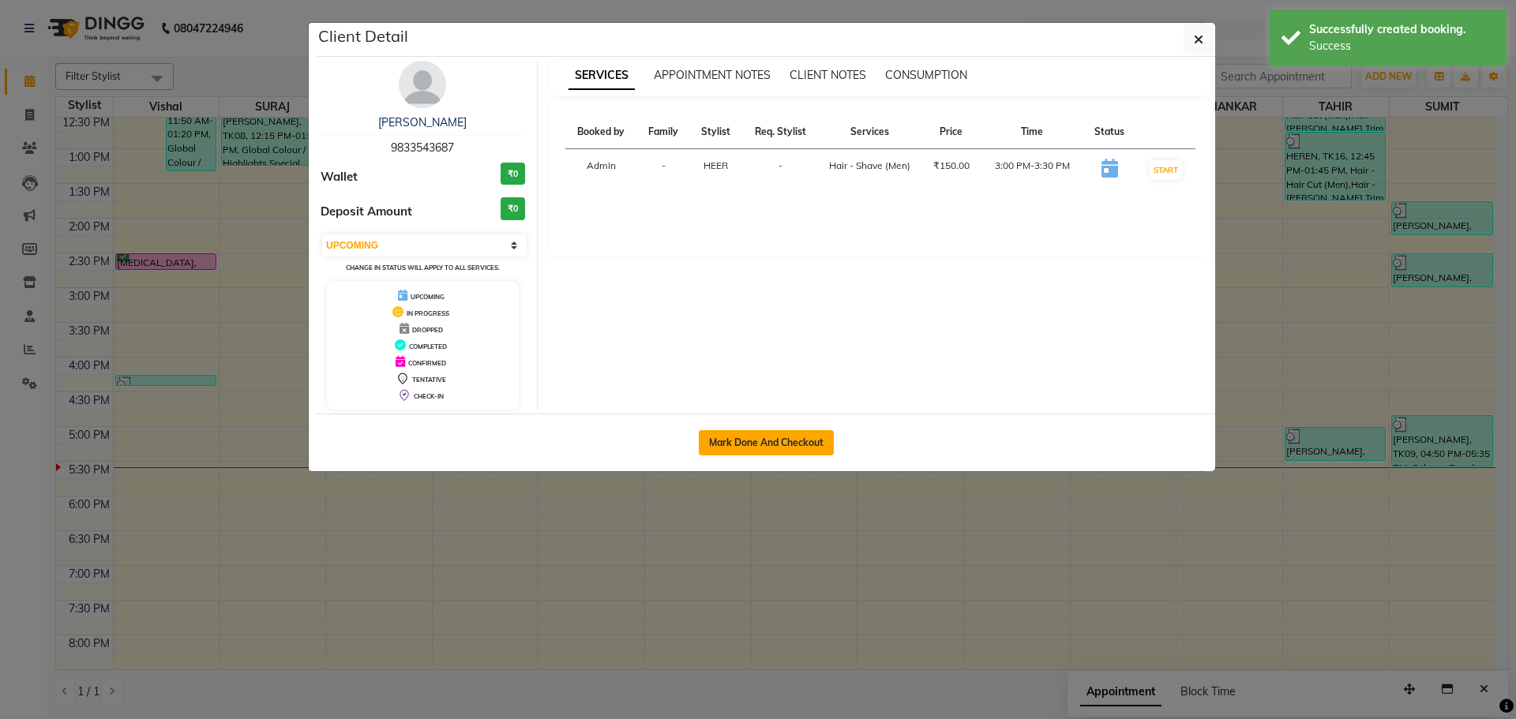
click at [791, 450] on button "Mark Done And Checkout" at bounding box center [766, 442] width 135 height 25
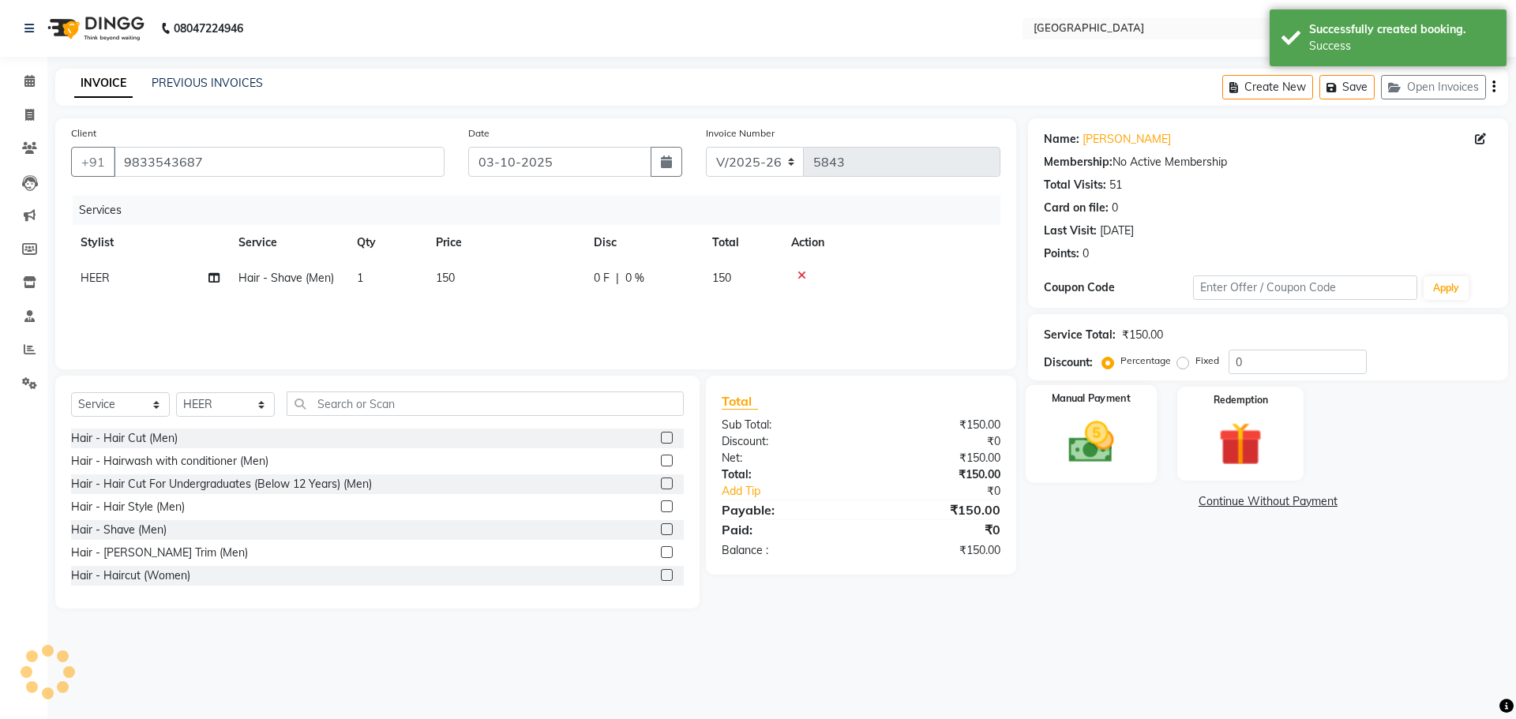
click at [1139, 417] on div "Manual Payment" at bounding box center [1090, 433] width 131 height 97
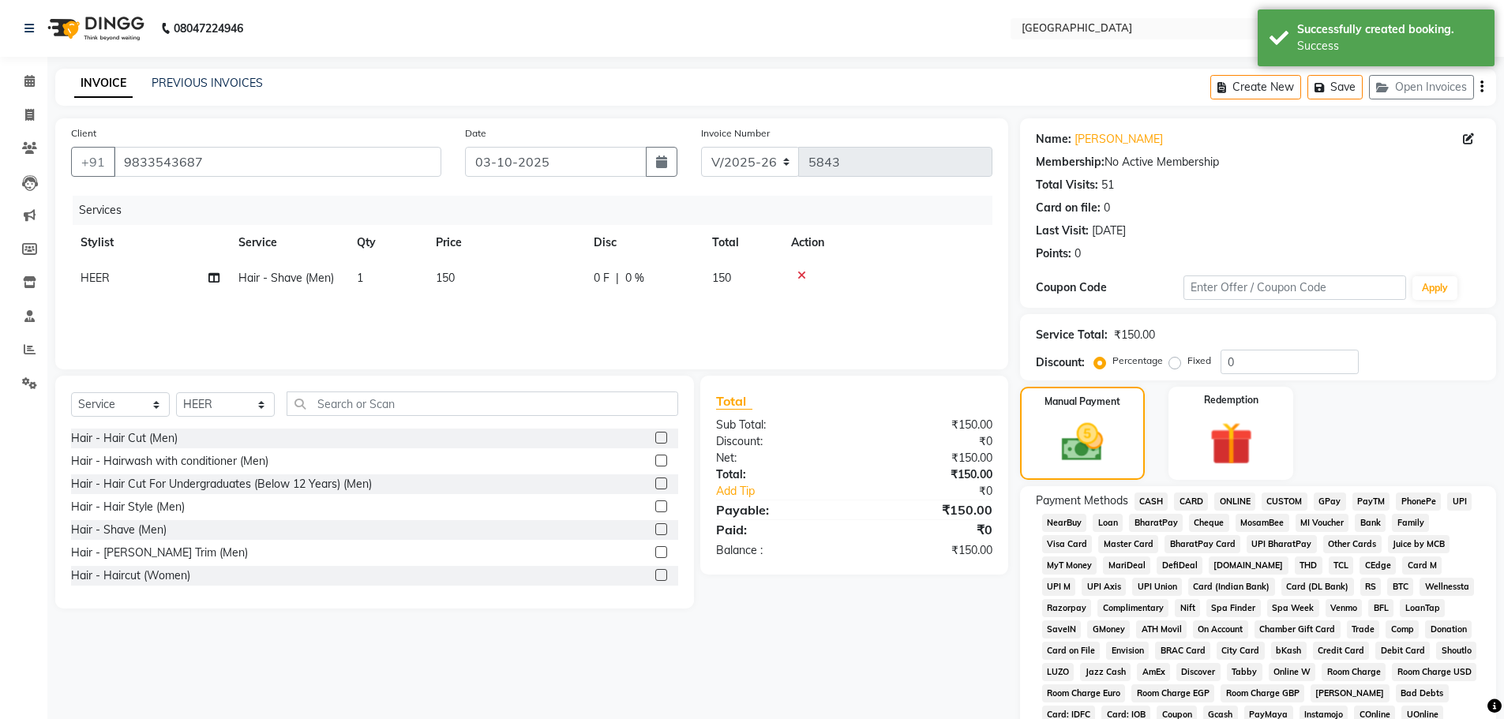
click at [1334, 497] on span "GPay" at bounding box center [1330, 502] width 32 height 18
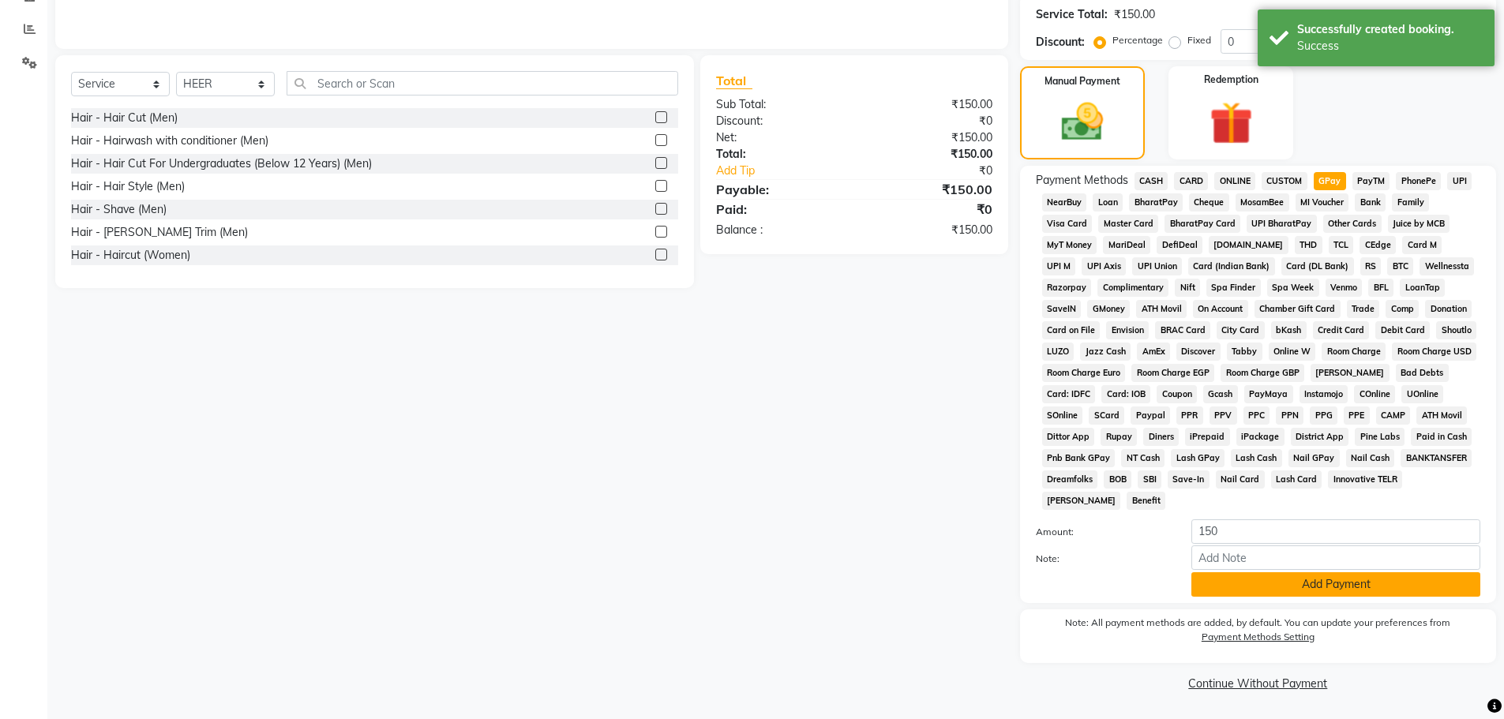
click at [1334, 573] on button "Add Payment" at bounding box center [1336, 585] width 289 height 24
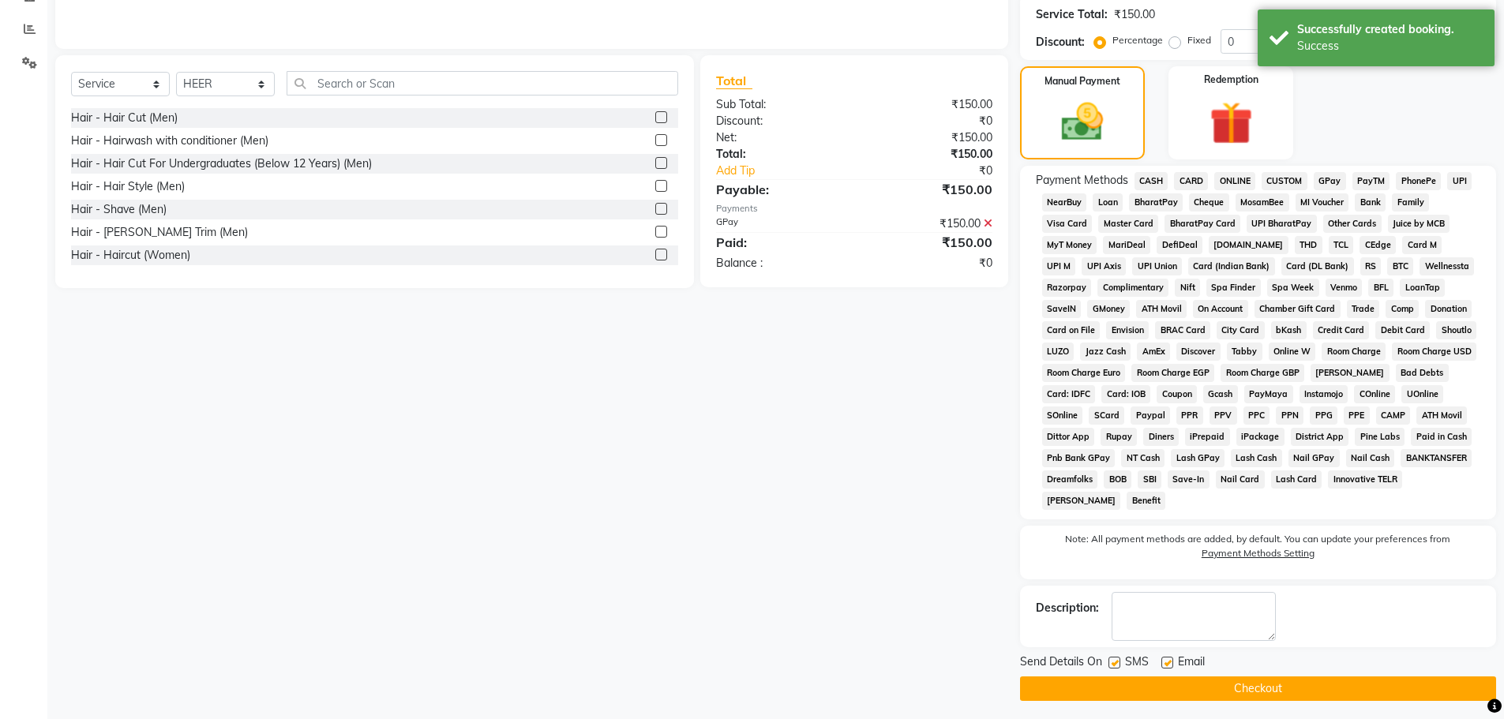
drag, startPoint x: 1317, startPoint y: 653, endPoint x: 1313, endPoint y: 681, distance: 27.9
click at [1317, 655] on div "Send Details On SMS Email" at bounding box center [1258, 664] width 476 height 20
click at [1313, 681] on button "Checkout" at bounding box center [1258, 689] width 476 height 24
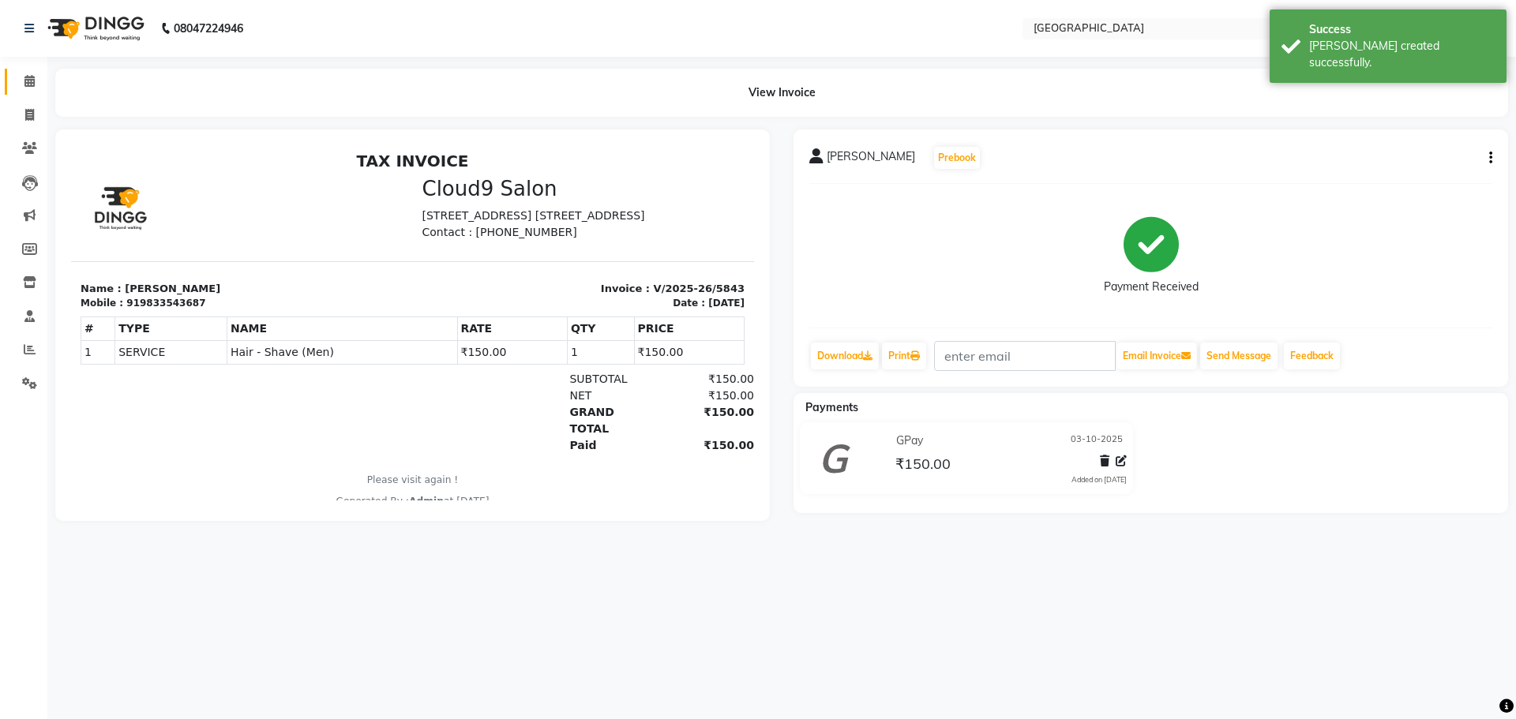
drag, startPoint x: 21, startPoint y: 69, endPoint x: 28, endPoint y: 77, distance: 10.6
click at [21, 69] on link "Calendar" at bounding box center [24, 82] width 38 height 26
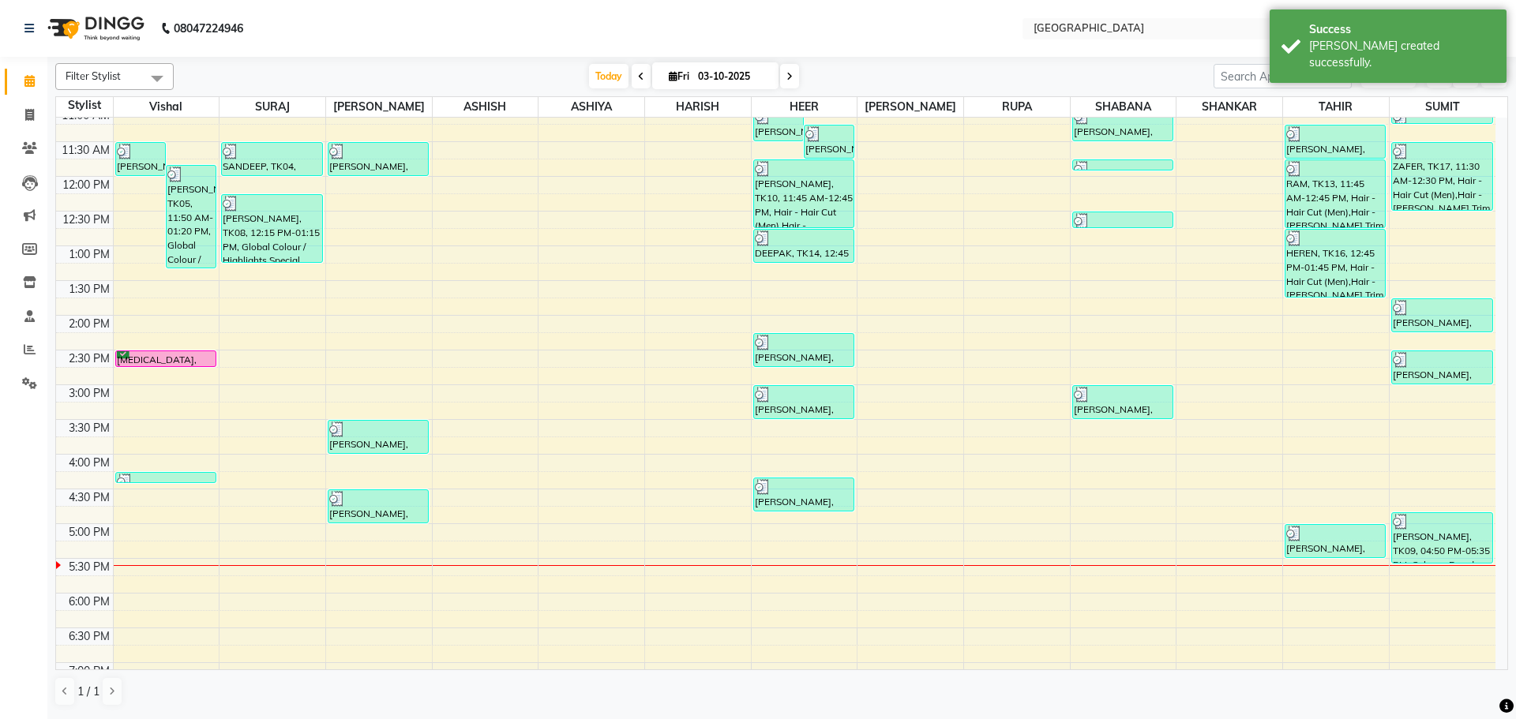
scroll to position [158, 0]
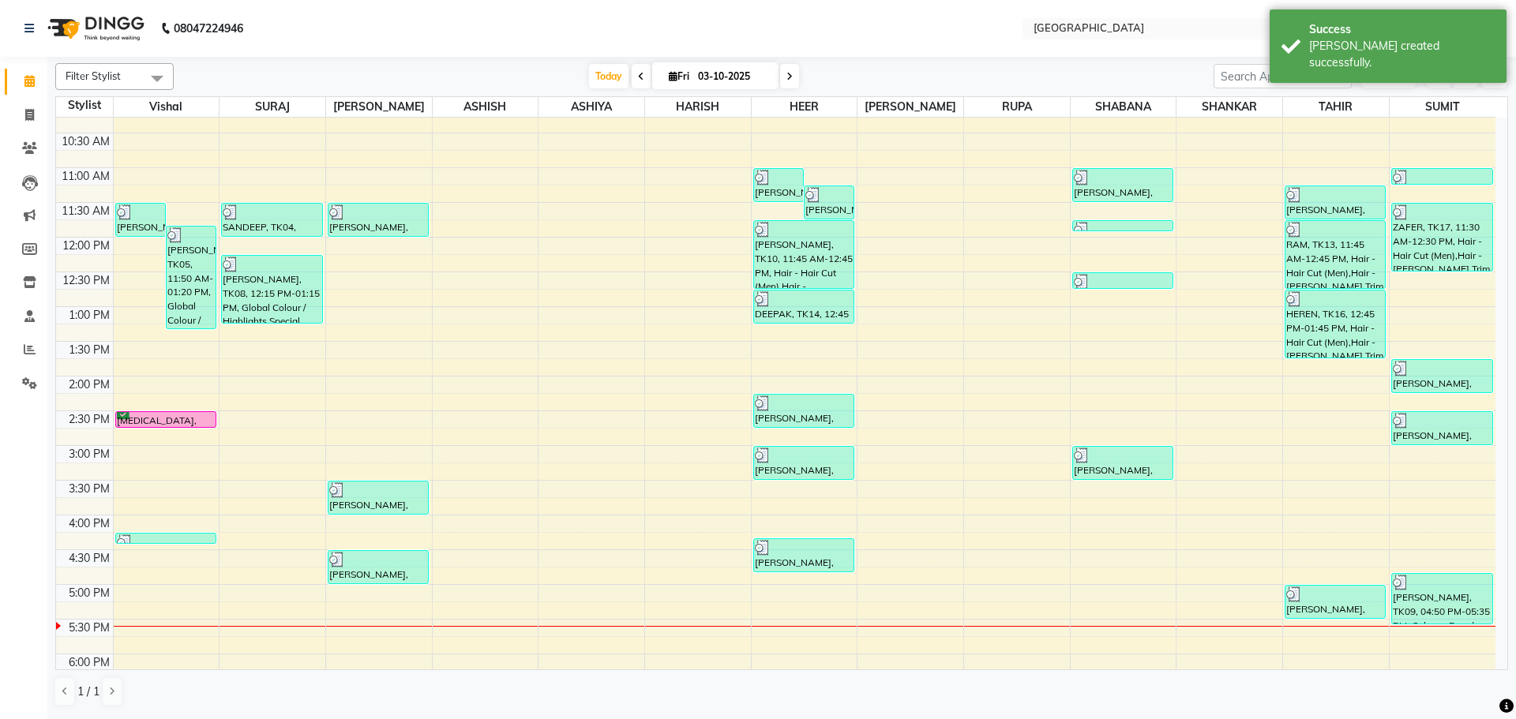
click at [605, 547] on div "8:00 AM 8:30 AM 9:00 AM 9:30 AM 10:00 AM 10:30 AM 11:00 AM 11:30 AM 12:00 PM 12…" at bounding box center [776, 515] width 1440 height 1111
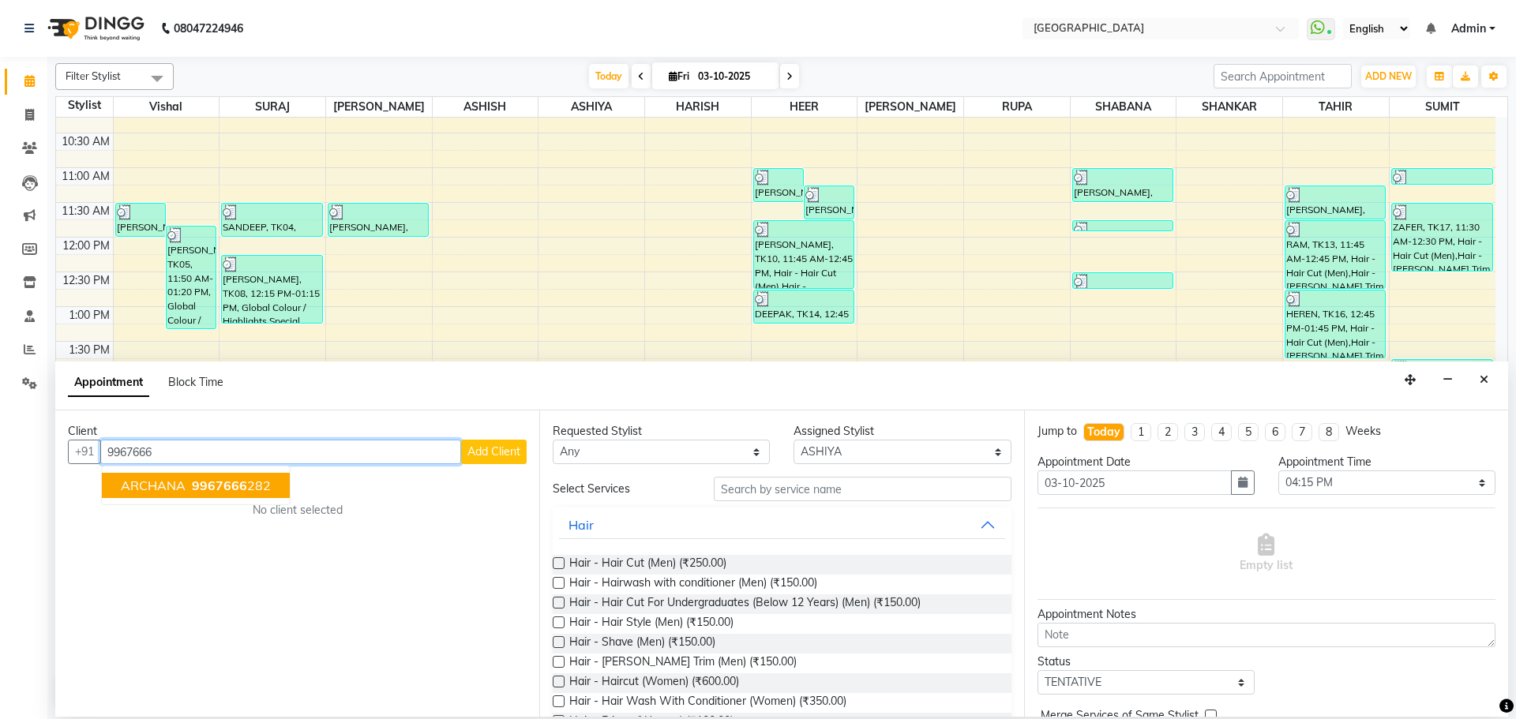
click at [255, 480] on ngb-highlight "9967666 282" at bounding box center [230, 486] width 82 height 16
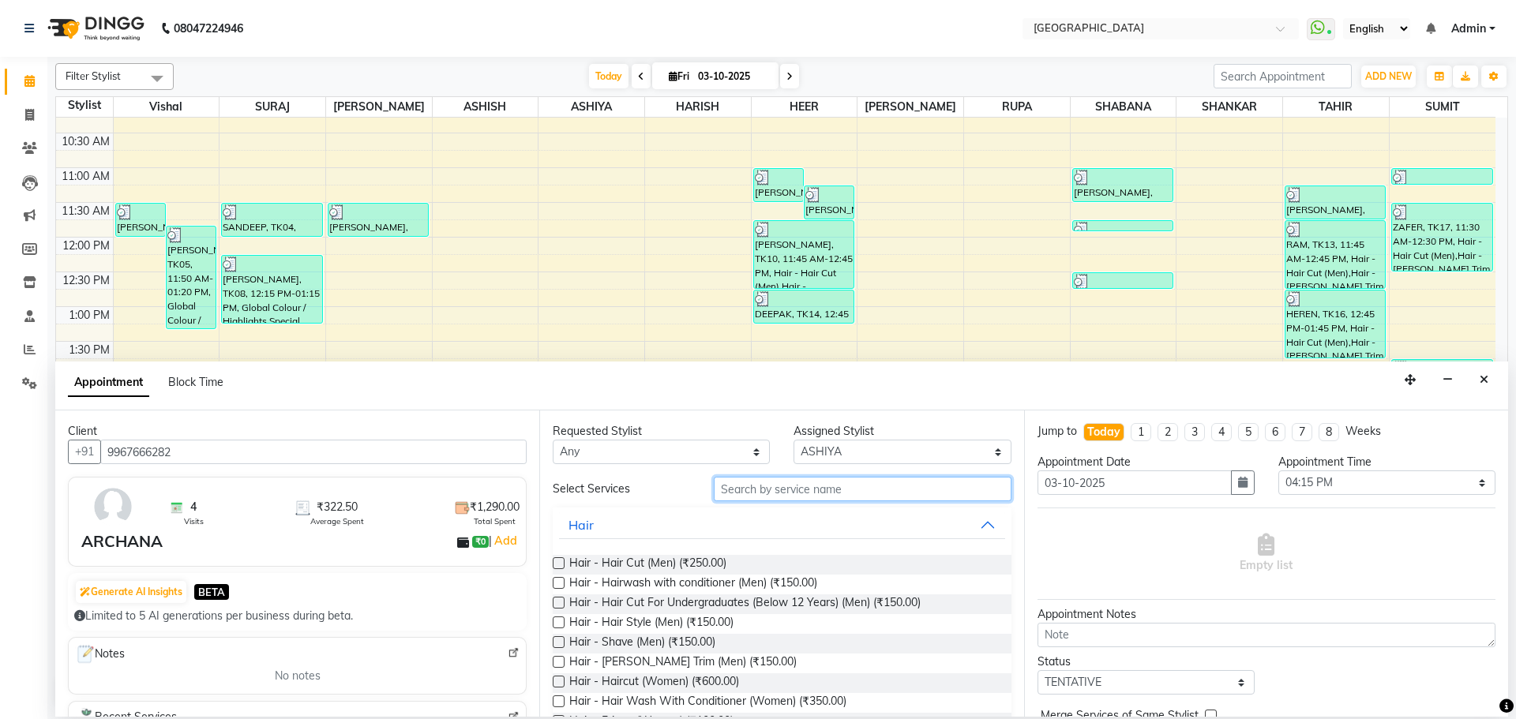
click at [872, 475] on div "Requested Stylist Any ASHISH [PERSON_NAME] [PERSON_NAME] [PERSON_NAME] [PERSON_…" at bounding box center [781, 564] width 484 height 306
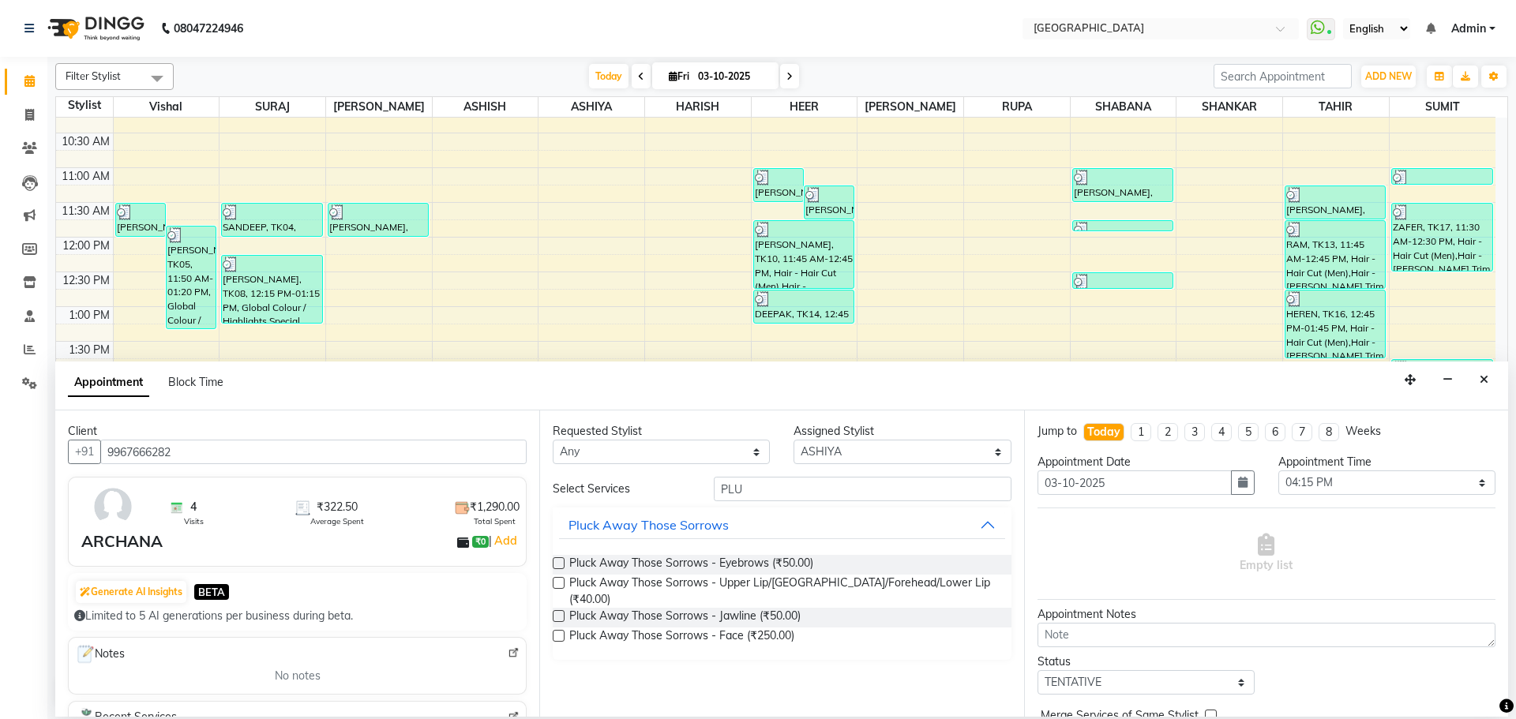
click at [805, 554] on div "Pluck Away Those Sorrows - Eyebrows (₹50.00) Pluck Away Those Sorrows - Upper L…" at bounding box center [782, 602] width 458 height 118
click at [802, 568] on span "Pluck Away Those Sorrows - Eyebrows (₹50.00)" at bounding box center [691, 565] width 244 height 20
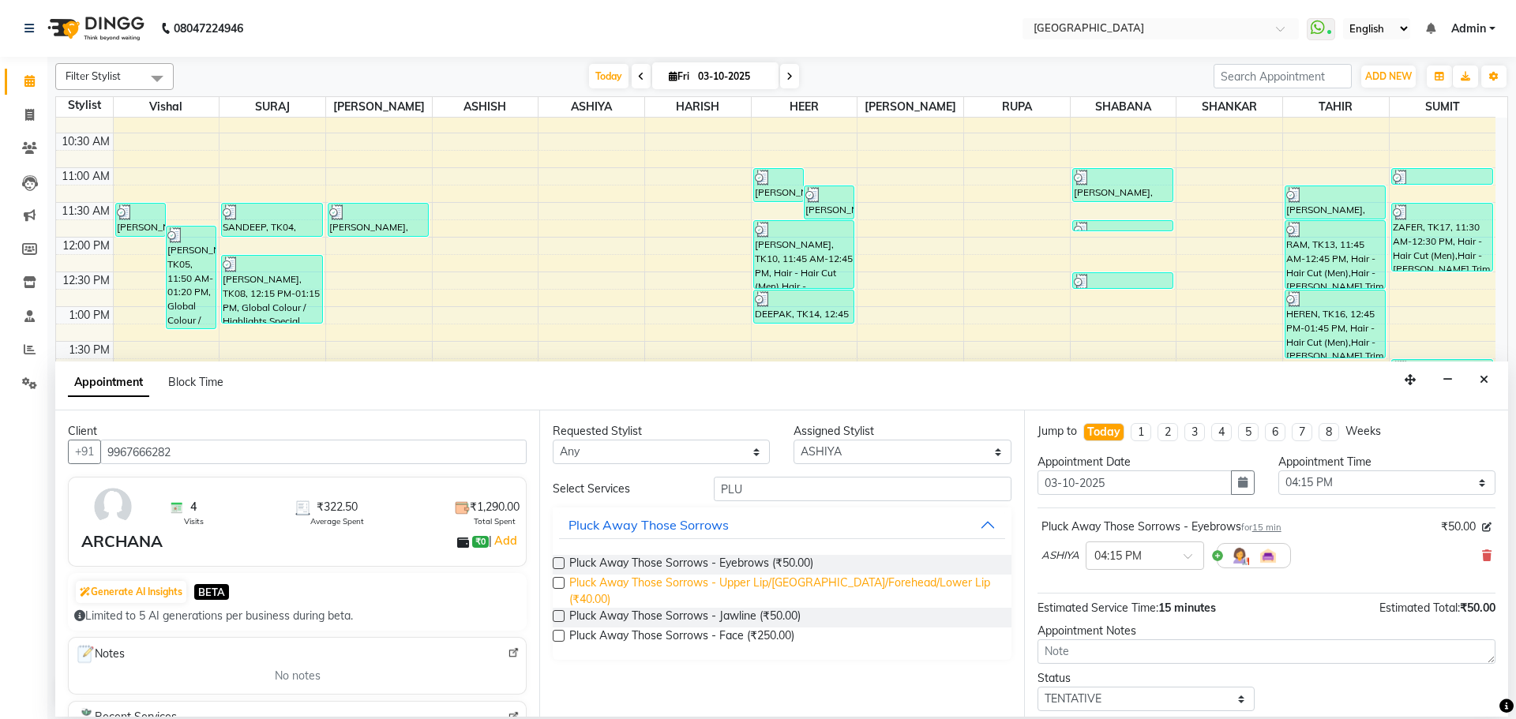
click at [803, 583] on span "Pluck Away Those Sorrows - Upper Lip/[GEOGRAPHIC_DATA]/Forehead/Lower Lip (₹40.…" at bounding box center [783, 591] width 429 height 33
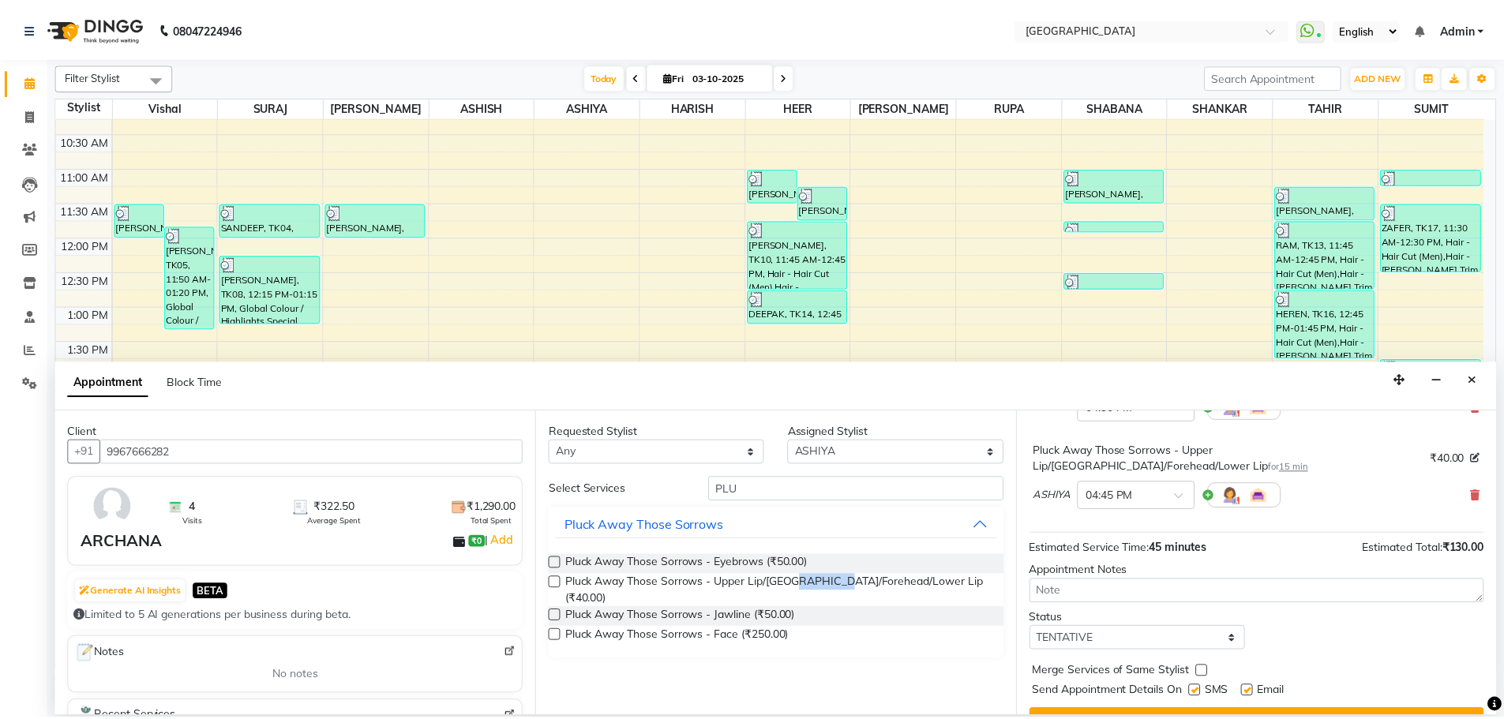
scroll to position [238, 0]
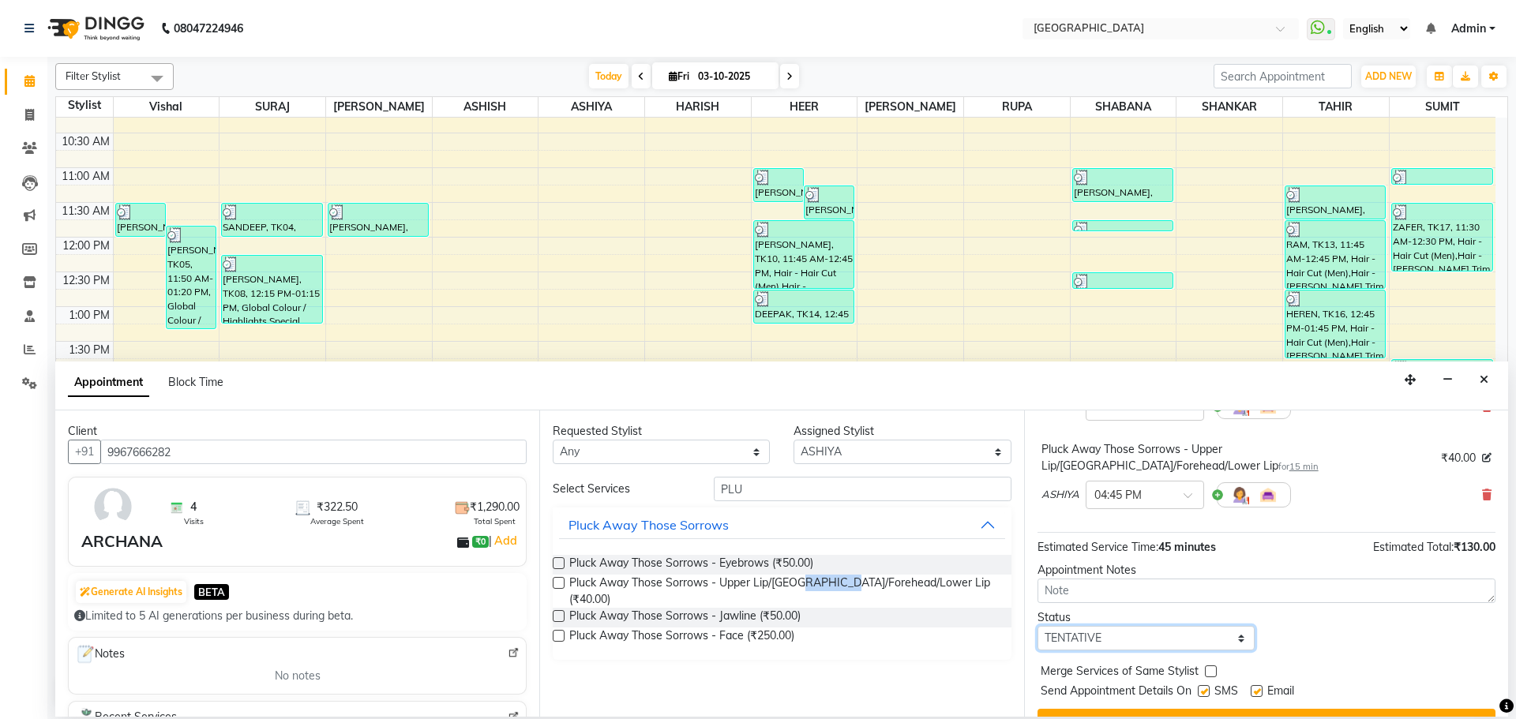
click at [1169, 626] on select "Select TENTATIVE CONFIRM CHECK-IN UPCOMING" at bounding box center [1146, 638] width 217 height 24
click at [1038, 626] on select "Select TENTATIVE CONFIRM CHECK-IN UPCOMING" at bounding box center [1146, 638] width 217 height 24
click at [1205, 666] on label at bounding box center [1211, 672] width 12 height 12
click at [1205, 668] on input "checkbox" at bounding box center [1210, 673] width 10 height 10
click at [1192, 709] on button "Book" at bounding box center [1267, 723] width 458 height 28
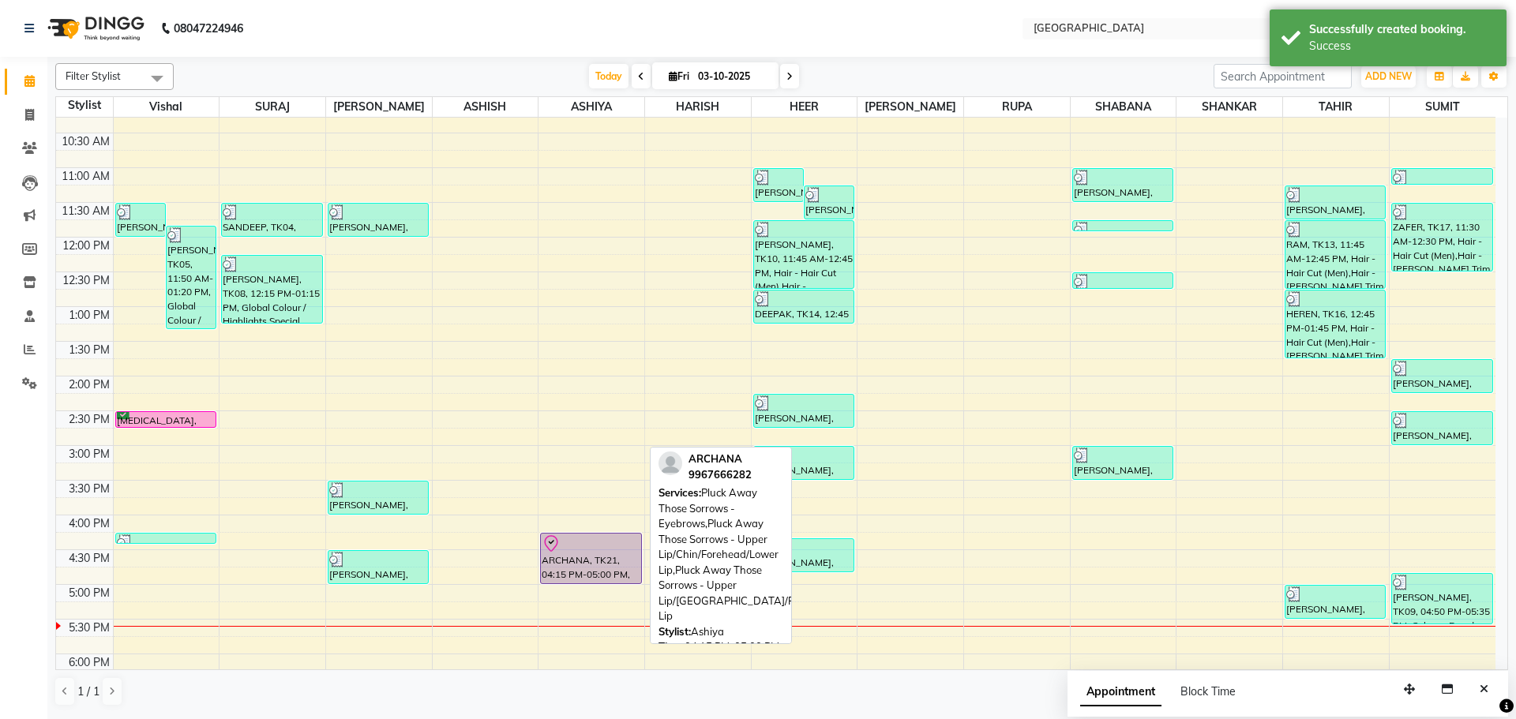
click at [593, 558] on div "ARCHANA, TK21, 04:15 PM-05:00 PM, Pluck Away Those Sorrows - Eyebrows,Pluck Awa…" at bounding box center [591, 559] width 100 height 50
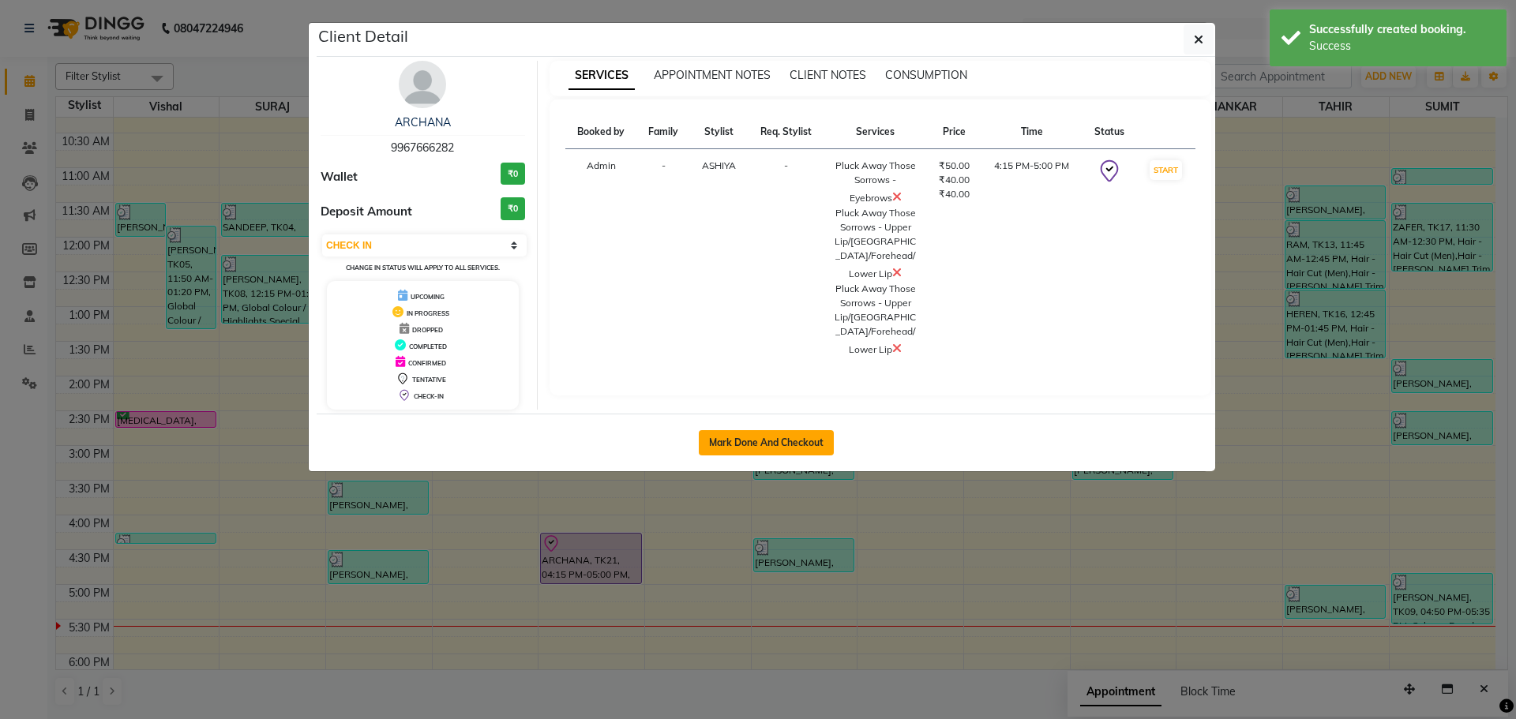
click at [811, 434] on button "Mark Done And Checkout" at bounding box center [766, 442] width 135 height 25
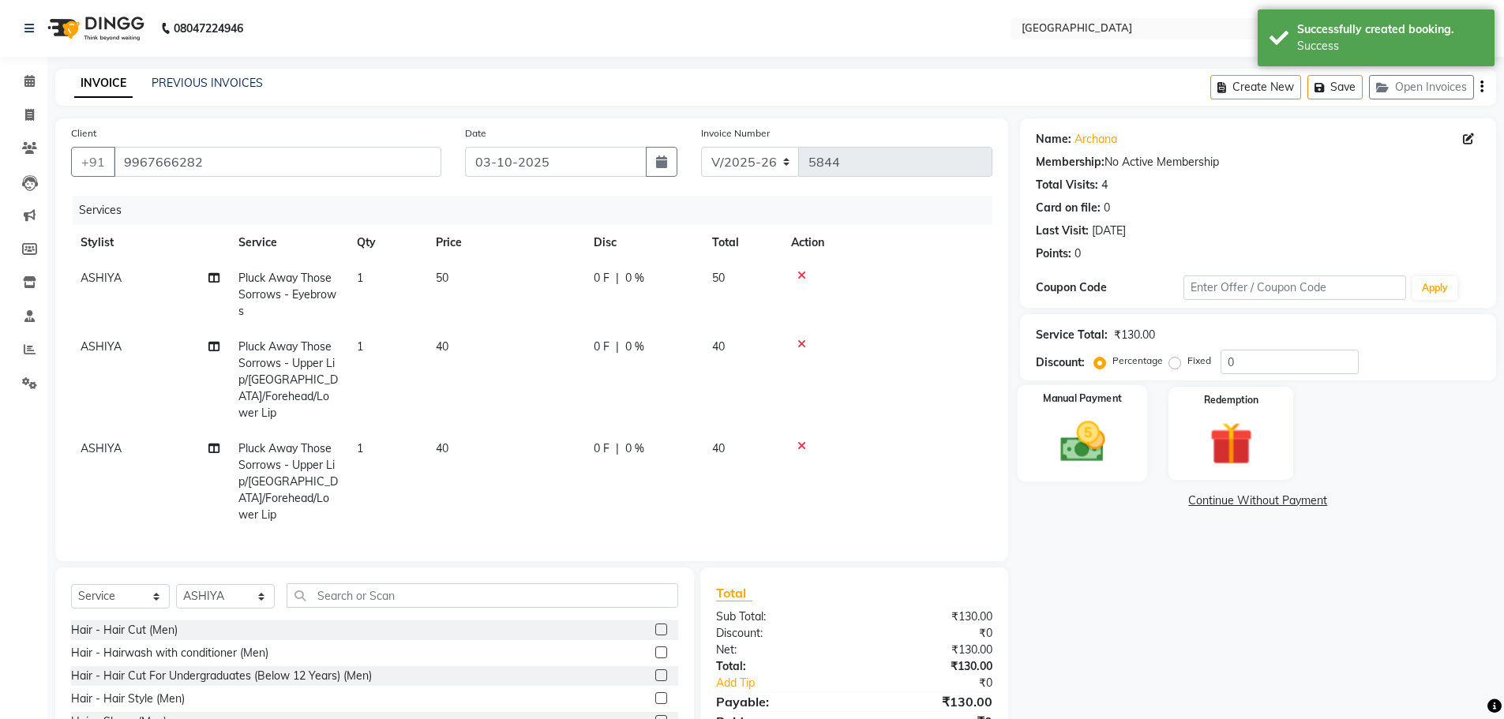
click at [1117, 456] on img at bounding box center [1082, 441] width 73 height 51
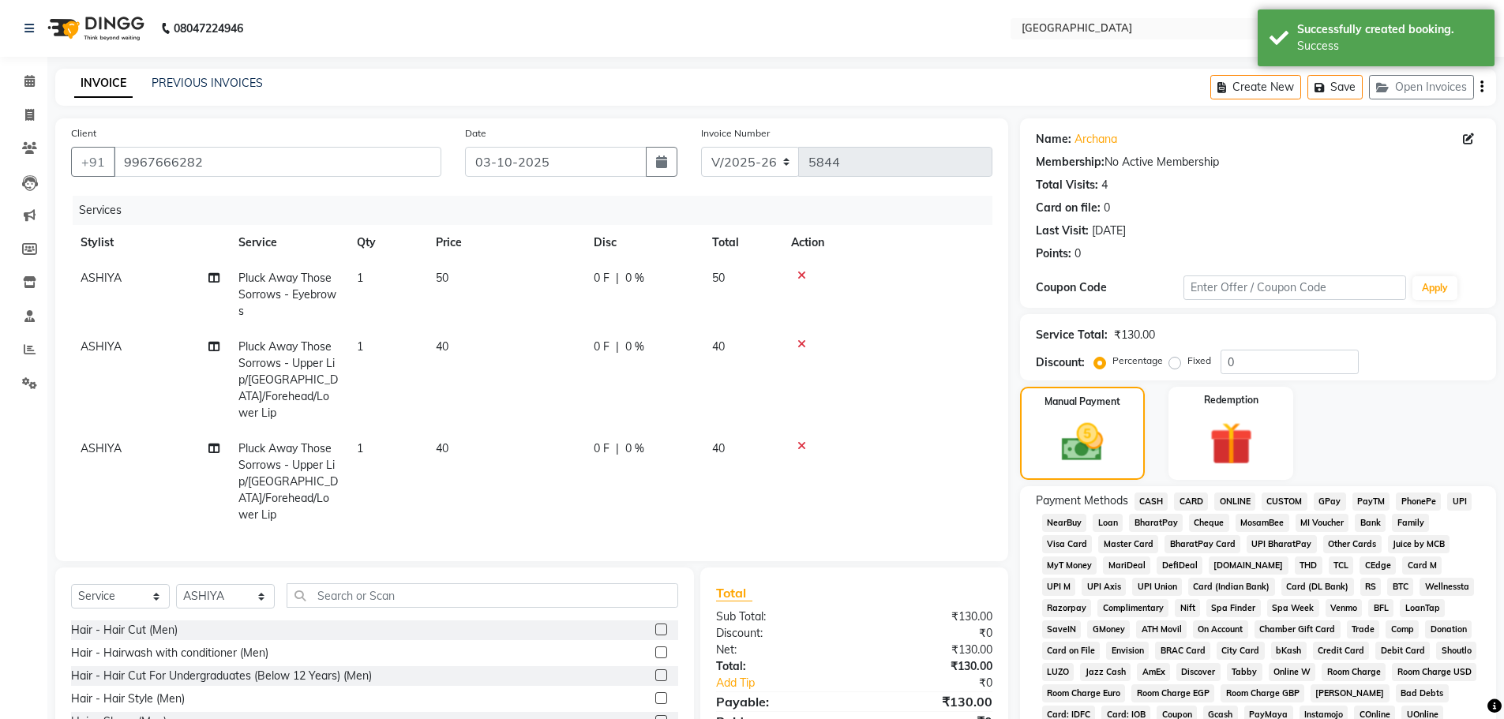
click at [1149, 498] on span "CASH" at bounding box center [1152, 502] width 34 height 18
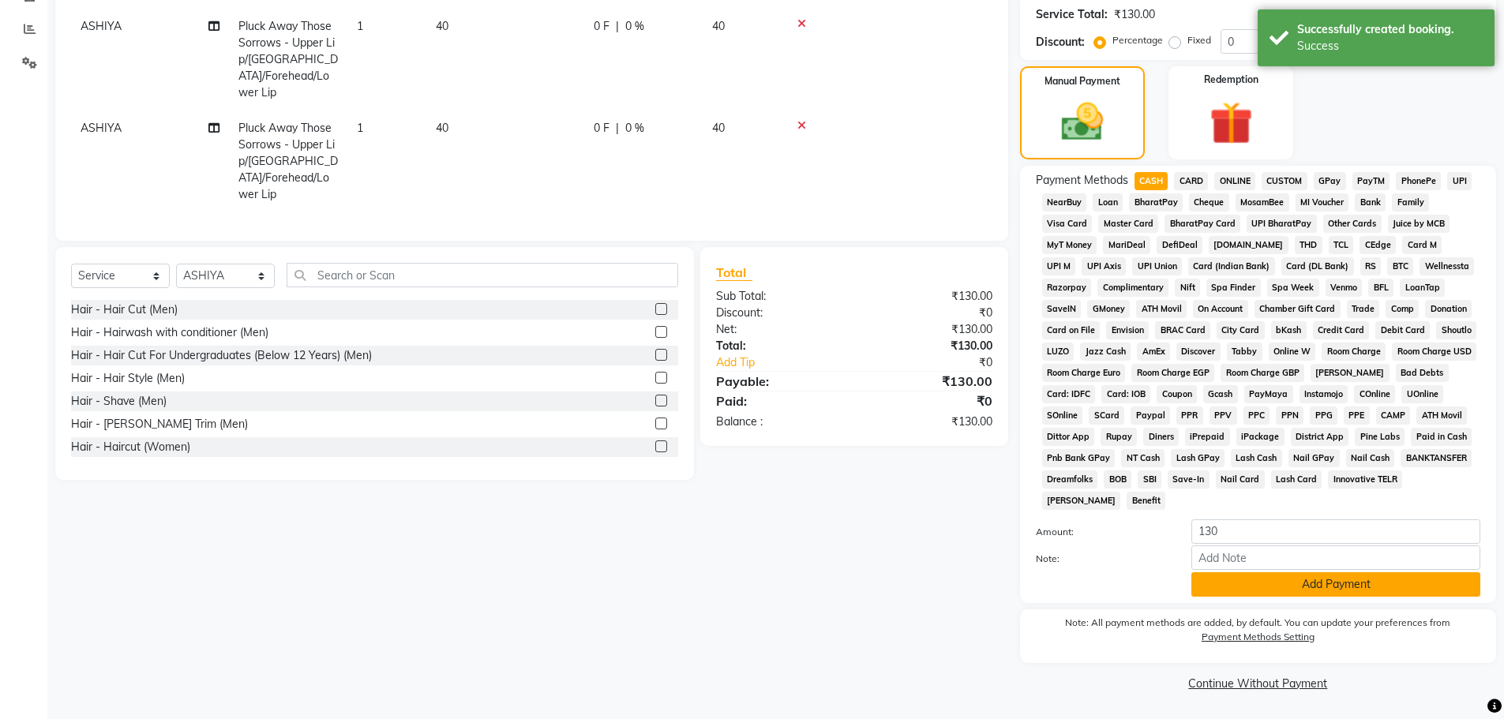
click at [1241, 592] on button "Add Payment" at bounding box center [1336, 585] width 289 height 24
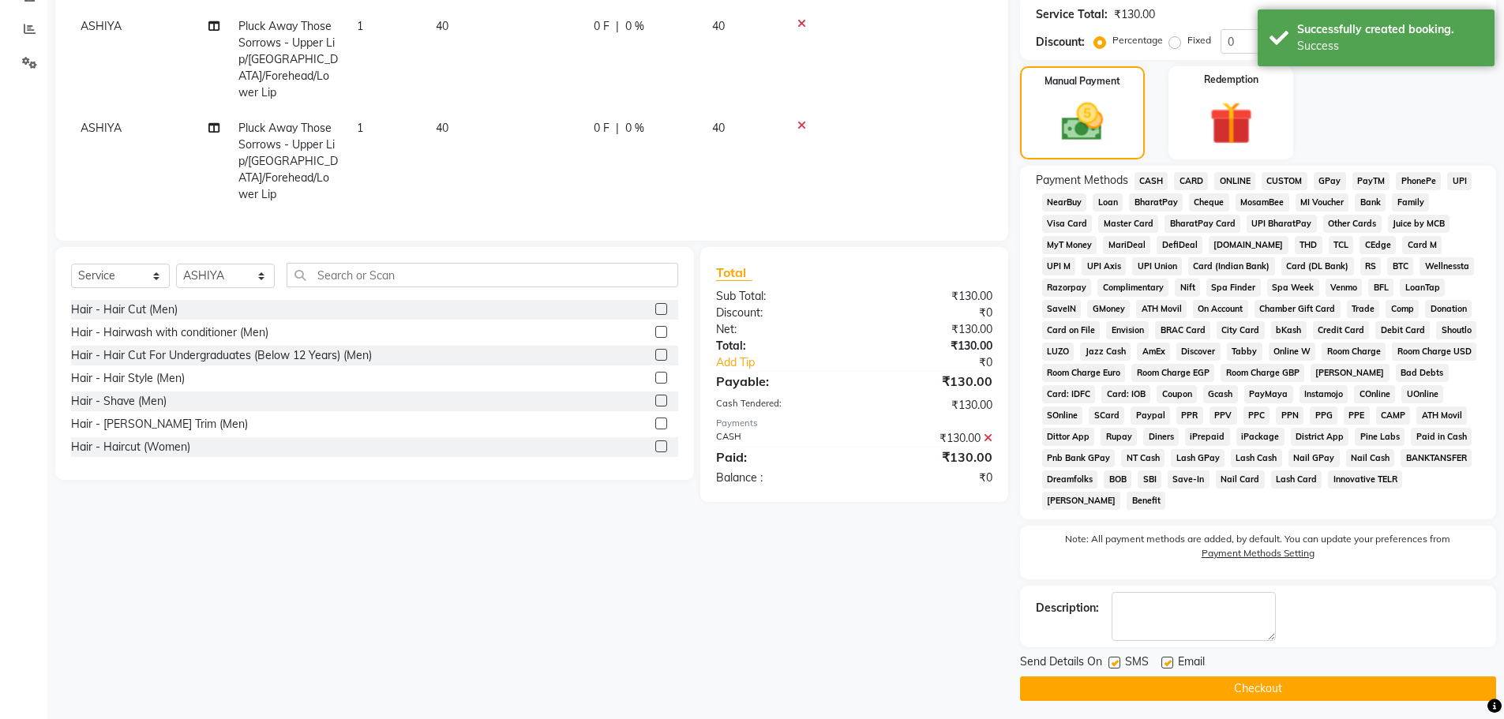
click at [1212, 684] on button "Checkout" at bounding box center [1258, 689] width 476 height 24
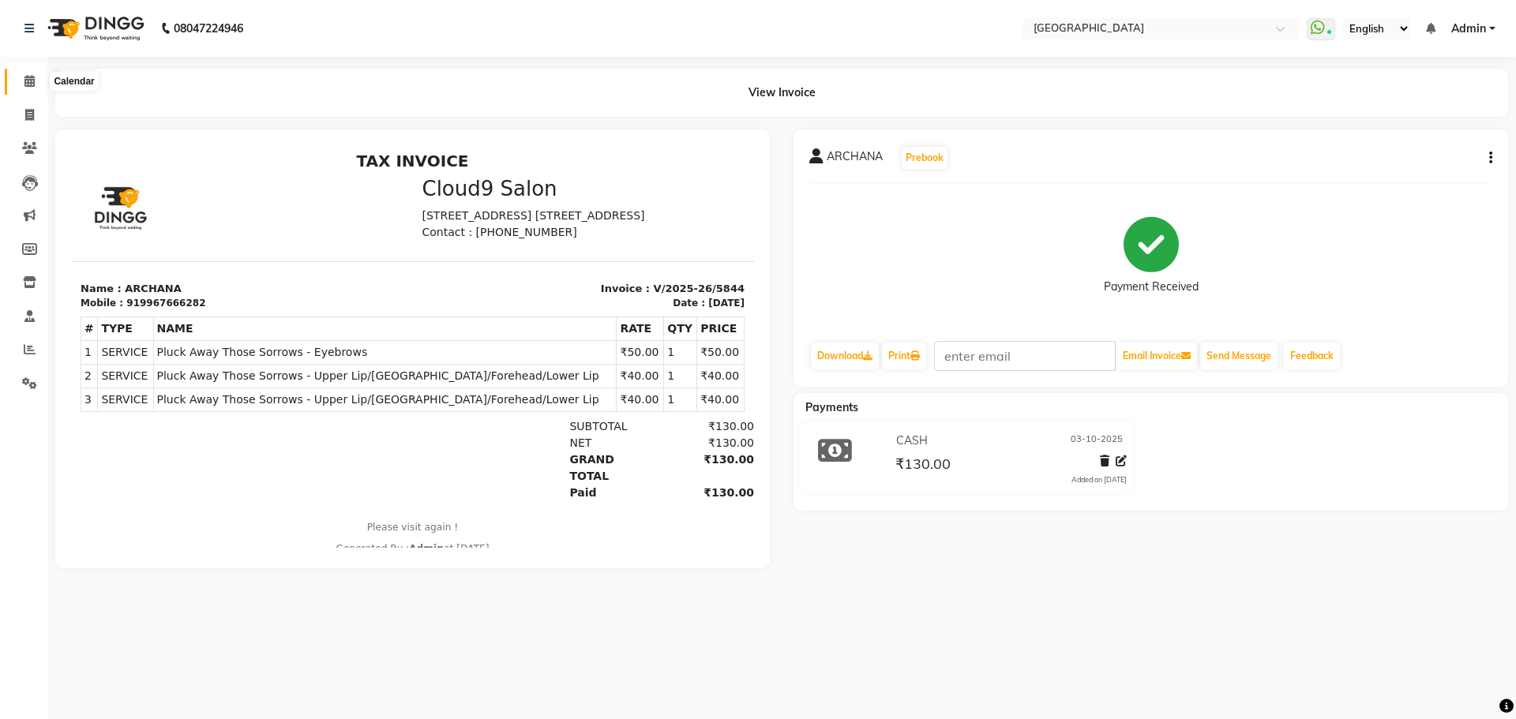
click at [32, 77] on icon at bounding box center [29, 81] width 10 height 12
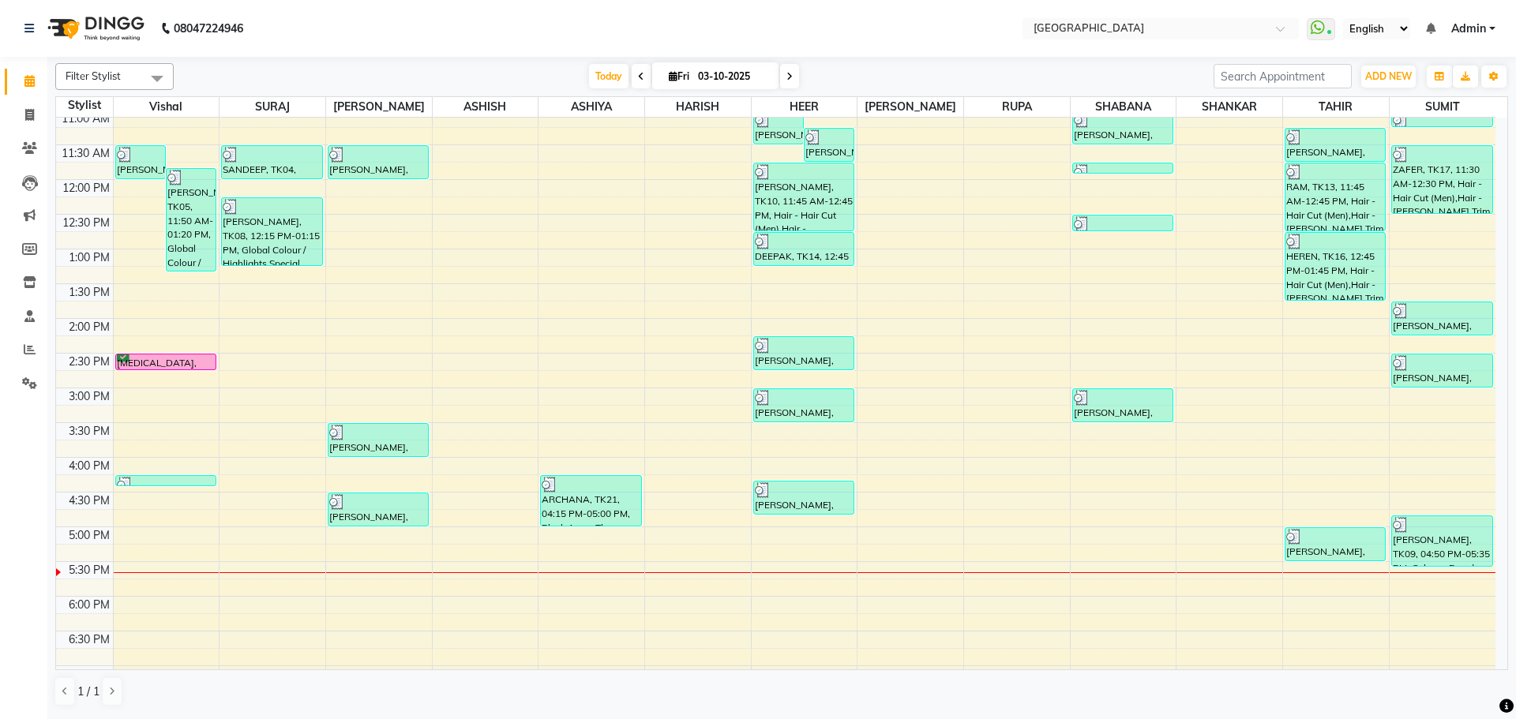
scroll to position [237, 0]
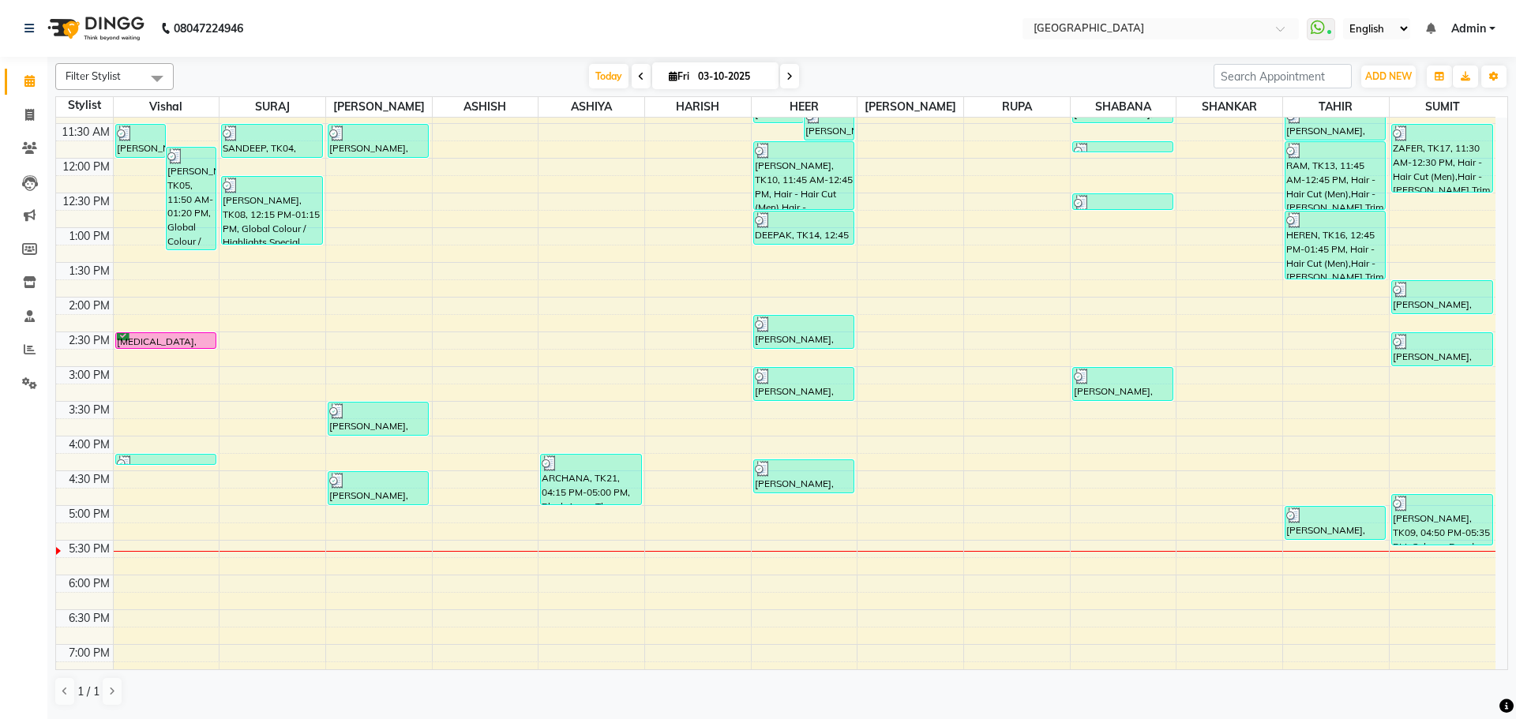
click at [1334, 317] on div "8:00 AM 8:30 AM 9:00 AM 9:30 AM 10:00 AM 10:30 AM 11:00 AM 11:30 AM 12:00 PM 12…" at bounding box center [776, 436] width 1440 height 1111
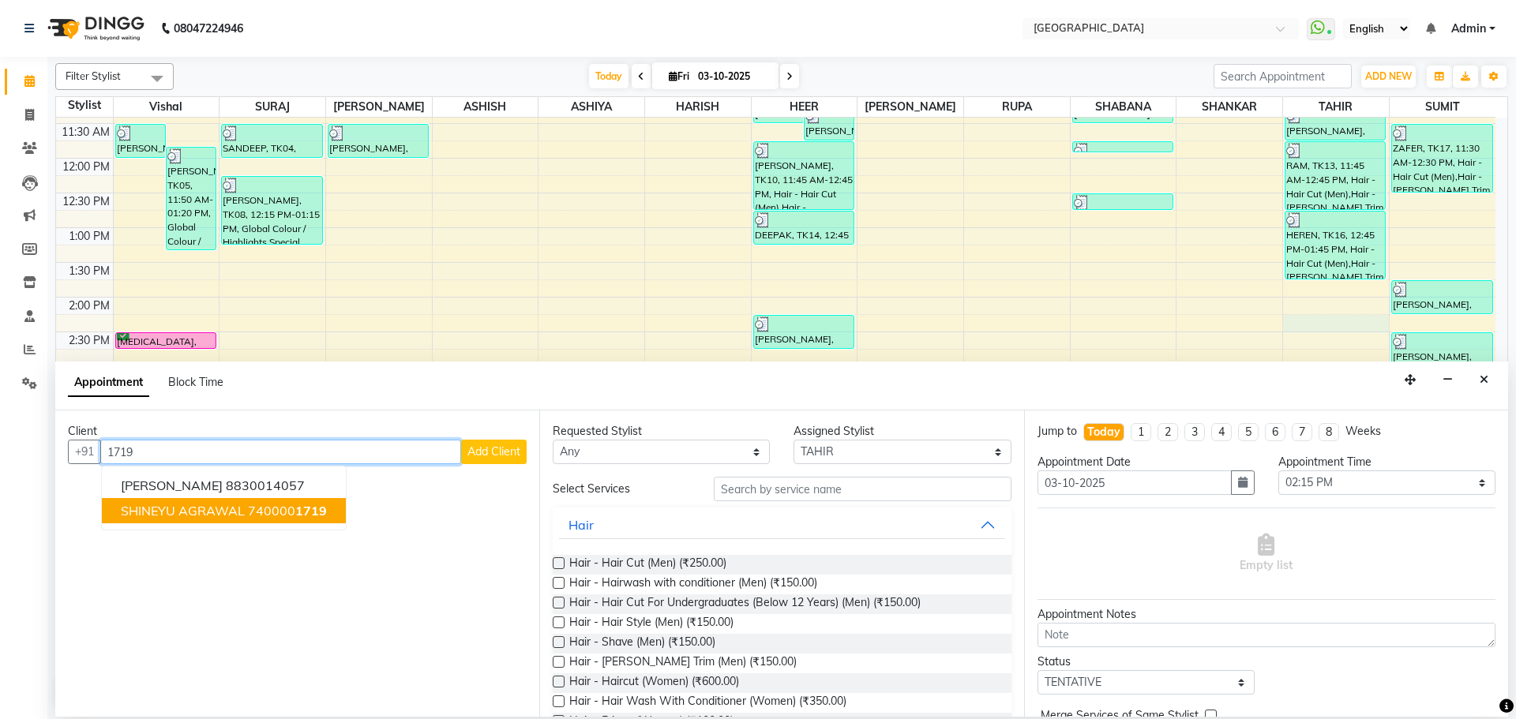
click at [177, 513] on span "SHINEYU AGRAWAL" at bounding box center [183, 511] width 124 height 16
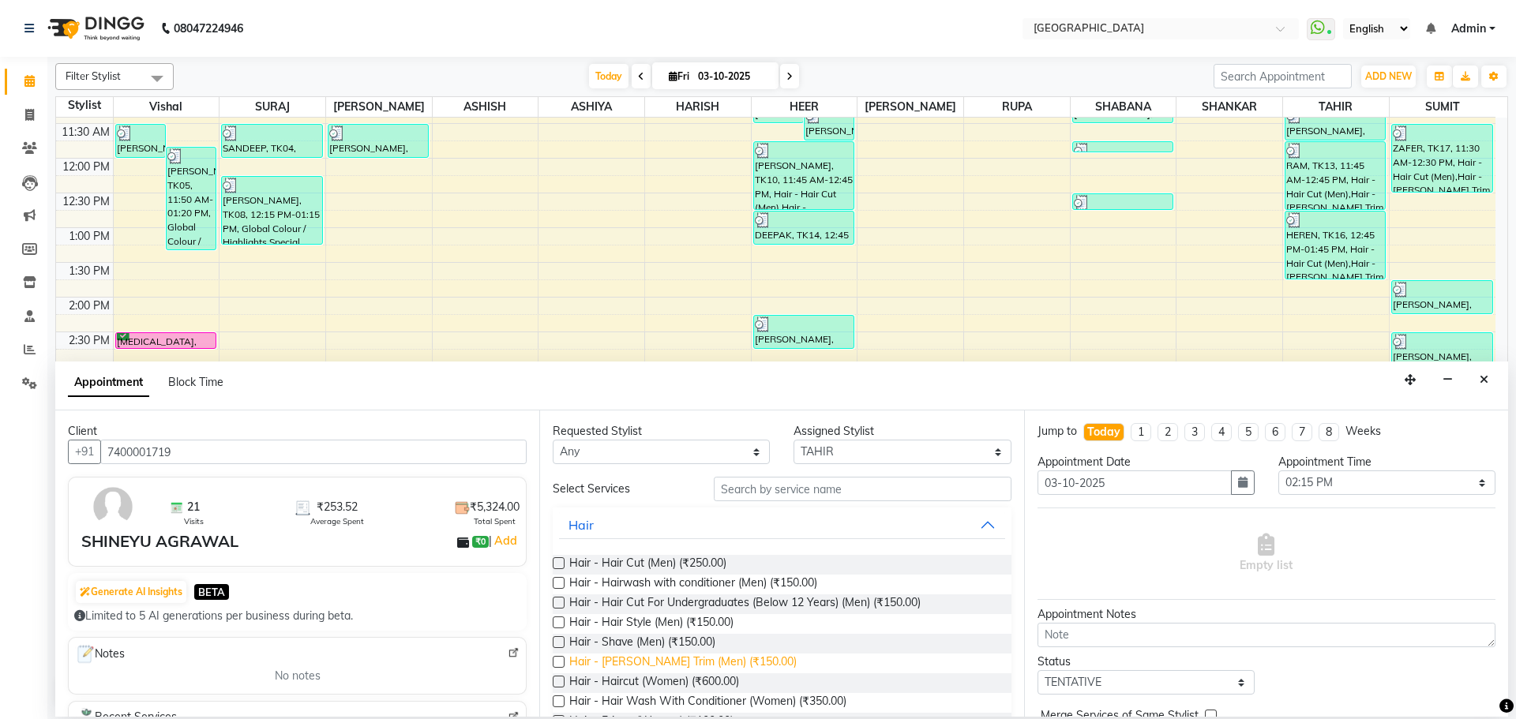
click at [697, 660] on span "Hair - [PERSON_NAME] Trim (Men) (₹150.00)" at bounding box center [682, 664] width 227 height 20
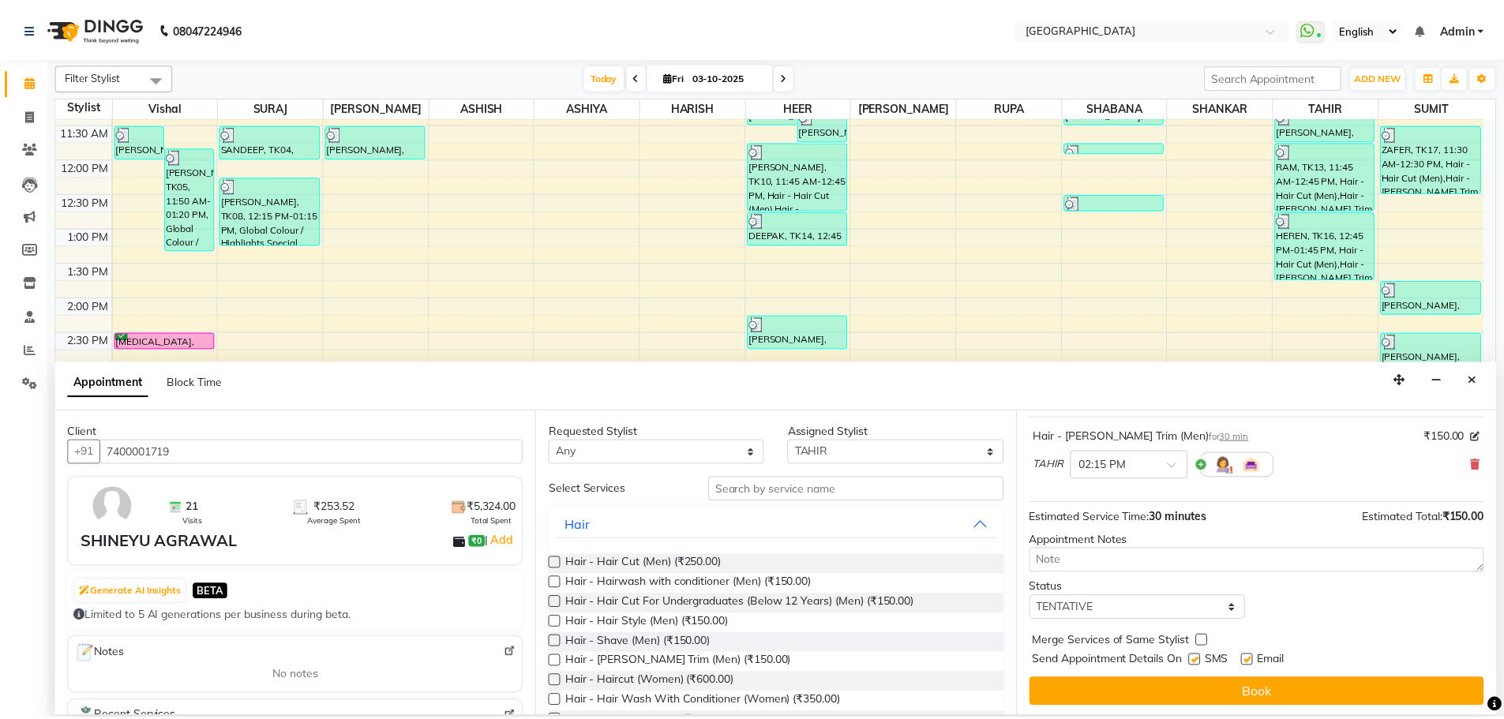
scroll to position [94, 0]
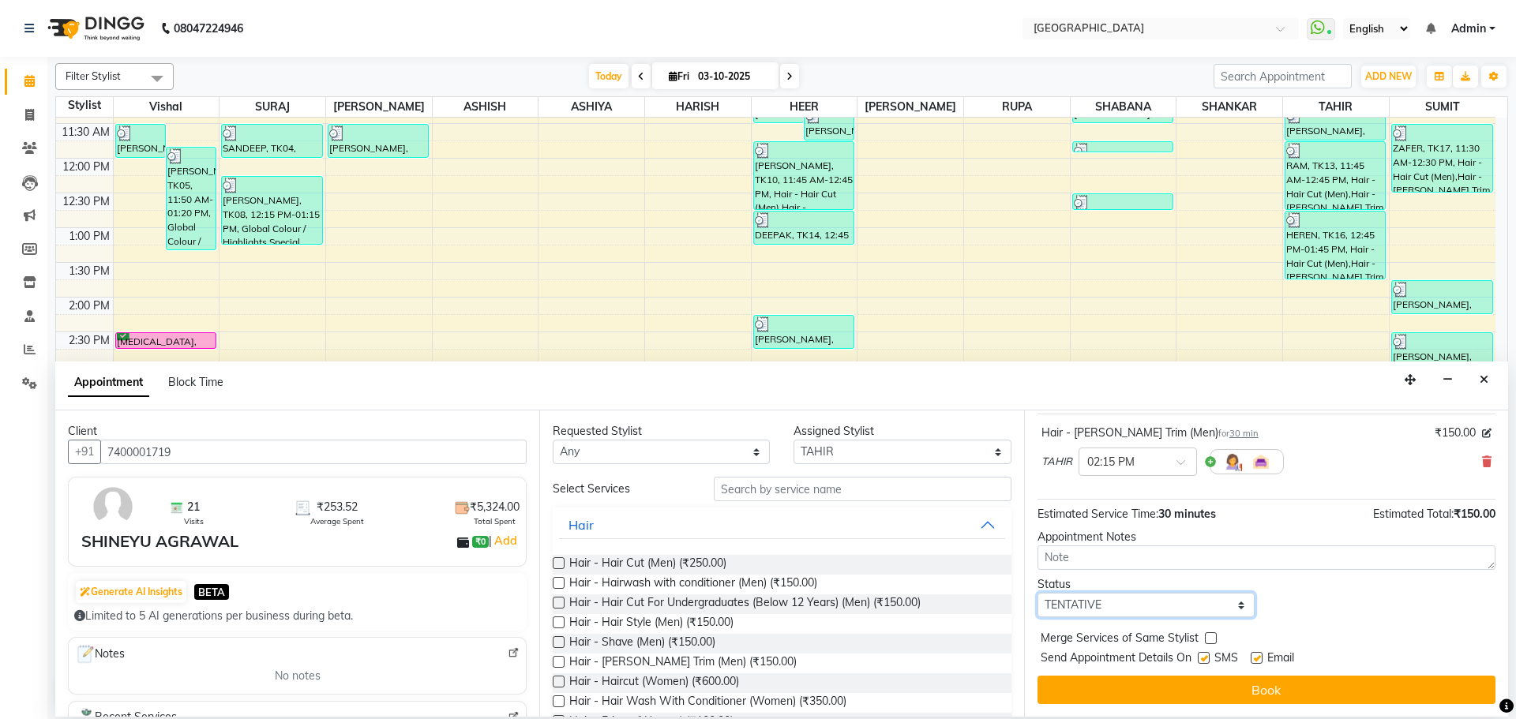
click at [1154, 615] on select "Select TENTATIVE CONFIRM CHECK-IN UPCOMING" at bounding box center [1146, 605] width 217 height 24
click at [1038, 593] on select "Select TENTATIVE CONFIRM CHECK-IN UPCOMING" at bounding box center [1146, 605] width 217 height 24
click at [1206, 642] on label at bounding box center [1211, 639] width 12 height 12
click at [1206, 642] on input "checkbox" at bounding box center [1210, 640] width 10 height 10
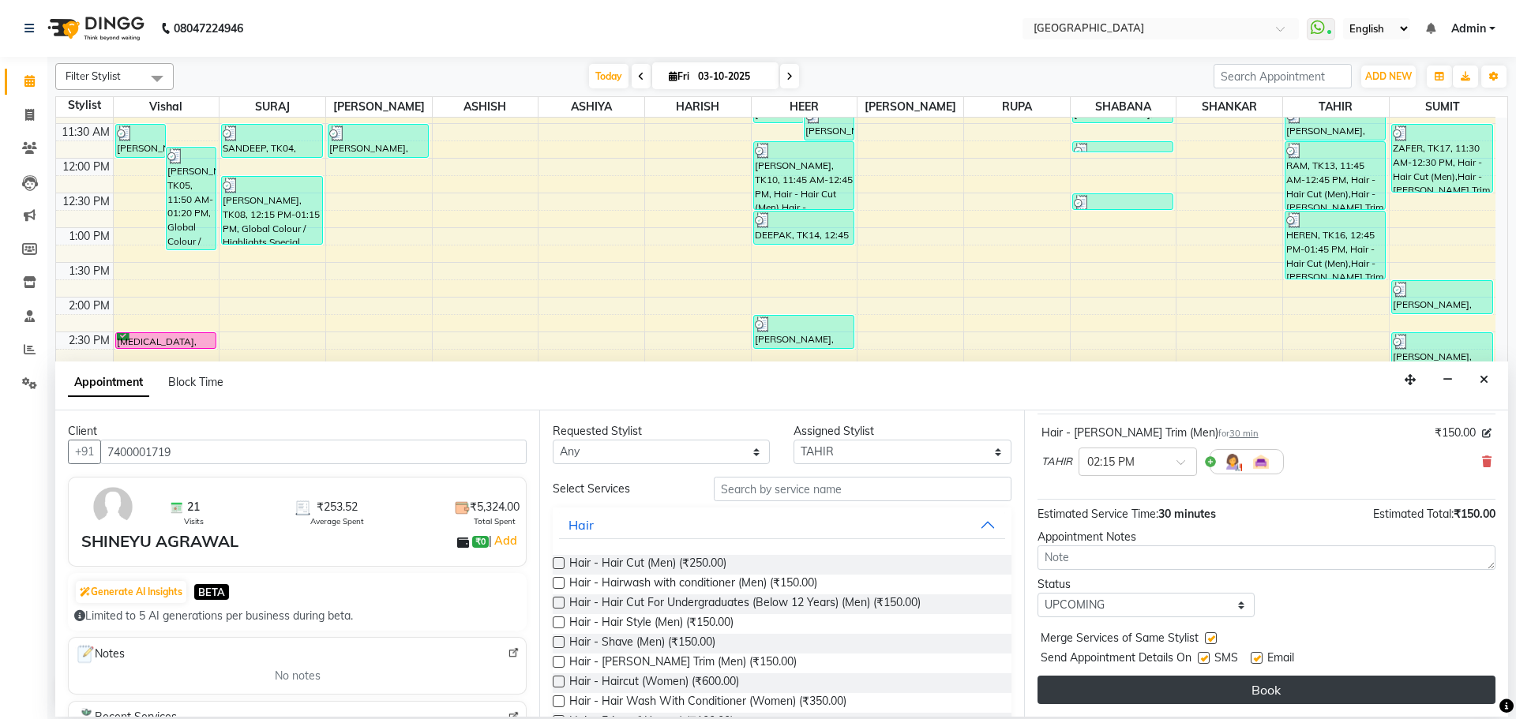
click at [1185, 684] on button "Book" at bounding box center [1267, 690] width 458 height 28
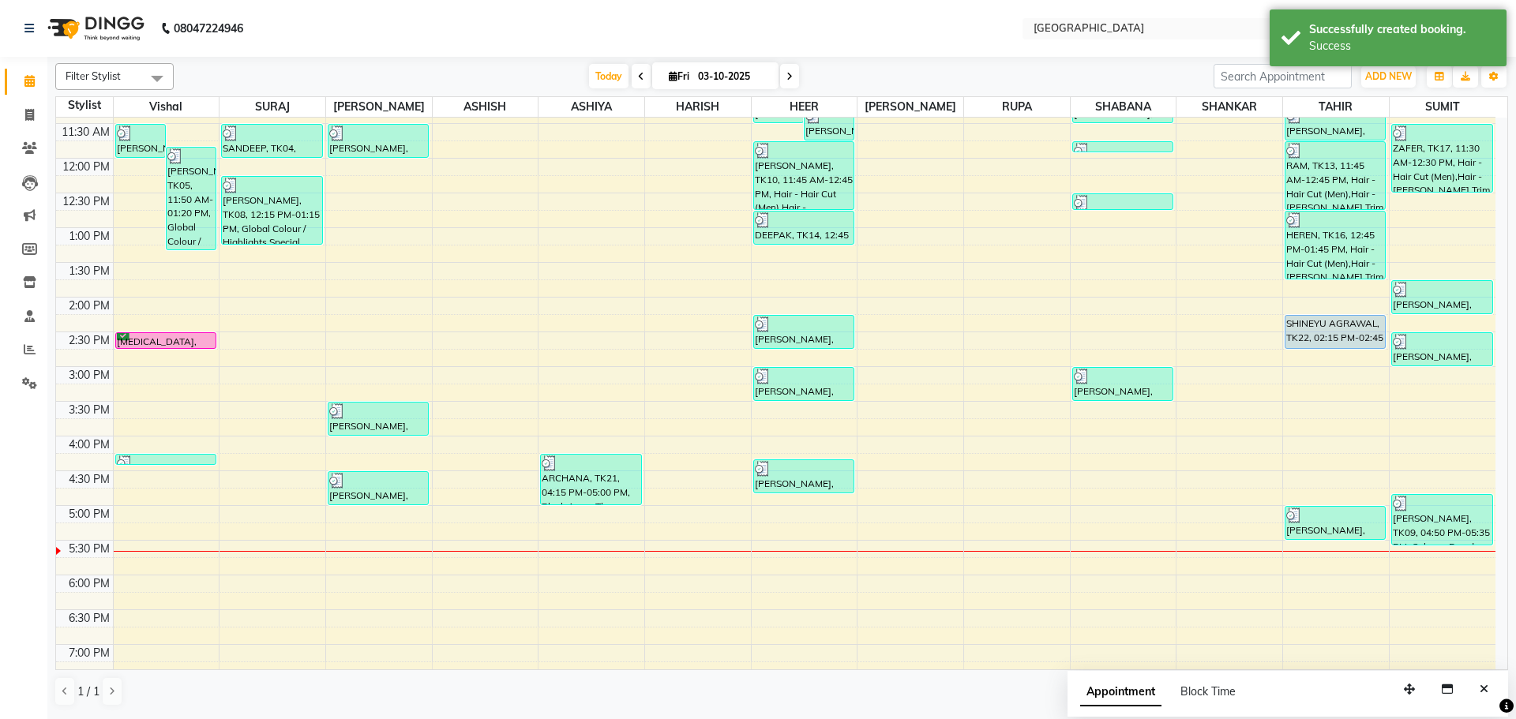
click at [1329, 309] on div "8:00 AM 8:30 AM 9:00 AM 9:30 AM 10:00 AM 10:30 AM 11:00 AM 11:30 AM 12:00 PM 12…" at bounding box center [776, 436] width 1440 height 1111
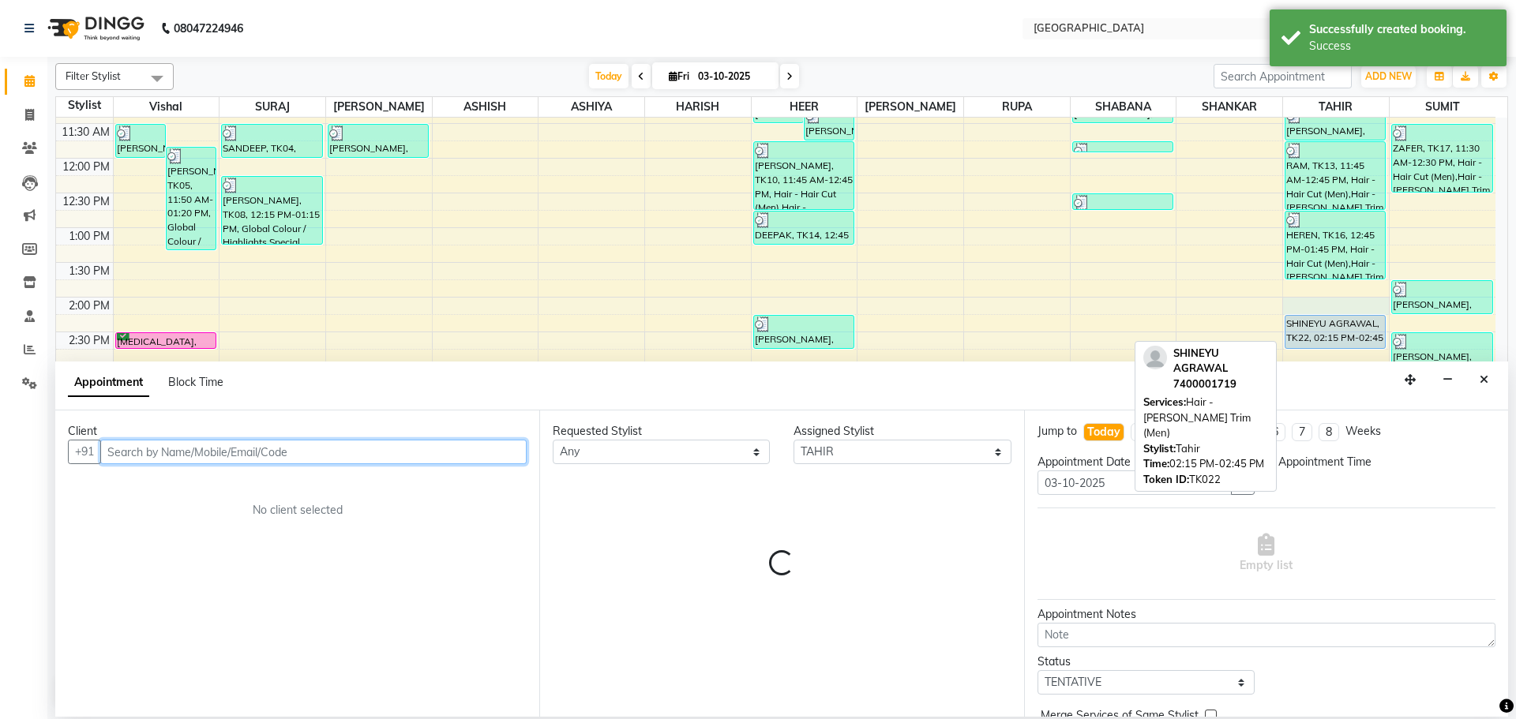
click at [1318, 328] on div "SHINEYU AGRAWAL, TK22, 02:15 PM-02:45 PM, Hair - [PERSON_NAME] Trim (Men)" at bounding box center [1336, 332] width 100 height 32
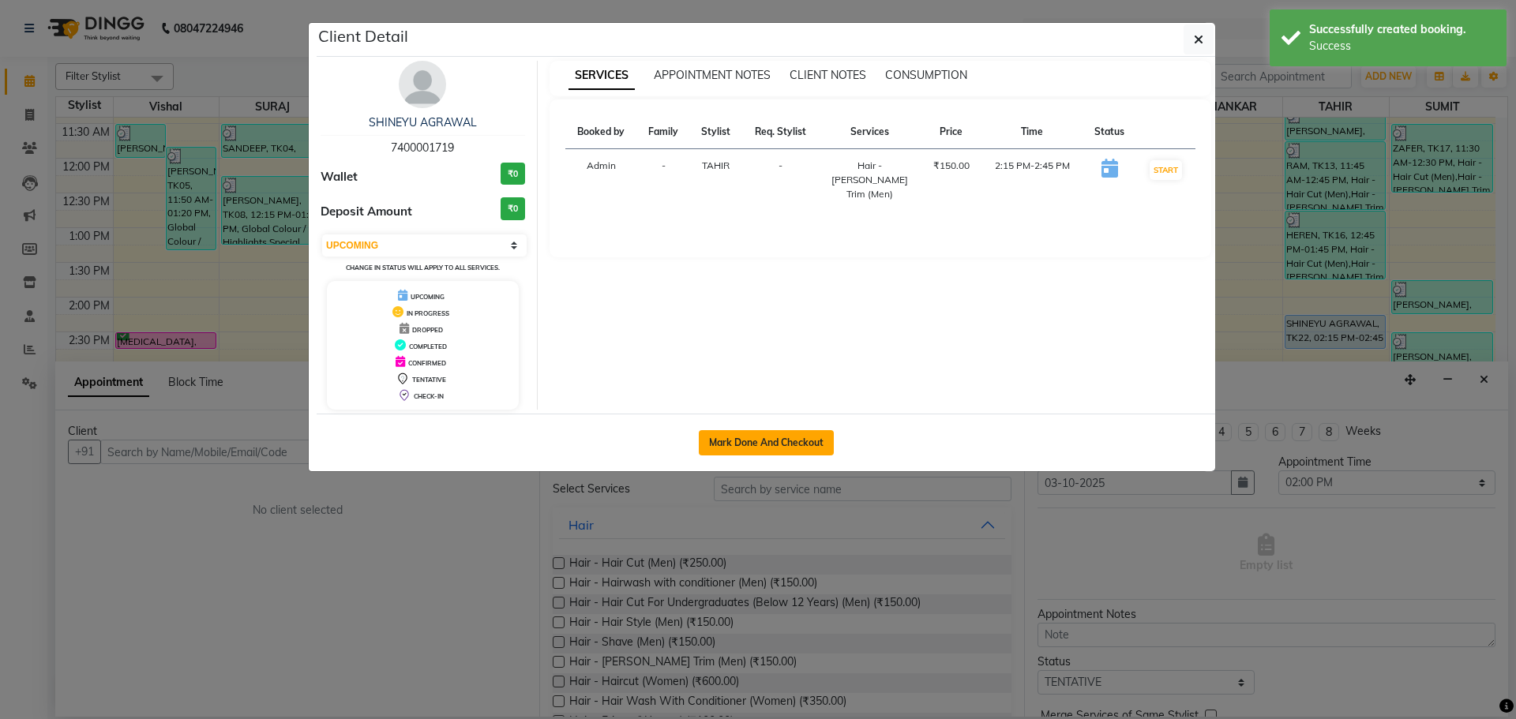
click at [731, 452] on button "Mark Done And Checkout" at bounding box center [766, 442] width 135 height 25
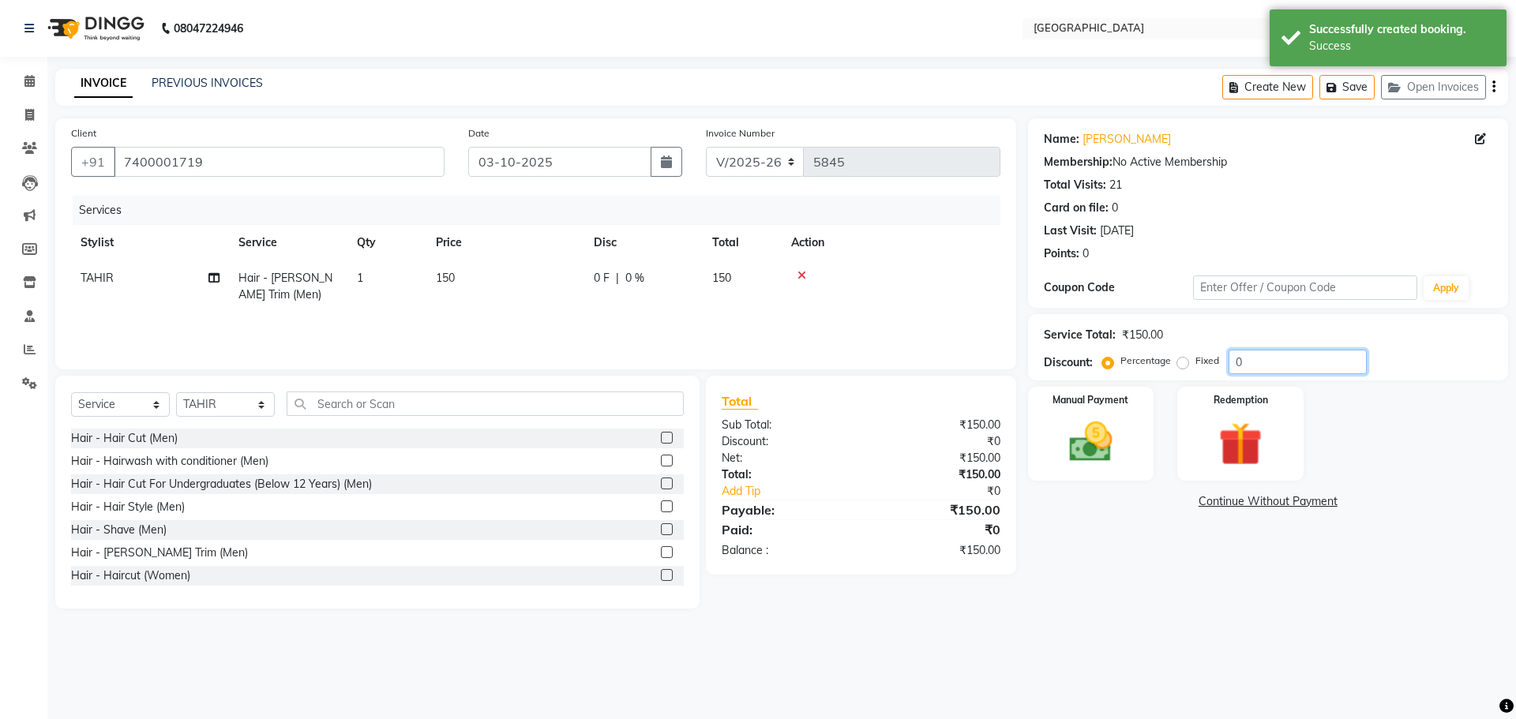
click at [1229, 364] on input "0" at bounding box center [1298, 362] width 138 height 24
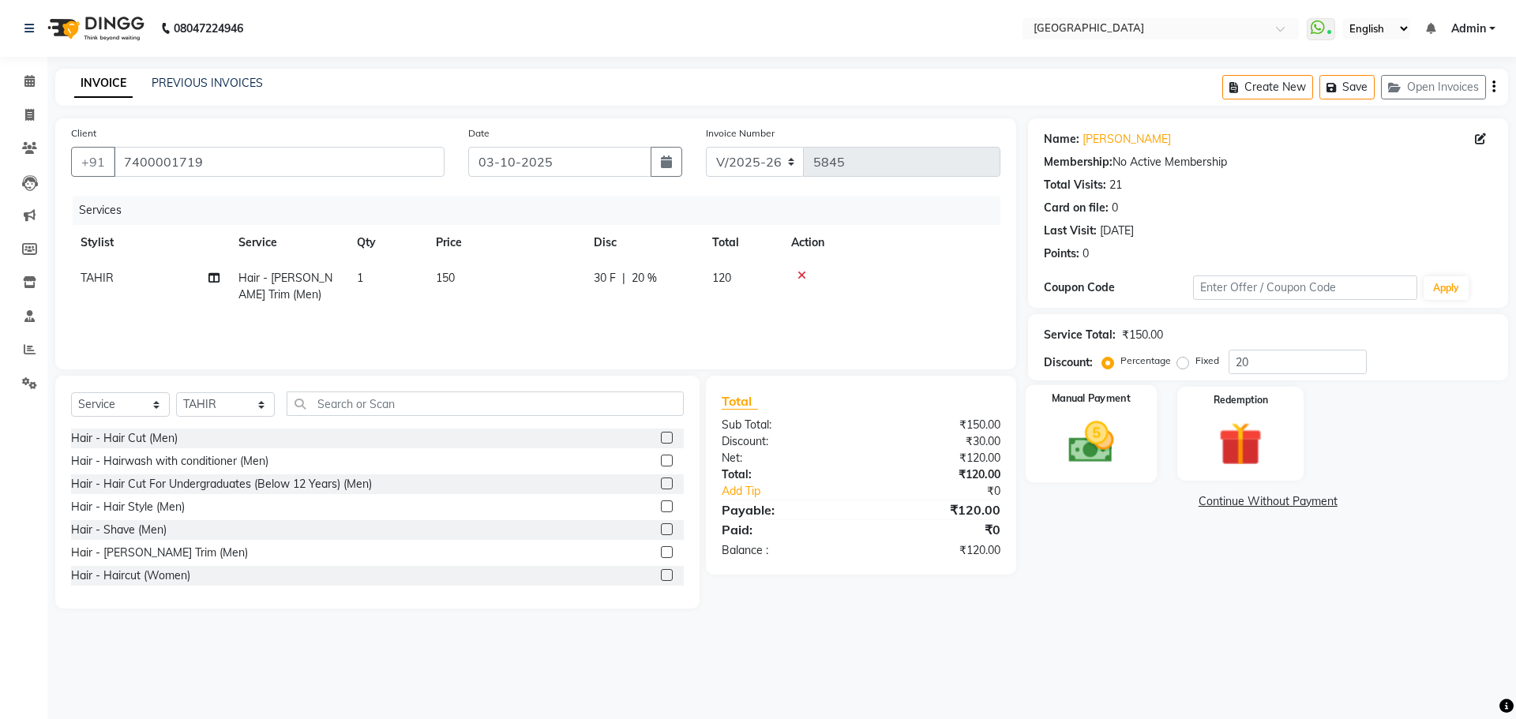
click at [1112, 438] on img at bounding box center [1090, 442] width 73 height 52
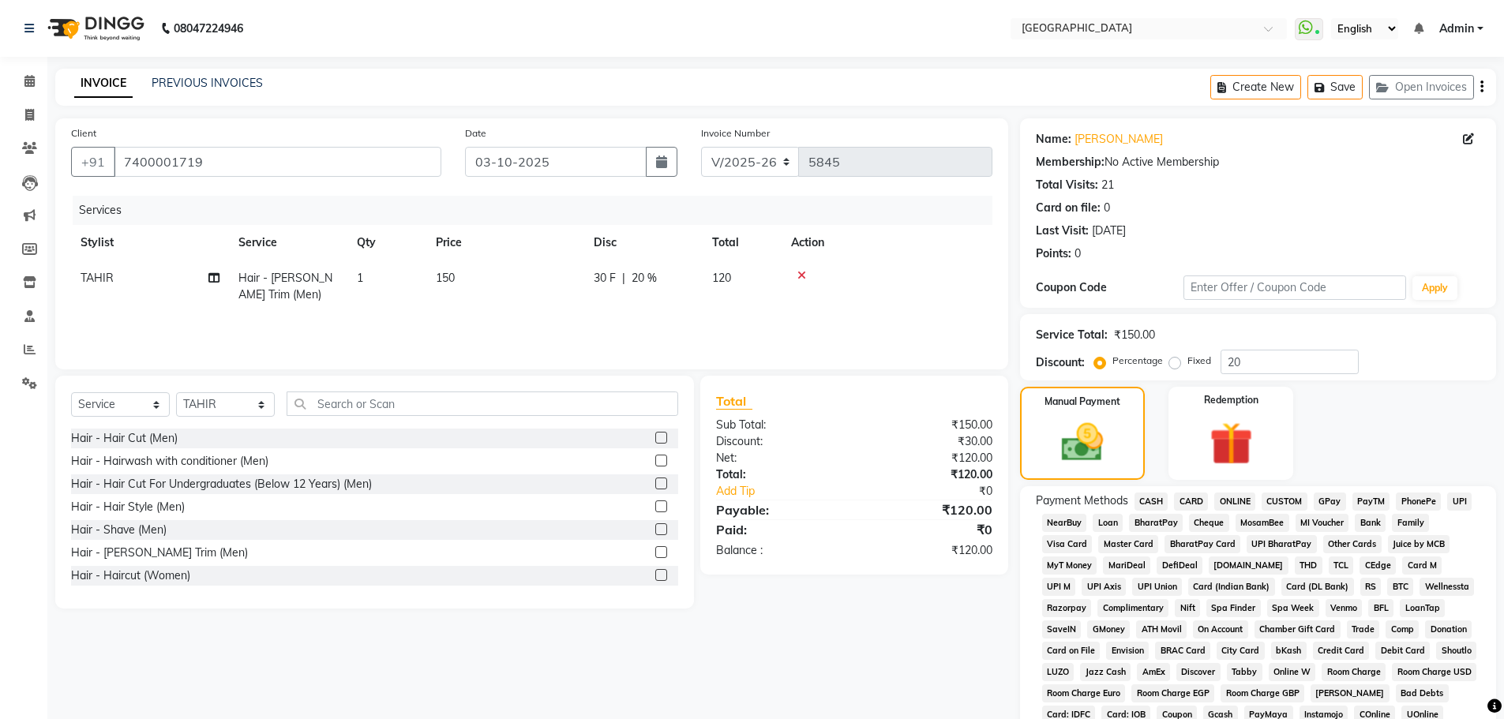
click at [1201, 500] on span "CARD" at bounding box center [1191, 502] width 34 height 18
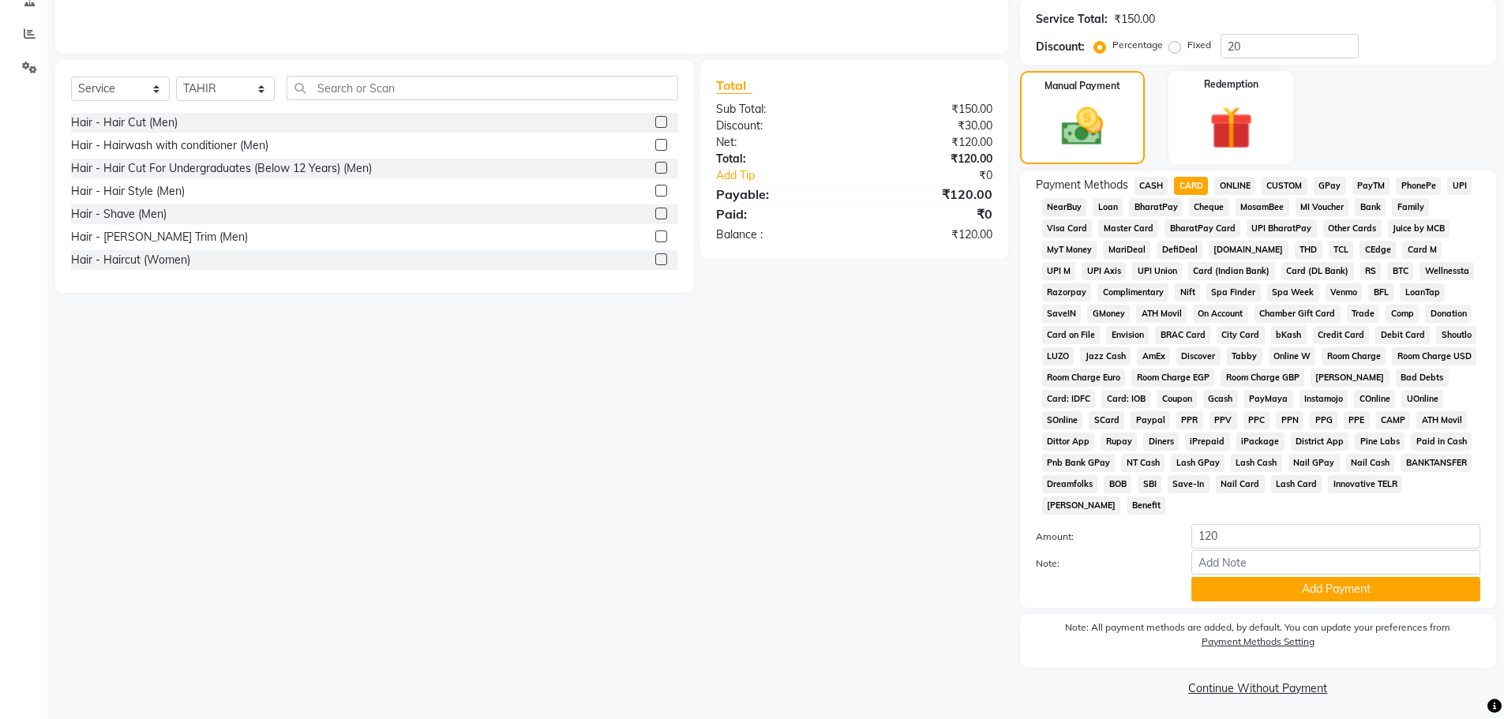
click at [1155, 172] on div "Payment Methods CASH CARD ONLINE CUSTOM GPay PayTM PhonePe UPI NearBuy Loan Bha…" at bounding box center [1258, 389] width 476 height 437
click at [1145, 181] on span "CASH" at bounding box center [1152, 186] width 34 height 18
click at [1222, 591] on button "Add Payment" at bounding box center [1336, 589] width 289 height 24
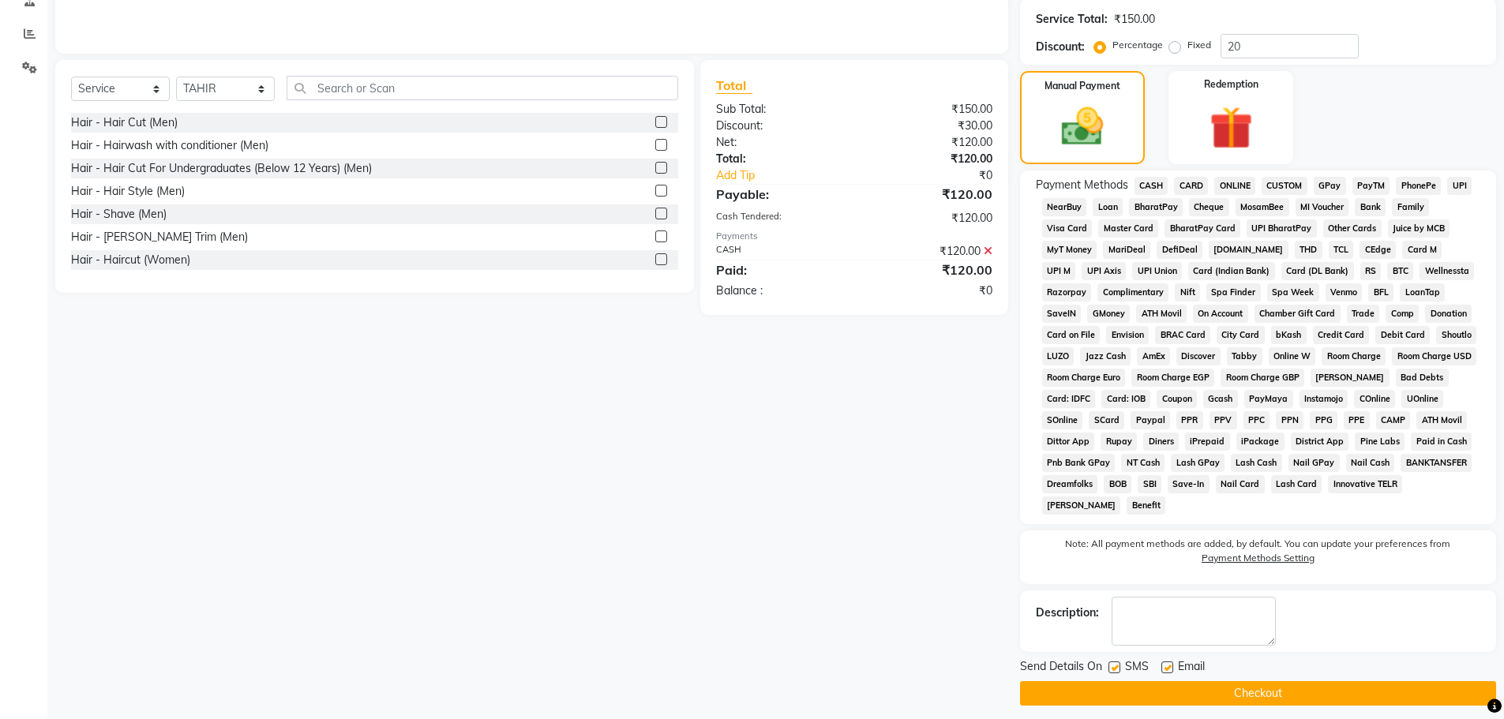
click at [1176, 689] on button "Checkout" at bounding box center [1258, 694] width 476 height 24
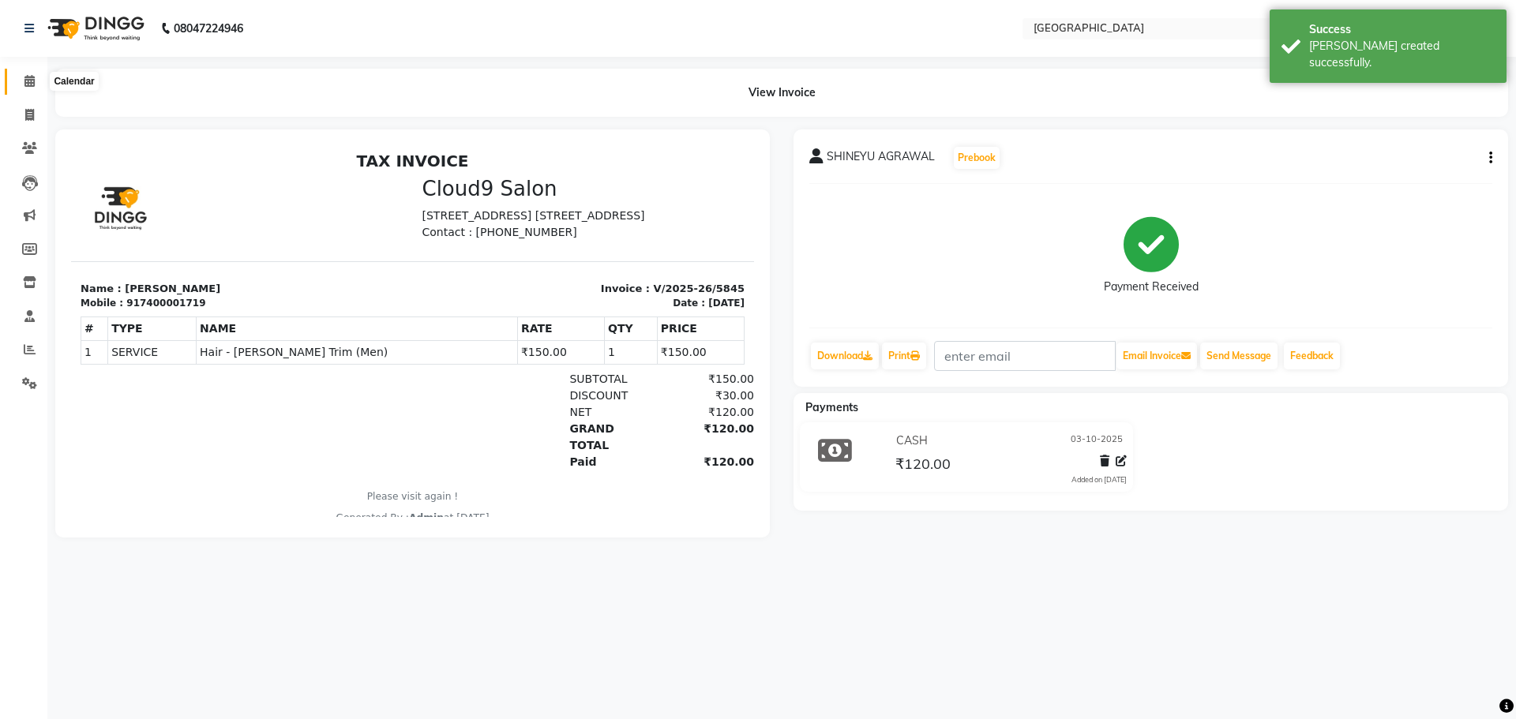
drag, startPoint x: 43, startPoint y: 86, endPoint x: 33, endPoint y: 81, distance: 10.6
click at [43, 86] on span at bounding box center [30, 82] width 28 height 18
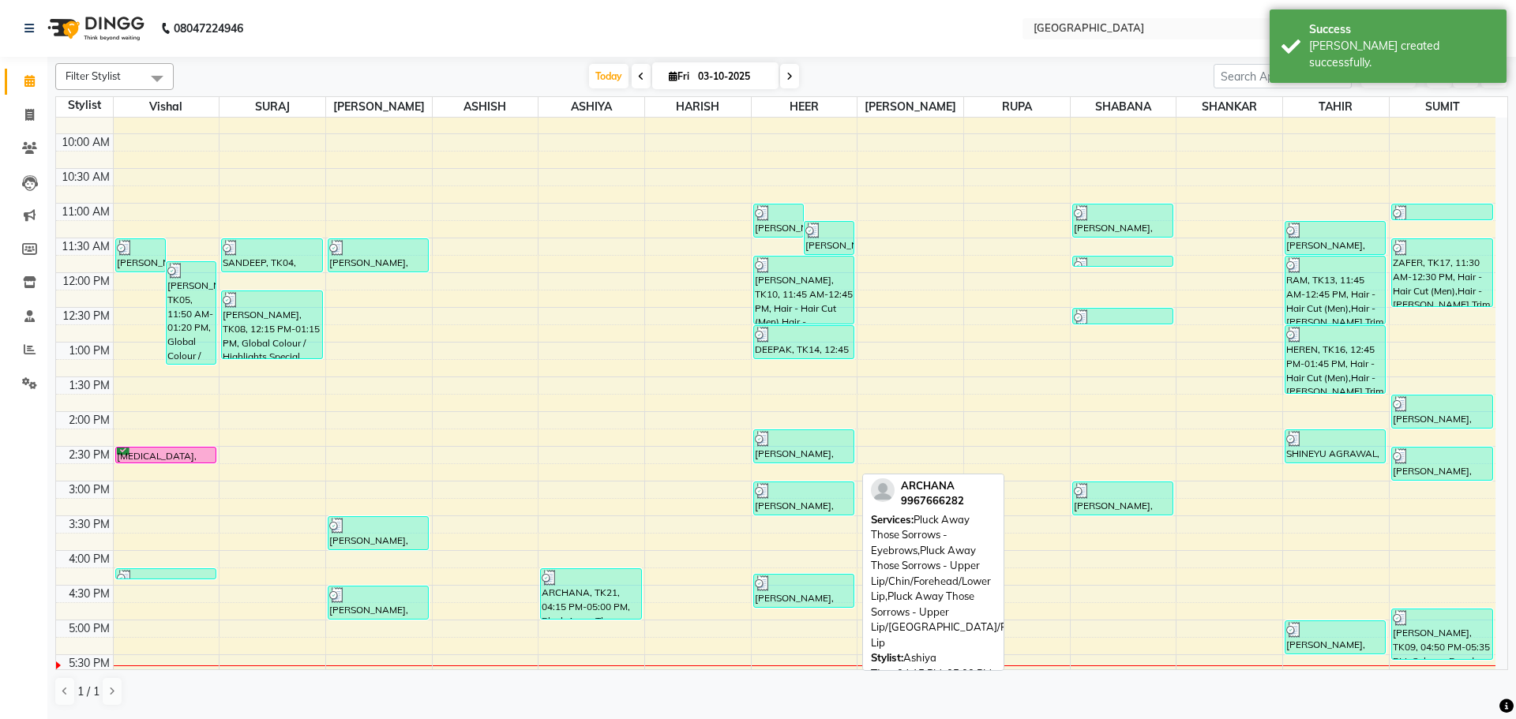
scroll to position [237, 0]
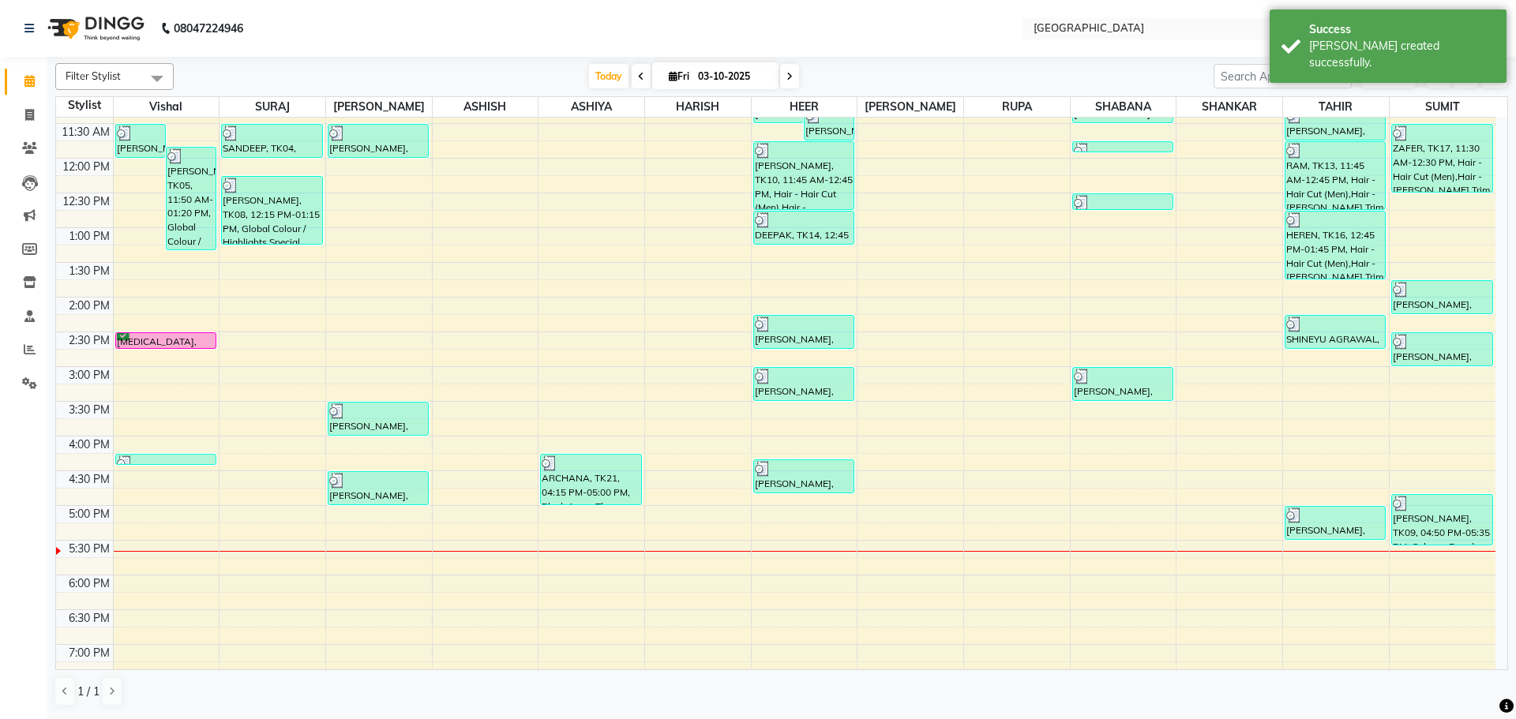
click at [573, 499] on div "ARCHANA, TK21, 04:15 PM-05:00 PM, Pluck Away Those Sorrows - Eyebrows,Pluck Awa…" at bounding box center [591, 480] width 100 height 50
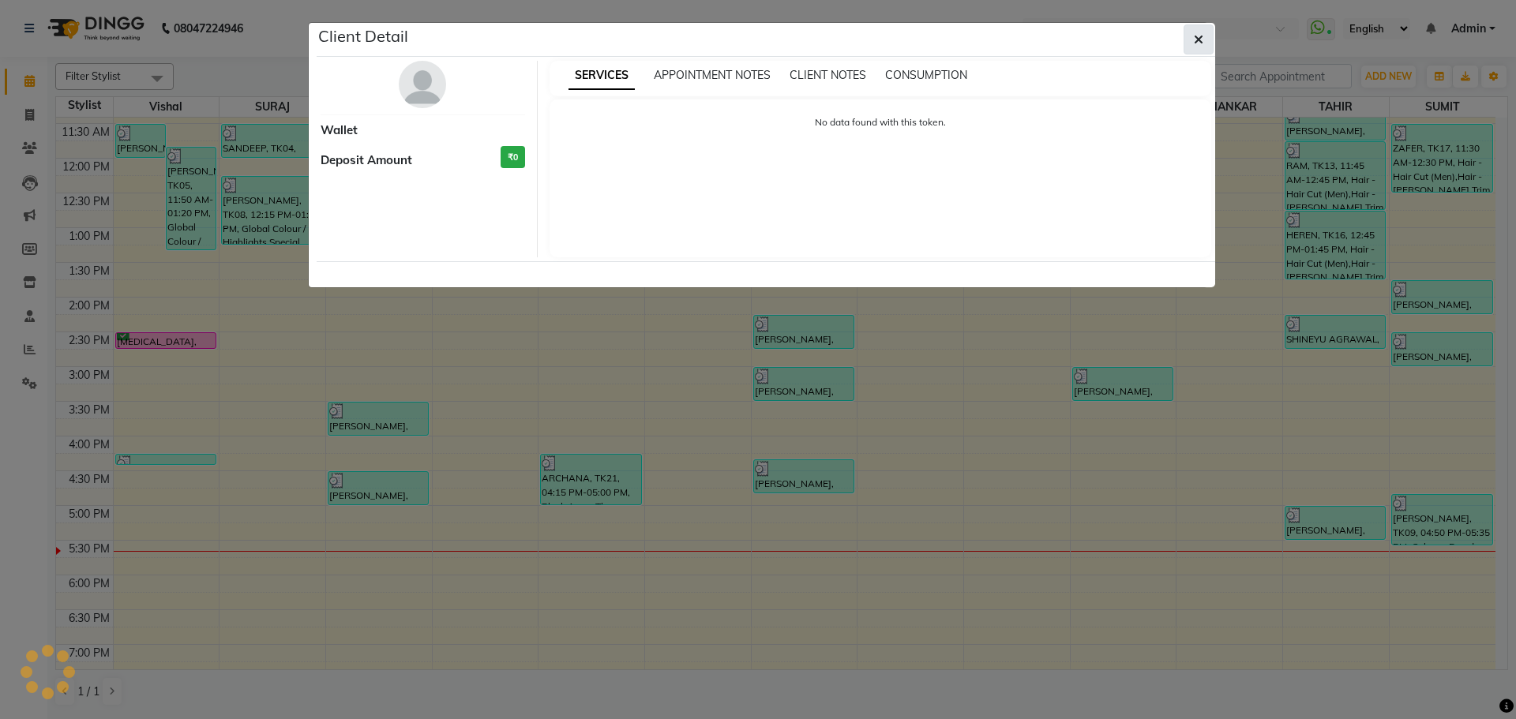
click at [1190, 45] on button "button" at bounding box center [1199, 39] width 30 height 30
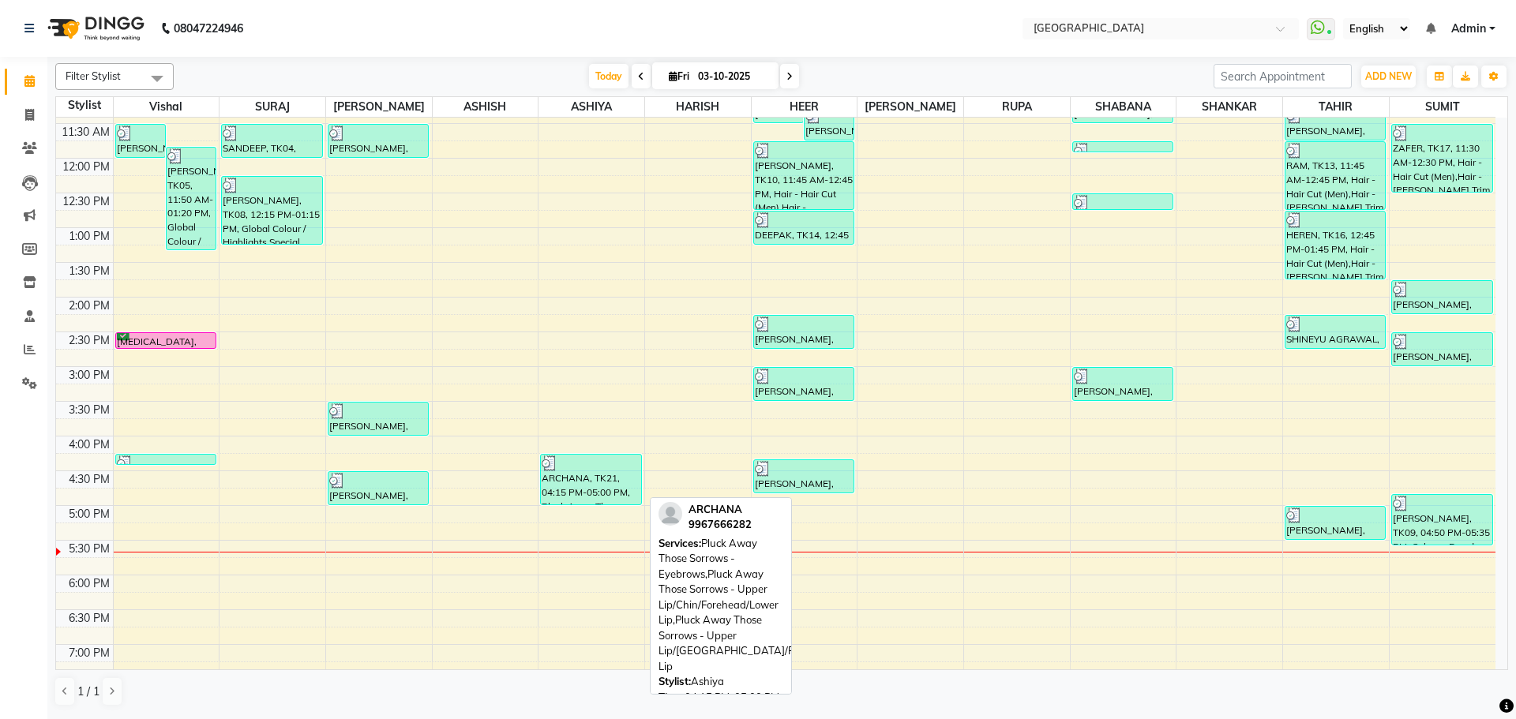
click at [588, 489] on div "ARCHANA, TK21, 04:15 PM-05:00 PM, Pluck Away Those Sorrows - Eyebrows,Pluck Awa…" at bounding box center [591, 480] width 100 height 50
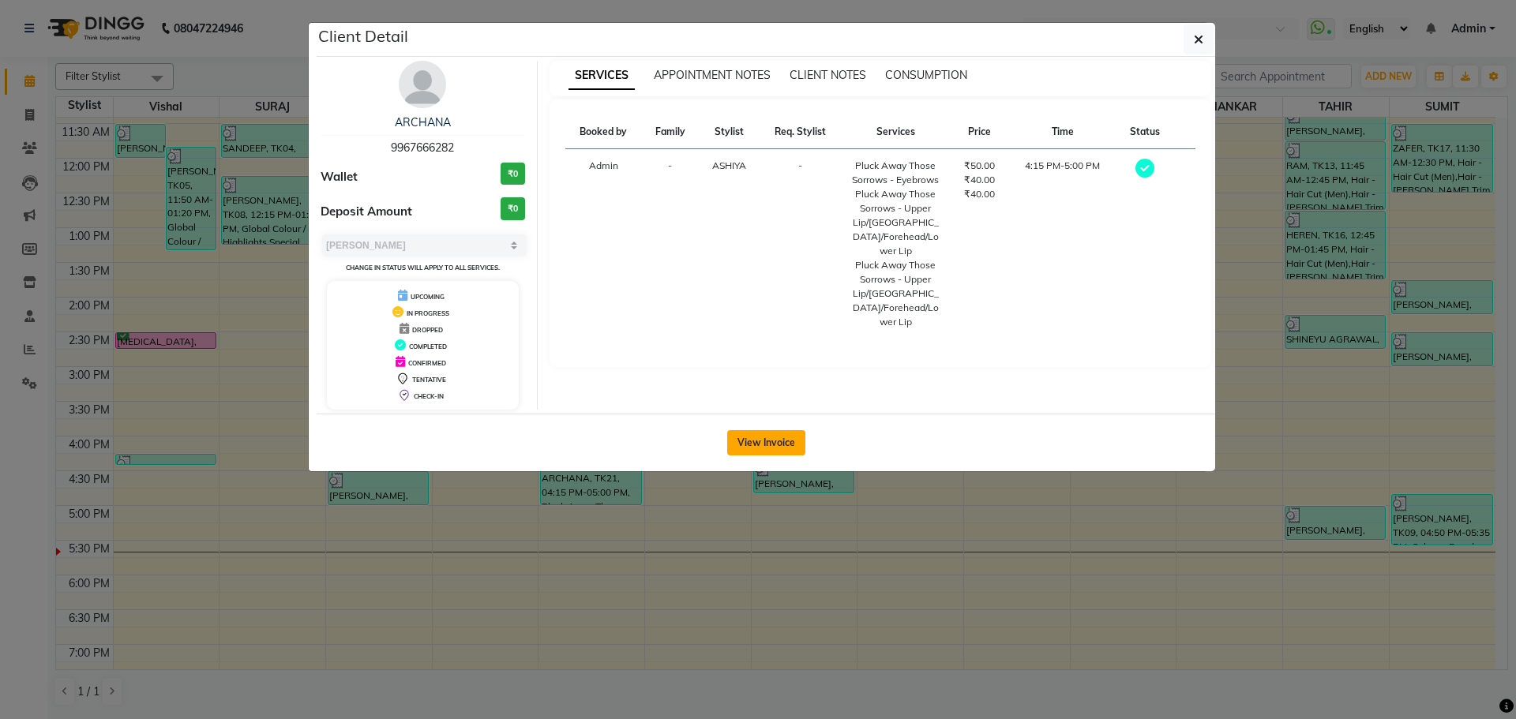
click at [759, 442] on button "View Invoice" at bounding box center [766, 442] width 78 height 25
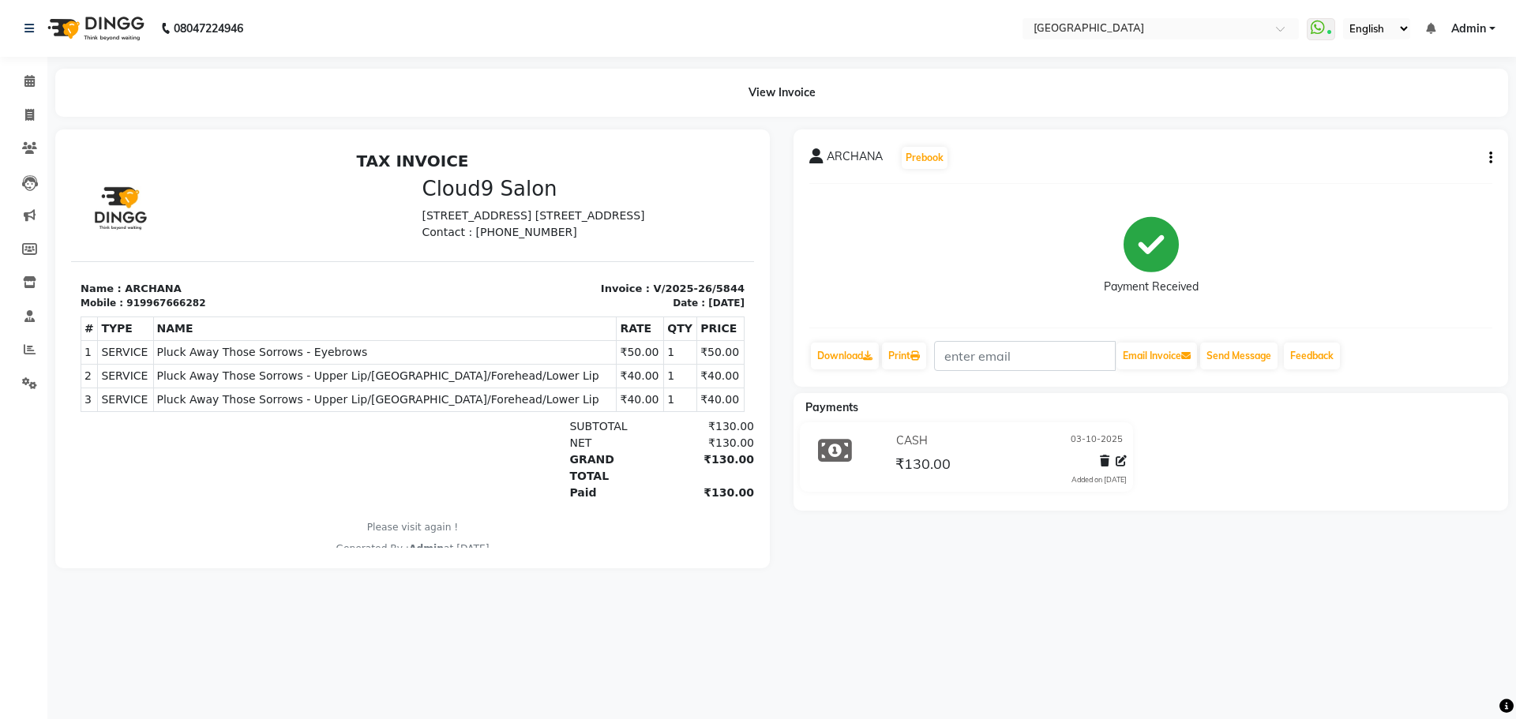
click at [21, 99] on li "Invoice" at bounding box center [23, 116] width 47 height 34
click at [21, 81] on span at bounding box center [30, 82] width 28 height 18
